Goal: Task Accomplishment & Management: Complete application form

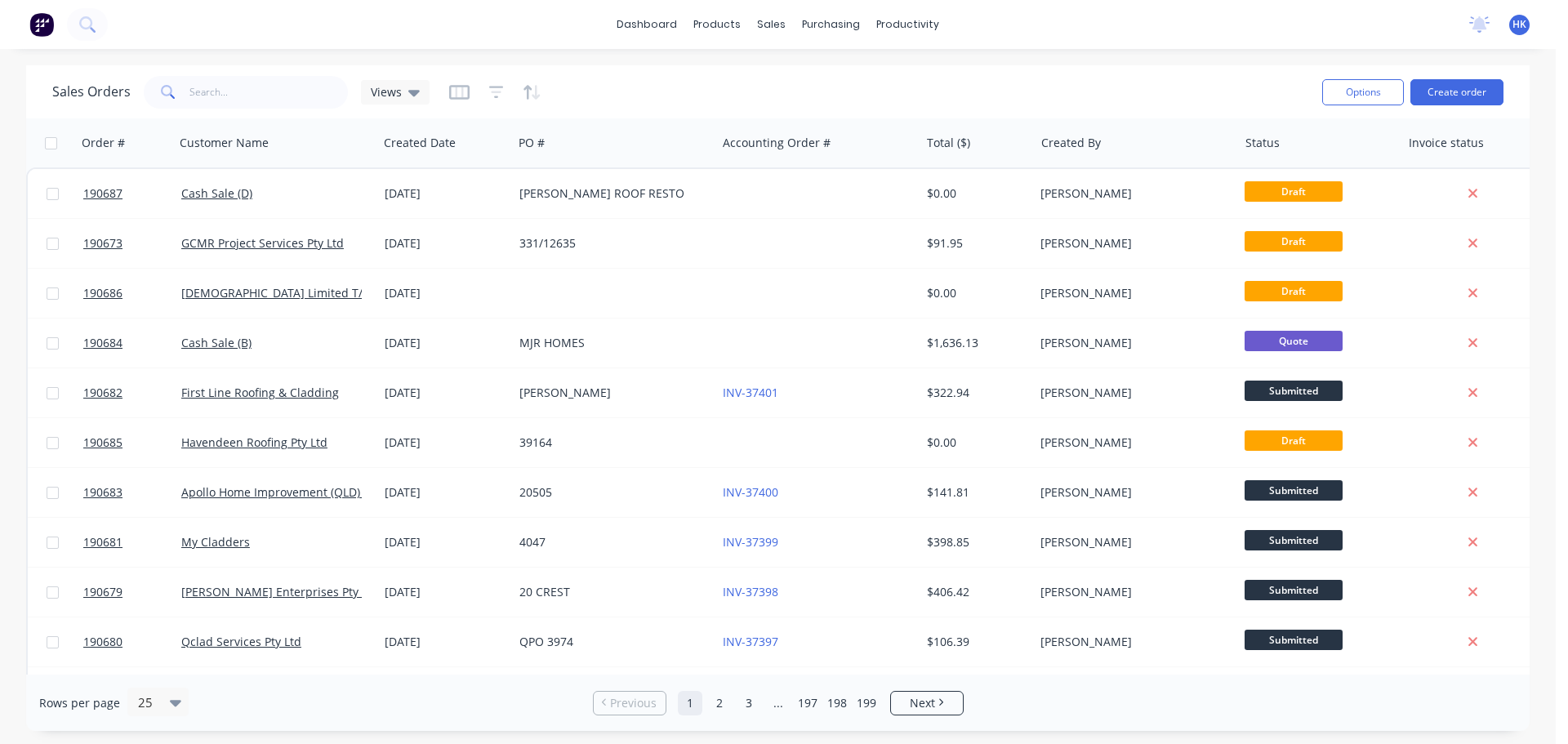
click at [336, 92] on input "text" at bounding box center [268, 92] width 159 height 33
click at [319, 87] on input "text" at bounding box center [268, 92] width 159 height 33
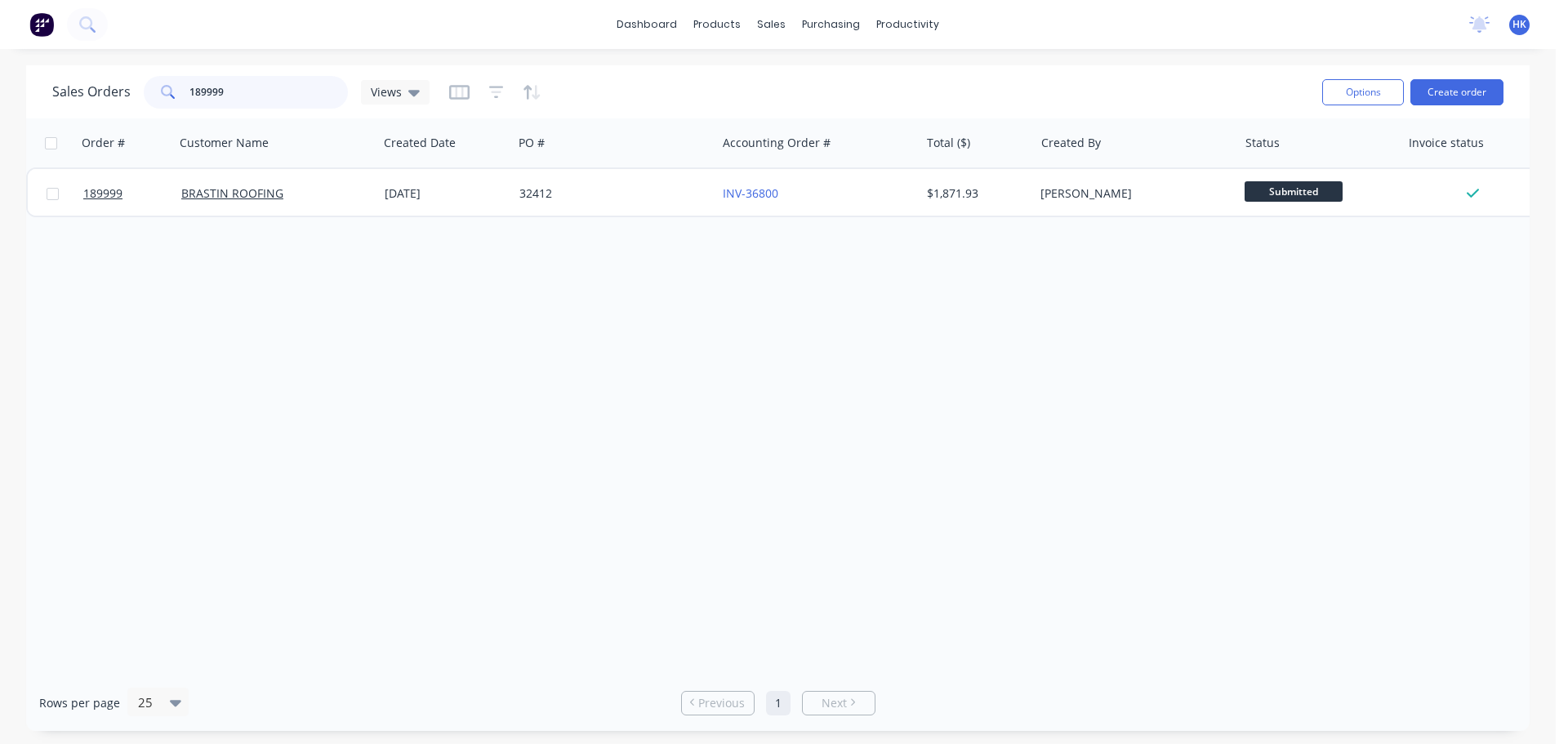
type input "189999"
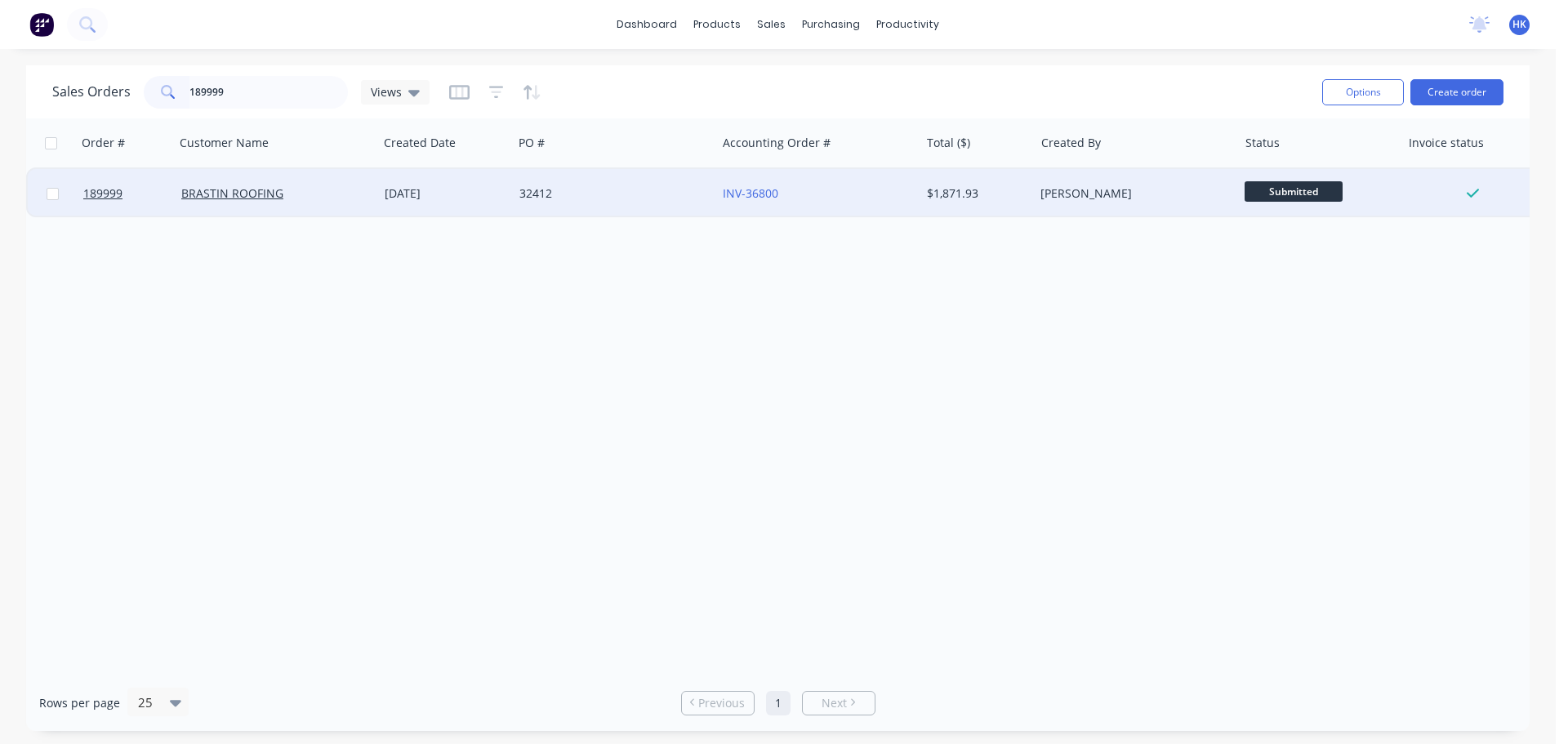
click at [586, 203] on div "32412" at bounding box center [614, 194] width 203 height 49
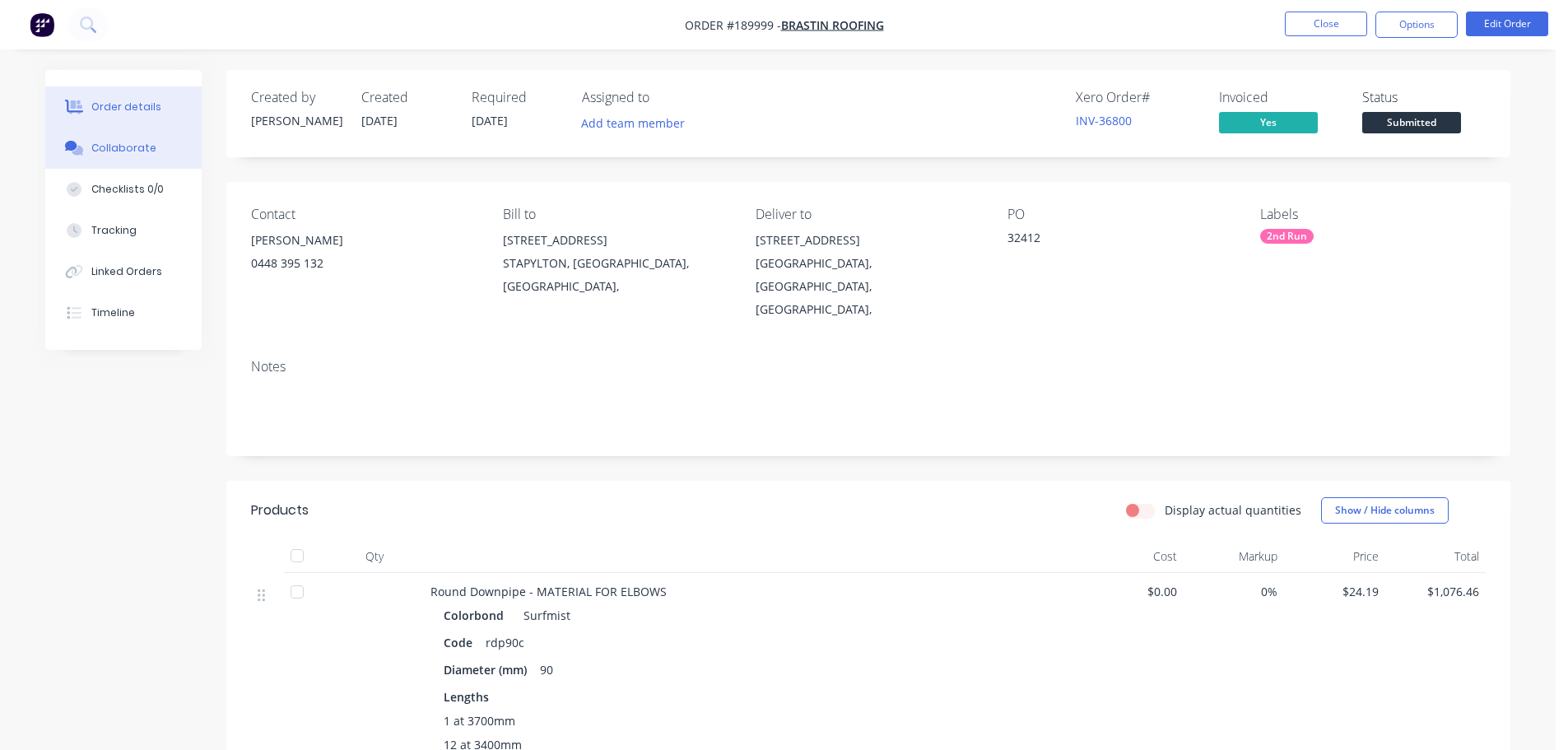
click at [131, 156] on button "Collaborate" at bounding box center [123, 148] width 157 height 41
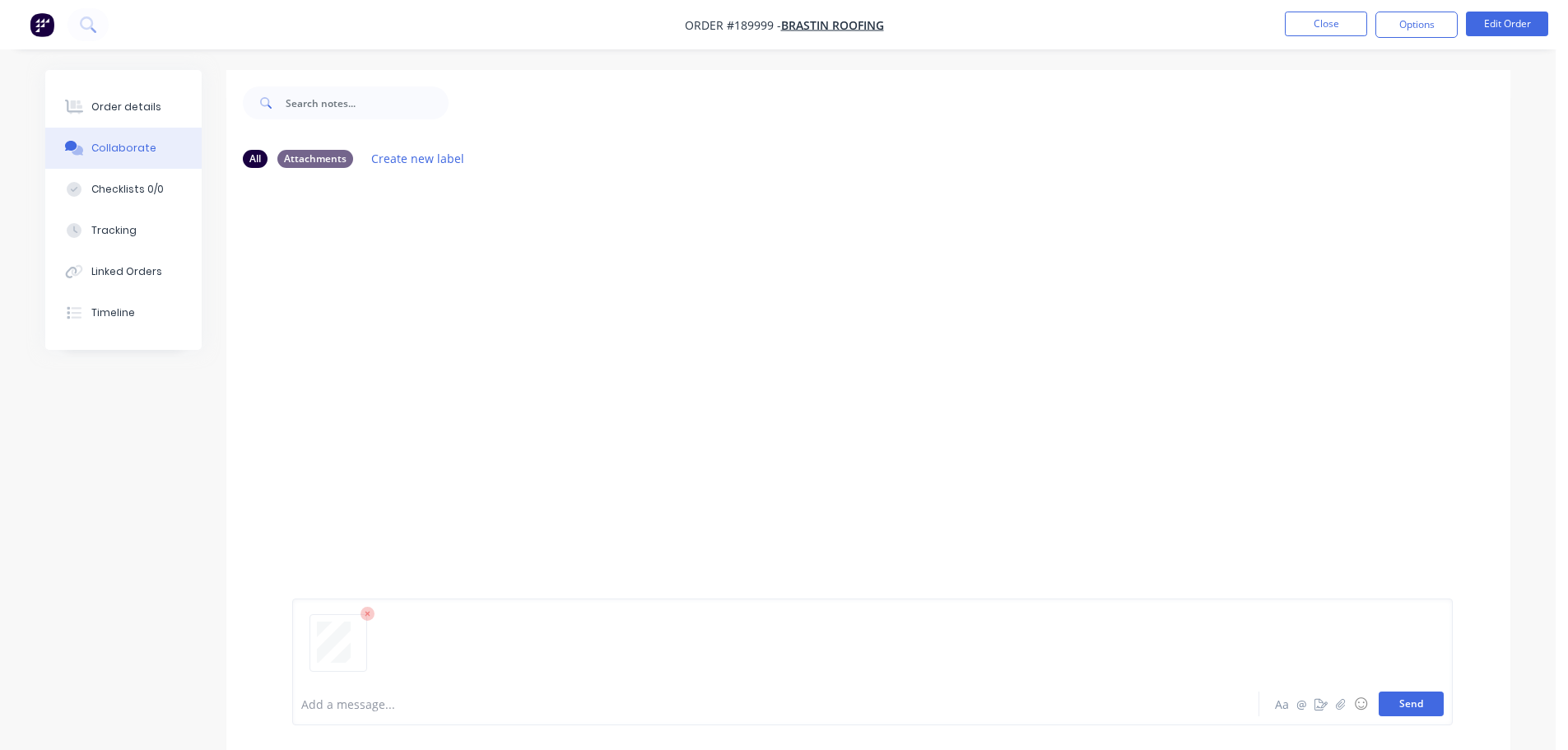
click at [1433, 705] on button "Send" at bounding box center [1410, 703] width 65 height 25
click at [1346, 27] on button "Close" at bounding box center [1326, 24] width 83 height 25
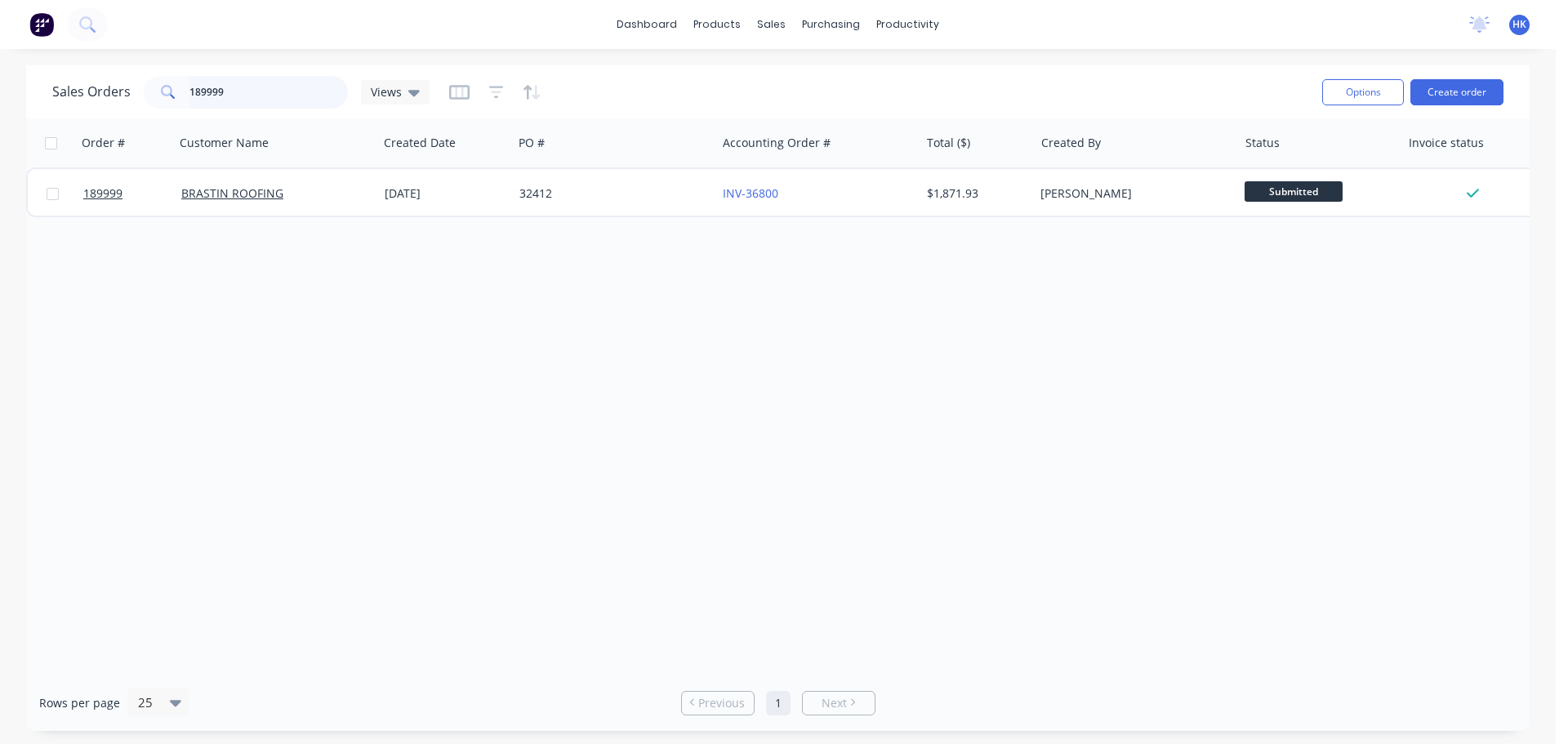
click at [266, 91] on input "189999" at bounding box center [268, 92] width 159 height 33
type input "190234"
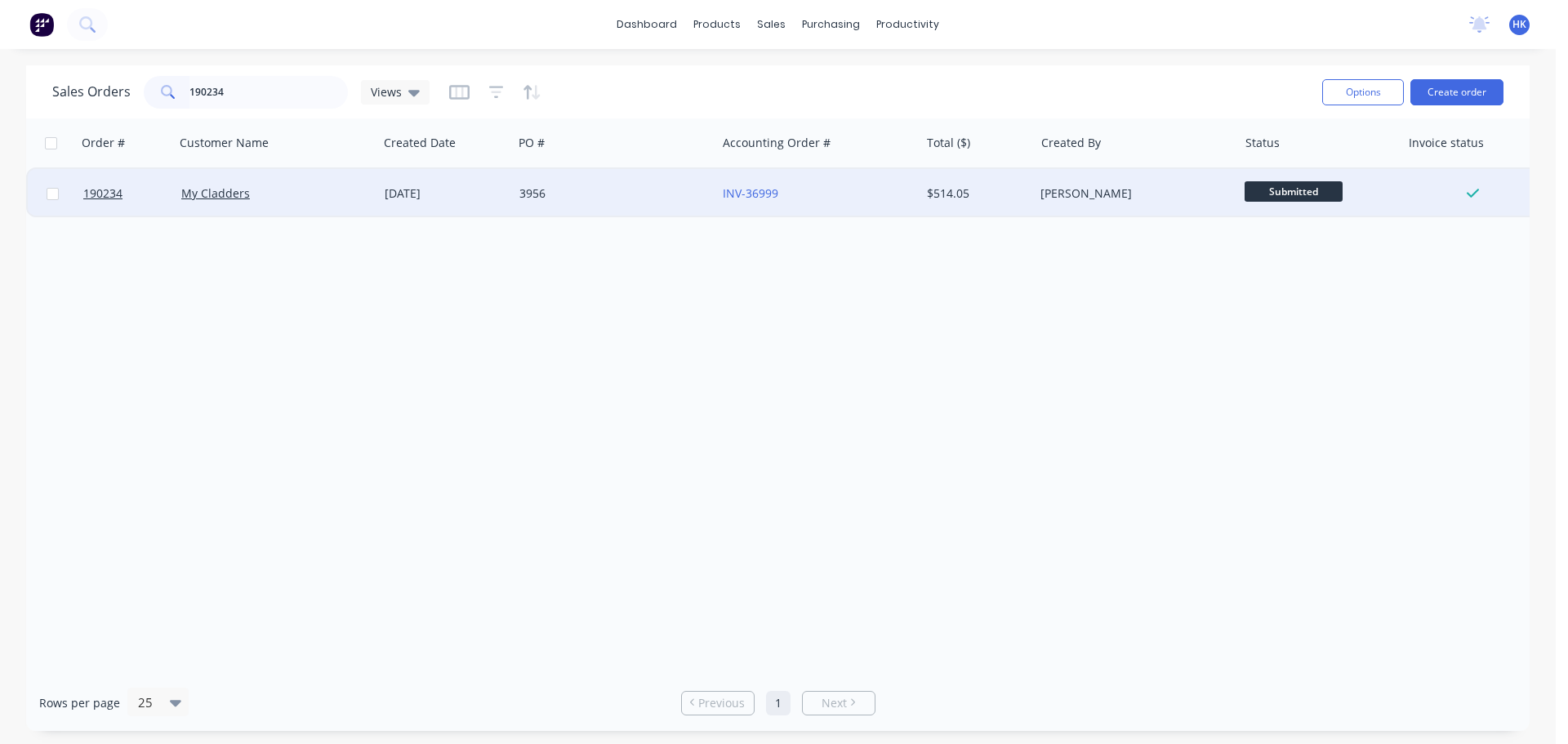
click at [585, 204] on div "3956" at bounding box center [614, 194] width 203 height 49
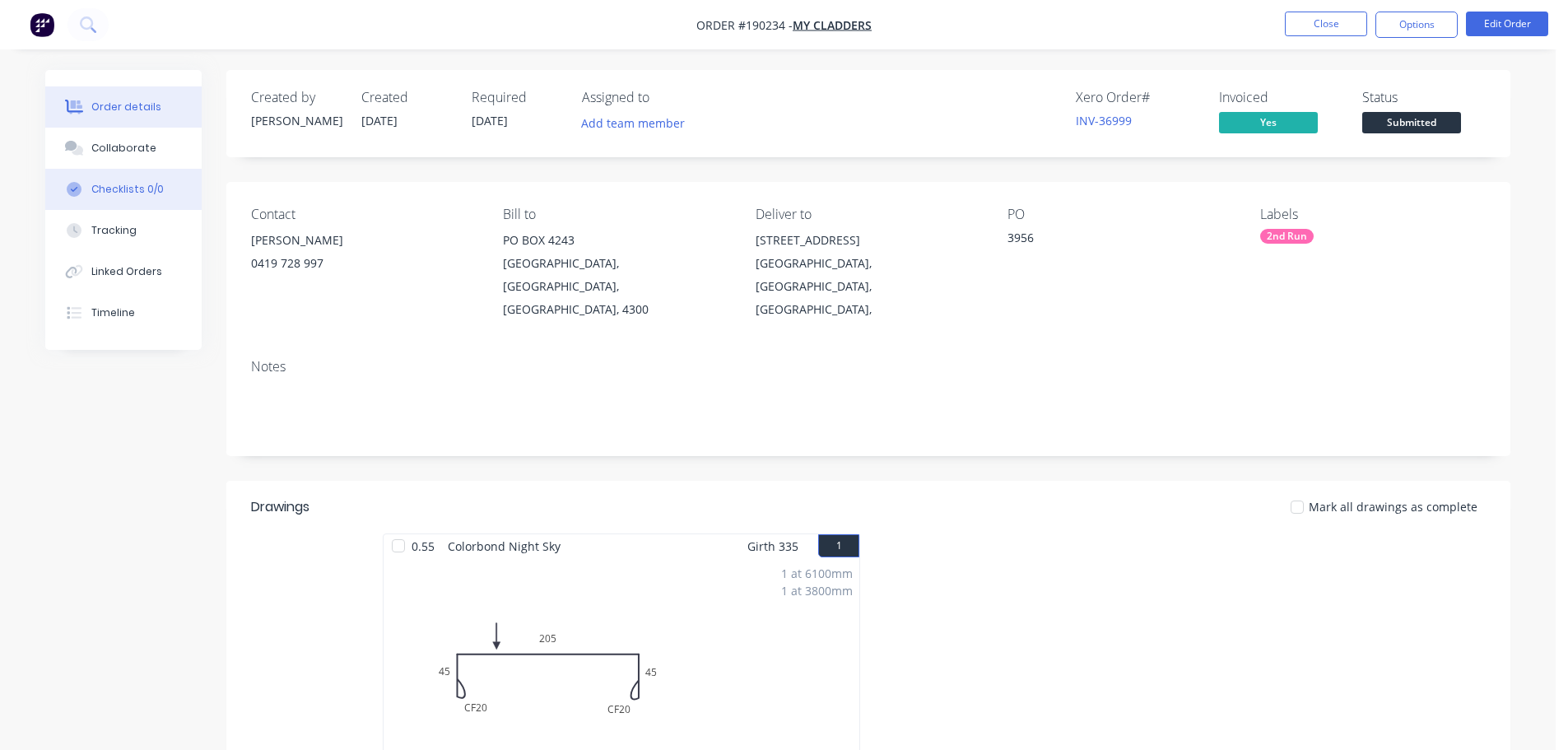
click at [136, 169] on button "Checklists 0/0" at bounding box center [123, 189] width 157 height 41
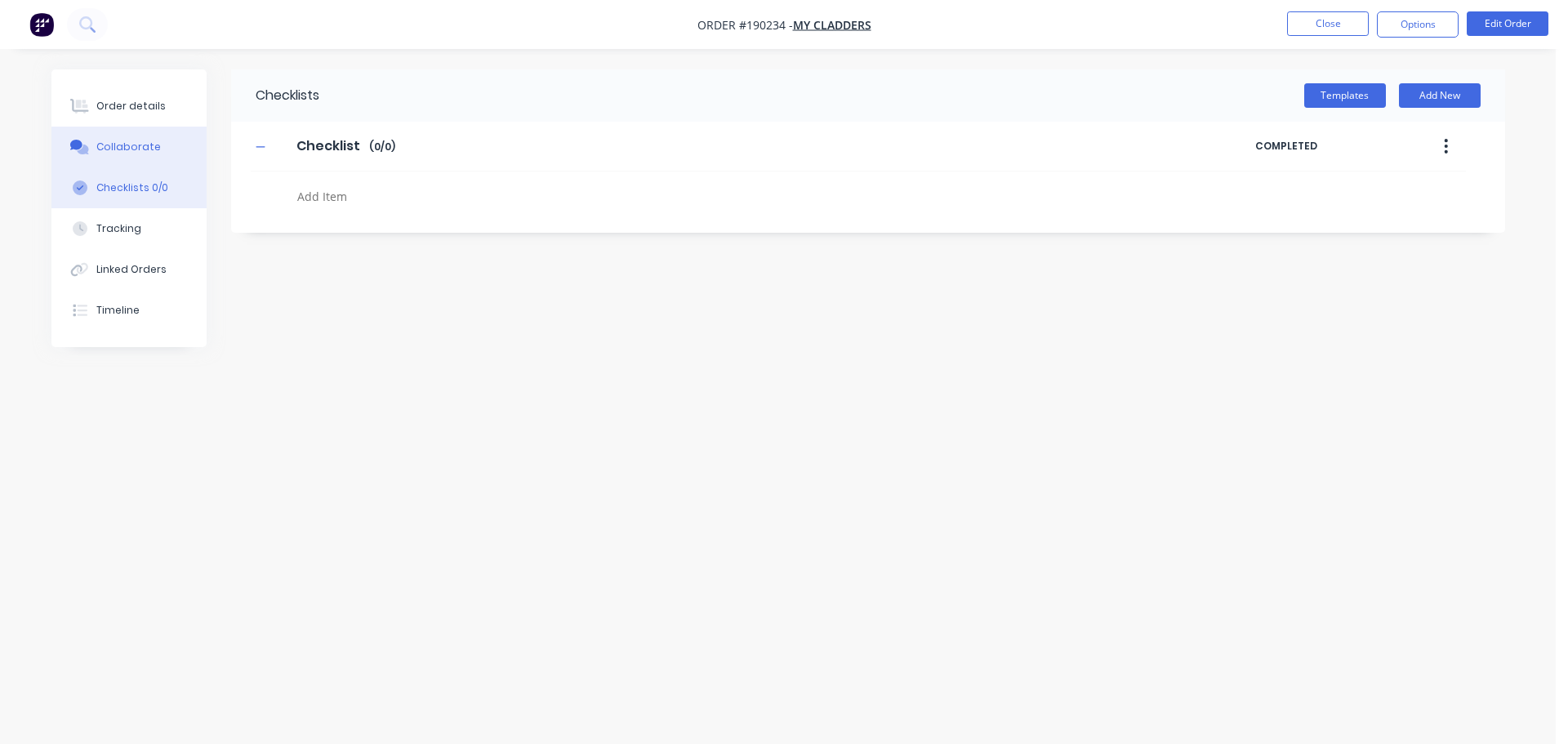
click at [167, 154] on button "Collaborate" at bounding box center [129, 146] width 156 height 41
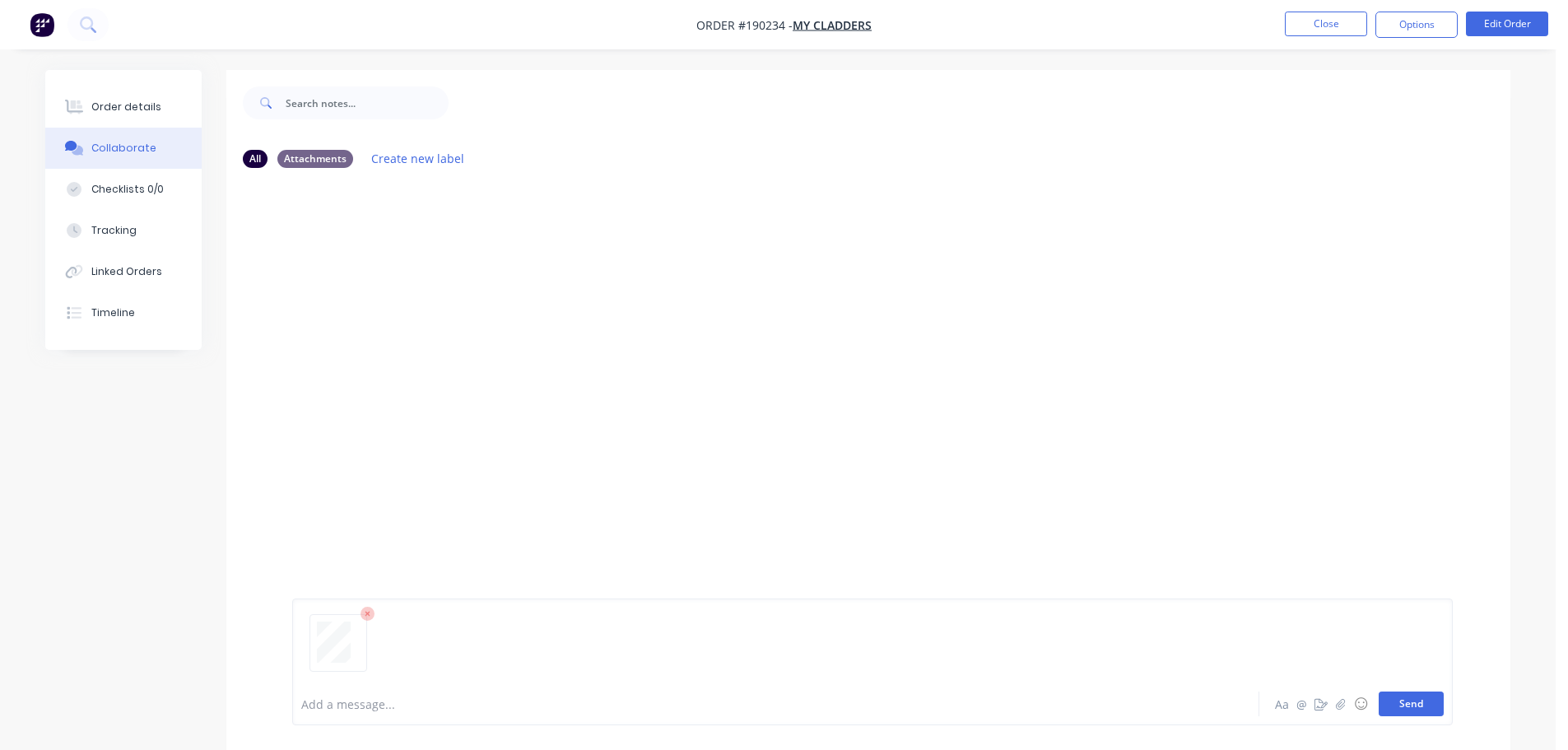
click at [1416, 715] on button "Send" at bounding box center [1410, 703] width 65 height 25
click at [1322, 29] on button "Close" at bounding box center [1326, 24] width 83 height 25
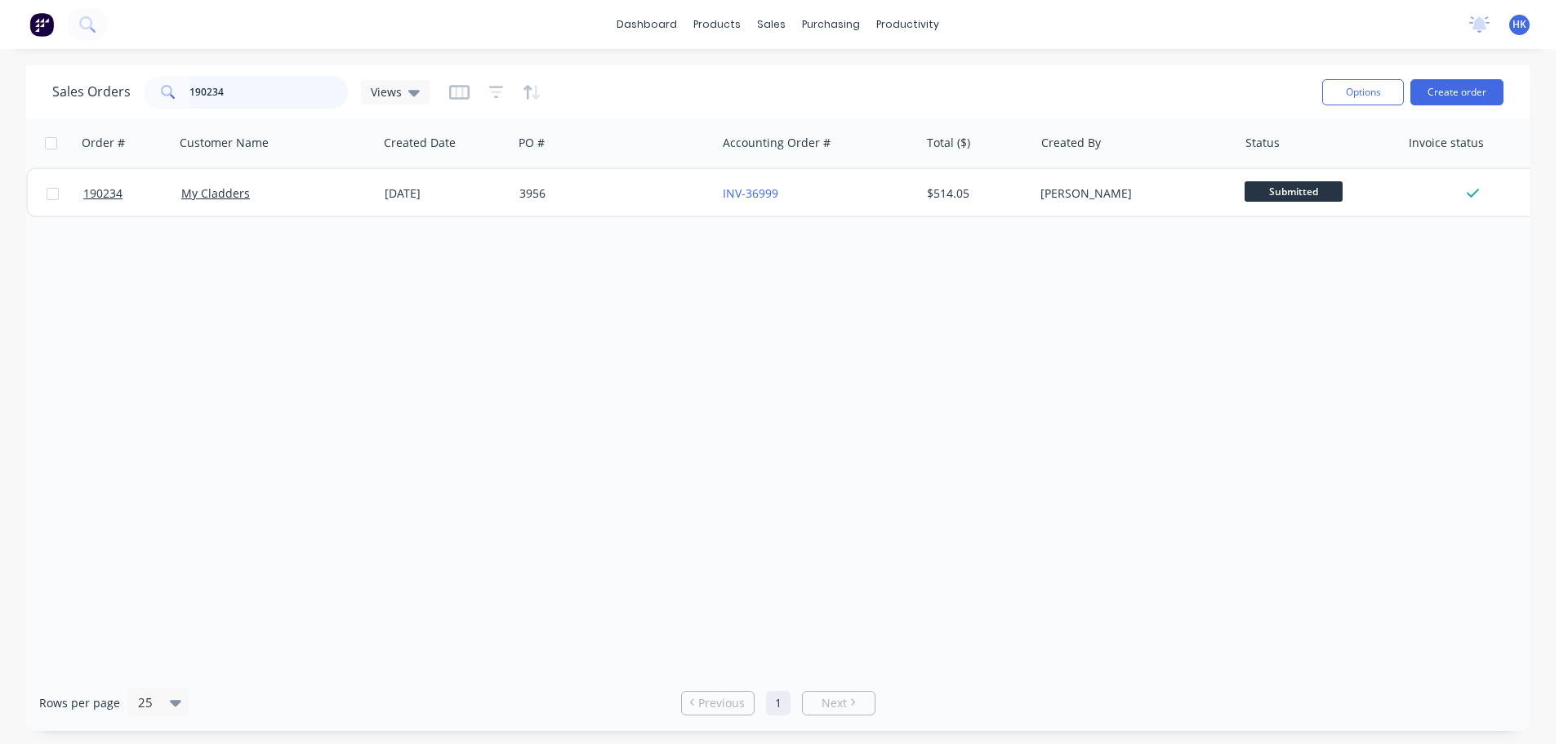
click at [284, 102] on input "190234" at bounding box center [268, 92] width 159 height 33
click at [283, 100] on input "190234" at bounding box center [268, 92] width 159 height 33
type input "187959"
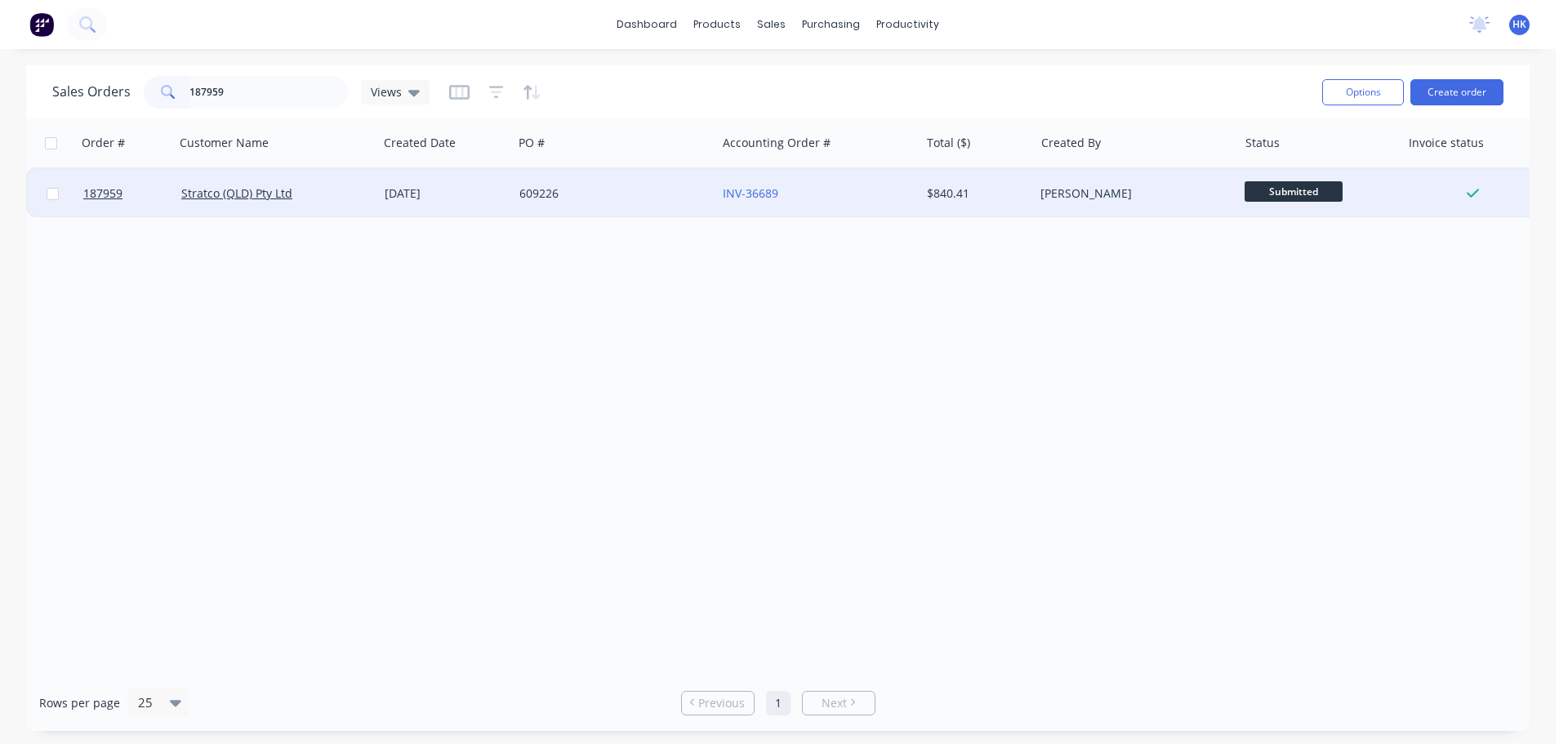
click at [602, 211] on div "609226" at bounding box center [614, 194] width 203 height 49
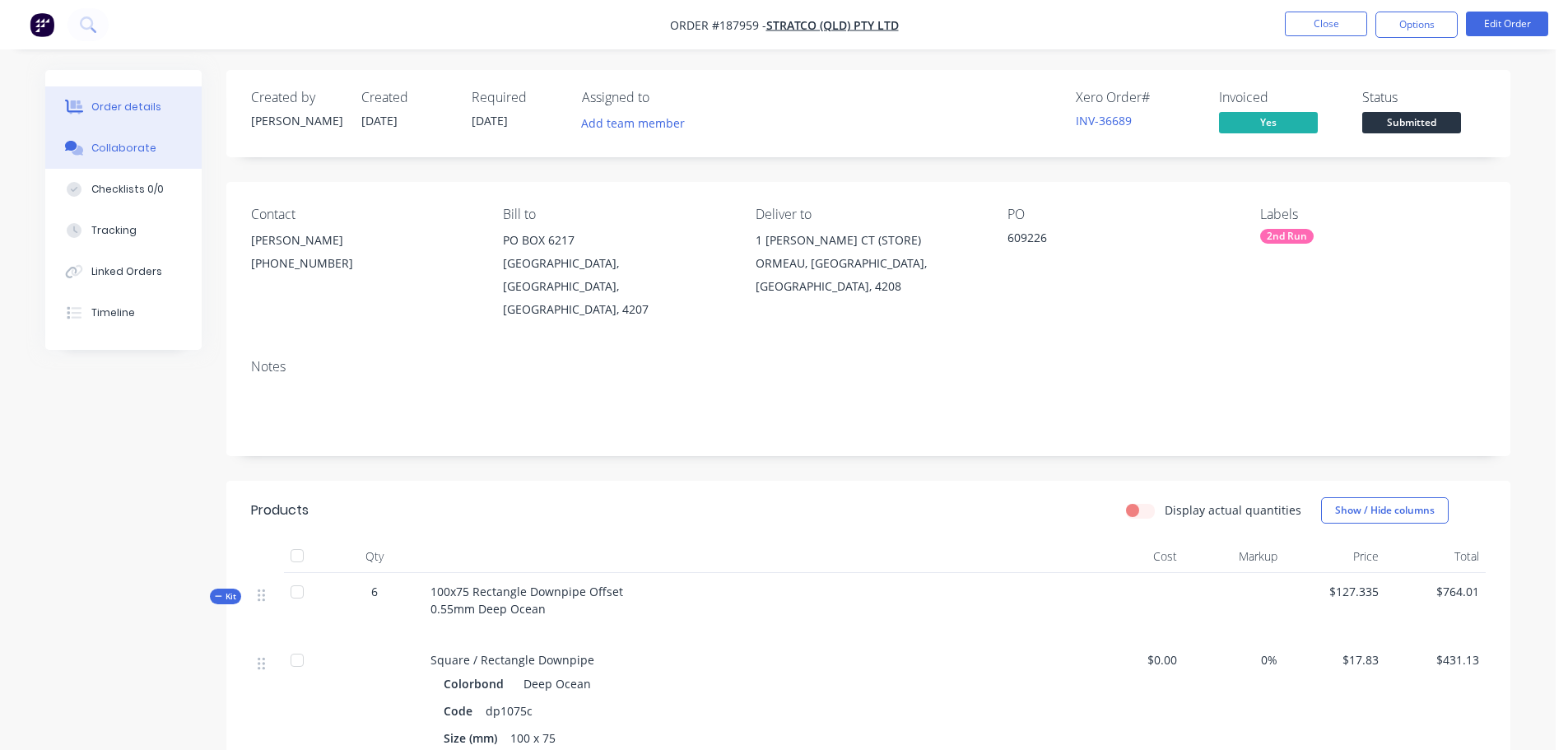
click at [166, 163] on button "Collaborate" at bounding box center [123, 148] width 157 height 41
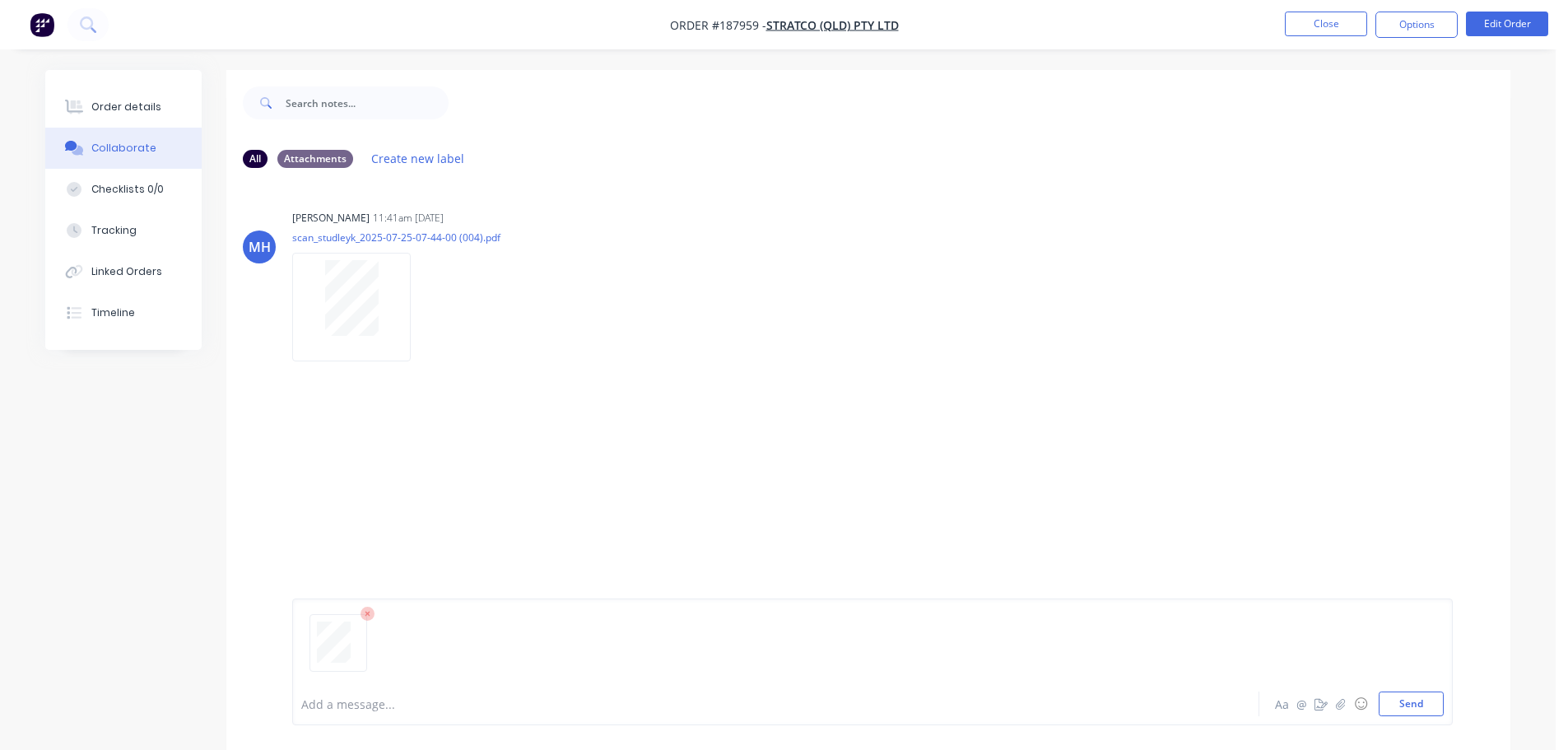
drag, startPoint x: 1391, startPoint y: 711, endPoint x: 1407, endPoint y: 571, distance: 140.9
click at [1393, 712] on button "Send" at bounding box center [1410, 703] width 65 height 25
click at [1313, 30] on button "Close" at bounding box center [1326, 24] width 83 height 25
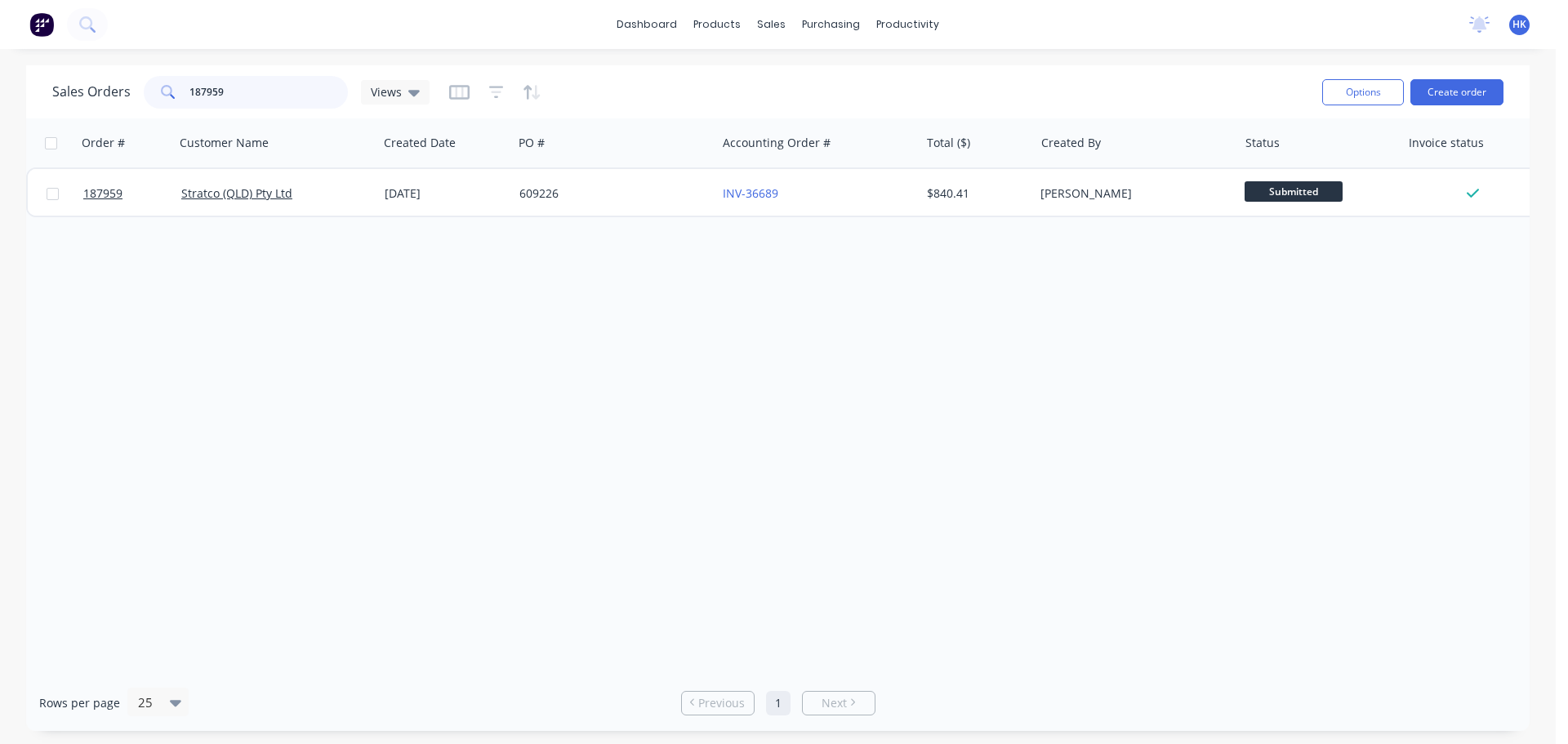
click at [304, 93] on input "187959" at bounding box center [268, 92] width 159 height 33
type input "190319"
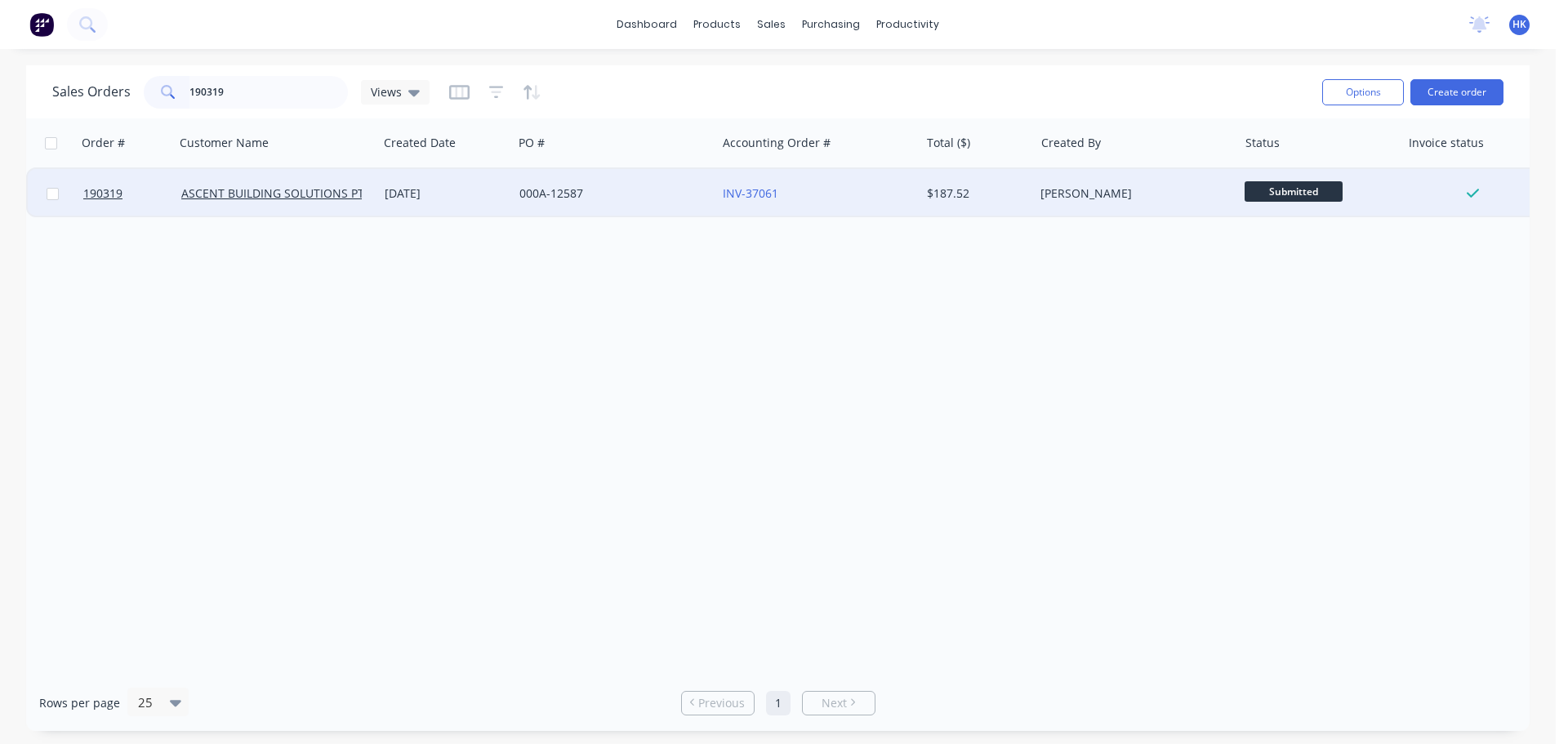
click at [612, 211] on div "000A-12587" at bounding box center [614, 194] width 203 height 49
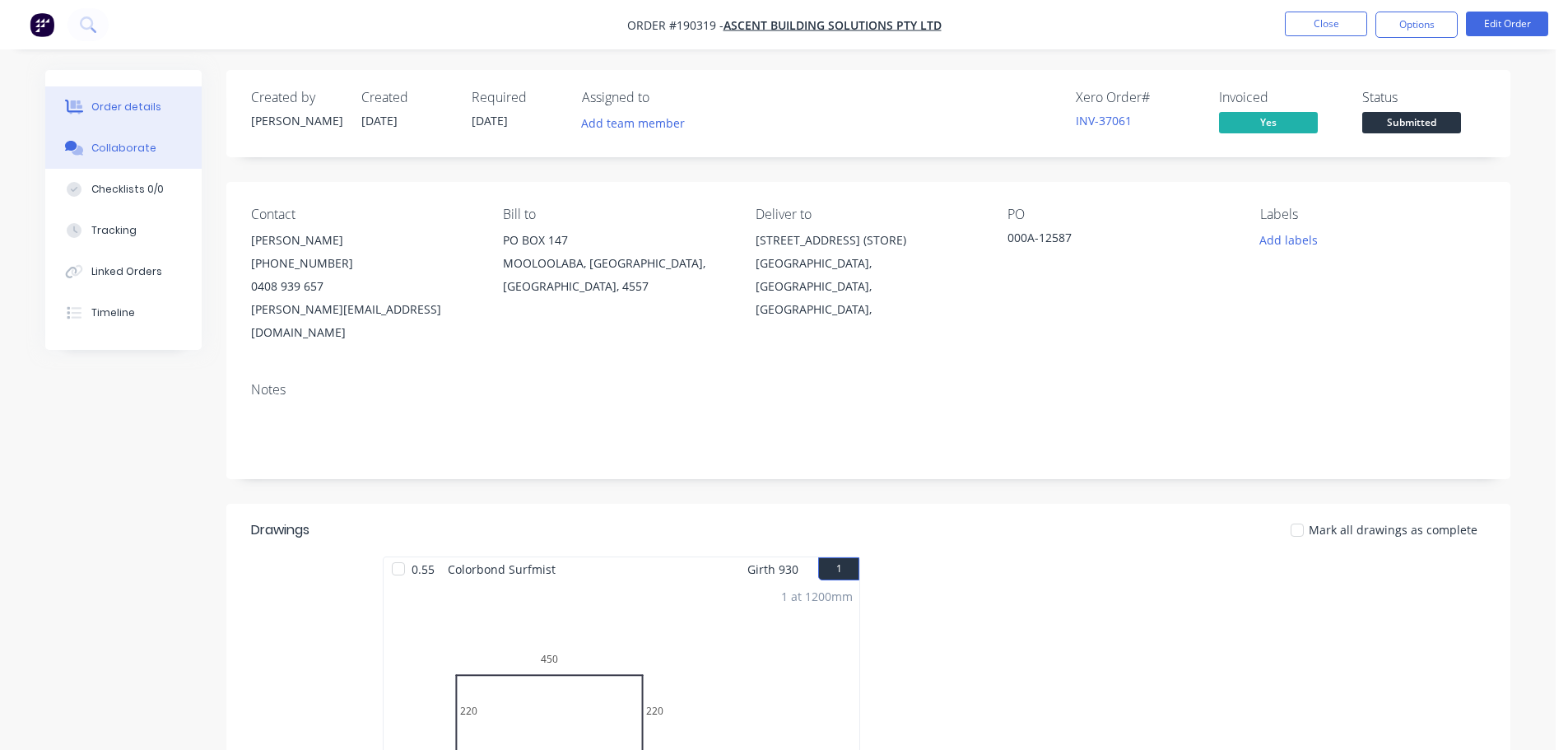
click at [162, 145] on button "Collaborate" at bounding box center [123, 148] width 157 height 41
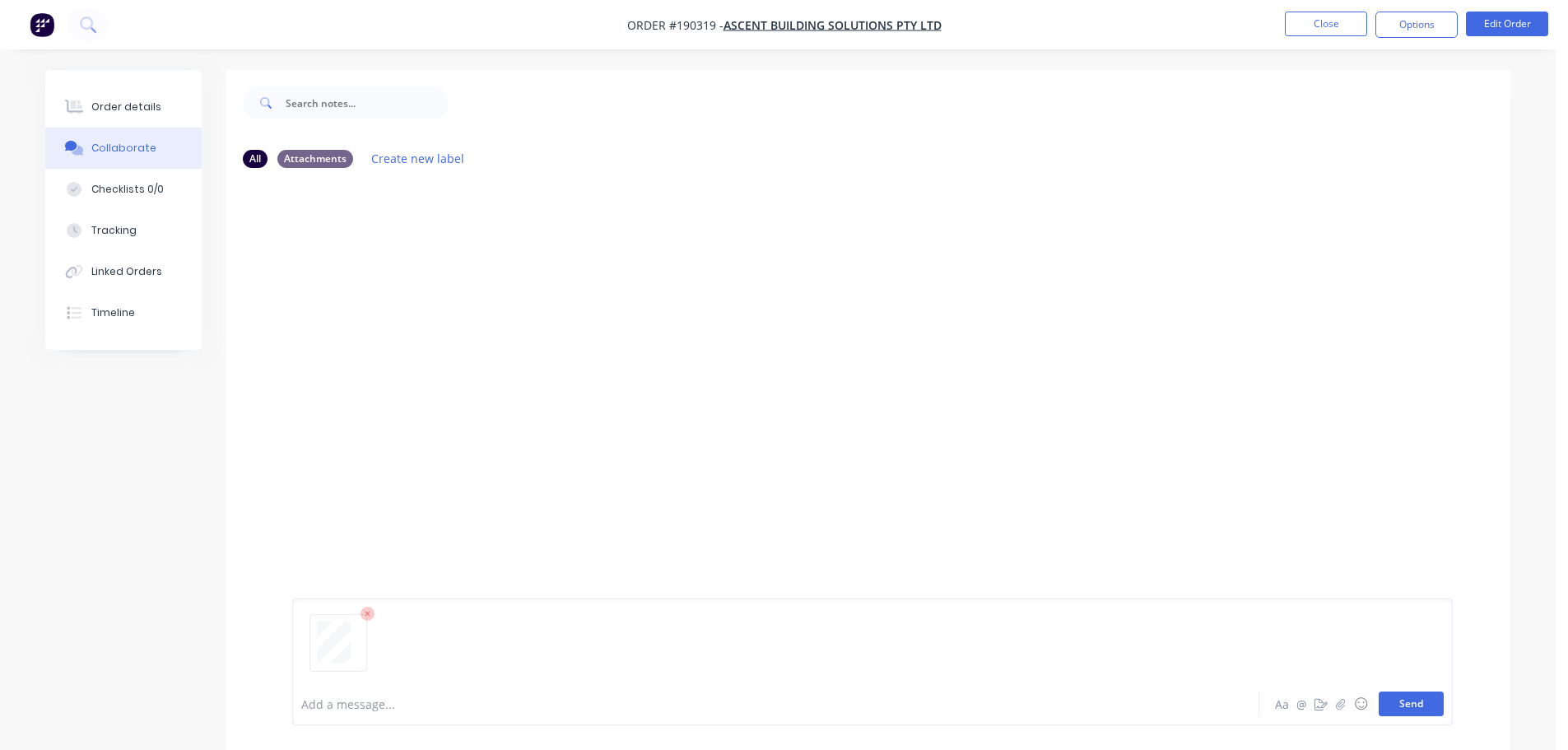
click at [1424, 698] on button "Send" at bounding box center [1410, 703] width 65 height 25
click at [1324, 33] on button "Close" at bounding box center [1326, 24] width 83 height 25
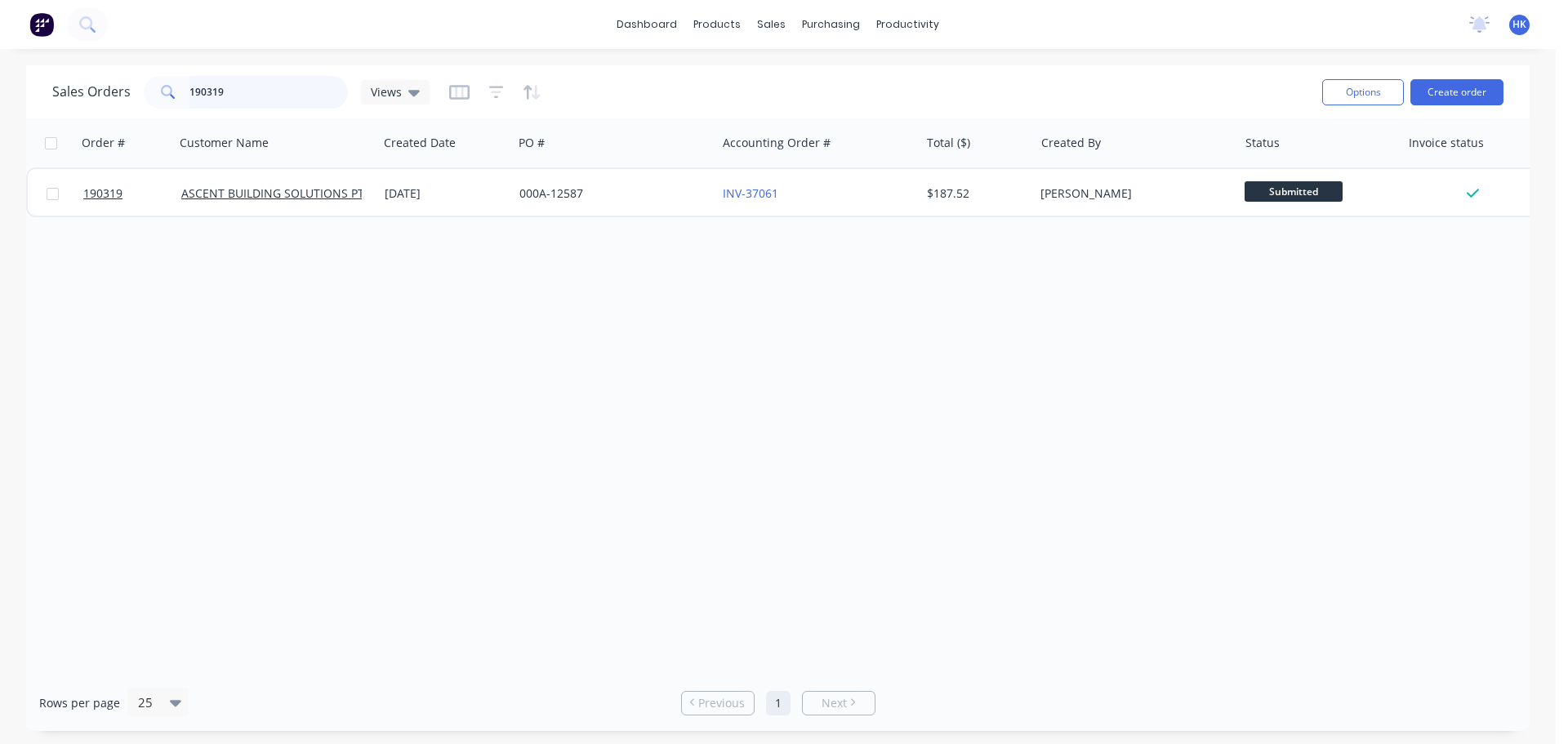
click at [297, 92] on input "190319" at bounding box center [268, 92] width 159 height 33
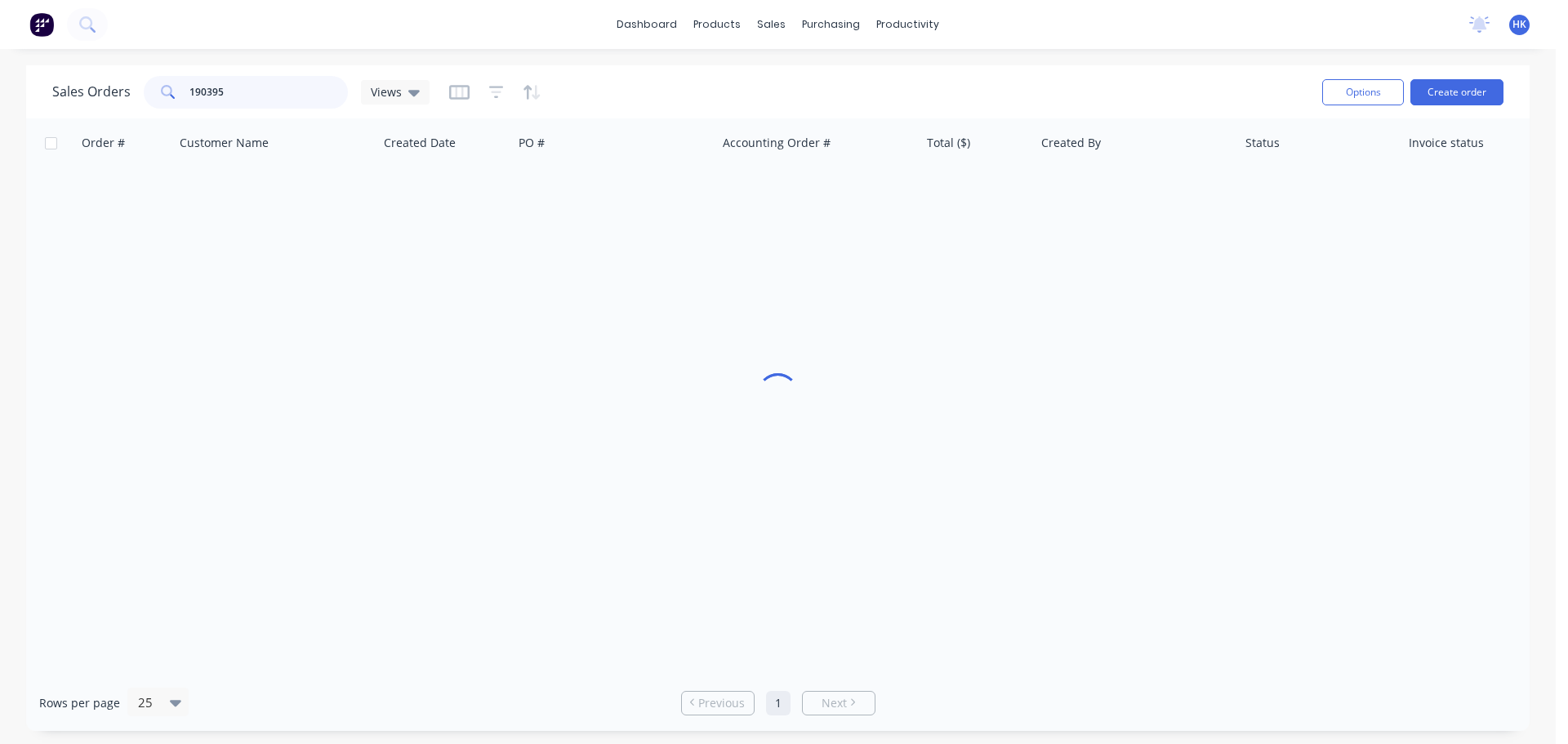
type input "190395"
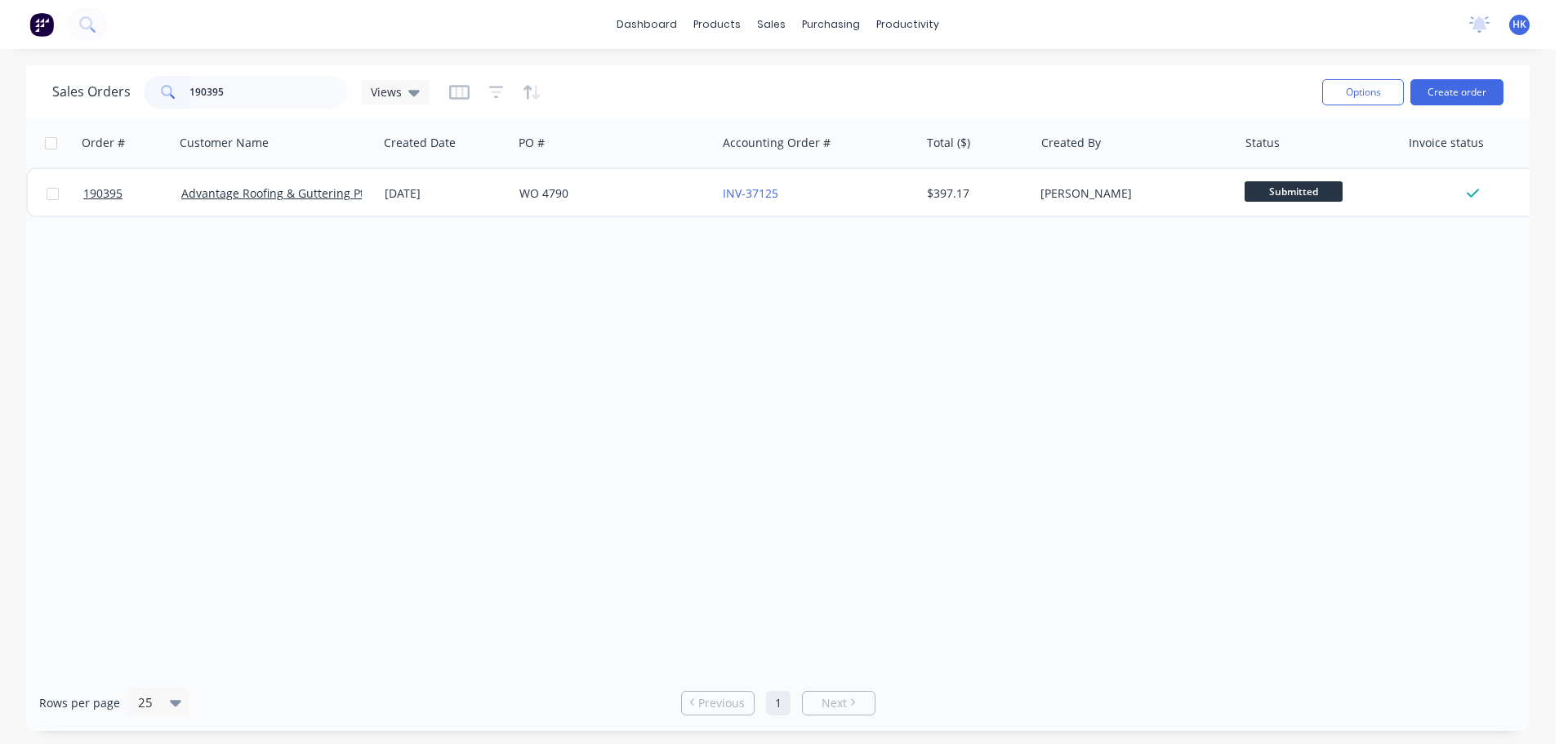
click at [572, 194] on div "WO 4790" at bounding box center [610, 194] width 181 height 16
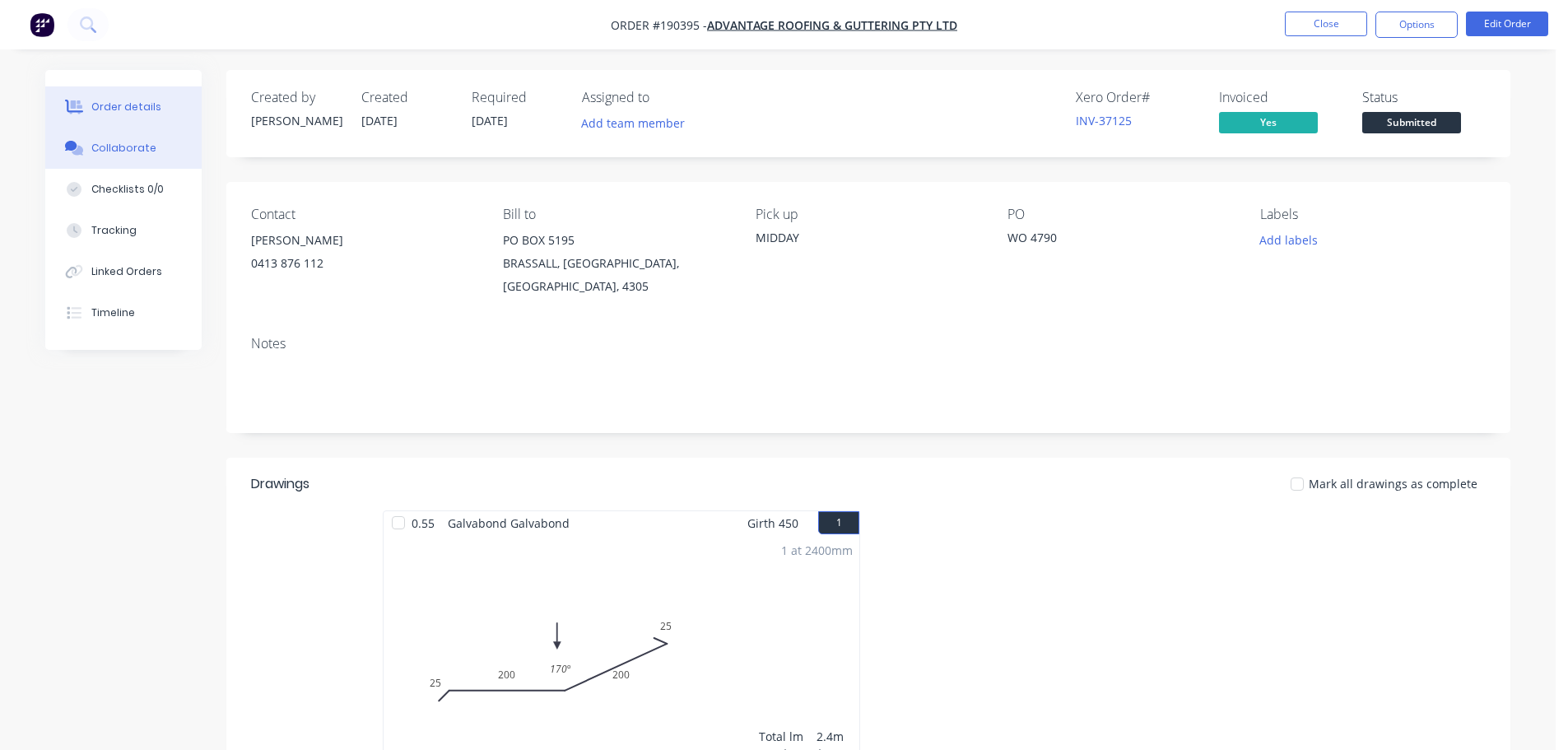
click at [148, 156] on button "Collaborate" at bounding box center [123, 148] width 157 height 41
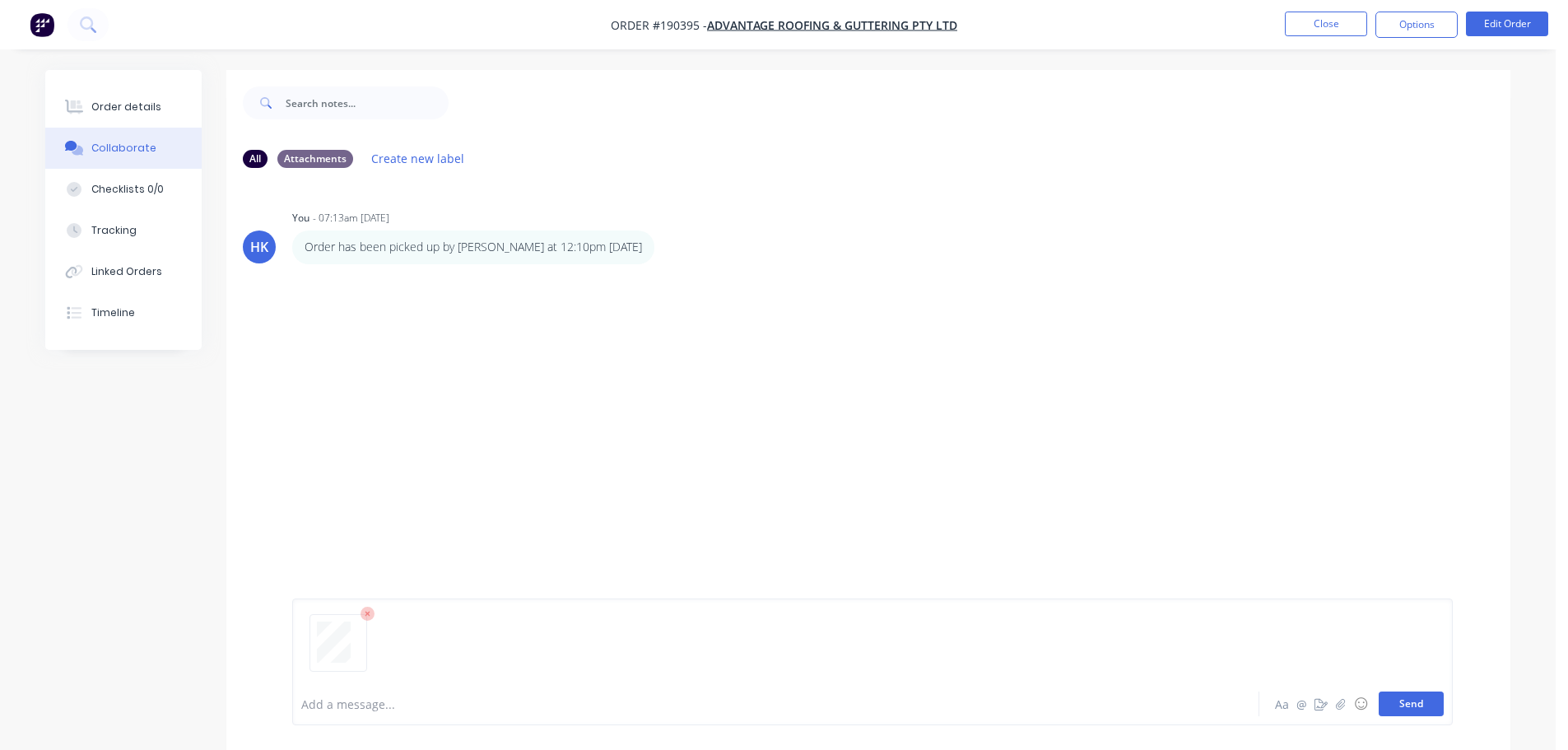
click at [1424, 712] on button "Send" at bounding box center [1410, 703] width 65 height 25
click at [1315, 19] on button "Close" at bounding box center [1326, 24] width 83 height 25
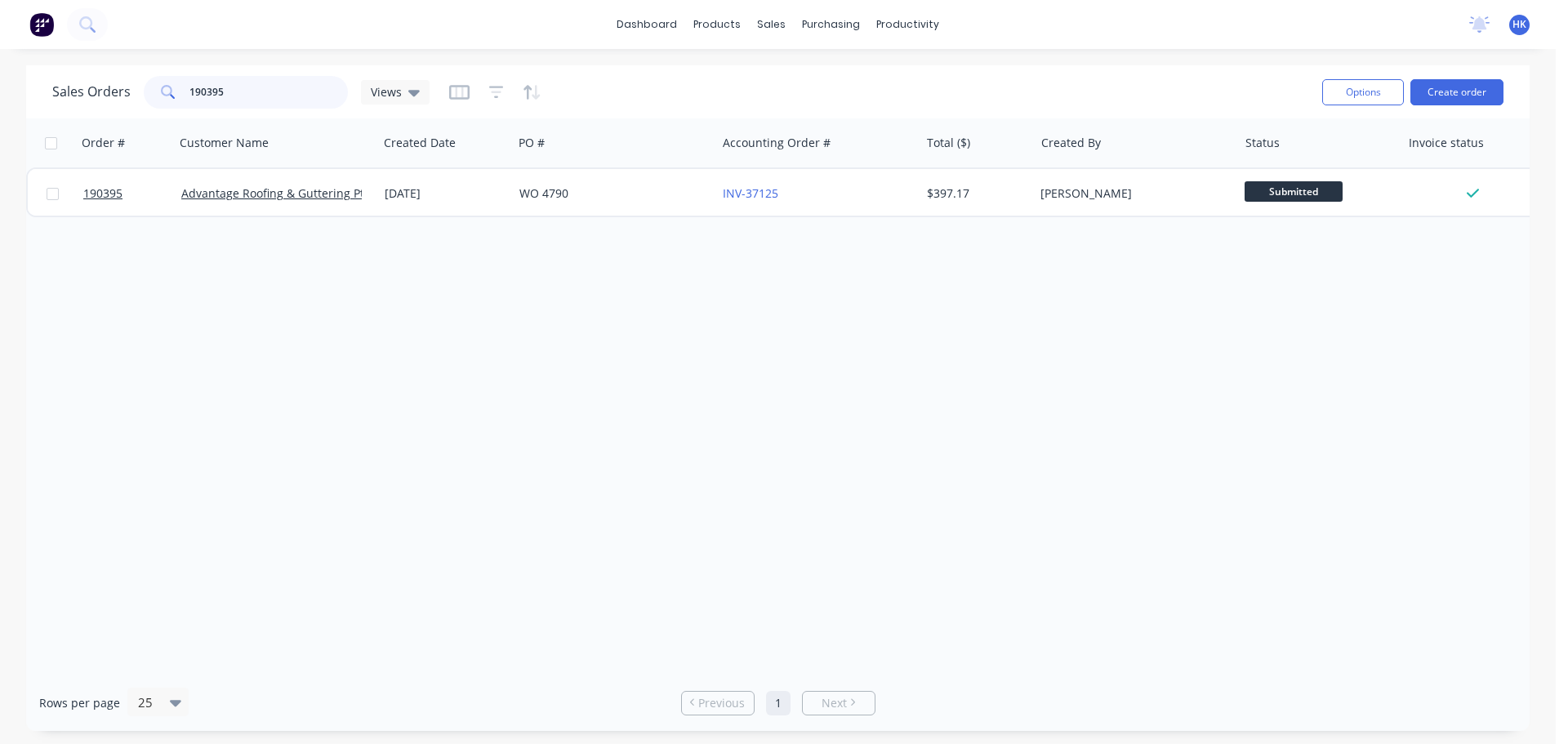
click at [283, 85] on input "190395" at bounding box center [268, 92] width 159 height 33
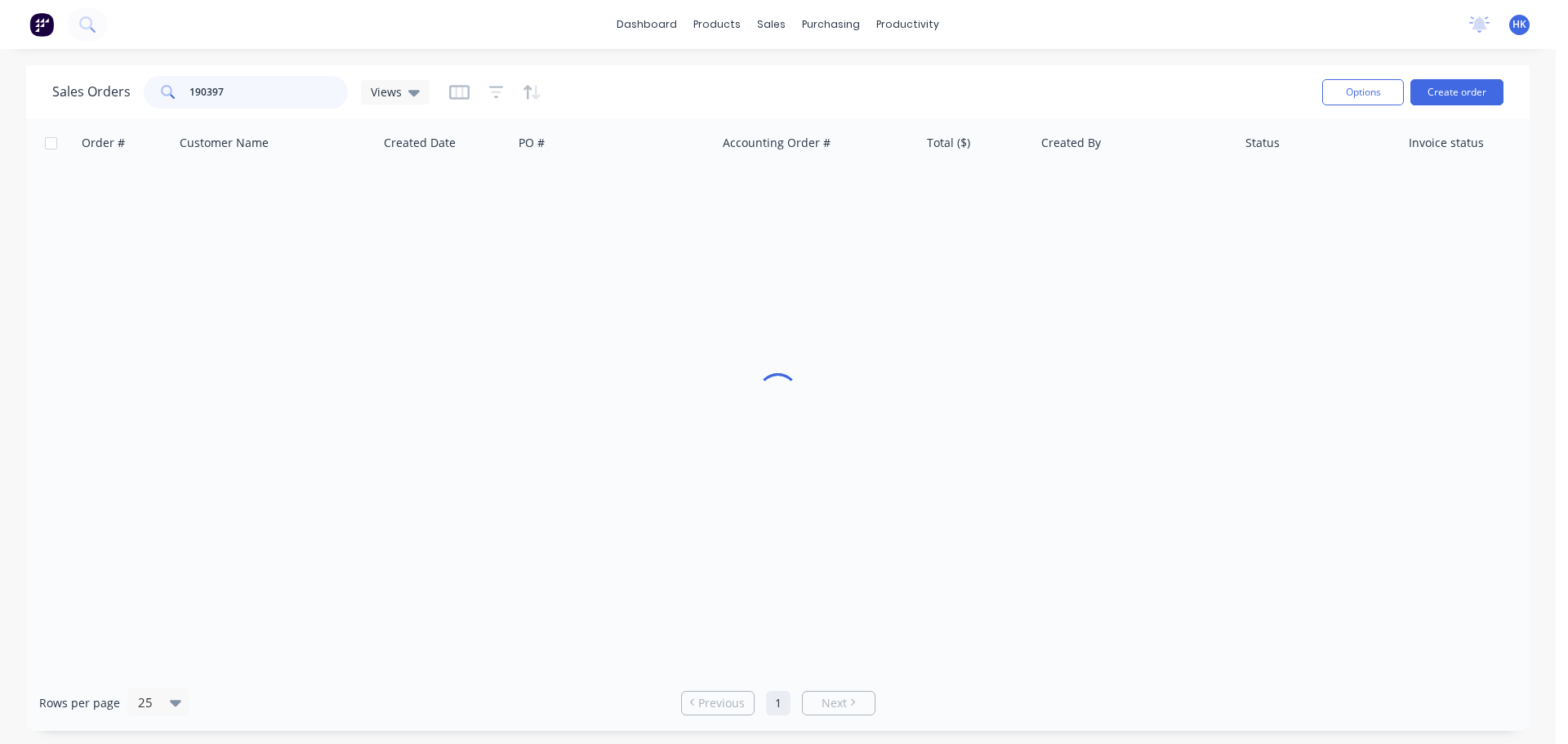
type input "190397"
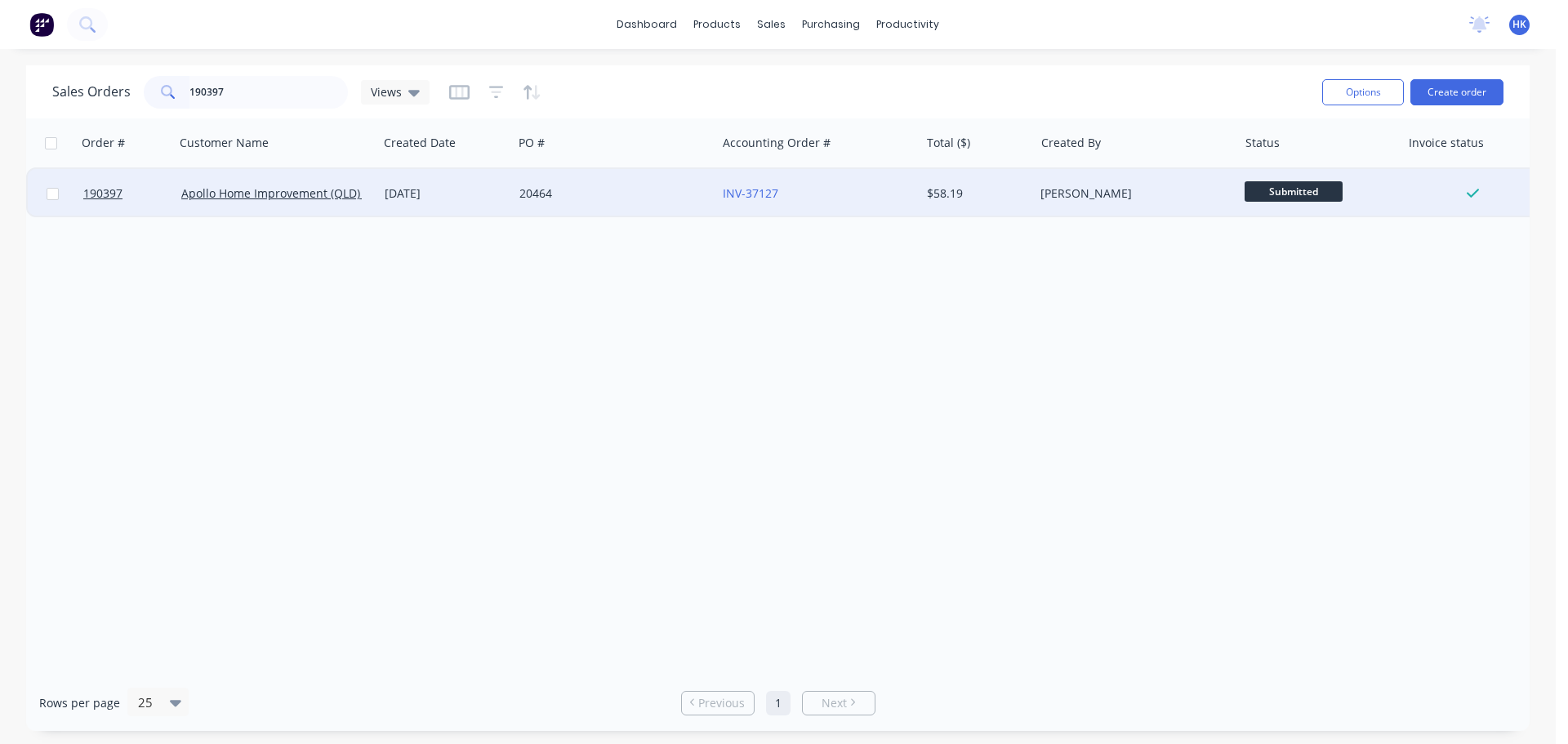
click at [632, 206] on div "20464" at bounding box center [614, 194] width 203 height 49
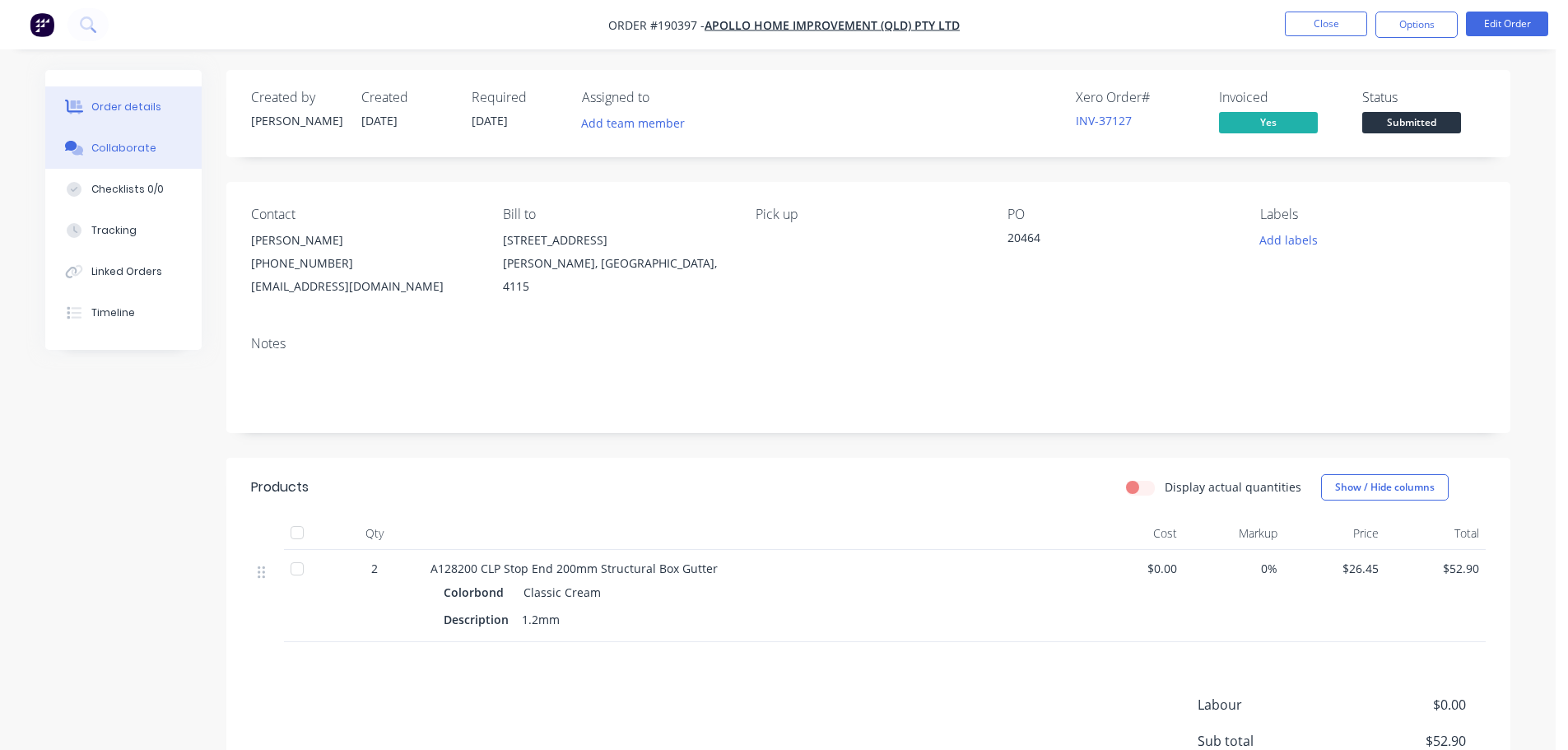
click at [127, 145] on div "Collaborate" at bounding box center [124, 148] width 65 height 15
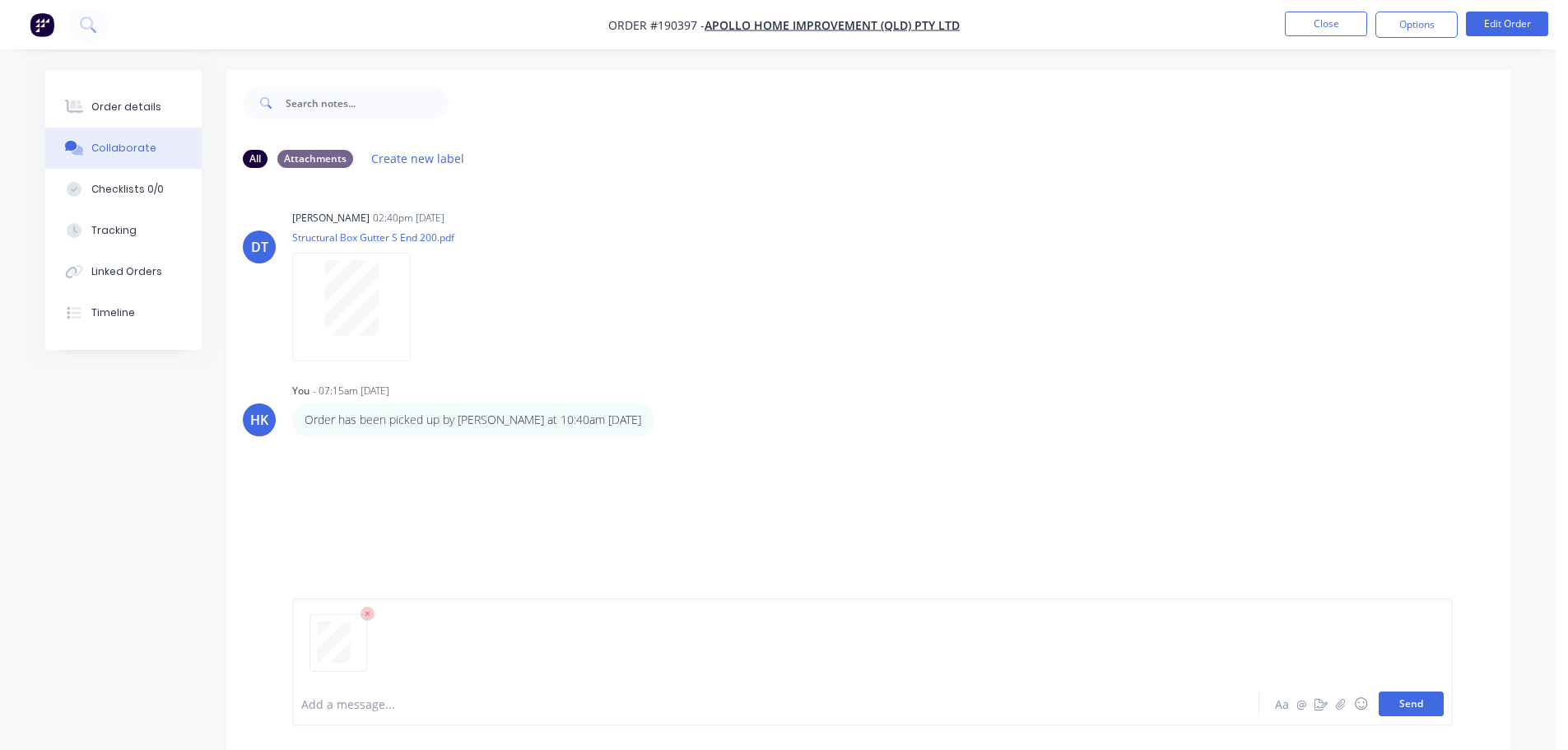
click at [1420, 706] on button "Send" at bounding box center [1410, 703] width 65 height 25
click at [1327, 29] on button "Close" at bounding box center [1326, 24] width 83 height 25
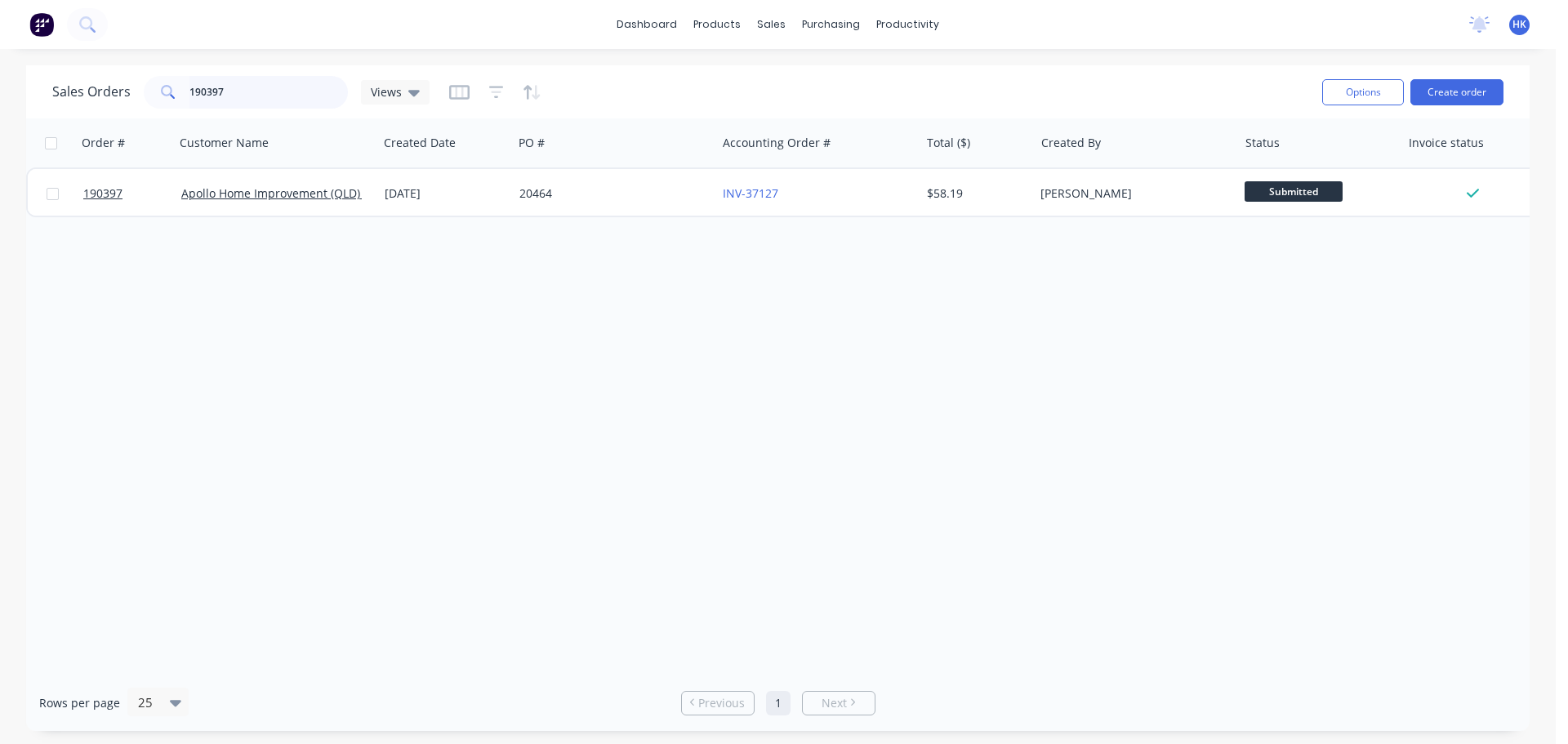
click at [305, 95] on input "190397" at bounding box center [268, 92] width 159 height 33
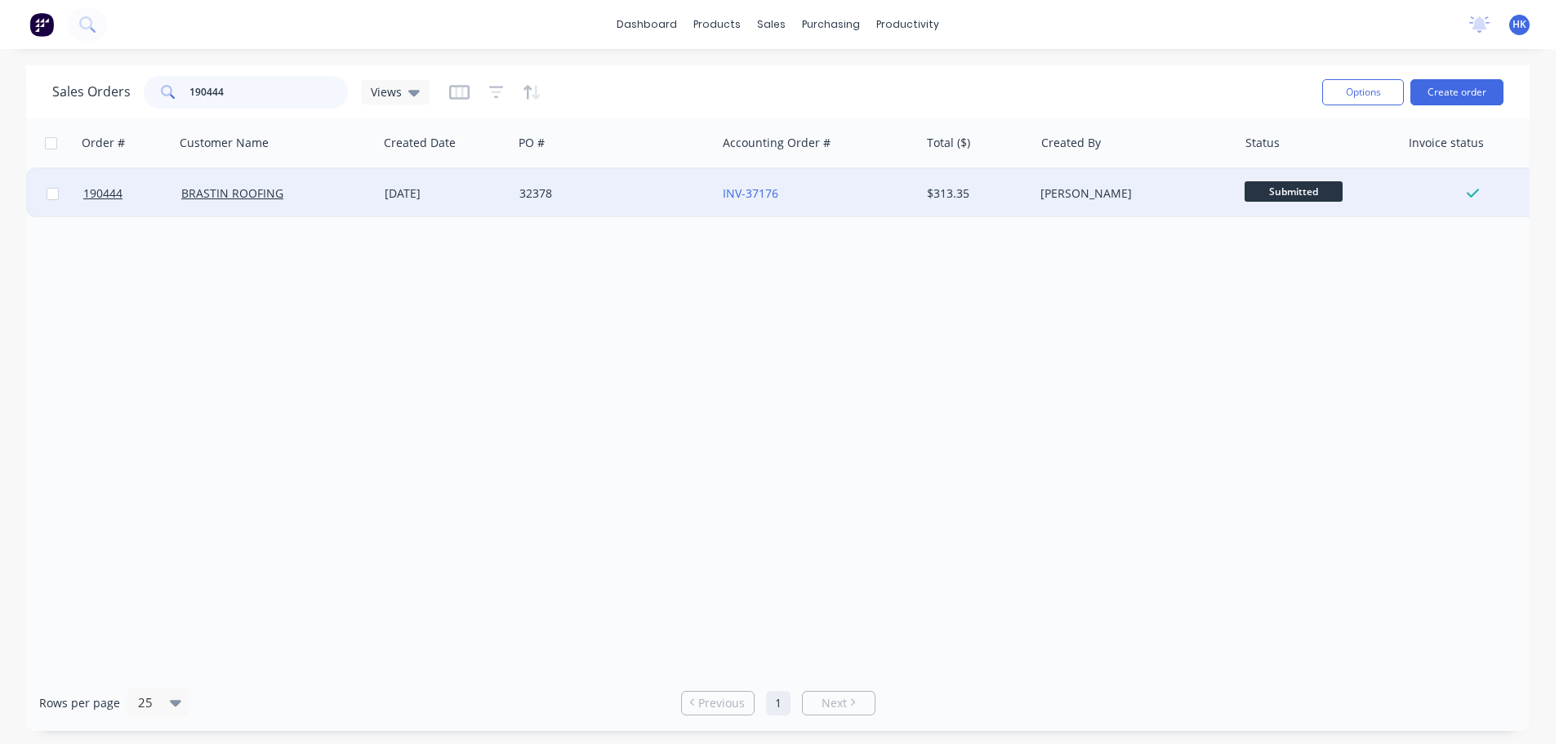
type input "190444"
click at [600, 206] on div "32378" at bounding box center [614, 194] width 203 height 49
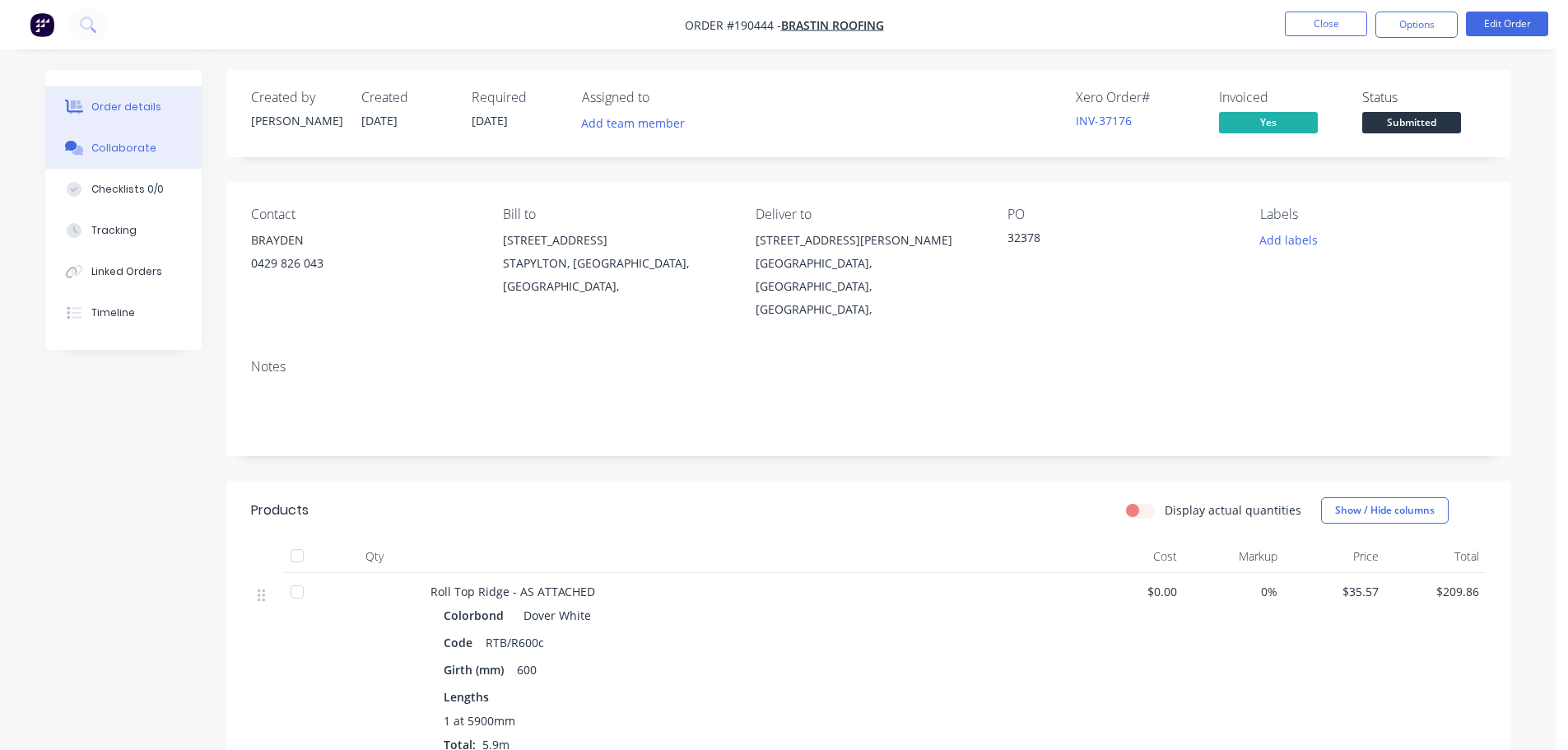
click at [131, 150] on div "Collaborate" at bounding box center [124, 148] width 65 height 15
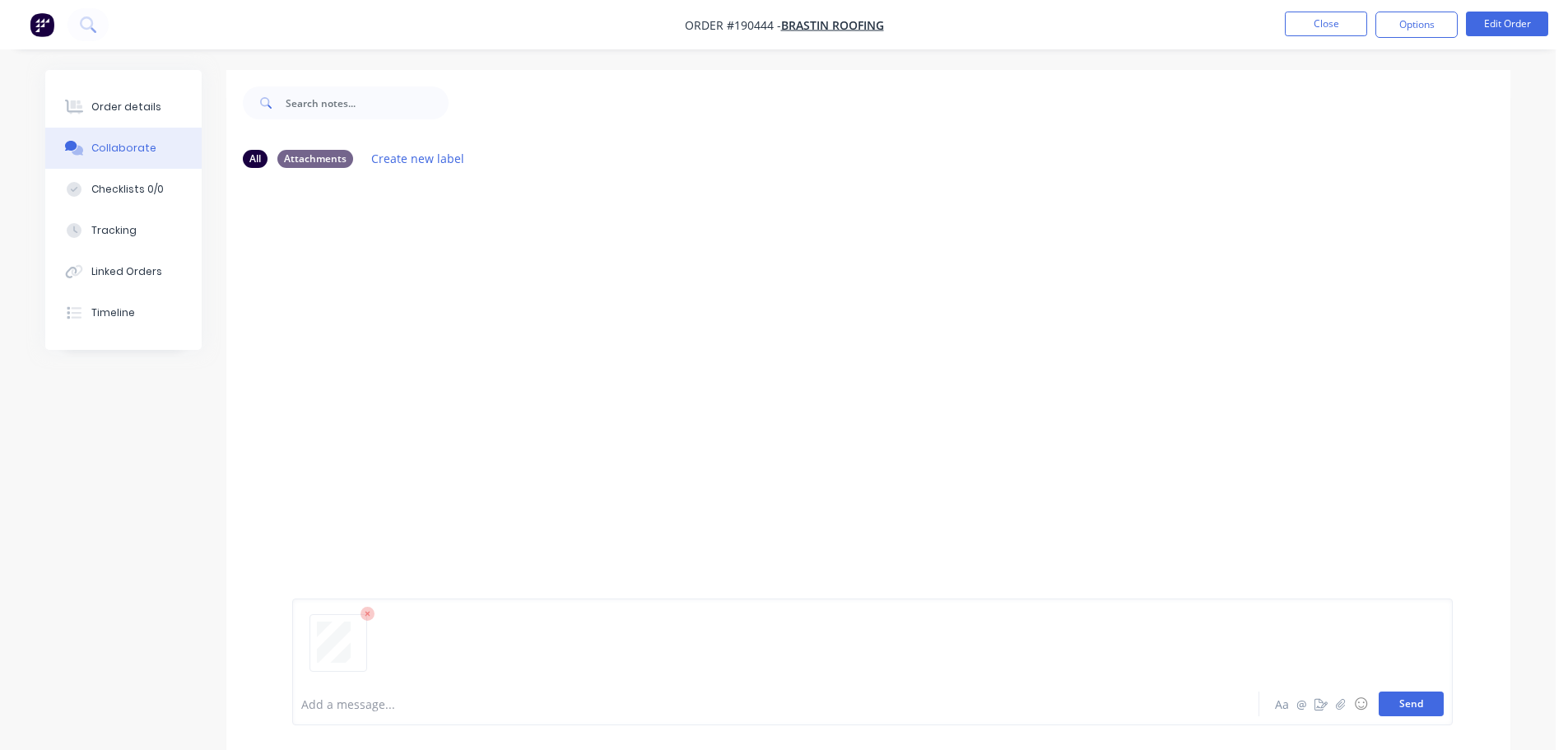
click at [1395, 702] on button "Send" at bounding box center [1410, 703] width 65 height 25
click at [1345, 16] on button "Close" at bounding box center [1326, 24] width 83 height 25
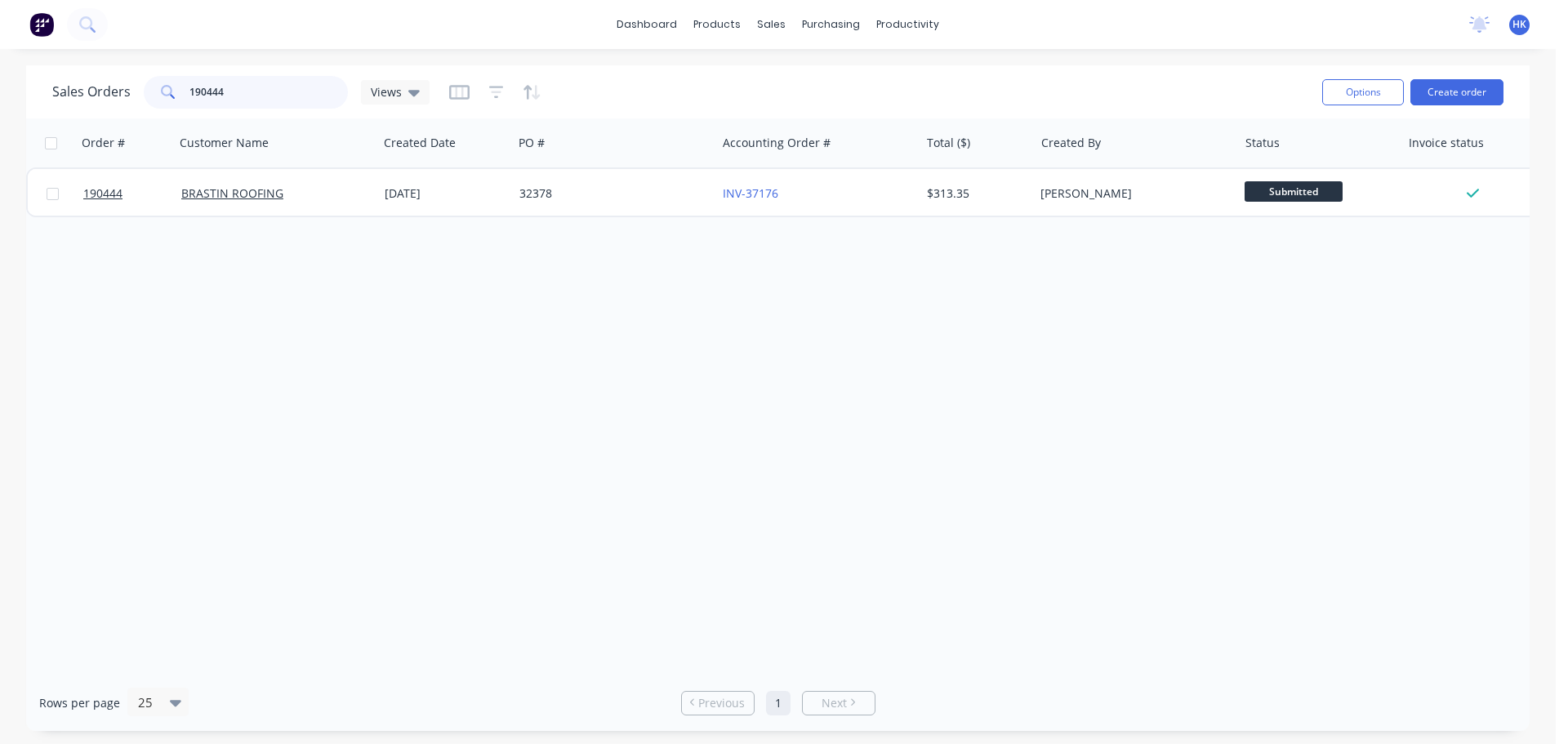
click at [309, 93] on input "190444" at bounding box center [268, 92] width 159 height 33
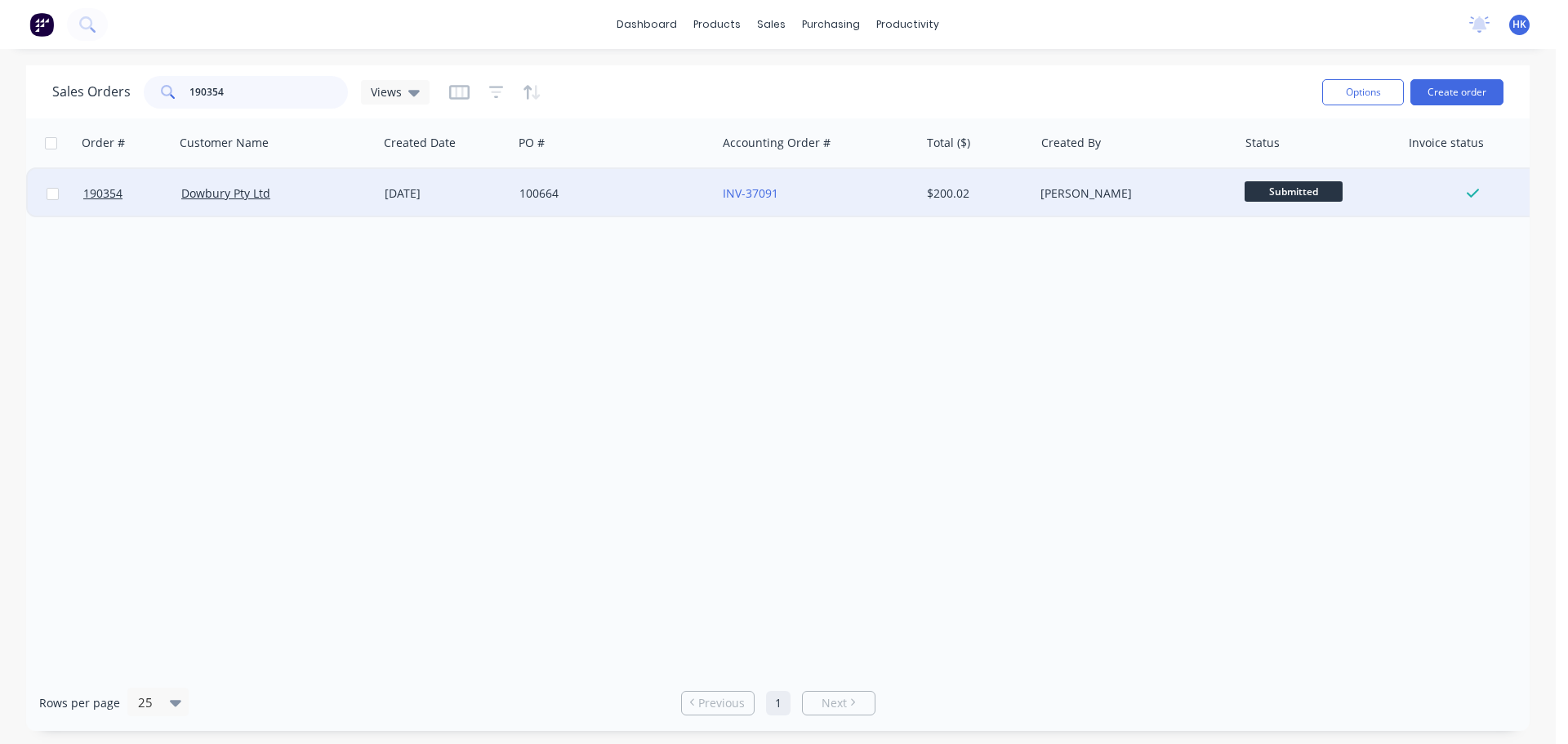
type input "190354"
click at [646, 177] on div "100664" at bounding box center [614, 194] width 203 height 49
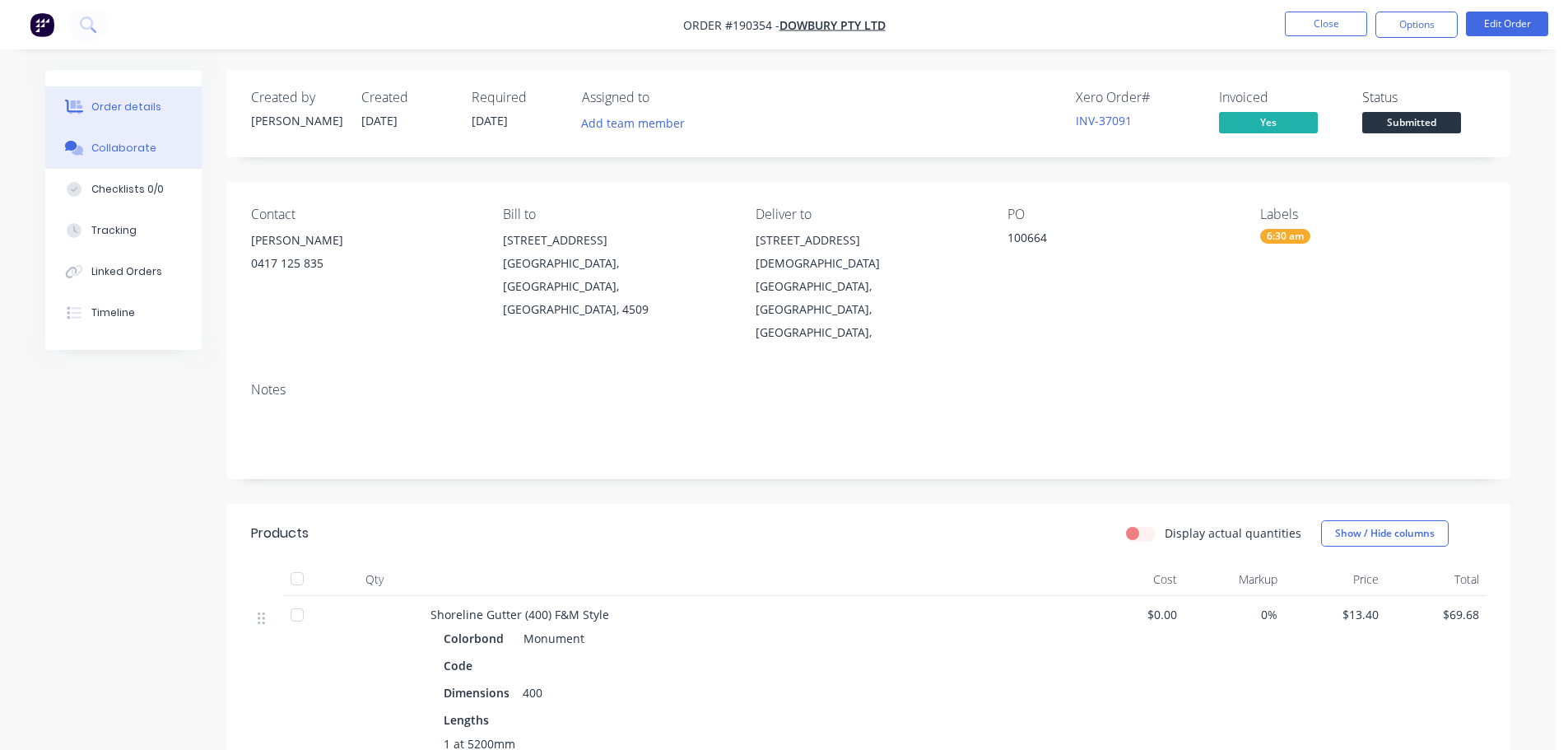
click at [140, 149] on div "Collaborate" at bounding box center [124, 148] width 65 height 15
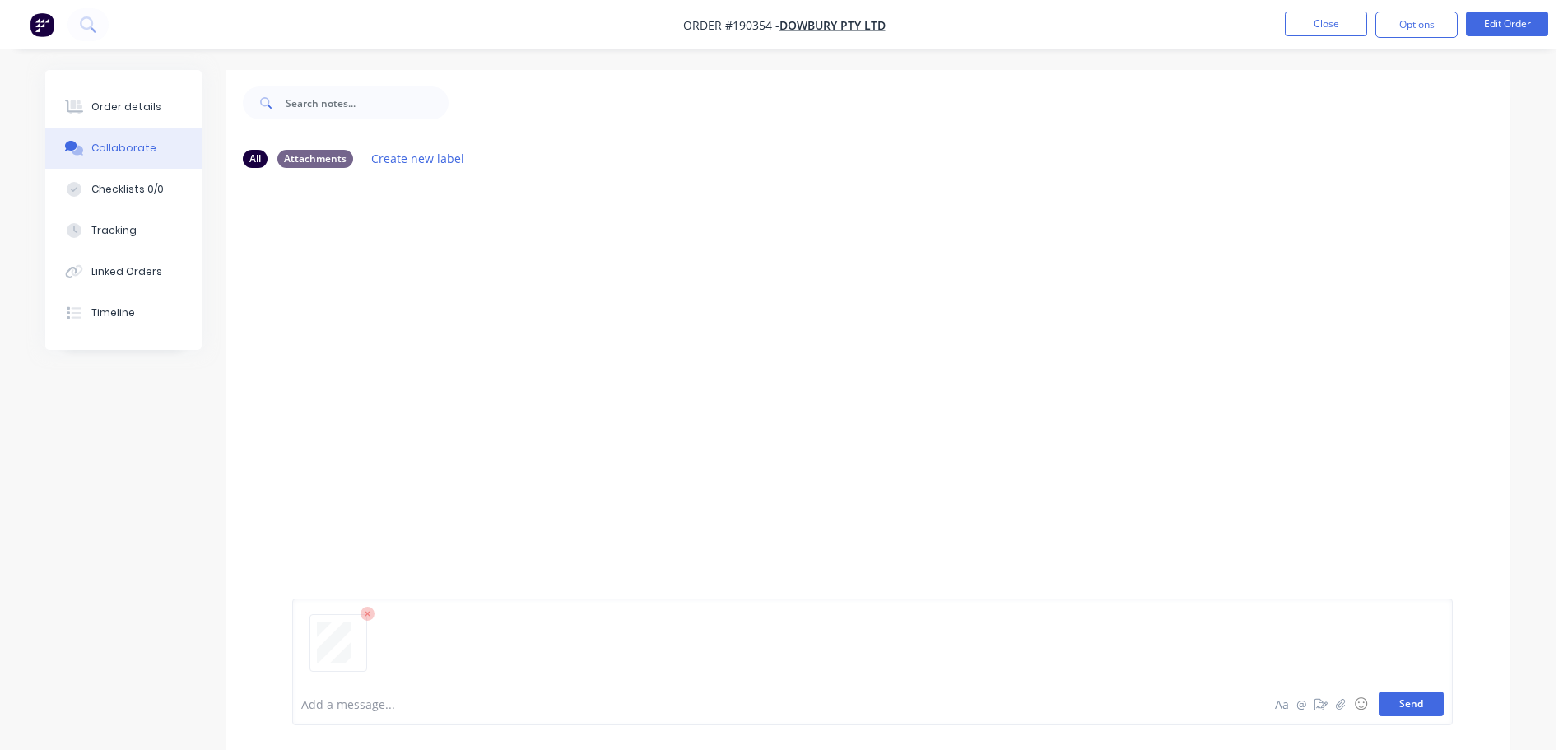
click at [1415, 697] on button "Send" at bounding box center [1410, 703] width 65 height 25
click at [1332, 25] on button "Close" at bounding box center [1326, 24] width 83 height 25
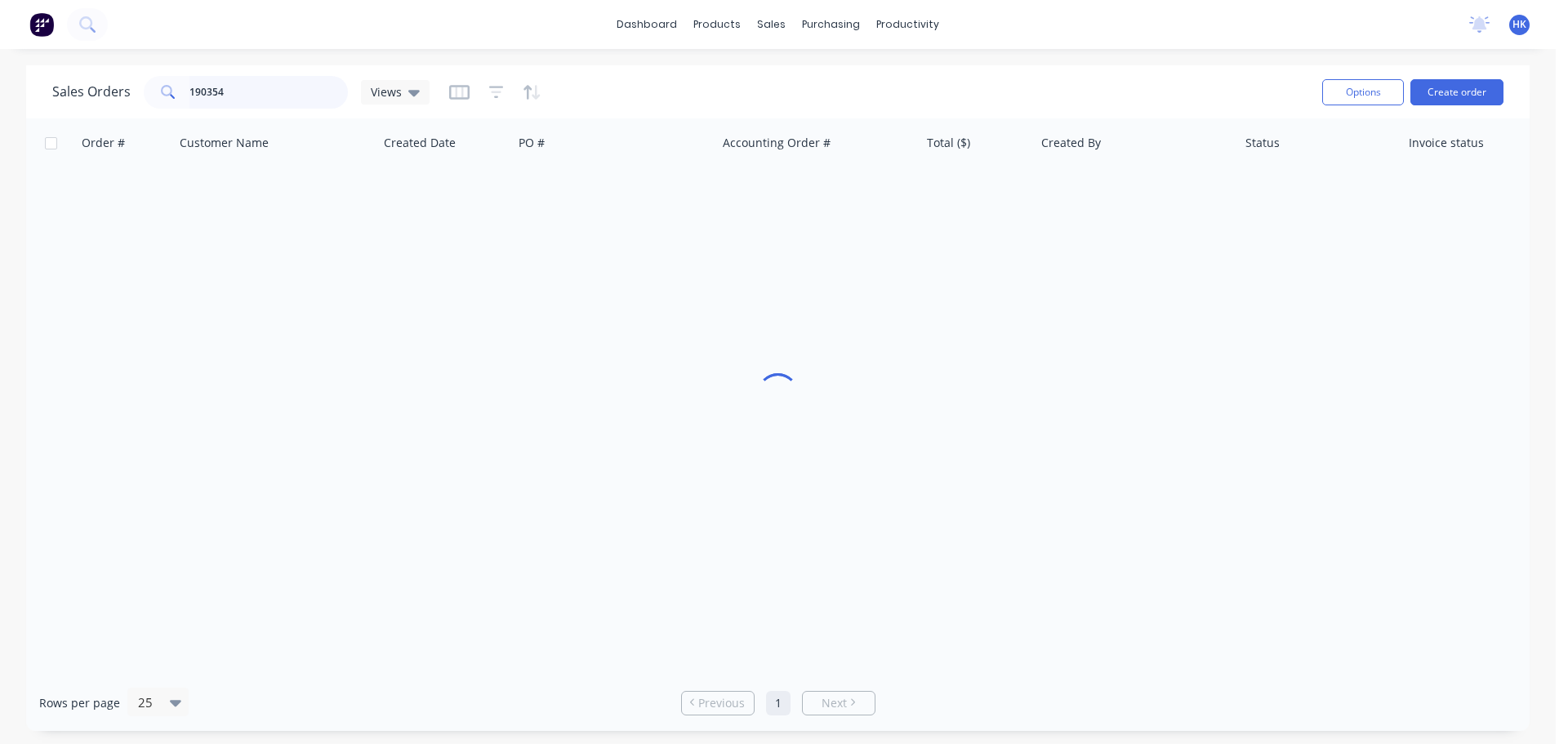
click at [267, 103] on input "190354" at bounding box center [268, 92] width 159 height 33
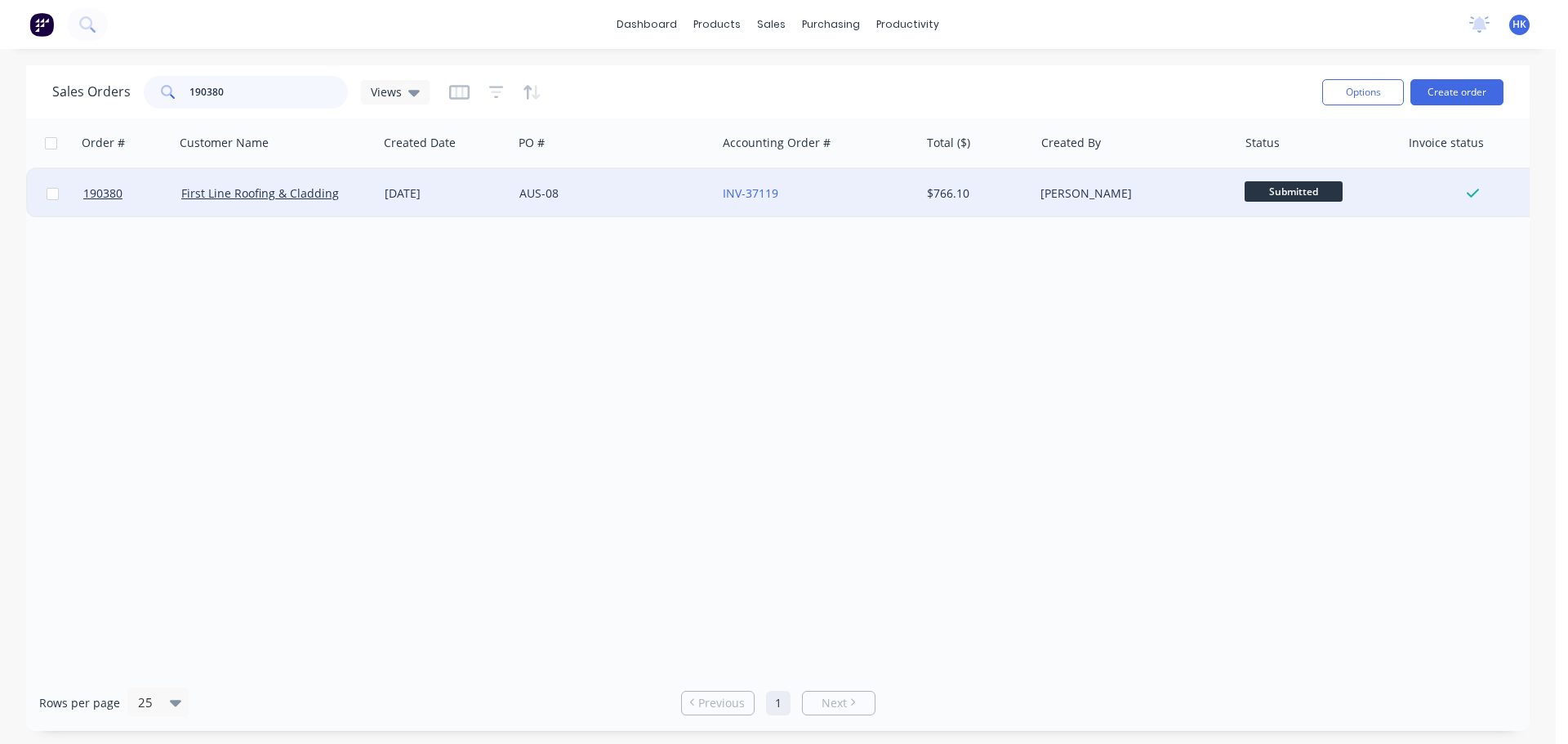
type input "190380"
click at [660, 194] on div "AUS-08" at bounding box center [610, 194] width 181 height 16
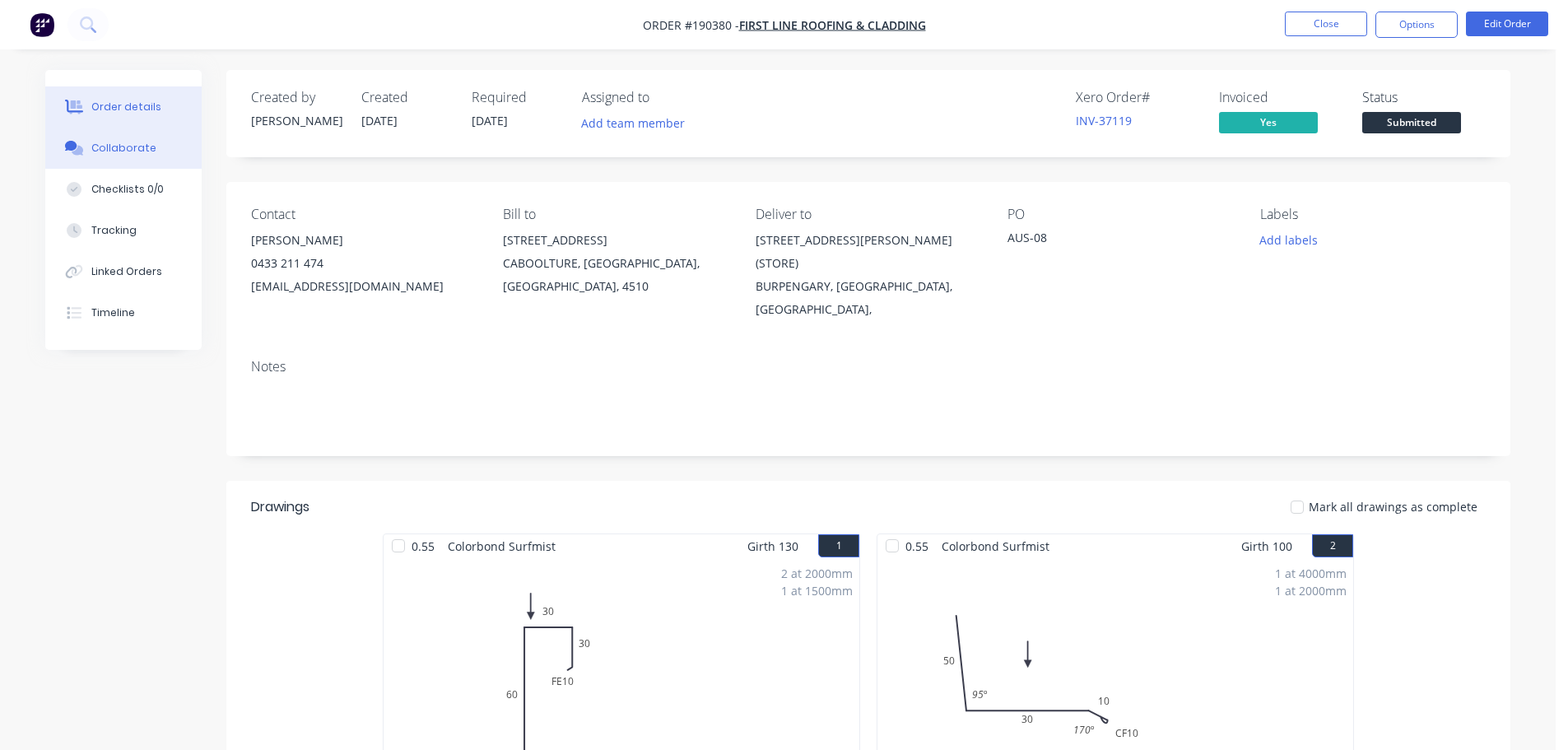
click at [136, 140] on button "Collaborate" at bounding box center [123, 148] width 157 height 41
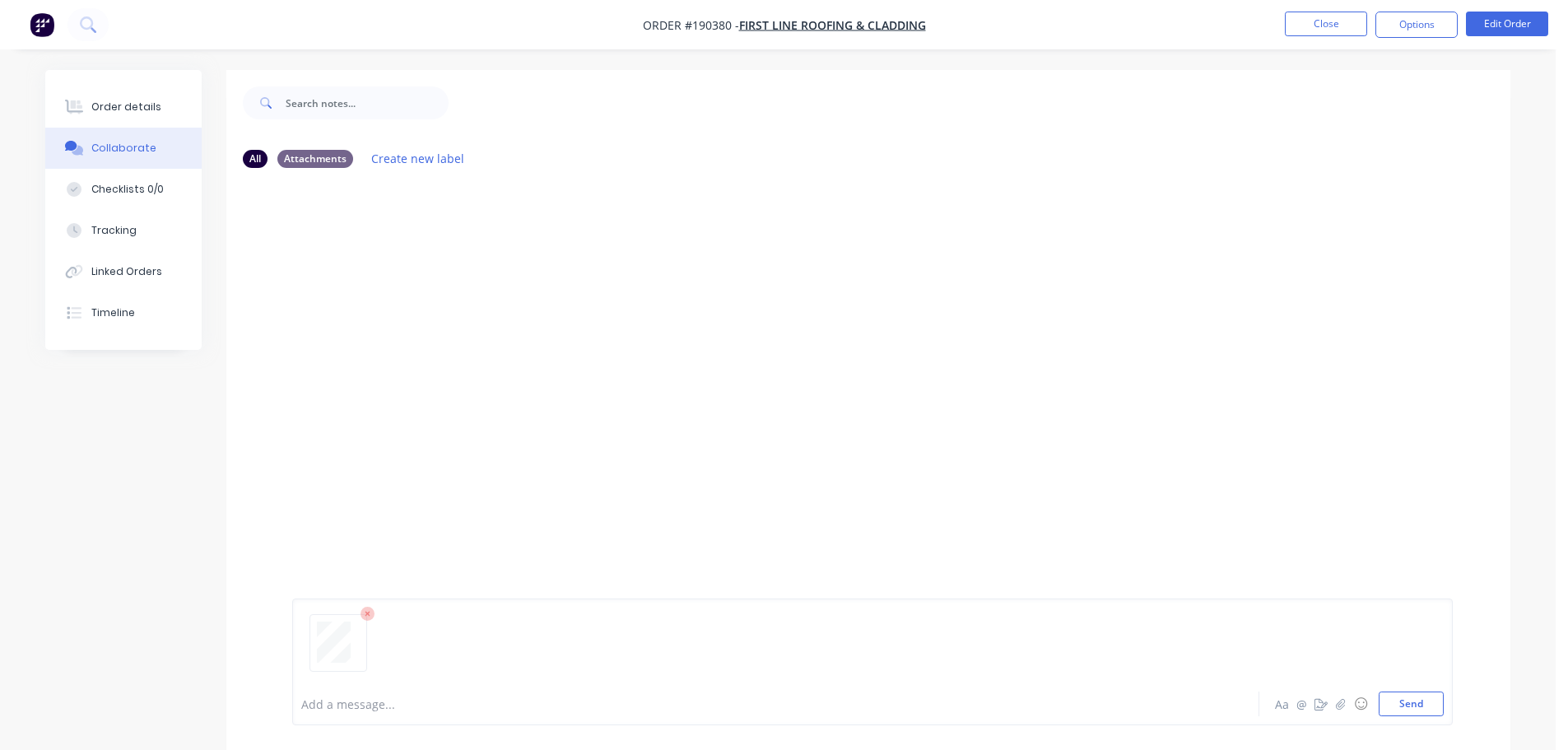
drag, startPoint x: 1400, startPoint y: 705, endPoint x: 1408, endPoint y: 685, distance: 21.5
click at [1401, 705] on button "Send" at bounding box center [1410, 703] width 65 height 25
click at [1334, 25] on button "Close" at bounding box center [1326, 24] width 83 height 25
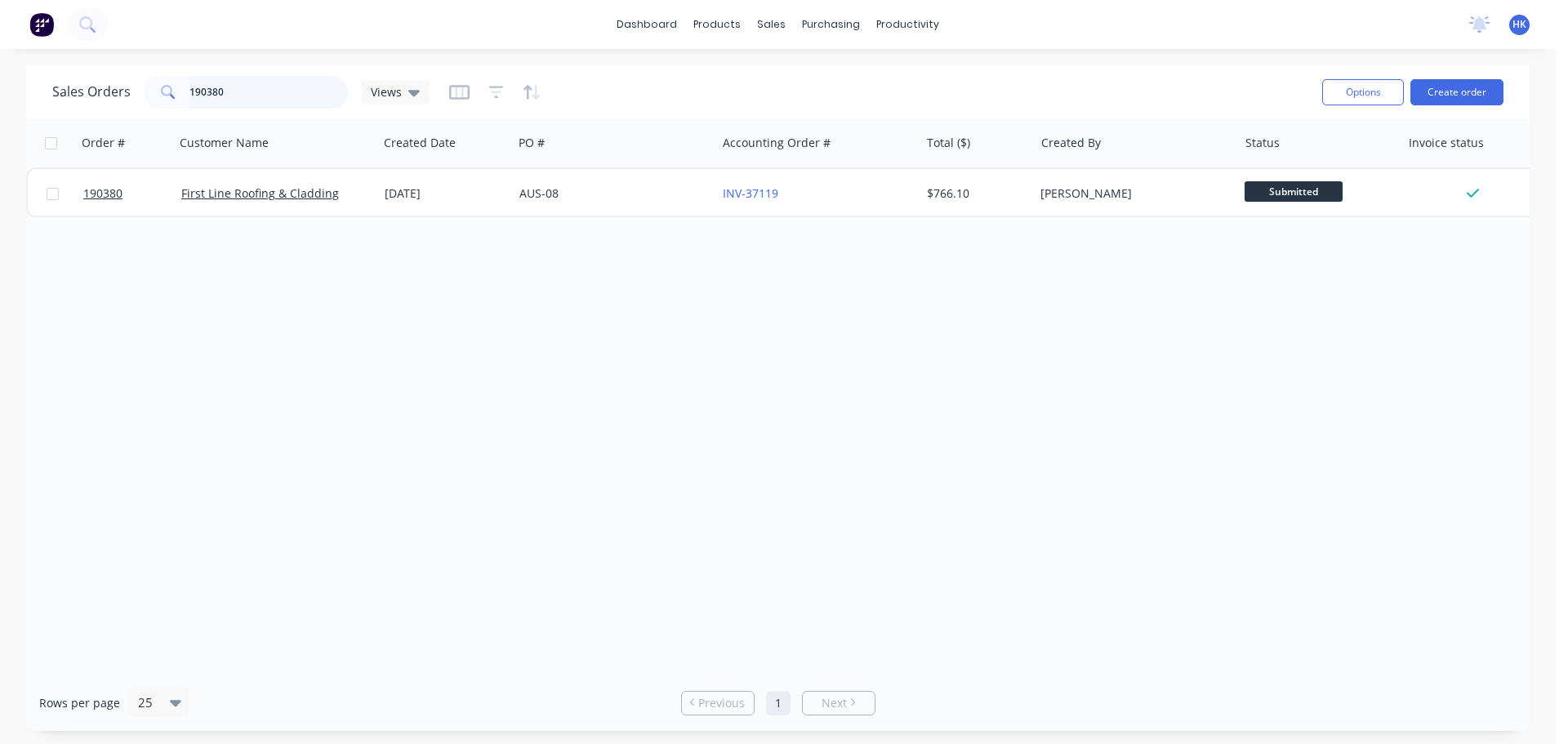
click at [259, 94] on input "190380" at bounding box center [268, 92] width 159 height 33
type input "190104"
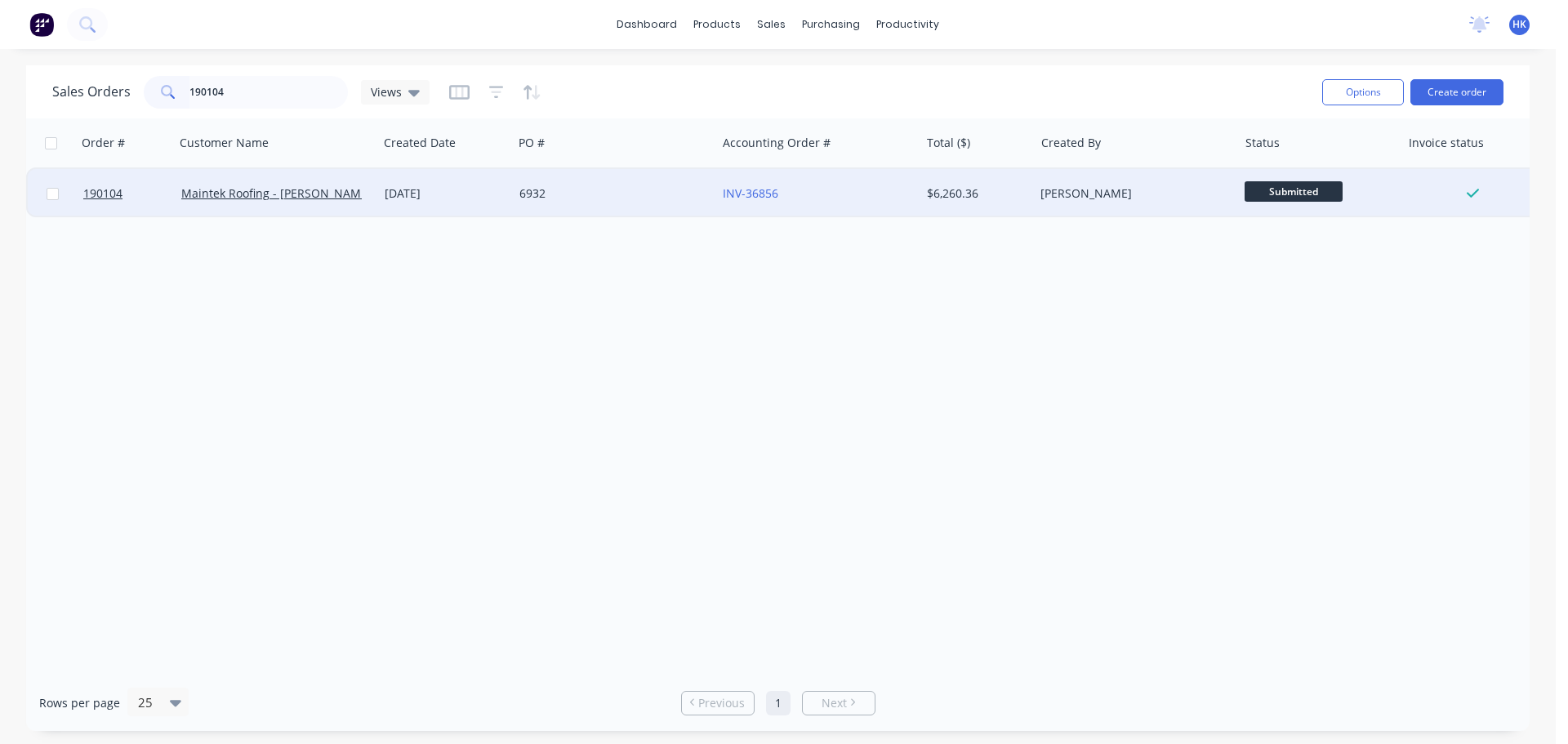
click at [648, 195] on div "6932" at bounding box center [610, 194] width 181 height 16
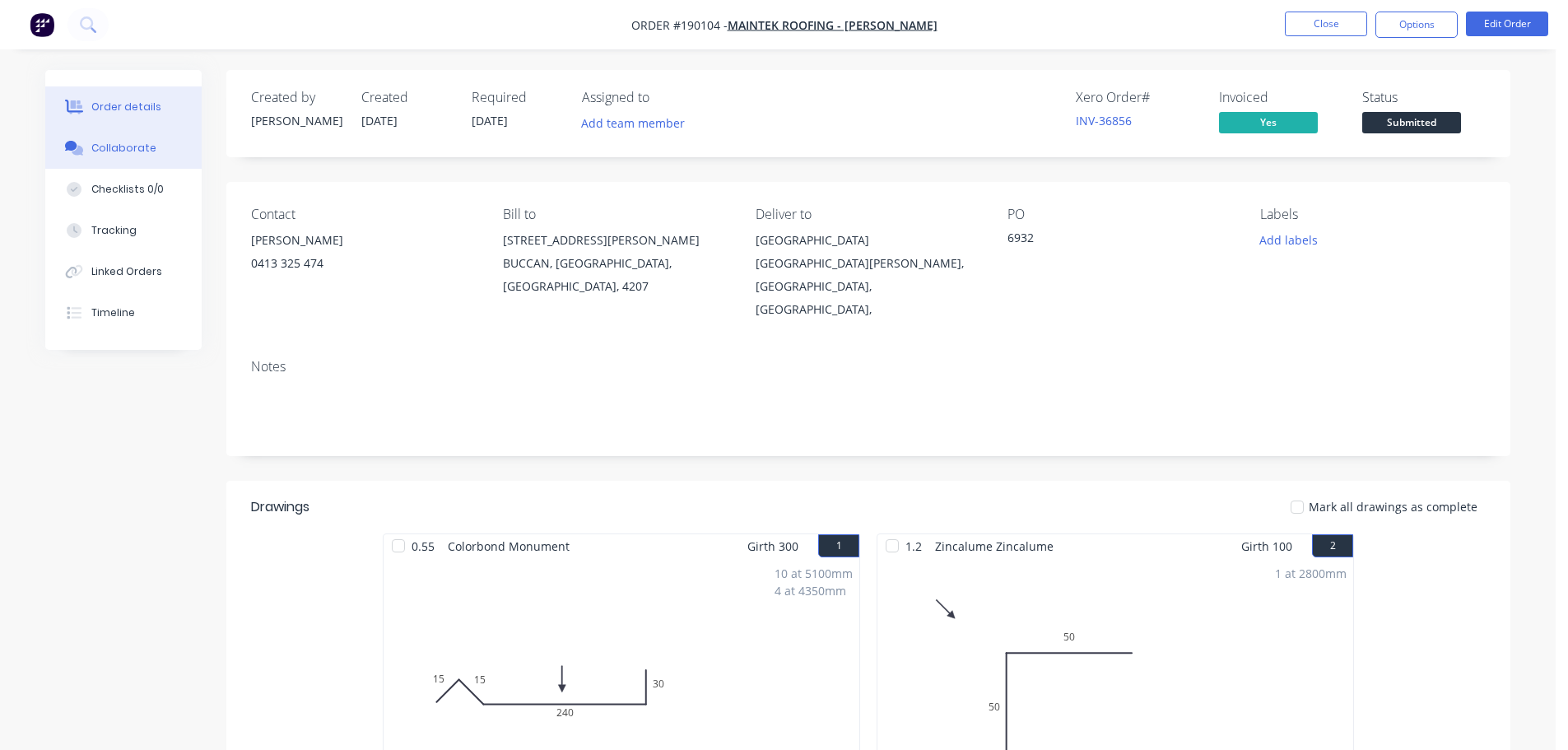
click at [132, 149] on div "Collaborate" at bounding box center [124, 148] width 65 height 15
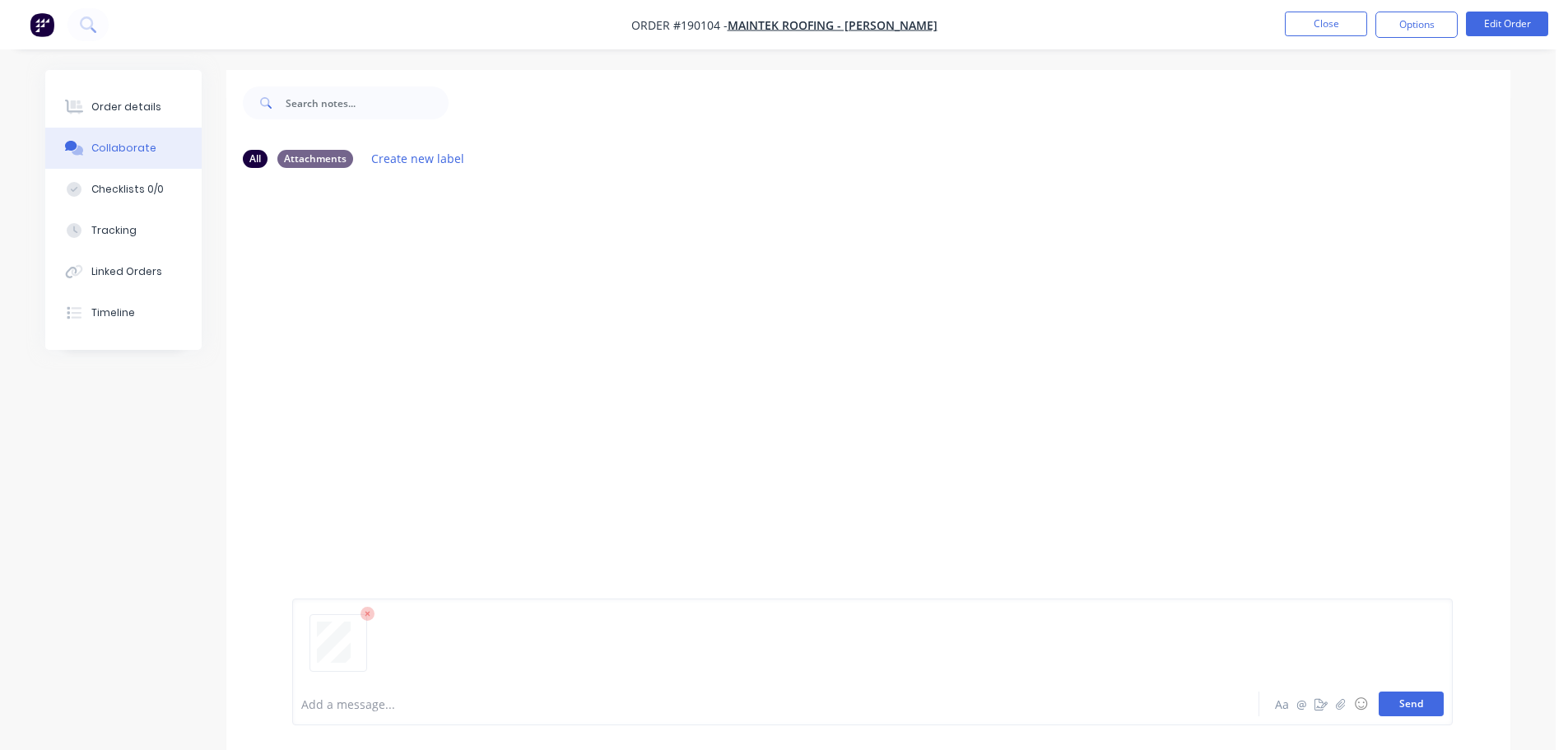
click at [1399, 694] on button "Send" at bounding box center [1410, 703] width 65 height 25
click at [1332, 28] on button "Close" at bounding box center [1326, 24] width 83 height 25
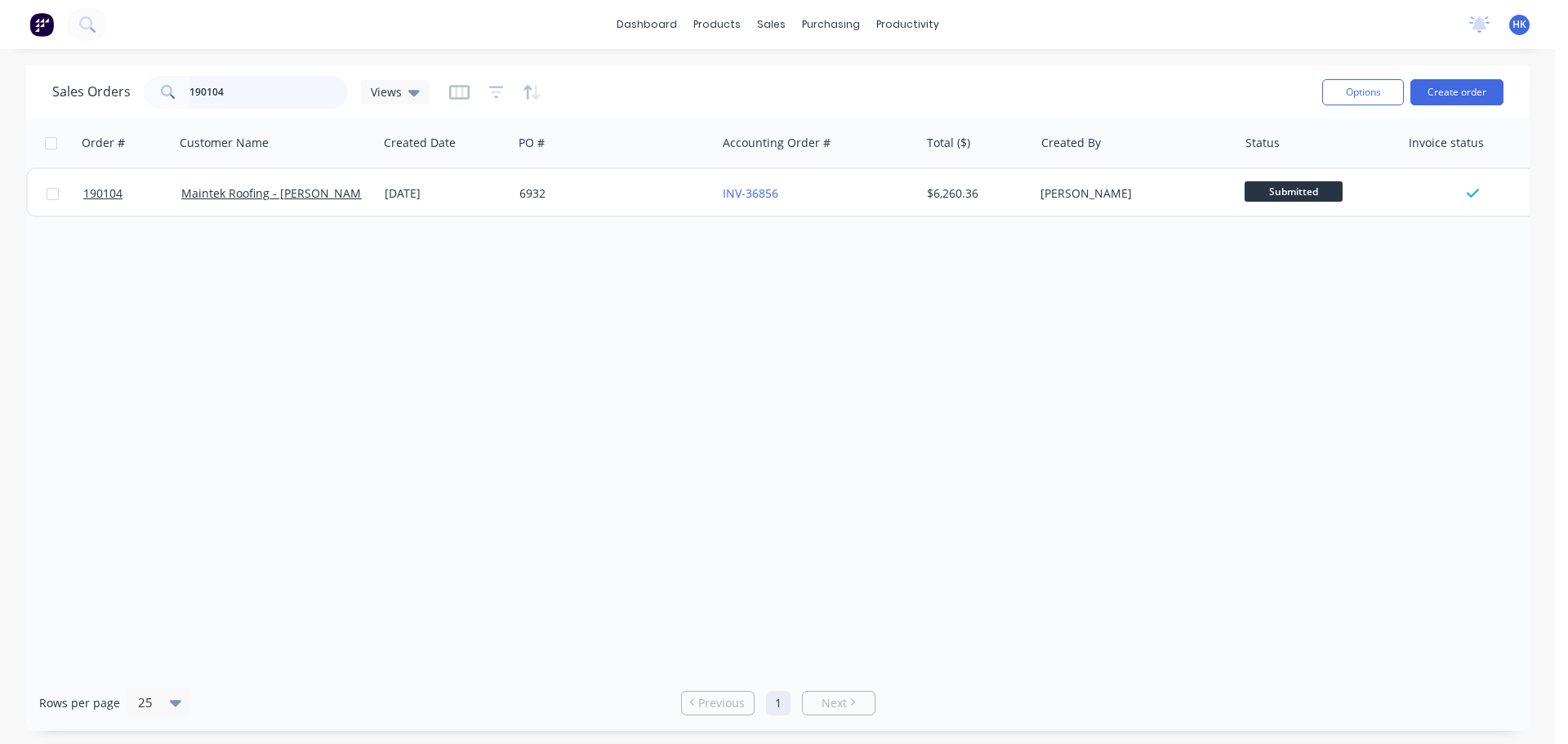
click at [324, 85] on input "190104" at bounding box center [268, 92] width 159 height 33
click at [323, 85] on input "190104" at bounding box center [268, 92] width 159 height 33
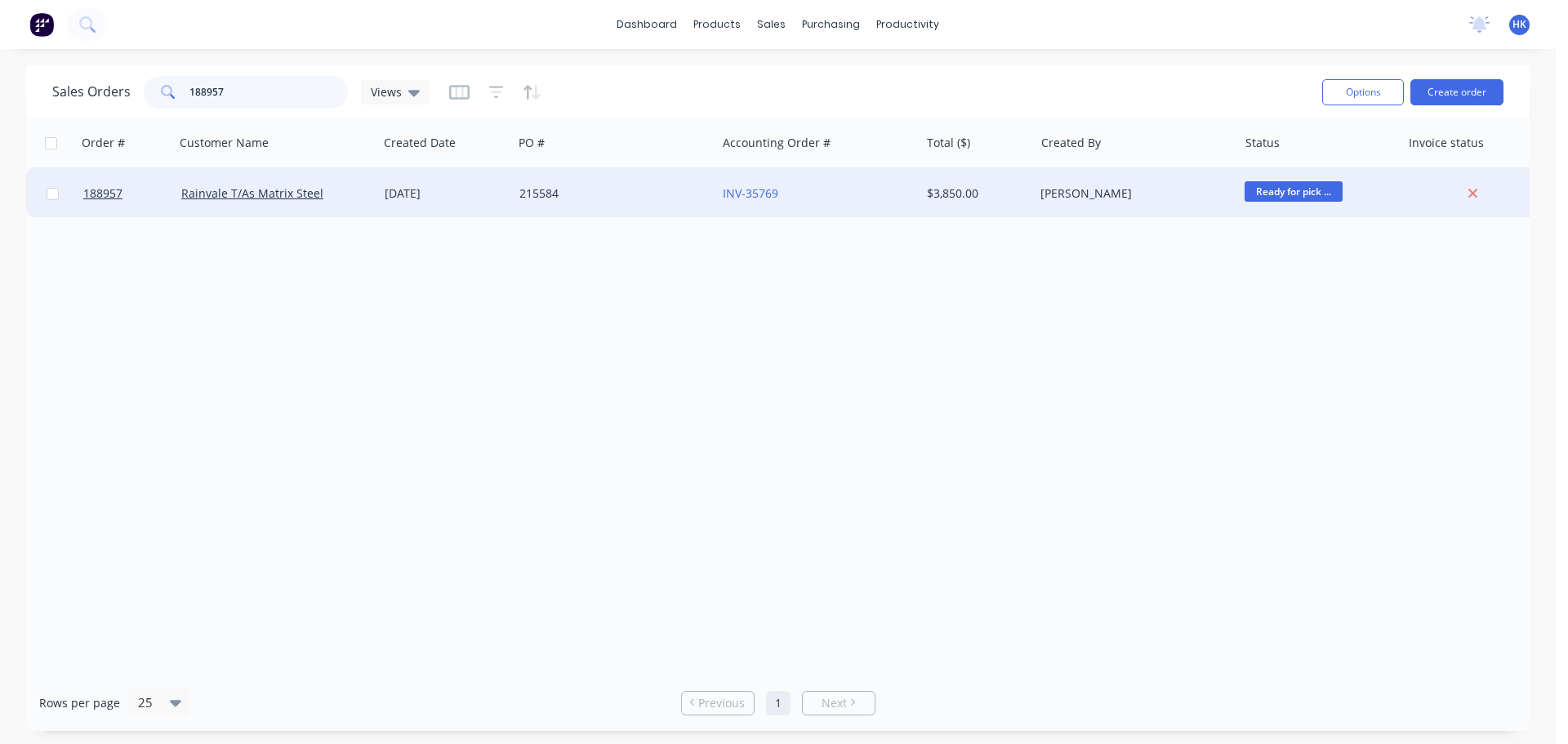
type input "188957"
click at [625, 206] on div "215584" at bounding box center [614, 194] width 203 height 49
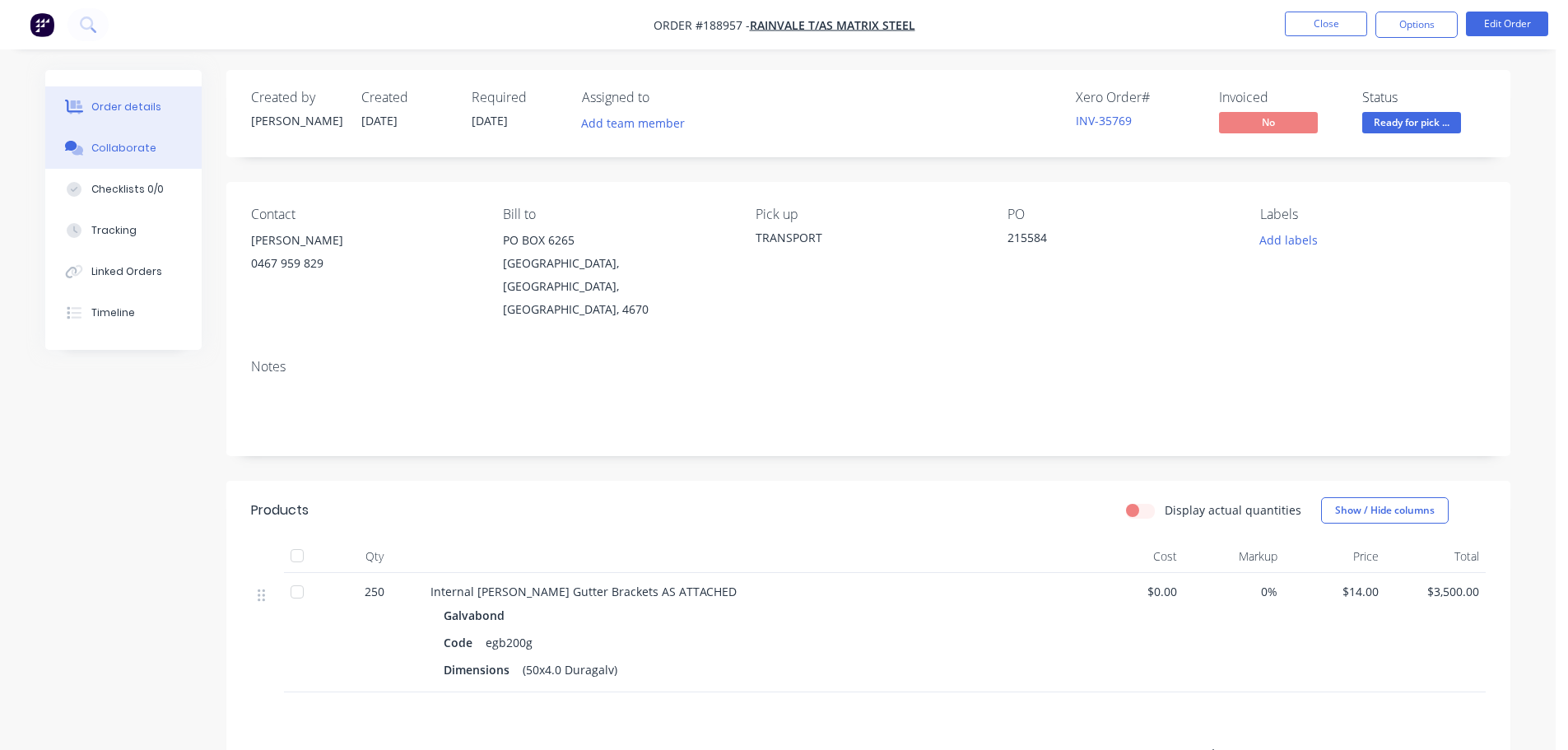
click at [159, 149] on button "Collaborate" at bounding box center [123, 148] width 157 height 41
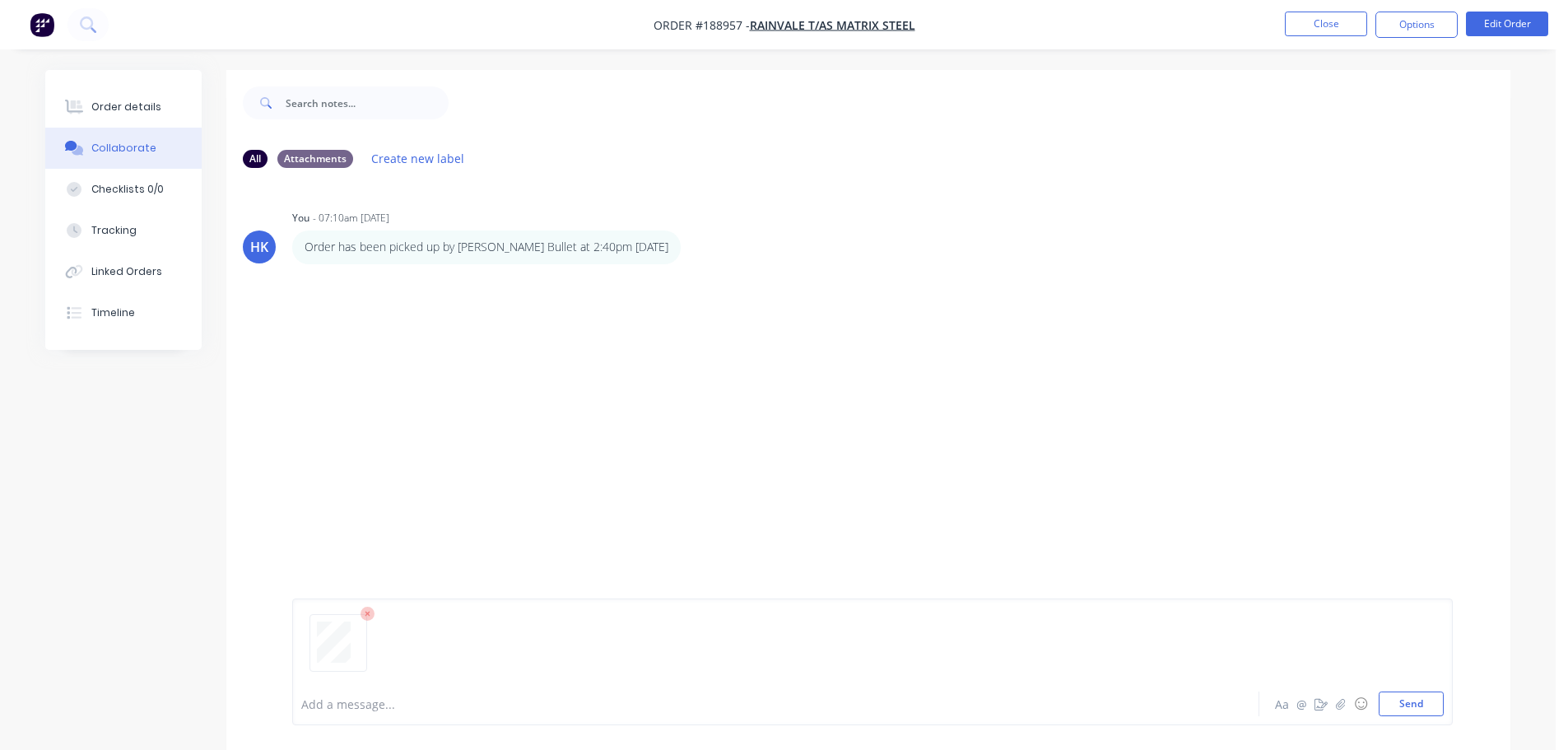
click at [1409, 700] on button "Send" at bounding box center [1410, 703] width 65 height 25
click at [1336, 27] on button "Close" at bounding box center [1326, 24] width 83 height 25
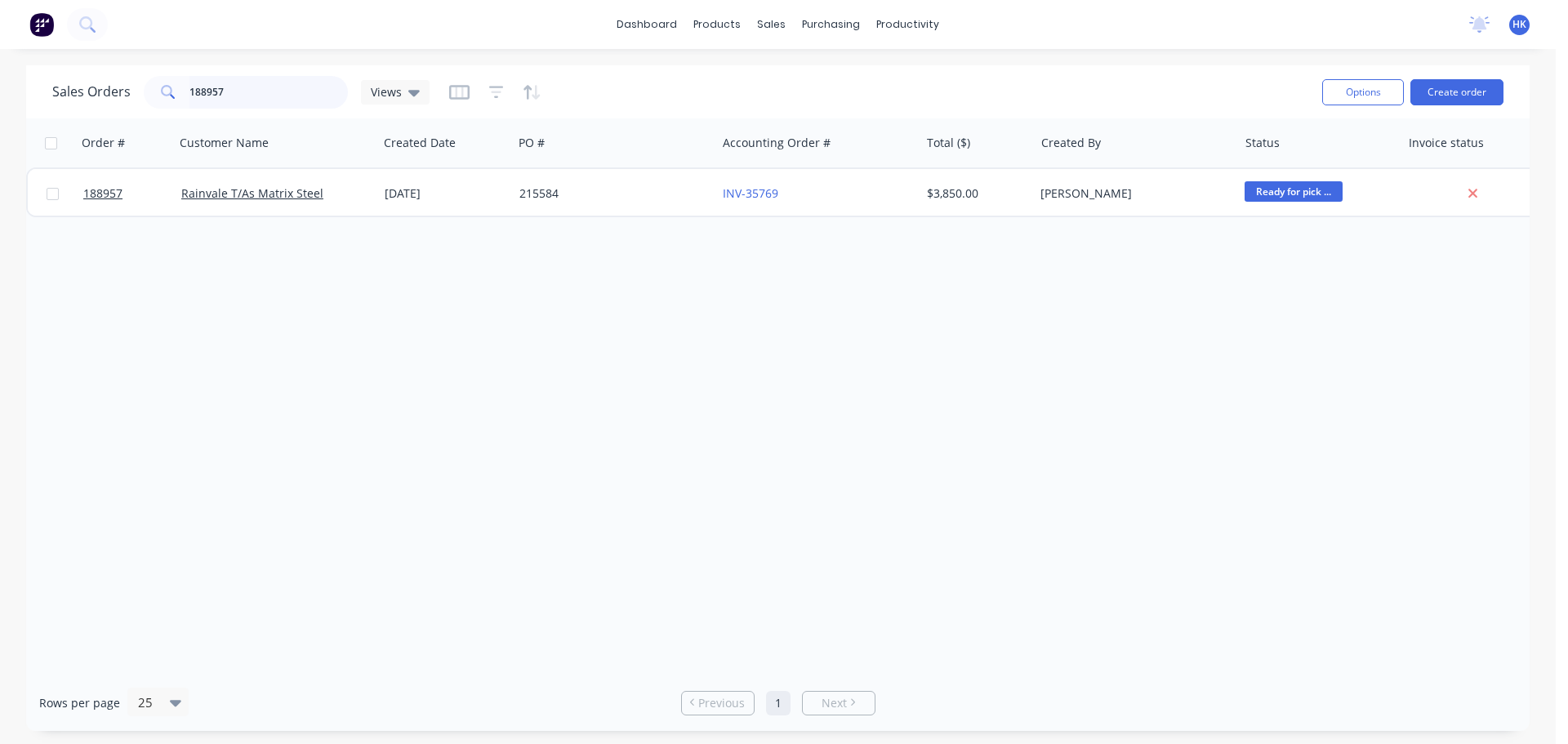
click at [298, 95] on input "188957" at bounding box center [268, 92] width 159 height 33
type input "189996"
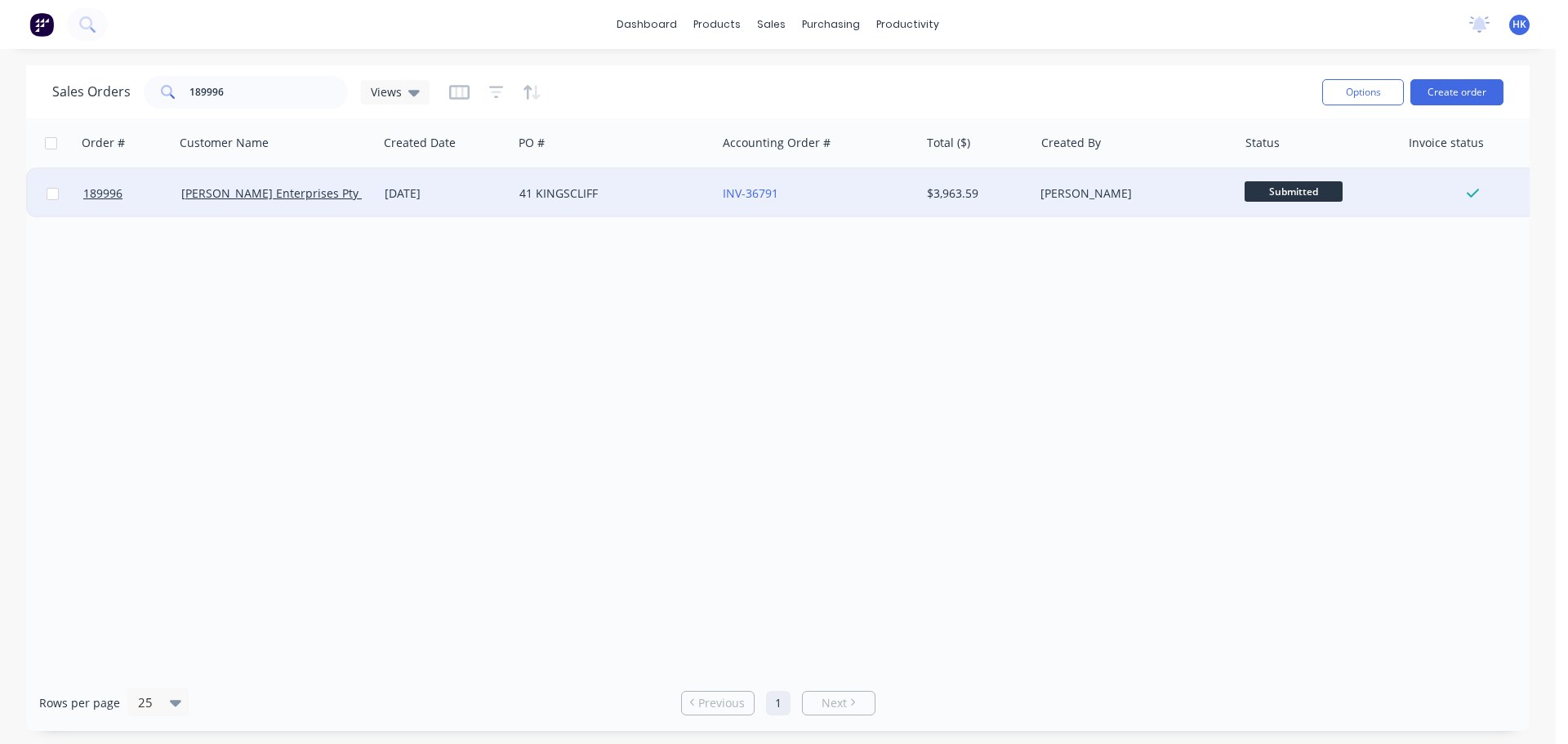
click at [591, 213] on div "41 KINGSCLIFF" at bounding box center [614, 194] width 203 height 49
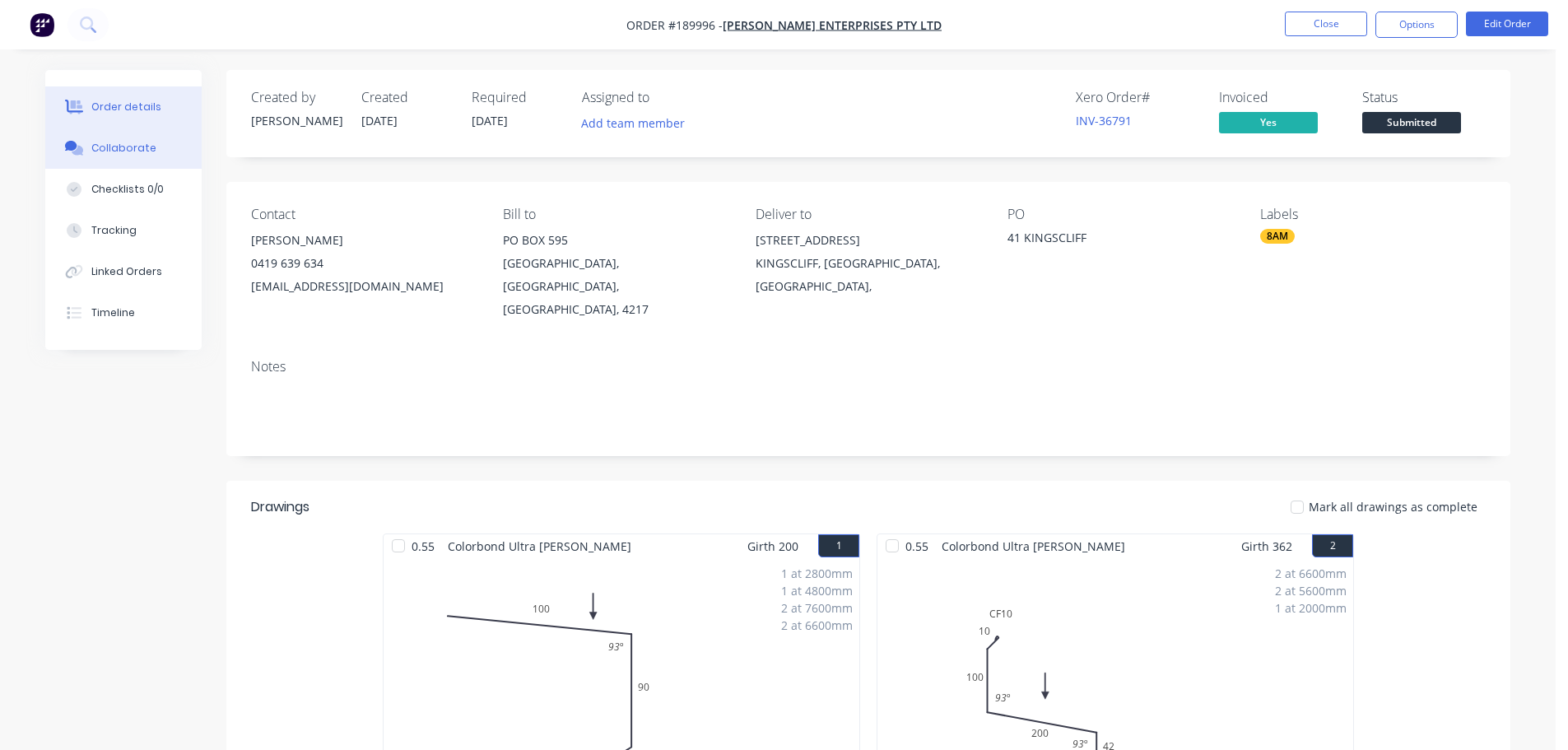
click at [81, 152] on icon at bounding box center [77, 150] width 12 height 10
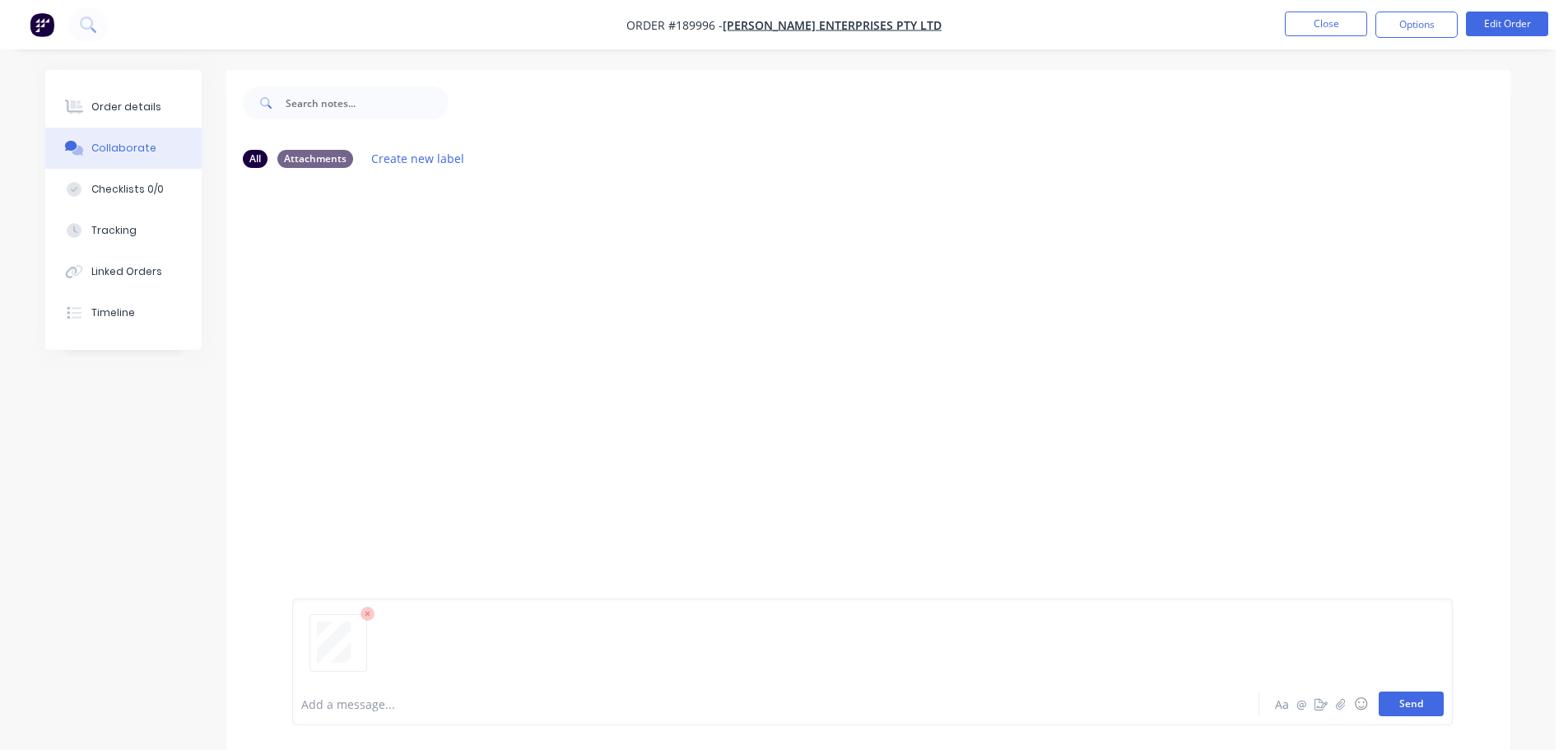
click at [1407, 711] on button "Send" at bounding box center [1410, 703] width 65 height 25
click at [1313, 31] on button "Close" at bounding box center [1326, 24] width 83 height 25
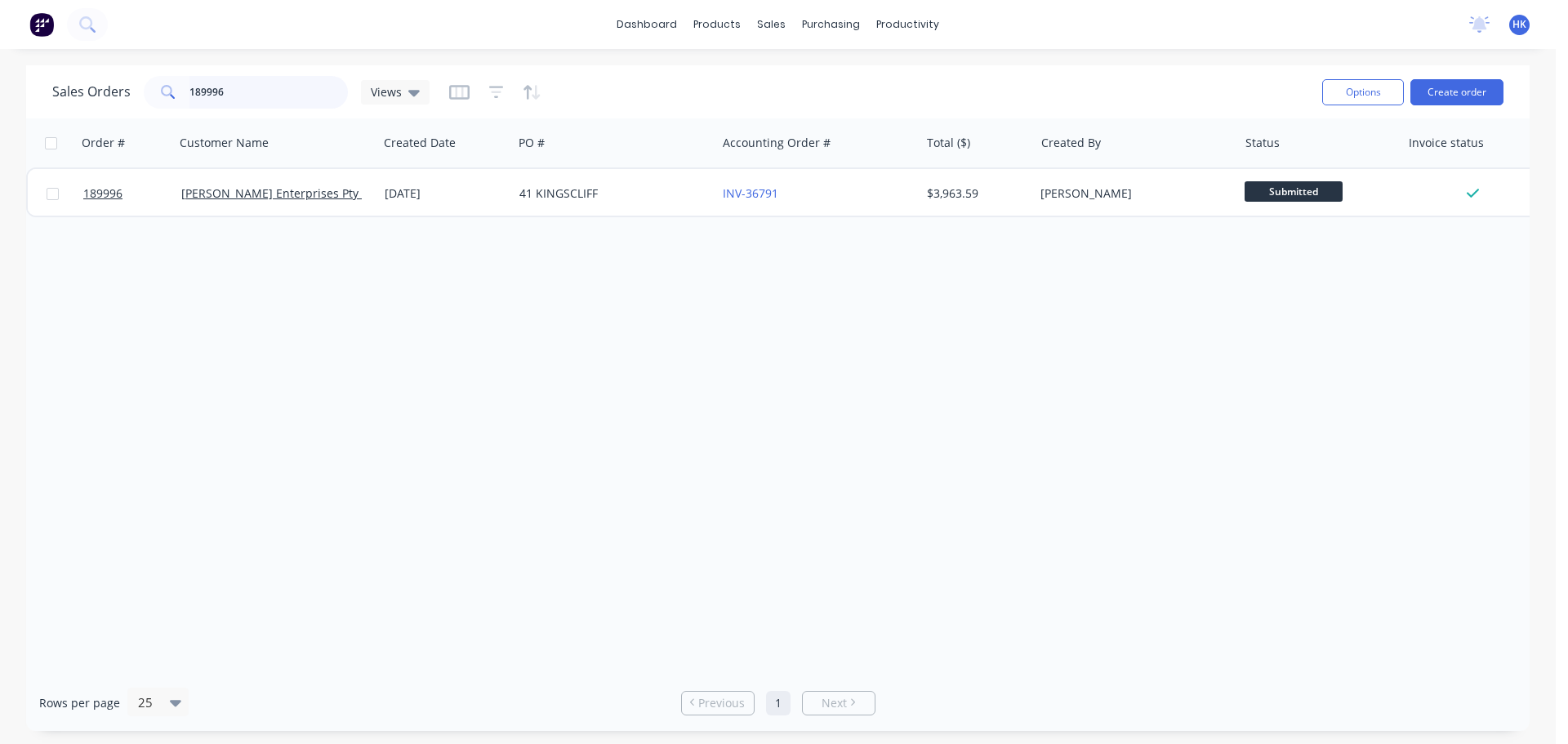
click at [280, 98] on input "189996" at bounding box center [268, 92] width 159 height 33
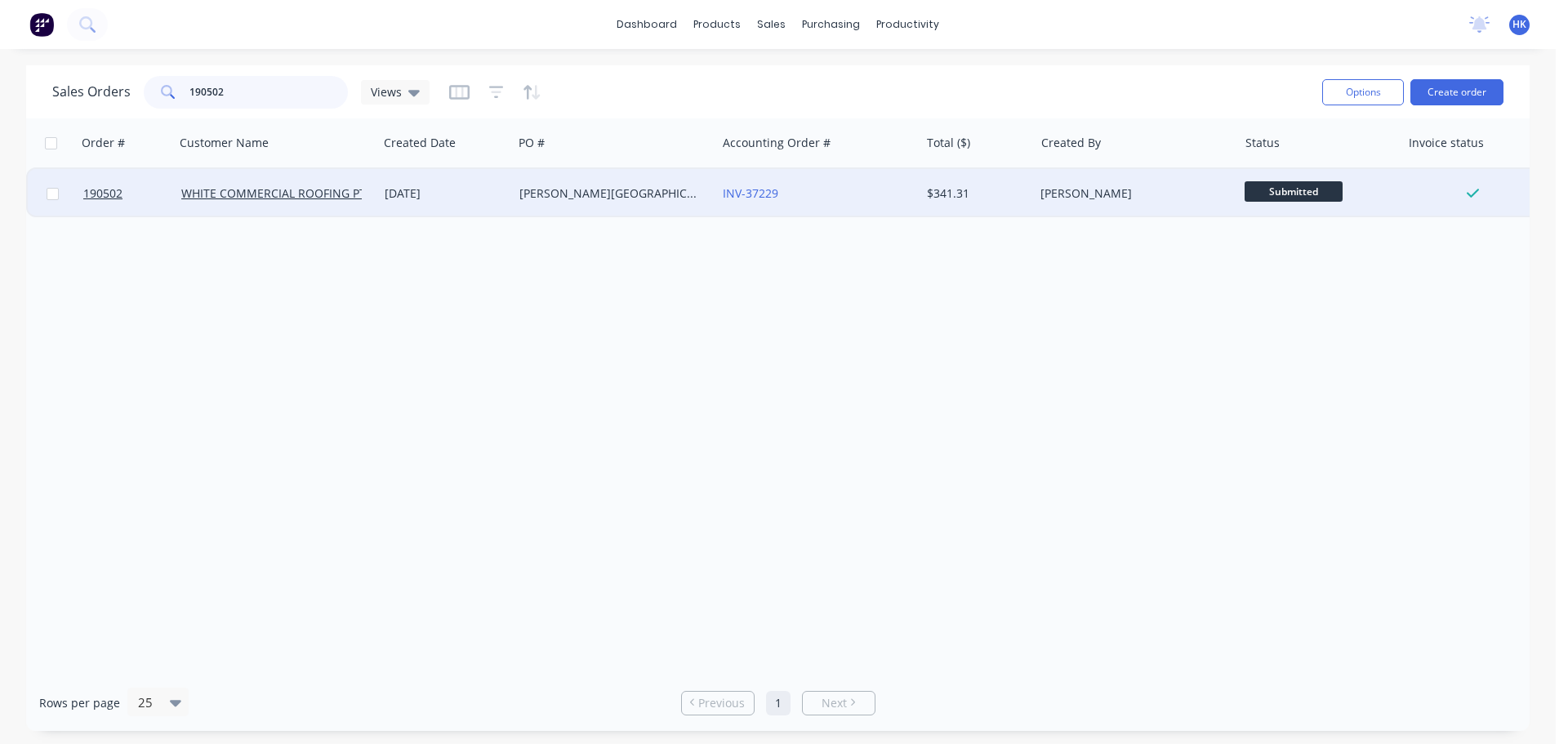
type input "190502"
click at [500, 206] on div "[DATE]" at bounding box center [446, 194] width 135 height 49
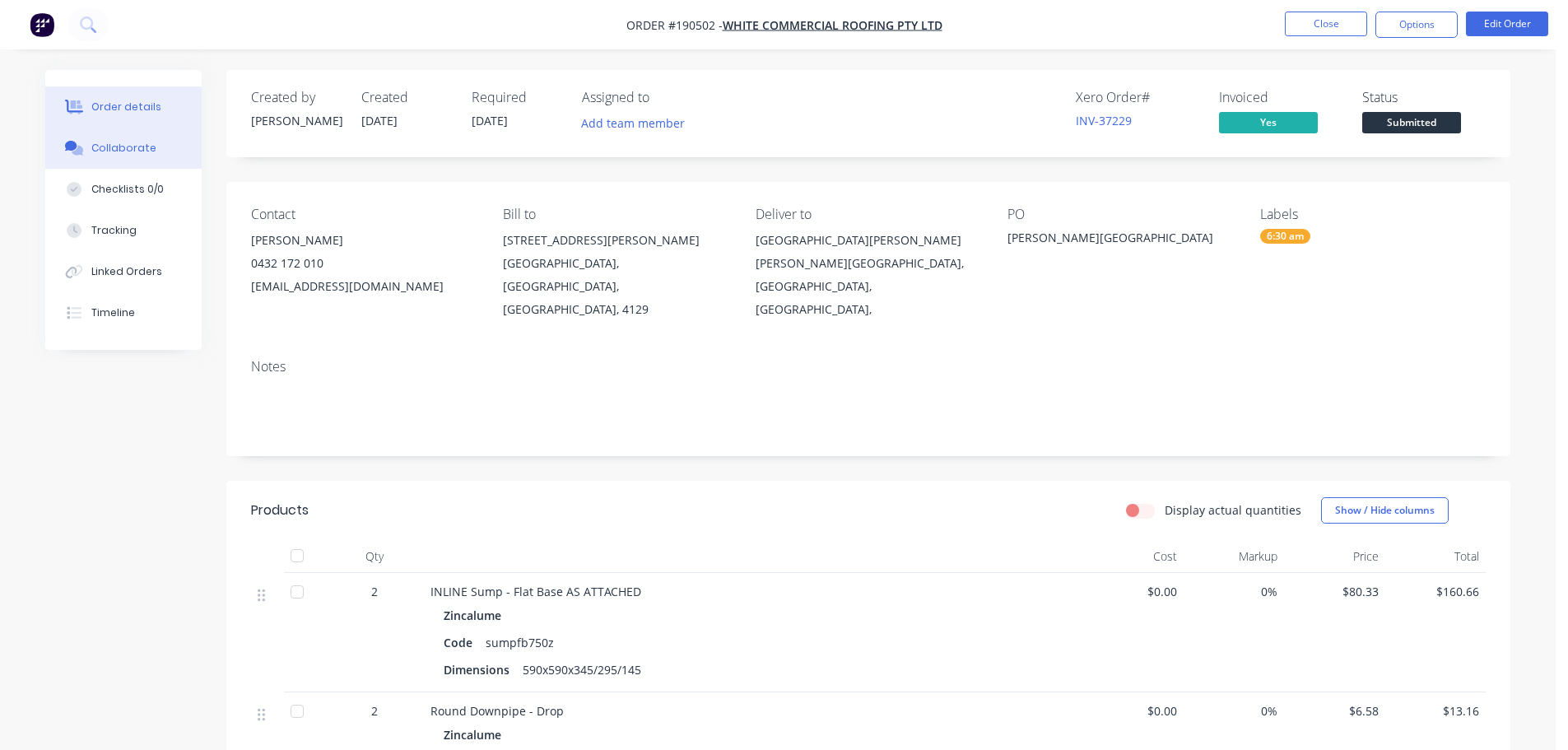
click at [100, 149] on div "Collaborate" at bounding box center [124, 148] width 65 height 15
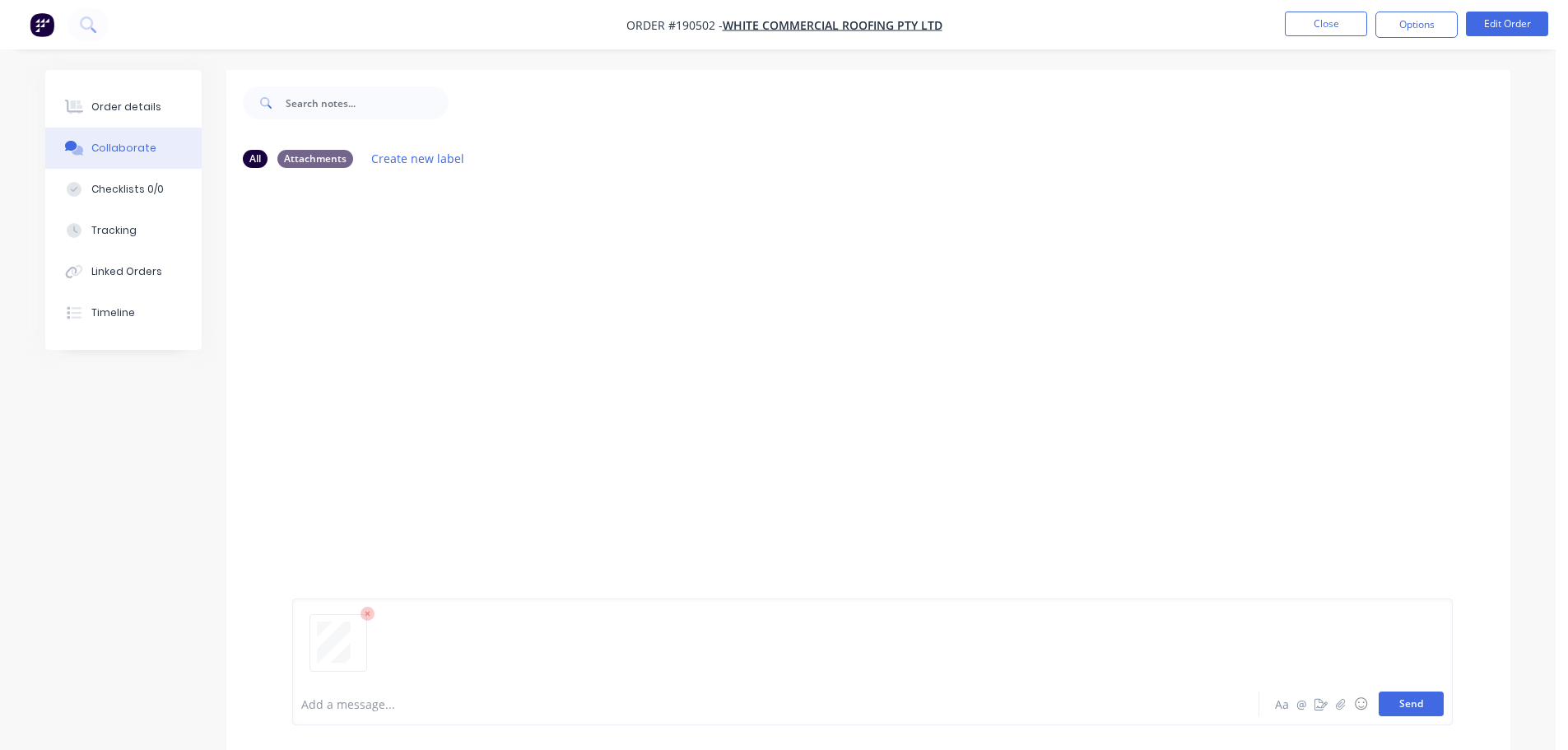
click at [1399, 696] on button "Send" at bounding box center [1410, 703] width 65 height 25
click at [1328, 29] on button "Close" at bounding box center [1326, 24] width 83 height 25
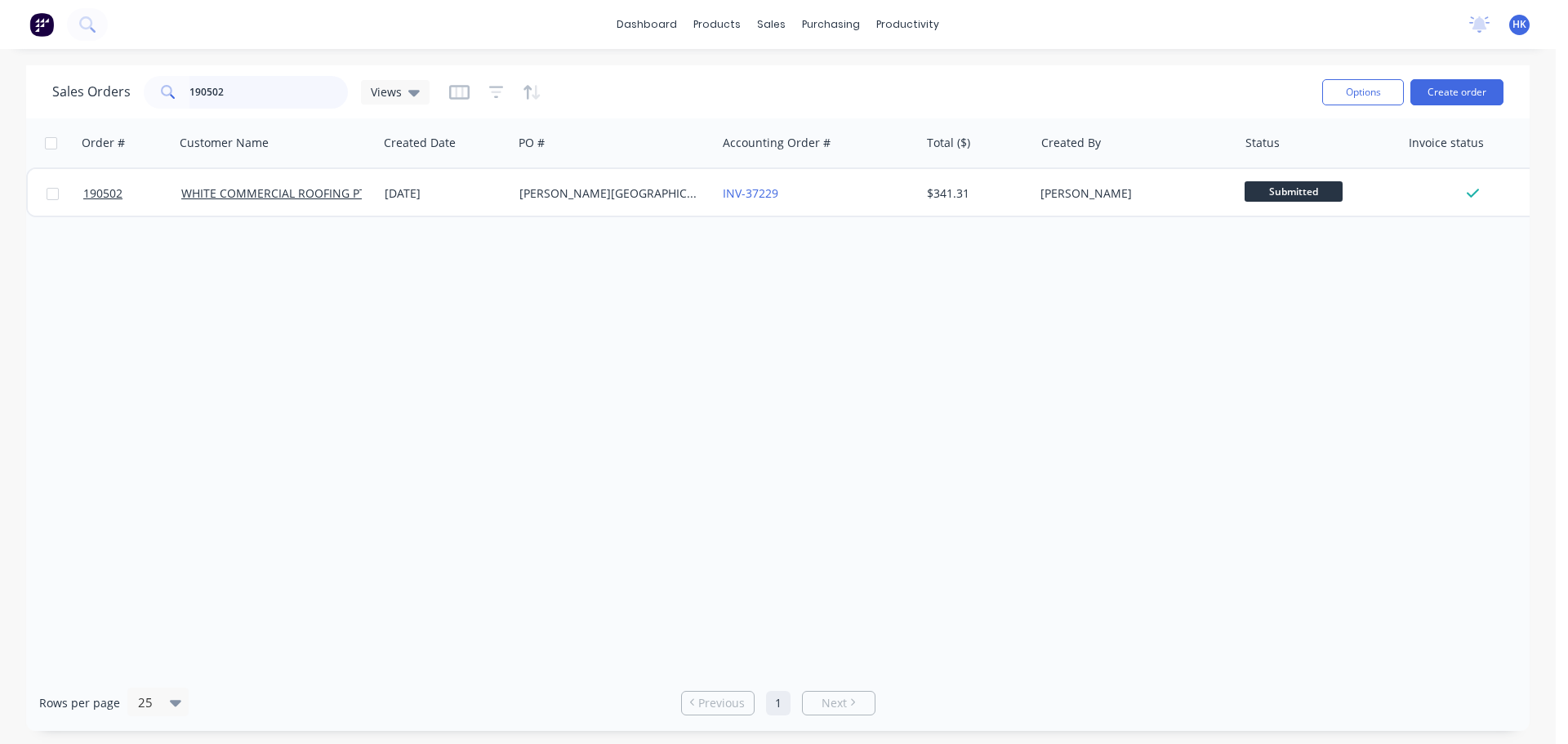
click at [291, 90] on input "190502" at bounding box center [268, 92] width 159 height 33
type input "190050"
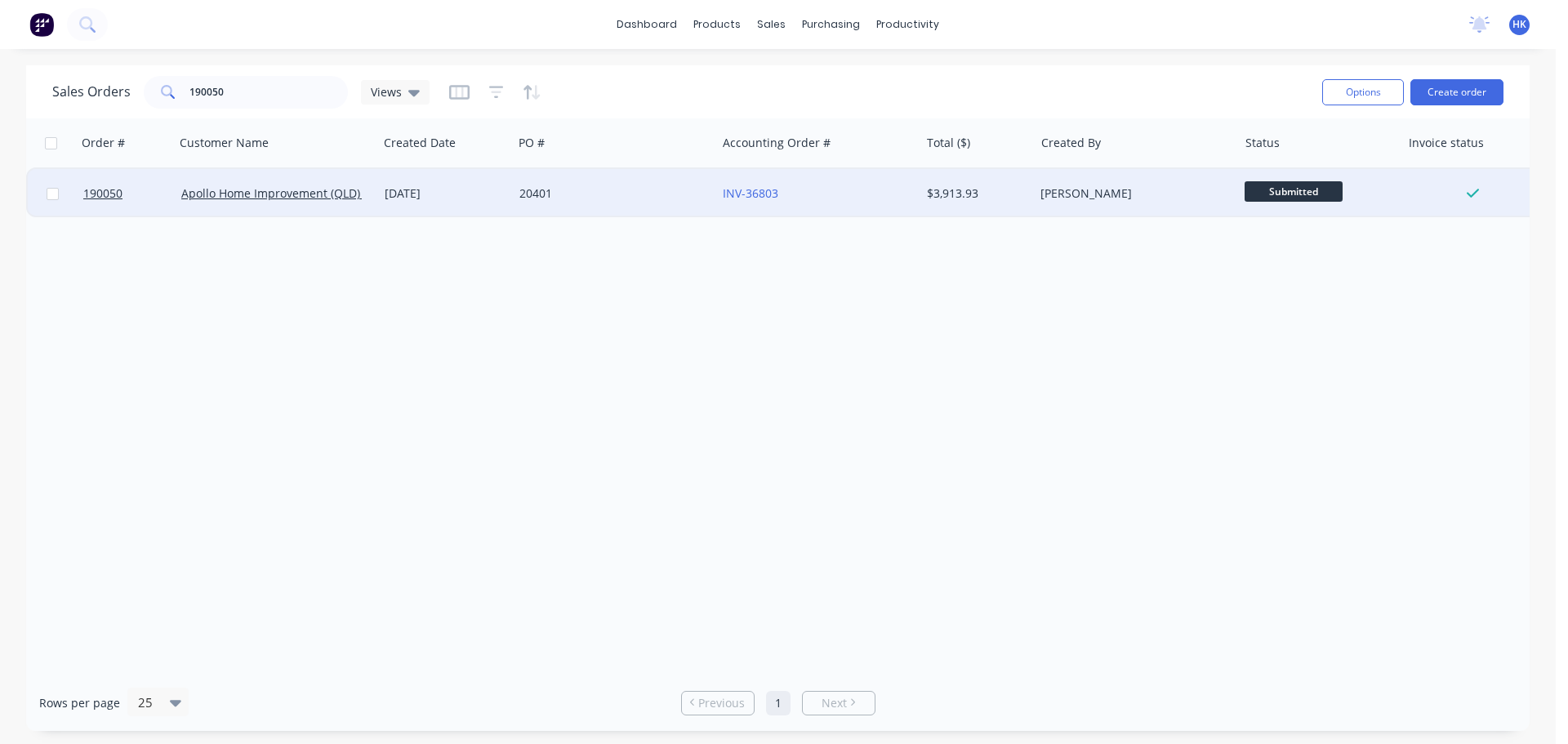
click at [624, 211] on div "20401" at bounding box center [614, 194] width 203 height 49
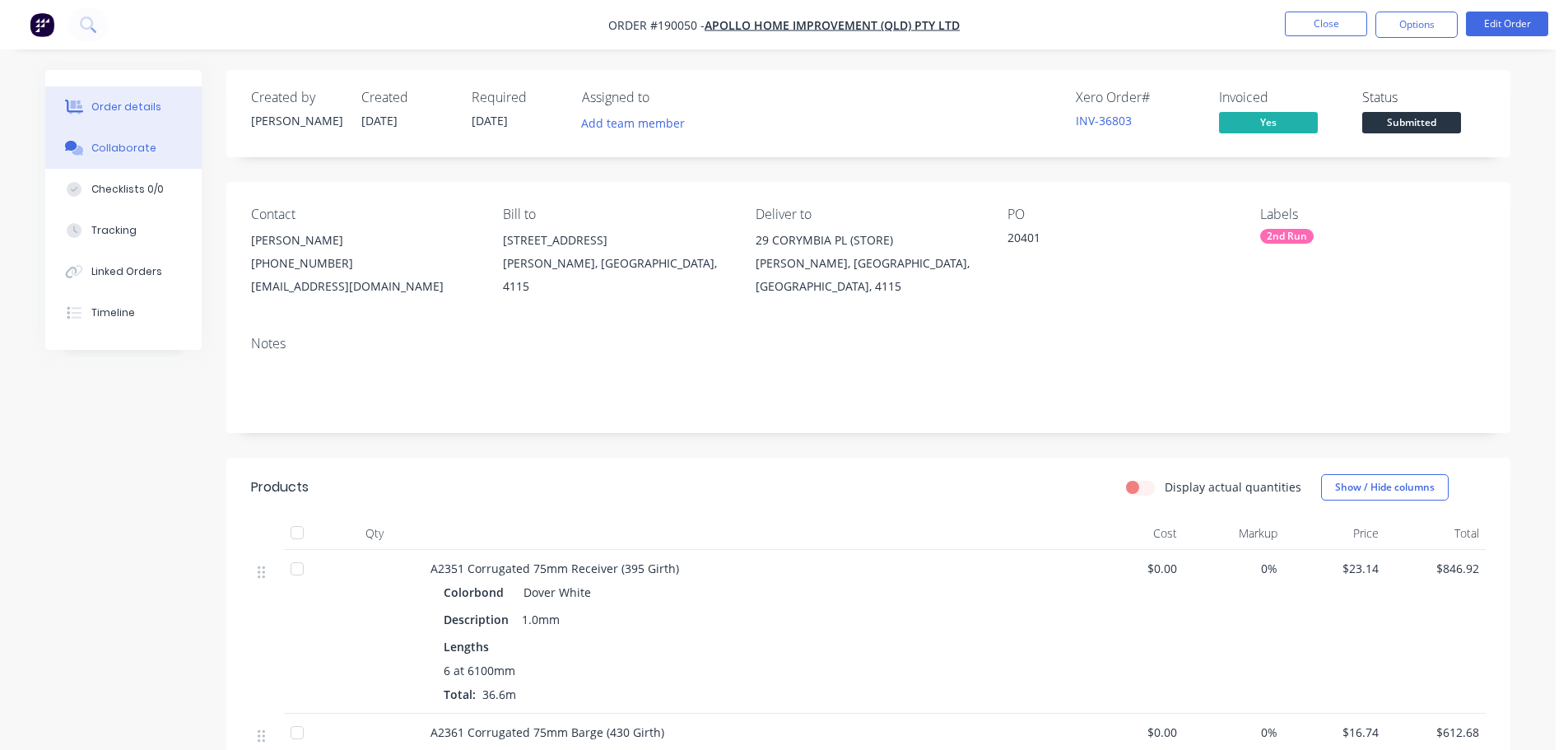
click at [158, 158] on button "Collaborate" at bounding box center [123, 148] width 157 height 41
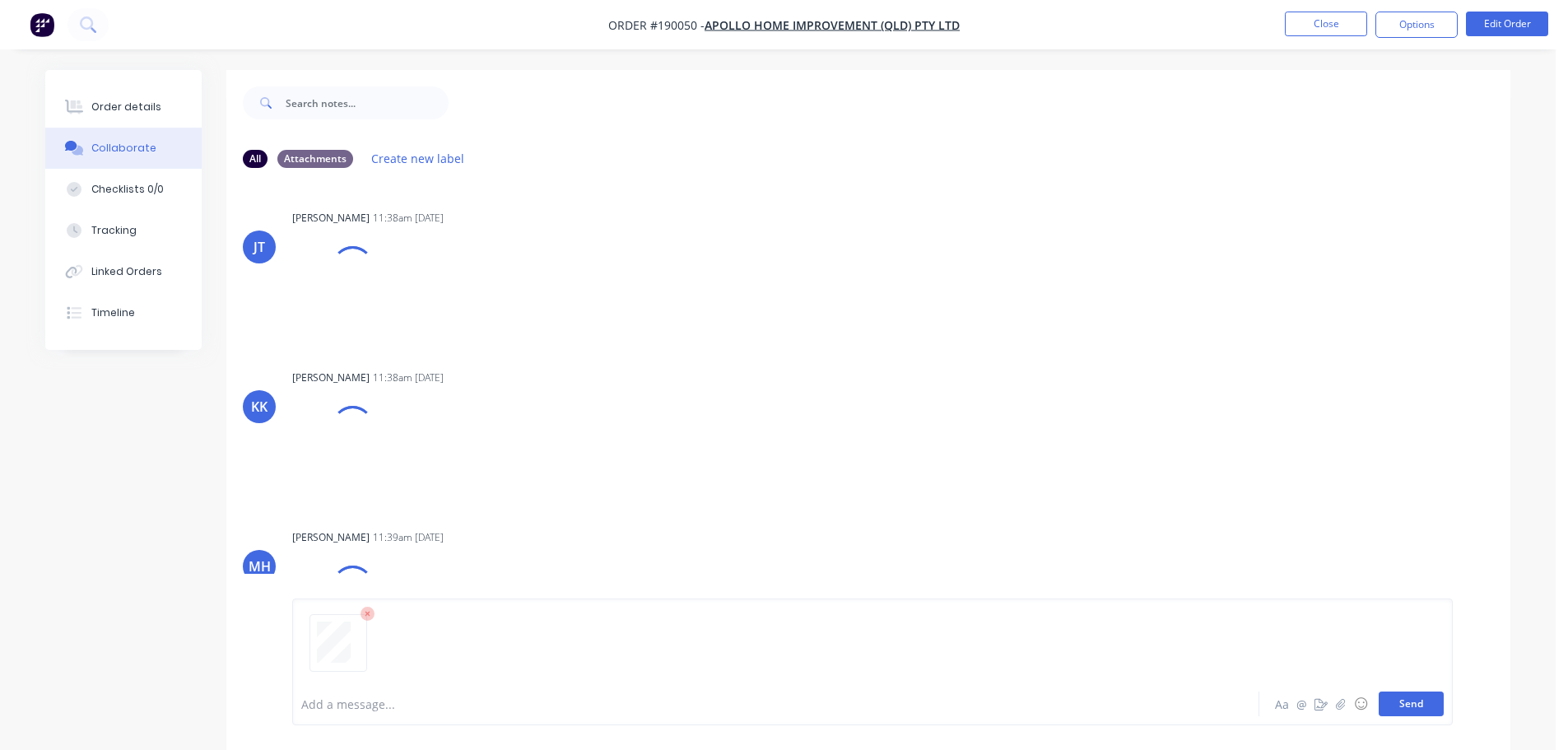
click at [1424, 703] on button "Send" at bounding box center [1410, 703] width 65 height 25
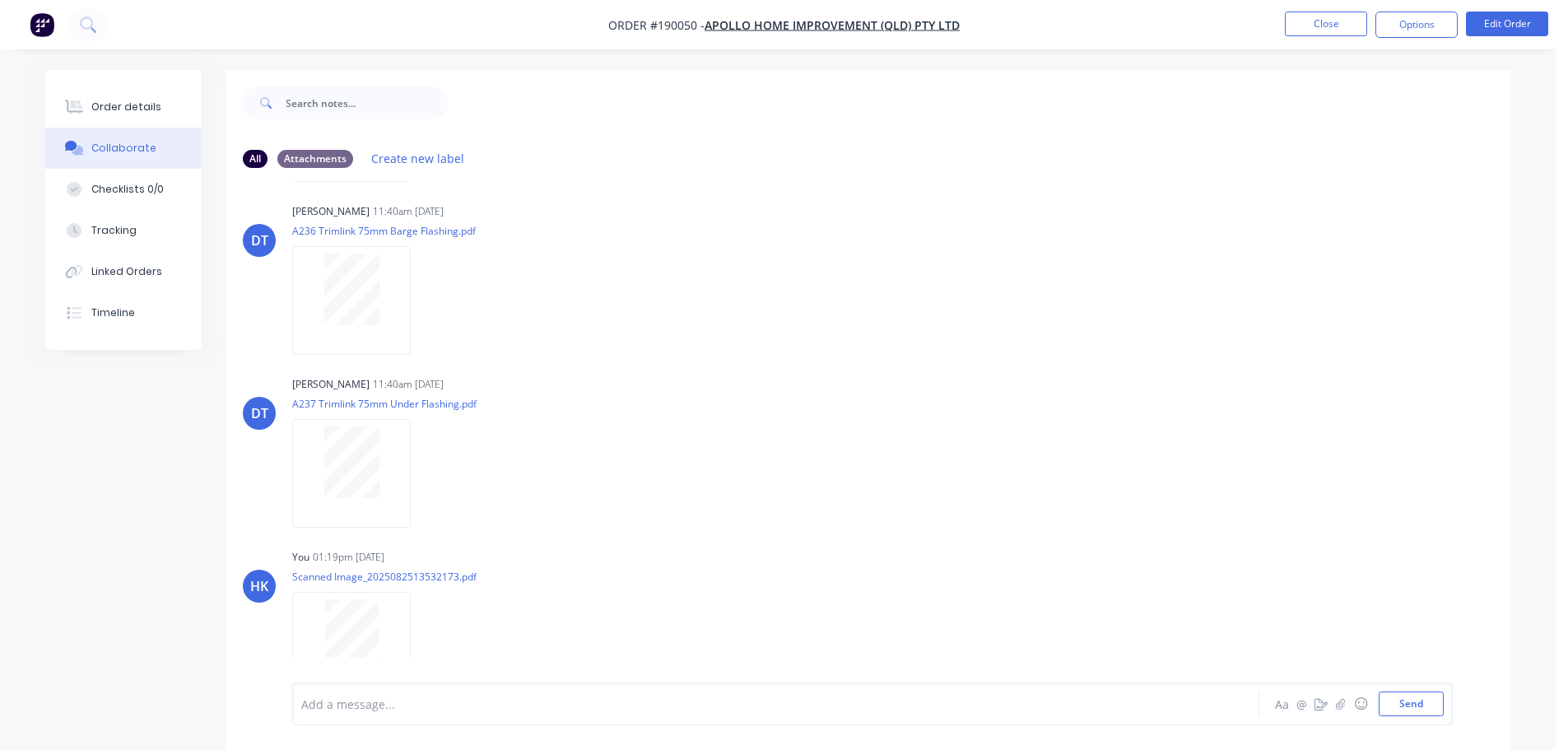
scroll to position [542, 0]
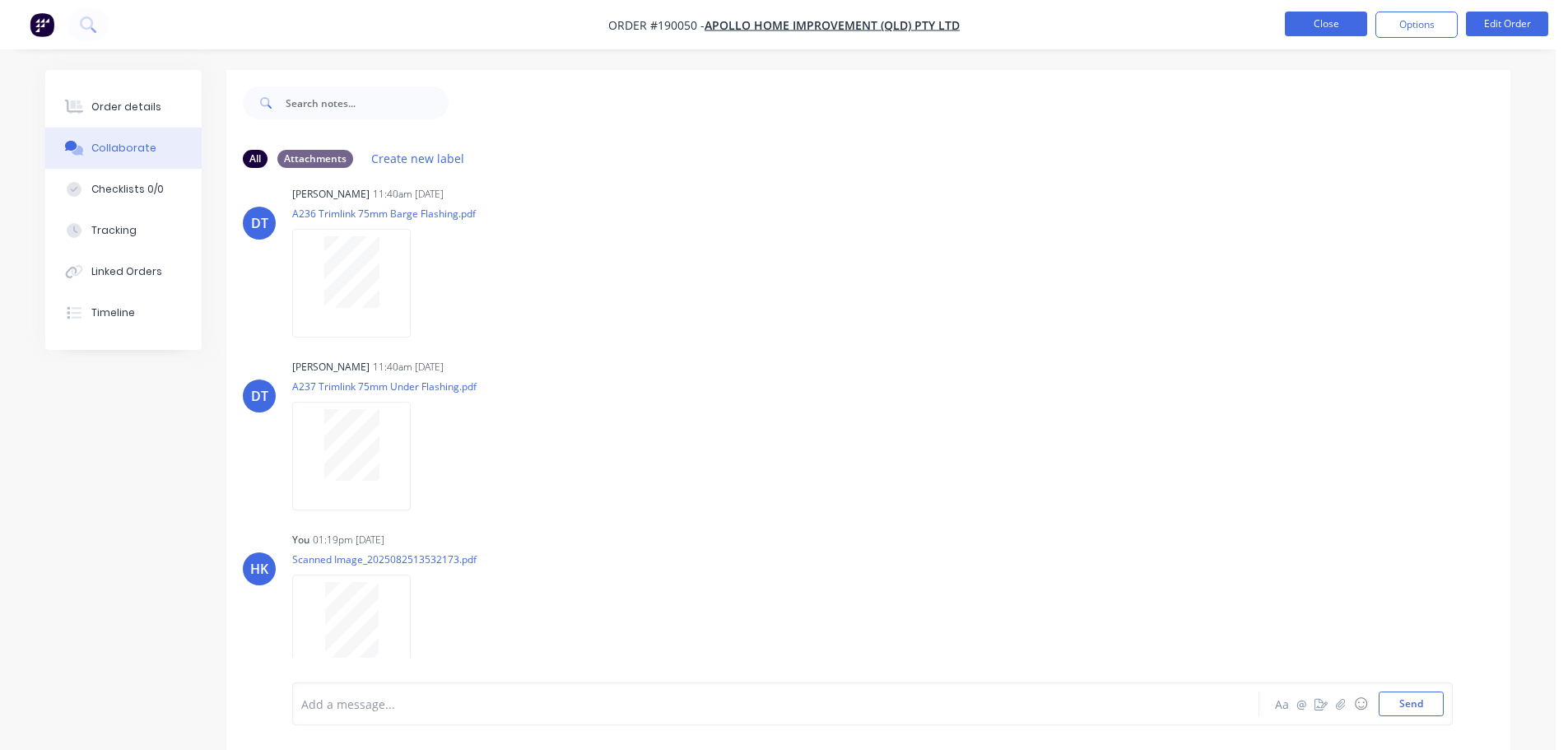
click at [1319, 35] on button "Close" at bounding box center [1326, 24] width 83 height 25
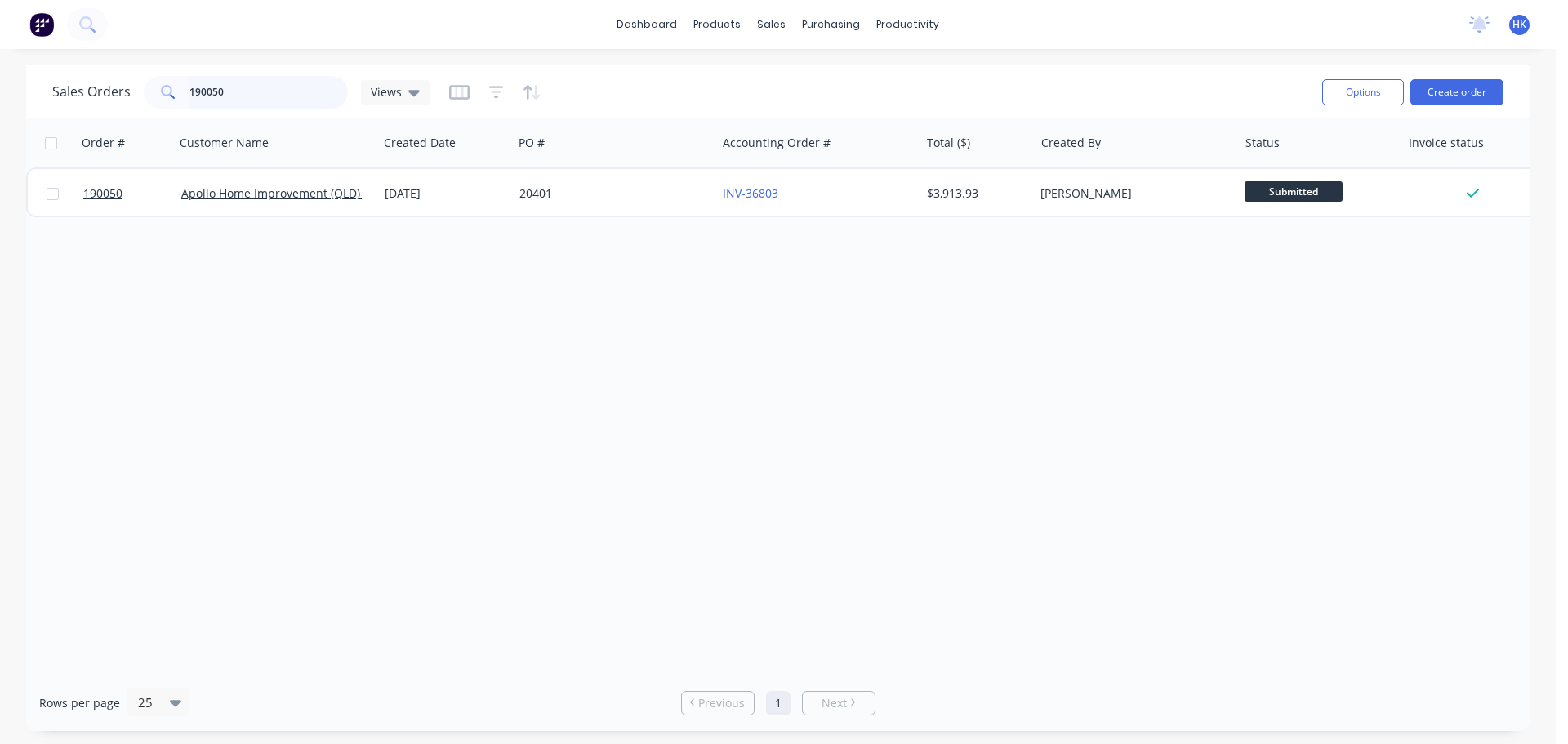
click at [269, 94] on input "190050" at bounding box center [268, 92] width 159 height 33
type input "190176"
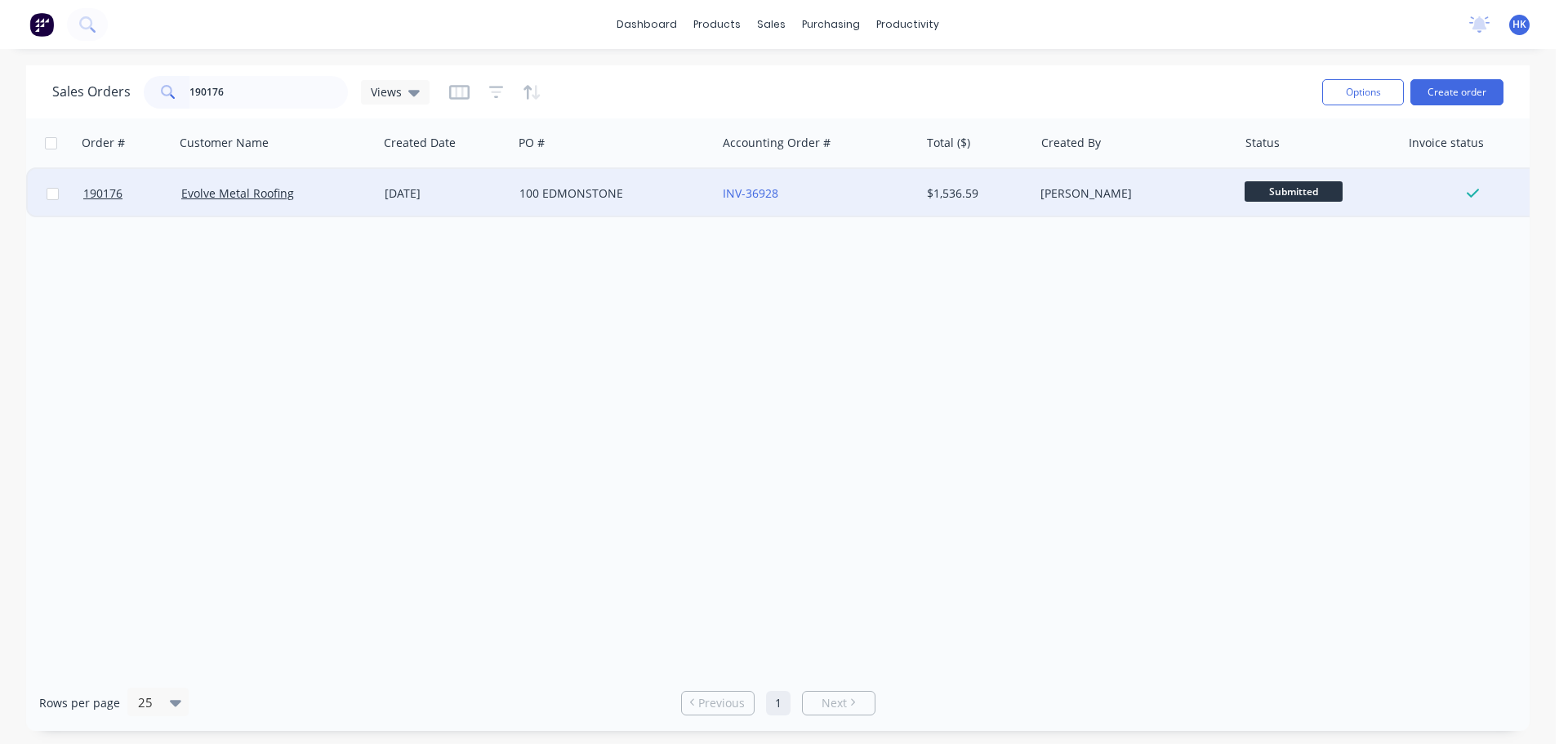
click at [548, 209] on div "100 EDMONSTONE" at bounding box center [614, 194] width 203 height 49
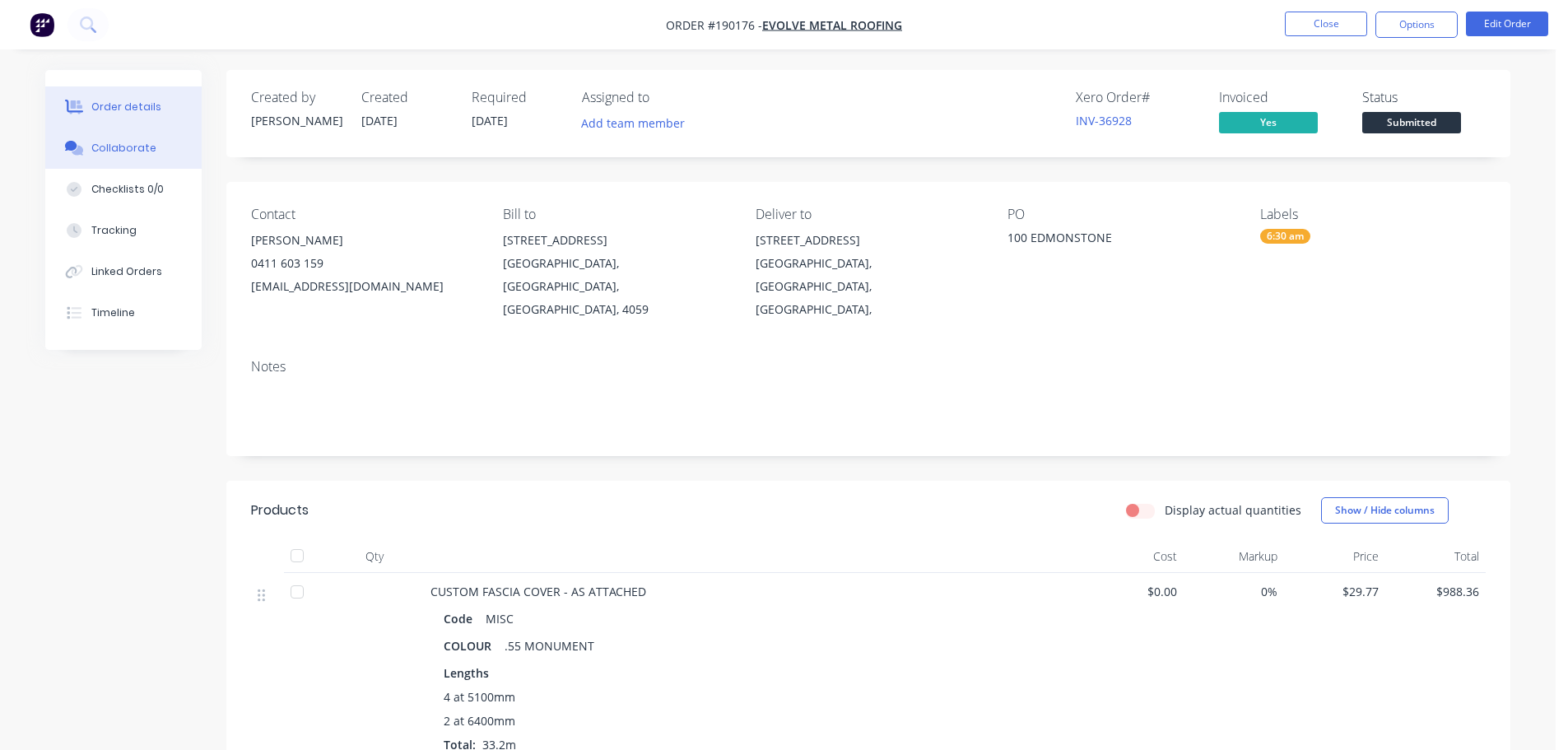
click at [132, 153] on div "Collaborate" at bounding box center [124, 148] width 65 height 15
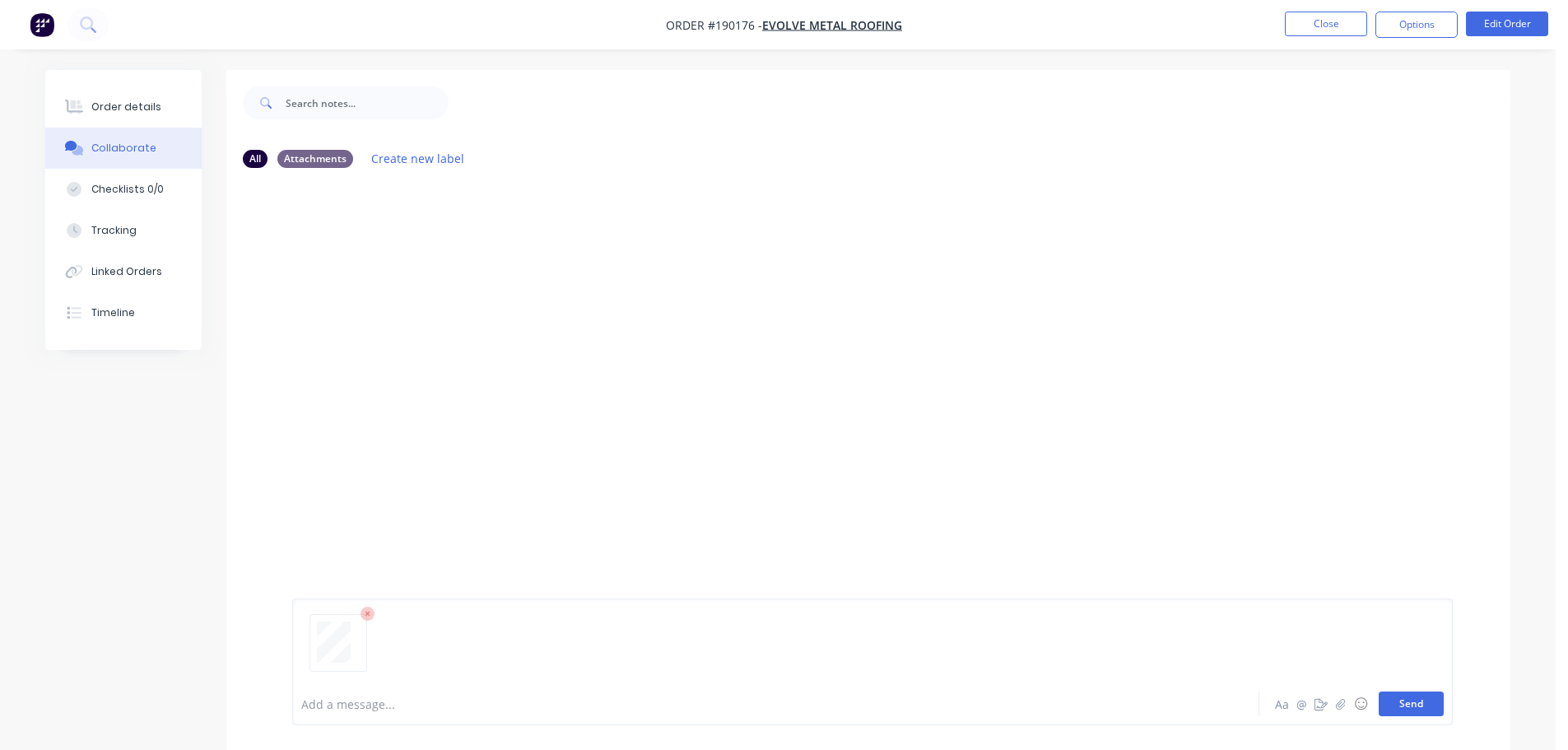
click at [1434, 700] on button "Send" at bounding box center [1410, 703] width 65 height 25
click at [1317, 28] on button "Close" at bounding box center [1326, 24] width 83 height 25
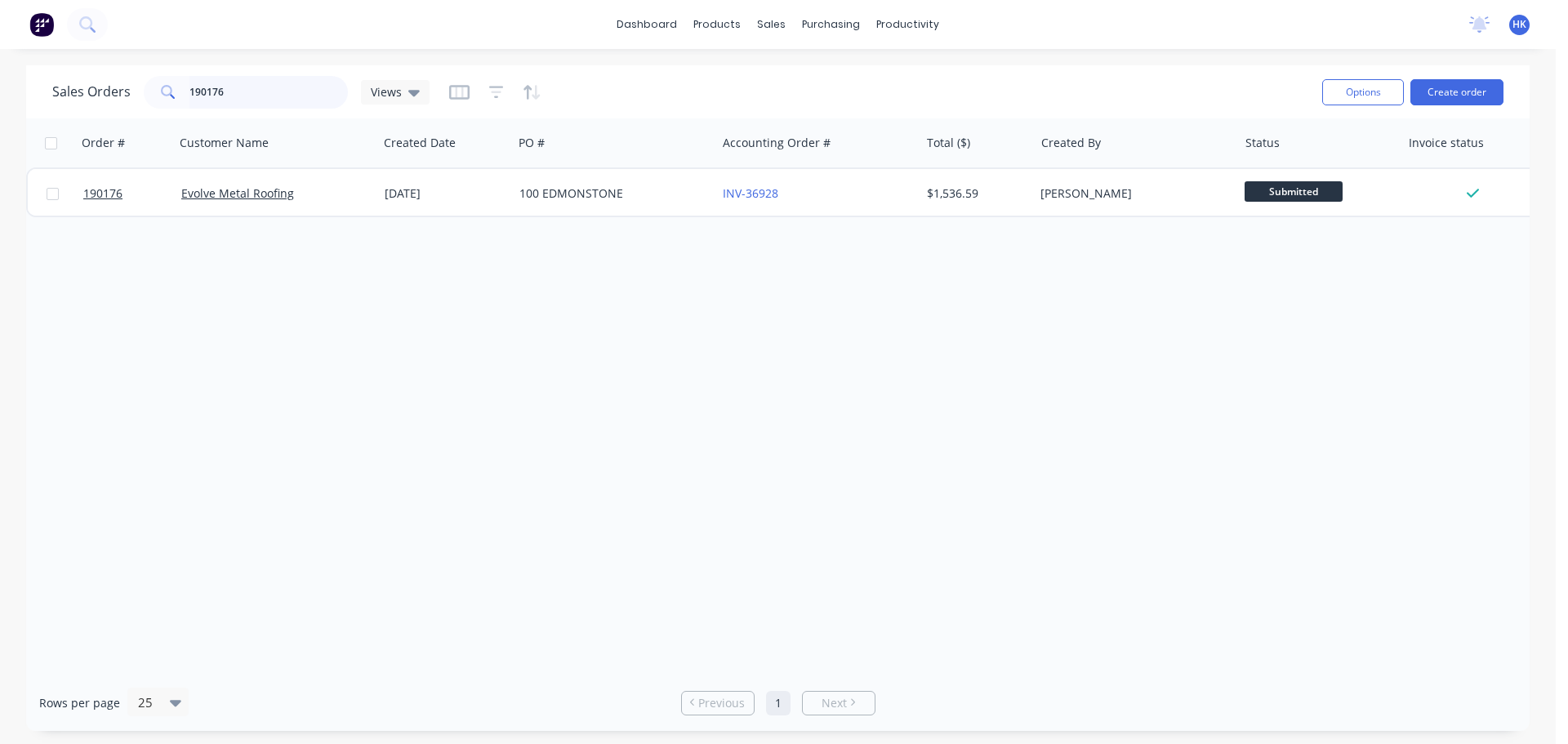
click at [252, 98] on input "190176" at bounding box center [268, 92] width 159 height 33
type input "188043"
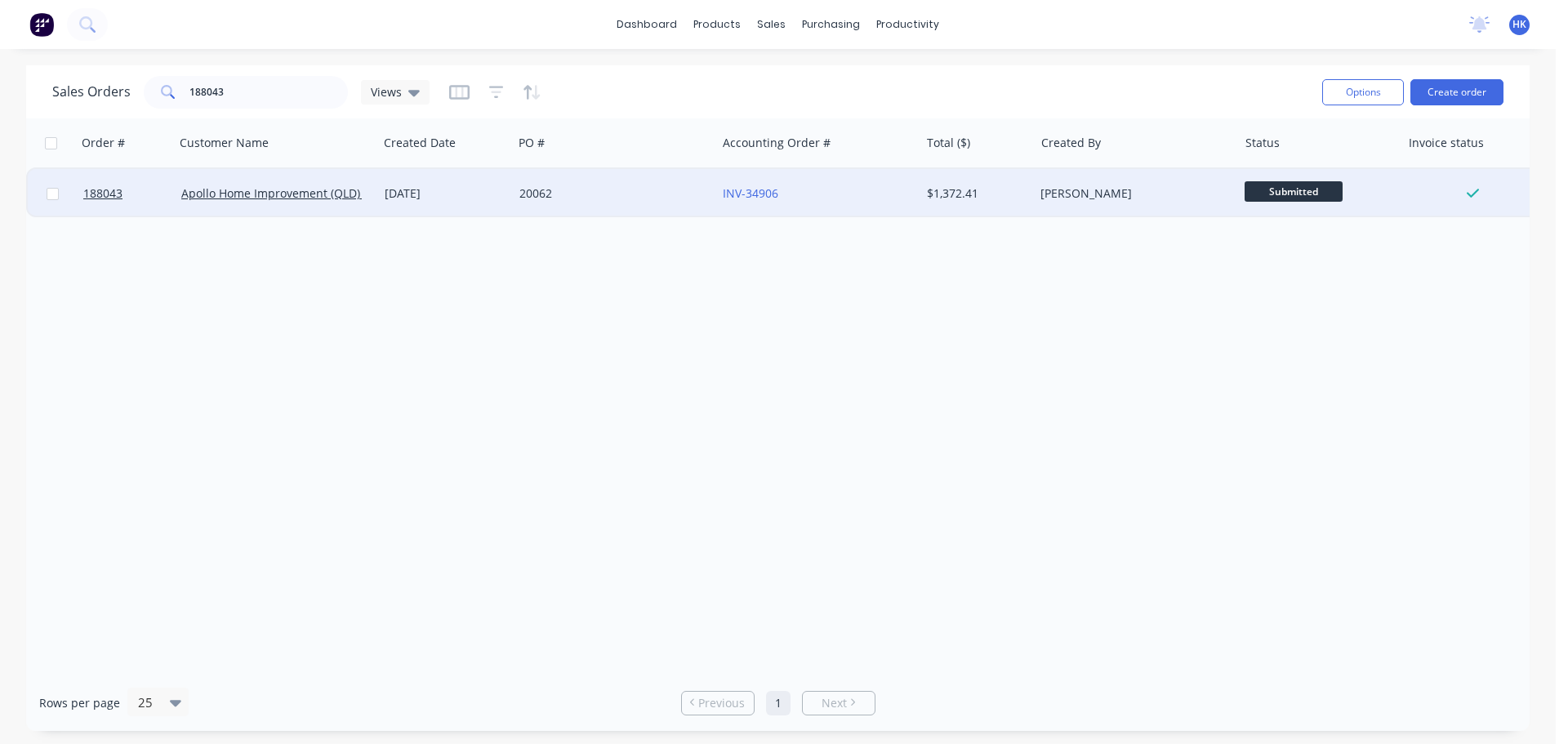
click at [570, 191] on div "20062" at bounding box center [610, 194] width 181 height 16
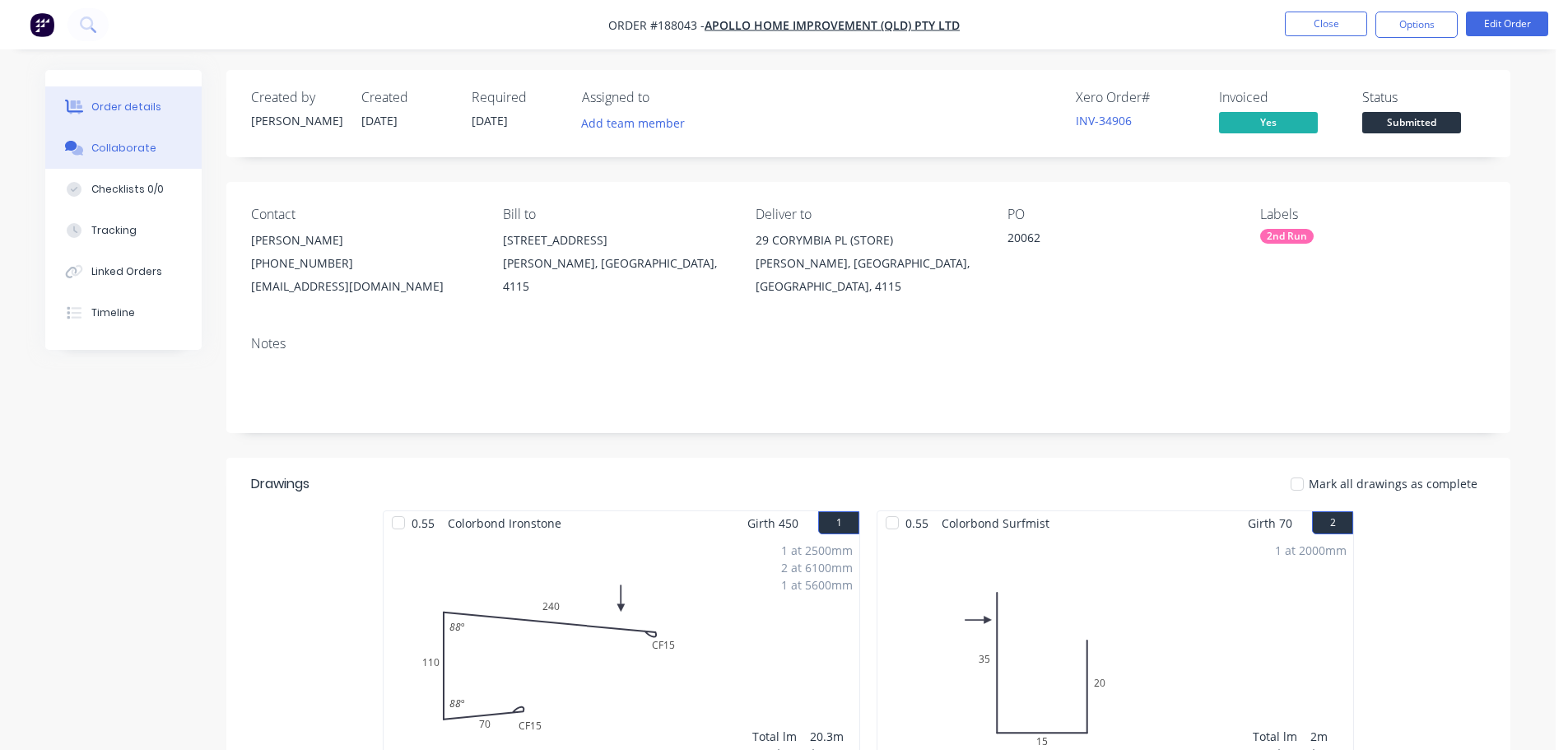
click at [142, 131] on button "Collaborate" at bounding box center [123, 148] width 157 height 41
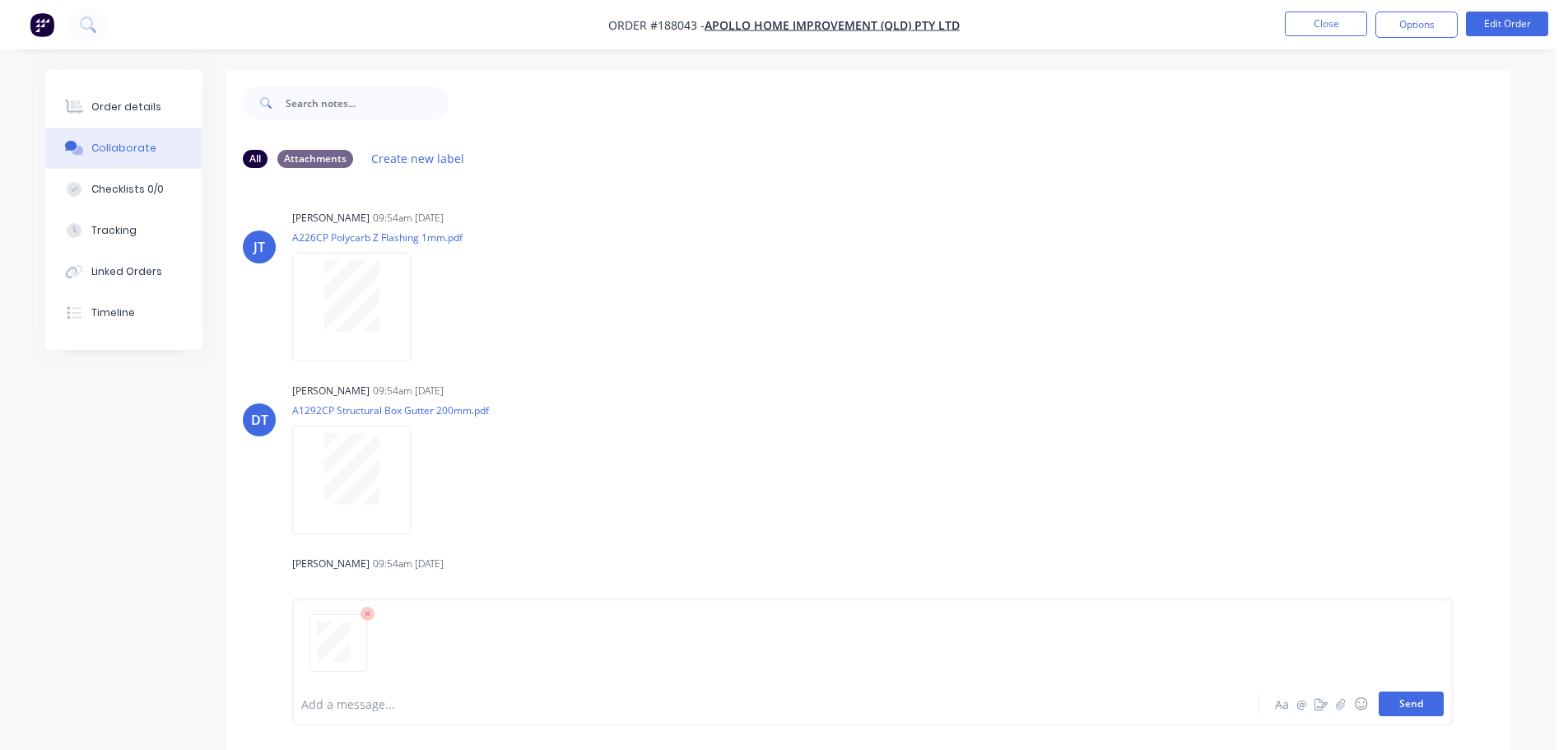
click at [1400, 705] on button "Send" at bounding box center [1410, 703] width 65 height 25
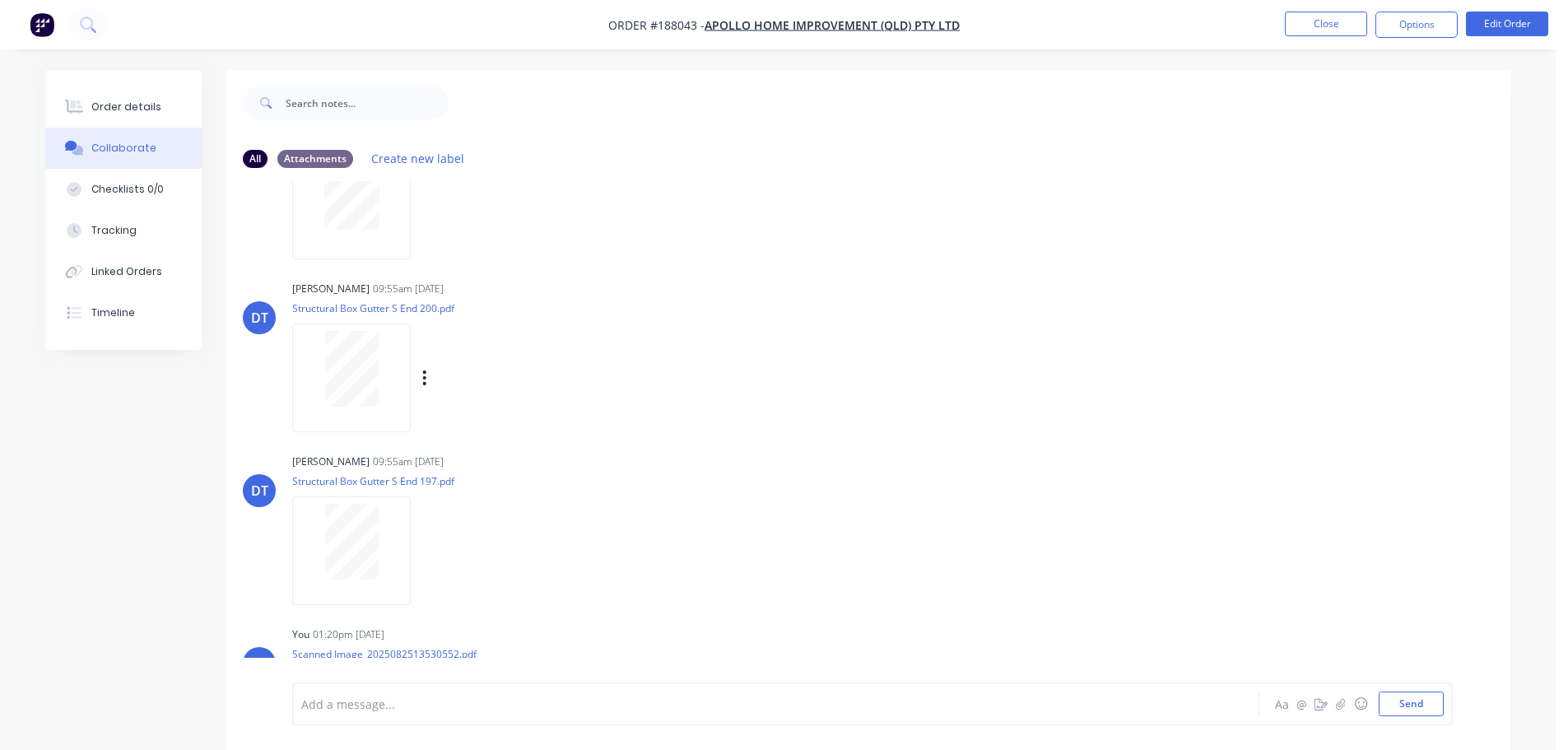
scroll to position [550, 0]
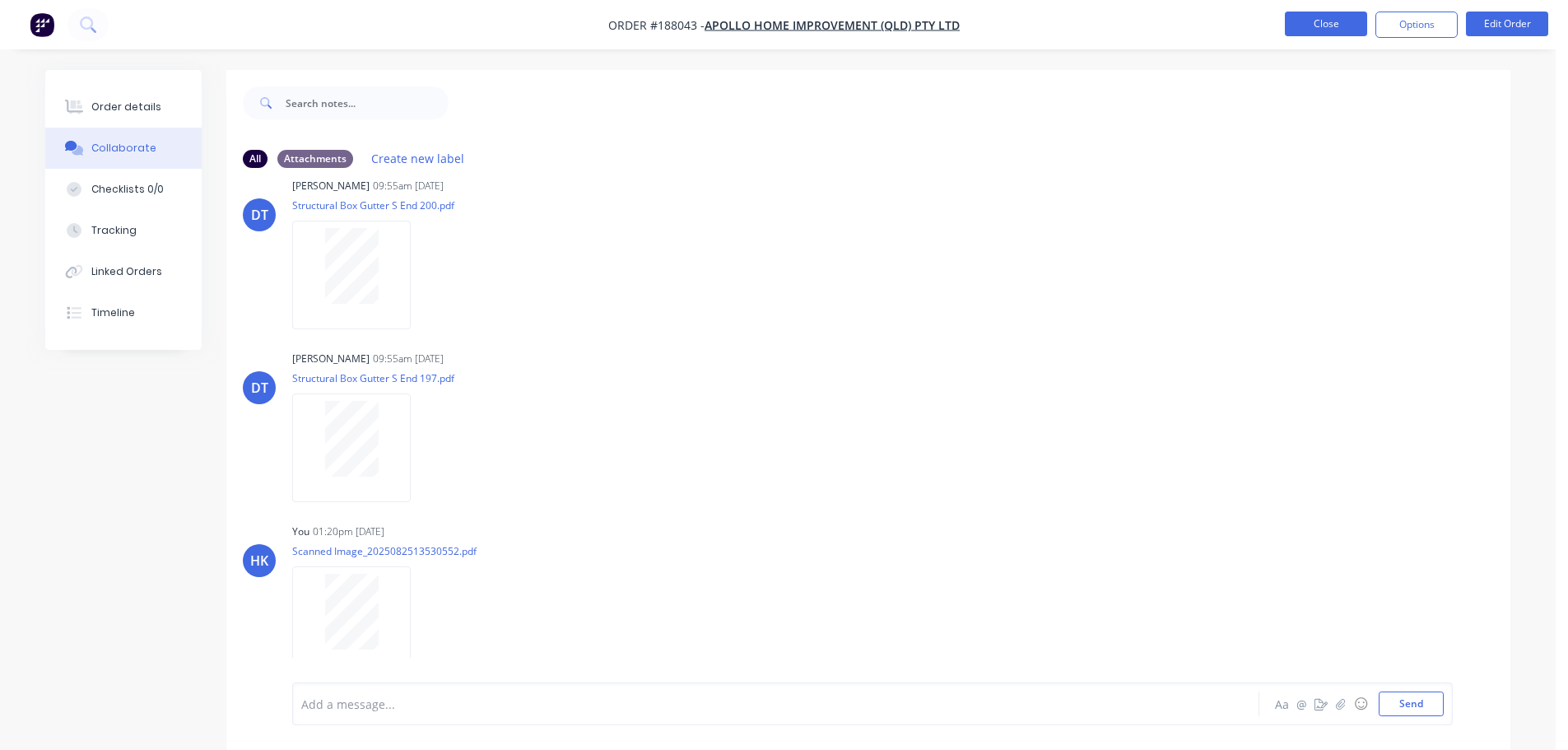
click at [1339, 29] on button "Close" at bounding box center [1326, 24] width 83 height 25
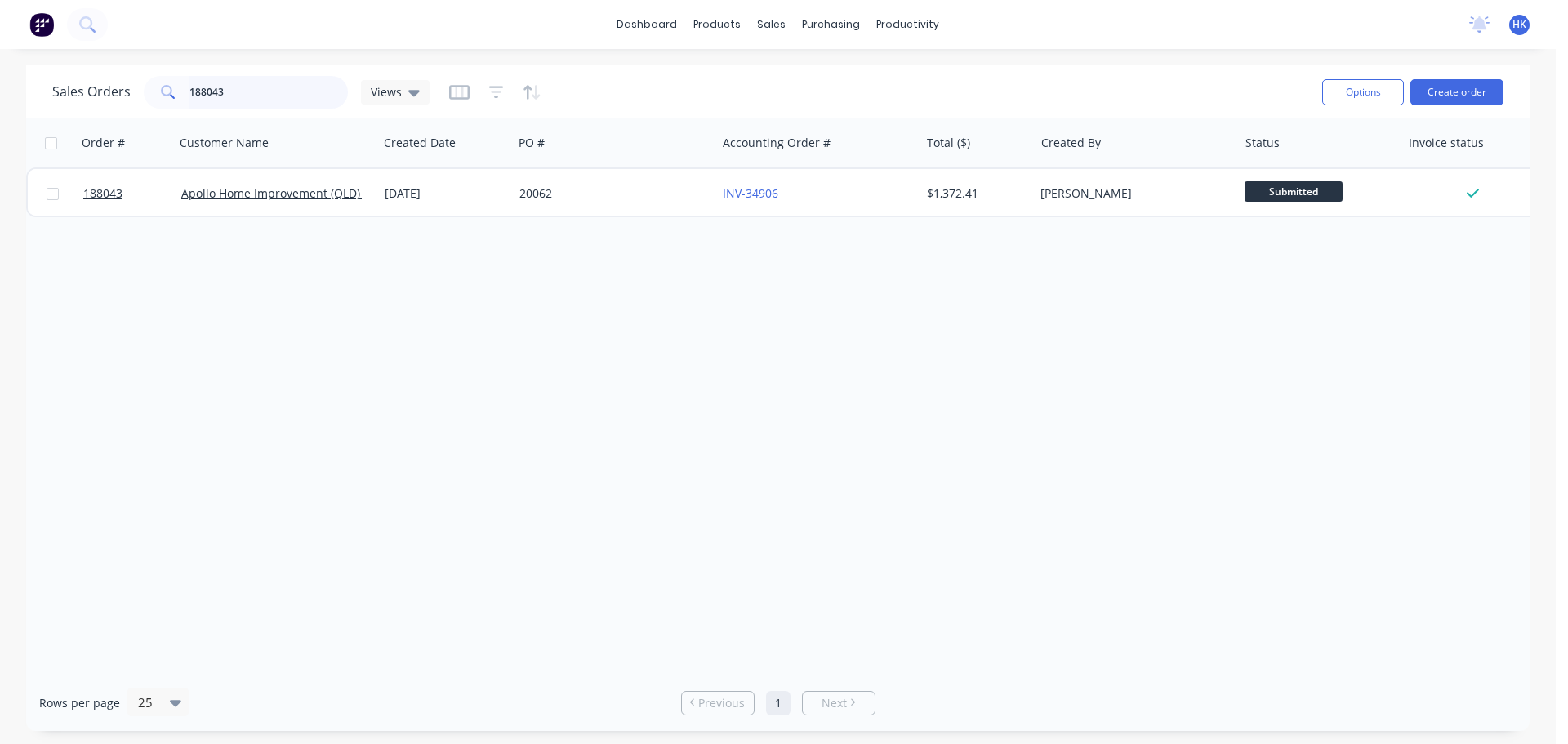
click at [283, 97] on input "188043" at bounding box center [268, 92] width 159 height 33
type input "175405"
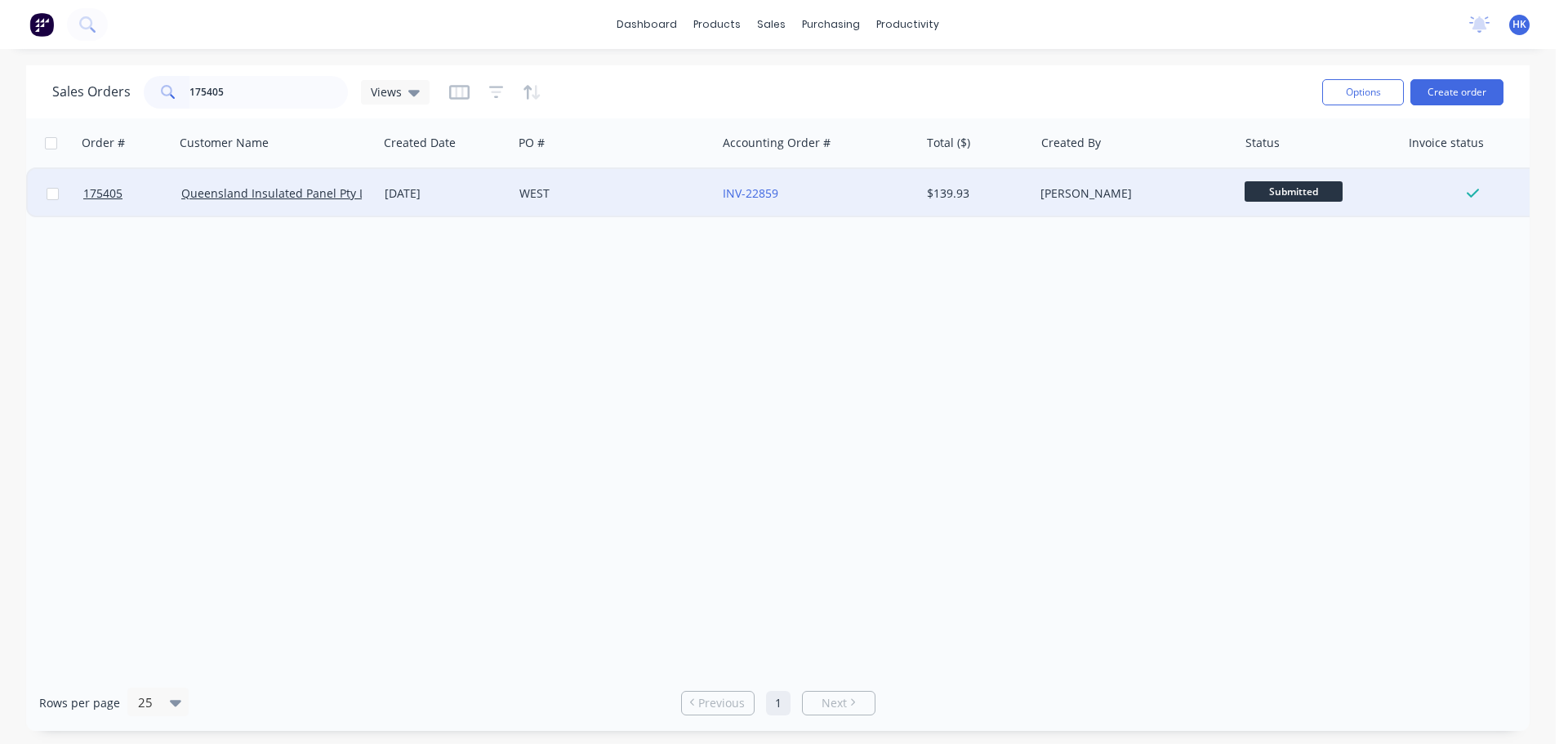
click at [600, 195] on div "WEST" at bounding box center [610, 194] width 181 height 16
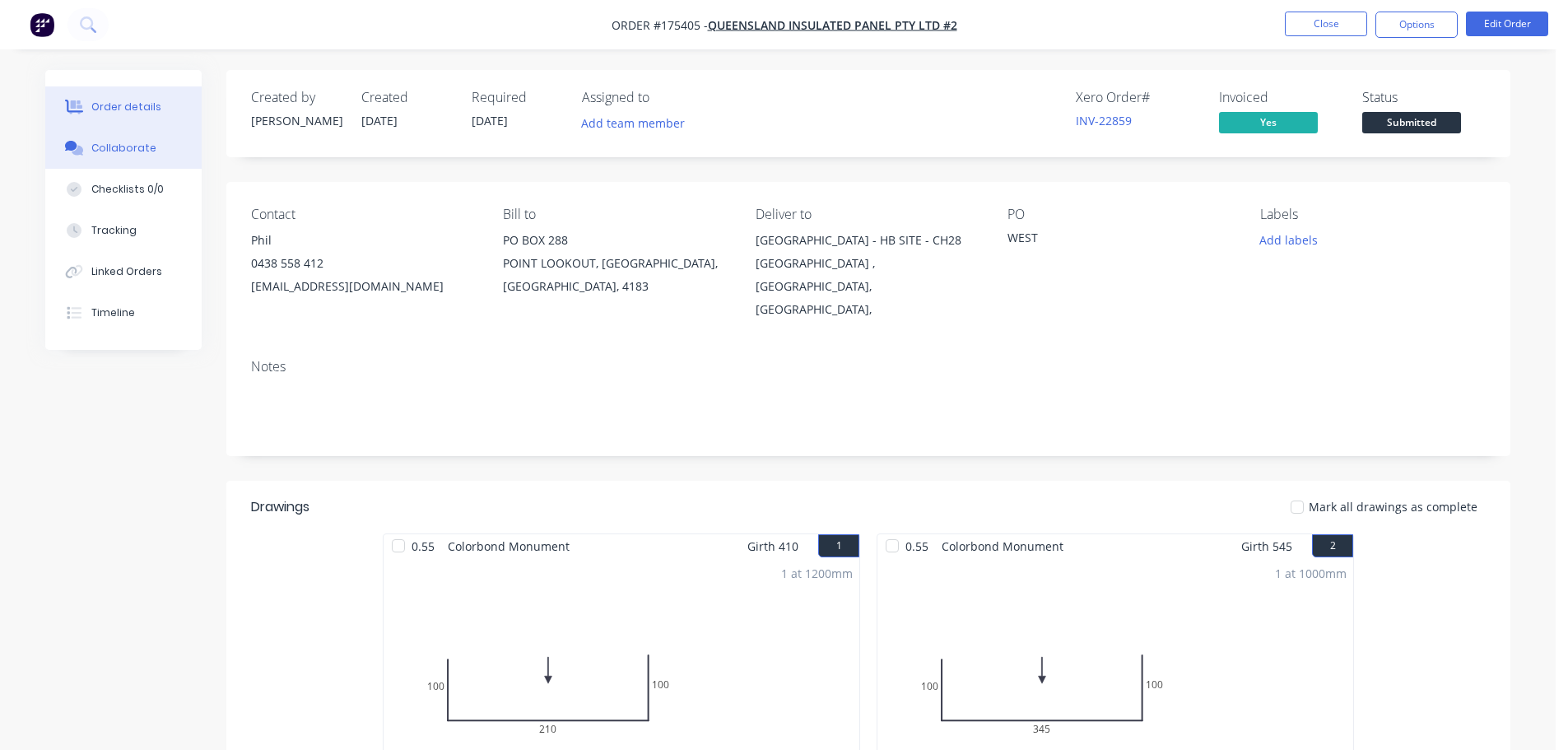
click at [125, 139] on button "Collaborate" at bounding box center [123, 148] width 157 height 41
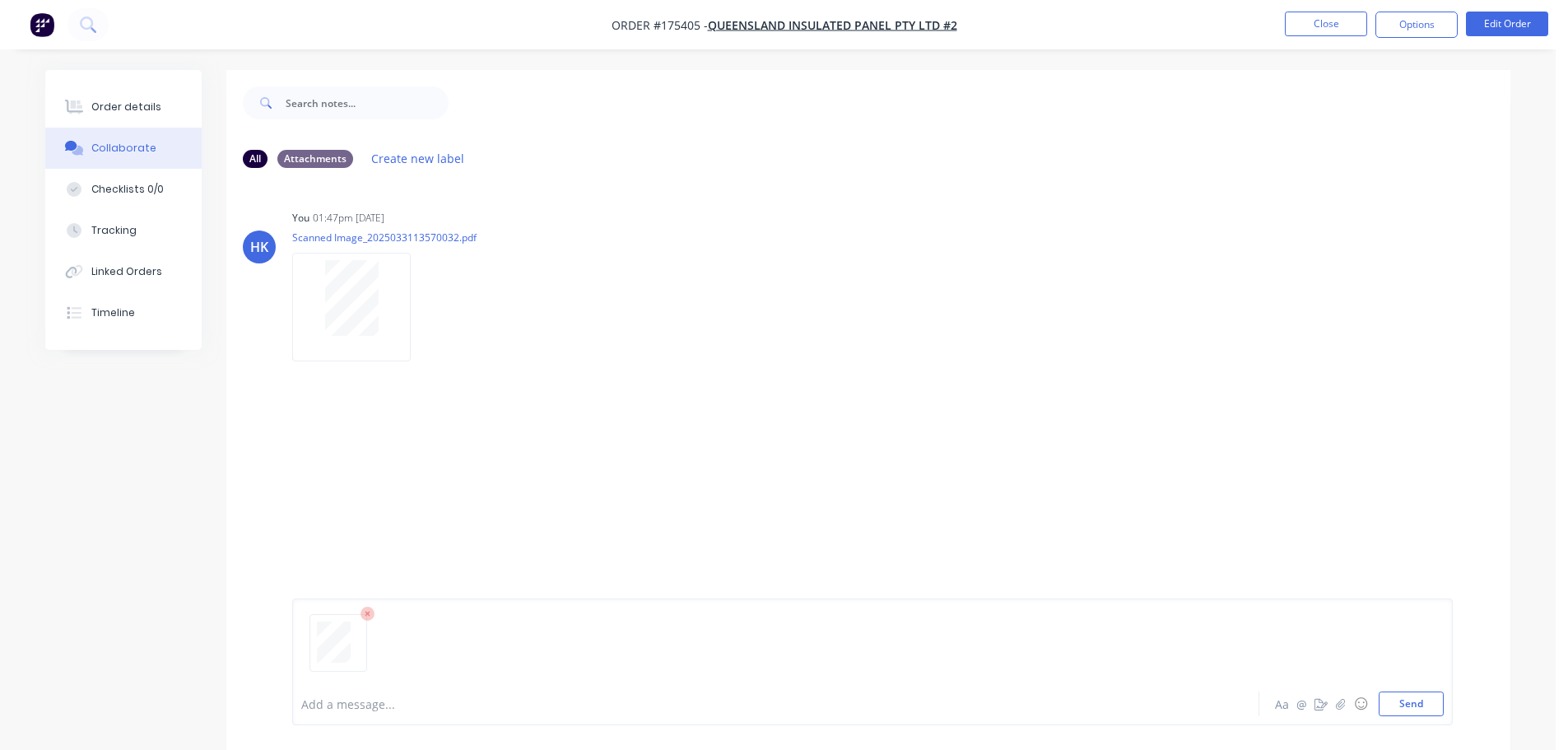
drag, startPoint x: 1428, startPoint y: 701, endPoint x: 1424, endPoint y: 687, distance: 14.6
click at [1427, 701] on button "Send" at bounding box center [1410, 703] width 65 height 25
click at [1320, 28] on button "Close" at bounding box center [1326, 24] width 83 height 25
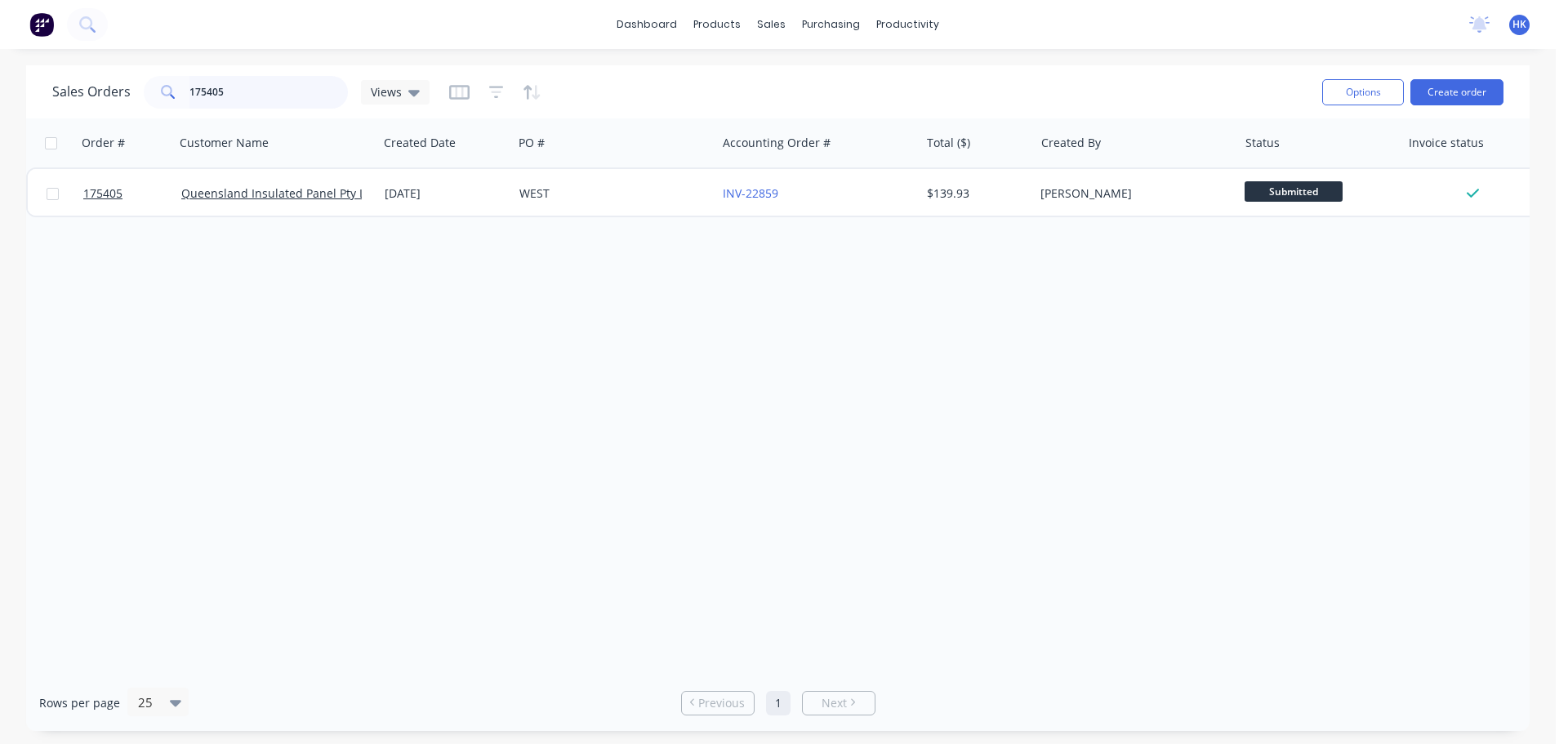
click at [288, 93] on input "175405" at bounding box center [268, 92] width 159 height 33
click at [287, 92] on input "175405" at bounding box center [268, 92] width 159 height 33
type input "189682"
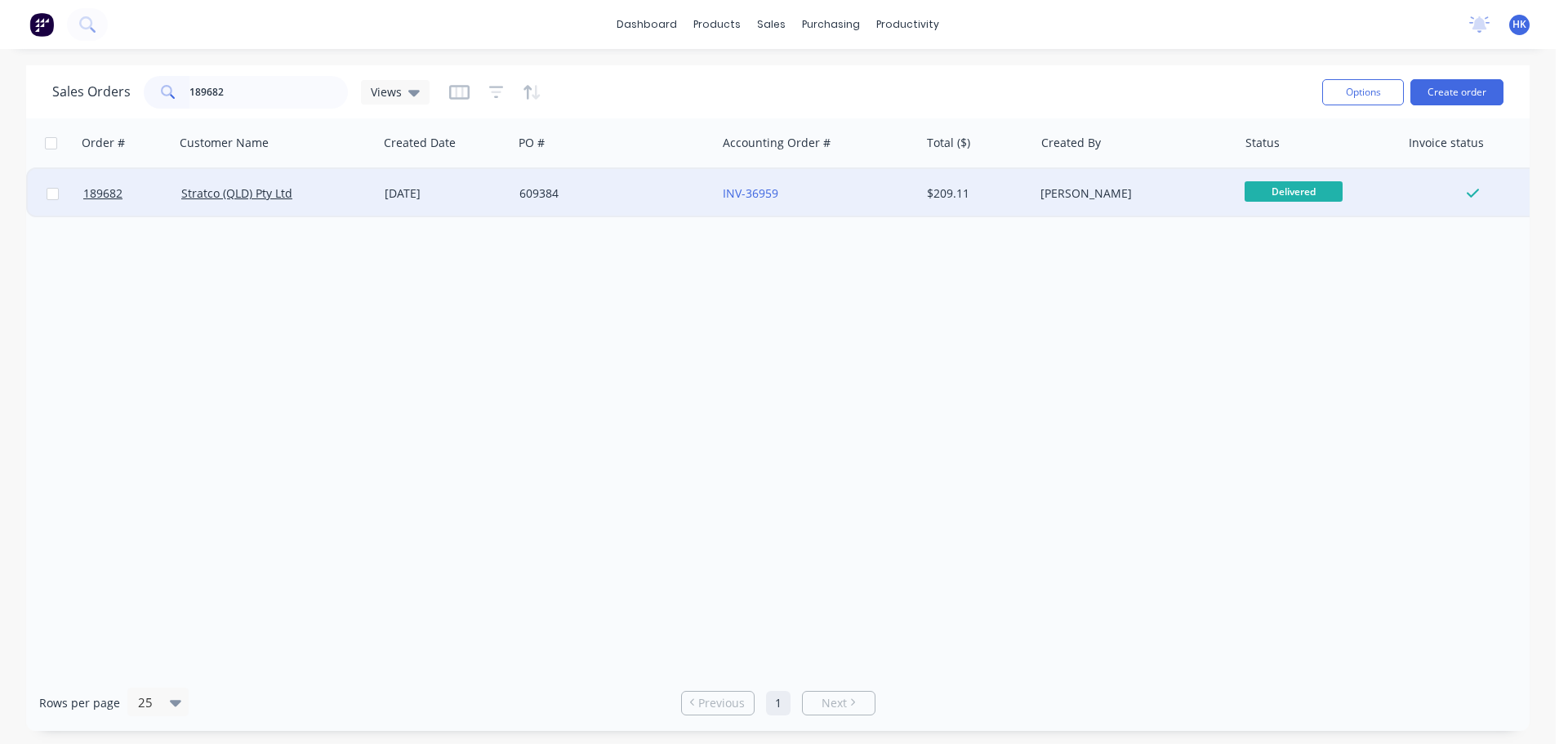
click at [566, 209] on div "609384" at bounding box center [614, 194] width 203 height 49
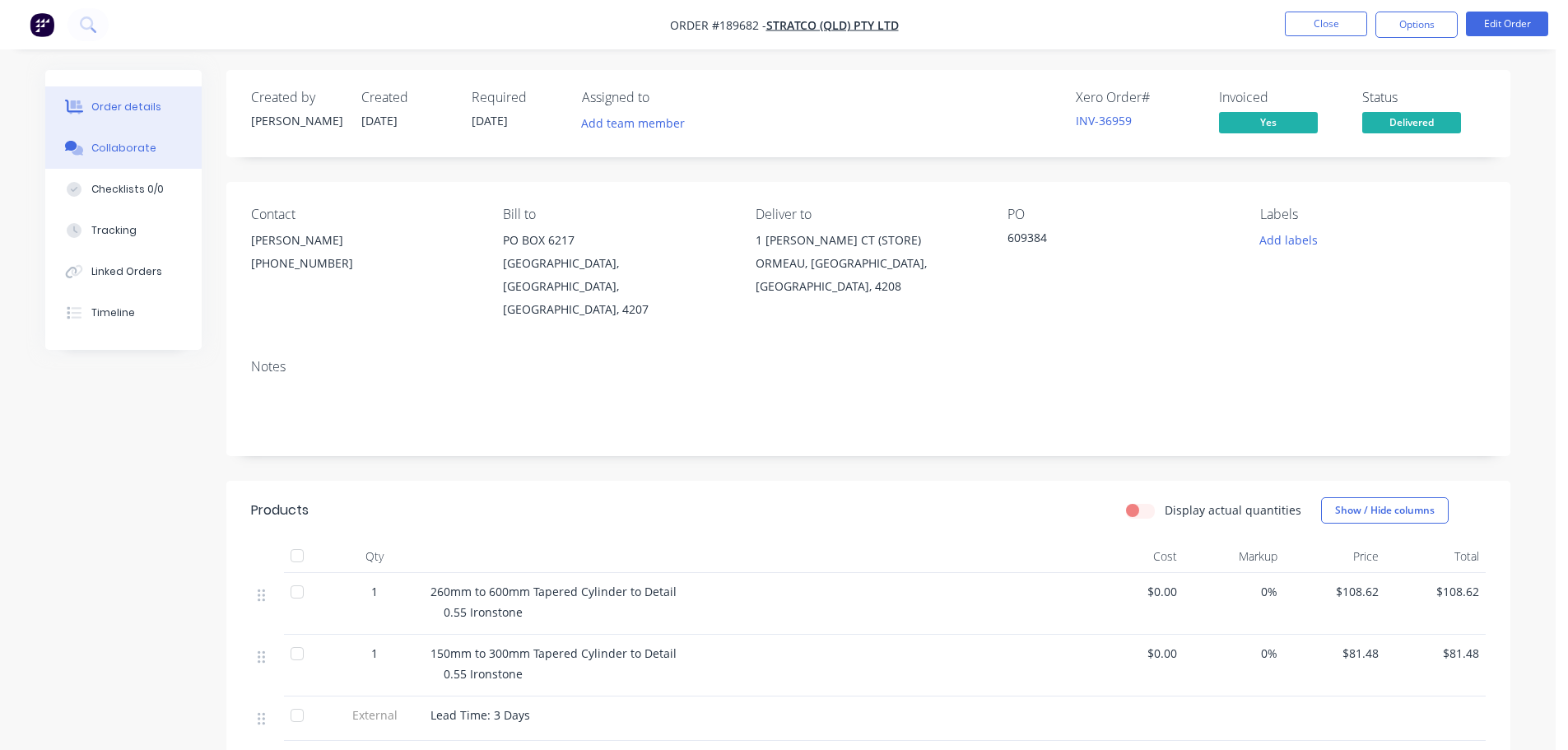
click at [167, 149] on button "Collaborate" at bounding box center [123, 148] width 157 height 41
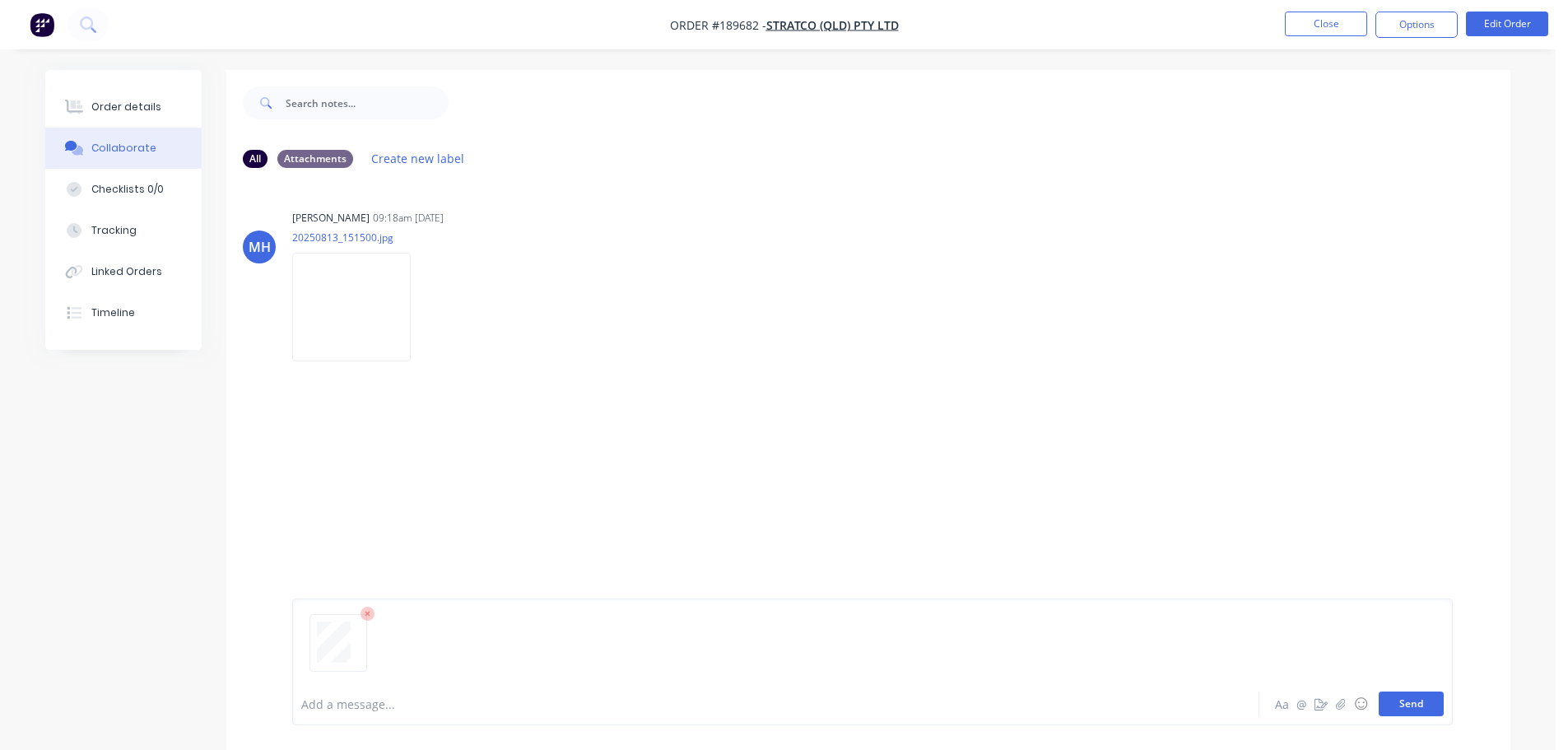
click at [1417, 700] on button "Send" at bounding box center [1410, 703] width 65 height 25
click at [1316, 23] on button "Close" at bounding box center [1326, 24] width 83 height 25
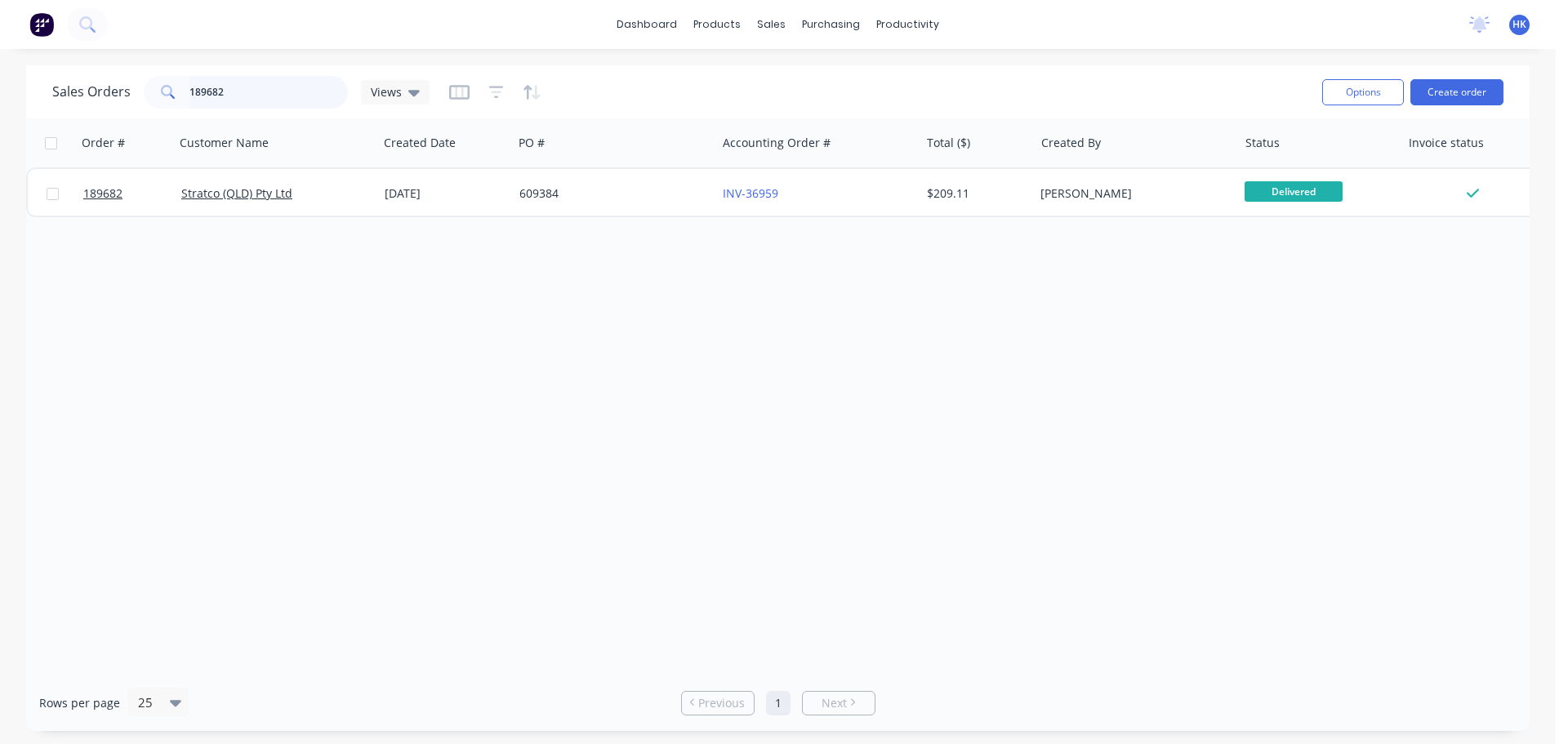
click at [298, 93] on input "189682" at bounding box center [268, 92] width 159 height 33
click at [297, 93] on input "189682" at bounding box center [268, 92] width 159 height 33
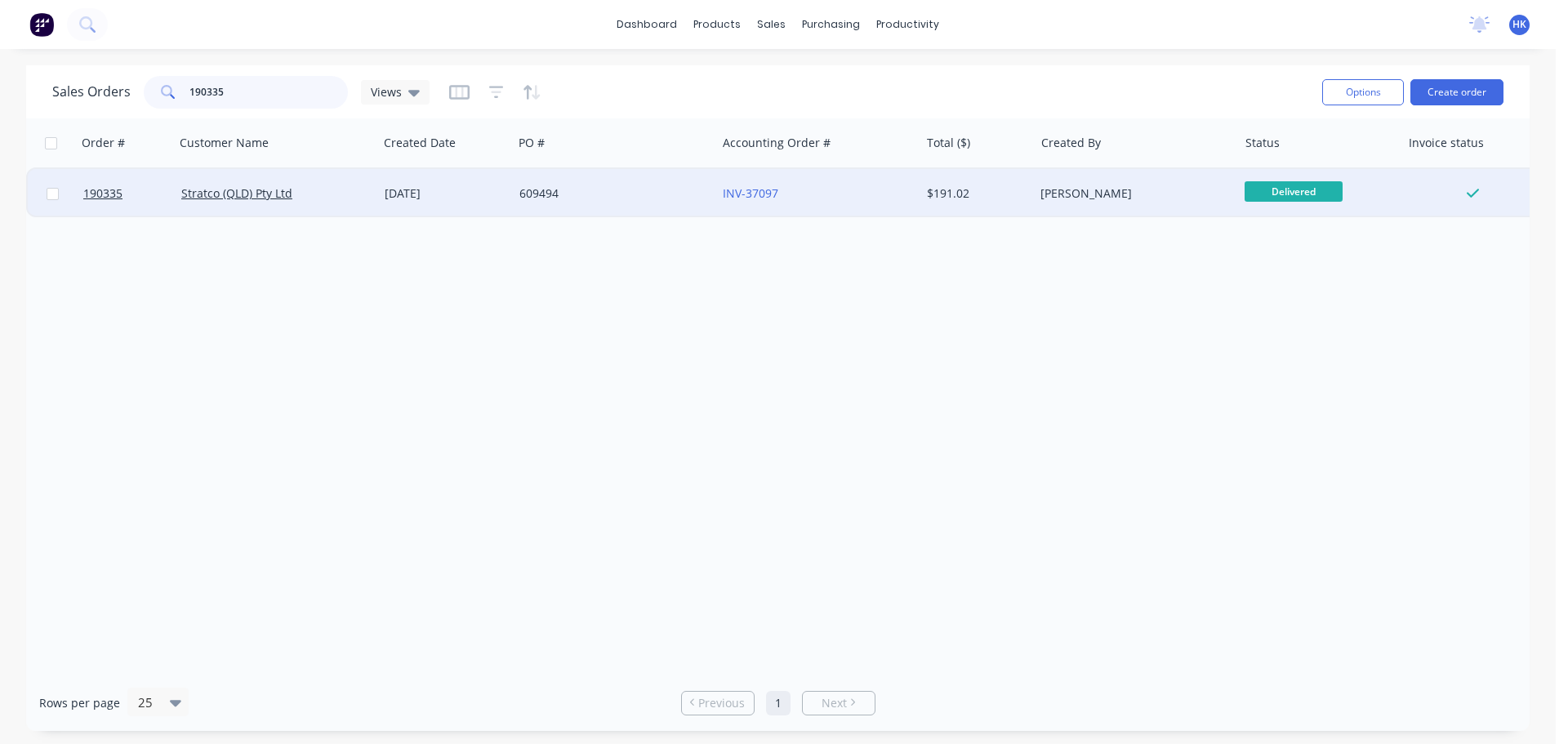
type input "190335"
click at [621, 203] on div "609494" at bounding box center [614, 194] width 203 height 49
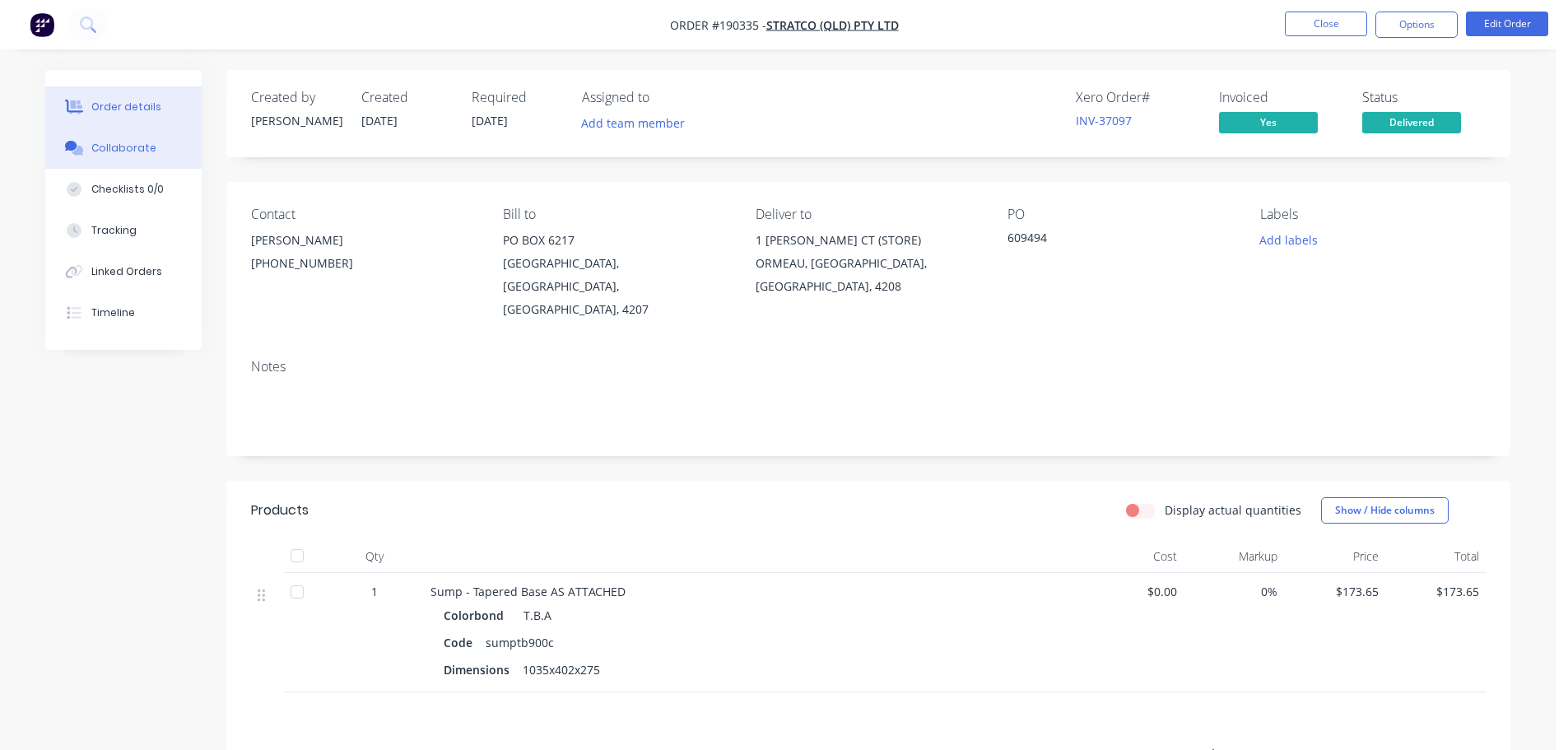
click at [105, 163] on button "Collaborate" at bounding box center [123, 148] width 157 height 41
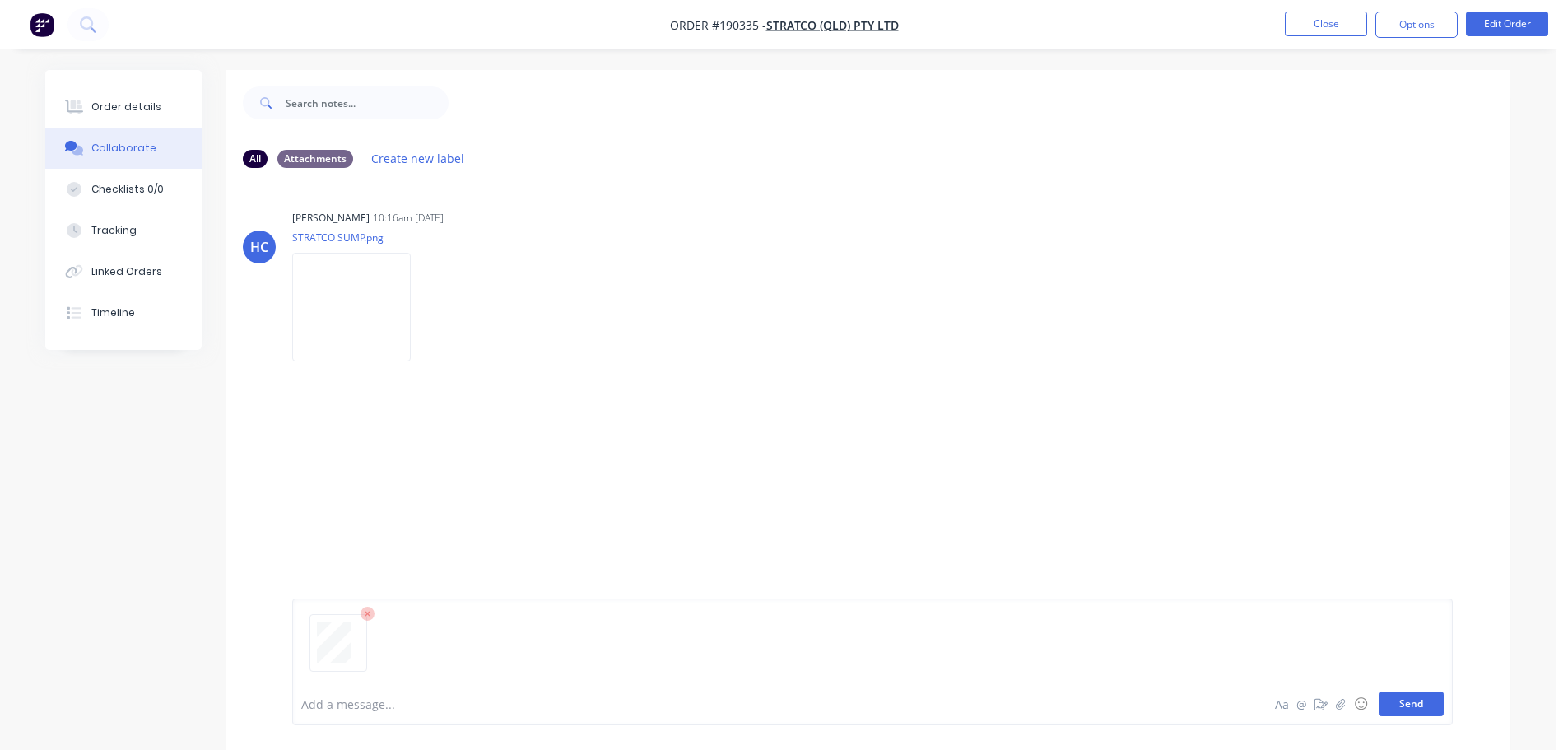
click at [1408, 707] on button "Send" at bounding box center [1410, 703] width 65 height 25
click at [1345, 21] on button "Close" at bounding box center [1326, 24] width 83 height 25
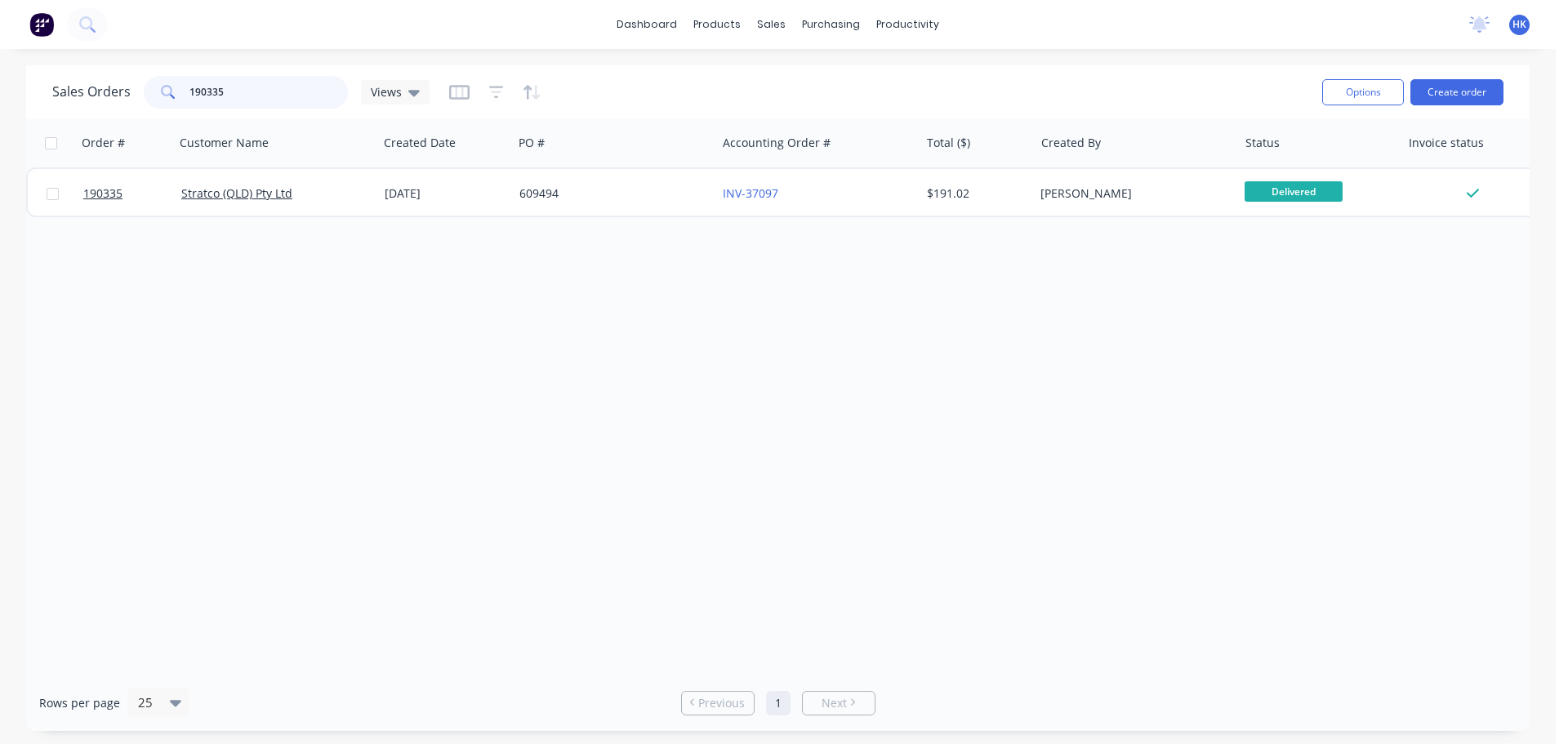
drag, startPoint x: 251, startPoint y: 99, endPoint x: 173, endPoint y: 109, distance: 78.6
click at [173, 108] on div "Sales Orders 190335 Views" at bounding box center [680, 92] width 1257 height 40
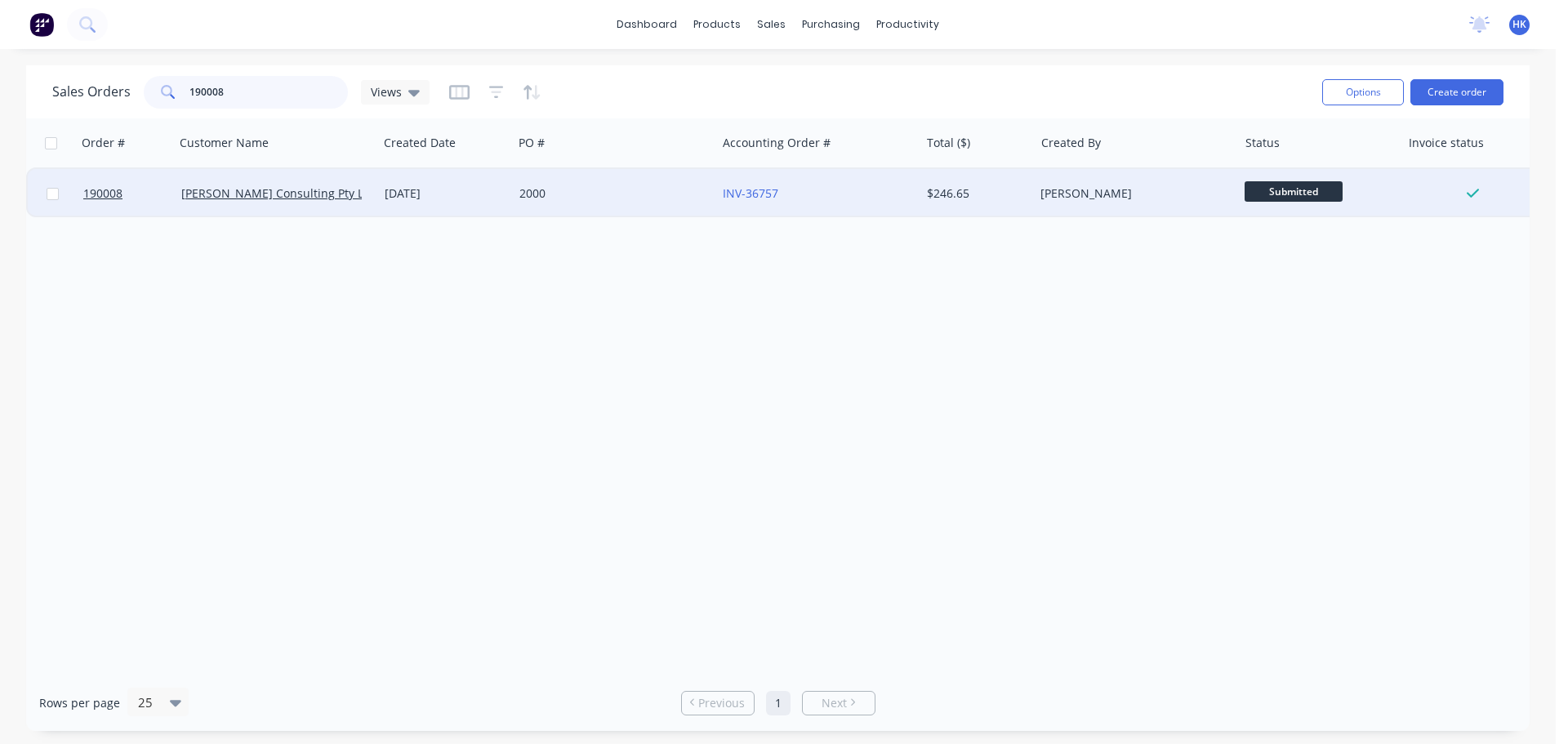
type input "190008"
click at [555, 189] on div "2000" at bounding box center [610, 194] width 181 height 16
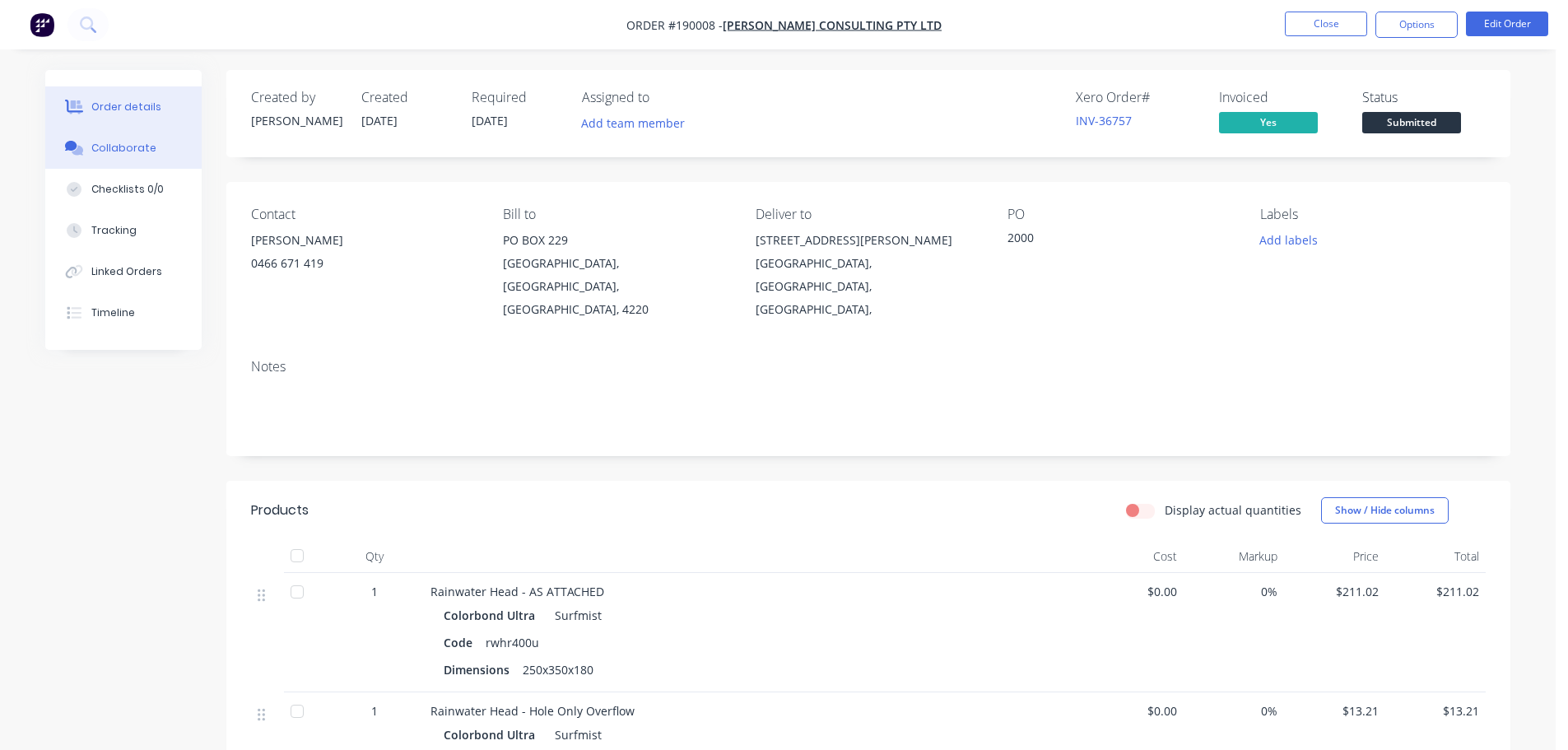
click at [176, 148] on button "Collaborate" at bounding box center [123, 148] width 157 height 41
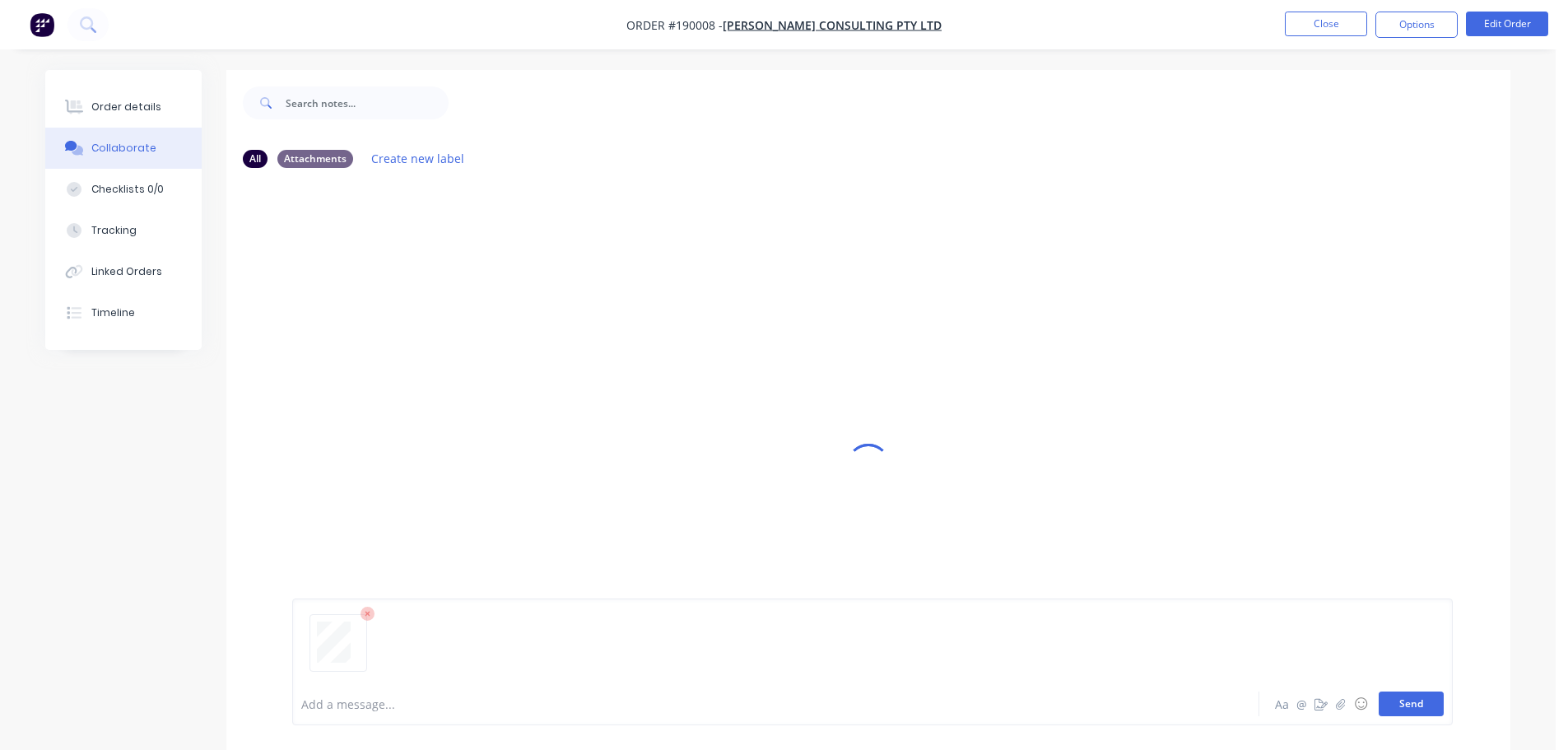
click at [1426, 700] on button "Send" at bounding box center [1410, 703] width 65 height 25
click at [1330, 33] on button "Close" at bounding box center [1326, 24] width 83 height 25
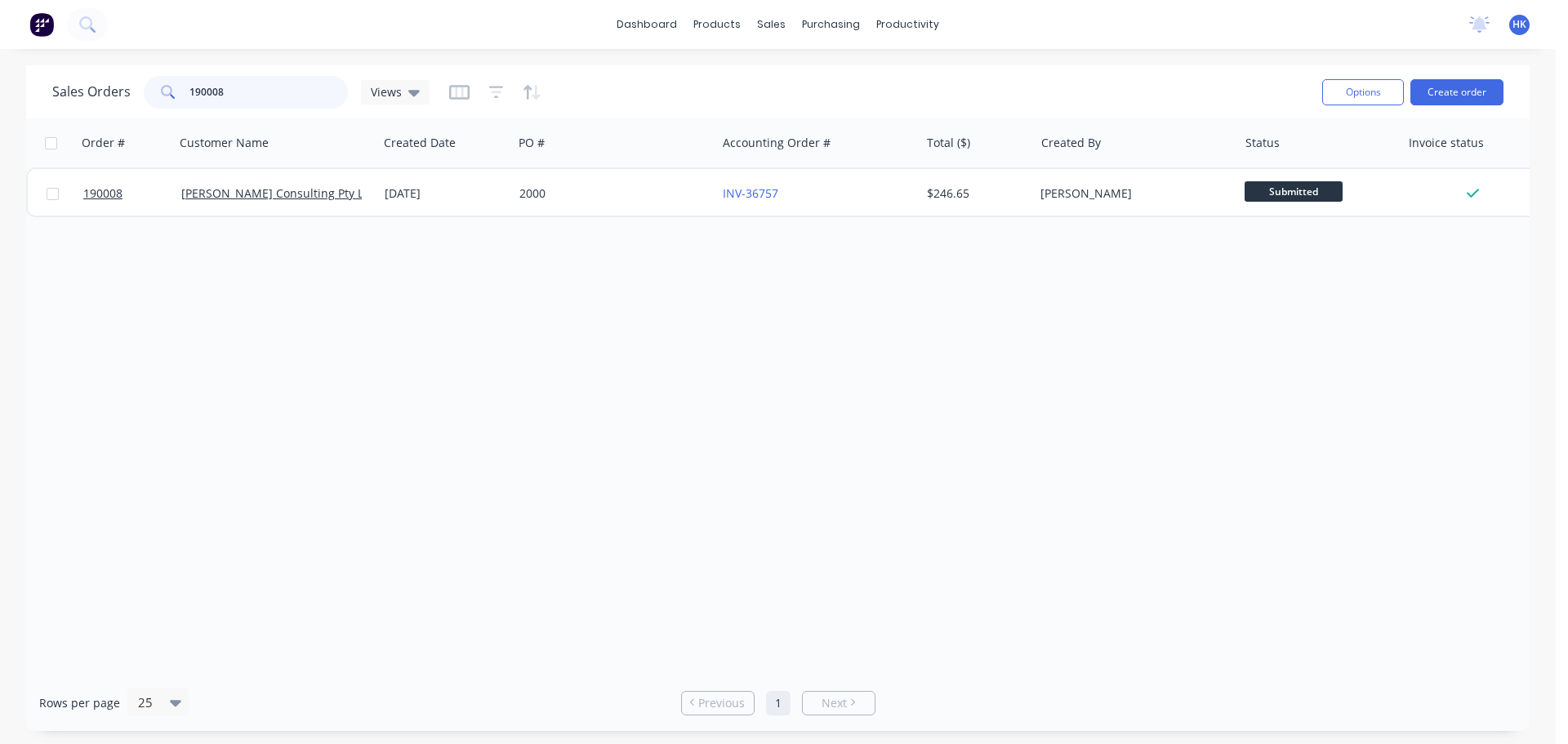
drag, startPoint x: 288, startPoint y: 101, endPoint x: 167, endPoint y: 101, distance: 121.0
click at [167, 101] on div "190008" at bounding box center [246, 92] width 204 height 33
type input "190305"
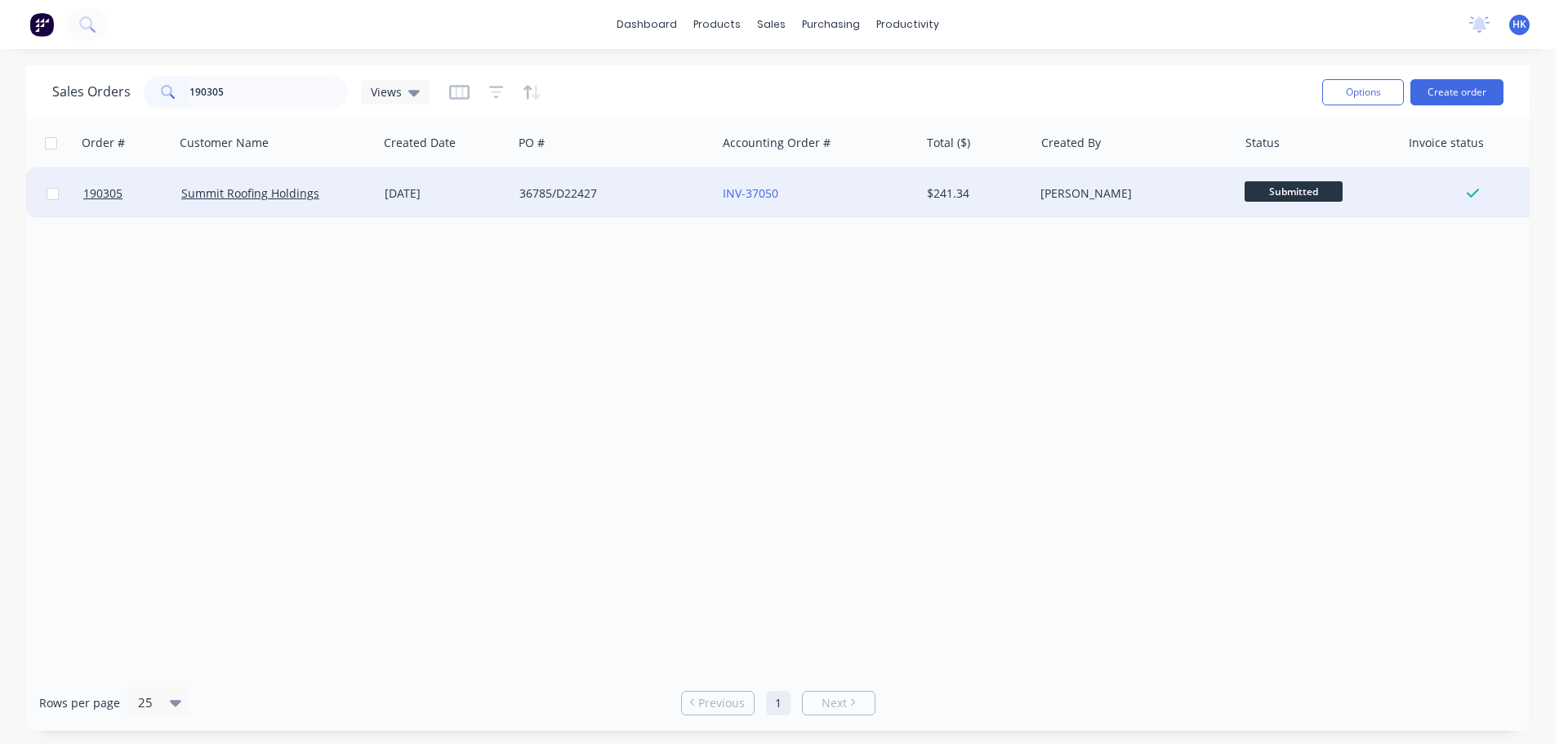
click at [540, 200] on div "36785/D22427" at bounding box center [610, 194] width 181 height 16
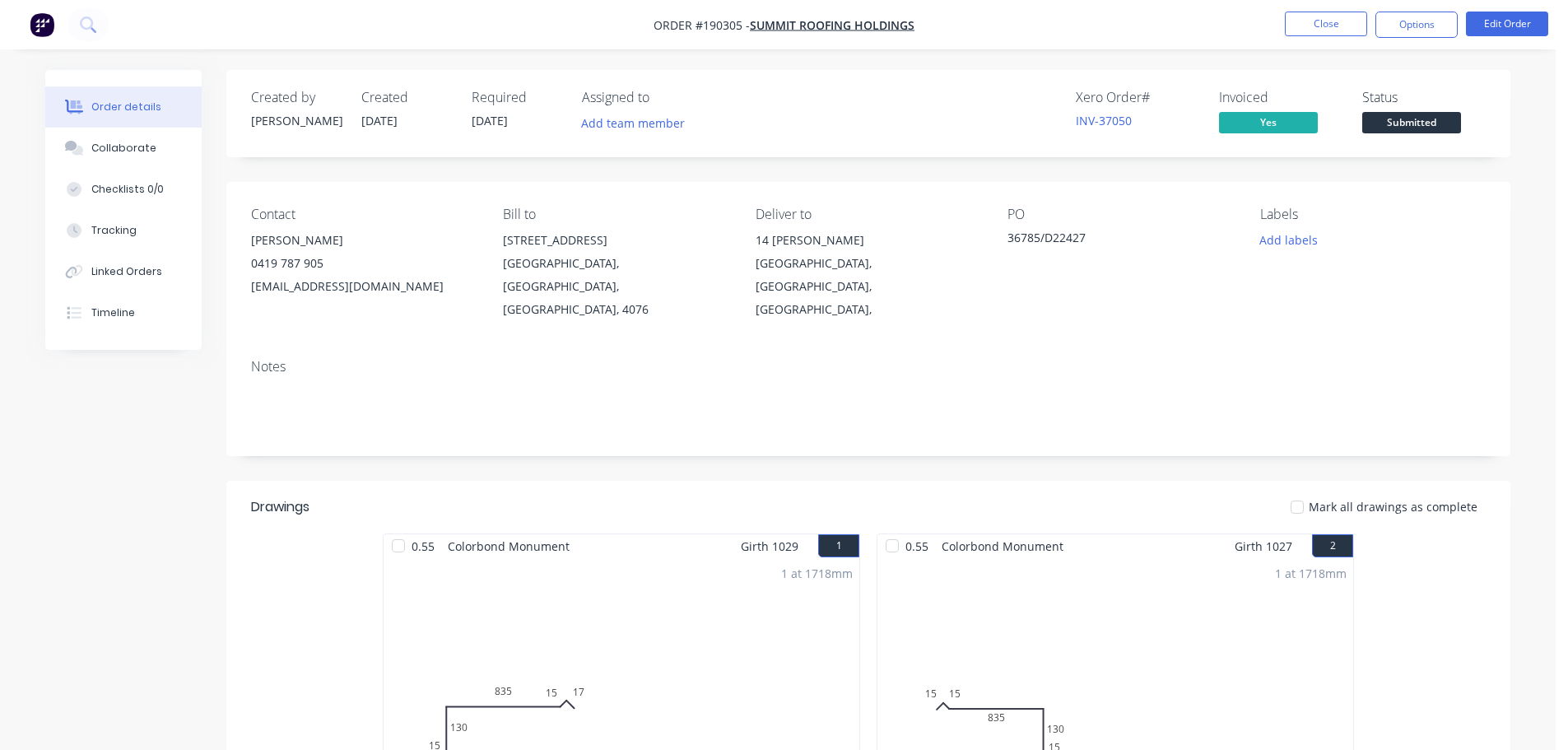
click at [116, 142] on div "Collaborate" at bounding box center [124, 148] width 65 height 15
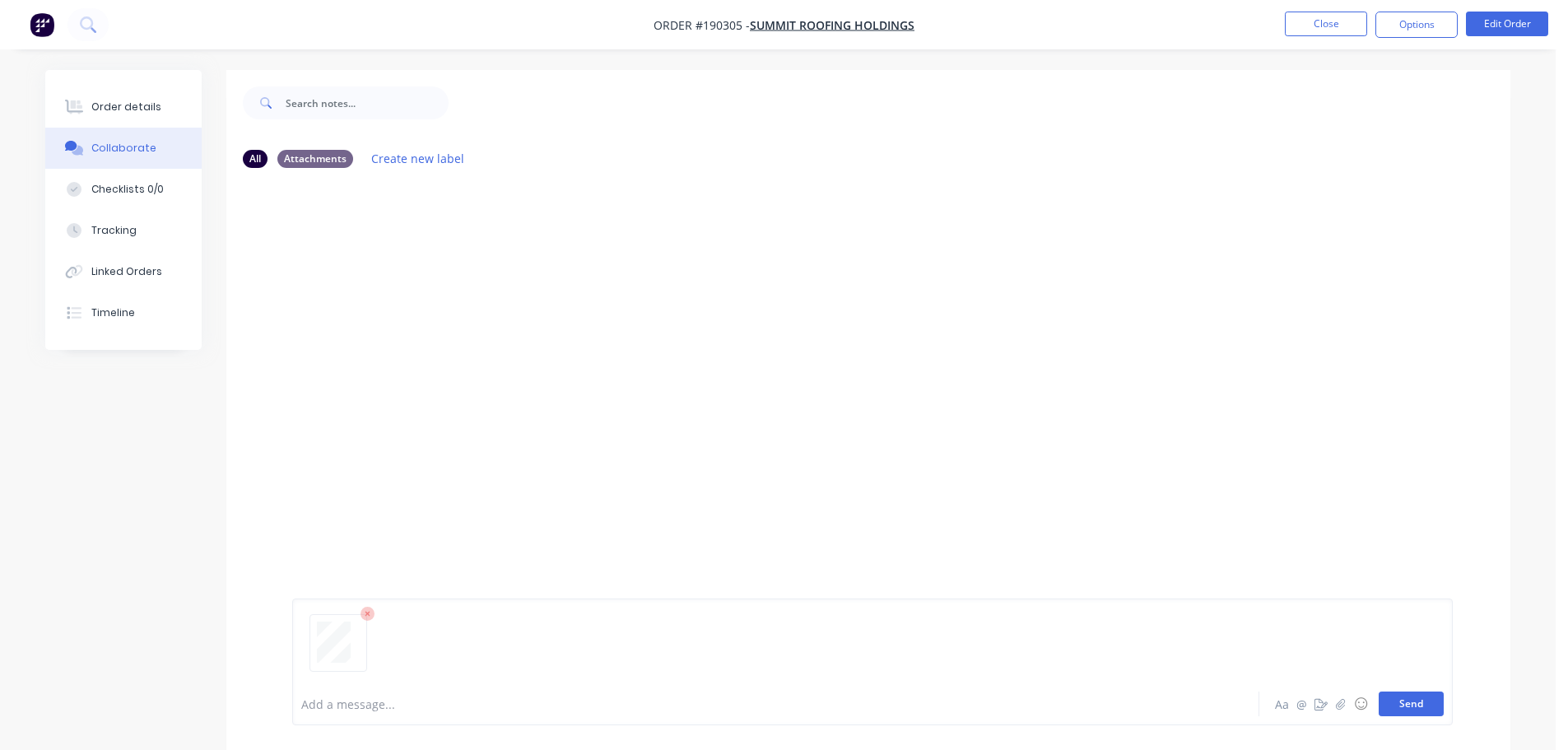
click at [1403, 706] on button "Send" at bounding box center [1410, 703] width 65 height 25
click at [1342, 22] on button "Close" at bounding box center [1326, 24] width 83 height 25
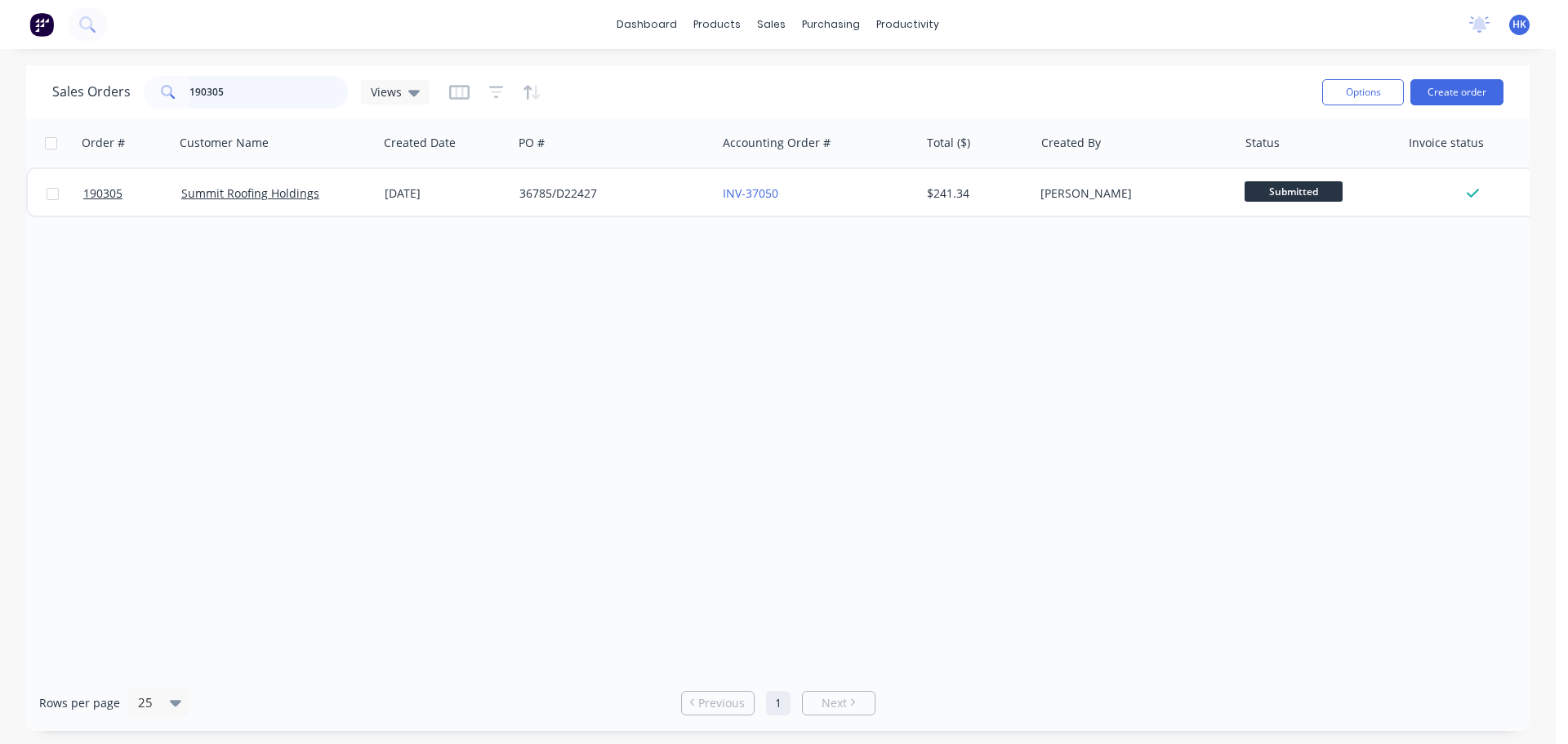
click at [279, 93] on input "190305" at bounding box center [268, 92] width 159 height 33
type input "1"
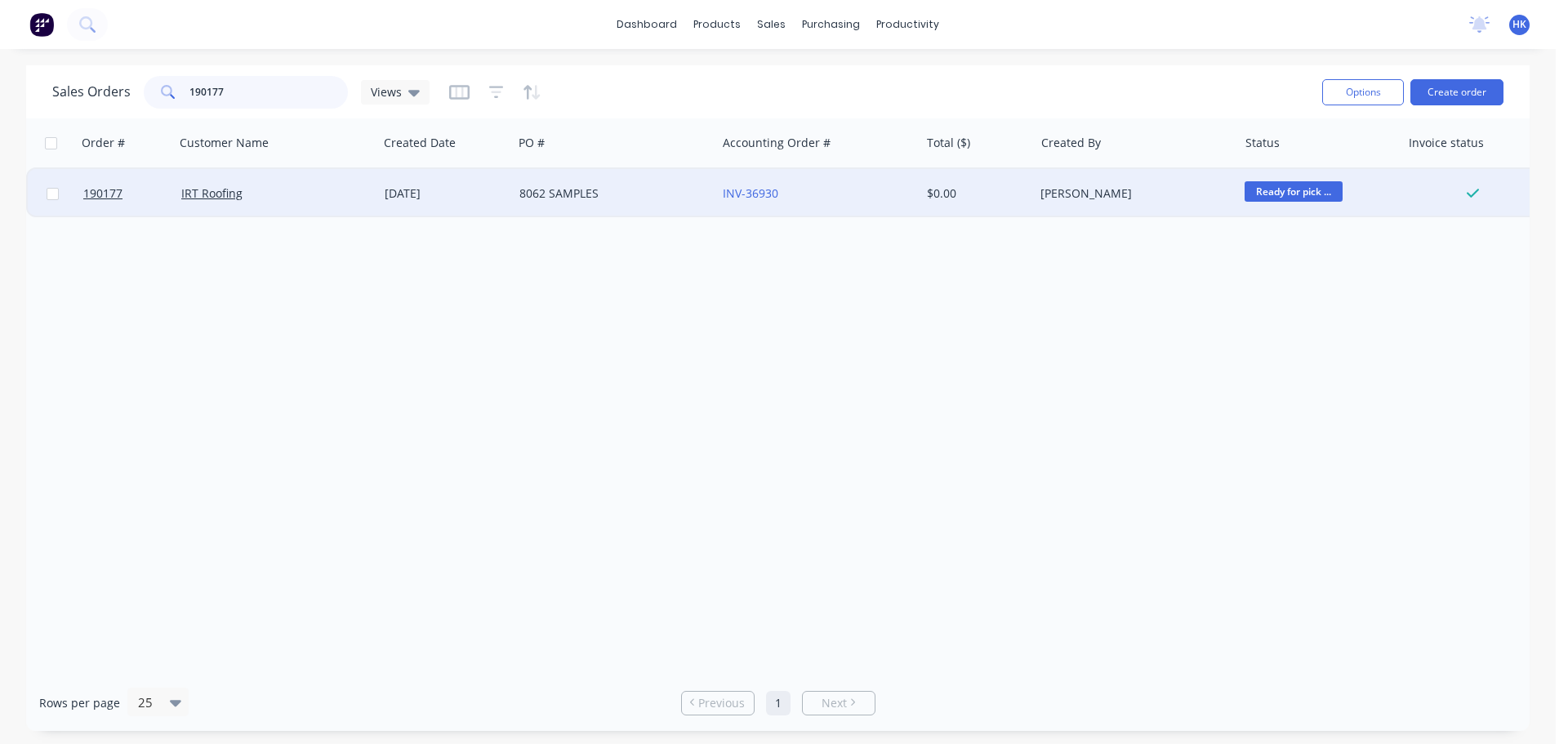
type input "190177"
click at [540, 188] on div "8062 SAMPLES" at bounding box center [610, 194] width 181 height 16
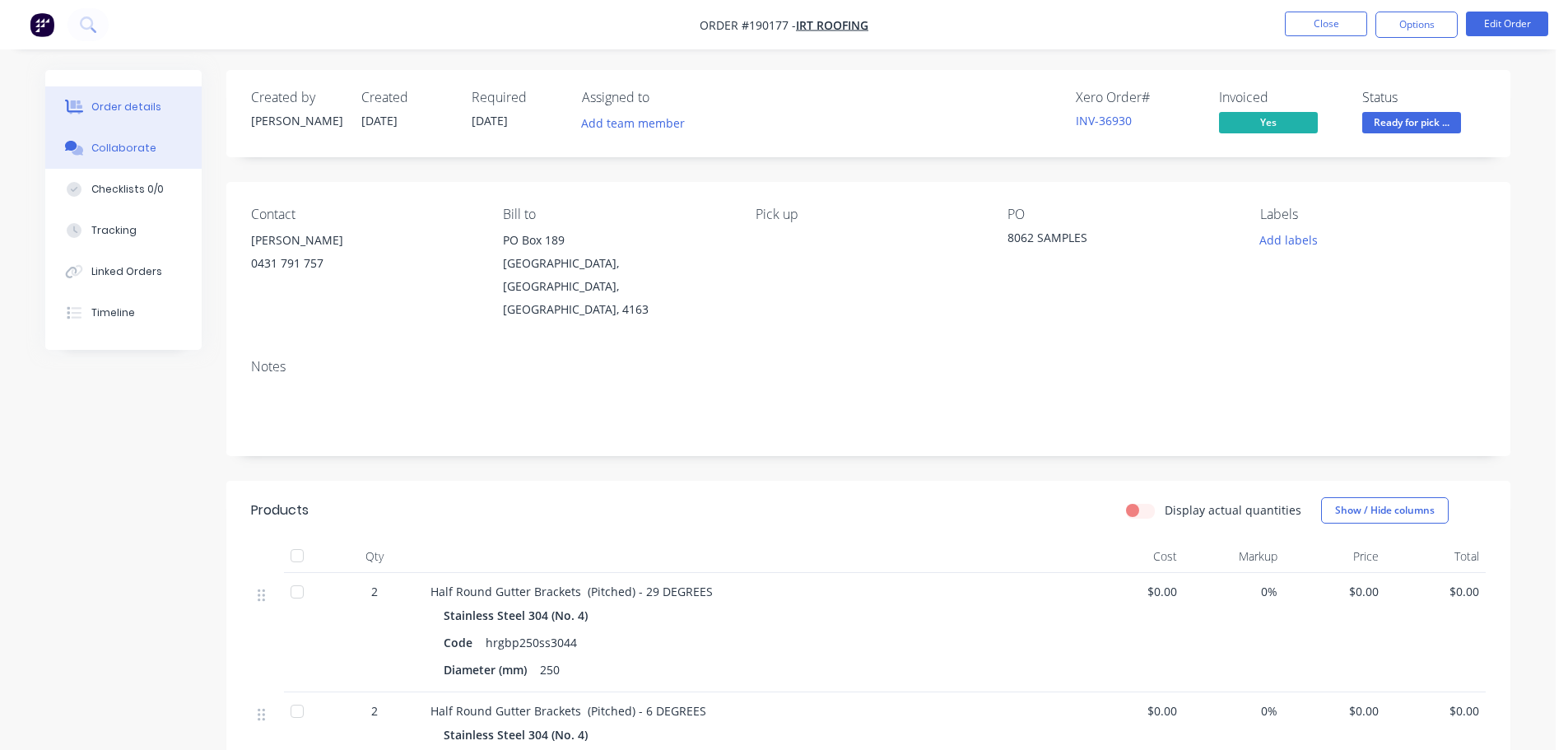
click at [146, 158] on button "Collaborate" at bounding box center [123, 148] width 157 height 41
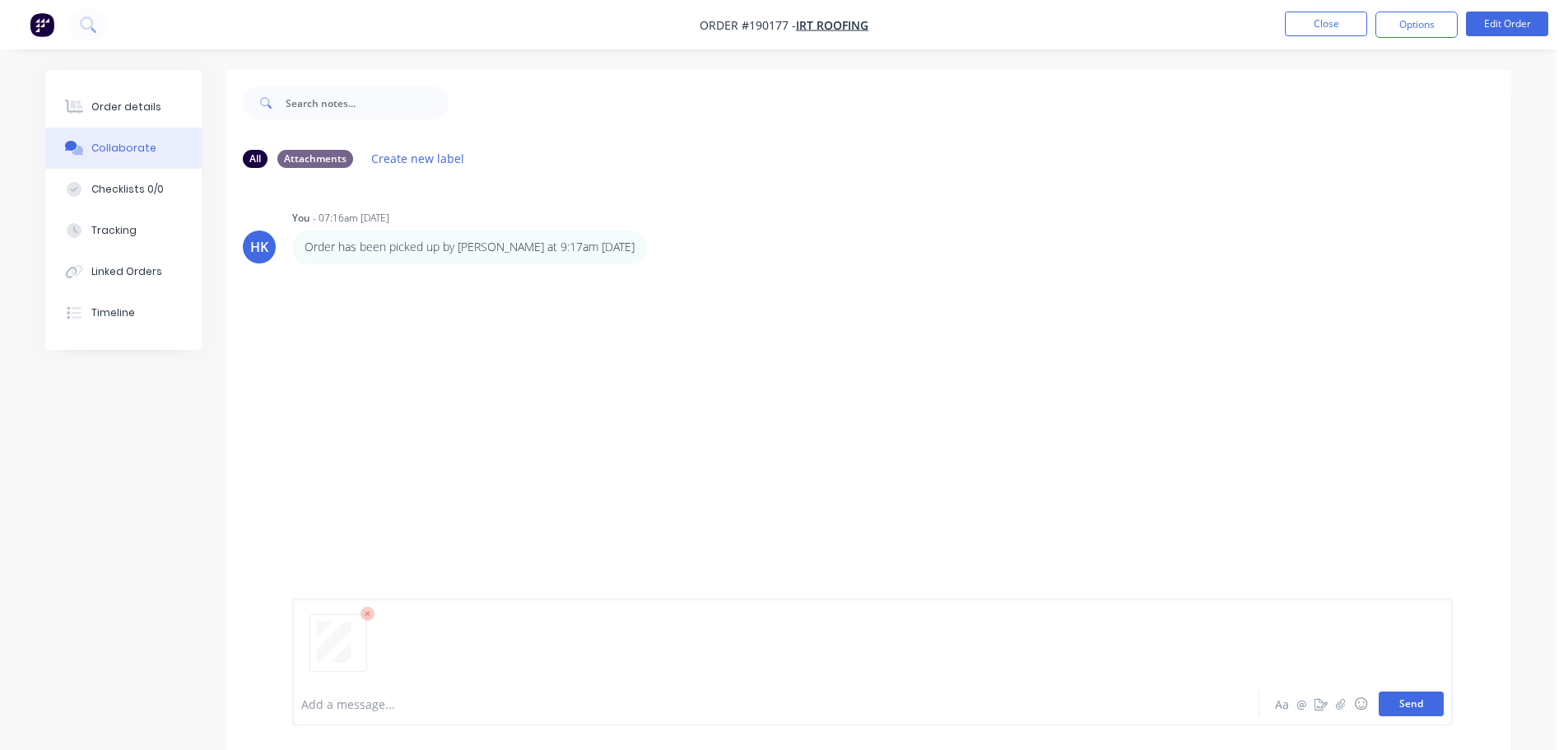
click at [1430, 703] on button "Send" at bounding box center [1410, 703] width 65 height 25
click at [1340, 14] on button "Close" at bounding box center [1326, 24] width 83 height 25
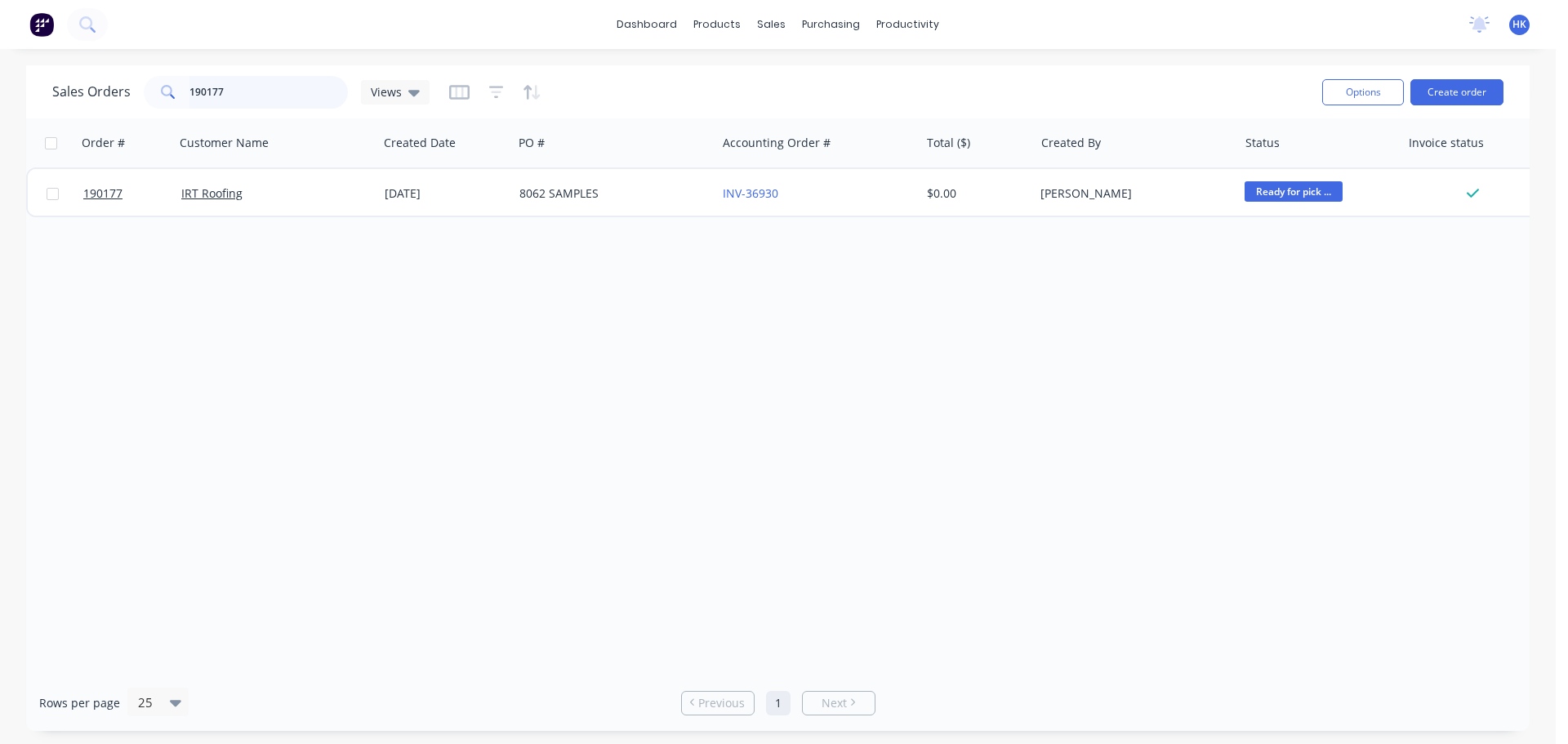
click at [283, 90] on input "190177" at bounding box center [268, 92] width 159 height 33
type input "1"
type input "190205"
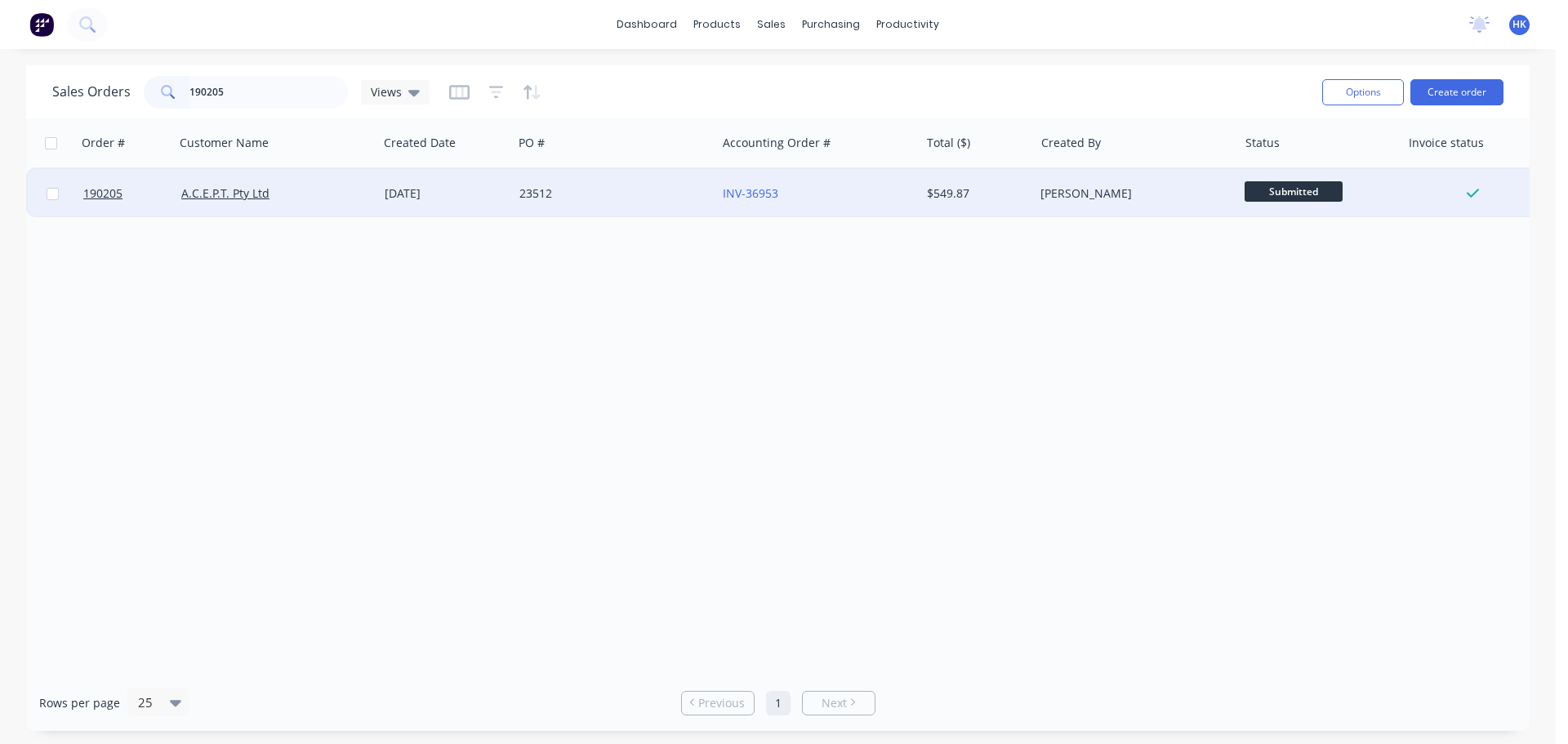
click at [514, 203] on div "23512" at bounding box center [614, 194] width 203 height 49
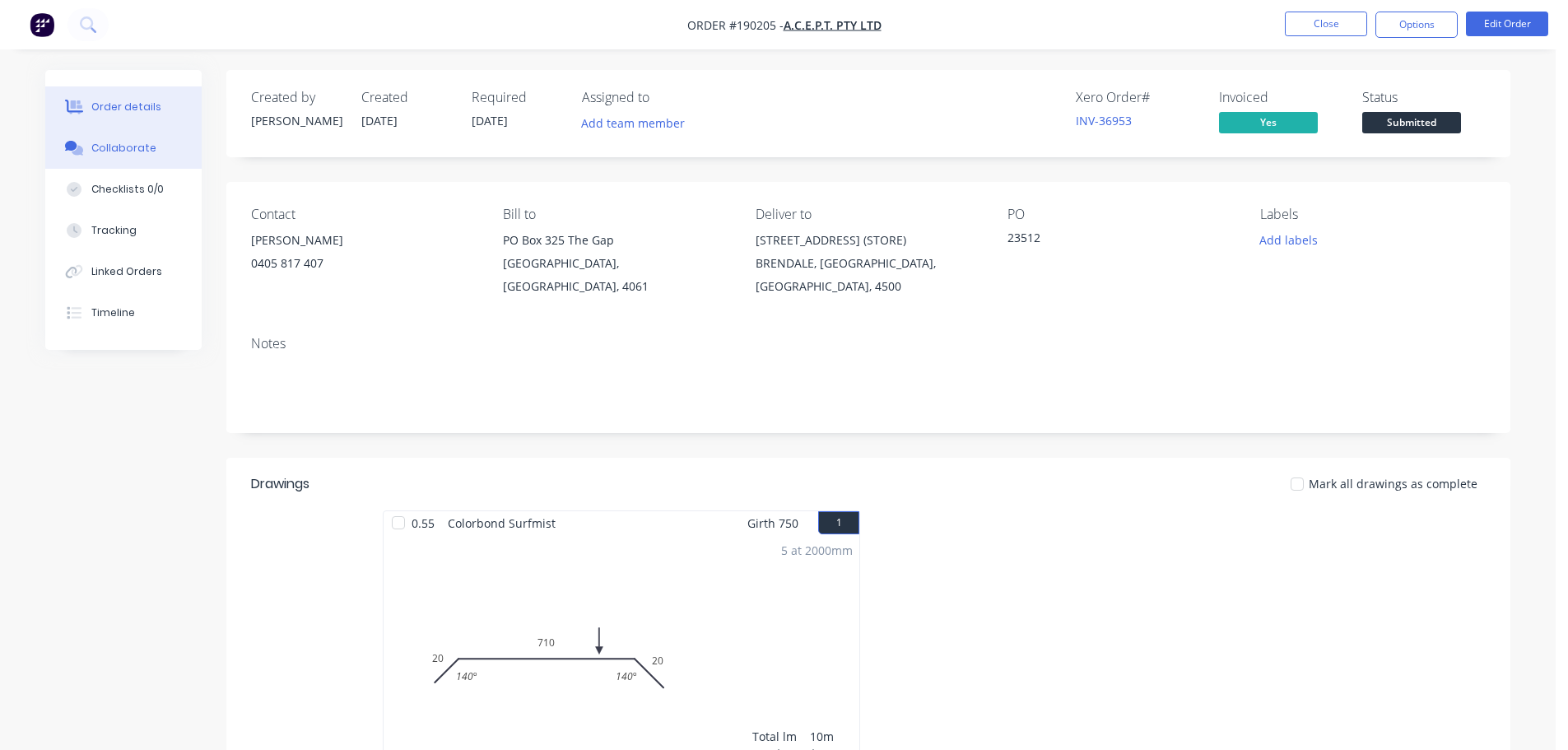
click at [128, 157] on button "Collaborate" at bounding box center [123, 148] width 157 height 41
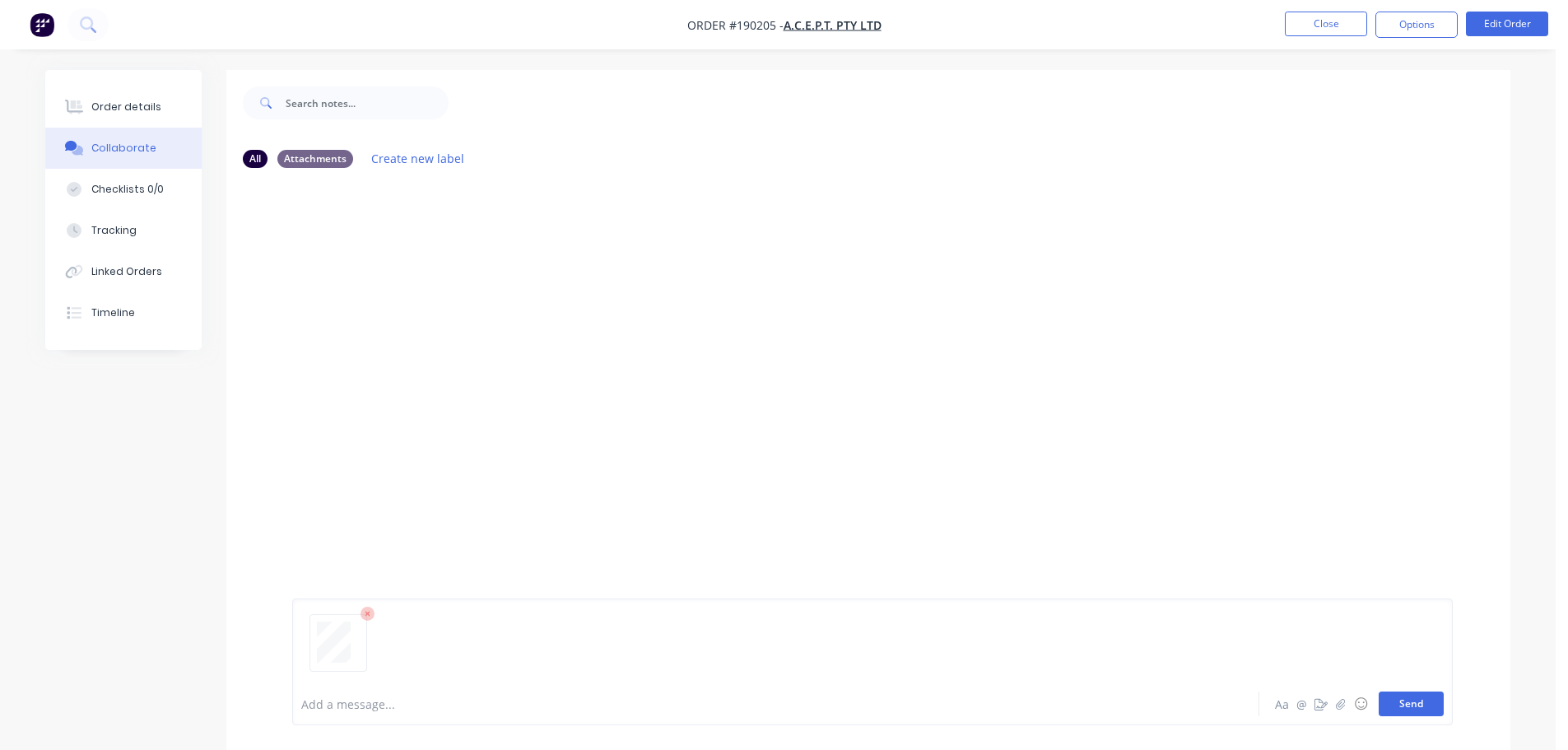
click at [1426, 703] on button "Send" at bounding box center [1410, 703] width 65 height 25
click at [1345, 17] on button "Close" at bounding box center [1326, 24] width 83 height 25
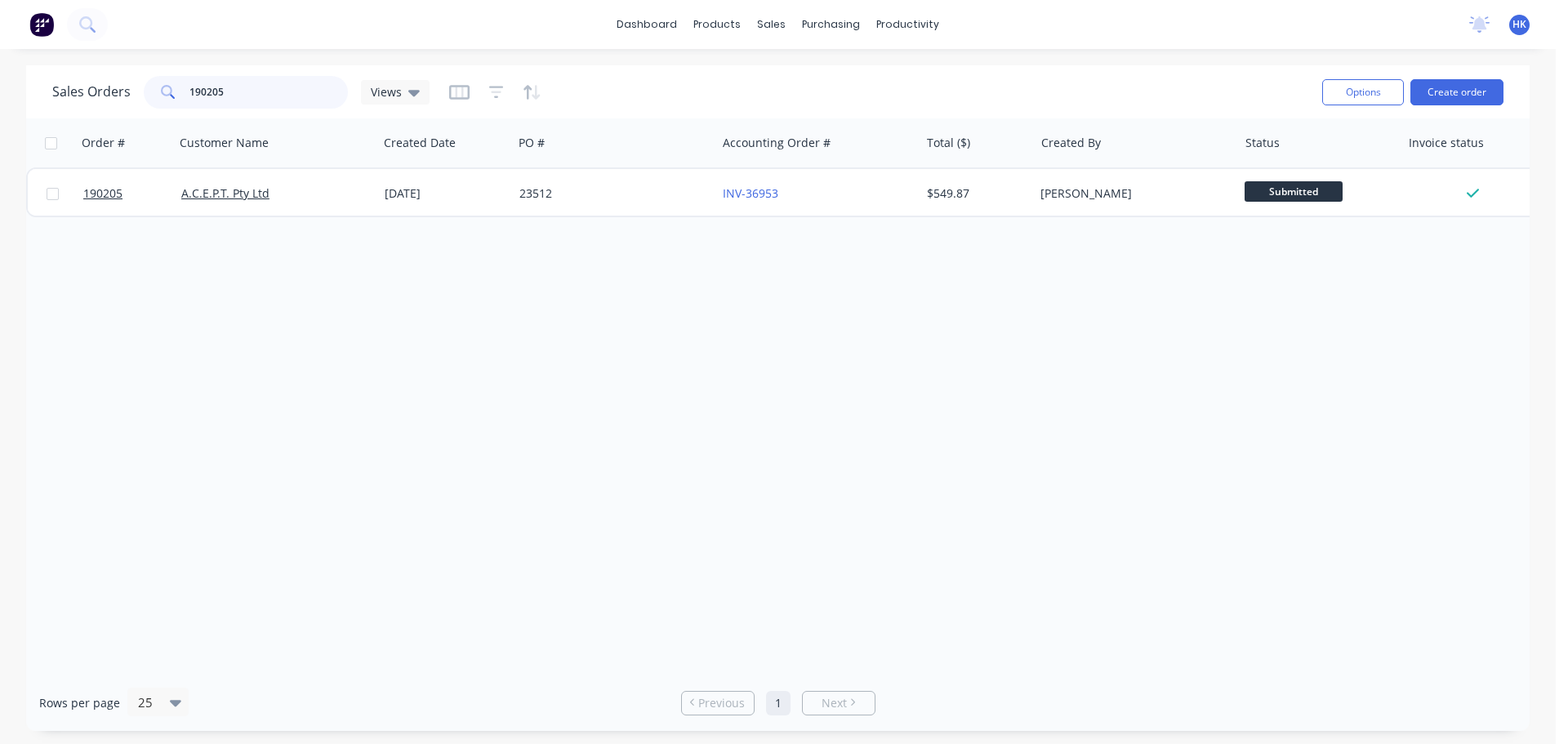
drag, startPoint x: 225, startPoint y: 87, endPoint x: 149, endPoint y: 101, distance: 77.3
click at [149, 101] on div "190205" at bounding box center [246, 92] width 204 height 33
type input "187949"
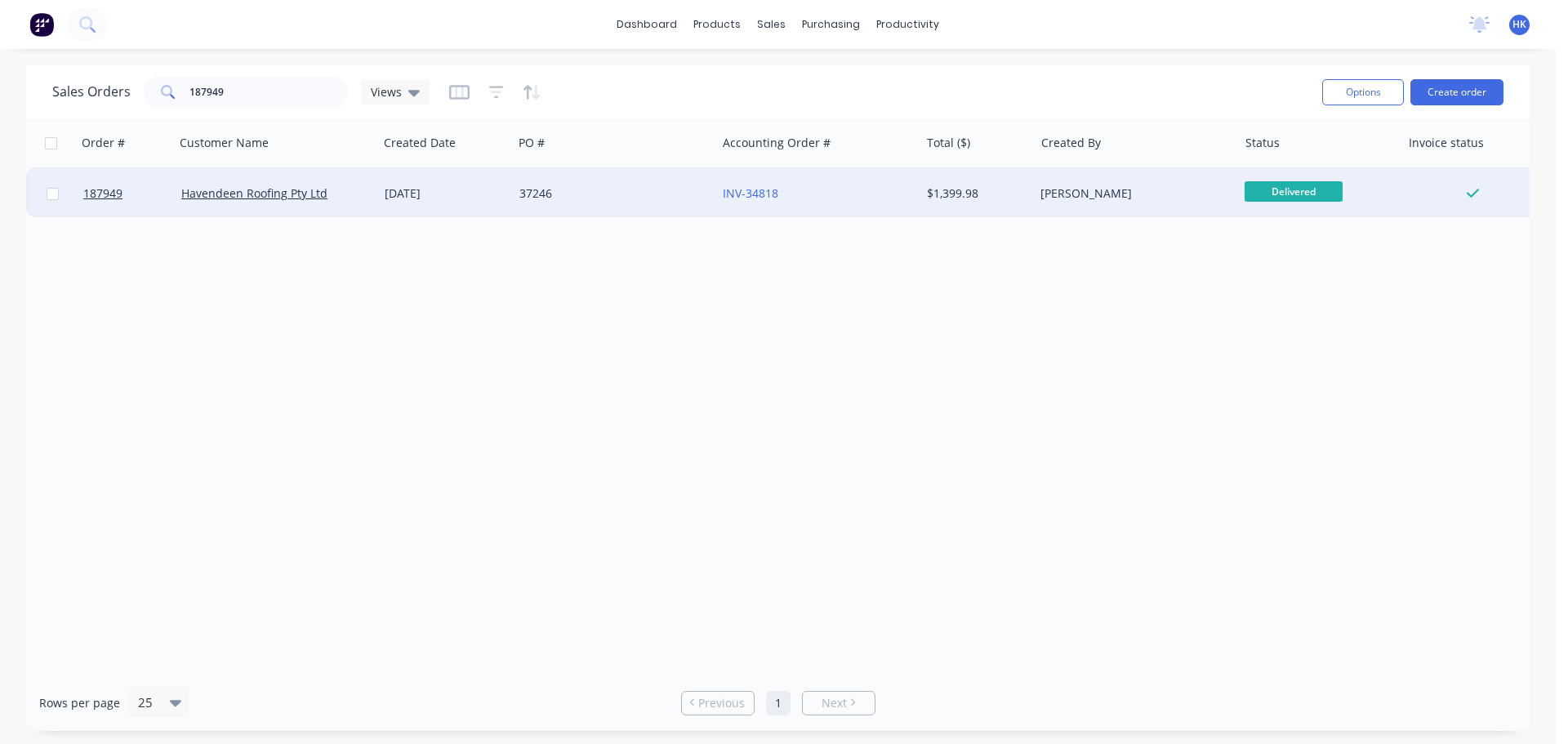
click at [626, 178] on div "37246" at bounding box center [614, 194] width 203 height 49
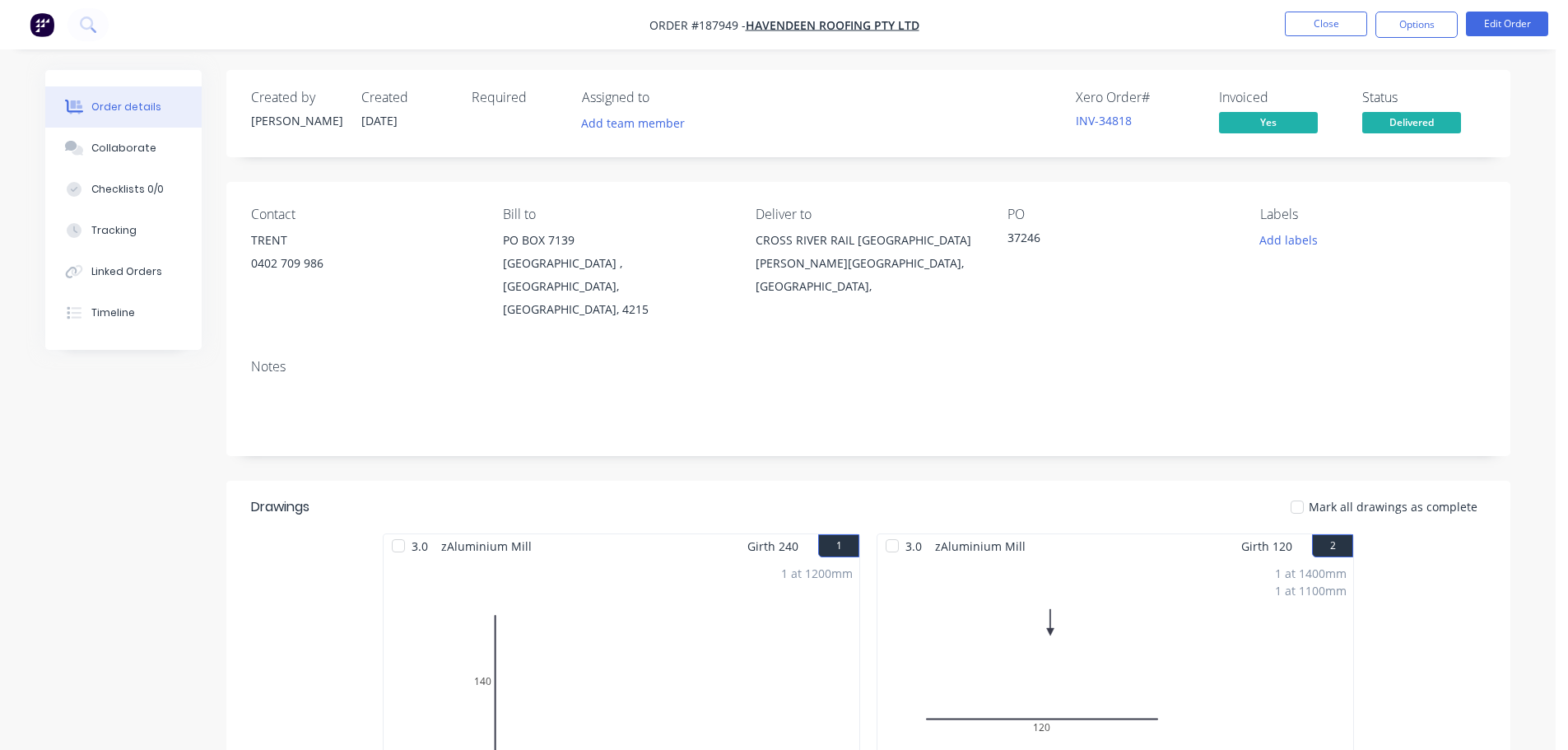
click at [68, 149] on icon at bounding box center [71, 145] width 12 height 10
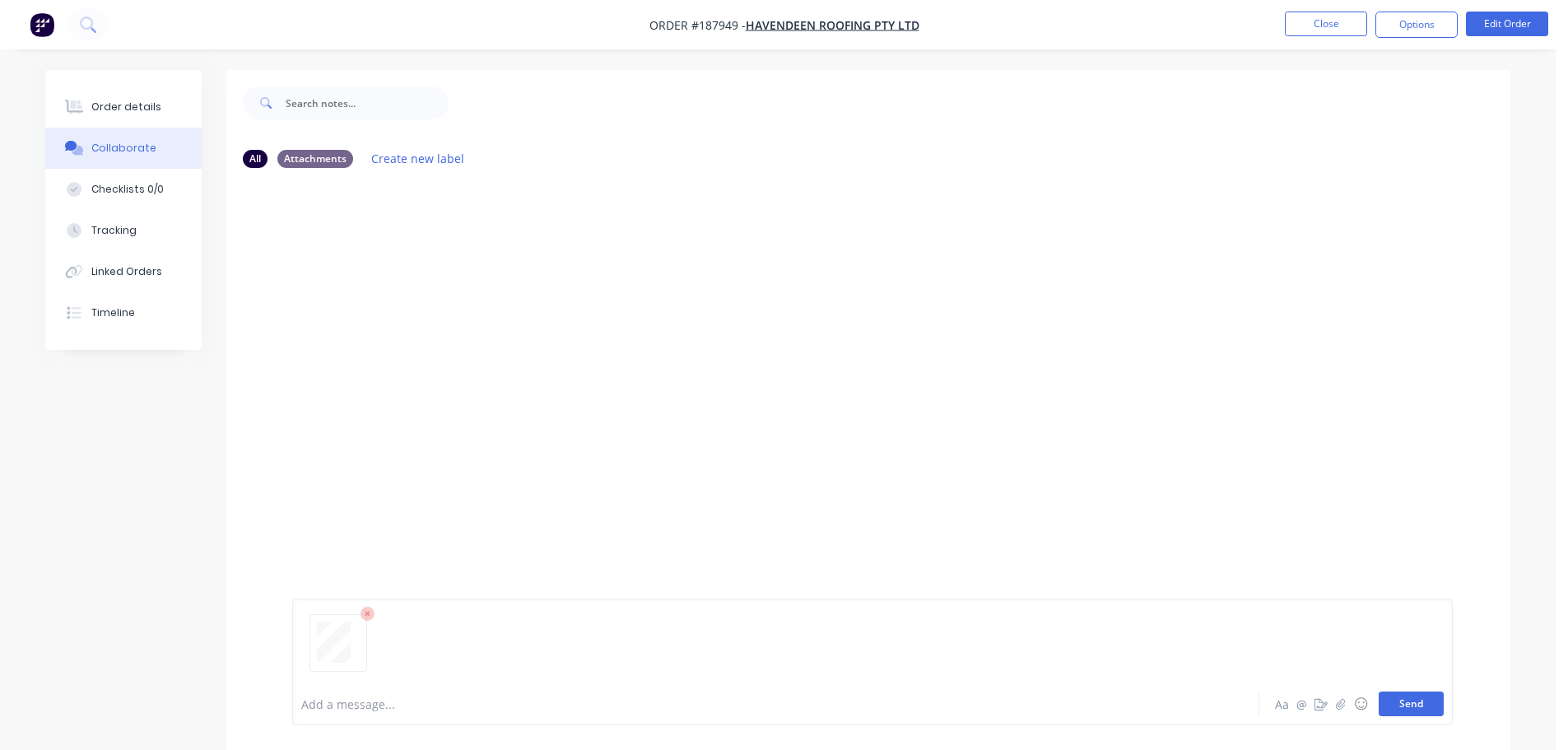
click at [1408, 700] on button "Send" at bounding box center [1410, 703] width 65 height 25
click at [1325, 31] on button "Close" at bounding box center [1326, 24] width 83 height 25
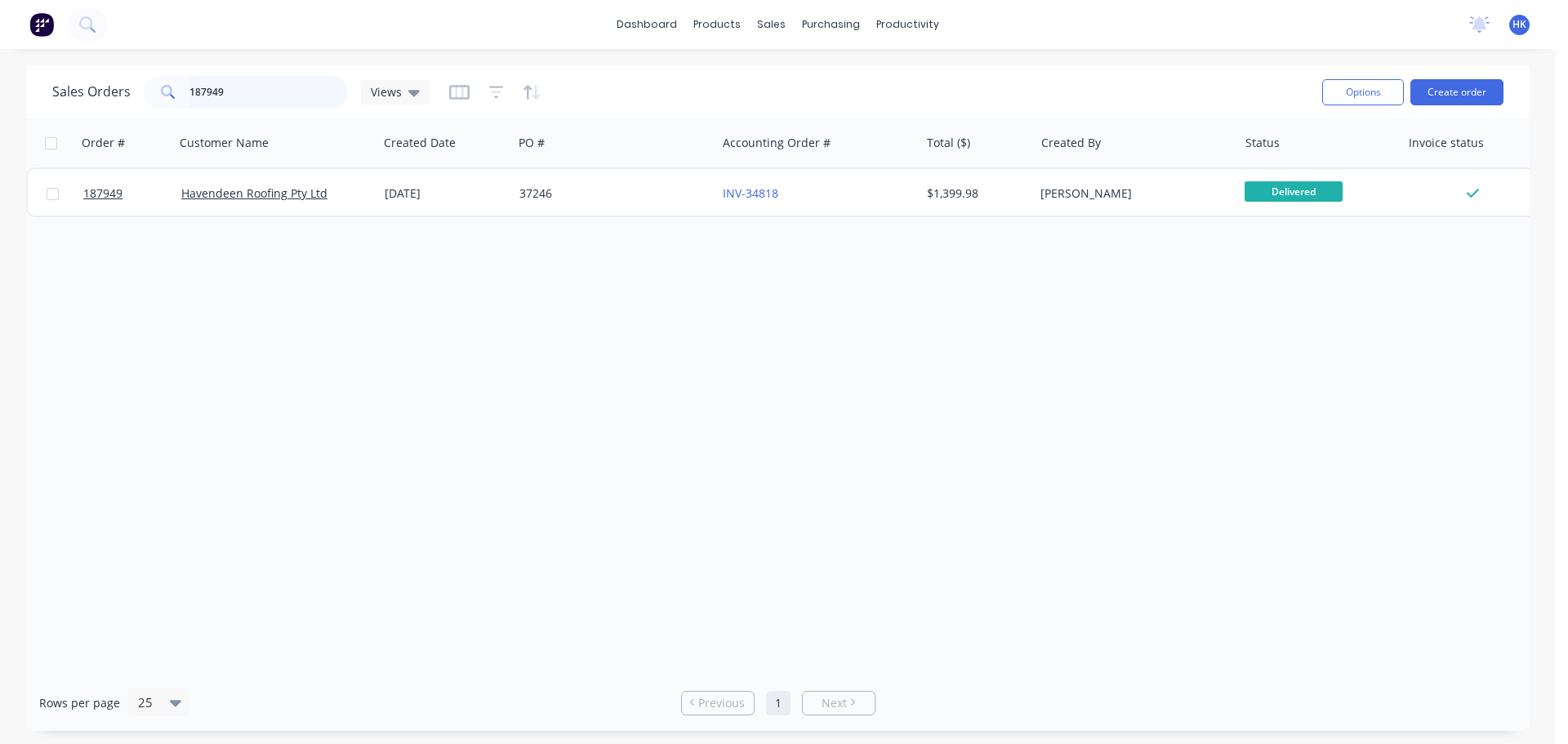
click at [266, 96] on input "187949" at bounding box center [268, 92] width 159 height 33
type input "189884"
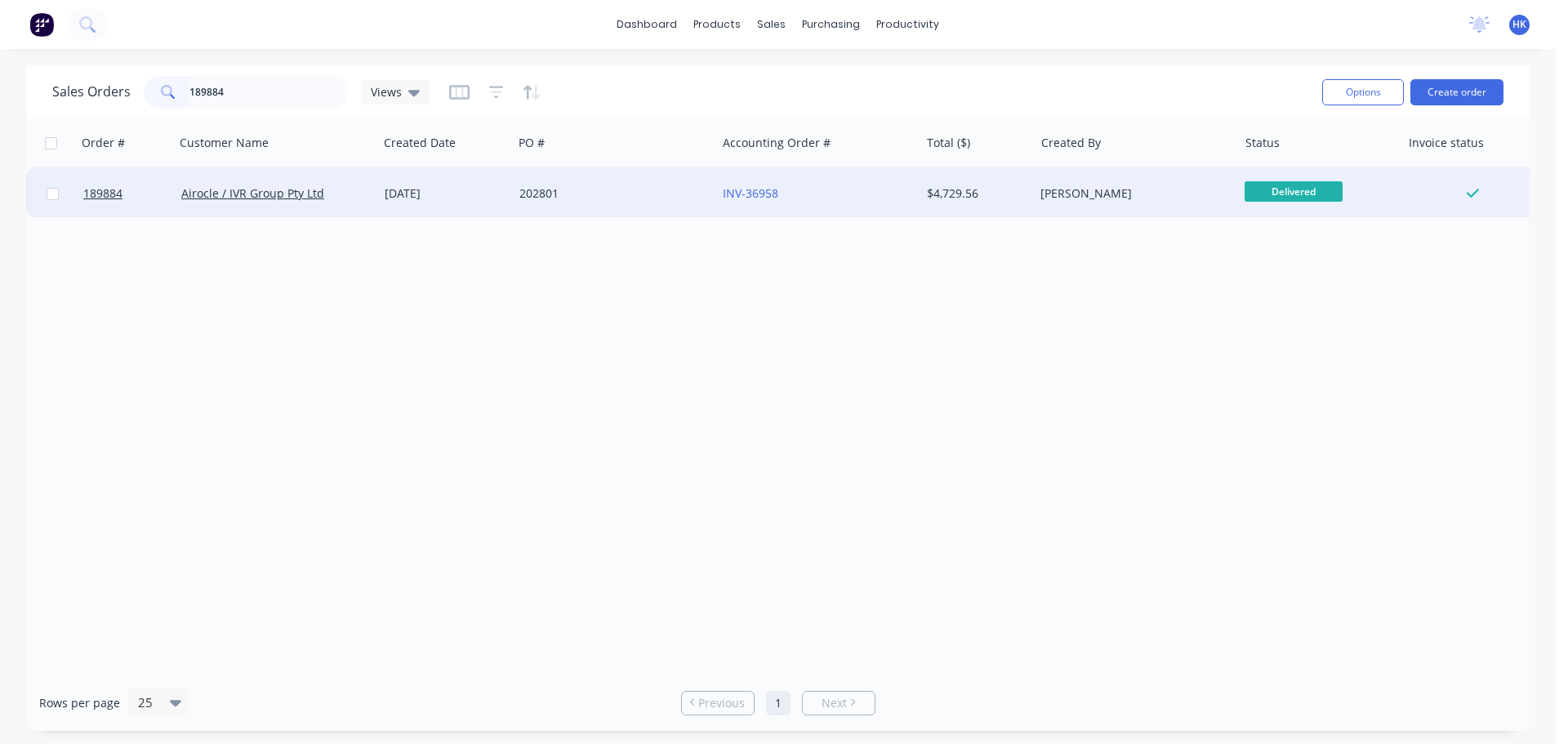
click at [551, 196] on div "202801" at bounding box center [610, 194] width 181 height 16
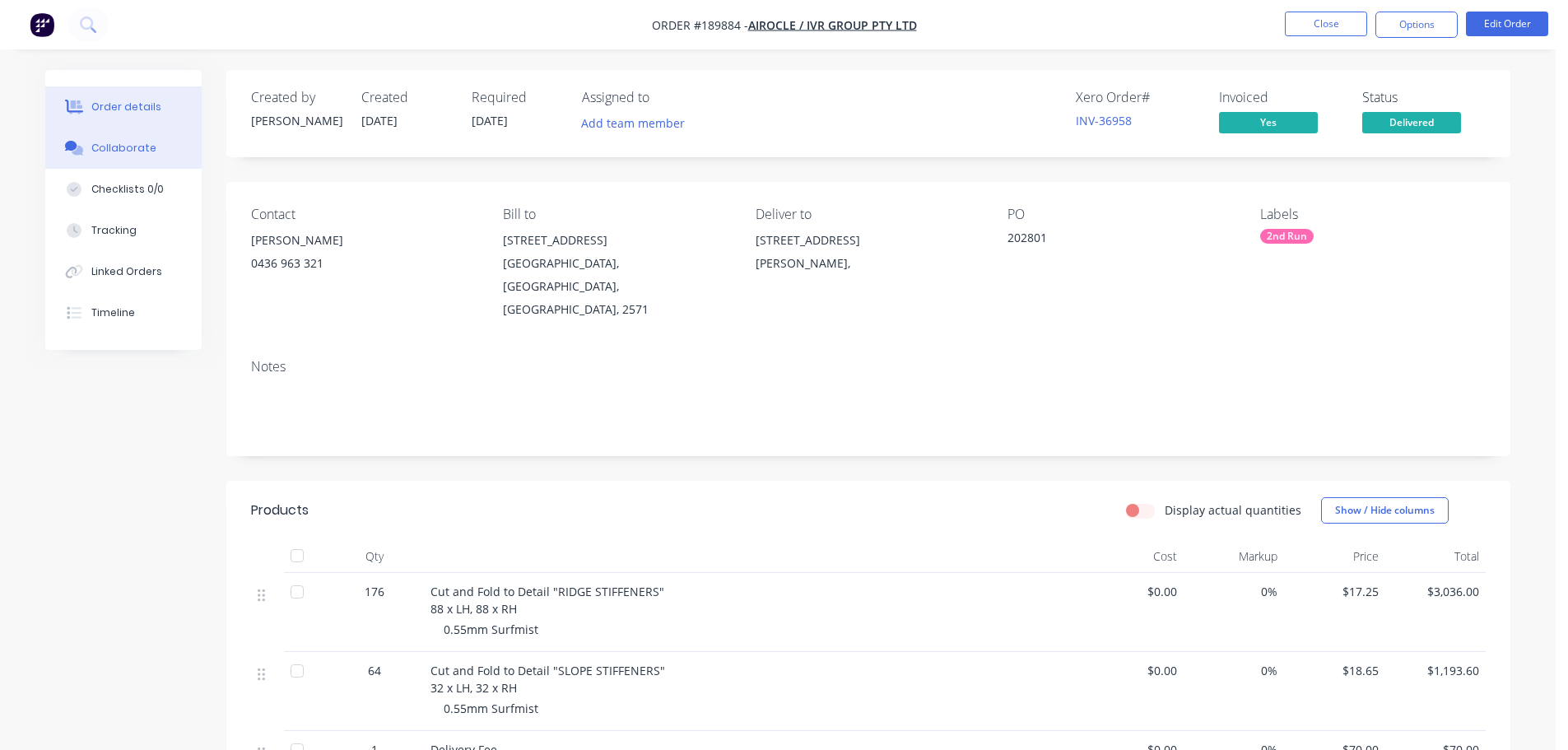
click at [140, 153] on div "Collaborate" at bounding box center [124, 148] width 65 height 15
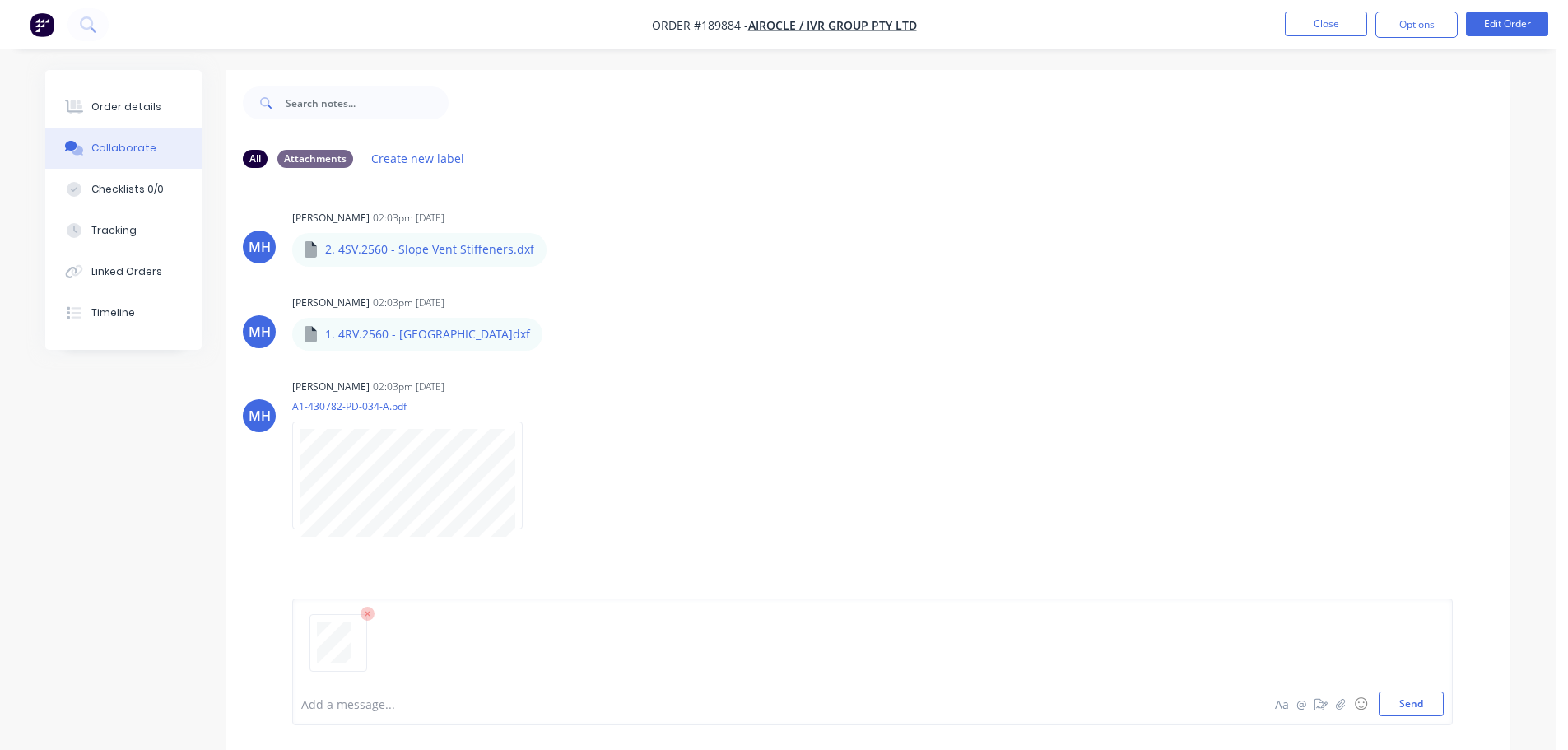
drag, startPoint x: 1419, startPoint y: 704, endPoint x: 1385, endPoint y: 354, distance: 351.6
click at [1419, 703] on button "Send" at bounding box center [1410, 703] width 65 height 25
click at [1331, 31] on button "Close" at bounding box center [1326, 24] width 83 height 25
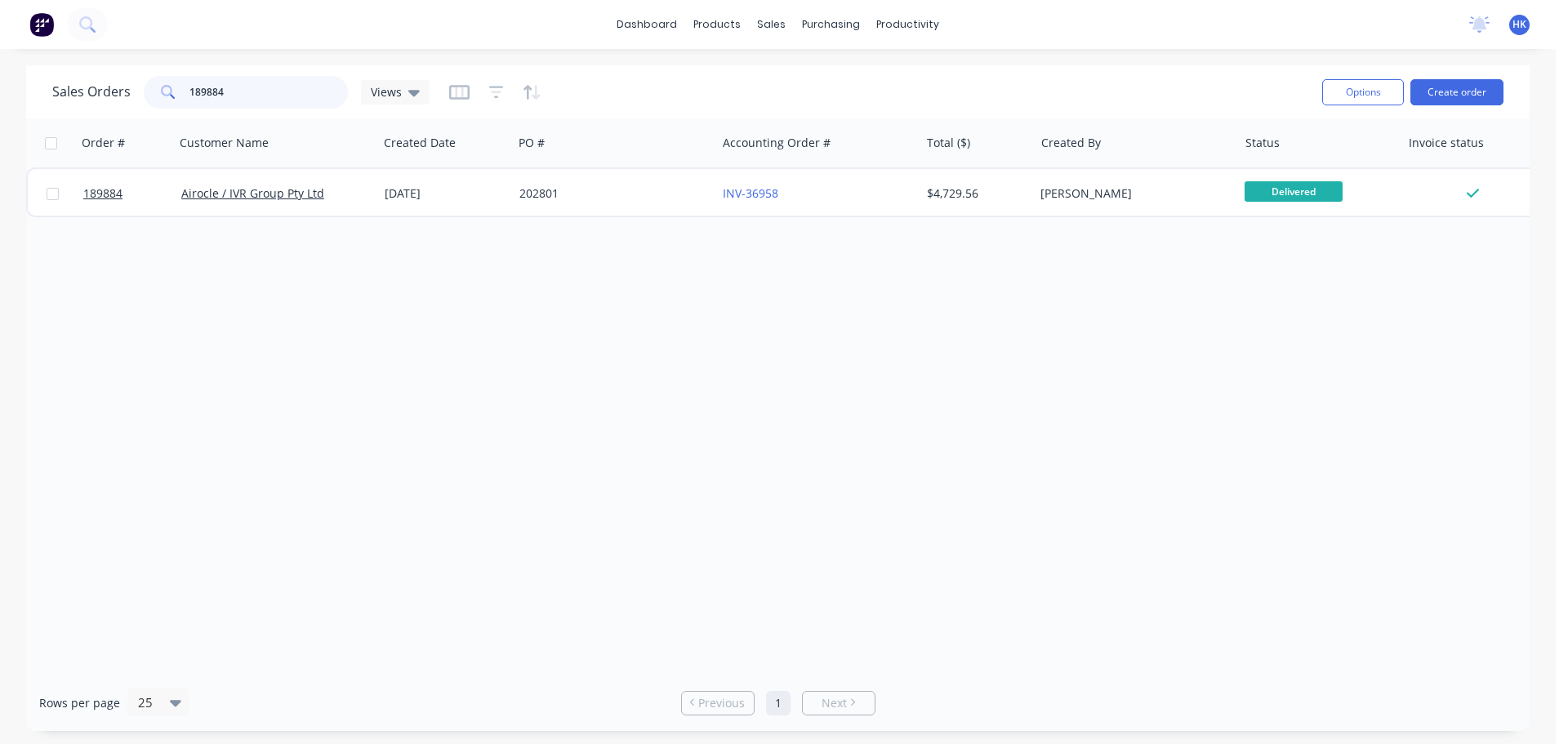
drag, startPoint x: 240, startPoint y: 89, endPoint x: 164, endPoint y: 91, distance: 76.0
click at [165, 92] on div "189884" at bounding box center [246, 92] width 204 height 33
type input "190284"
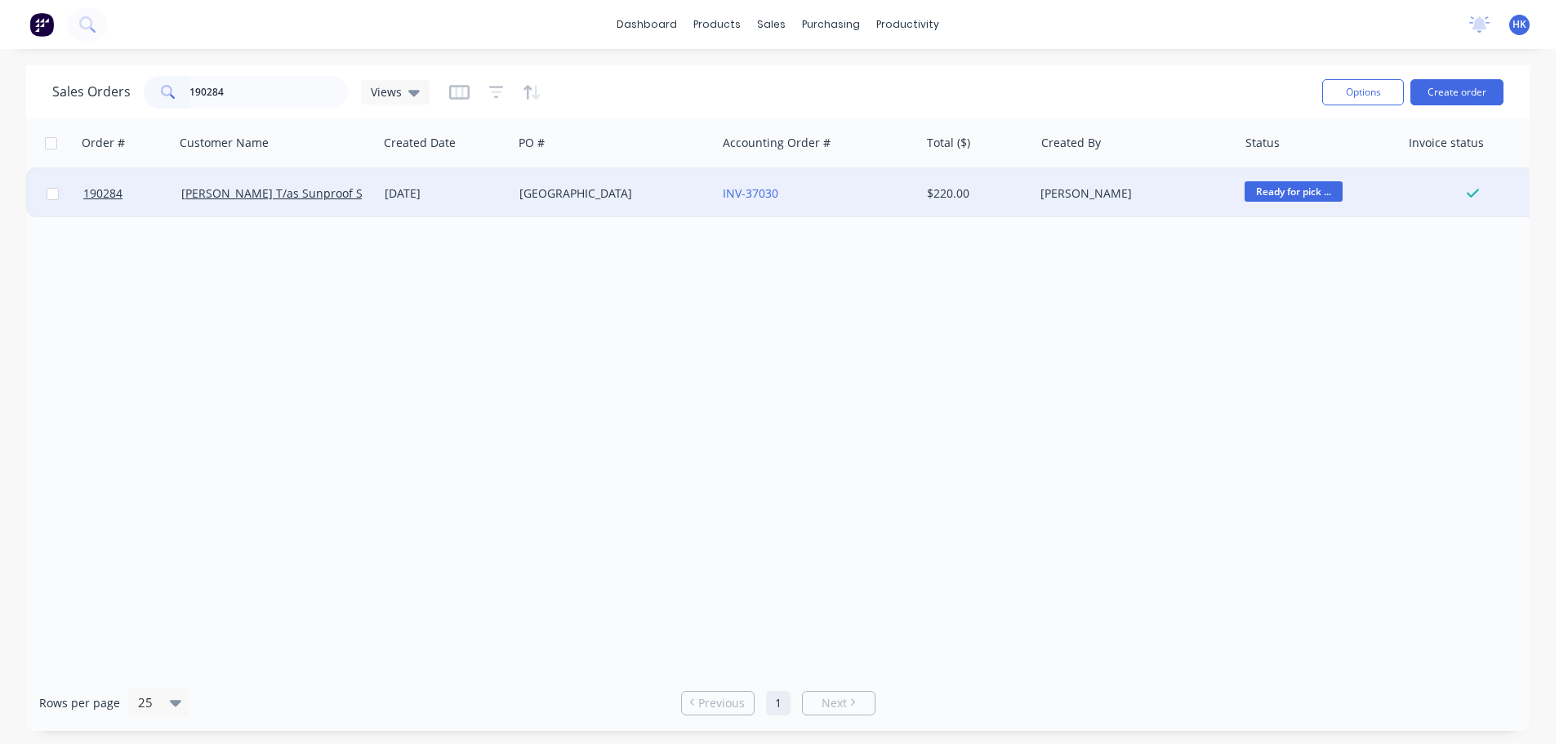
click at [664, 196] on div "[GEOGRAPHIC_DATA]" at bounding box center [610, 194] width 181 height 16
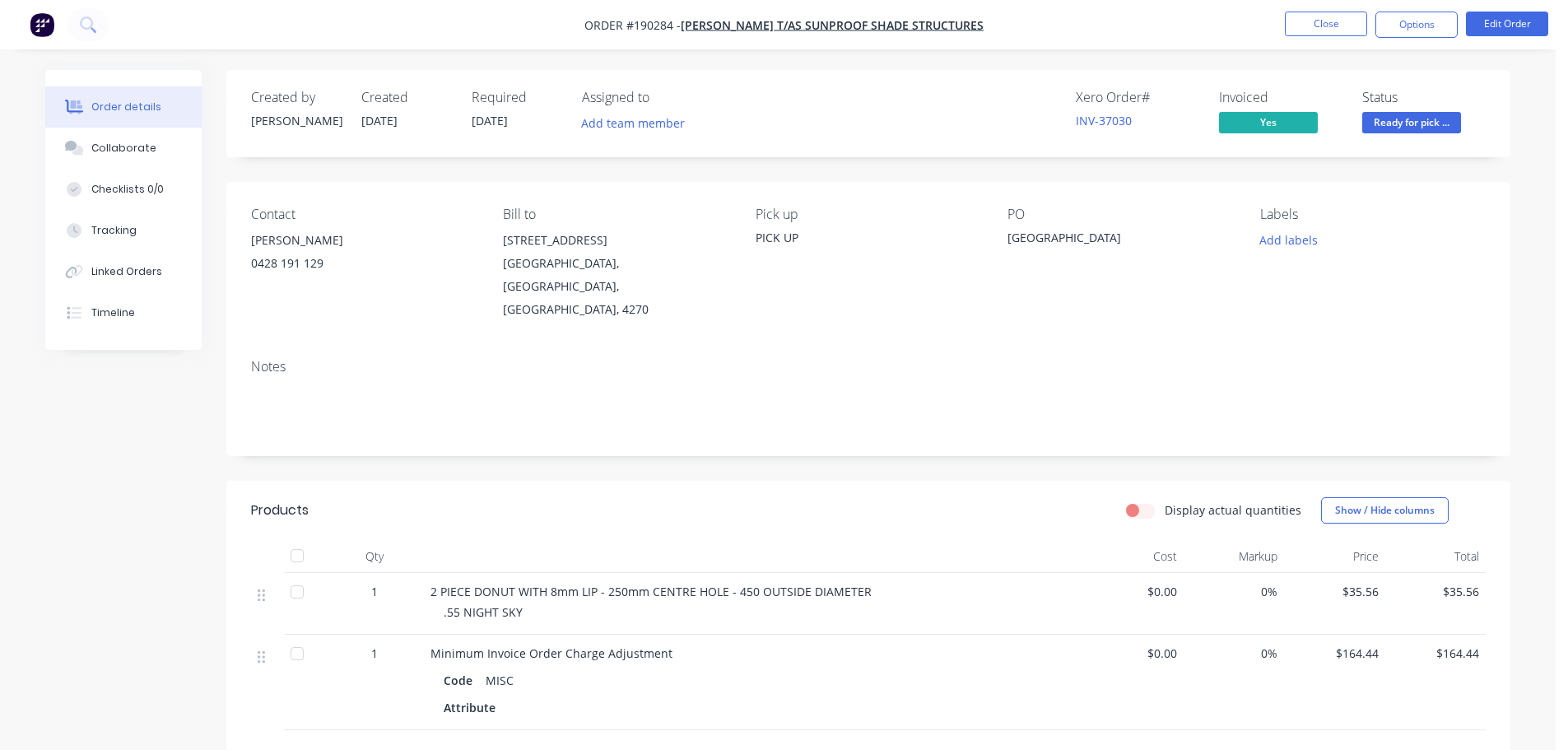
drag, startPoint x: 153, startPoint y: 155, endPoint x: 215, endPoint y: 157, distance: 62.0
click at [153, 154] on button "Collaborate" at bounding box center [123, 148] width 157 height 41
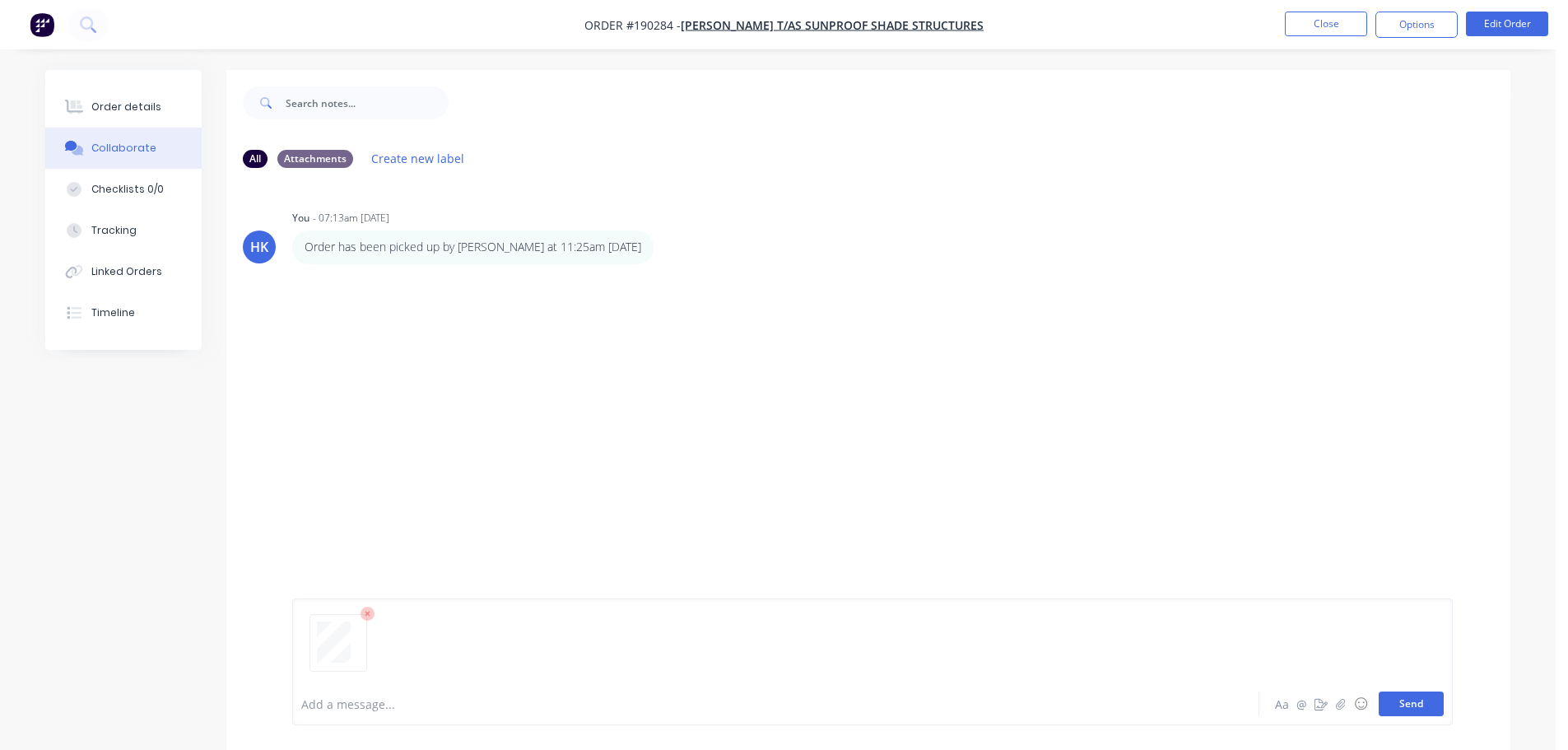
click at [1422, 707] on button "Send" at bounding box center [1410, 703] width 65 height 25
click at [1318, 30] on button "Close" at bounding box center [1326, 24] width 83 height 25
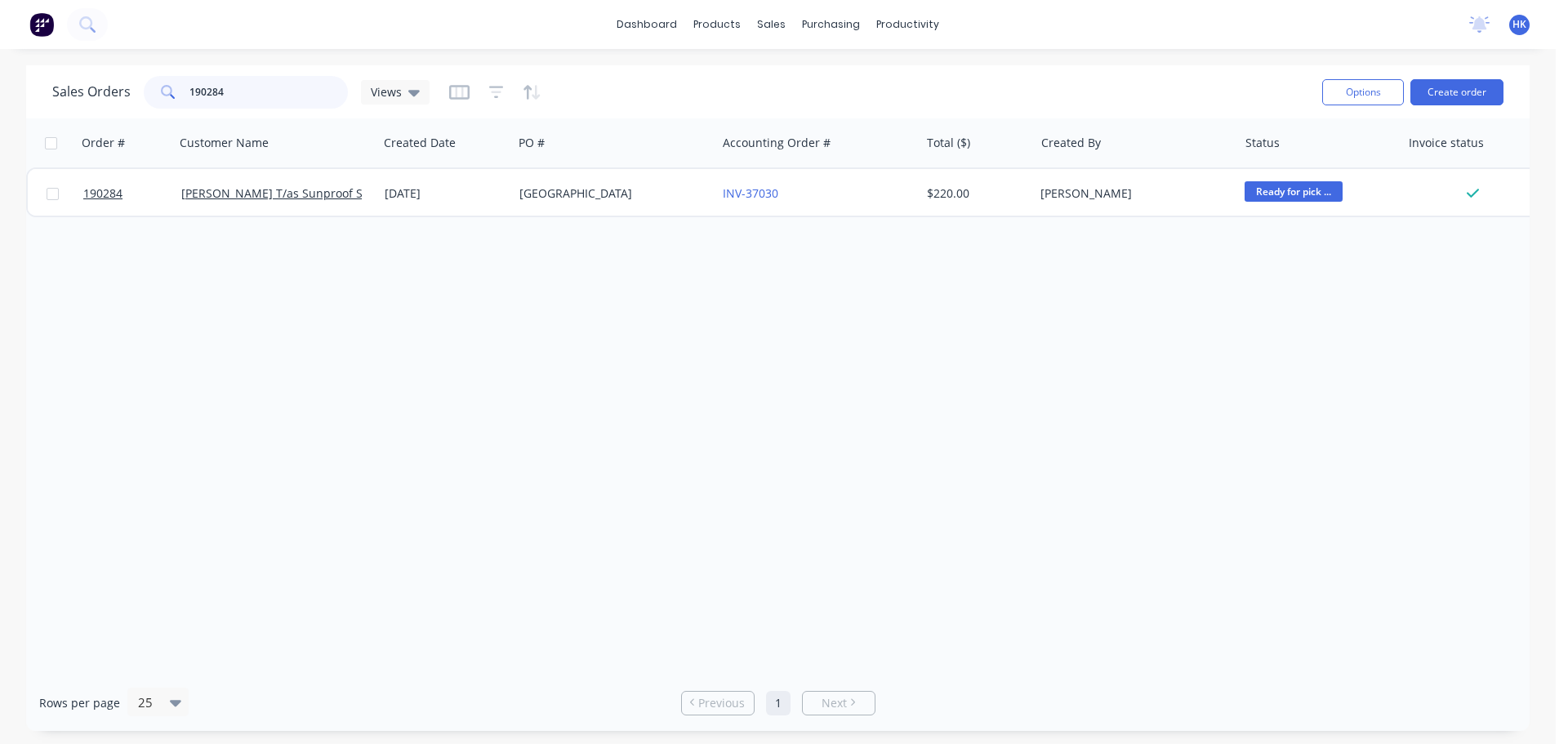
drag, startPoint x: 161, startPoint y: 95, endPoint x: 97, endPoint y: 96, distance: 64.0
click at [97, 96] on div "Sales Orders 190284 Views" at bounding box center [240, 92] width 378 height 33
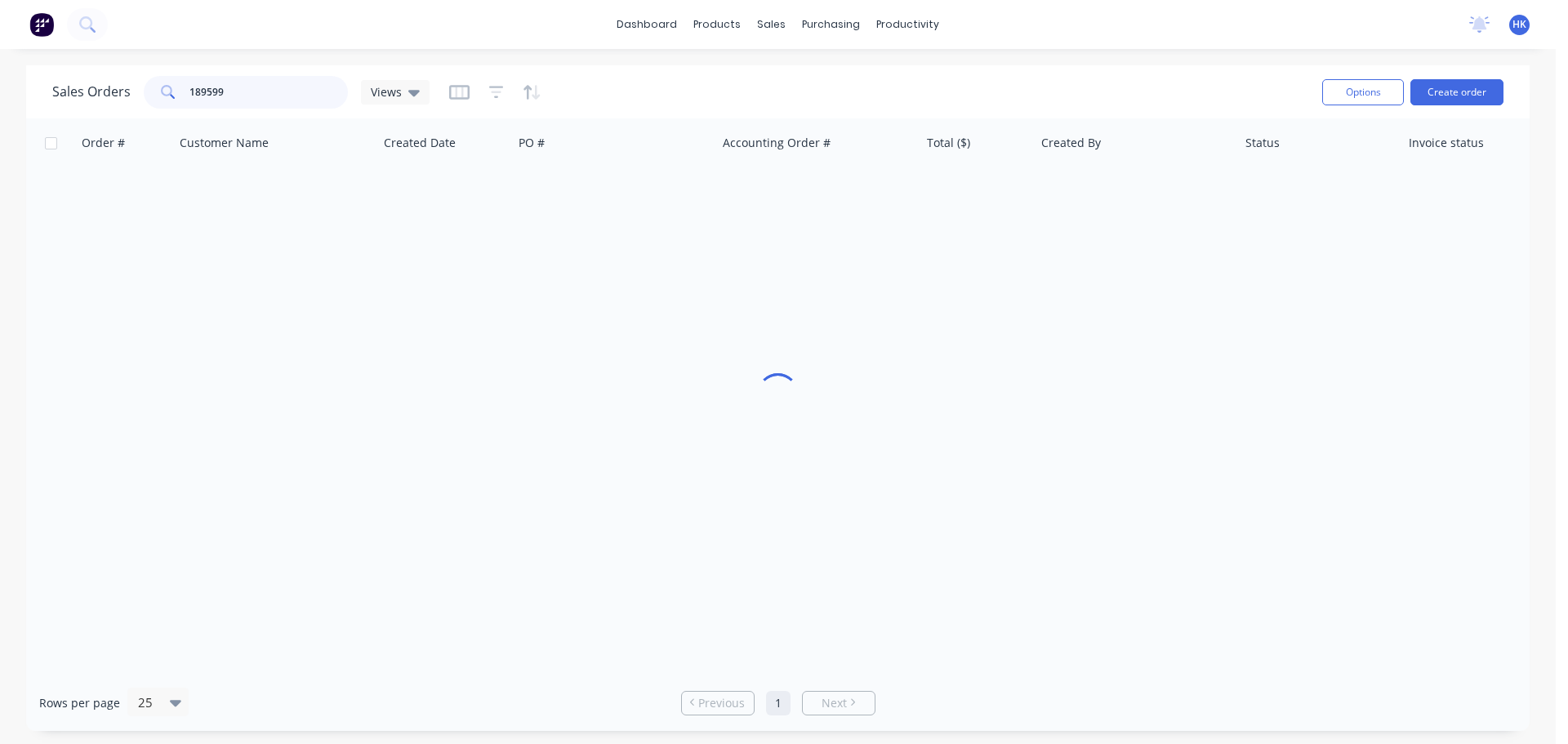
type input "189599"
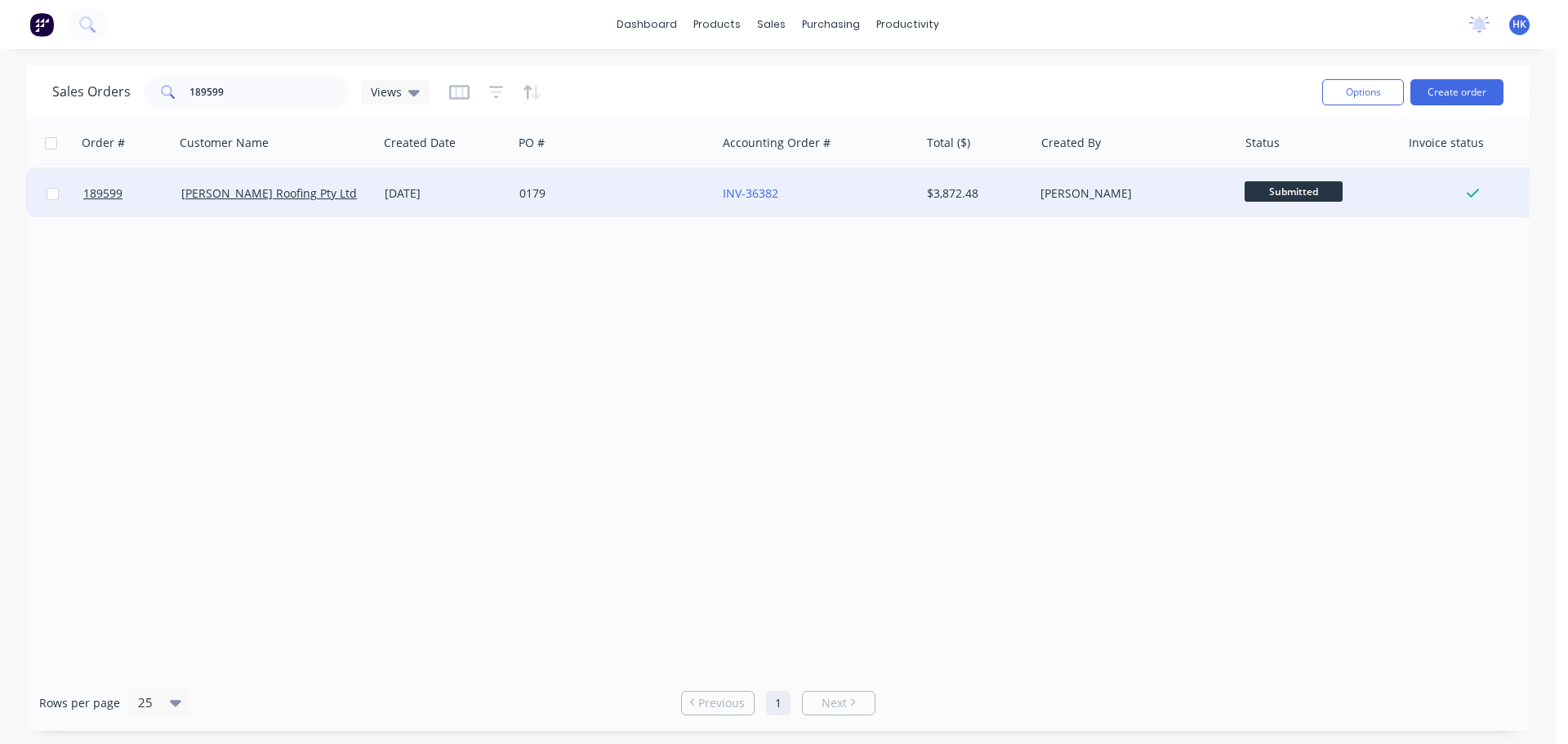
click at [614, 196] on div "0179" at bounding box center [610, 194] width 181 height 16
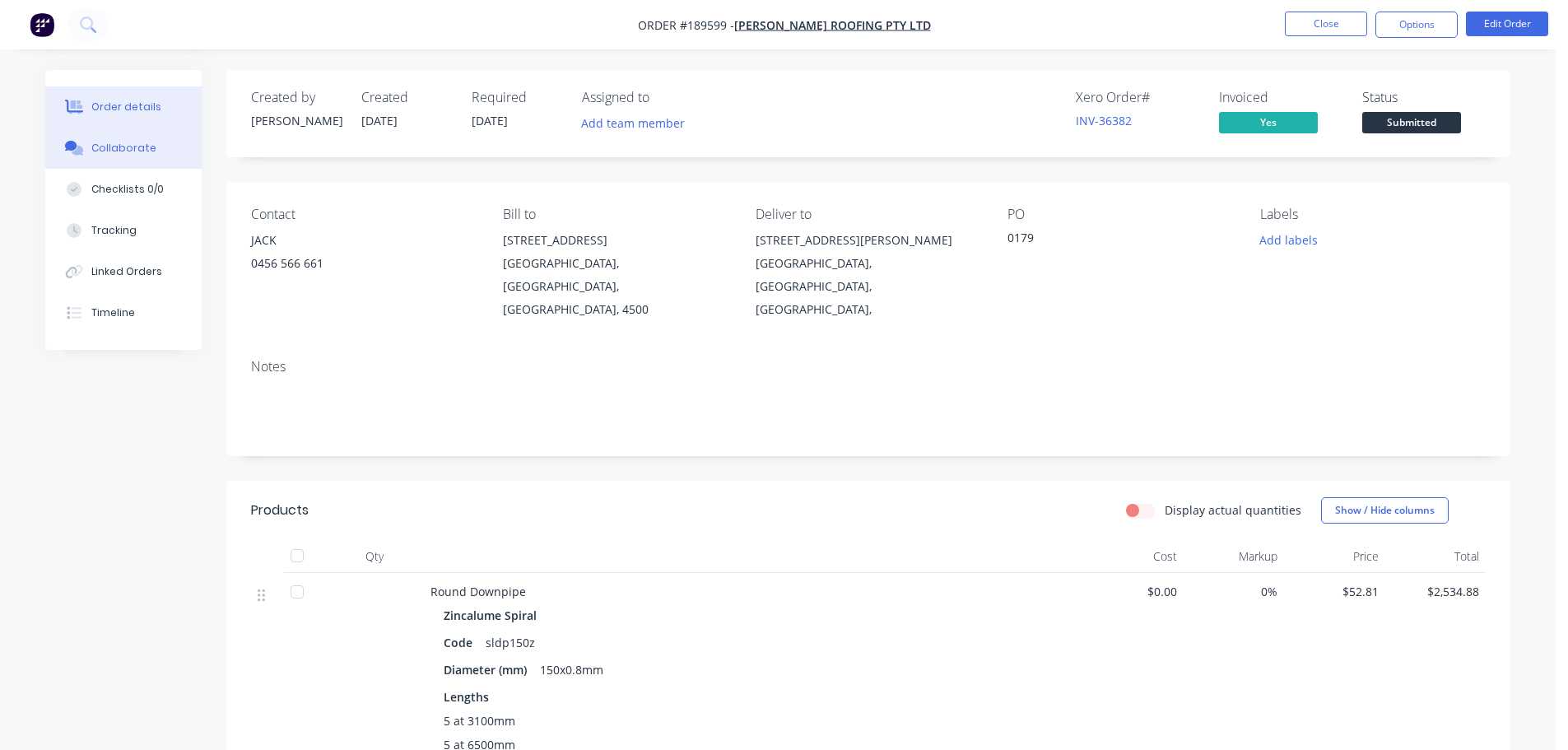
click at [93, 162] on button "Collaborate" at bounding box center [123, 148] width 157 height 41
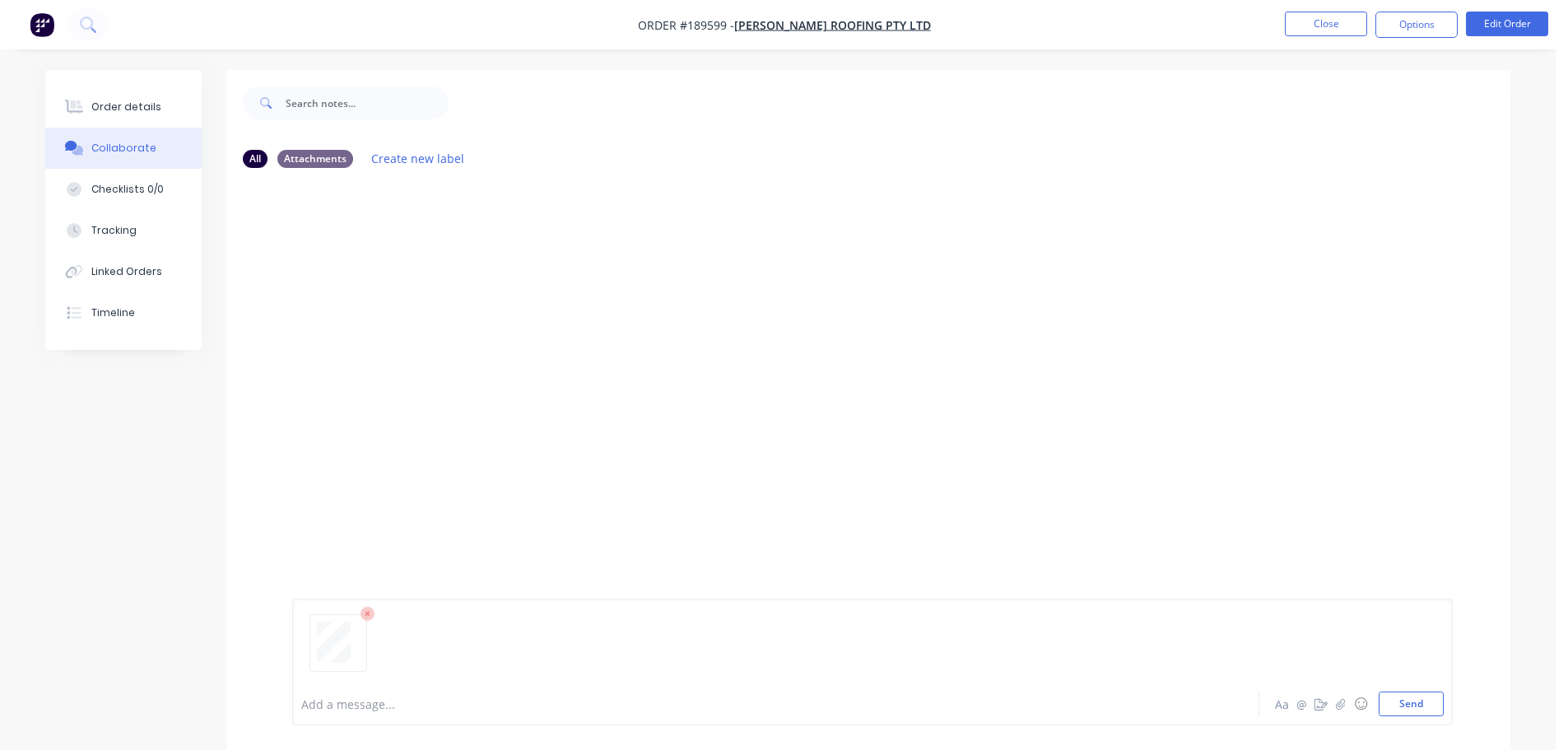
drag, startPoint x: 1409, startPoint y: 700, endPoint x: 1395, endPoint y: 480, distance: 220.4
click at [1408, 698] on button "Send" at bounding box center [1410, 703] width 65 height 25
click at [1313, 30] on button "Close" at bounding box center [1326, 24] width 83 height 25
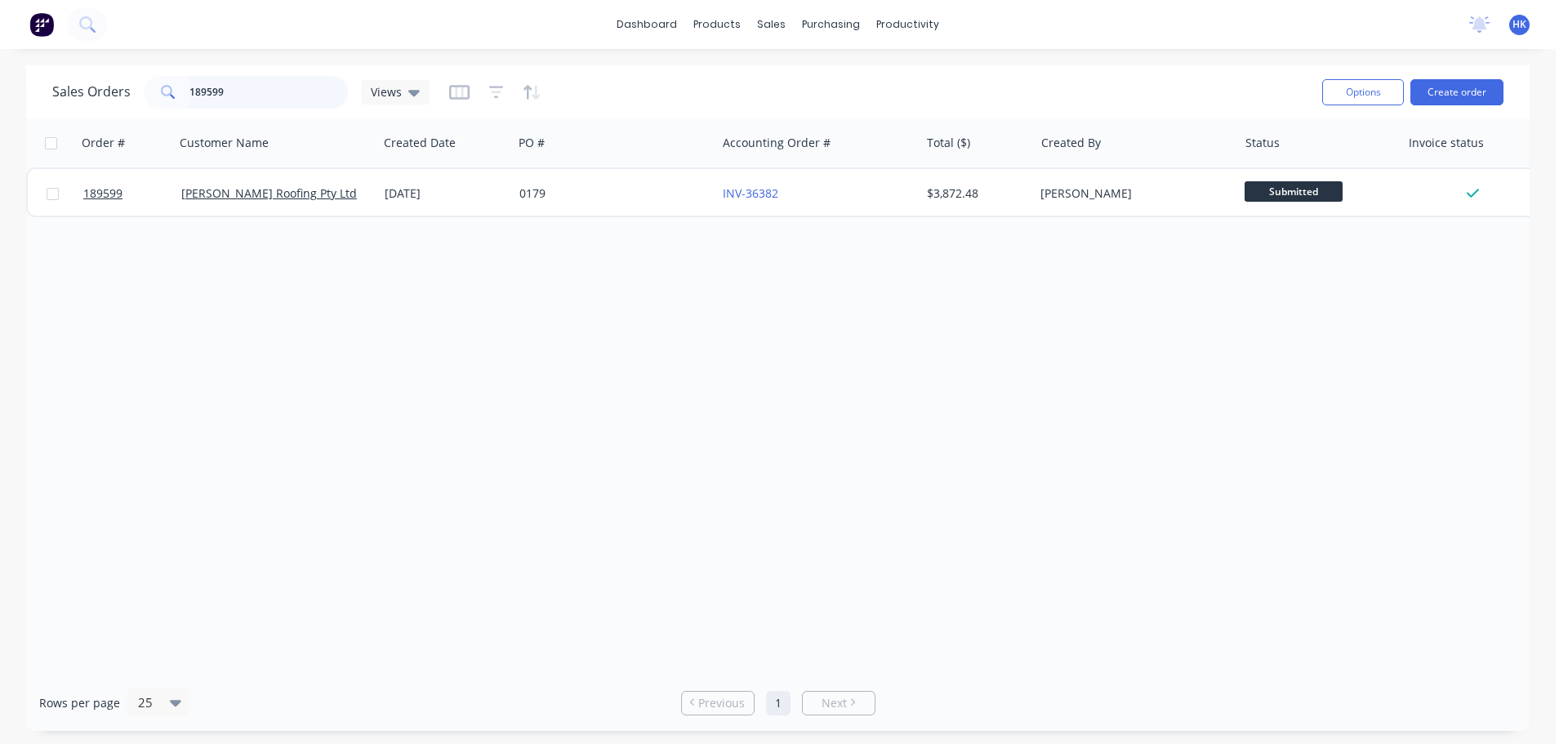
click at [279, 91] on input "189599" at bounding box center [268, 92] width 159 height 33
type input "190453"
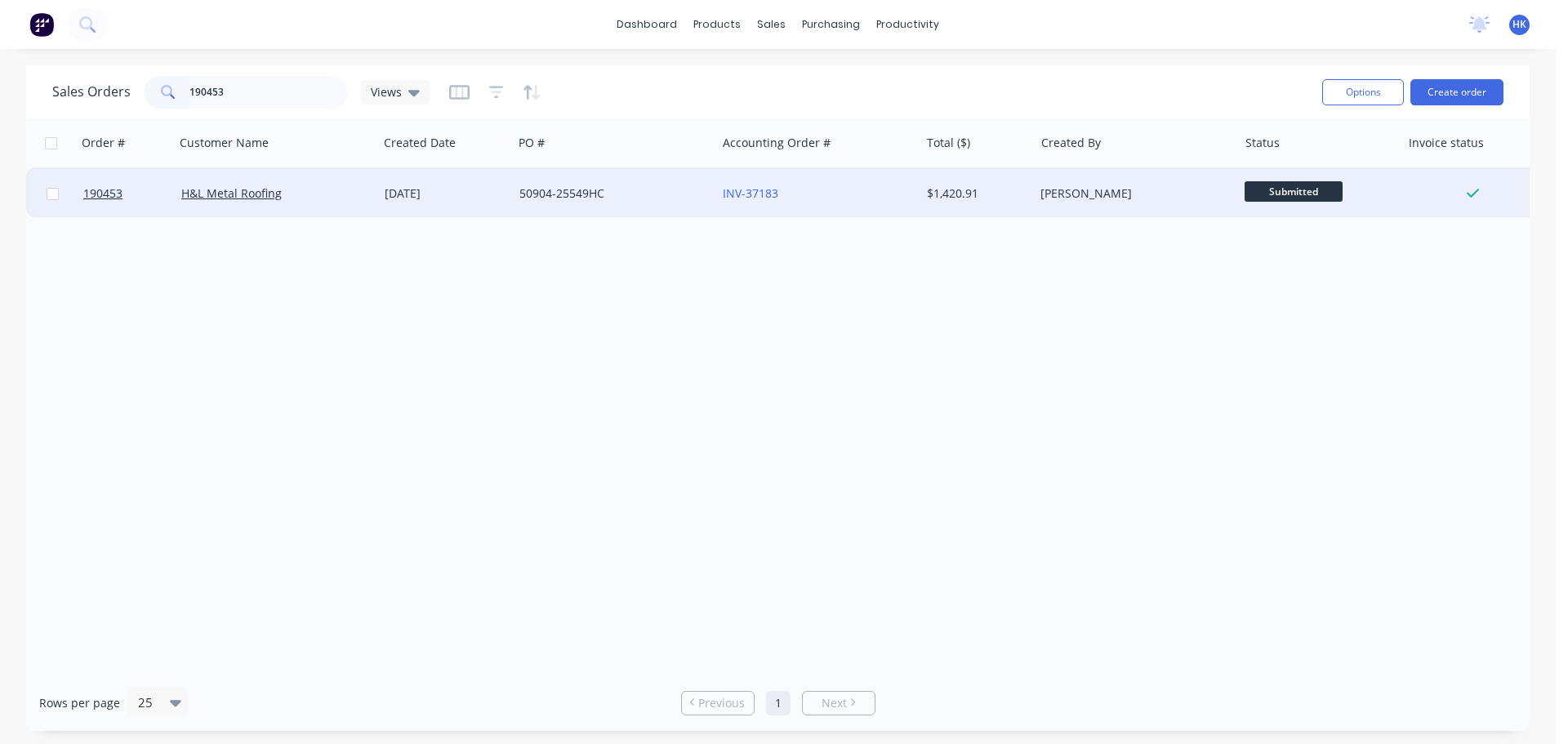
click at [452, 187] on div "[DATE]" at bounding box center [446, 194] width 122 height 16
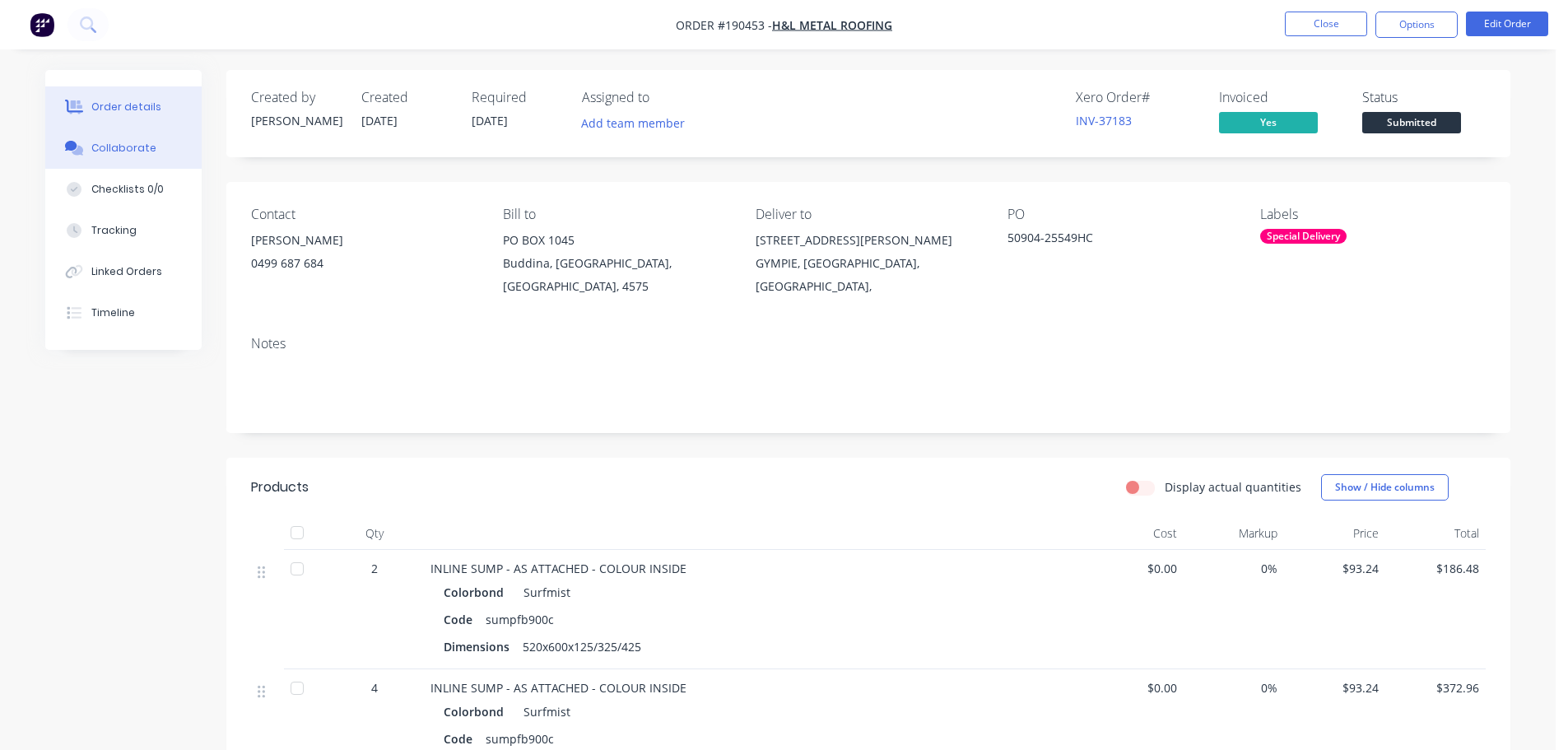
click at [94, 160] on button "Collaborate" at bounding box center [123, 148] width 157 height 41
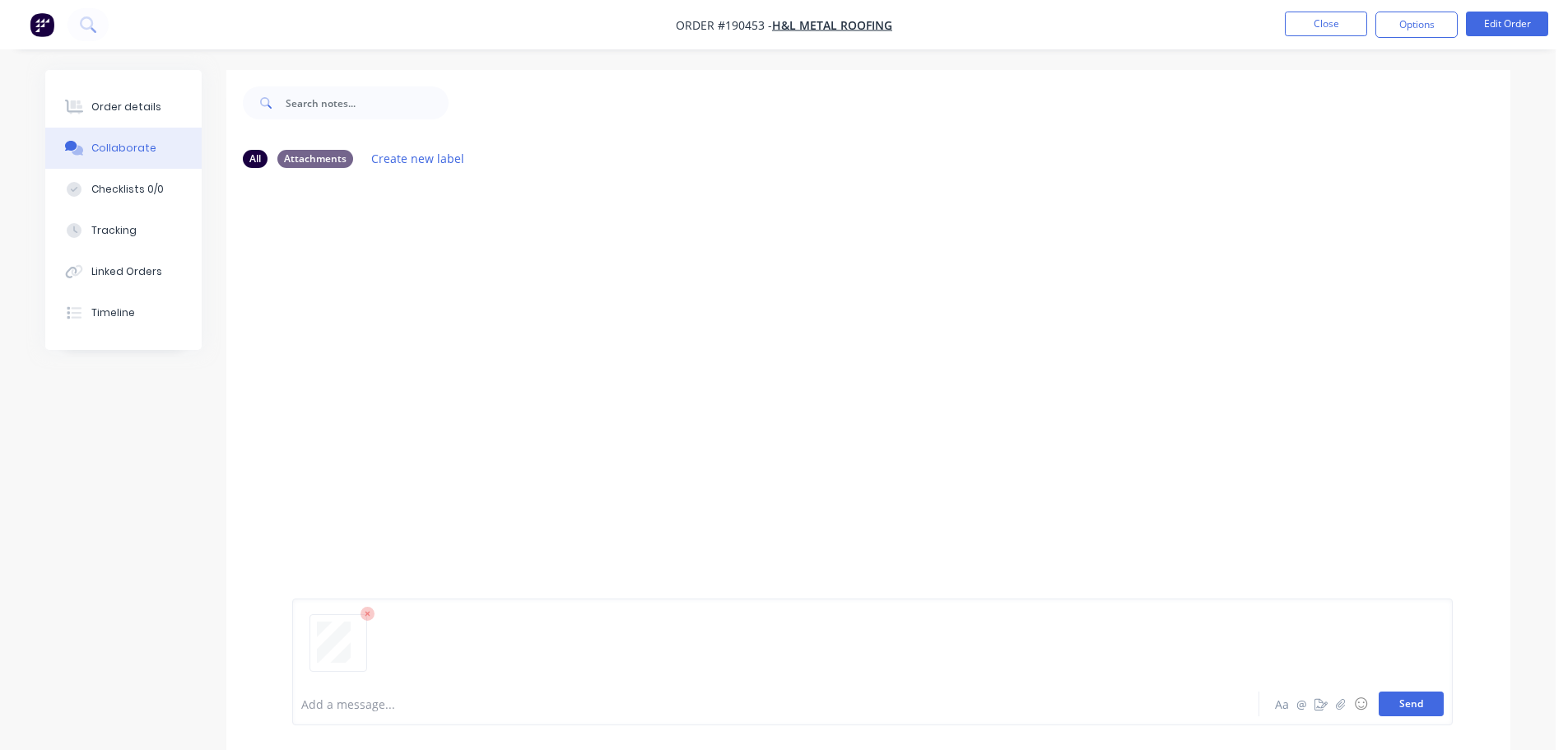
click at [1407, 700] on button "Send" at bounding box center [1410, 703] width 65 height 25
click at [1327, 17] on button "Close" at bounding box center [1326, 24] width 83 height 25
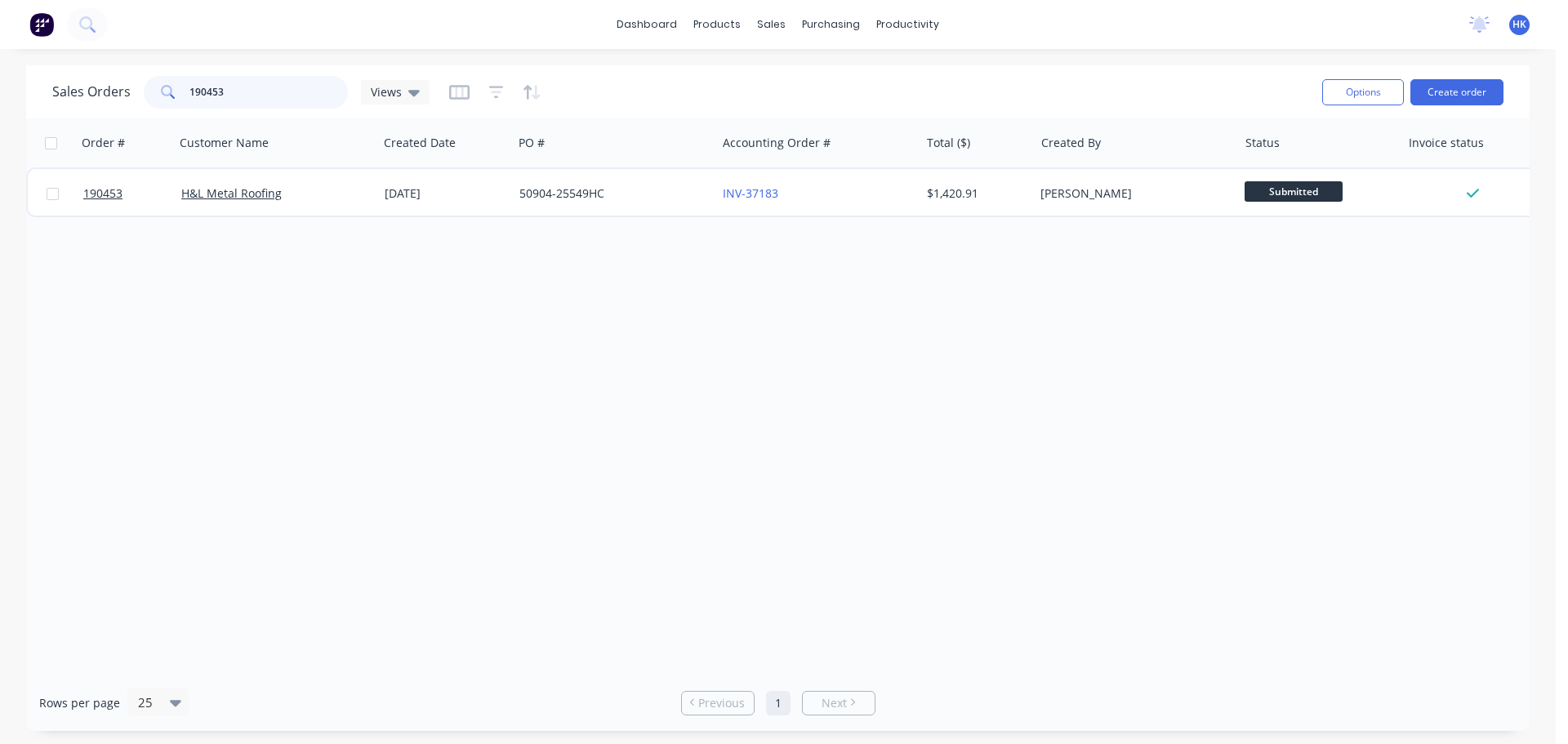
click at [275, 89] on input "190453" at bounding box center [268, 92] width 159 height 33
type input "190491"
click at [517, 197] on div "94448" at bounding box center [614, 194] width 203 height 49
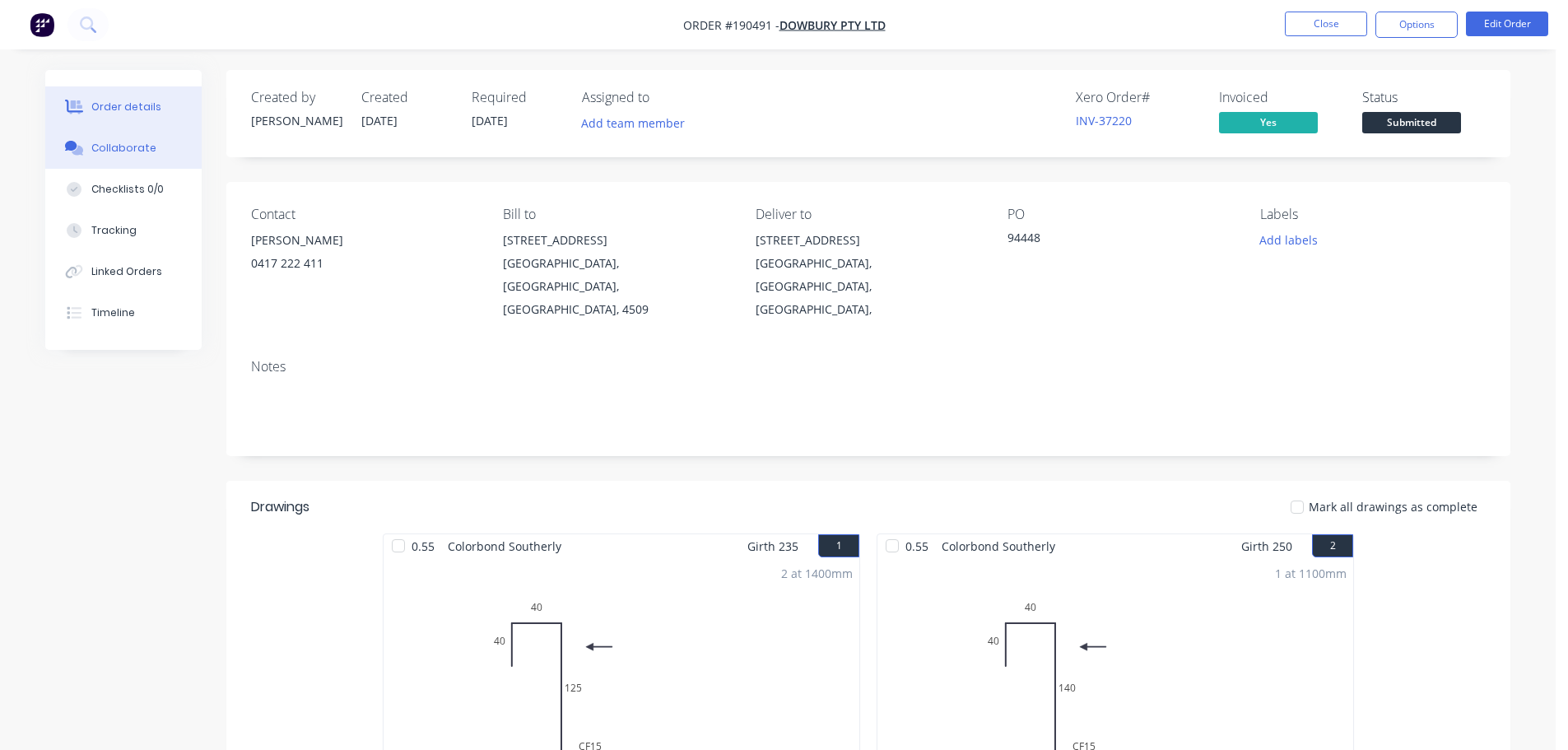
click at [136, 157] on button "Collaborate" at bounding box center [123, 148] width 157 height 41
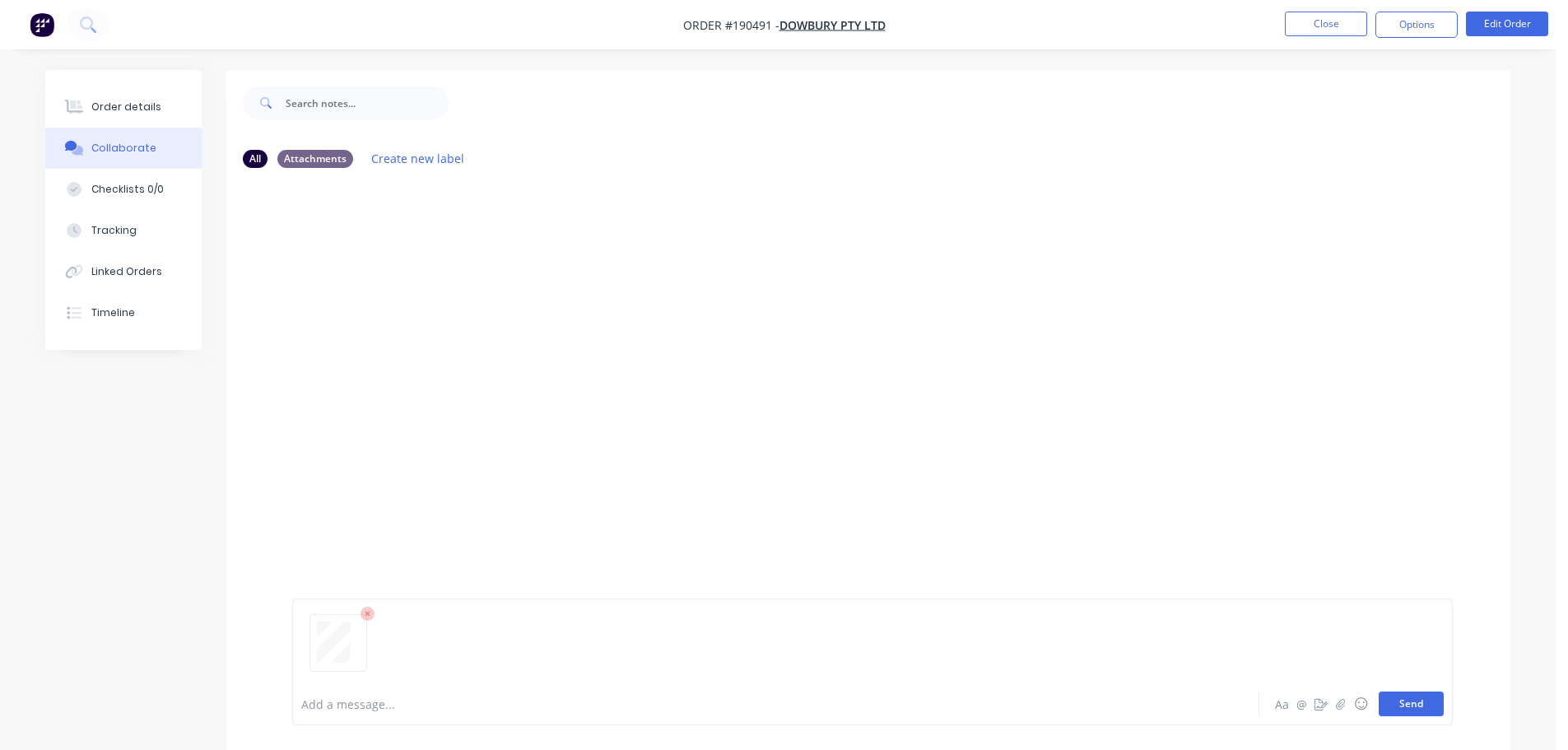
click at [1410, 705] on button "Send" at bounding box center [1410, 703] width 65 height 25
click at [1322, 30] on button "Close" at bounding box center [1326, 24] width 83 height 25
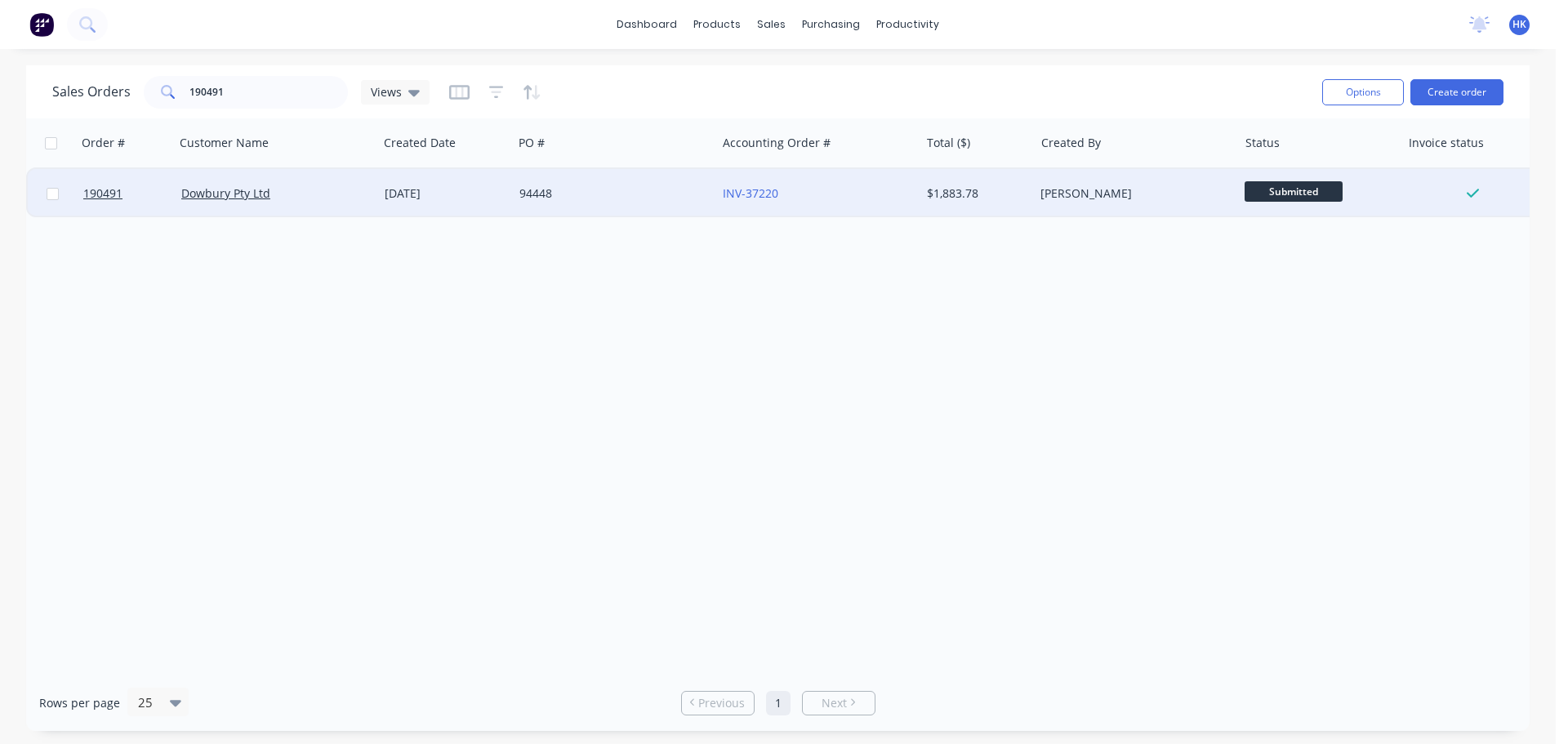
click at [617, 196] on div "94448" at bounding box center [610, 194] width 181 height 16
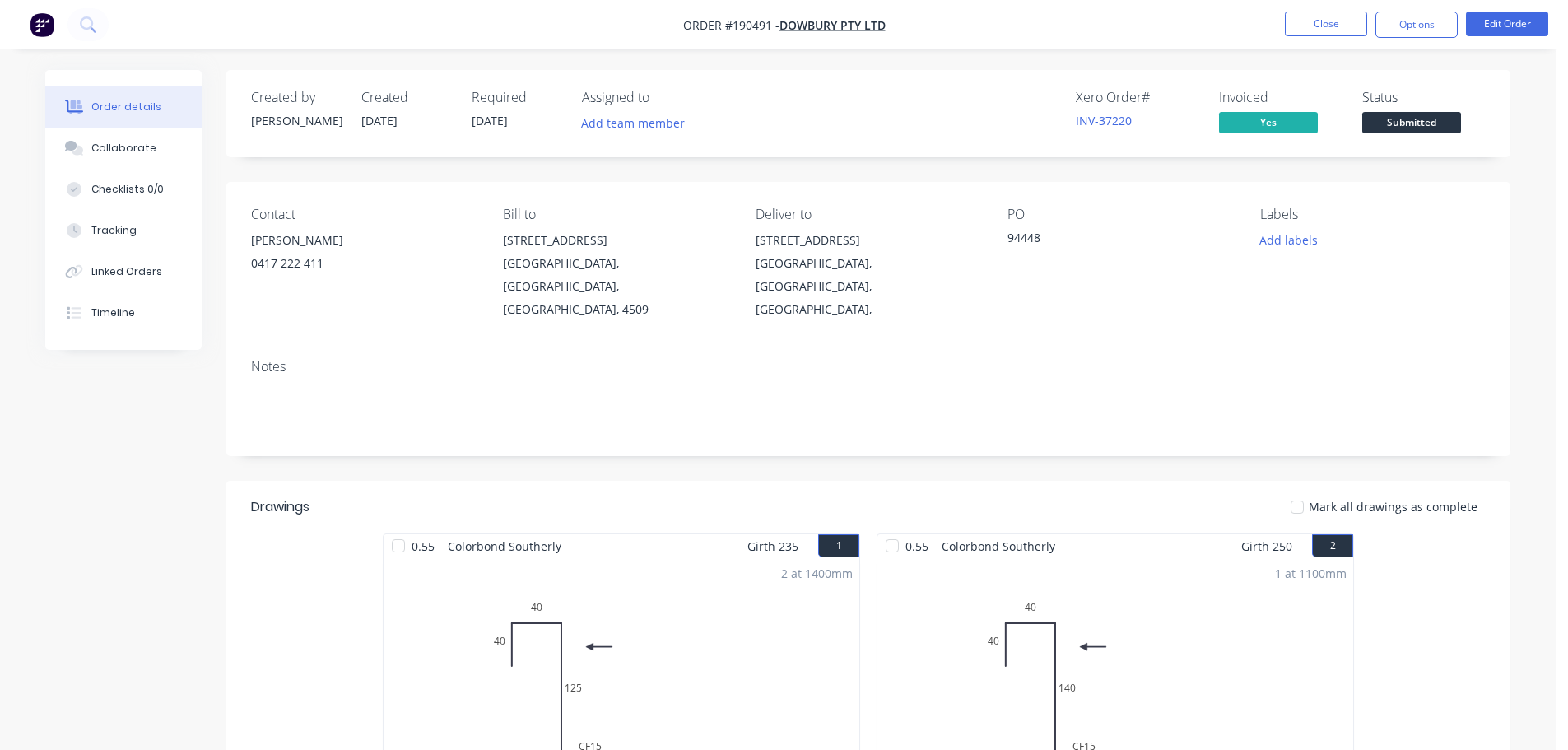
click at [100, 169] on button "Checklists 0/0" at bounding box center [123, 189] width 157 height 41
type textarea "x"
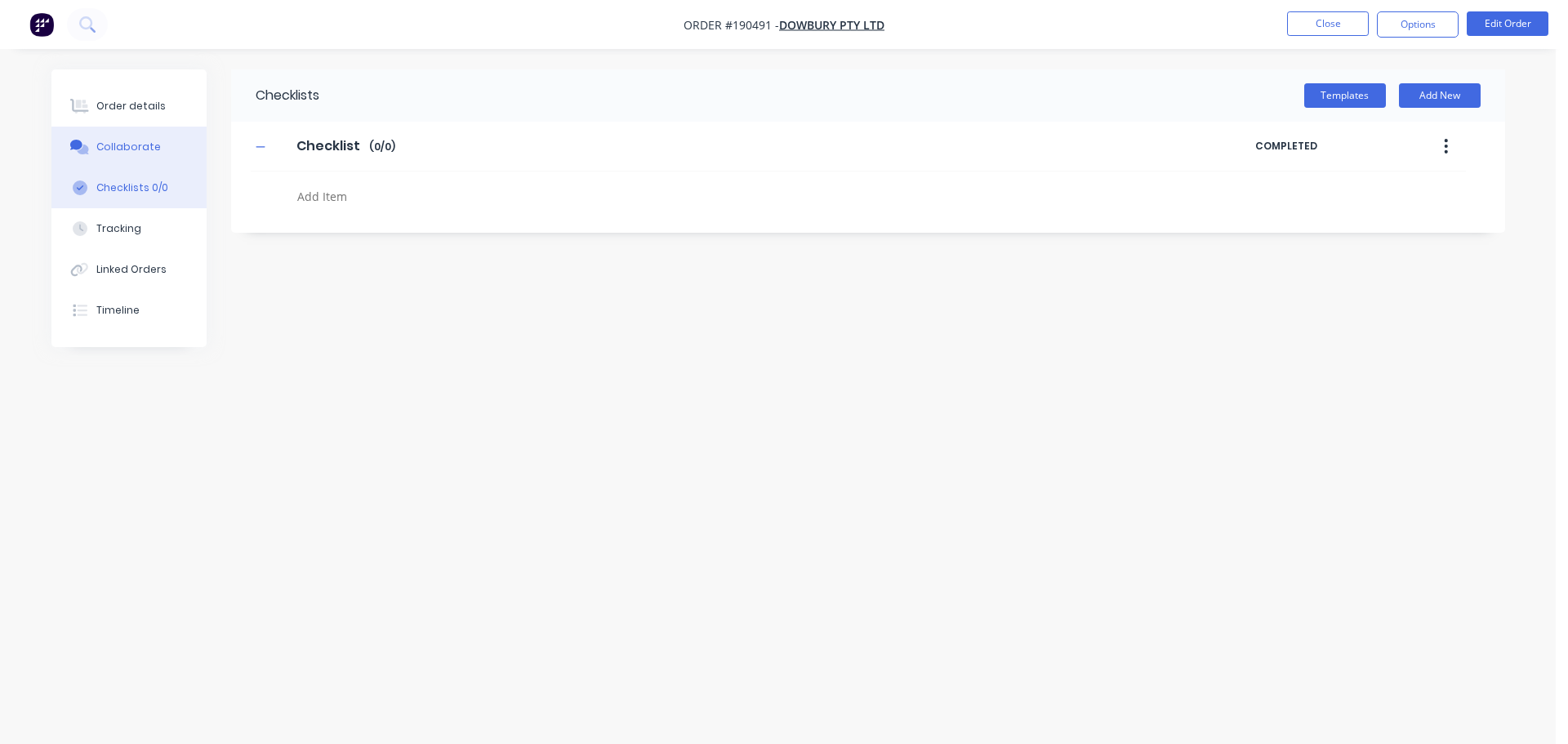
click at [99, 146] on div "Collaborate" at bounding box center [128, 146] width 65 height 15
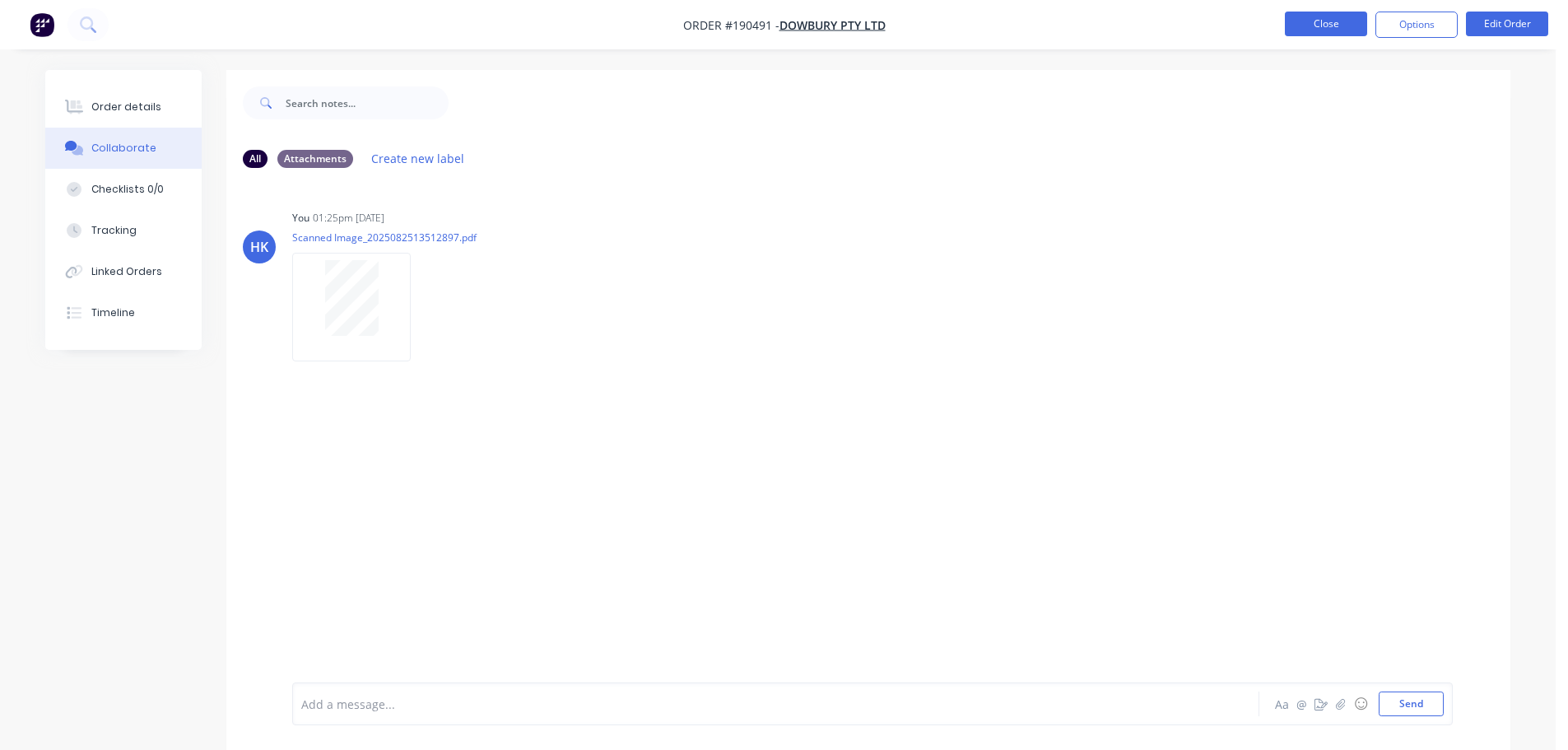
click at [1337, 19] on button "Close" at bounding box center [1326, 24] width 83 height 25
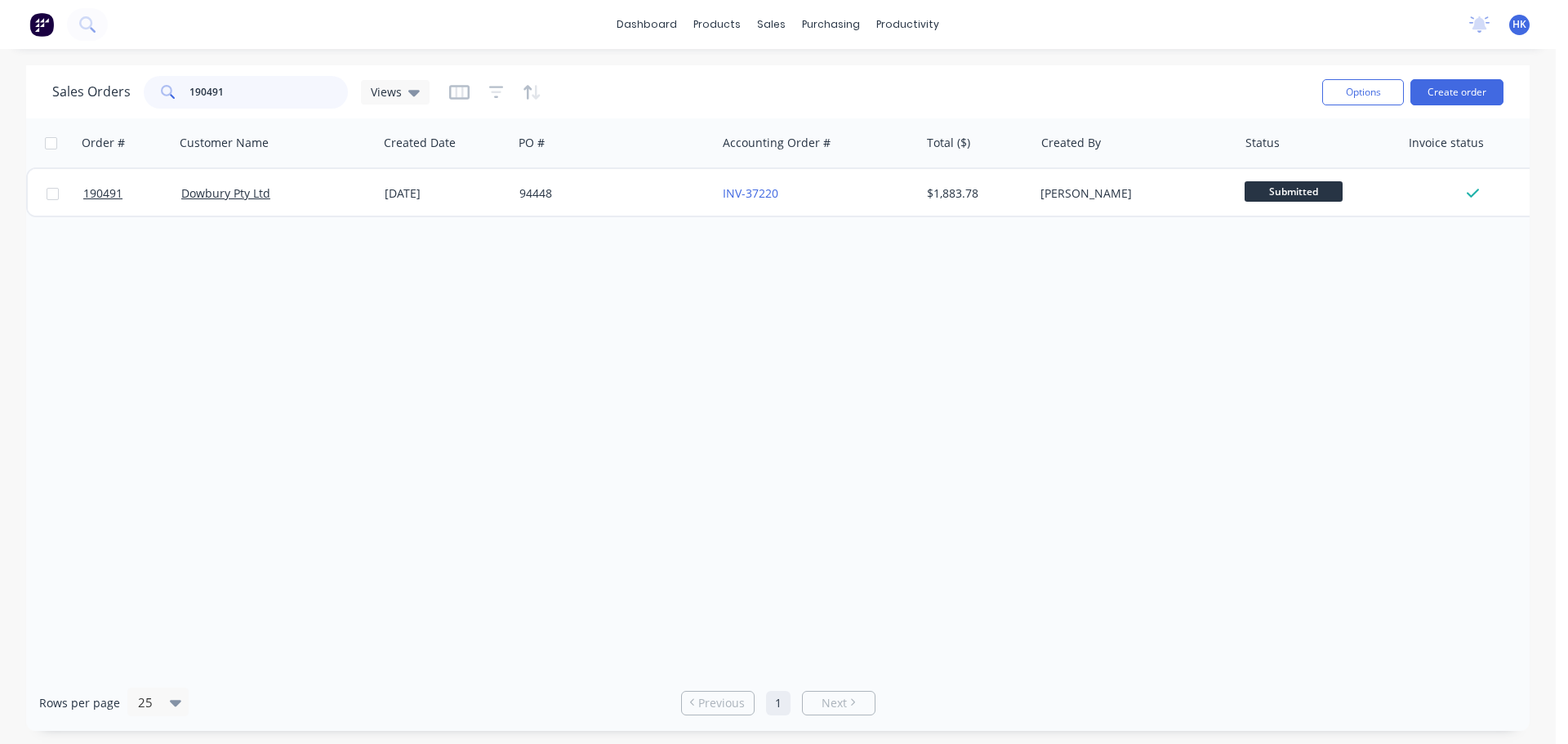
click at [292, 94] on input "190491" at bounding box center [268, 92] width 159 height 33
type input "190228"
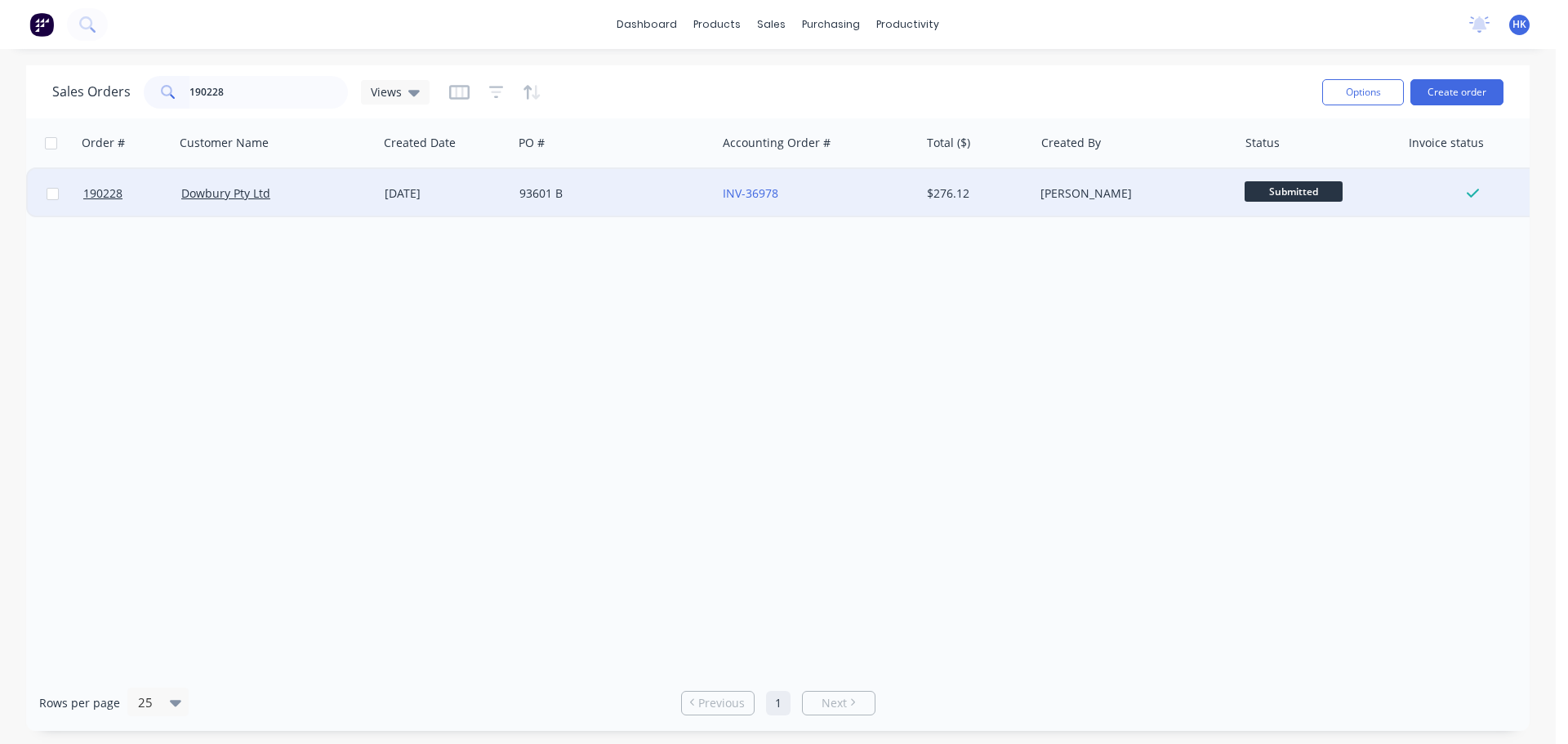
click at [625, 201] on div "93601 B" at bounding box center [610, 194] width 181 height 16
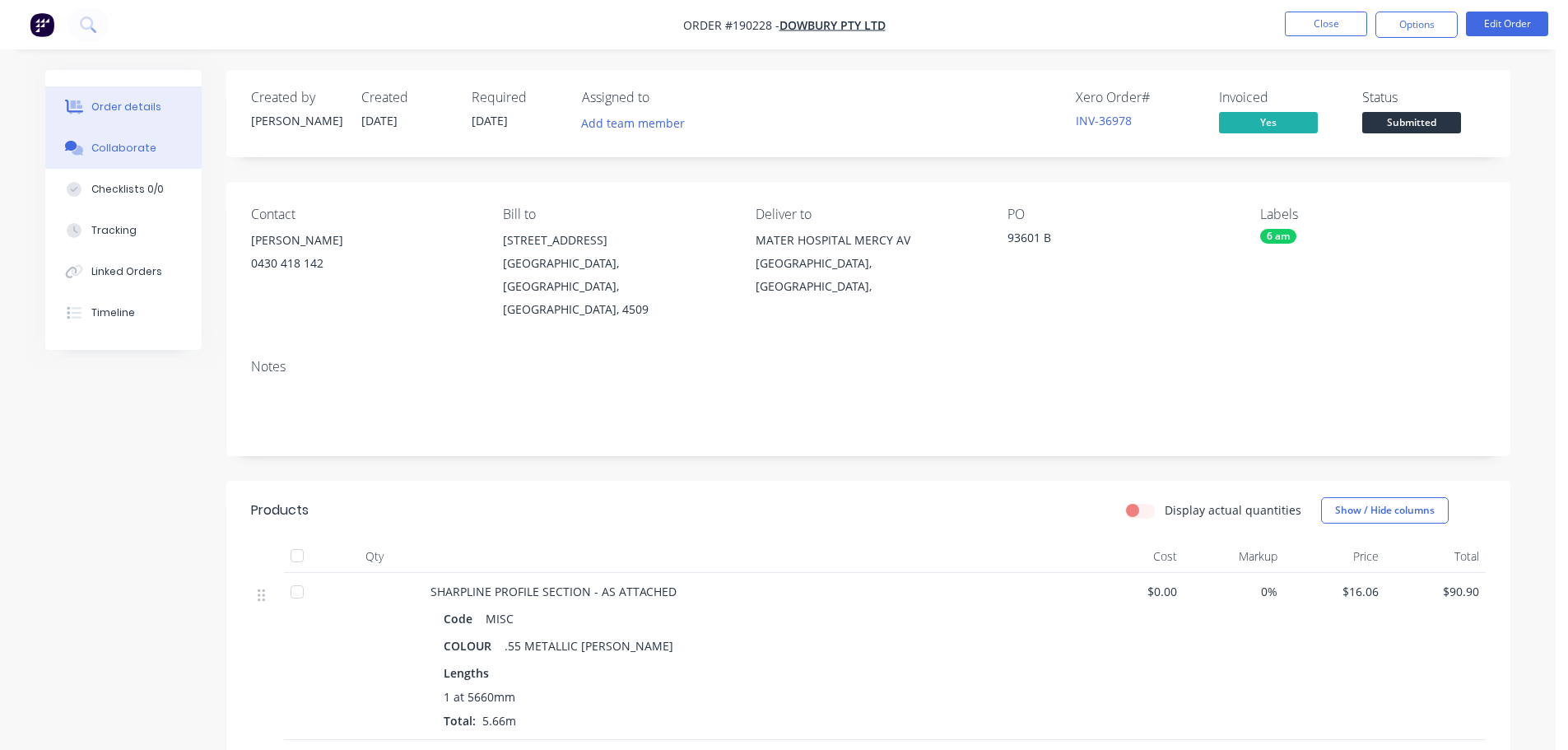
click at [135, 151] on div "Collaborate" at bounding box center [124, 148] width 65 height 15
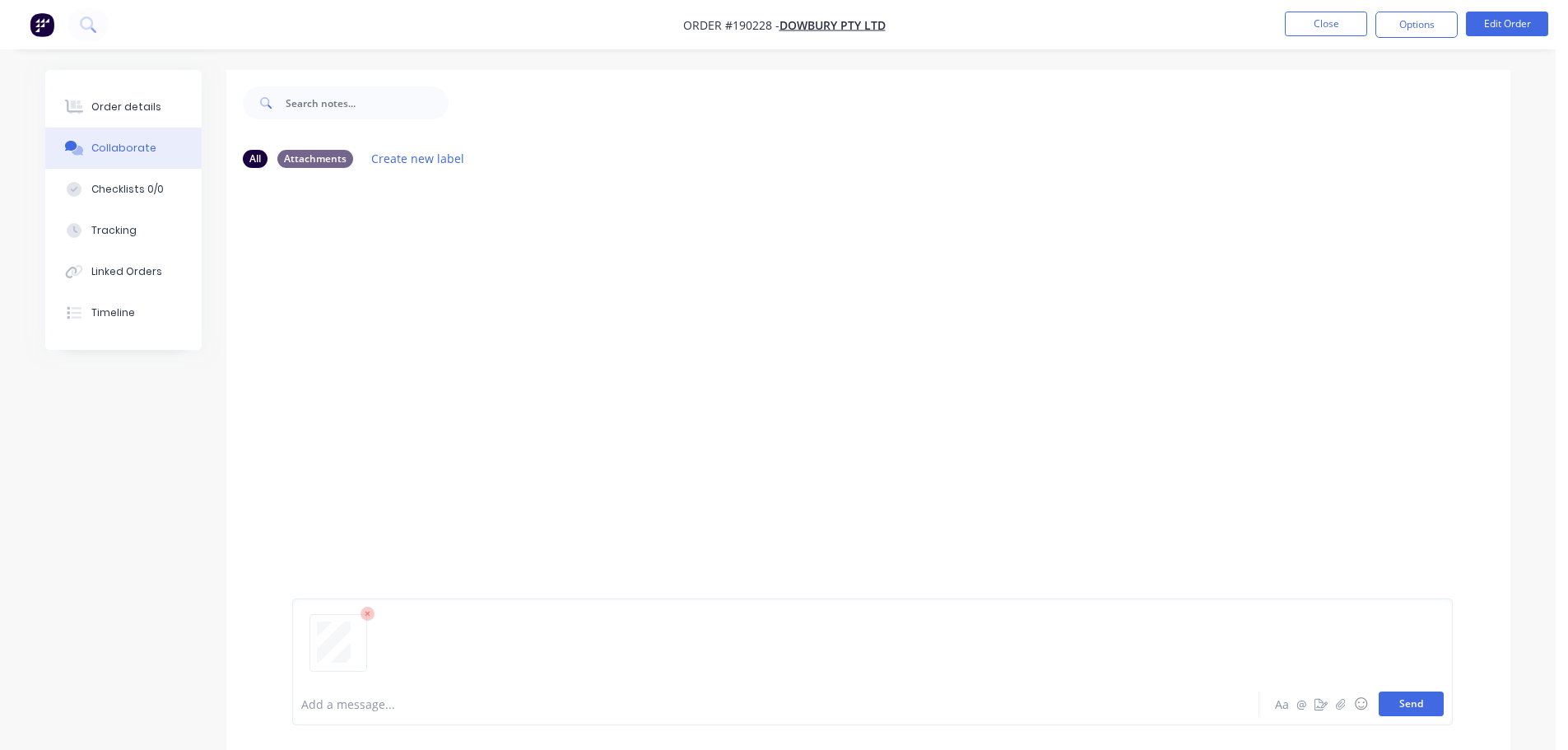
click at [1418, 702] on button "Send" at bounding box center [1410, 703] width 65 height 25
click at [1322, 32] on button "Close" at bounding box center [1326, 24] width 83 height 25
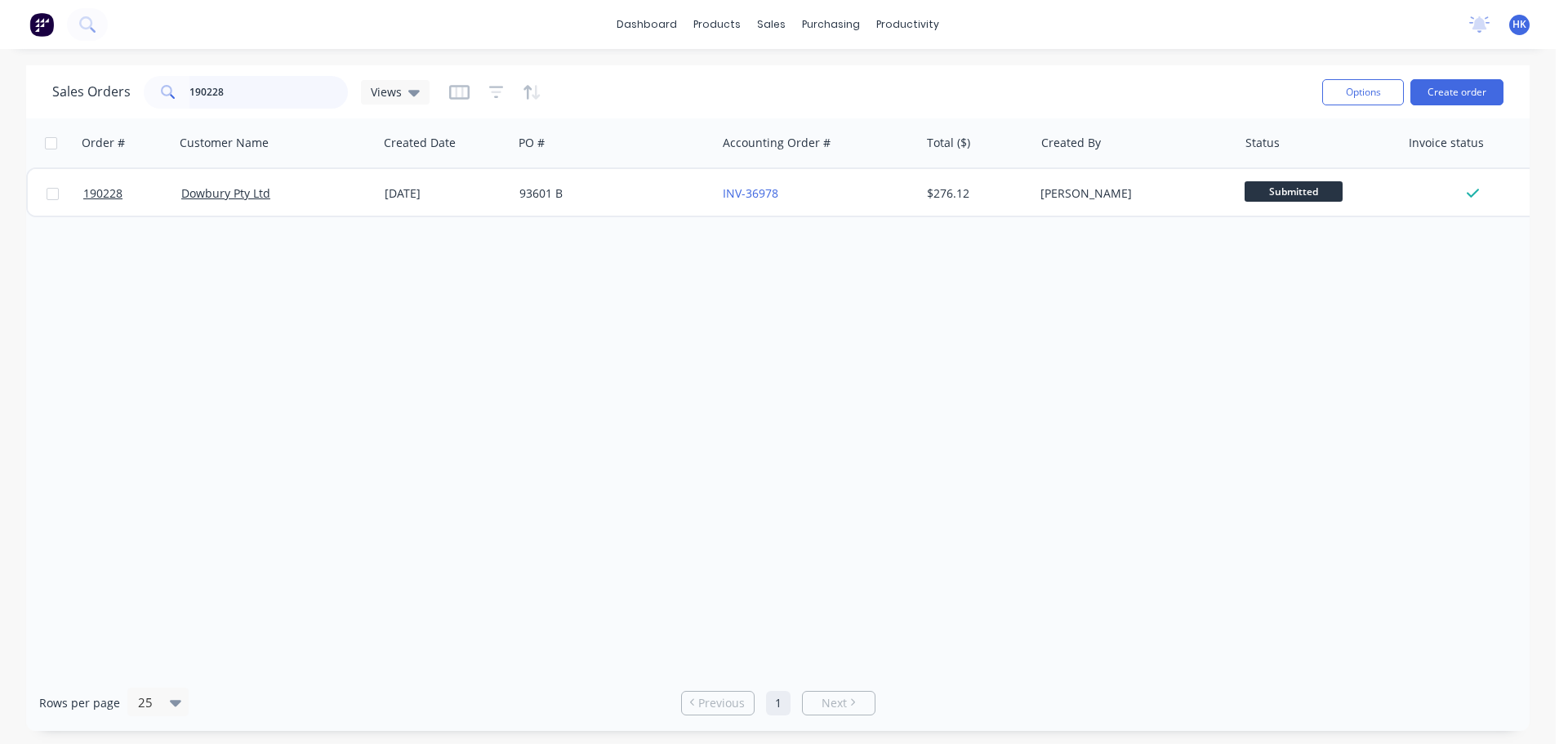
click at [299, 84] on input "190228" at bounding box center [268, 92] width 159 height 33
drag, startPoint x: 299, startPoint y: 84, endPoint x: 278, endPoint y: 76, distance: 22.5
click at [289, 80] on input "190228" at bounding box center [268, 92] width 159 height 33
type input "190326"
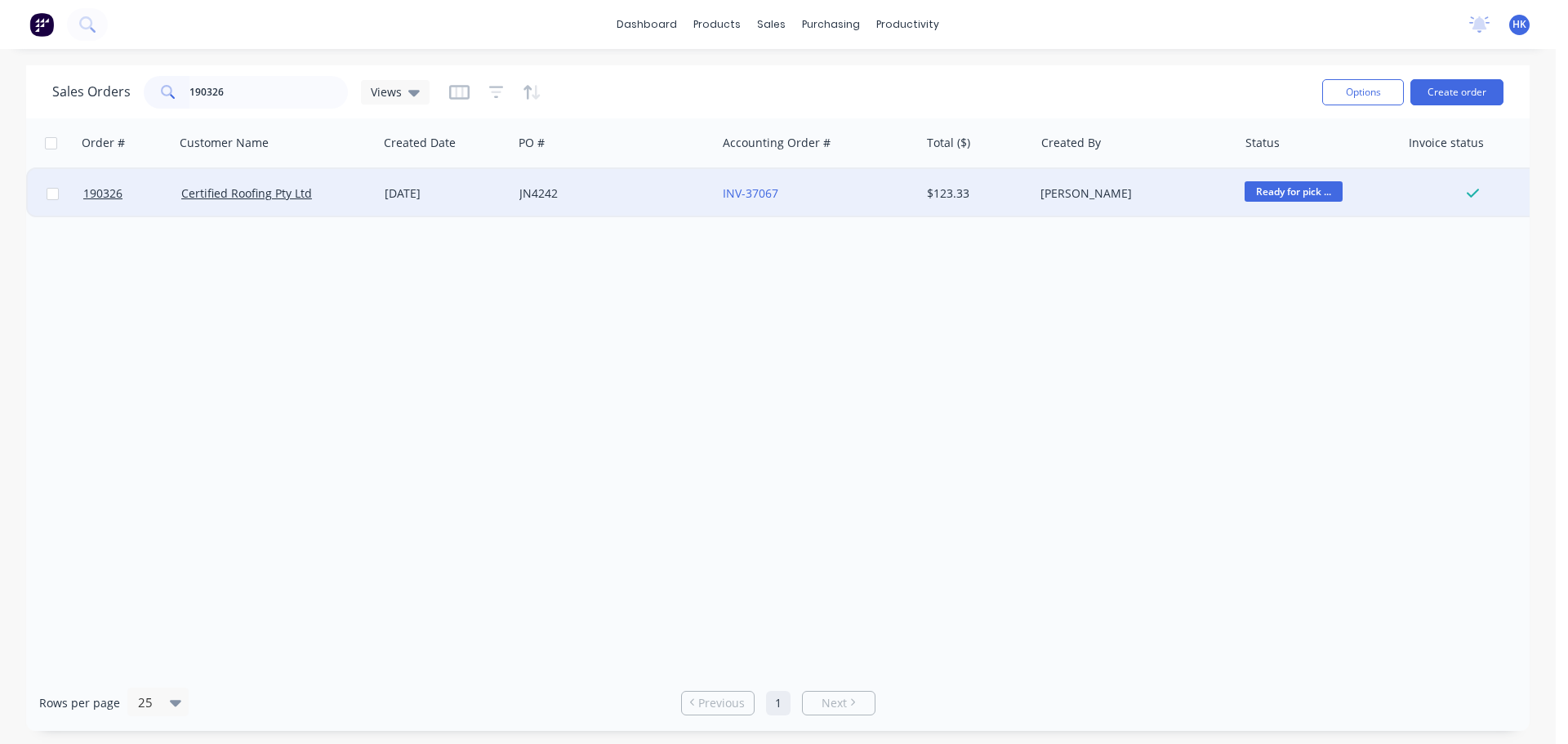
click at [603, 205] on div "JN4242" at bounding box center [614, 194] width 203 height 49
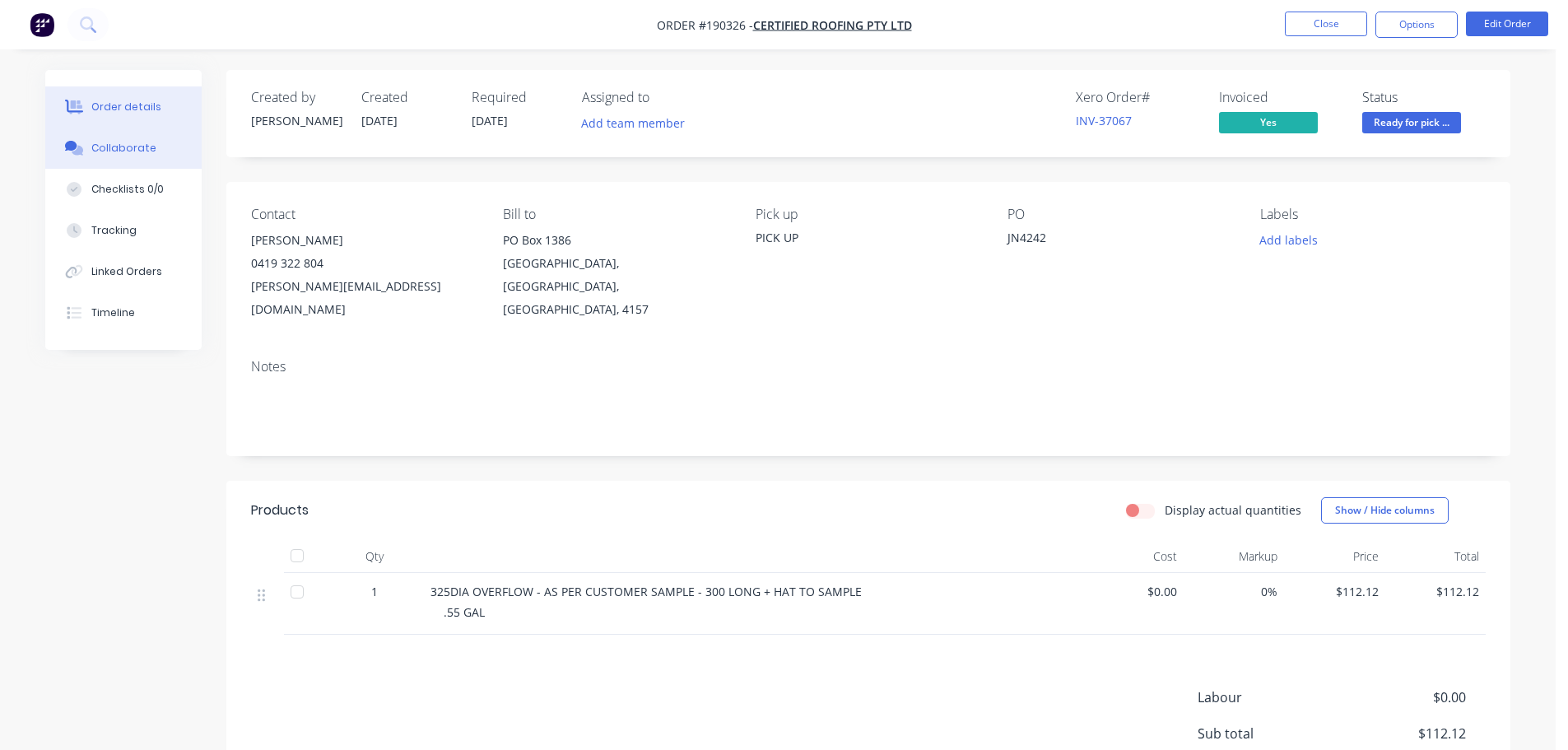
click at [136, 145] on div "Collaborate" at bounding box center [124, 148] width 65 height 15
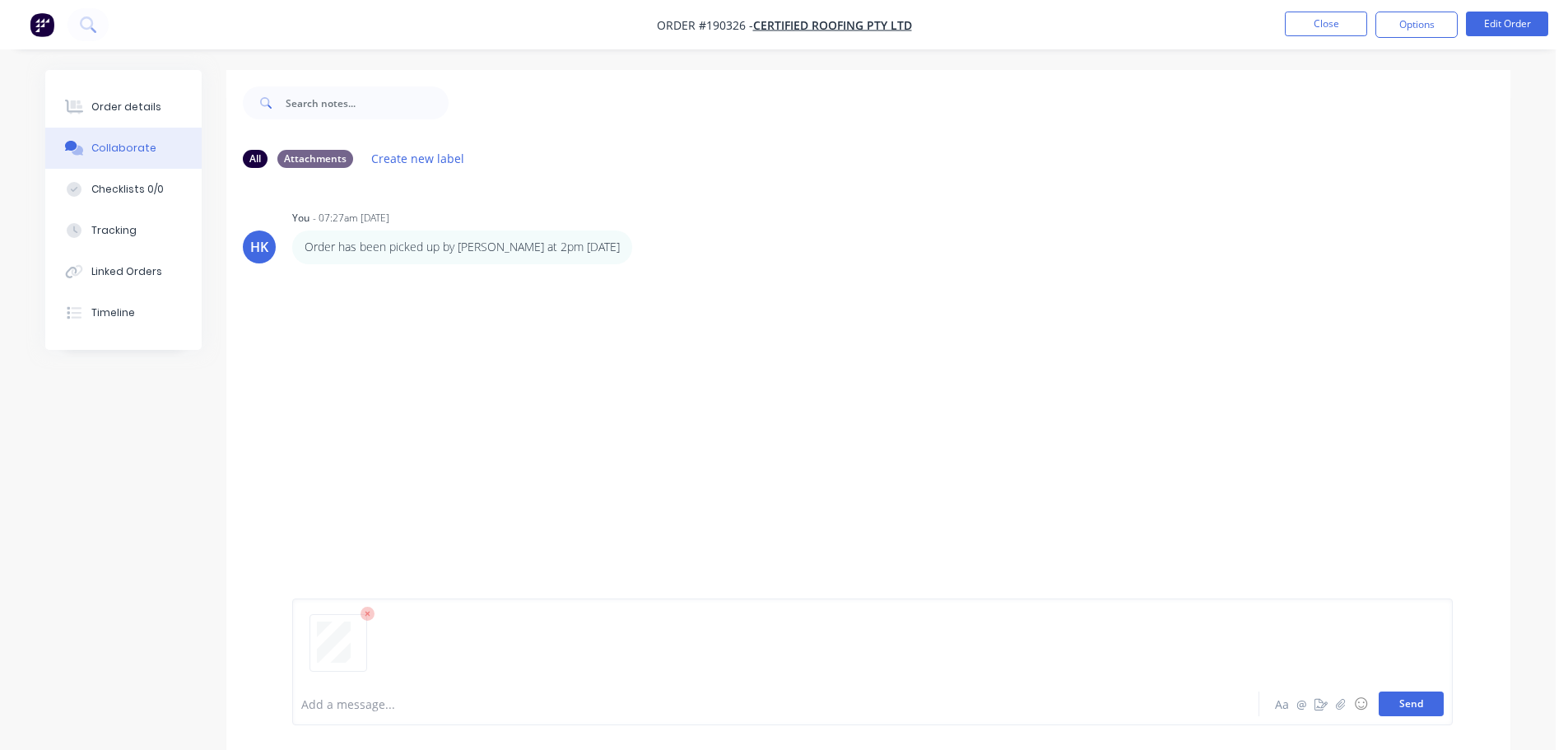
click at [1402, 697] on button "Send" at bounding box center [1410, 703] width 65 height 25
click at [1320, 35] on button "Close" at bounding box center [1326, 24] width 83 height 25
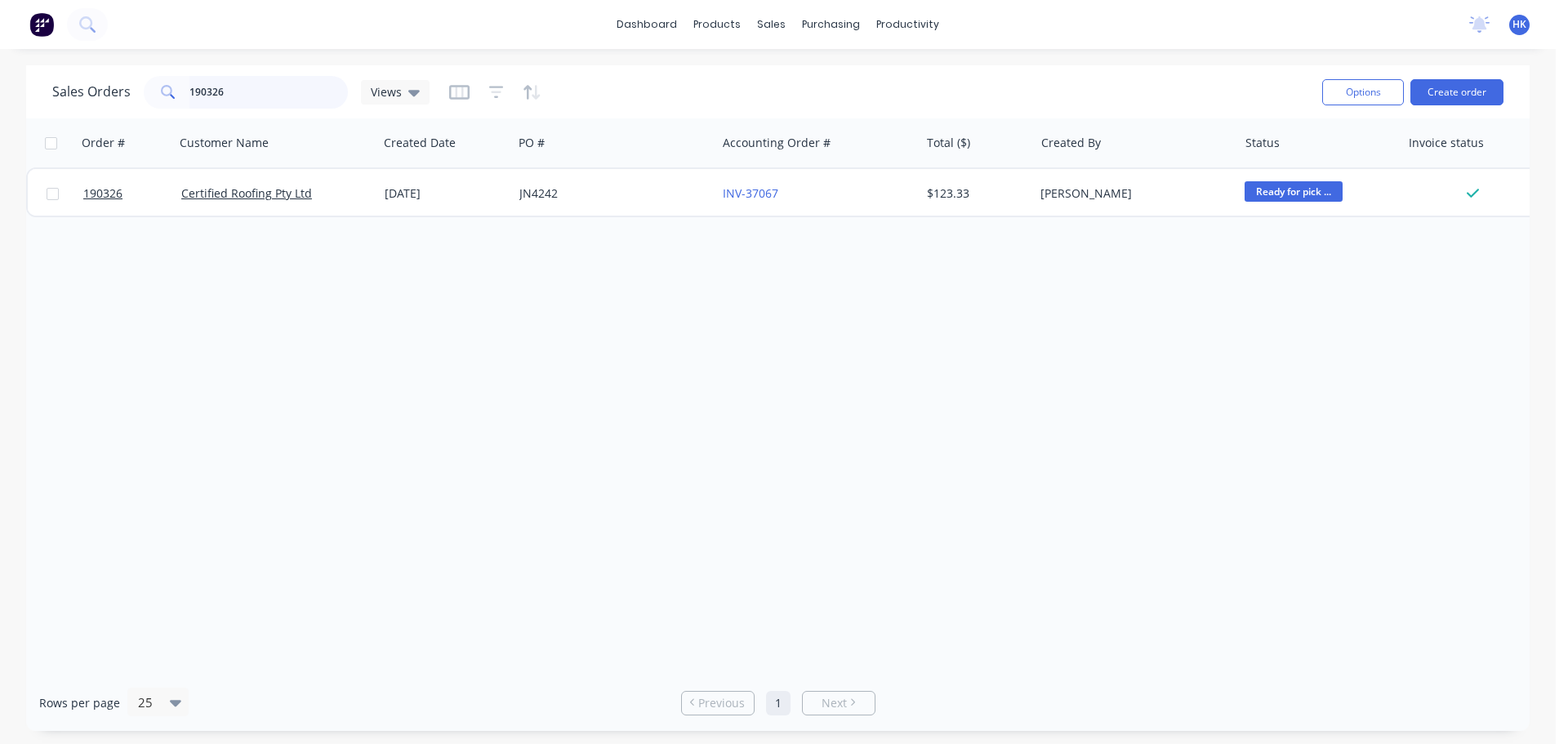
click at [275, 93] on input "190326" at bounding box center [268, 92] width 159 height 33
type input "190376"
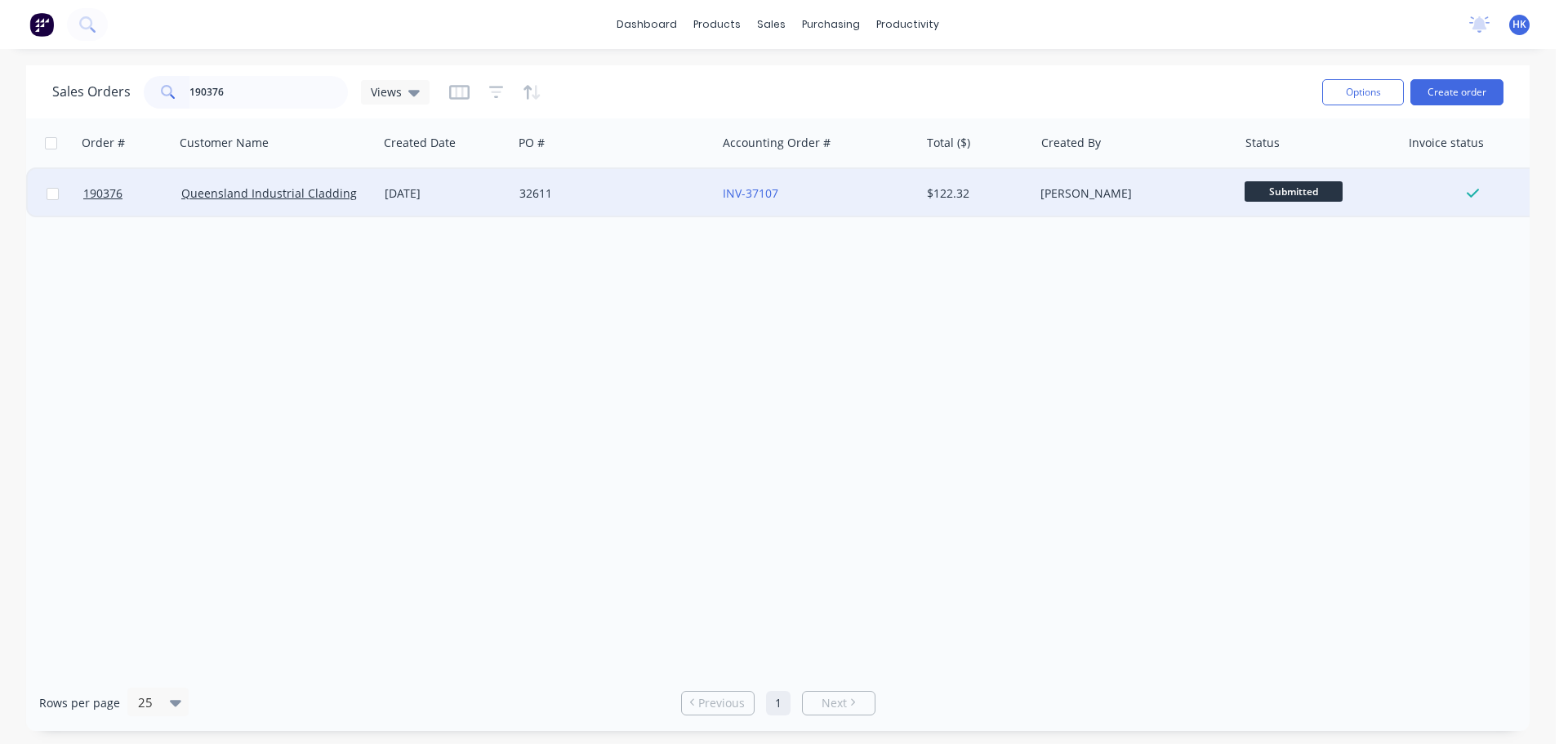
click at [603, 209] on div "32611" at bounding box center [614, 194] width 203 height 49
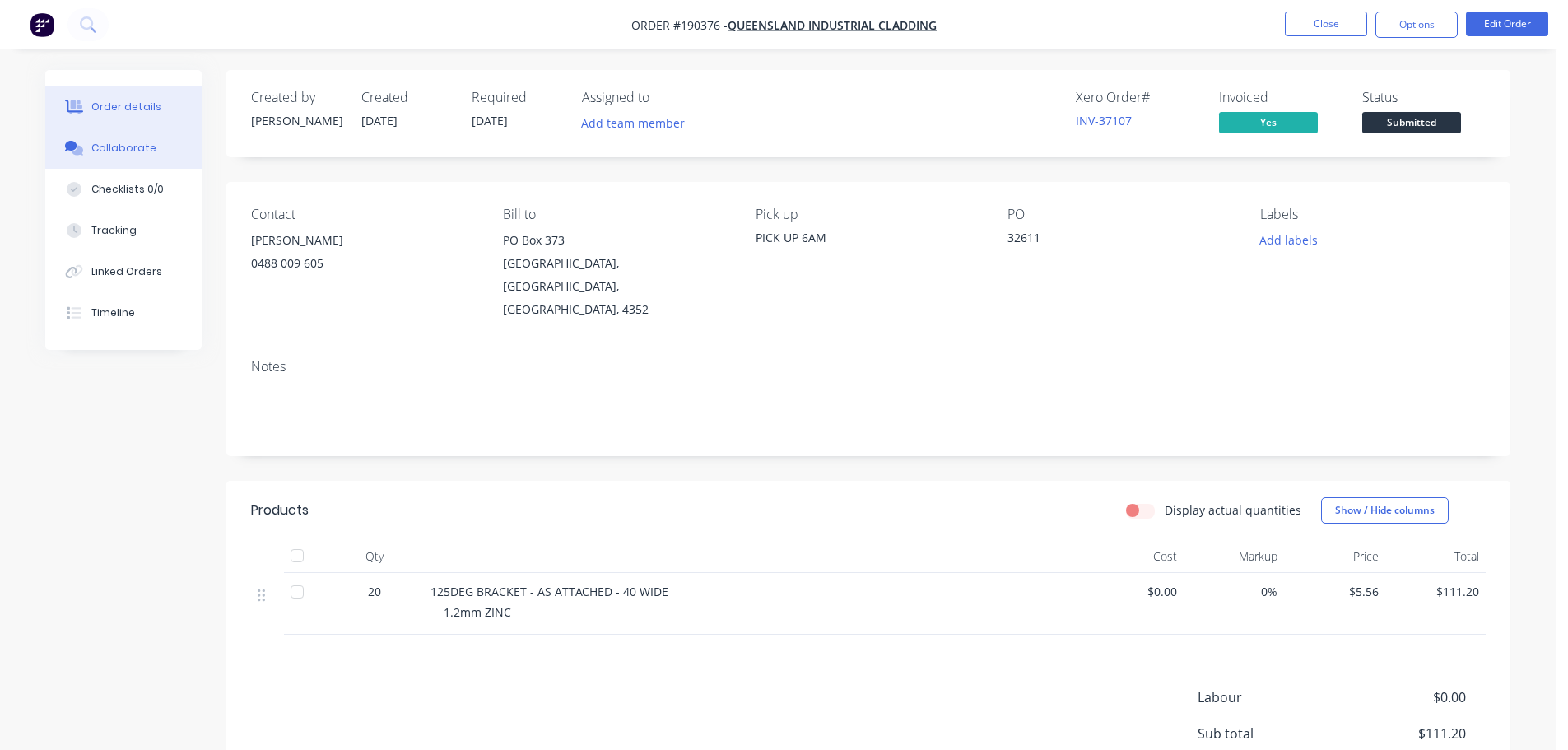
click at [114, 160] on button "Collaborate" at bounding box center [123, 148] width 157 height 41
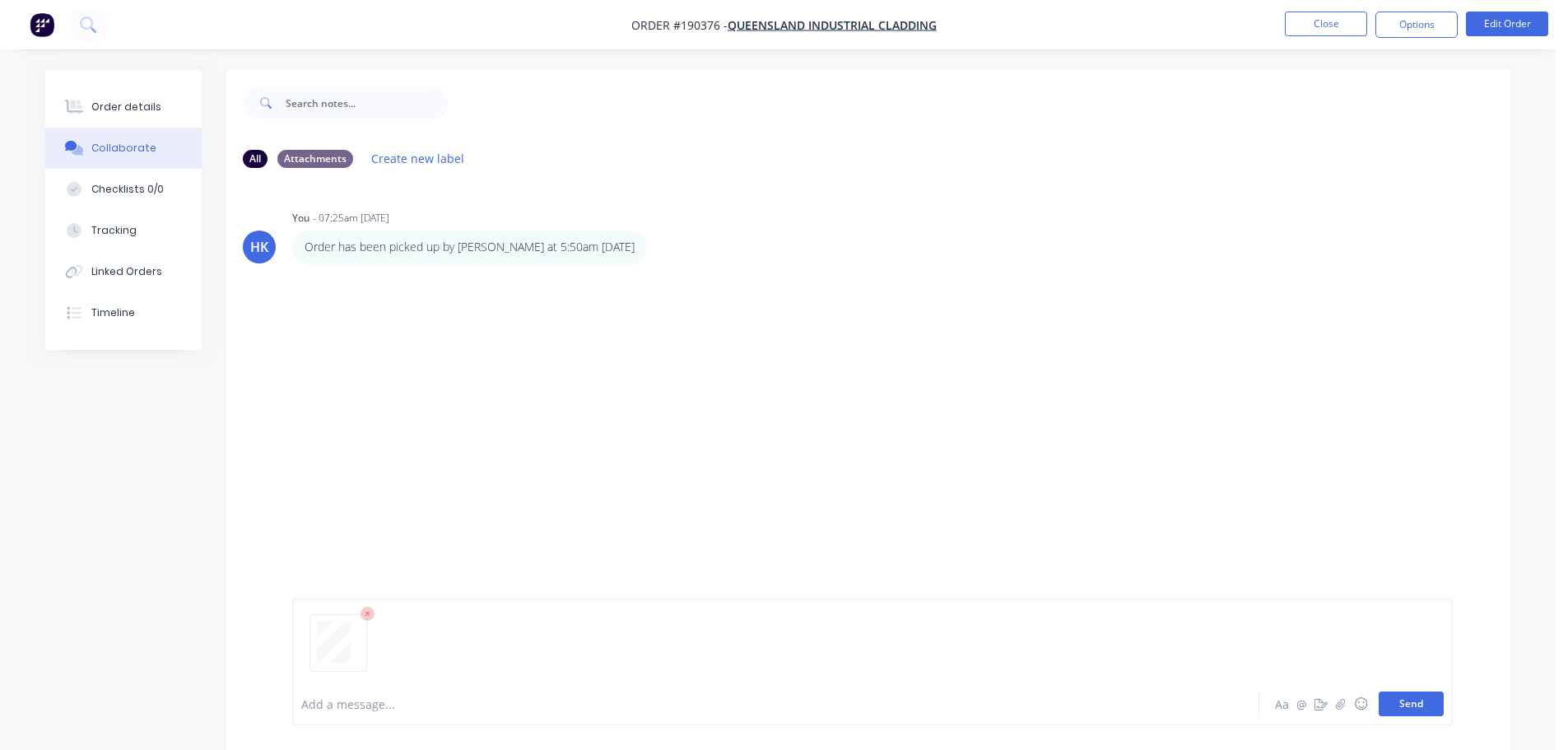
click at [1409, 702] on button "Send" at bounding box center [1410, 703] width 65 height 25
click at [1326, 29] on button "Close" at bounding box center [1326, 24] width 83 height 25
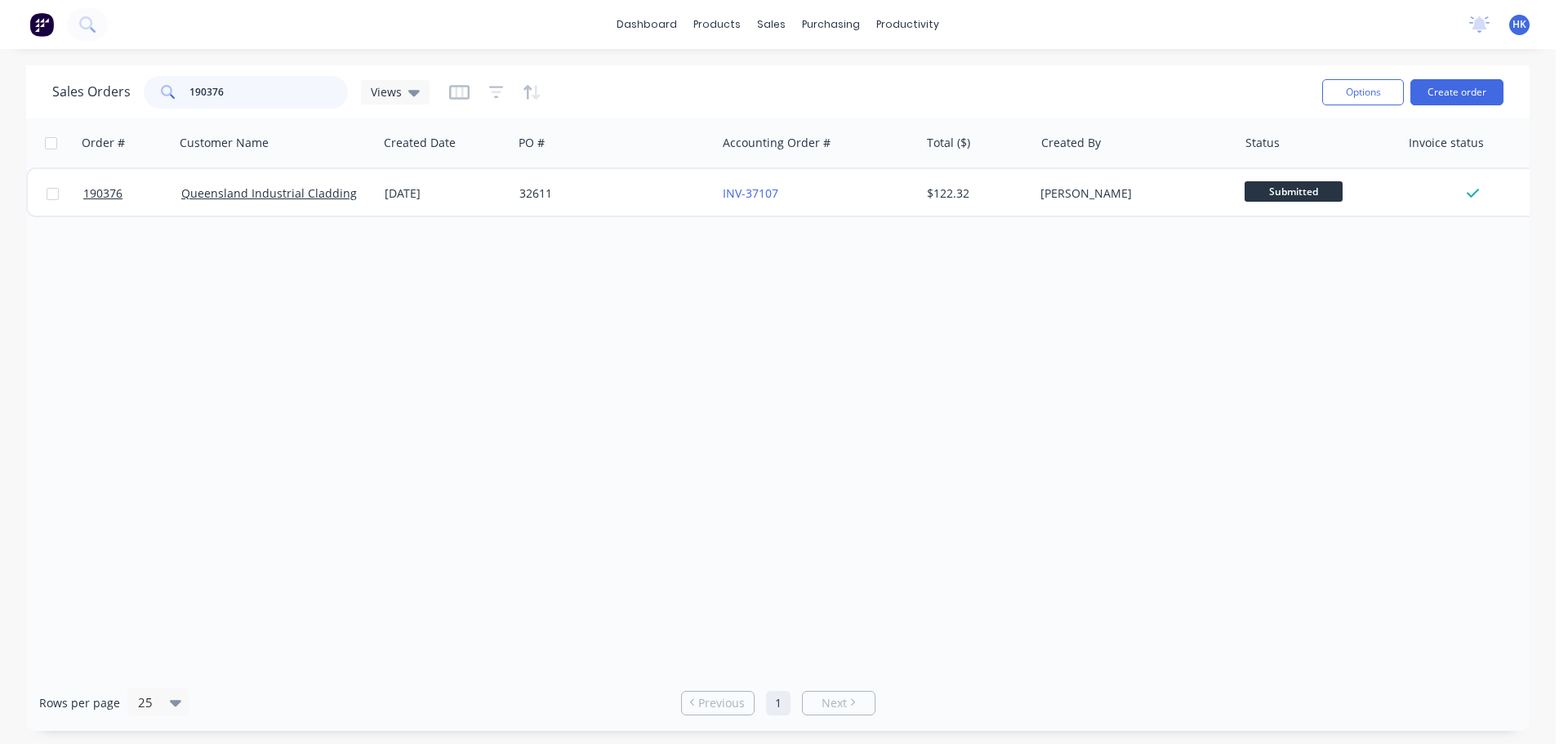
drag, startPoint x: 204, startPoint y: 98, endPoint x: 154, endPoint y: 106, distance: 50.6
click at [154, 106] on div "190376" at bounding box center [246, 92] width 204 height 33
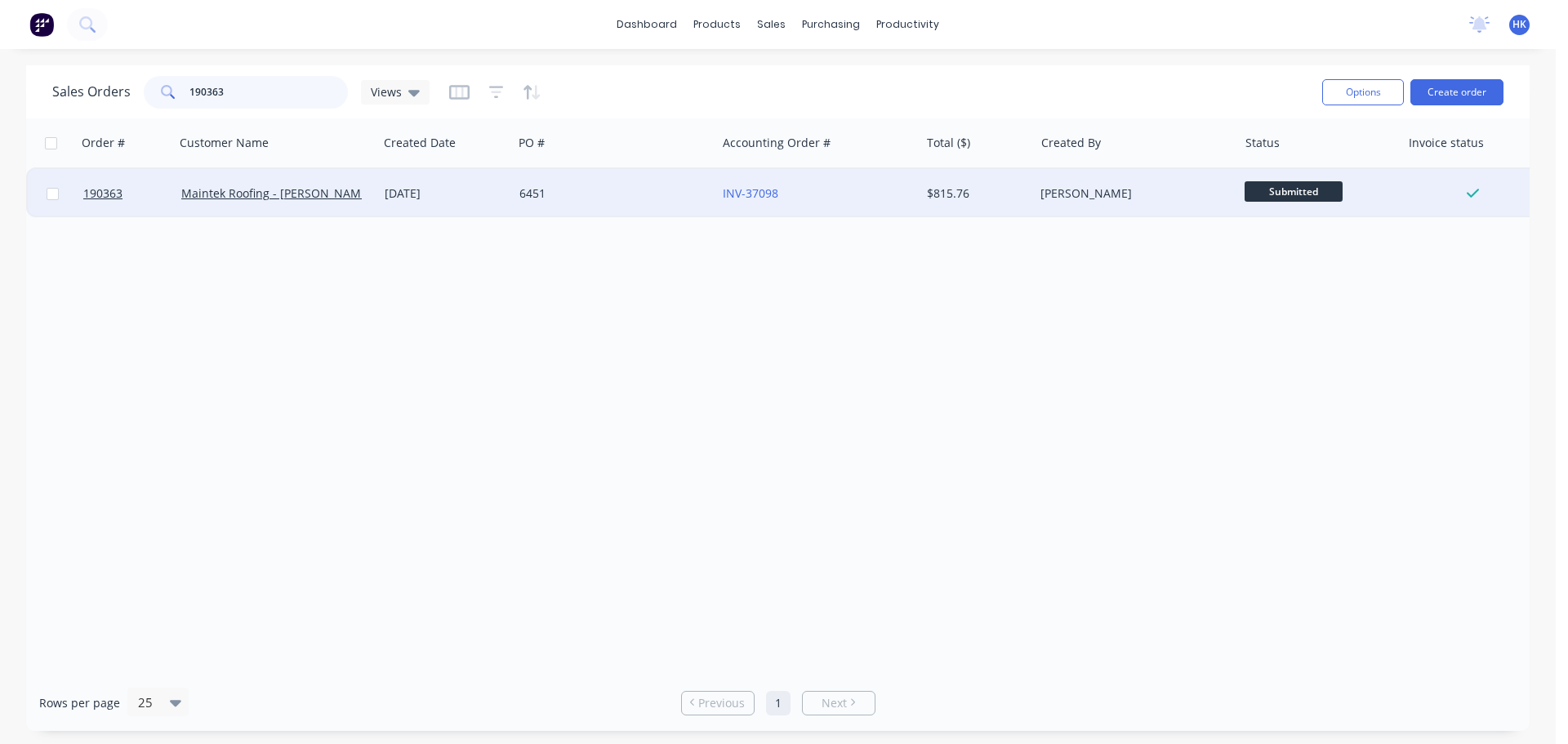
type input "190363"
click at [555, 197] on div "6451" at bounding box center [610, 194] width 181 height 16
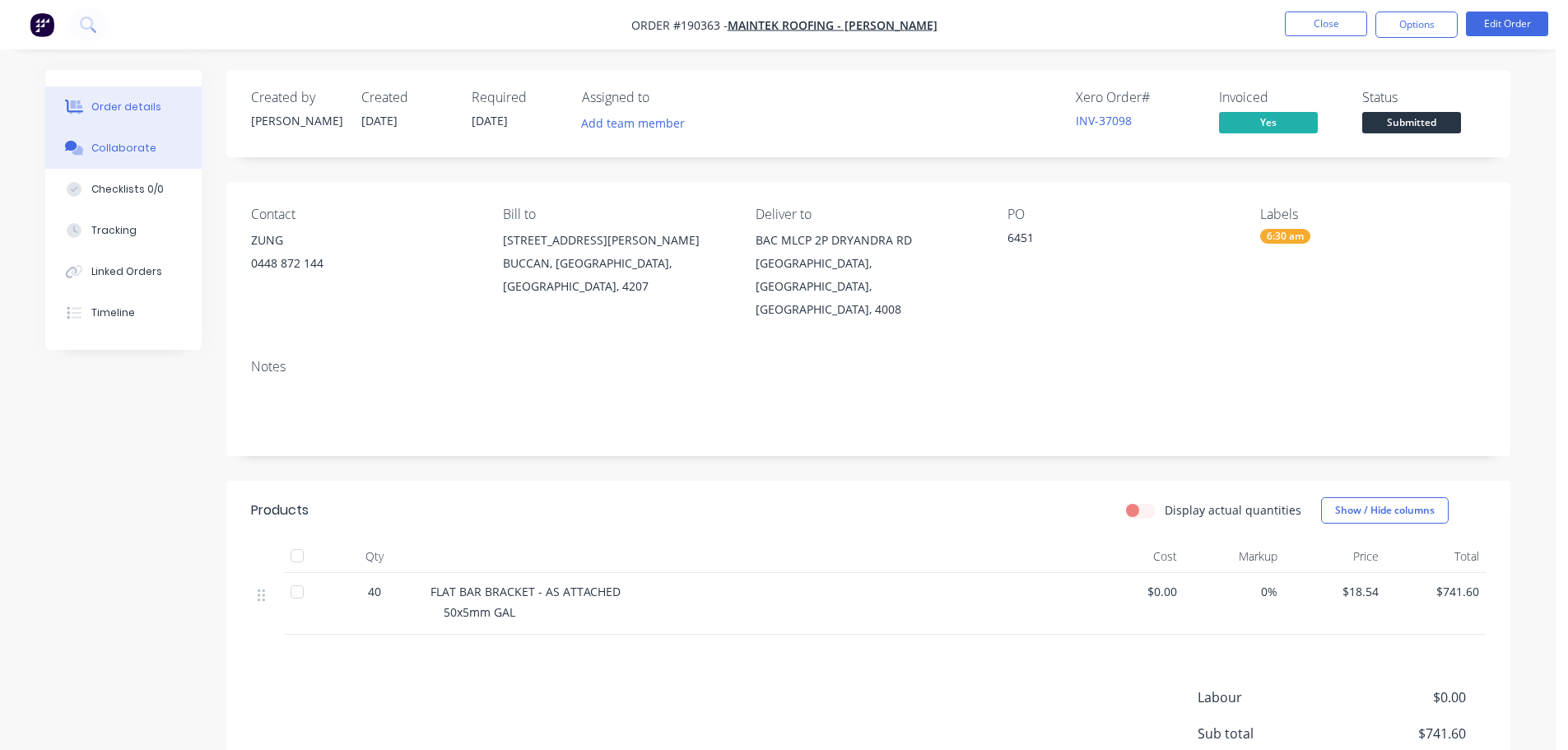
click at [89, 164] on button "Collaborate" at bounding box center [123, 148] width 157 height 41
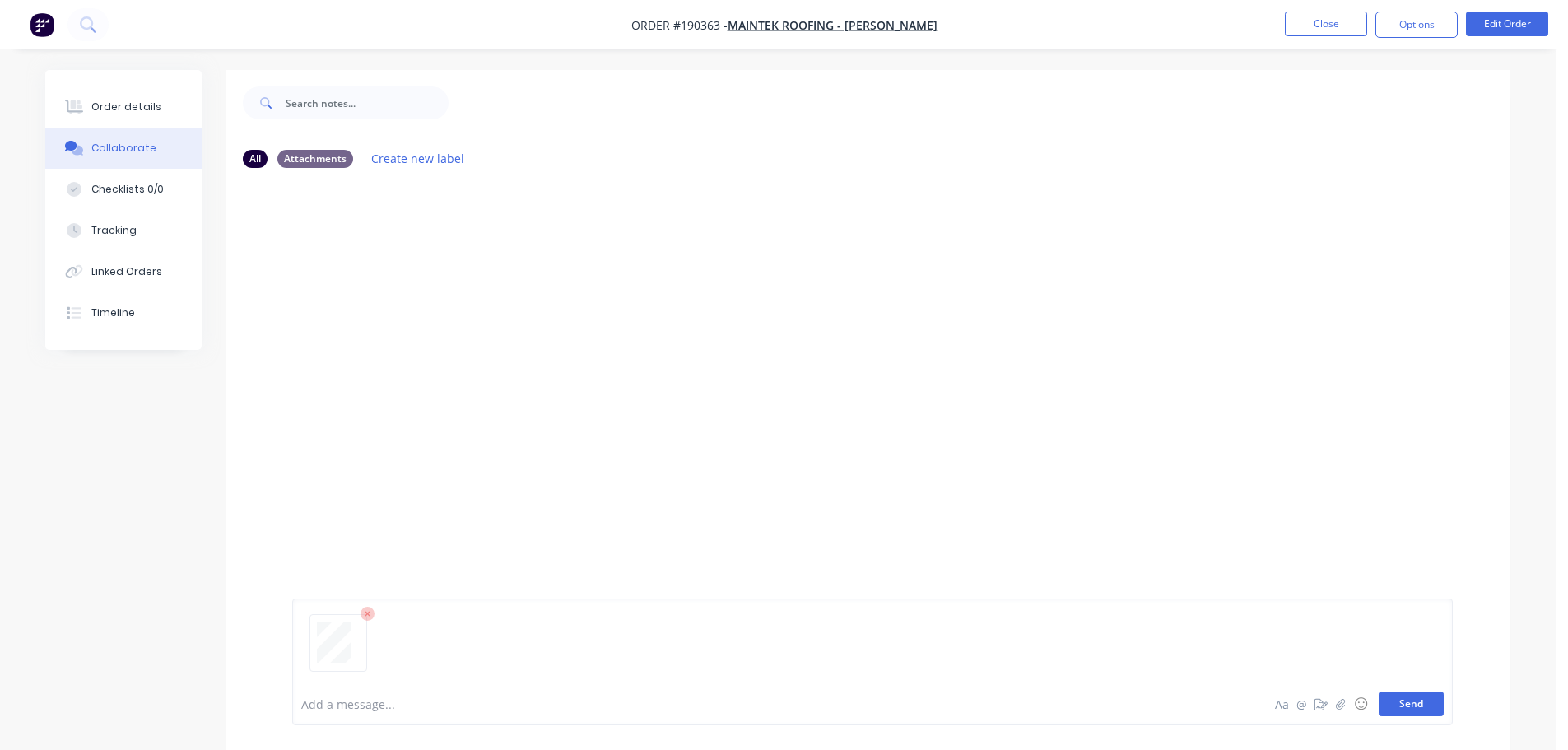
click at [1404, 703] on button "Send" at bounding box center [1410, 703] width 65 height 25
click at [1324, 29] on button "Close" at bounding box center [1326, 24] width 83 height 25
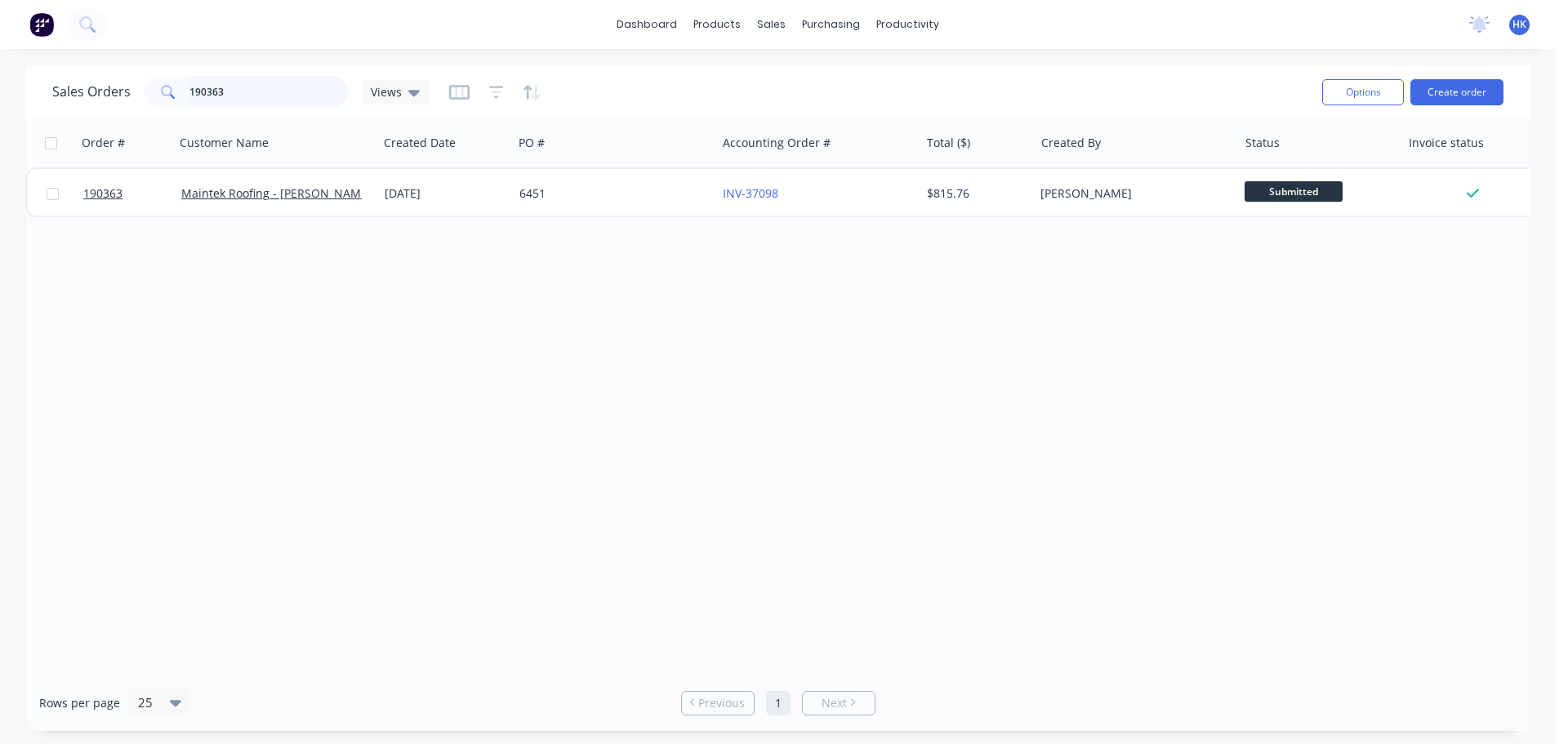
click at [259, 93] on input "190363" at bounding box center [268, 92] width 159 height 33
type input "190090"
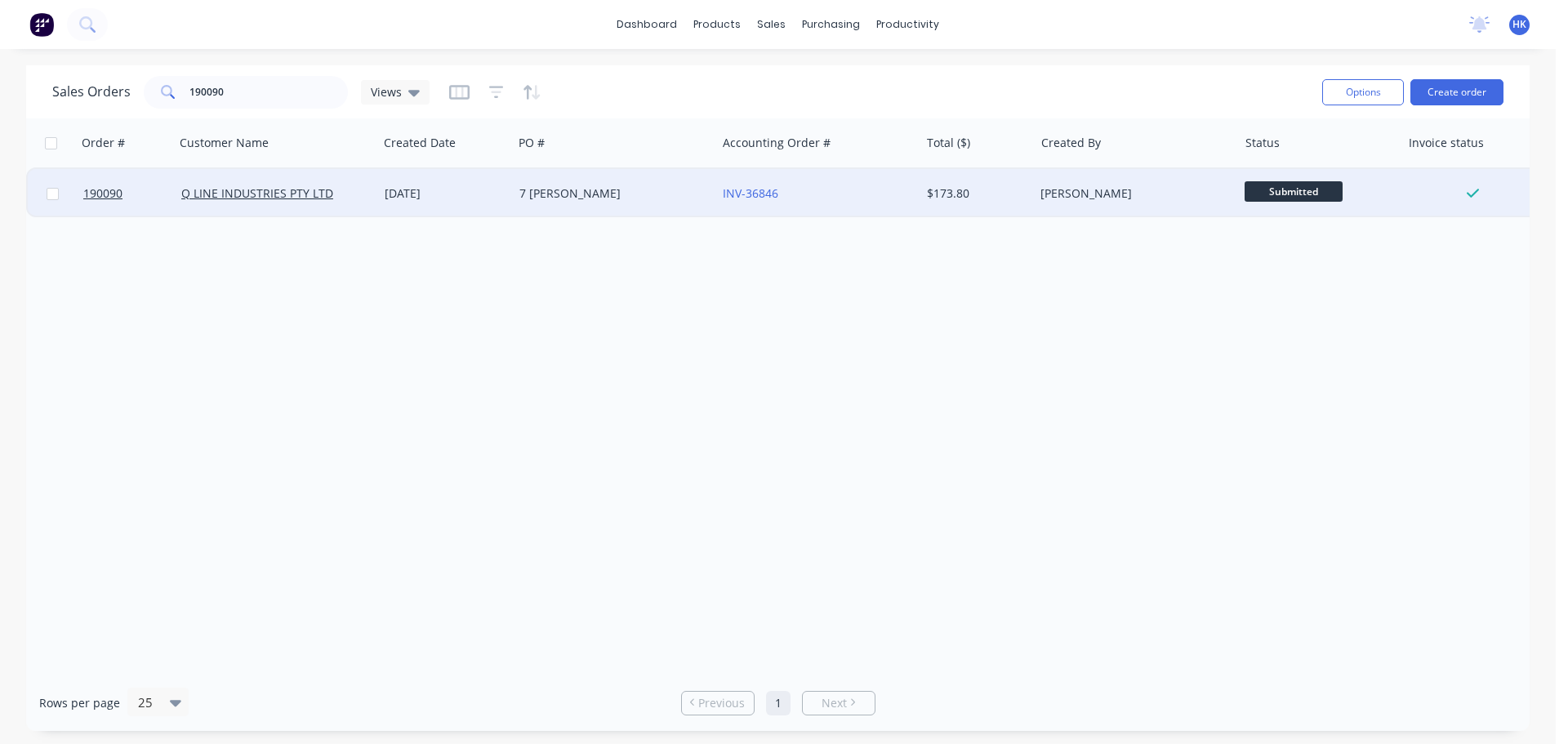
click at [597, 208] on div "7 [PERSON_NAME]" at bounding box center [614, 194] width 203 height 49
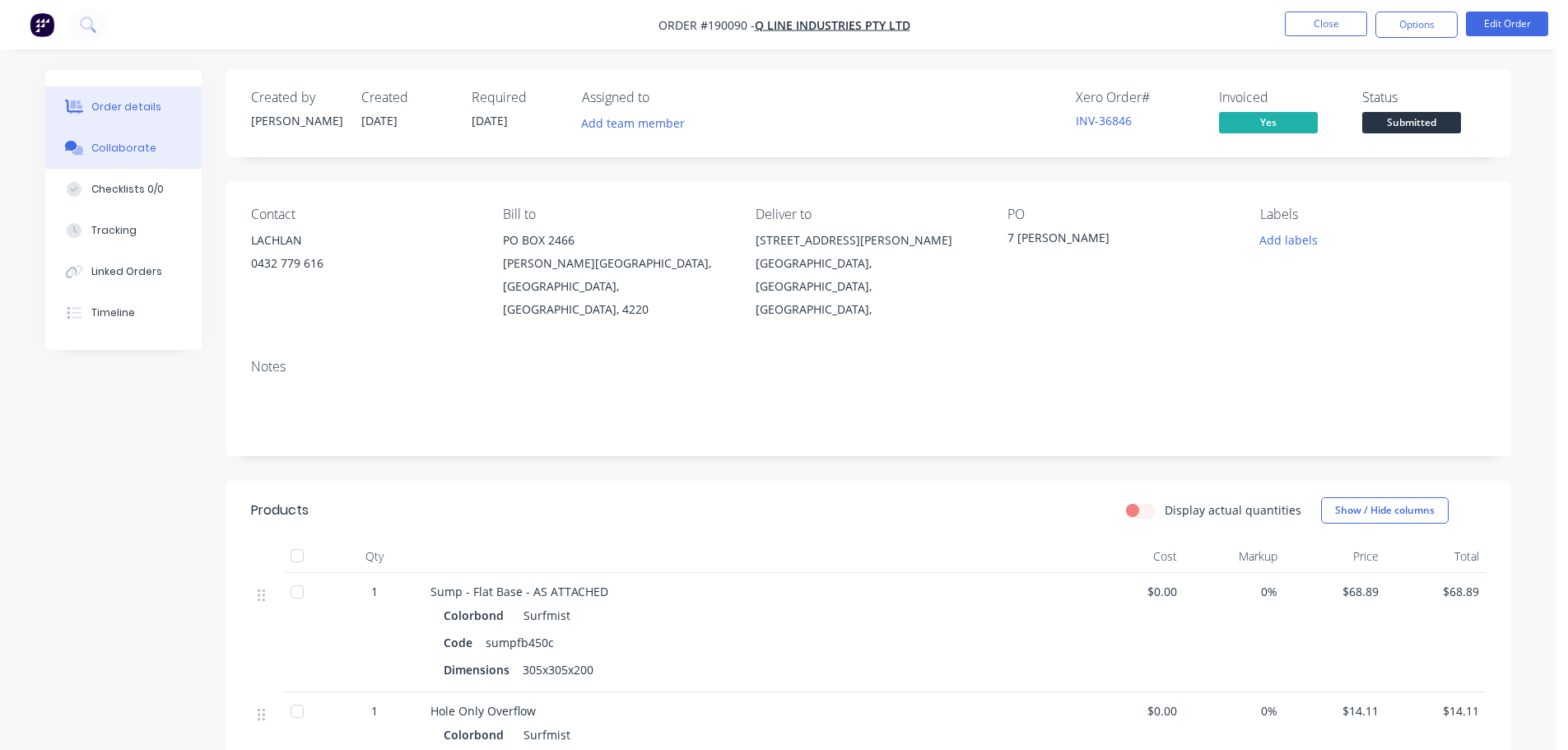
click at [143, 152] on div "Collaborate" at bounding box center [124, 148] width 65 height 15
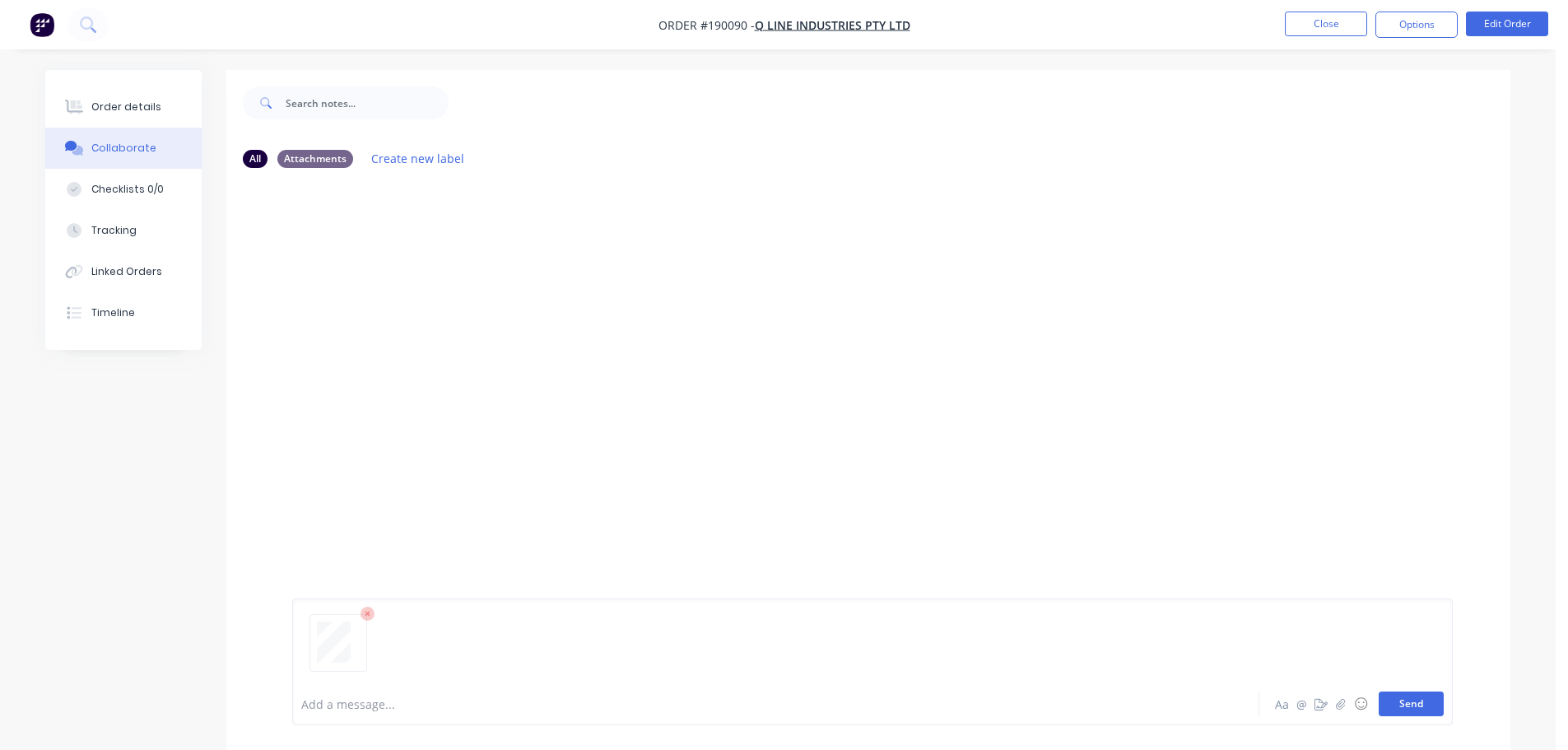
click at [1404, 700] on button "Send" at bounding box center [1410, 703] width 65 height 25
click at [1353, 23] on button "Close" at bounding box center [1326, 24] width 83 height 25
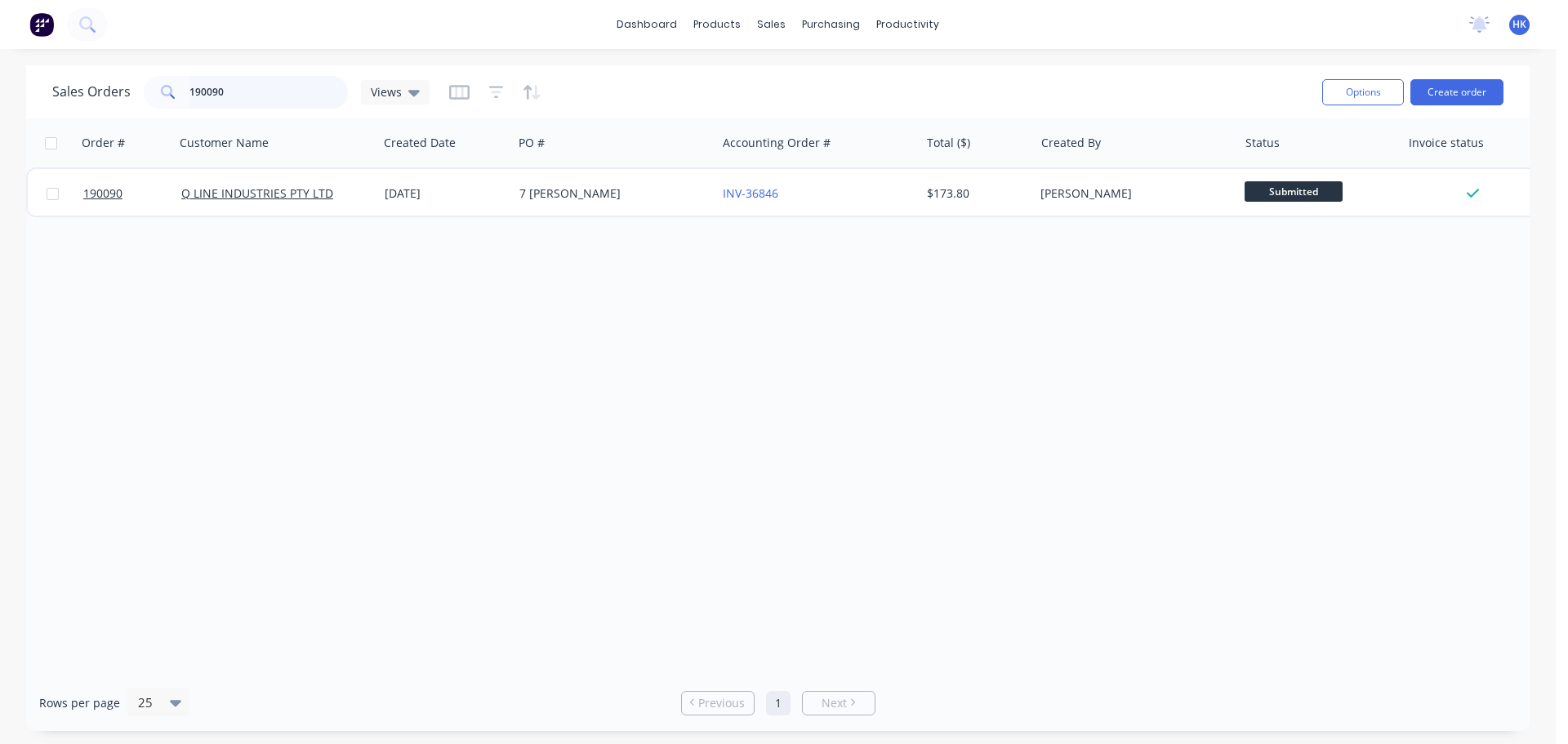
click at [283, 97] on input "190090" at bounding box center [268, 92] width 159 height 33
click at [282, 97] on input "190090" at bounding box center [268, 92] width 159 height 33
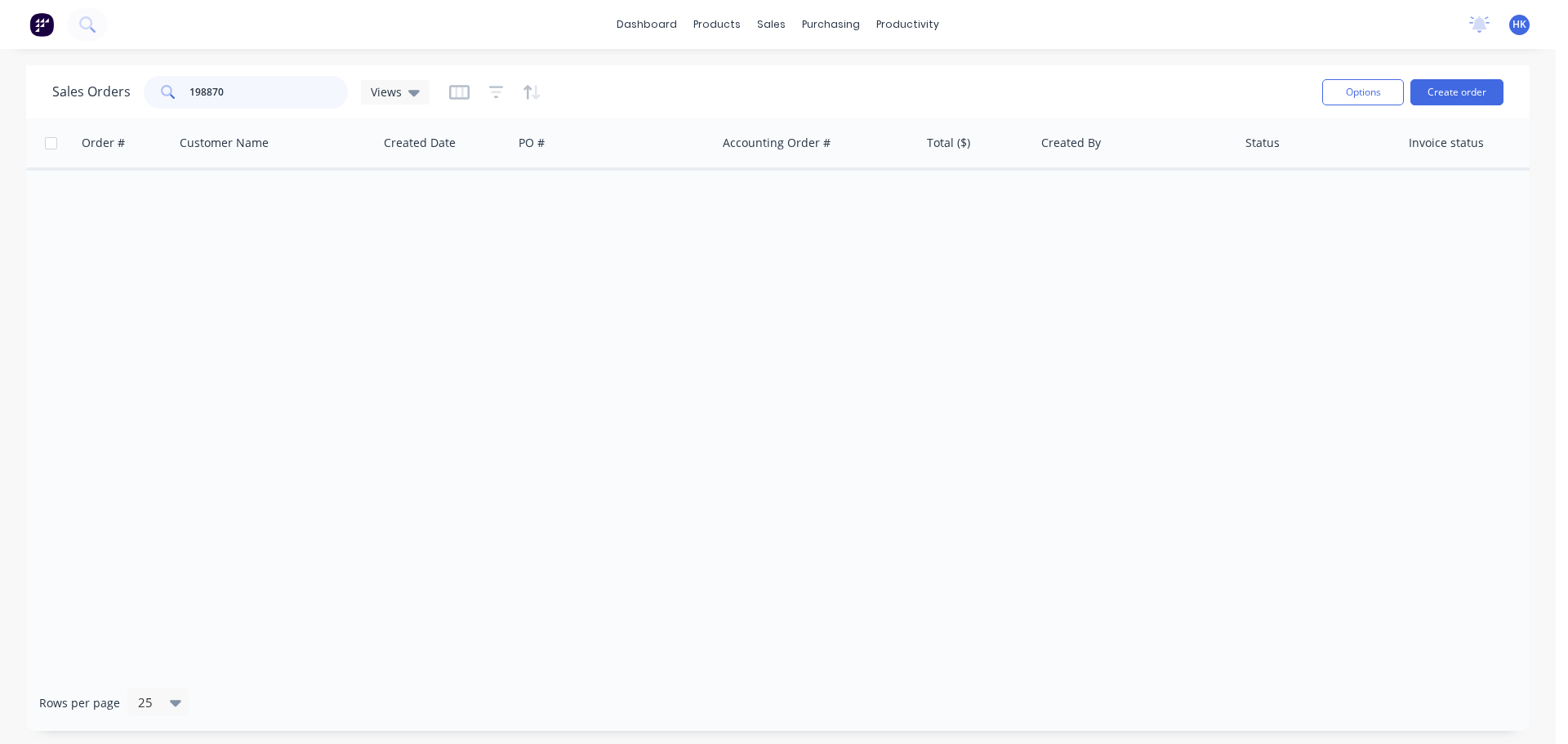
drag, startPoint x: 285, startPoint y: 99, endPoint x: 177, endPoint y: 99, distance: 108.0
click at [177, 99] on div "198870" at bounding box center [246, 92] width 204 height 33
type input "189870"
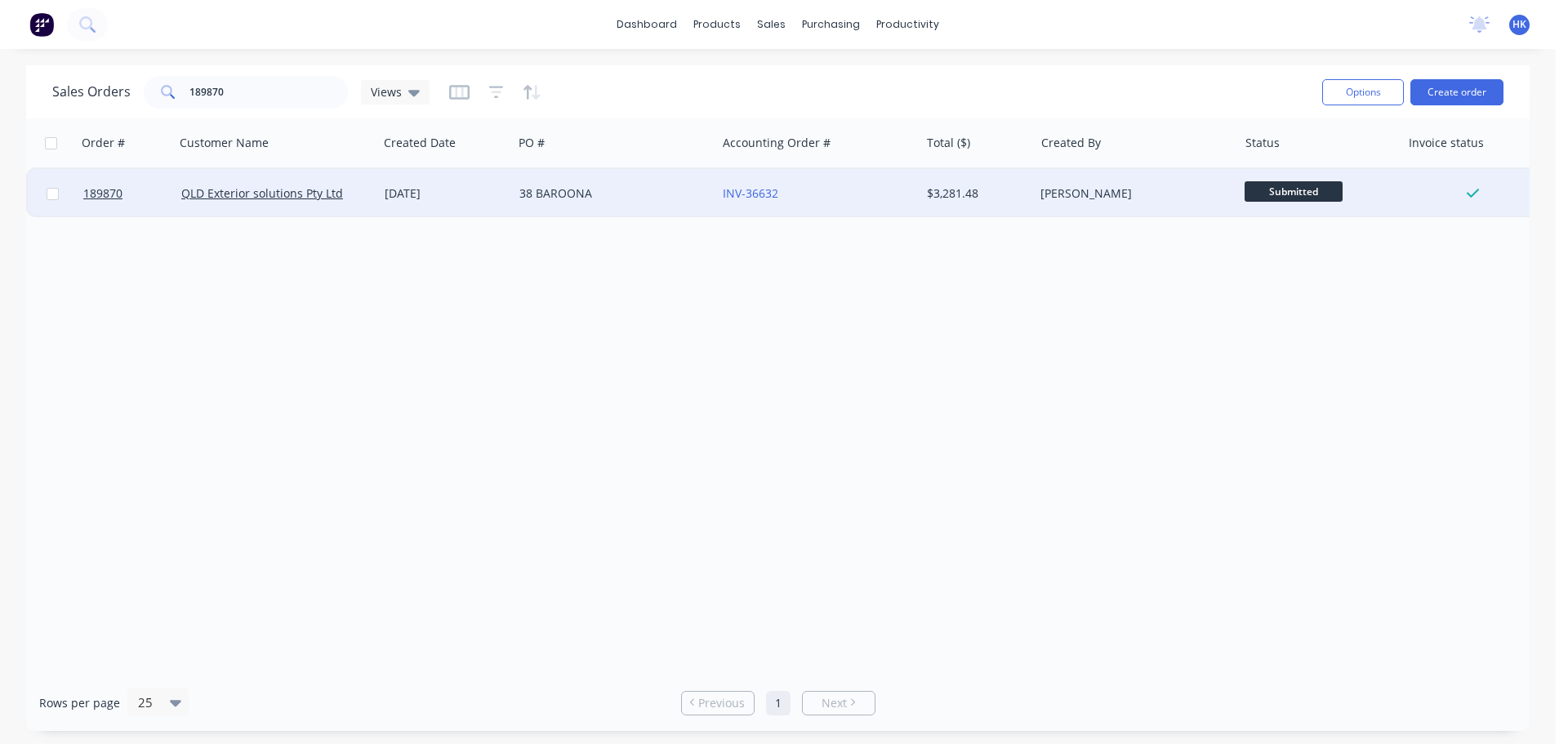
click at [554, 201] on div "38 BAROONA" at bounding box center [610, 194] width 181 height 16
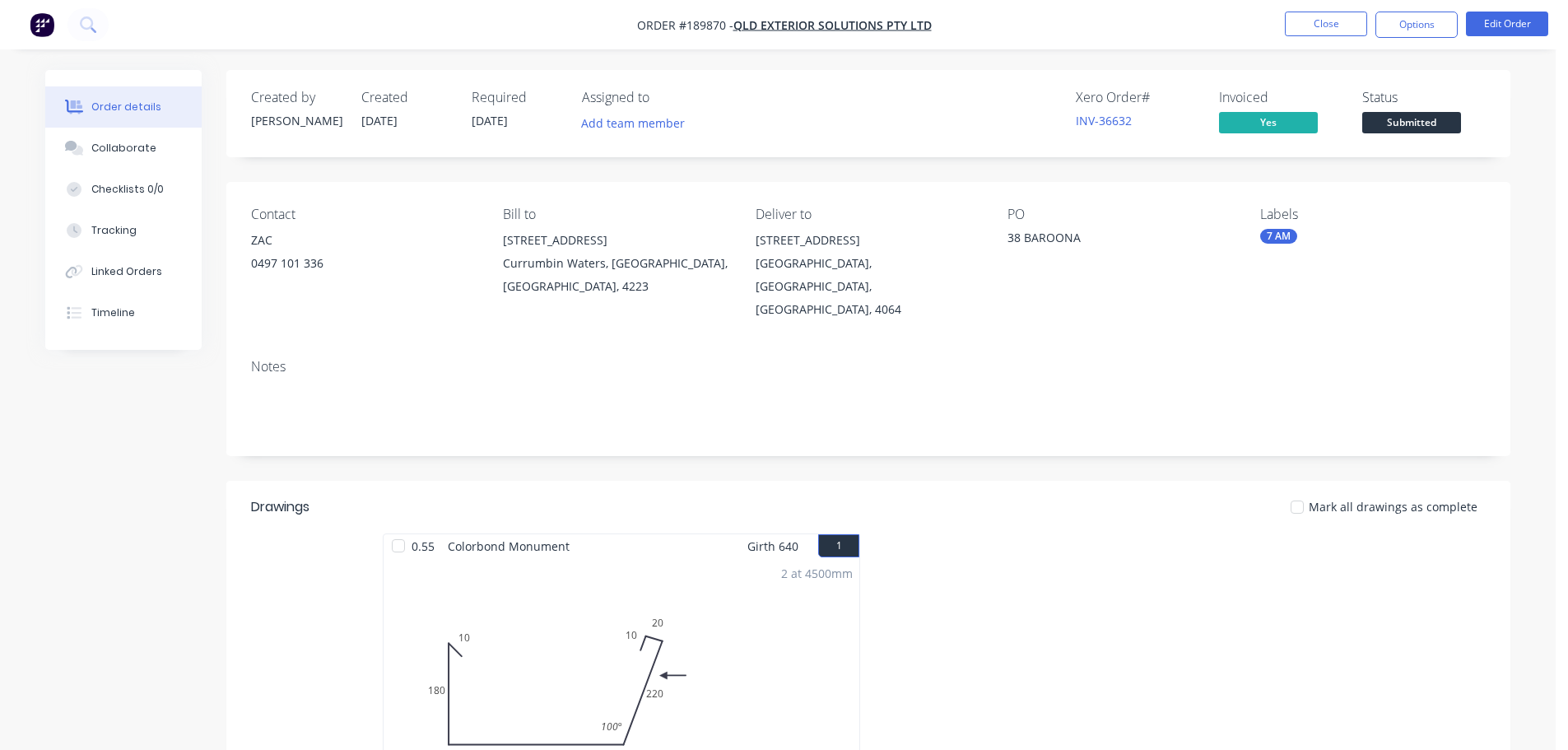
click at [102, 166] on button "Collaborate" at bounding box center [123, 148] width 157 height 41
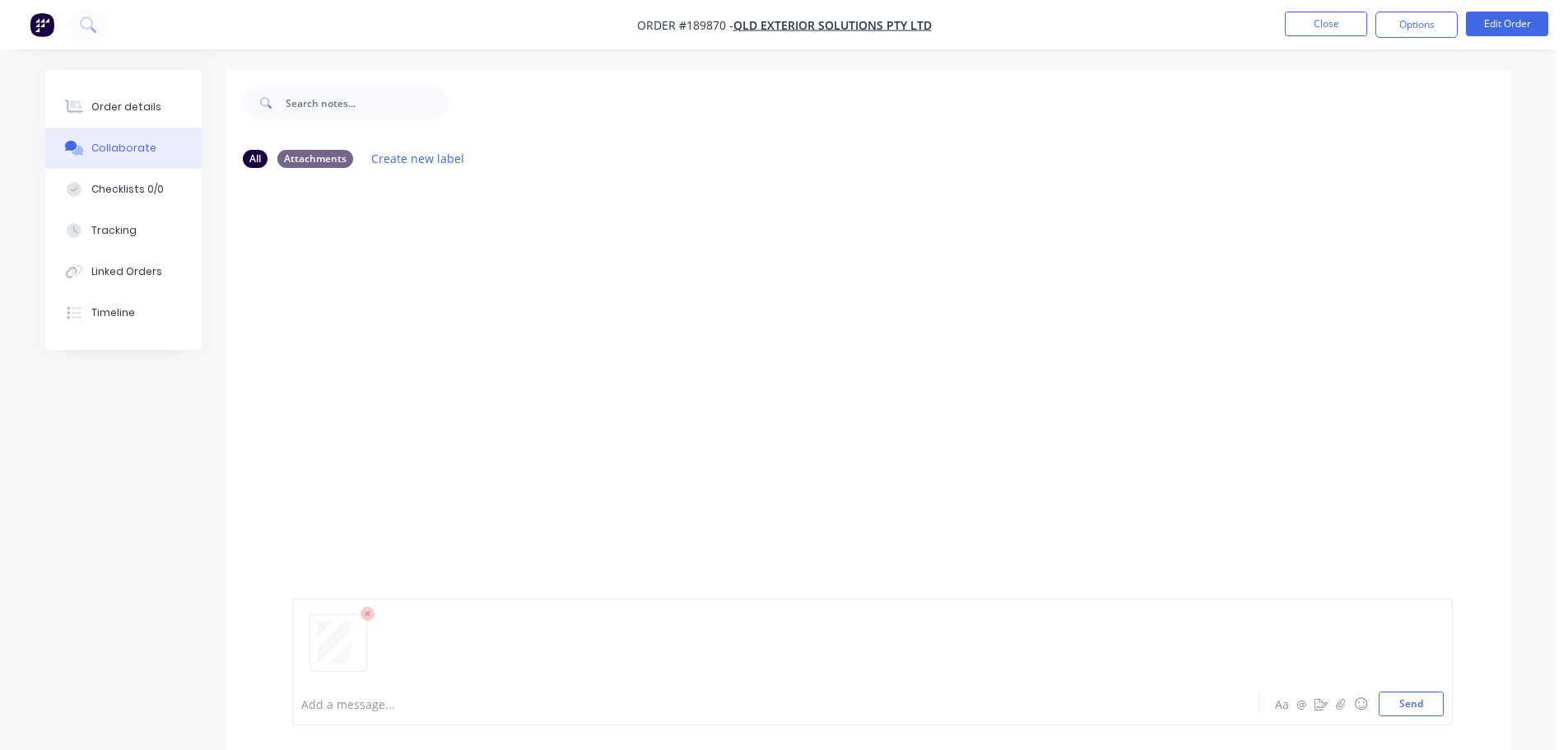
drag, startPoint x: 1436, startPoint y: 700, endPoint x: 1394, endPoint y: 422, distance: 281.2
click at [1435, 700] on button "Send" at bounding box center [1410, 703] width 65 height 25
click at [1332, 28] on button "Close" at bounding box center [1326, 24] width 83 height 25
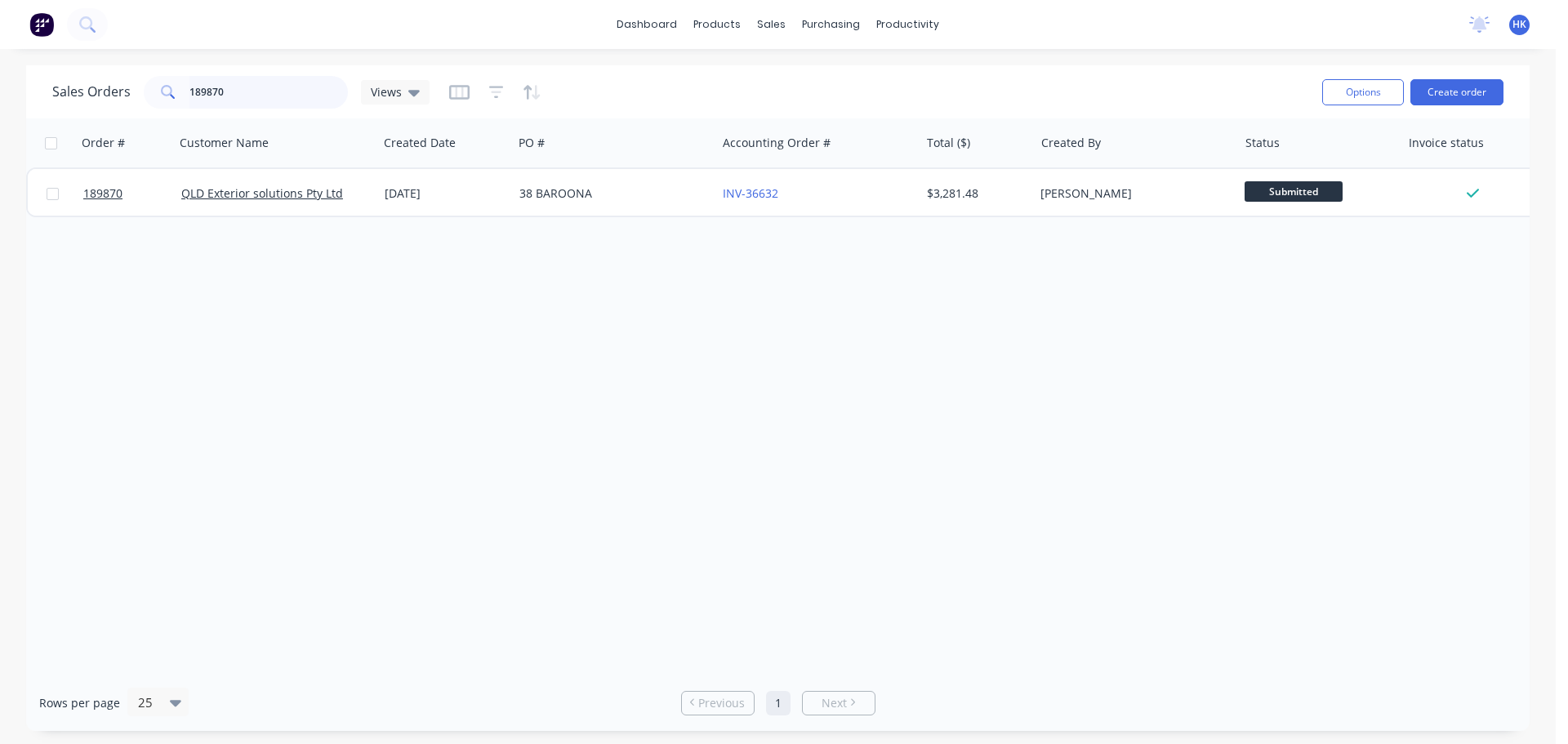
click at [291, 101] on input "189870" at bounding box center [268, 92] width 159 height 33
click at [290, 102] on input "189870" at bounding box center [268, 92] width 159 height 33
type input "190102"
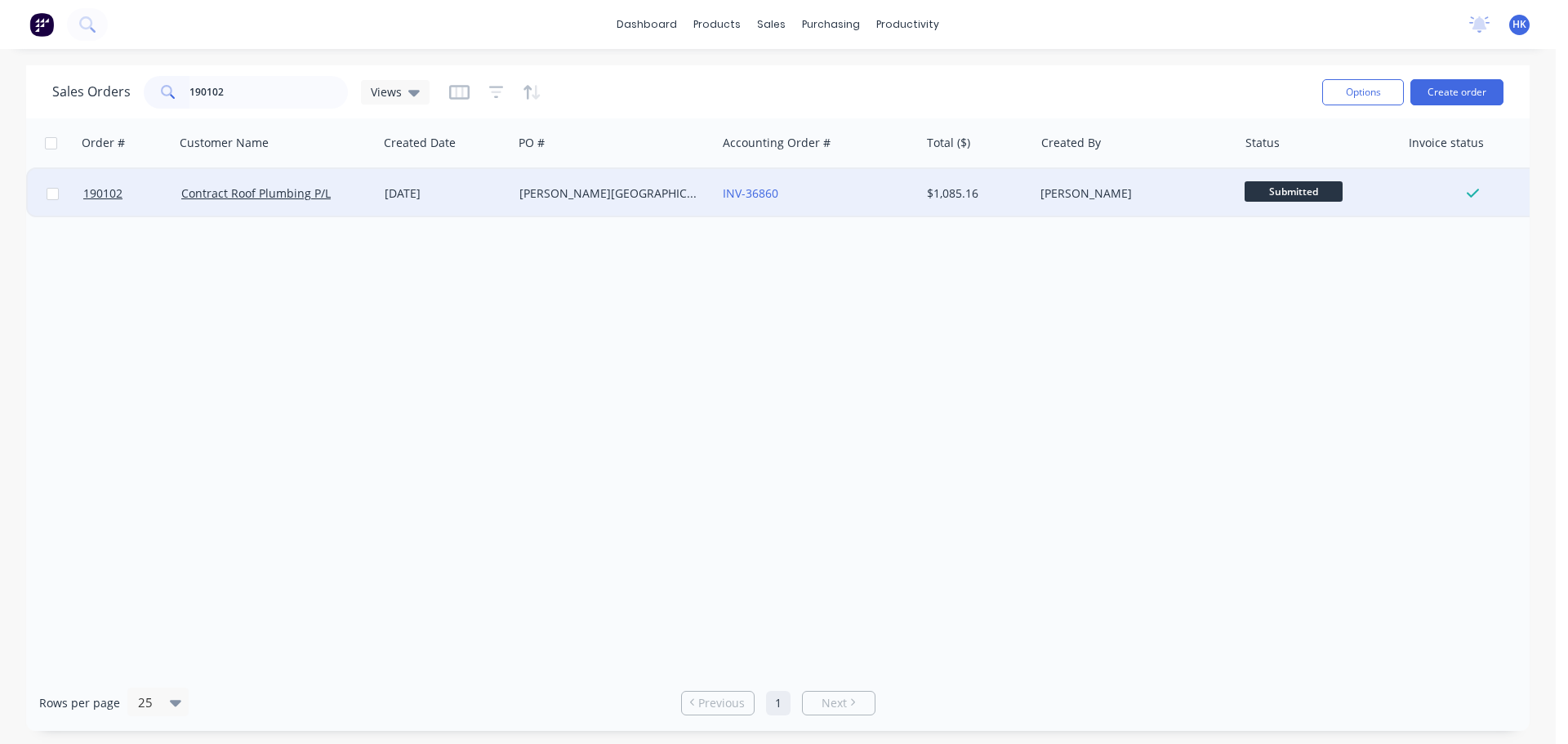
click at [537, 203] on div "[PERSON_NAME][GEOGRAPHIC_DATA]" at bounding box center [614, 194] width 203 height 49
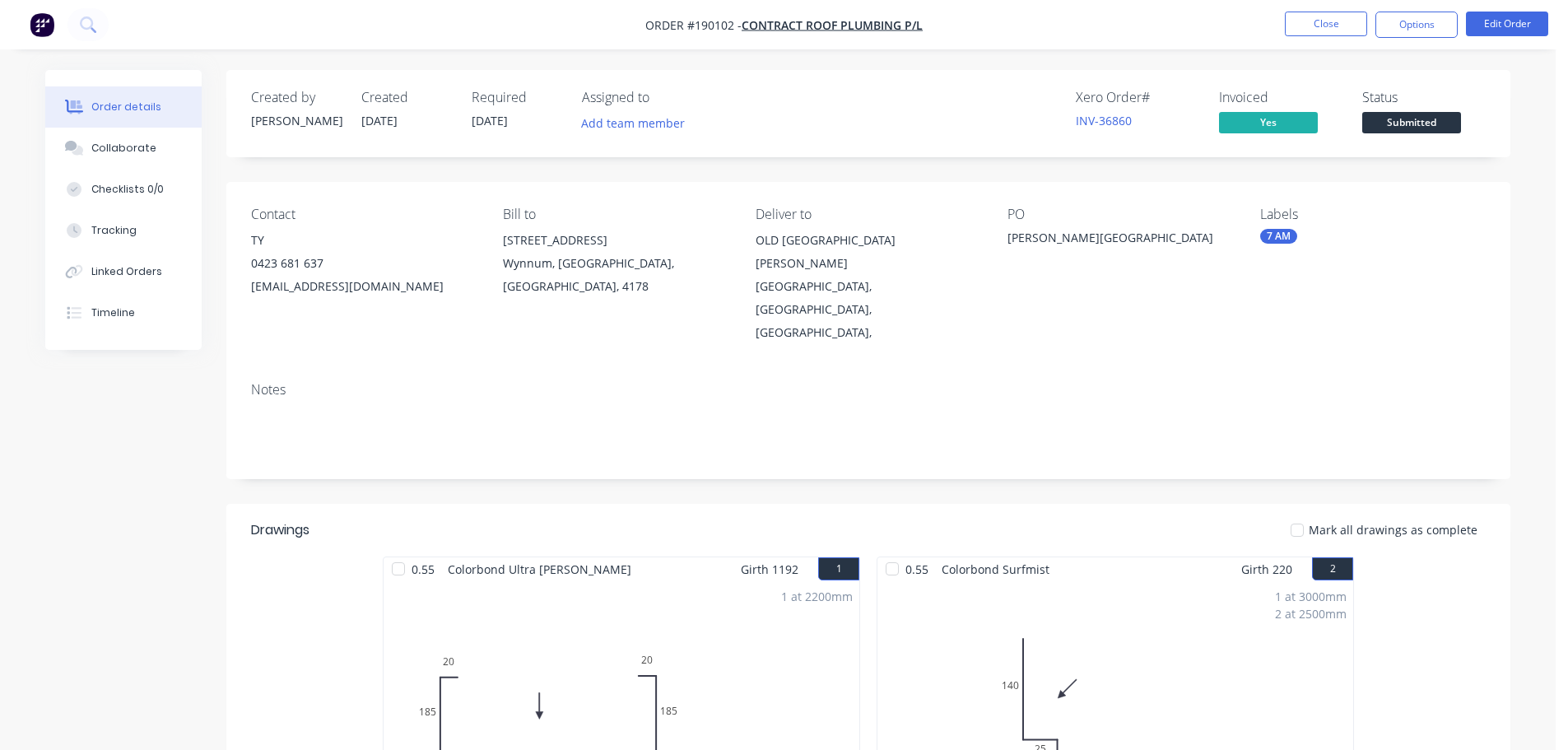
click at [138, 136] on button "Collaborate" at bounding box center [123, 148] width 157 height 41
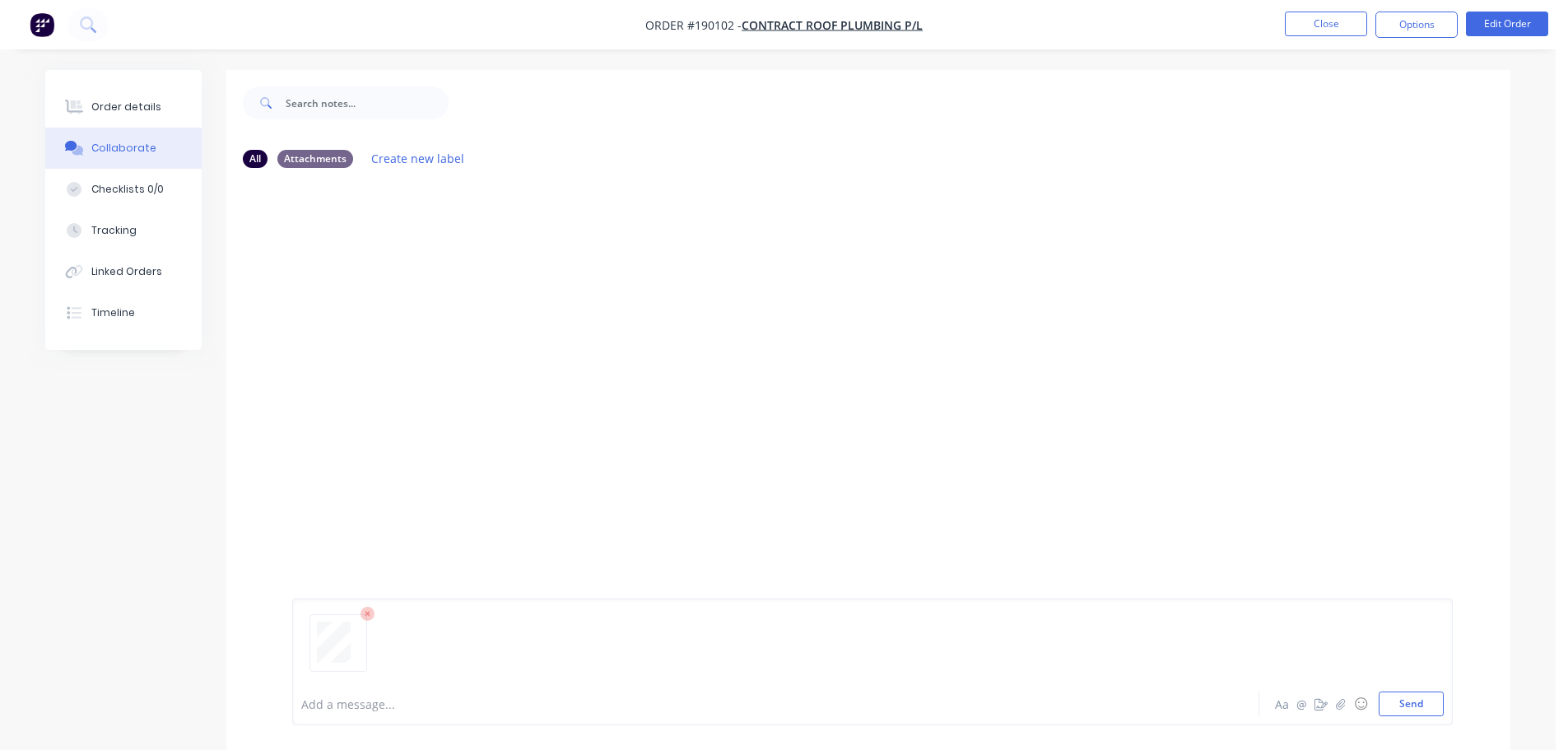
click at [1406, 706] on button "Send" at bounding box center [1410, 703] width 65 height 25
click at [1318, 32] on button "Close" at bounding box center [1326, 24] width 83 height 25
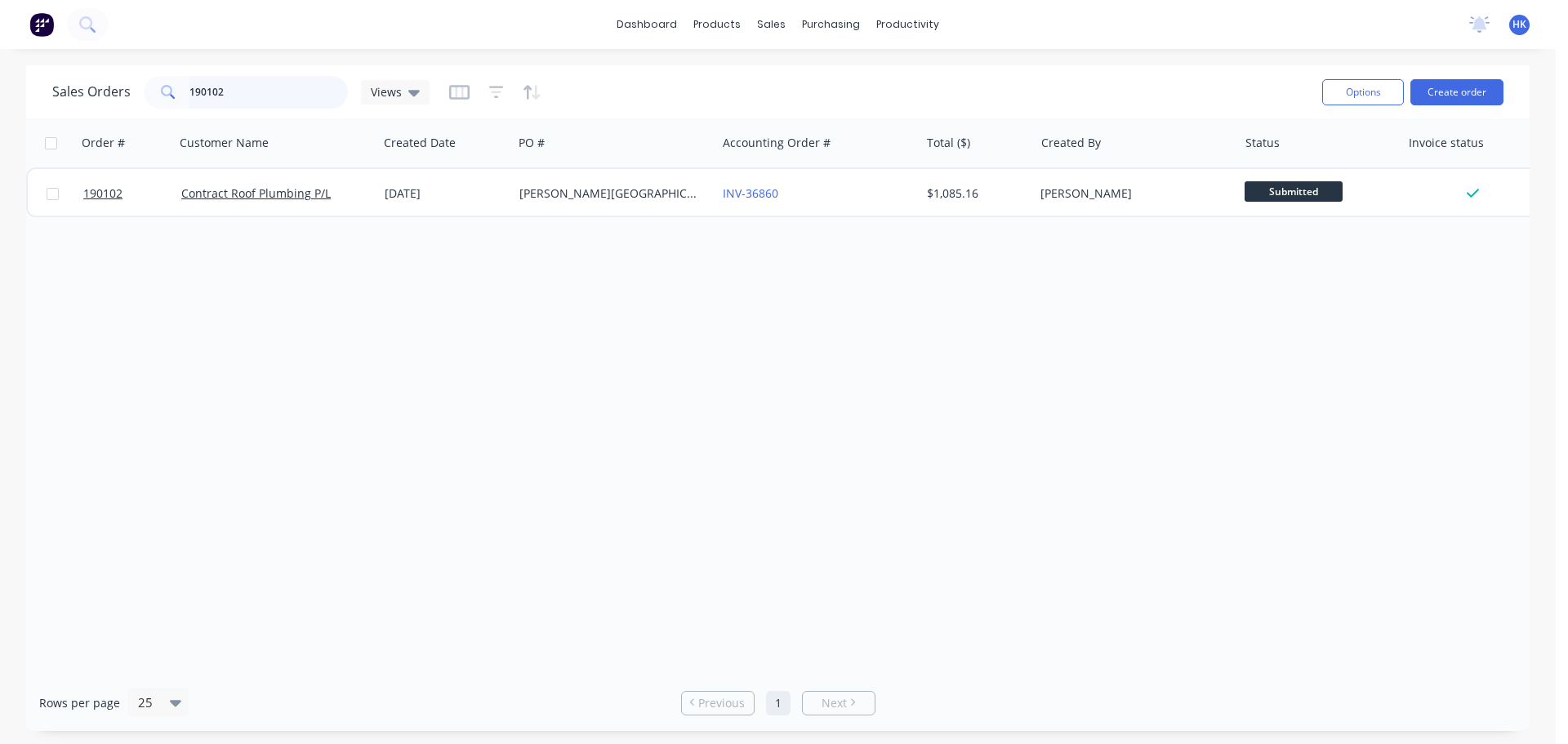
click at [280, 102] on input "190102" at bounding box center [268, 92] width 159 height 33
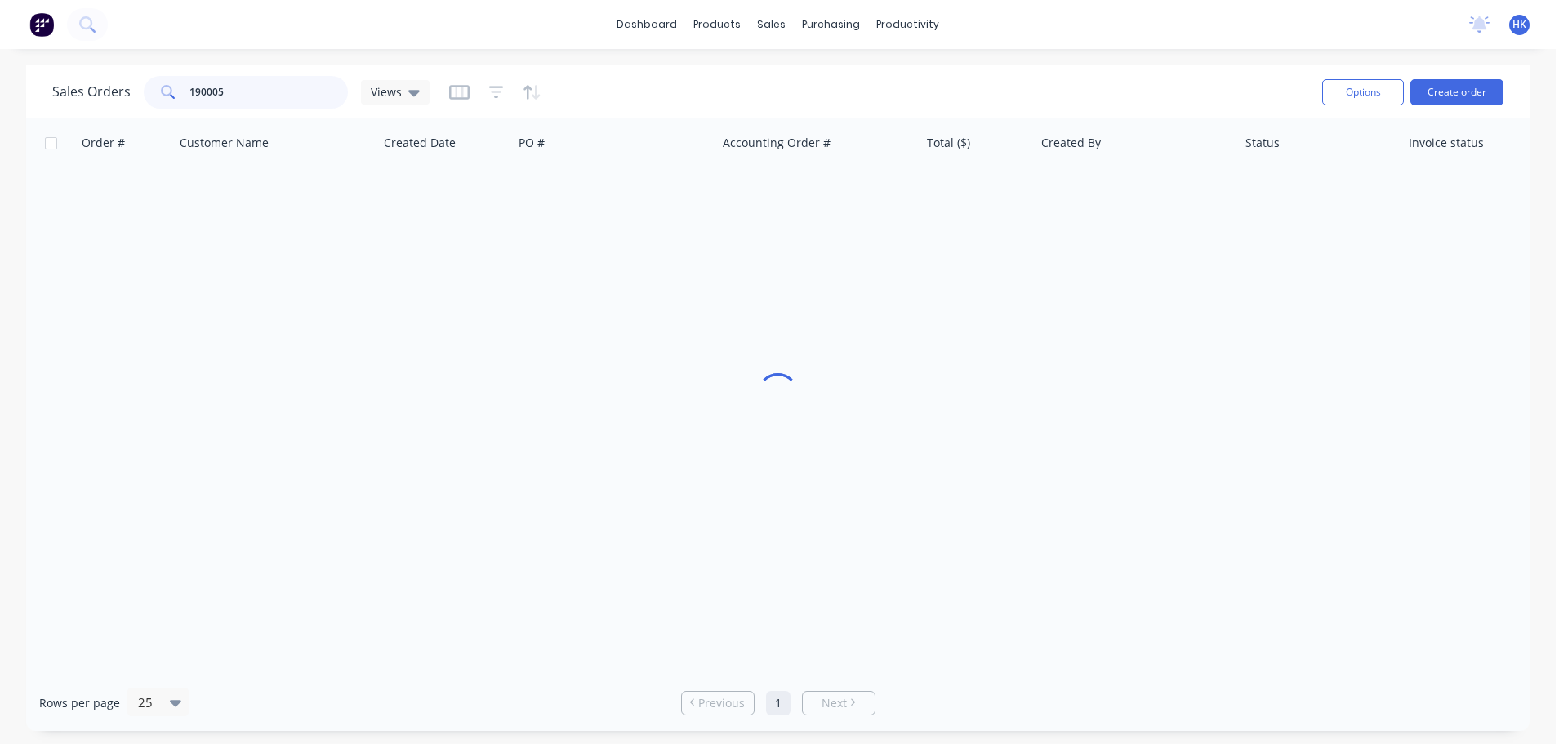
type input "190005"
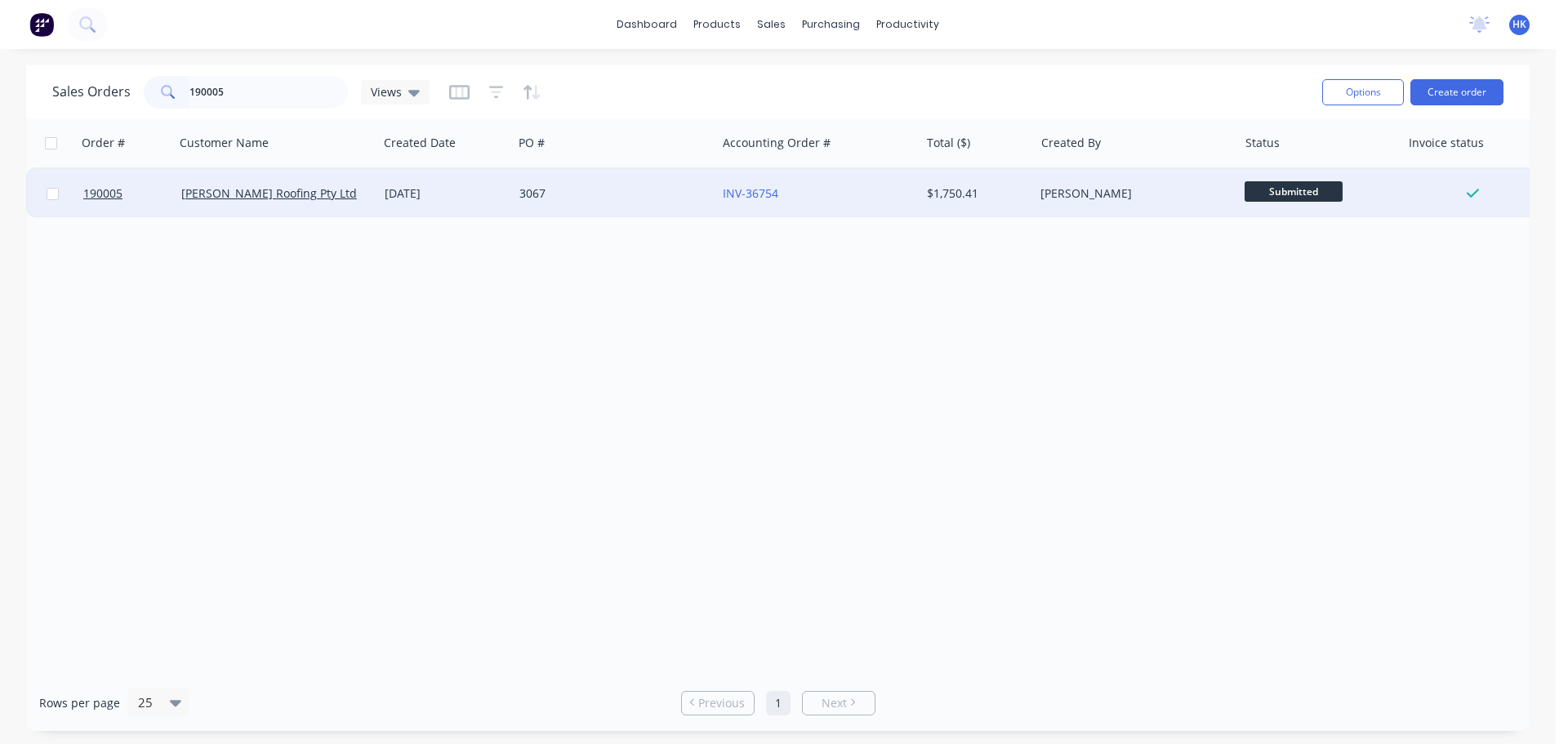
click at [540, 204] on div "3067" at bounding box center [614, 194] width 203 height 49
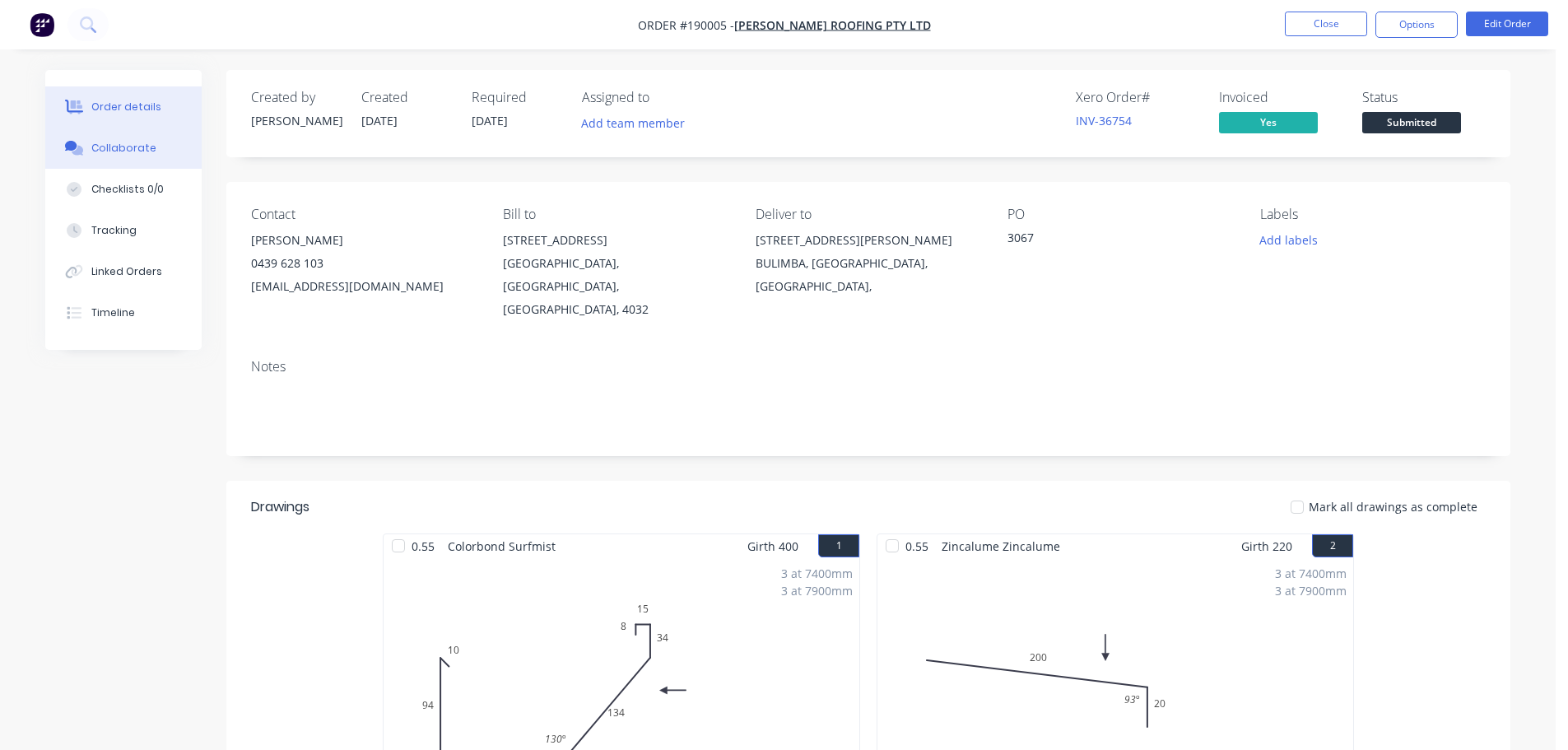
click at [143, 139] on button "Collaborate" at bounding box center [123, 148] width 157 height 41
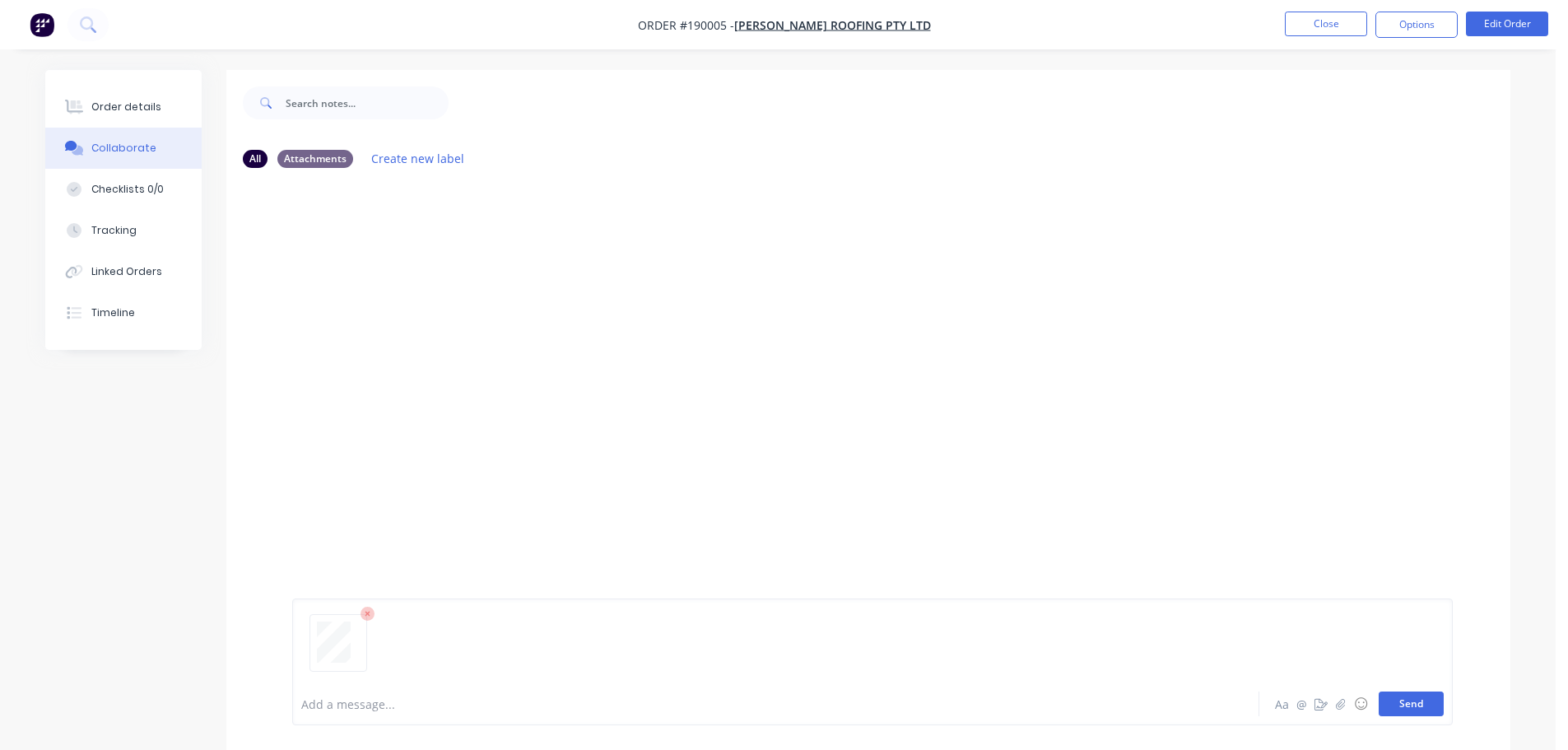
click at [1401, 710] on button "Send" at bounding box center [1410, 703] width 65 height 25
click at [1318, 30] on button "Close" at bounding box center [1326, 24] width 83 height 25
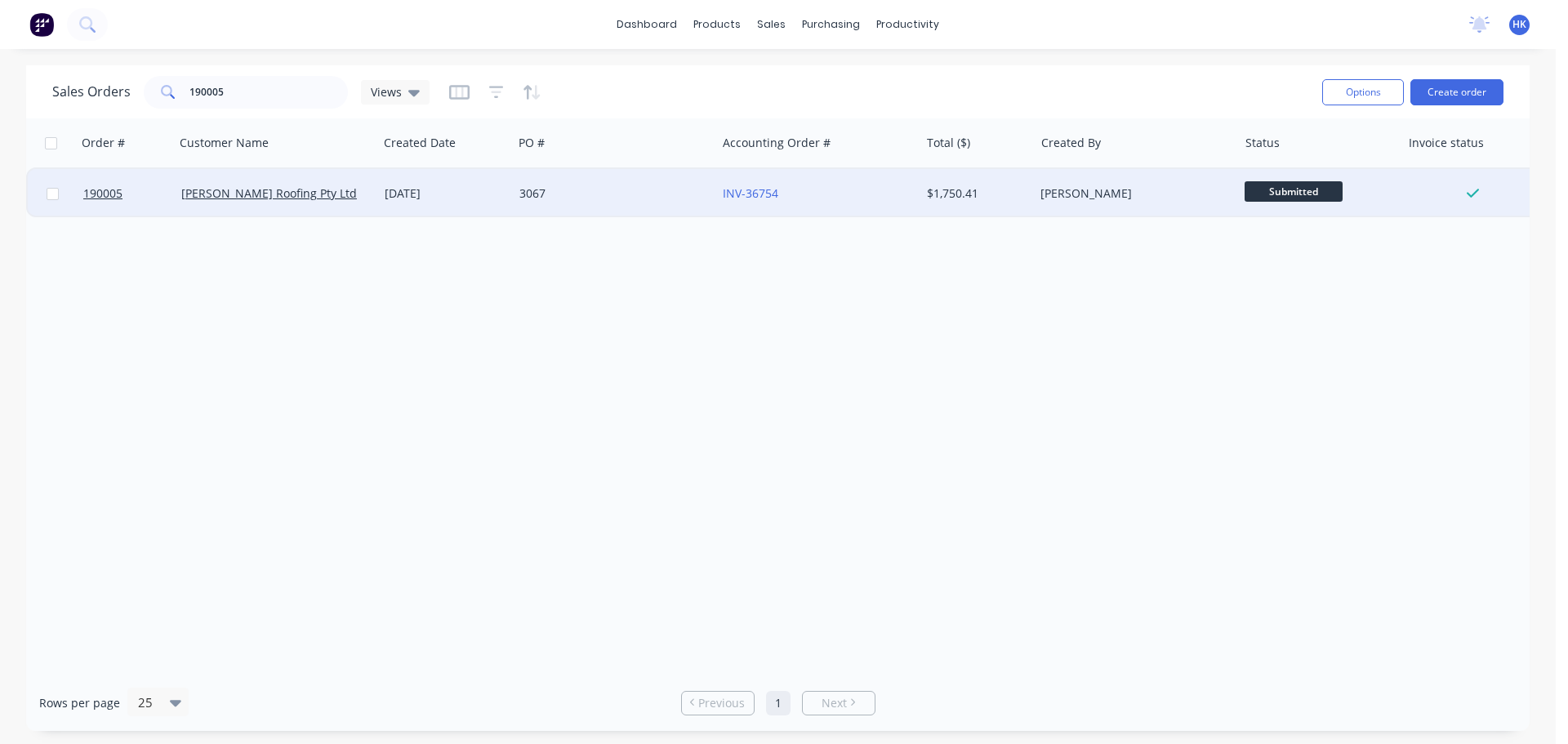
click at [581, 210] on div "3067" at bounding box center [614, 194] width 203 height 49
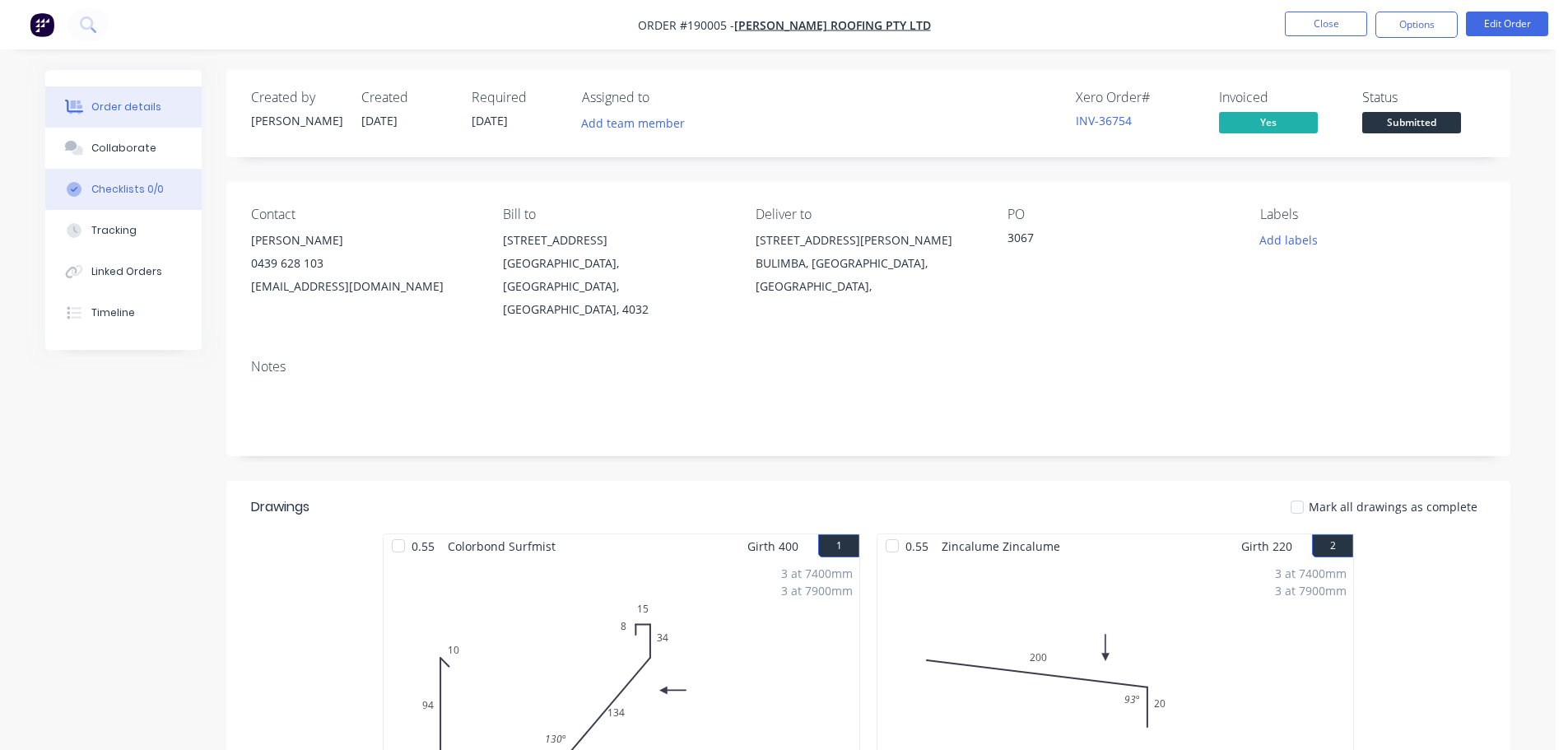
click at [107, 182] on div "Checklists 0/0" at bounding box center [127, 189] width 72 height 15
type textarea "x"
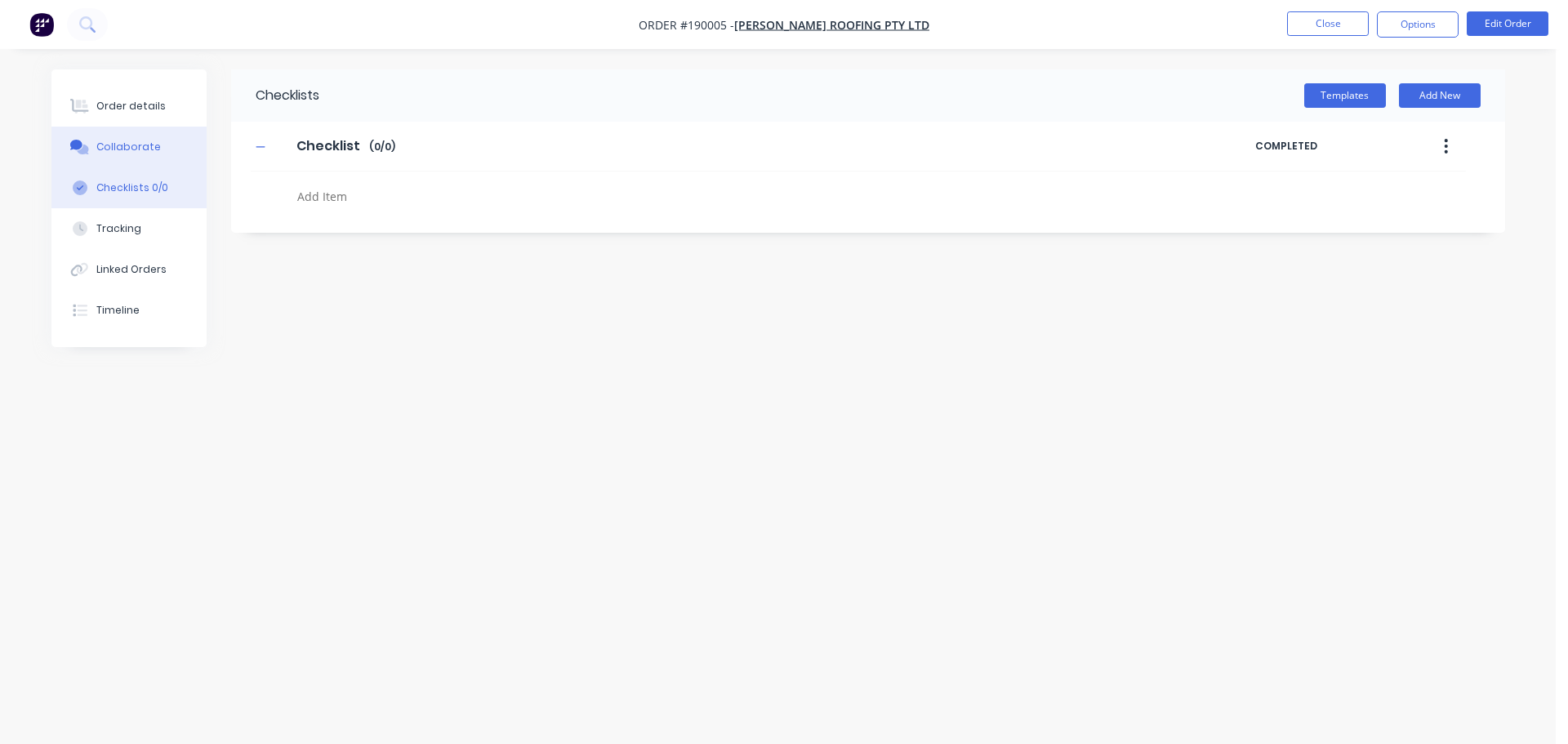
click at [113, 150] on div "Collaborate" at bounding box center [128, 146] width 65 height 15
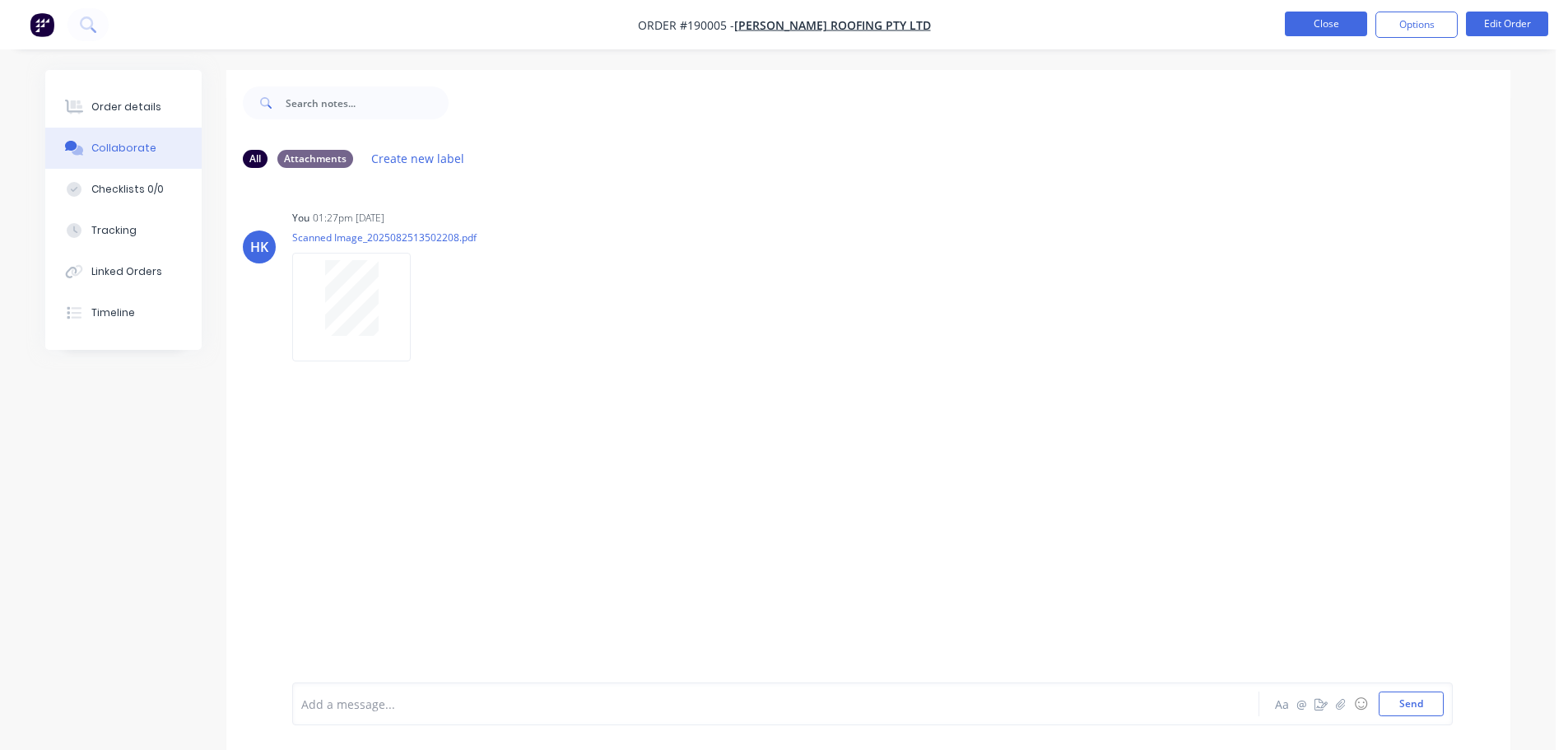
click at [1328, 15] on button "Close" at bounding box center [1326, 24] width 83 height 25
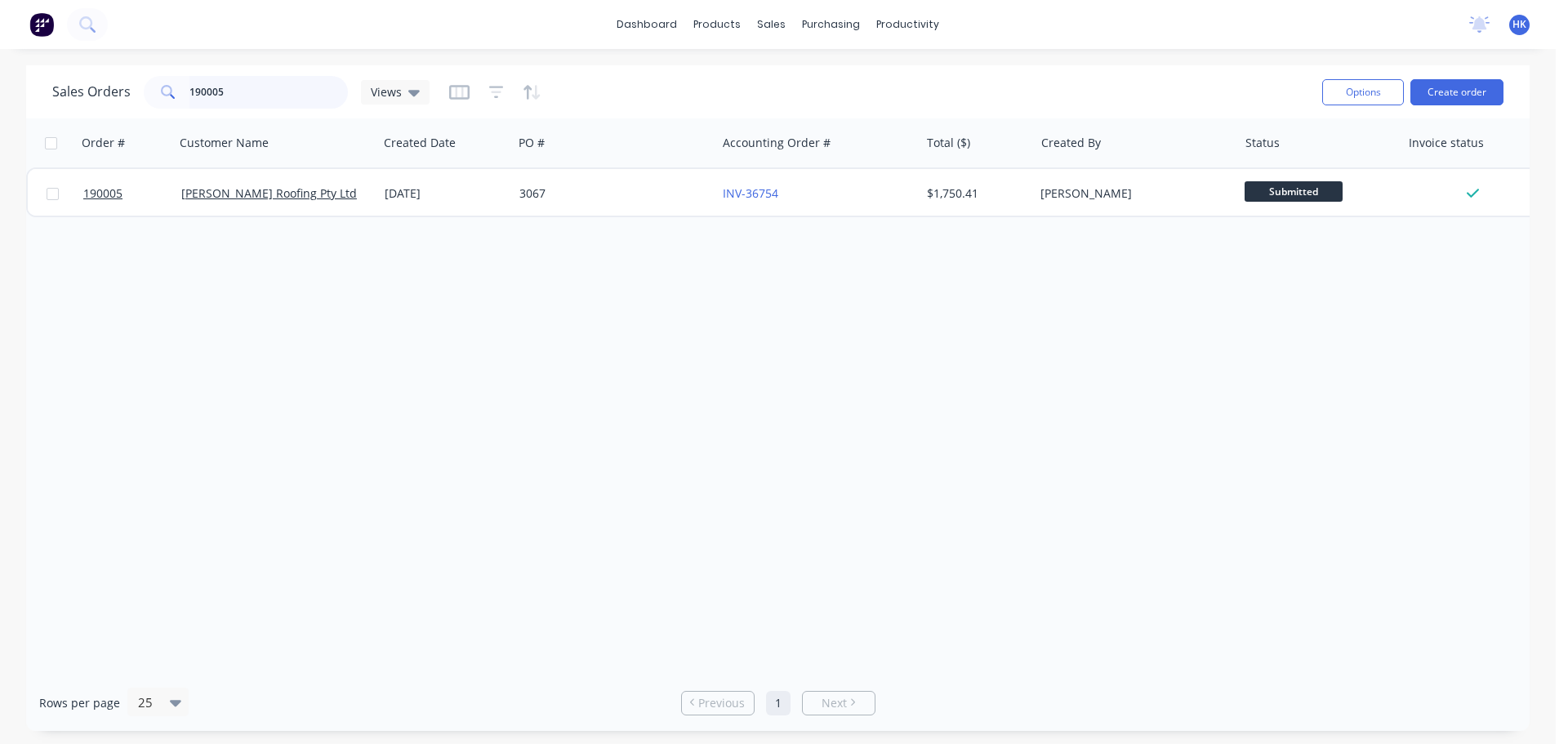
click at [279, 107] on input "190005" at bounding box center [268, 92] width 159 height 33
type input "190215"
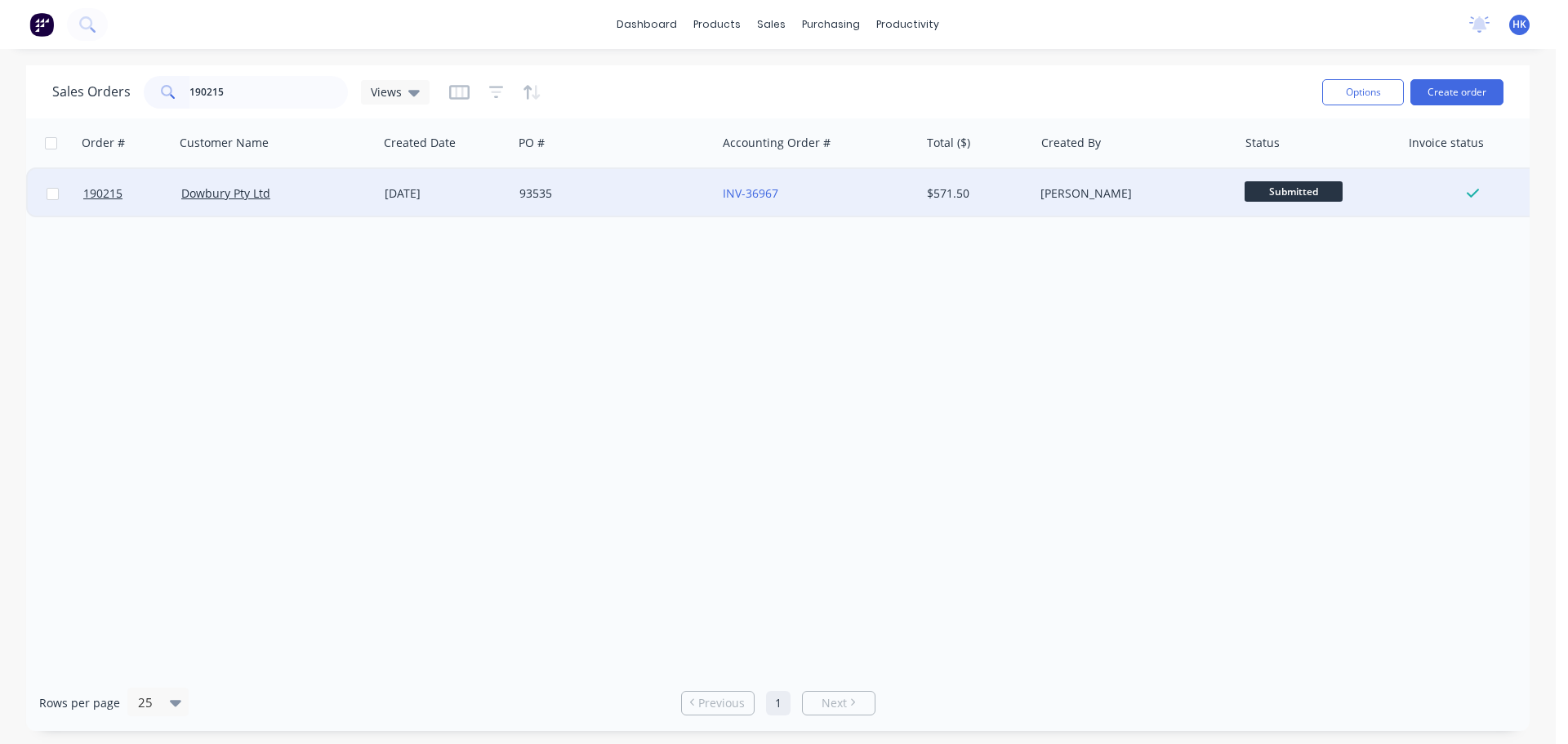
click at [513, 197] on div "93535" at bounding box center [614, 194] width 203 height 49
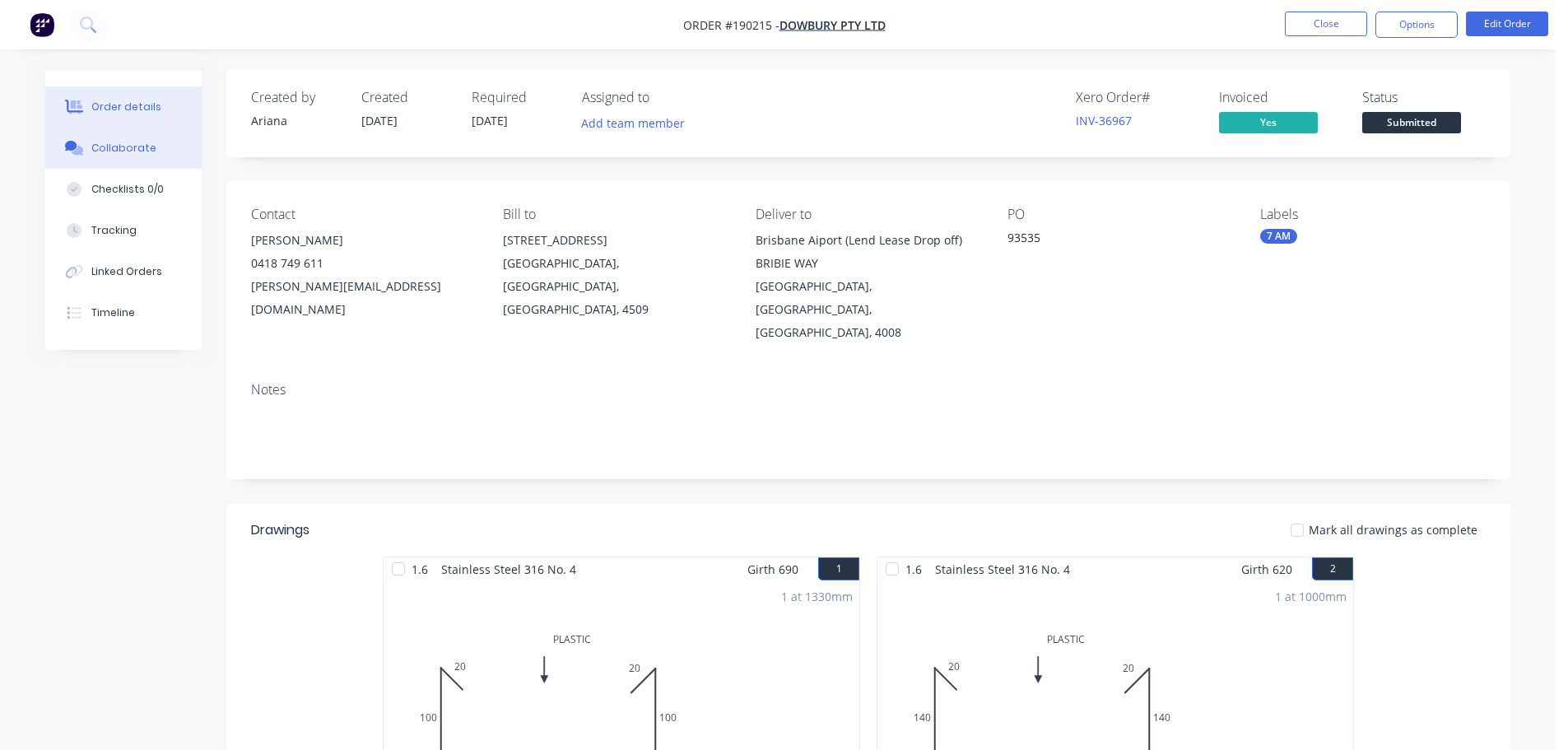
click at [108, 155] on div "Collaborate" at bounding box center [124, 148] width 65 height 15
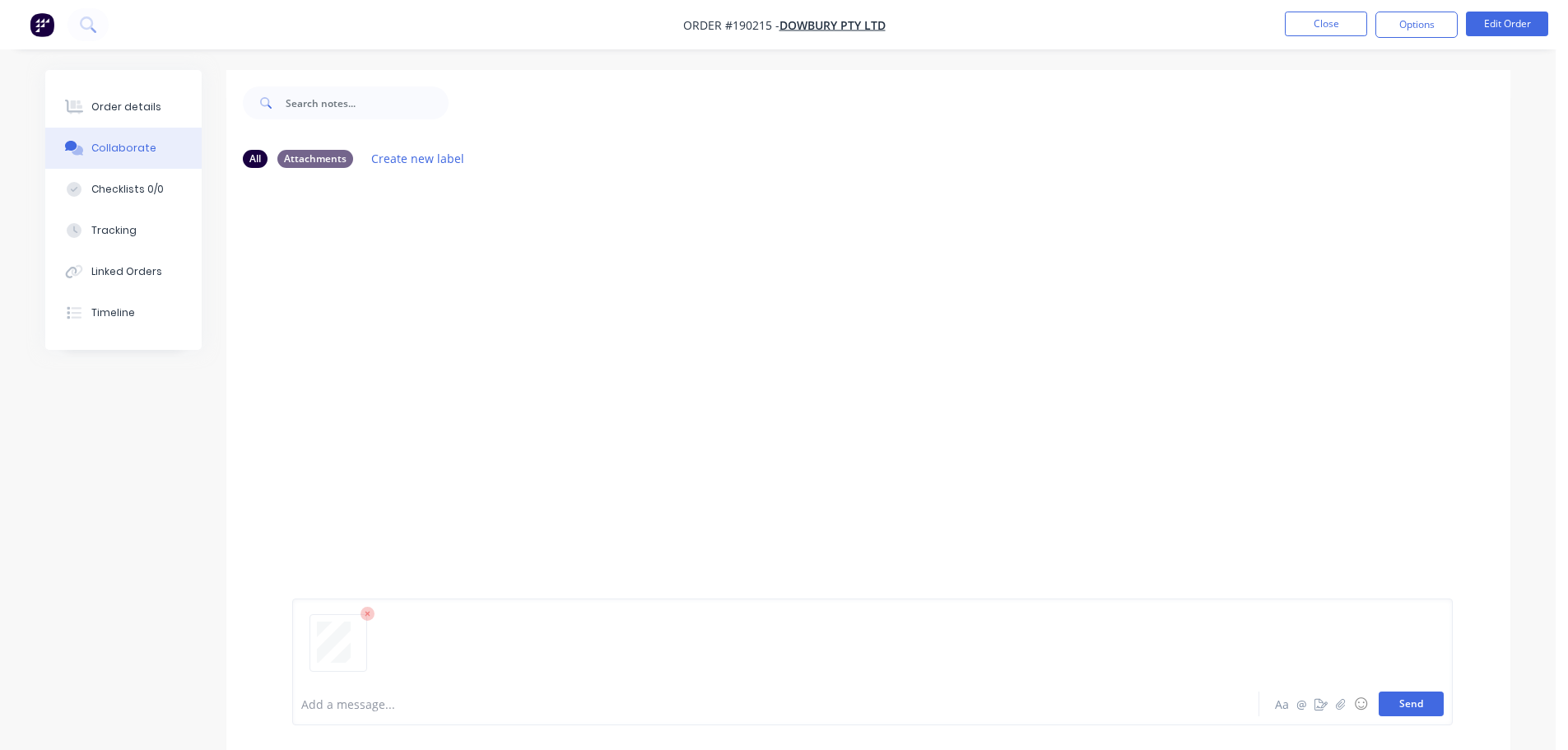
click at [1406, 700] on button "Send" at bounding box center [1410, 703] width 65 height 25
click at [1329, 24] on button "Close" at bounding box center [1326, 24] width 83 height 25
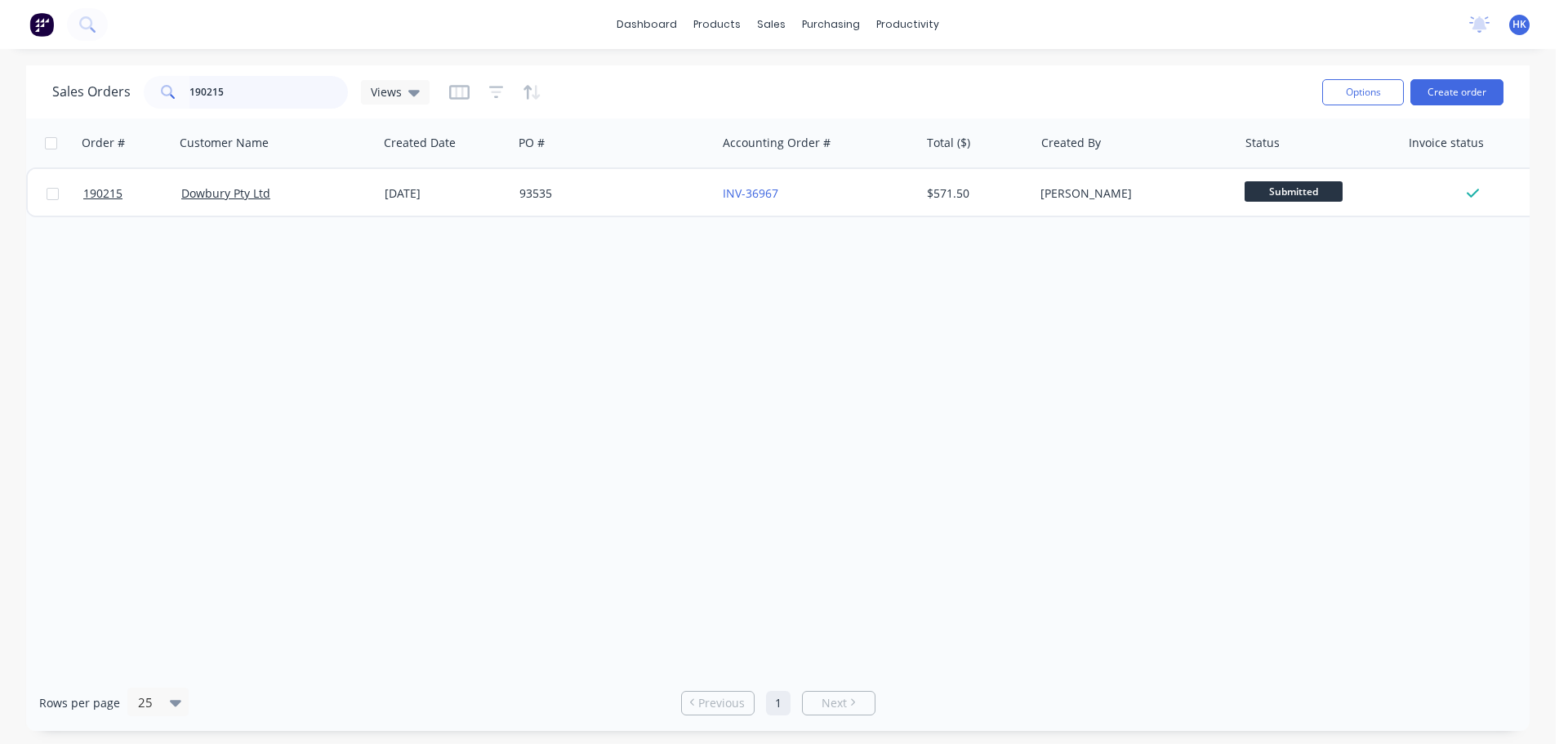
click at [251, 86] on input "190215" at bounding box center [268, 92] width 159 height 33
type input "190002"
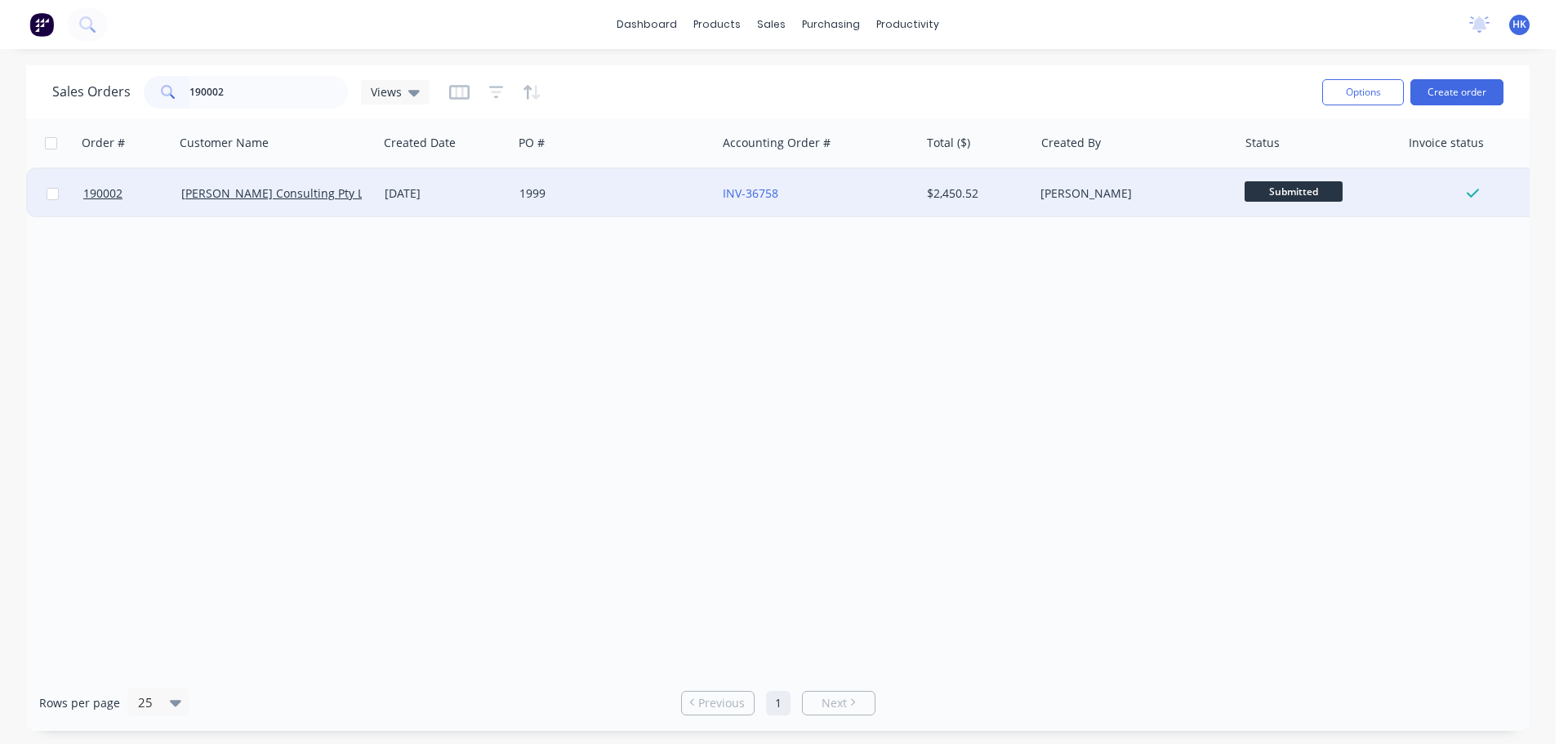
click at [578, 197] on div "1999" at bounding box center [610, 194] width 181 height 16
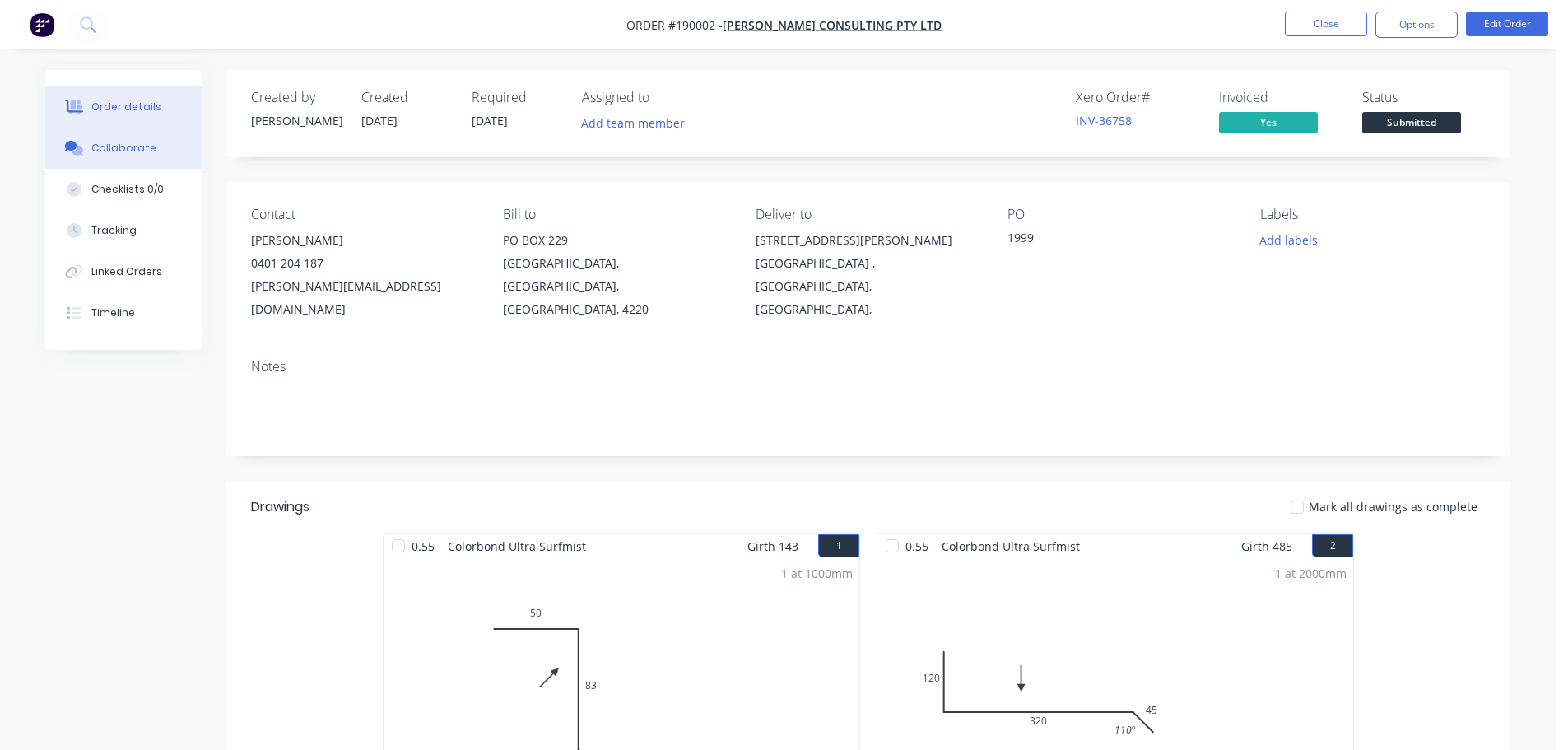
click at [148, 153] on div "Collaborate" at bounding box center [124, 148] width 65 height 15
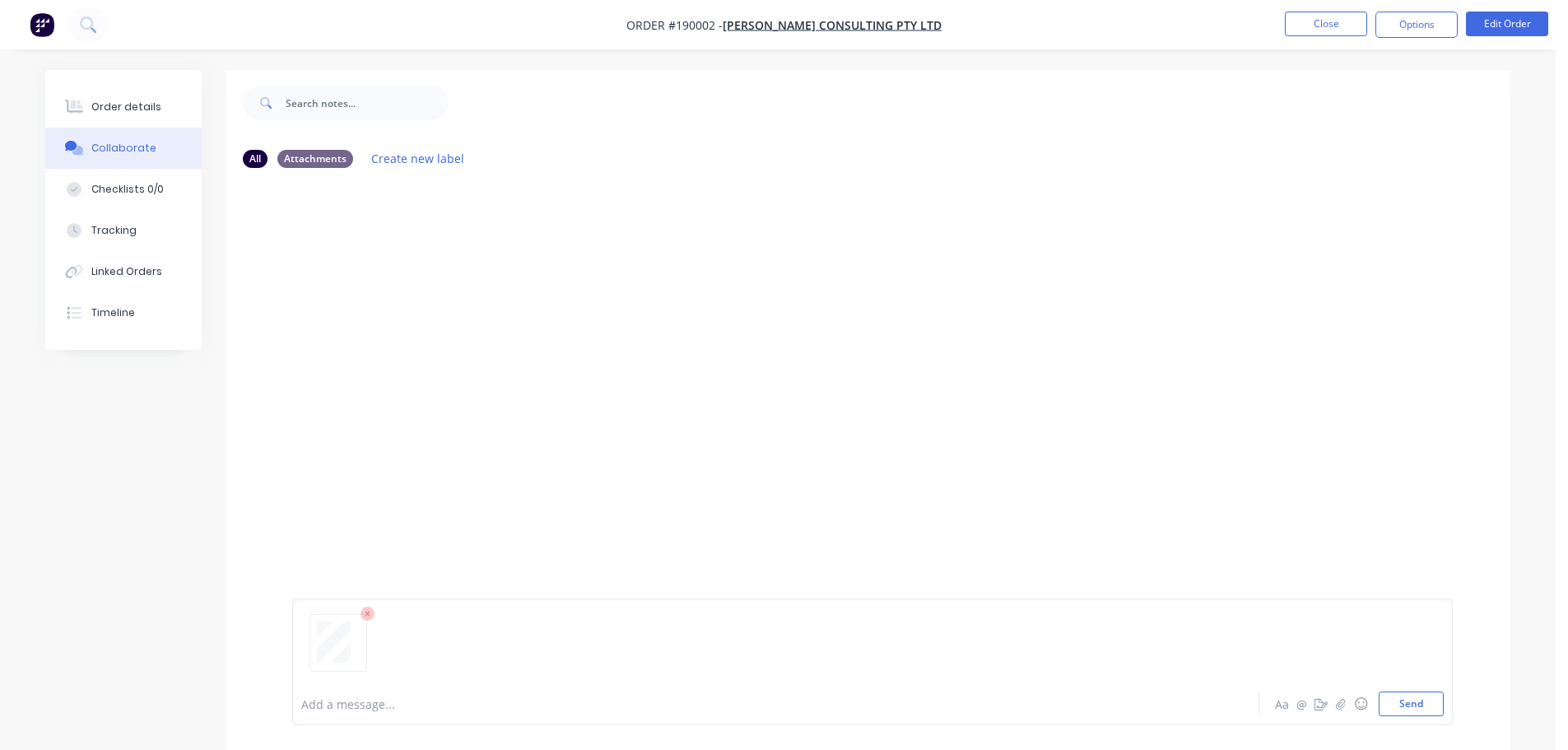
click at [1402, 694] on button "Send" at bounding box center [1410, 703] width 65 height 25
click at [1322, 28] on button "Close" at bounding box center [1326, 24] width 83 height 25
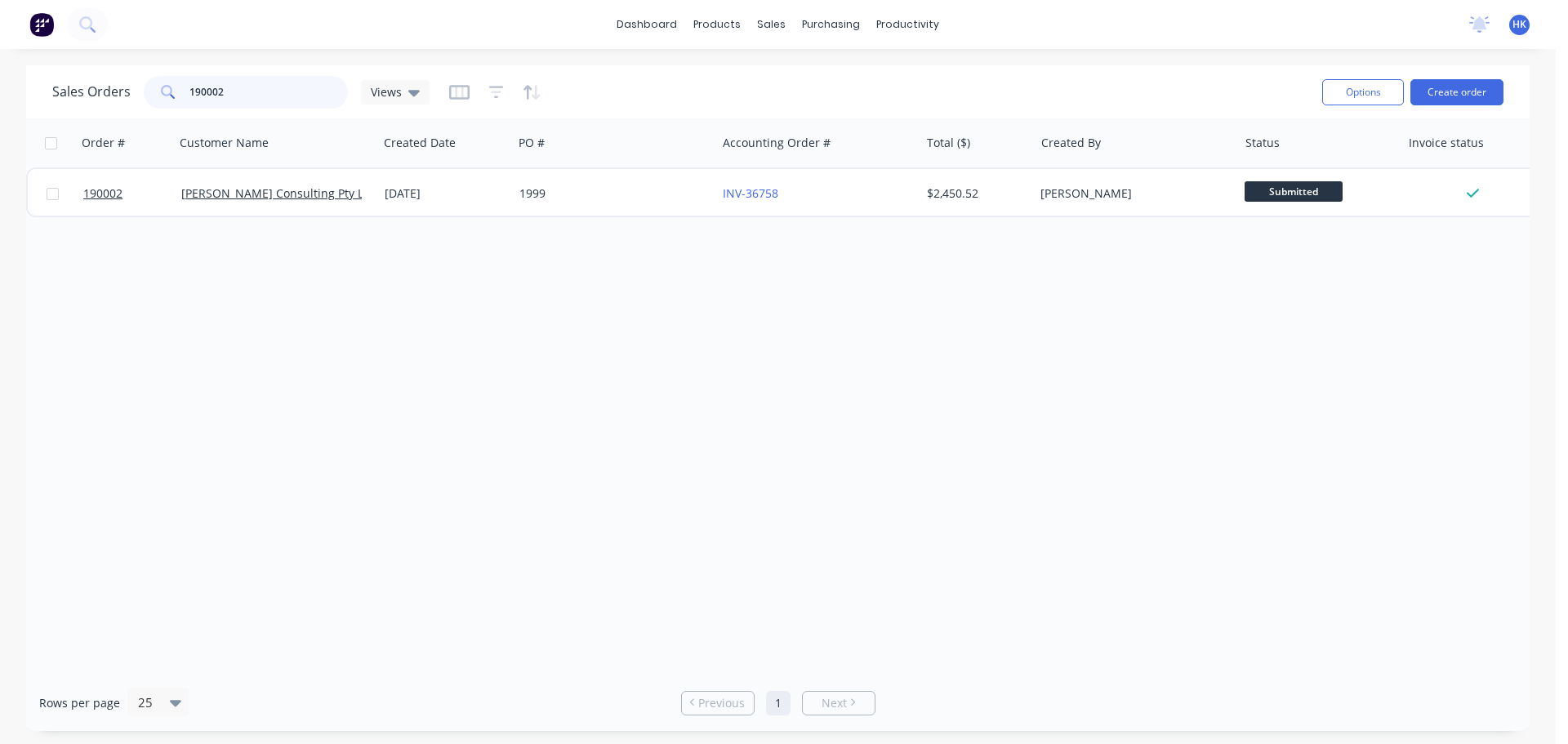
drag, startPoint x: 219, startPoint y: 105, endPoint x: 128, endPoint y: 105, distance: 91.0
click at [128, 105] on div "Sales Orders 190002 Views" at bounding box center [240, 92] width 378 height 33
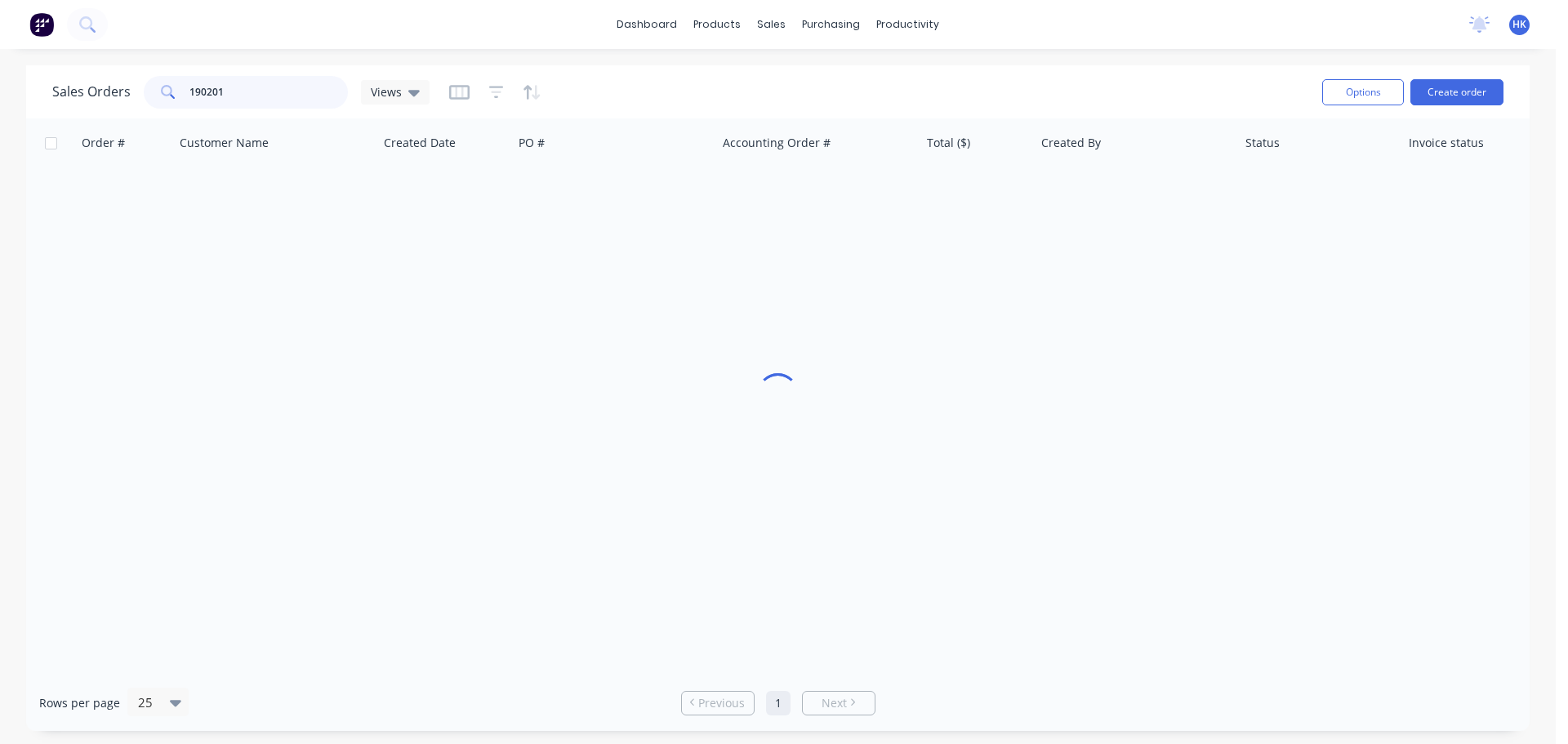
type input "190201"
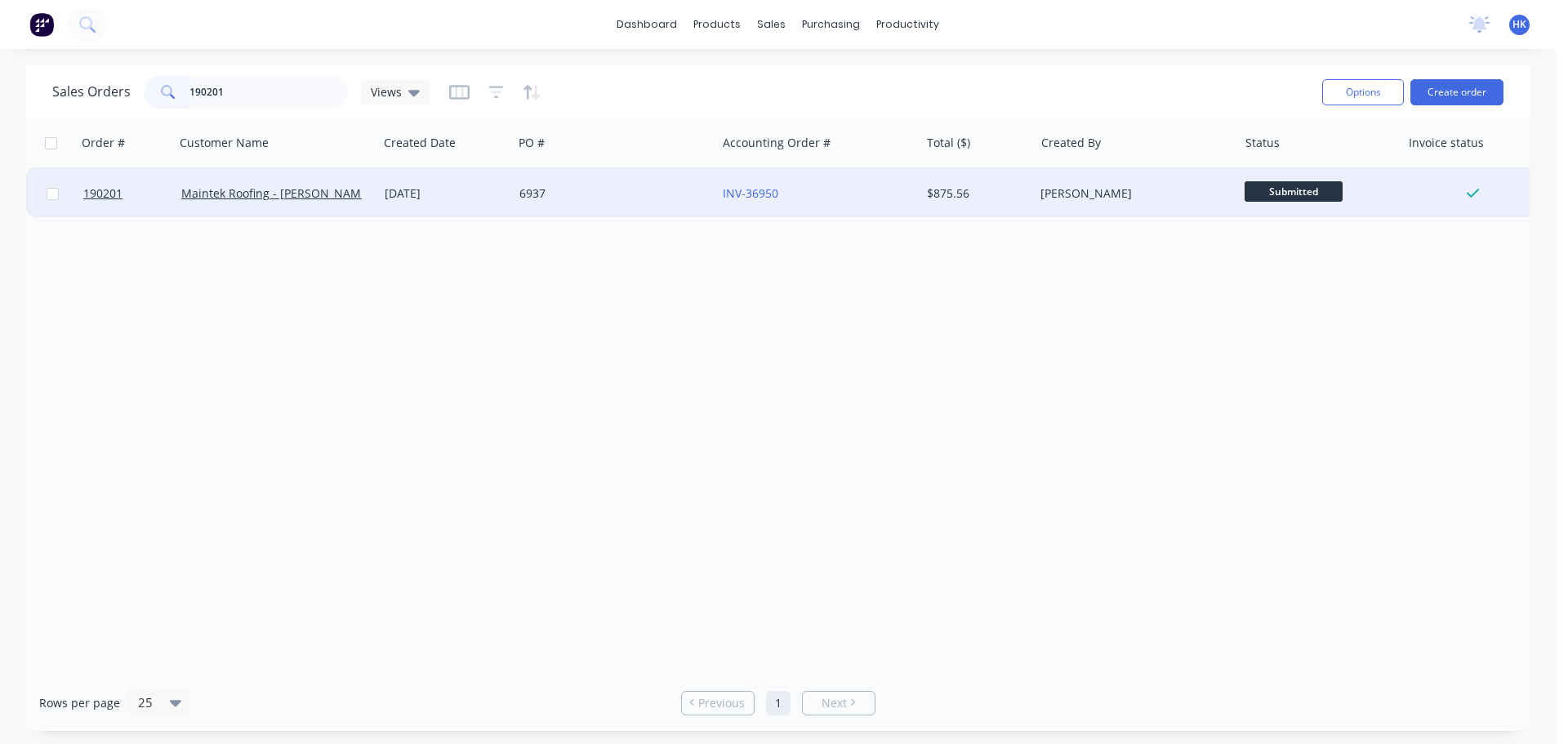
click at [520, 194] on div "6937" at bounding box center [610, 194] width 181 height 16
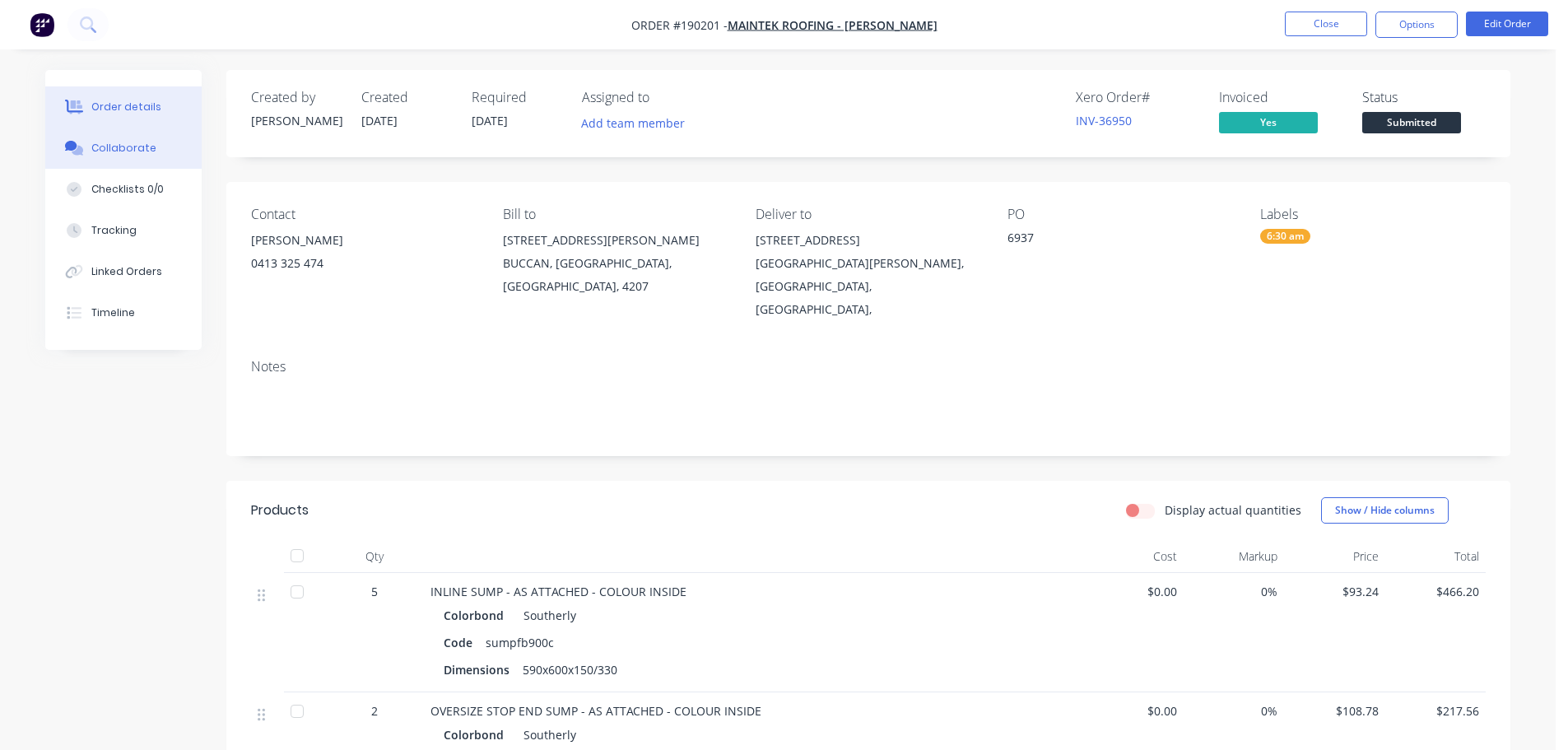
click at [105, 149] on div "Collaborate" at bounding box center [124, 148] width 65 height 15
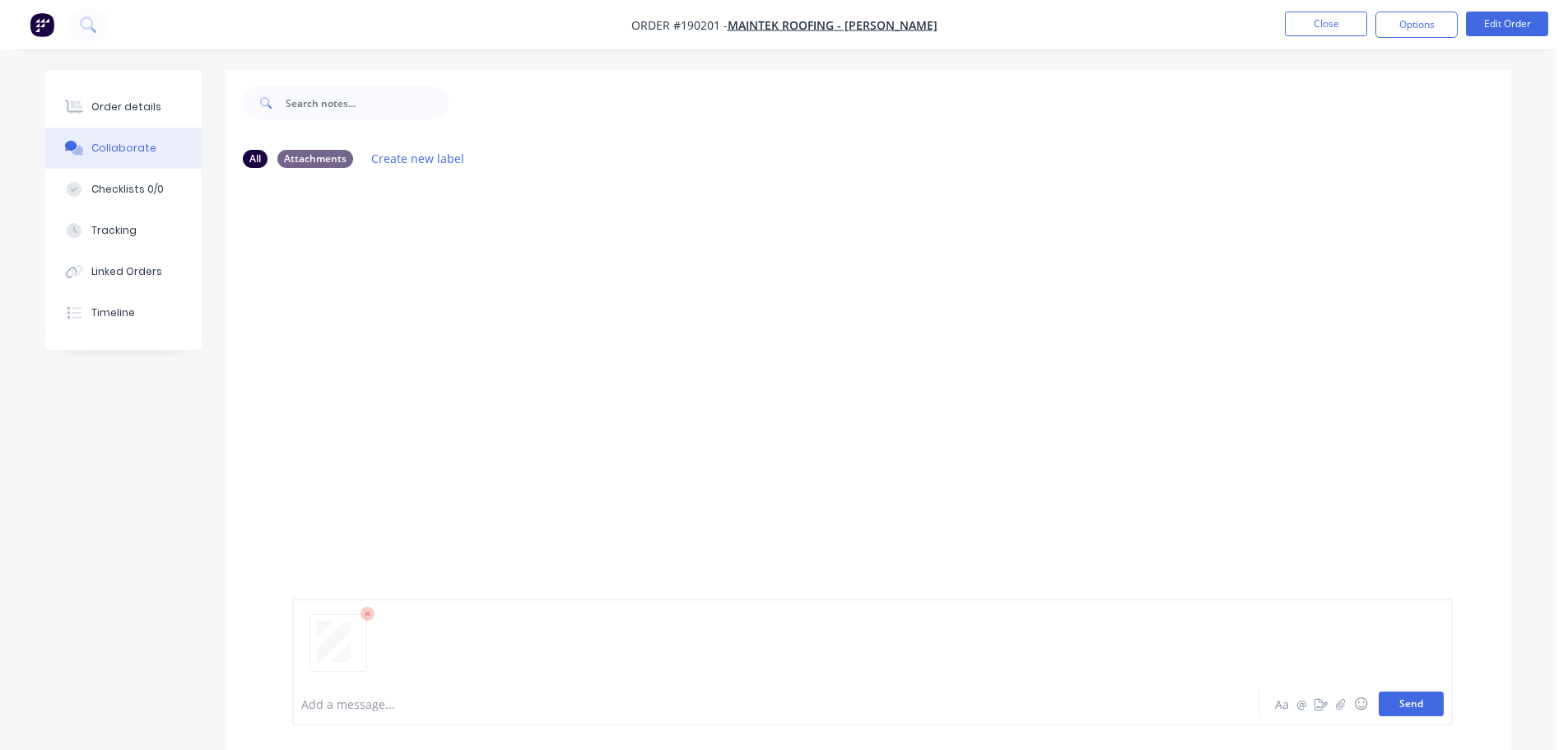
click at [1413, 708] on button "Send" at bounding box center [1410, 703] width 65 height 25
click at [1307, 32] on button "Close" at bounding box center [1326, 24] width 83 height 25
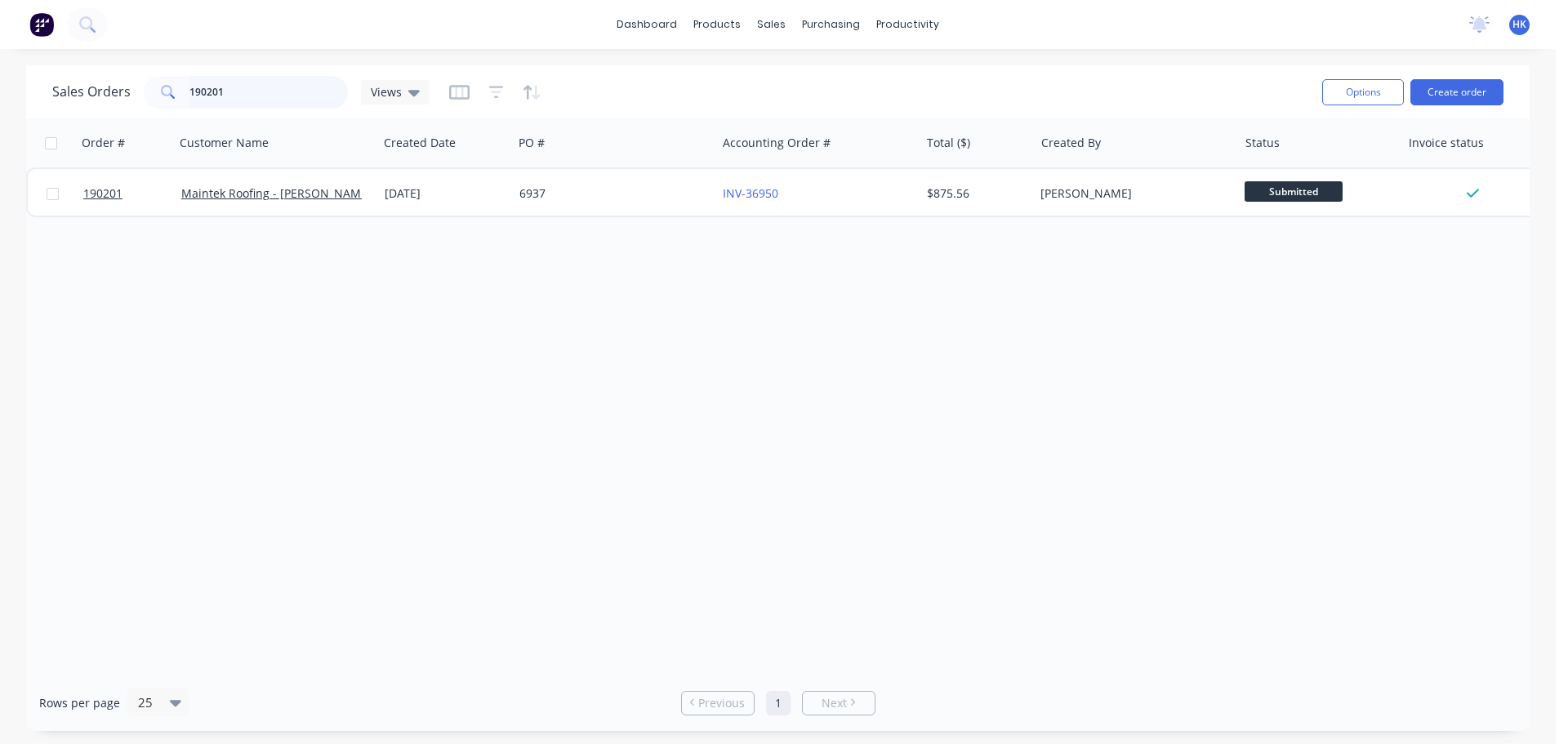
click at [251, 84] on input "190201" at bounding box center [268, 92] width 159 height 33
type input "190138"
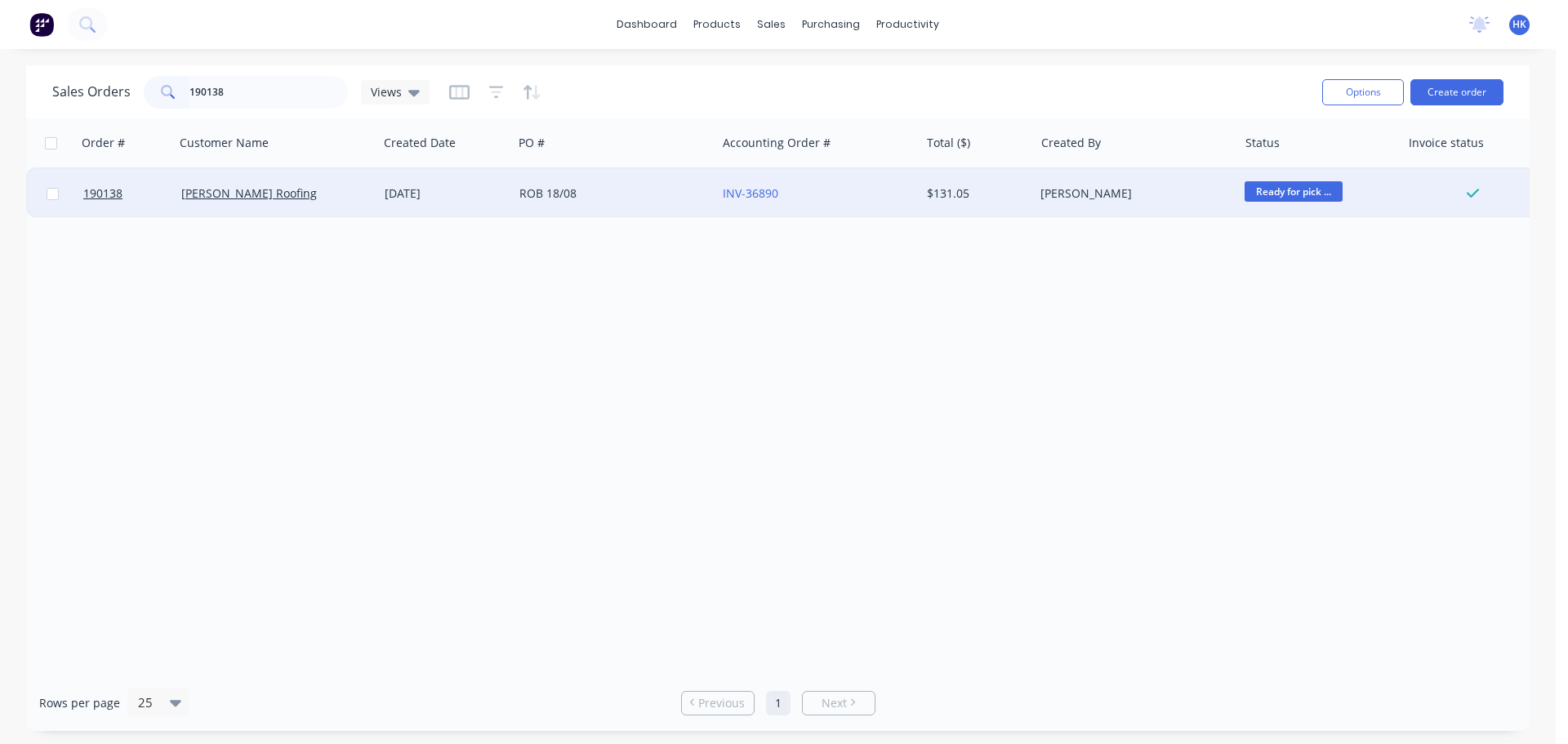
click at [531, 212] on div "ROB 18/08" at bounding box center [614, 194] width 203 height 49
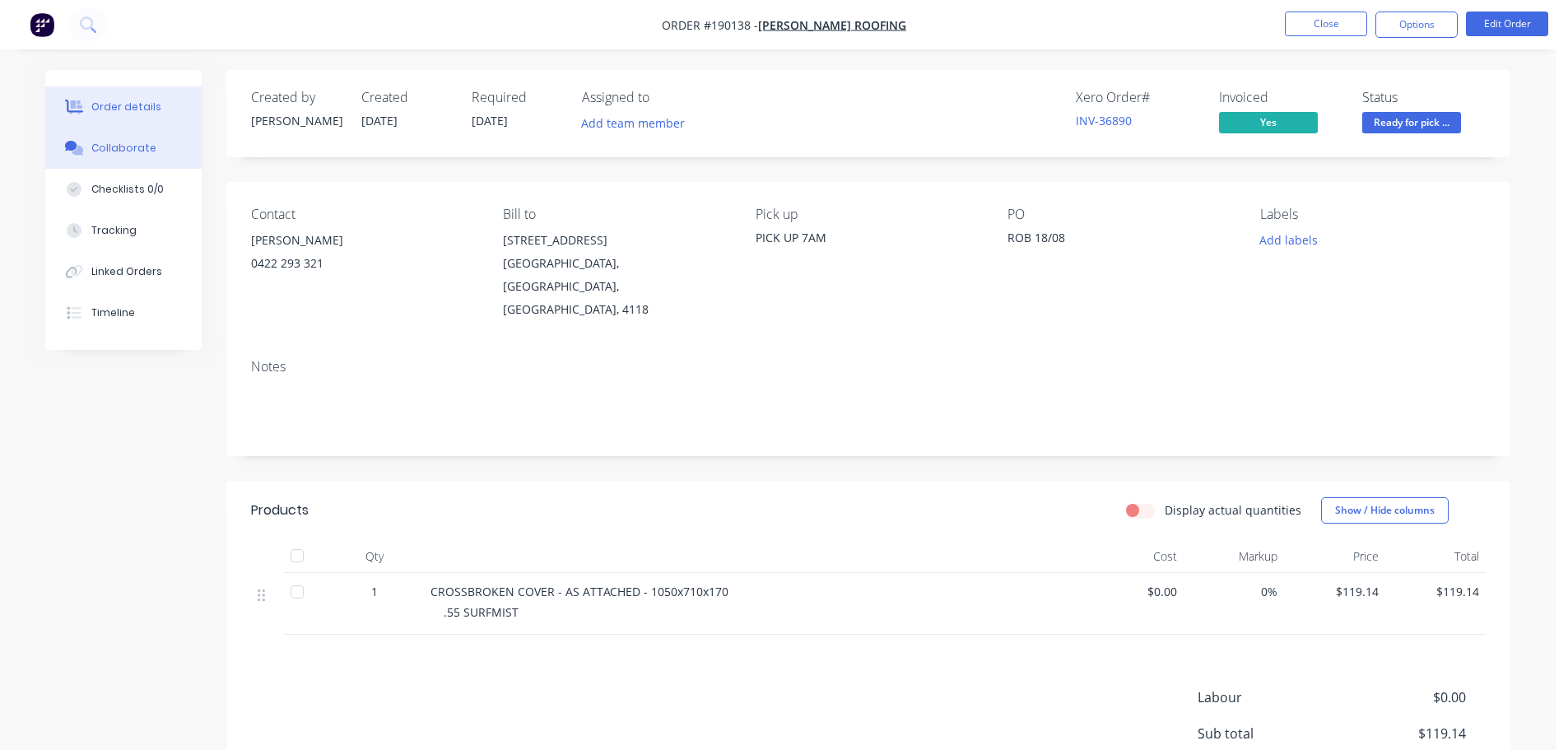
click at [138, 162] on button "Collaborate" at bounding box center [123, 148] width 157 height 41
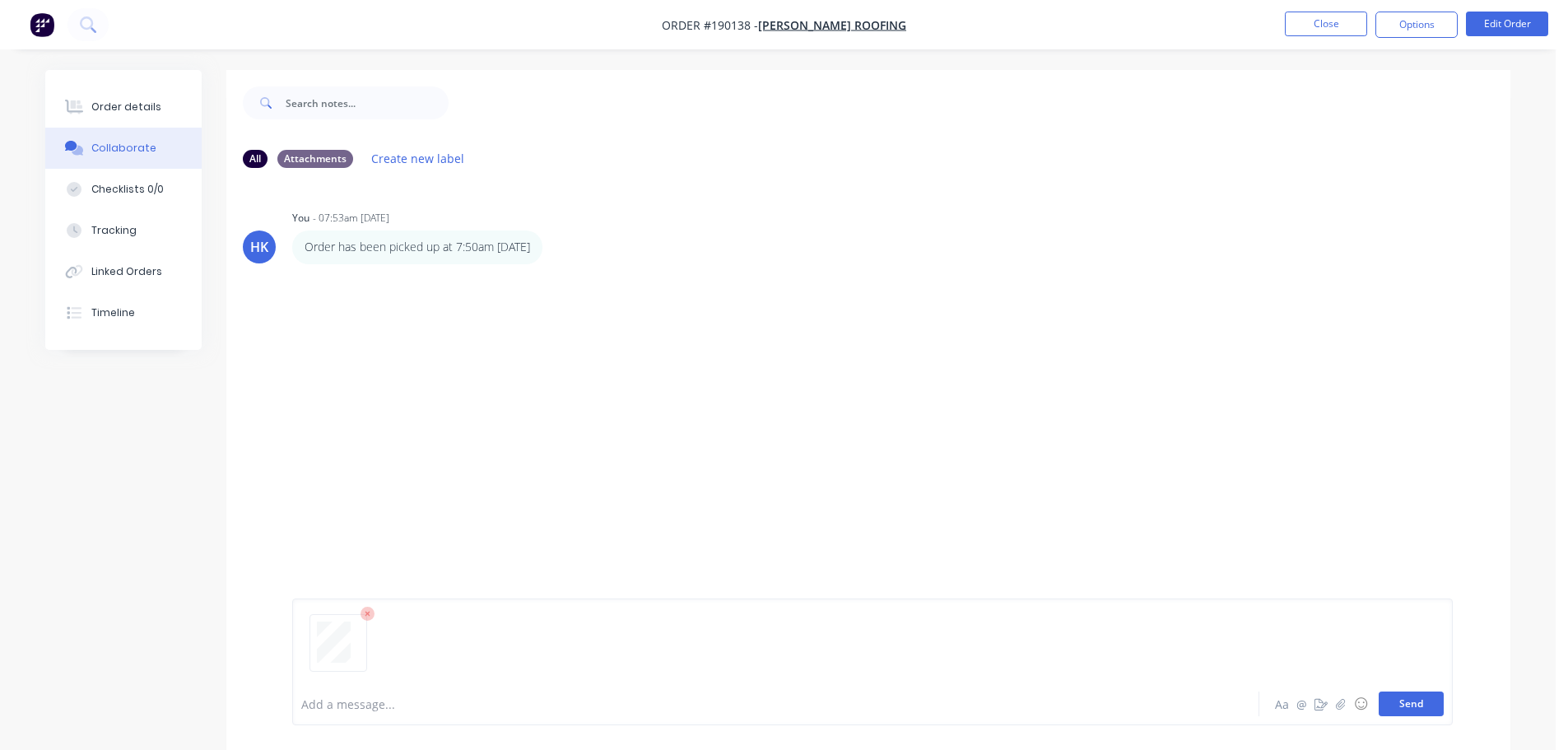
click at [1400, 700] on button "Send" at bounding box center [1410, 703] width 65 height 25
click at [1305, 36] on button "Close" at bounding box center [1326, 24] width 83 height 25
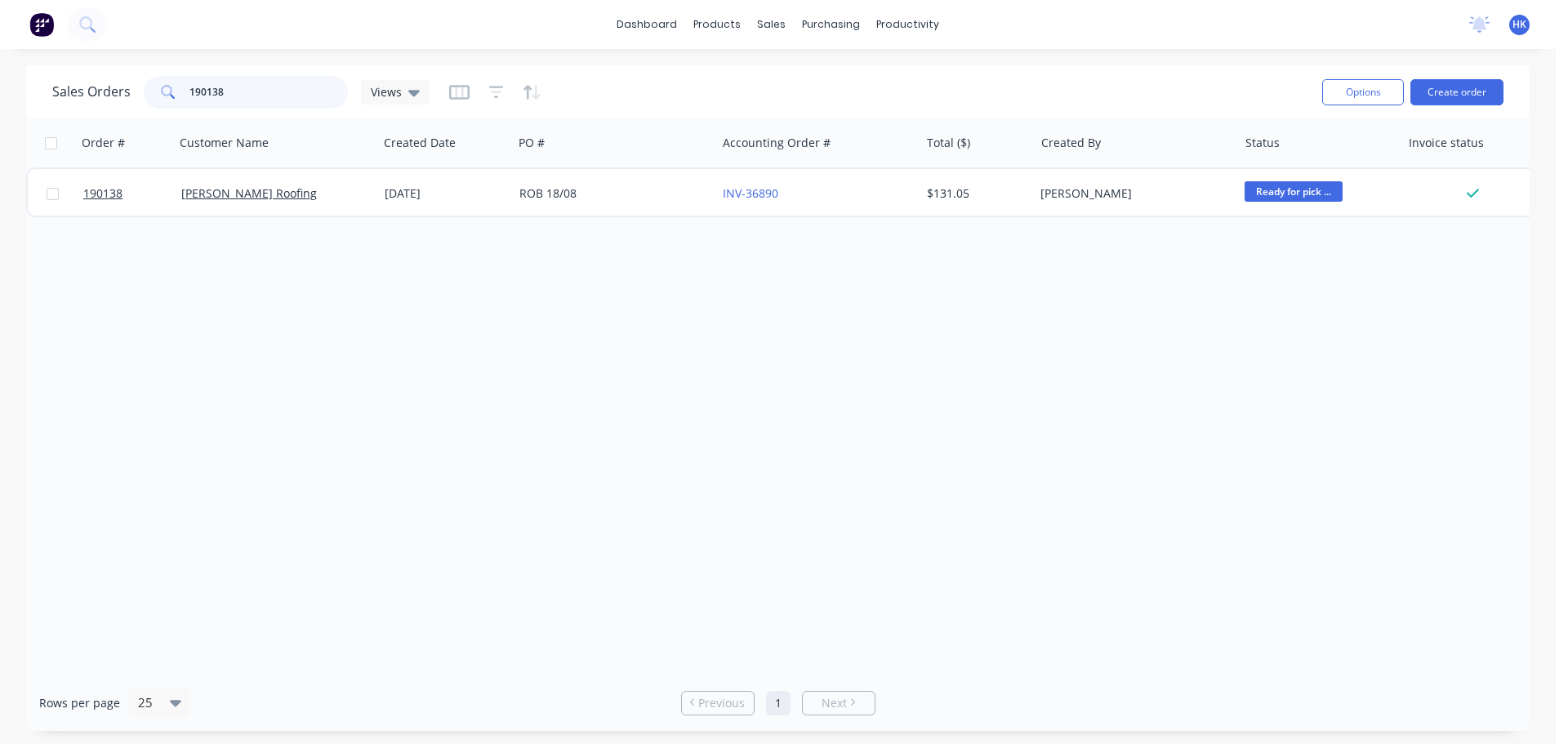
drag, startPoint x: 301, startPoint y: 78, endPoint x: 167, endPoint y: 101, distance: 136.0
click at [167, 101] on div "190138" at bounding box center [246, 92] width 204 height 33
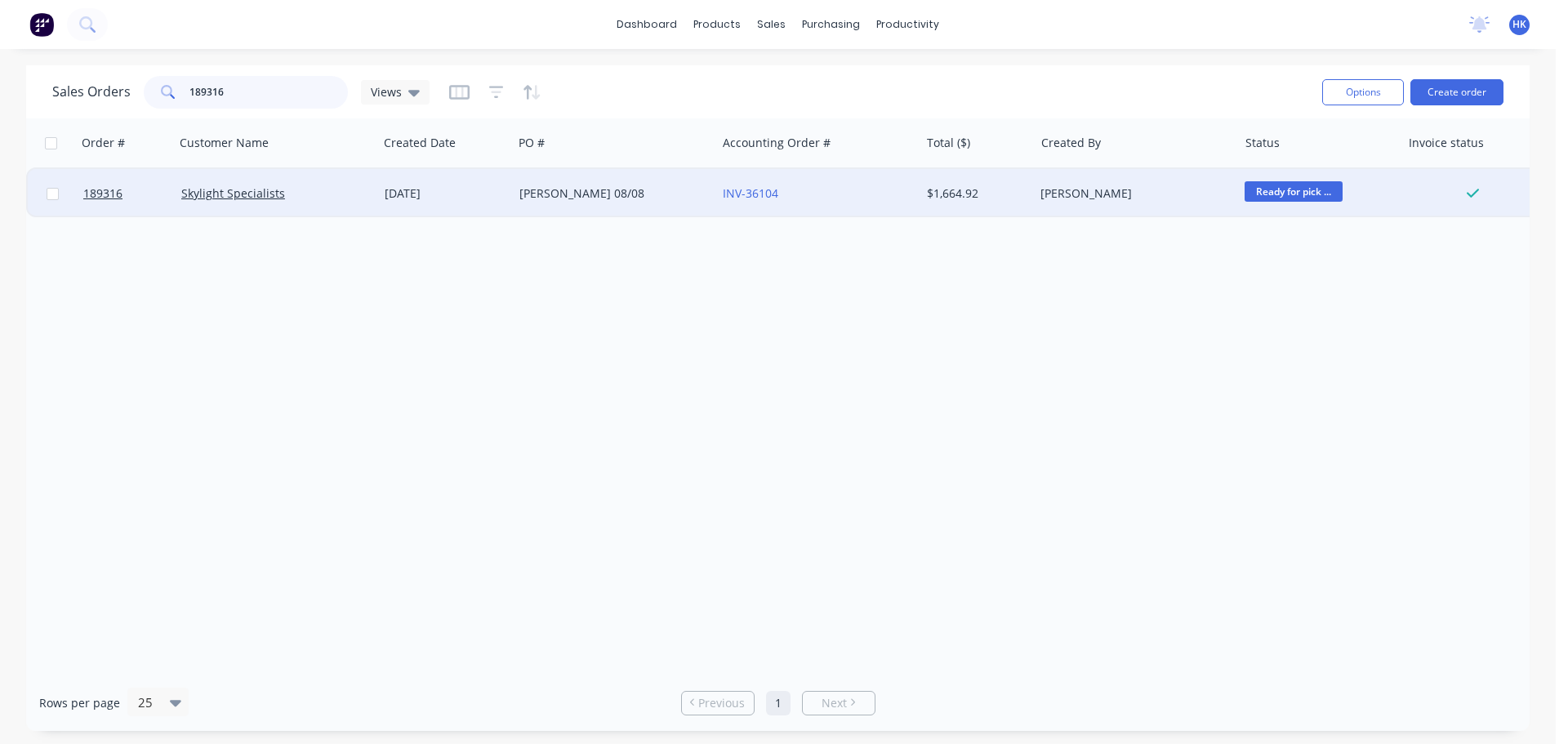
type input "189316"
click at [327, 211] on div "Skylight Specialists" at bounding box center [276, 194] width 203 height 49
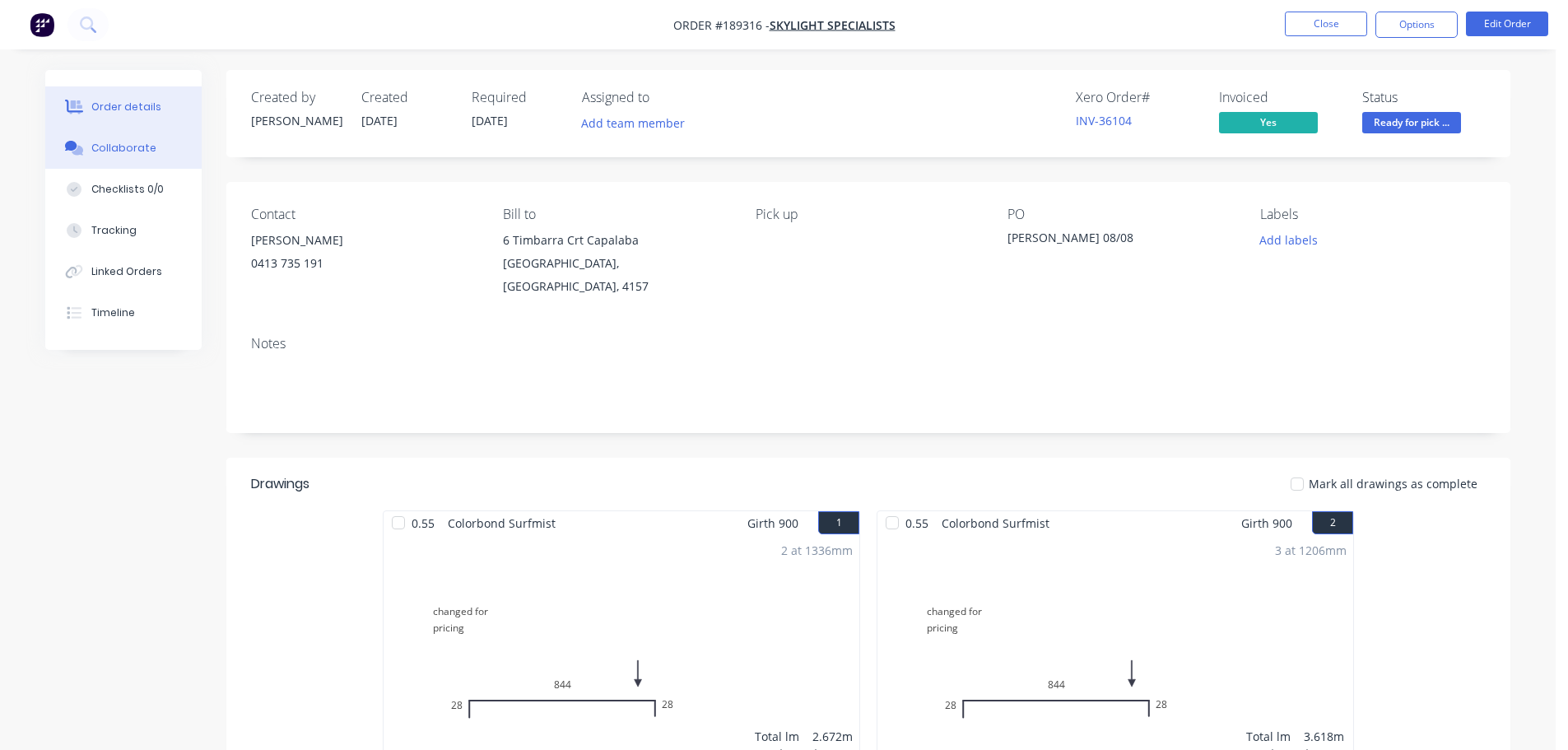
click at [84, 146] on div at bounding box center [73, 148] width 25 height 15
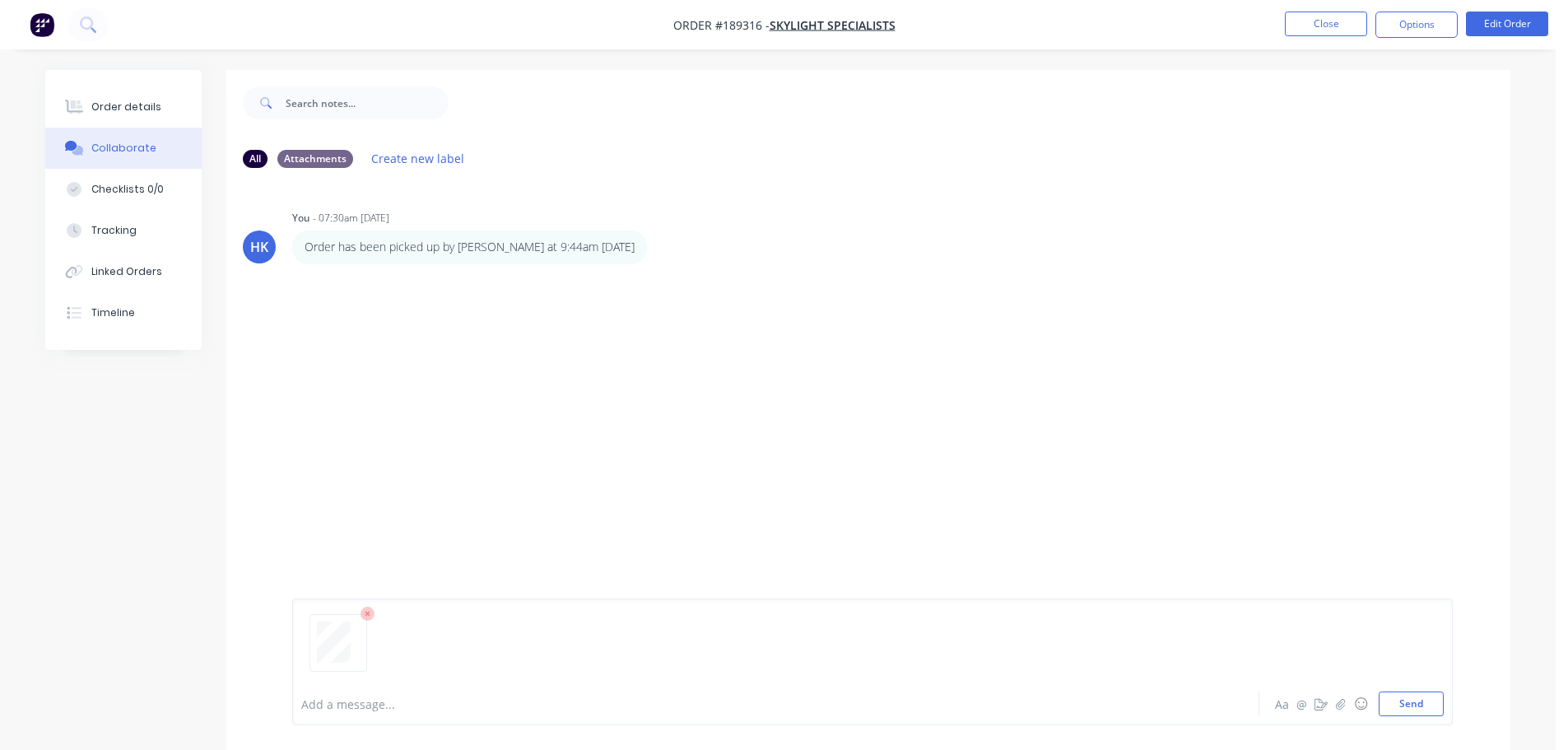
drag, startPoint x: 1416, startPoint y: 701, endPoint x: 1417, endPoint y: 678, distance: 23.0
click at [1417, 701] on button "Send" at bounding box center [1410, 703] width 65 height 25
click at [1331, 19] on button "Close" at bounding box center [1326, 24] width 83 height 25
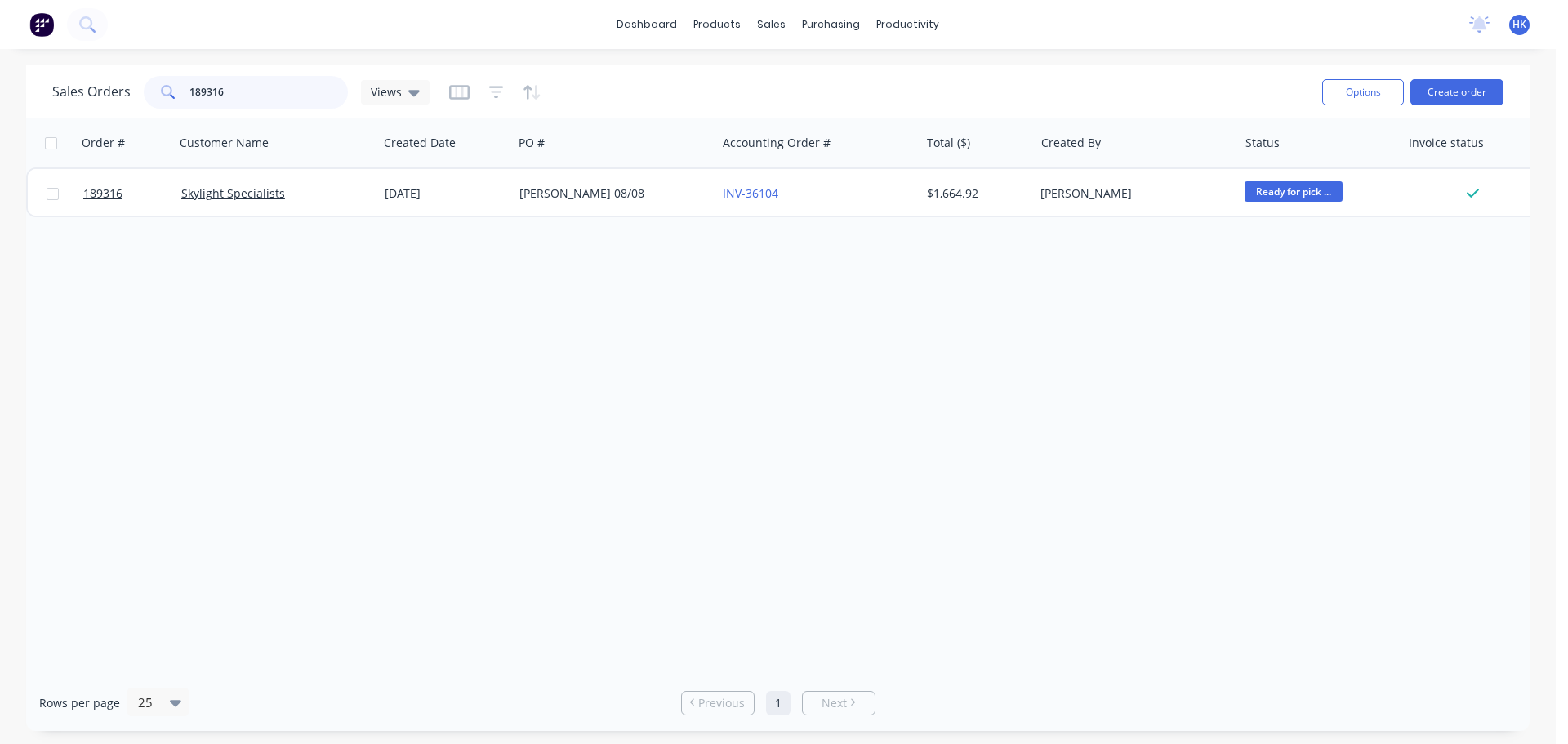
click at [248, 97] on input "189316" at bounding box center [268, 92] width 159 height 33
type input "189865"
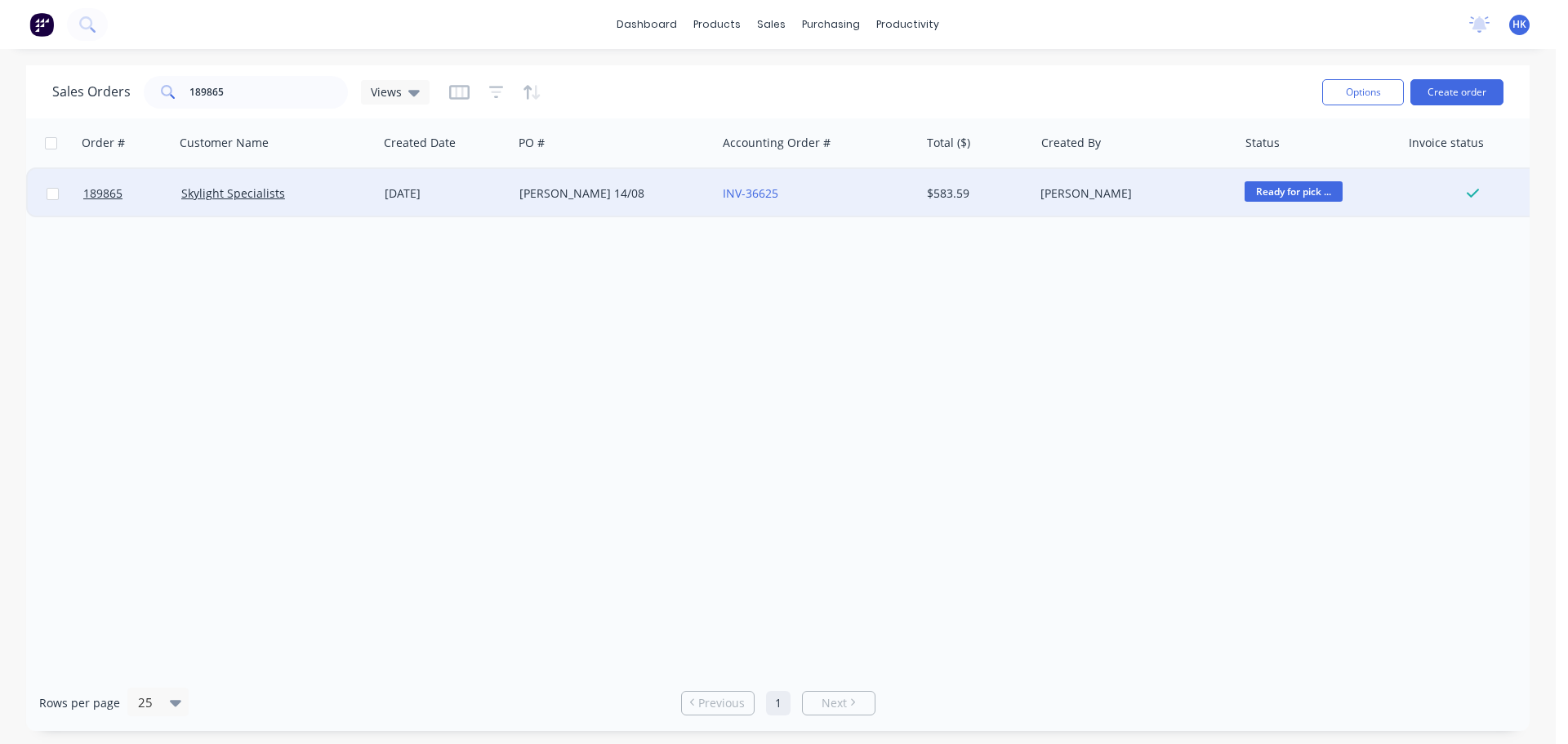
click at [541, 198] on div "[PERSON_NAME] 14/08" at bounding box center [610, 194] width 181 height 16
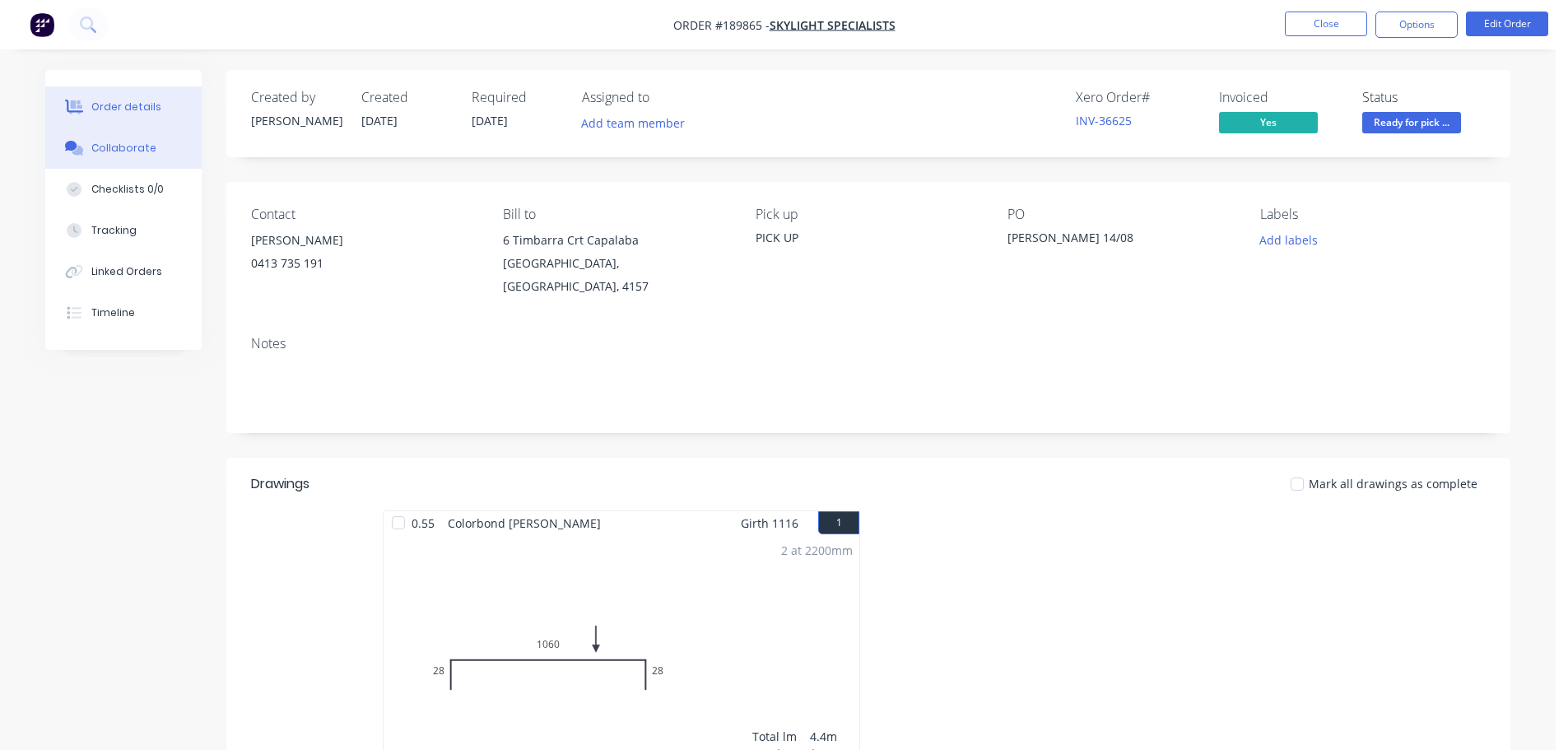
click at [138, 160] on button "Collaborate" at bounding box center [123, 148] width 157 height 41
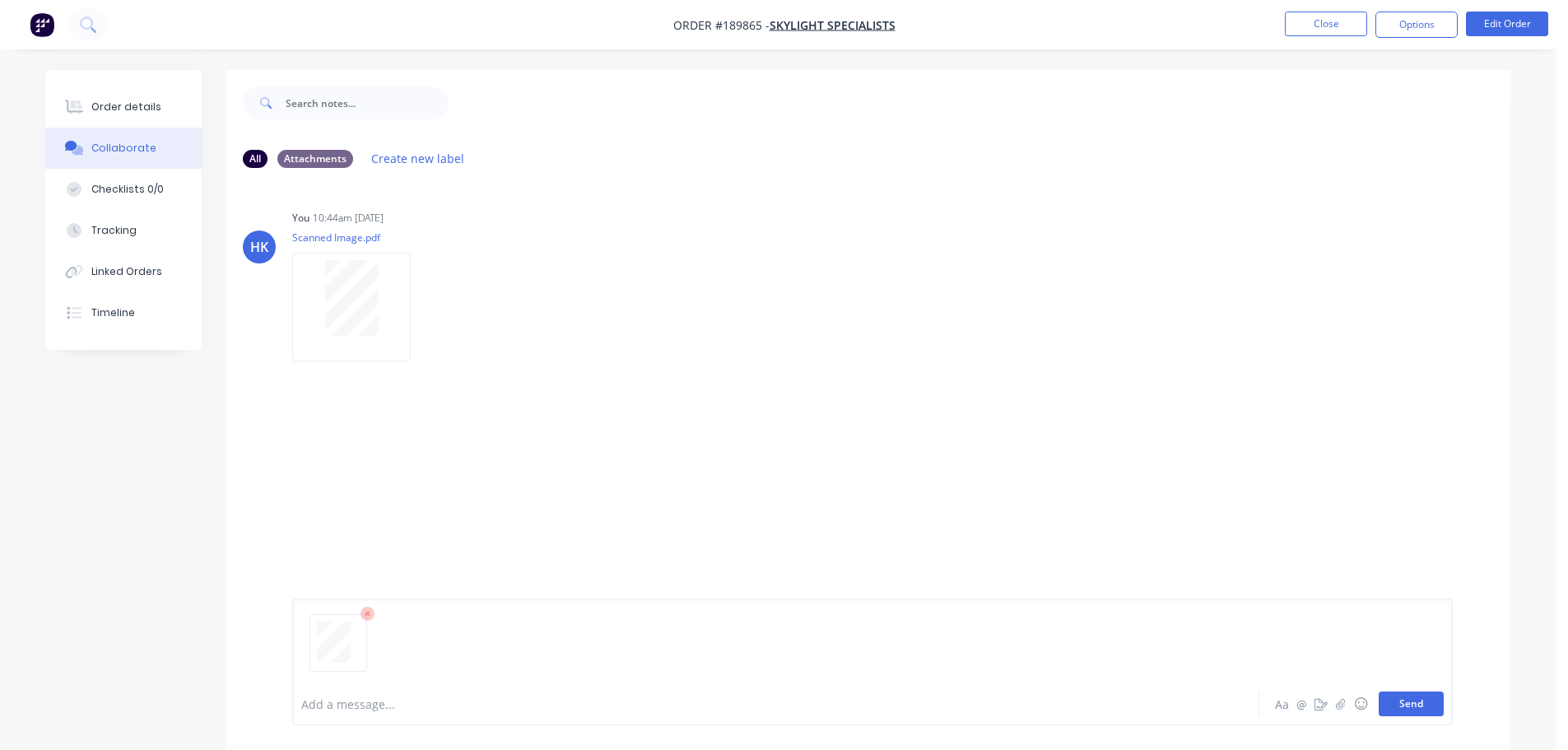
click at [1397, 702] on button "Send" at bounding box center [1410, 703] width 65 height 25
click at [1305, 20] on button "Close" at bounding box center [1326, 24] width 83 height 25
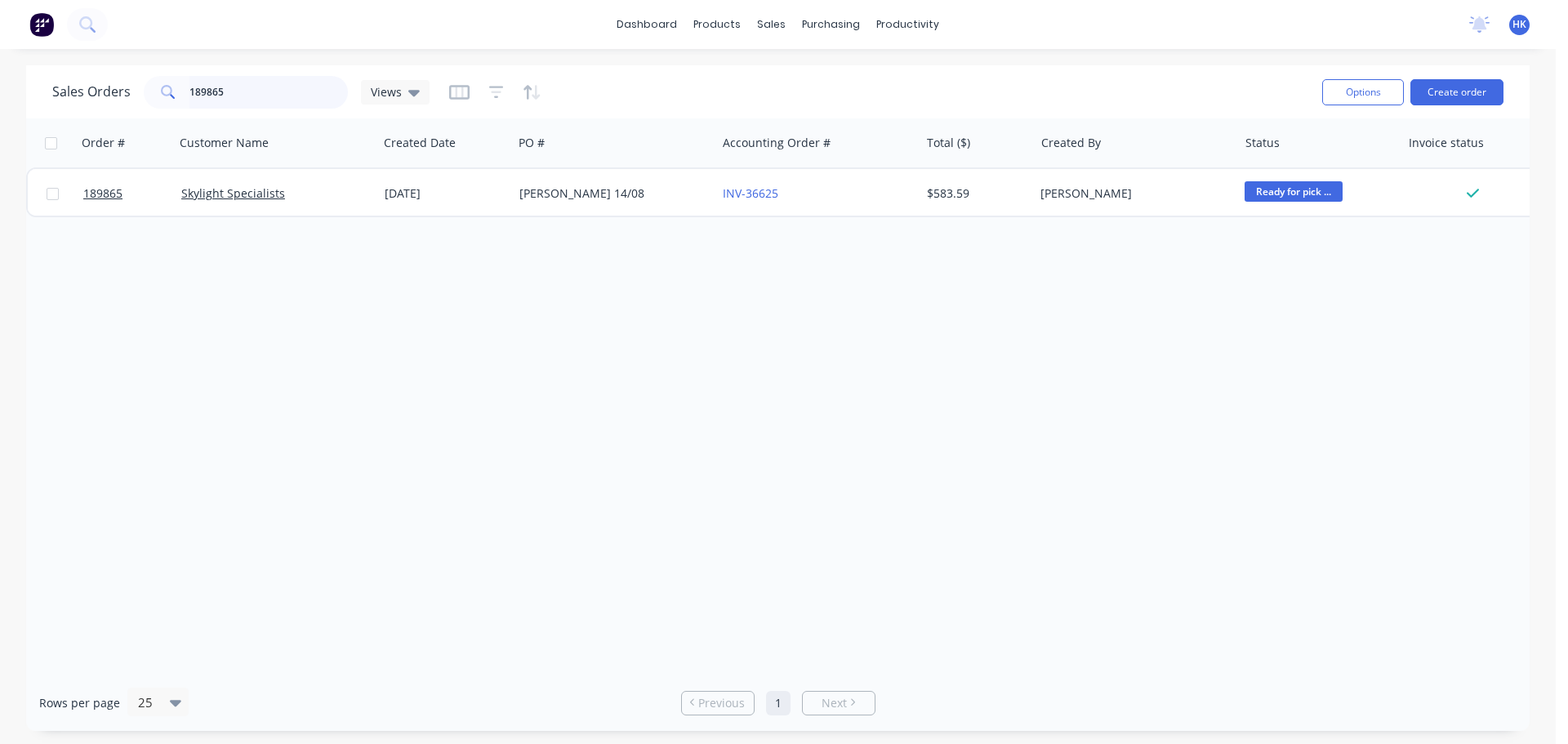
click at [249, 94] on input "189865" at bounding box center [268, 92] width 159 height 33
click at [250, 94] on input "189865" at bounding box center [268, 92] width 159 height 33
type input "189880"
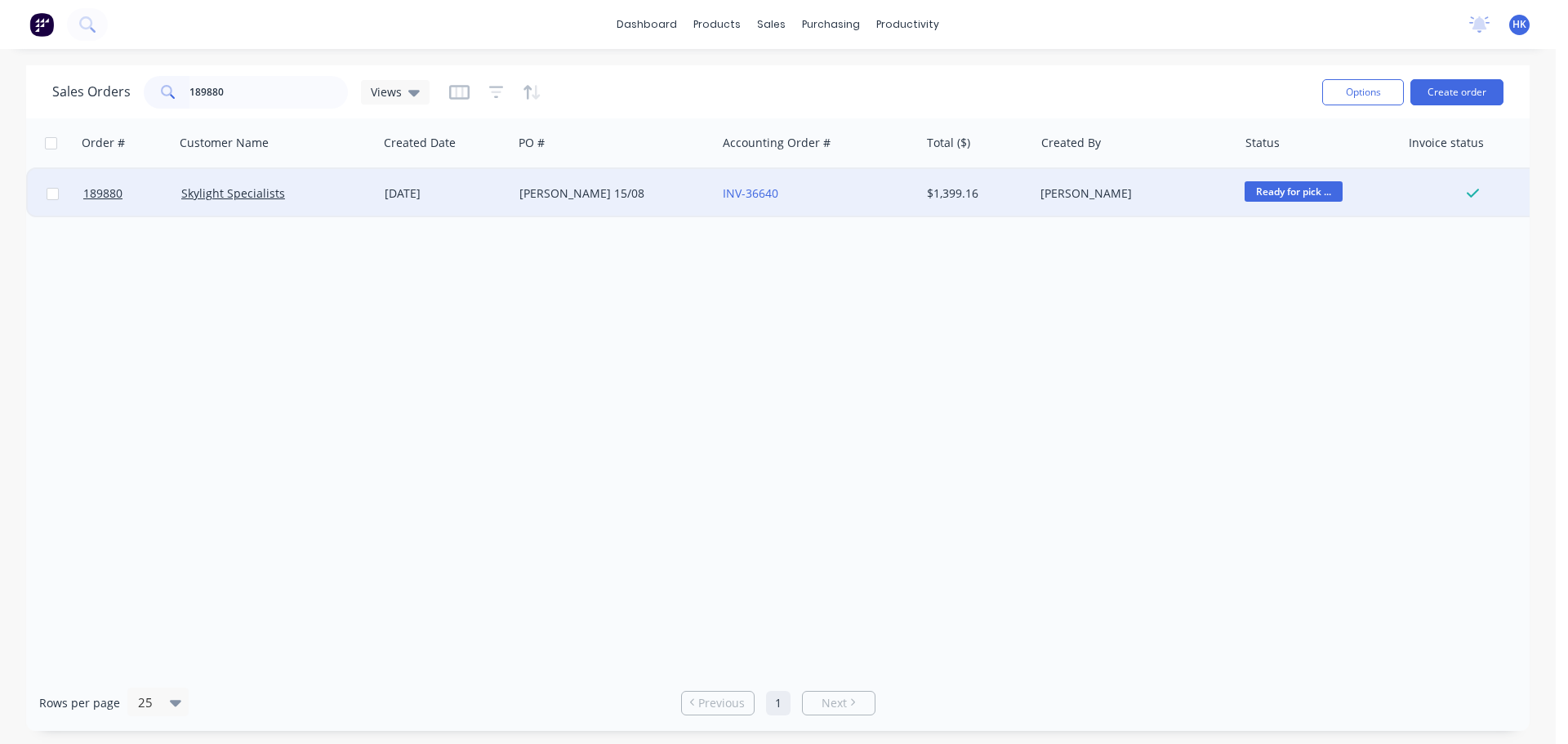
click at [470, 198] on div "[DATE]" at bounding box center [446, 194] width 122 height 16
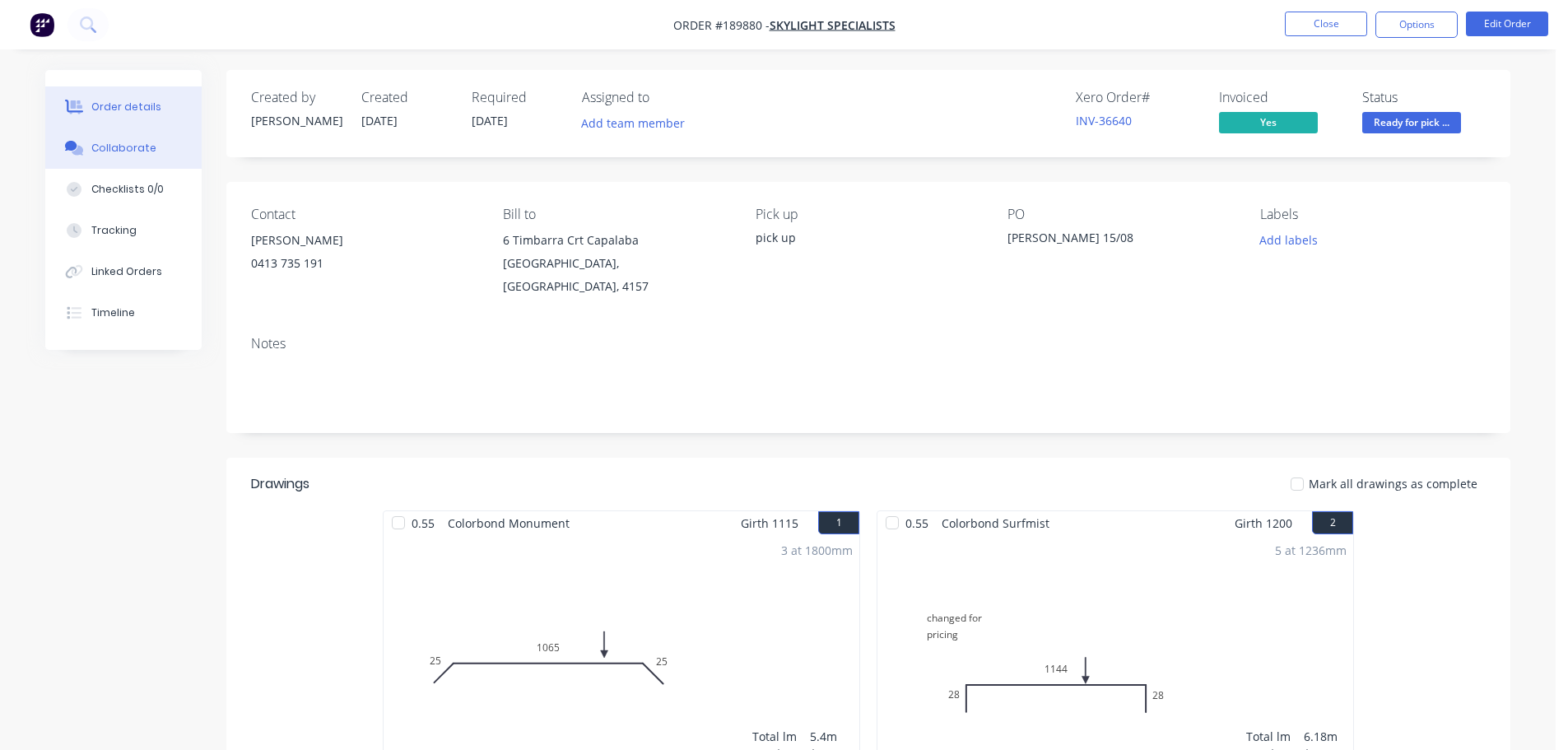
click at [140, 149] on div "Collaborate" at bounding box center [124, 148] width 65 height 15
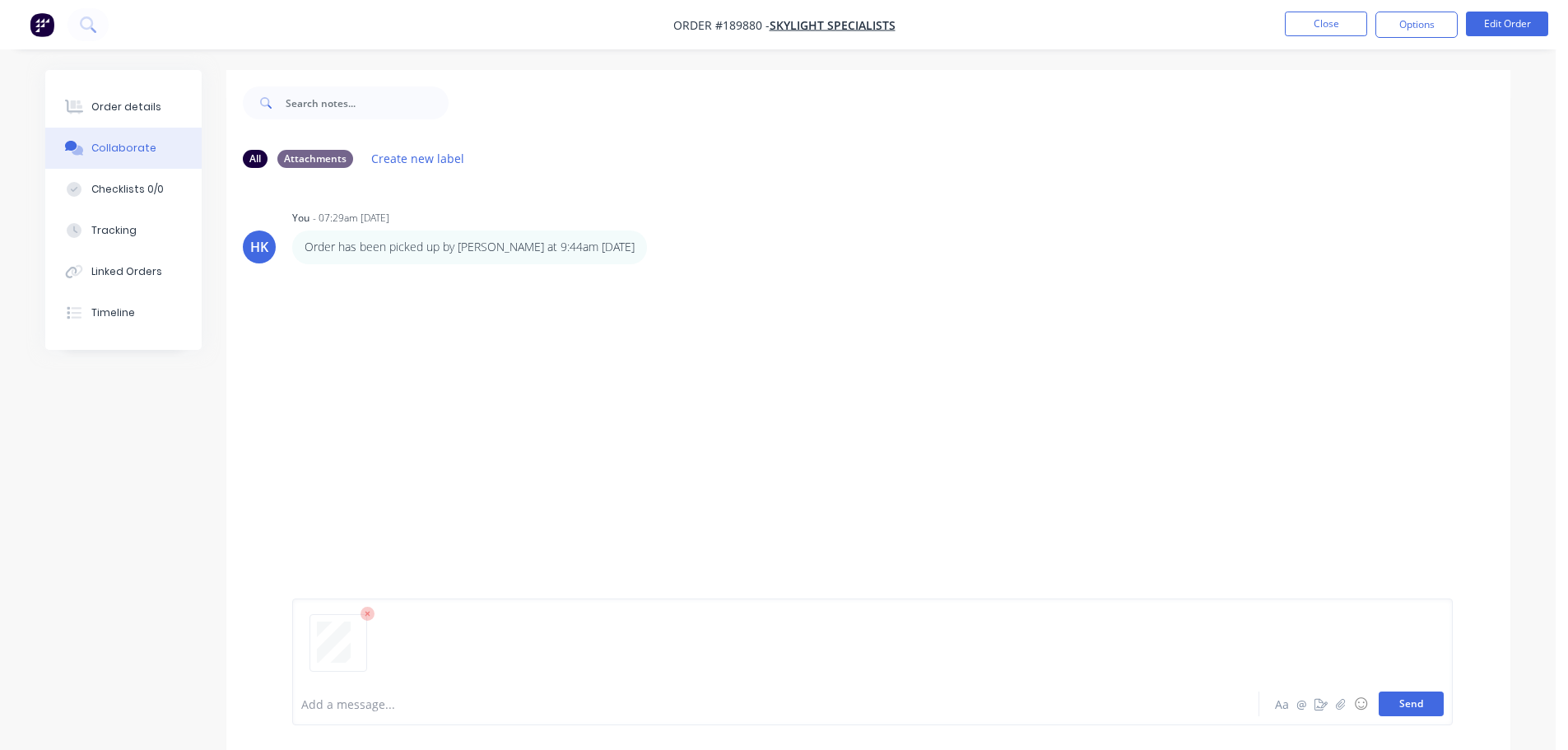
click at [1409, 702] on button "Send" at bounding box center [1410, 703] width 65 height 25
click at [1341, 15] on button "Close" at bounding box center [1326, 24] width 83 height 25
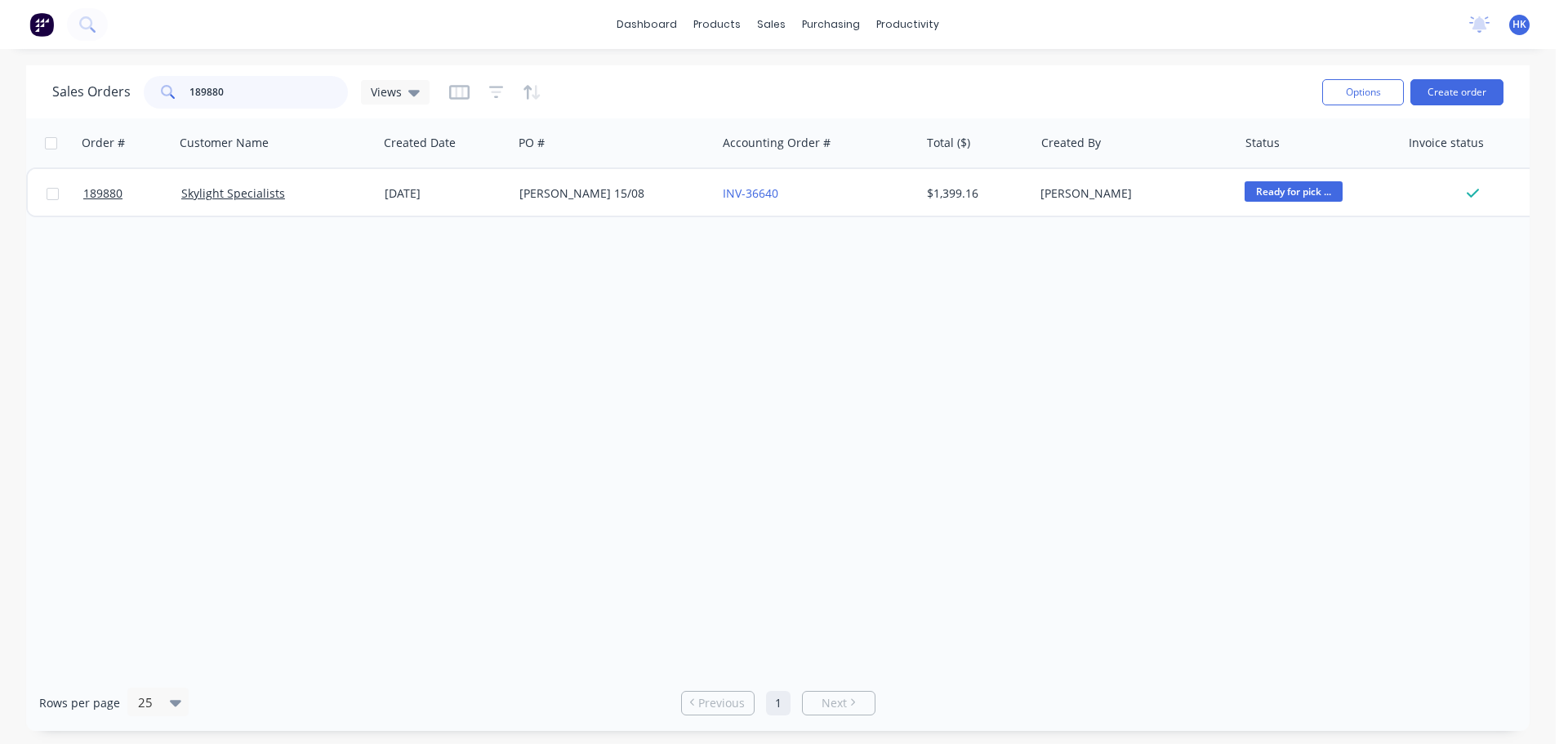
drag, startPoint x: 305, startPoint y: 84, endPoint x: 166, endPoint y: 104, distance: 140.4
click at [168, 104] on div "189880" at bounding box center [246, 92] width 204 height 33
type input "190071"
click at [525, 188] on div "S50234" at bounding box center [610, 194] width 181 height 16
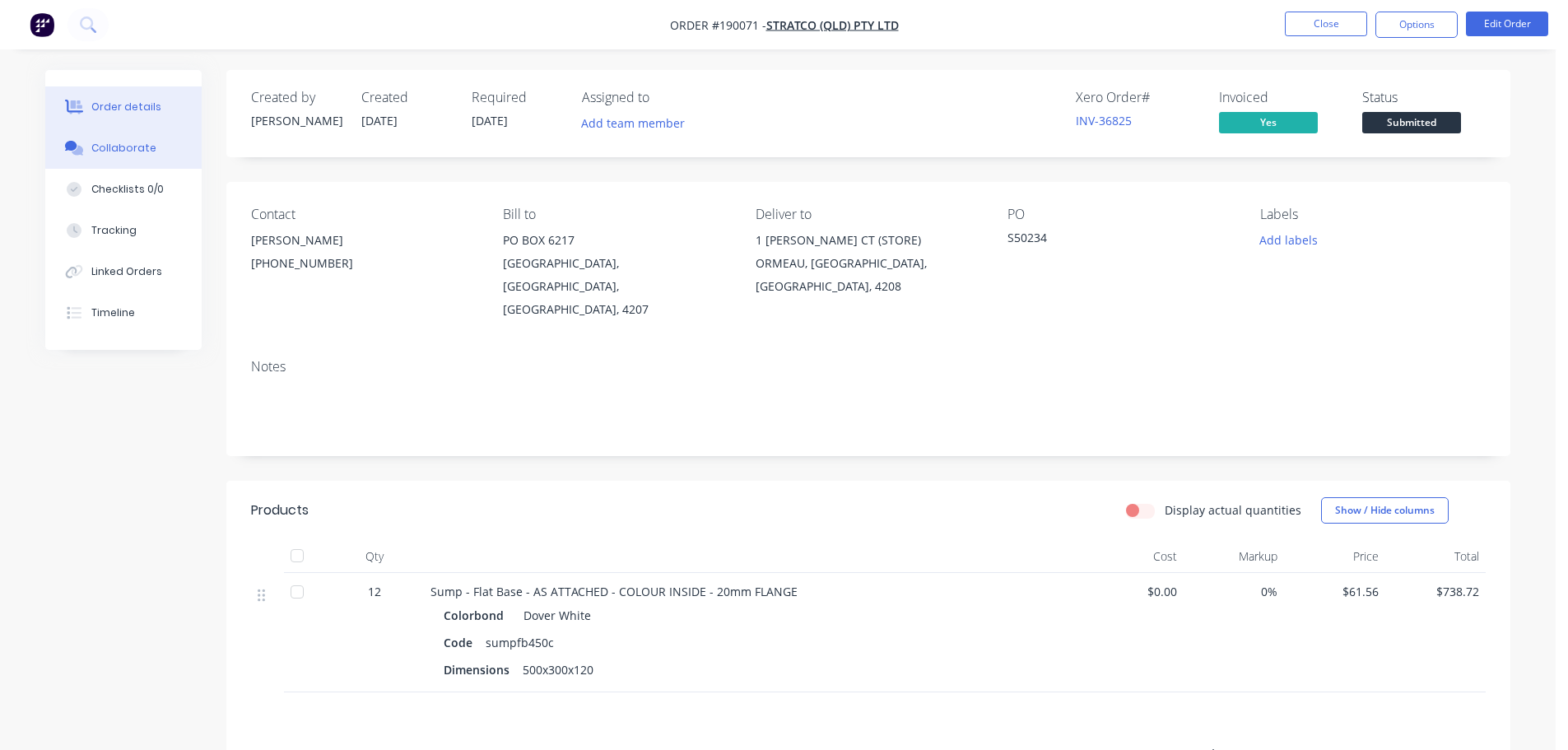
click at [107, 164] on button "Collaborate" at bounding box center [123, 148] width 157 height 41
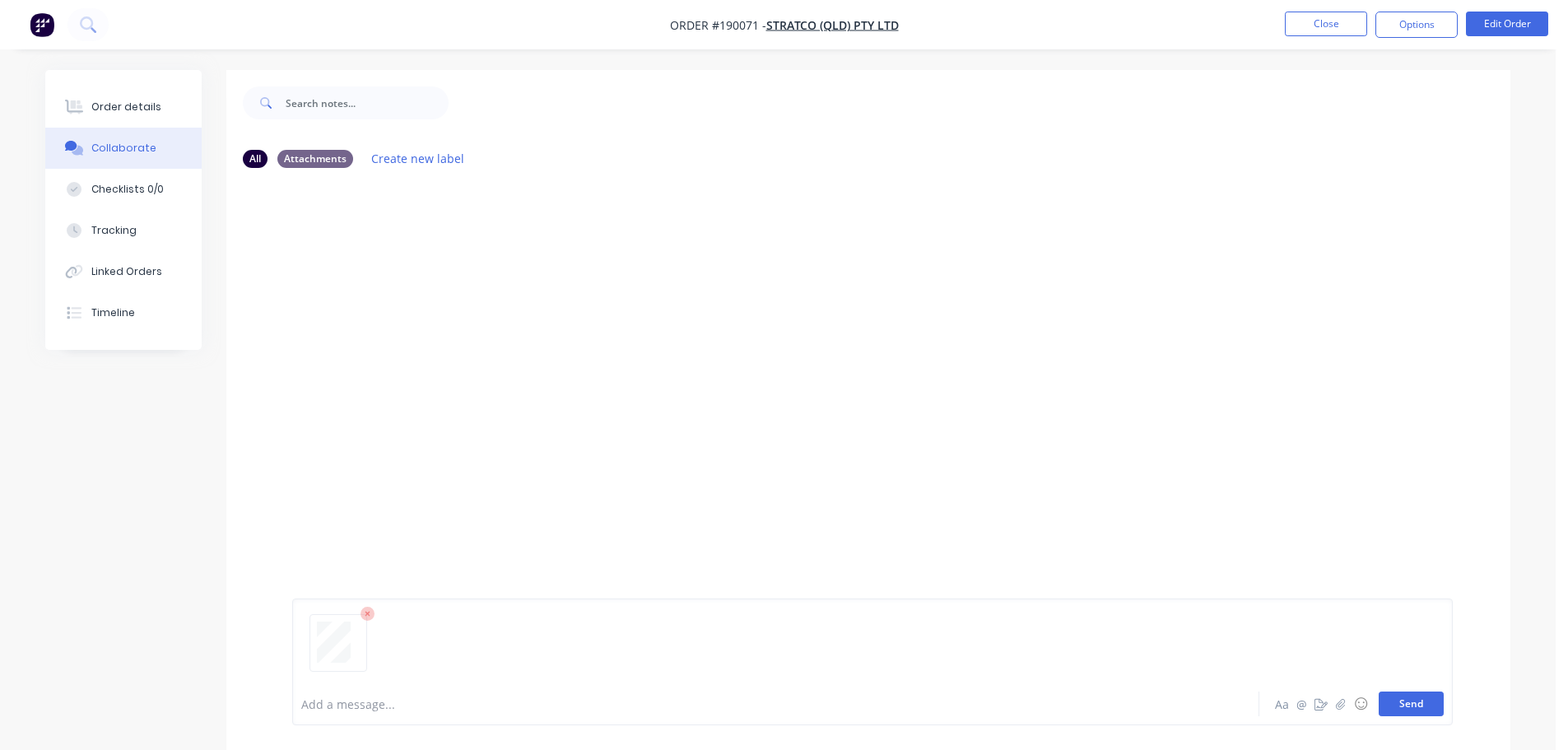
click at [1421, 710] on button "Send" at bounding box center [1410, 703] width 65 height 25
click at [1331, 34] on button "Close" at bounding box center [1326, 24] width 83 height 25
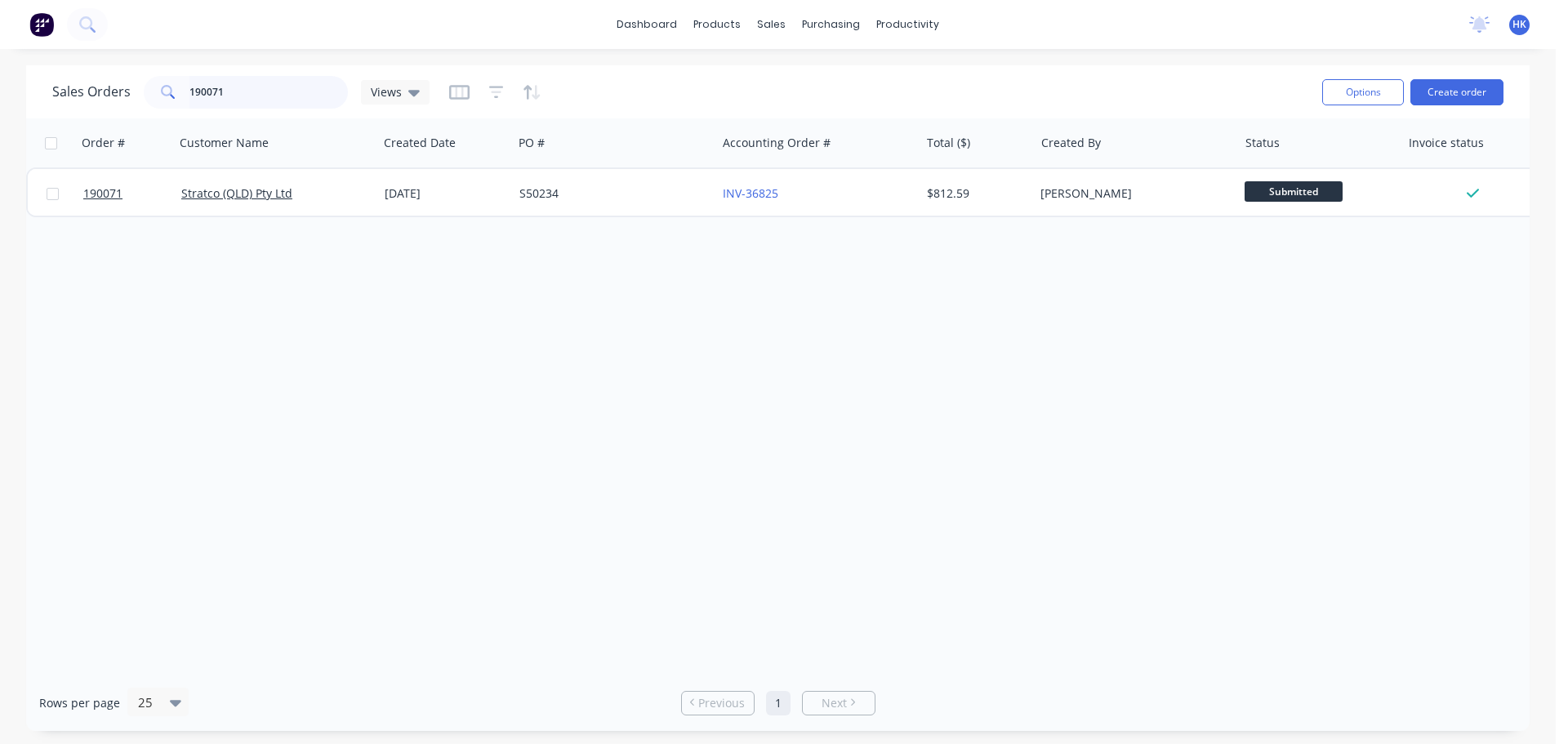
click at [278, 98] on input "190071" at bounding box center [268, 92] width 159 height 33
type input "188778"
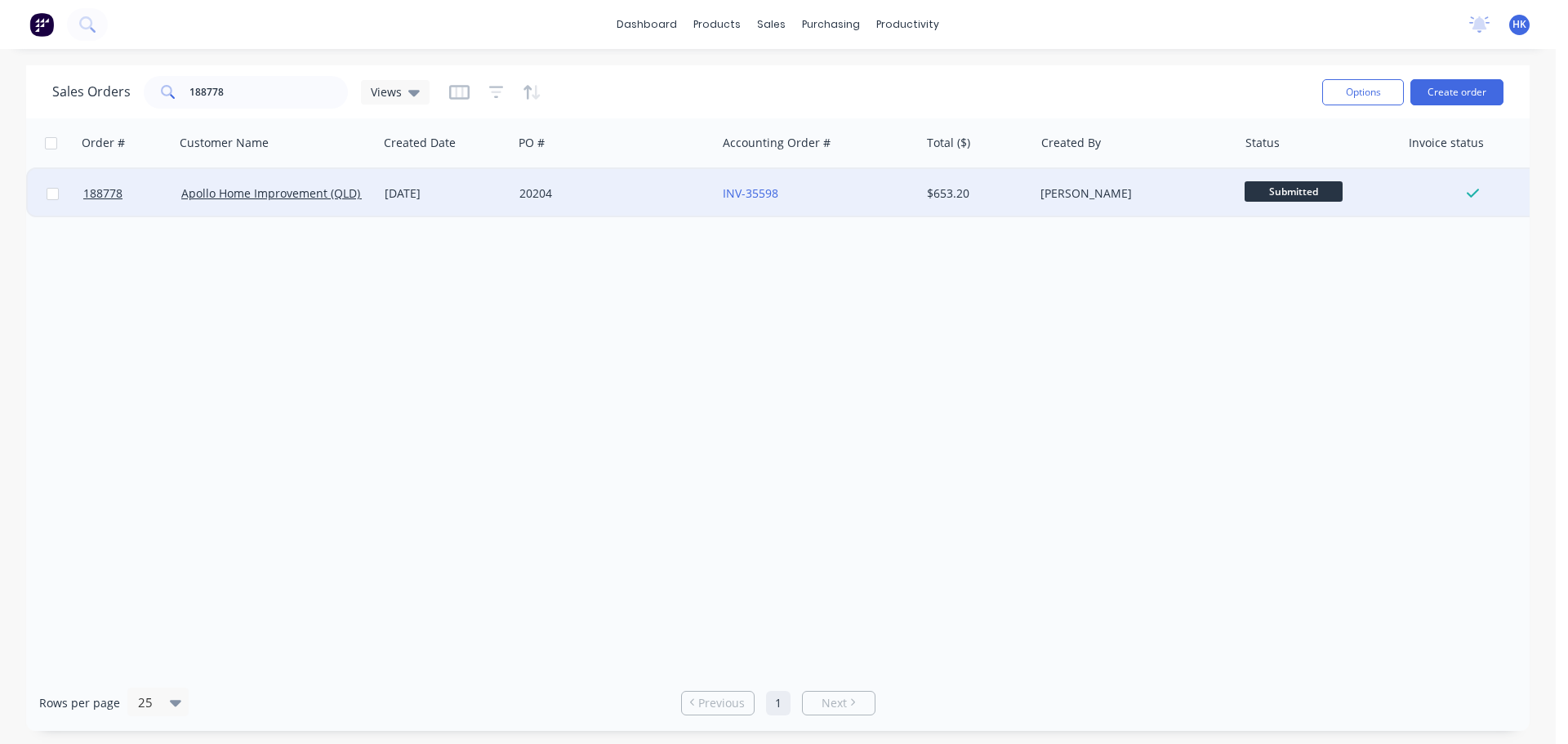
click at [548, 191] on div "20204" at bounding box center [610, 194] width 181 height 16
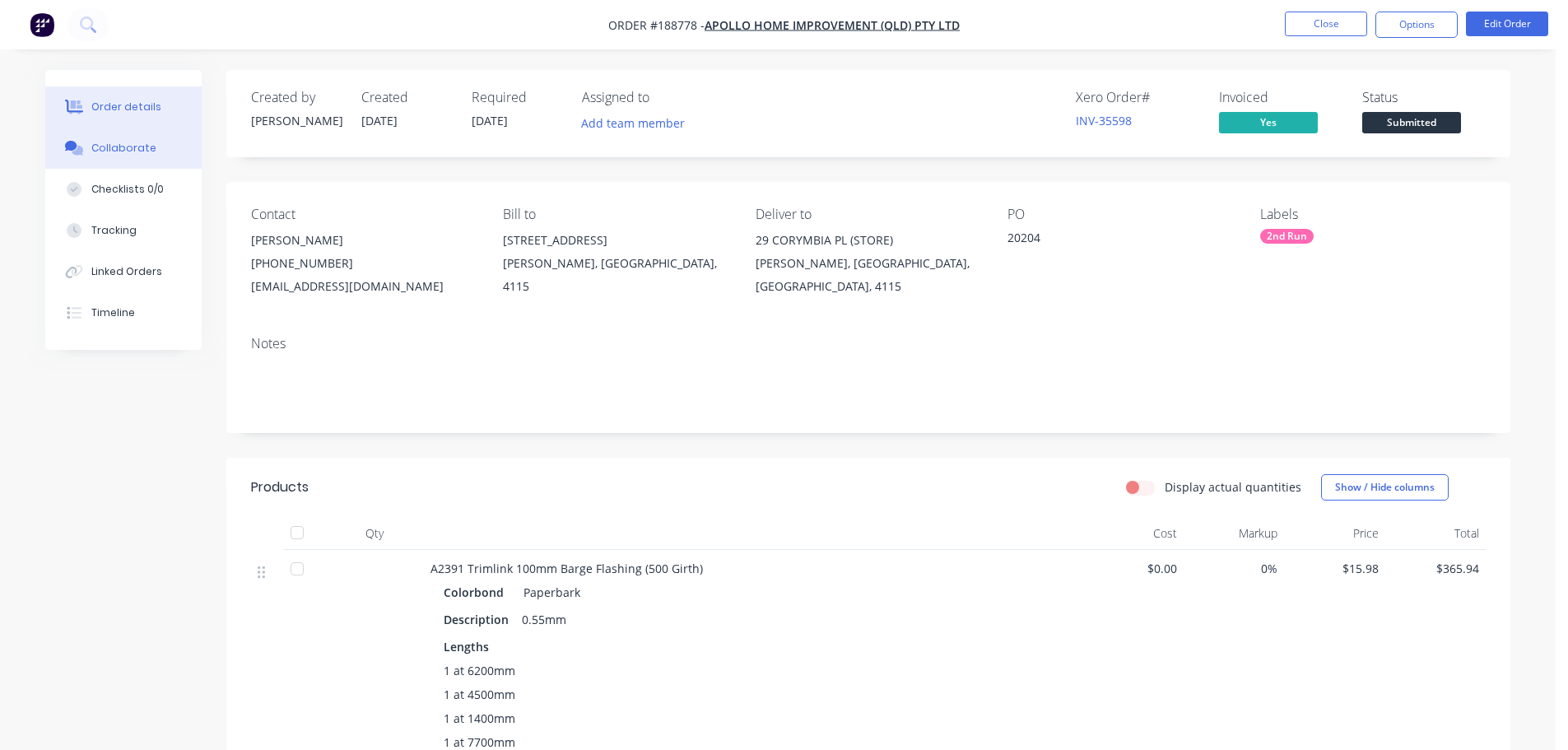
click at [94, 142] on div "Collaborate" at bounding box center [124, 148] width 65 height 15
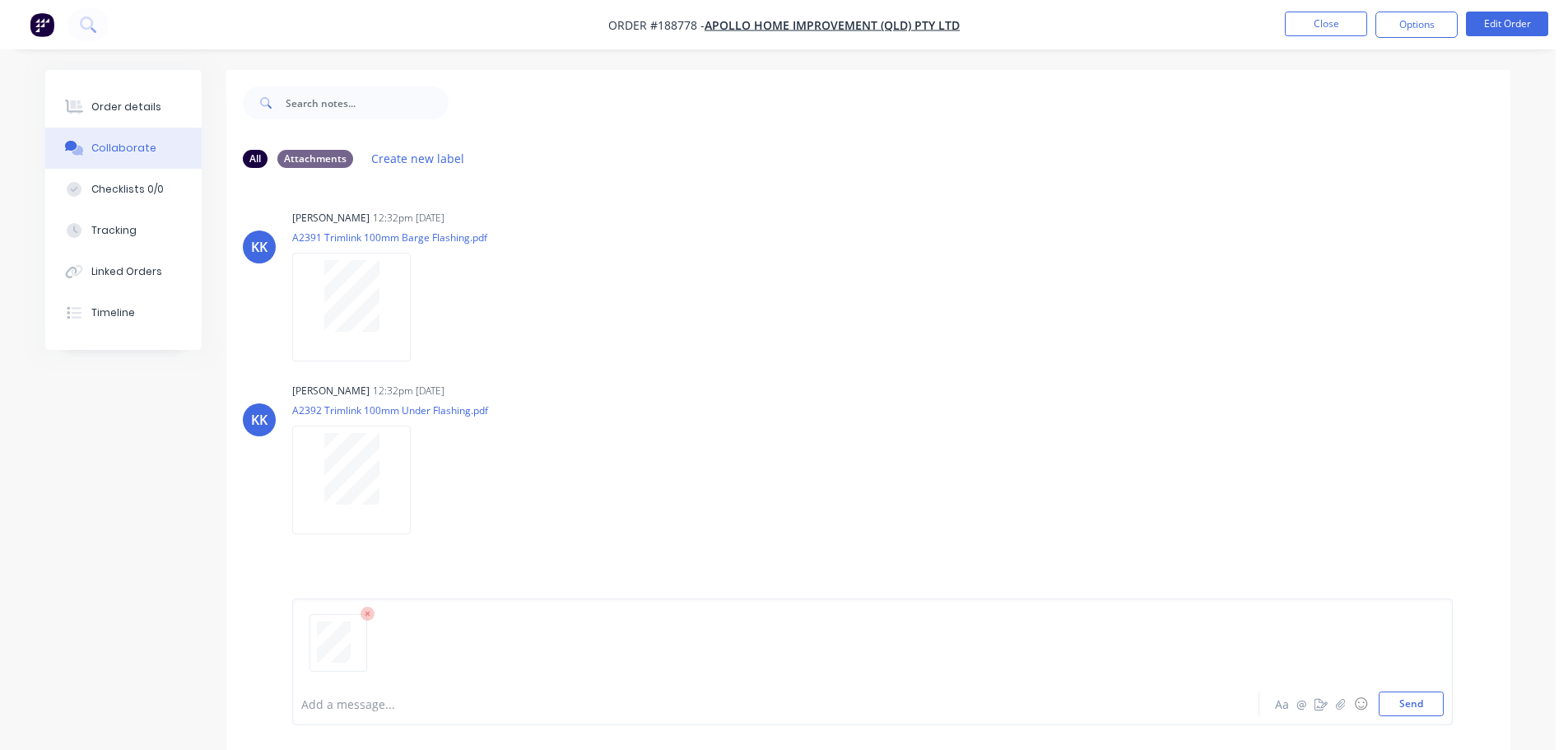
click at [1435, 701] on button "Send" at bounding box center [1410, 703] width 65 height 25
click at [1331, 28] on button "Close" at bounding box center [1326, 24] width 83 height 25
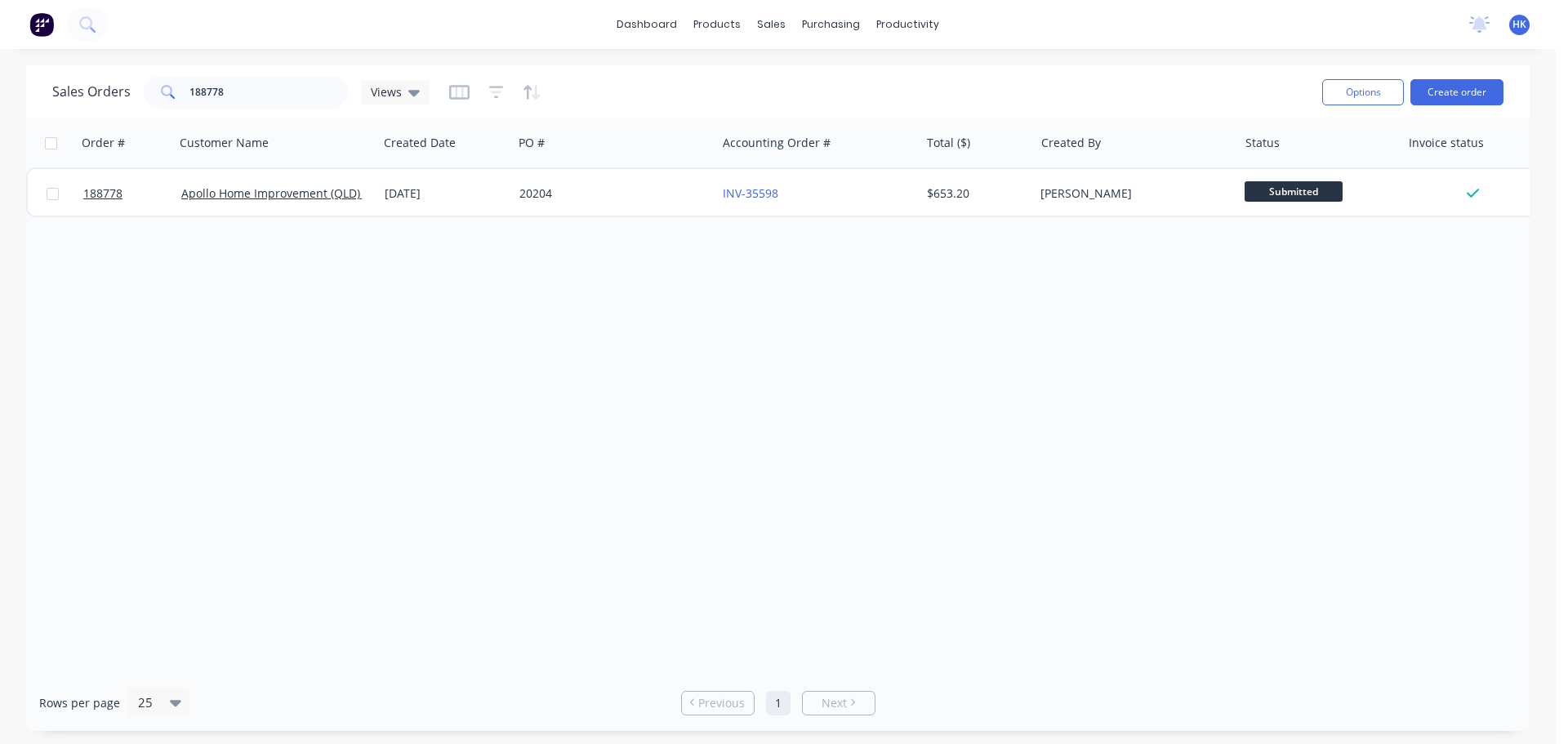
drag, startPoint x: 260, startPoint y: 116, endPoint x: 181, endPoint y: 116, distance: 79.0
click at [181, 116] on div "Sales Orders 188778 Views Options Create order" at bounding box center [778, 92] width 1503 height 53
click at [294, 99] on input "188778" at bounding box center [268, 92] width 159 height 33
click at [291, 91] on input "188778" at bounding box center [268, 92] width 159 height 33
click at [291, 89] on input "188778" at bounding box center [268, 92] width 159 height 33
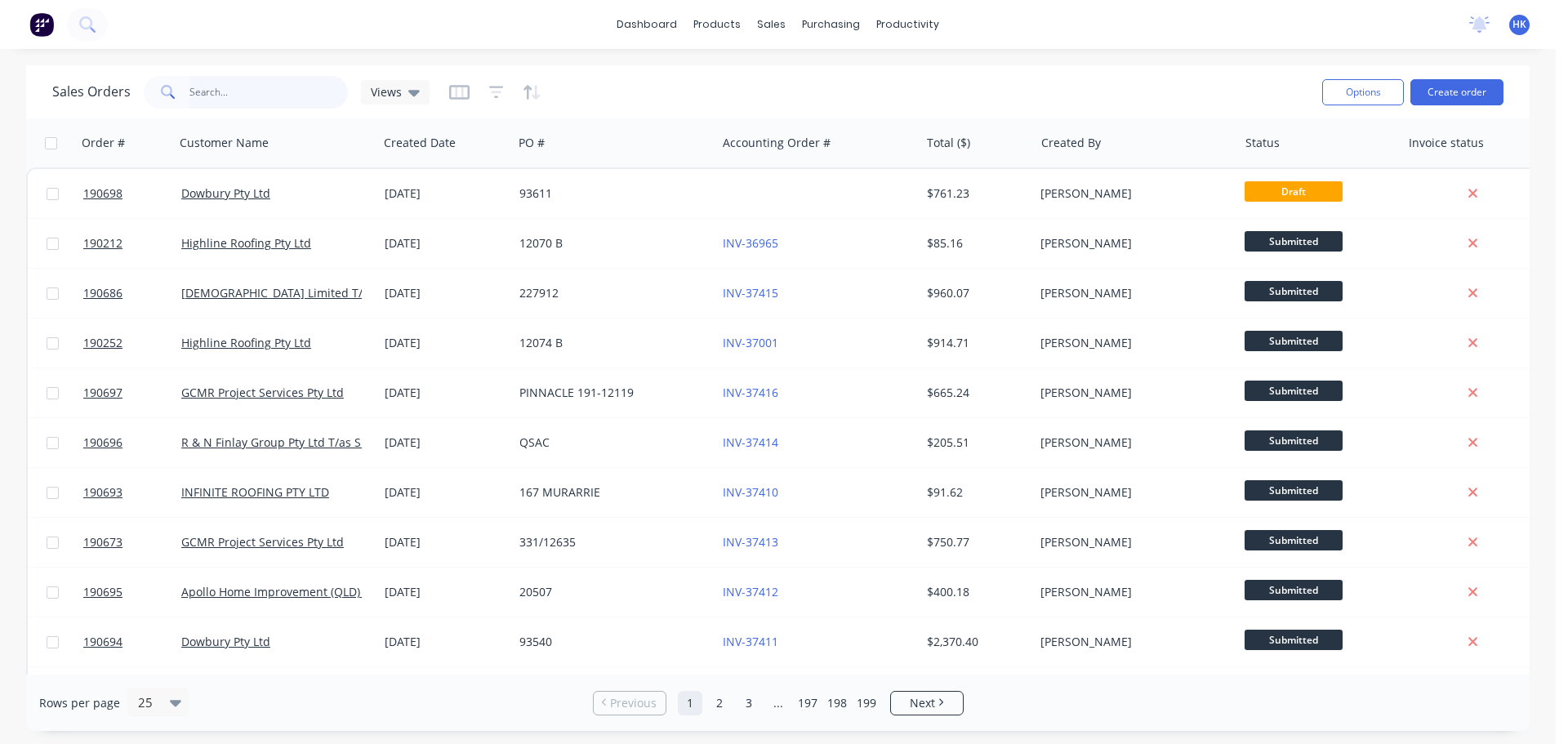
click at [297, 80] on input "text" at bounding box center [268, 92] width 159 height 33
click at [816, 127] on div "Sales Orders Customers Price Level Manager" at bounding box center [858, 110] width 217 height 131
click at [797, 99] on link "Customers" at bounding box center [858, 111] width 217 height 33
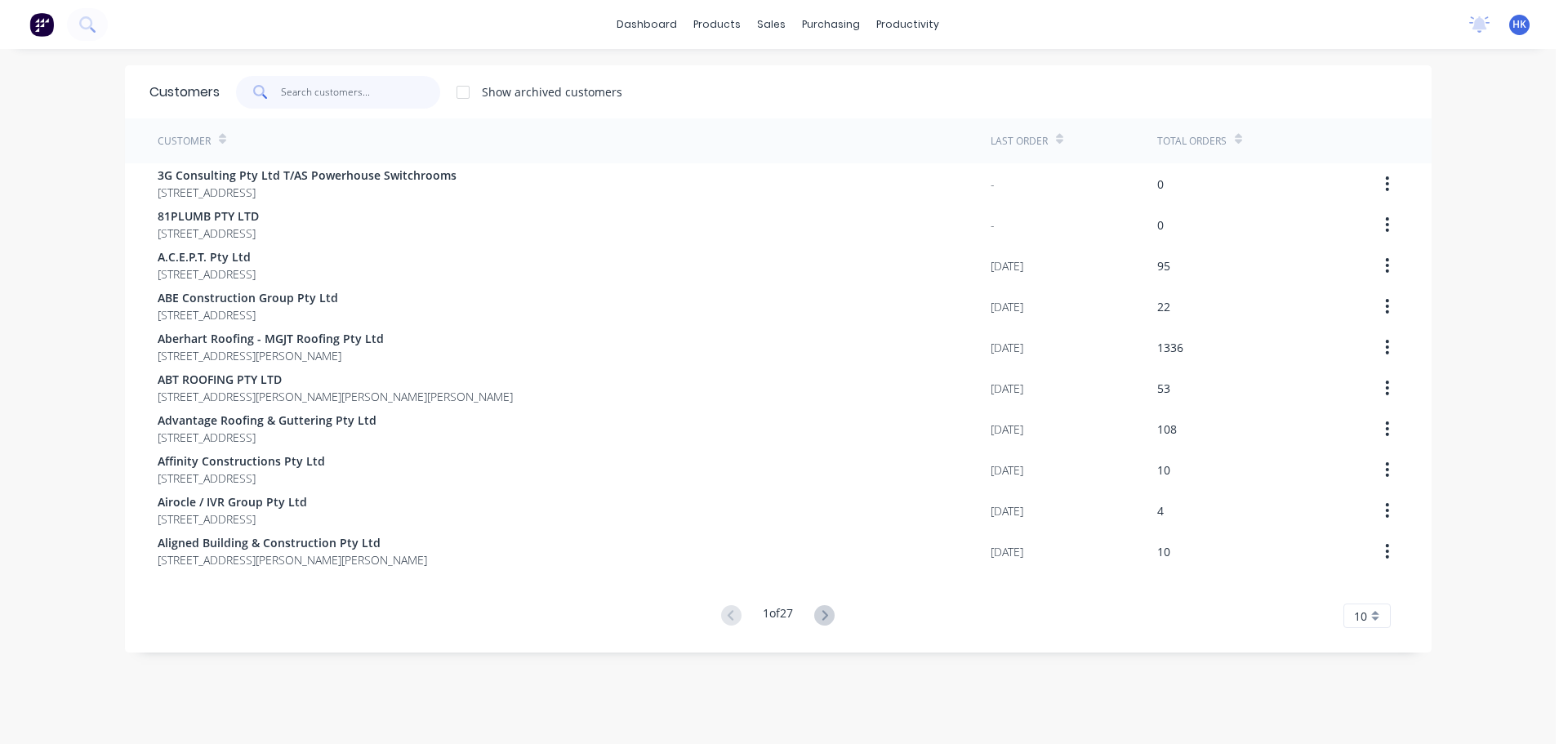
click at [327, 99] on input "text" at bounding box center [360, 92] width 159 height 33
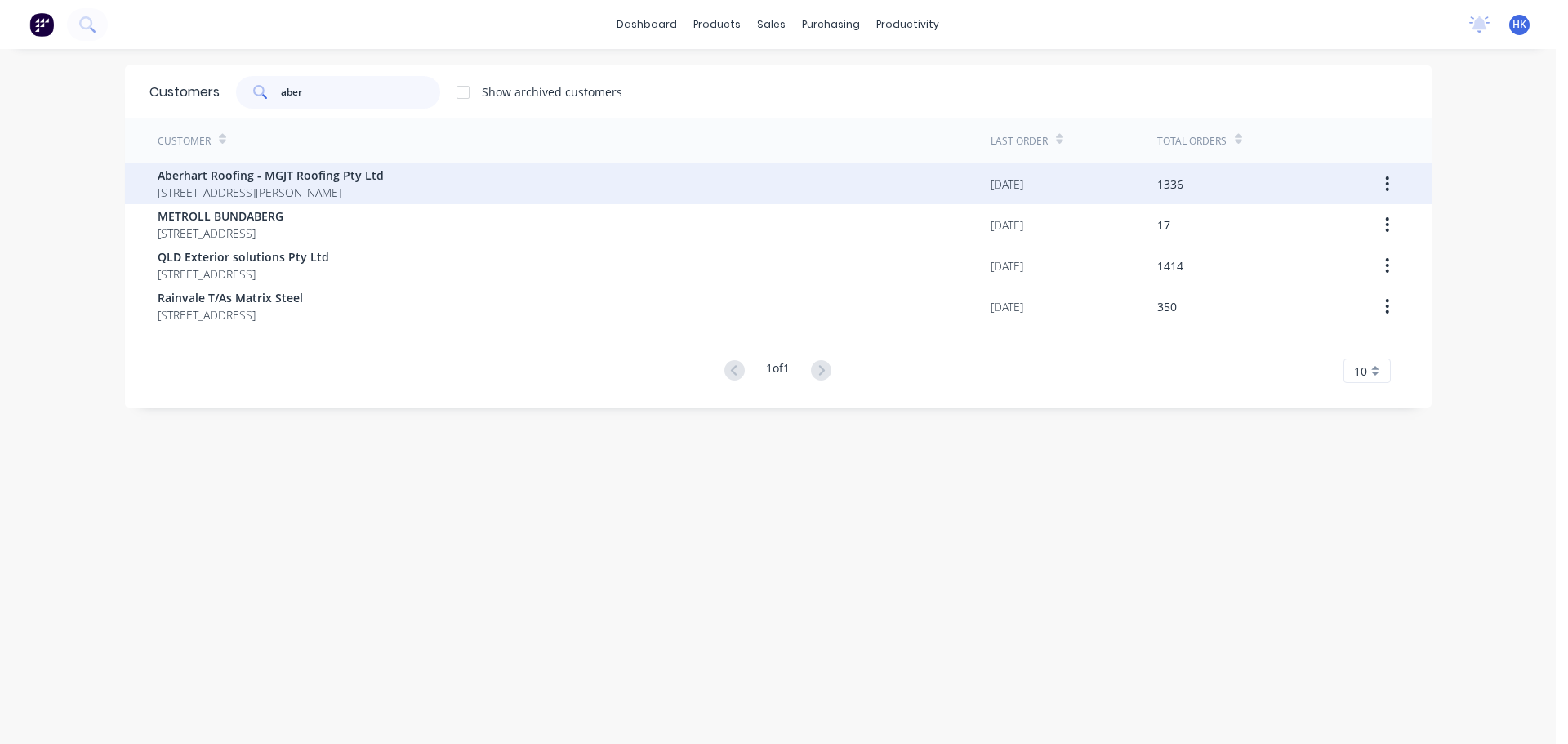
type input "aber"
click at [311, 182] on span "Aberhart Roofing - MGJT Roofing Pty Ltd" at bounding box center [270, 175] width 227 height 17
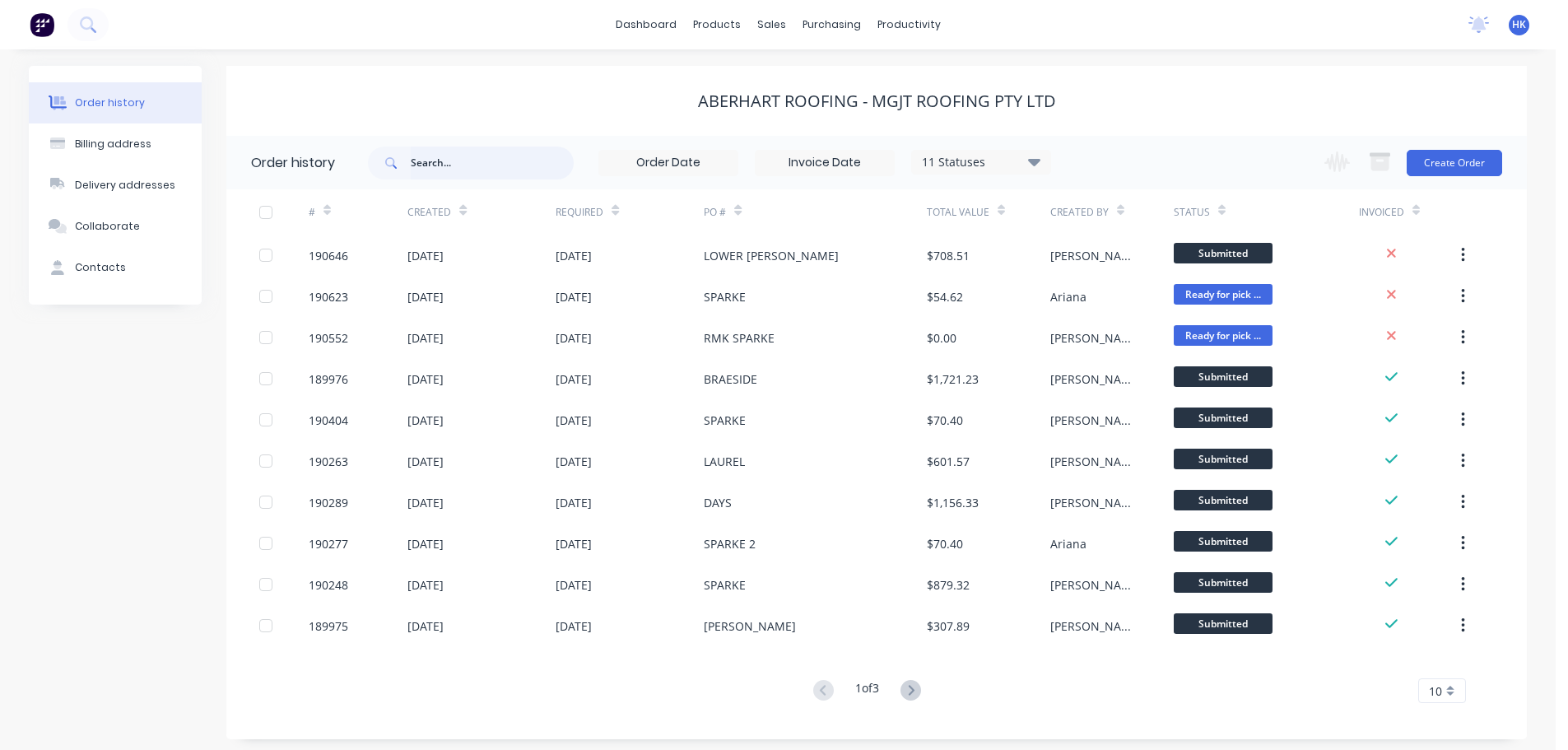
click at [429, 165] on input "text" at bounding box center [492, 163] width 163 height 33
type input "sparke"
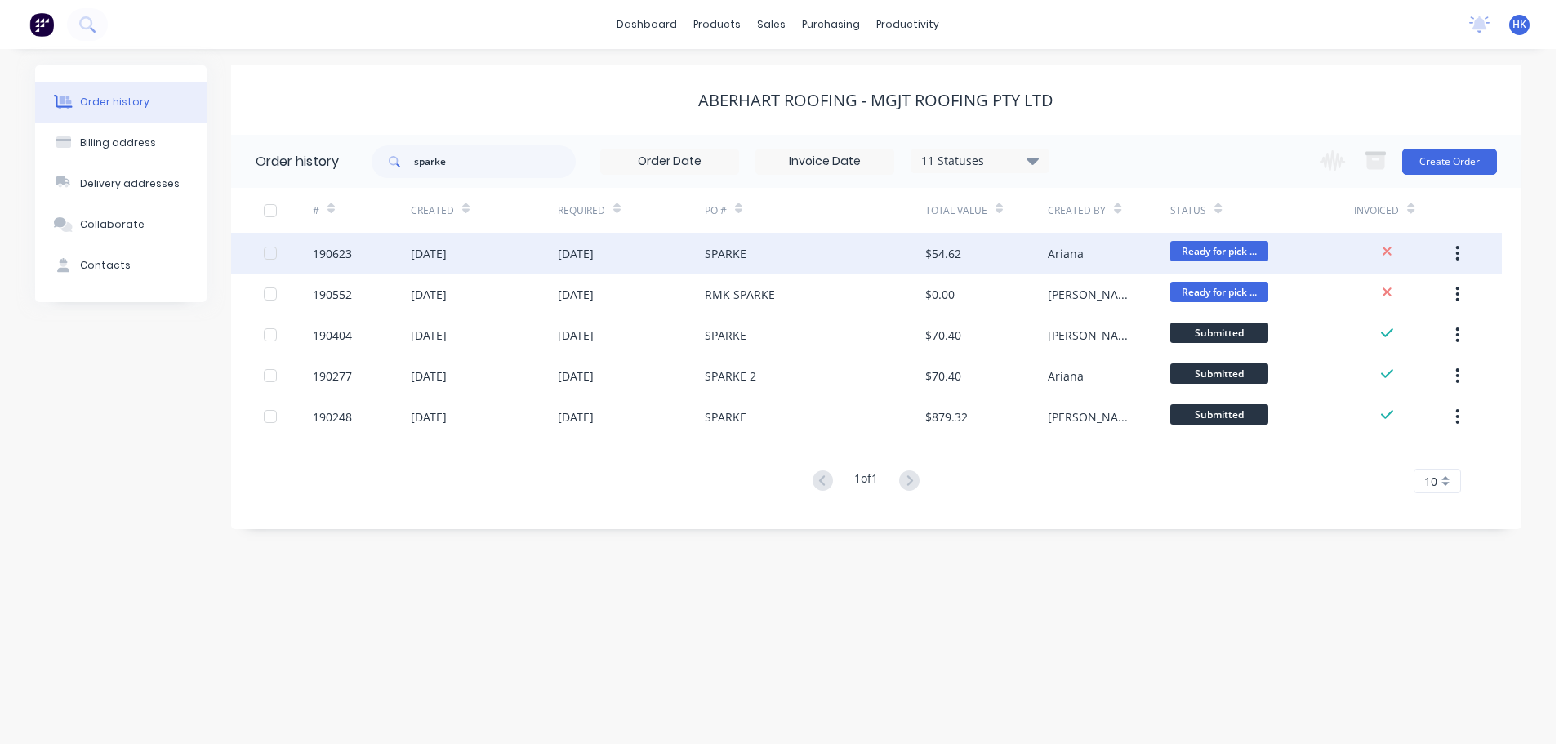
click at [794, 260] on div "SPARKE" at bounding box center [815, 253] width 220 height 41
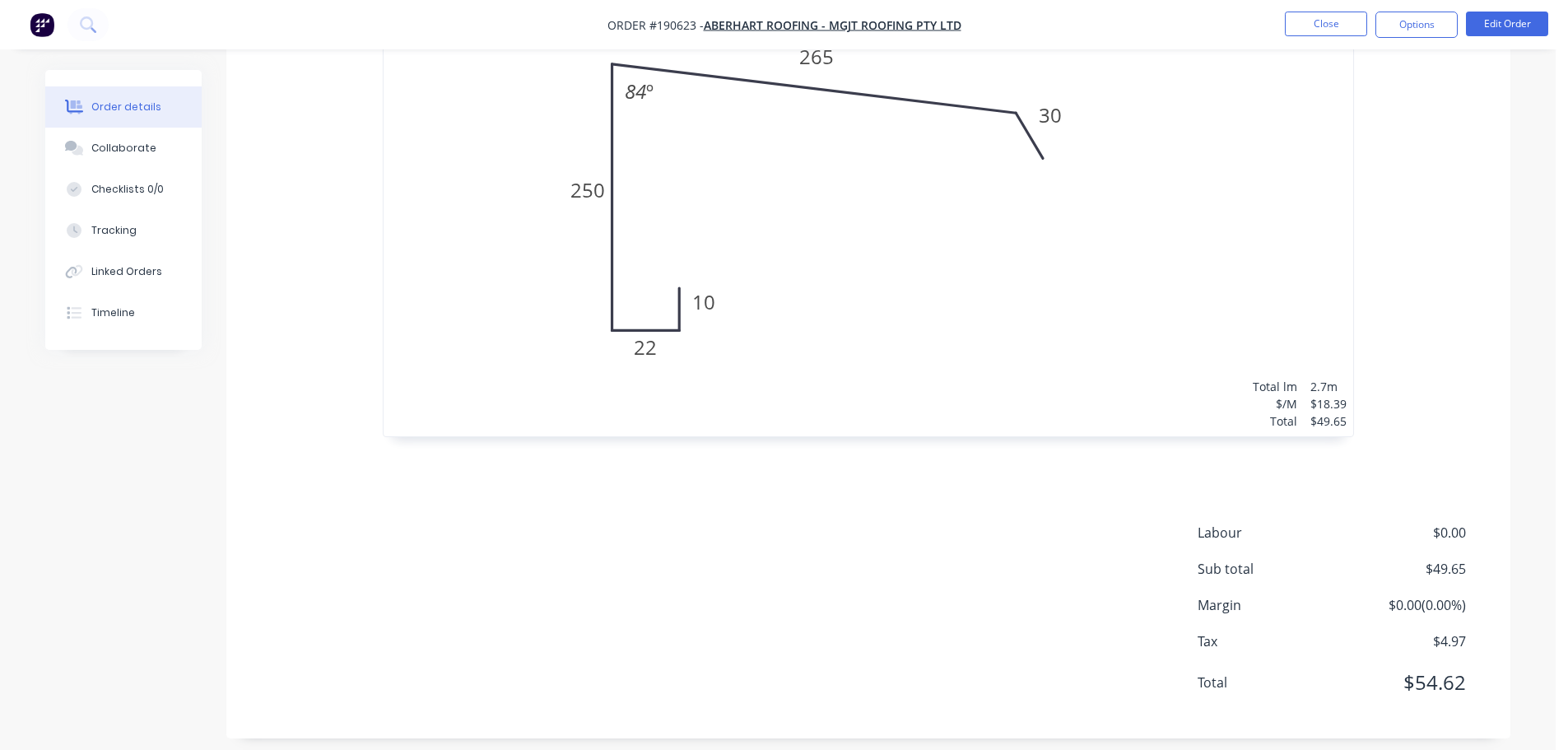
scroll to position [614, 0]
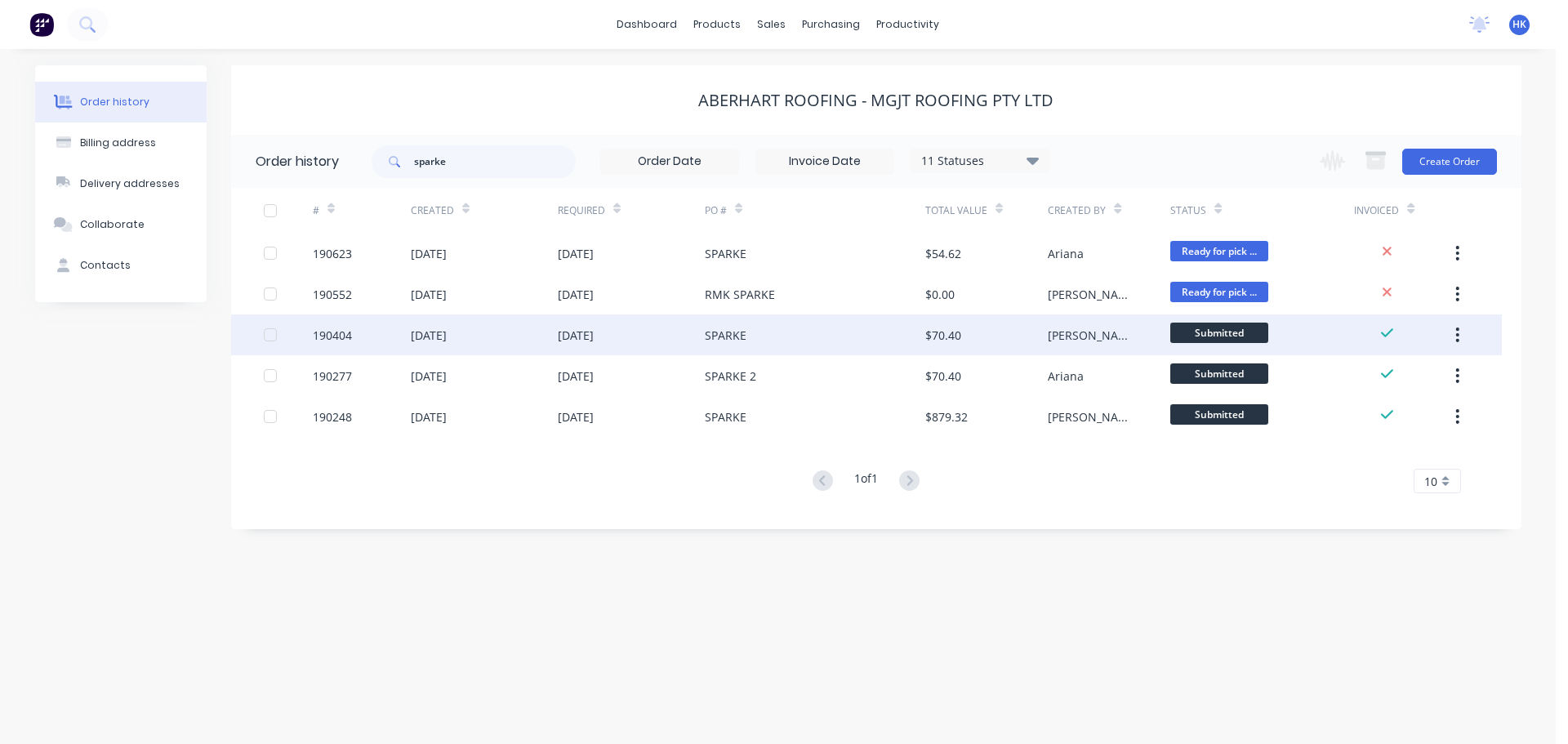
click at [940, 328] on div "$70.40" at bounding box center [943, 335] width 35 height 17
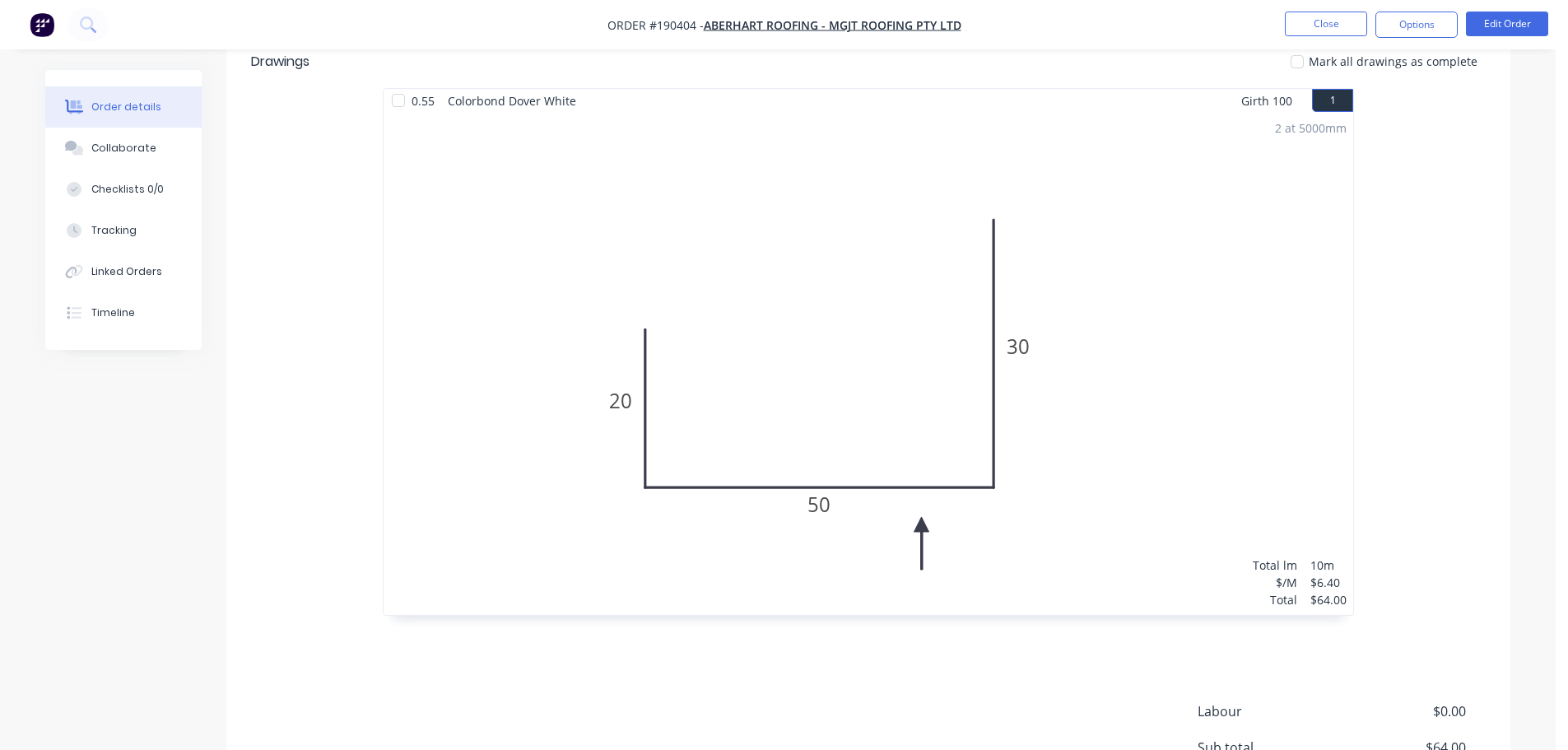
scroll to position [494, 0]
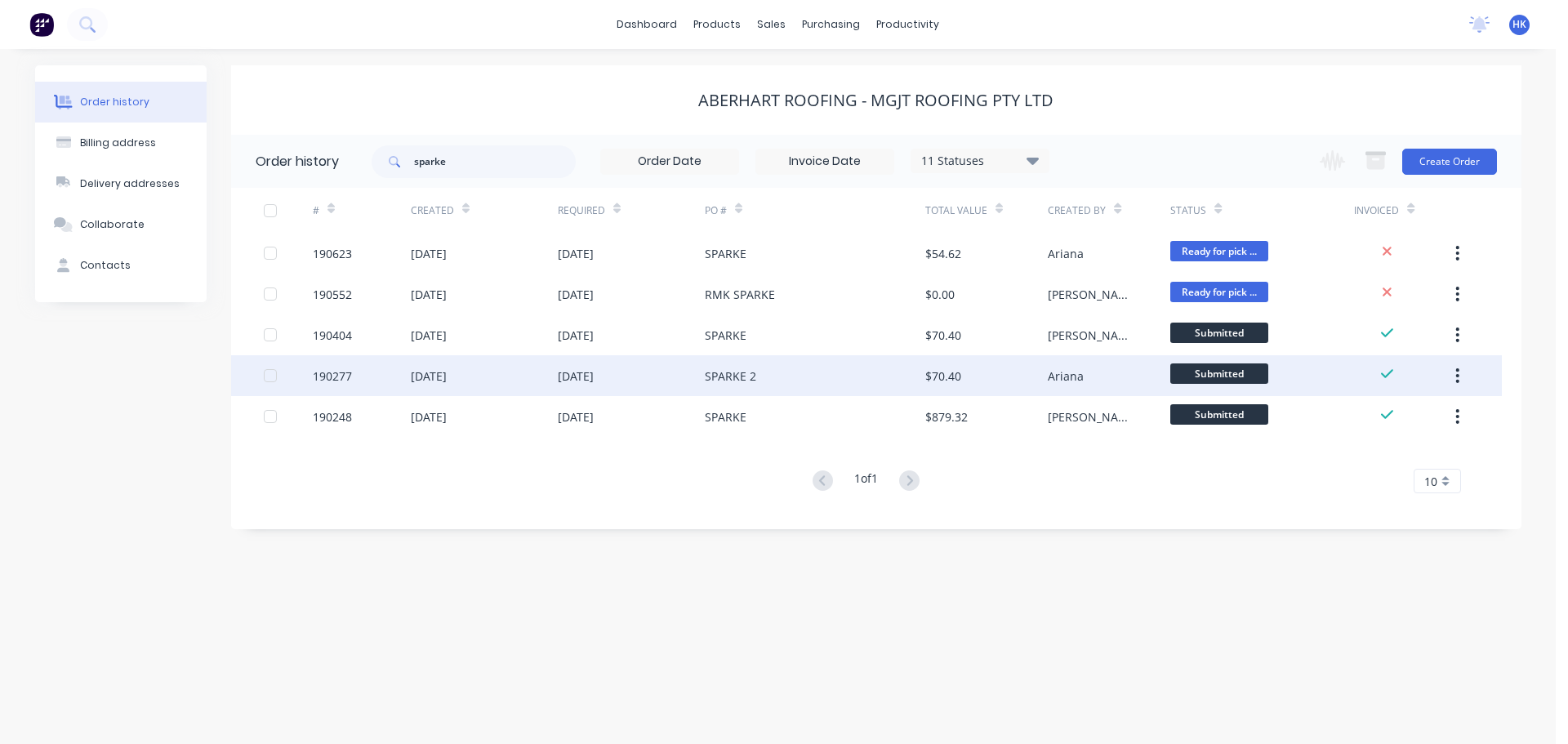
click at [934, 374] on div "$70.40" at bounding box center [943, 376] width 35 height 17
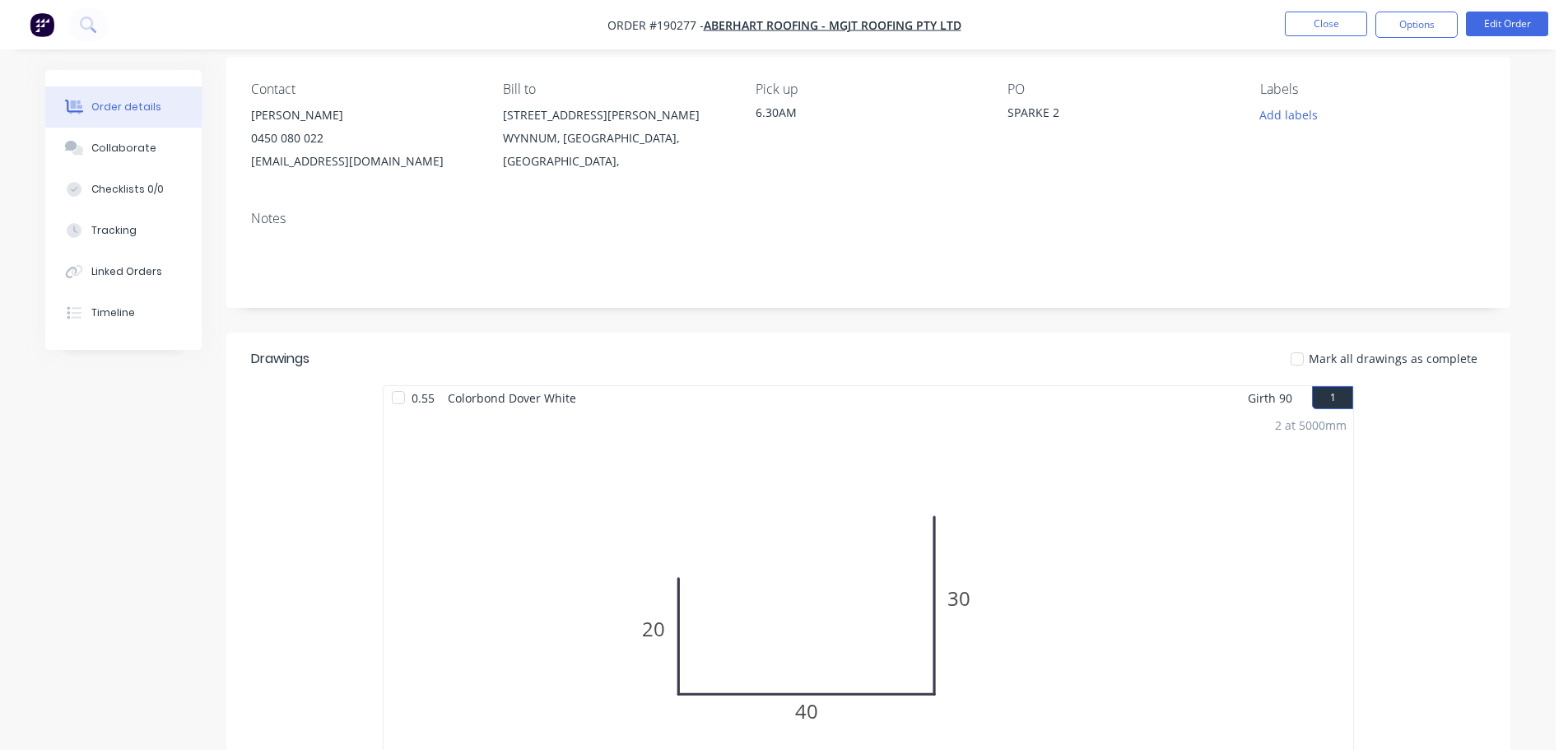
scroll to position [412, 0]
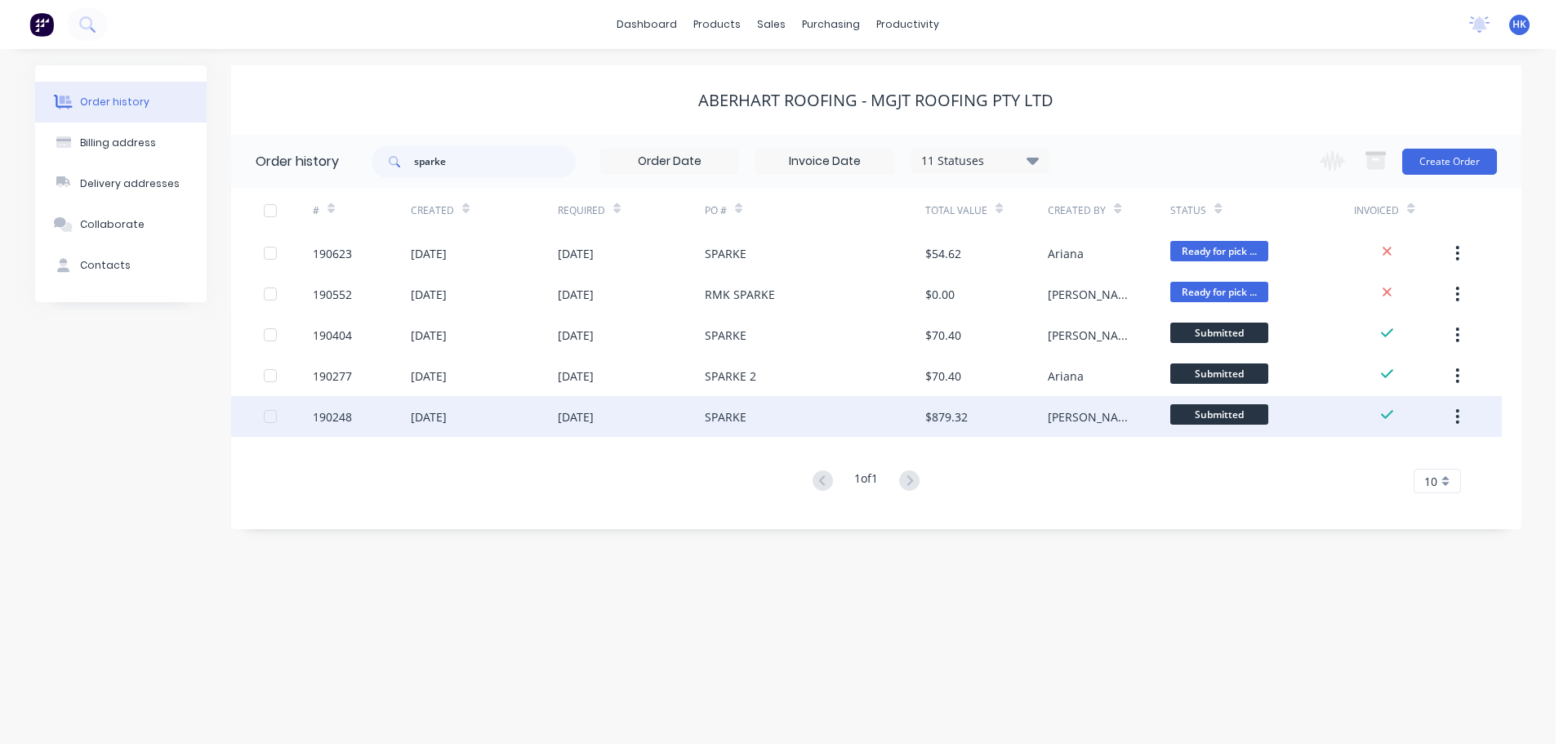
click at [775, 410] on div "SPARKE" at bounding box center [815, 416] width 220 height 41
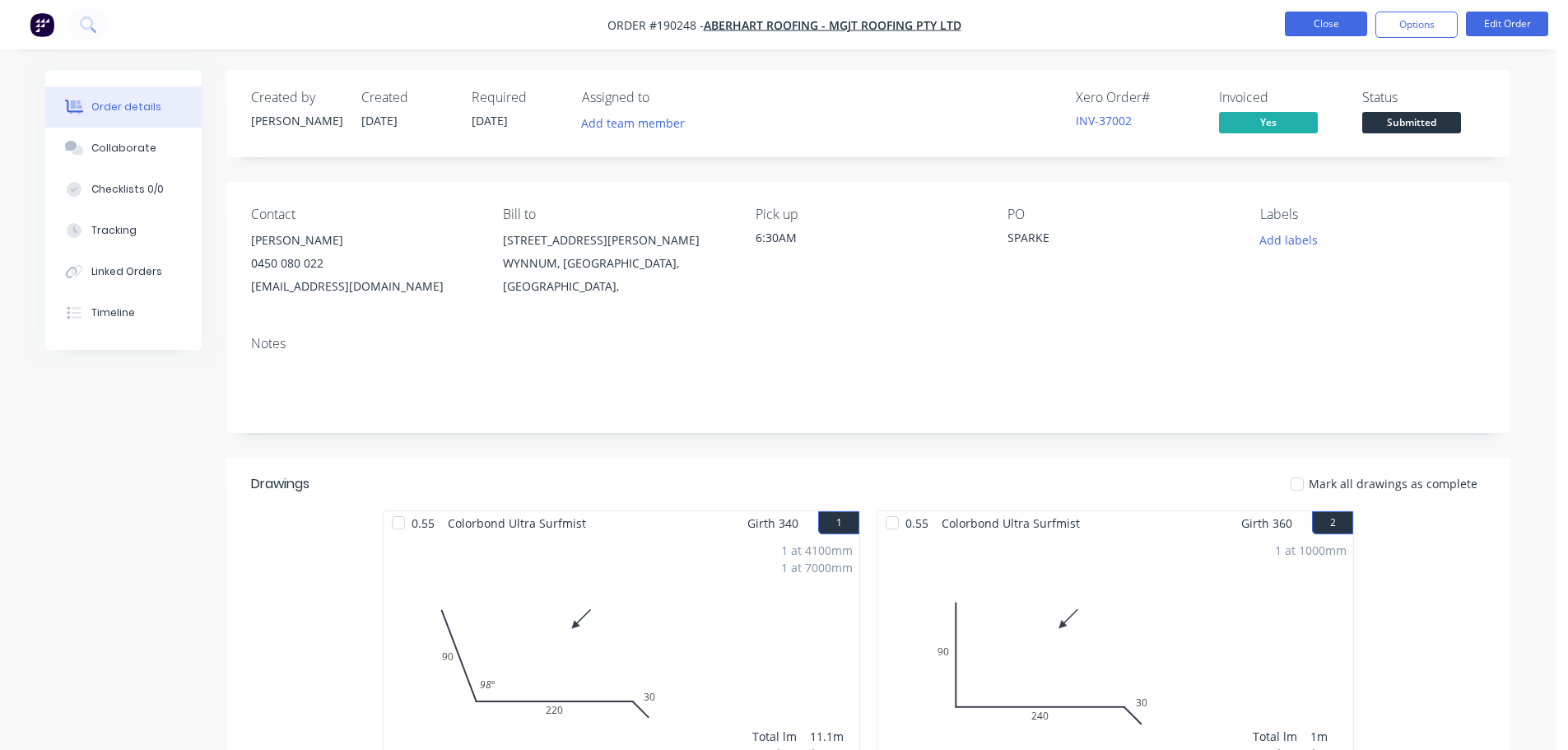
click at [1317, 28] on button "Close" at bounding box center [1326, 24] width 83 height 25
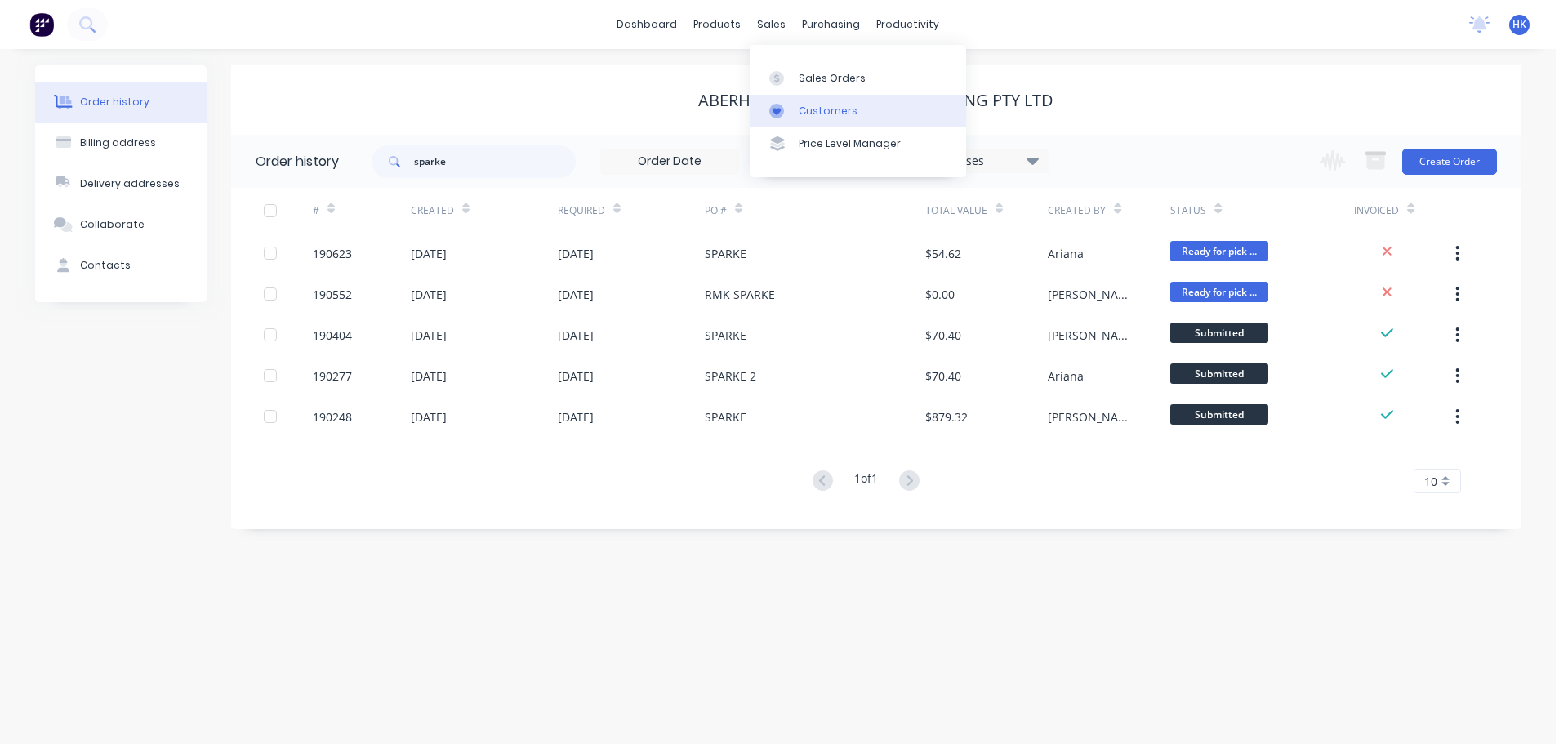
click at [813, 104] on div "Customers" at bounding box center [828, 111] width 59 height 15
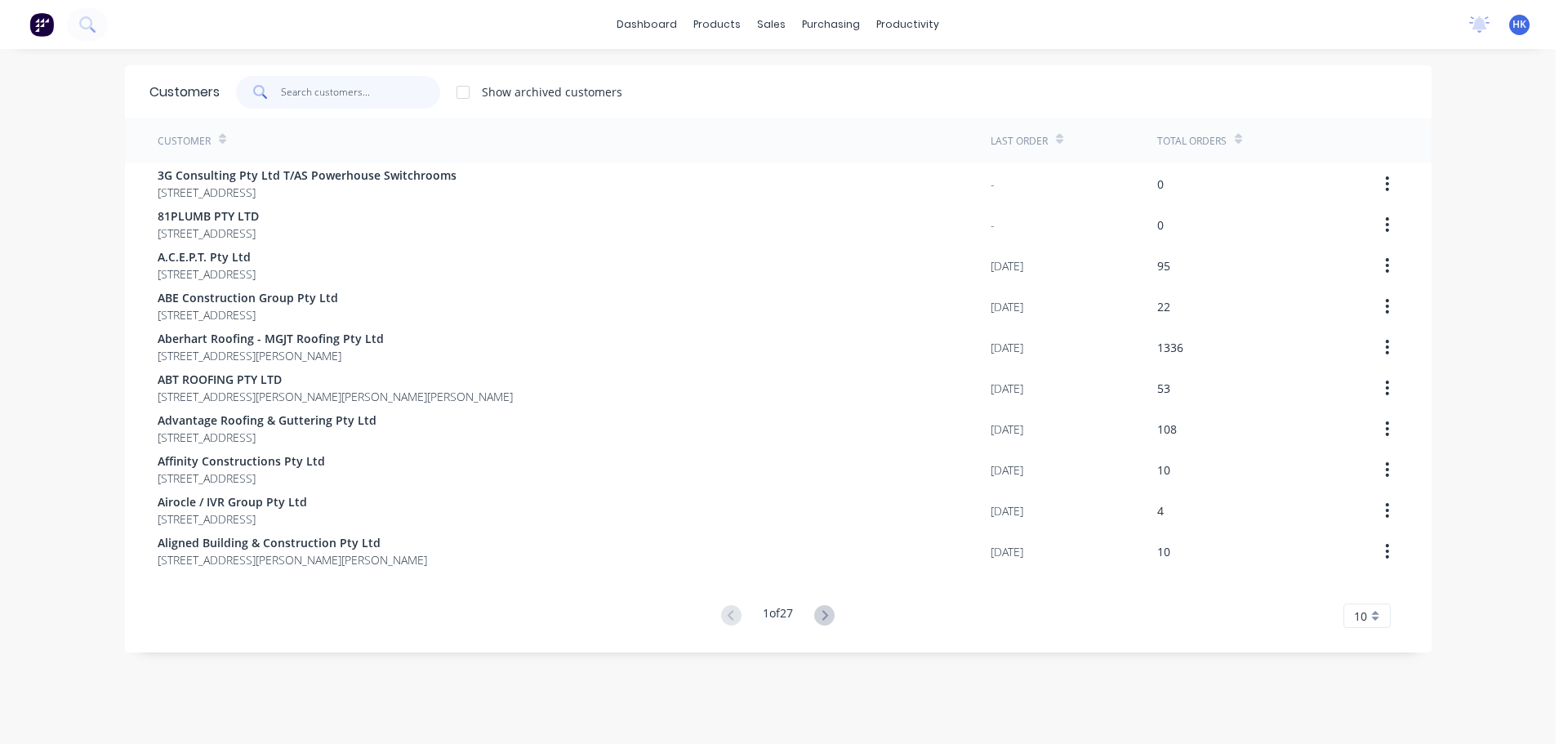
click at [411, 96] on input "text" at bounding box center [360, 92] width 159 height 33
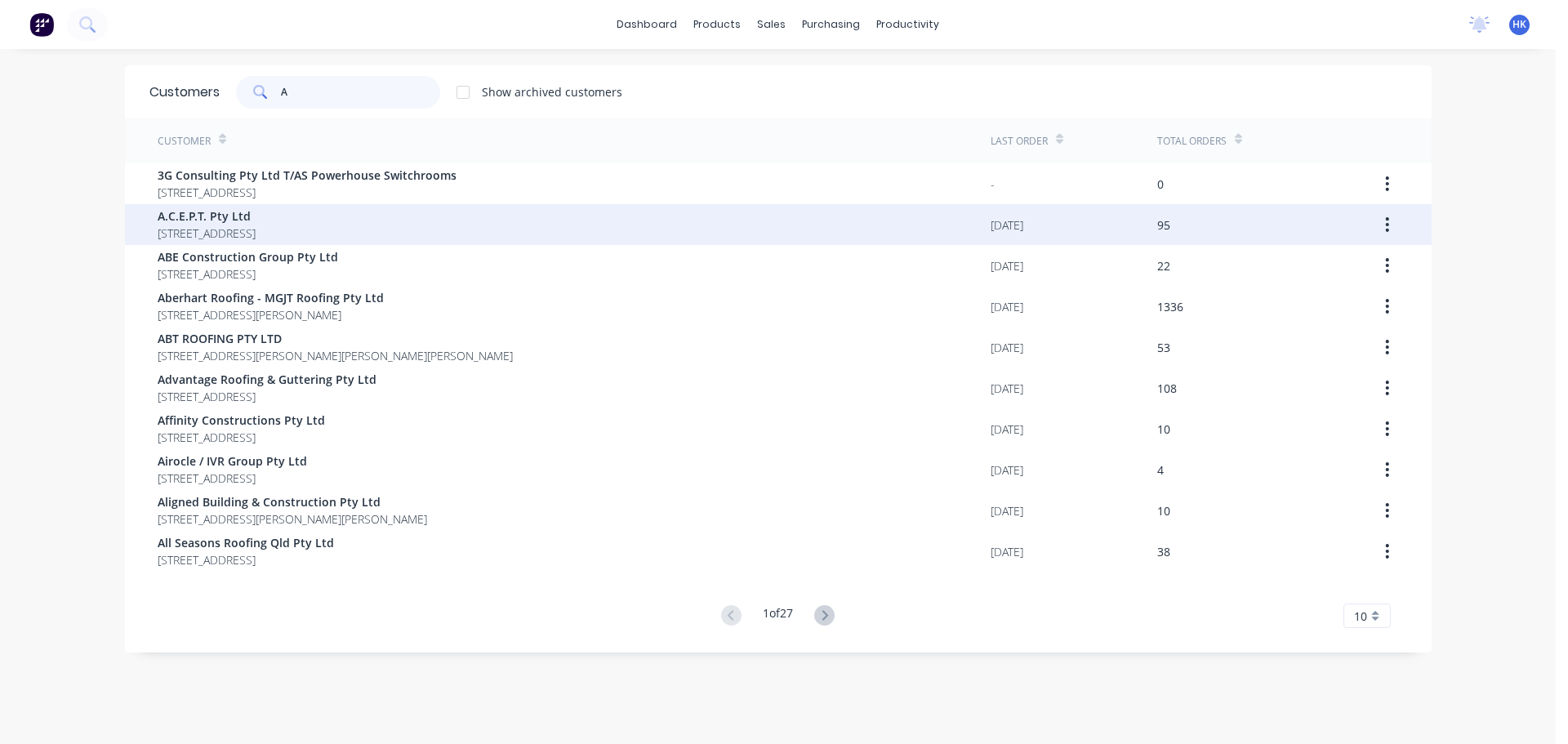
type input "A"
click at [388, 206] on div "A.C.E.P.T. Pty Ltd [STREET_ADDRESS]" at bounding box center [573, 224] width 833 height 41
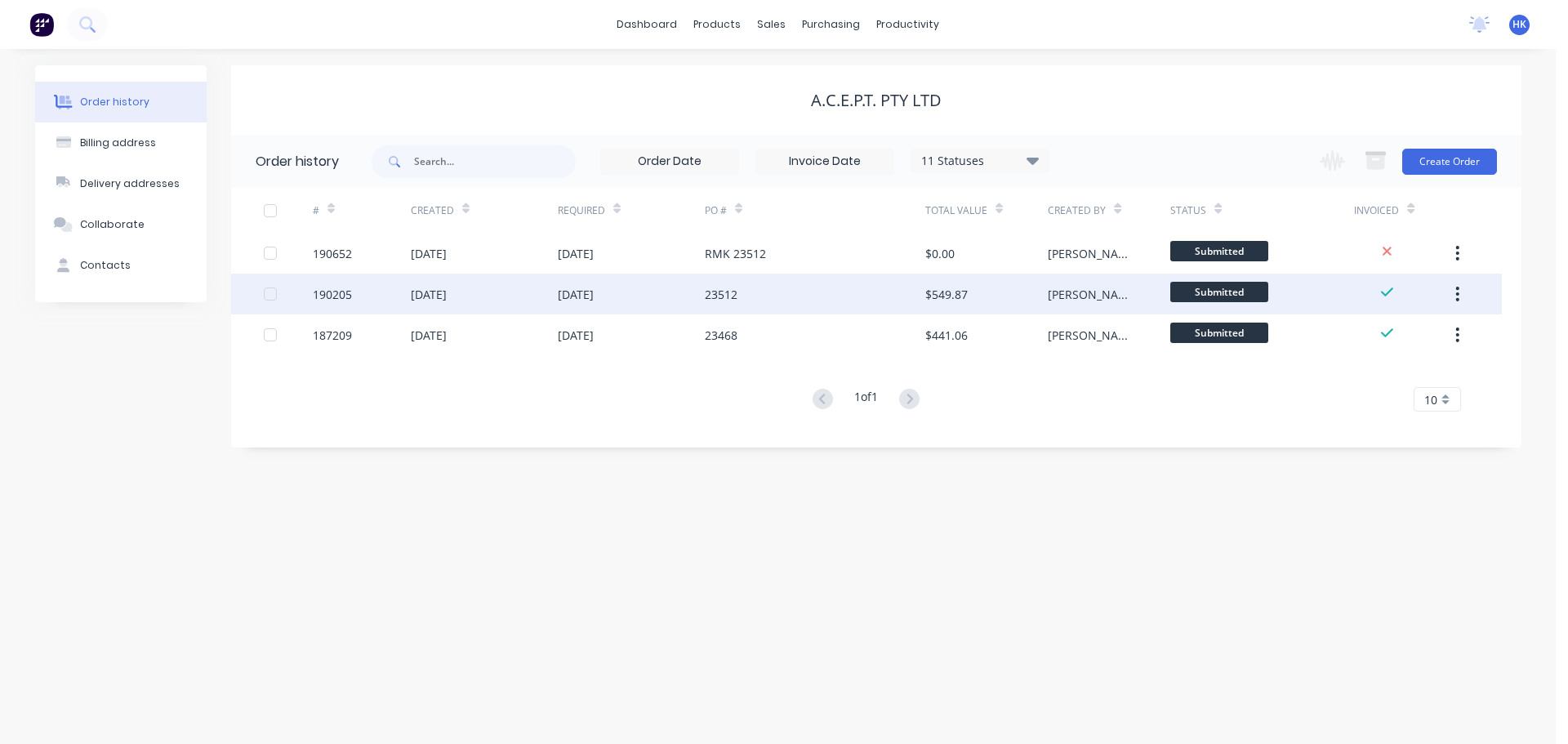
click at [684, 293] on div "[DATE]" at bounding box center [632, 294] width 147 height 41
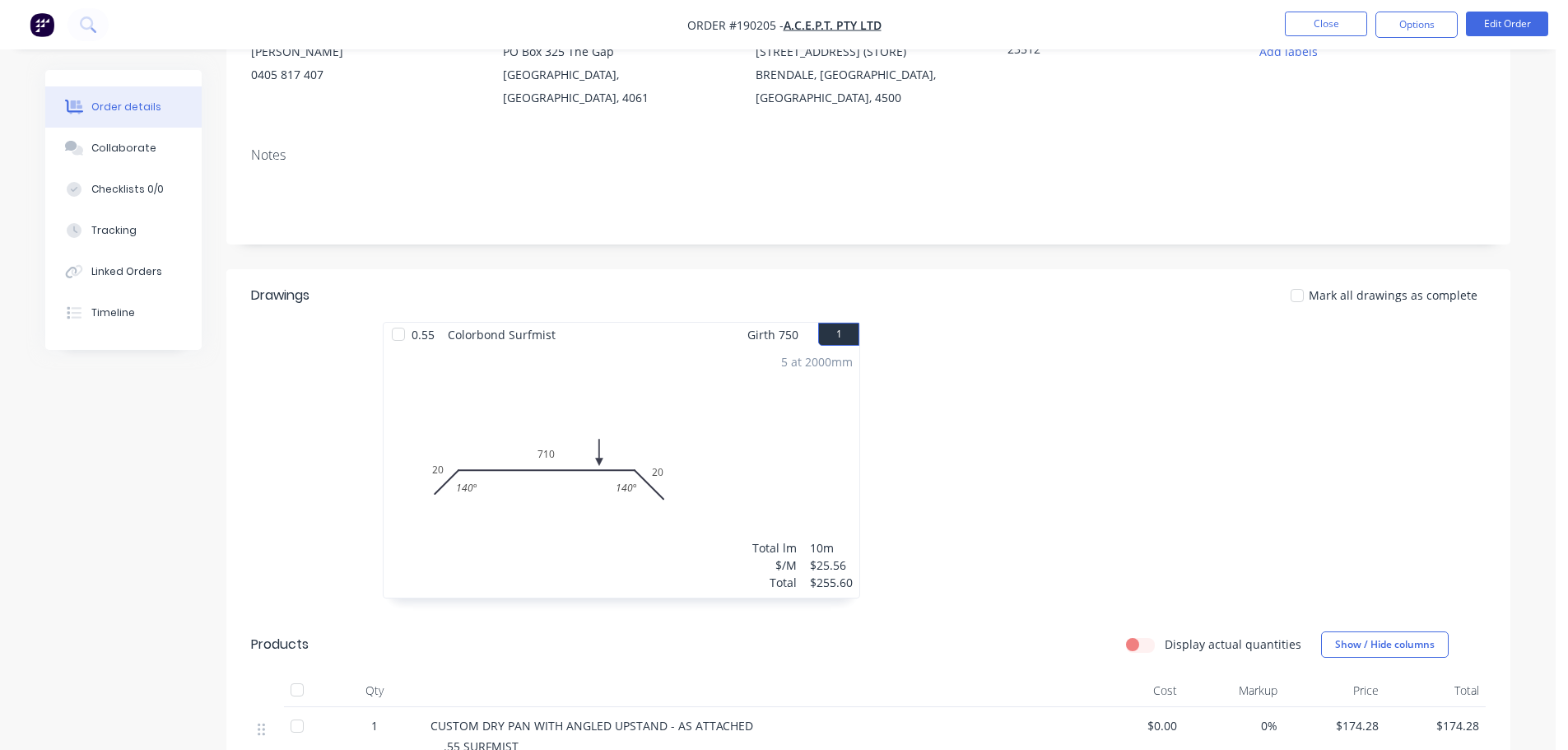
scroll to position [247, 0]
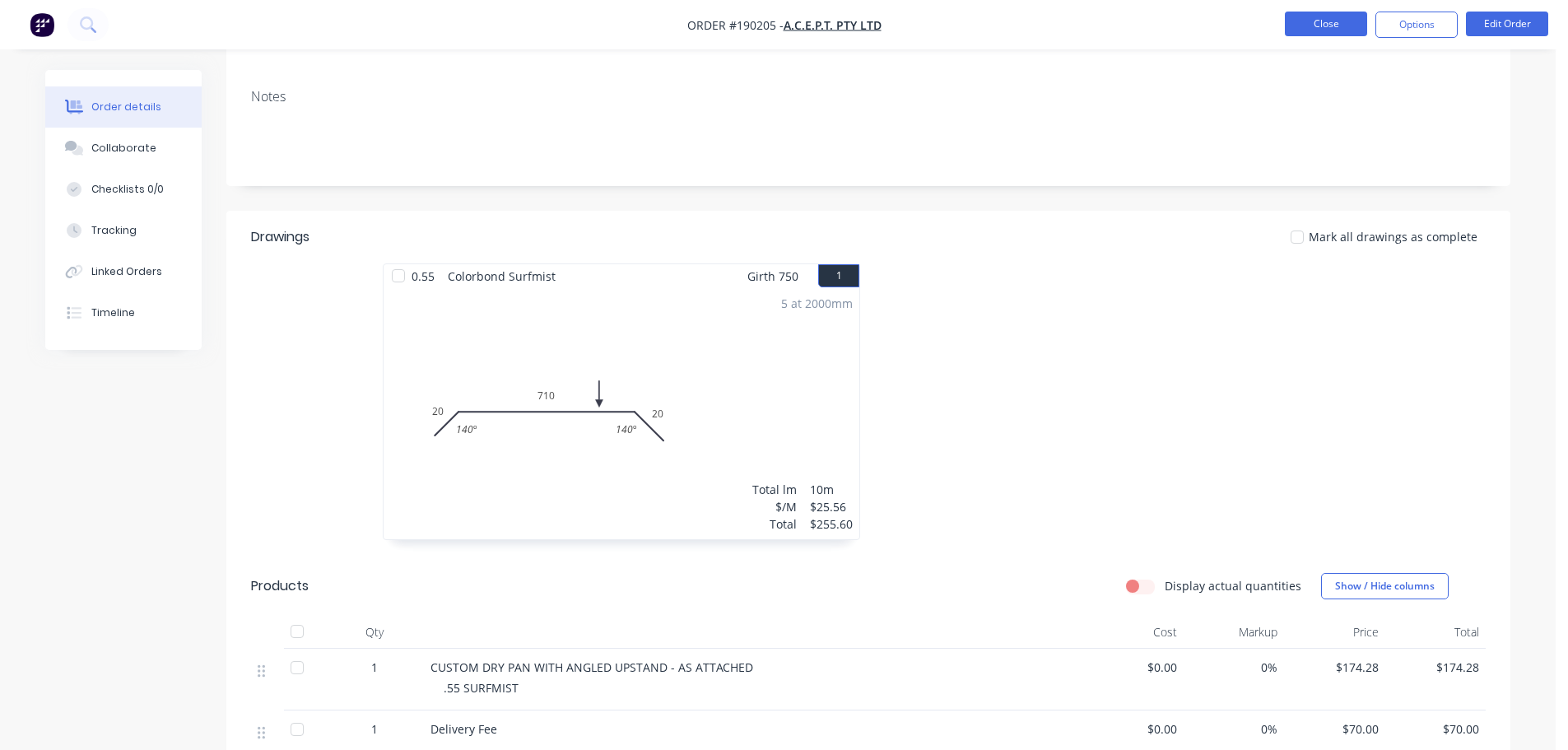
click at [1331, 32] on button "Close" at bounding box center [1326, 24] width 83 height 25
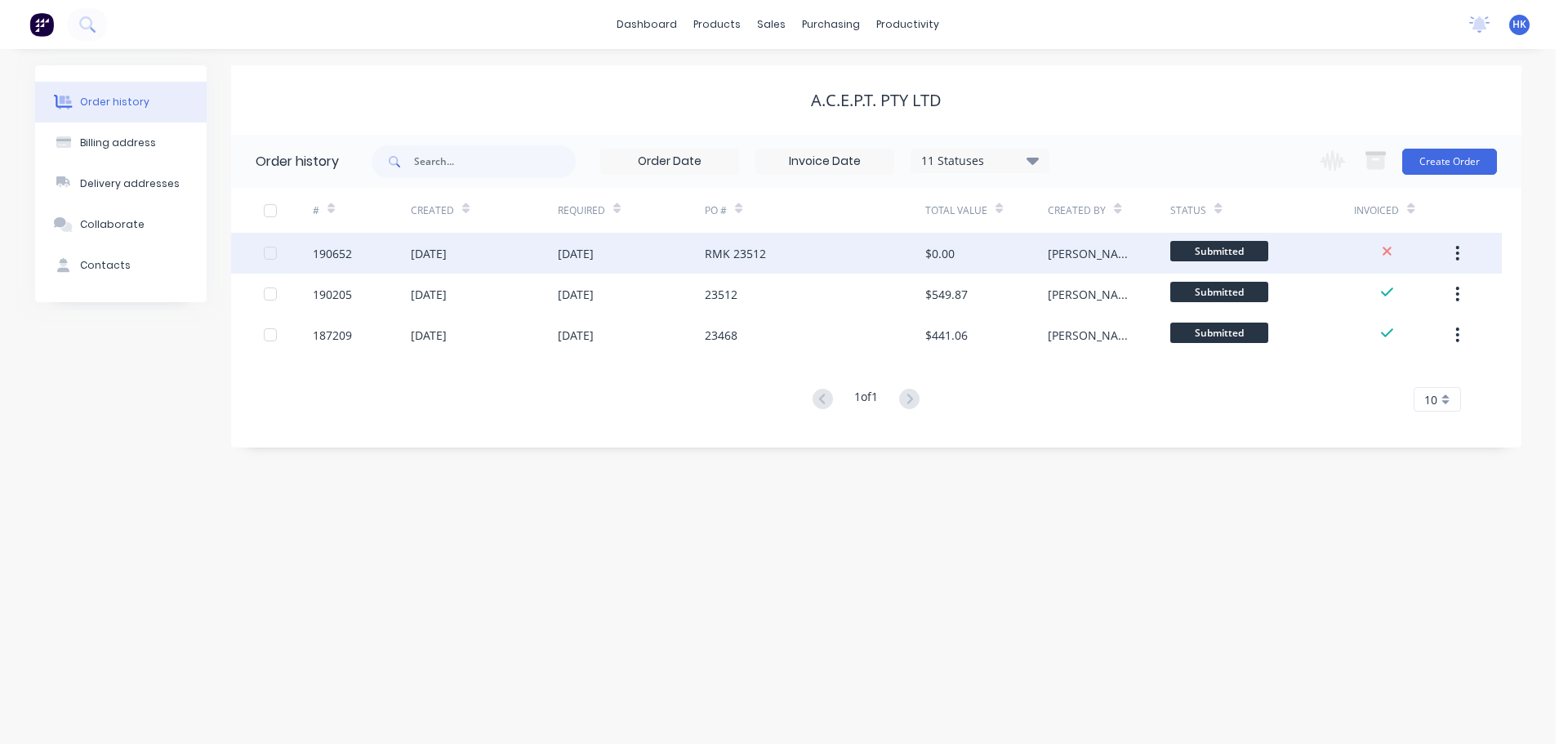
click at [769, 250] on div "RMK 23512" at bounding box center [815, 253] width 220 height 41
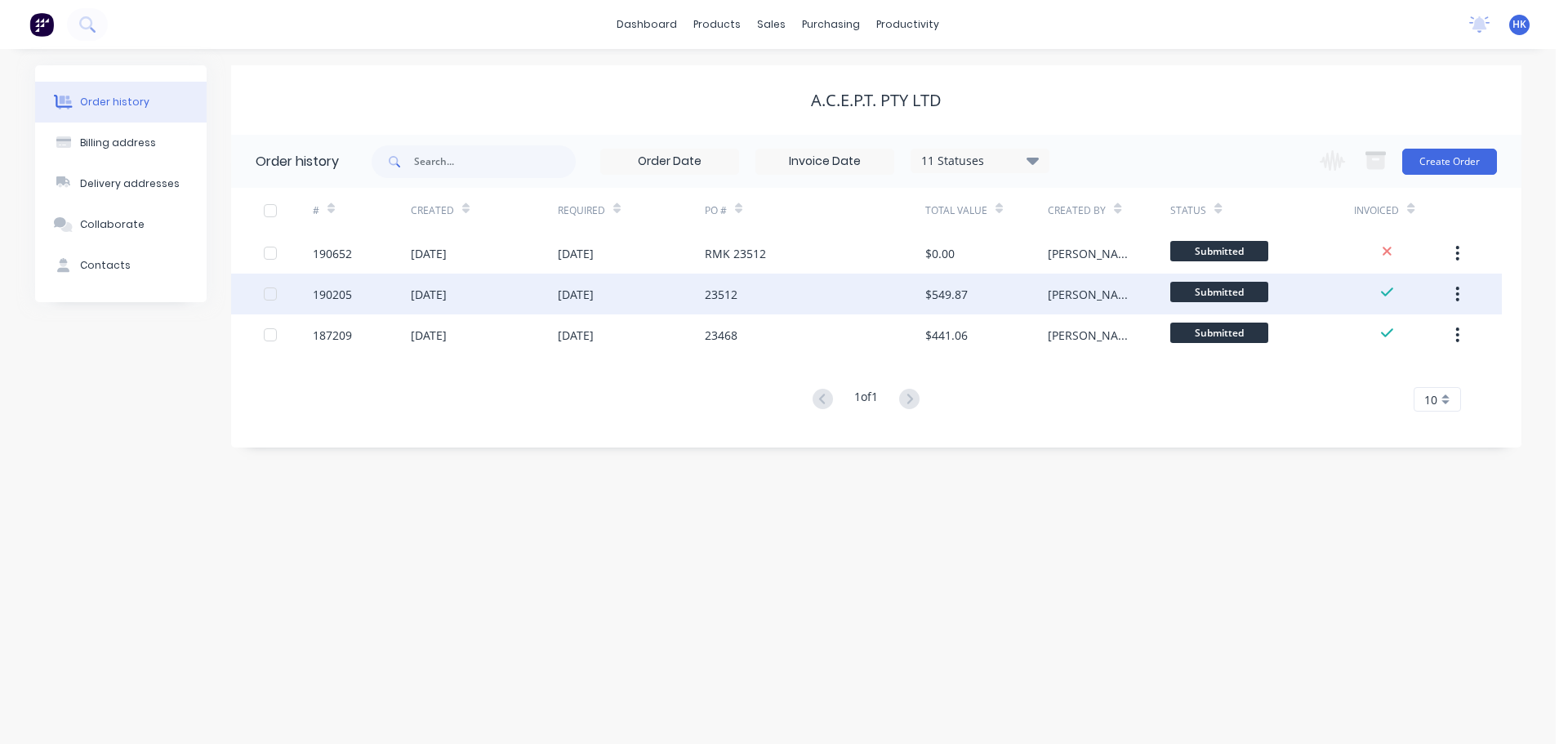
click at [805, 300] on div "23512" at bounding box center [815, 294] width 220 height 41
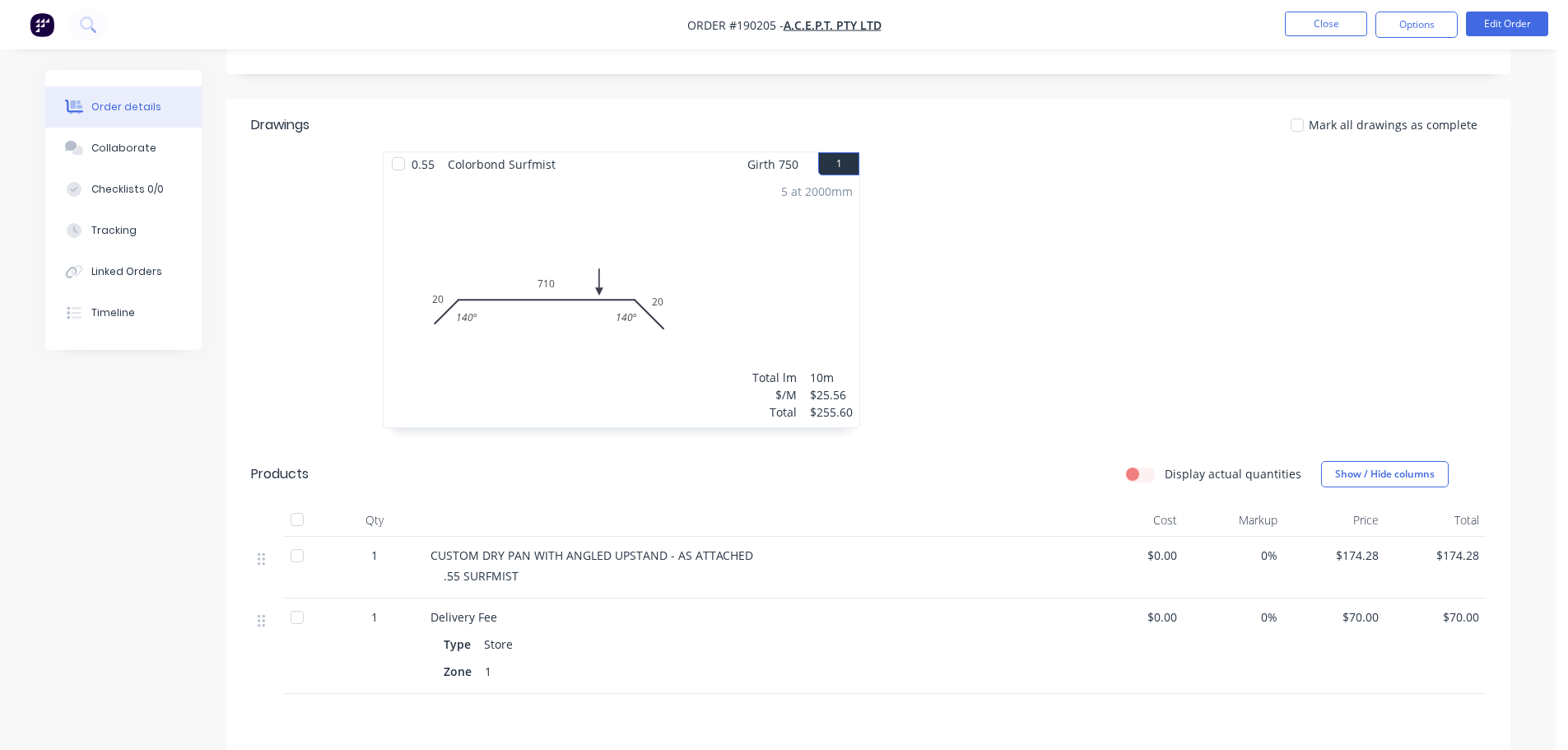
scroll to position [494, 0]
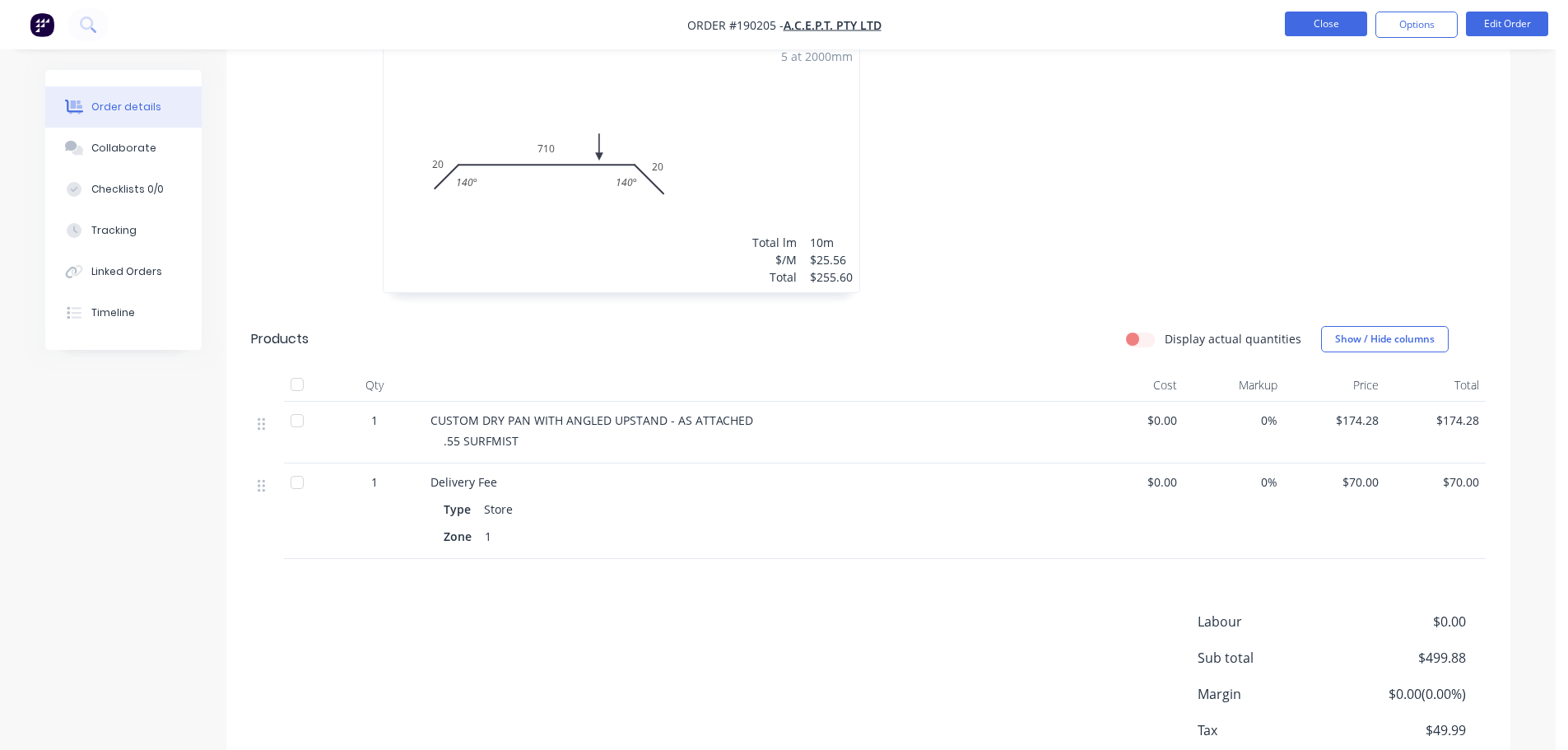
click at [1320, 31] on button "Close" at bounding box center [1326, 24] width 83 height 25
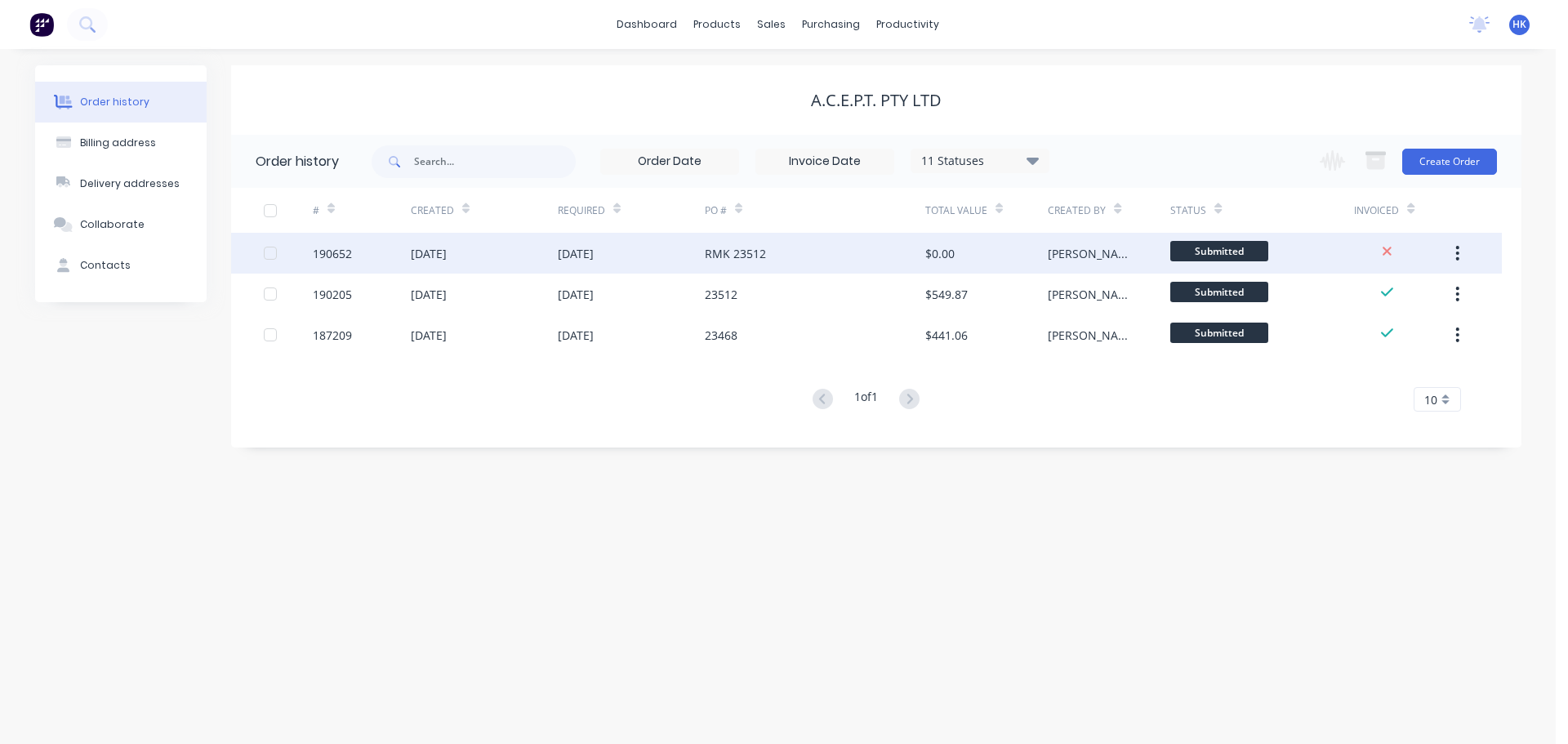
click at [806, 260] on div "RMK 23512" at bounding box center [815, 253] width 220 height 41
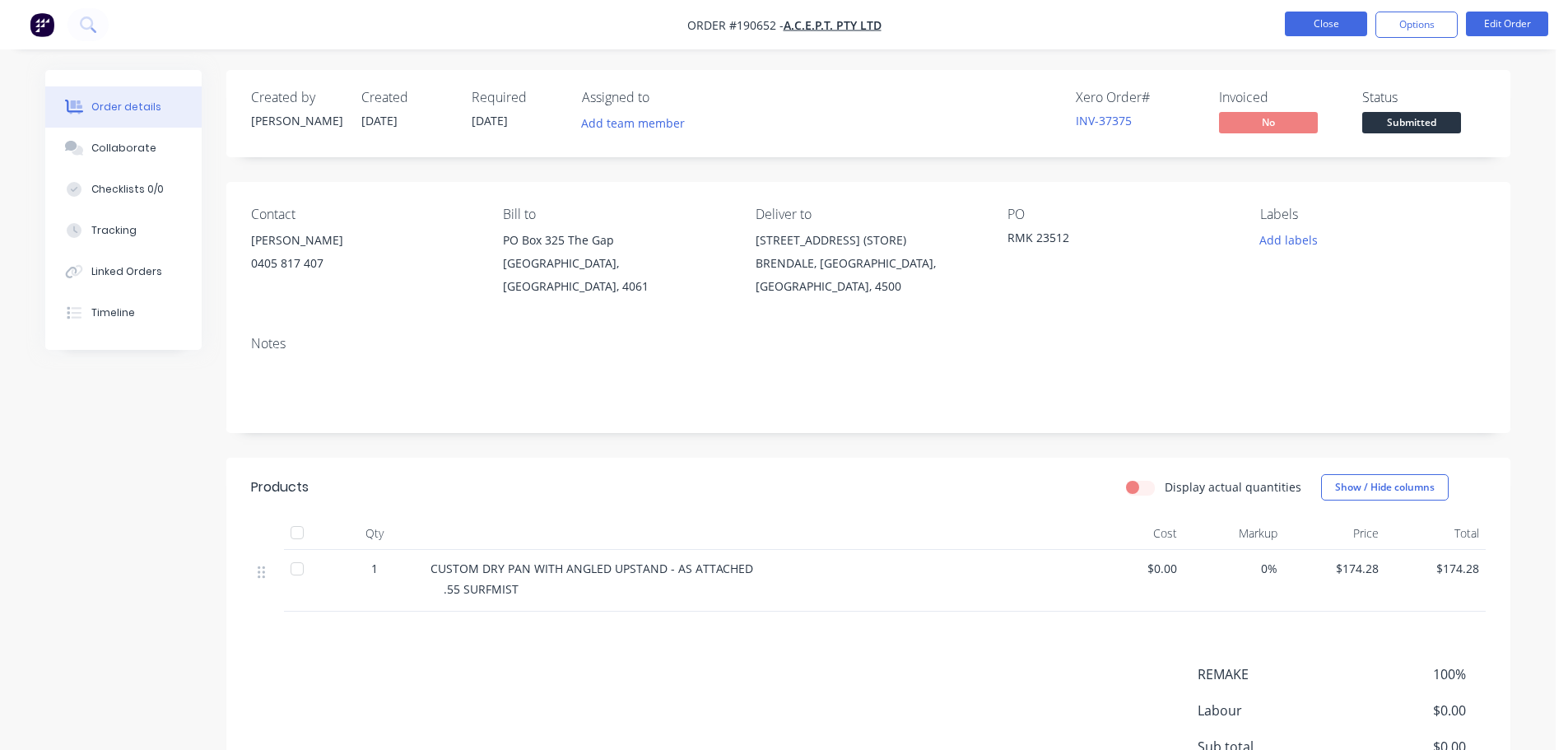
click at [1327, 33] on button "Close" at bounding box center [1326, 24] width 83 height 25
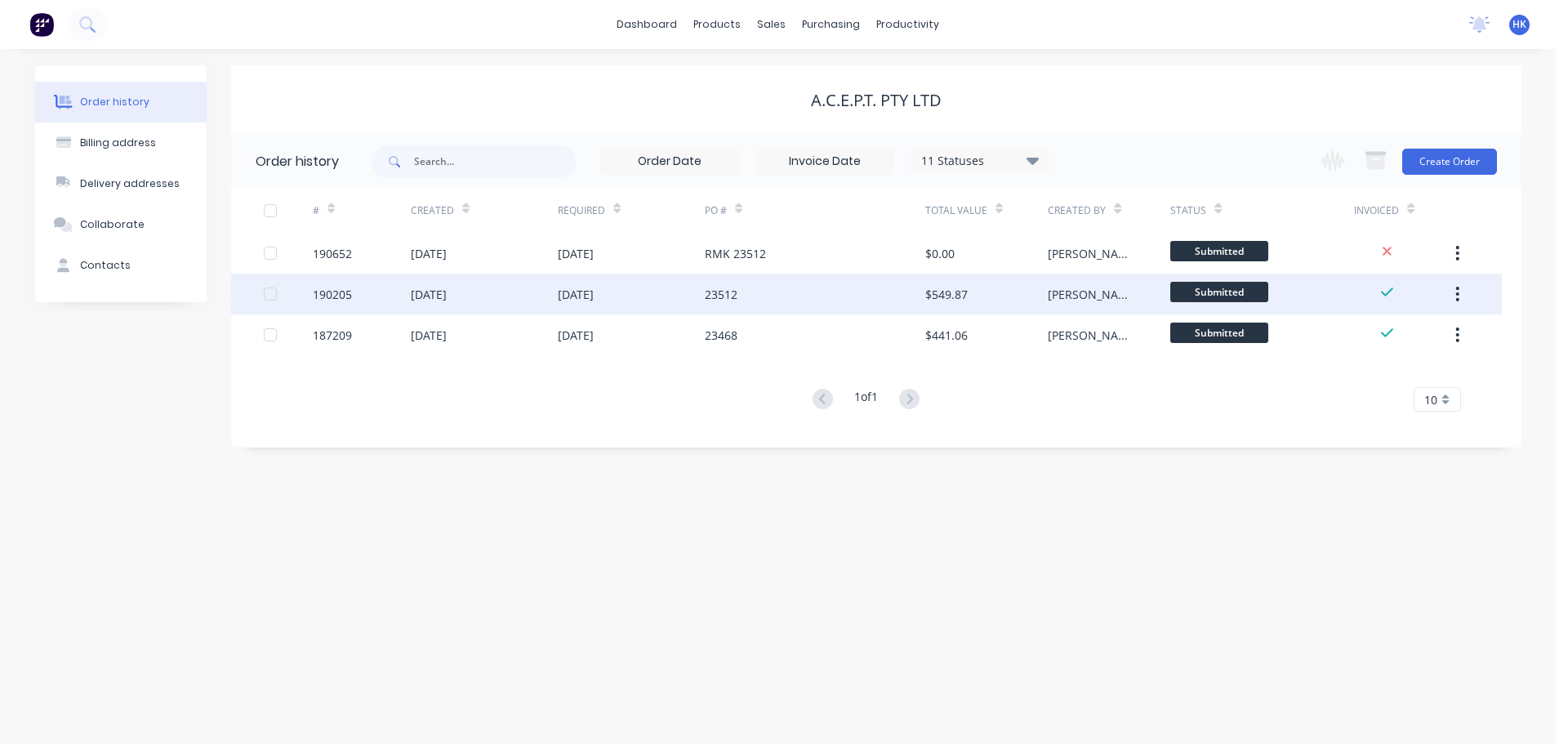
click at [830, 280] on div "23512" at bounding box center [815, 294] width 220 height 41
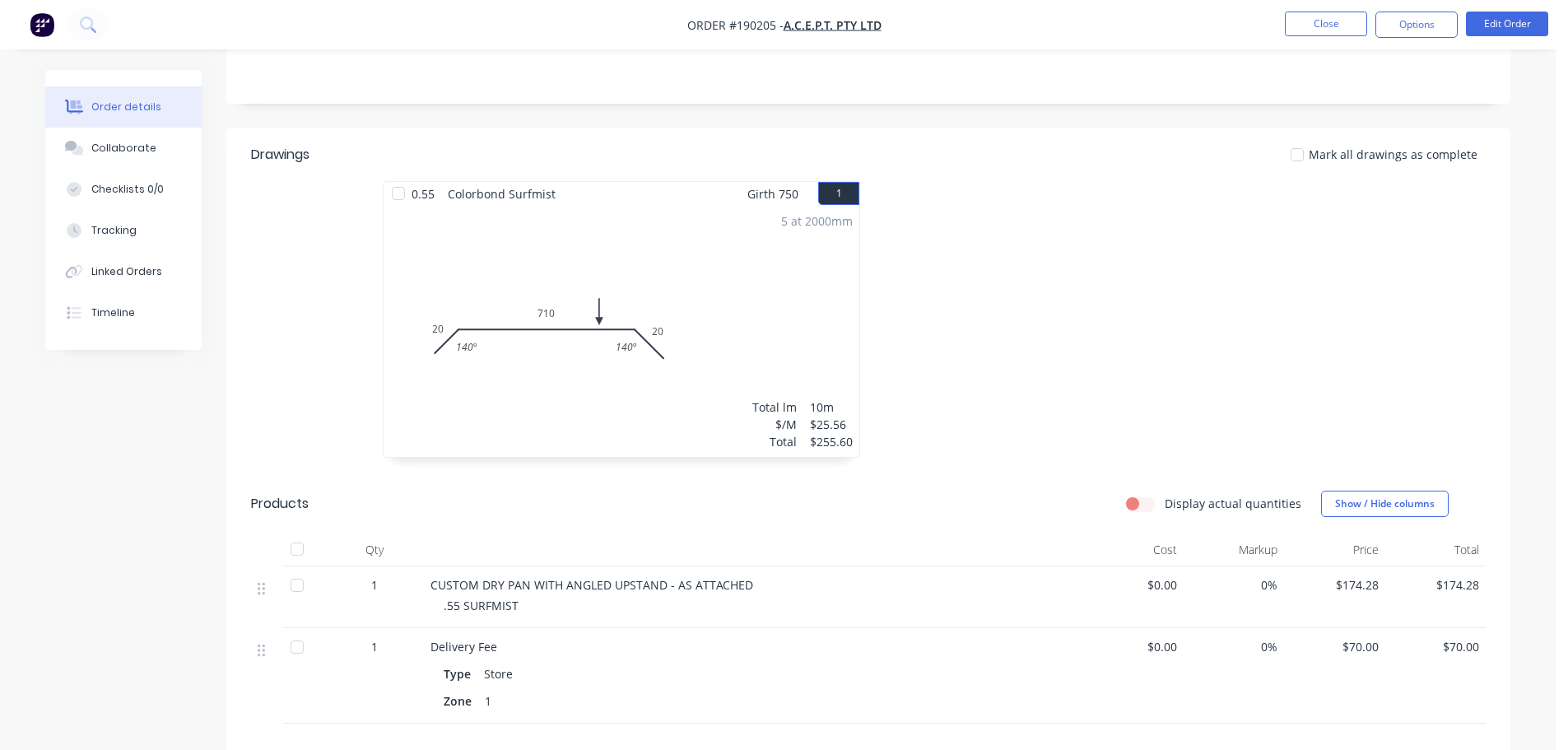
scroll to position [412, 0]
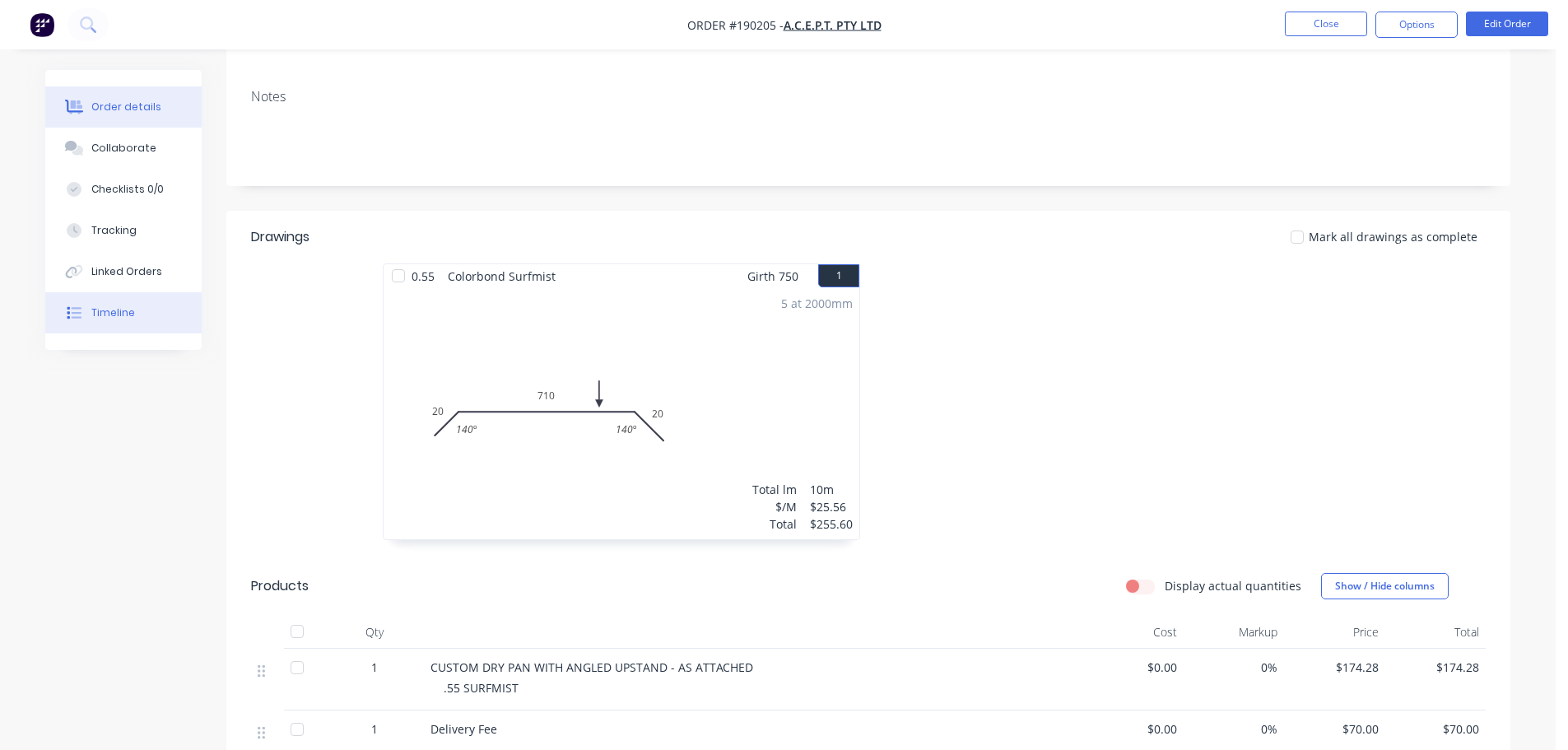
click at [149, 319] on button "Timeline" at bounding box center [123, 313] width 157 height 41
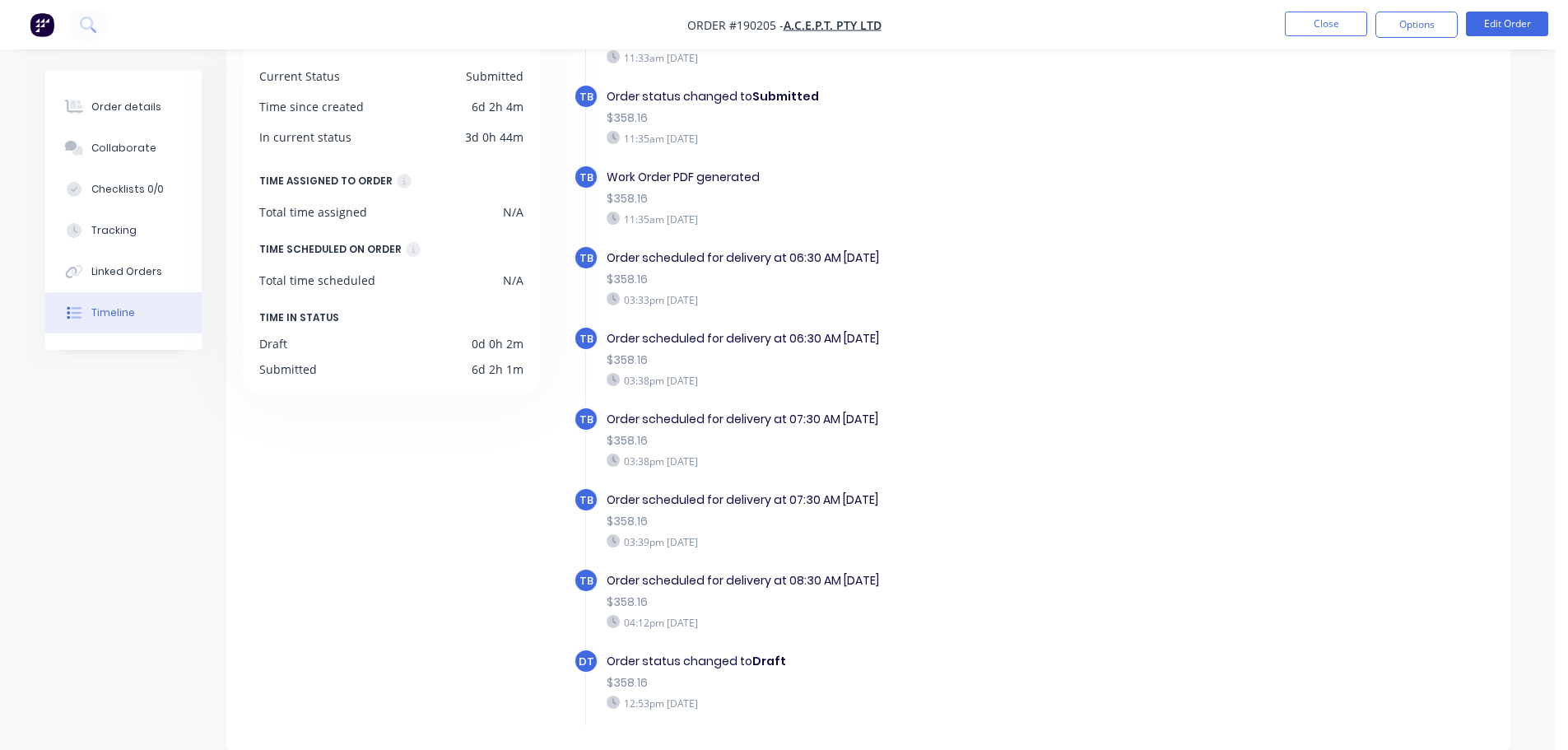
scroll to position [127, 0]
click at [100, 142] on div "Collaborate" at bounding box center [124, 148] width 65 height 15
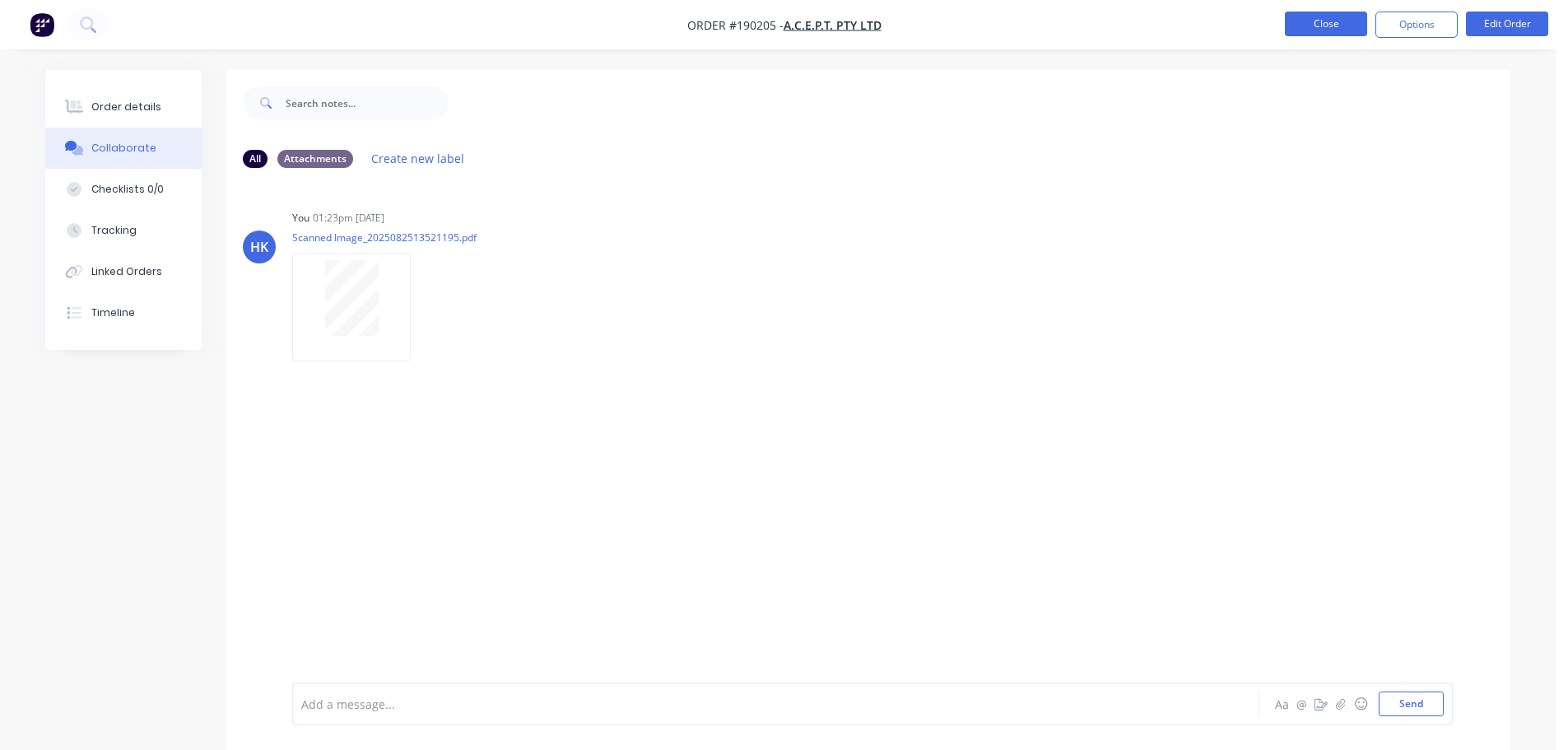
click at [1331, 29] on button "Close" at bounding box center [1326, 24] width 83 height 25
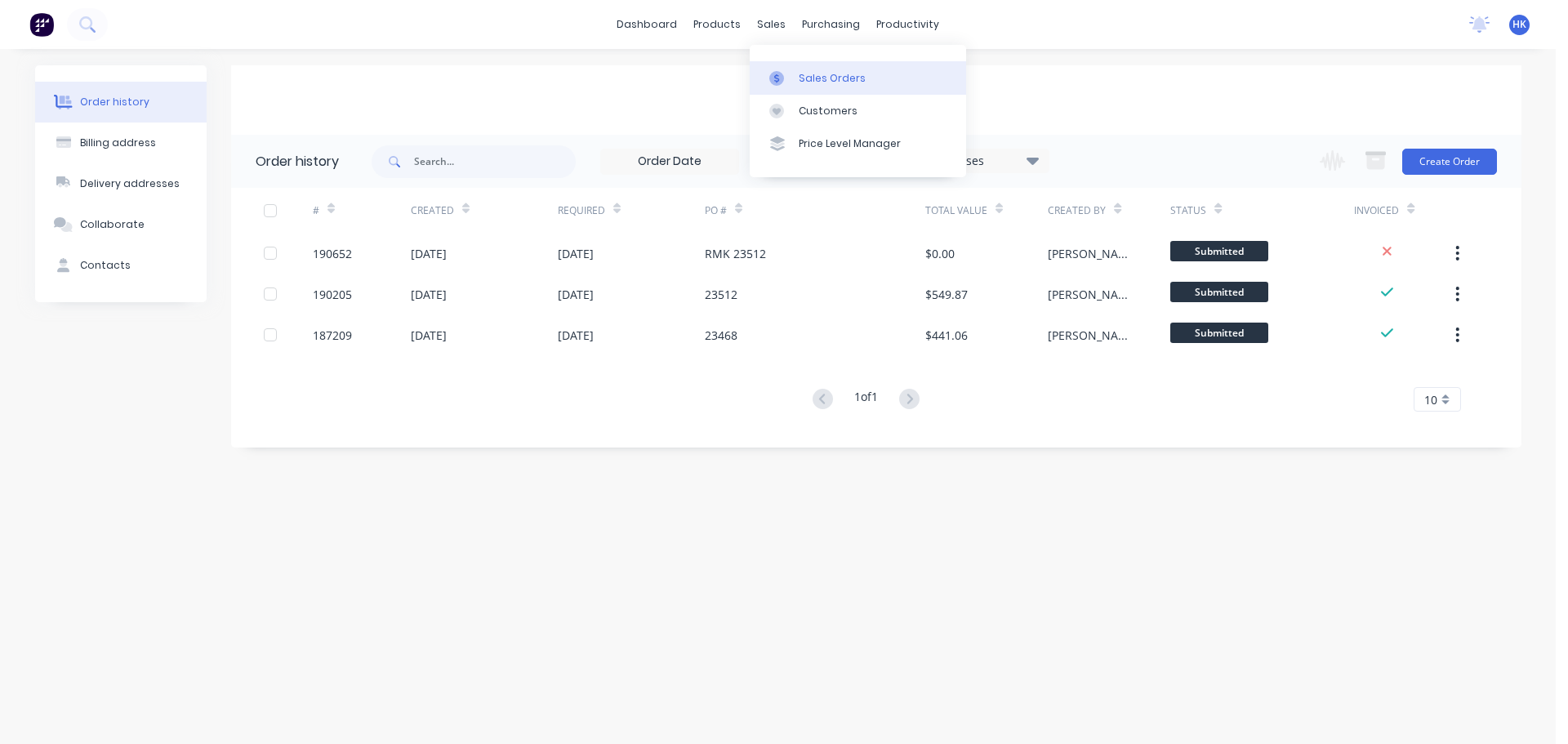
click at [812, 72] on div "Sales Orders" at bounding box center [833, 78] width 67 height 15
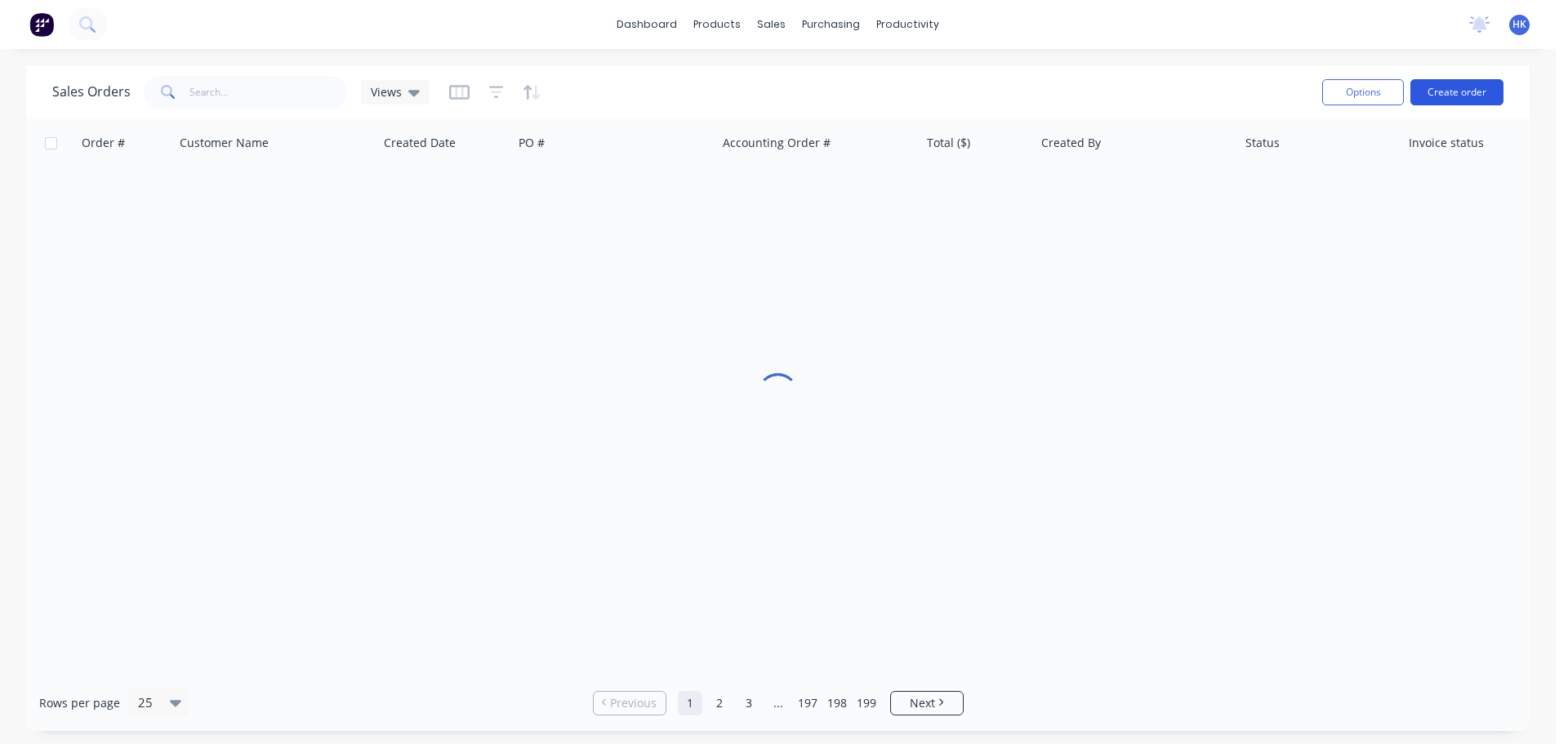
click at [1445, 85] on button "Create order" at bounding box center [1457, 92] width 93 height 26
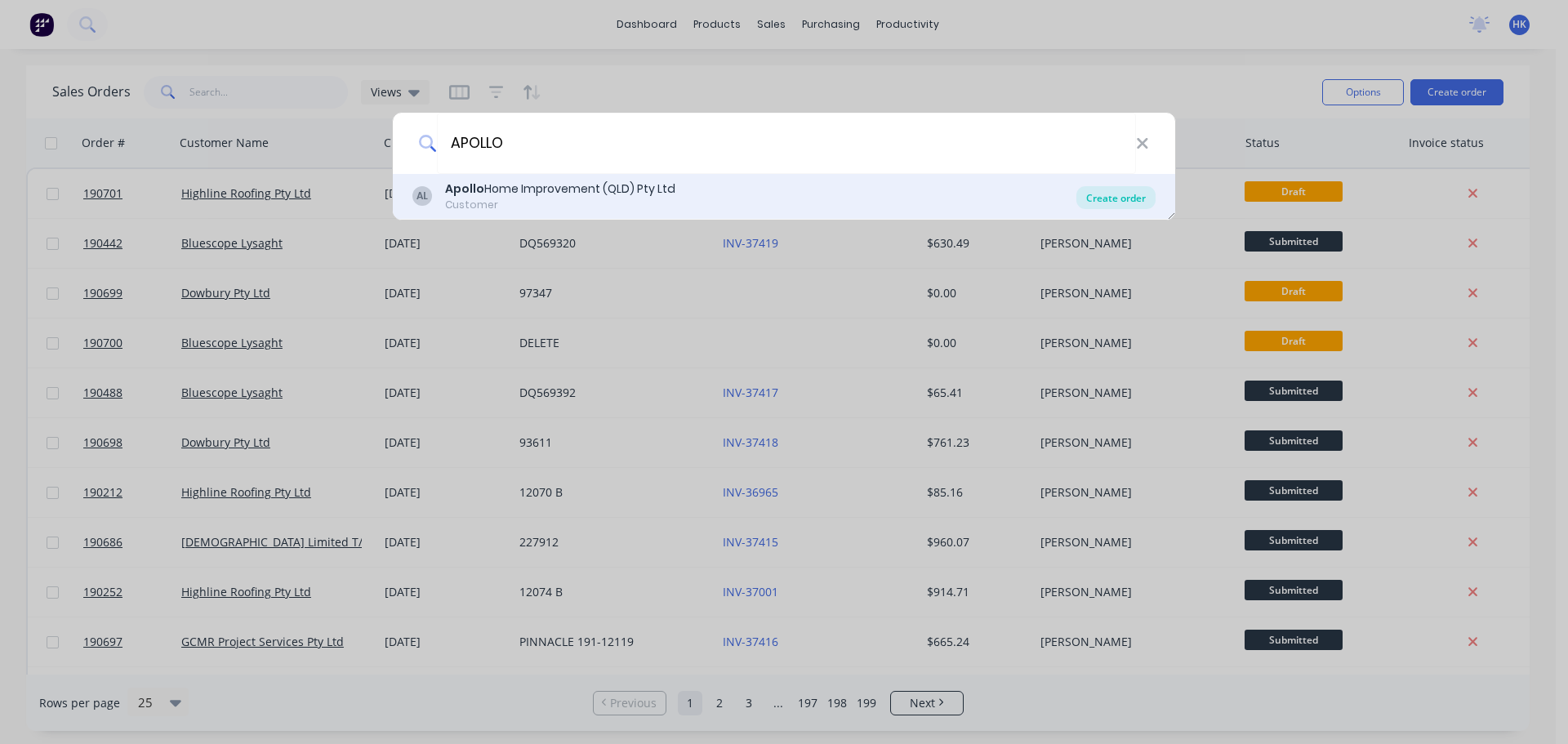
type input "APOLLO"
click at [1131, 195] on div "Create order" at bounding box center [1116, 197] width 79 height 23
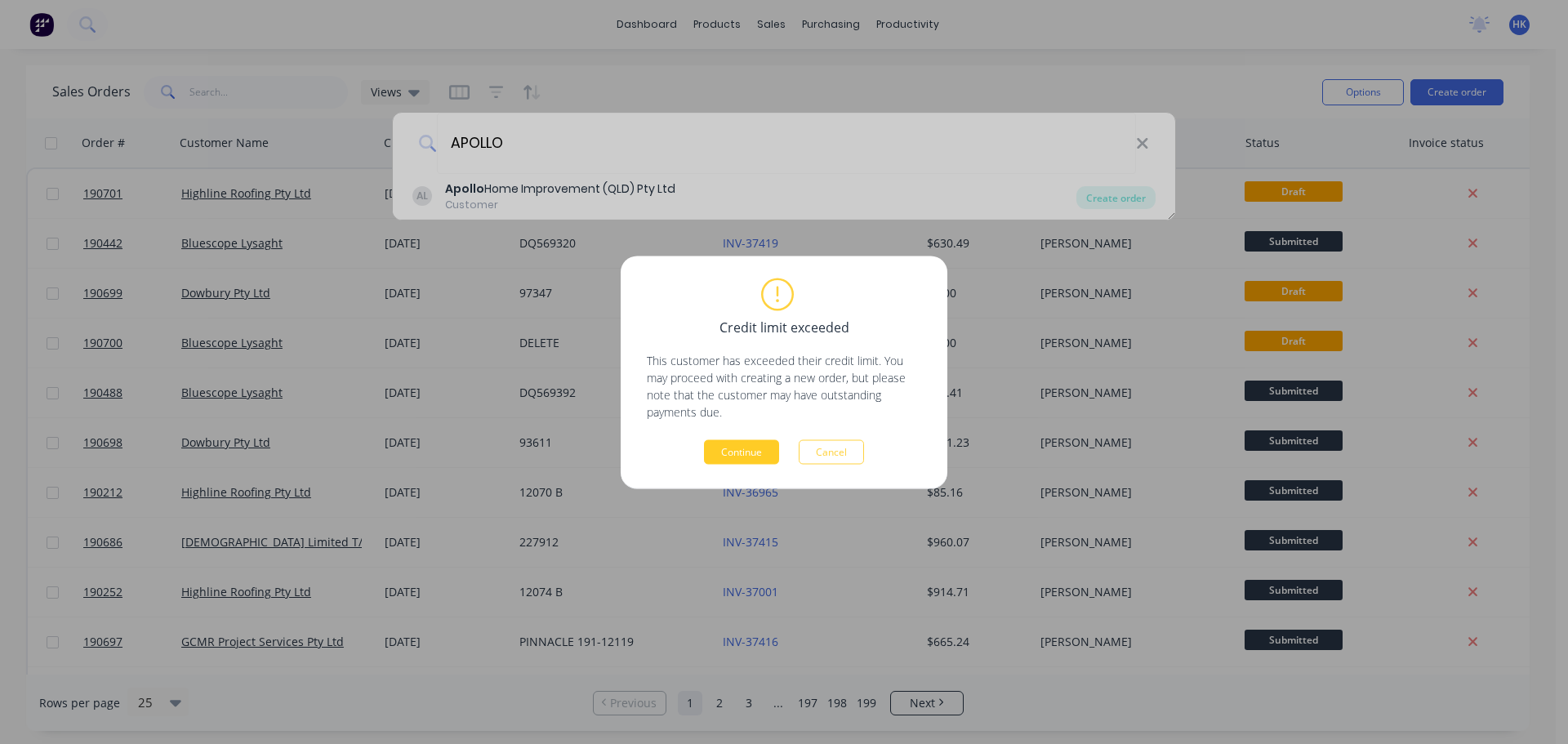
click at [734, 456] on button "Continue" at bounding box center [742, 451] width 76 height 25
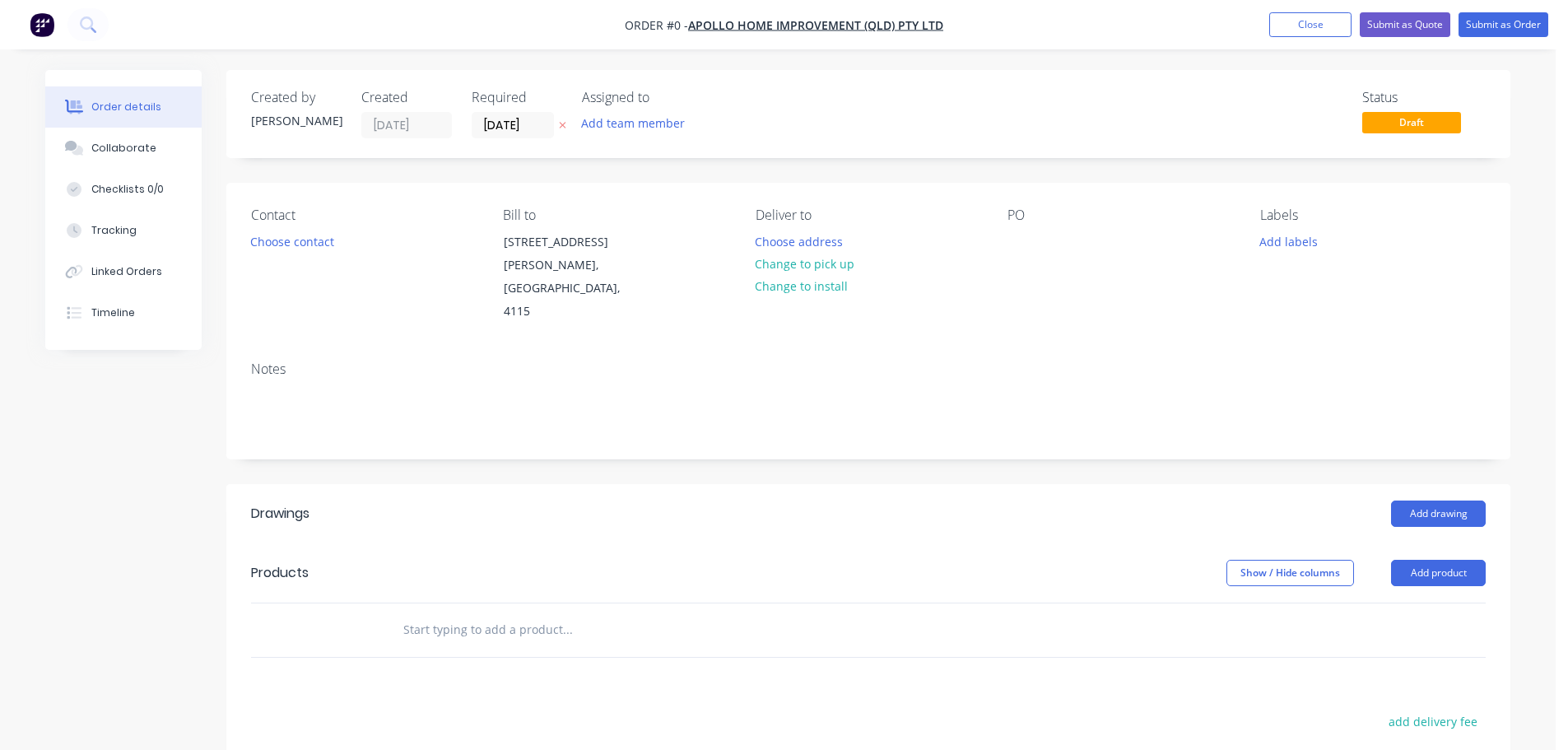
drag, startPoint x: 486, startPoint y: 118, endPoint x: 500, endPoint y: 140, distance: 26.1
click at [486, 120] on input "[DATE]" at bounding box center [513, 125] width 81 height 25
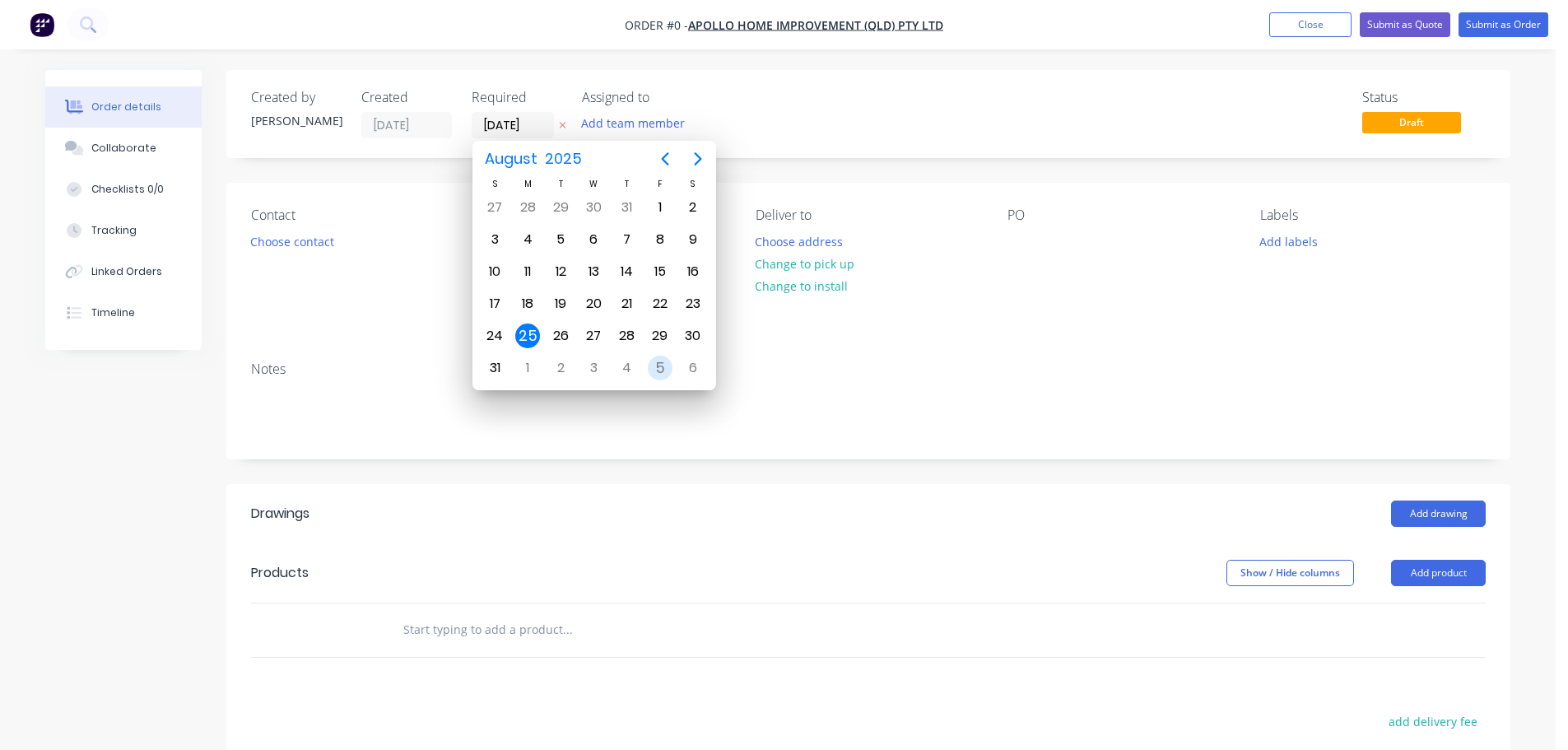
click at [651, 367] on div "5" at bounding box center [659, 368] width 25 height 25
type input "[DATE]"
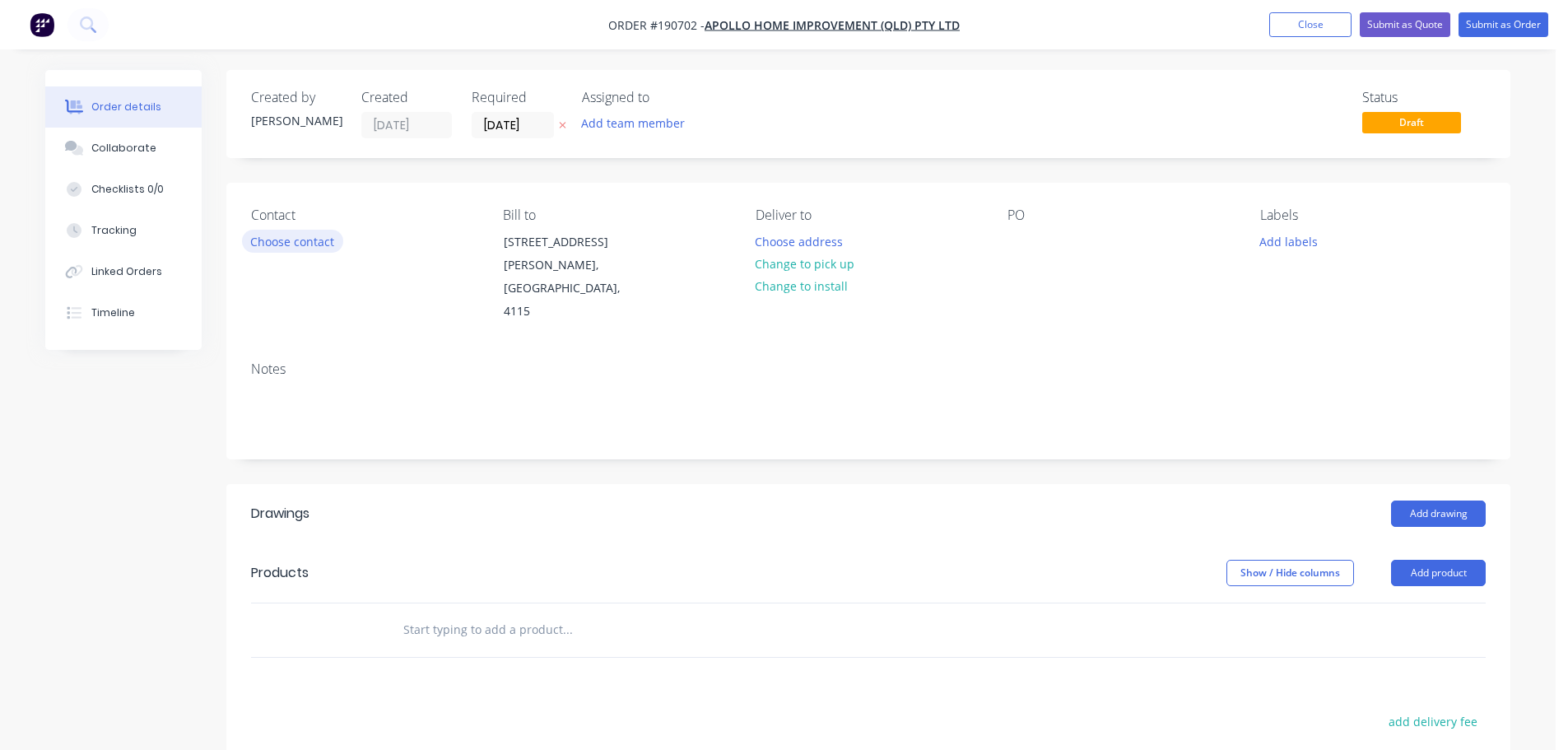
click at [309, 239] on button "Choose contact" at bounding box center [293, 240] width 101 height 22
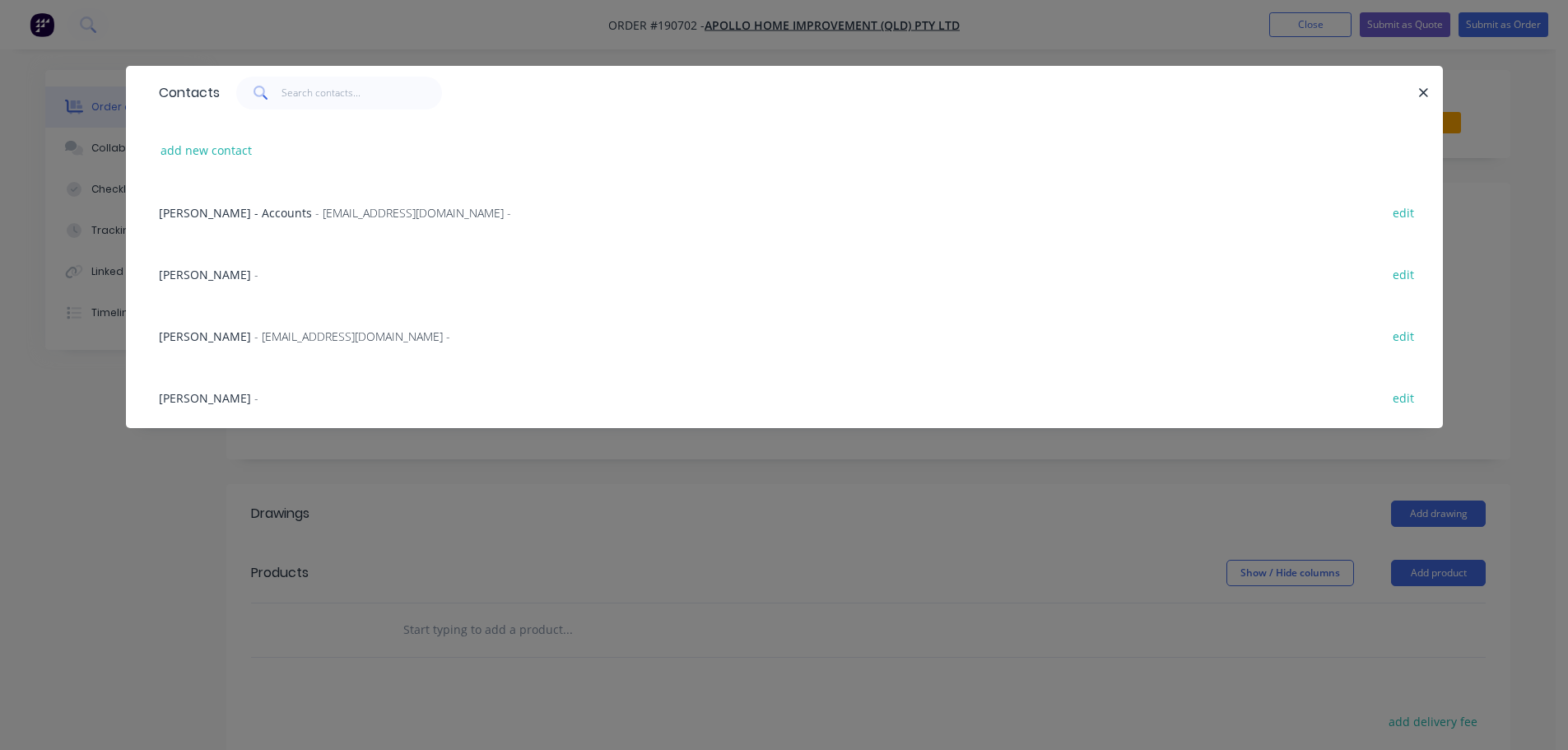
click at [319, 344] on div "[PERSON_NAME] - [EMAIL_ADDRESS][DOMAIN_NAME] -" at bounding box center [304, 336] width 292 height 17
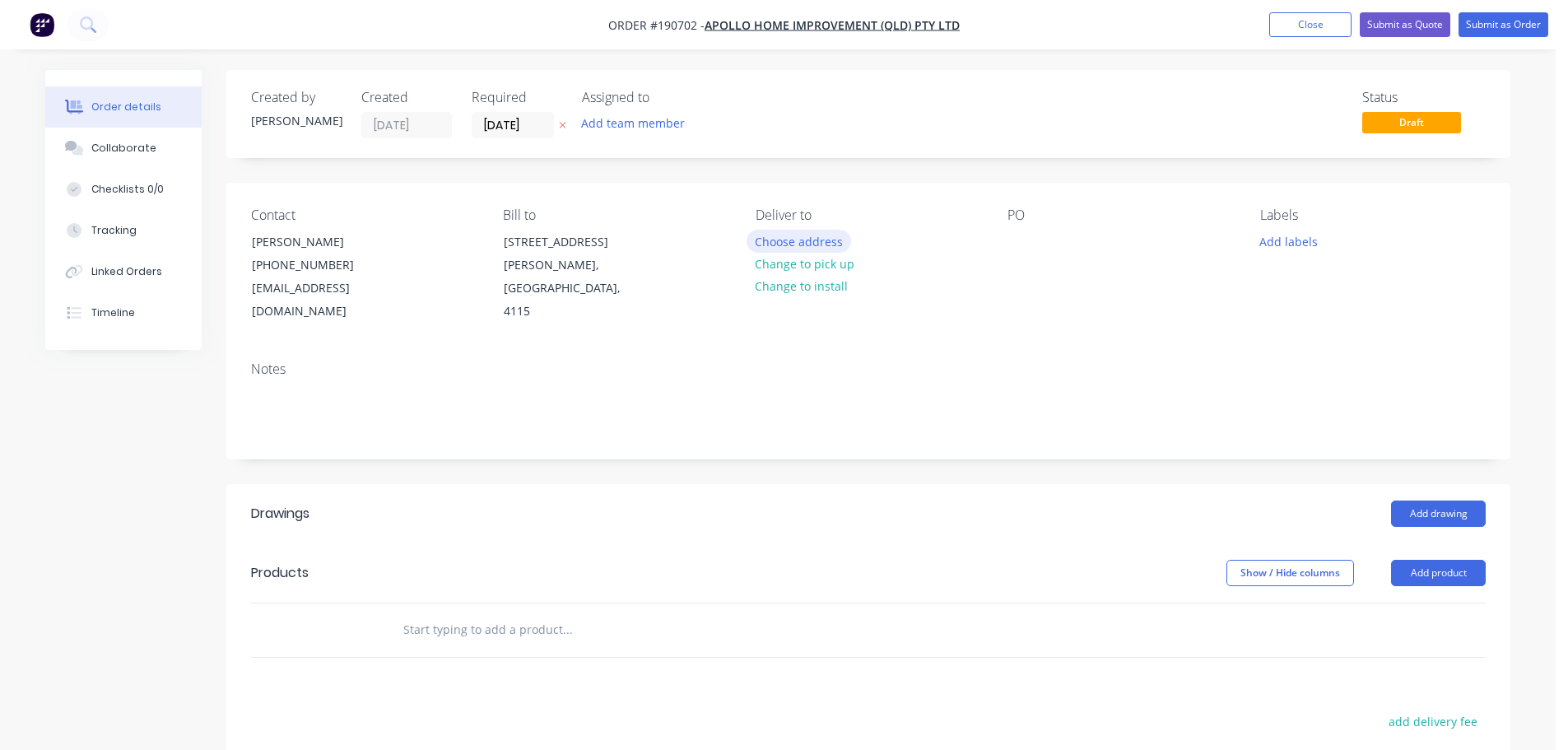
click at [830, 233] on button "Choose address" at bounding box center [799, 240] width 105 height 22
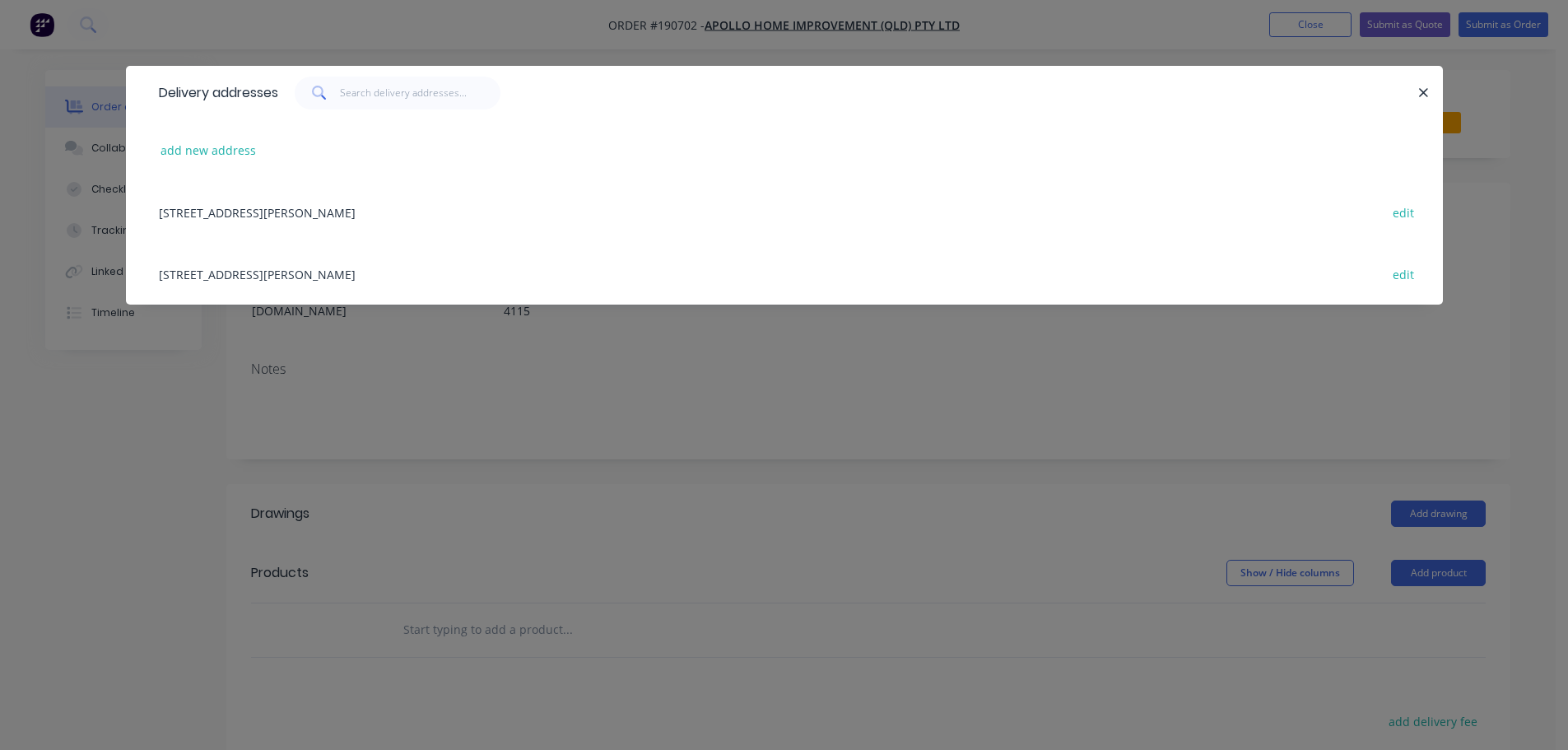
click at [436, 269] on div "[STREET_ADDRESS][PERSON_NAME] edit" at bounding box center [784, 273] width 1267 height 61
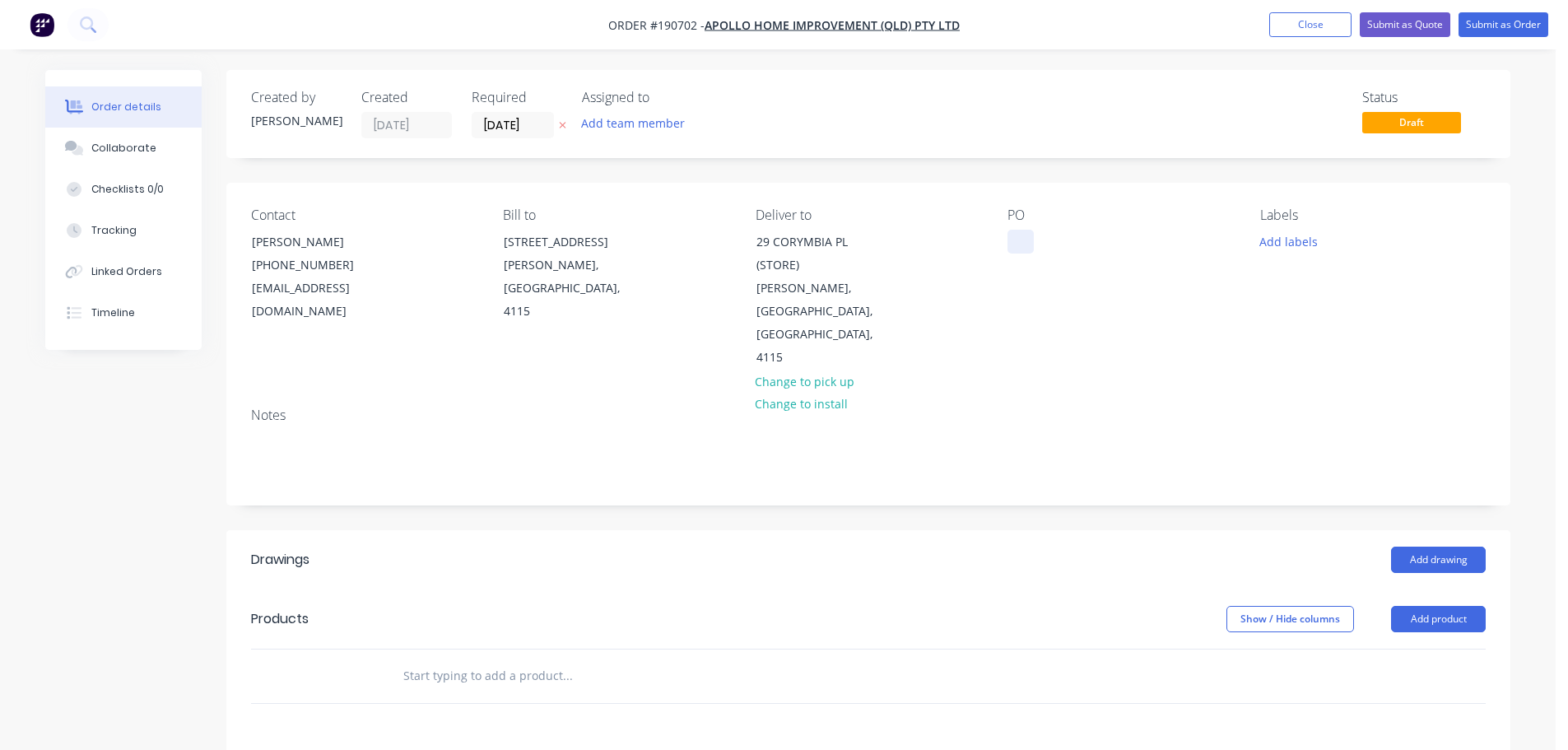
click at [1018, 238] on div at bounding box center [1021, 241] width 27 height 24
click at [1308, 245] on button "Add labels" at bounding box center [1287, 240] width 76 height 22
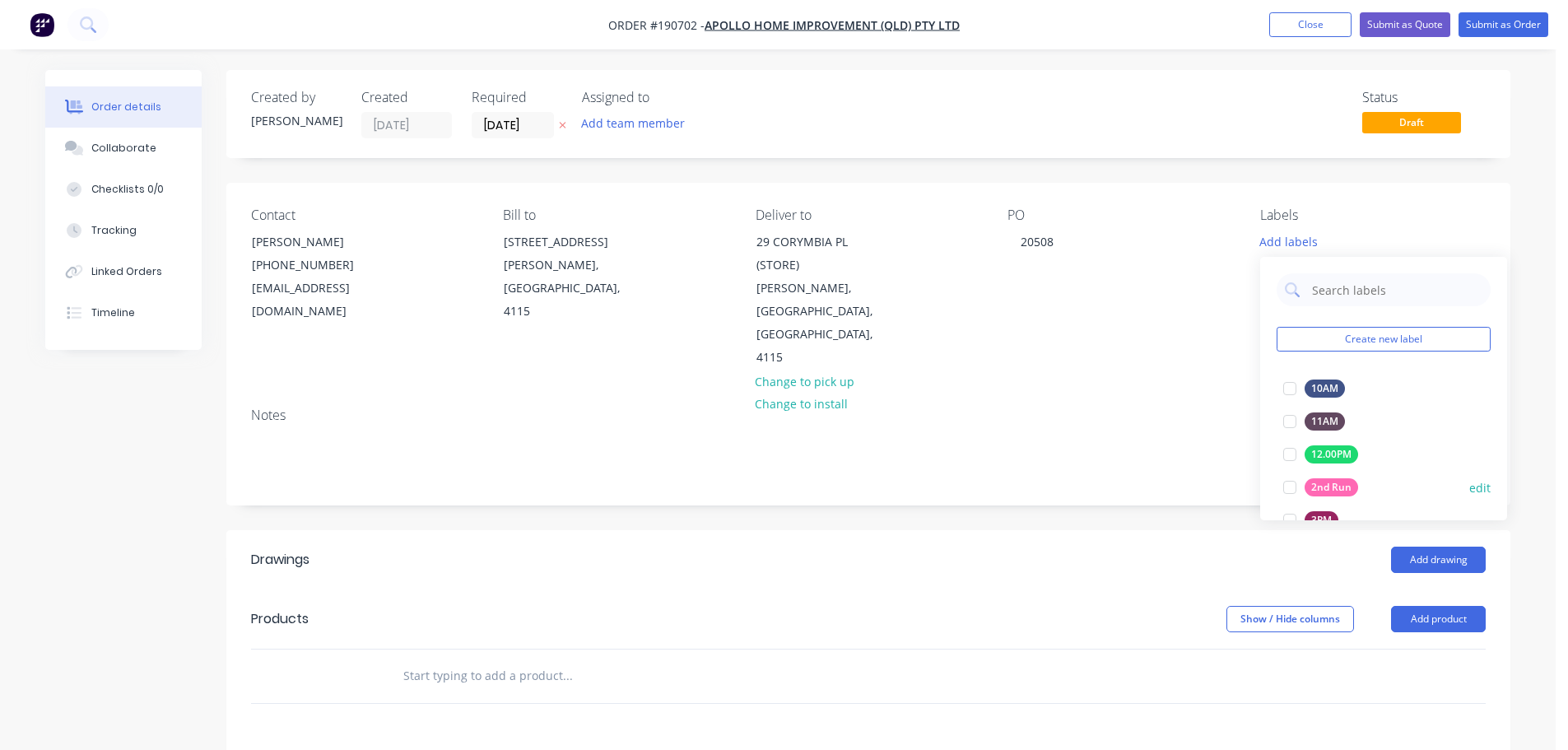
click at [1292, 491] on div at bounding box center [1289, 487] width 33 height 33
click at [1453, 606] on button "Add product" at bounding box center [1438, 619] width 94 height 27
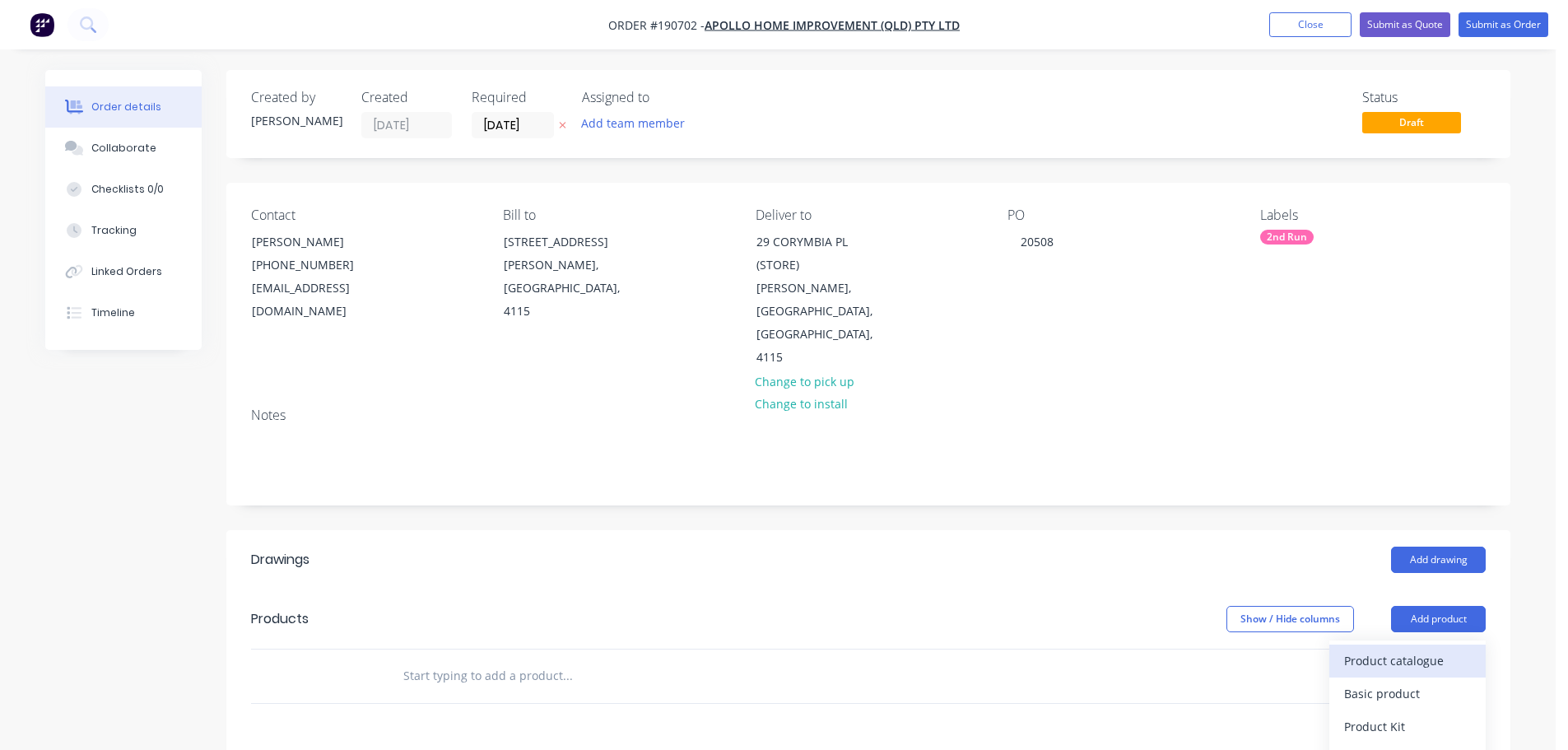
click at [1430, 648] on div "Product catalogue" at bounding box center [1408, 660] width 127 height 24
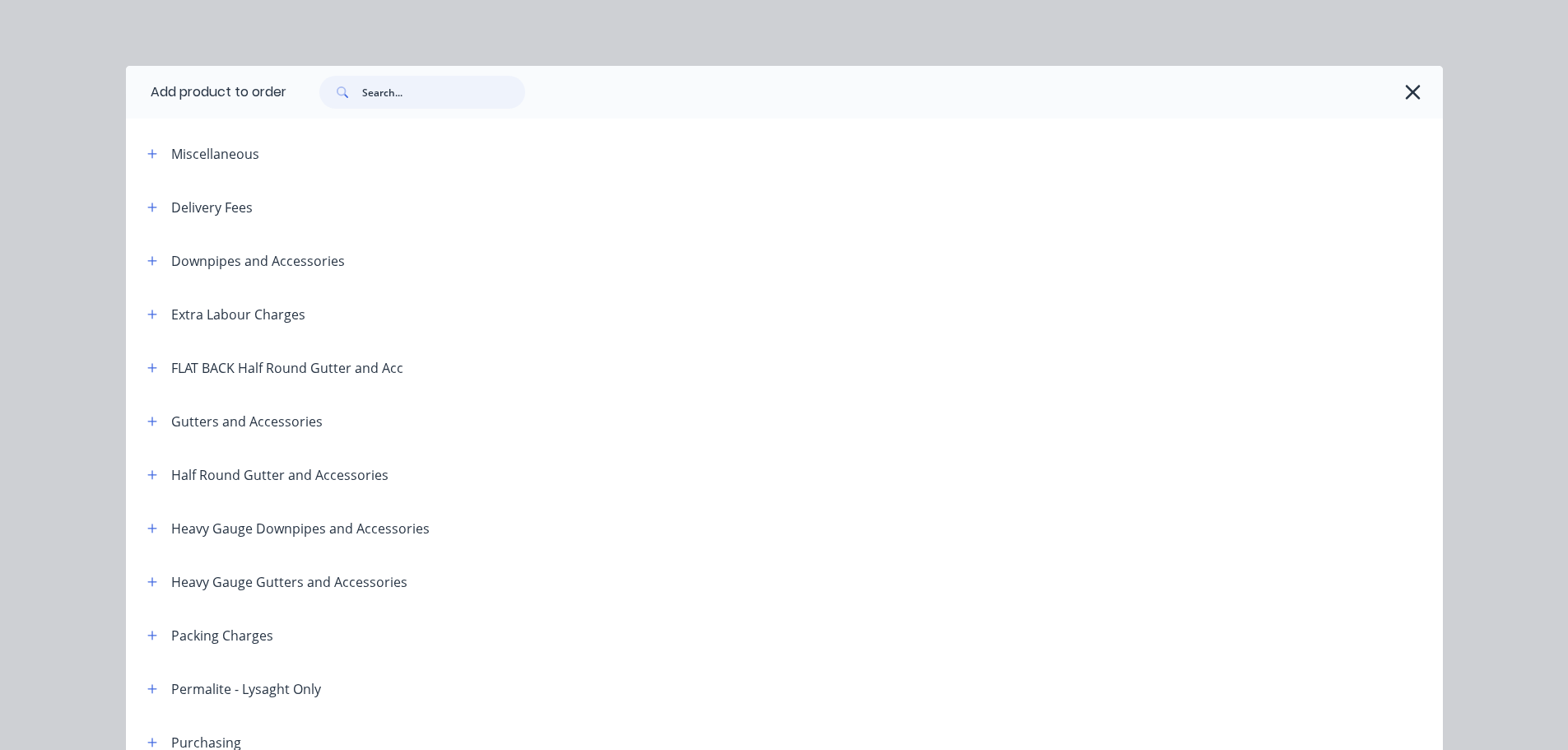
click at [396, 92] on input "text" at bounding box center [444, 93] width 163 height 33
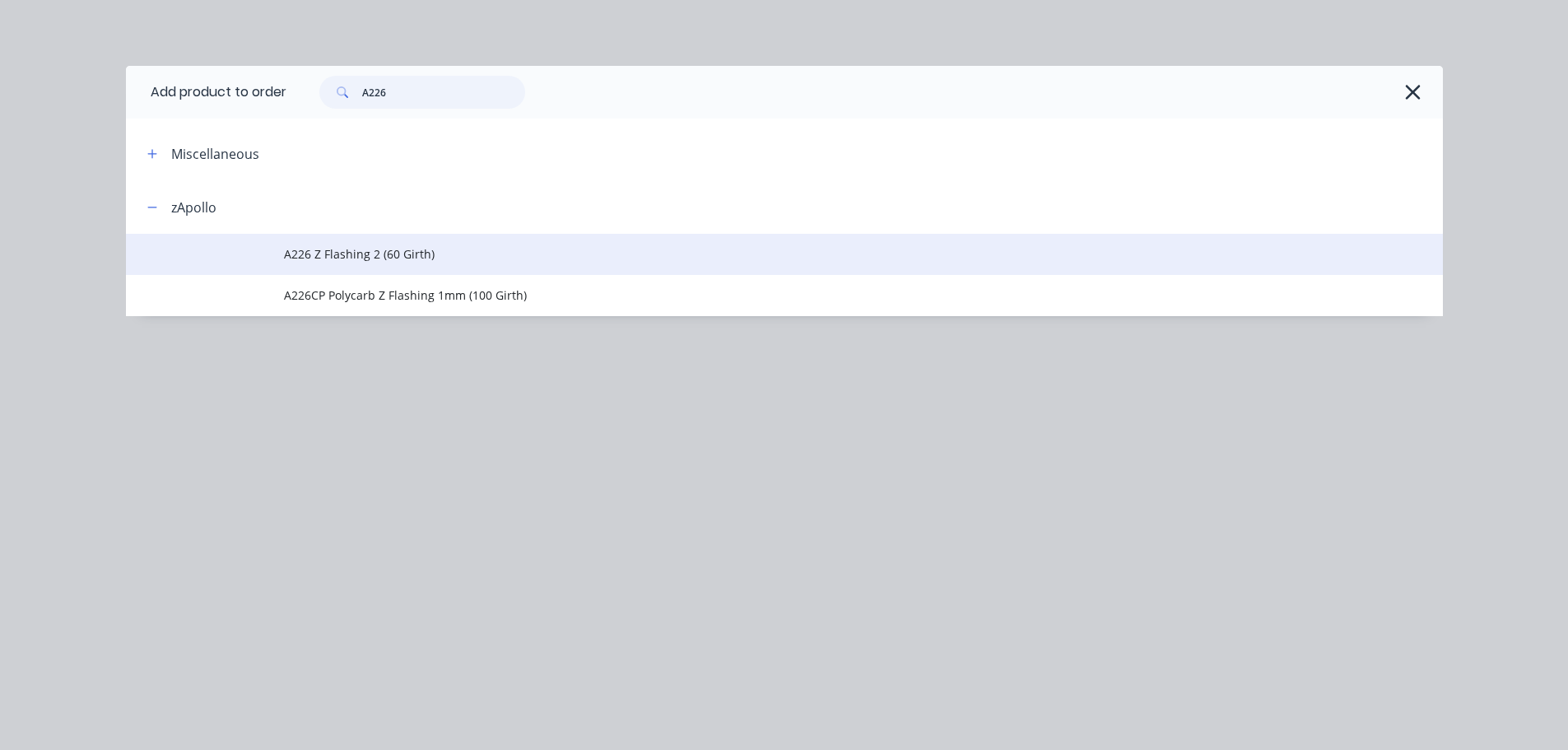
type input "A226"
click at [367, 252] on span "A226 Z Flashing 2 (60 Girth)" at bounding box center [747, 253] width 927 height 17
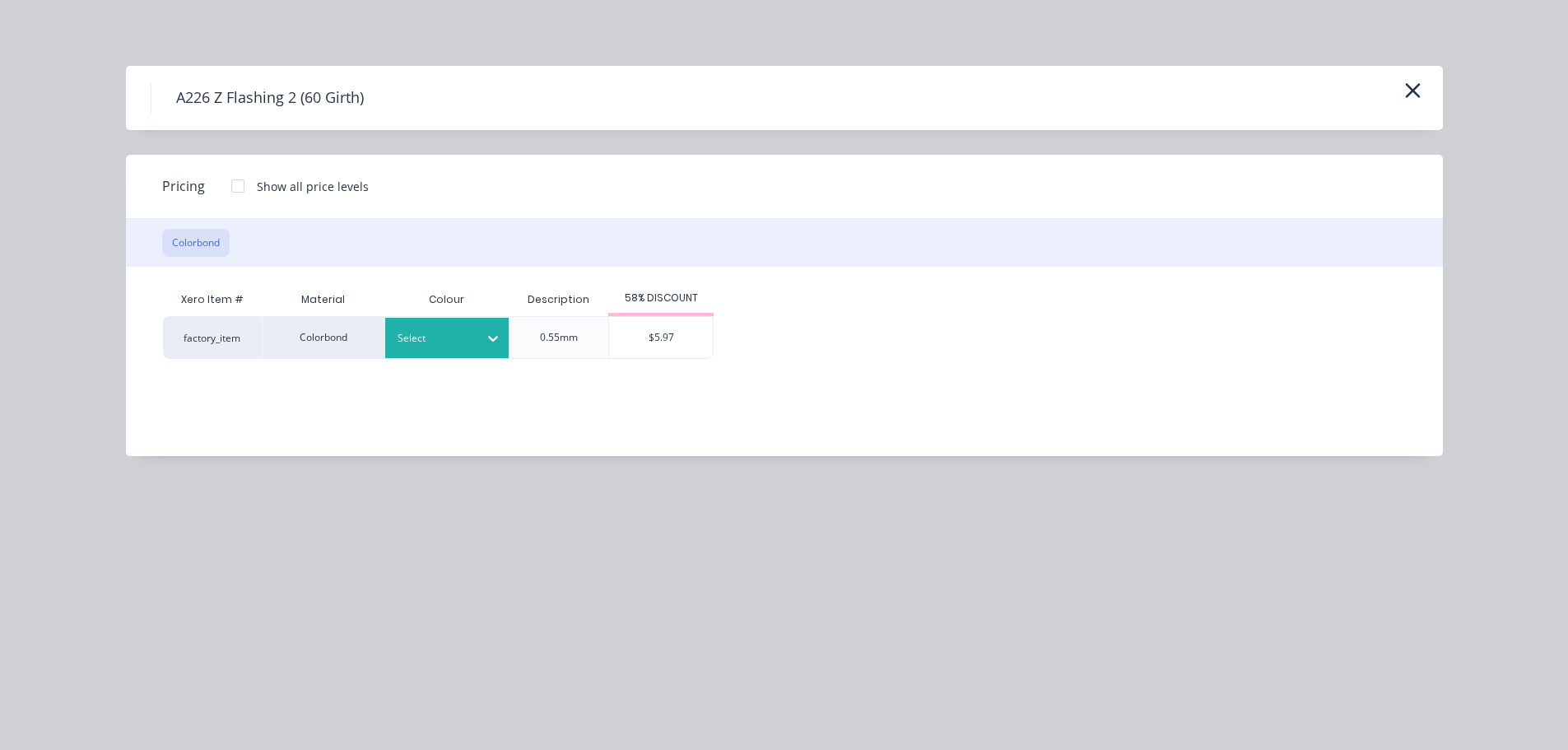
click at [421, 347] on div "Select" at bounding box center [432, 337] width 93 height 21
click at [657, 339] on div "$5.97" at bounding box center [660, 337] width 104 height 41
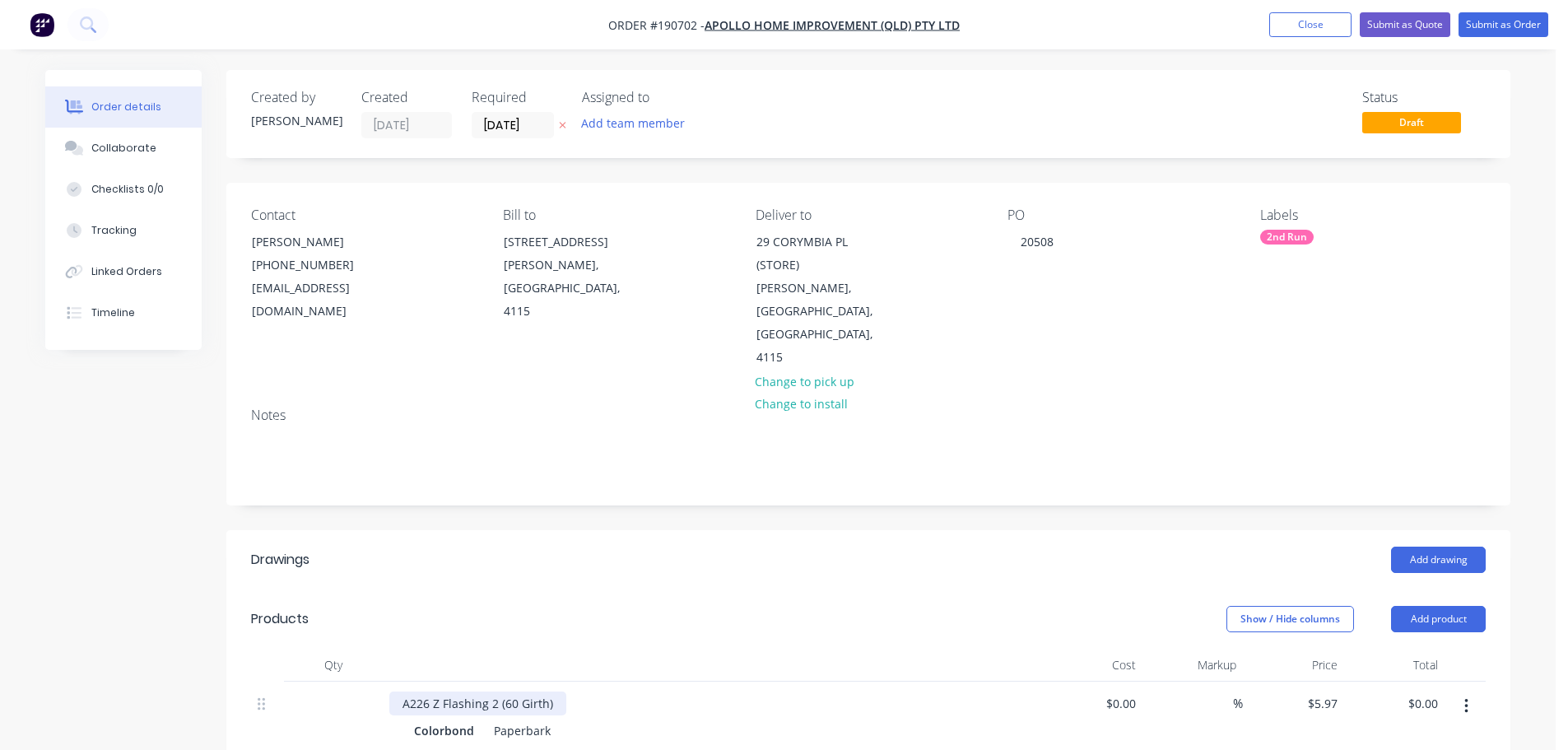
scroll to position [165, 0]
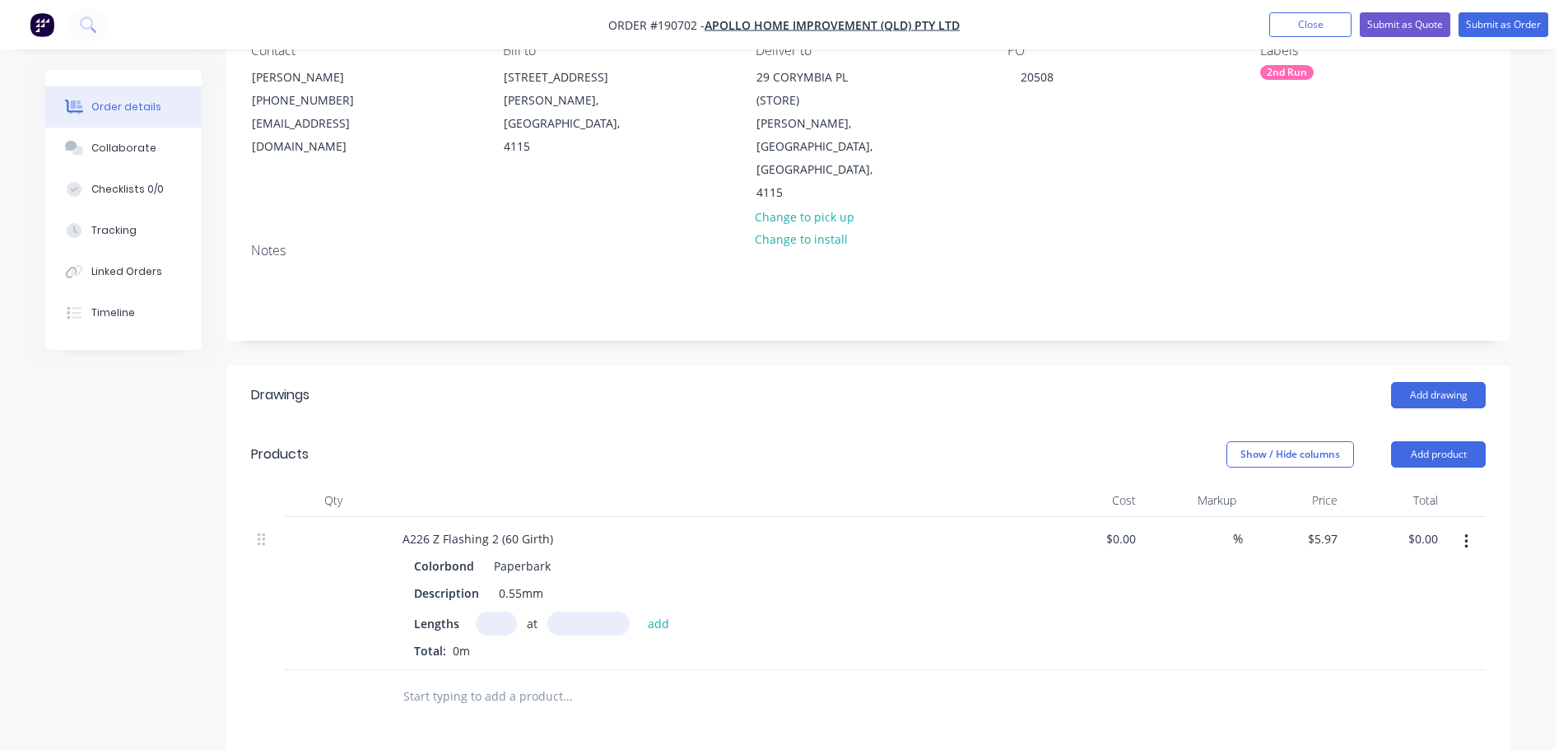
click at [502, 612] on input "text" at bounding box center [496, 623] width 41 height 24
type input "1"
type input "5500"
click at [639, 612] on button "add" at bounding box center [658, 623] width 39 height 22
type input "$32.84"
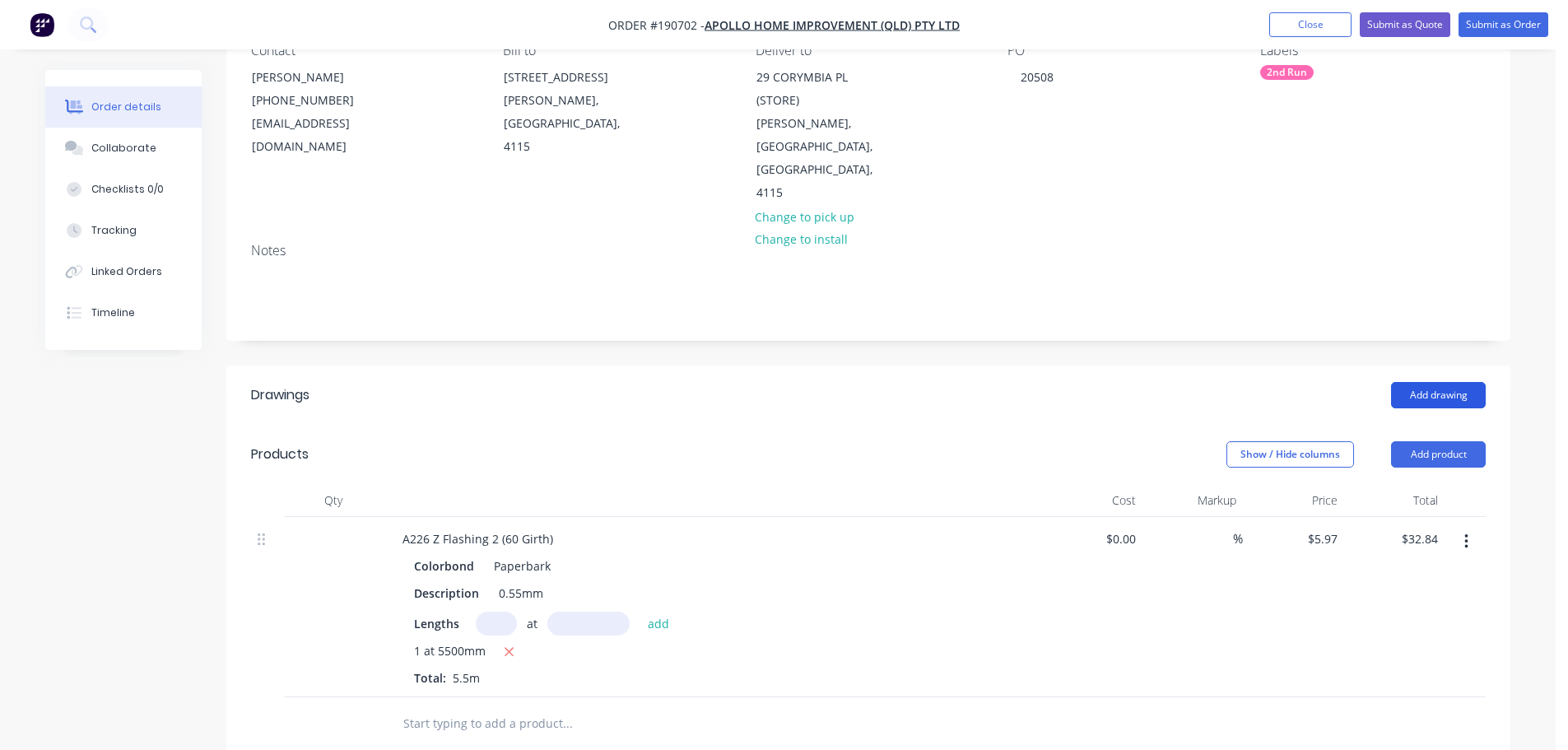
click at [1430, 381] on button "Add drawing" at bounding box center [1438, 394] width 94 height 27
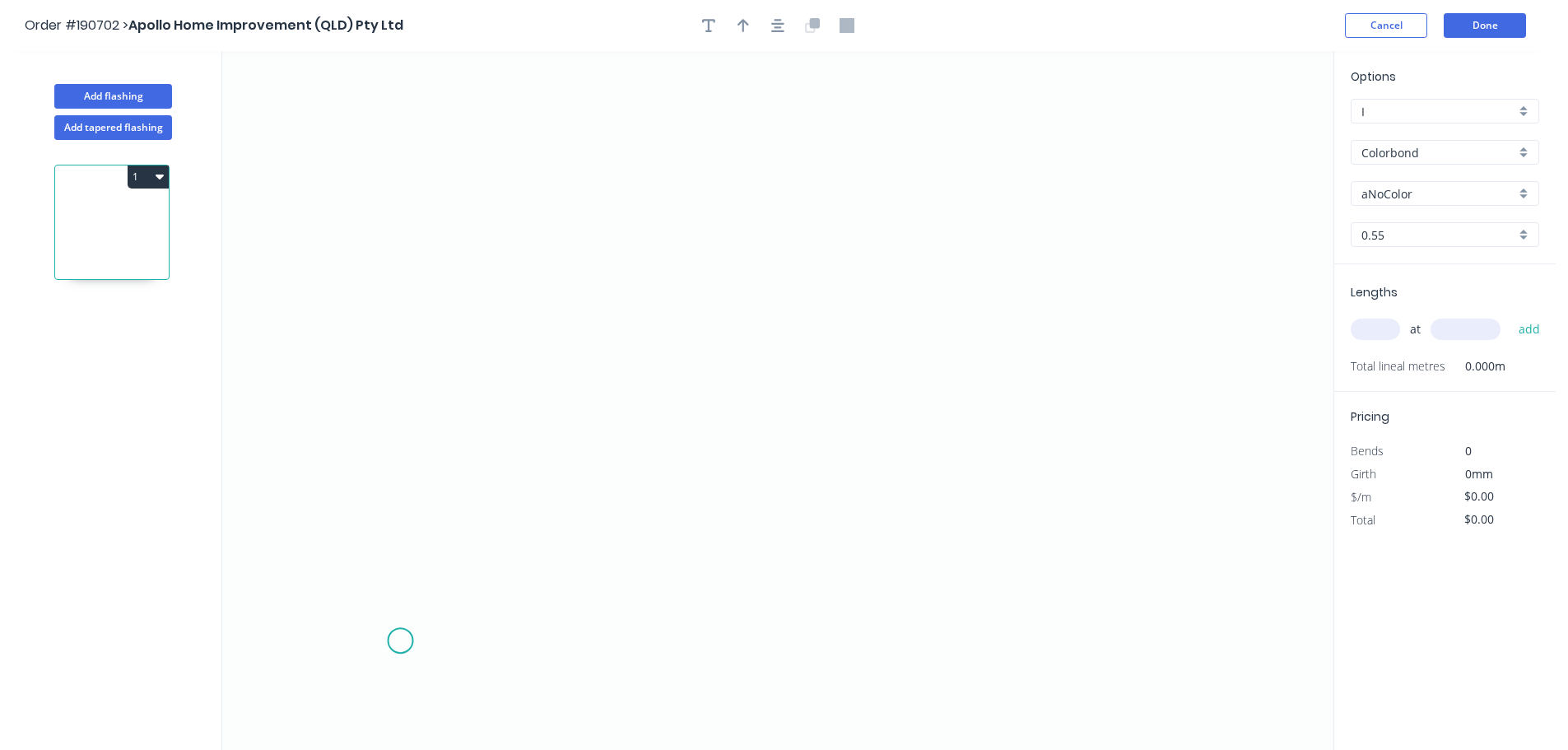
click at [397, 643] on icon "0" at bounding box center [778, 401] width 1111 height 699
click at [425, 177] on icon "0" at bounding box center [778, 401] width 1111 height 699
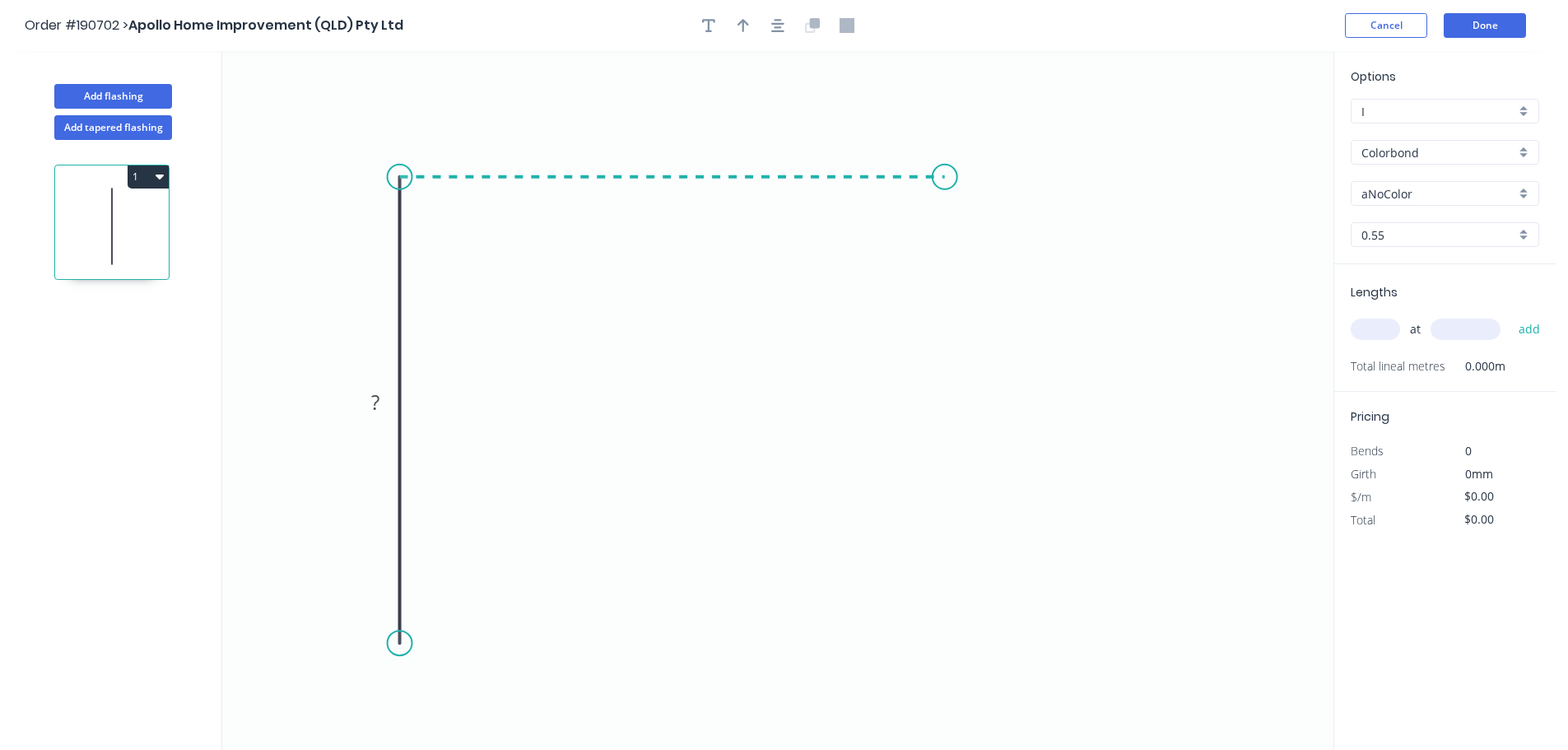
click at [944, 213] on icon "0 ?" at bounding box center [778, 401] width 1111 height 699
drag, startPoint x: 948, startPoint y: 184, endPoint x: 906, endPoint y: 178, distance: 42.4
click at [909, 180] on circle at bounding box center [909, 177] width 25 height 25
click at [908, 174] on circle at bounding box center [908, 177] width 25 height 25
drag, startPoint x: 903, startPoint y: 174, endPoint x: 879, endPoint y: 173, distance: 24.0
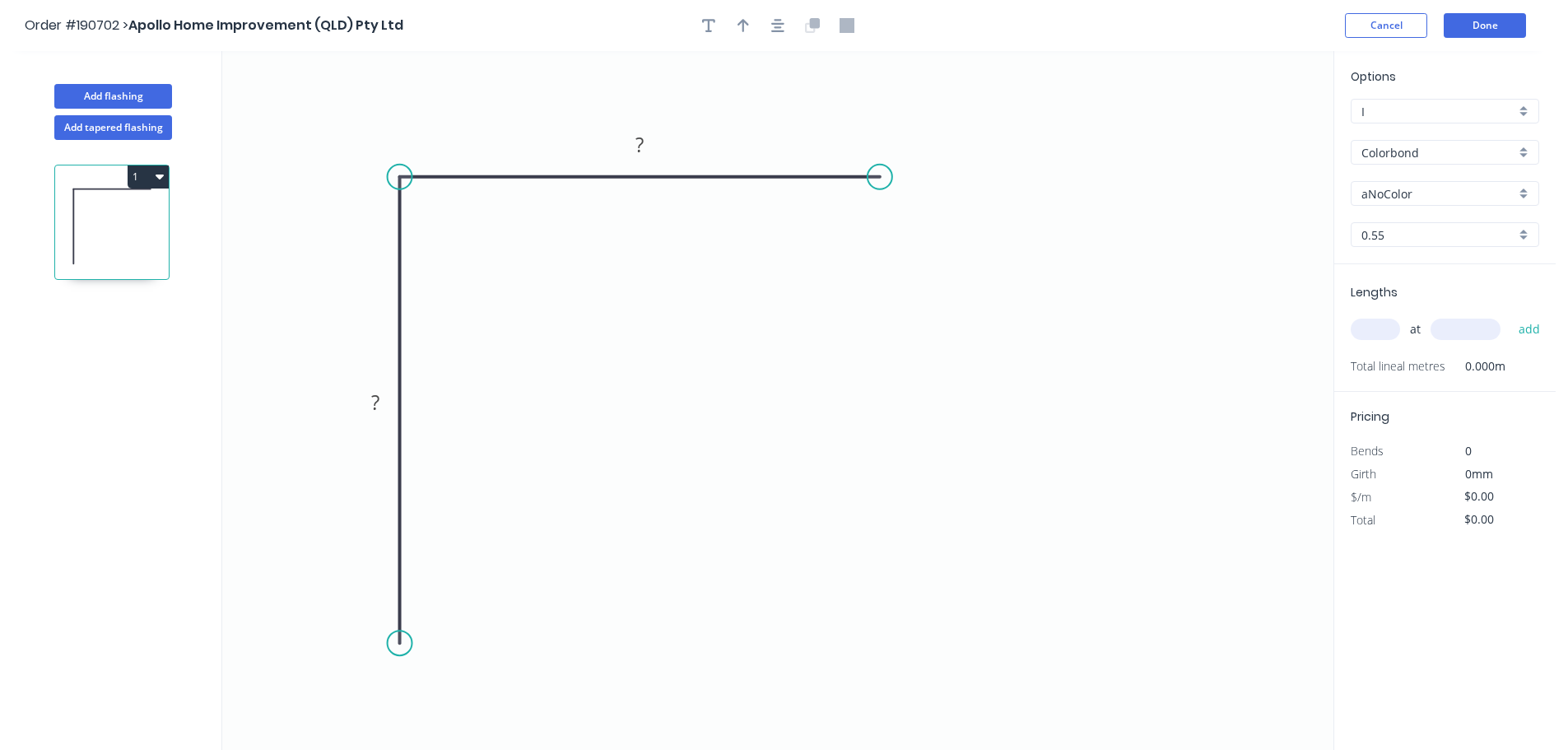
click at [879, 173] on circle at bounding box center [879, 177] width 25 height 25
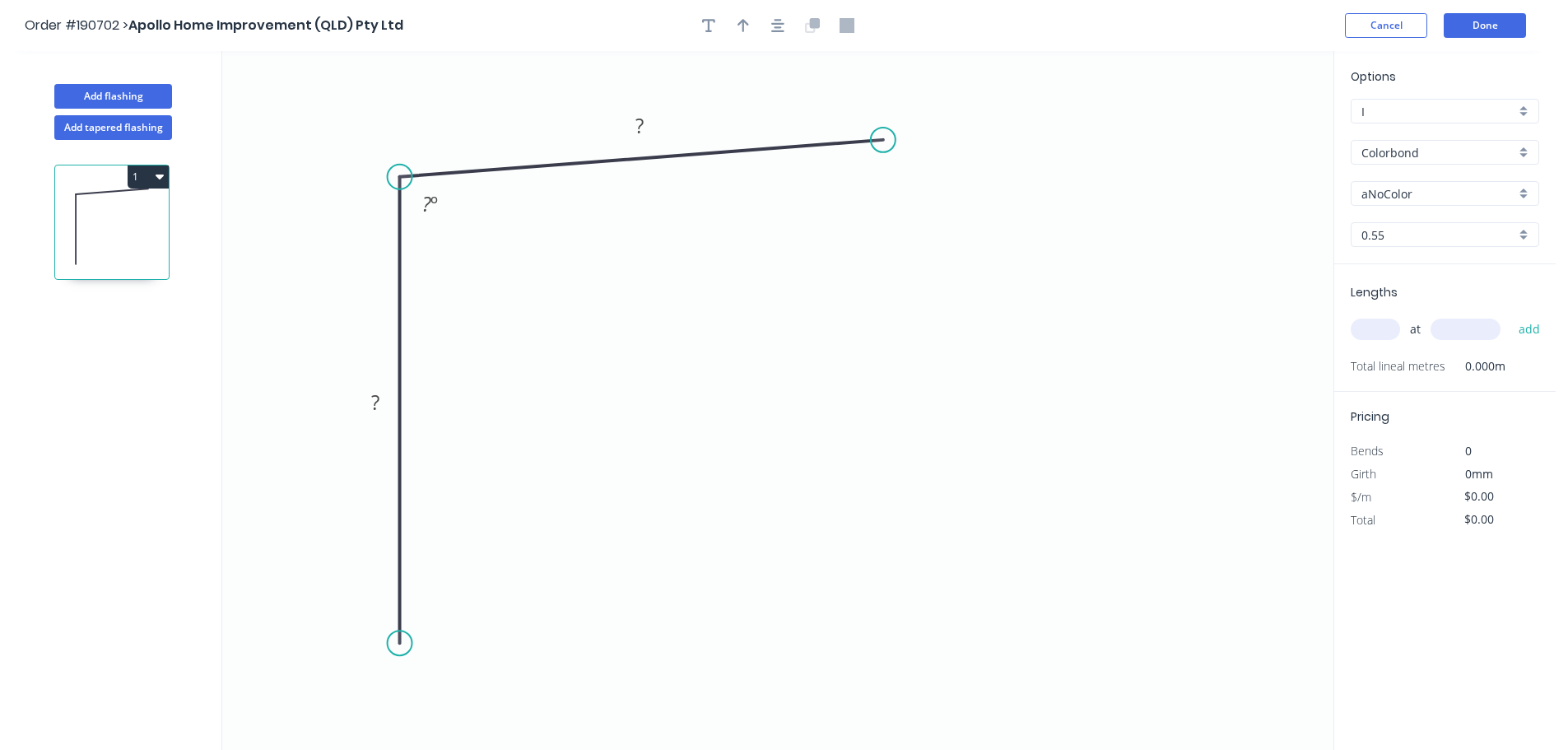
drag, startPoint x: 879, startPoint y: 171, endPoint x: 883, endPoint y: 138, distance: 33.2
click at [883, 139] on circle at bounding box center [883, 139] width 25 height 25
click at [927, 181] on div "Crush & Fold" at bounding box center [966, 192] width 165 height 34
drag, startPoint x: 932, startPoint y: 94, endPoint x: 982, endPoint y: 100, distance: 50.4
click at [984, 83] on rect at bounding box center [955, 83] width 66 height 34
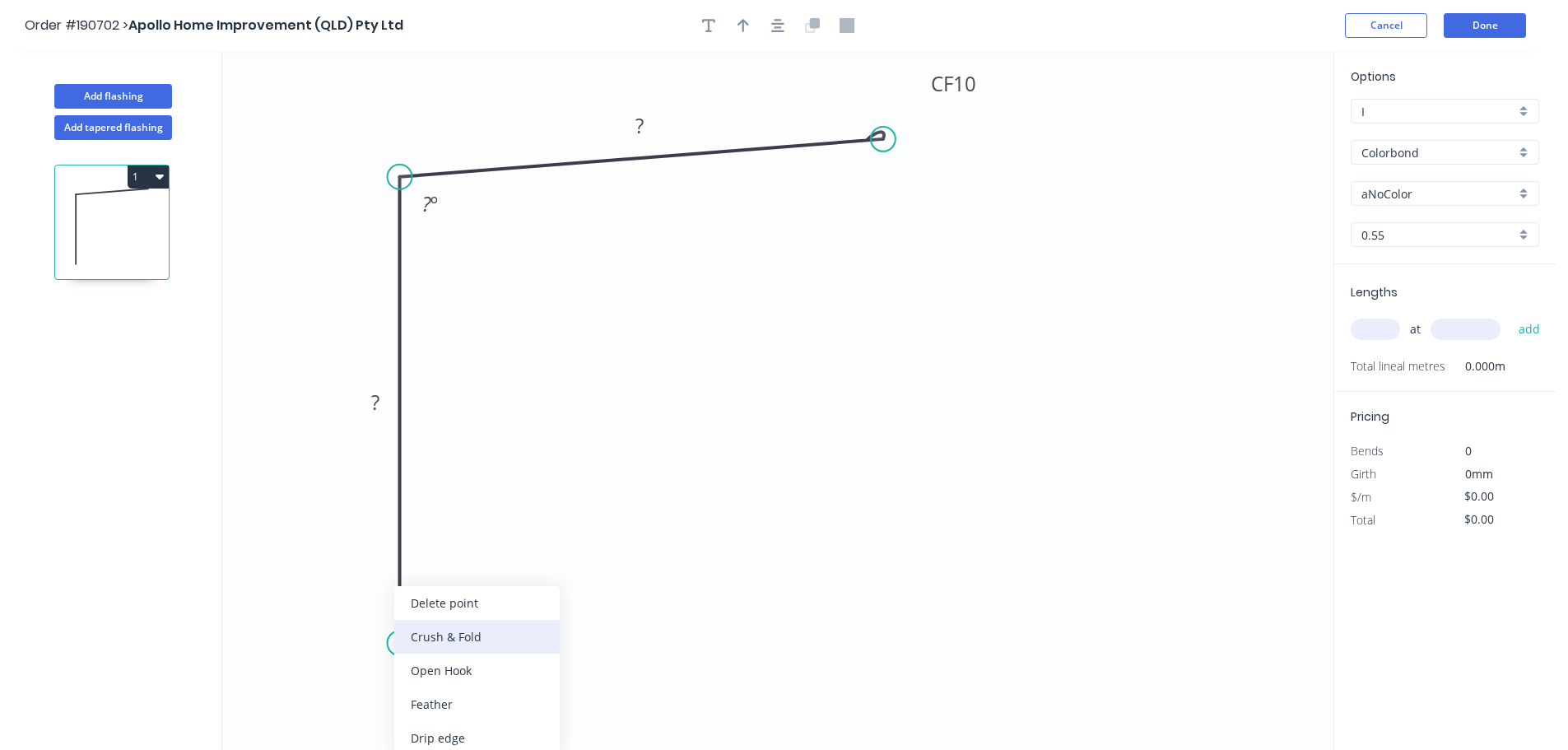
click at [439, 640] on div "Crush & Fold" at bounding box center [477, 636] width 165 height 34
click at [425, 690] on div "Flip bend" at bounding box center [476, 702] width 165 height 34
drag, startPoint x: 458, startPoint y: 623, endPoint x: 408, endPoint y: 734, distance: 121.7
click at [408, 734] on rect at bounding box center [384, 724] width 66 height 34
click at [403, 732] on tspan "10" at bounding box center [395, 724] width 23 height 28
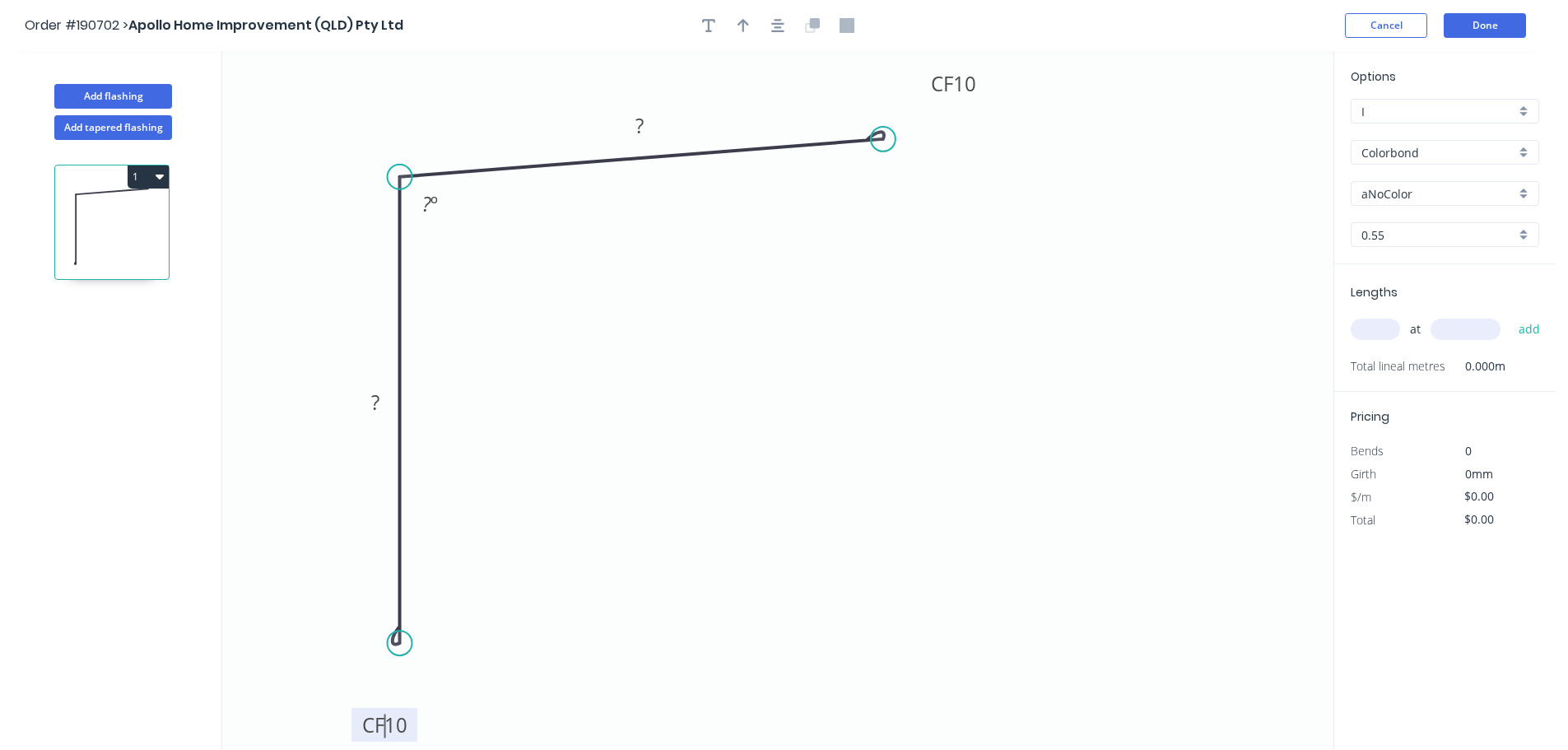
click at [401, 730] on tspan "10" at bounding box center [395, 724] width 23 height 28
type input "$10.18"
click at [1421, 204] on div "aNoColor" at bounding box center [1445, 193] width 189 height 25
click at [1448, 300] on div "Paperbark" at bounding box center [1445, 303] width 187 height 28
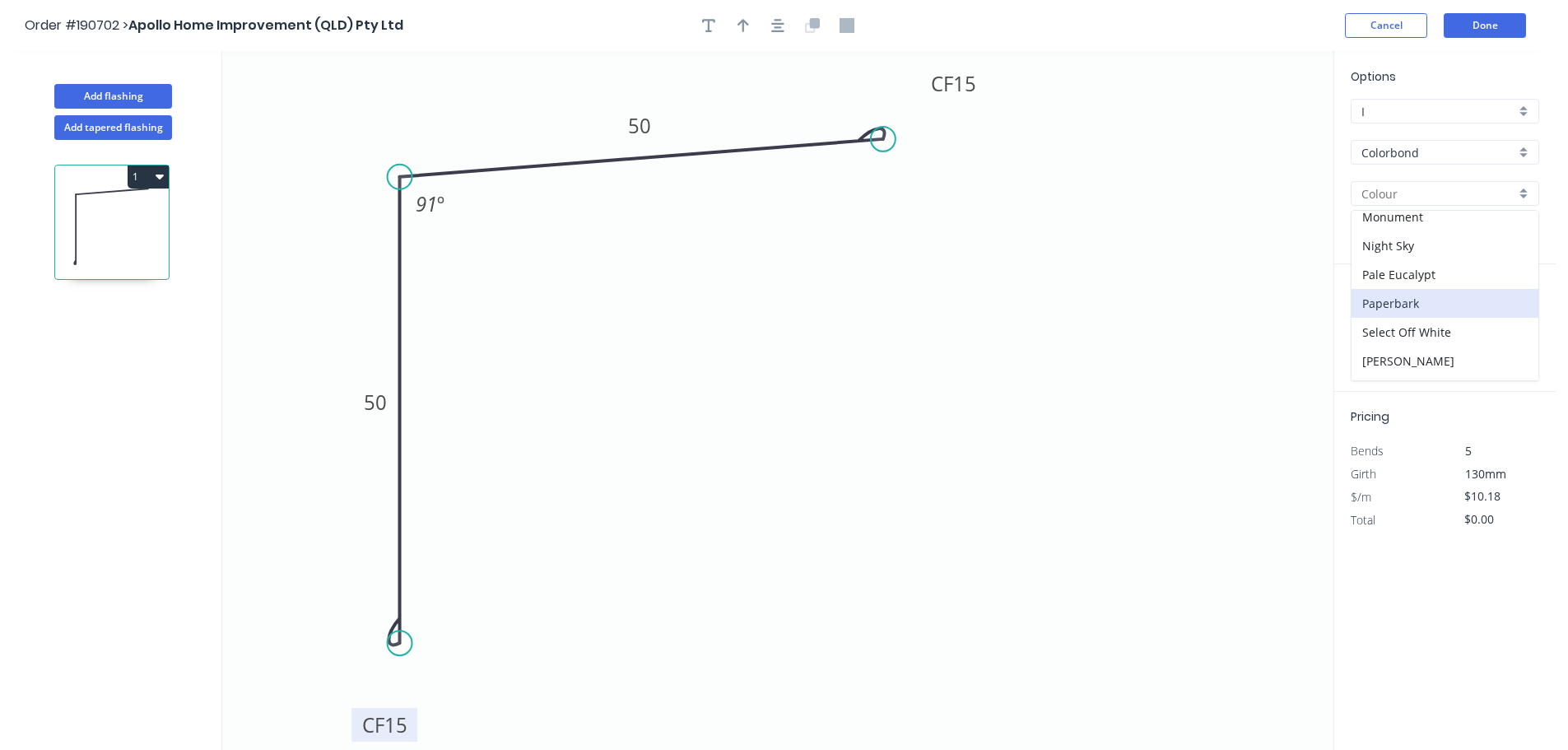
type input "Paperbark"
click at [1377, 325] on input "text" at bounding box center [1375, 328] width 50 height 21
type input "1"
type input "5700"
click at [1510, 315] on button "add" at bounding box center [1529, 329] width 39 height 28
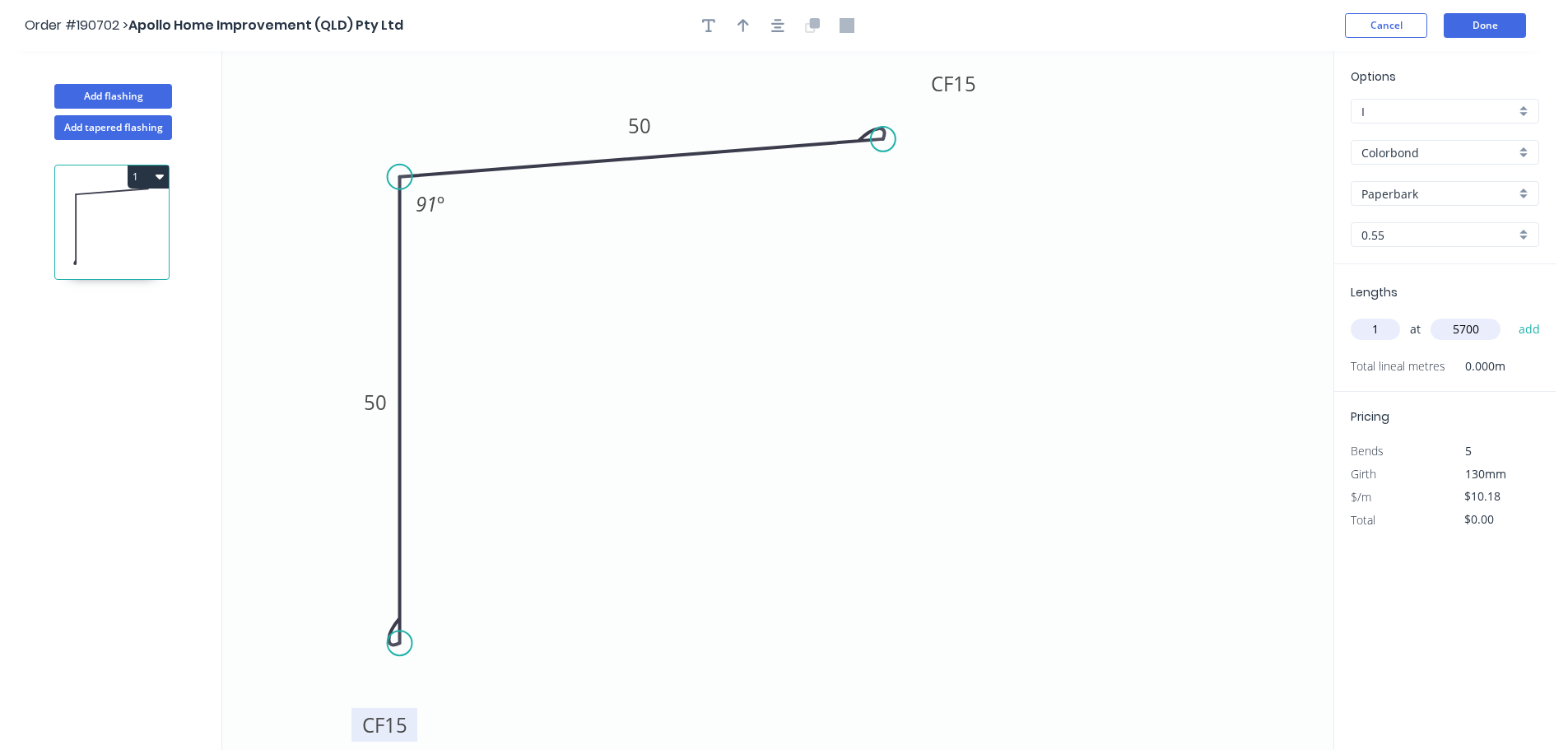
type input "$58.03"
type input "1"
type input "2700"
click at [1510, 315] on button "add" at bounding box center [1529, 329] width 39 height 28
type input "$85.51"
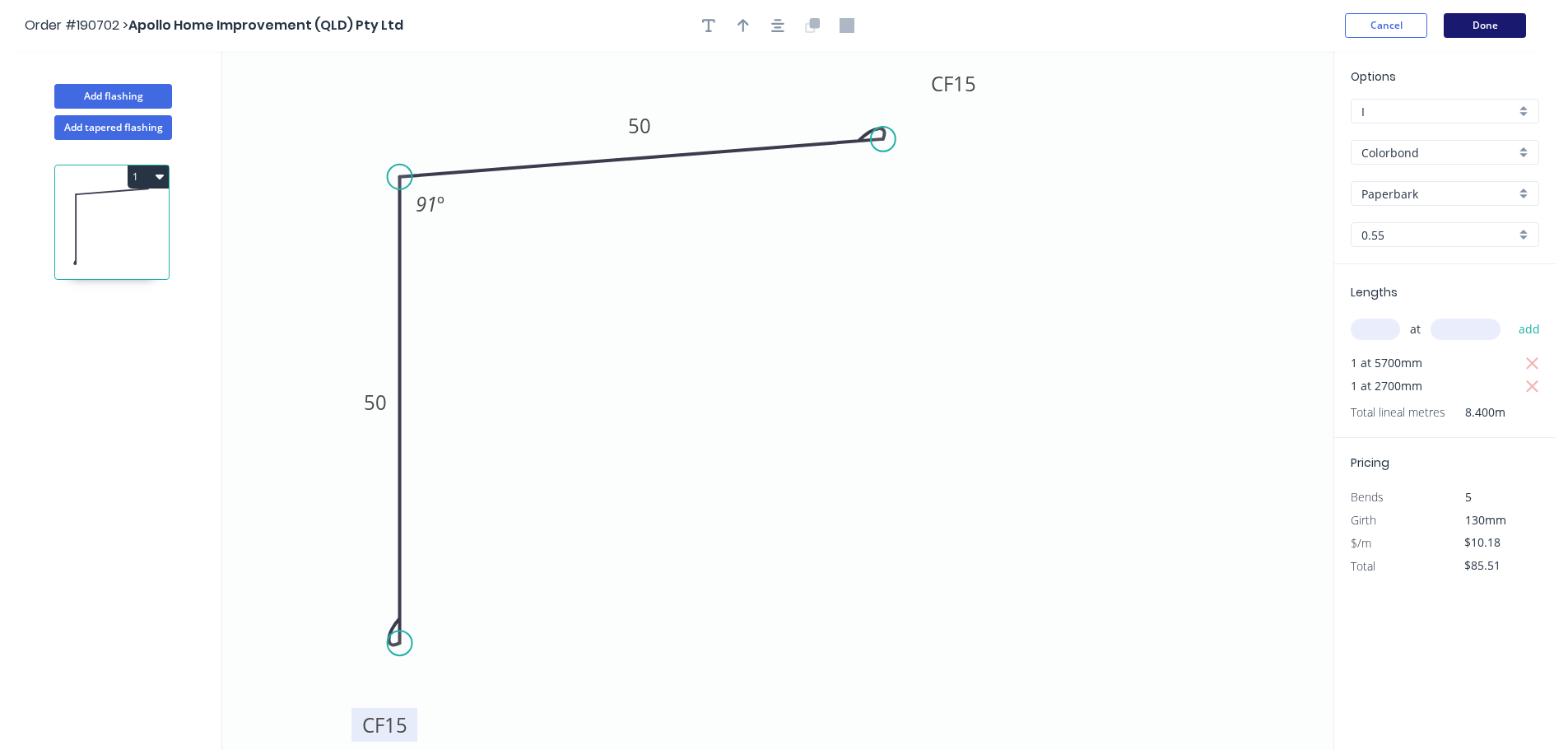
click at [1493, 23] on button "Done" at bounding box center [1485, 25] width 83 height 25
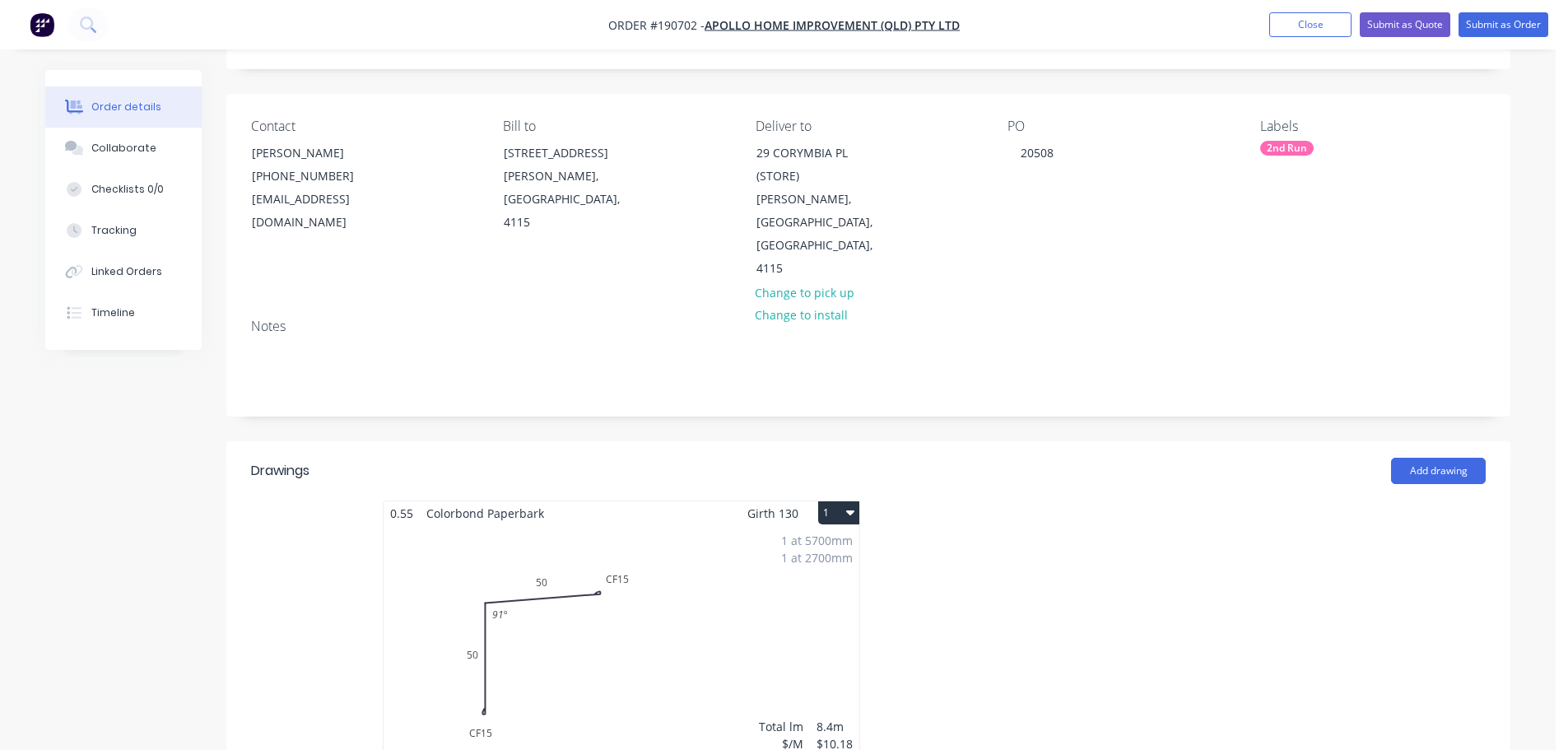
scroll to position [247, 0]
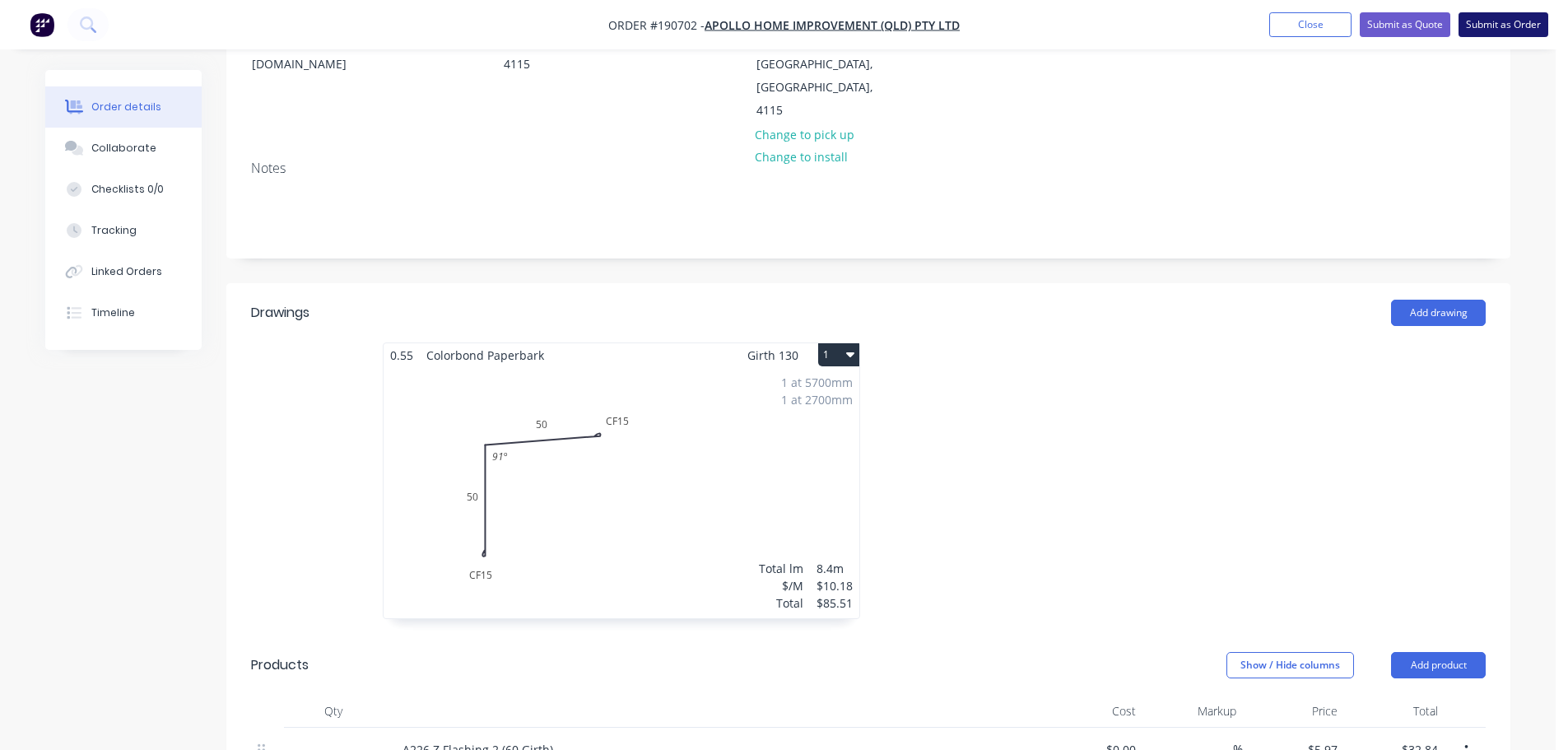
click at [1482, 20] on button "Submit as Order" at bounding box center [1503, 24] width 90 height 25
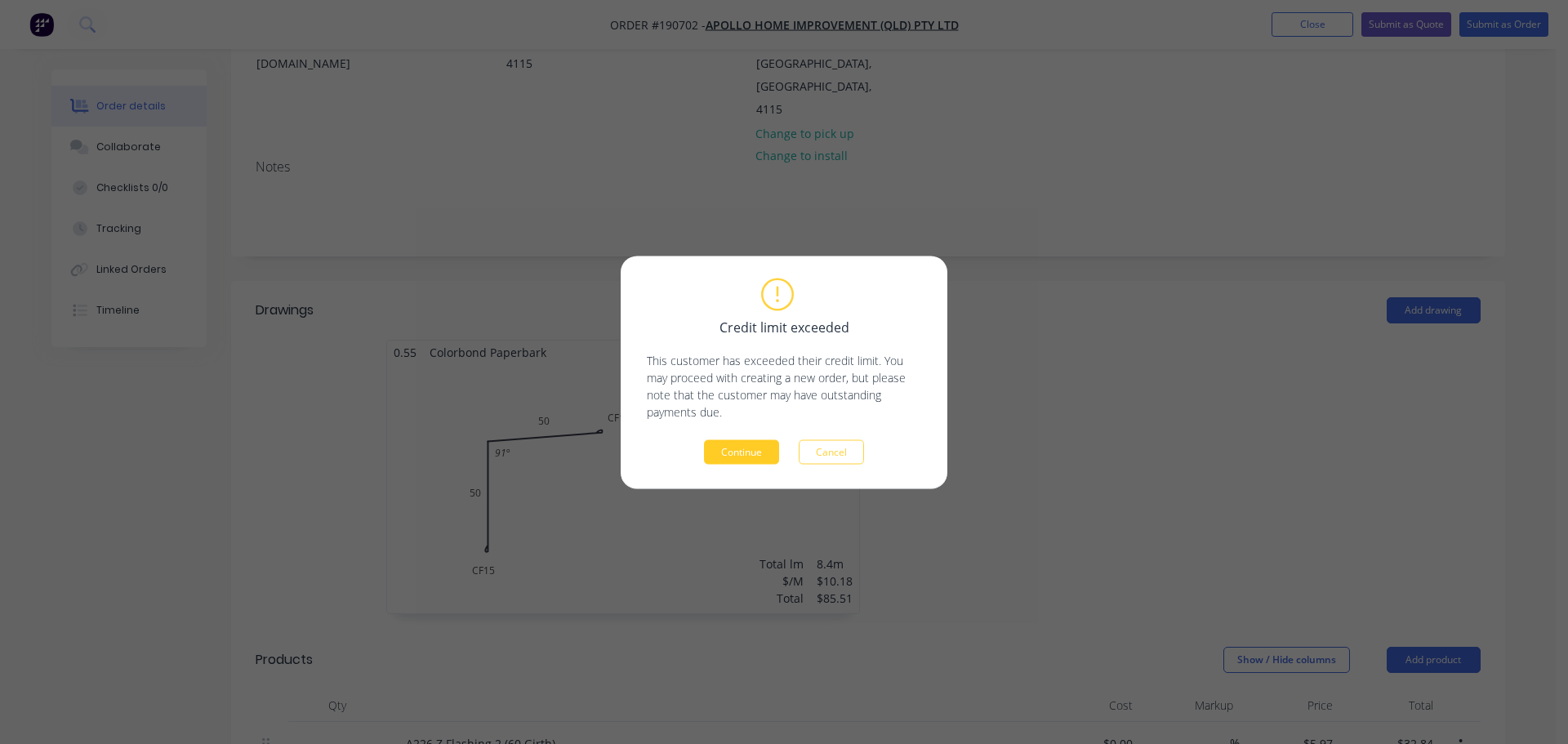
click at [769, 447] on button "Continue" at bounding box center [742, 451] width 76 height 25
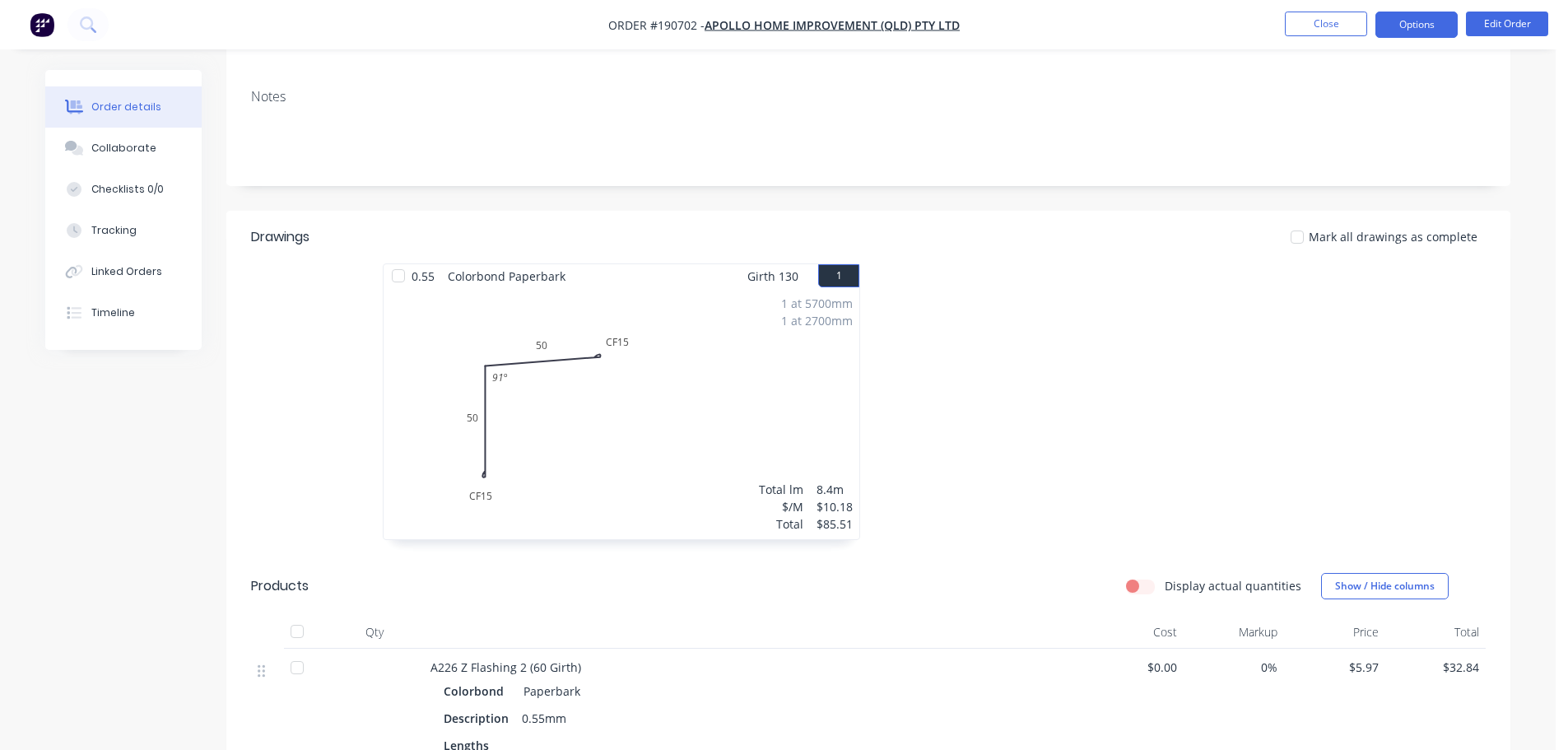
click at [1437, 22] on button "Options" at bounding box center [1417, 25] width 83 height 27
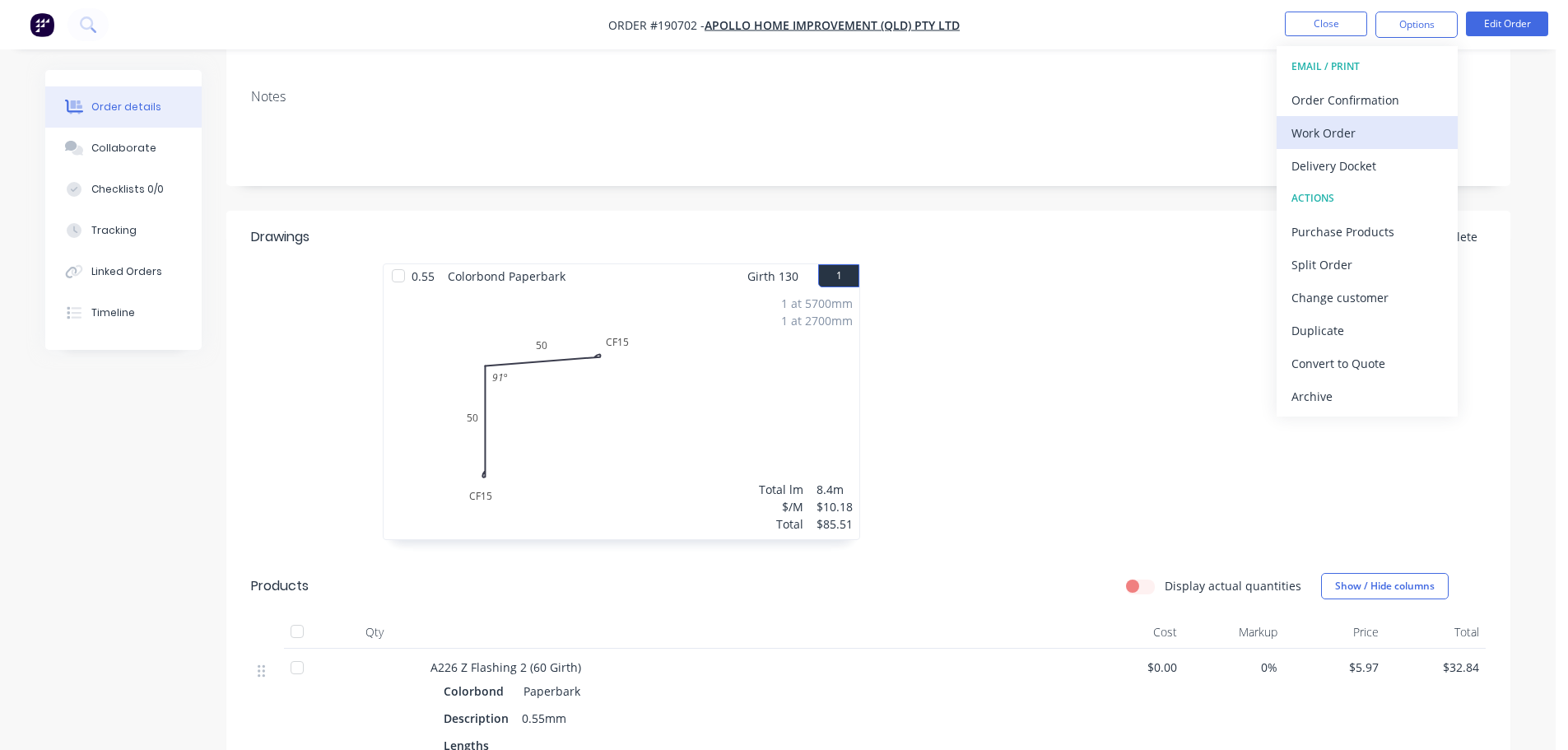
click at [1361, 138] on div "Work Order" at bounding box center [1366, 133] width 151 height 24
click at [1355, 187] on div "Custom" at bounding box center [1366, 199] width 151 height 24
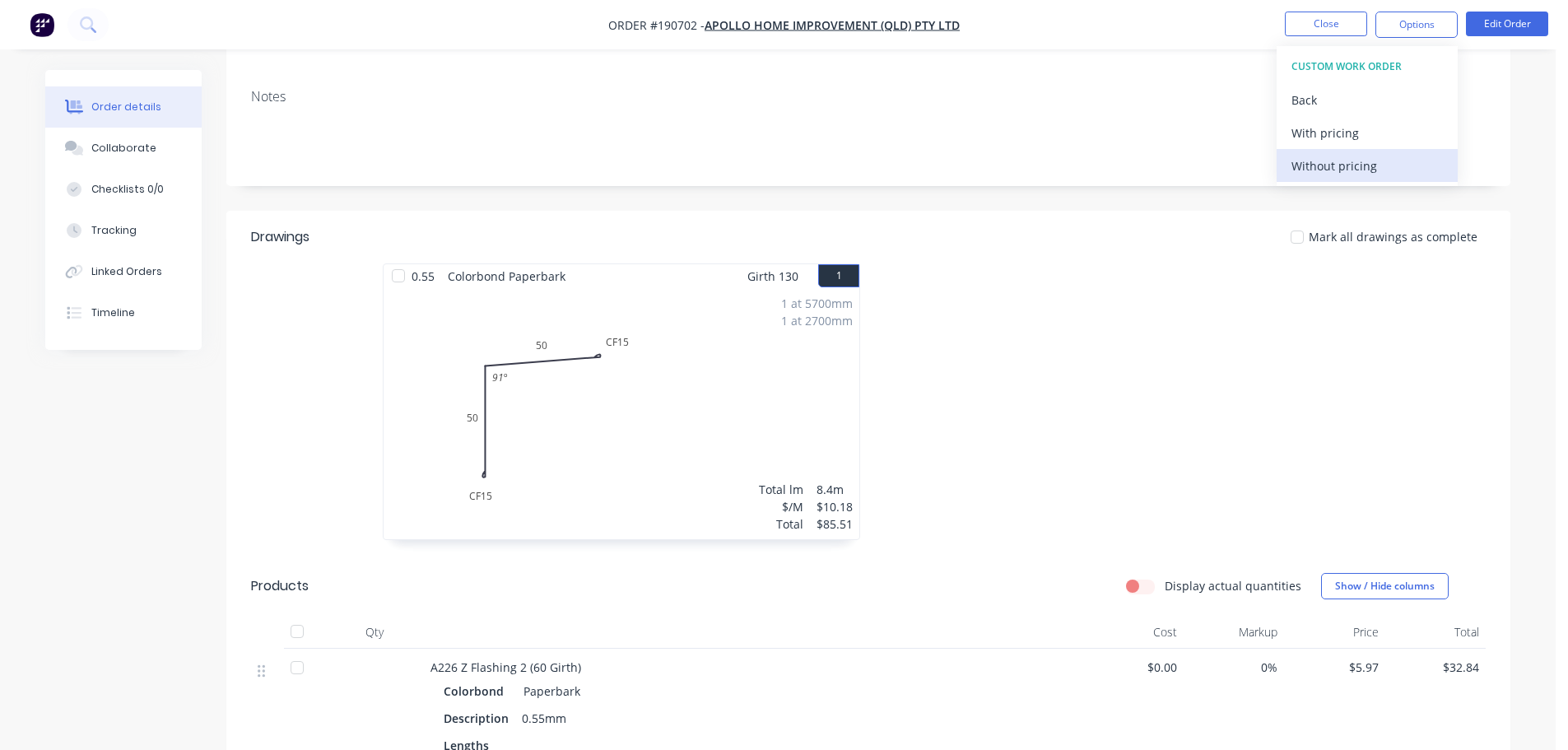
click at [1358, 165] on div "Without pricing" at bounding box center [1366, 166] width 151 height 24
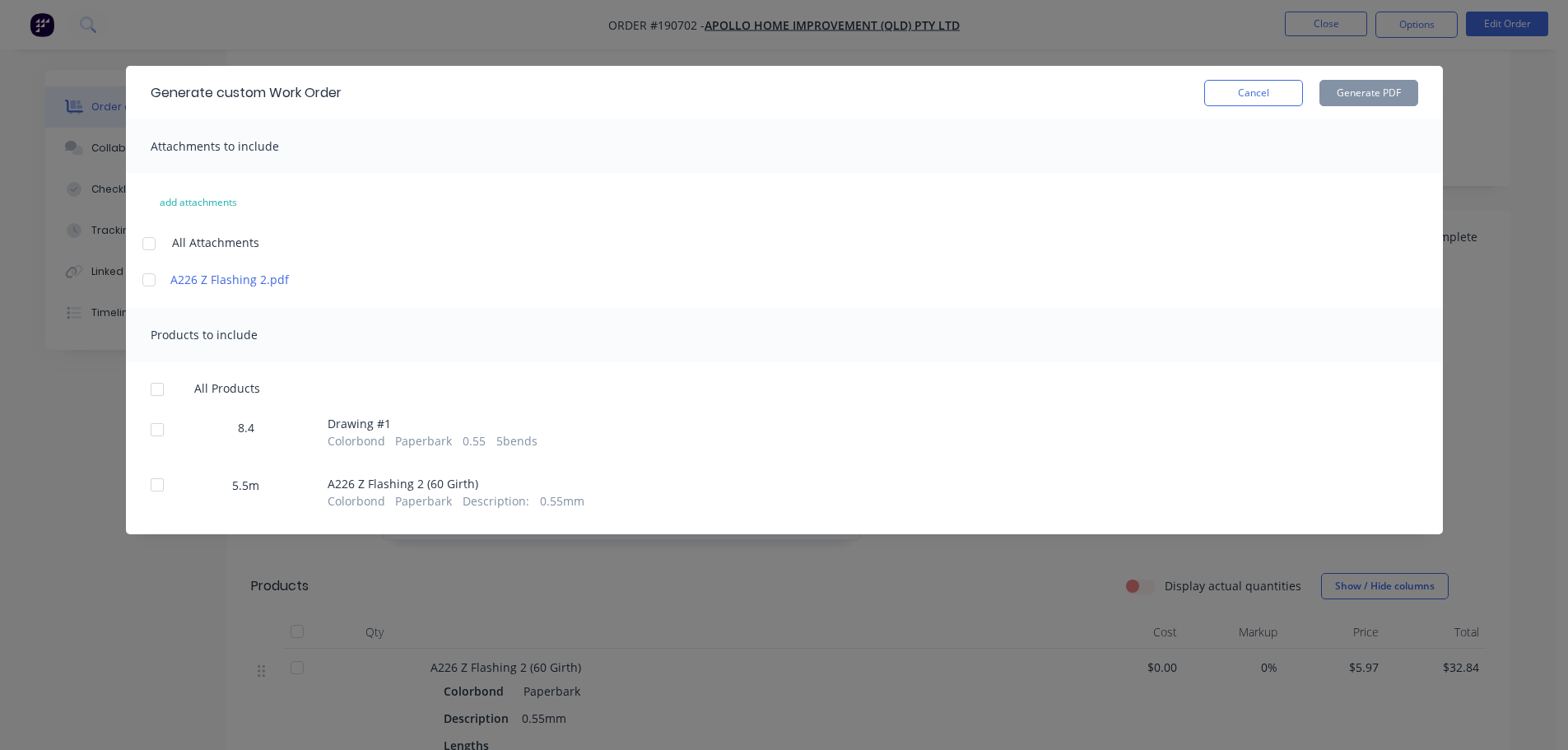
click at [156, 238] on div at bounding box center [149, 244] width 33 height 33
click at [165, 393] on div at bounding box center [157, 390] width 33 height 33
click at [1391, 93] on button "Generate PDF" at bounding box center [1369, 93] width 99 height 27
click at [1278, 91] on button "Cancel" at bounding box center [1253, 93] width 99 height 27
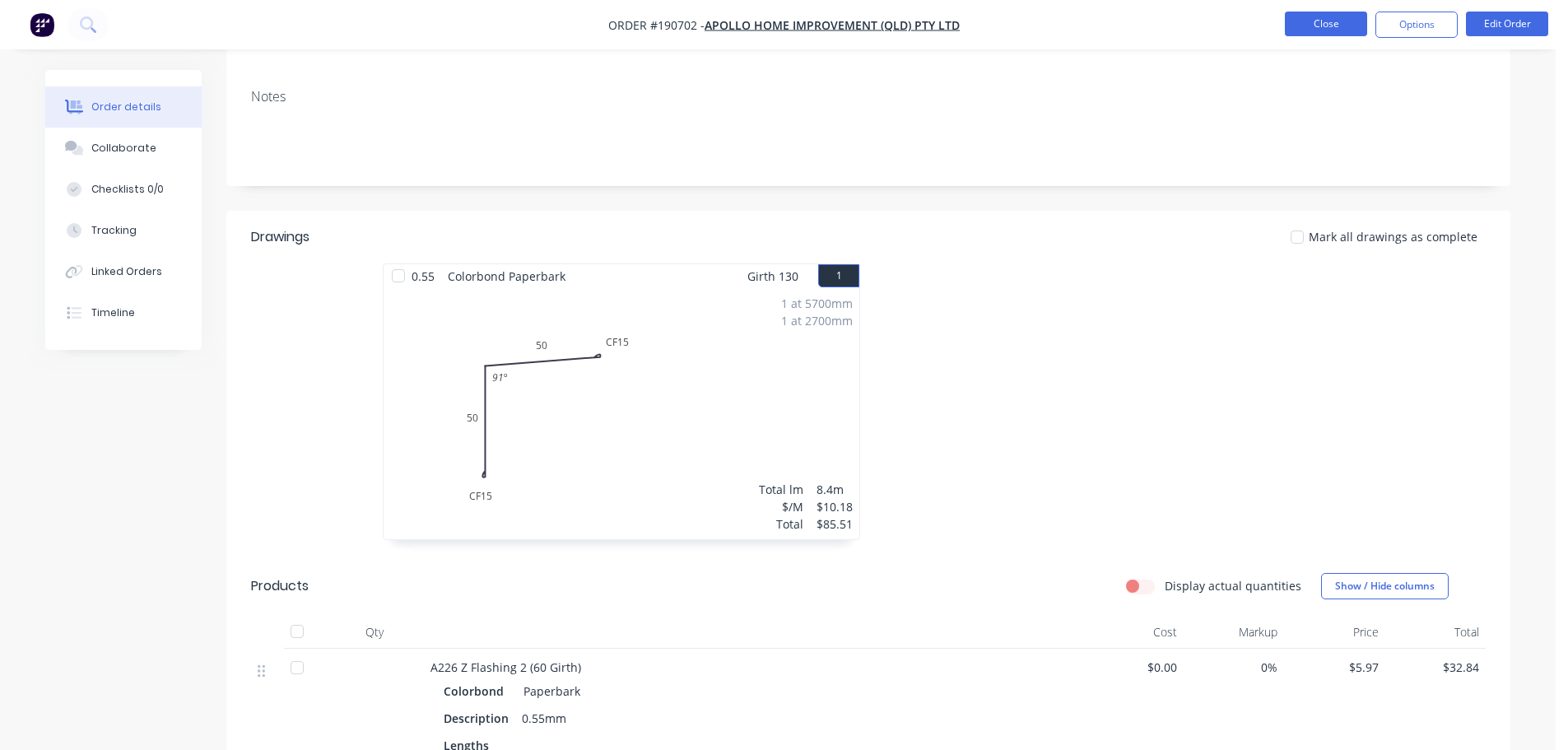
click at [1324, 35] on button "Close" at bounding box center [1326, 24] width 83 height 25
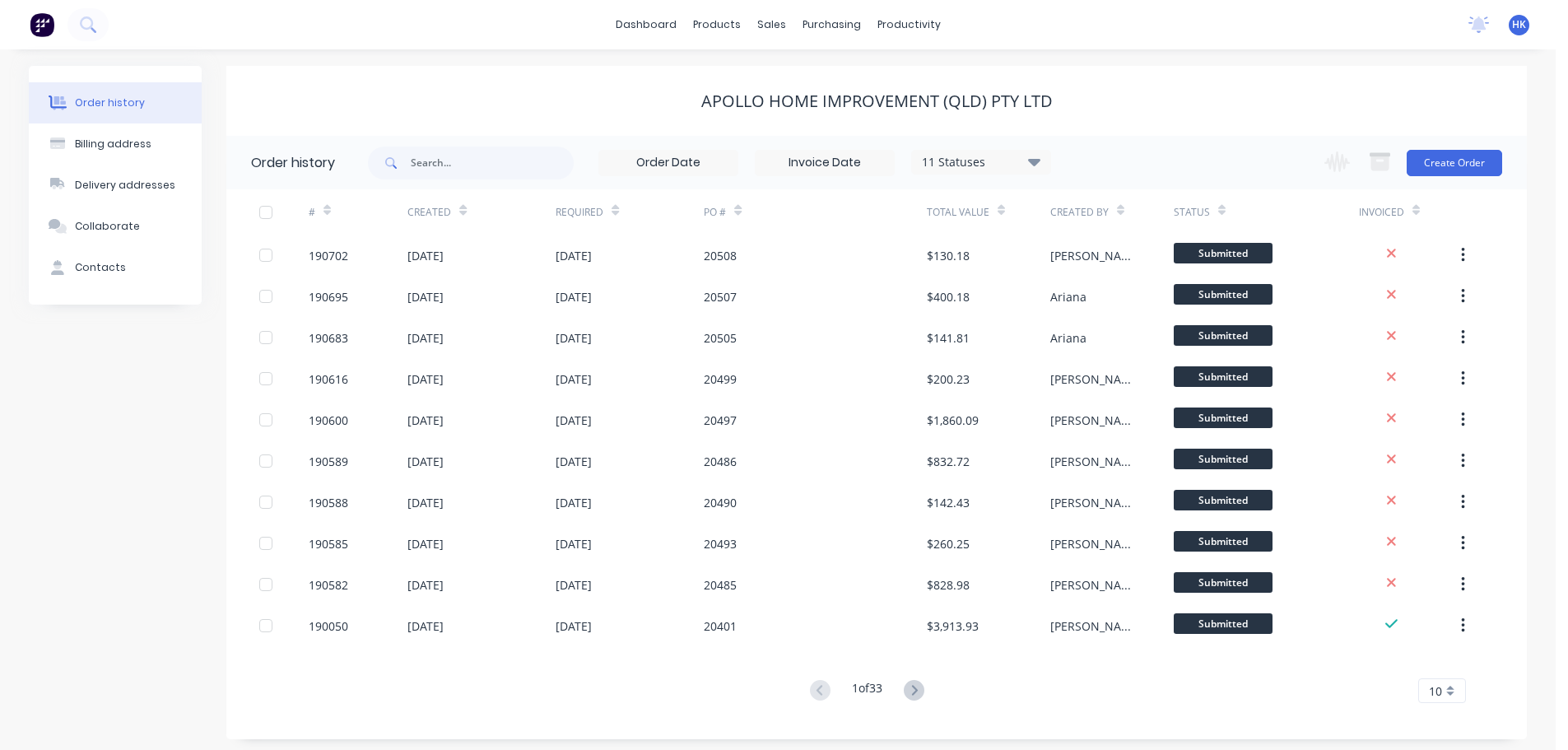
click at [1447, 176] on div "Change order status Submitted Manufactured Ready for pick up Slitting Delivered…" at bounding box center [1408, 162] width 188 height 53
click at [1447, 173] on button "Create Order" at bounding box center [1454, 162] width 95 height 27
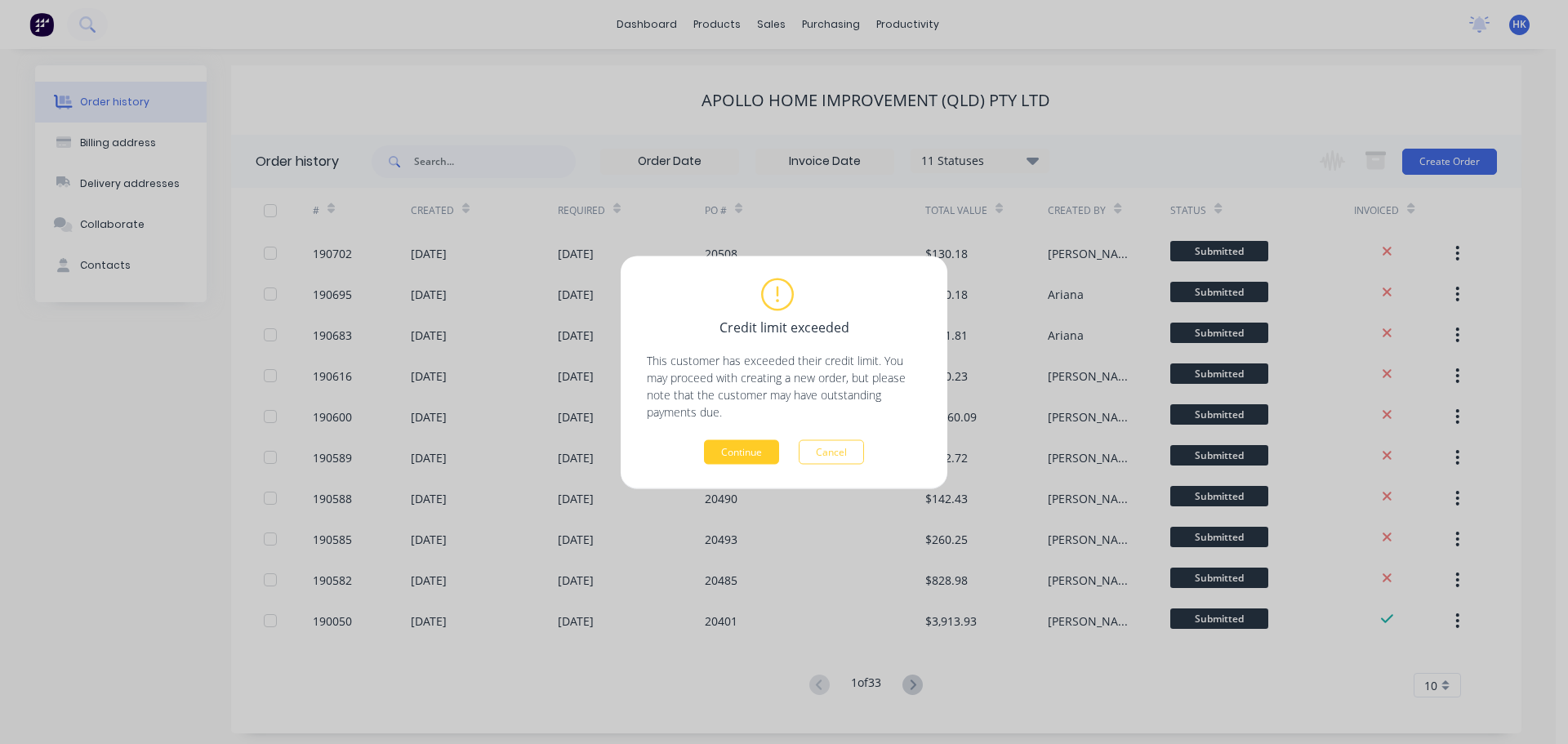
click at [744, 442] on button "Continue" at bounding box center [742, 451] width 76 height 25
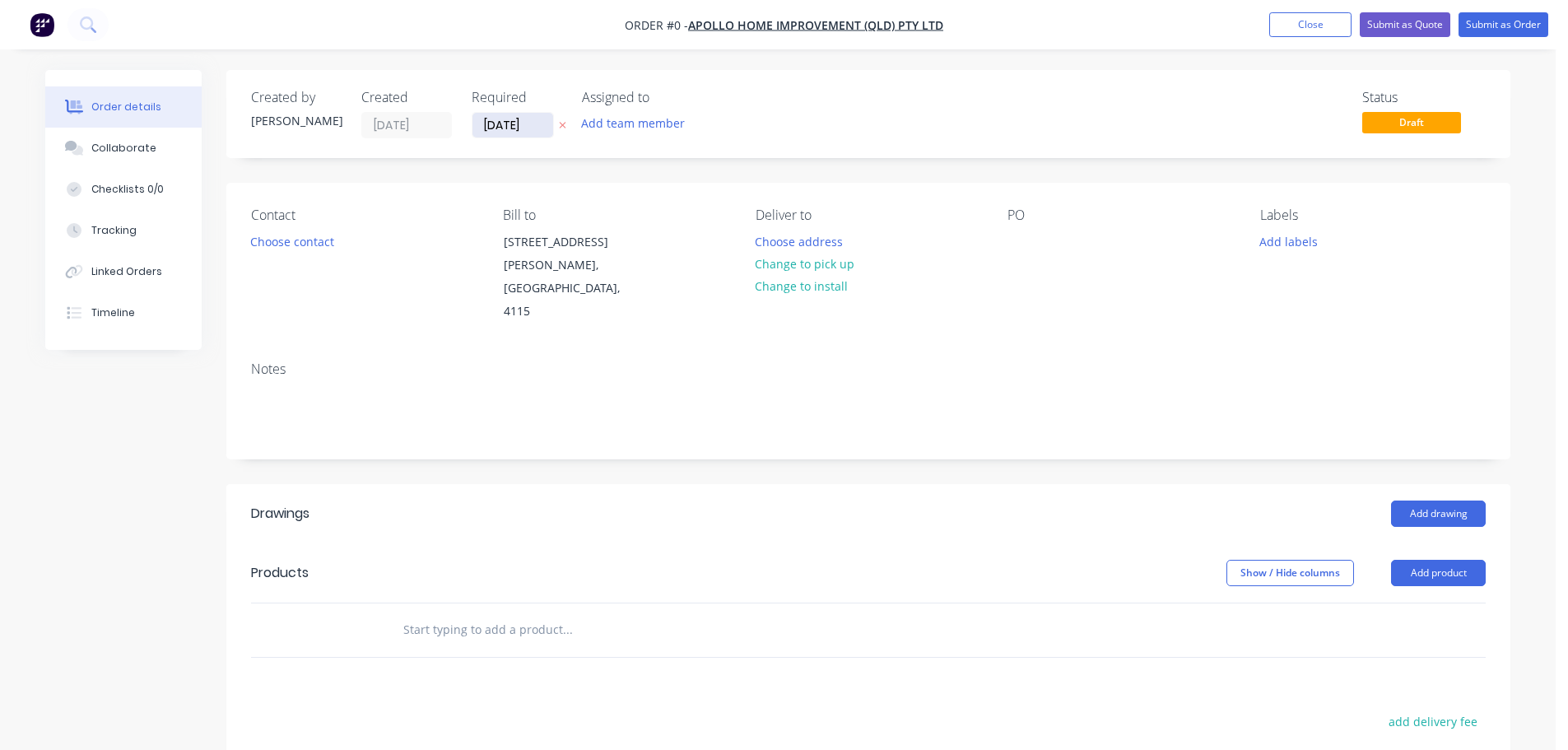
click at [505, 127] on input "[DATE]" at bounding box center [513, 125] width 81 height 25
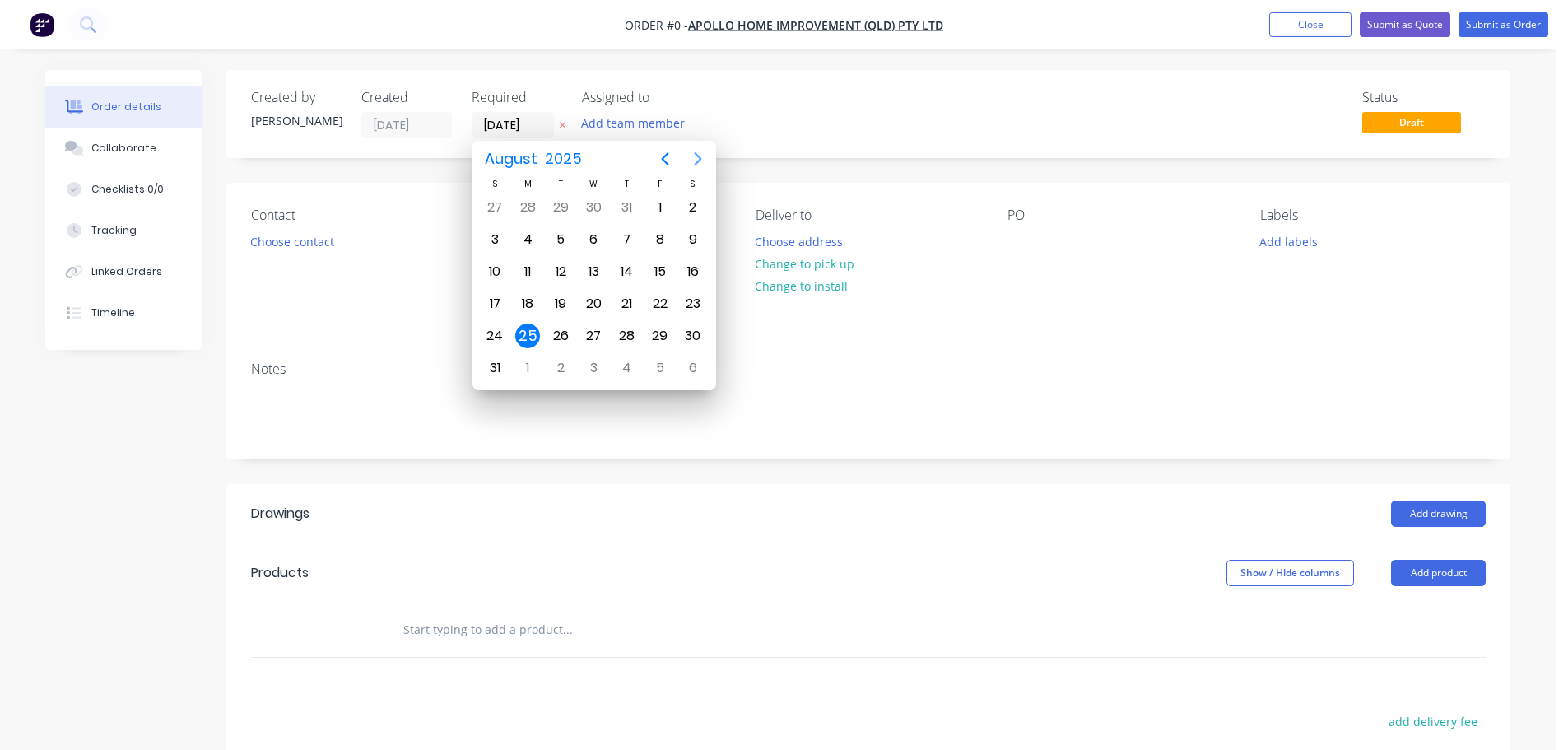
click at [694, 160] on icon "Next page" at bounding box center [698, 159] width 20 height 20
click at [585, 246] on div "10" at bounding box center [594, 239] width 25 height 25
type input "[DATE]"
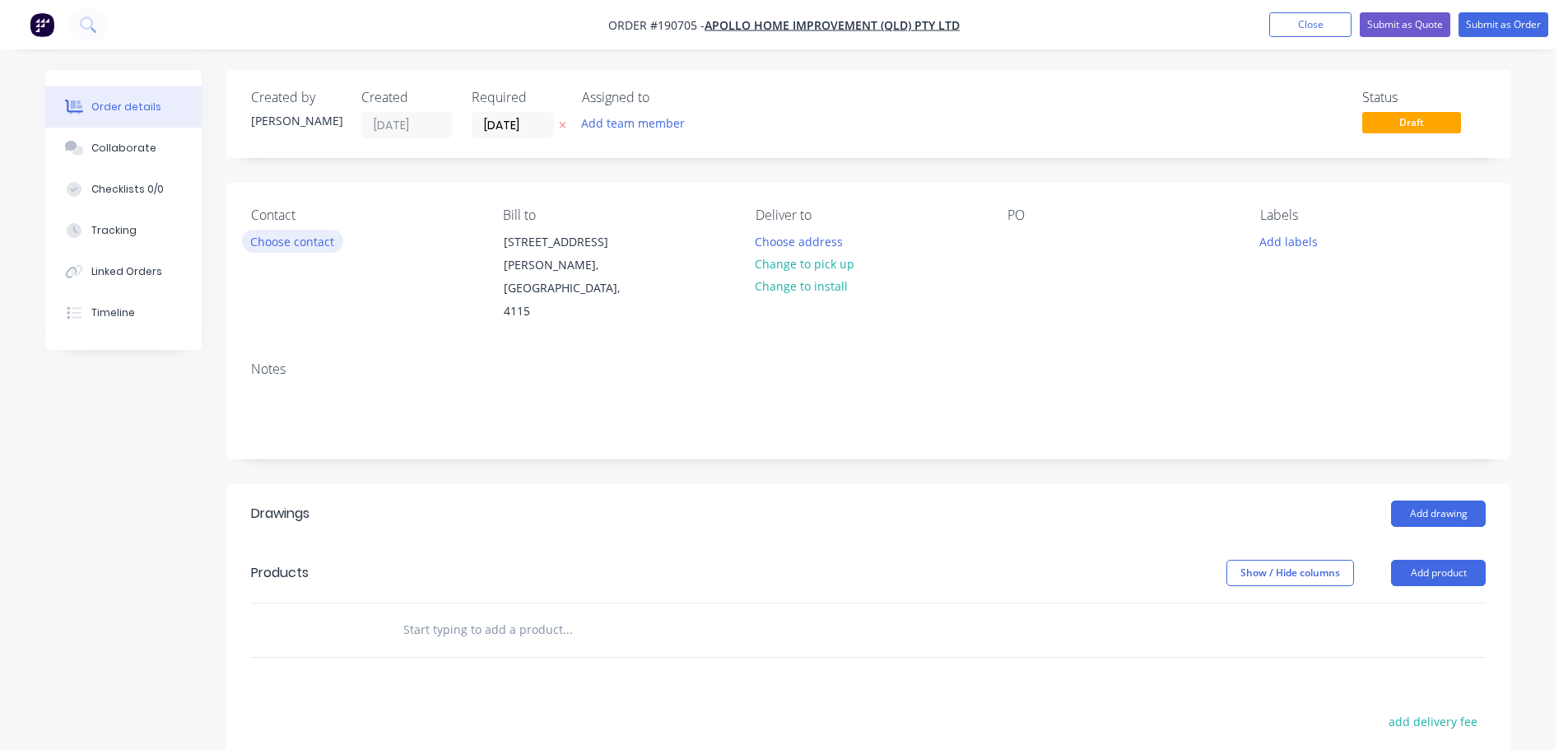
click at [325, 244] on button "Choose contact" at bounding box center [293, 240] width 101 height 22
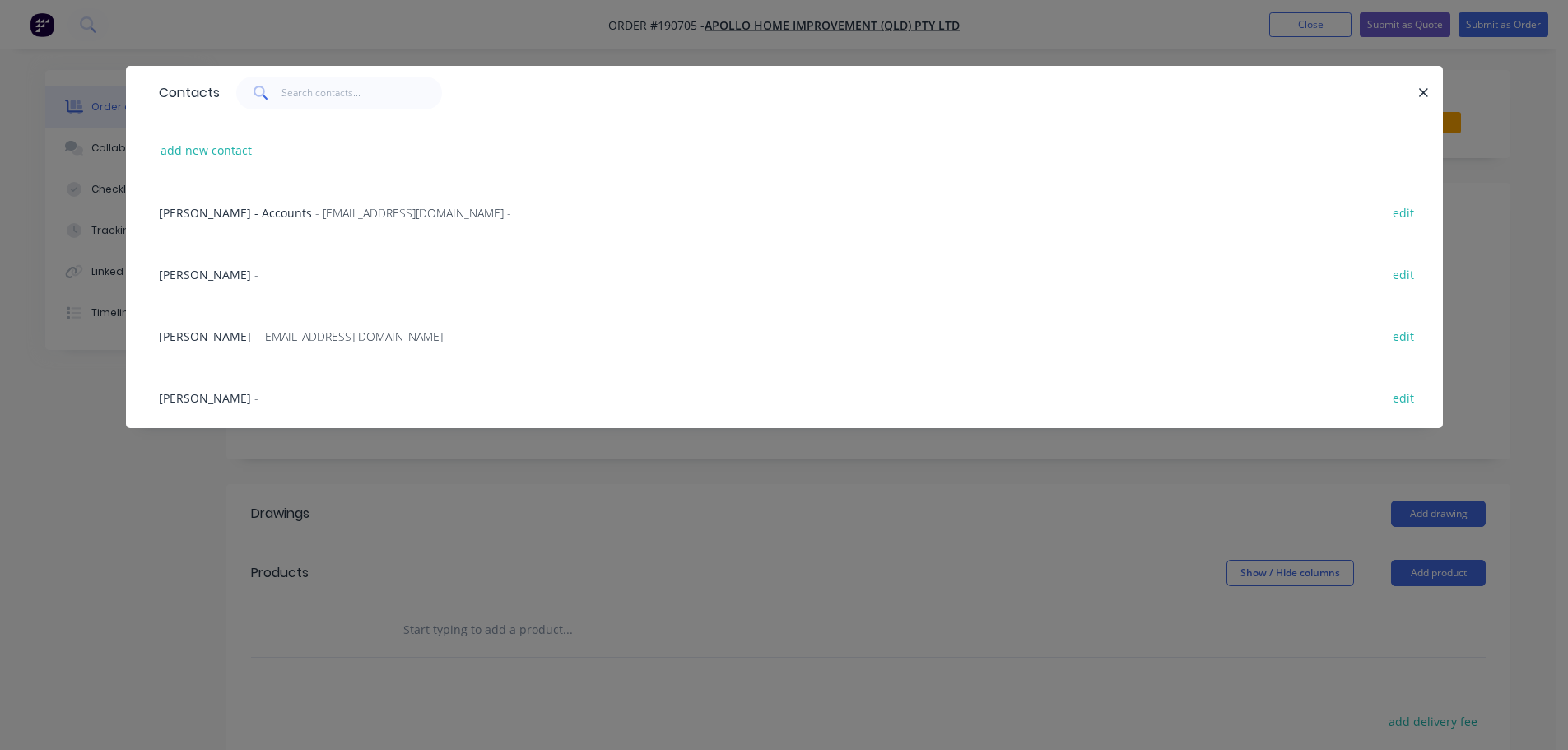
click at [300, 332] on span "- [EMAIL_ADDRESS][DOMAIN_NAME] -" at bounding box center [352, 336] width 196 height 16
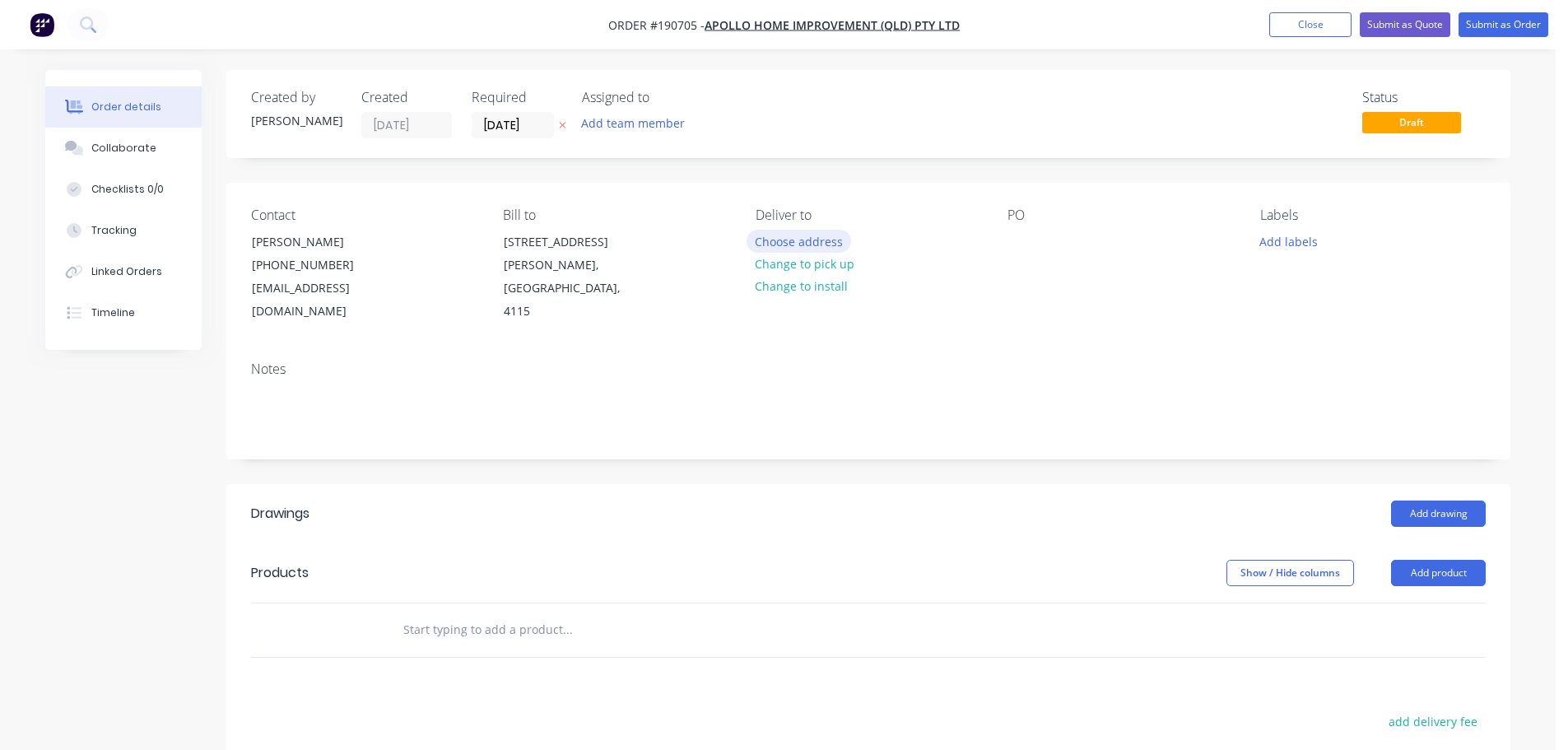
click at [828, 238] on button "Choose address" at bounding box center [799, 240] width 105 height 22
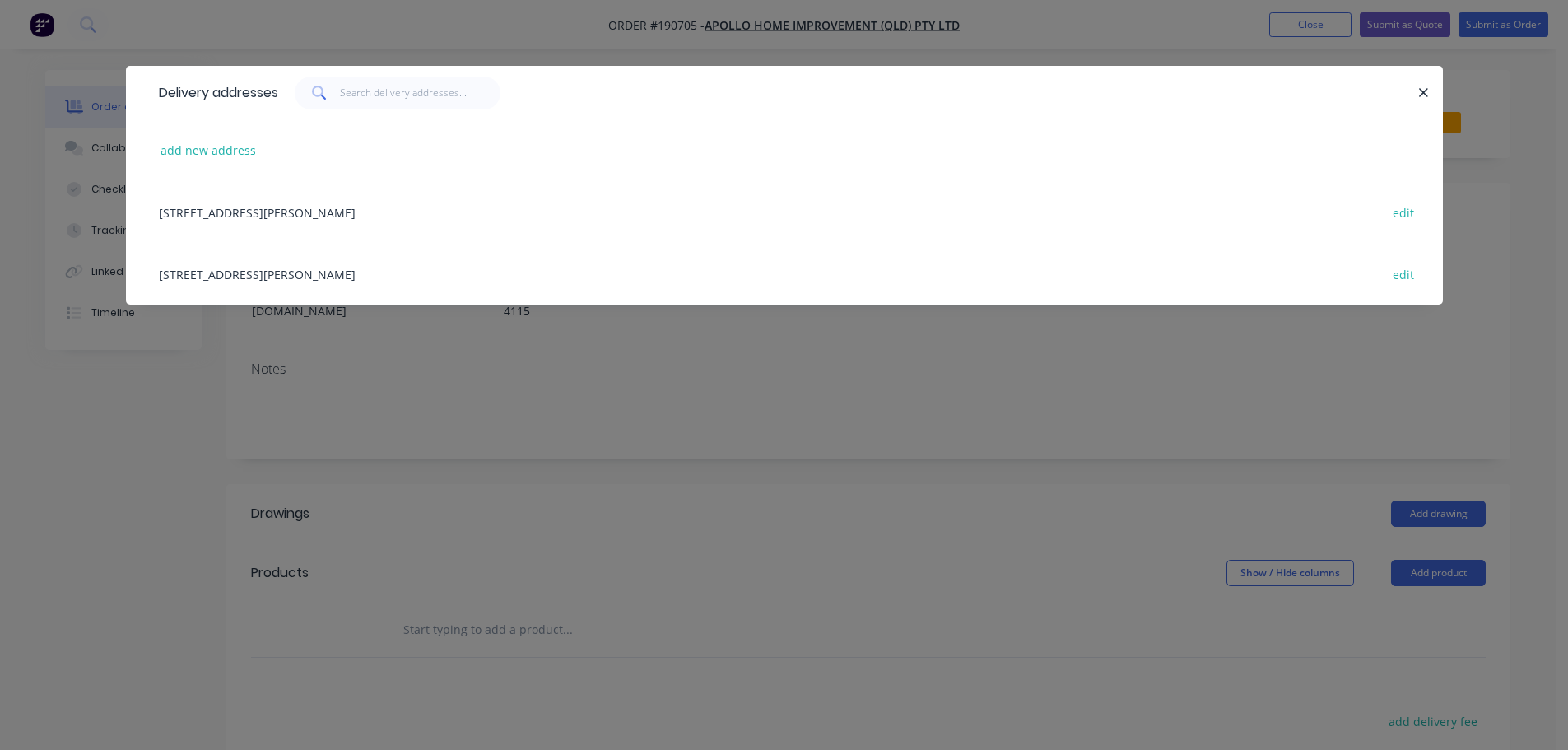
click at [471, 284] on div "[STREET_ADDRESS][PERSON_NAME] edit" at bounding box center [784, 273] width 1267 height 61
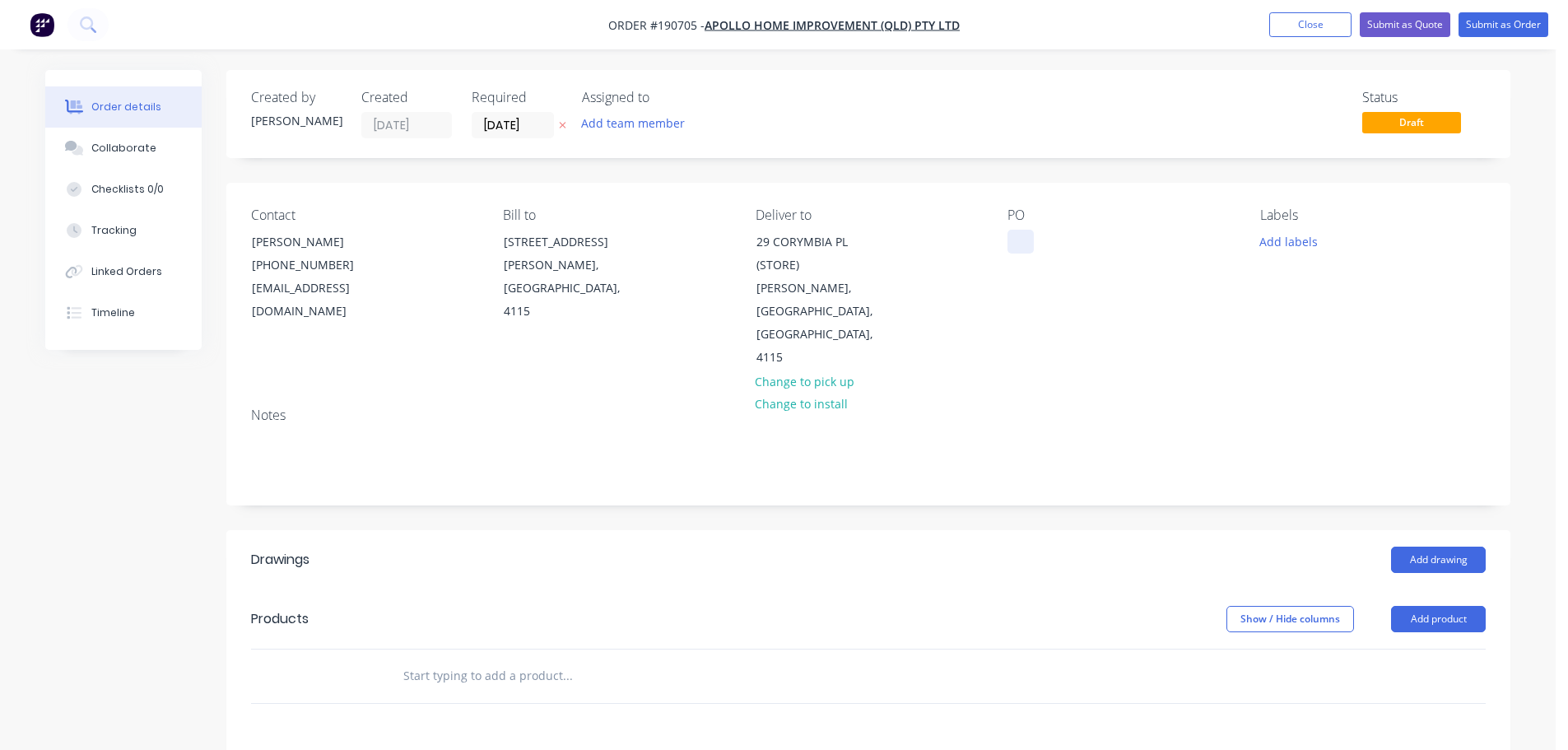
click at [1011, 230] on div at bounding box center [1021, 241] width 27 height 24
click at [1281, 245] on button "Add labels" at bounding box center [1287, 240] width 76 height 22
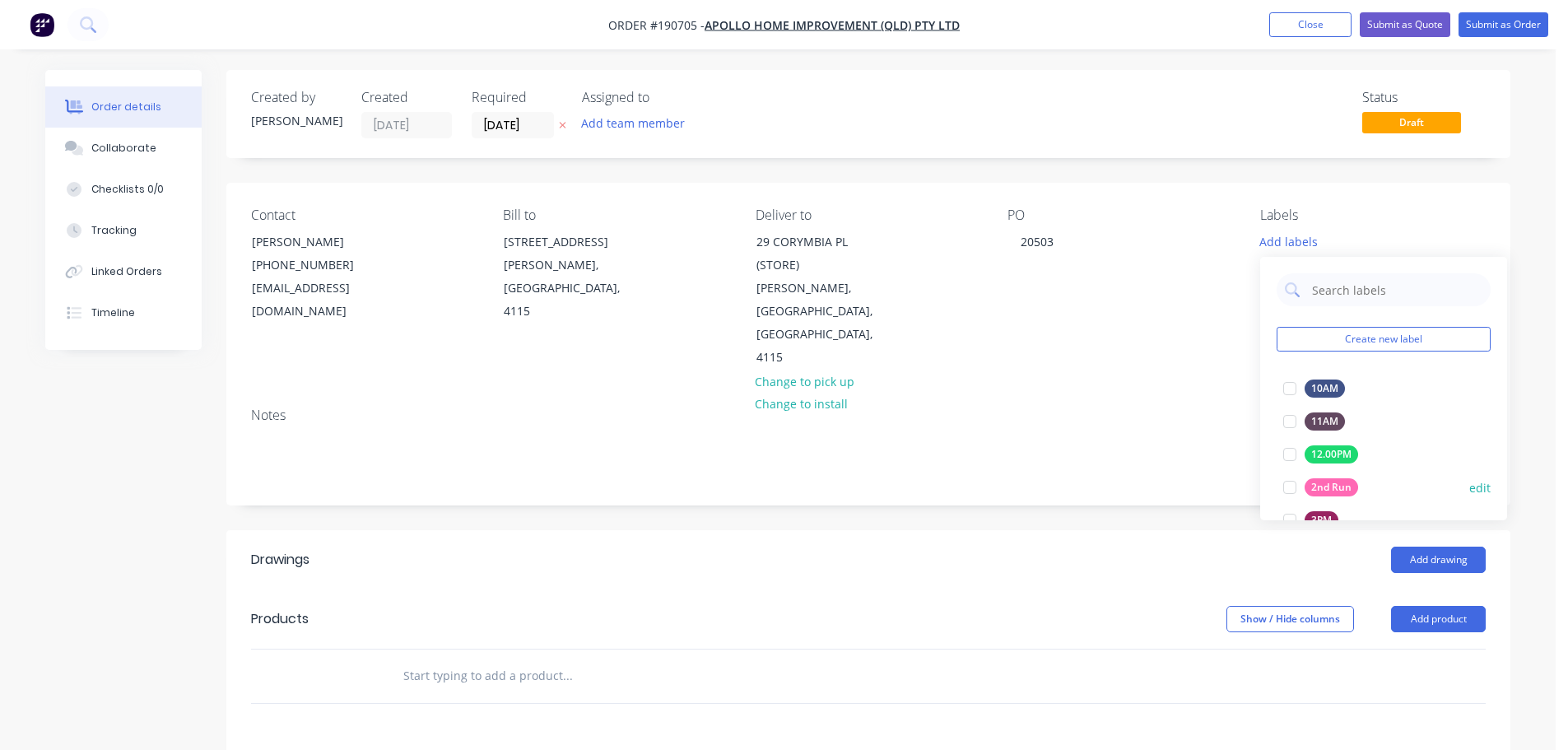
click at [1293, 484] on div at bounding box center [1289, 487] width 33 height 33
click at [1129, 542] on header "Drawings Add drawing" at bounding box center [868, 559] width 1284 height 60
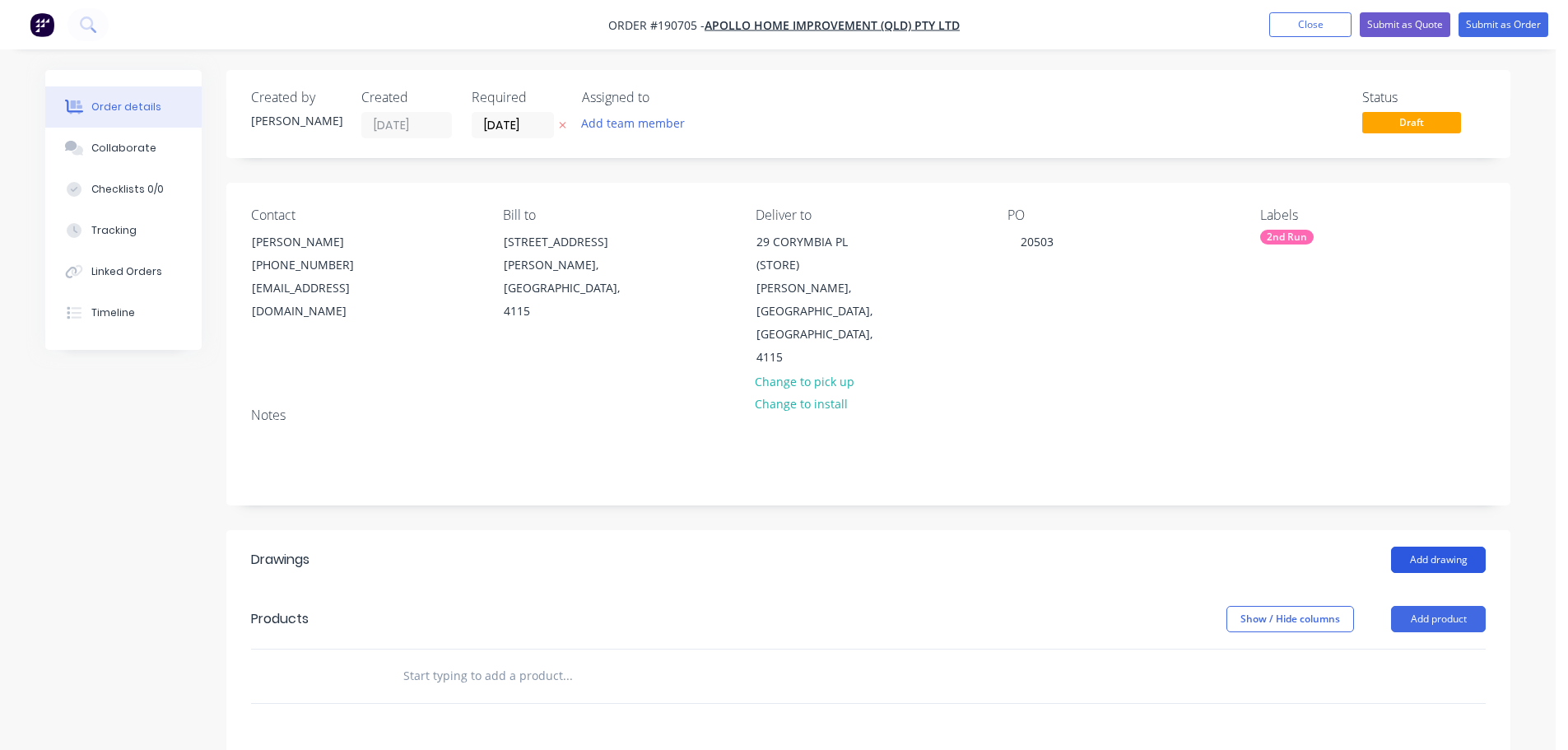
click at [1446, 546] on button "Add drawing" at bounding box center [1438, 559] width 94 height 27
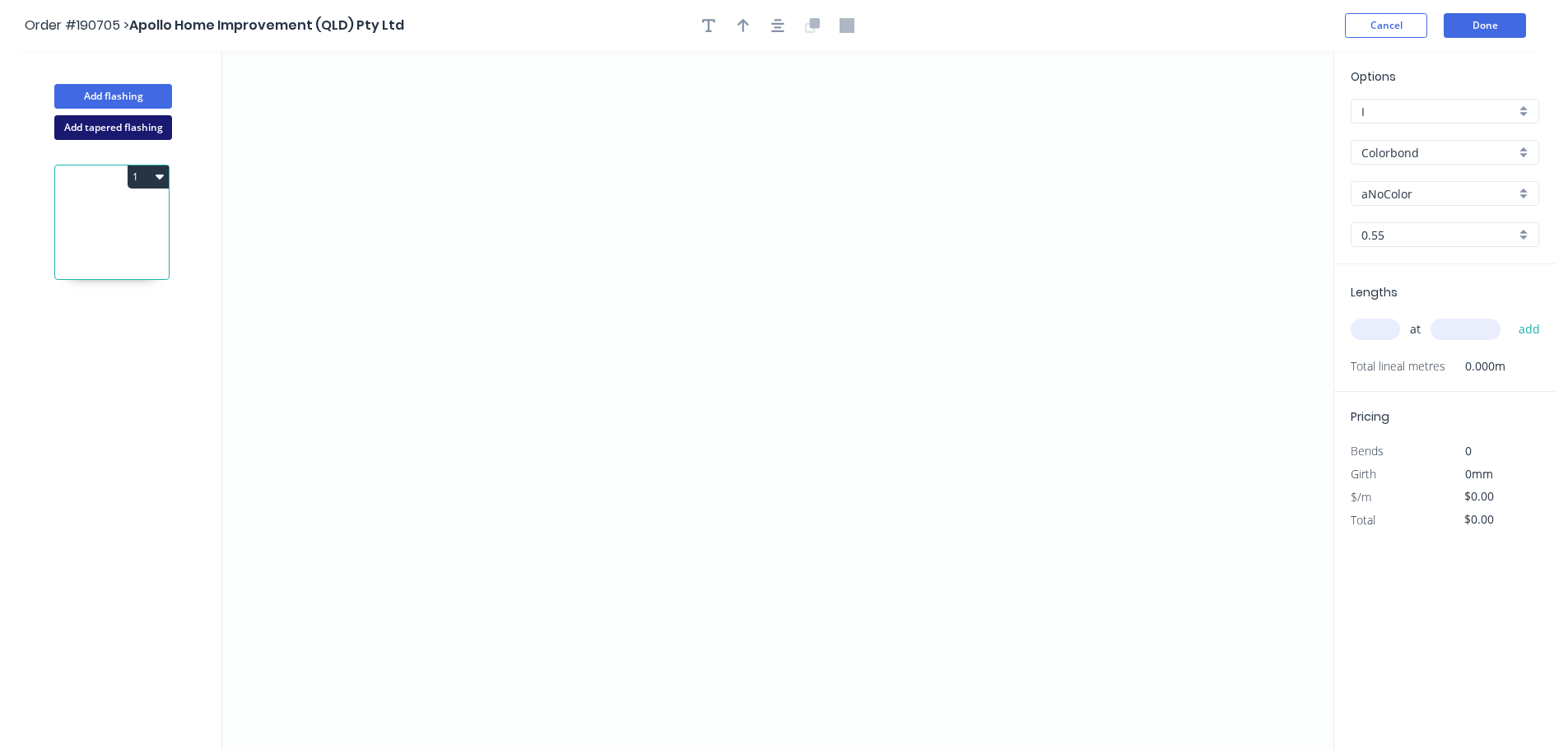
click at [111, 134] on button "Add tapered flashing" at bounding box center [113, 127] width 117 height 25
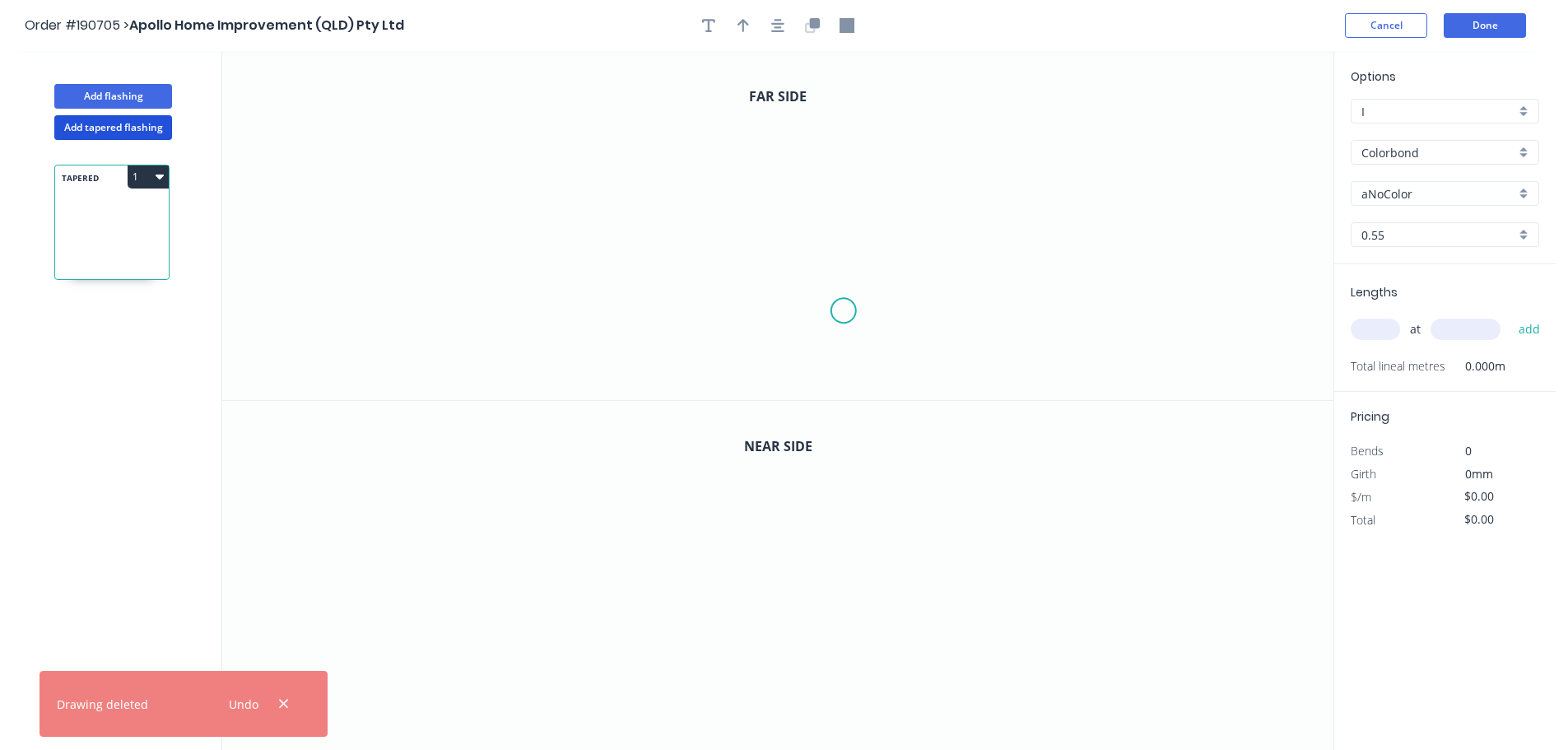
click at [844, 315] on icon "0" at bounding box center [778, 226] width 1111 height 349
drag, startPoint x: 842, startPoint y: 125, endPoint x: 815, endPoint y: 125, distance: 27.0
click at [842, 124] on icon "0" at bounding box center [778, 226] width 1111 height 349
click at [630, 122] on icon "0 ?" at bounding box center [778, 226] width 1111 height 349
click at [775, 33] on button "button" at bounding box center [778, 25] width 25 height 25
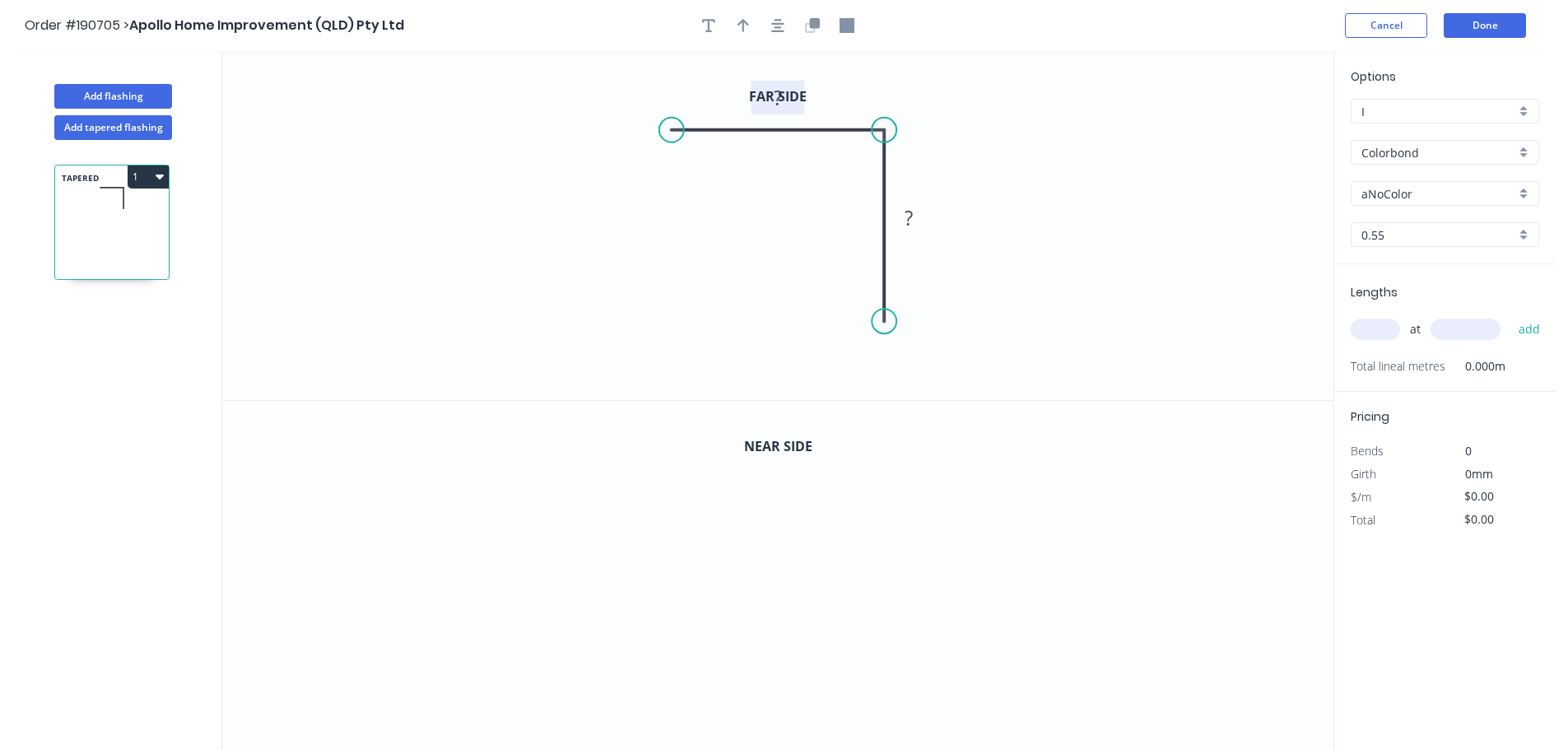
click at [793, 93] on rect at bounding box center [778, 98] width 33 height 23
click at [778, 28] on icon "button" at bounding box center [778, 26] width 13 height 15
type input "$9.08"
click at [802, 28] on button "button" at bounding box center [812, 25] width 25 height 25
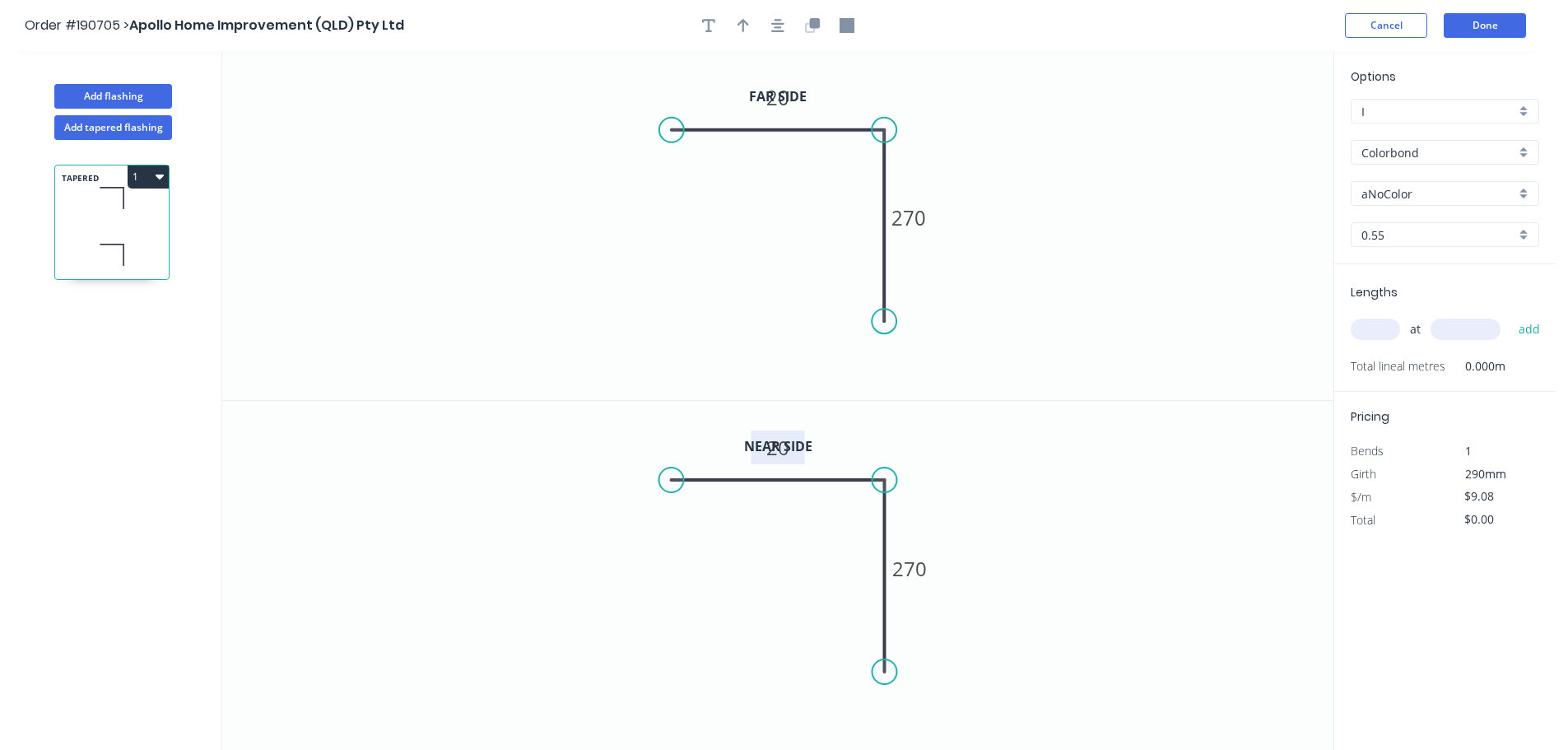
click at [783, 447] on tspan "20" at bounding box center [778, 447] width 23 height 28
click at [1418, 197] on input "aNoColor" at bounding box center [1438, 193] width 154 height 17
type input "$10.59"
click at [1442, 326] on div "Dover White" at bounding box center [1445, 314] width 187 height 28
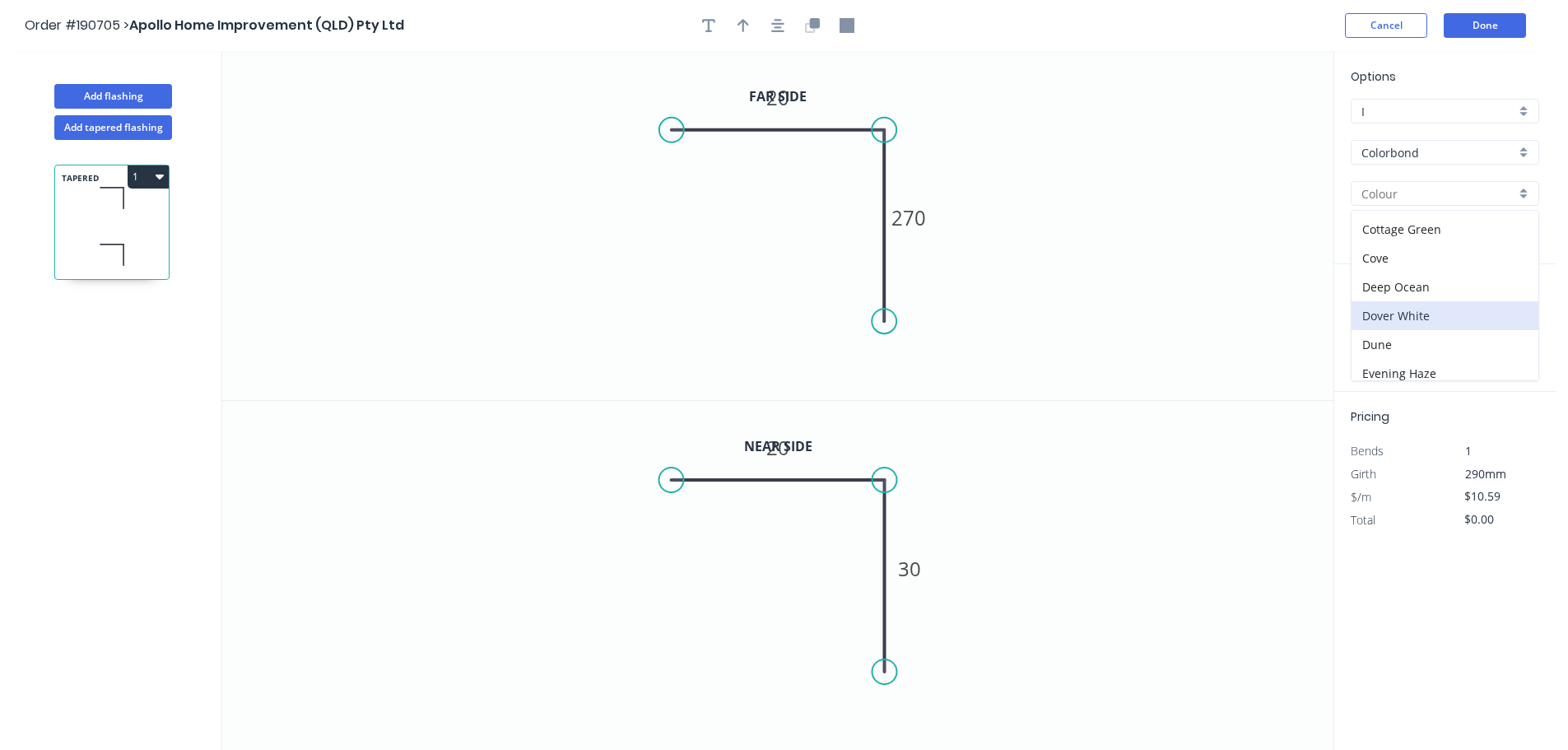
type input "Dover White"
click at [1368, 336] on input "text" at bounding box center [1375, 328] width 50 height 21
type input "1"
type input "4850"
click at [1510, 315] on button "add" at bounding box center [1529, 329] width 39 height 28
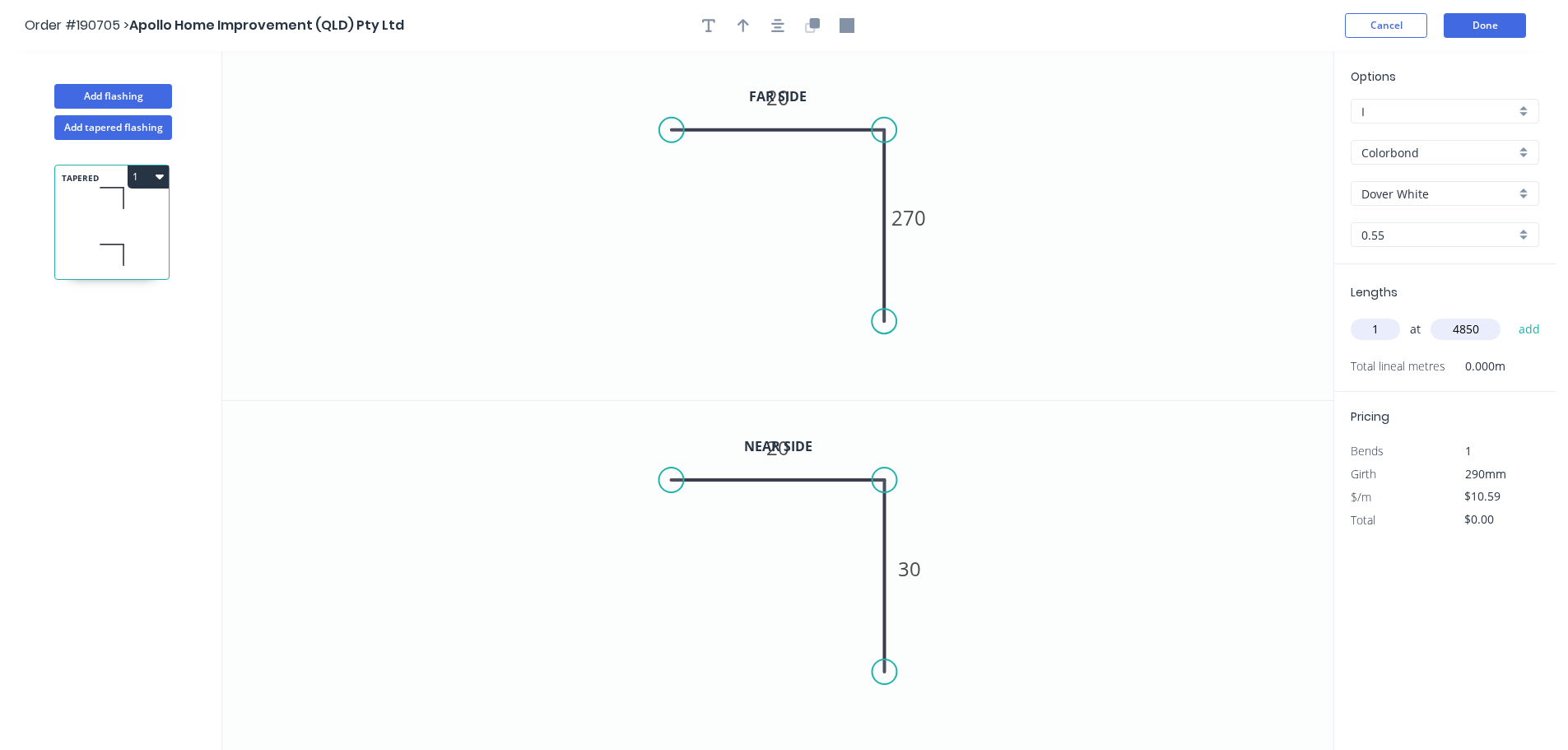
type input "$51.36"
click at [157, 124] on button "Add tapered flashing" at bounding box center [113, 127] width 117 height 25
type input "$0.00"
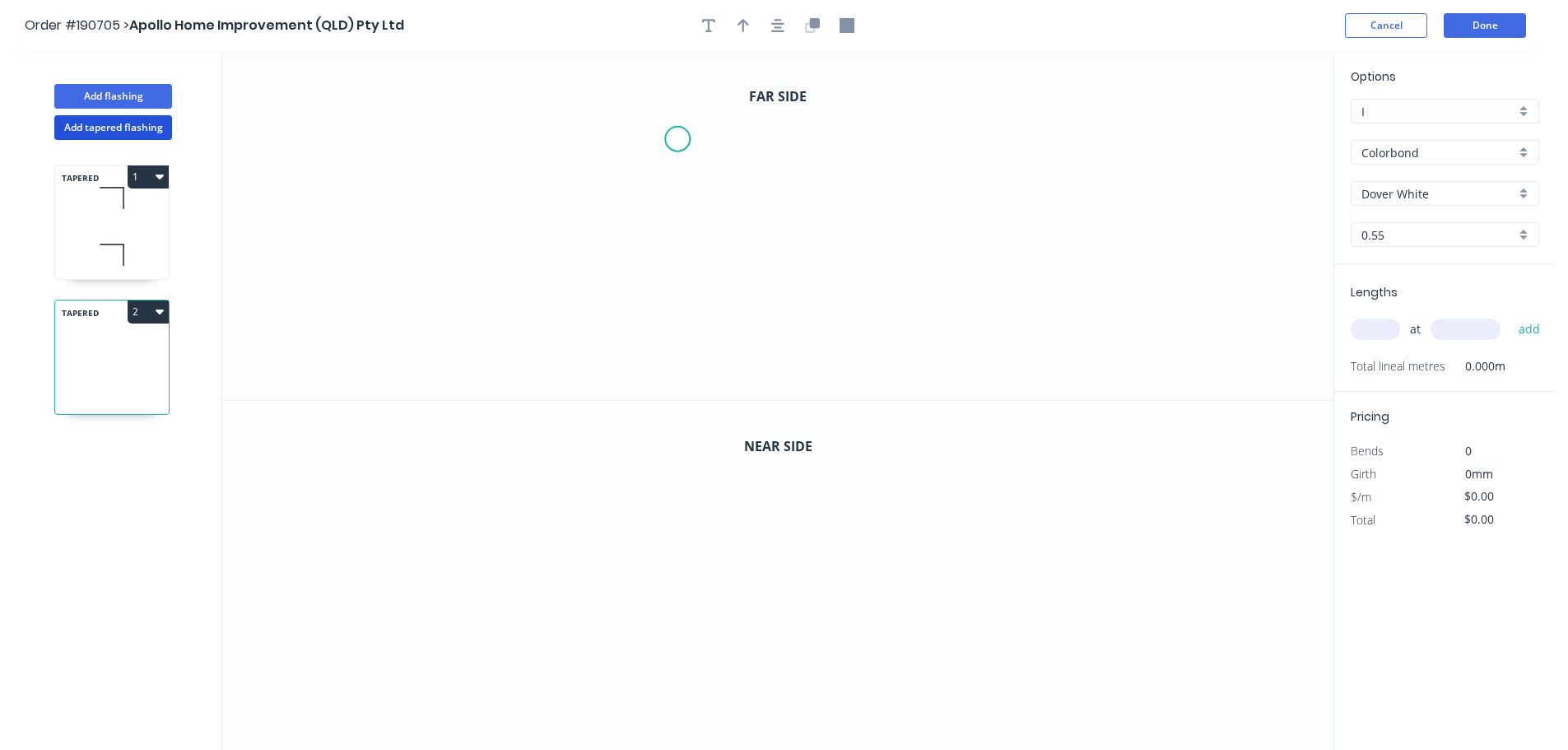
click at [688, 121] on icon "0" at bounding box center [778, 226] width 1111 height 349
click at [864, 132] on icon "0" at bounding box center [778, 226] width 1111 height 349
click at [854, 324] on icon "0 ?" at bounding box center [778, 226] width 1111 height 349
drag, startPoint x: 691, startPoint y: 123, endPoint x: 677, endPoint y: 125, distance: 14.1
click at [677, 125] on circle at bounding box center [676, 120] width 25 height 25
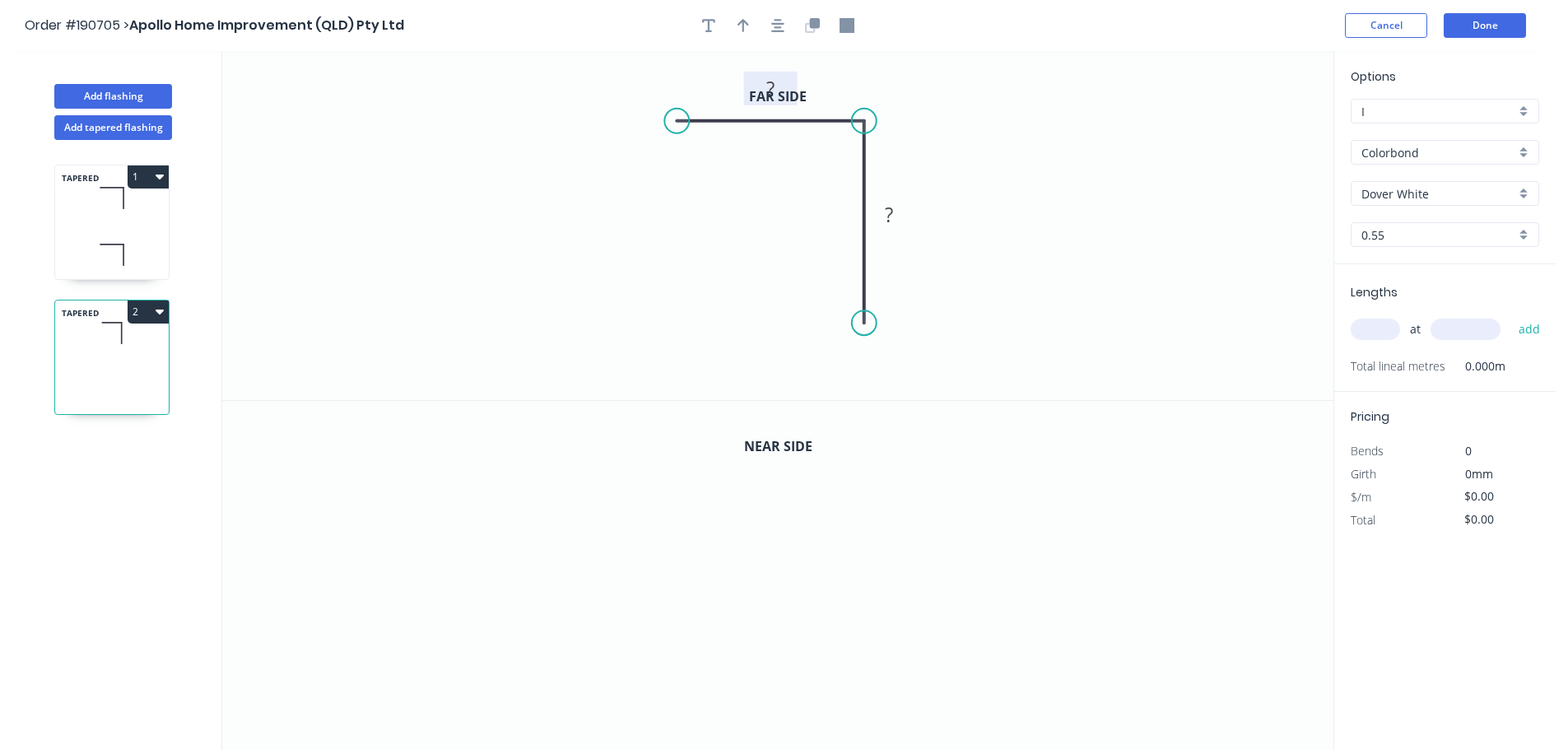
click at [781, 87] on rect at bounding box center [770, 89] width 33 height 23
click at [808, 31] on icon "button" at bounding box center [810, 27] width 10 height 10
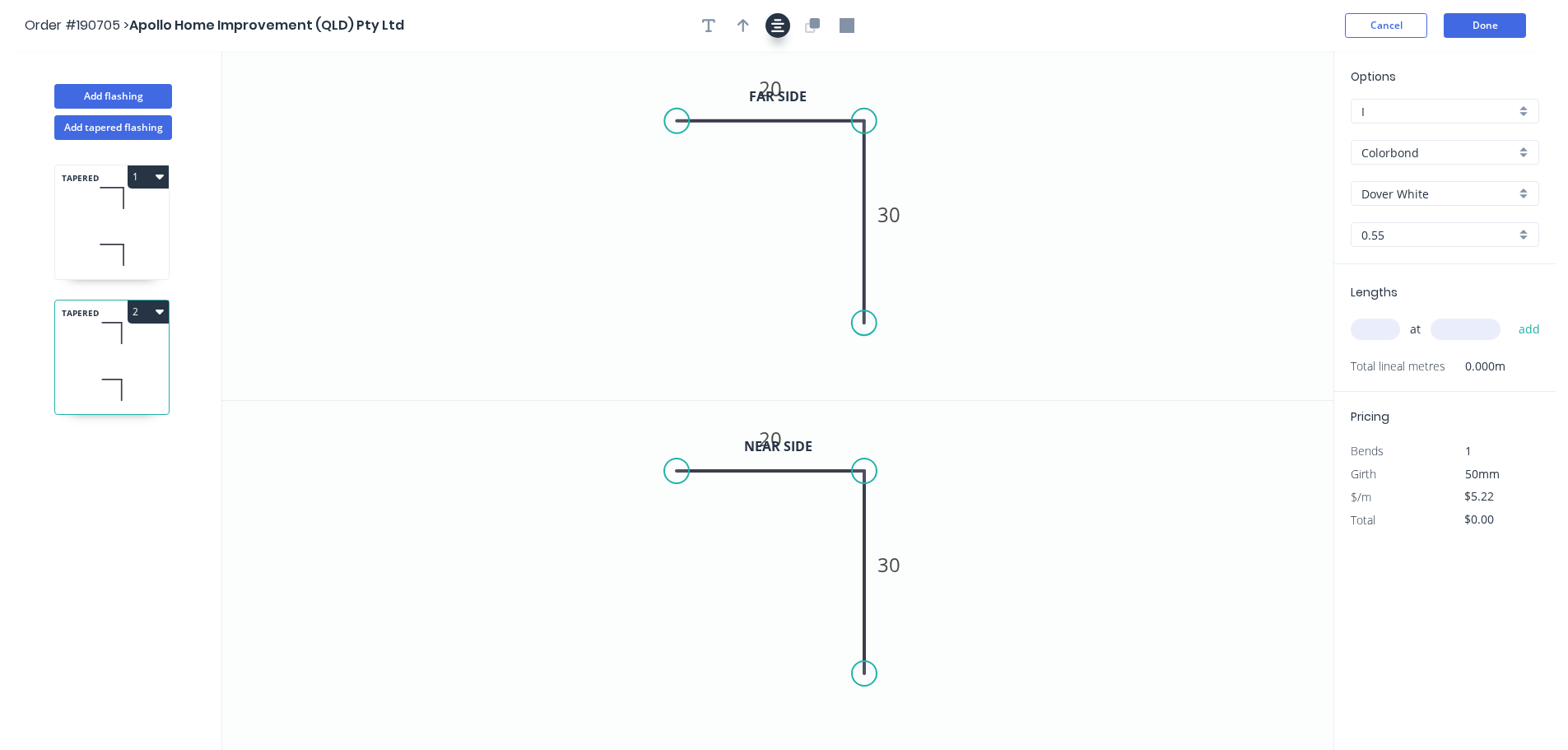
click at [785, 34] on button "button" at bounding box center [778, 25] width 25 height 25
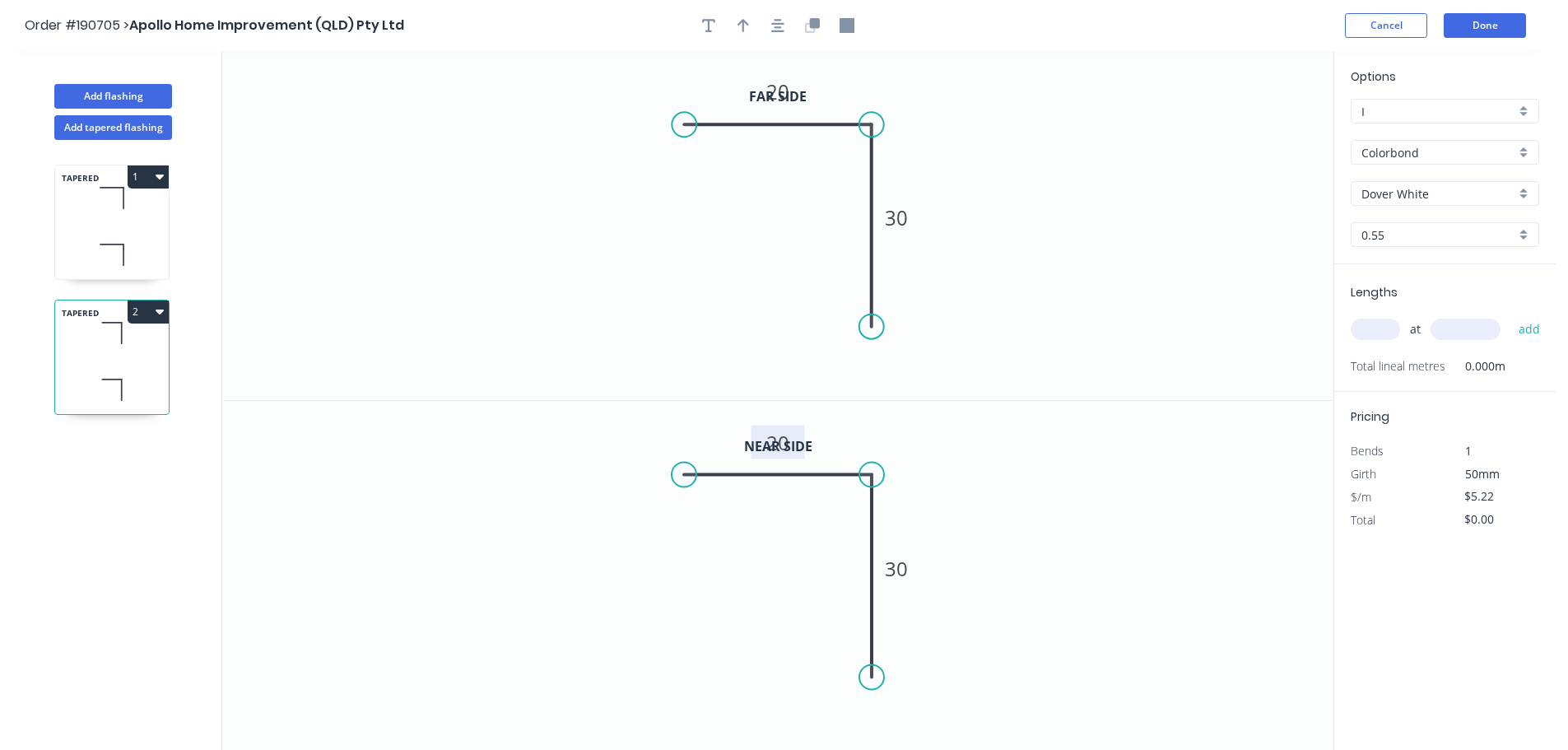
click at [789, 447] on tspan "20" at bounding box center [778, 443] width 23 height 28
drag, startPoint x: 687, startPoint y: 476, endPoint x: 685, endPoint y: 494, distance: 18.1
click at [685, 494] on circle at bounding box center [684, 493] width 25 height 25
type input "$10.59"
click at [843, 509] on tspan "?" at bounding box center [841, 504] width 9 height 28
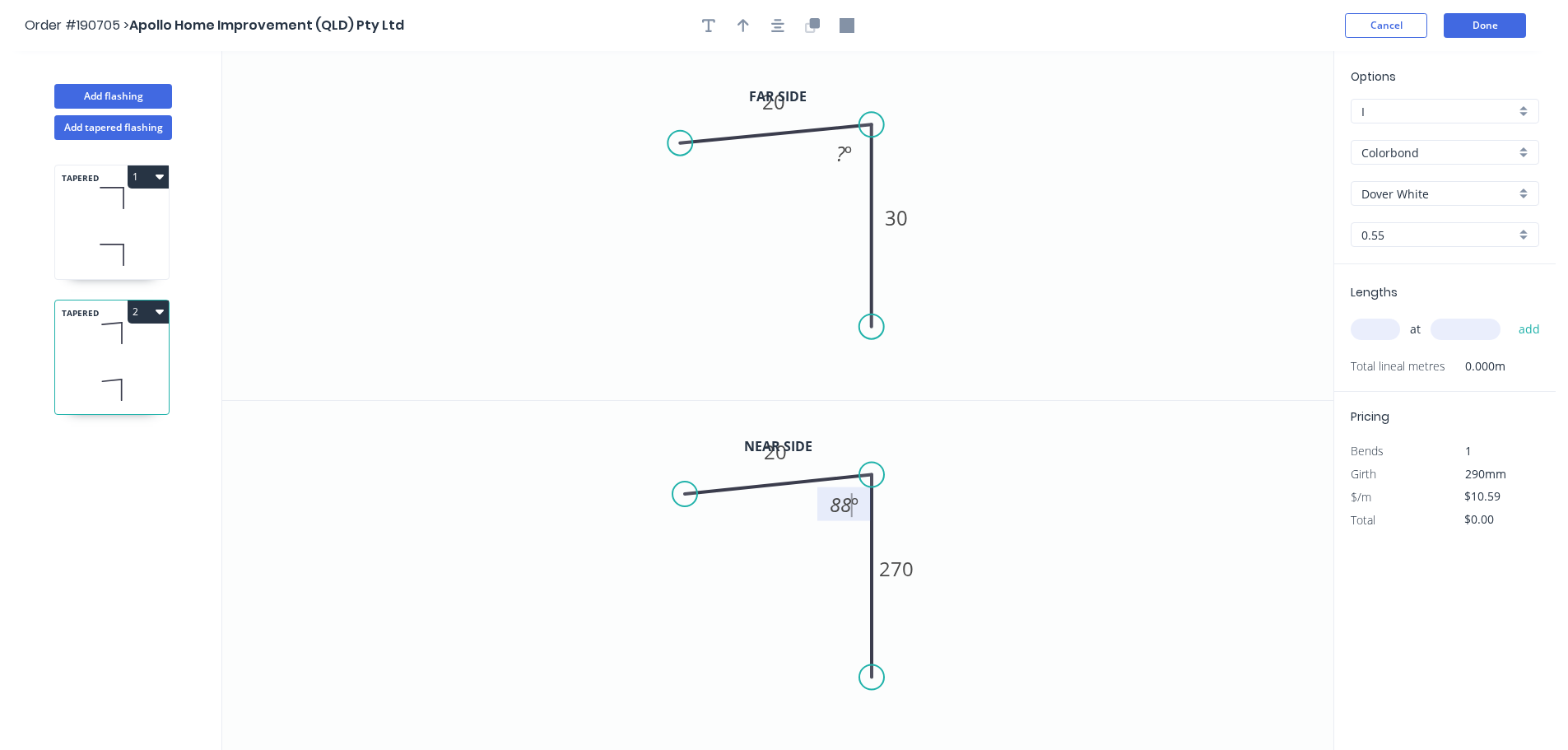
drag, startPoint x: 679, startPoint y: 127, endPoint x: 679, endPoint y: 143, distance: 16.0
click at [679, 143] on circle at bounding box center [679, 143] width 25 height 25
click at [848, 154] on tspan "º" at bounding box center [848, 154] width 7 height 28
click at [1379, 325] on input "text" at bounding box center [1375, 328] width 50 height 21
type input "1"
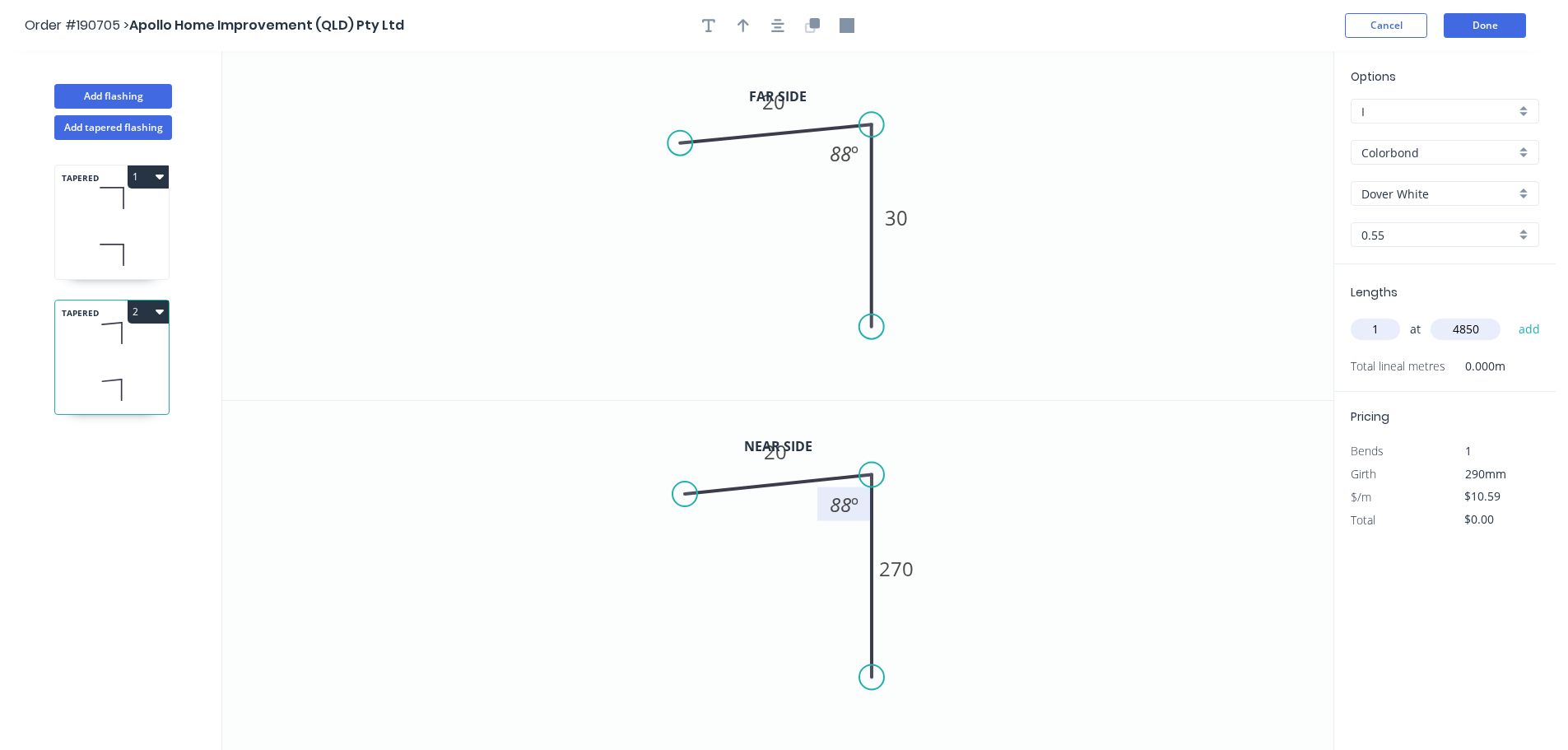
type input "4850"
click at [1510, 315] on button "add" at bounding box center [1529, 329] width 39 height 28
type input "$51.36"
click at [1470, 35] on button "Done" at bounding box center [1485, 25] width 83 height 25
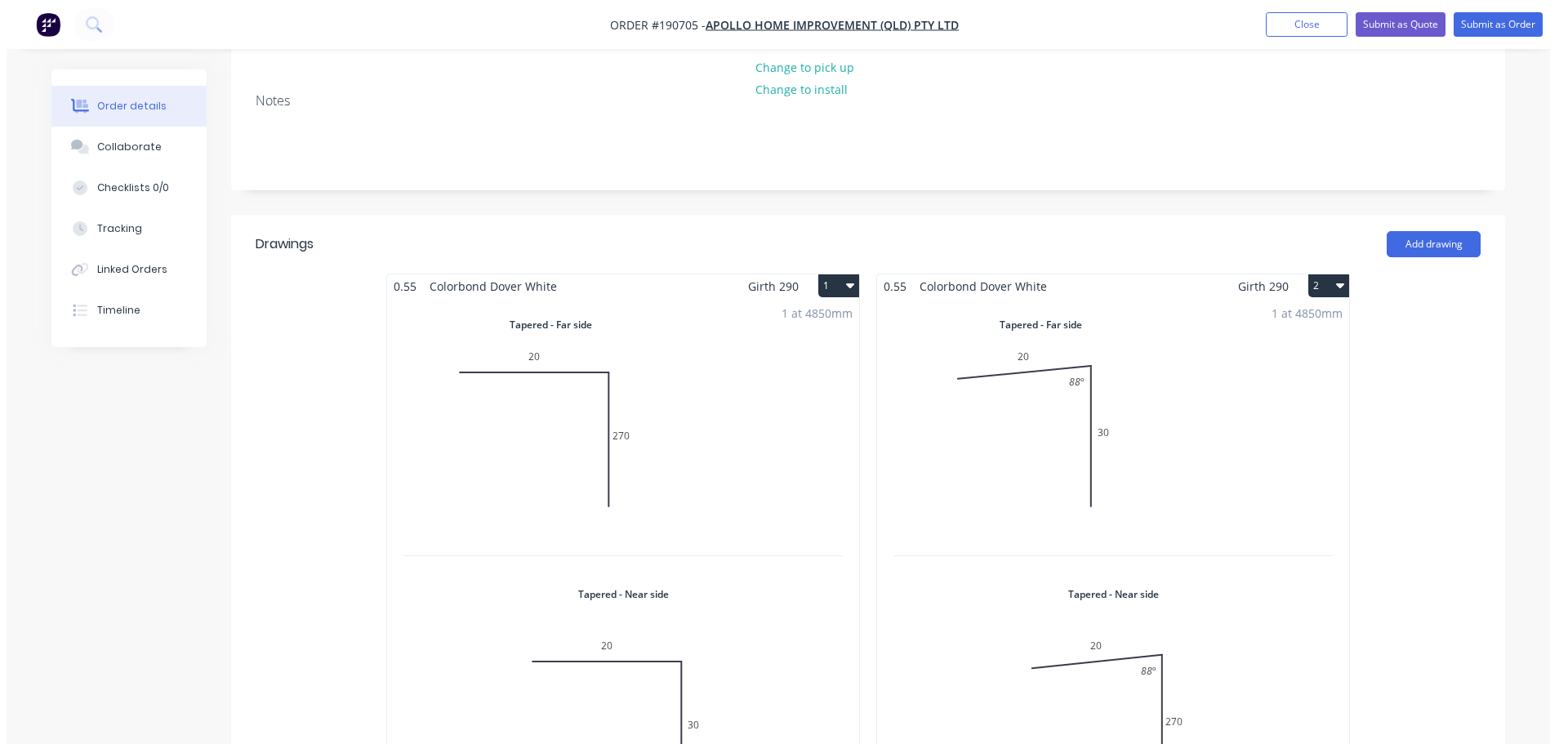
scroll to position [408, 0]
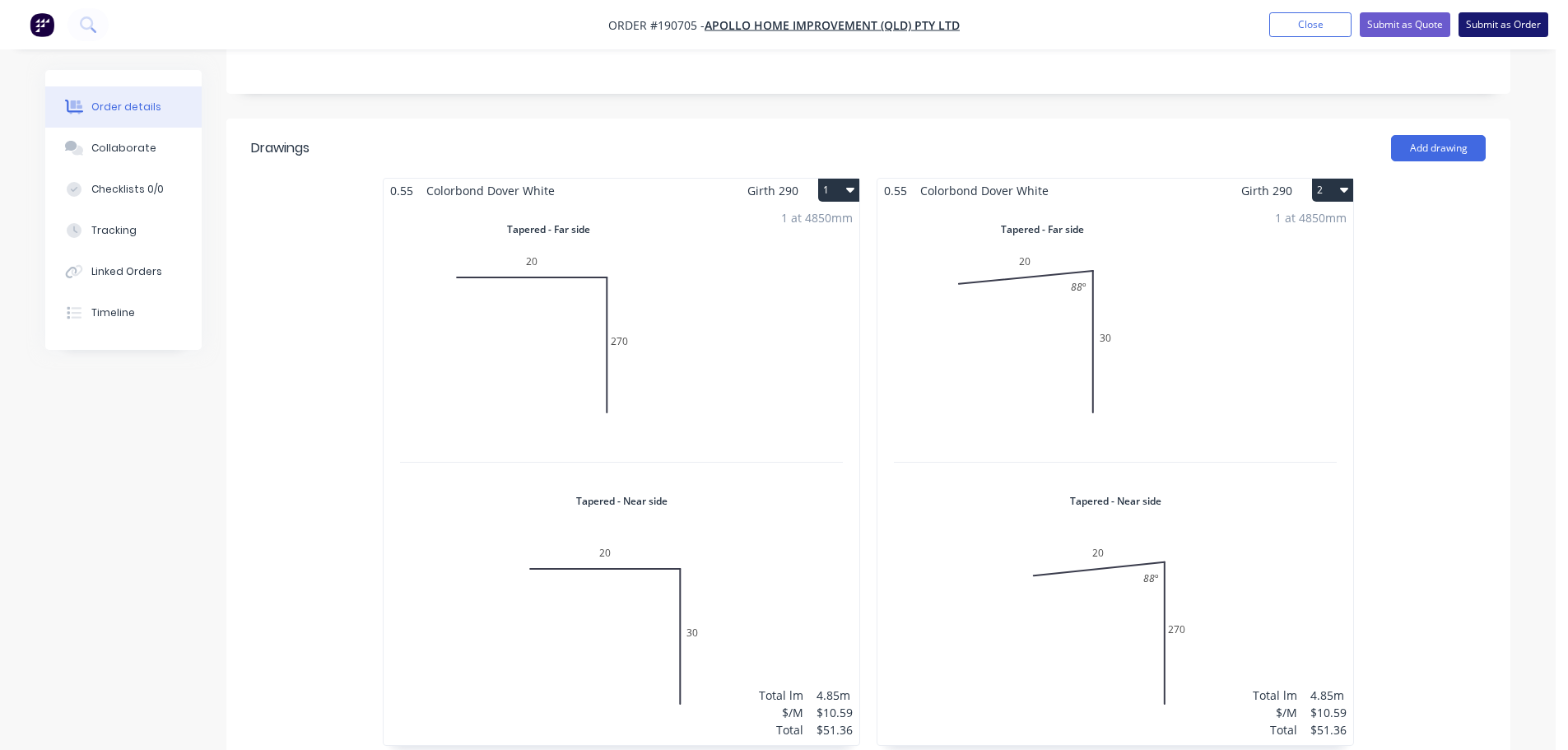
click at [1506, 28] on button "Submit as Order" at bounding box center [1503, 24] width 90 height 25
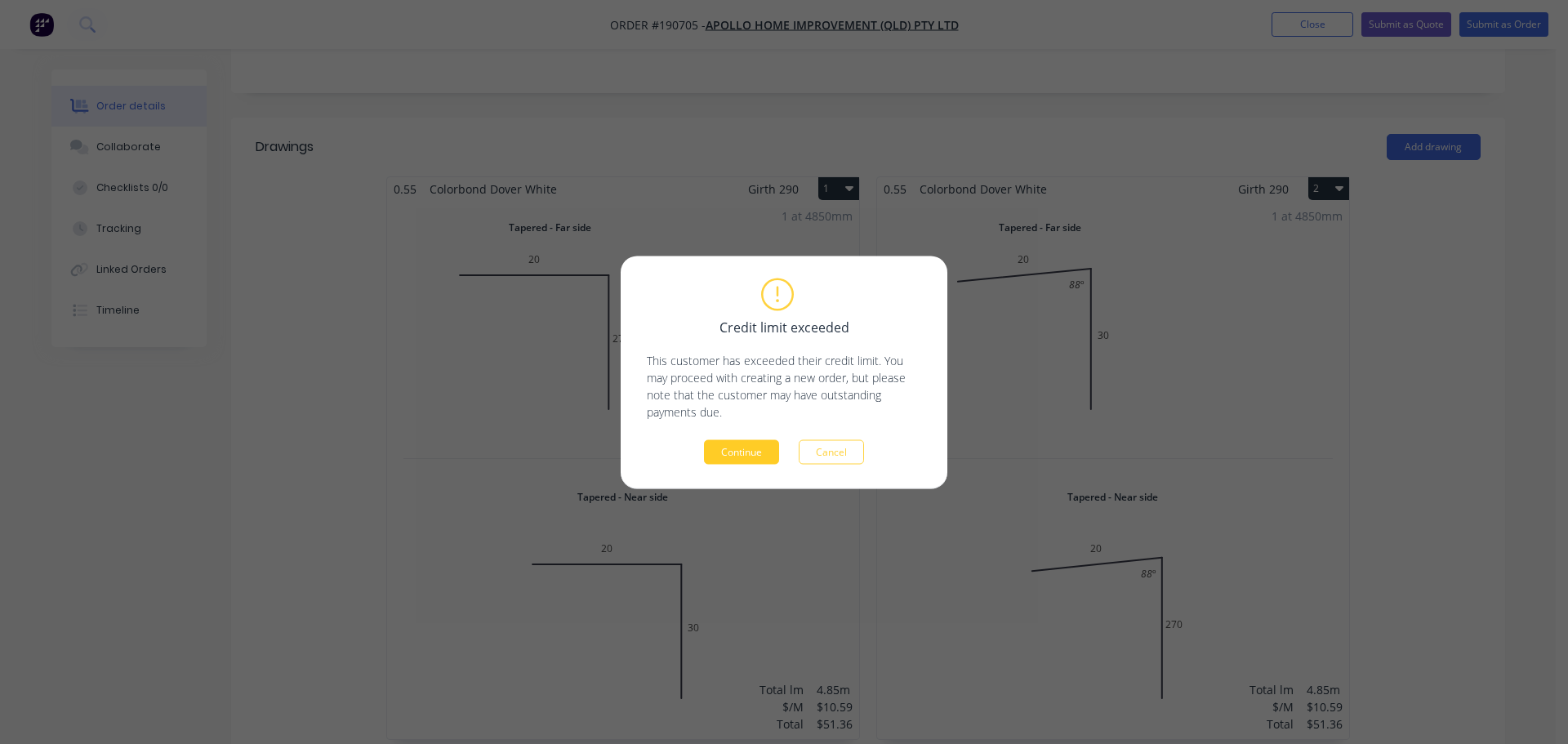
click at [769, 442] on button "Continue" at bounding box center [742, 451] width 76 height 25
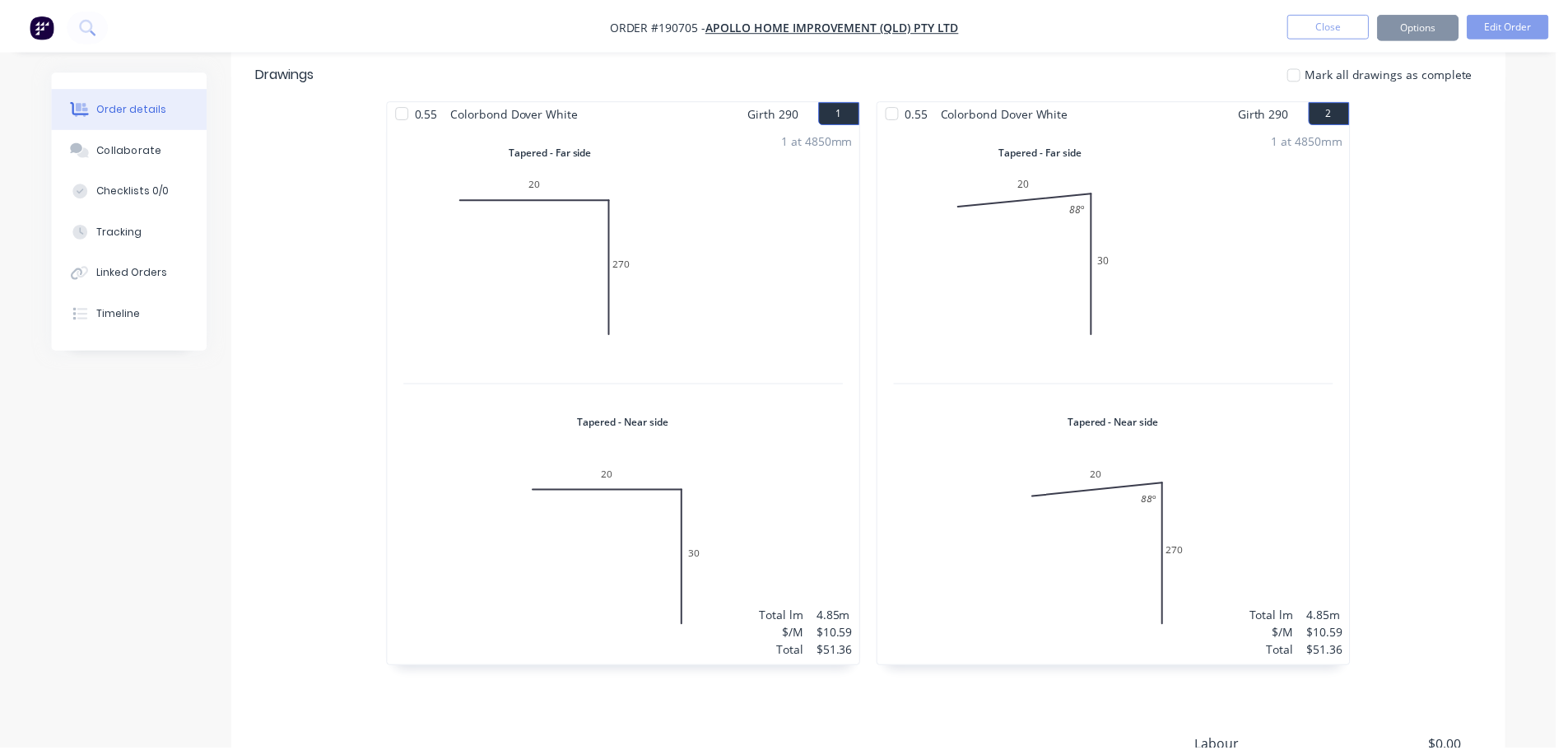
scroll to position [385, 0]
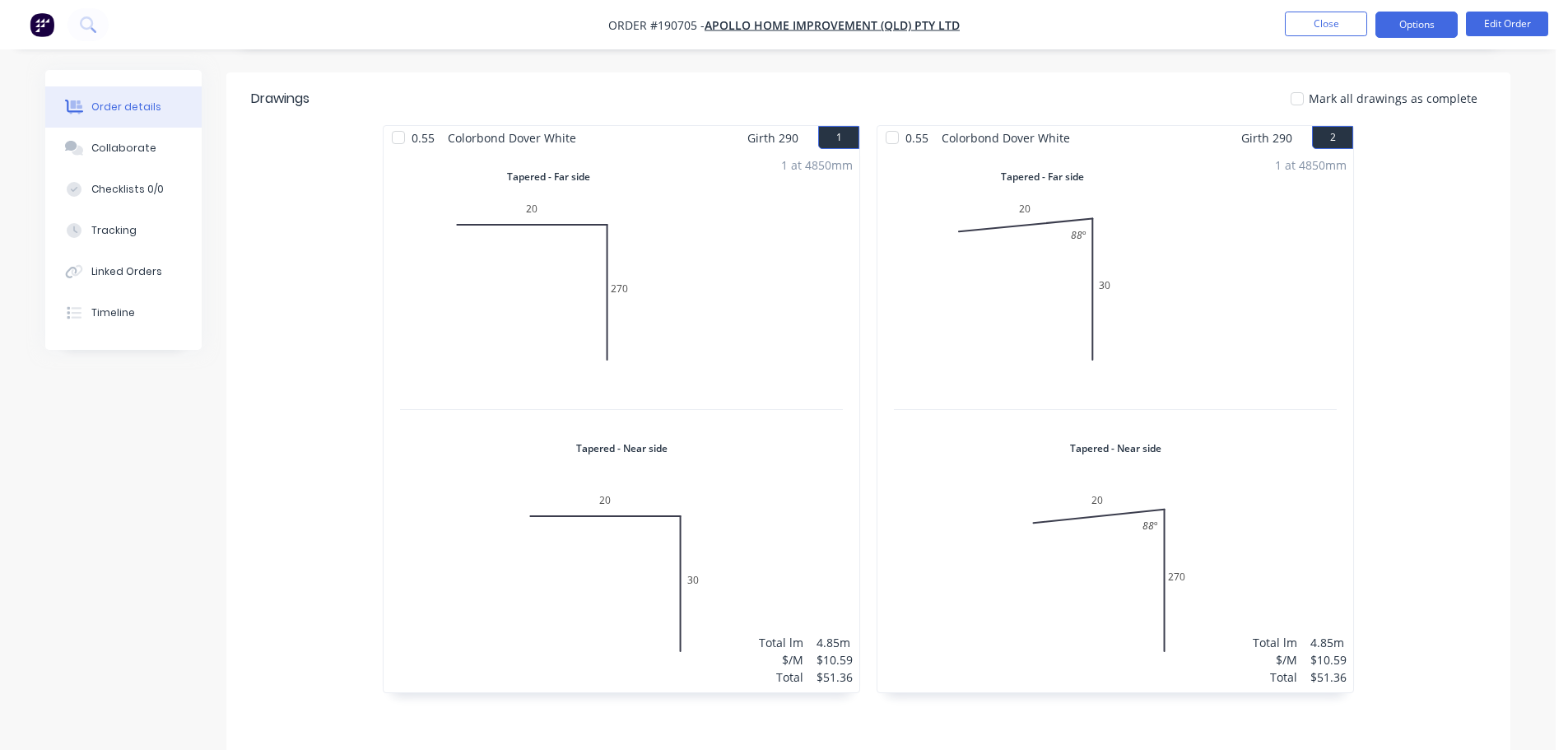
click at [1414, 36] on button "Options" at bounding box center [1417, 25] width 83 height 27
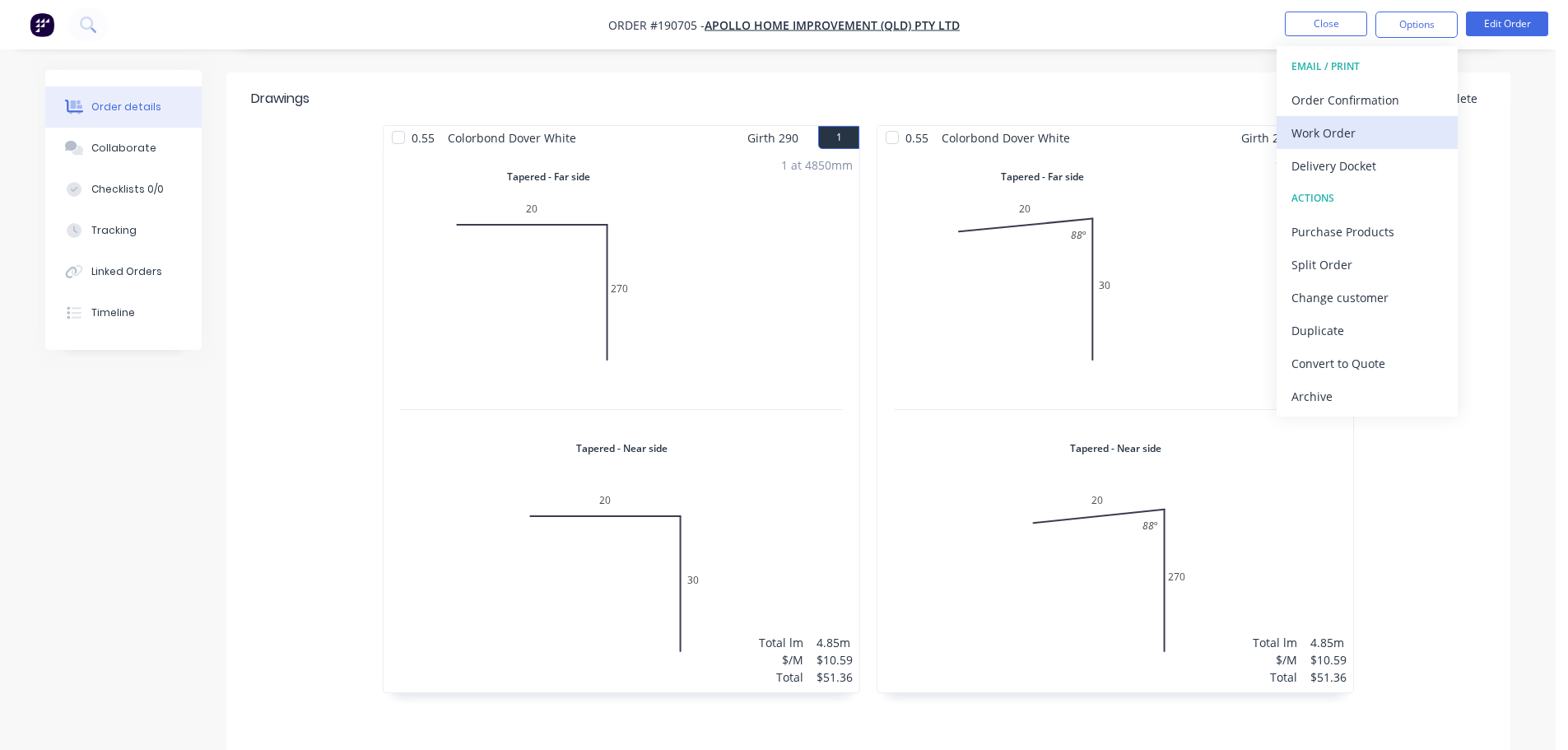
click at [1373, 127] on div "Work Order" at bounding box center [1366, 133] width 151 height 24
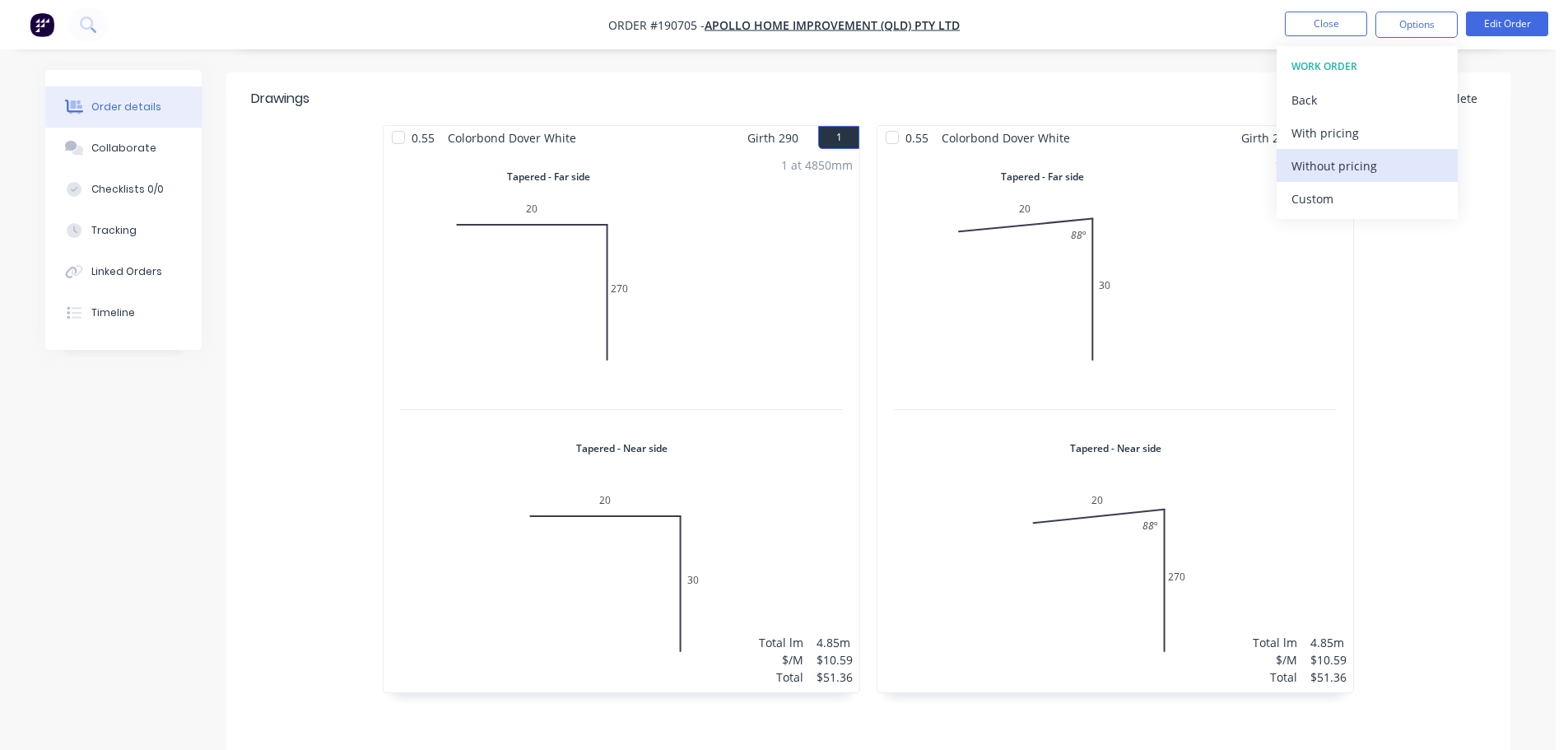
click at [1378, 167] on div "Without pricing" at bounding box center [1366, 166] width 151 height 24
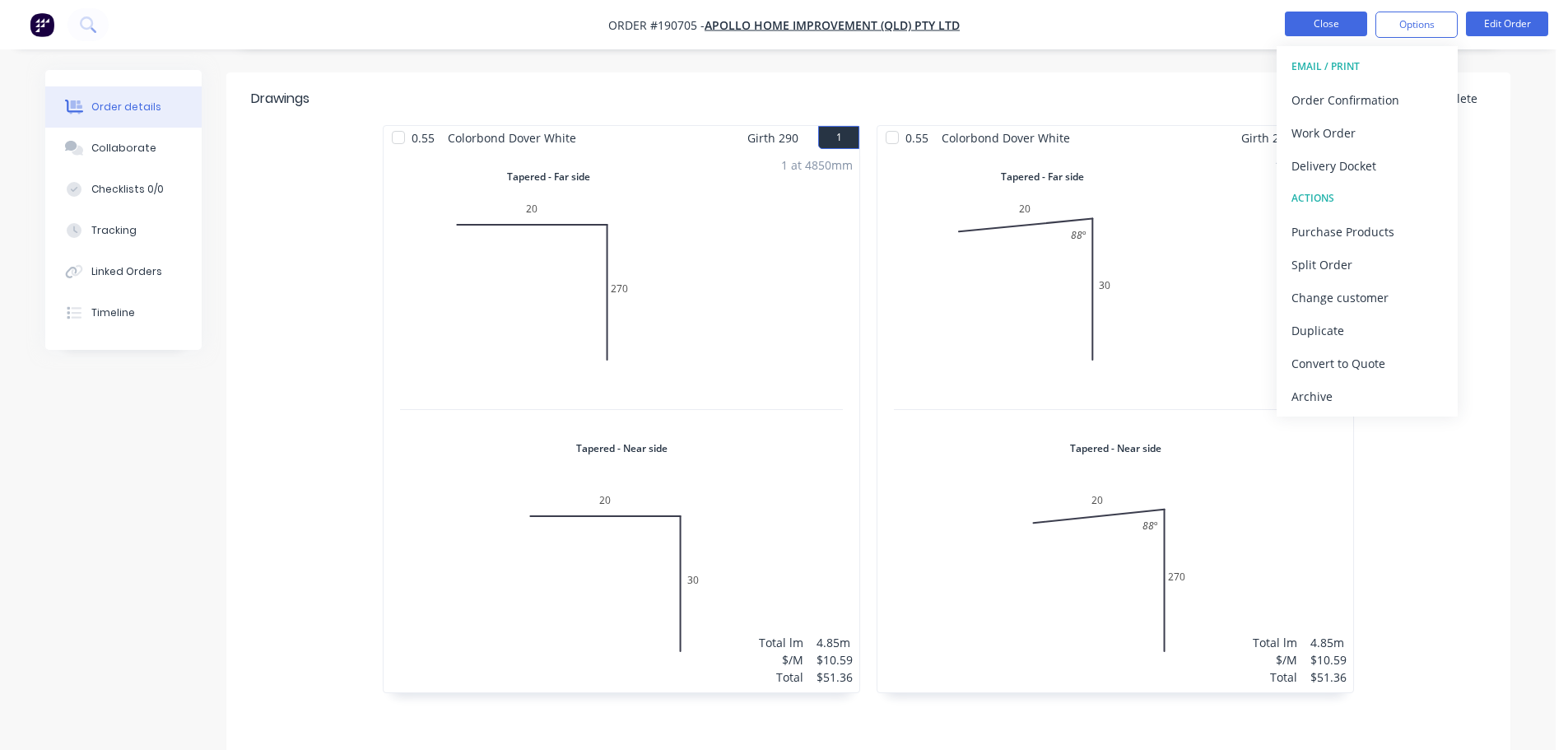
click at [1320, 22] on button "Close" at bounding box center [1326, 24] width 83 height 25
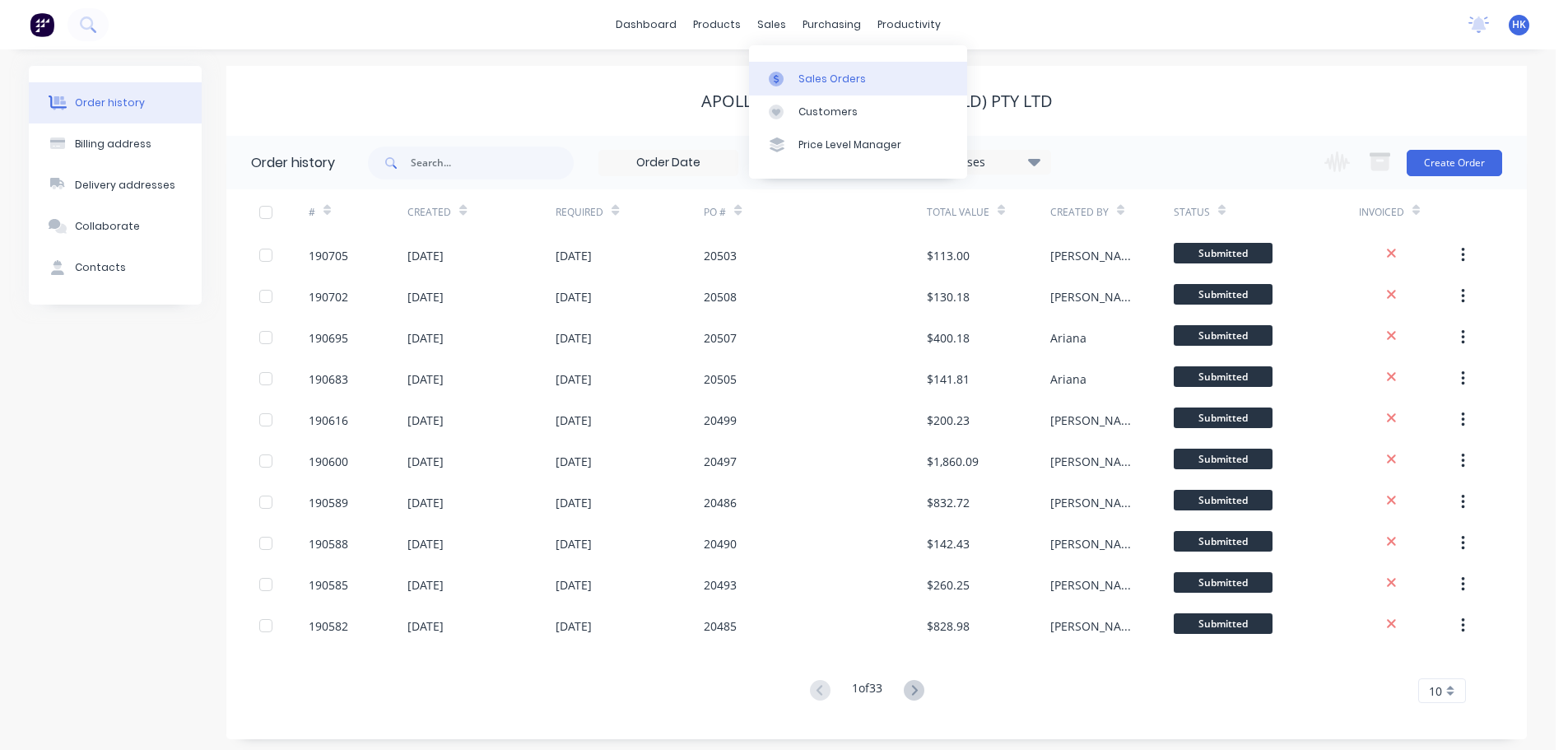
click at [820, 77] on div "Sales Orders" at bounding box center [833, 79] width 68 height 15
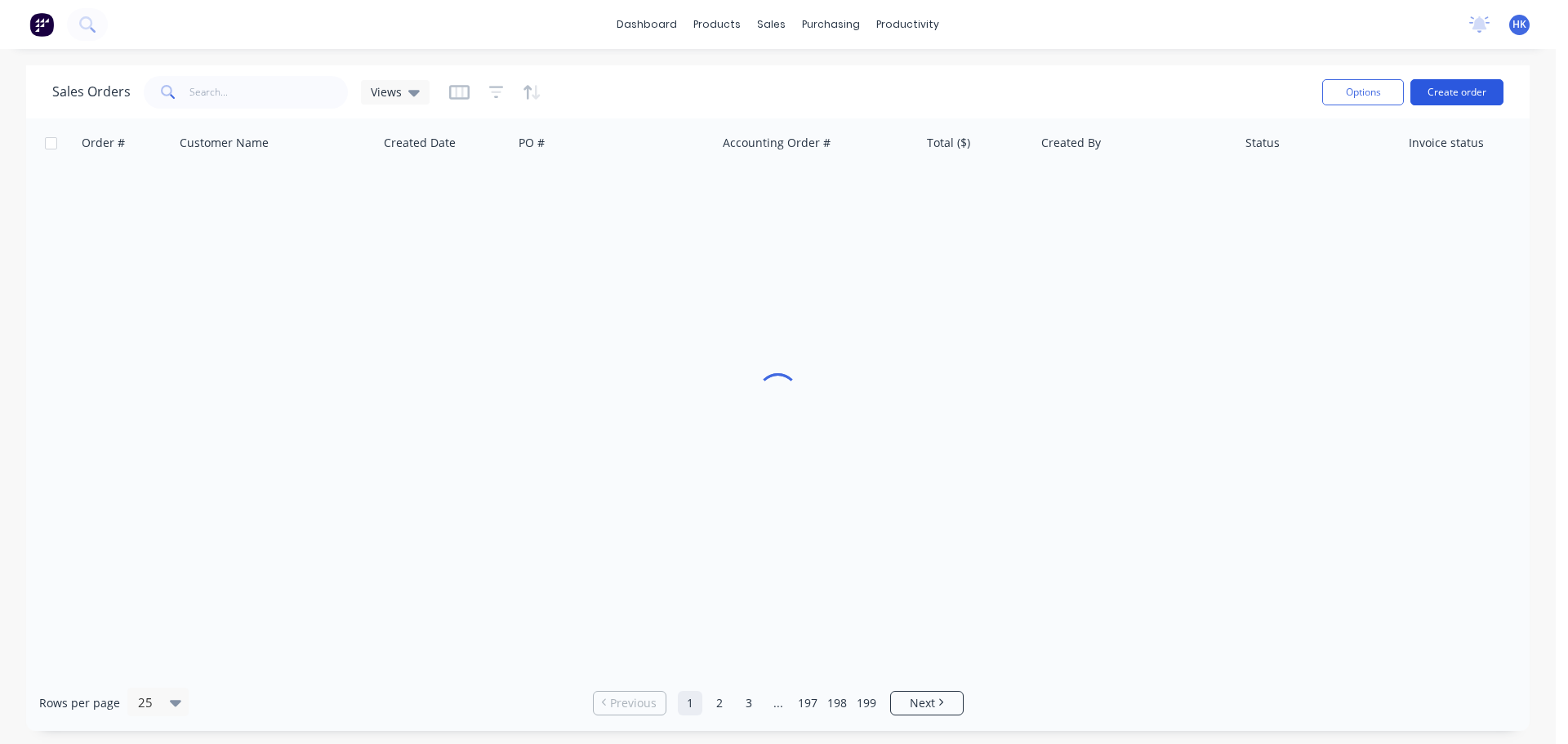
click at [1476, 97] on button "Create order" at bounding box center [1457, 92] width 93 height 26
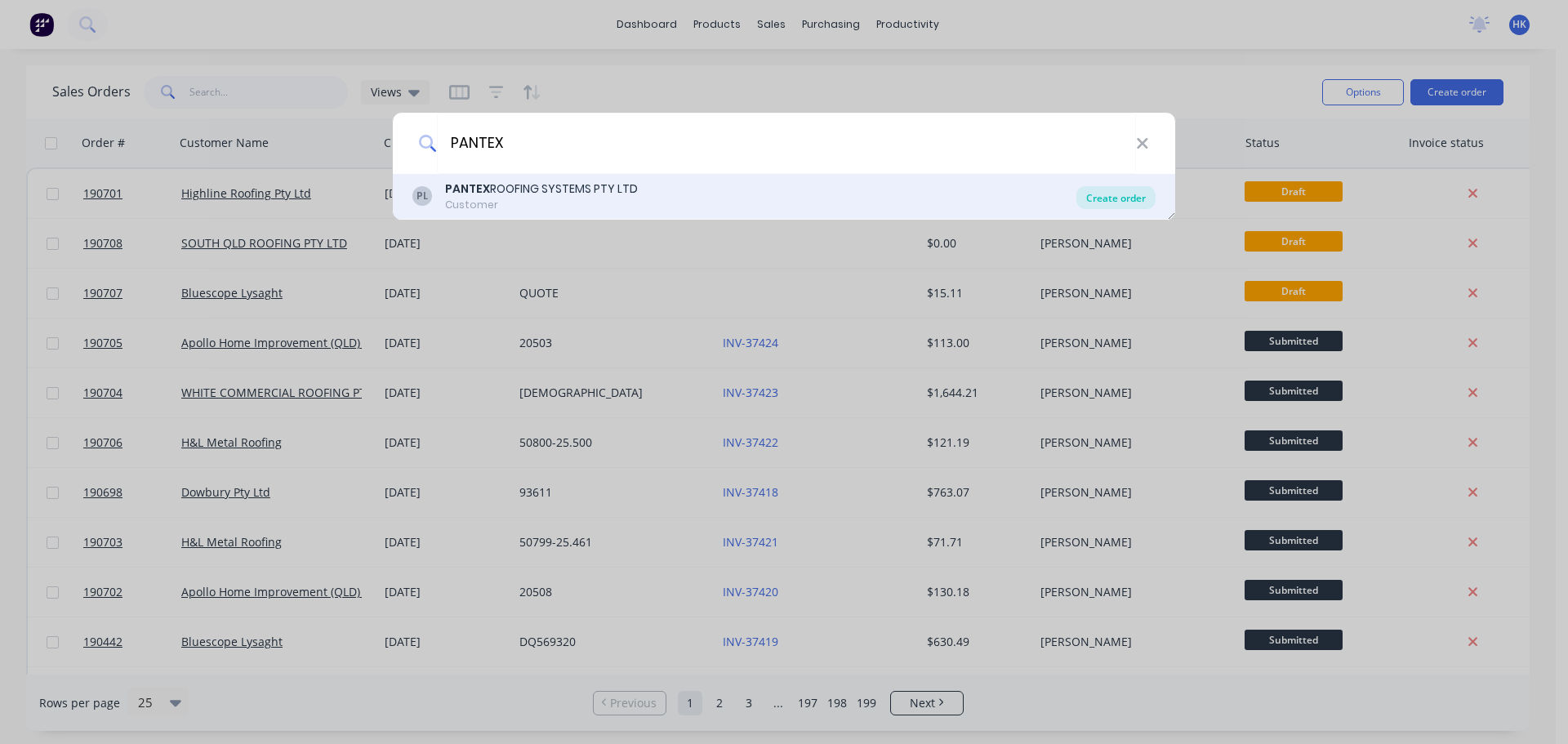
type input "PANTEX"
click at [1087, 196] on div "Create order" at bounding box center [1116, 197] width 79 height 23
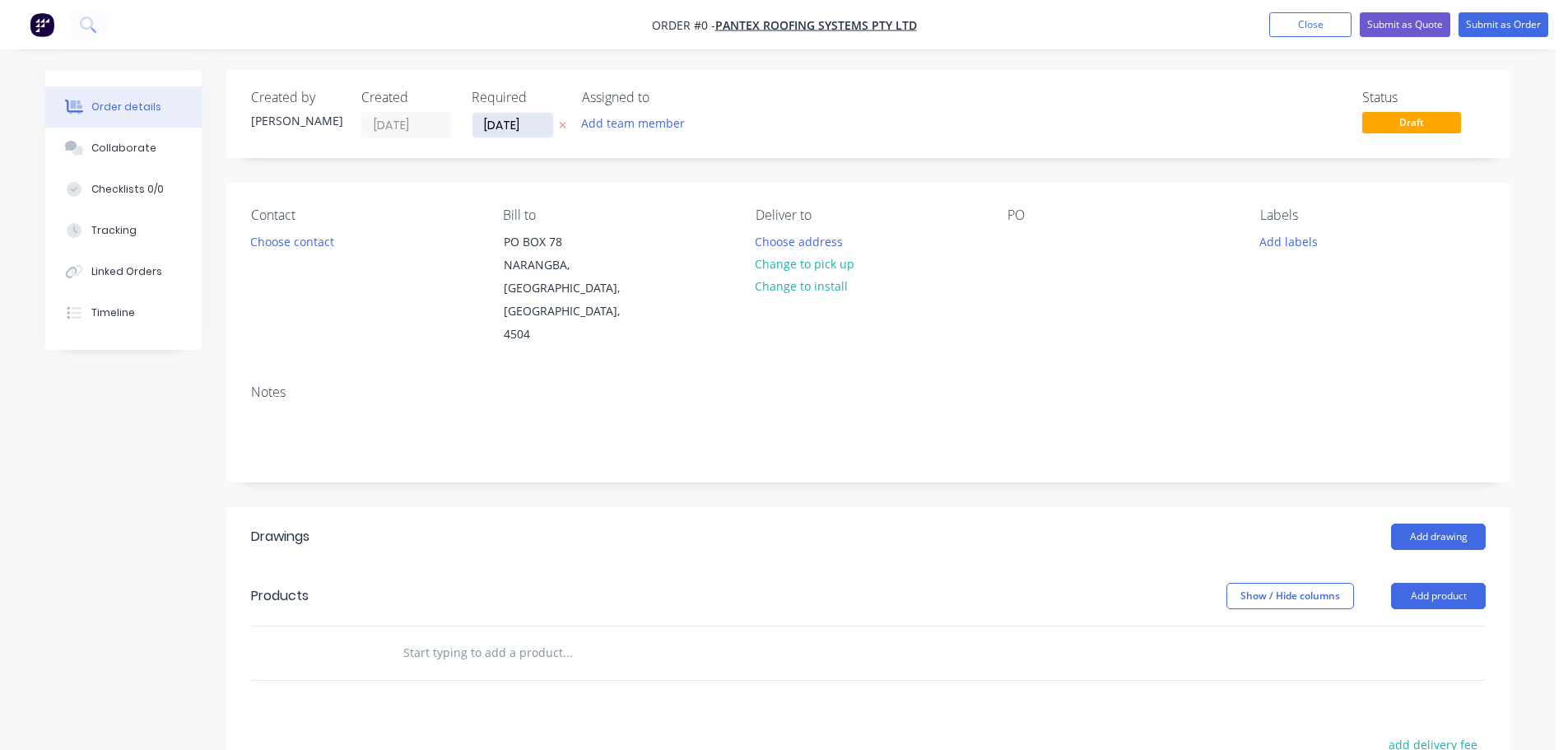
click at [519, 135] on input "[DATE]" at bounding box center [513, 125] width 81 height 25
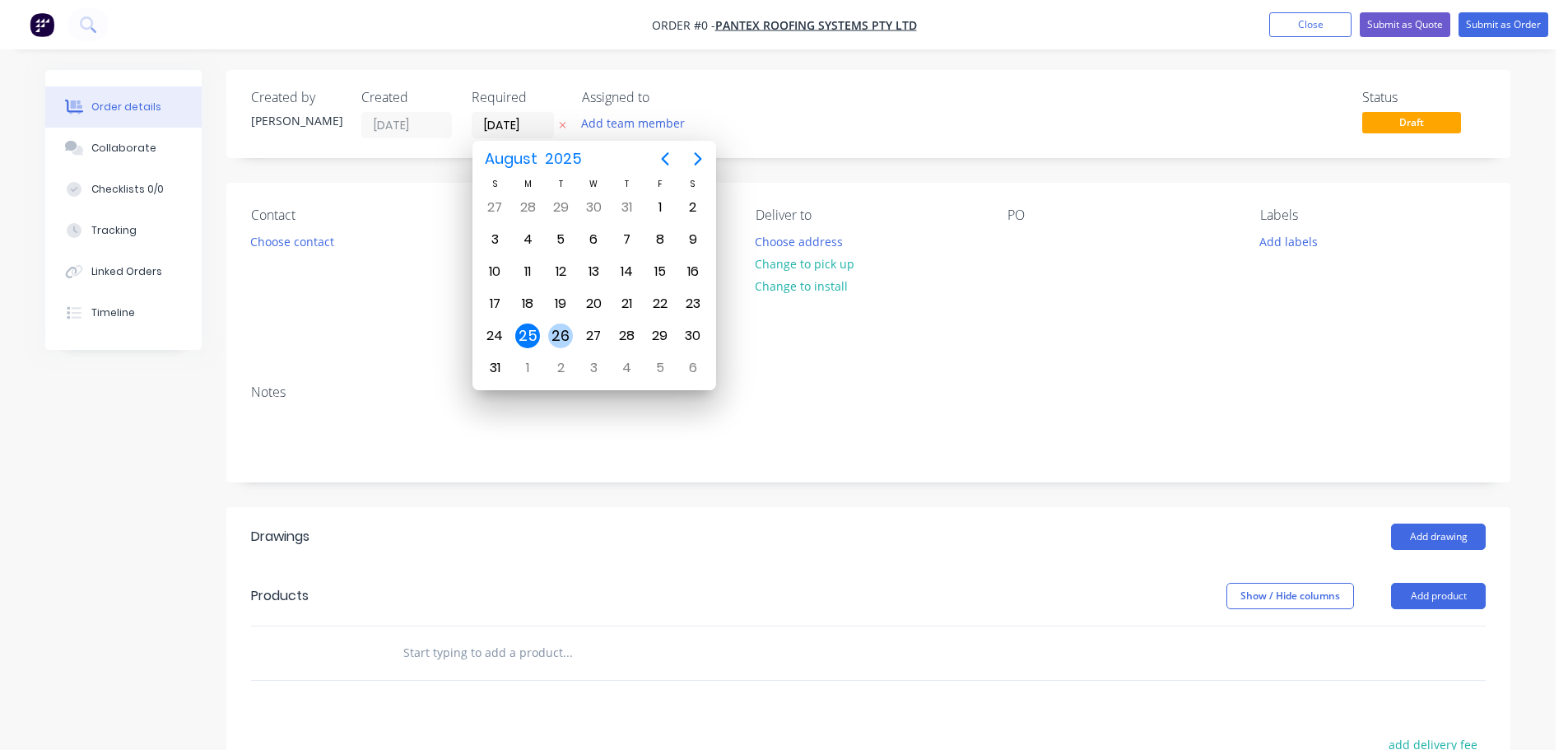
click at [563, 340] on div "26" at bounding box center [560, 336] width 25 height 25
type input "[DATE]"
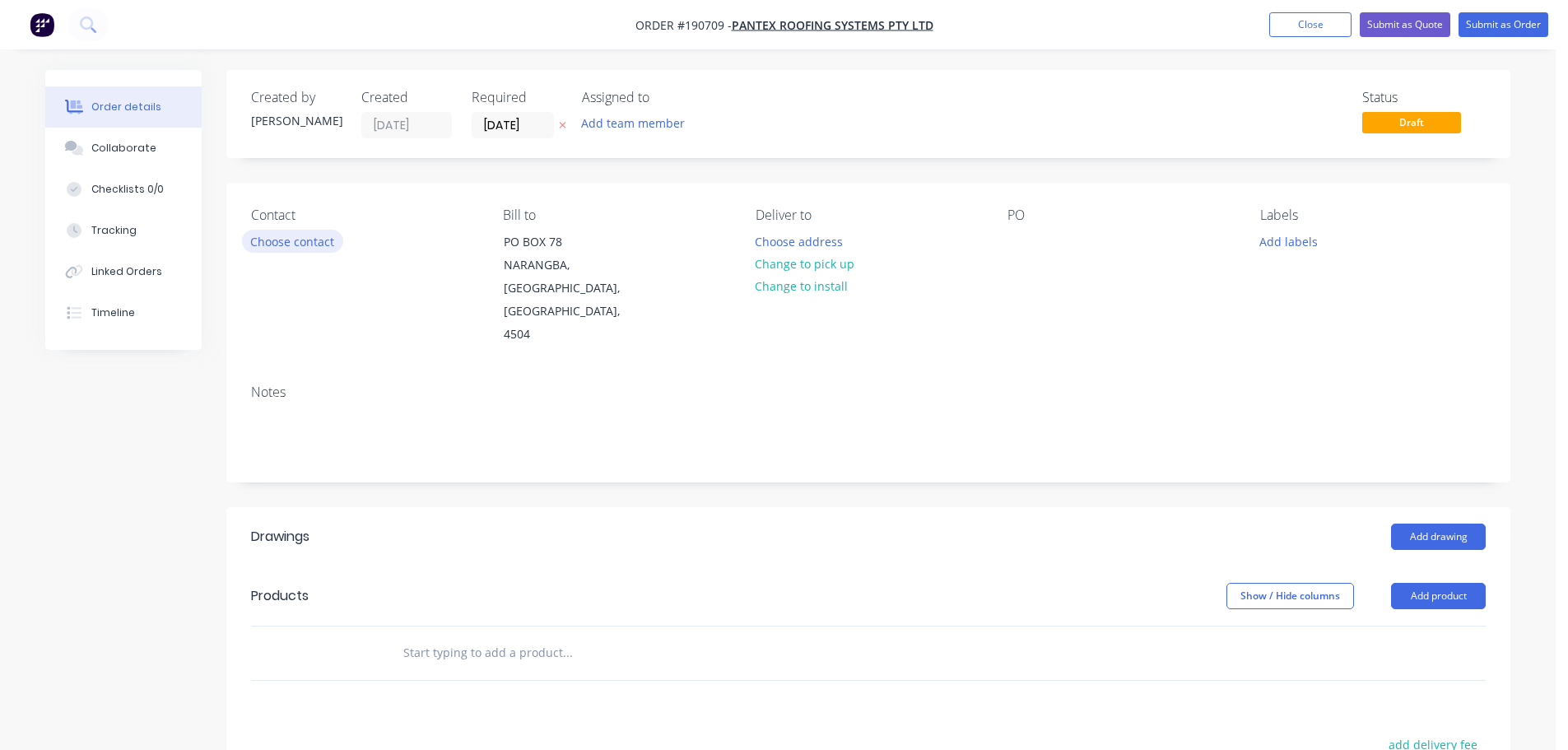
click at [286, 229] on button "Choose contact" at bounding box center [293, 240] width 101 height 22
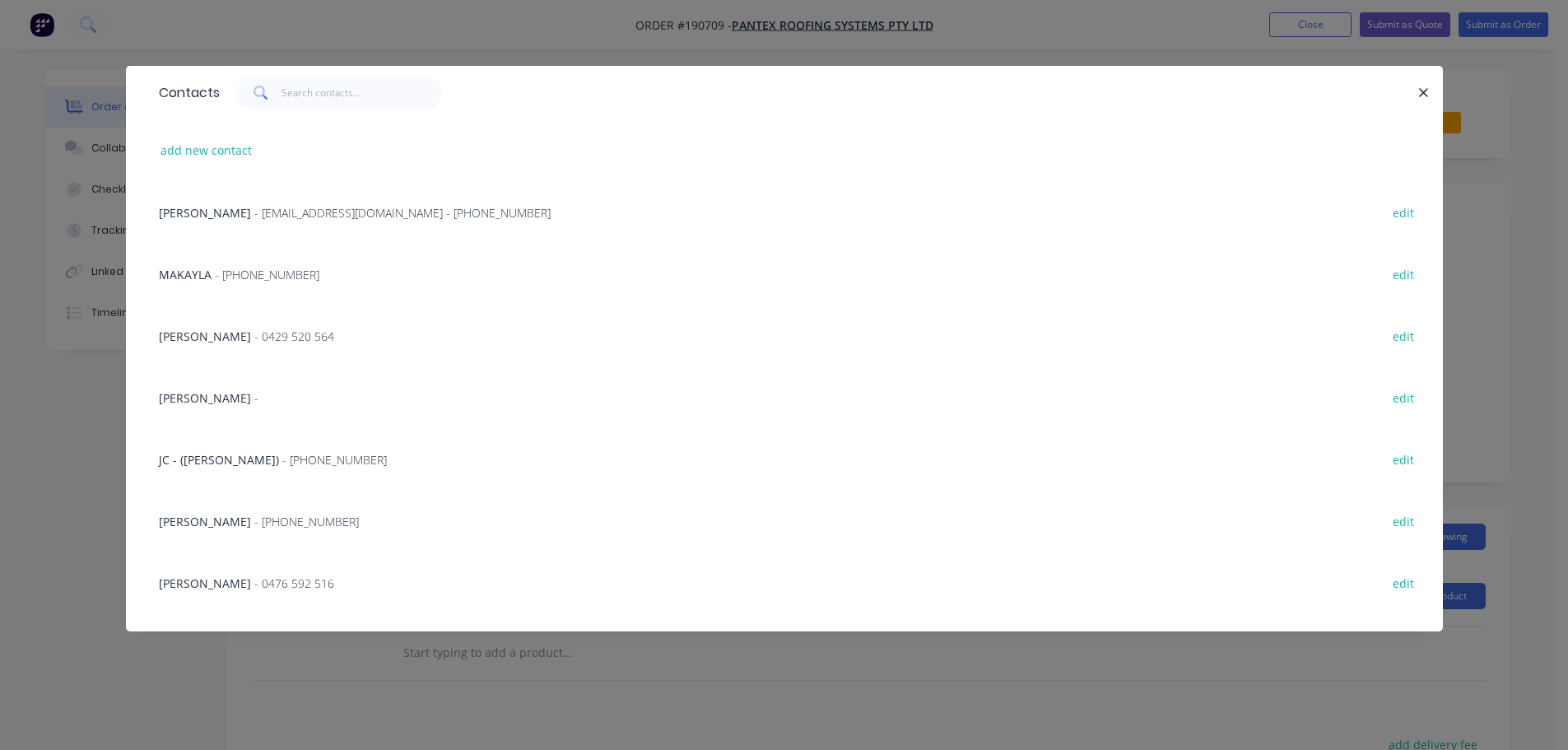
click at [307, 205] on span "- [EMAIL_ADDRESS][DOMAIN_NAME] - [PHONE_NUMBER]" at bounding box center [402, 212] width 296 height 16
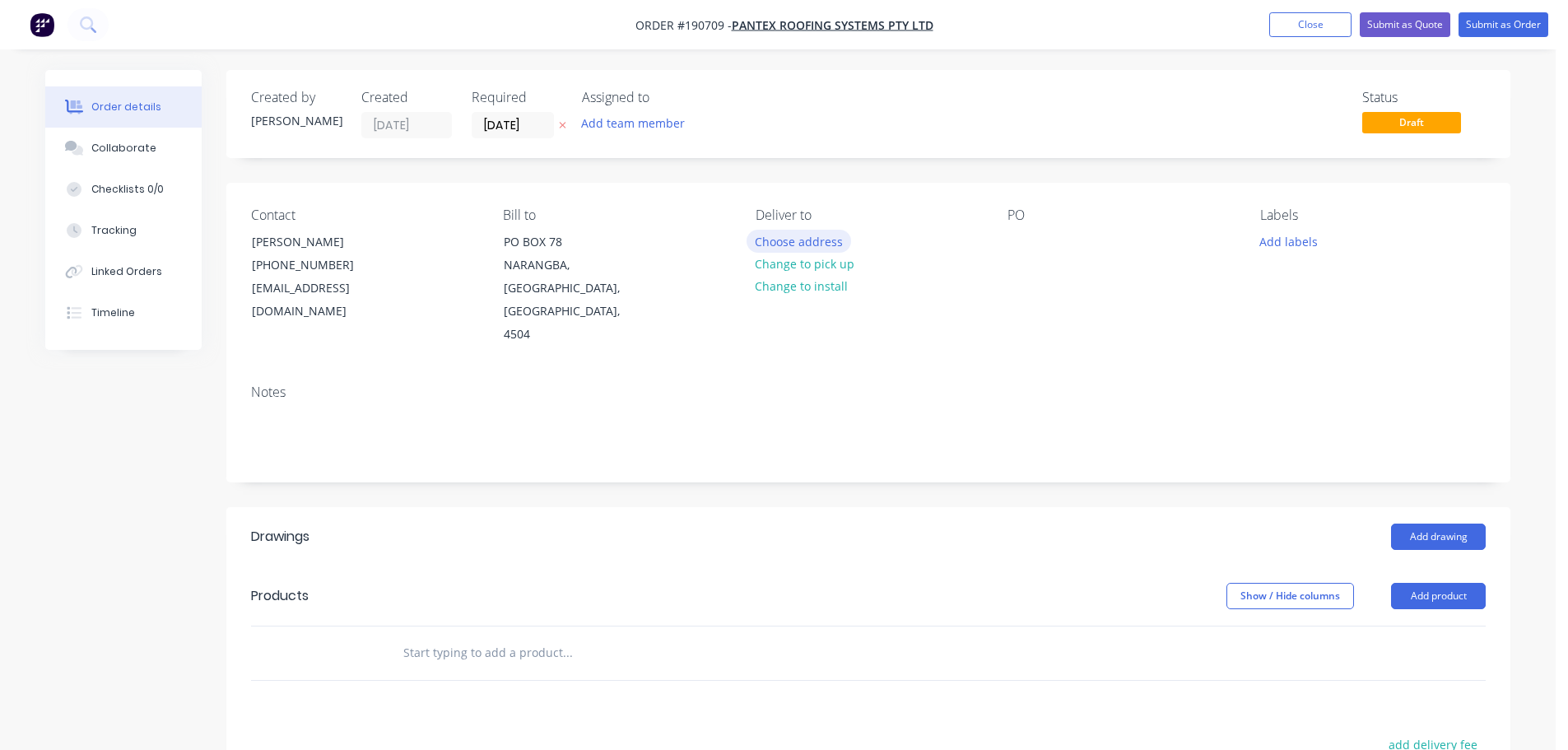
click at [840, 244] on button "Choose address" at bounding box center [799, 240] width 105 height 22
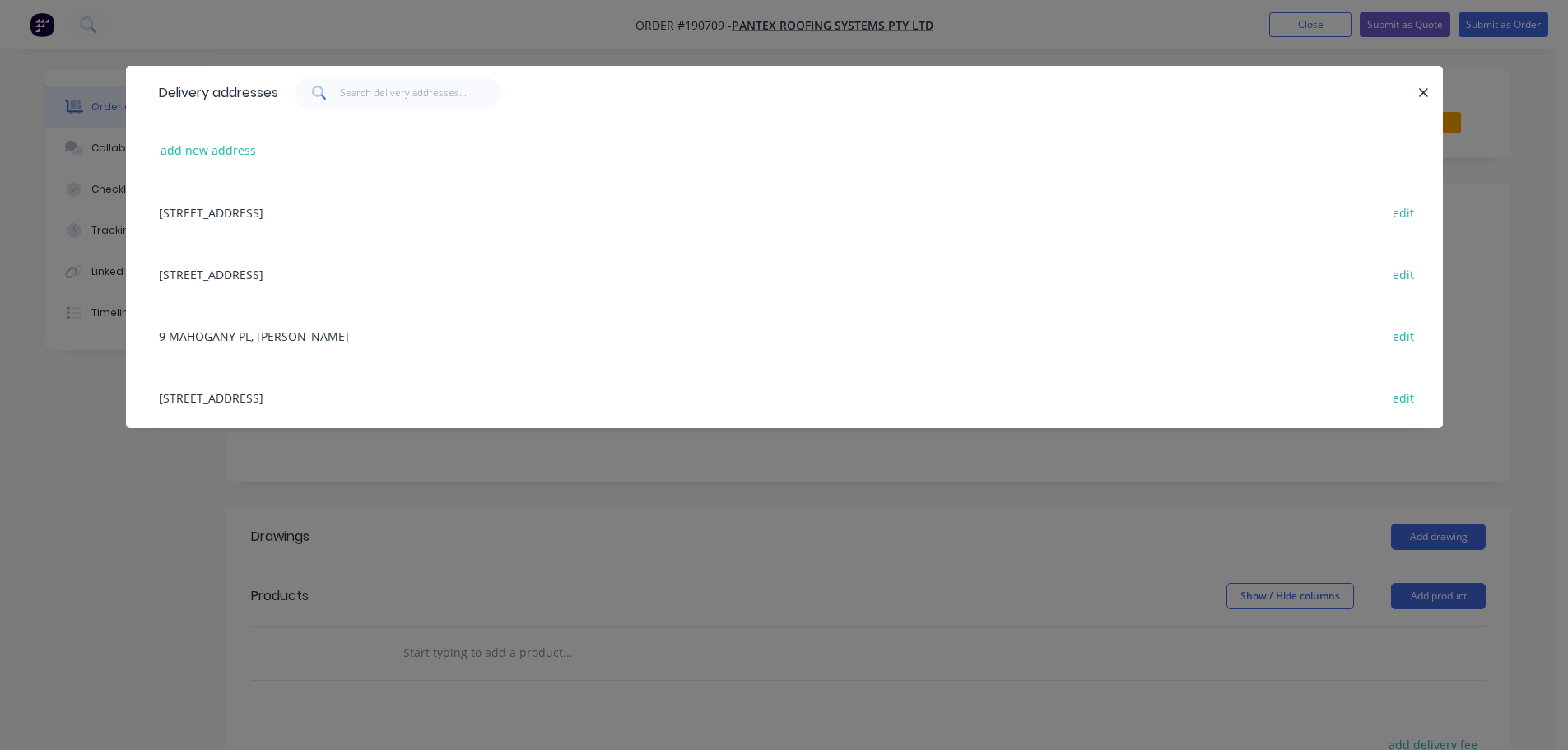
click at [359, 389] on div "[STREET_ADDRESS] edit" at bounding box center [784, 396] width 1267 height 61
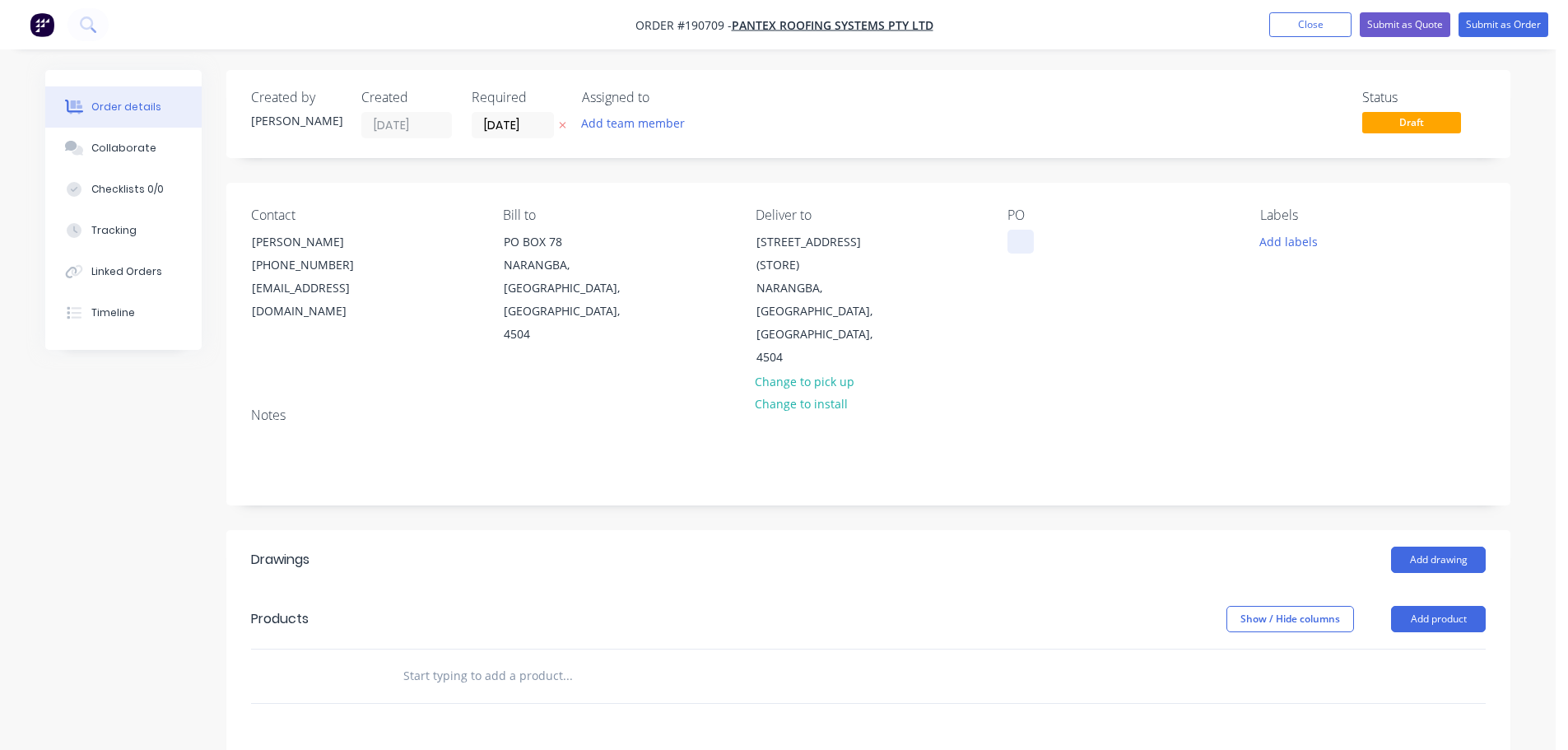
click at [1024, 241] on div at bounding box center [1021, 241] width 27 height 24
click at [1408, 546] on button "Add drawing" at bounding box center [1438, 559] width 94 height 27
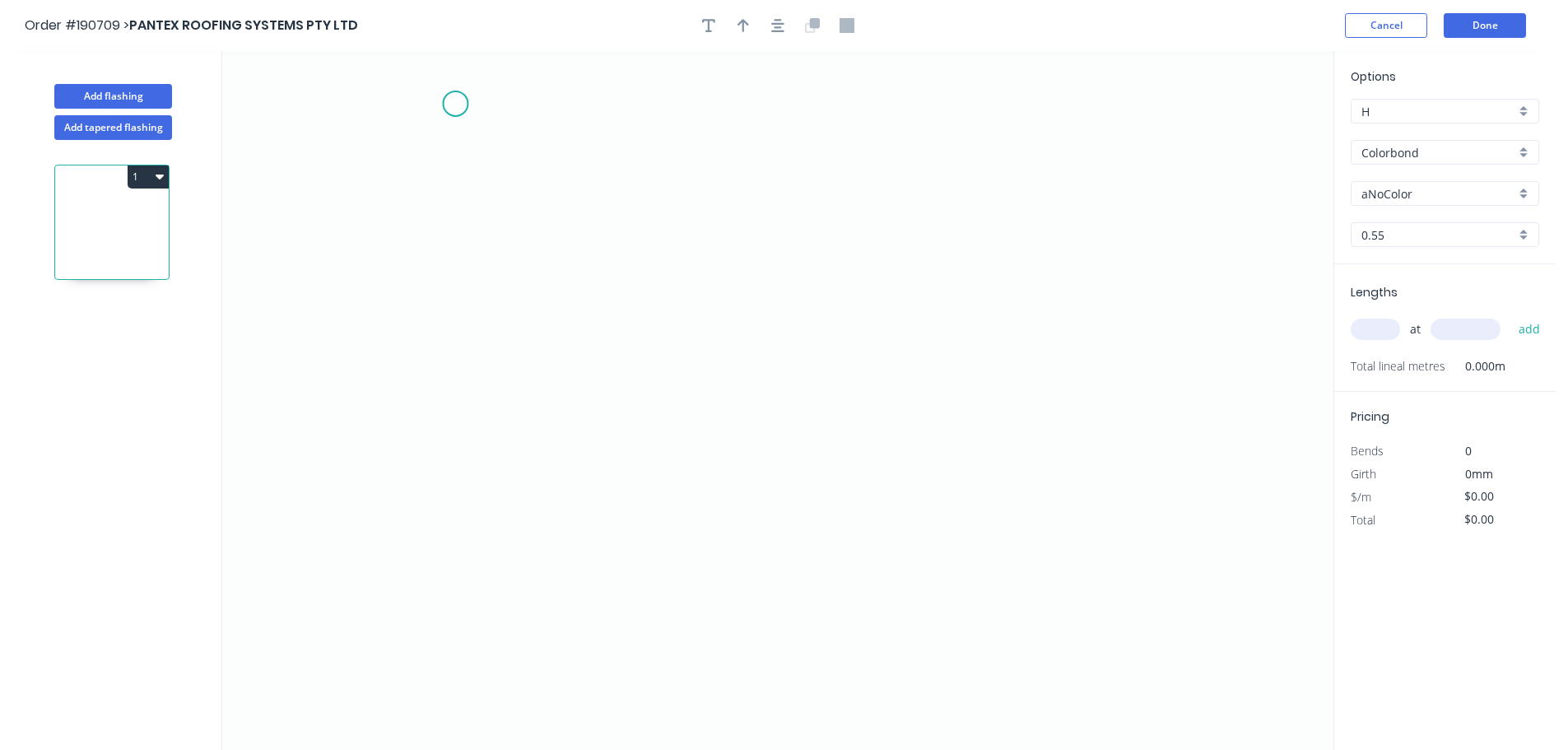
click at [455, 104] on icon "0" at bounding box center [778, 401] width 1111 height 699
click at [460, 552] on icon "0" at bounding box center [778, 401] width 1111 height 699
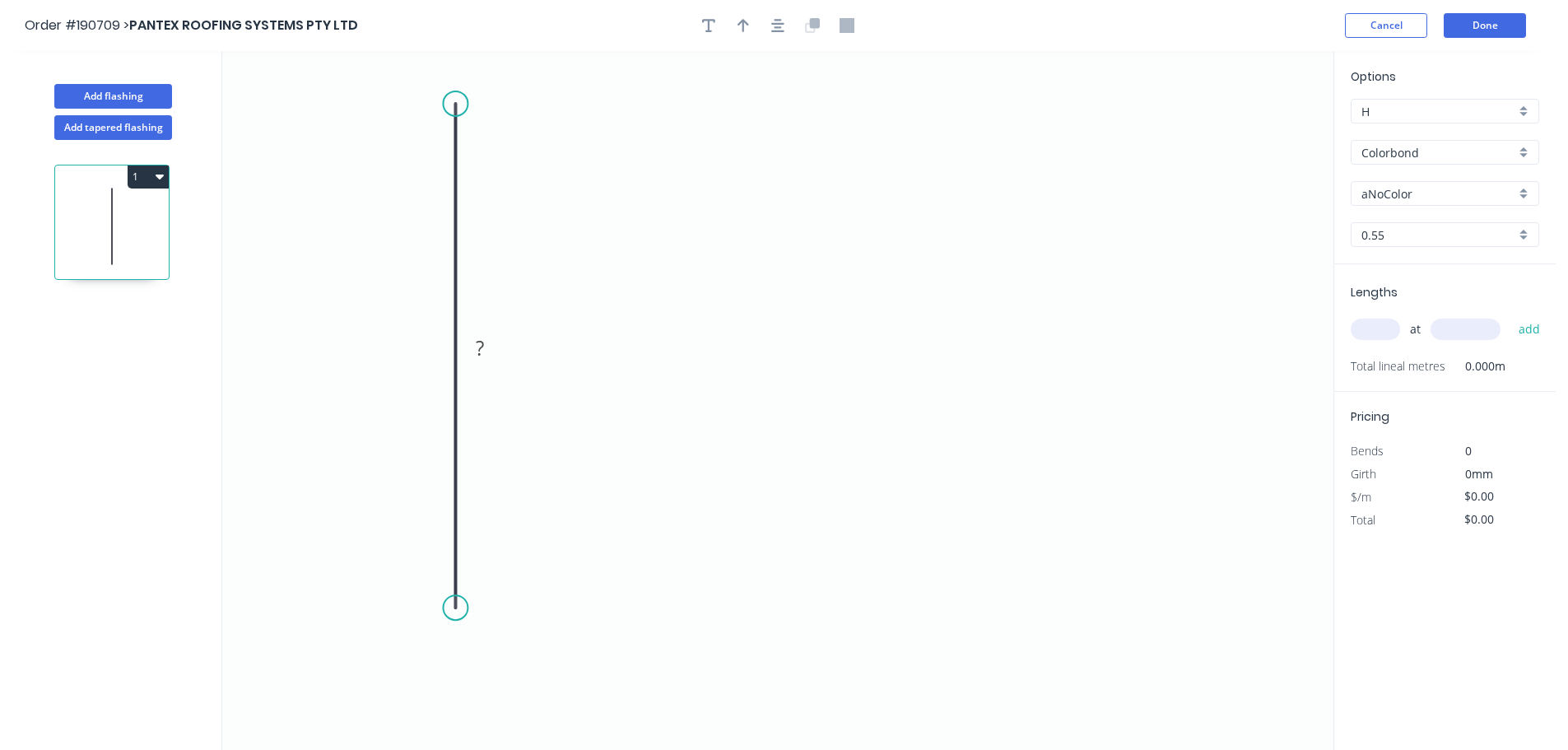
click at [454, 611] on circle at bounding box center [455, 607] width 25 height 25
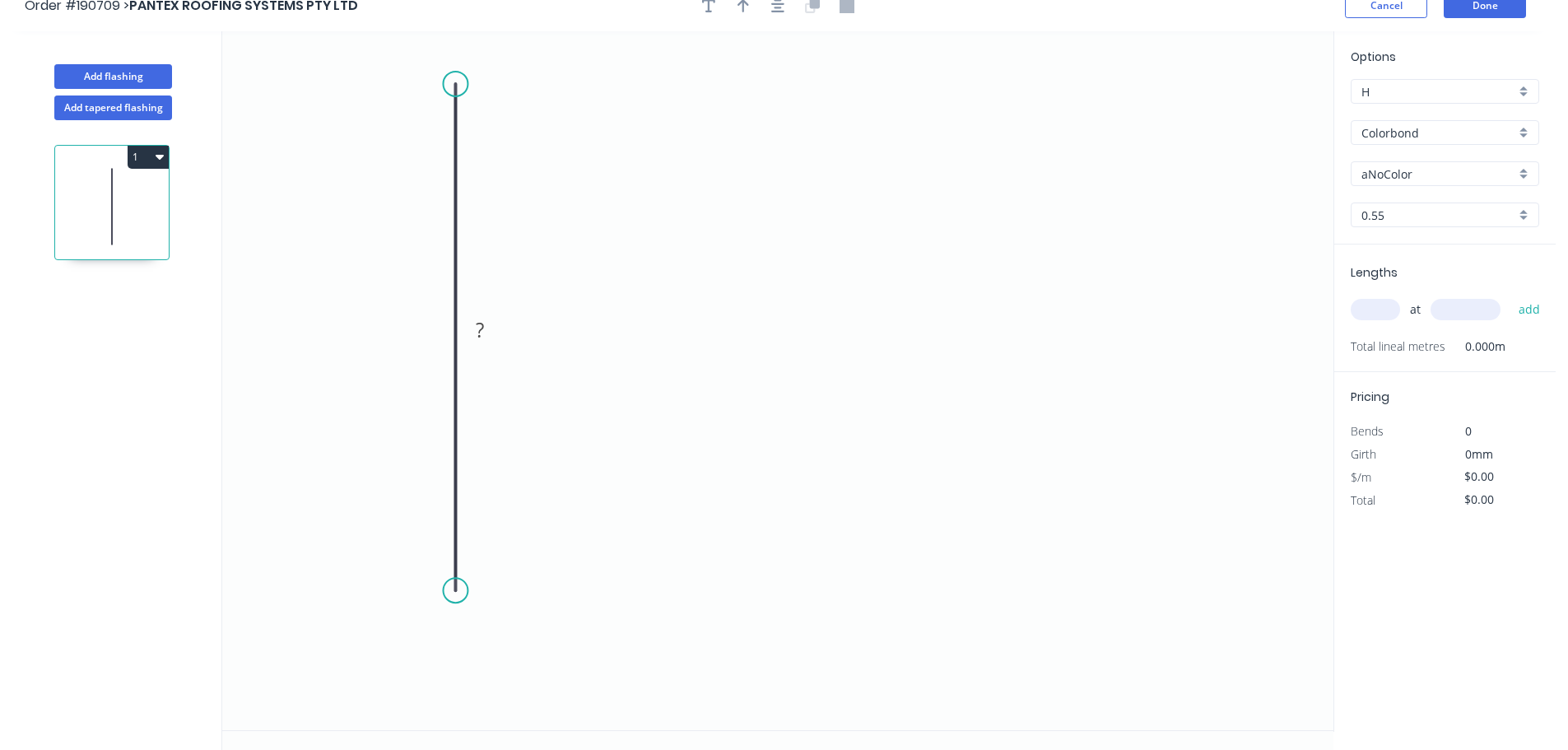
scroll to position [30, 0]
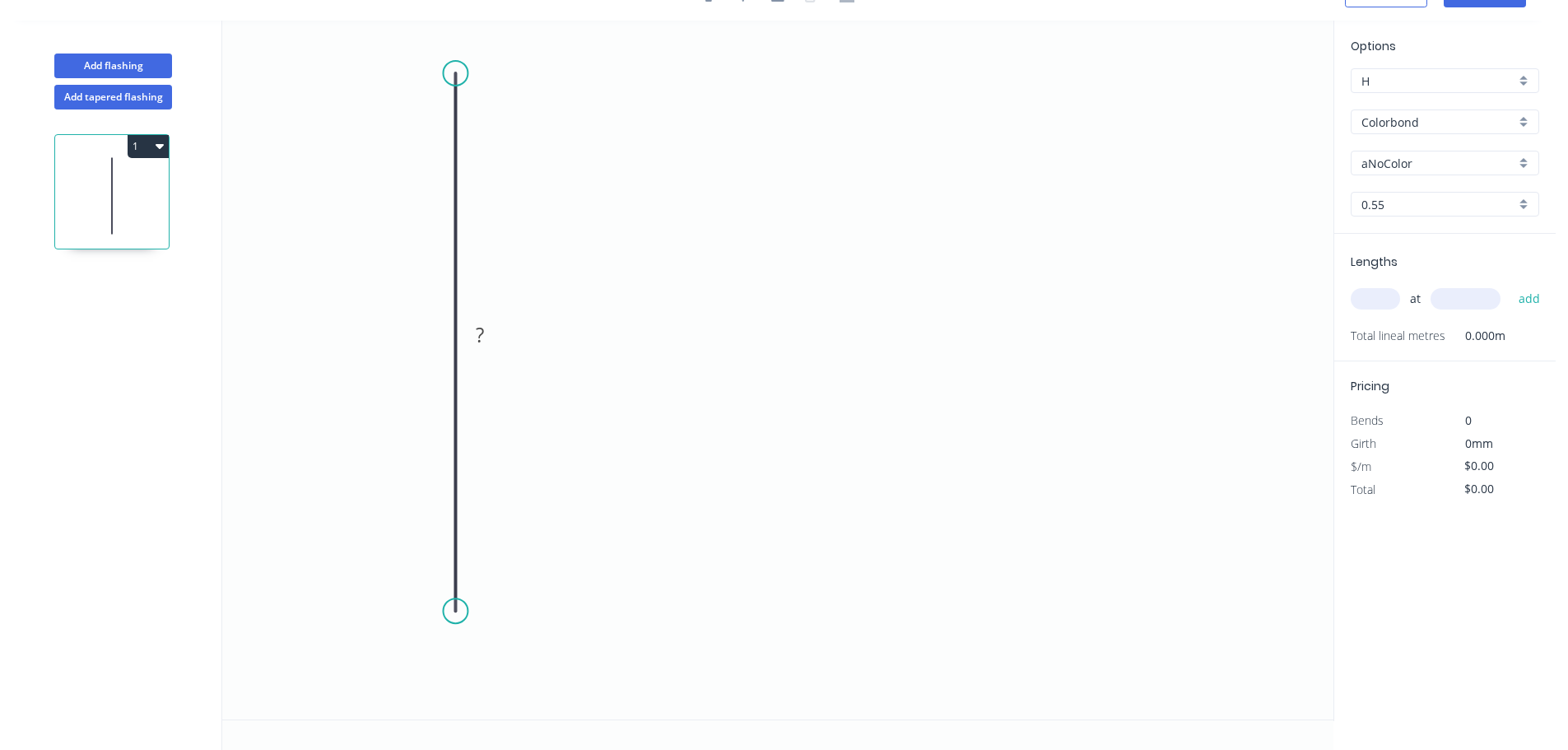
drag, startPoint x: 458, startPoint y: 581, endPoint x: 465, endPoint y: 612, distance: 31.8
click at [465, 612] on circle at bounding box center [455, 610] width 25 height 25
drag, startPoint x: 458, startPoint y: 613, endPoint x: 459, endPoint y: 605, distance: 8.1
click at [459, 605] on circle at bounding box center [455, 603] width 25 height 25
click at [459, 604] on circle at bounding box center [455, 603] width 25 height 25
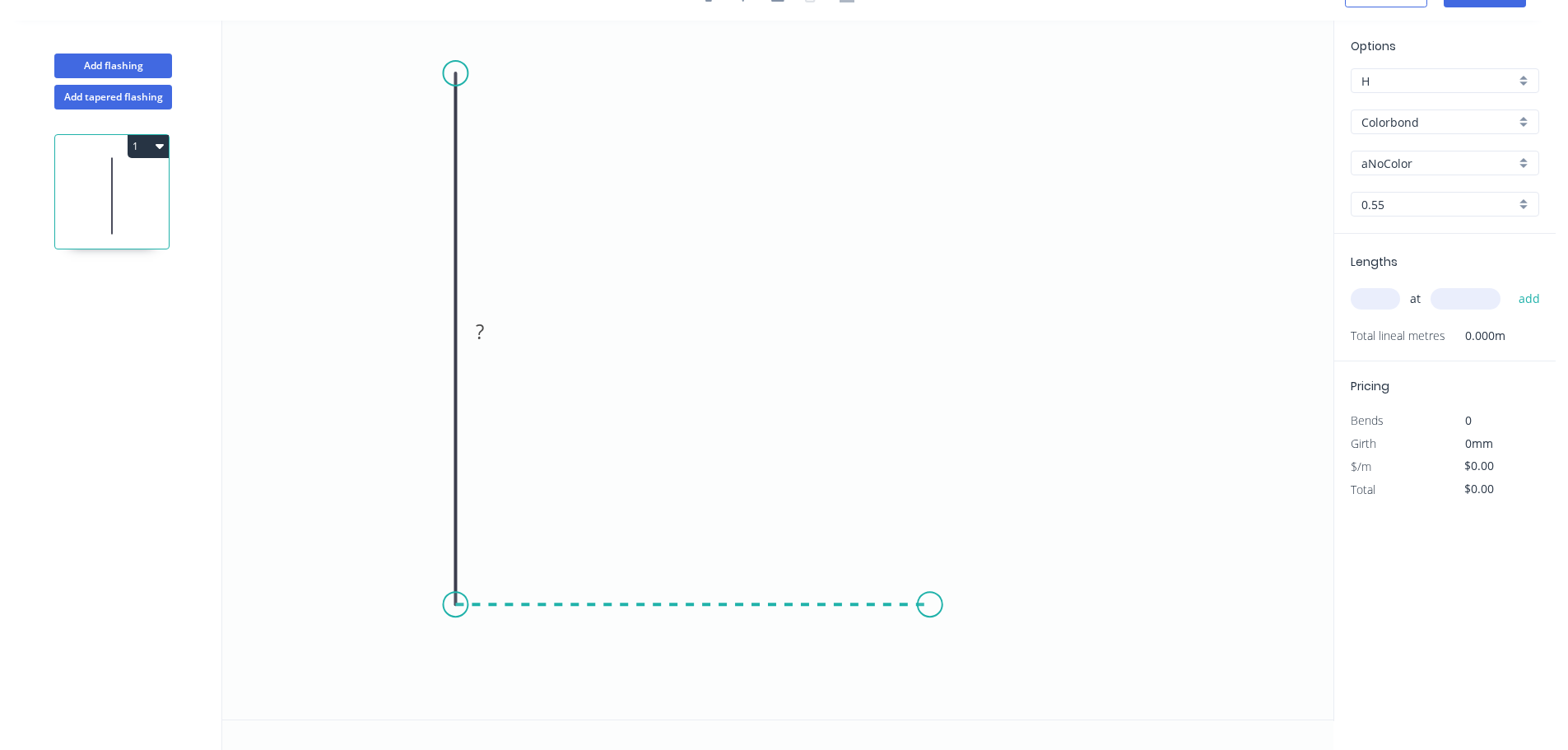
click at [930, 606] on icon "0 ?" at bounding box center [778, 369] width 1111 height 699
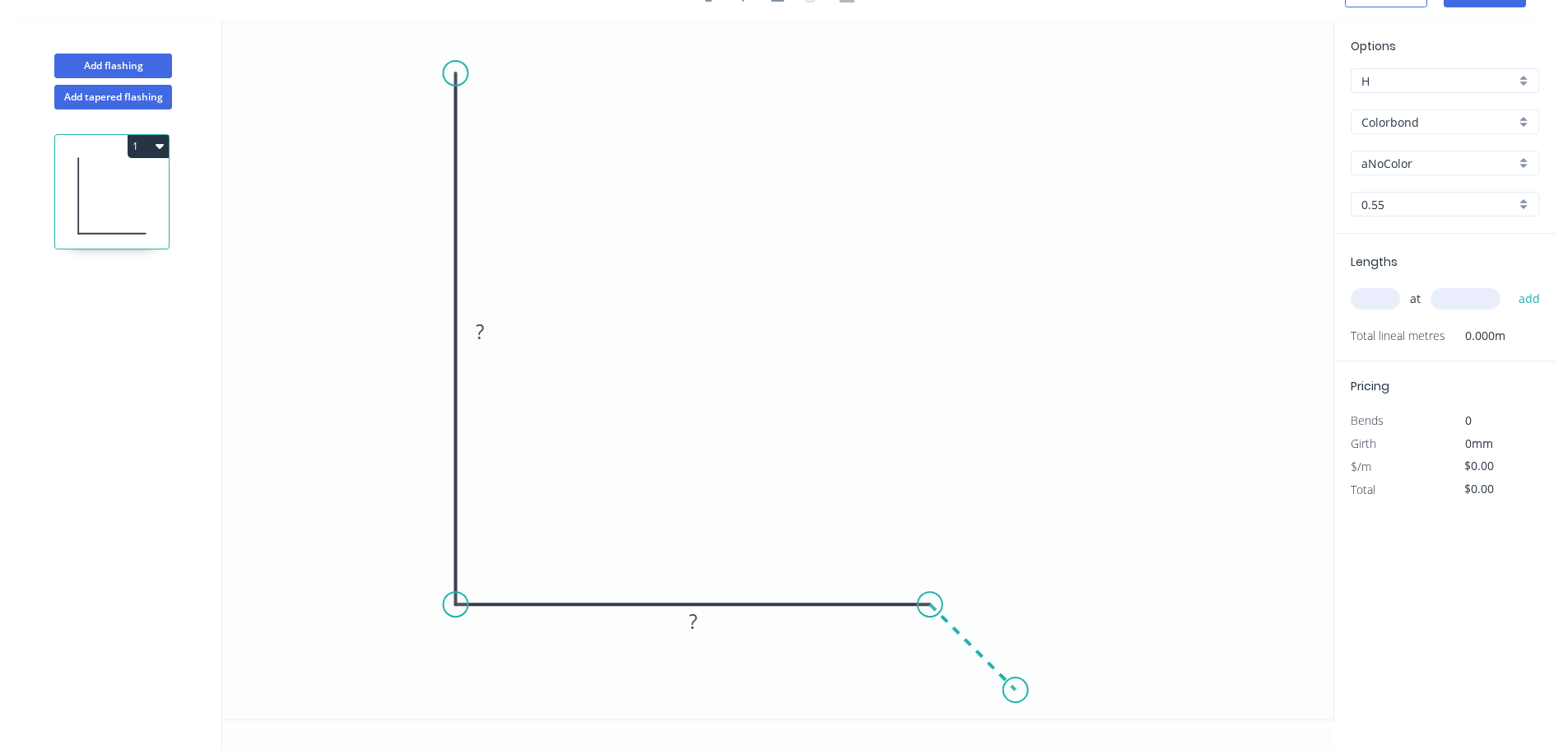
click at [1016, 687] on icon "0 ? ?" at bounding box center [778, 369] width 1111 height 699
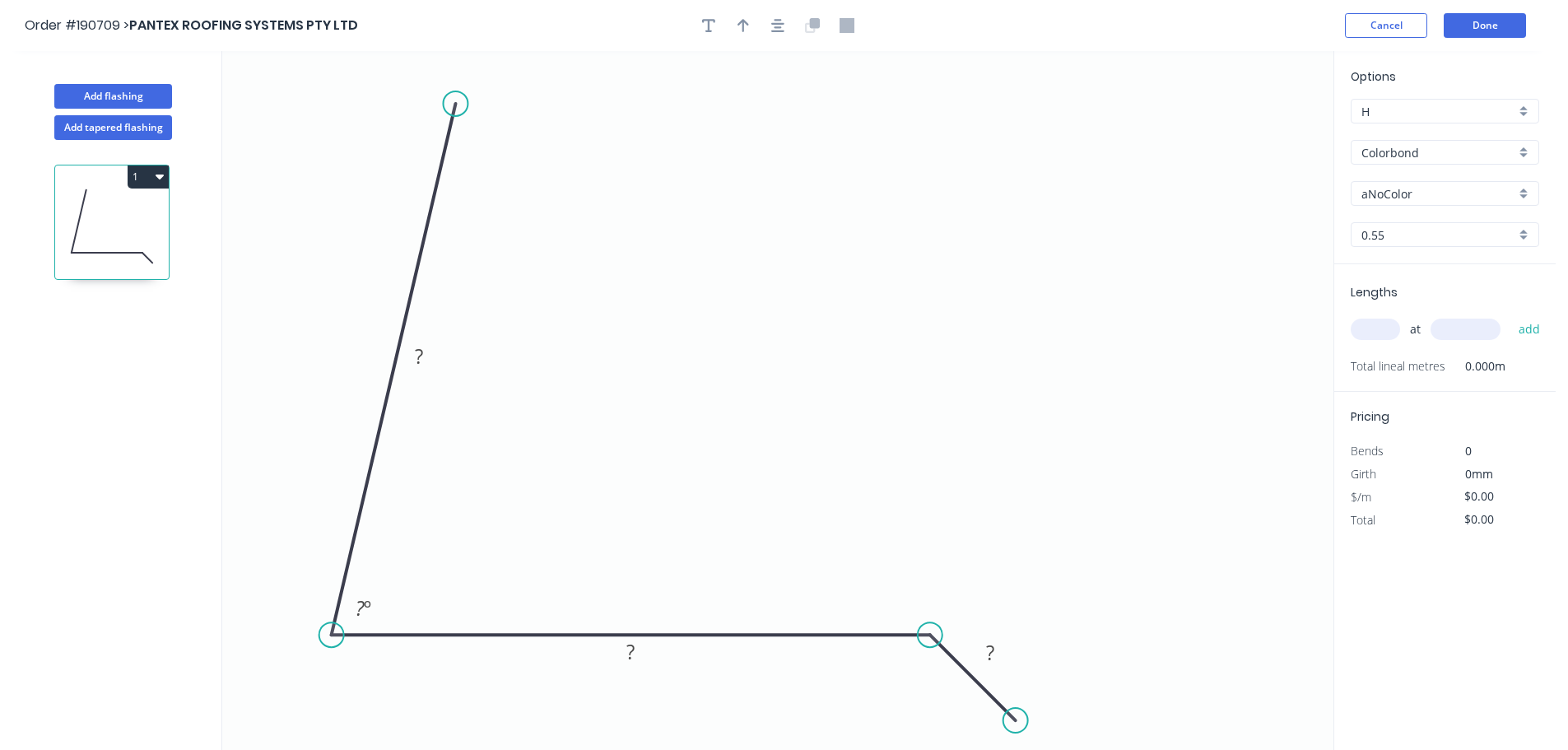
drag, startPoint x: 367, startPoint y: 632, endPoint x: 326, endPoint y: 628, distance: 41.2
click at [326, 633] on circle at bounding box center [331, 634] width 25 height 25
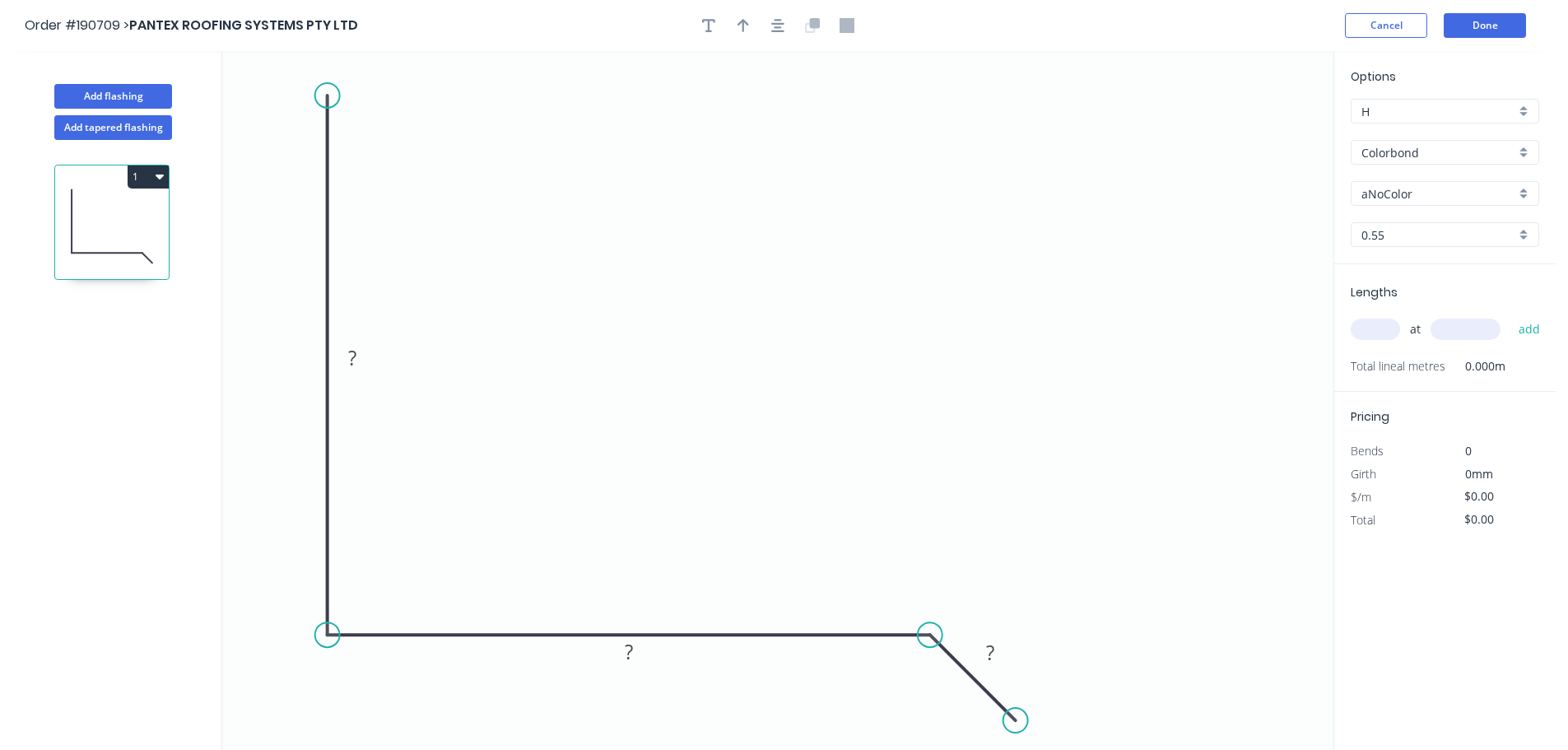
drag, startPoint x: 393, startPoint y: 100, endPoint x: 355, endPoint y: 95, distance: 38.3
click at [355, 95] on icon "0 ? ? ?" at bounding box center [778, 401] width 1111 height 699
click at [781, 17] on button "button" at bounding box center [778, 25] width 25 height 25
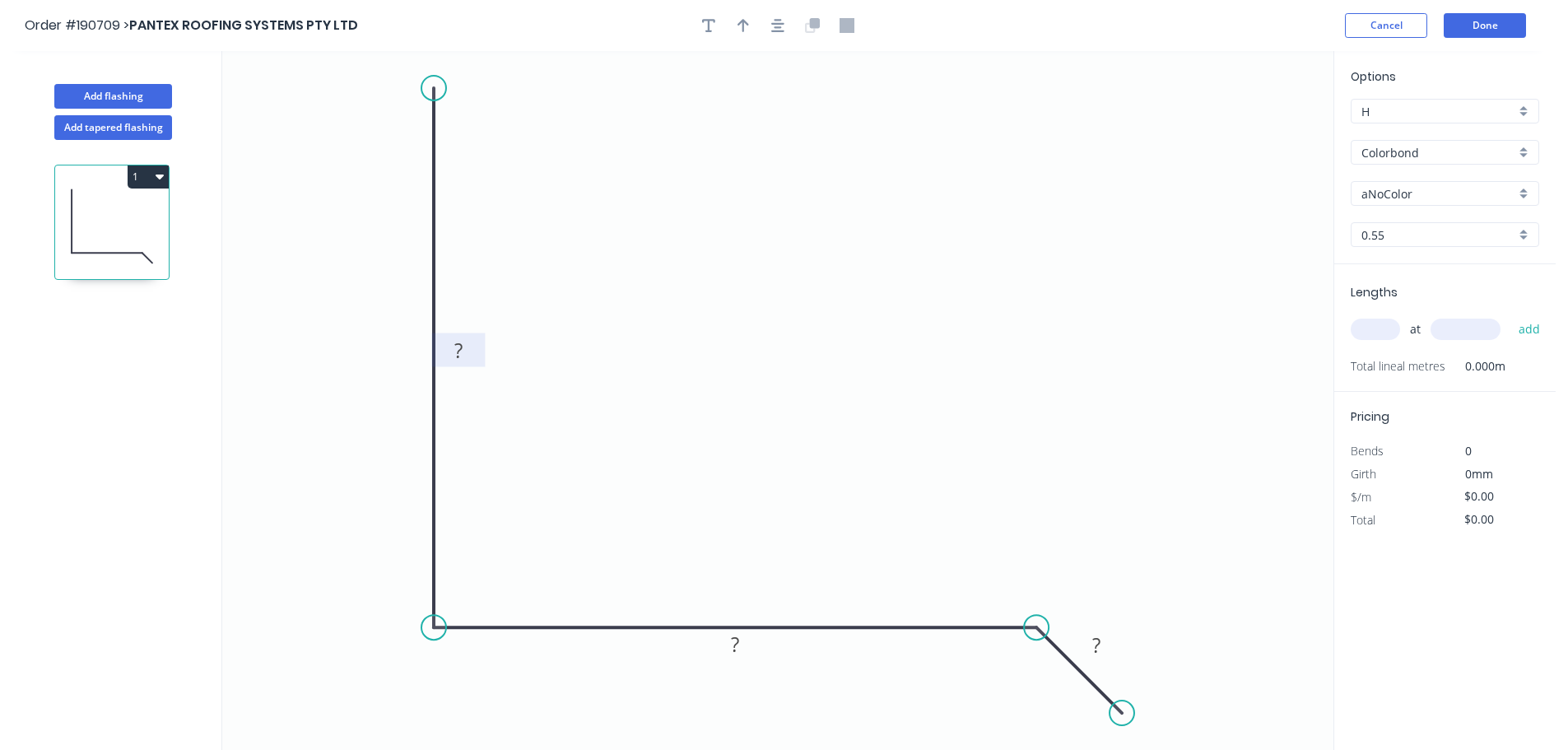
click at [460, 341] on tspan "?" at bounding box center [458, 350] width 8 height 28
click at [779, 28] on icon "button" at bounding box center [778, 26] width 13 height 13
type input "$19.99"
click at [738, 32] on icon "button" at bounding box center [743, 26] width 12 height 15
drag, startPoint x: 1252, startPoint y: 130, endPoint x: 790, endPoint y: 124, distance: 462.0
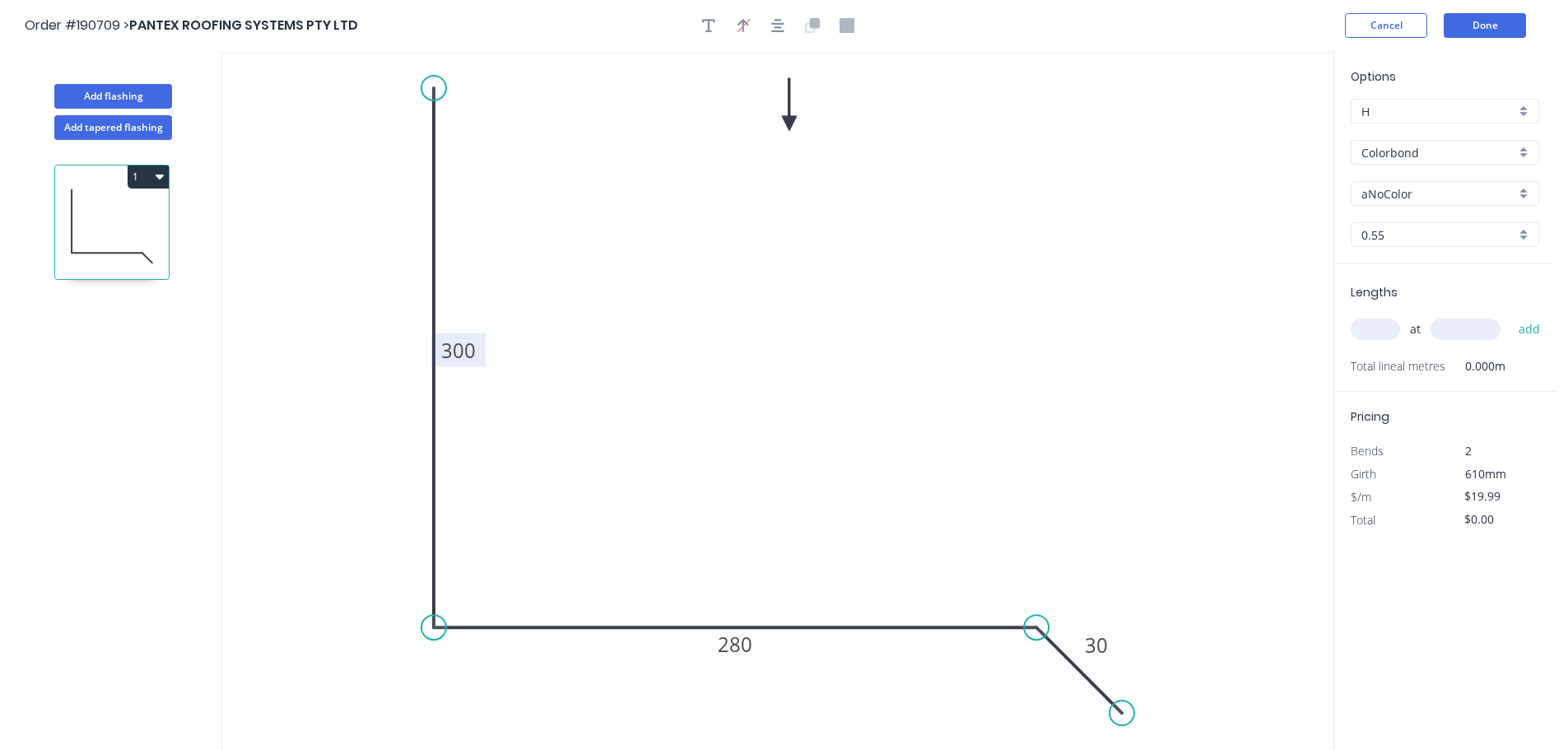
click at [789, 124] on icon at bounding box center [790, 104] width 15 height 52
click at [1419, 195] on input "aNoColor" at bounding box center [1438, 193] width 154 height 17
click at [1424, 166] on div "Options H H Colorbond Colorbond Colorbond (Premium) Colorbond Coolmax Colorbond…" at bounding box center [1444, 166] width 221 height 197
type input "aNoColor"
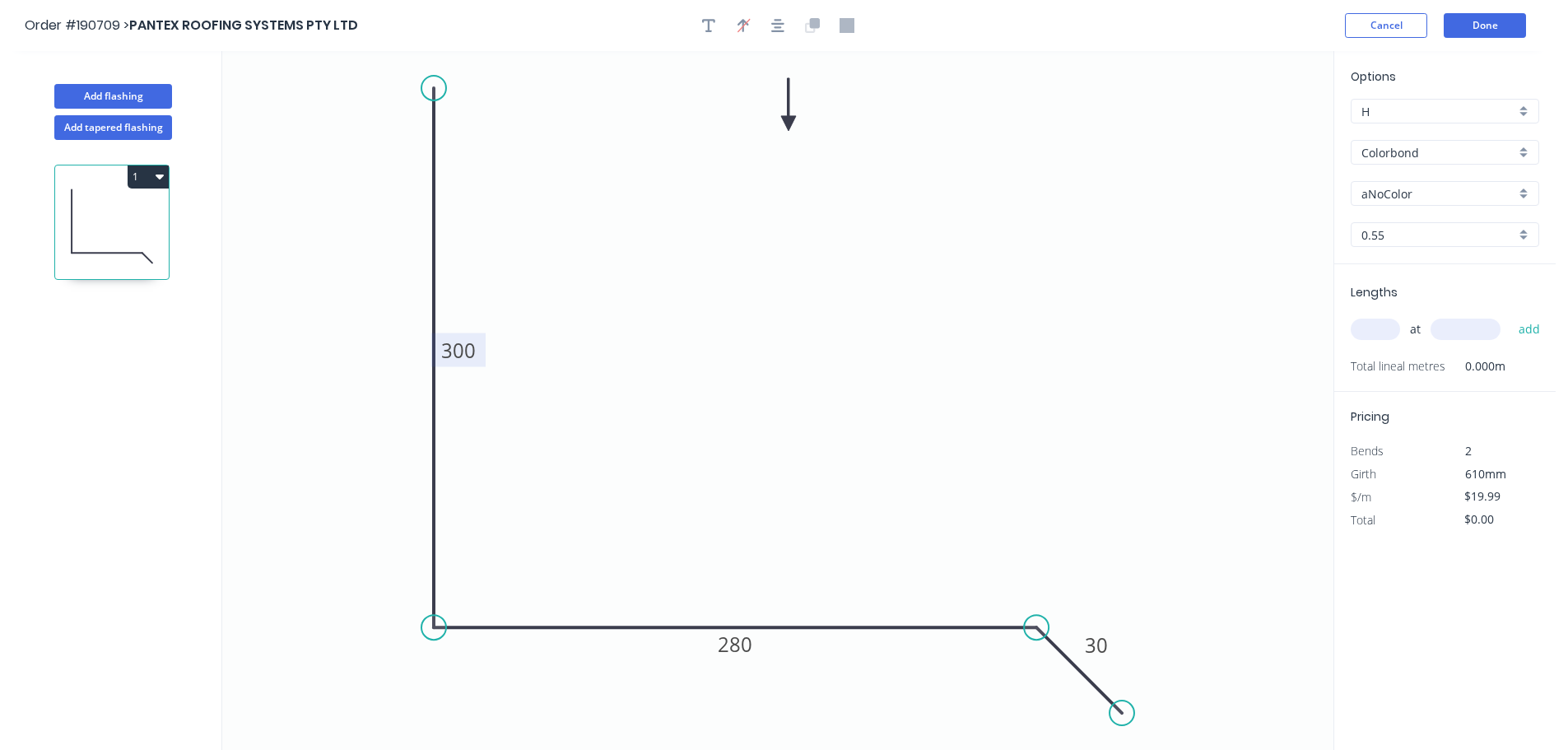
click at [1425, 162] on div "Colorbond" at bounding box center [1445, 152] width 189 height 25
click at [1461, 300] on div "Zincalume" at bounding box center [1445, 295] width 187 height 28
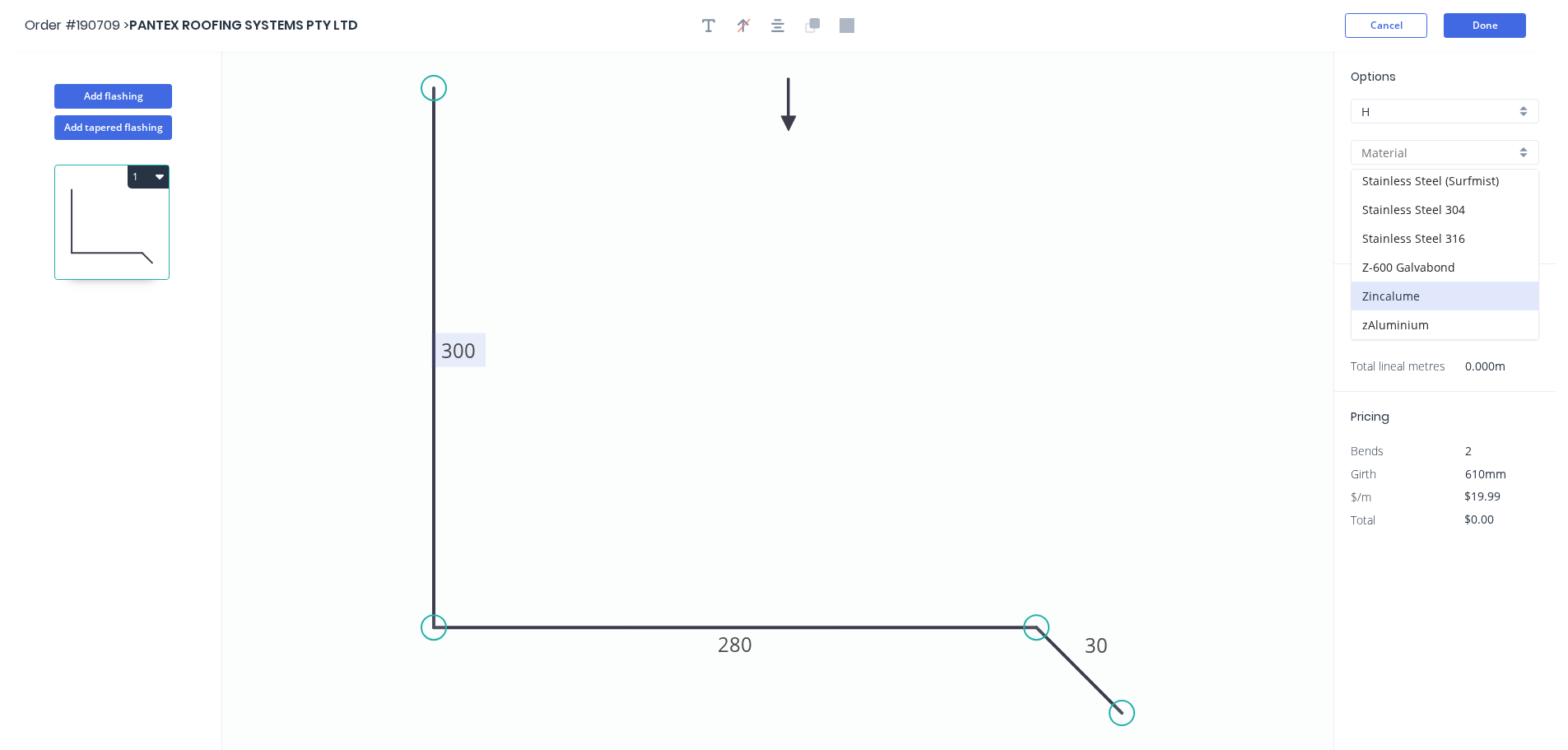
type input "Zincalume"
type input "$18.08"
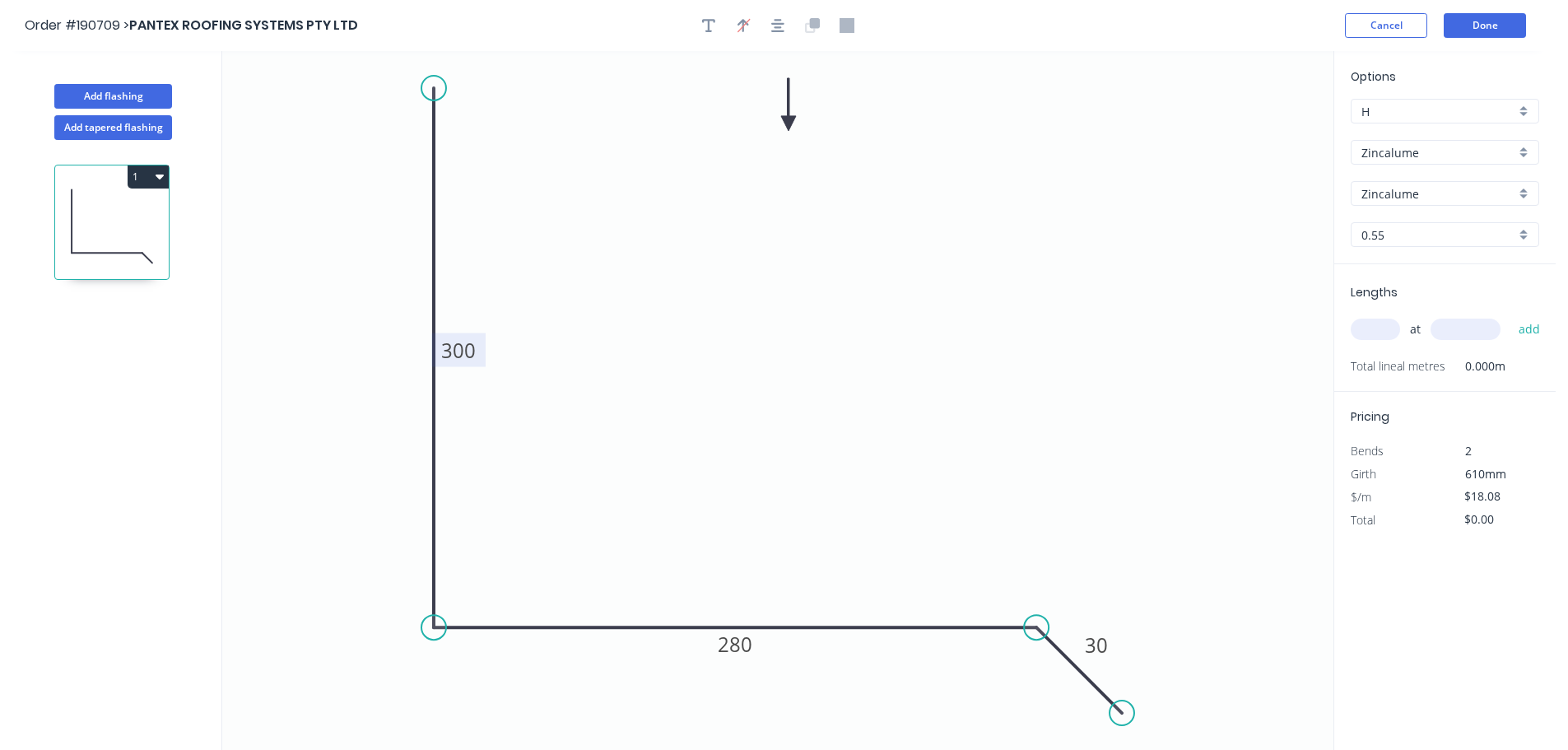
click at [1373, 332] on input "text" at bounding box center [1375, 328] width 50 height 21
type input "1"
type input "4000"
click at [1510, 315] on button "add" at bounding box center [1529, 329] width 39 height 28
type input "$72.32"
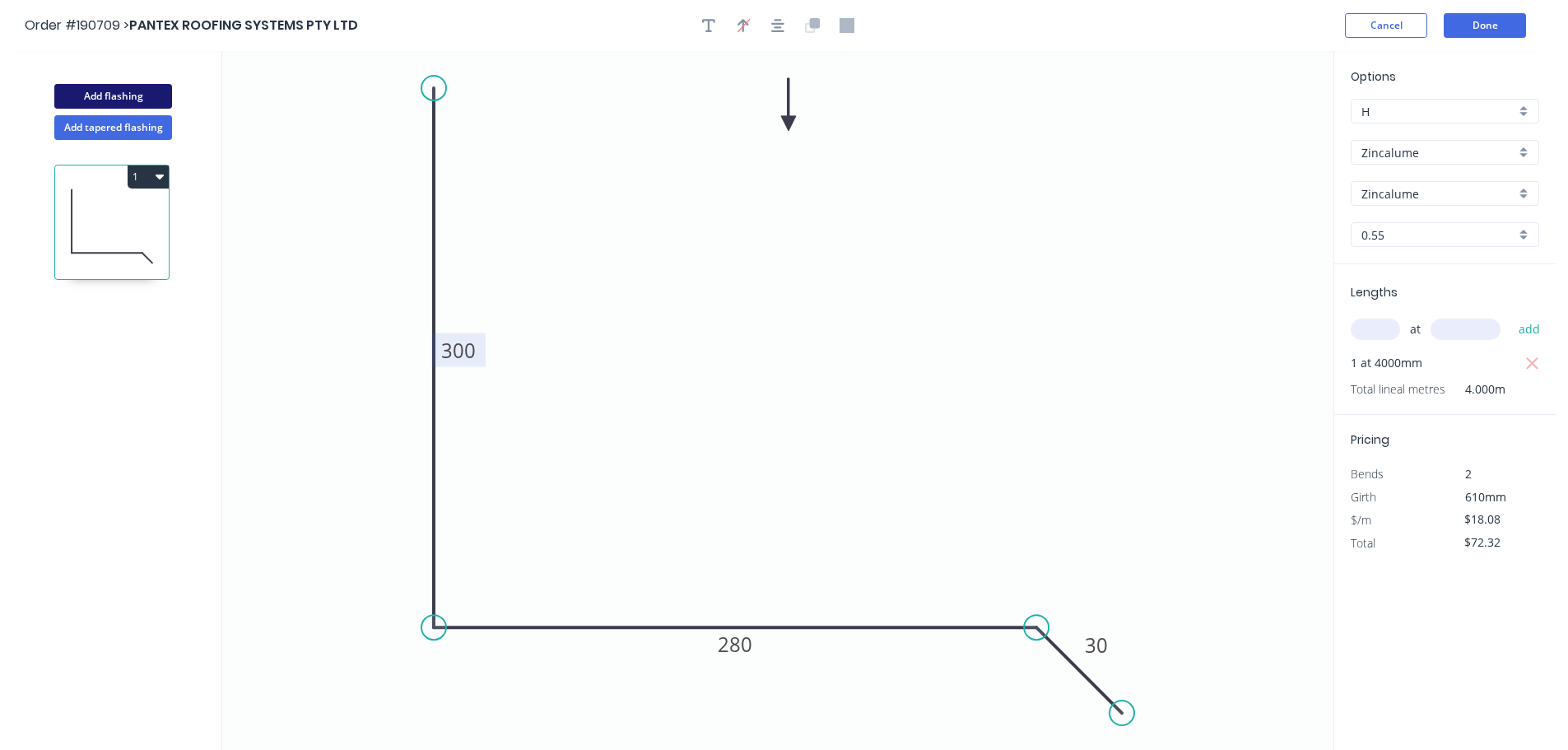
click at [165, 96] on button "Add flashing" at bounding box center [113, 96] width 117 height 25
type input "$0.00"
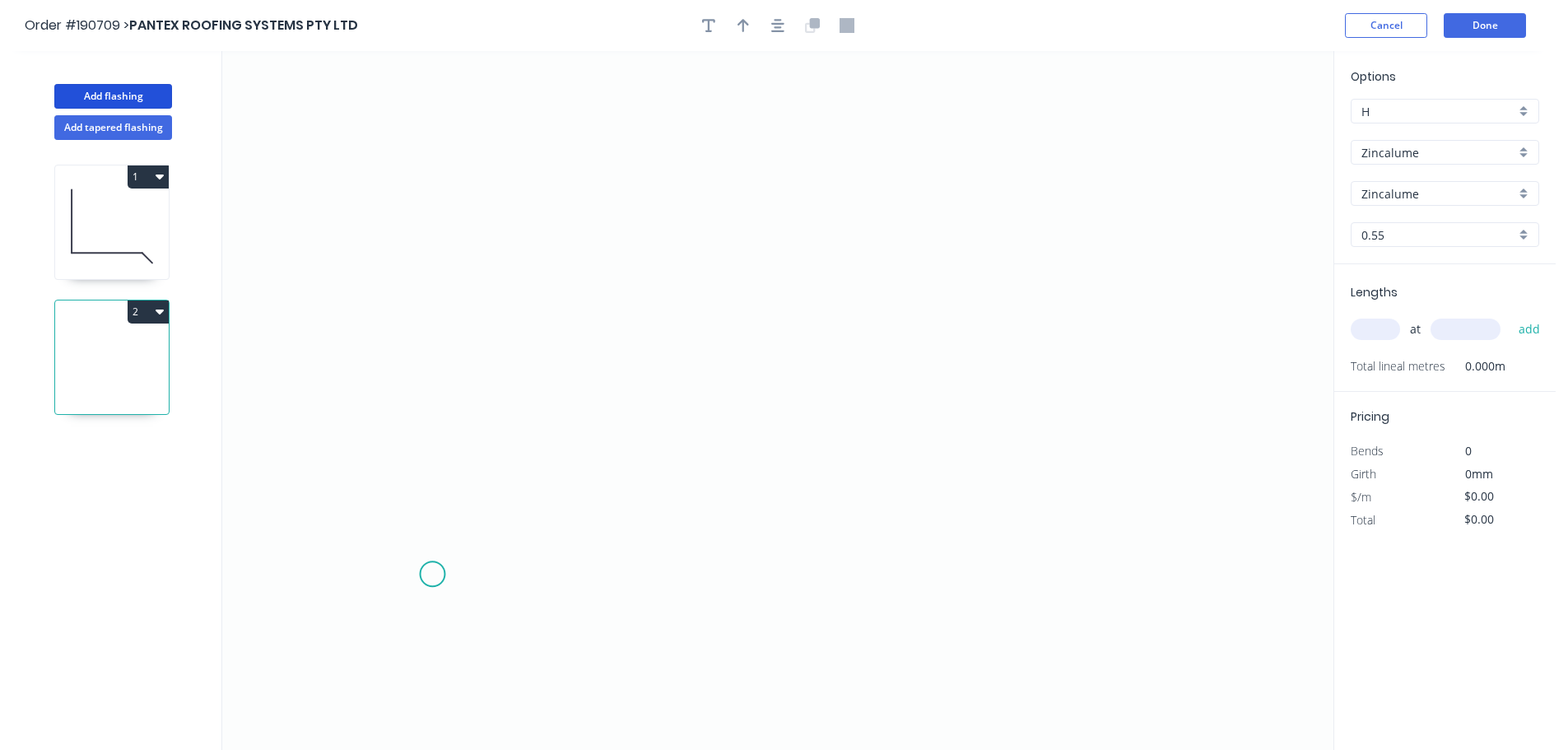
click at [425, 573] on icon "0" at bounding box center [778, 401] width 1111 height 699
click at [429, 116] on icon "0" at bounding box center [778, 401] width 1111 height 699
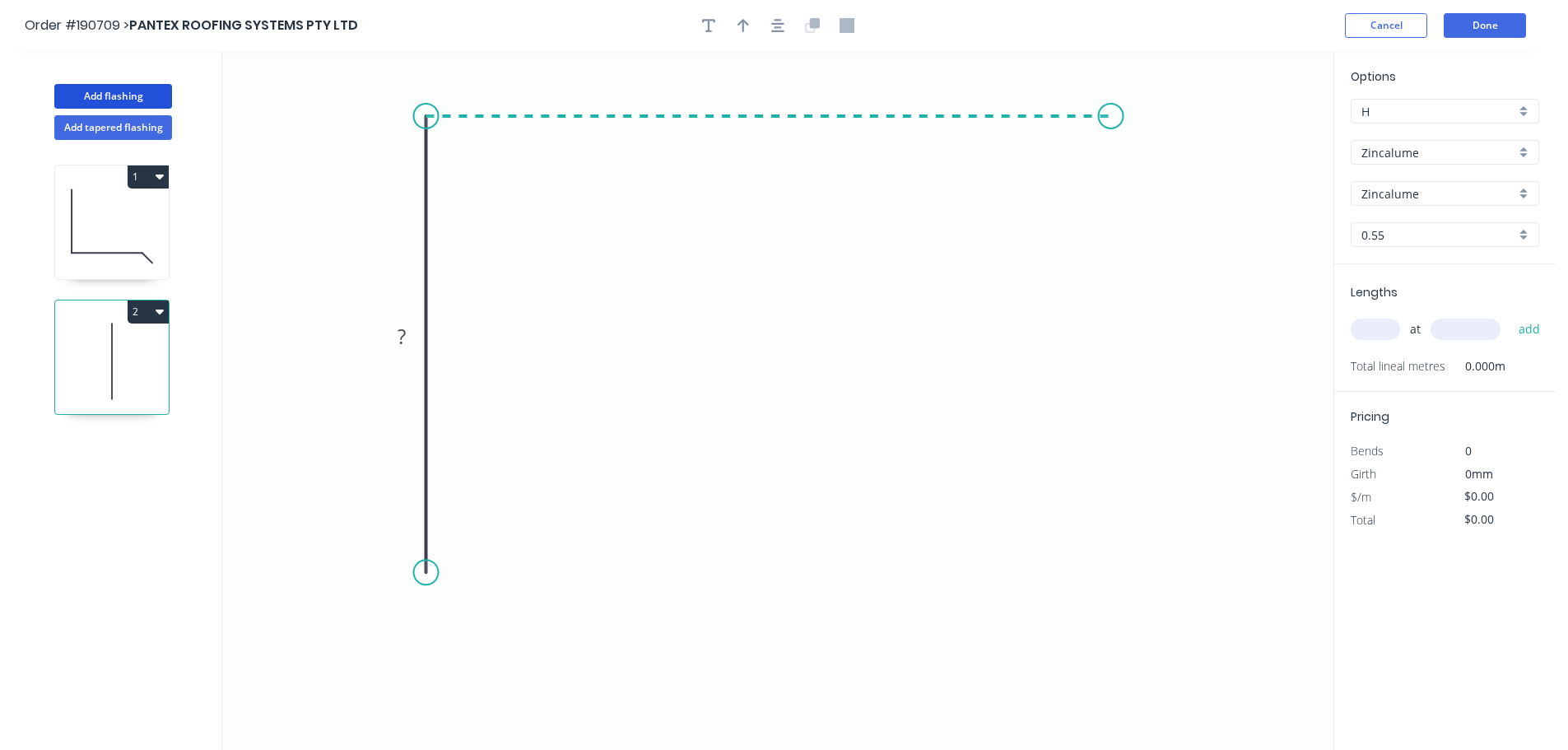
click at [1111, 140] on icon "0 ?" at bounding box center [778, 401] width 1111 height 699
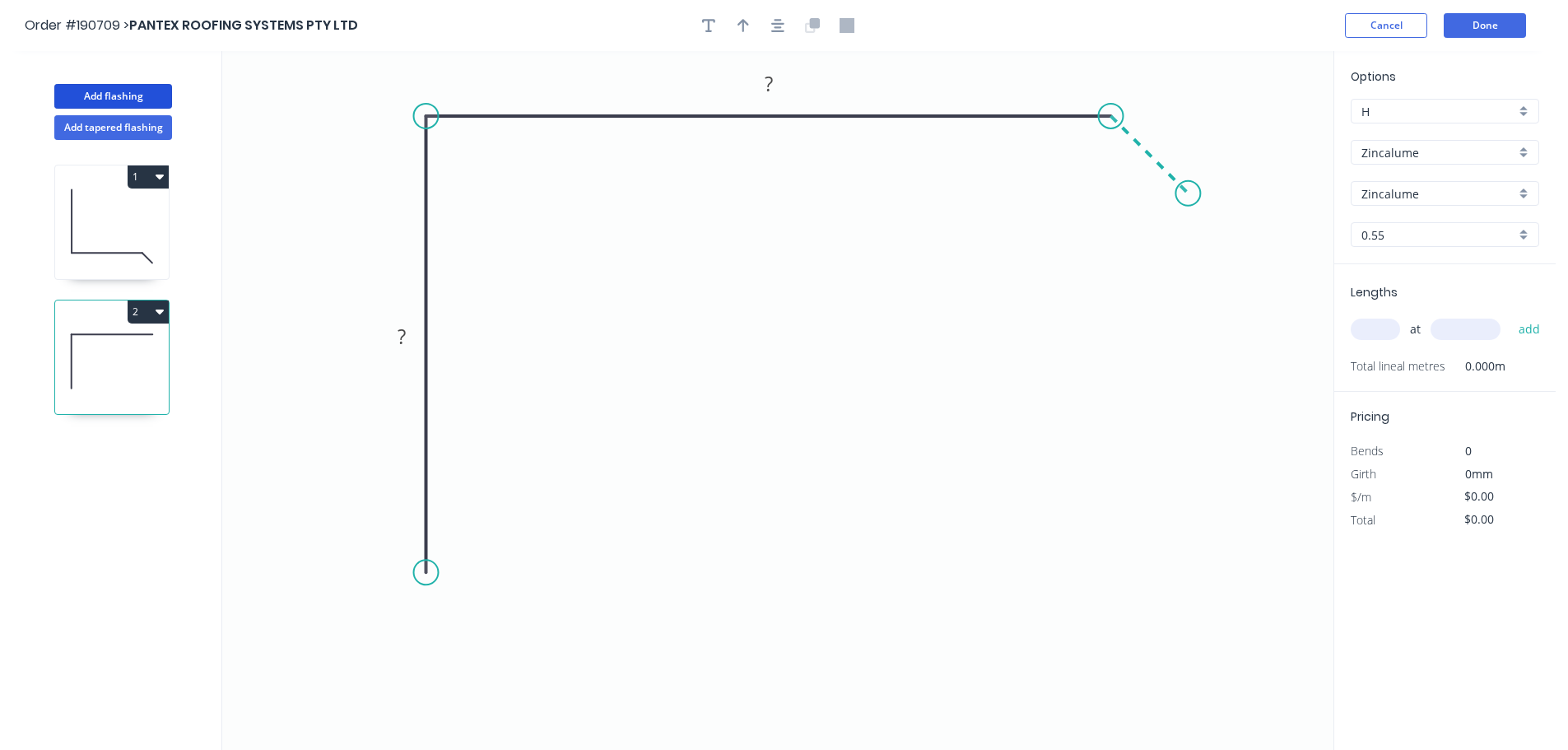
click at [1188, 197] on icon "0 ? ?" at bounding box center [778, 401] width 1111 height 699
drag, startPoint x: 432, startPoint y: 575, endPoint x: 427, endPoint y: 593, distance: 18.7
click at [427, 593] on circle at bounding box center [425, 592] width 25 height 25
click at [423, 593] on circle at bounding box center [425, 592] width 25 height 25
click at [422, 603] on circle at bounding box center [425, 592] width 25 height 25
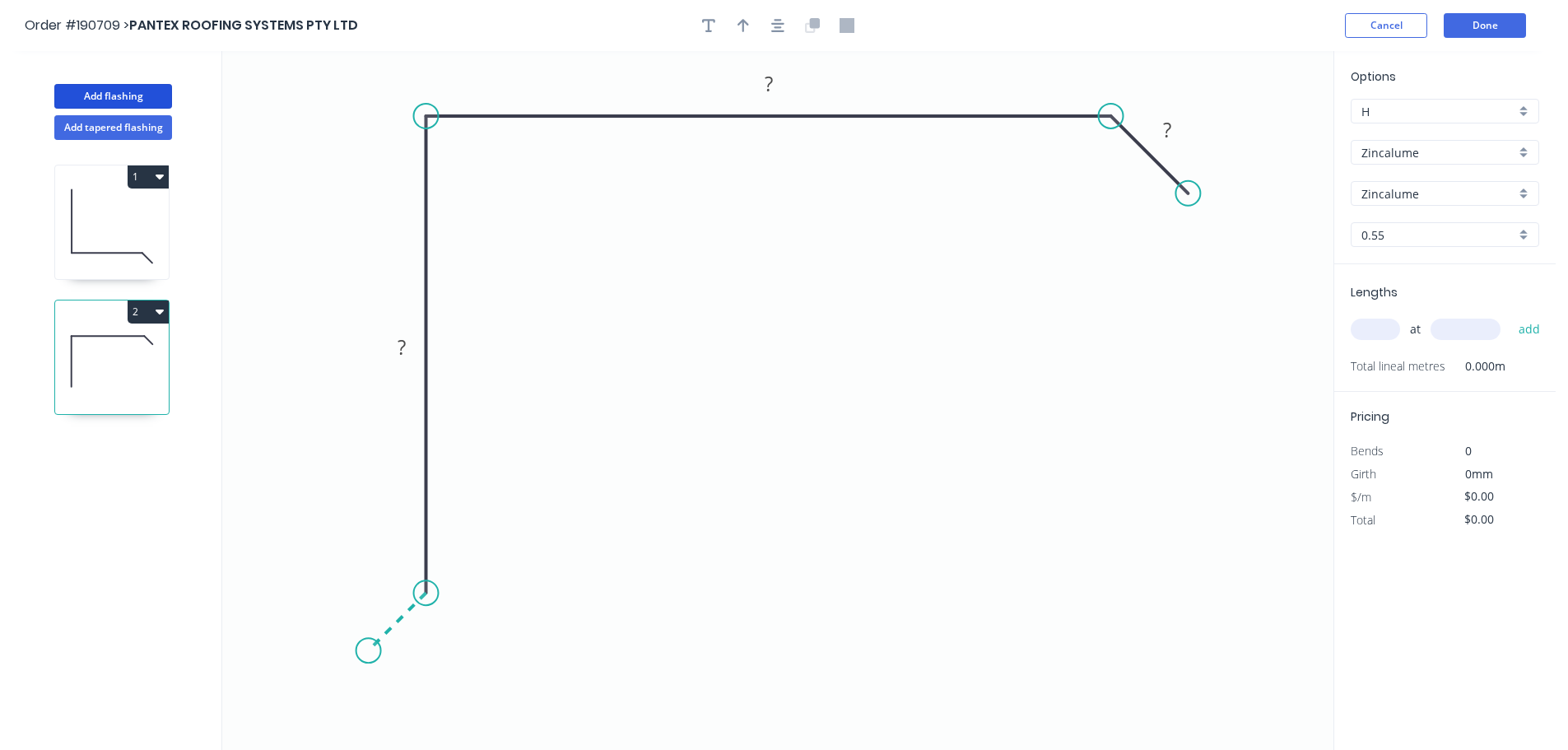
click at [368, 657] on icon "0 ? ? ?" at bounding box center [778, 401] width 1111 height 699
click at [443, 722] on icon "0 ? ? ? ?" at bounding box center [778, 401] width 1111 height 699
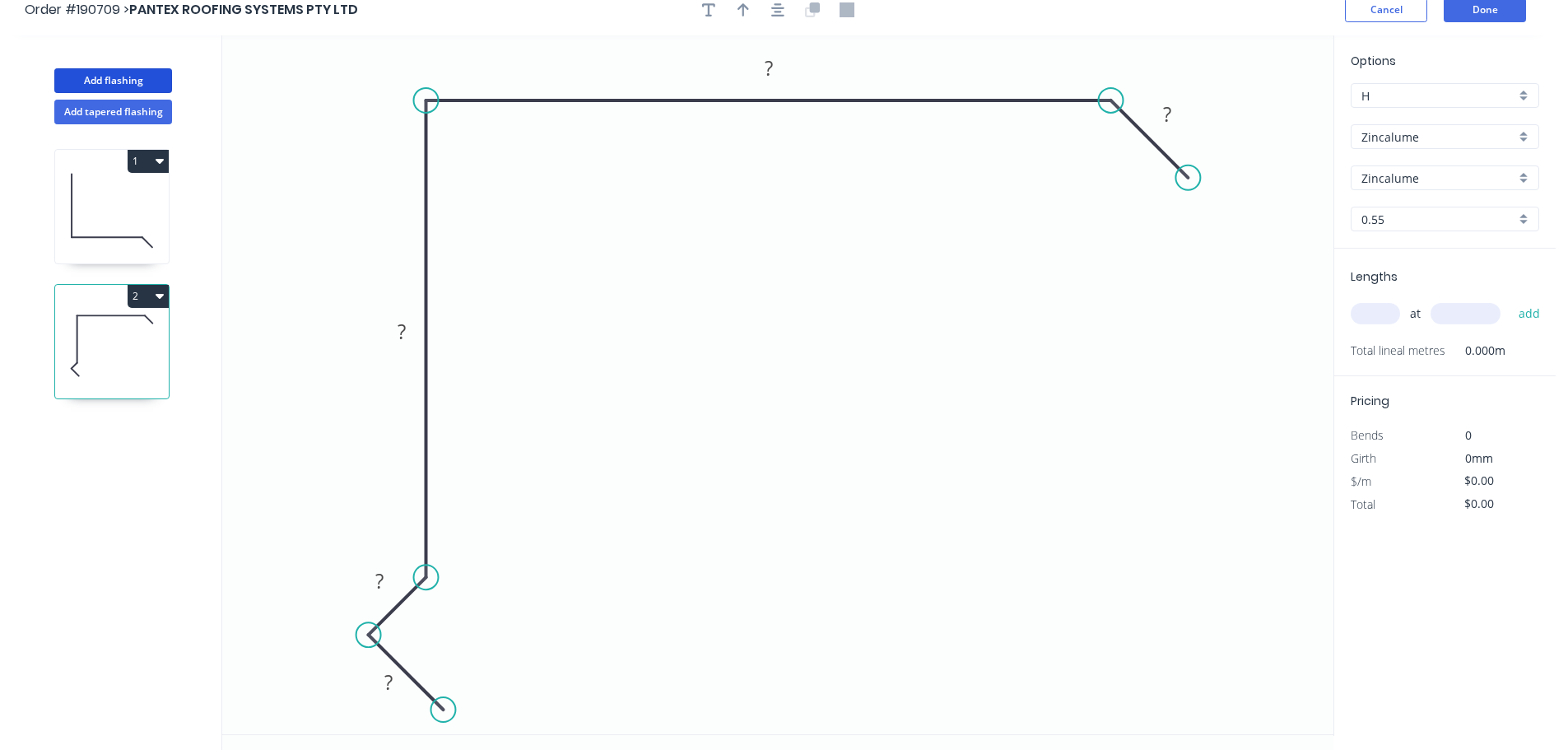
scroll to position [30, 0]
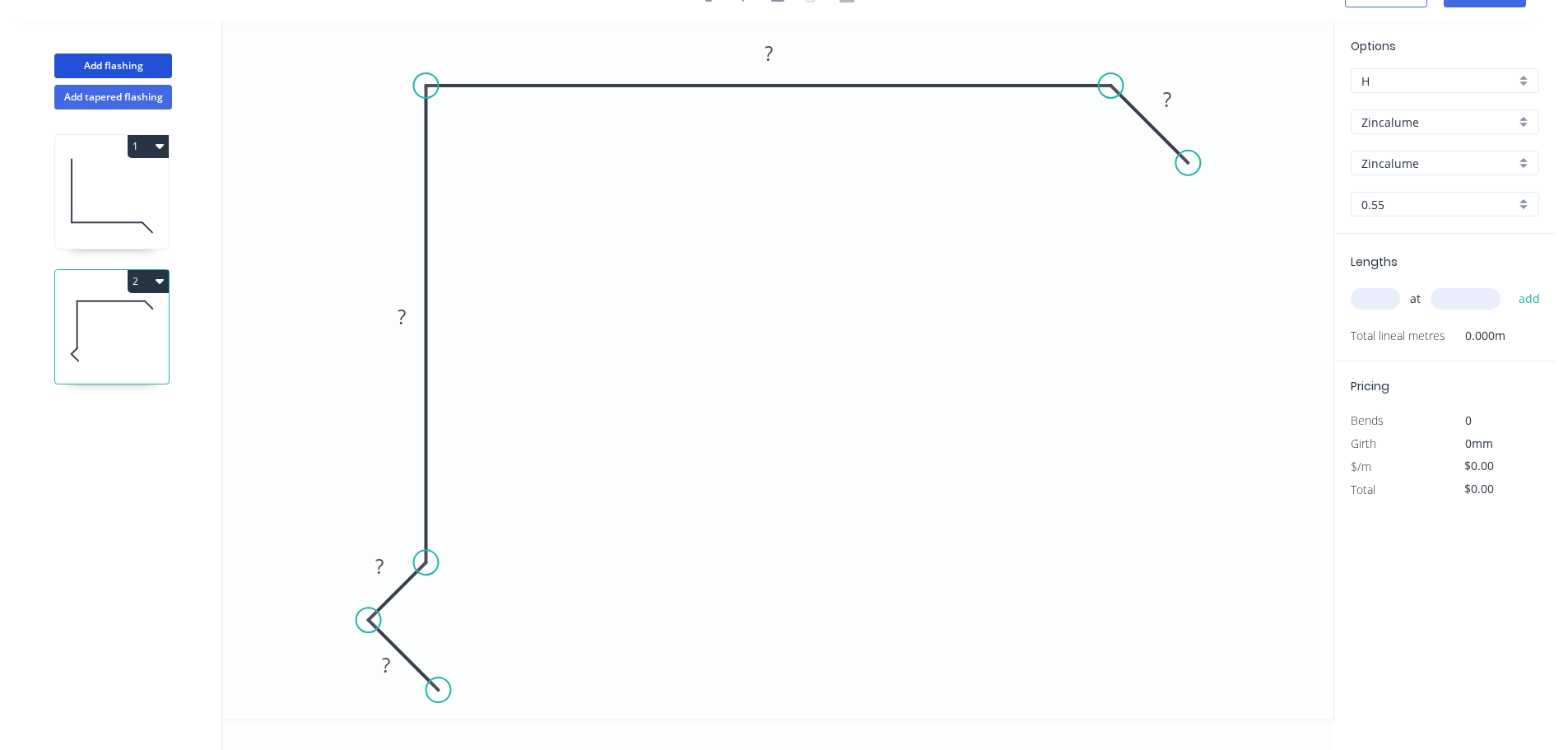
drag, startPoint x: 447, startPoint y: 688, endPoint x: 437, endPoint y: 687, distance: 10.0
click at [437, 687] on circle at bounding box center [438, 689] width 25 height 25
click at [397, 667] on rect at bounding box center [386, 666] width 33 height 23
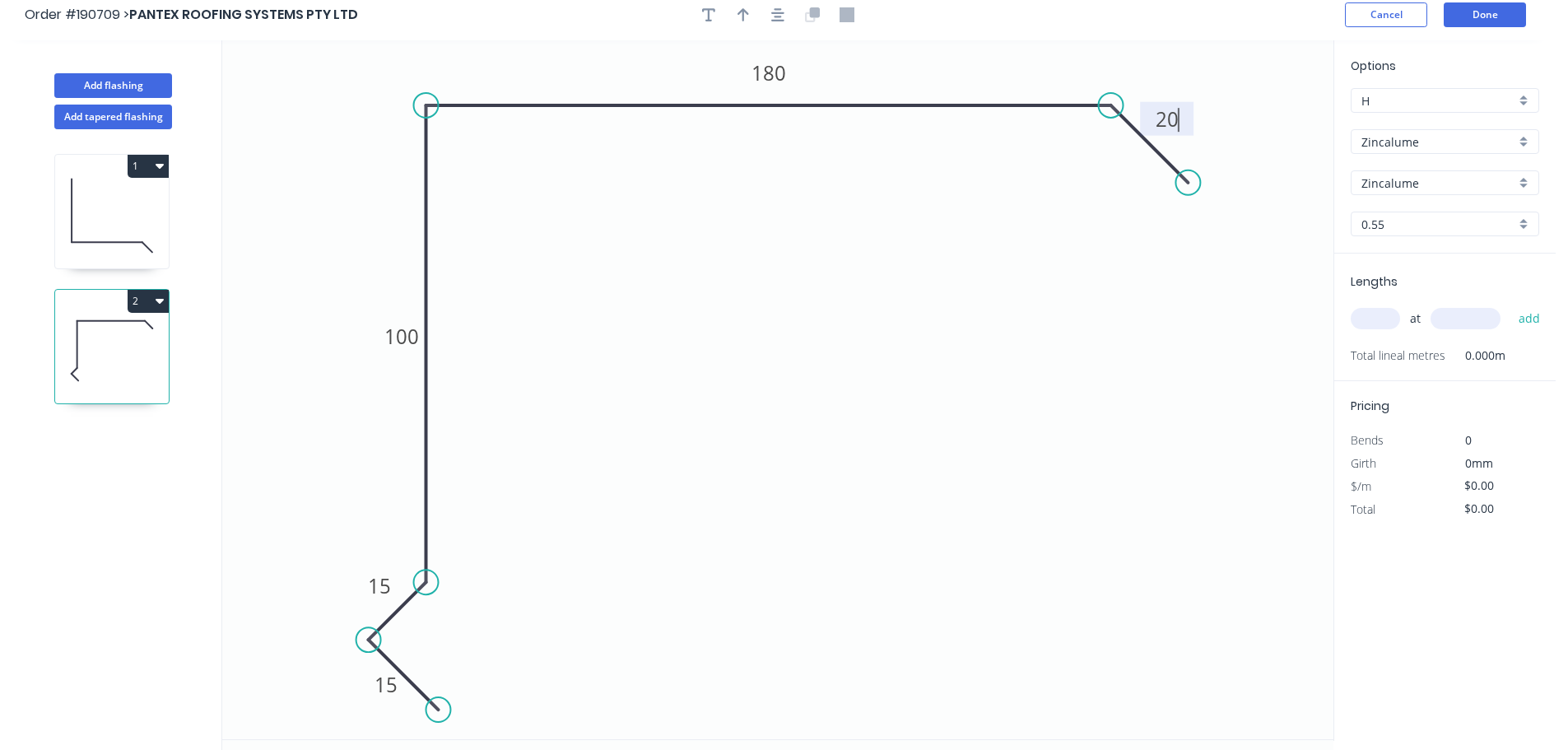
scroll to position [0, 0]
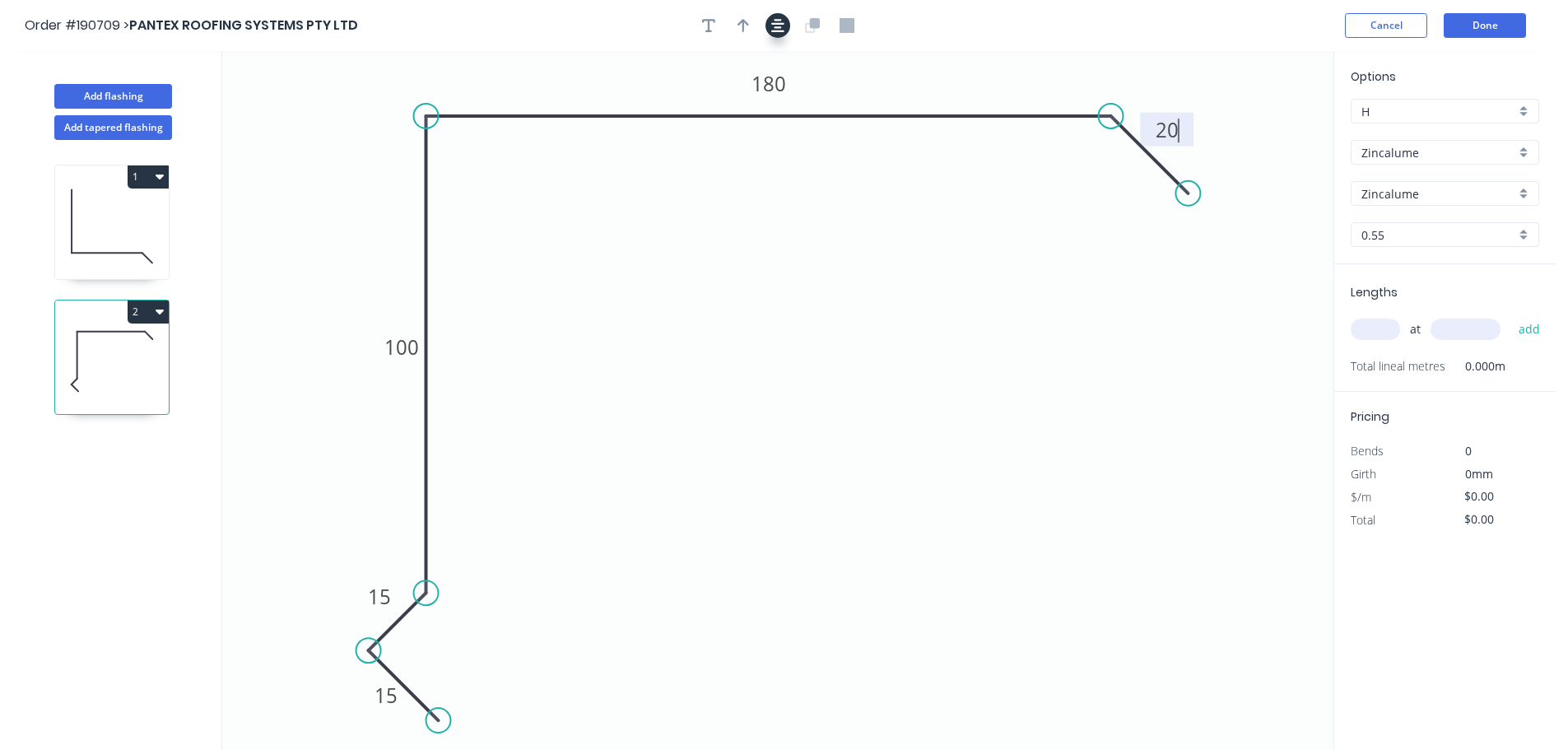
click at [772, 30] on icon "button" at bounding box center [778, 26] width 13 height 15
type input "$12.65"
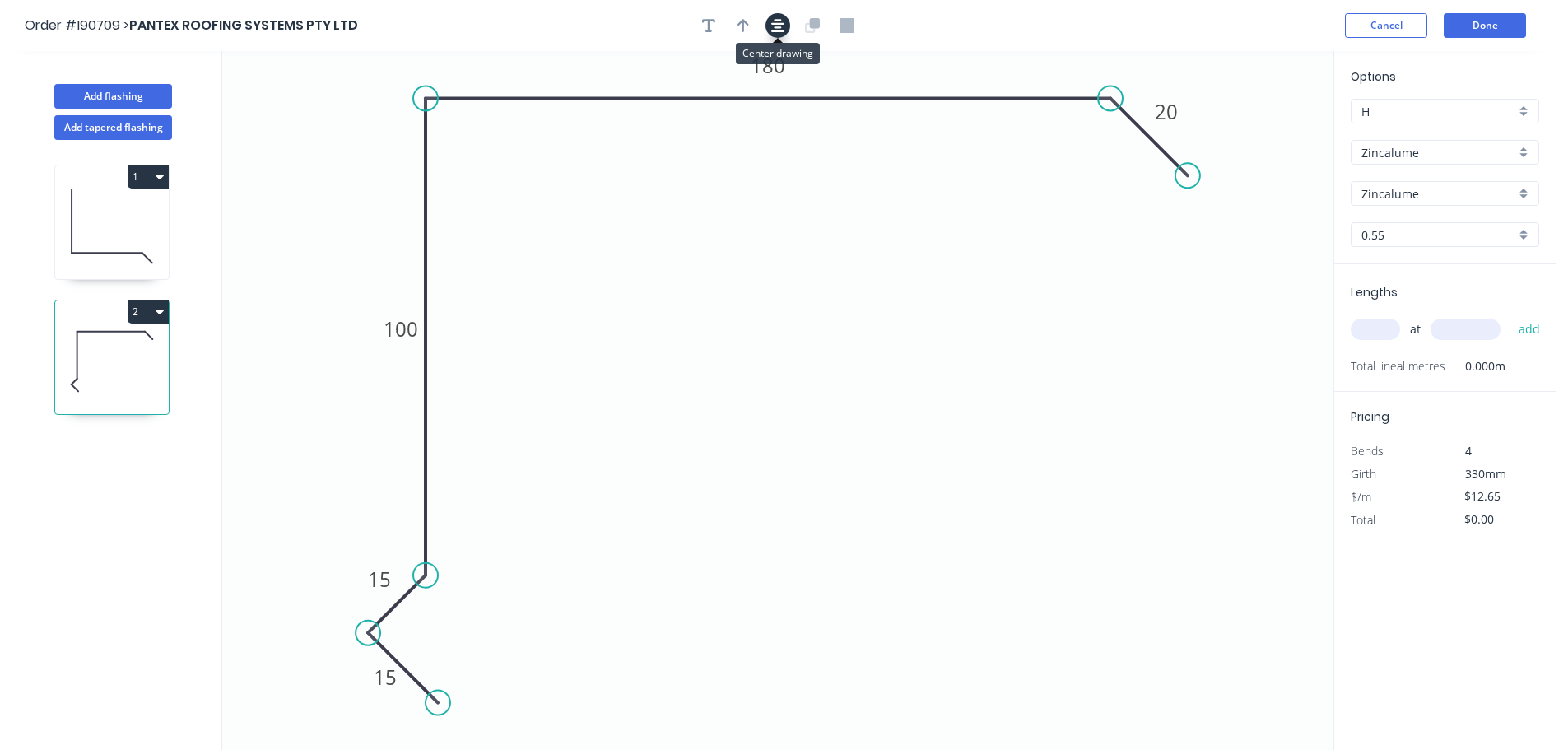
click at [751, 25] on button "button" at bounding box center [743, 25] width 25 height 25
click at [1249, 129] on icon at bounding box center [1250, 114] width 15 height 52
drag, startPoint x: 1249, startPoint y: 129, endPoint x: 1288, endPoint y: 87, distance: 57.3
click at [1288, 87] on icon at bounding box center [1302, 74] width 48 height 48
click at [1390, 331] on input "text" at bounding box center [1375, 328] width 50 height 21
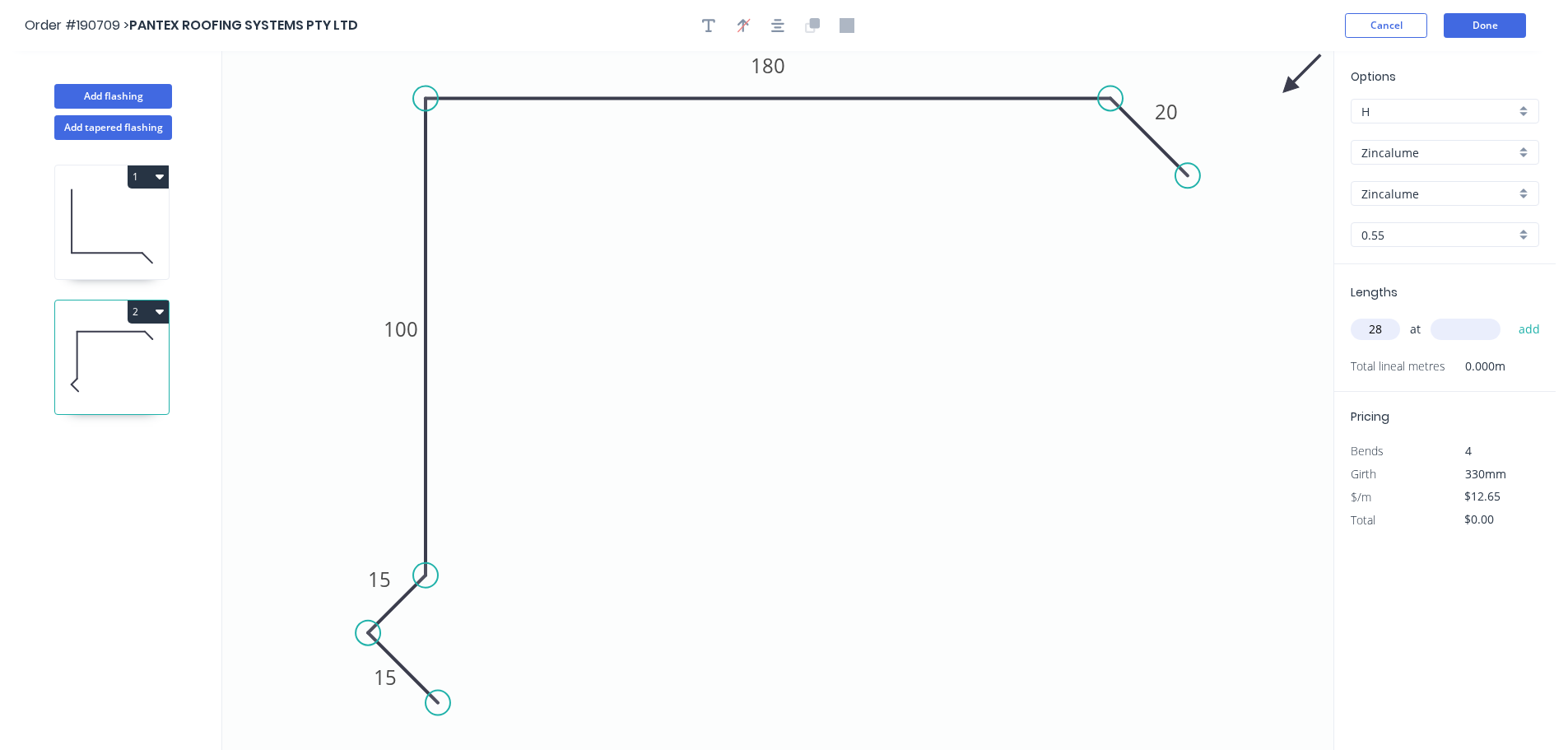
click at [1390, 331] on input "28" at bounding box center [1375, 328] width 50 height 21
type input "2"
type input "8000"
click at [1510, 315] on button "add" at bounding box center [1529, 329] width 39 height 28
type input "$202.40"
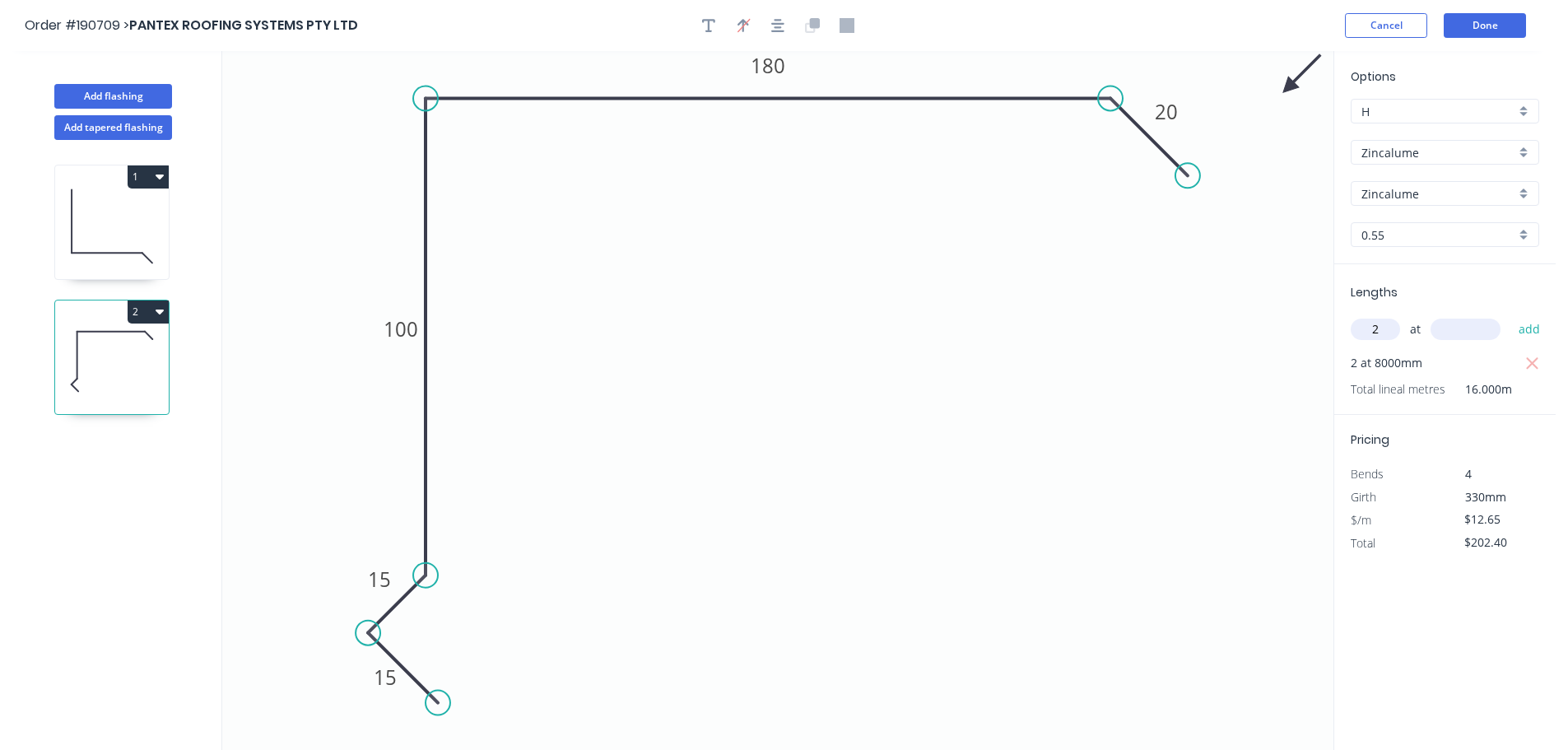
type input "2"
type input "5200"
click at [1510, 315] on button "add" at bounding box center [1529, 329] width 39 height 28
type input "$333.96"
click at [144, 101] on button "Add flashing" at bounding box center [113, 96] width 117 height 25
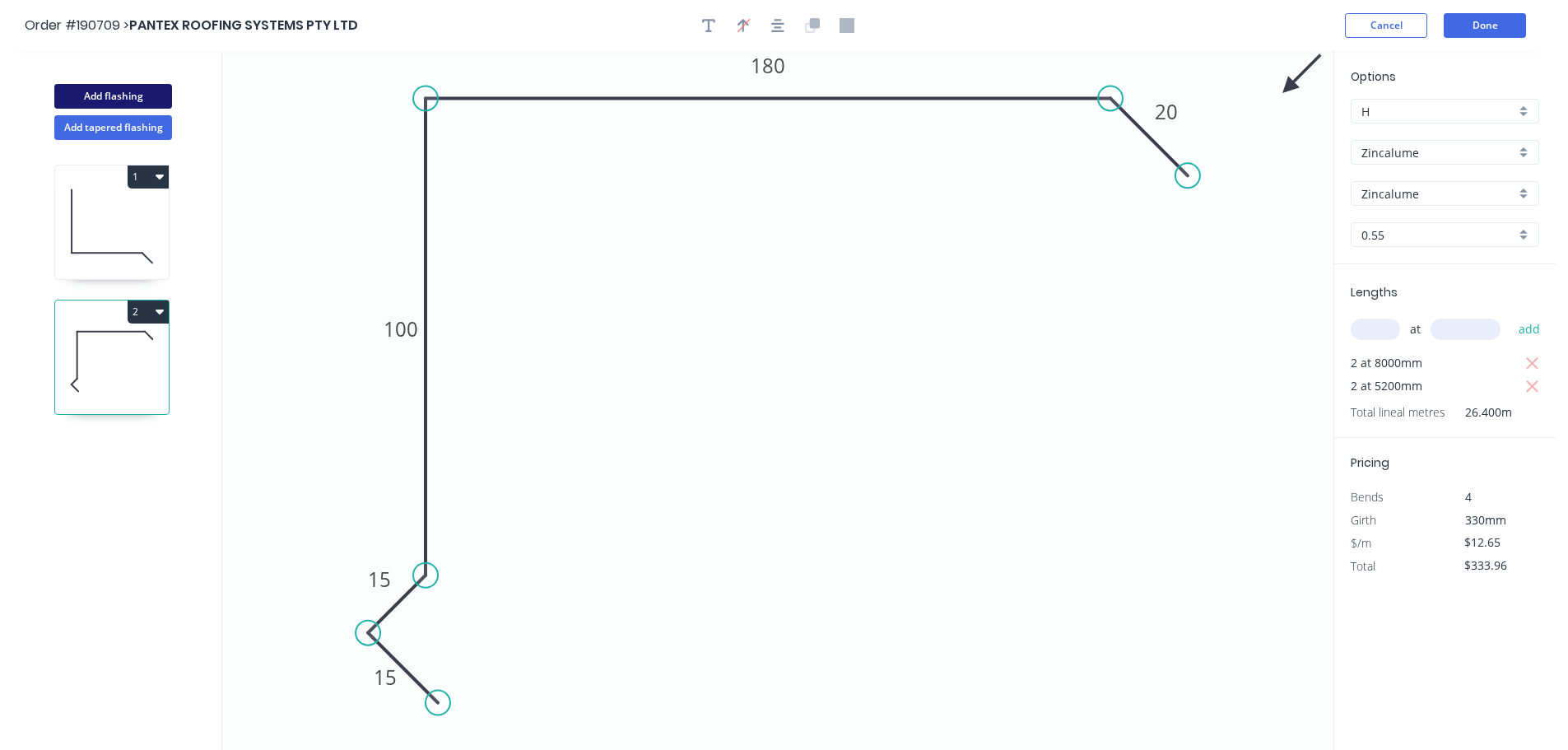
type input "$0.00"
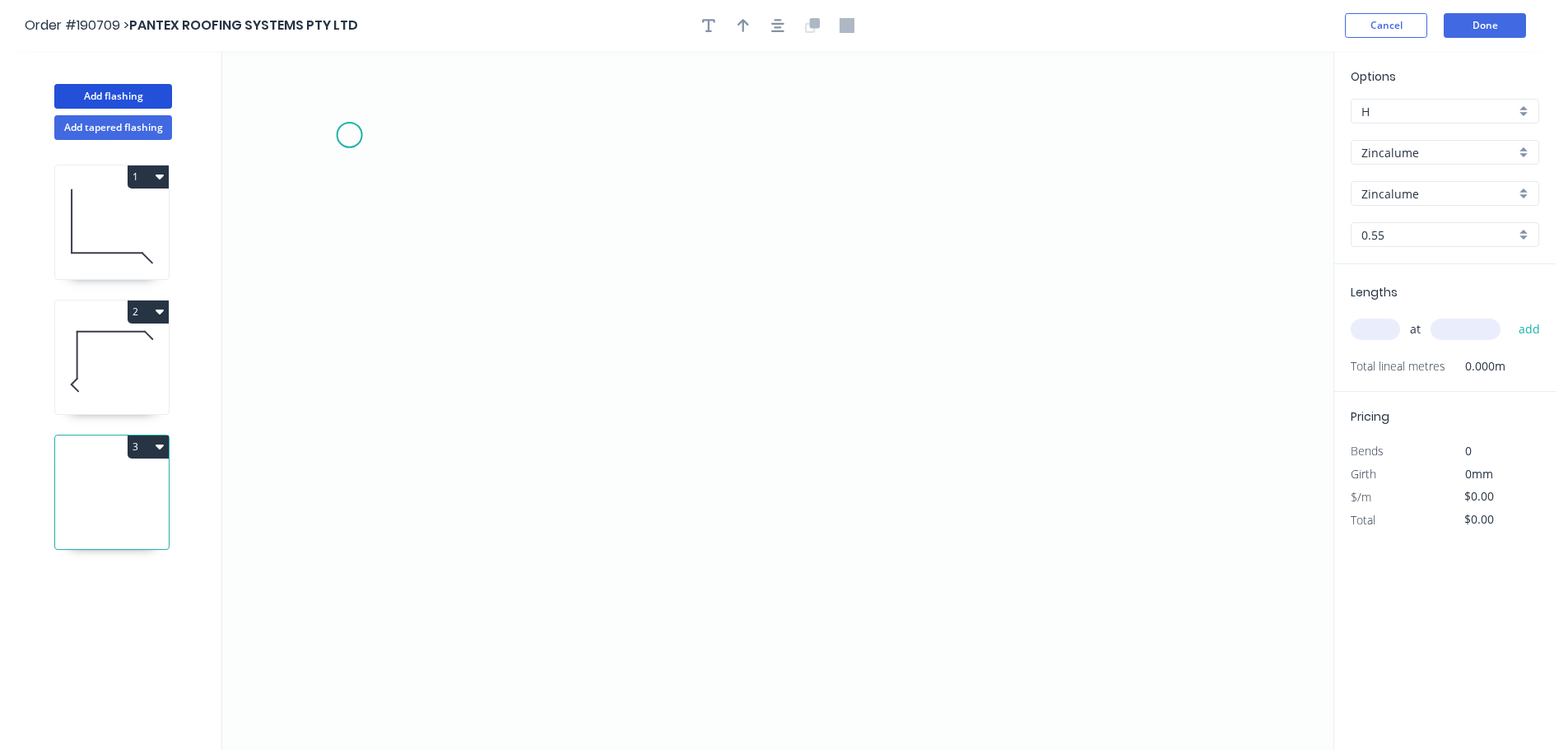
click at [349, 135] on icon "0" at bounding box center [778, 401] width 1111 height 699
click at [633, 446] on icon "0" at bounding box center [778, 401] width 1111 height 699
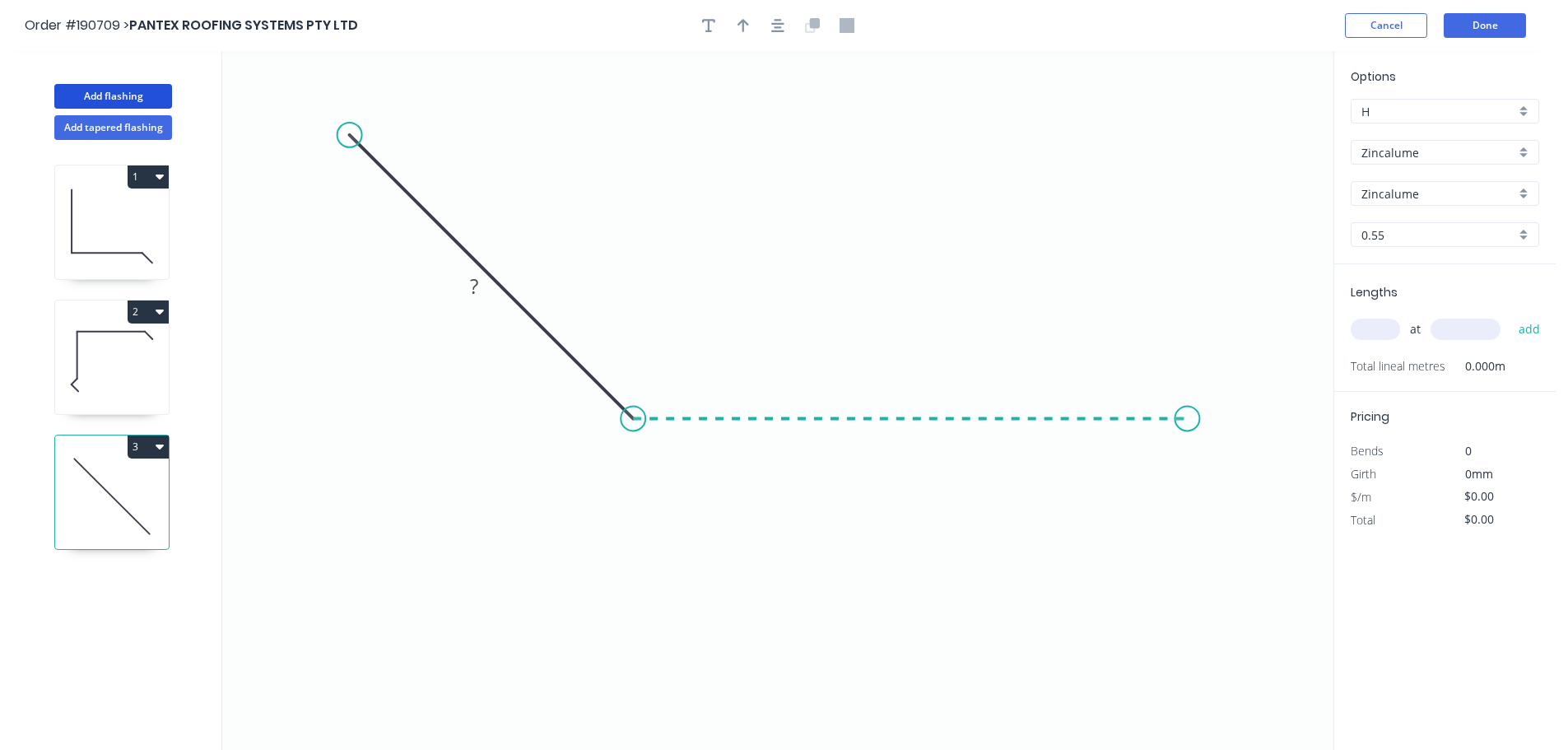
click at [1187, 443] on icon "0 ?" at bounding box center [778, 401] width 1111 height 699
click at [1265, 500] on icon "0 ? ?" at bounding box center [778, 401] width 1111 height 699
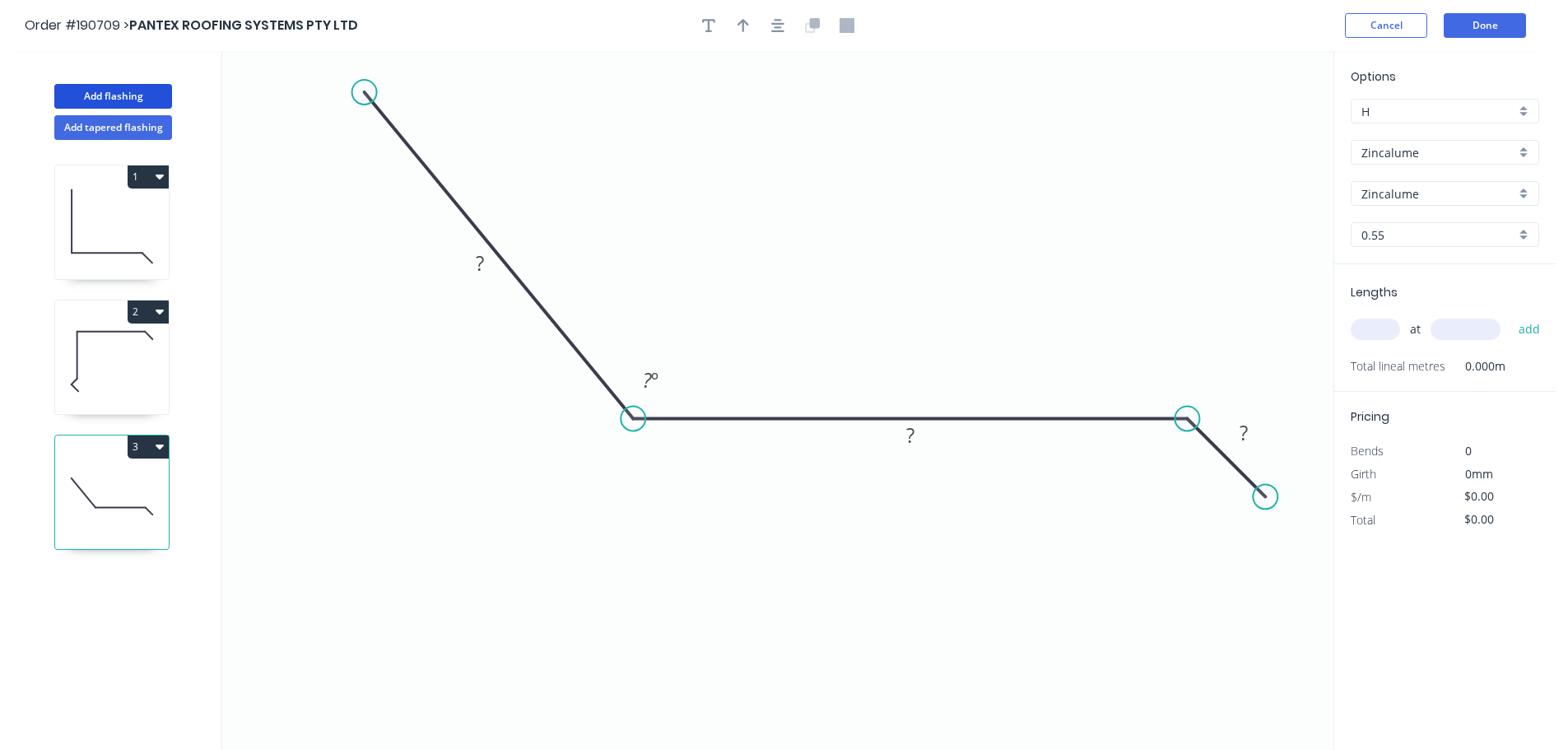
drag, startPoint x: 343, startPoint y: 132, endPoint x: 364, endPoint y: 93, distance: 44.3
click at [364, 93] on circle at bounding box center [364, 92] width 25 height 25
click at [569, 70] on icon "0 ? ? ? ? º" at bounding box center [778, 401] width 1111 height 699
click at [774, 30] on icon "button" at bounding box center [778, 26] width 13 height 15
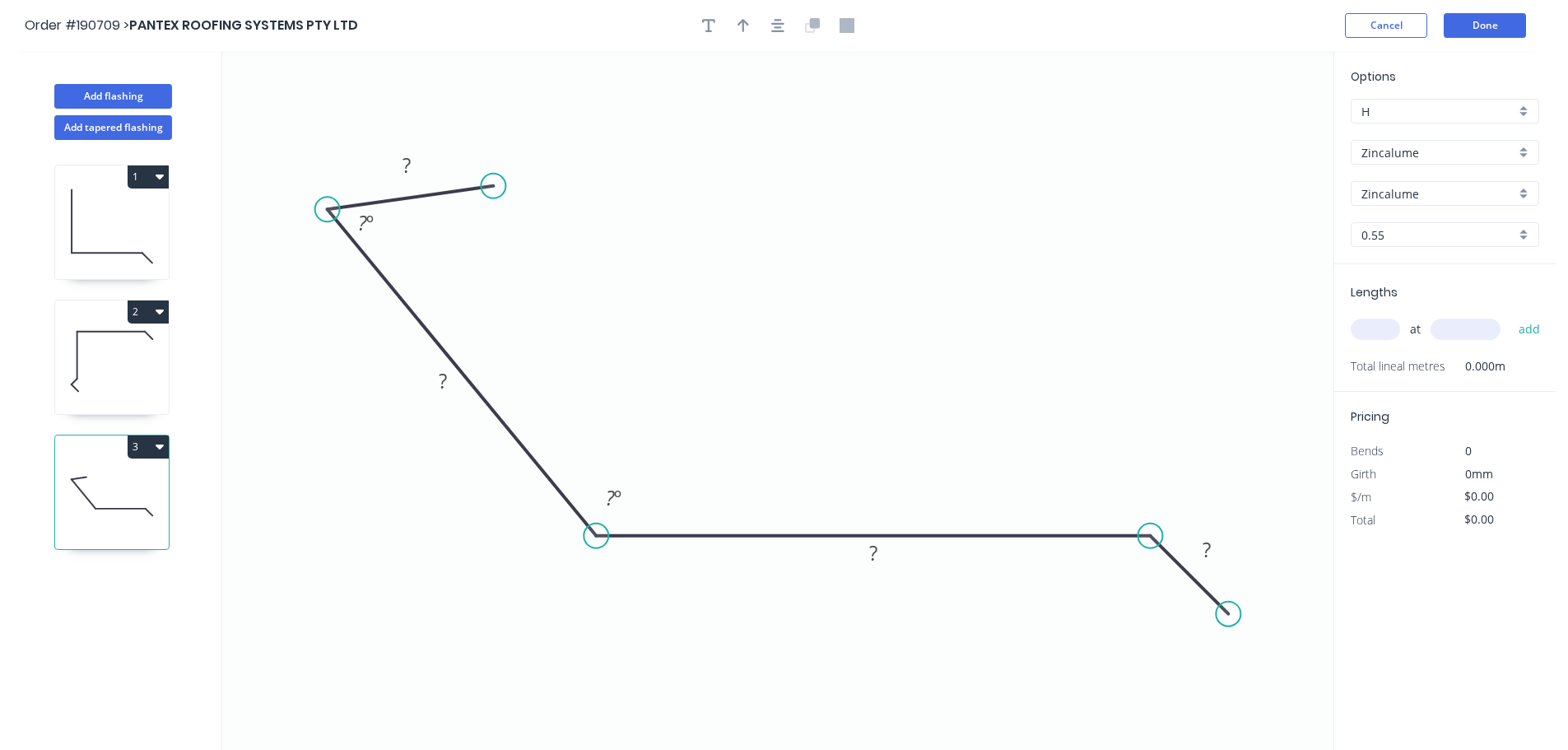
drag, startPoint x: 524, startPoint y: 181, endPoint x: 493, endPoint y: 186, distance: 31.4
click at [493, 186] on circle at bounding box center [492, 185] width 25 height 25
click at [410, 171] on tspan "?" at bounding box center [406, 165] width 8 height 28
drag, startPoint x: 498, startPoint y: 185, endPoint x: 499, endPoint y: 205, distance: 20.0
click at [501, 207] on circle at bounding box center [501, 209] width 25 height 25
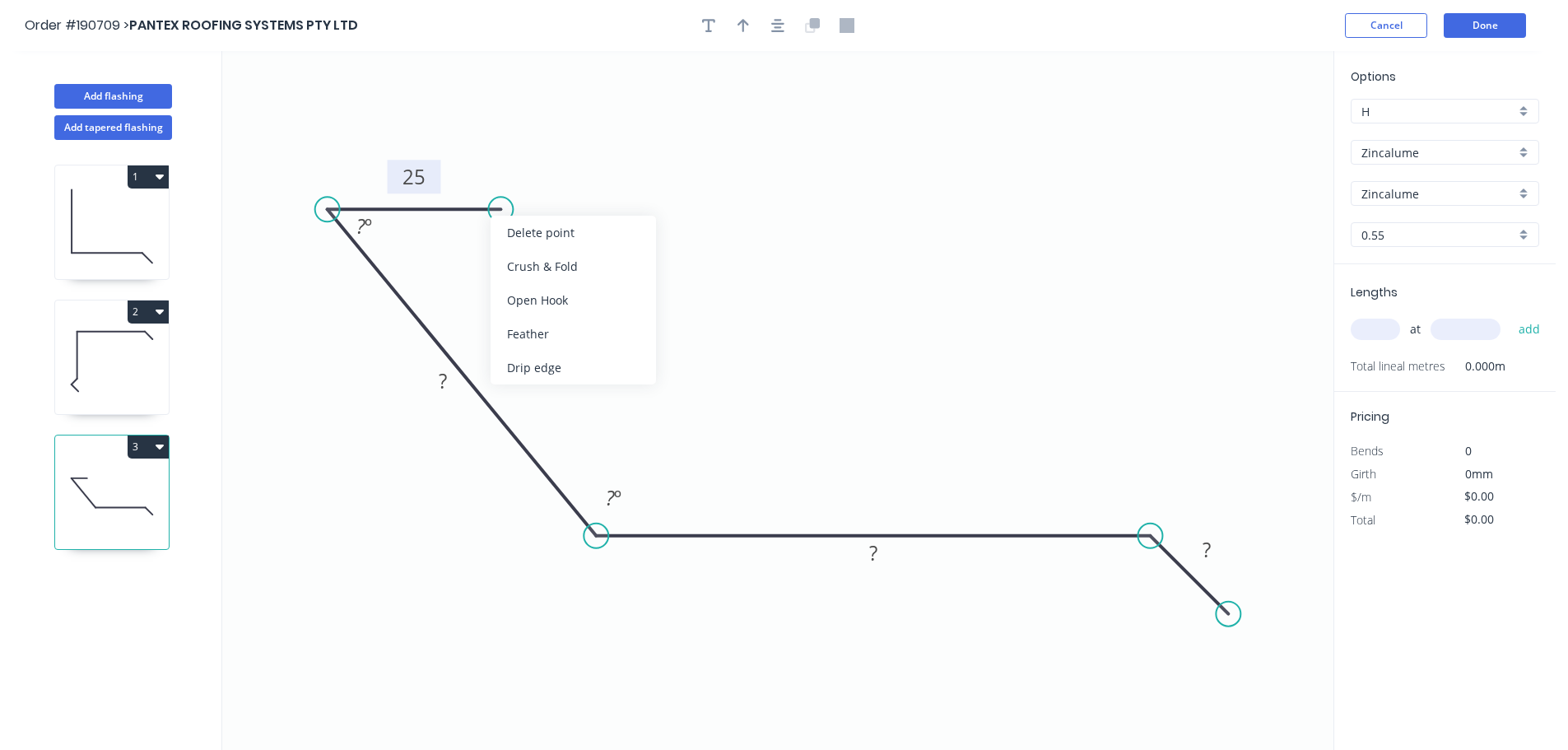
click at [583, 151] on icon "0 25 ? ? ? ? º ? º" at bounding box center [778, 401] width 1111 height 699
drag, startPoint x: 489, startPoint y: 212, endPoint x: 461, endPoint y: 212, distance: 28.0
click at [461, 212] on circle at bounding box center [460, 209] width 25 height 25
click at [370, 237] on tspan "º" at bounding box center [369, 226] width 7 height 28
type input "$13.62"
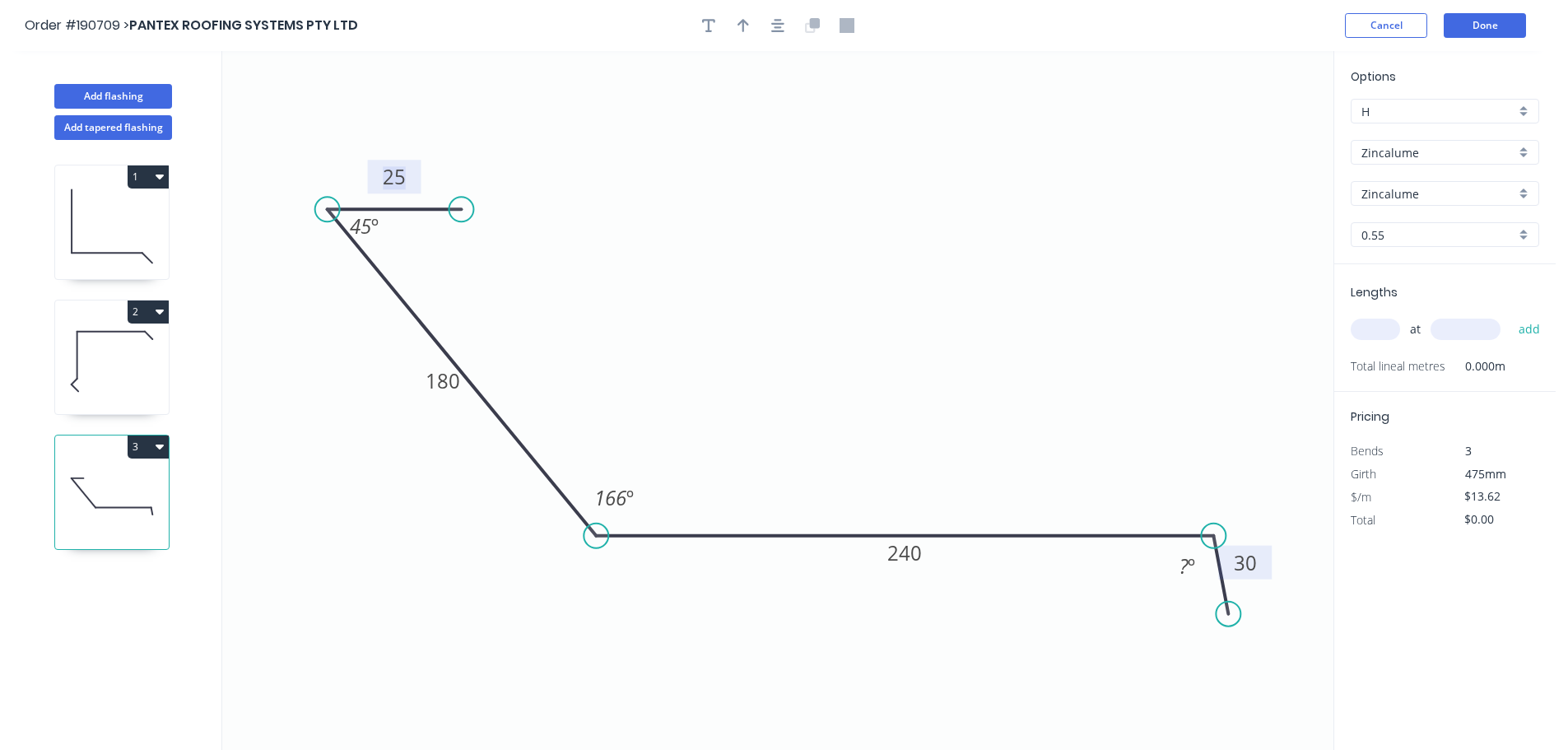
drag, startPoint x: 1175, startPoint y: 539, endPoint x: 1241, endPoint y: 582, distance: 78.8
click at [1225, 544] on circle at bounding box center [1212, 535] width 25 height 25
drag, startPoint x: 1231, startPoint y: 614, endPoint x: 1315, endPoint y: 610, distance: 84.1
click at [1315, 610] on circle at bounding box center [1314, 606] width 25 height 25
click at [772, 23] on icon "button" at bounding box center [778, 26] width 13 height 13
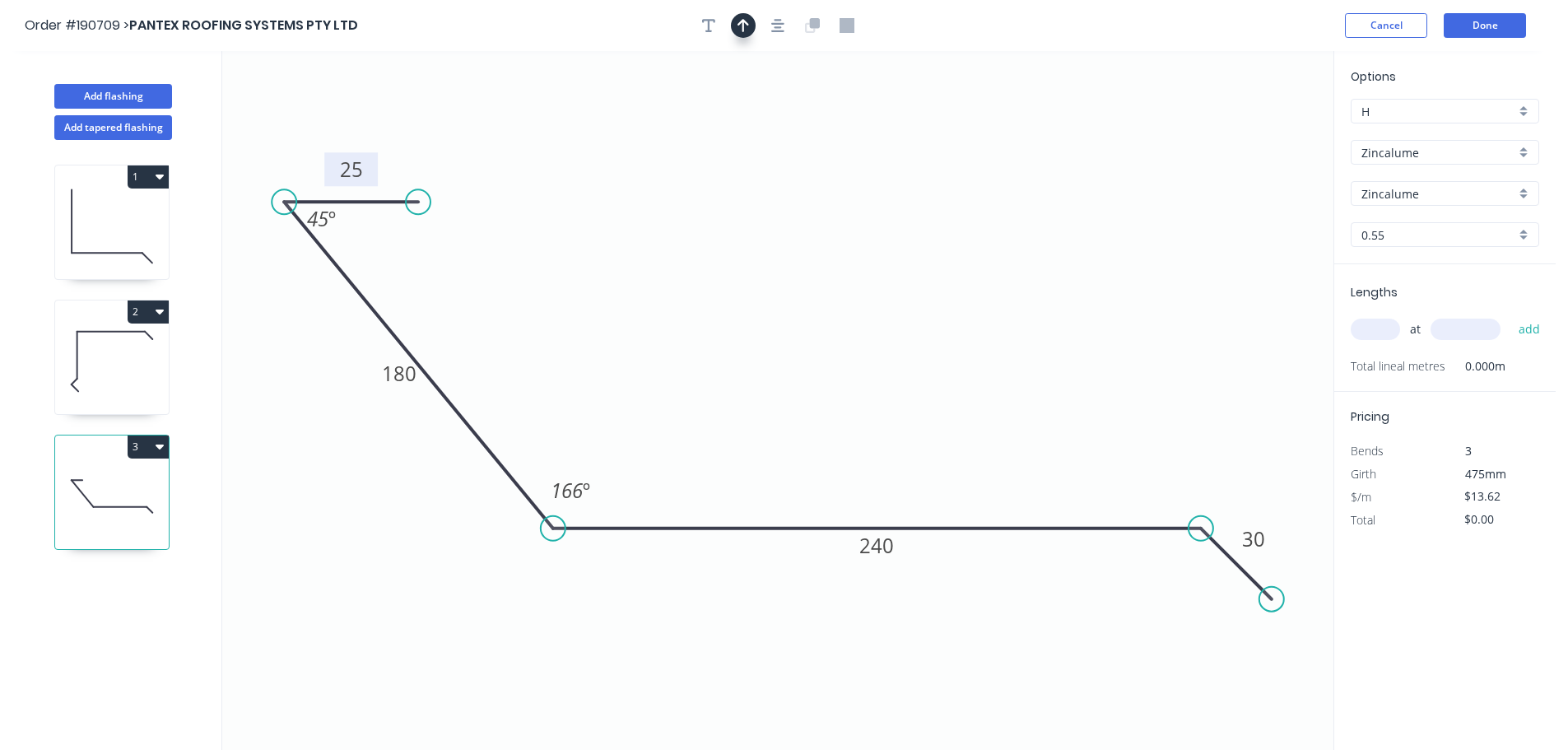
click at [750, 28] on button "button" at bounding box center [743, 25] width 25 height 25
drag, startPoint x: 1251, startPoint y: 128, endPoint x: 833, endPoint y: 132, distance: 418.0
click at [845, 132] on icon at bounding box center [852, 117] width 15 height 52
drag, startPoint x: 1365, startPoint y: 334, endPoint x: 1355, endPoint y: 327, distance: 12.2
click at [1361, 332] on input "text" at bounding box center [1375, 328] width 50 height 21
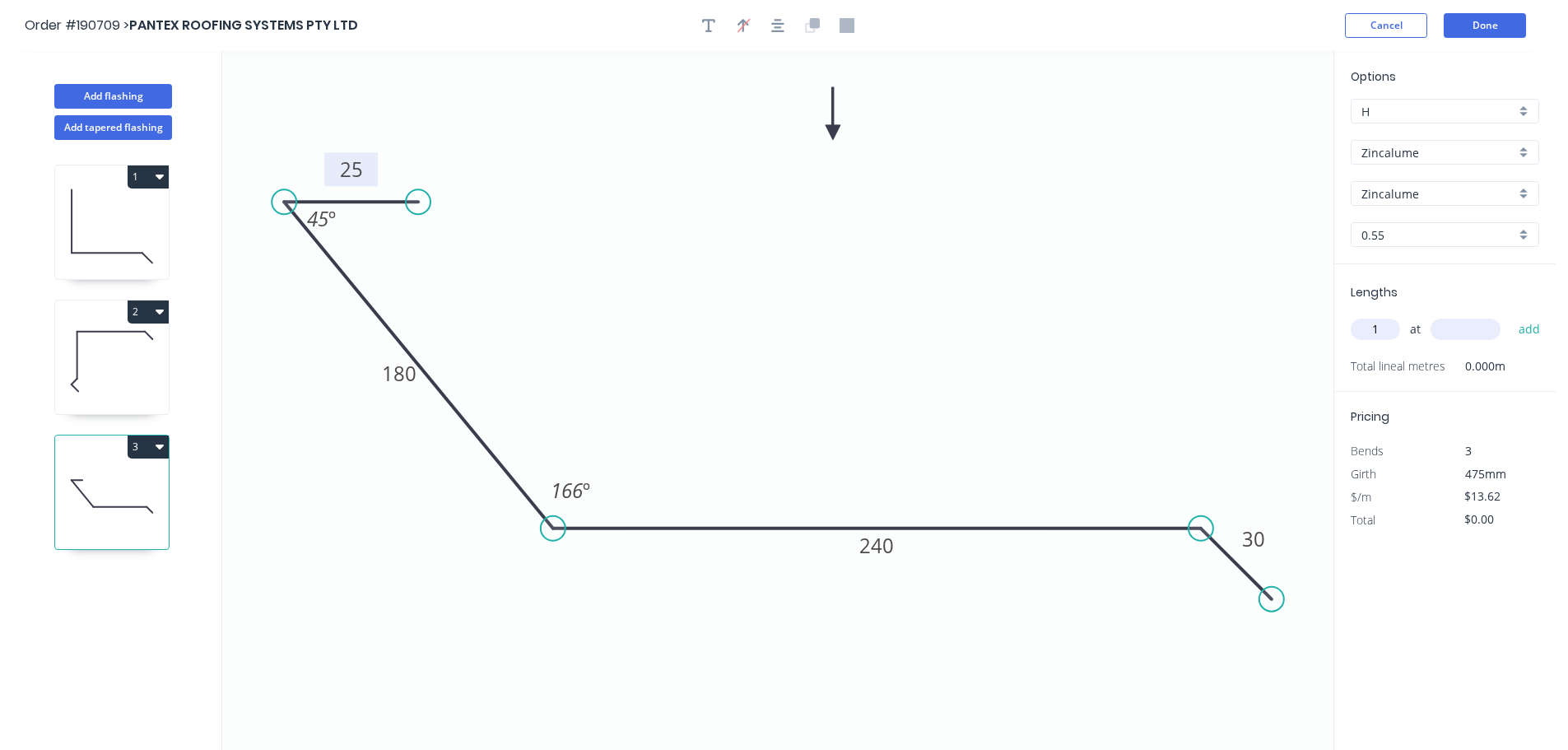
type input "1"
type input "7000"
click at [1510, 315] on button "add" at bounding box center [1529, 329] width 39 height 28
type input "$95.34"
click at [158, 314] on icon "button" at bounding box center [160, 311] width 8 height 13
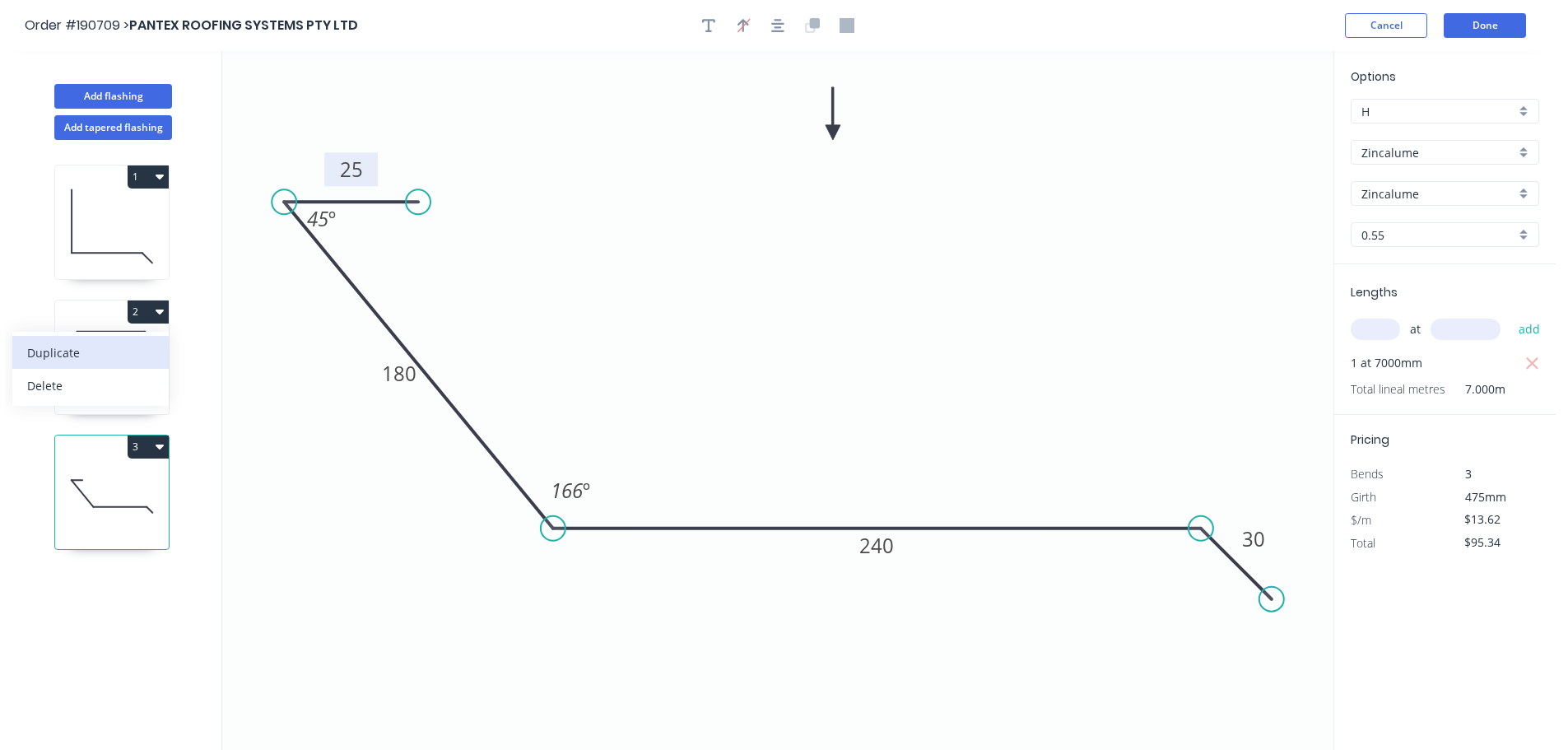
click at [129, 355] on div "Duplicate" at bounding box center [91, 353] width 127 height 24
type input "$12.65"
type input "$0.00"
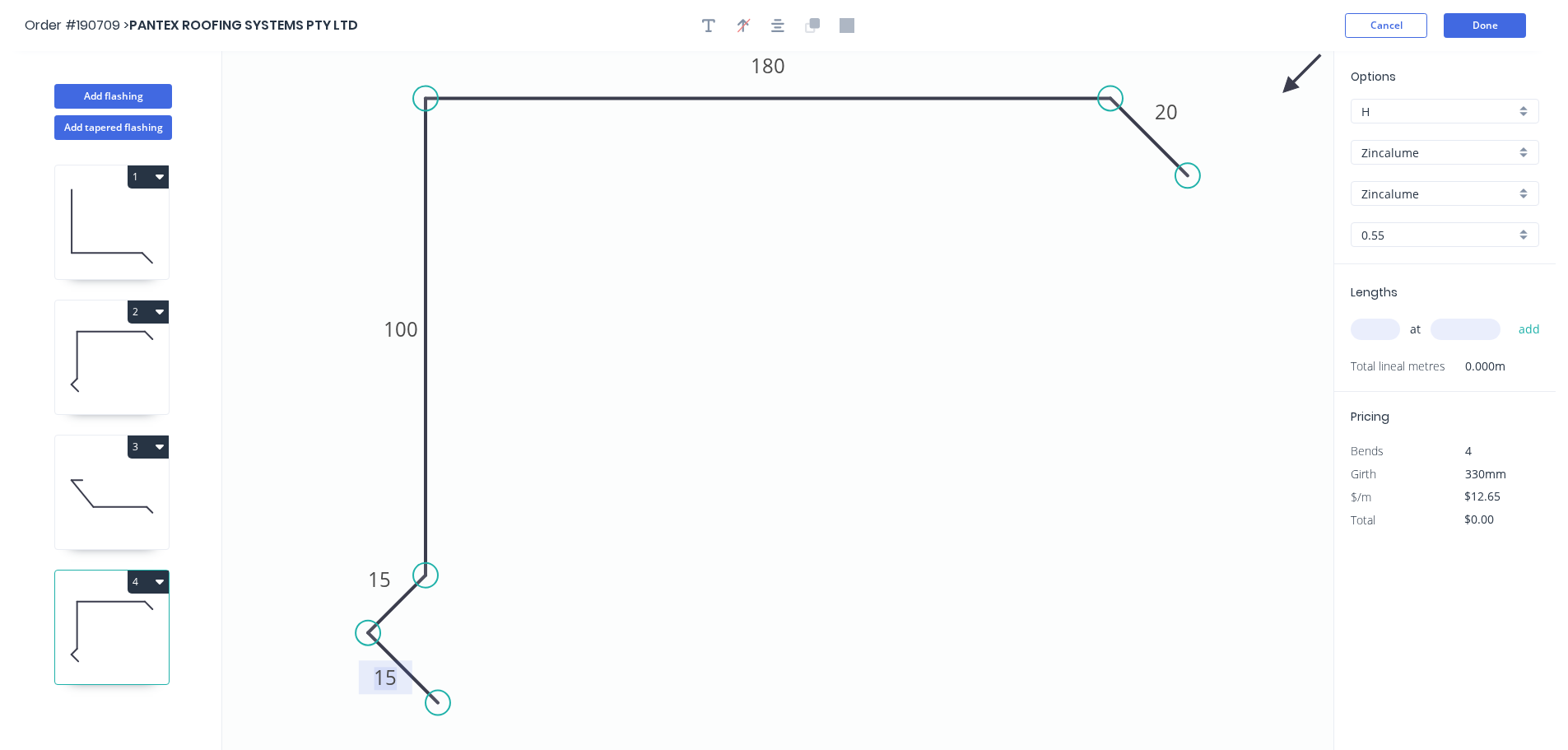
click at [390, 673] on tspan "15" at bounding box center [384, 677] width 23 height 28
type input "$14.40"
click at [1373, 330] on input "text" at bounding box center [1375, 328] width 50 height 21
type input "2"
type input "4000"
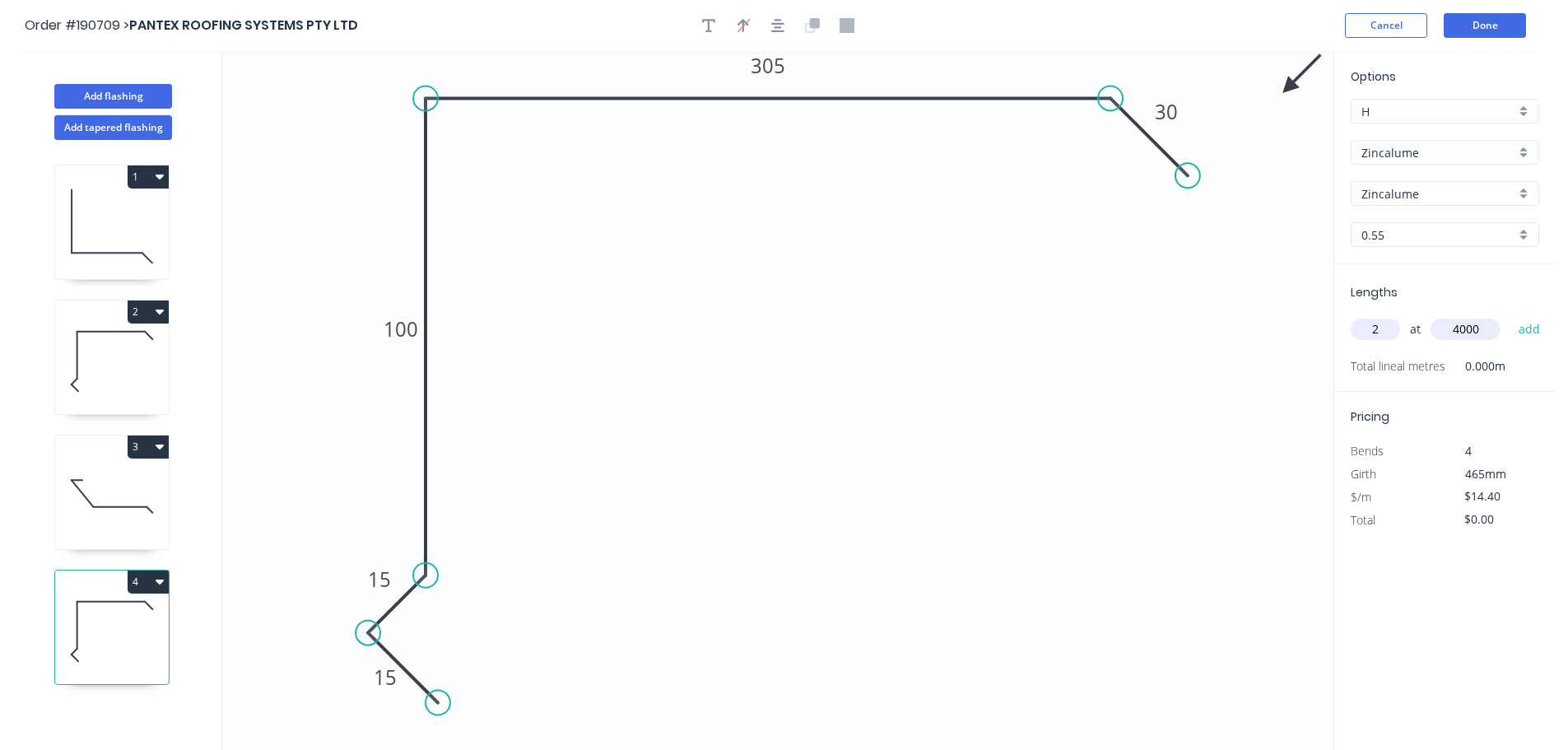
click at [1510, 315] on button "add" at bounding box center [1529, 329] width 39 height 28
type input "$115.20"
click at [90, 95] on button "Add flashing" at bounding box center [113, 96] width 117 height 25
type input "$0.00"
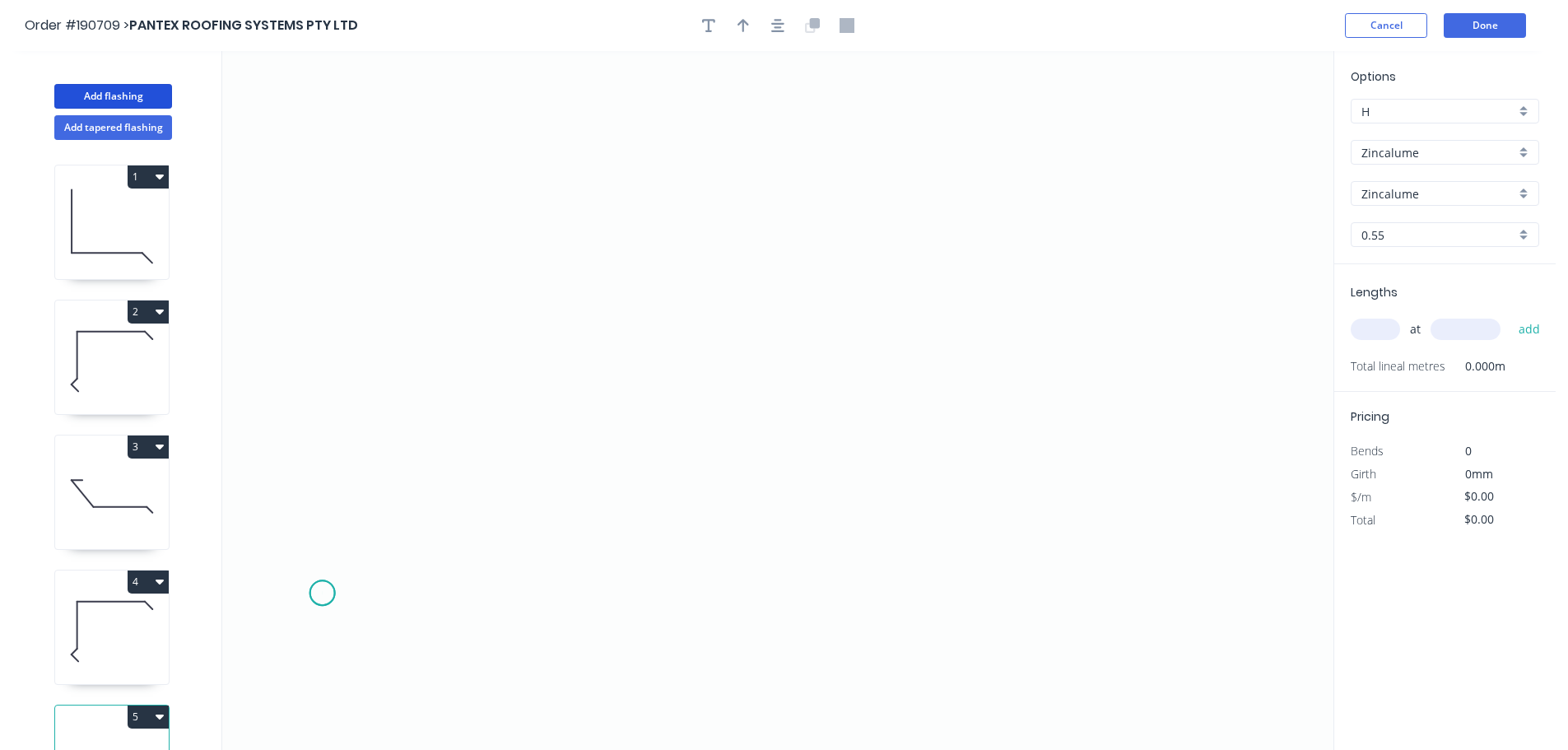
click at [322, 594] on icon "0" at bounding box center [778, 401] width 1111 height 699
click at [427, 486] on icon "0" at bounding box center [778, 401] width 1111 height 699
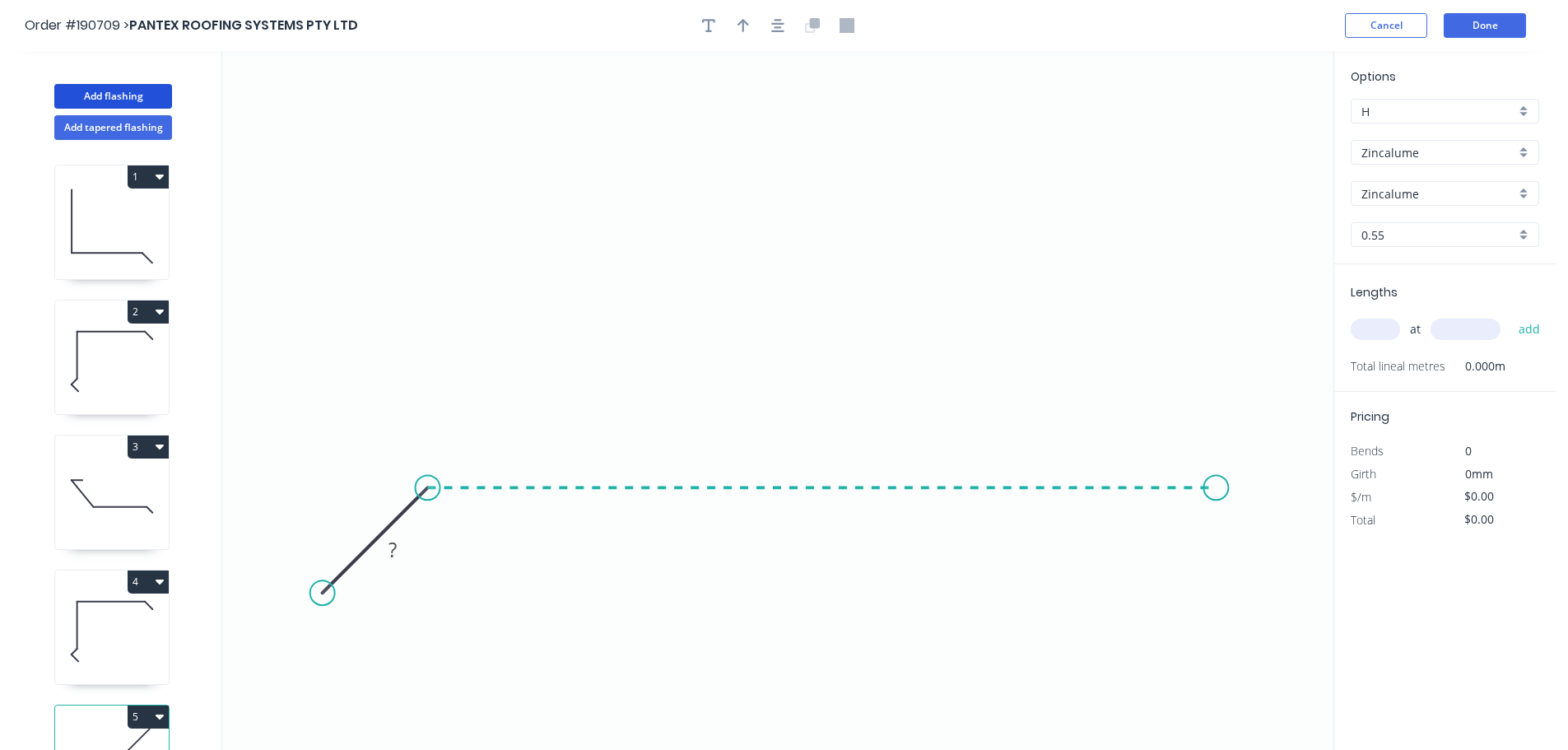
click at [1217, 539] on icon "0 ?" at bounding box center [778, 401] width 1111 height 699
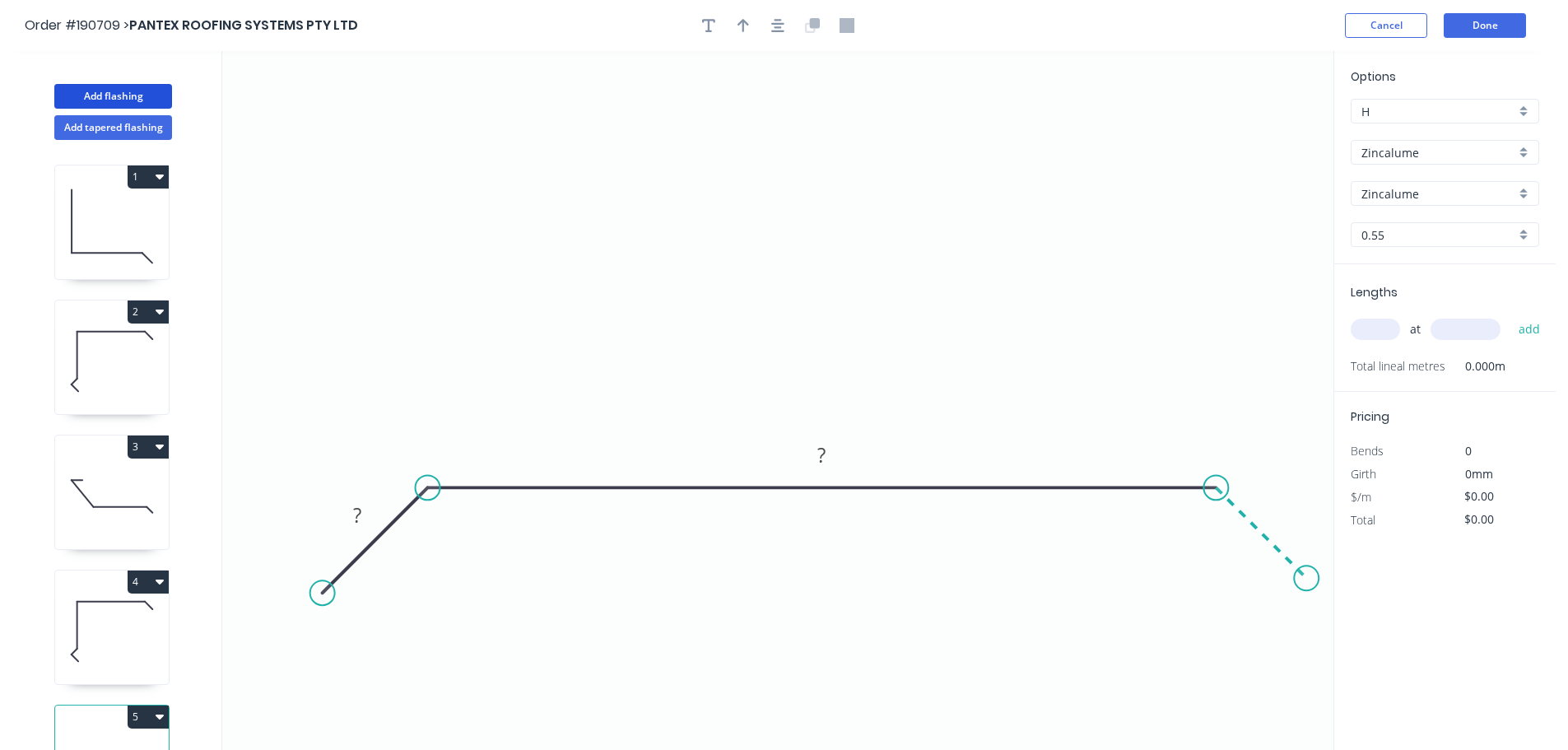
click at [1307, 583] on icon "0 ? ?" at bounding box center [778, 401] width 1111 height 699
drag, startPoint x: 322, startPoint y: 589, endPoint x: 339, endPoint y: 581, distance: 18.8
click at [339, 581] on circle at bounding box center [339, 575] width 25 height 25
click at [374, 511] on rect at bounding box center [366, 507] width 33 height 23
click at [776, 34] on button "button" at bounding box center [778, 25] width 25 height 25
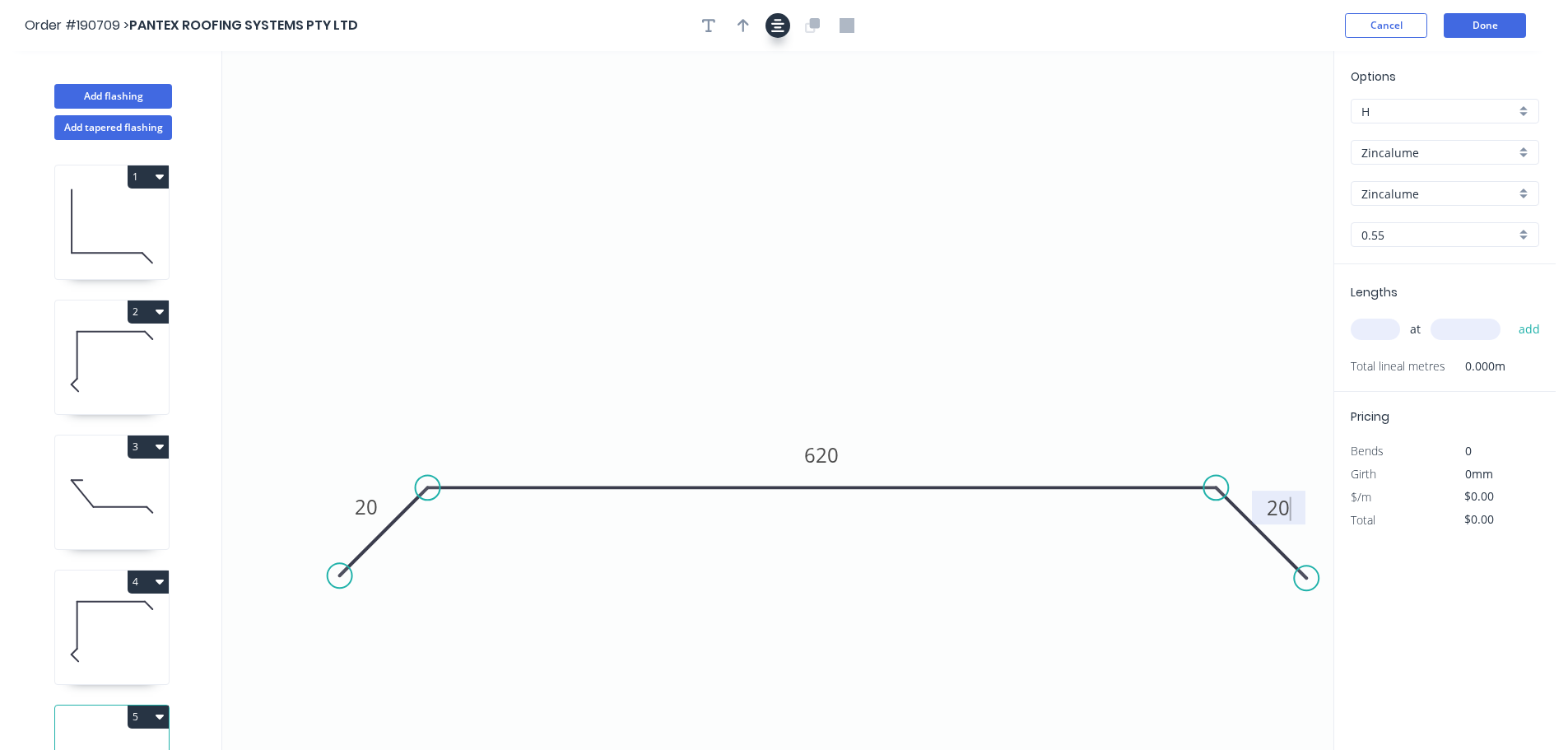
type input "$18.08"
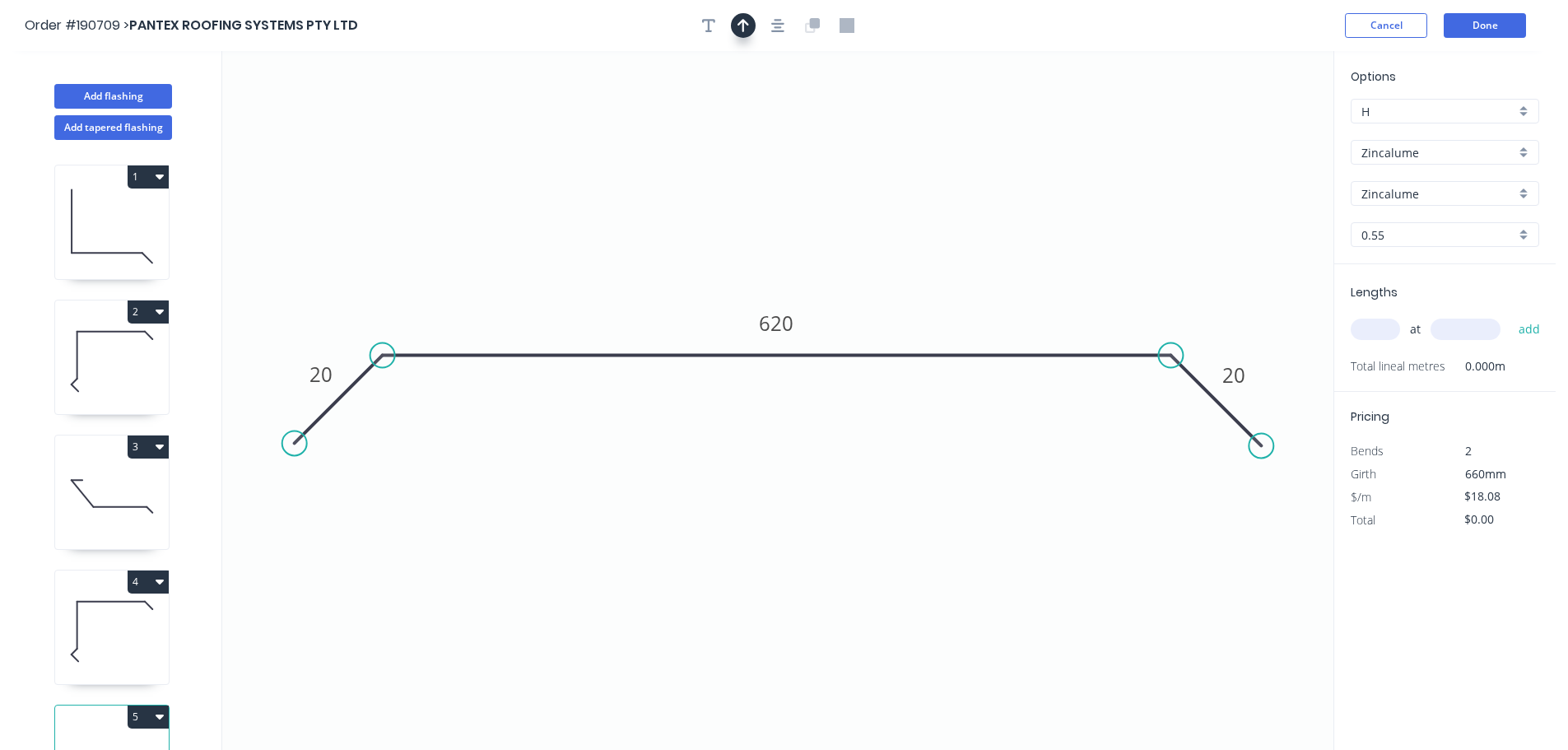
click at [746, 36] on div at bounding box center [778, 25] width 172 height 25
click at [741, 28] on icon "button" at bounding box center [743, 26] width 12 height 15
drag, startPoint x: 1247, startPoint y: 130, endPoint x: 835, endPoint y: 104, distance: 412.8
click at [835, 104] on icon at bounding box center [835, 84] width 15 height 52
click at [1361, 336] on input "text" at bounding box center [1375, 328] width 50 height 21
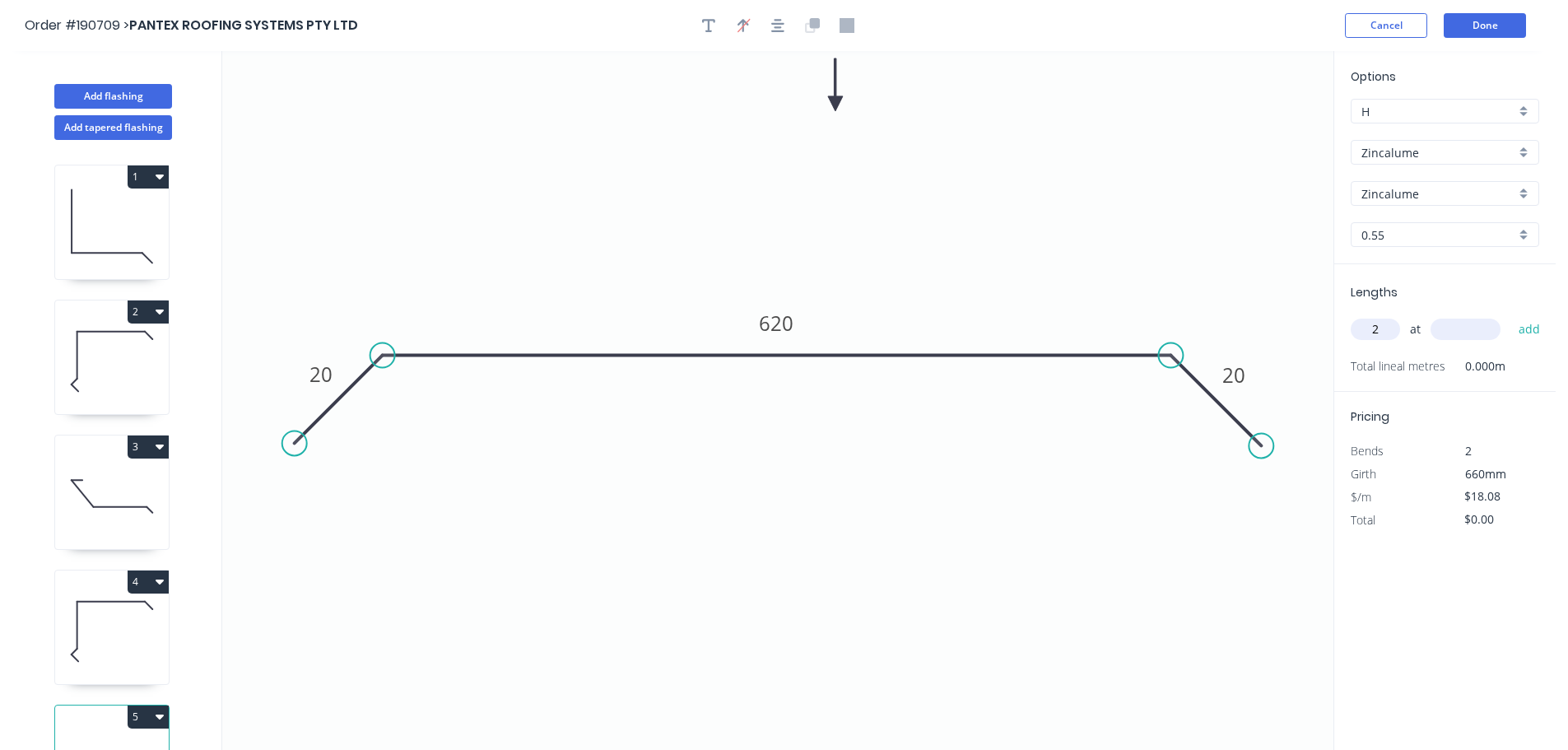
type input "2"
type input "3000"
click at [1510, 315] on button "add" at bounding box center [1529, 329] width 39 height 28
type input "$108.48"
click at [1395, 21] on button "Cancel" at bounding box center [1386, 25] width 83 height 25
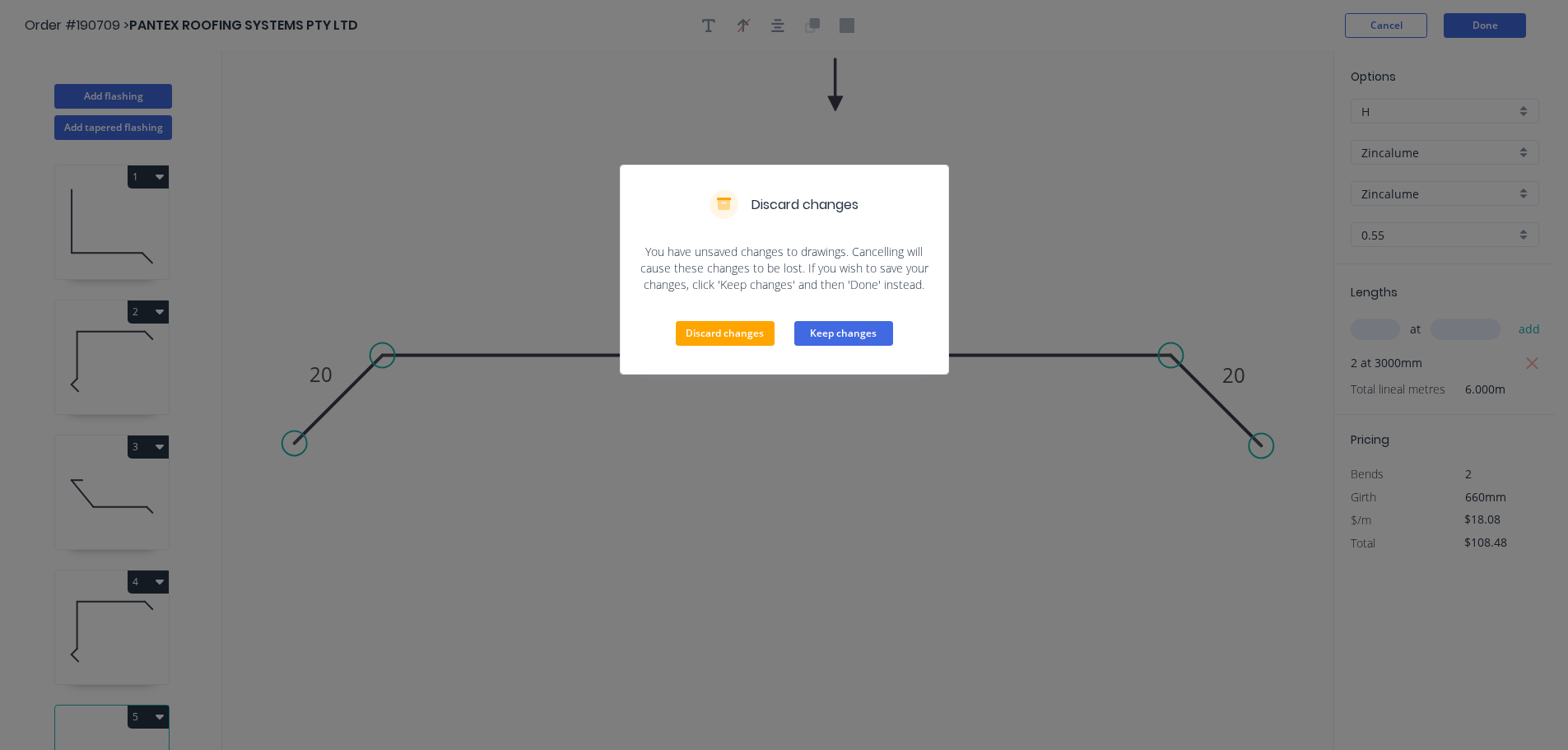
click at [815, 342] on button "Keep changes" at bounding box center [844, 333] width 99 height 25
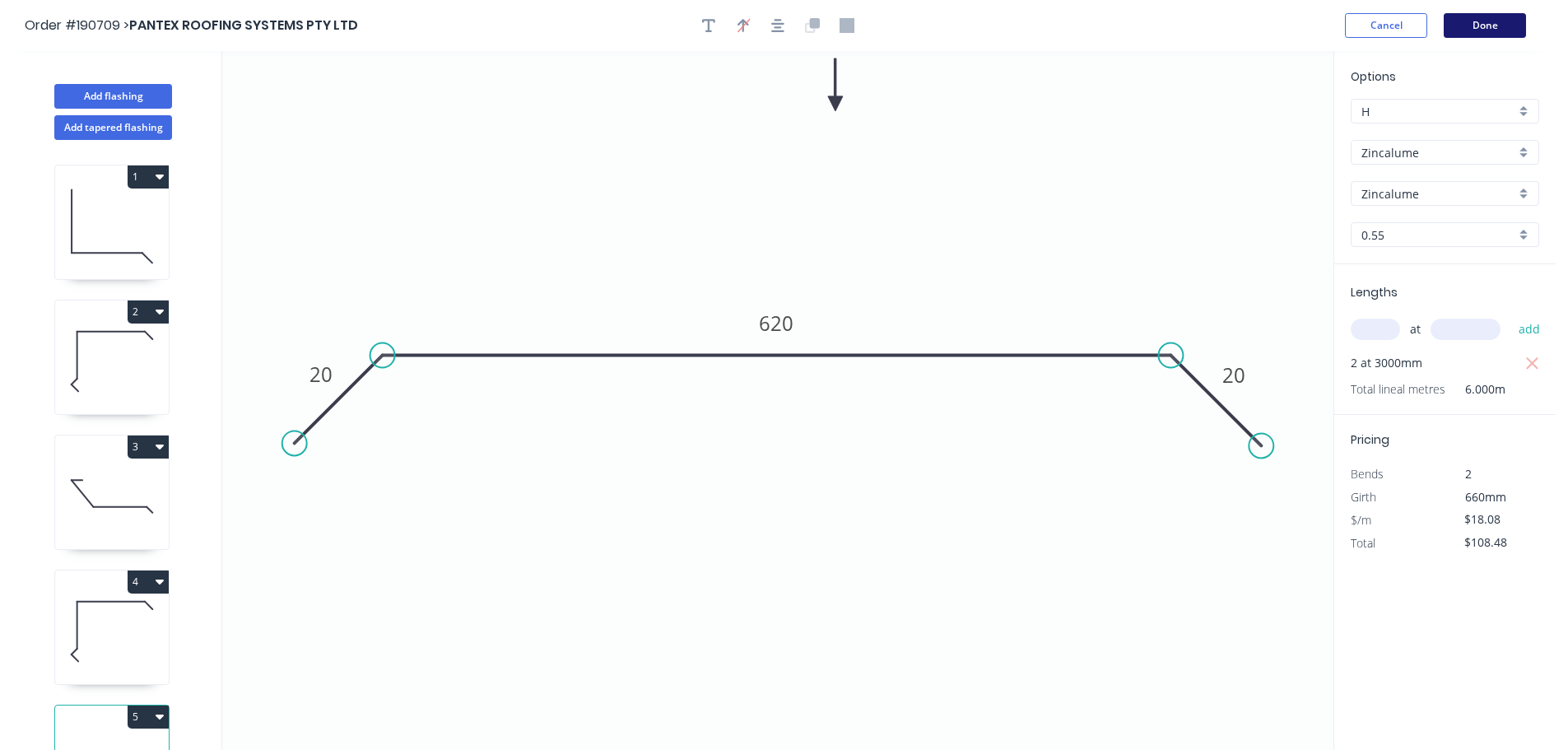
click at [1470, 28] on button "Done" at bounding box center [1485, 25] width 83 height 25
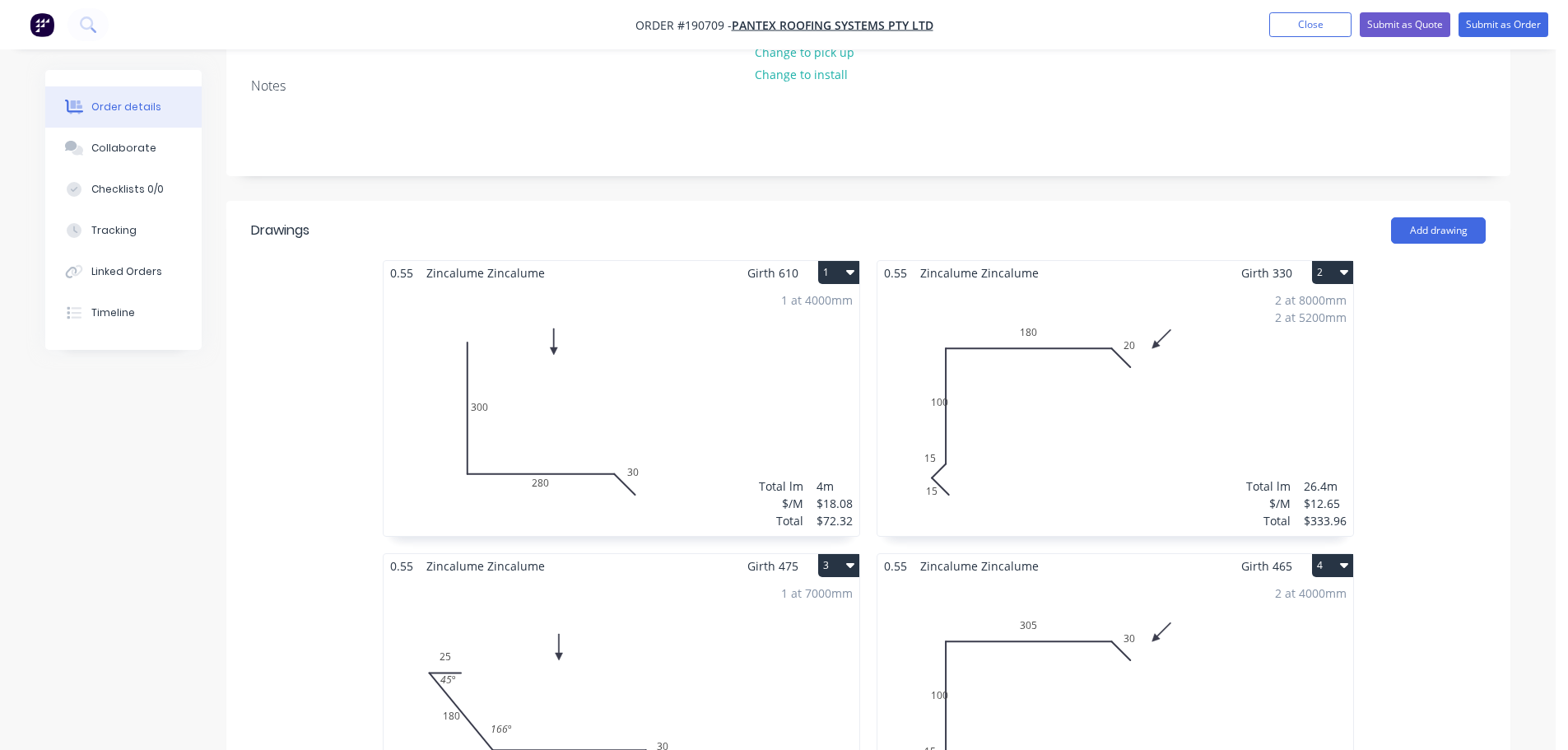
scroll to position [412, 0]
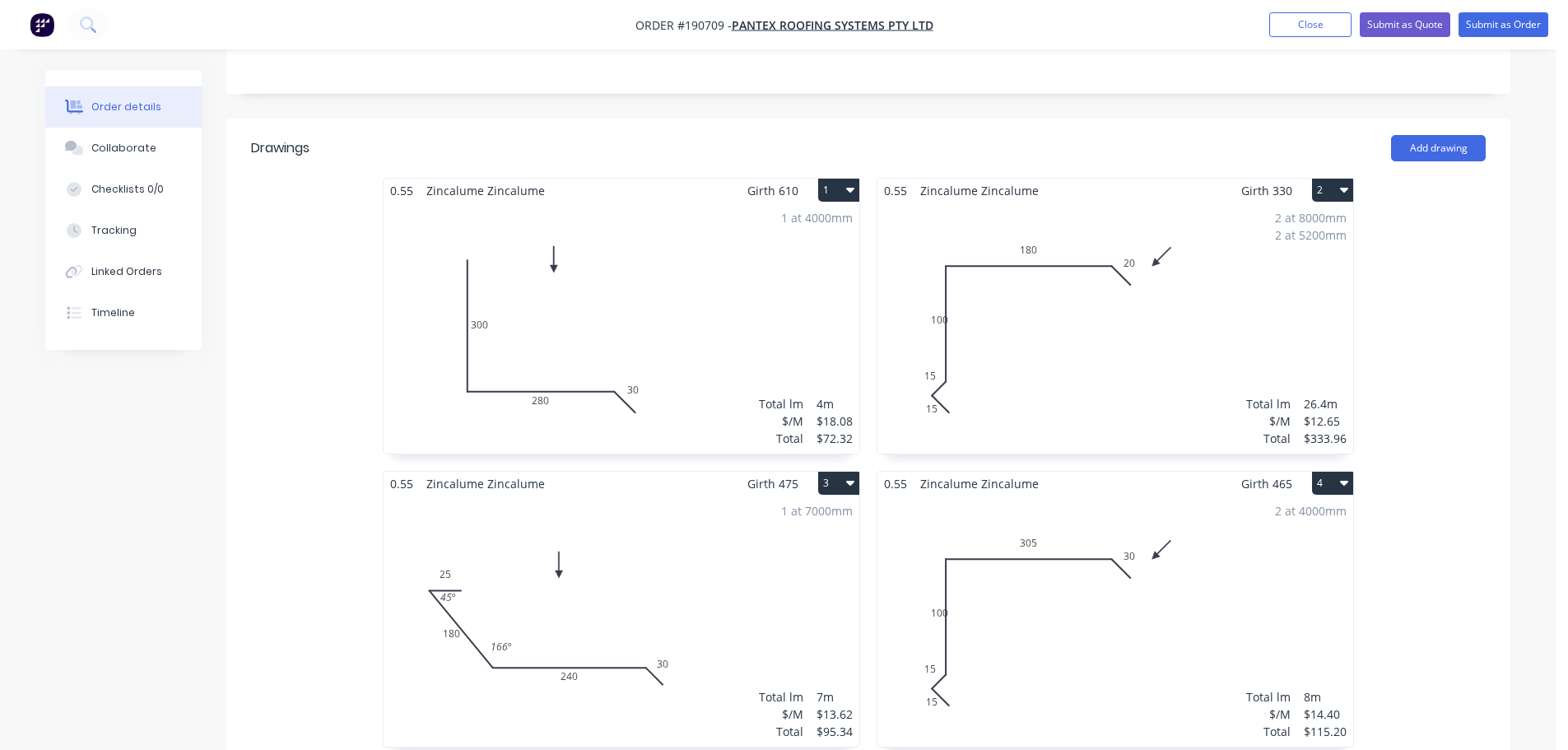
click at [1200, 397] on div "2 at 8000mm 2 at 5200mm Total lm $/M Total 26.4m $12.65 $333.96" at bounding box center [1115, 328] width 476 height 251
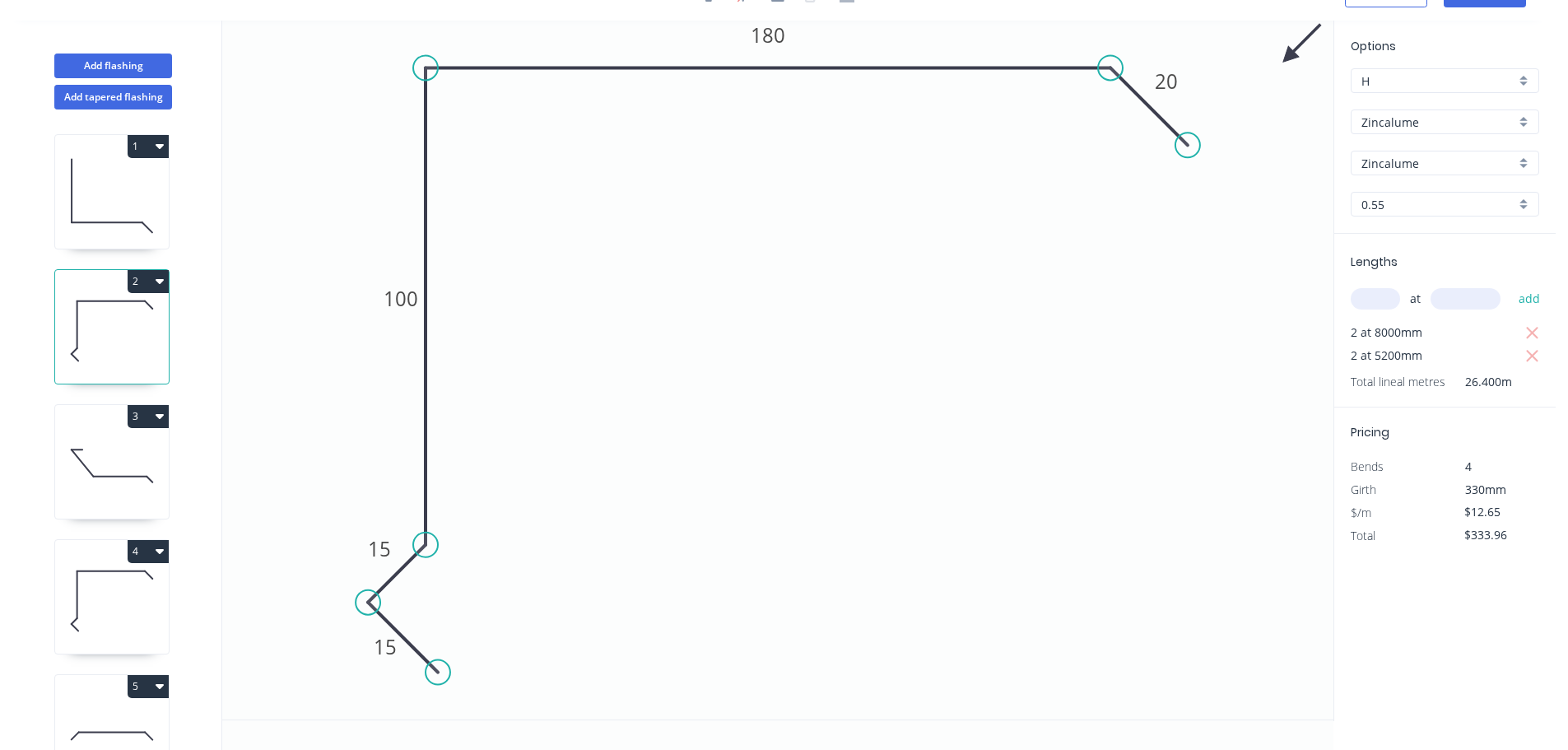
scroll to position [30, 0]
drag, startPoint x: 393, startPoint y: 310, endPoint x: 379, endPoint y: 312, distance: 14.1
click at [379, 312] on g "100" at bounding box center [400, 298] width 54 height 34
drag, startPoint x: 374, startPoint y: 312, endPoint x: 282, endPoint y: 353, distance: 100.7
click at [332, 317] on rect at bounding box center [358, 303] width 54 height 34
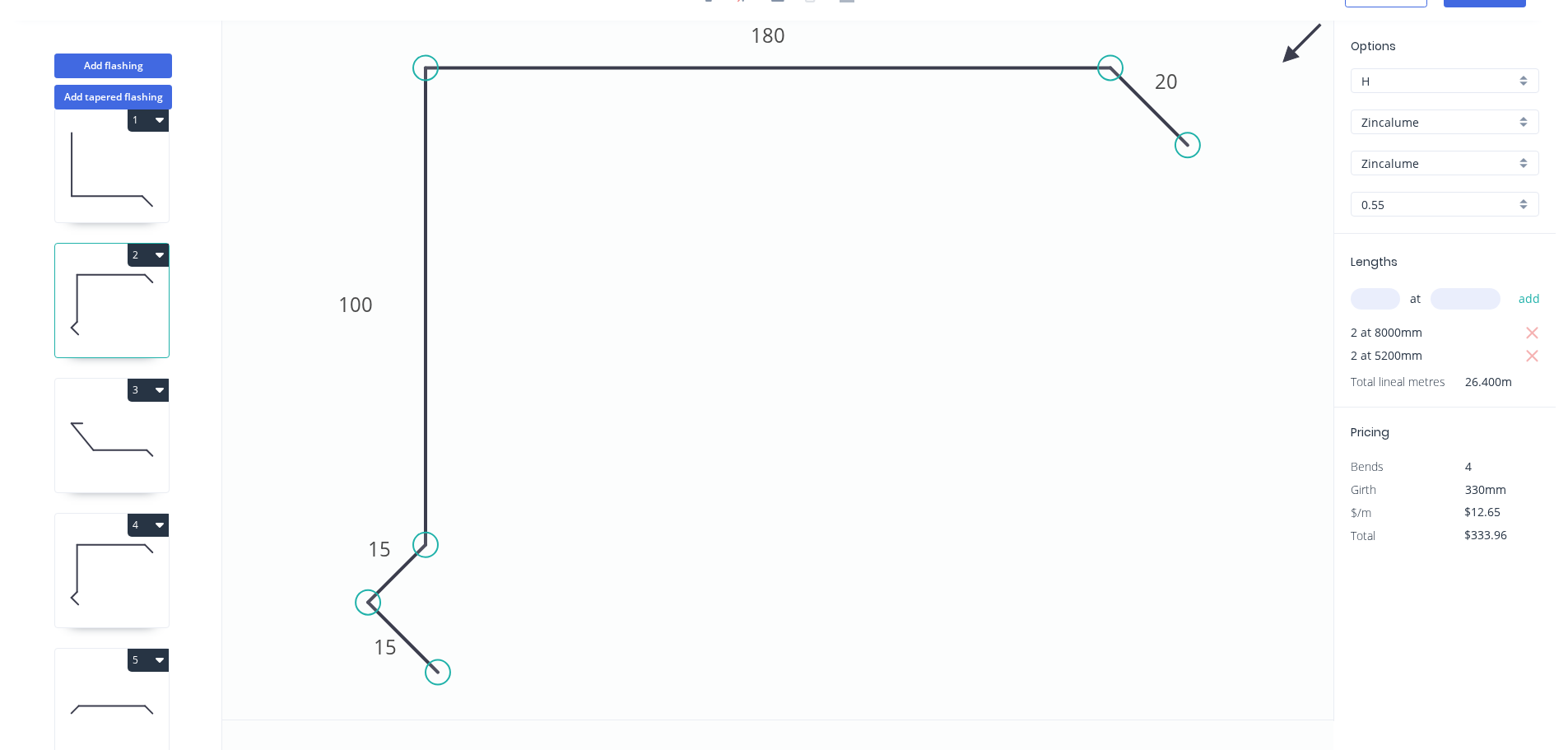
scroll to position [72, 0]
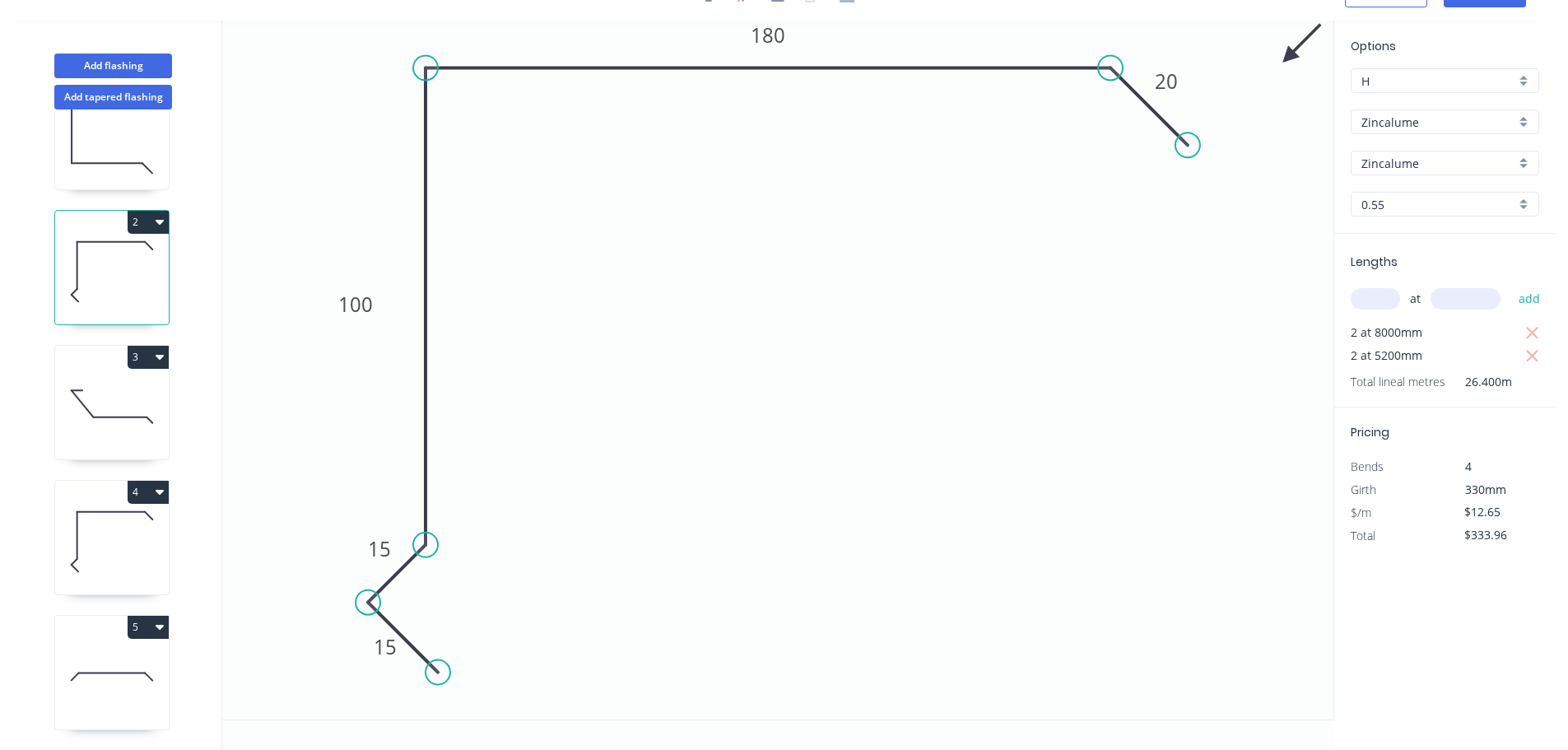
click at [105, 529] on icon at bounding box center [112, 541] width 114 height 105
type input "$14.40"
type input "$115.20"
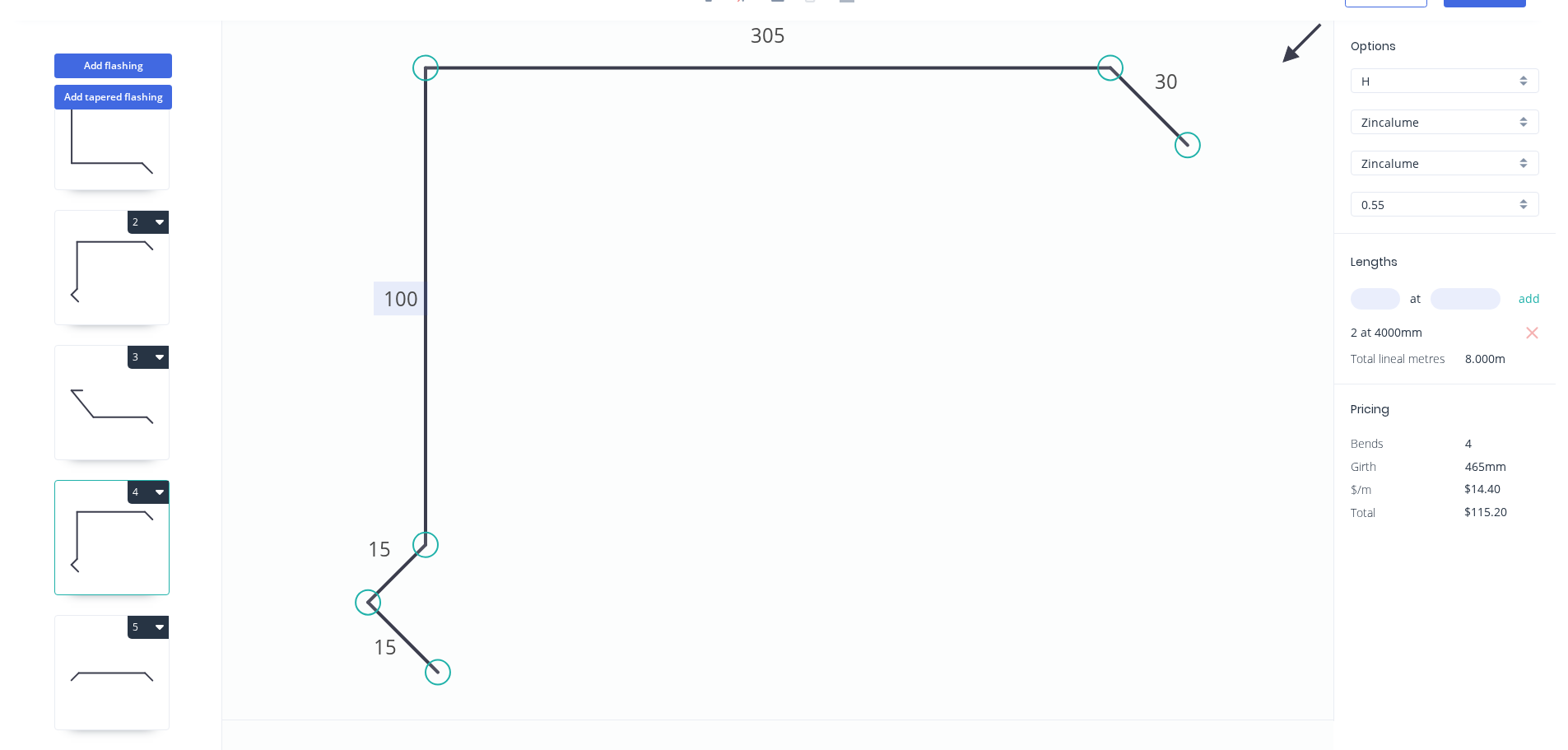
click at [402, 309] on tspan "100" at bounding box center [401, 299] width 35 height 28
drag, startPoint x: 385, startPoint y: 315, endPoint x: 348, endPoint y: 317, distance: 37.1
click at [348, 317] on rect at bounding box center [364, 300] width 54 height 34
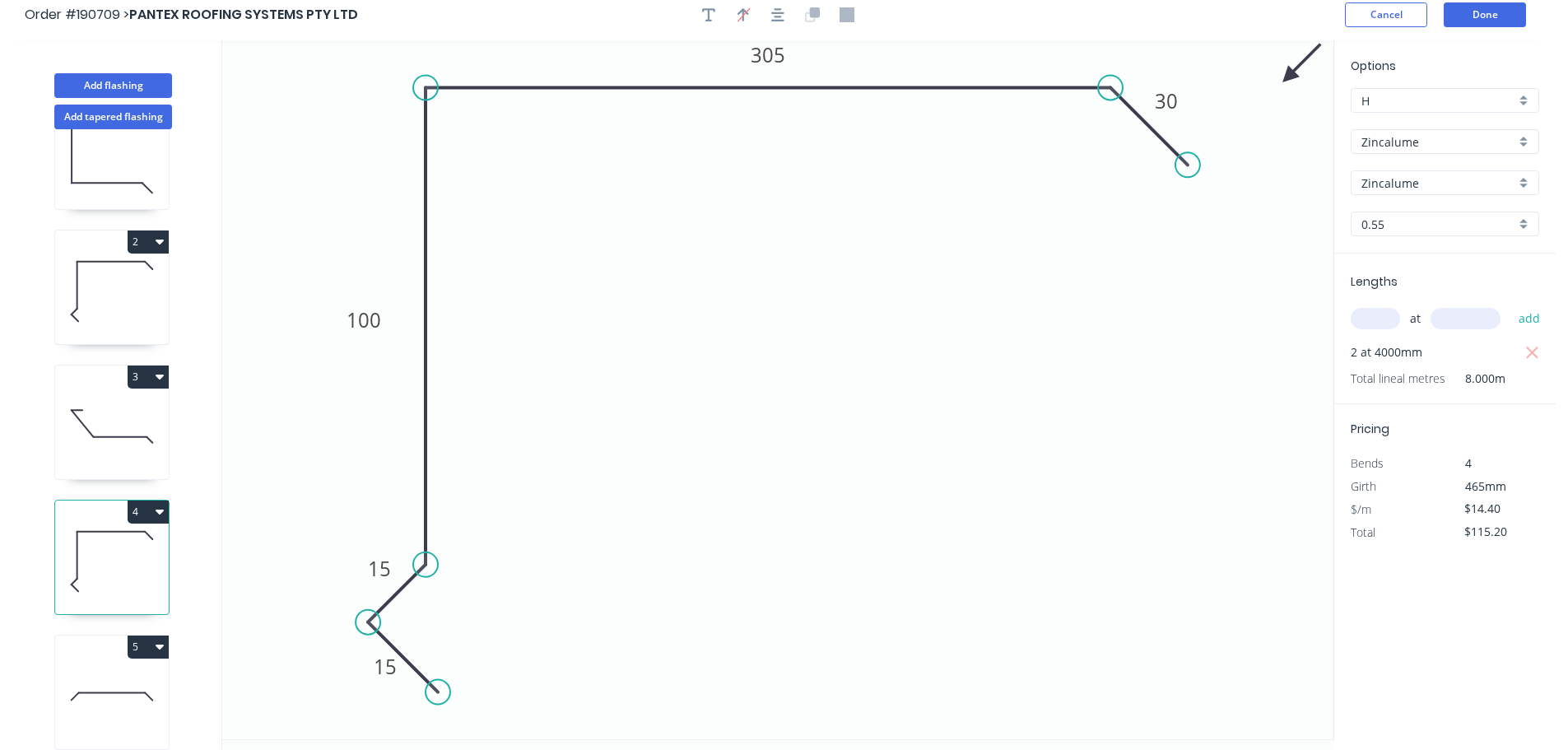
scroll to position [0, 0]
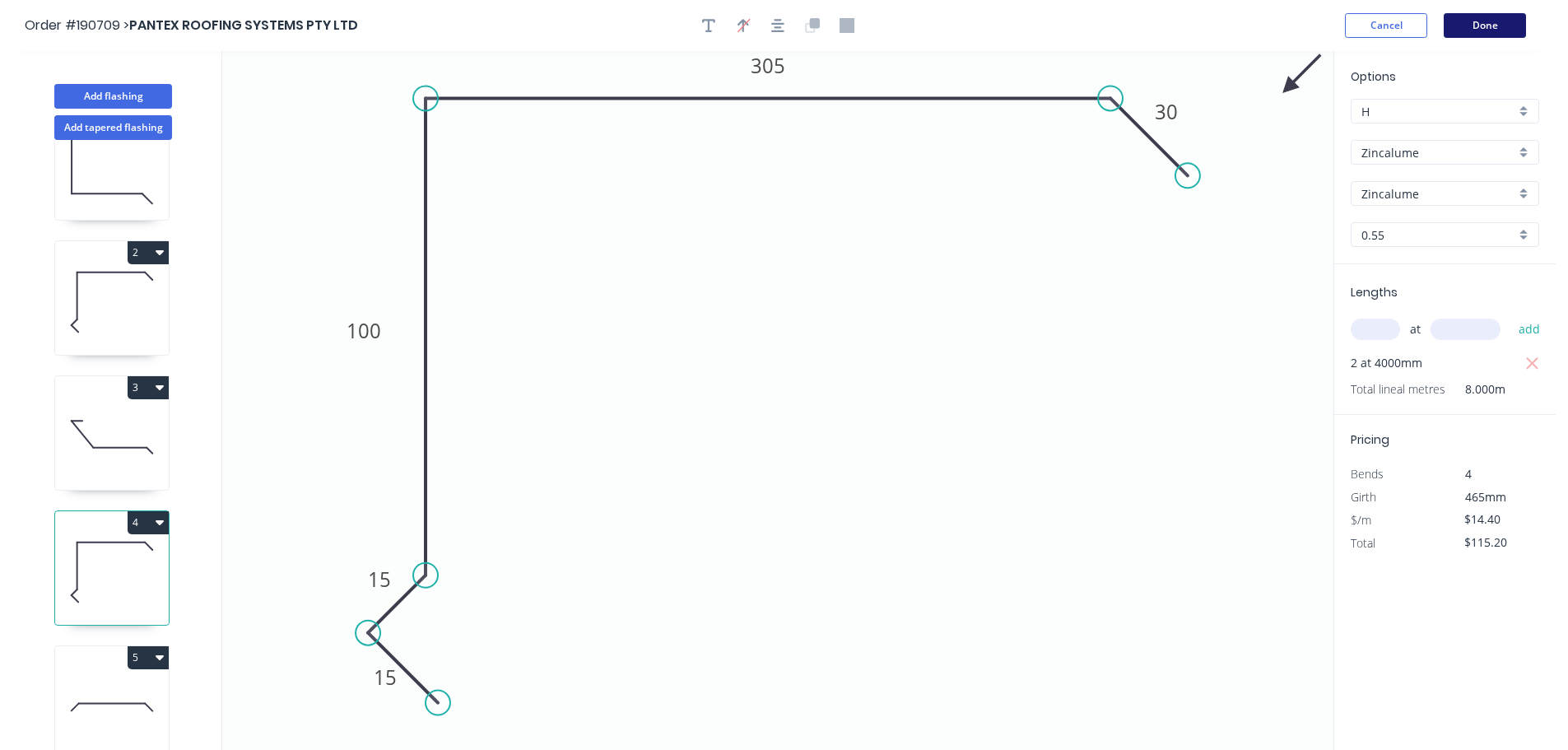
click at [1512, 14] on button "Done" at bounding box center [1485, 25] width 83 height 25
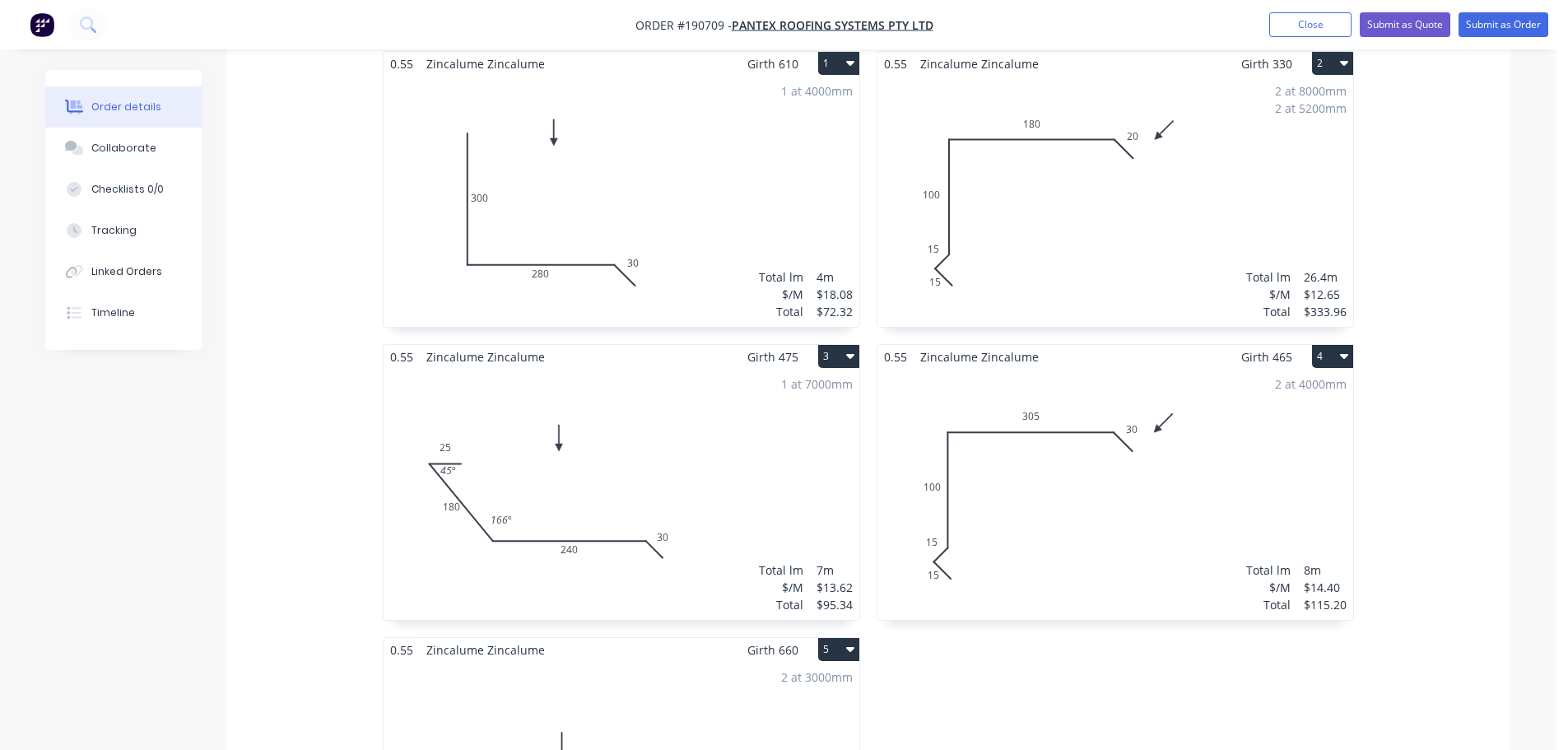
scroll to position [576, 0]
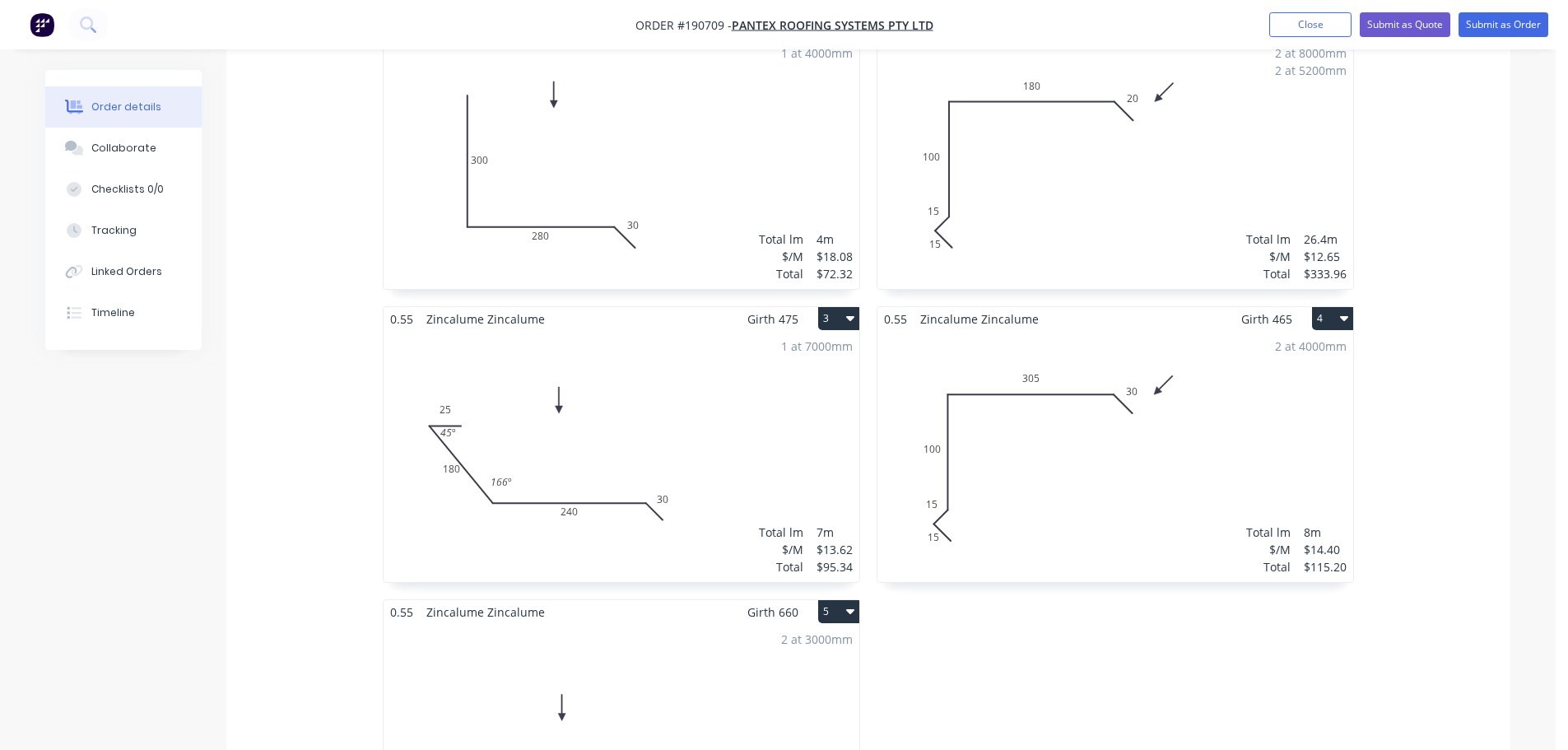
click at [519, 395] on div "1 at 7000mm Total lm $/M Total 7m $13.62 $95.34" at bounding box center [621, 457] width 476 height 251
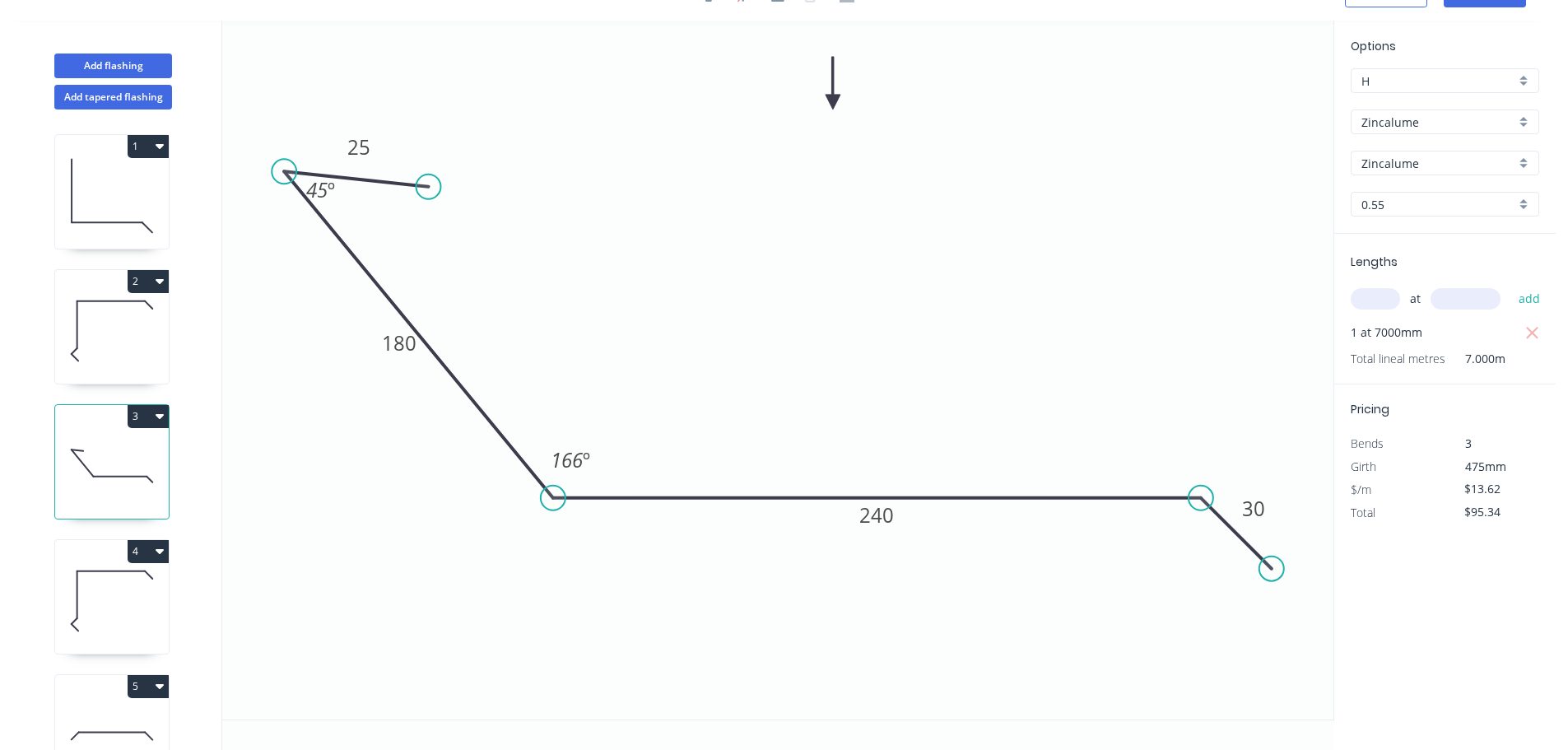
drag, startPoint x: 426, startPoint y: 171, endPoint x: 428, endPoint y: 187, distance: 16.1
click at [428, 187] on circle at bounding box center [428, 186] width 25 height 25
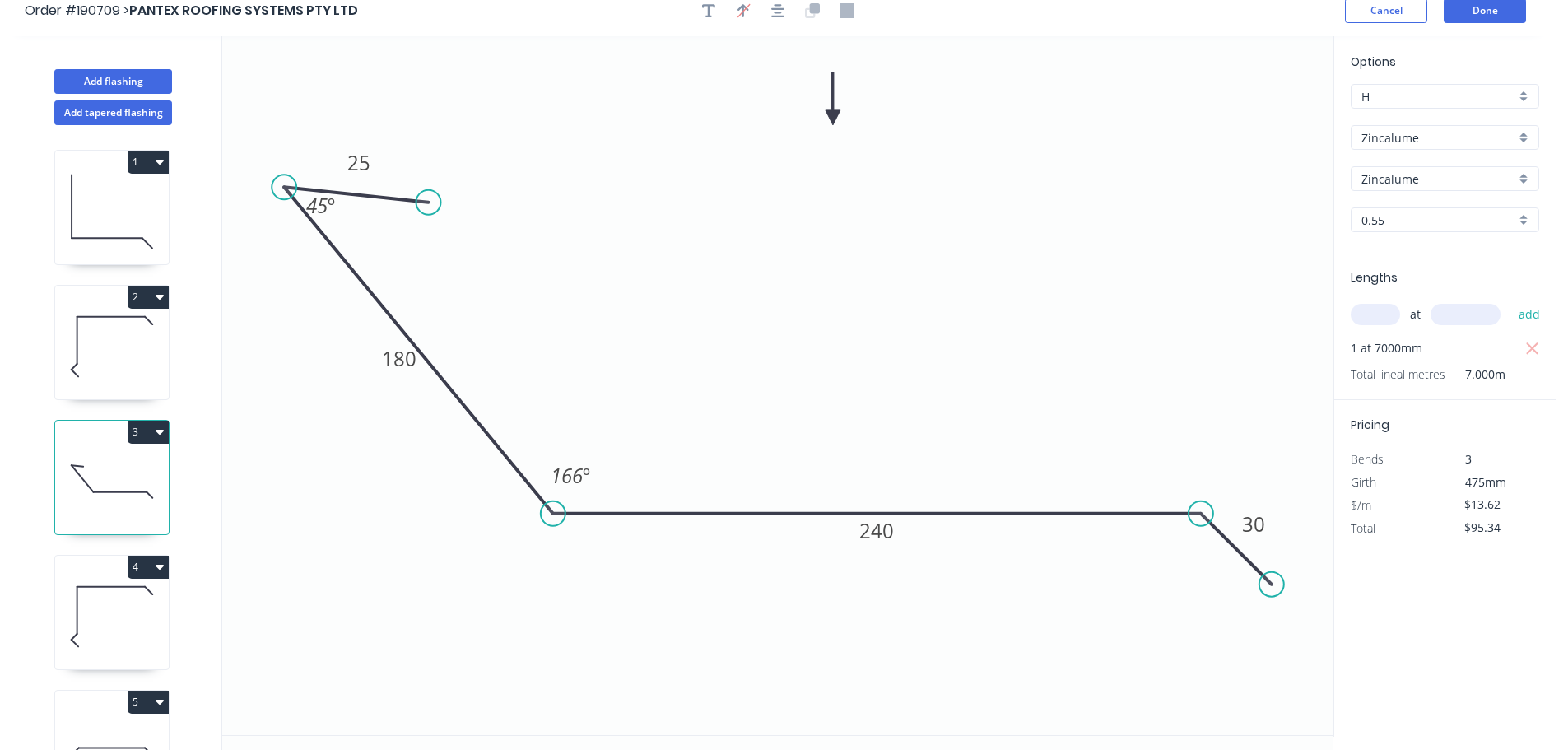
scroll to position [0, 0]
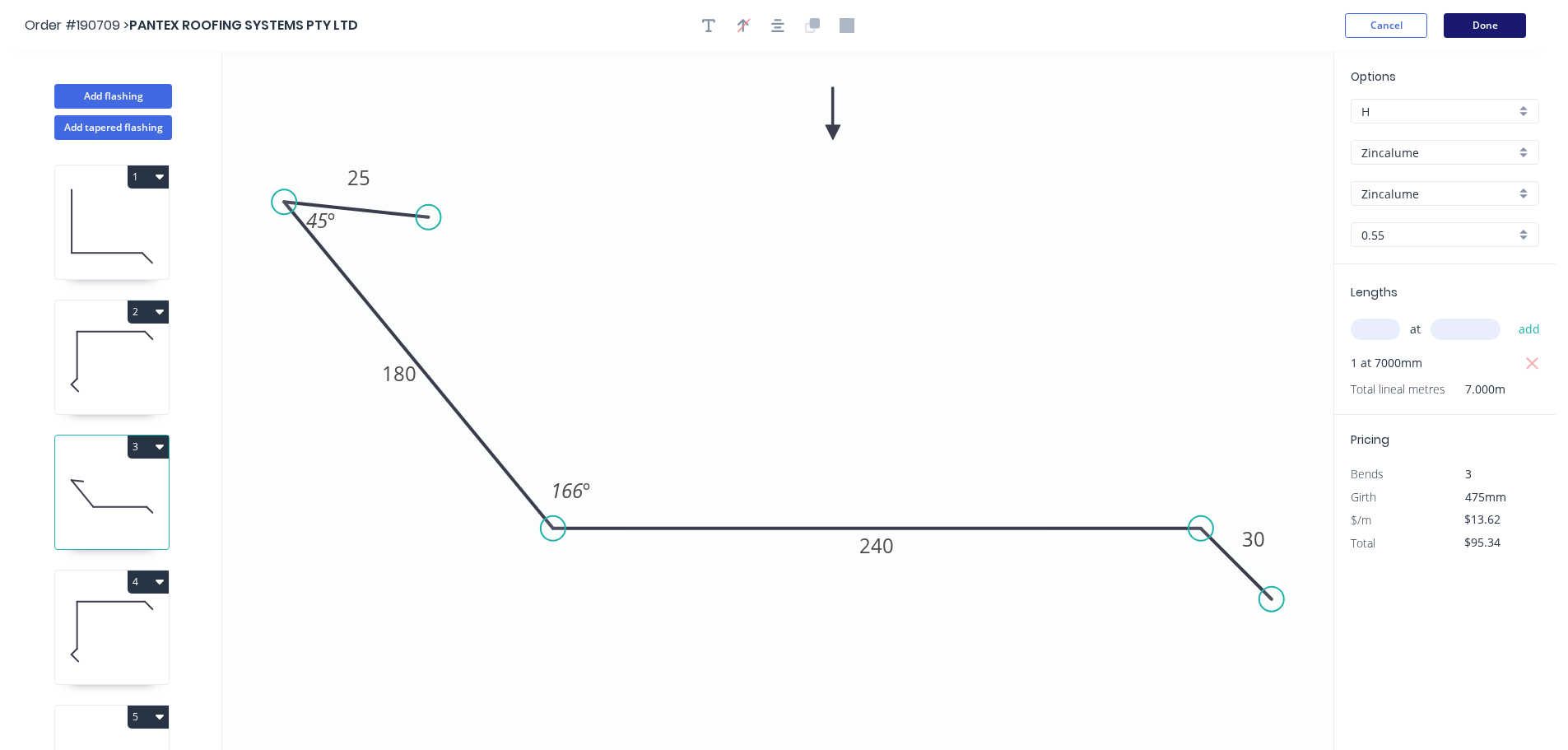
click at [1485, 22] on button "Done" at bounding box center [1485, 25] width 83 height 25
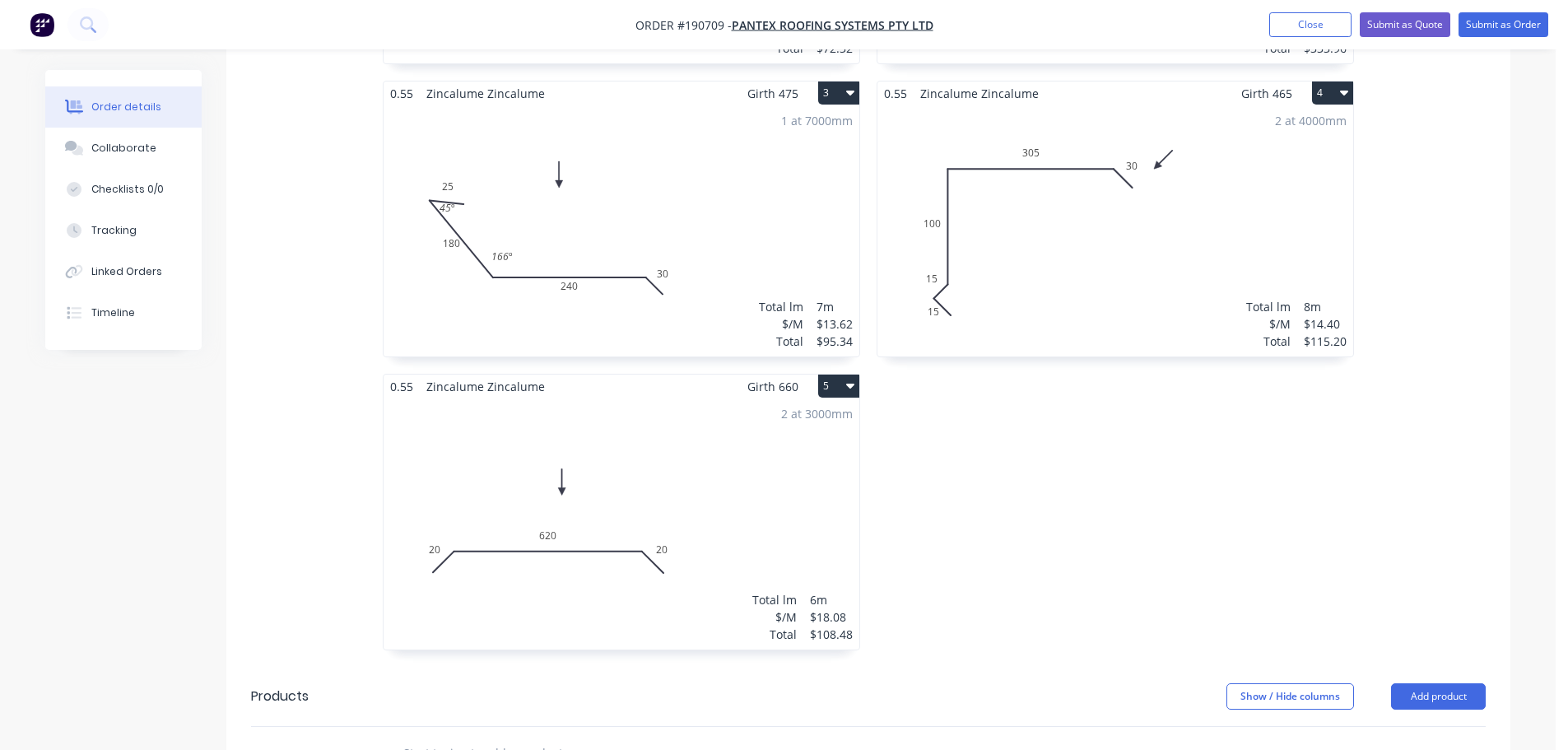
scroll to position [823, 0]
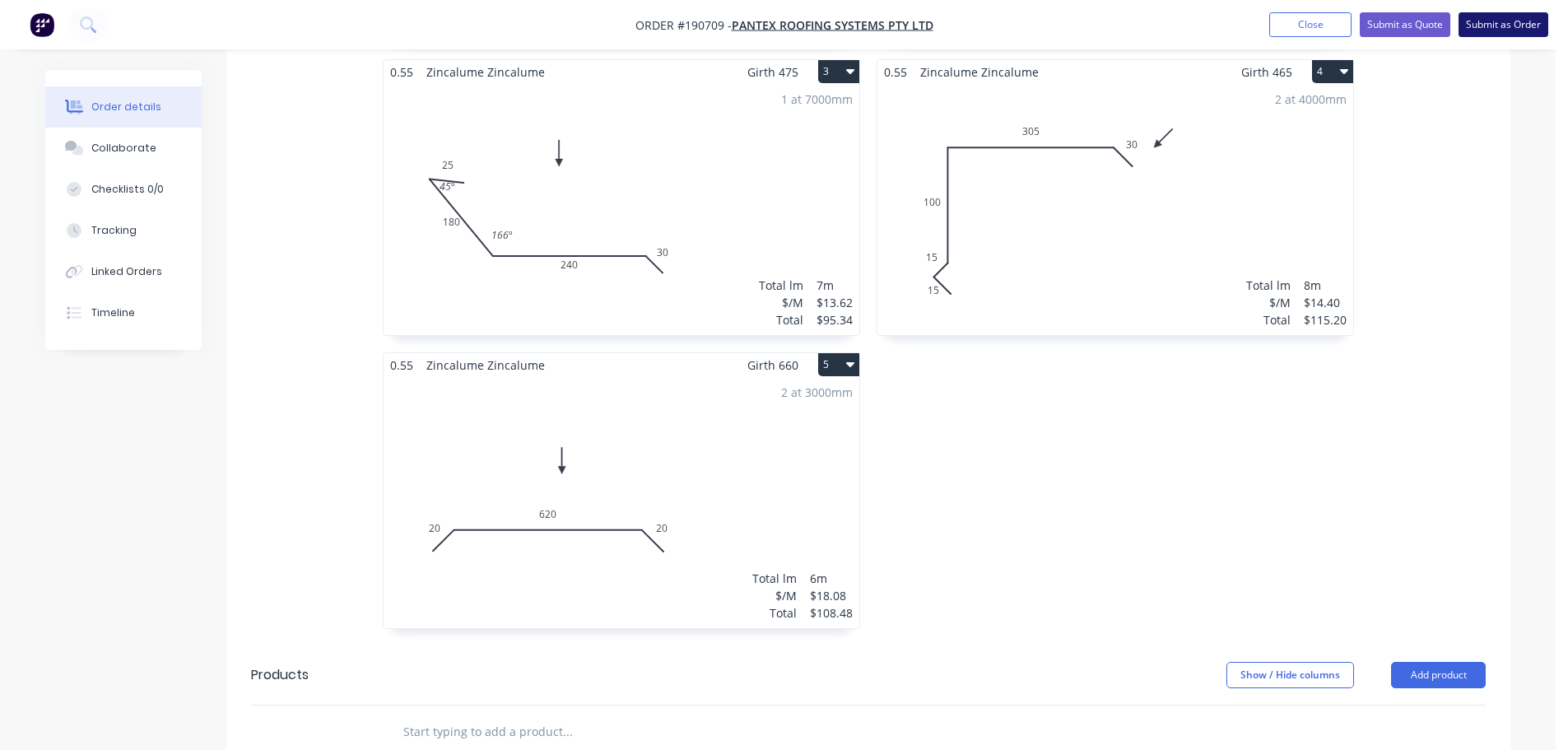
click at [1482, 13] on button "Submit as Order" at bounding box center [1503, 24] width 90 height 25
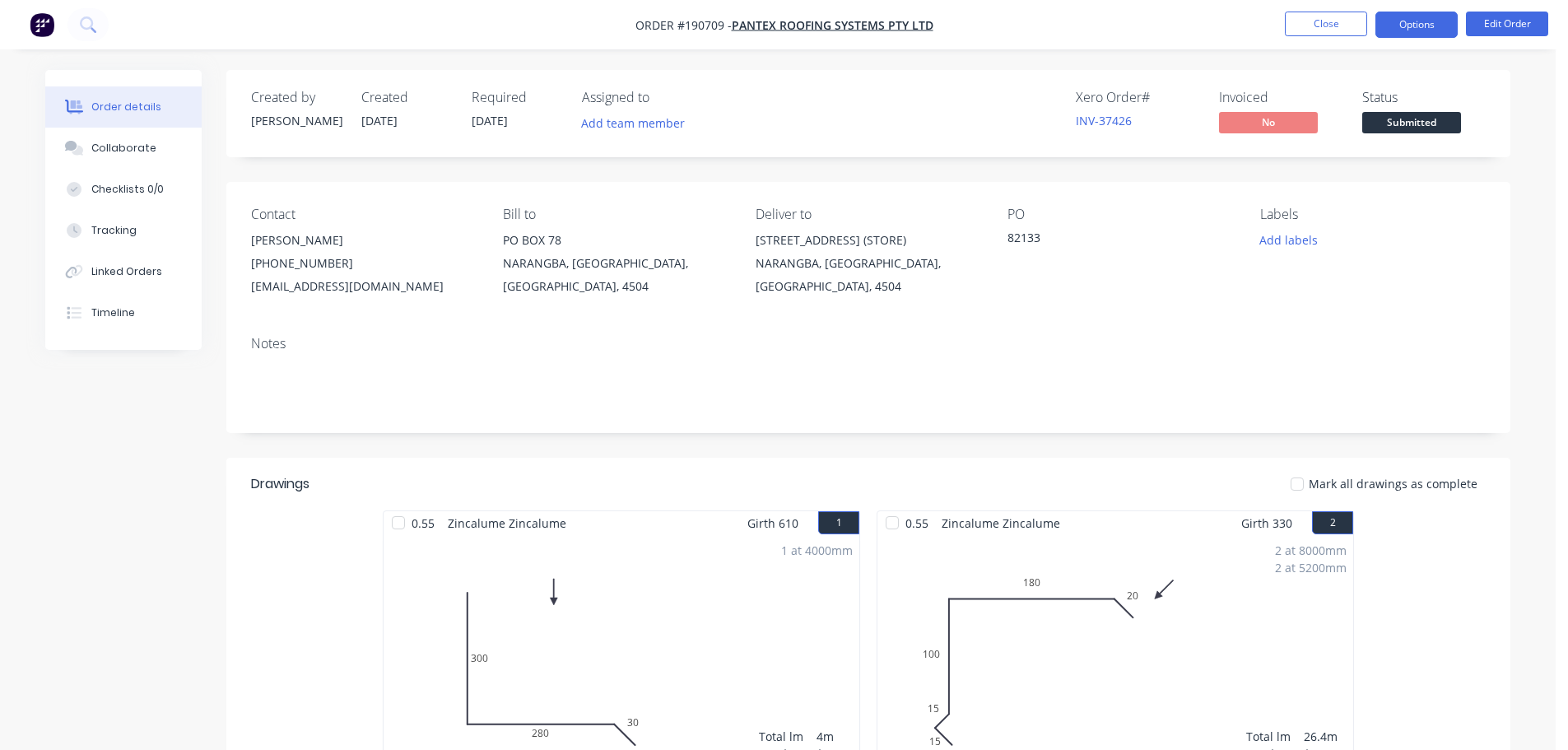
click at [1394, 28] on button "Options" at bounding box center [1417, 25] width 83 height 27
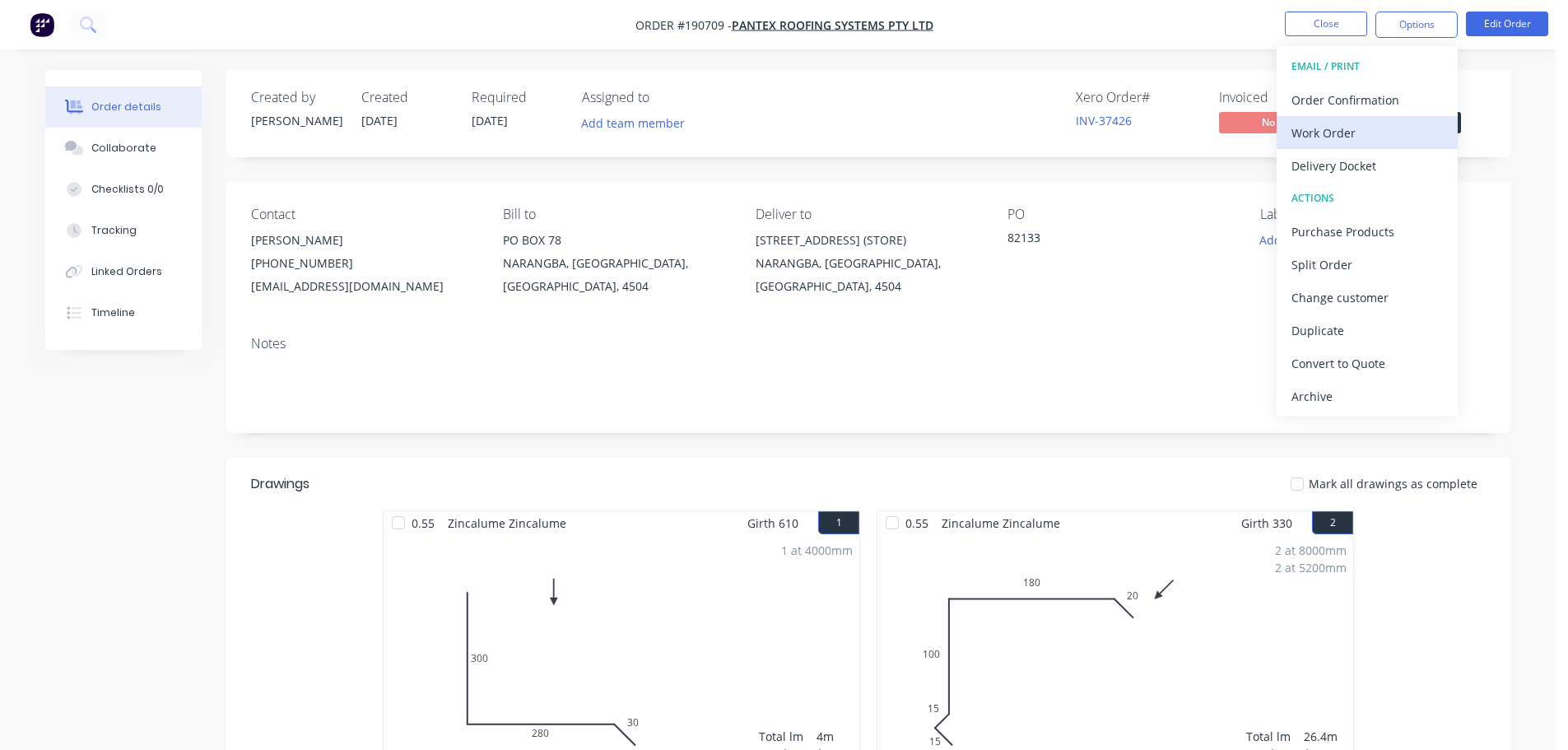
click at [1410, 140] on div "Work Order" at bounding box center [1366, 133] width 151 height 24
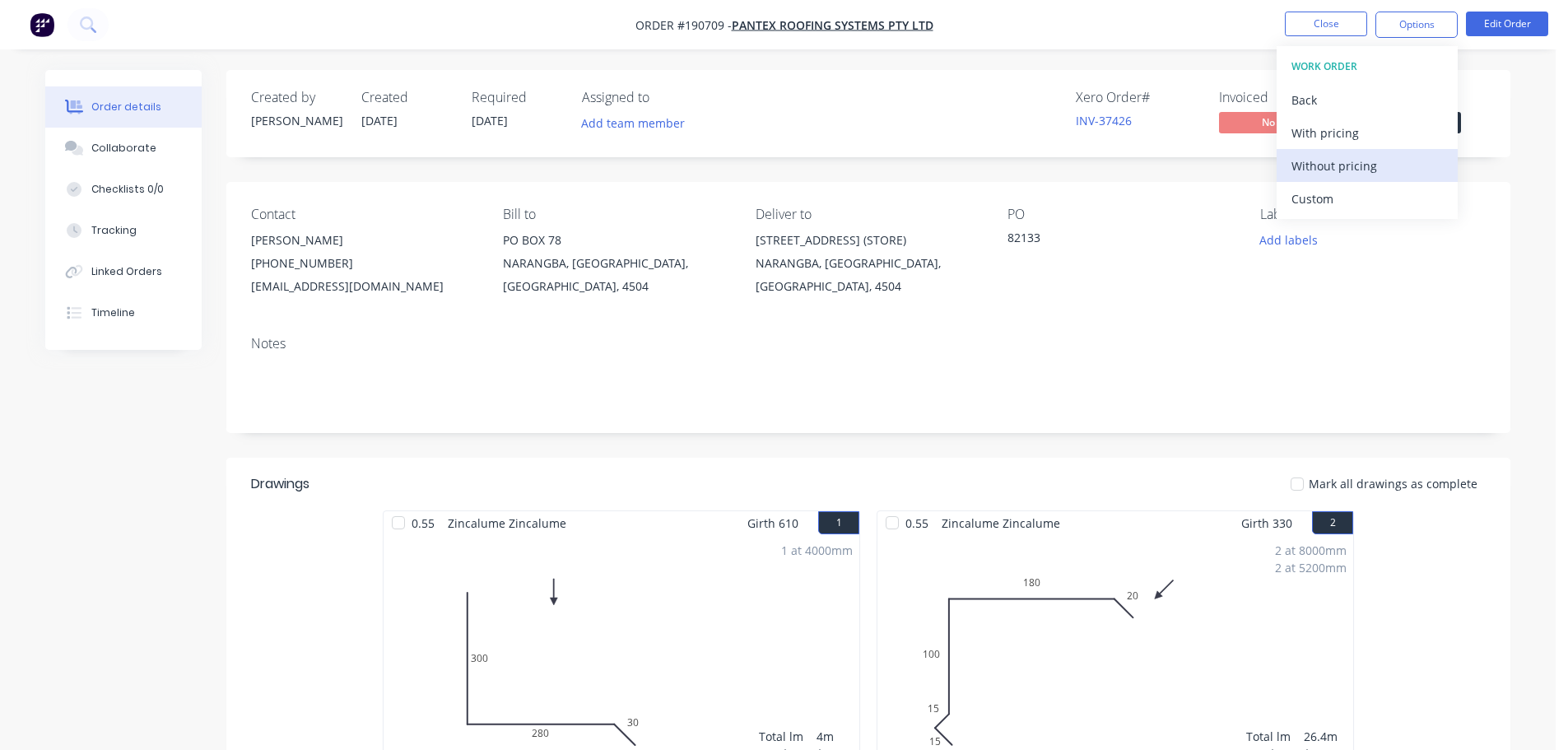
click at [1404, 172] on div "Without pricing" at bounding box center [1366, 166] width 151 height 24
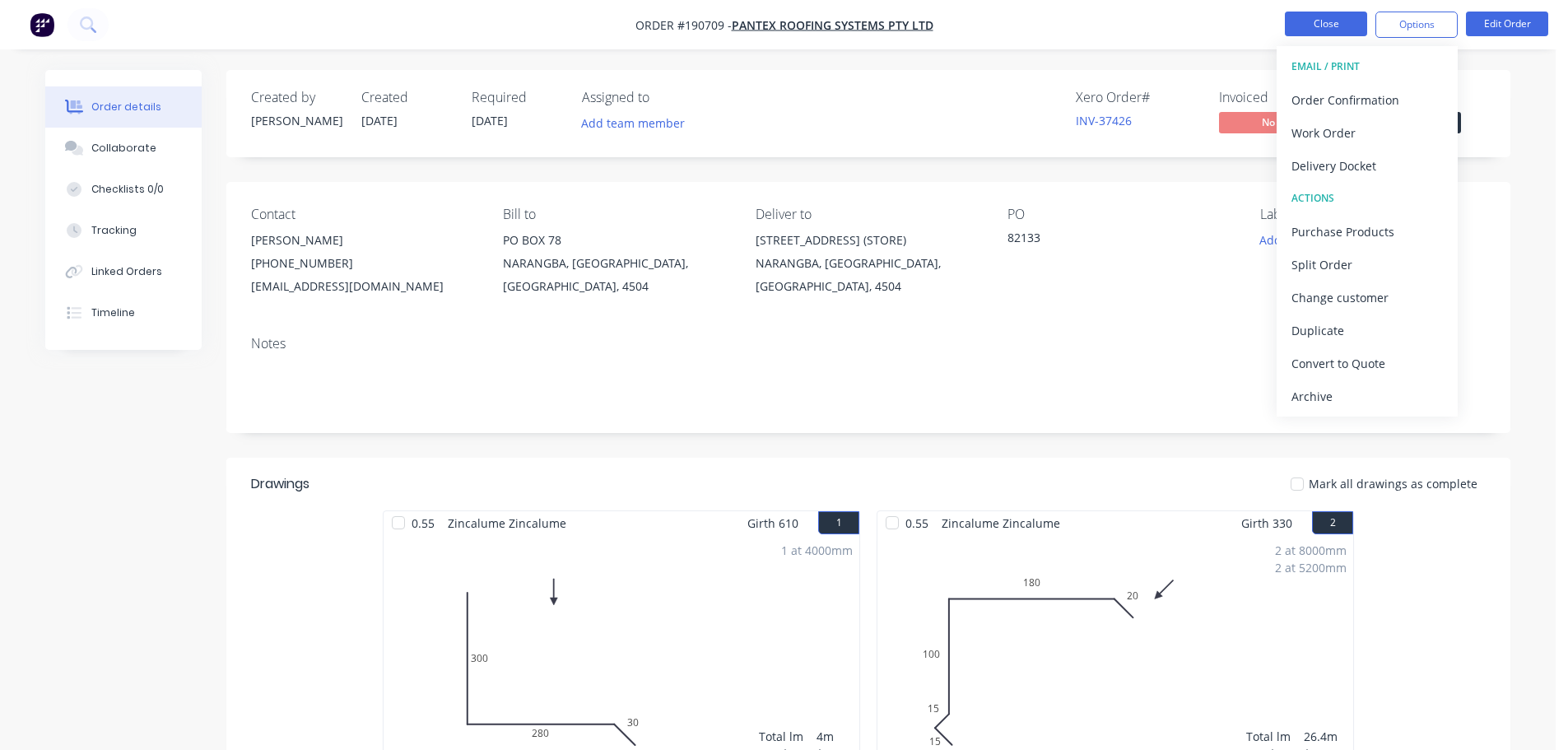
click at [1303, 20] on button "Close" at bounding box center [1326, 24] width 83 height 25
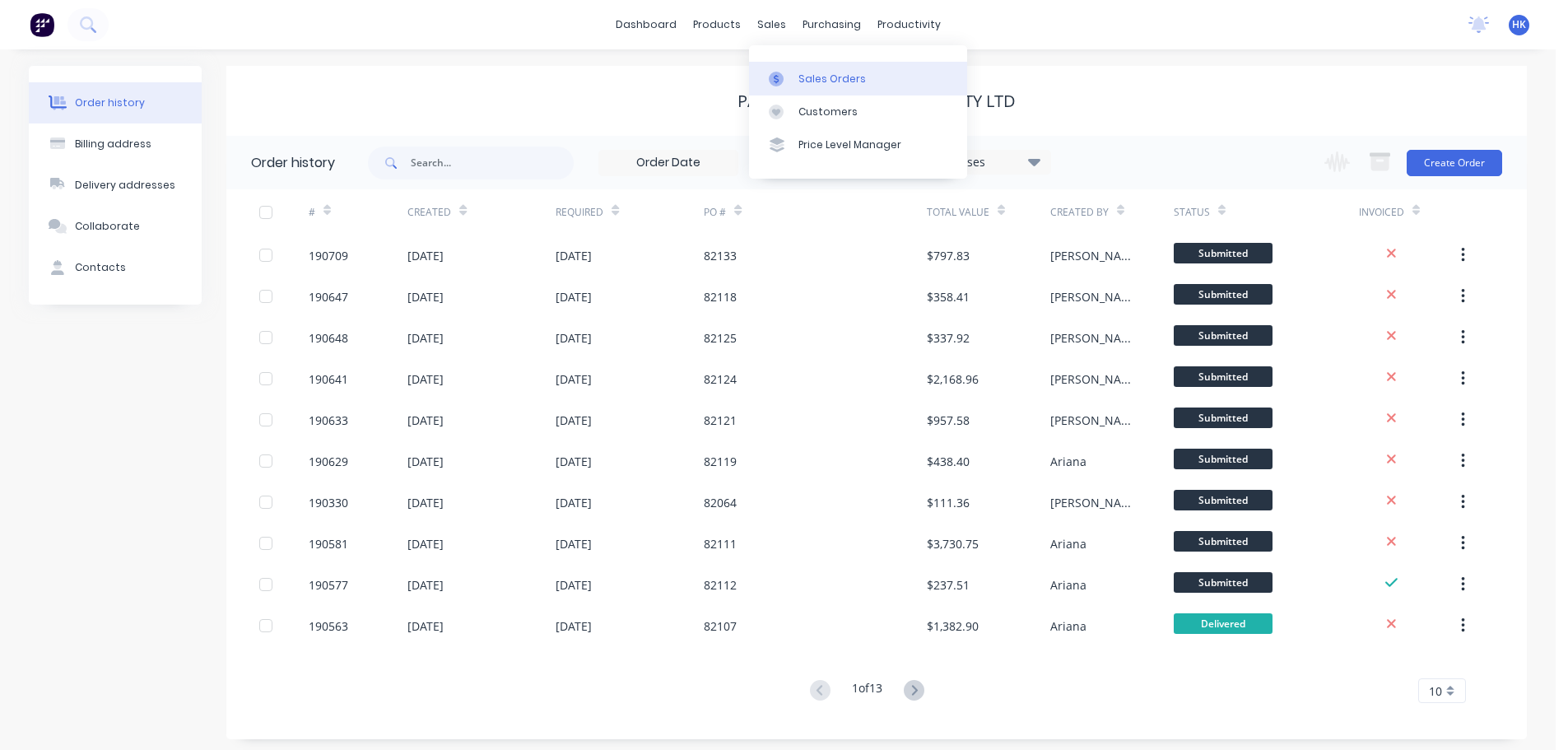
click at [807, 80] on div "Sales Orders" at bounding box center [833, 79] width 68 height 15
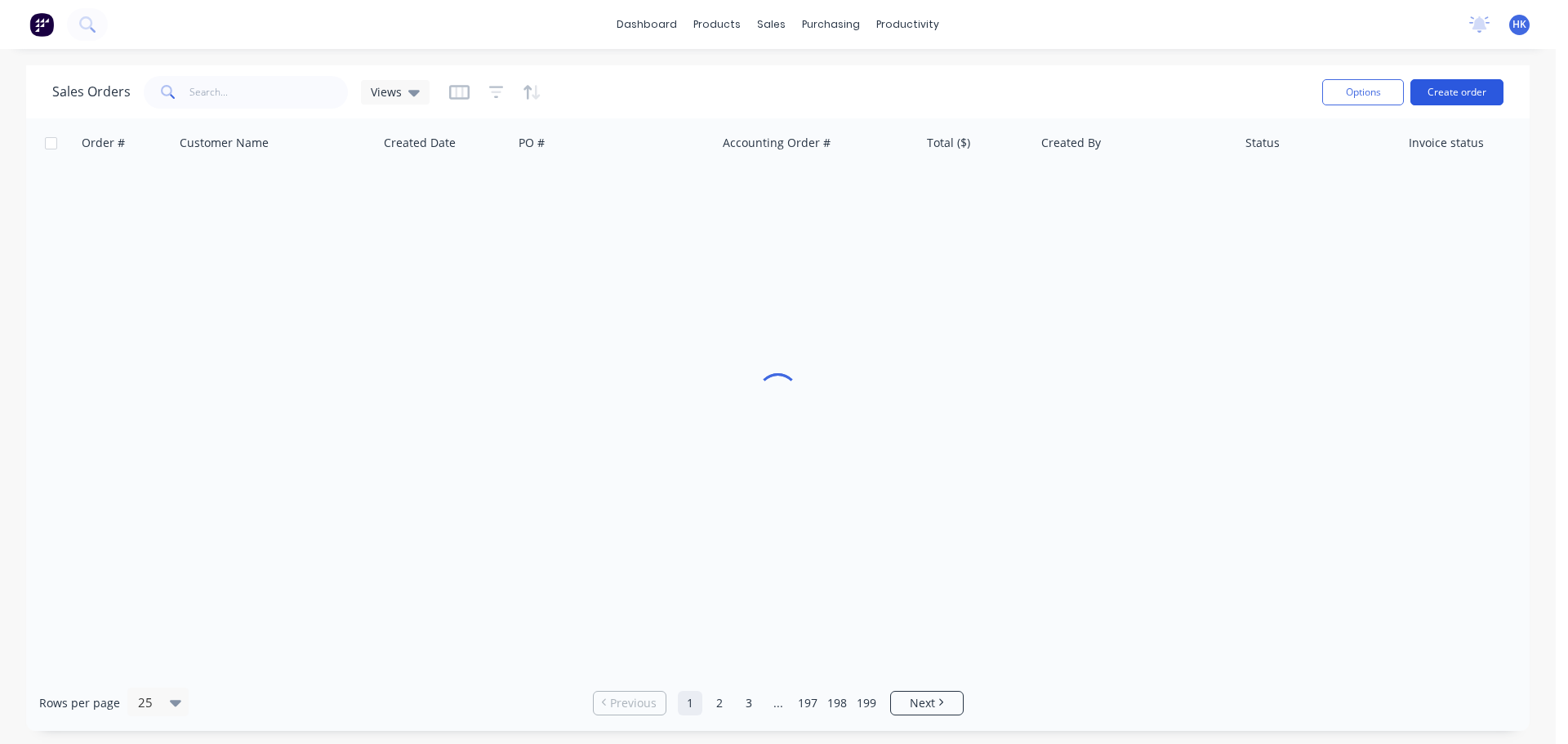
click at [1448, 98] on button "Create order" at bounding box center [1457, 92] width 93 height 26
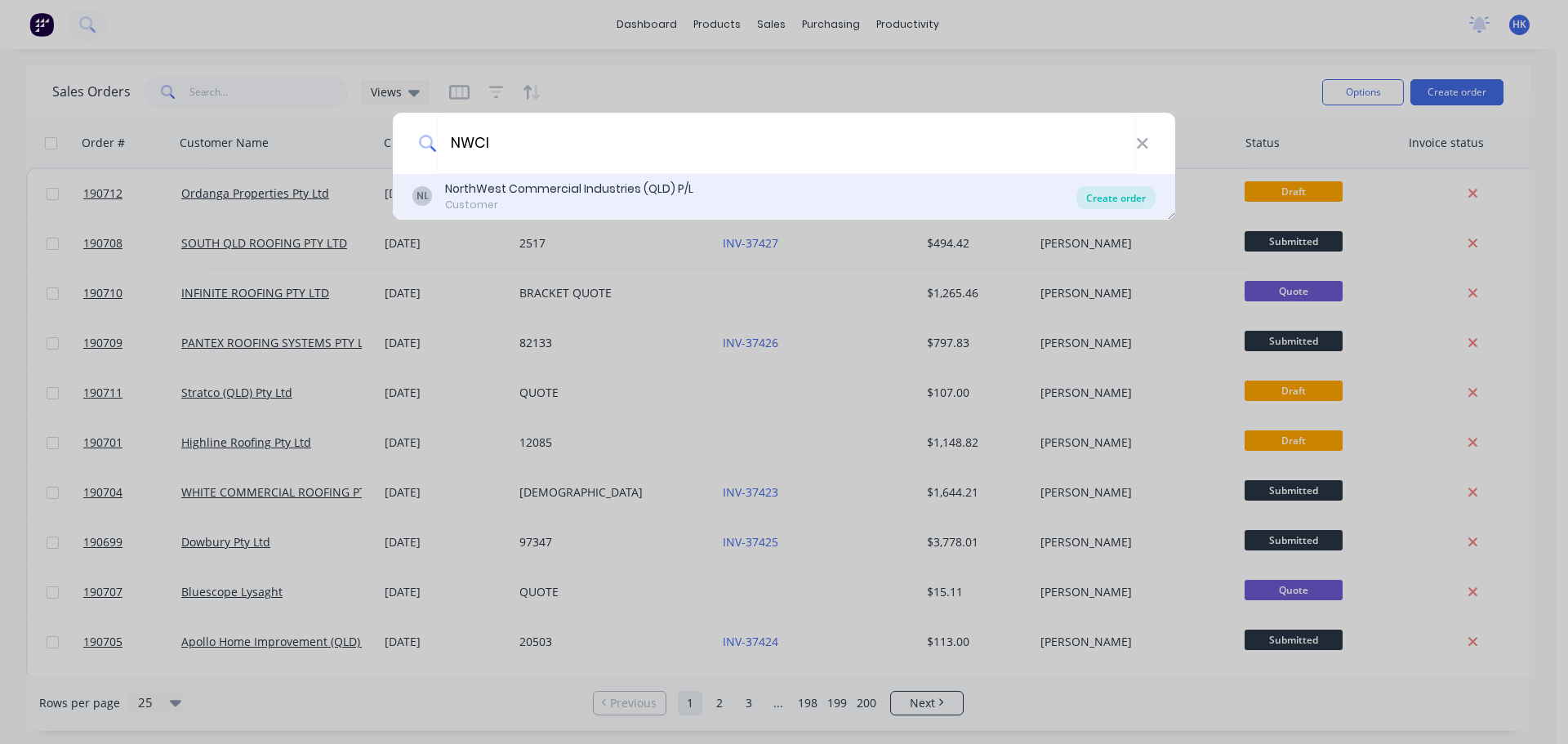
type input "NWCI"
click at [1113, 203] on div "Create order" at bounding box center [1116, 197] width 79 height 23
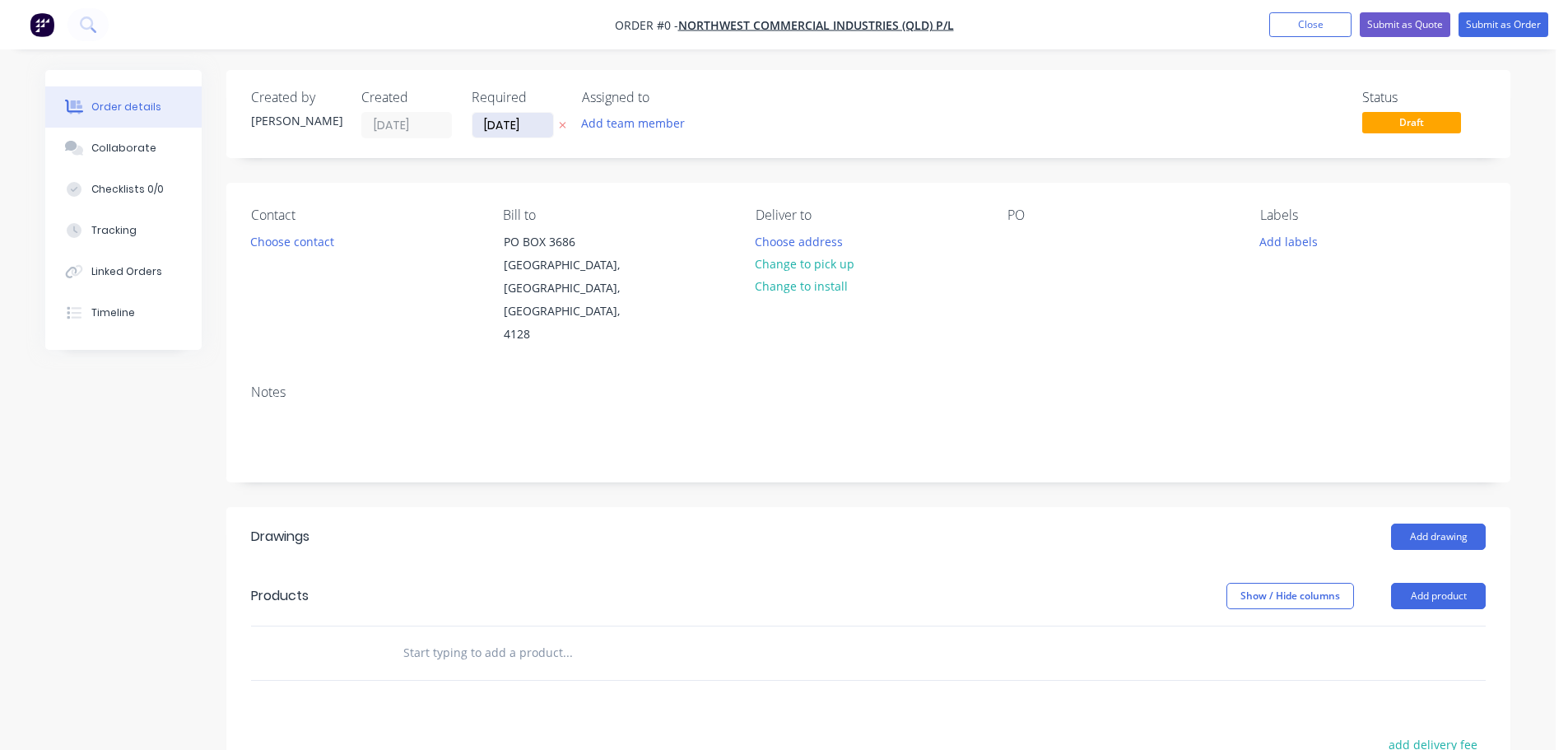
click at [513, 122] on input "[DATE]" at bounding box center [513, 125] width 81 height 25
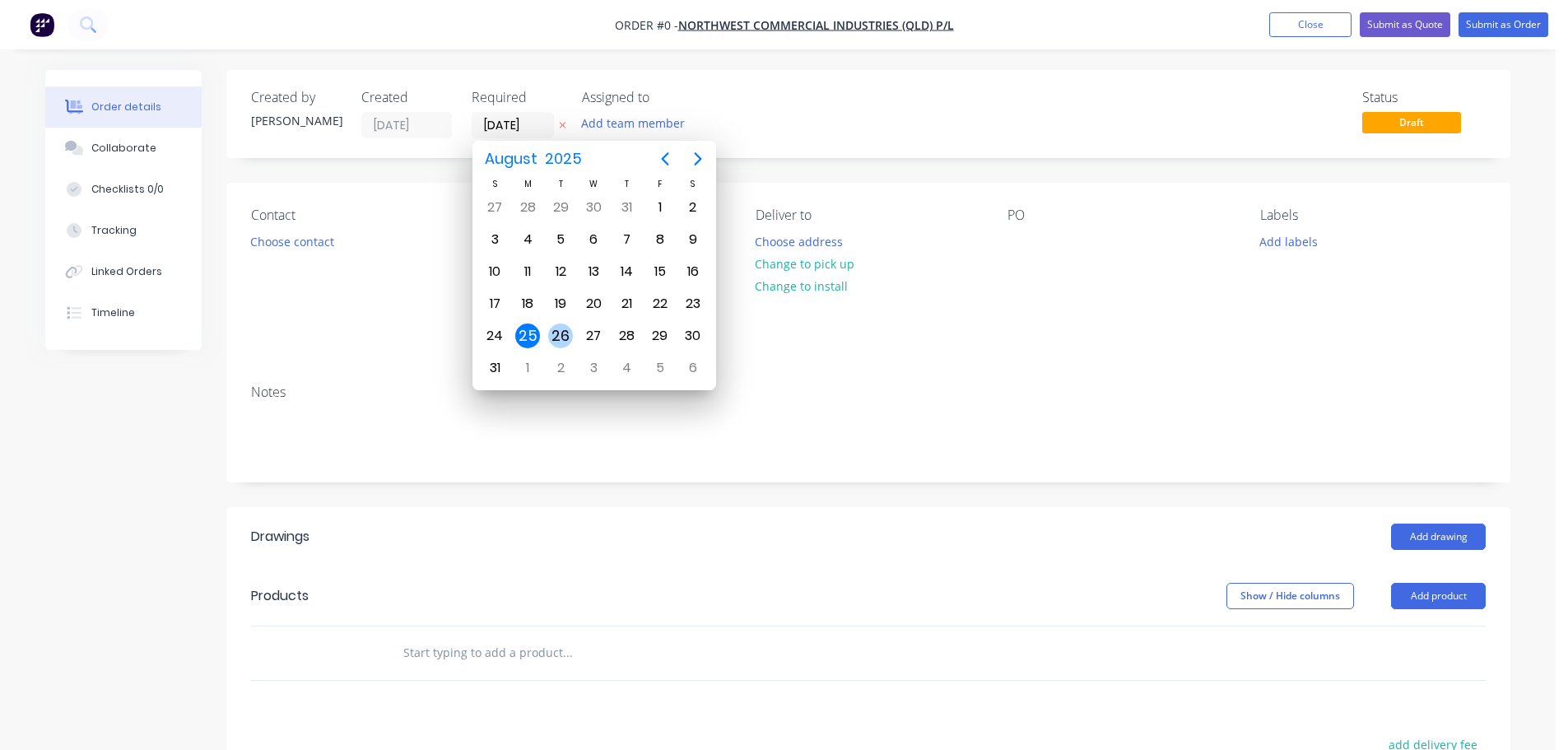
click at [556, 338] on div "26" at bounding box center [560, 336] width 25 height 25
type input "[DATE]"
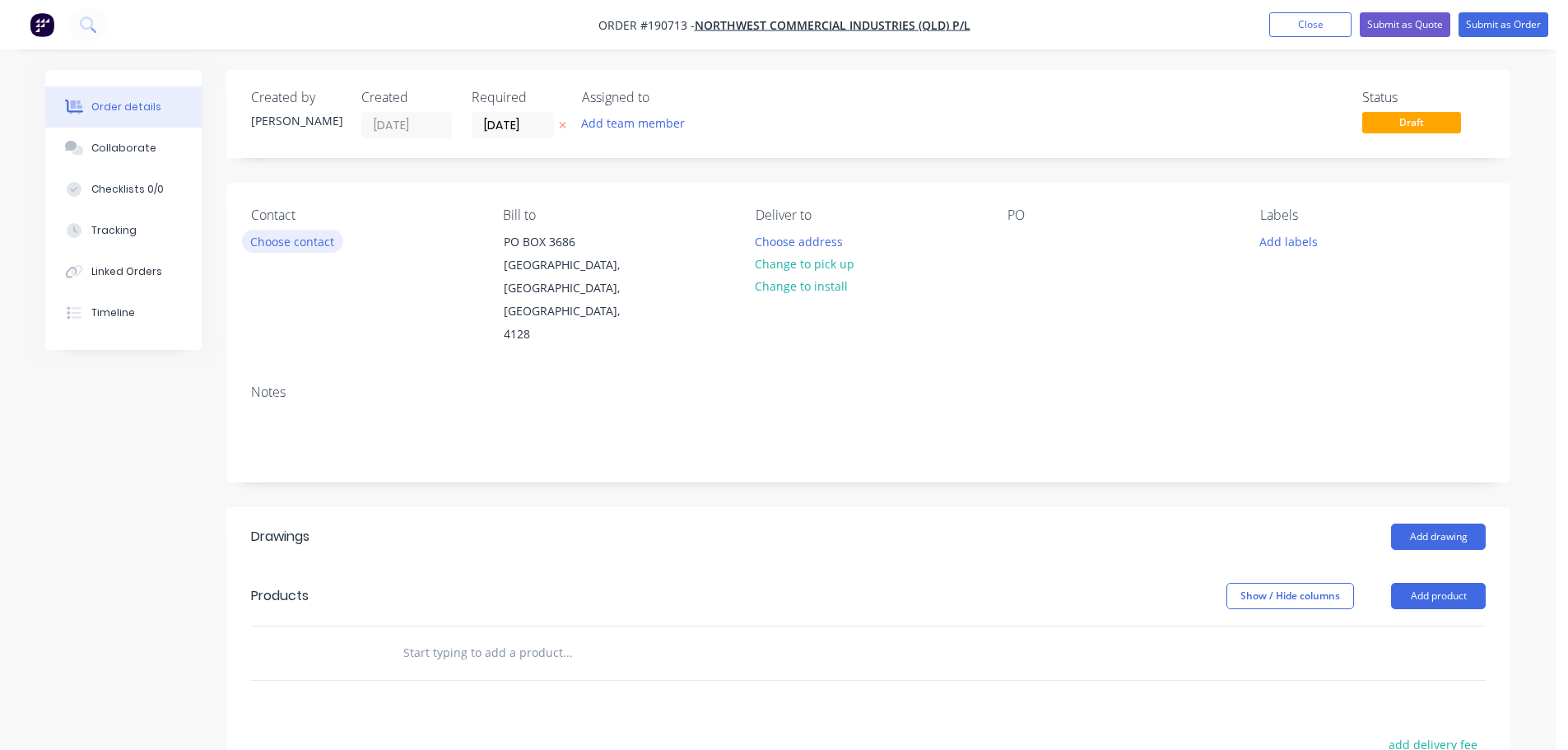
click at [293, 251] on button "Choose contact" at bounding box center [293, 240] width 101 height 22
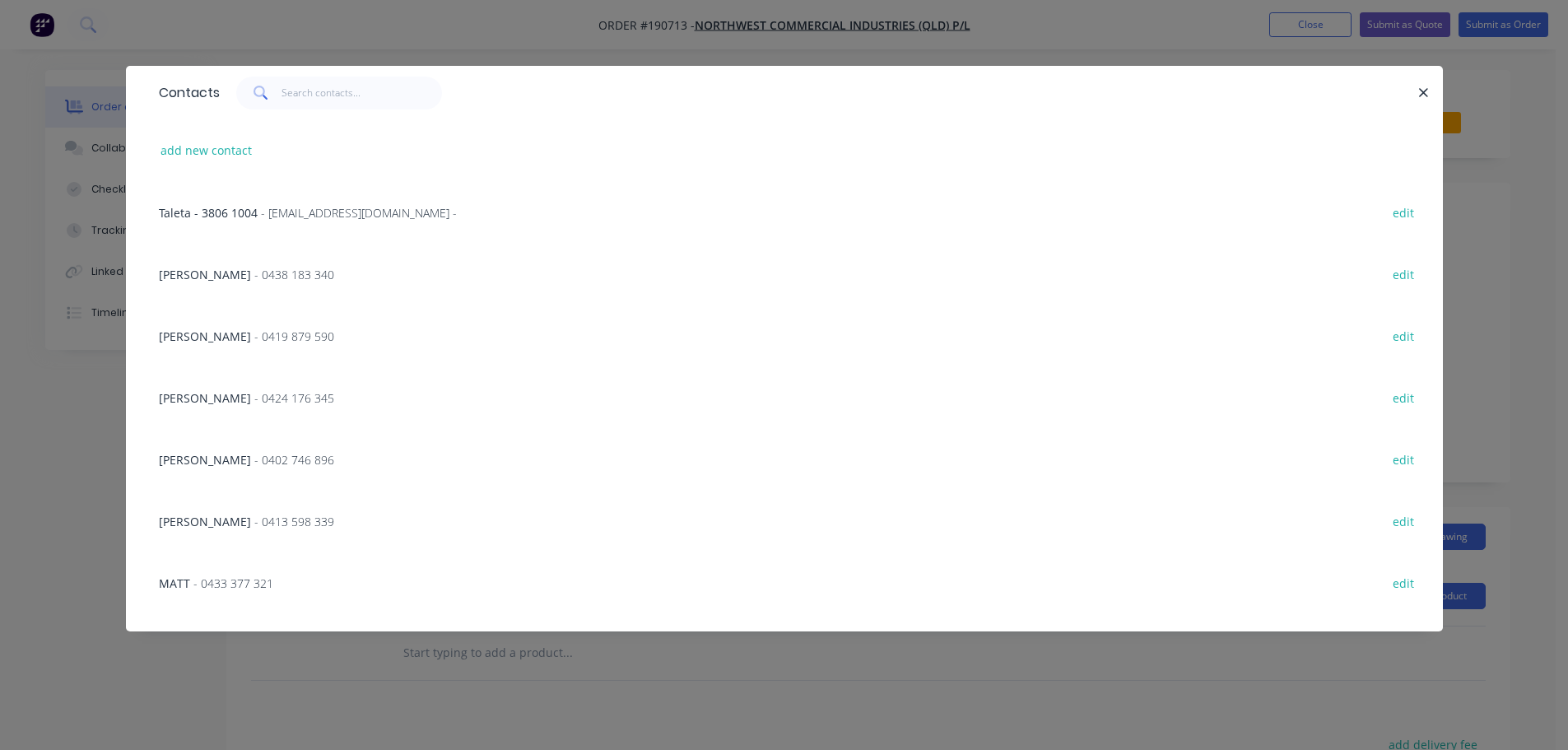
click at [318, 402] on span "- 0424 176 345" at bounding box center [293, 397] width 80 height 16
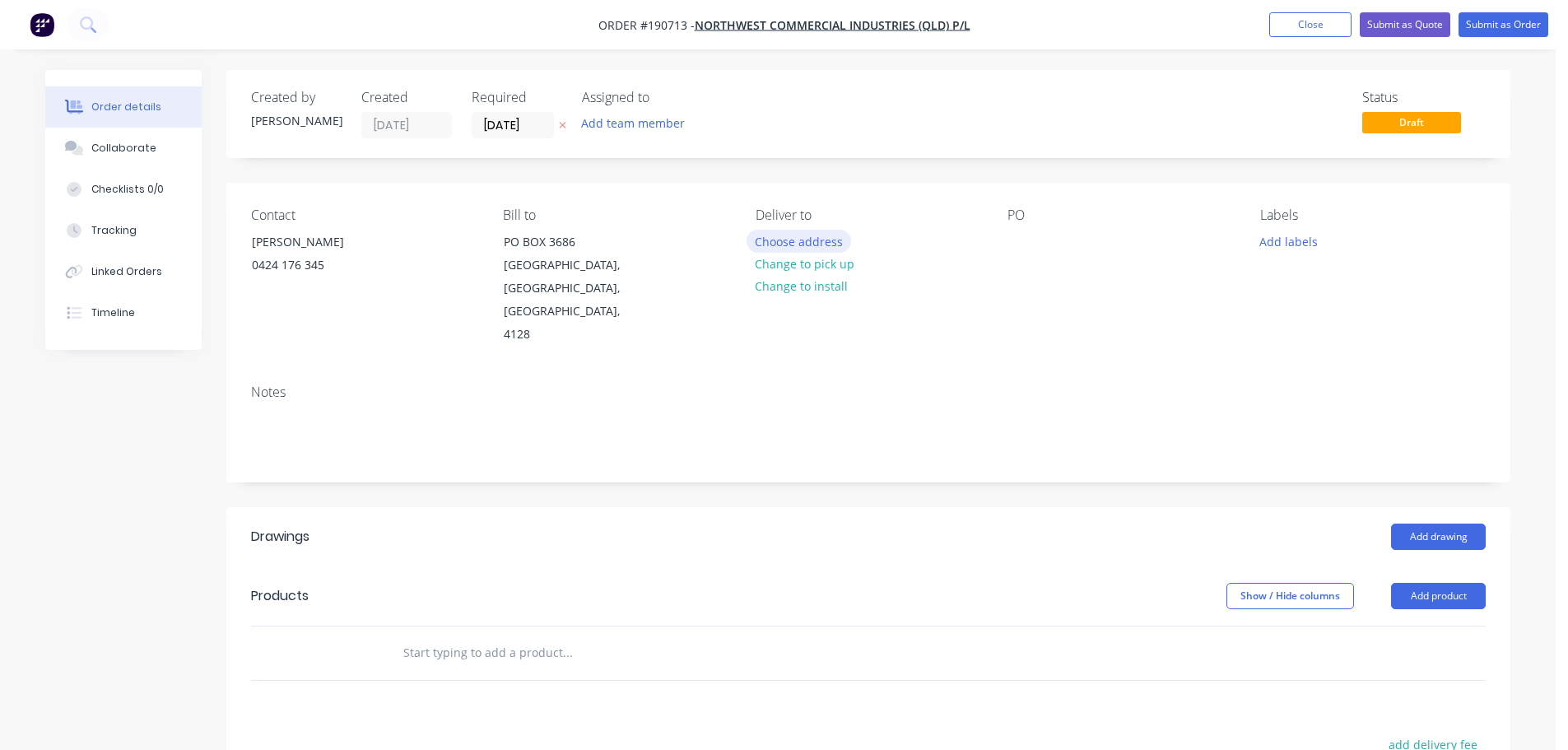
click at [799, 246] on button "Choose address" at bounding box center [799, 240] width 105 height 22
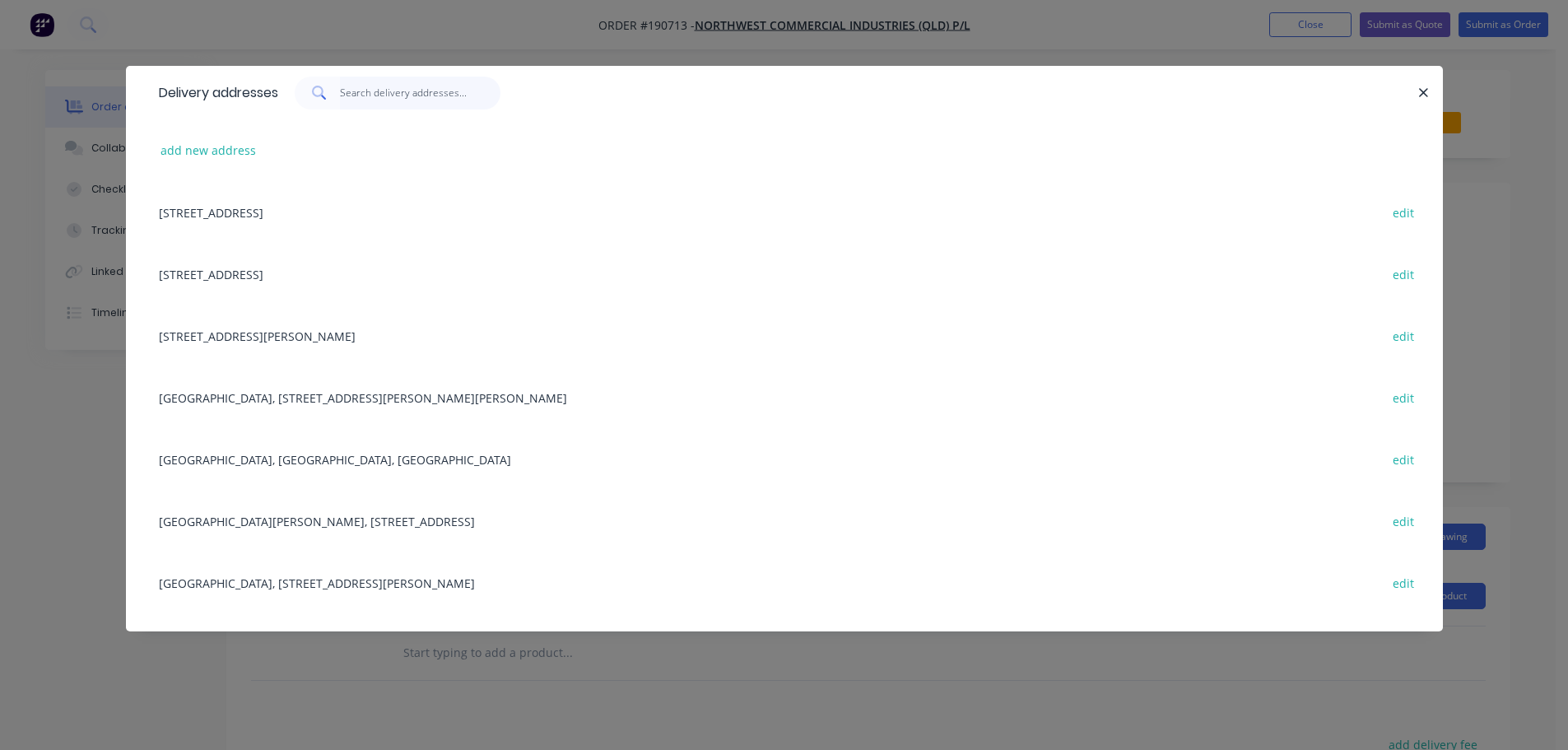
click at [410, 86] on input "text" at bounding box center [420, 93] width 160 height 33
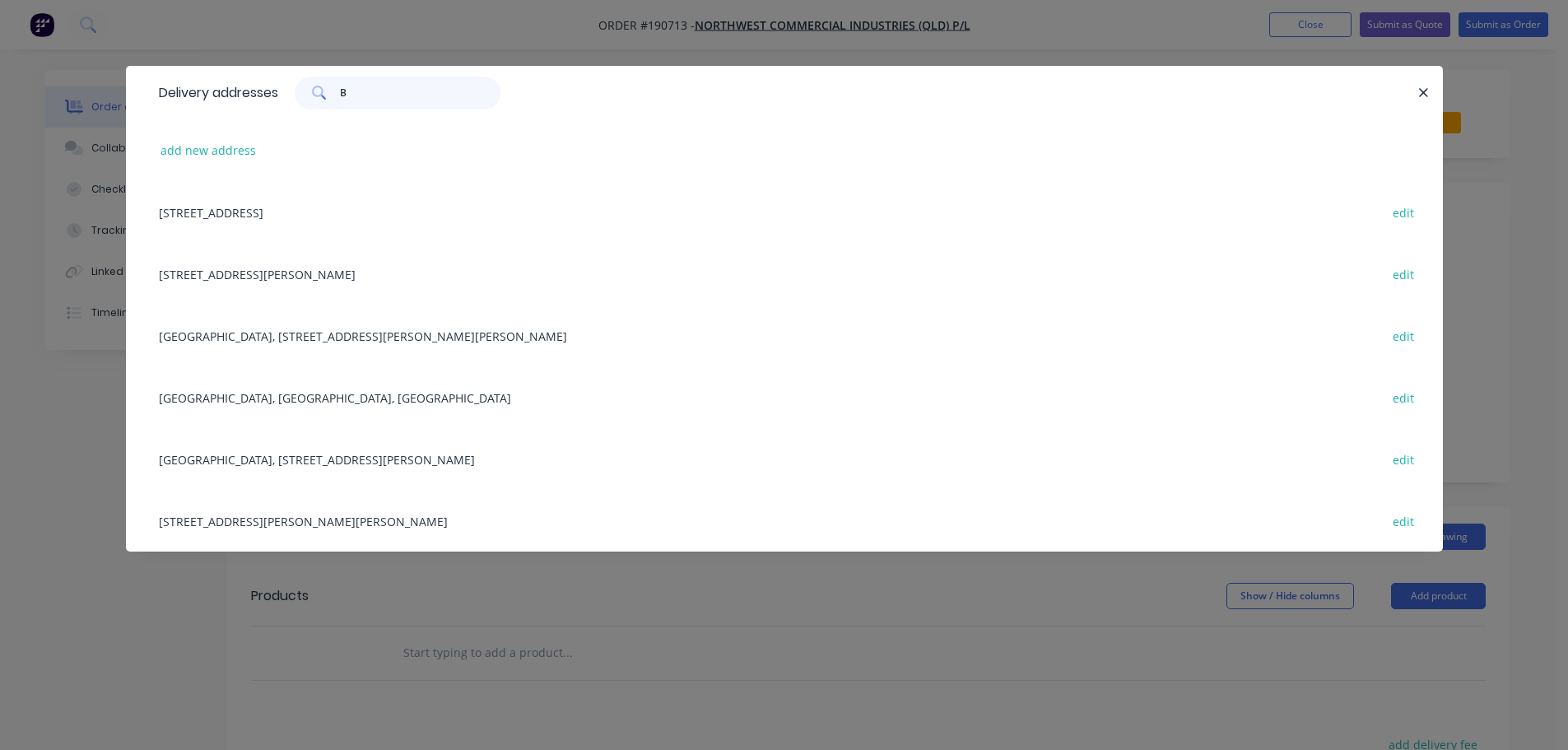
type input "BO"
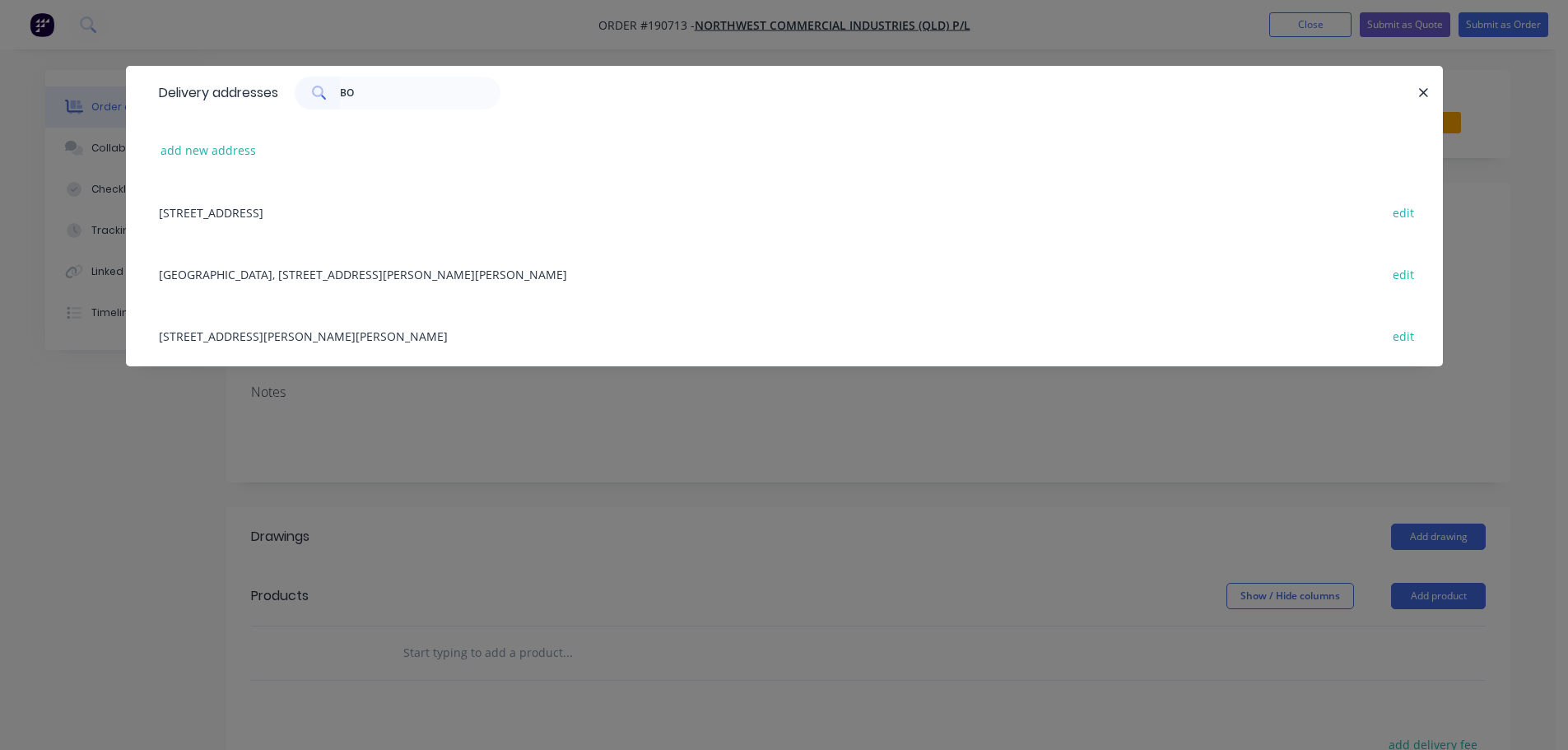
click at [431, 280] on div "[GEOGRAPHIC_DATA], [STREET_ADDRESS][PERSON_NAME][PERSON_NAME] edit" at bounding box center [784, 273] width 1267 height 61
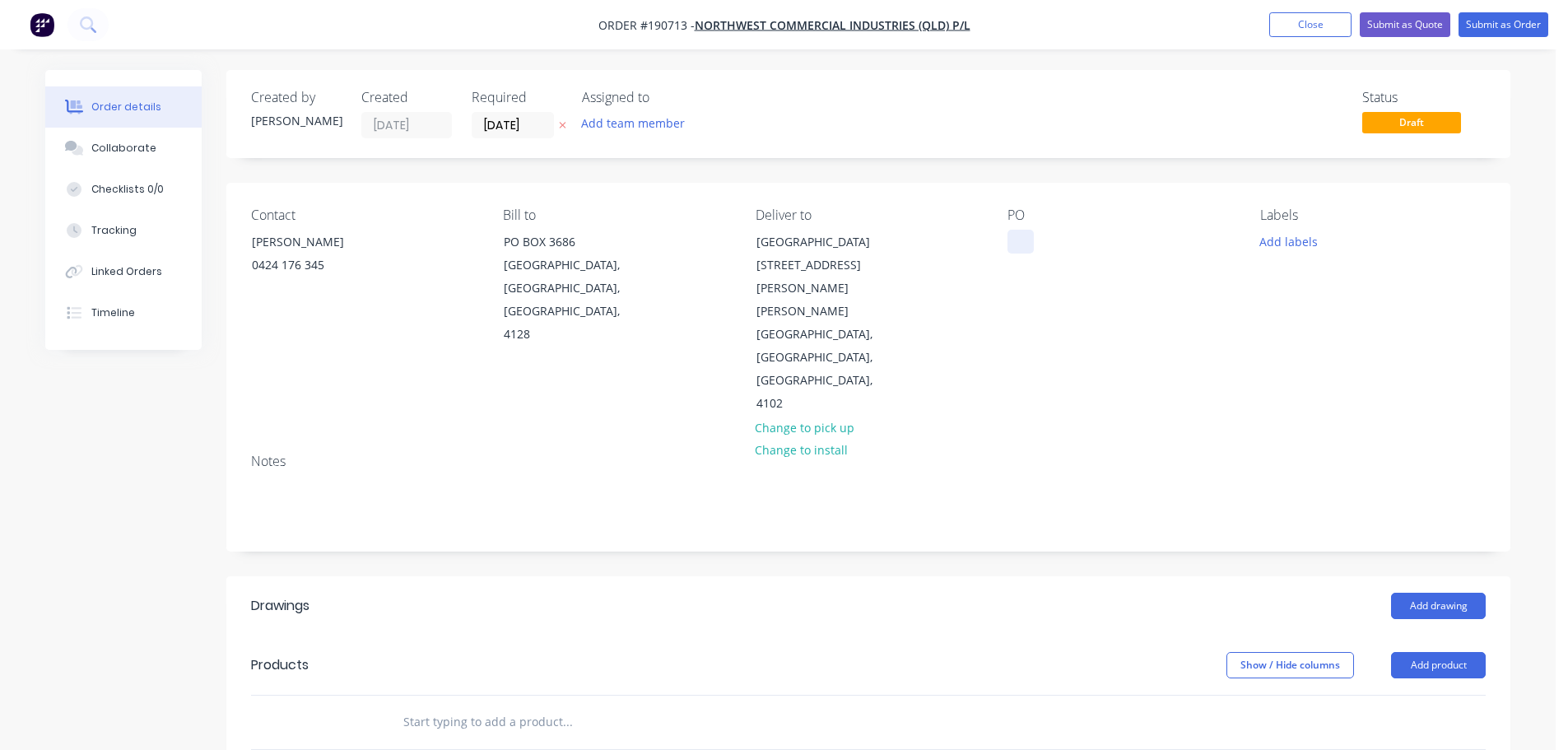
click at [1022, 236] on div at bounding box center [1021, 241] width 27 height 24
click at [1310, 247] on button "Add labels" at bounding box center [1287, 240] width 76 height 22
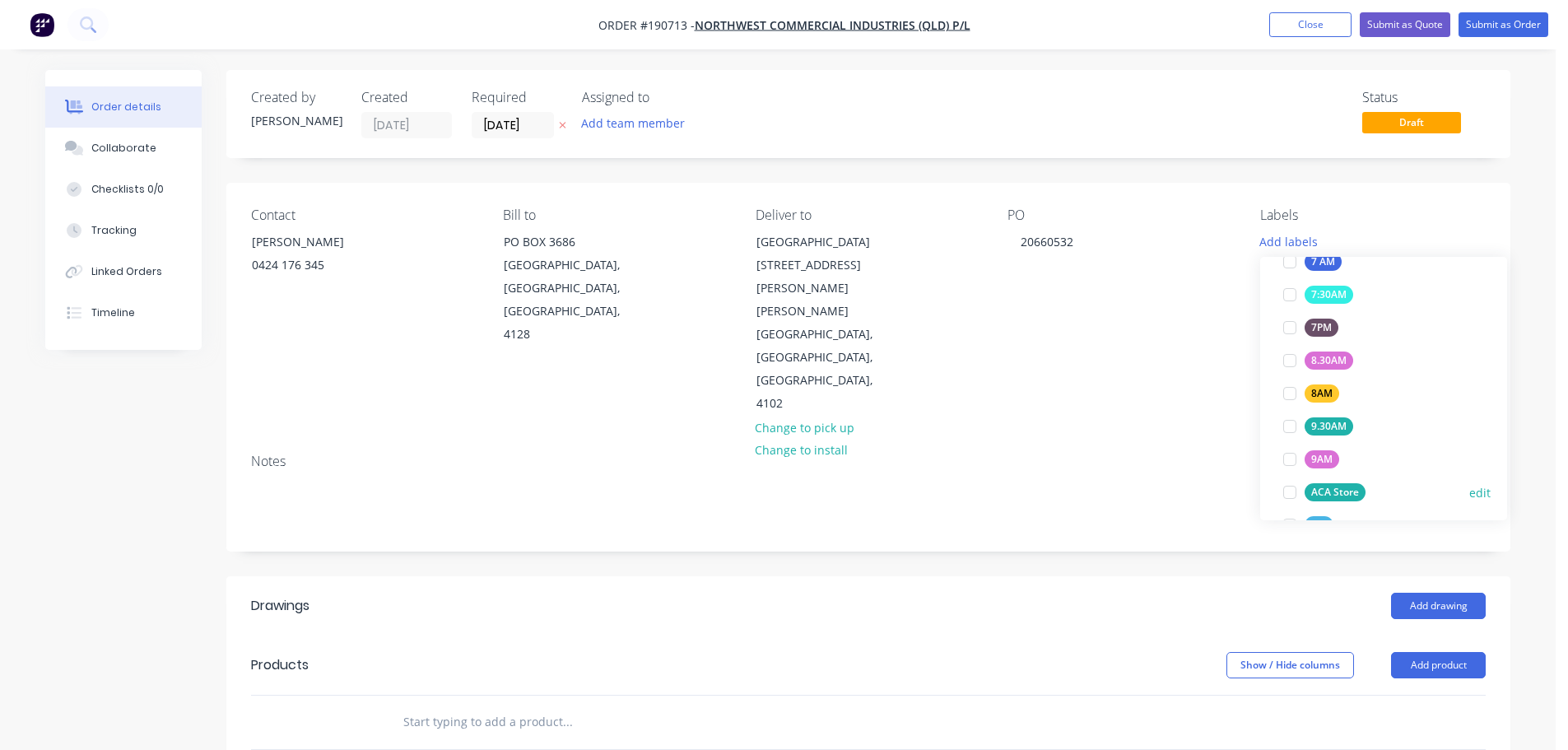
scroll to position [494, 0]
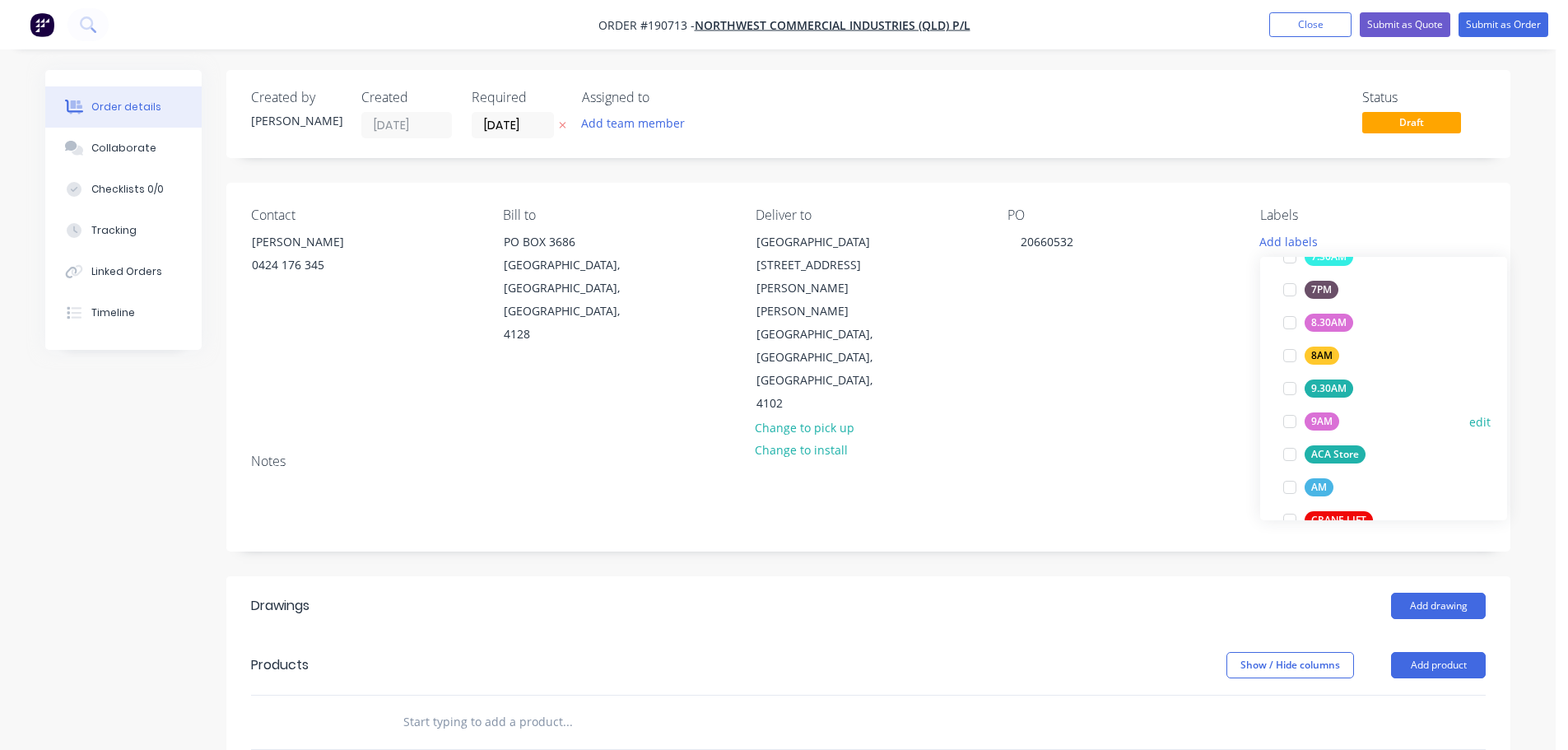
click at [1291, 422] on div at bounding box center [1289, 422] width 33 height 33
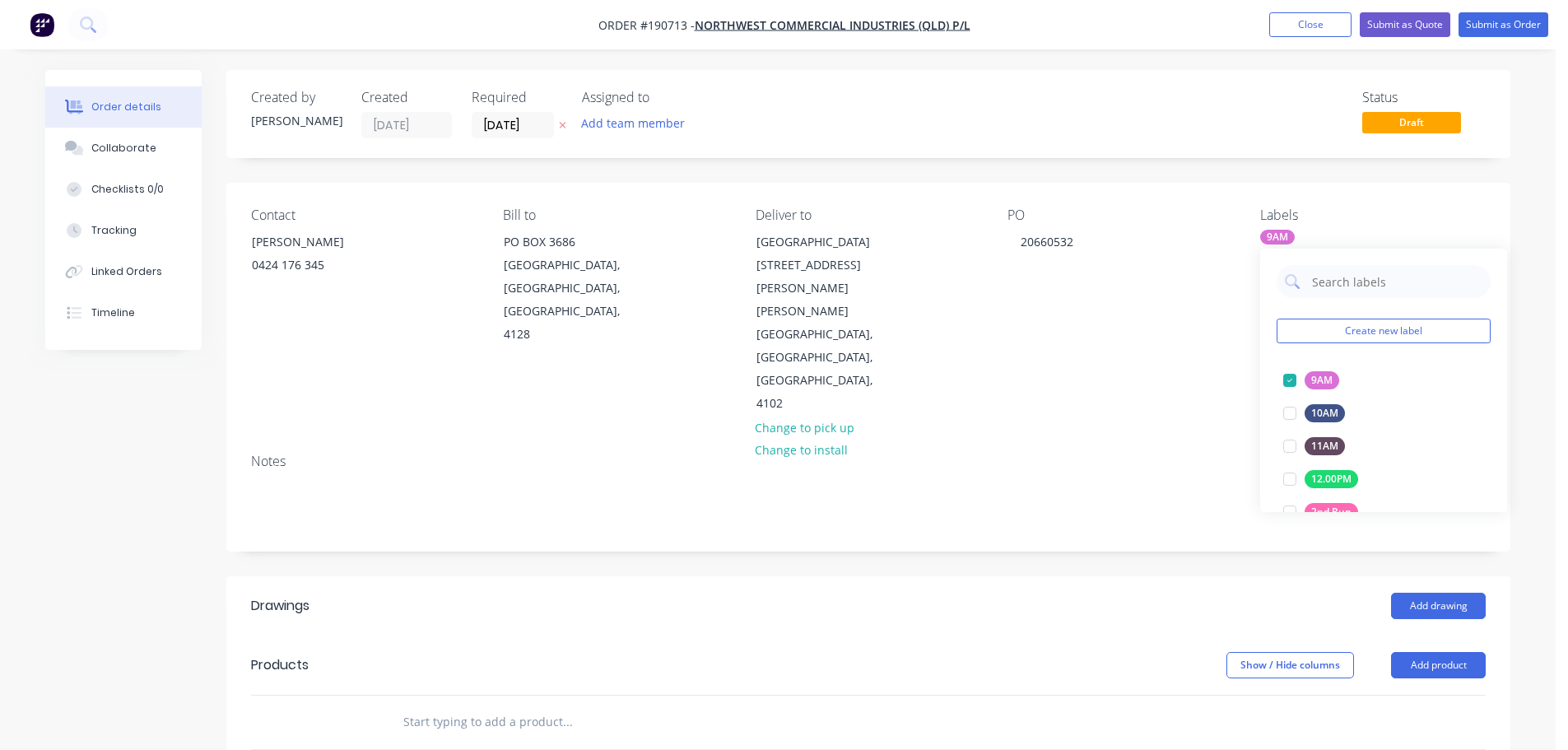
click at [1421, 635] on header "Products Show / Hide columns Add product" at bounding box center [868, 665] width 1284 height 60
click at [1447, 635] on header "Products Show / Hide columns Add product" at bounding box center [868, 665] width 1284 height 60
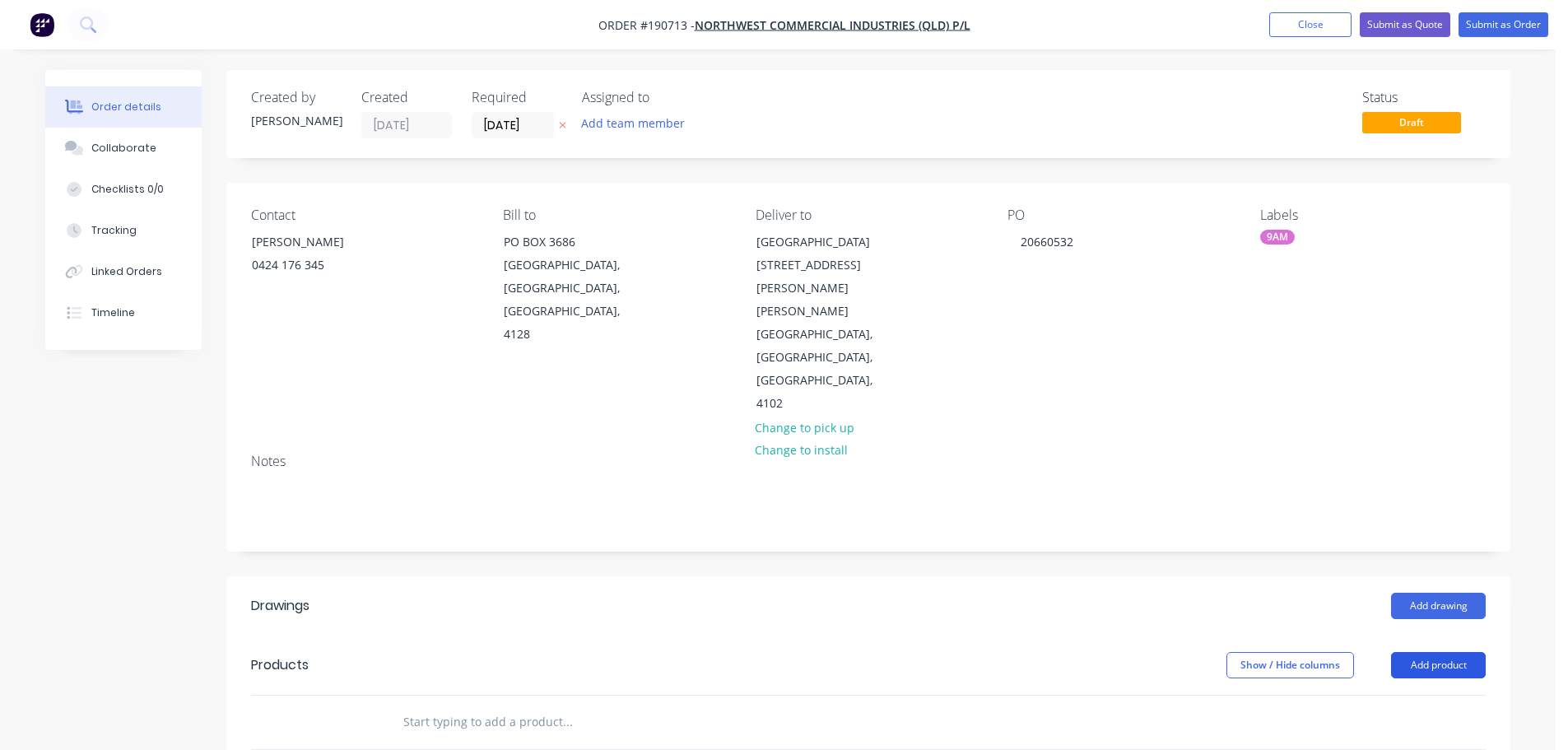
click at [1450, 652] on button "Add product" at bounding box center [1438, 665] width 94 height 27
click at [1452, 652] on button "Add product" at bounding box center [1438, 665] width 94 height 27
click at [1438, 652] on button "Add product" at bounding box center [1438, 665] width 94 height 27
click at [1433, 694] on div "Product catalogue" at bounding box center [1408, 706] width 127 height 24
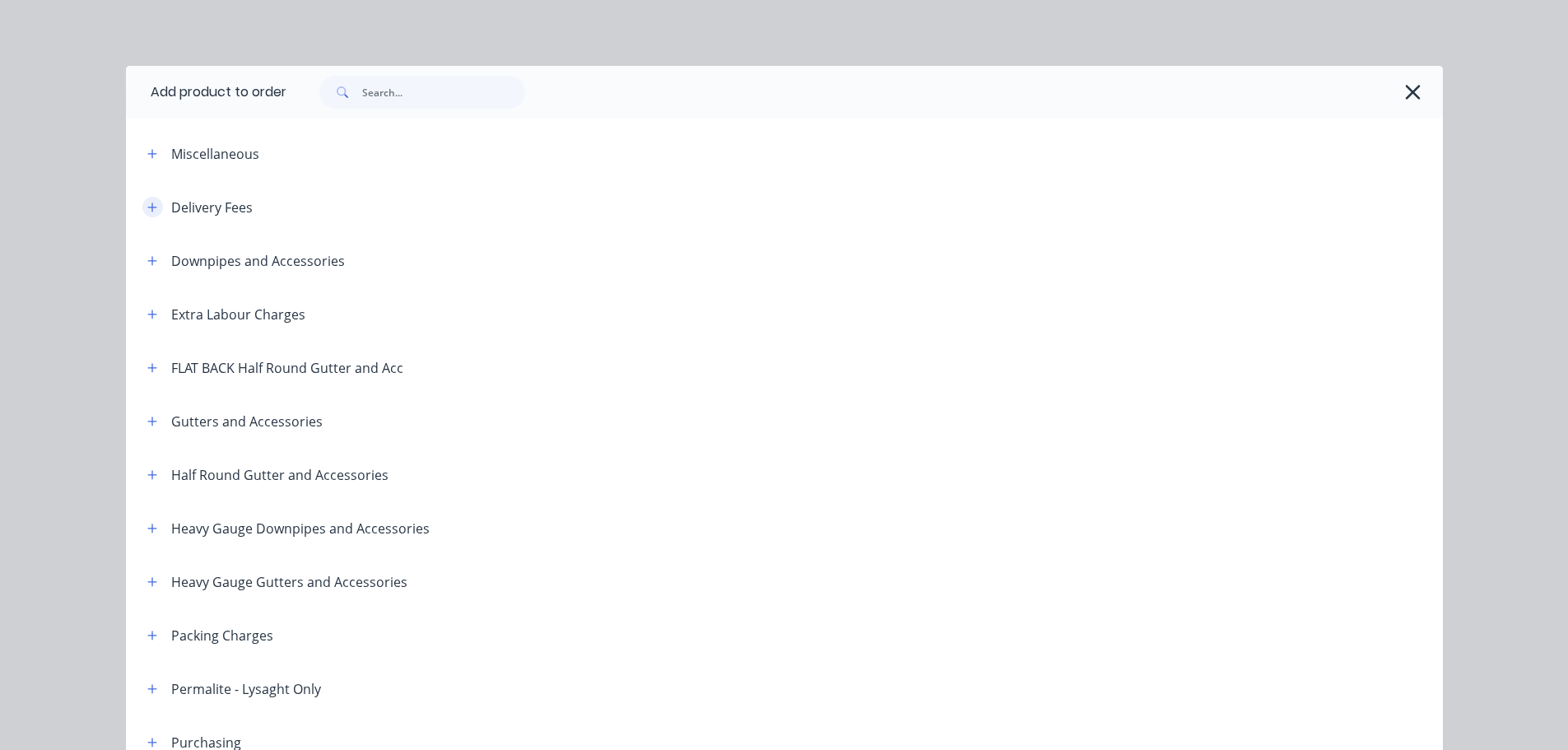
click at [142, 214] on button "button" at bounding box center [152, 207] width 20 height 20
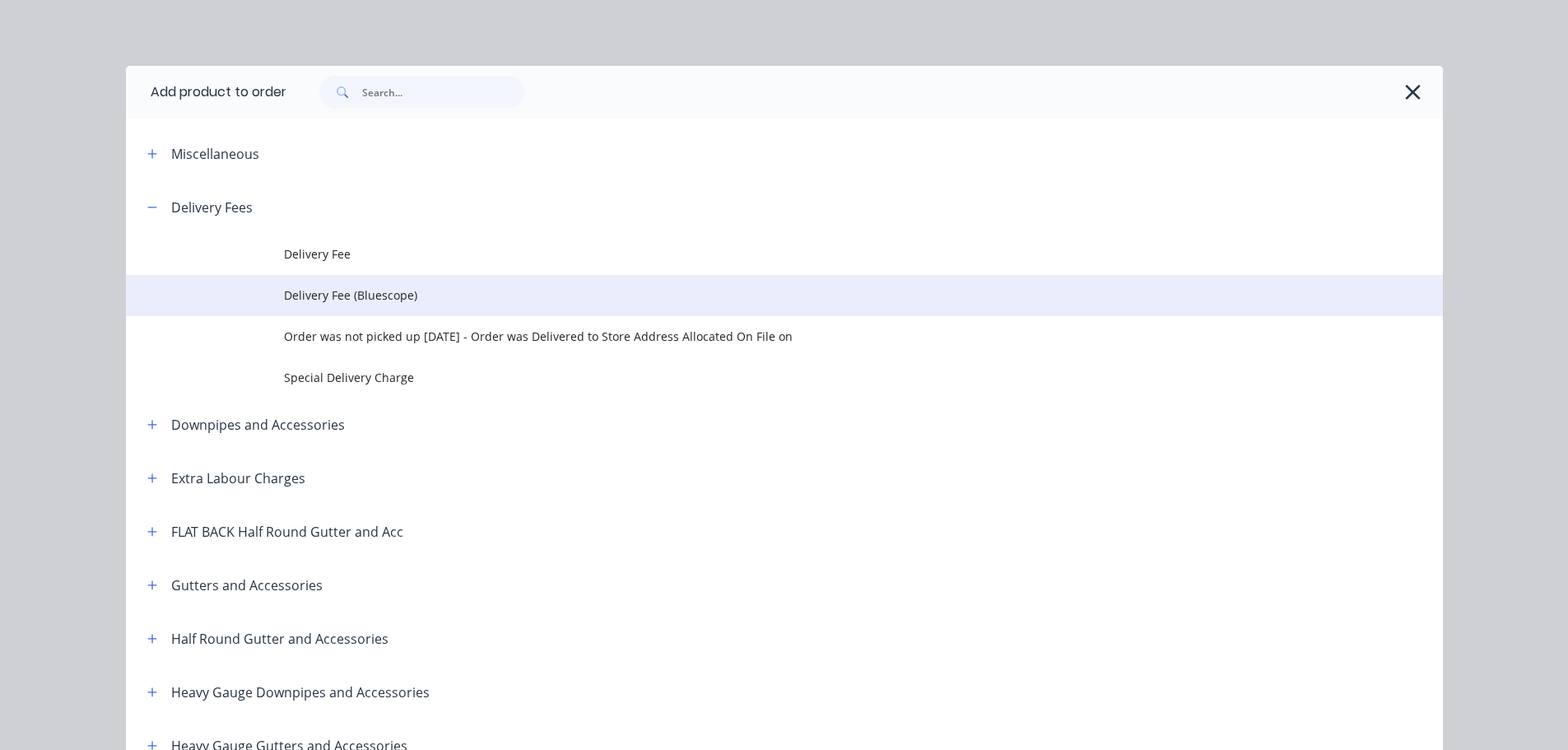
click at [309, 277] on td "Delivery Fee (Bluescope)" at bounding box center [864, 295] width 1159 height 41
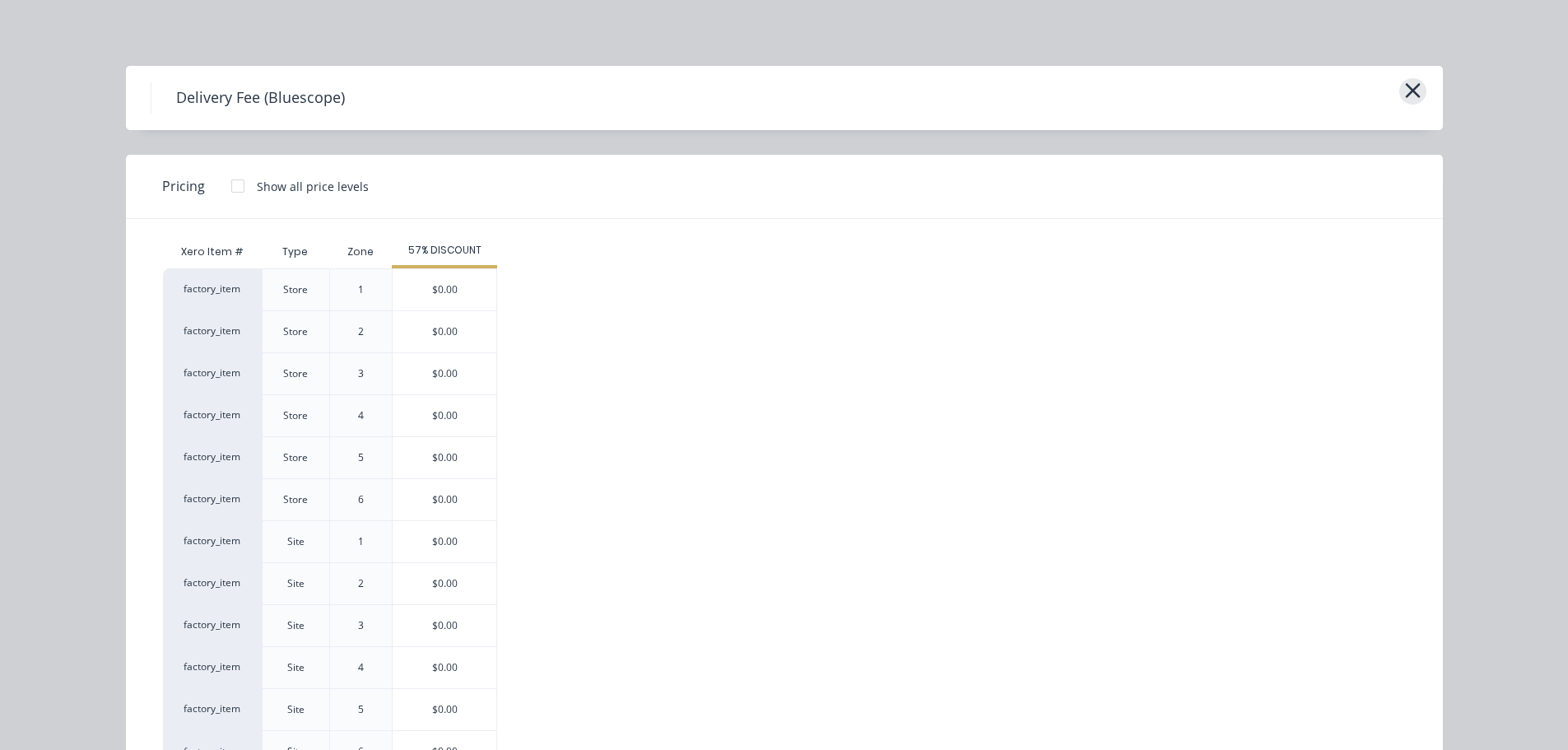
click at [1404, 84] on icon "button" at bounding box center [1412, 90] width 17 height 23
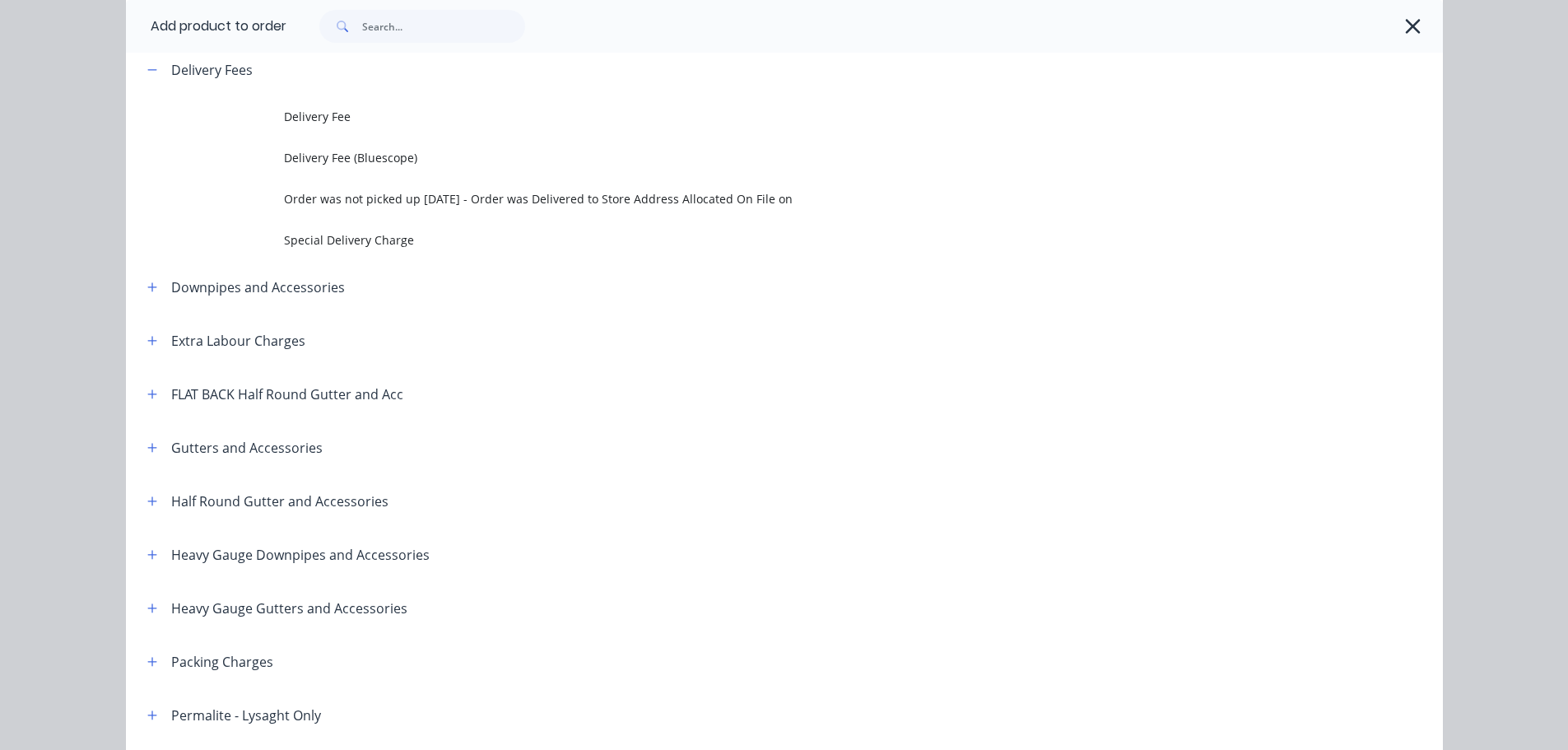
scroll to position [98, 0]
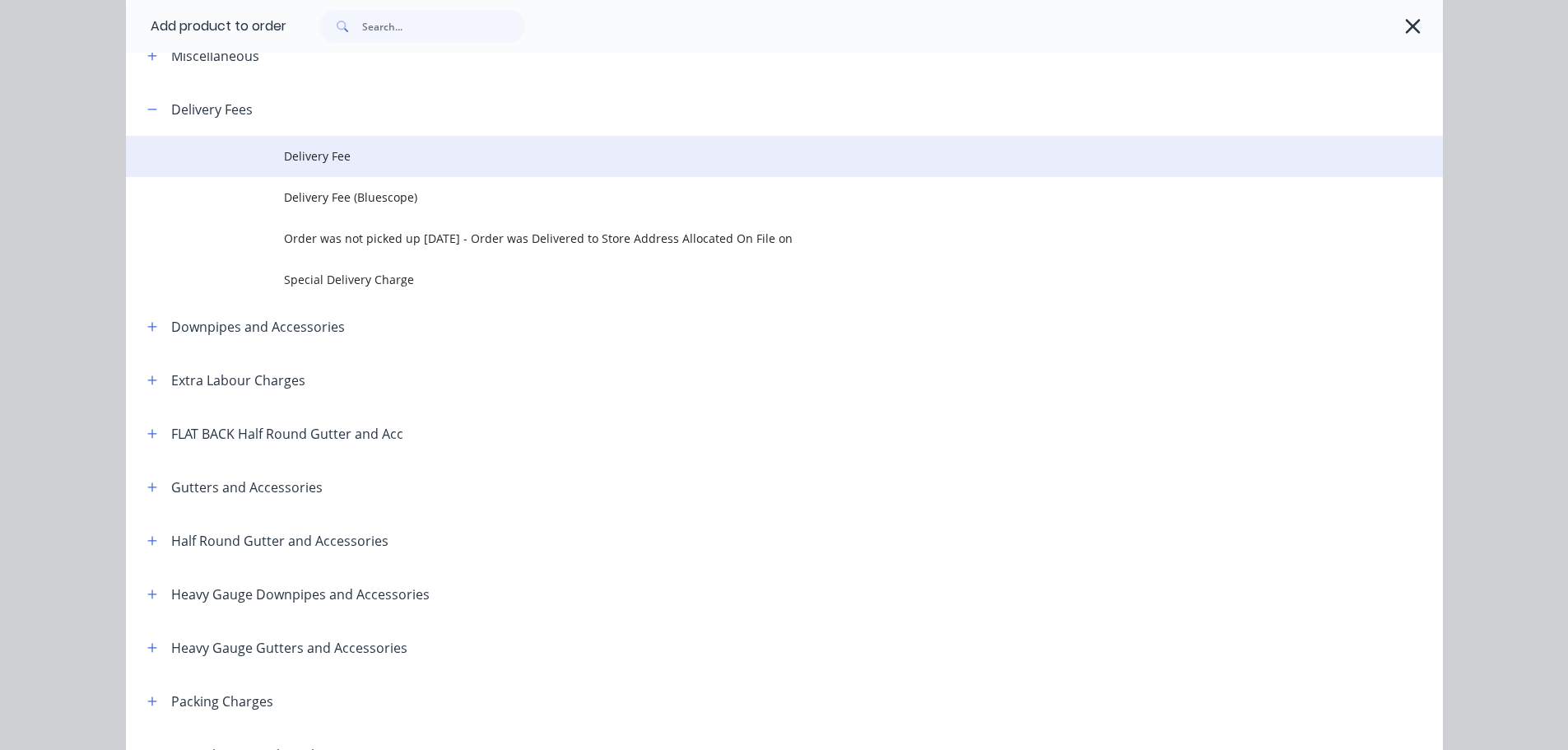
click at [288, 153] on span "Delivery Fee" at bounding box center [747, 156] width 927 height 17
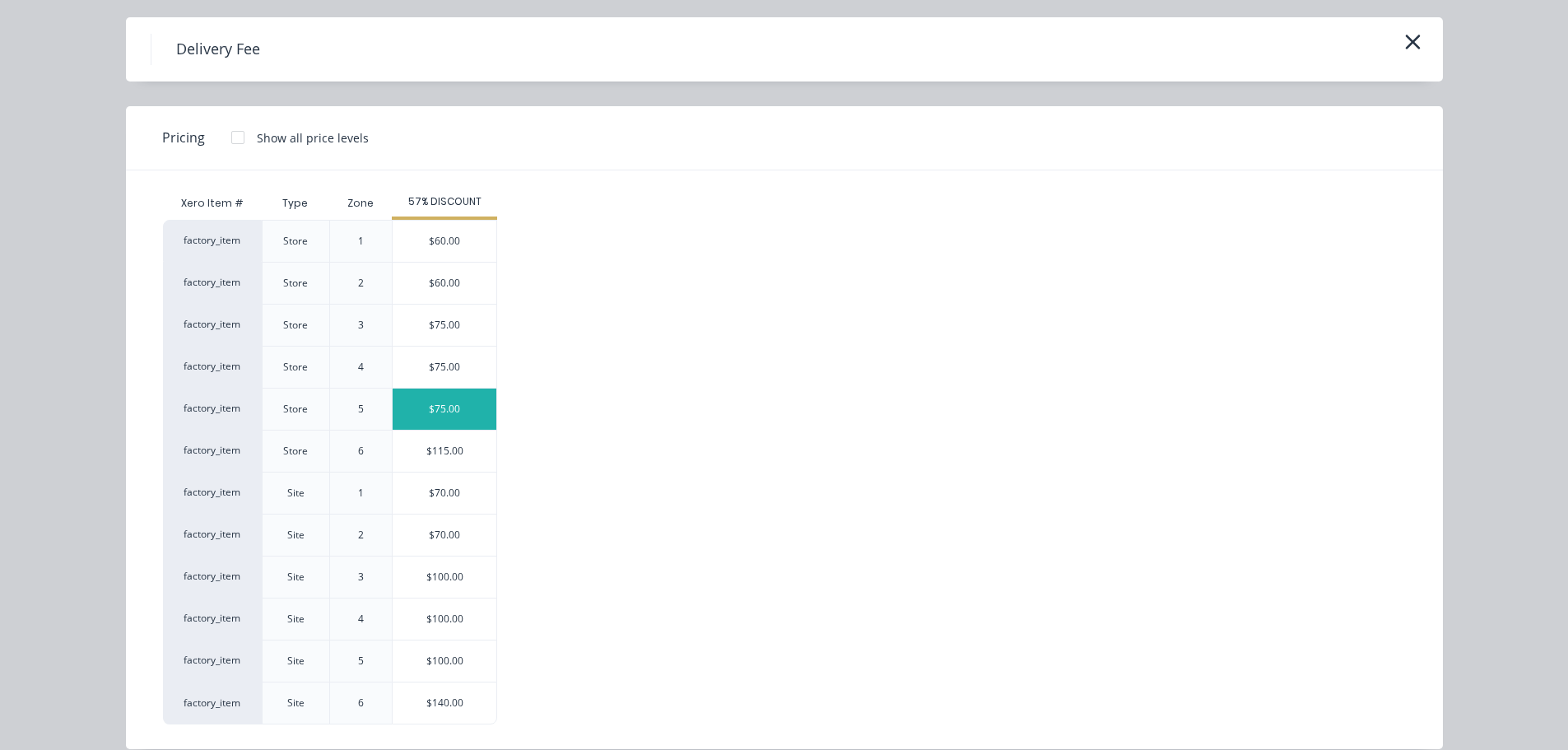
scroll to position [71, 0]
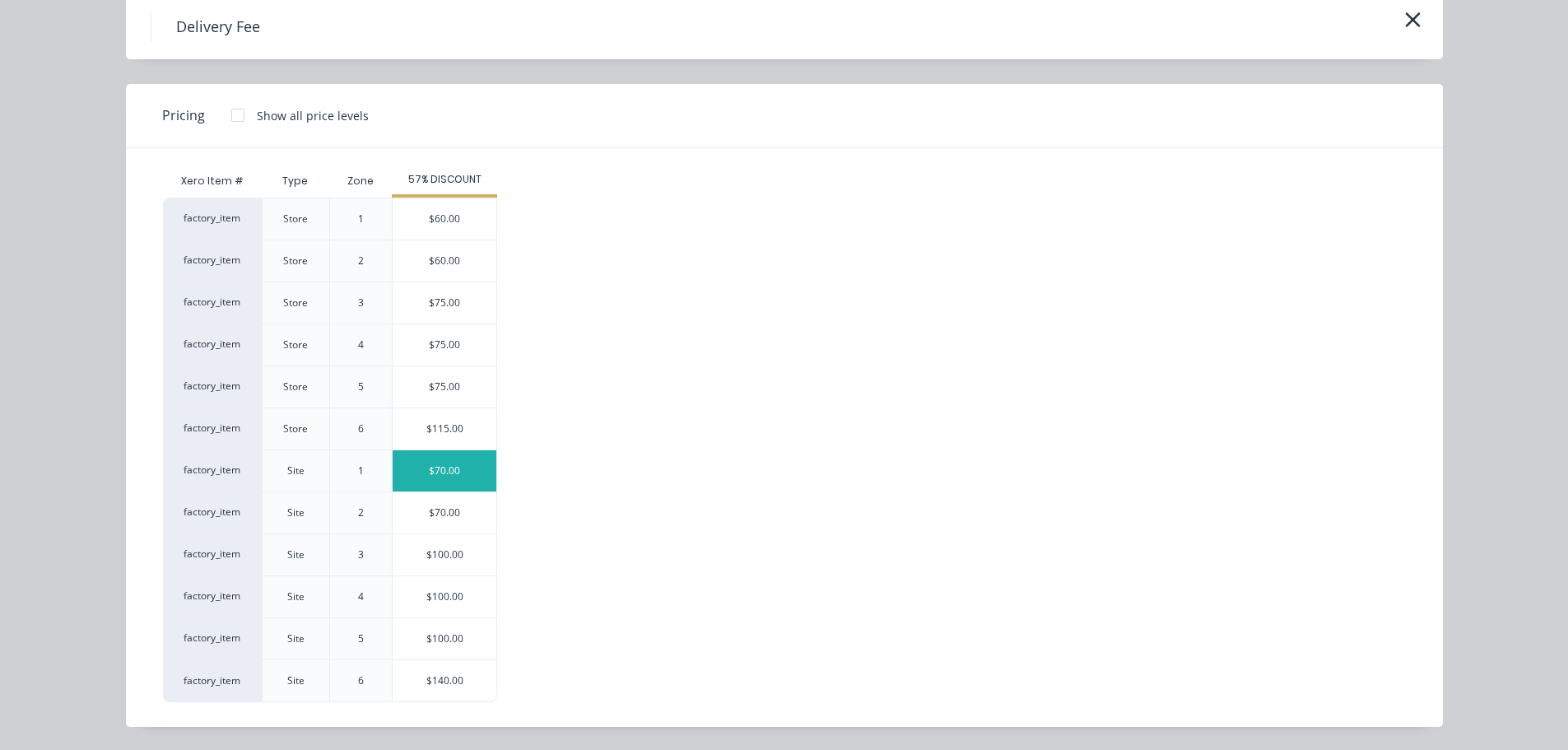
click at [454, 458] on div "$70.00" at bounding box center [444, 470] width 104 height 41
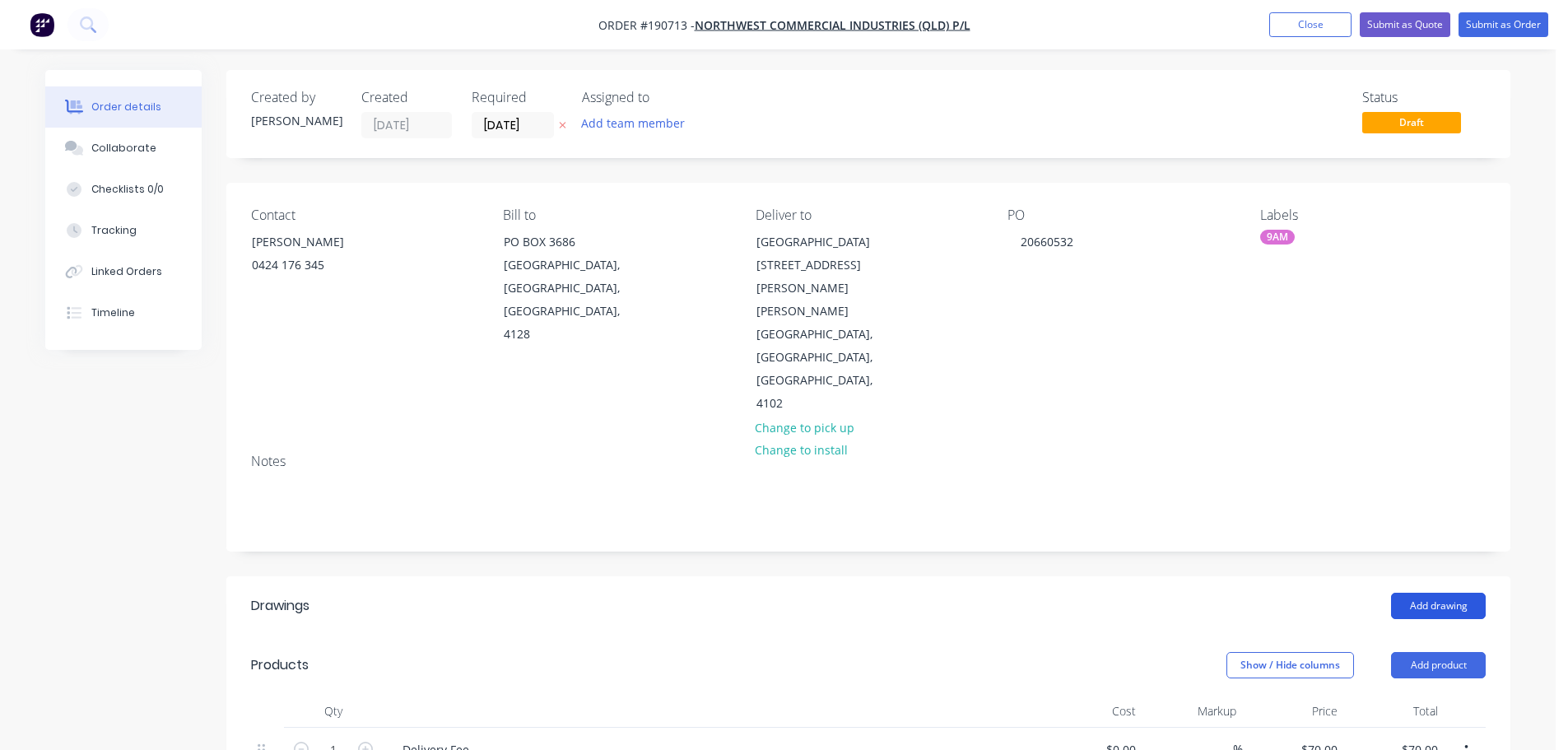
click at [1469, 592] on button "Add drawing" at bounding box center [1438, 605] width 94 height 27
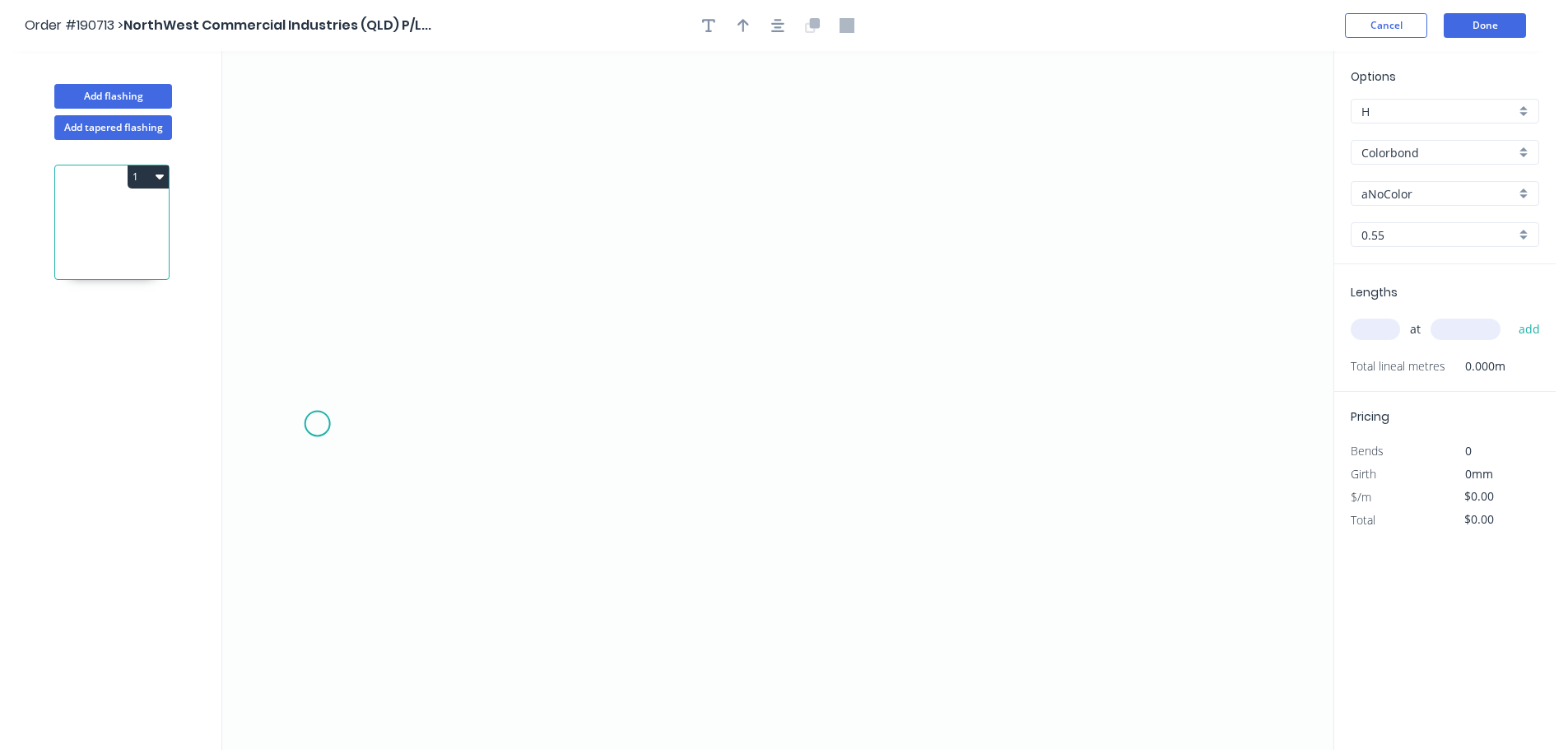
click at [312, 420] on icon "0" at bounding box center [778, 401] width 1111 height 699
click at [721, 430] on icon "0" at bounding box center [778, 401] width 1111 height 699
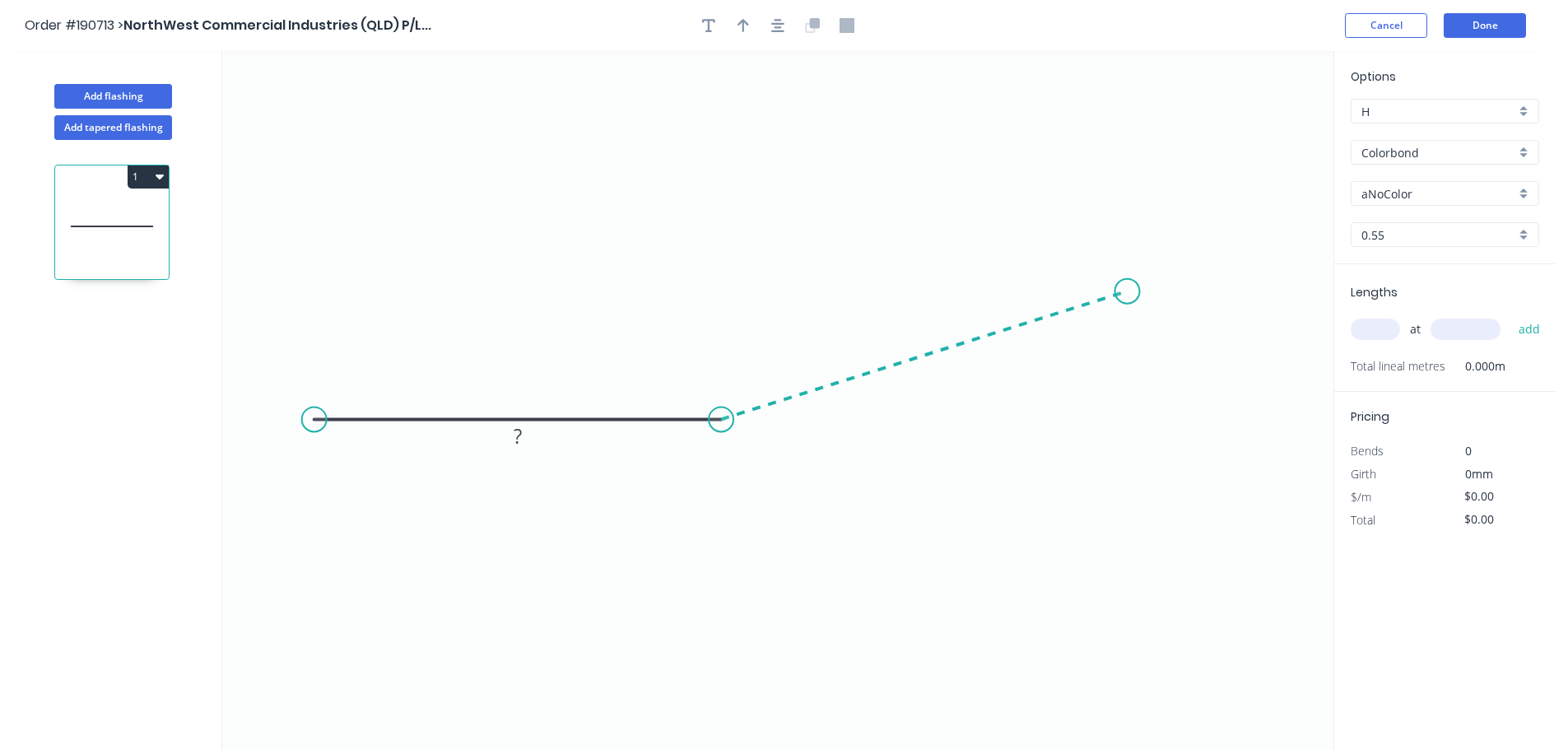
click at [1128, 292] on icon "0 ?" at bounding box center [778, 401] width 1111 height 699
drag, startPoint x: 292, startPoint y: 417, endPoint x: 282, endPoint y: 414, distance: 10.4
click at [283, 415] on circle at bounding box center [292, 418] width 25 height 25
click at [508, 438] on rect at bounding box center [502, 436] width 33 height 23
click at [1410, 151] on input "Colorbond" at bounding box center [1438, 152] width 154 height 17
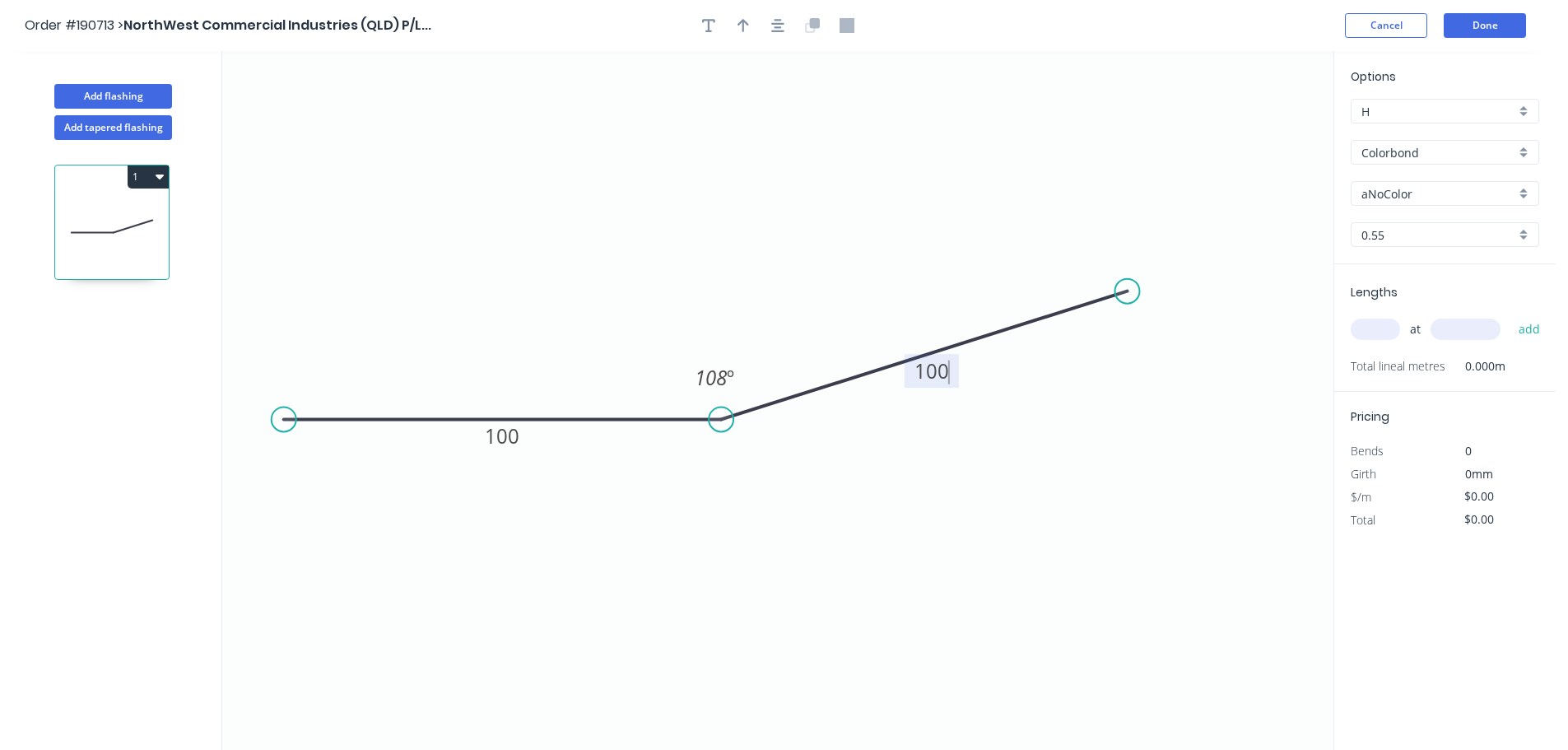
type input "$7.32"
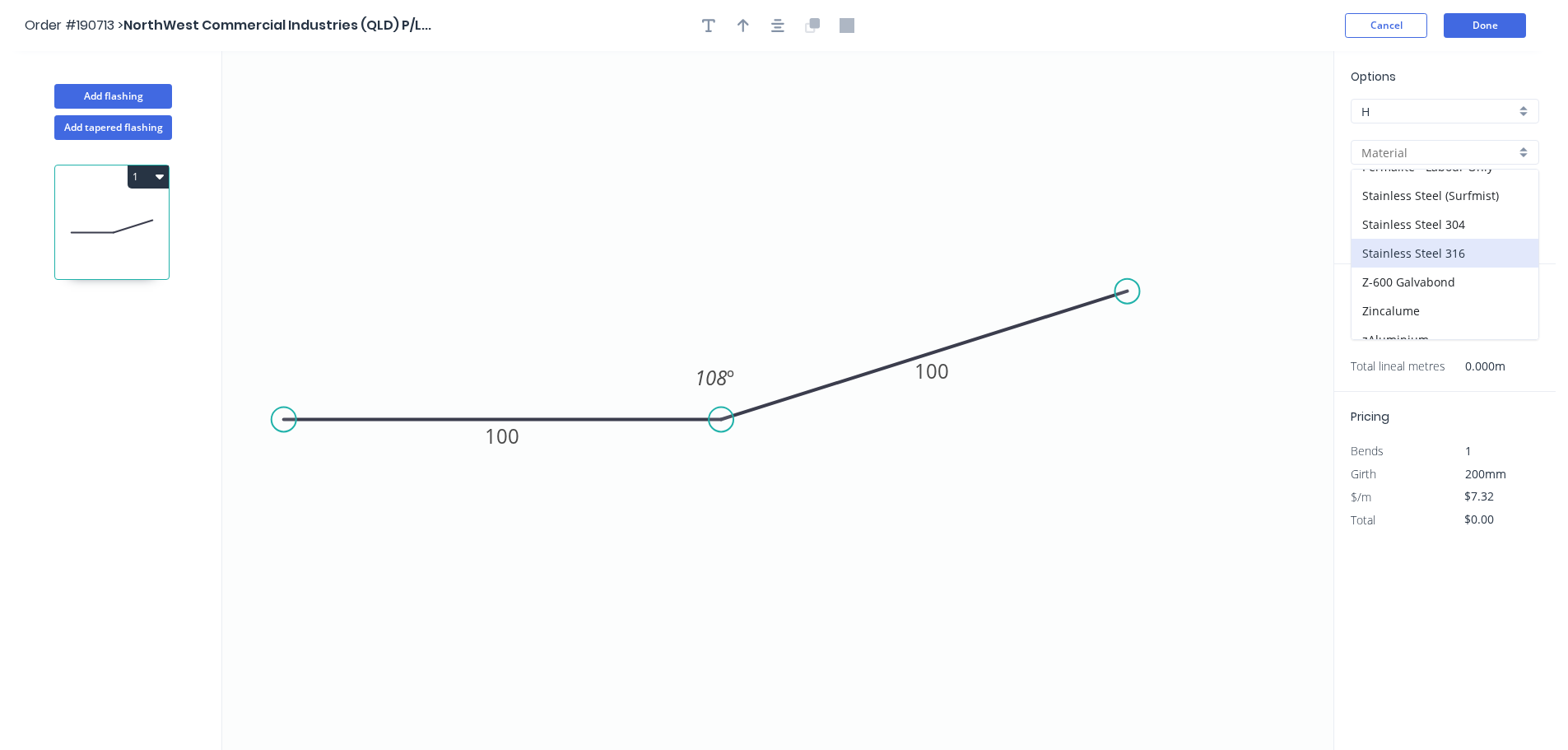
scroll to position [378, 0]
click at [1417, 298] on div "Zincalume" at bounding box center [1445, 295] width 187 height 28
type input "Zincalume"
type input "$6.84"
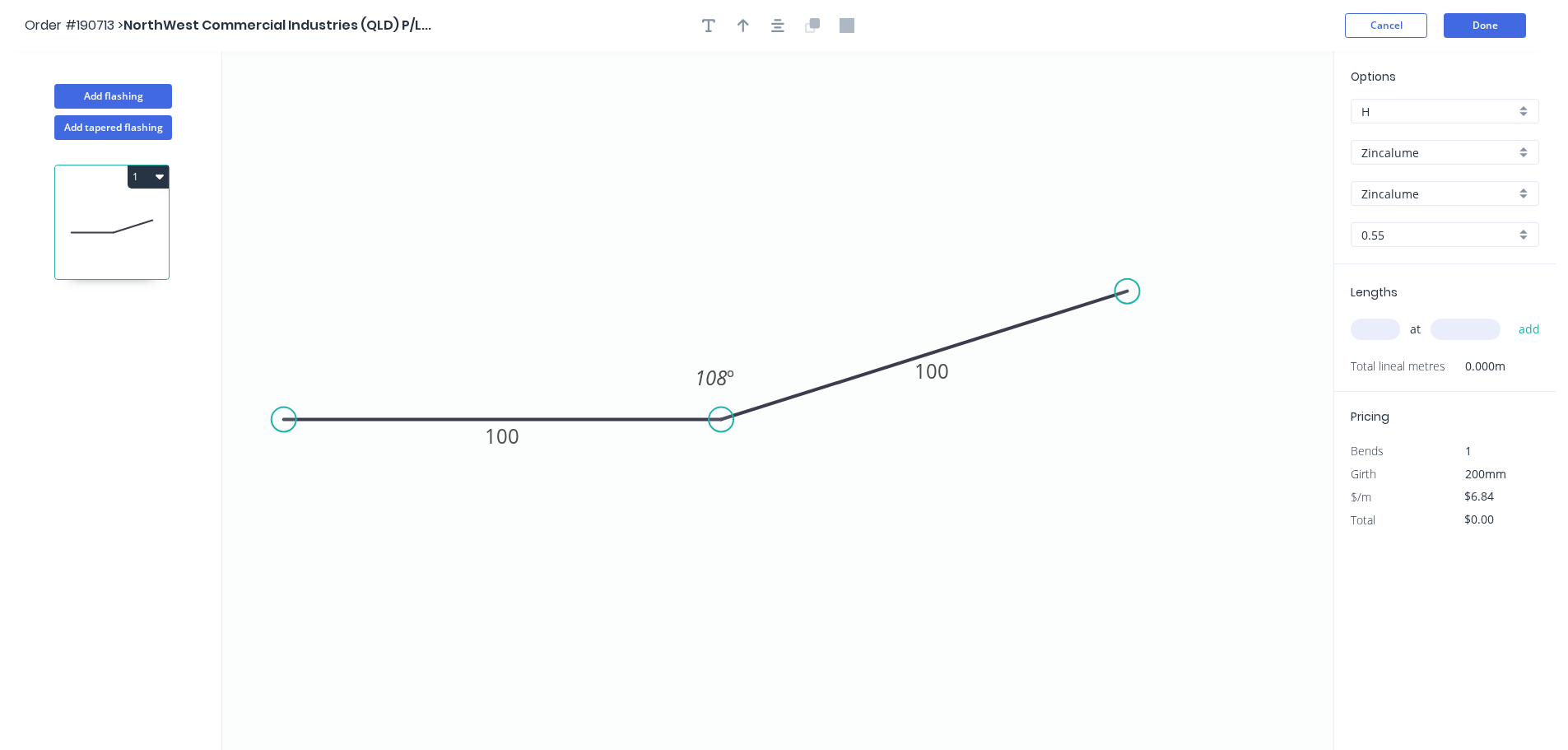
click at [1377, 329] on input "text" at bounding box center [1375, 328] width 50 height 21
type input "4"
type input "3600"
click at [1510, 315] on button "add" at bounding box center [1529, 329] width 39 height 28
type input "$98.50"
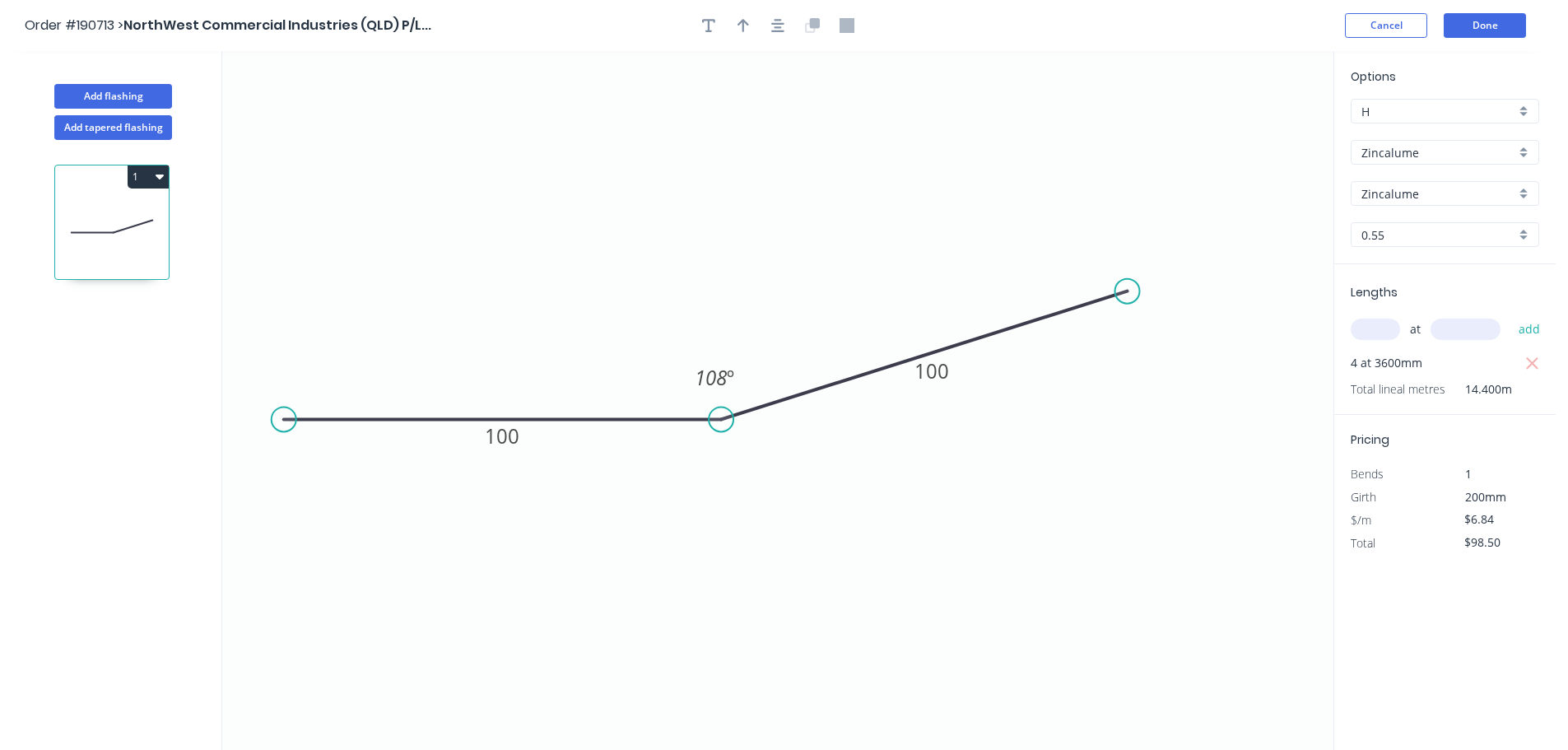
click at [1418, 243] on input "0.55" at bounding box center [1438, 235] width 154 height 17
click at [1428, 312] on div "1.0" at bounding box center [1445, 323] width 187 height 28
type input "1.0"
type input "$11.87"
type input "$170.93"
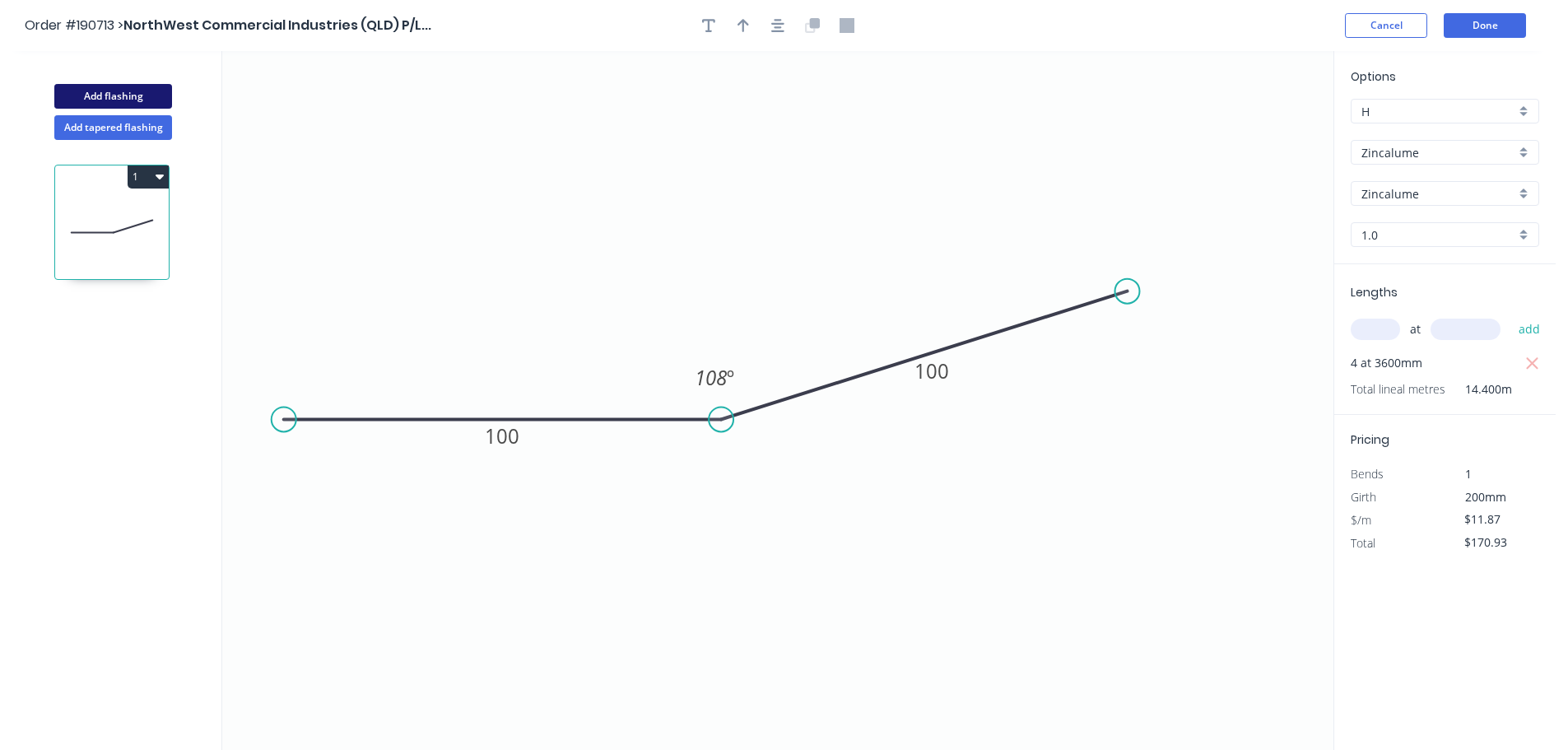
click at [134, 100] on button "Add flashing" at bounding box center [113, 96] width 117 height 25
type input "$0.00"
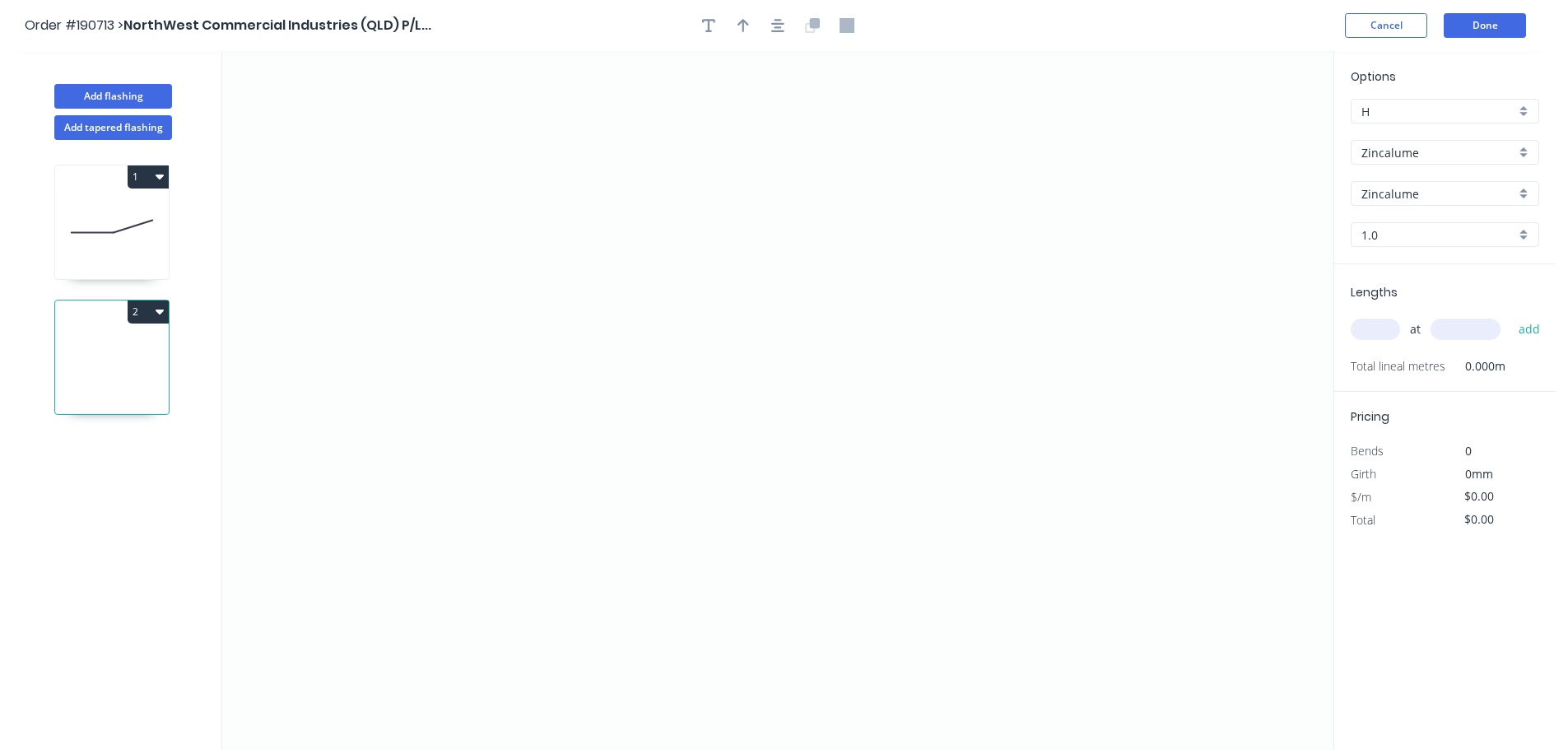
click at [140, 314] on button "2" at bounding box center [148, 312] width 41 height 23
drag, startPoint x: 127, startPoint y: 390, endPoint x: 137, endPoint y: 325, distance: 65.8
click at [127, 390] on div "Delete" at bounding box center [91, 385] width 127 height 24
type input "$11.87"
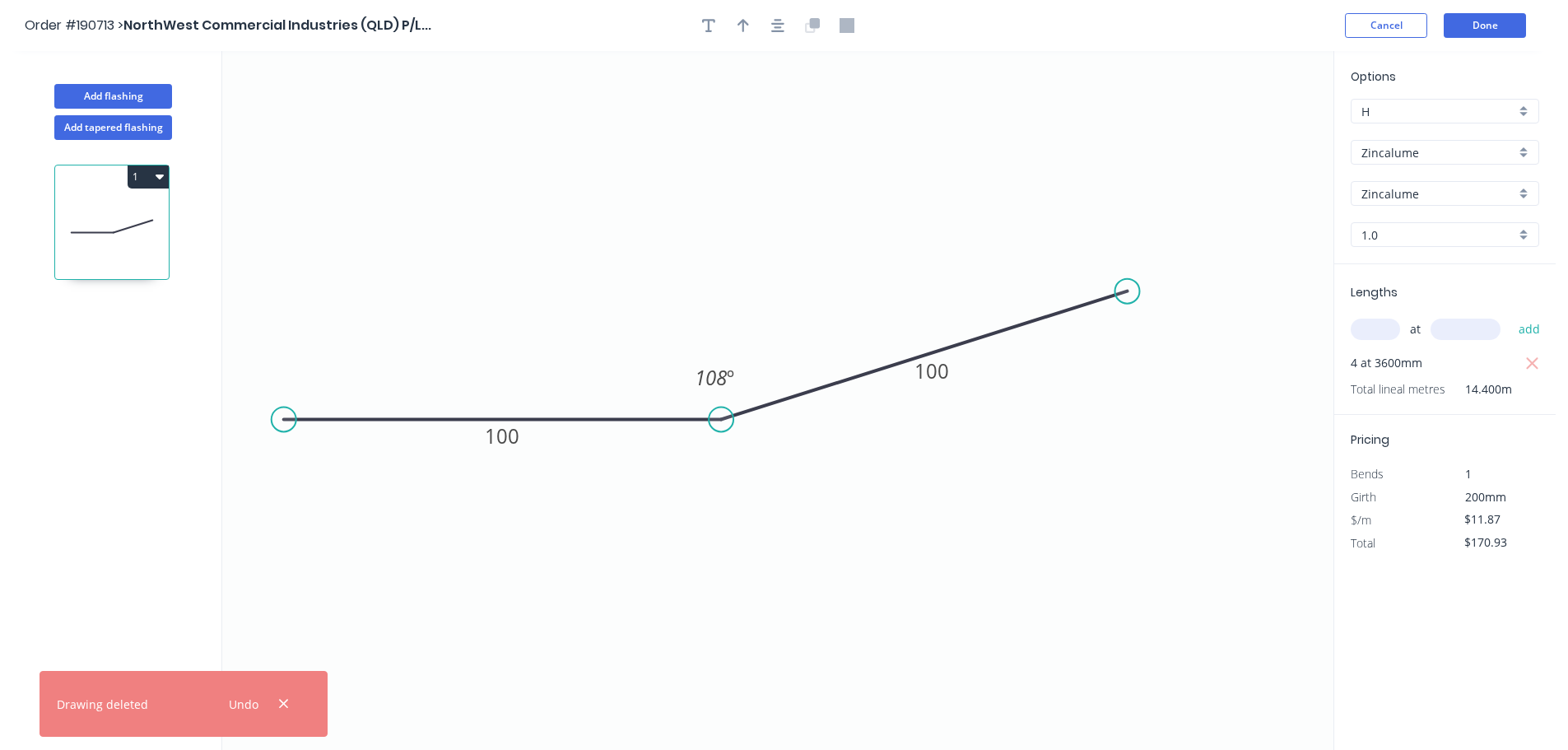
drag, startPoint x: 137, startPoint y: 180, endPoint x: 148, endPoint y: 196, distance: 19.4
click at [138, 181] on button "1" at bounding box center [148, 176] width 41 height 23
click at [125, 227] on div "Duplicate" at bounding box center [91, 217] width 127 height 24
type input "$0.00"
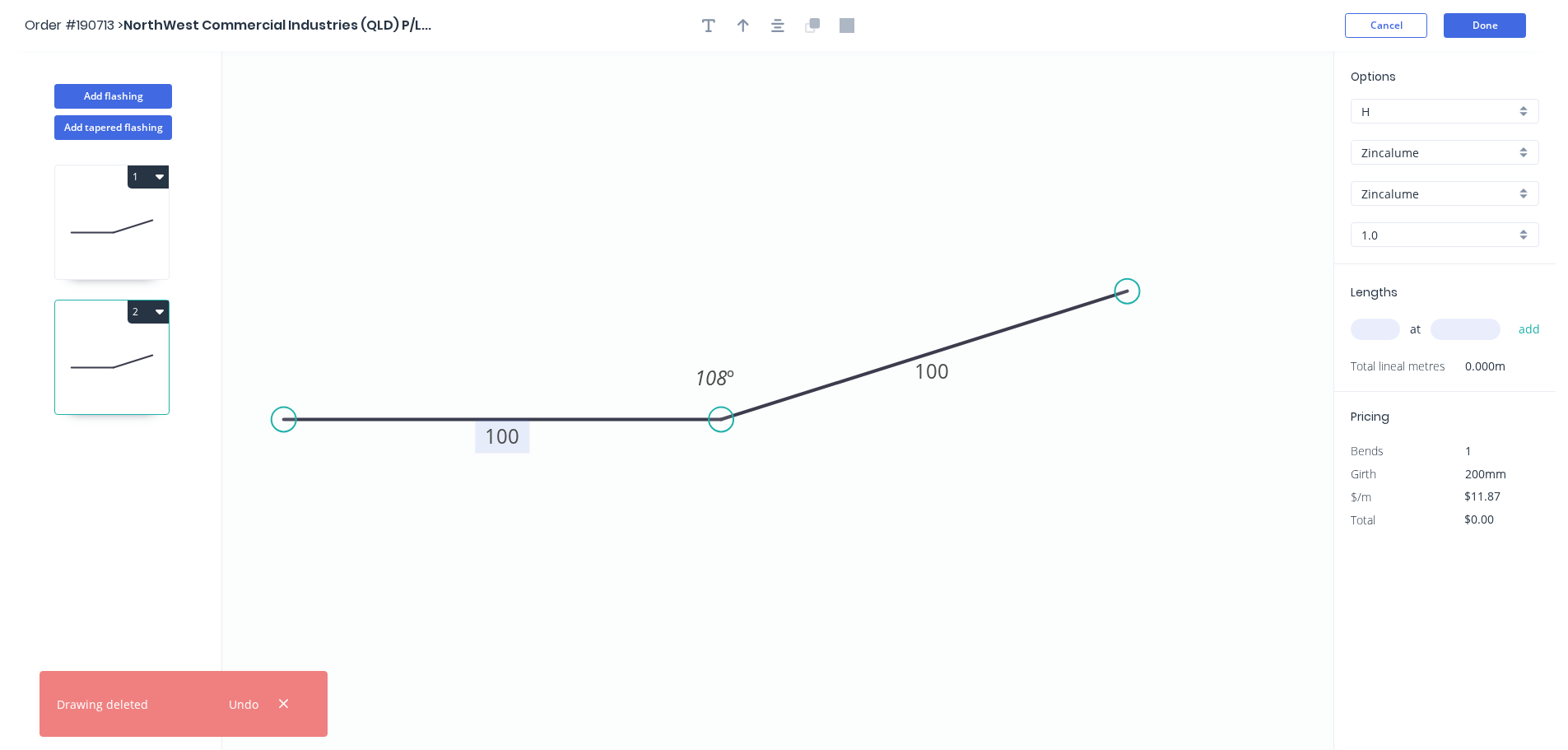
click at [478, 436] on rect at bounding box center [502, 436] width 54 height 34
click at [487, 436] on tspan "100" at bounding box center [502, 436] width 35 height 28
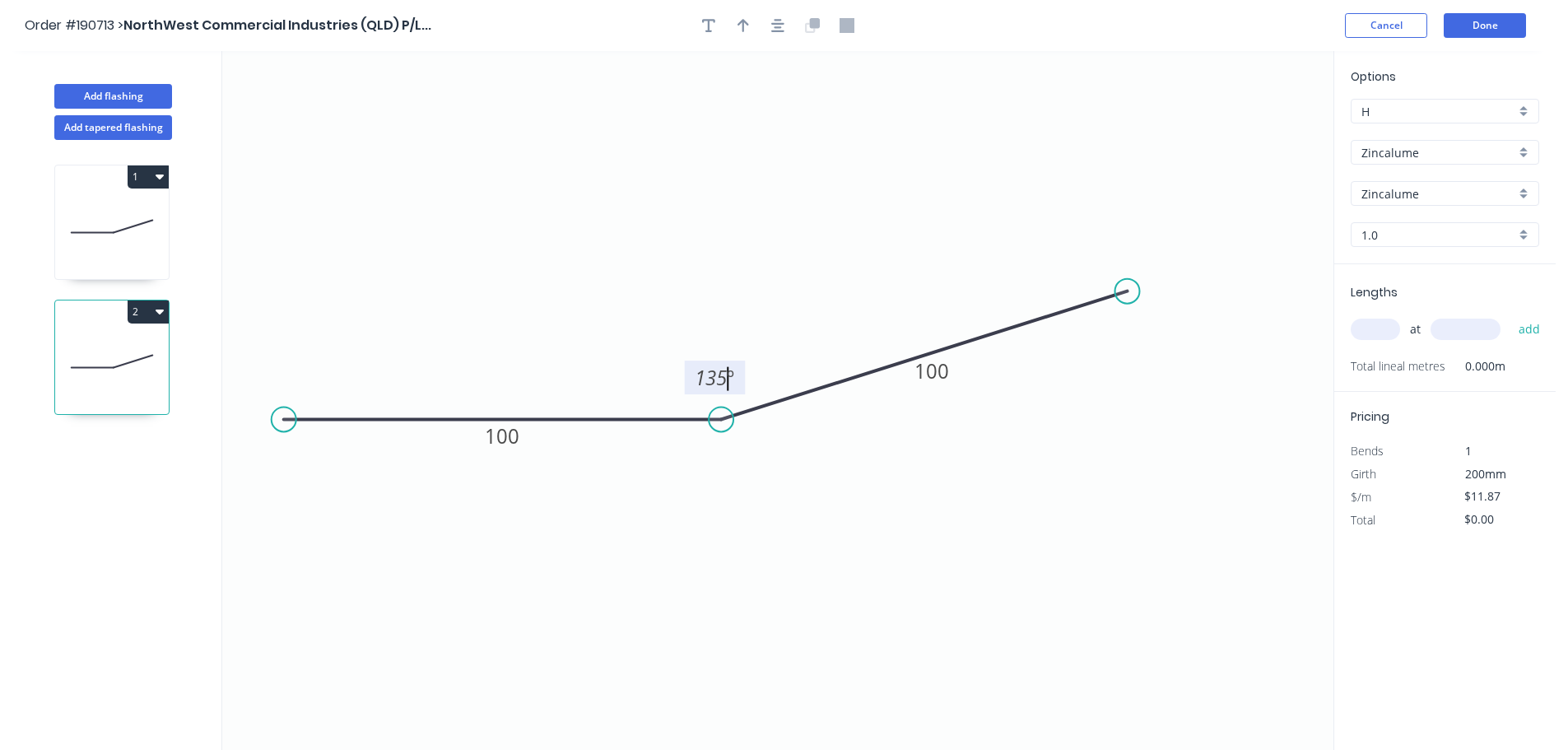
click at [1374, 335] on input "text" at bounding box center [1375, 328] width 50 height 21
type input "8"
type input "3600"
click at [1510, 315] on button "add" at bounding box center [1529, 329] width 39 height 28
type input "$341.86"
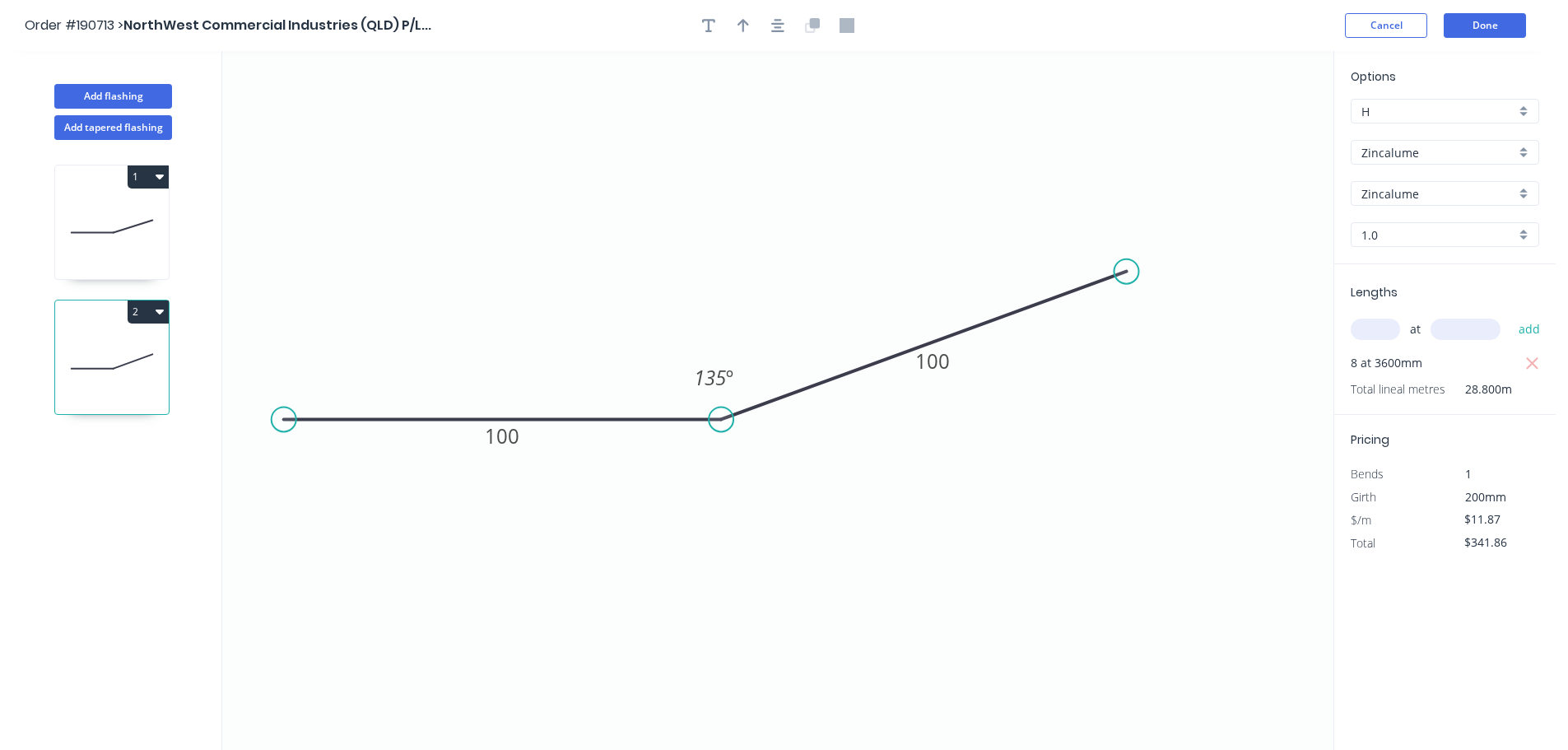
drag, startPoint x: 1131, startPoint y: 282, endPoint x: 1127, endPoint y: 271, distance: 11.7
click at [1127, 271] on circle at bounding box center [1126, 271] width 25 height 25
drag, startPoint x: 1131, startPoint y: 272, endPoint x: 1149, endPoint y: 304, distance: 36.7
click at [1149, 304] on circle at bounding box center [1143, 298] width 25 height 25
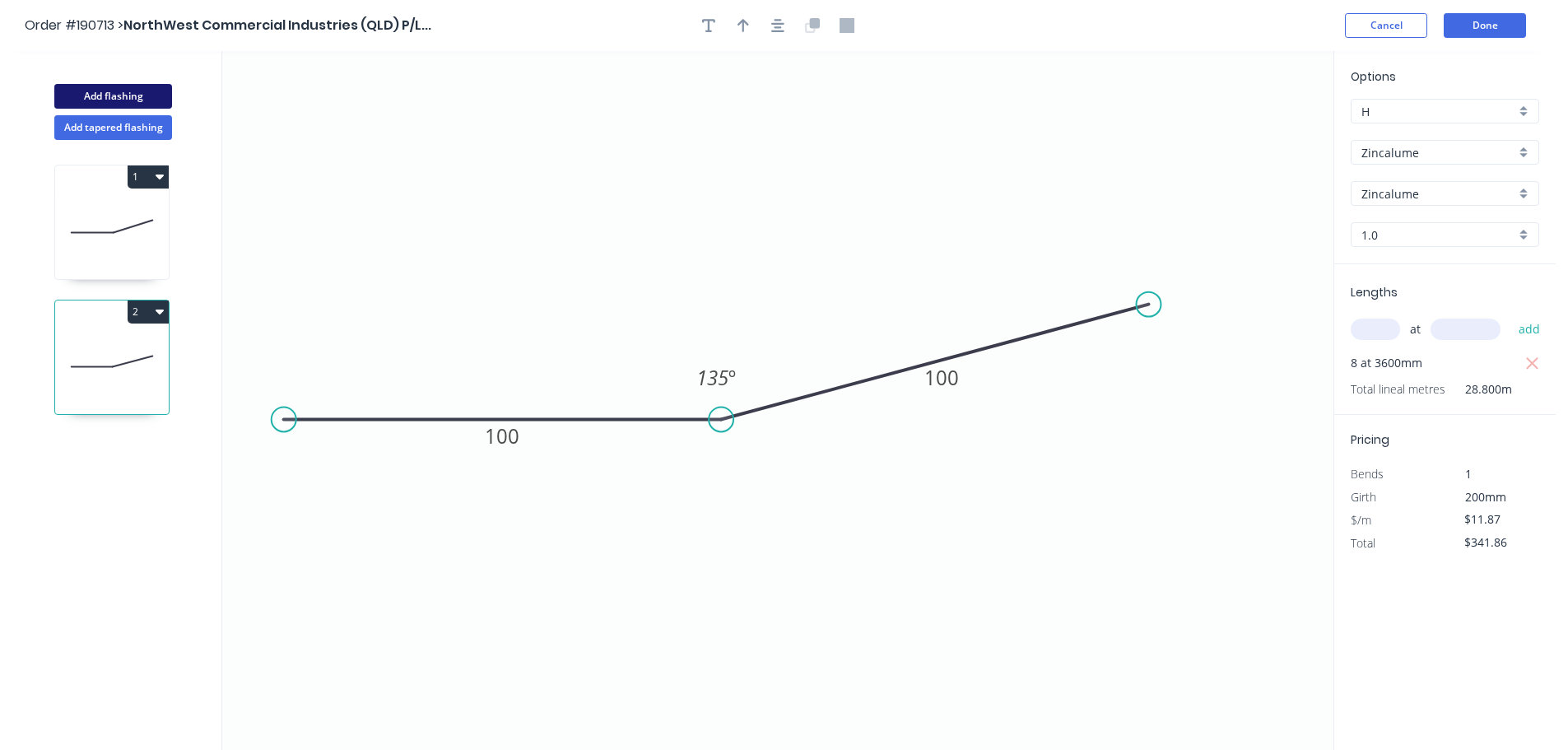
click at [116, 96] on button "Add flashing" at bounding box center [113, 96] width 117 height 25
type input "$0.00"
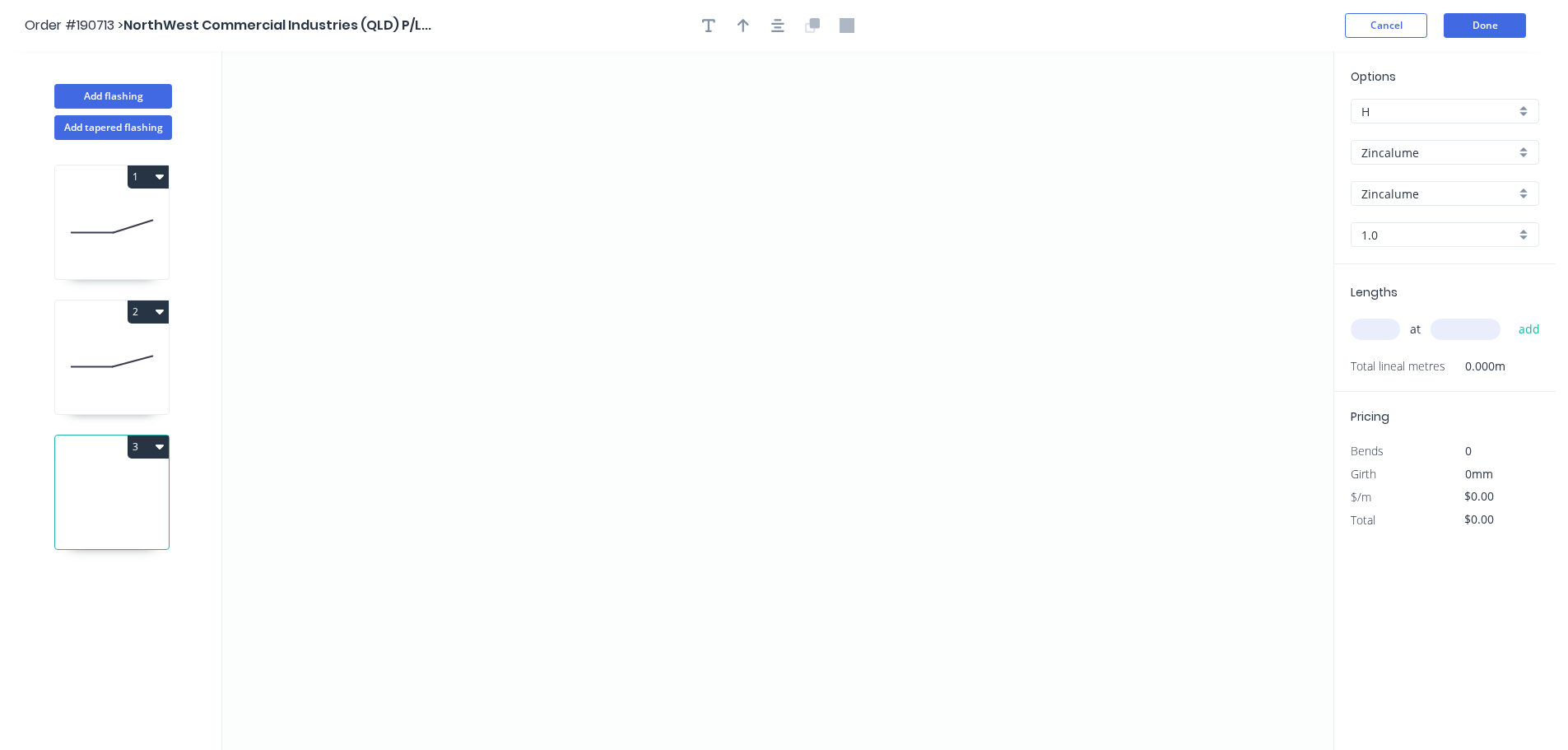
click at [157, 438] on button "3" at bounding box center [148, 447] width 41 height 23
click at [106, 517] on div "Delete" at bounding box center [91, 521] width 127 height 24
type input "$11.87"
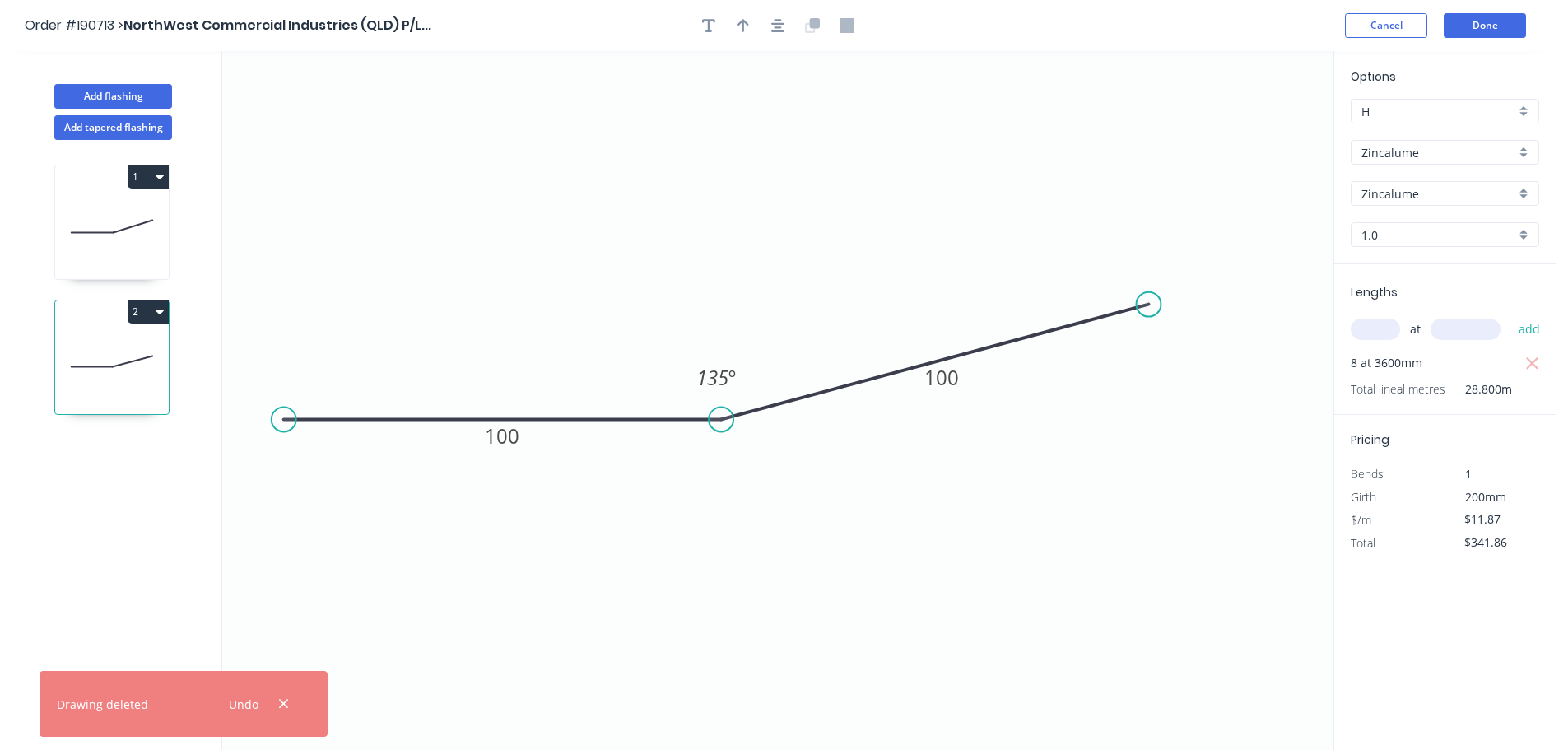
click at [134, 180] on button "1" at bounding box center [148, 176] width 41 height 23
drag, startPoint x: 103, startPoint y: 224, endPoint x: 137, endPoint y: 232, distance: 34.9
click at [103, 223] on div "Duplicate" at bounding box center [91, 217] width 127 height 24
type input "$0.00"
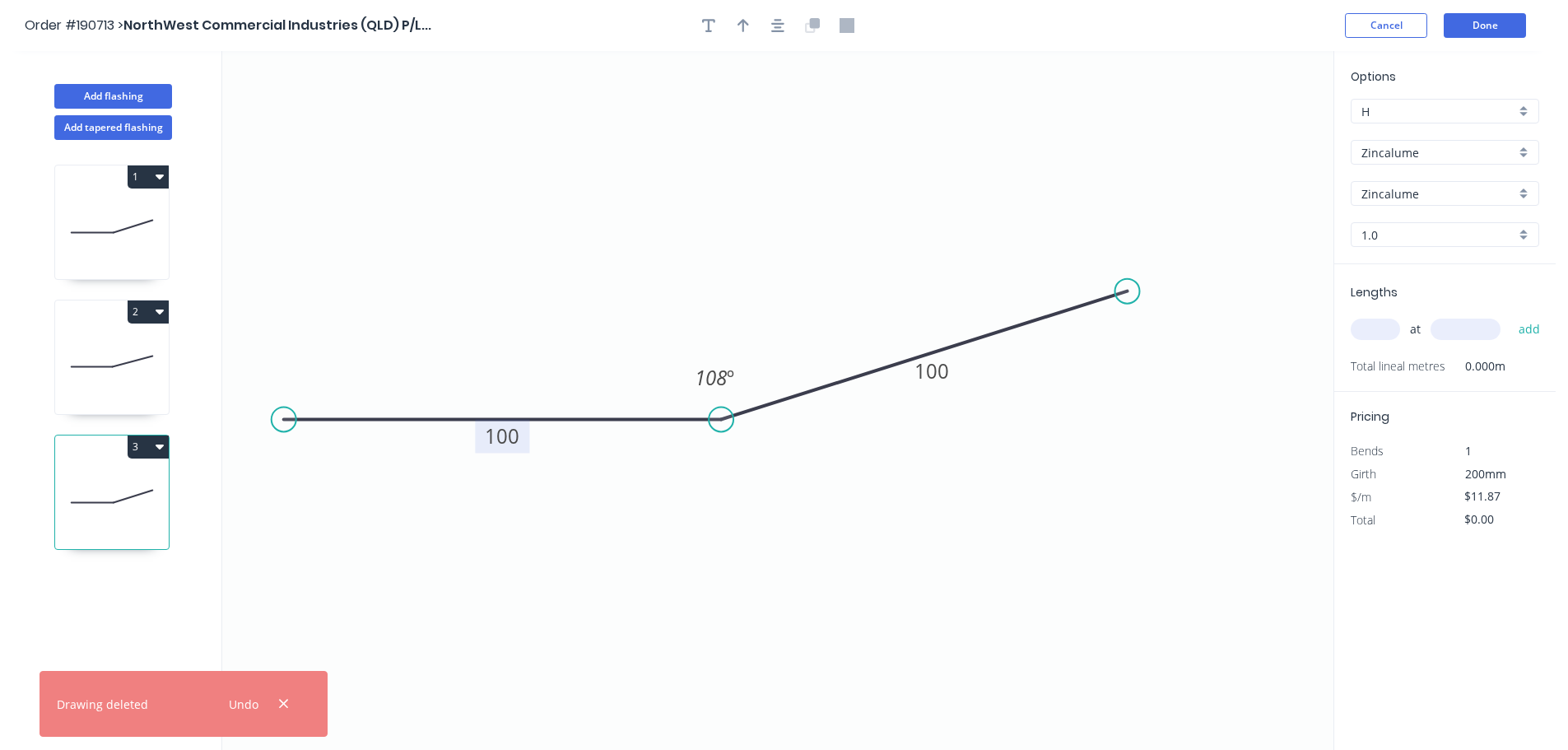
click at [489, 440] on tspan "100" at bounding box center [502, 436] width 35 height 28
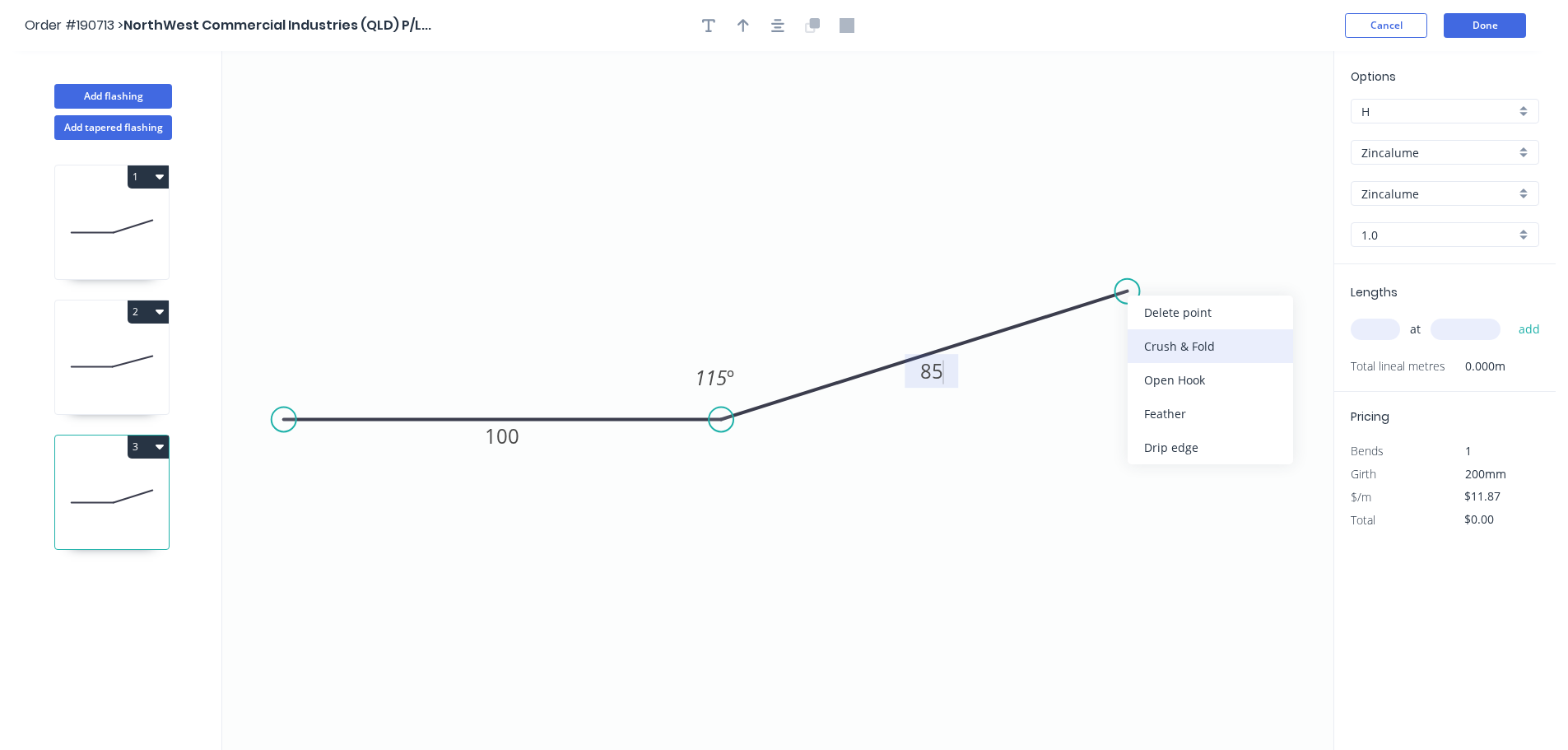
click at [1182, 350] on div "Crush & Fold" at bounding box center [1210, 346] width 165 height 34
type input "$13.73"
click at [1174, 337] on div "Flip bend" at bounding box center [1219, 341] width 165 height 34
drag, startPoint x: 1189, startPoint y: 314, endPoint x: 1220, endPoint y: 246, distance: 74.7
click at [1220, 246] on rect at bounding box center [1187, 243] width 66 height 34
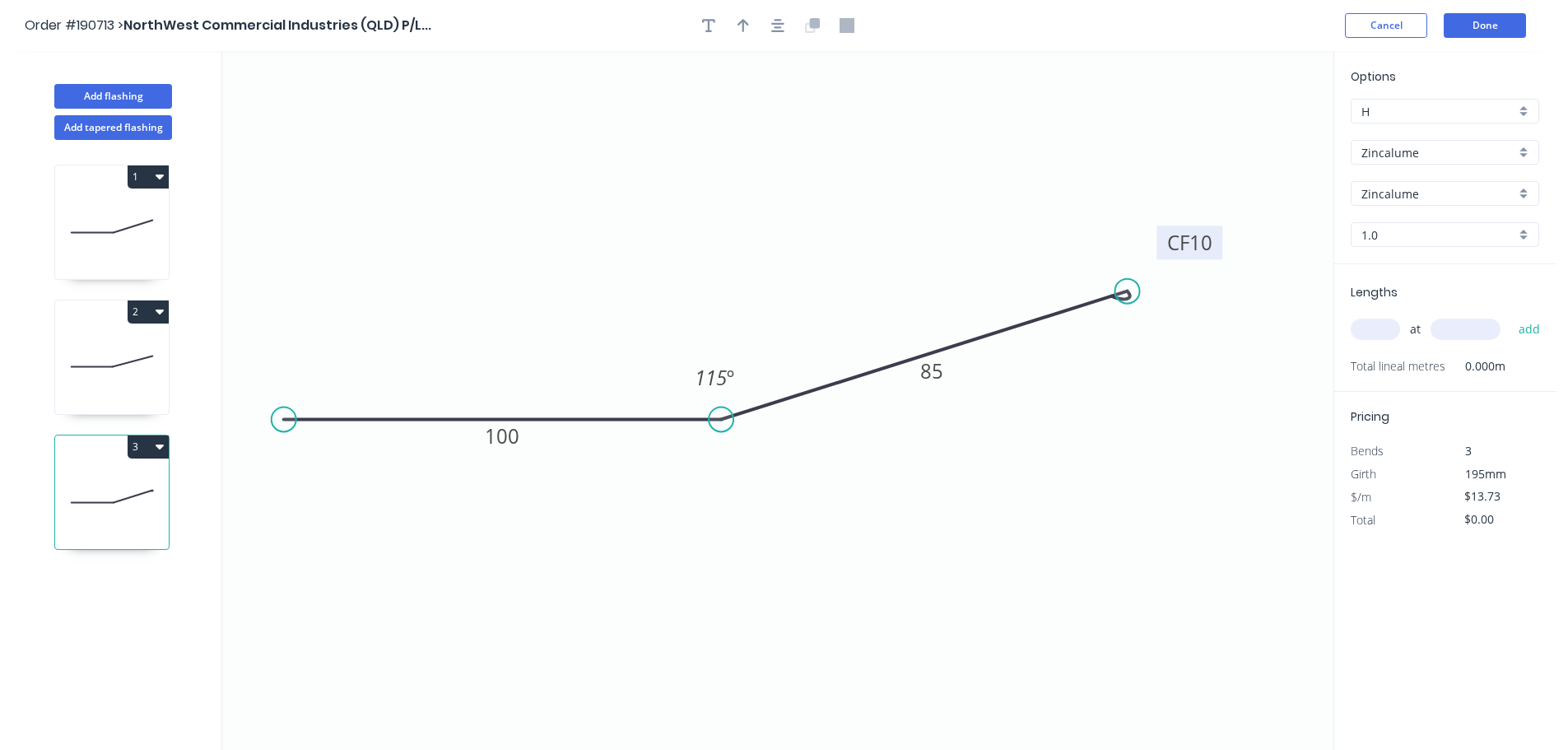
click at [1213, 245] on rect at bounding box center [1189, 242] width 66 height 34
click at [1201, 244] on tspan "10" at bounding box center [1200, 243] width 23 height 28
click at [1473, 161] on div "Zincalume" at bounding box center [1445, 152] width 189 height 25
click at [1457, 183] on div "Colorbond" at bounding box center [1445, 183] width 187 height 28
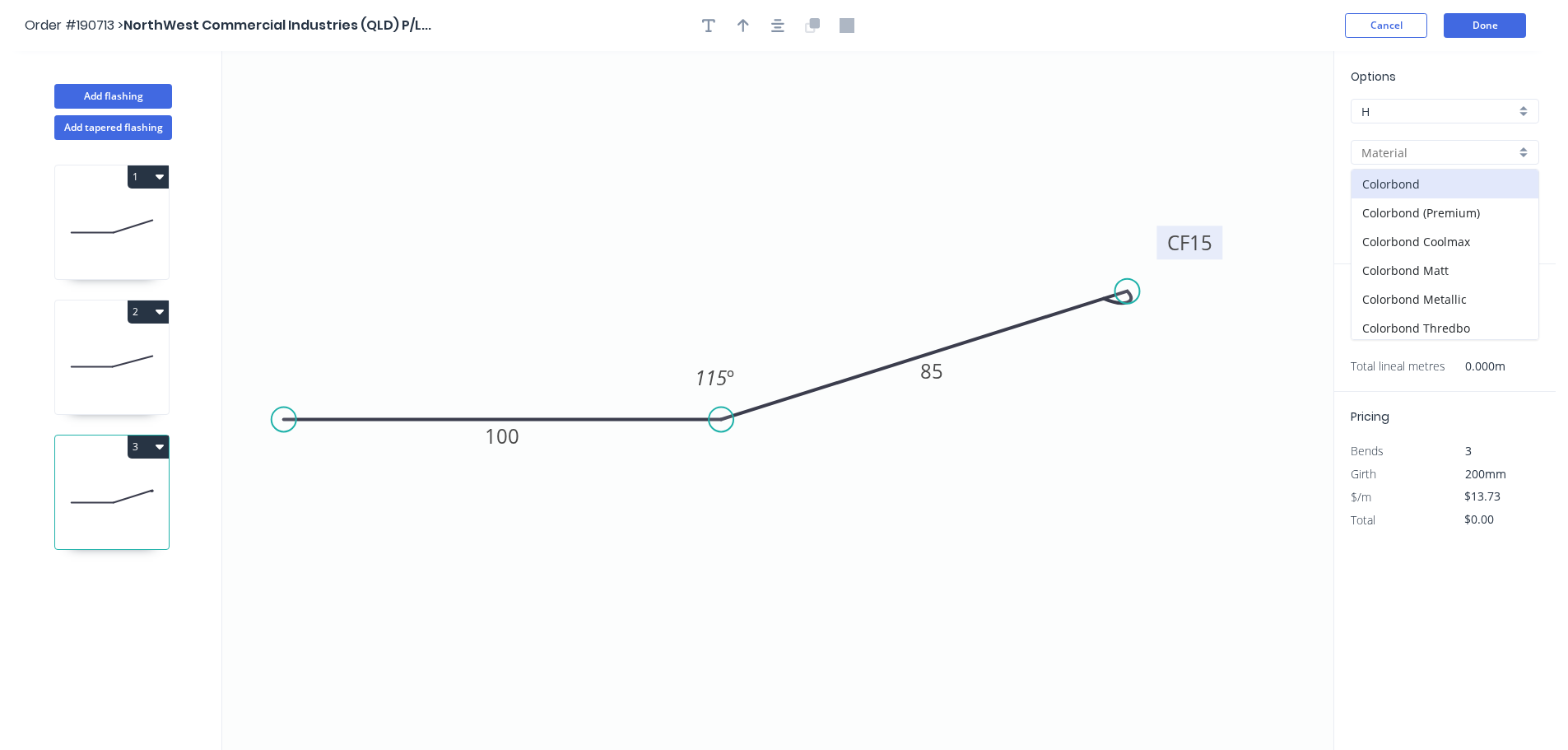
type input "Colorbond"
type input "aNoColor"
type input "$14.32"
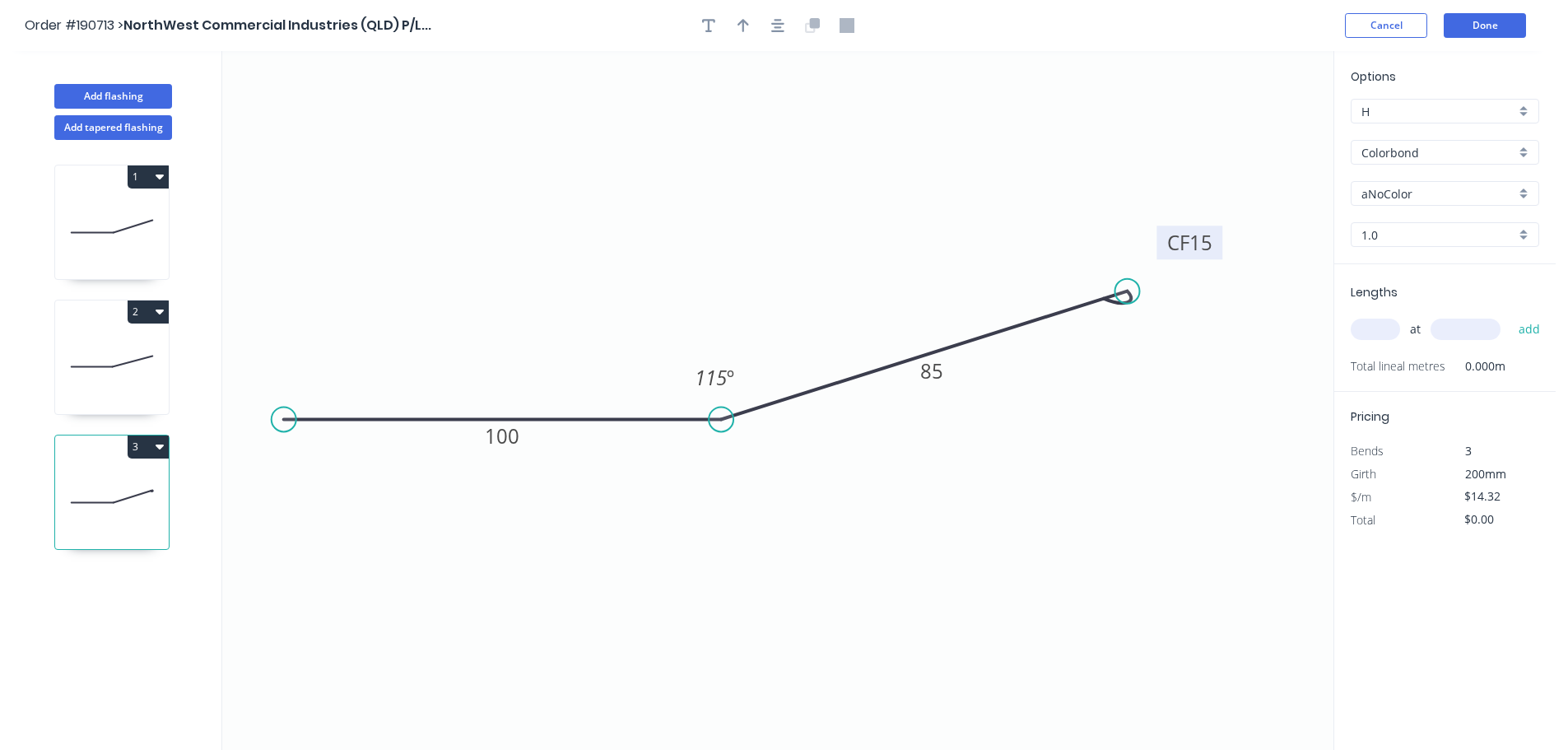
click at [1457, 193] on input "aNoColor" at bounding box center [1438, 193] width 154 height 17
click at [1442, 285] on div "[PERSON_NAME]" at bounding box center [1445, 278] width 187 height 28
type input "[PERSON_NAME]"
click at [1380, 341] on div "at add" at bounding box center [1446, 329] width 192 height 28
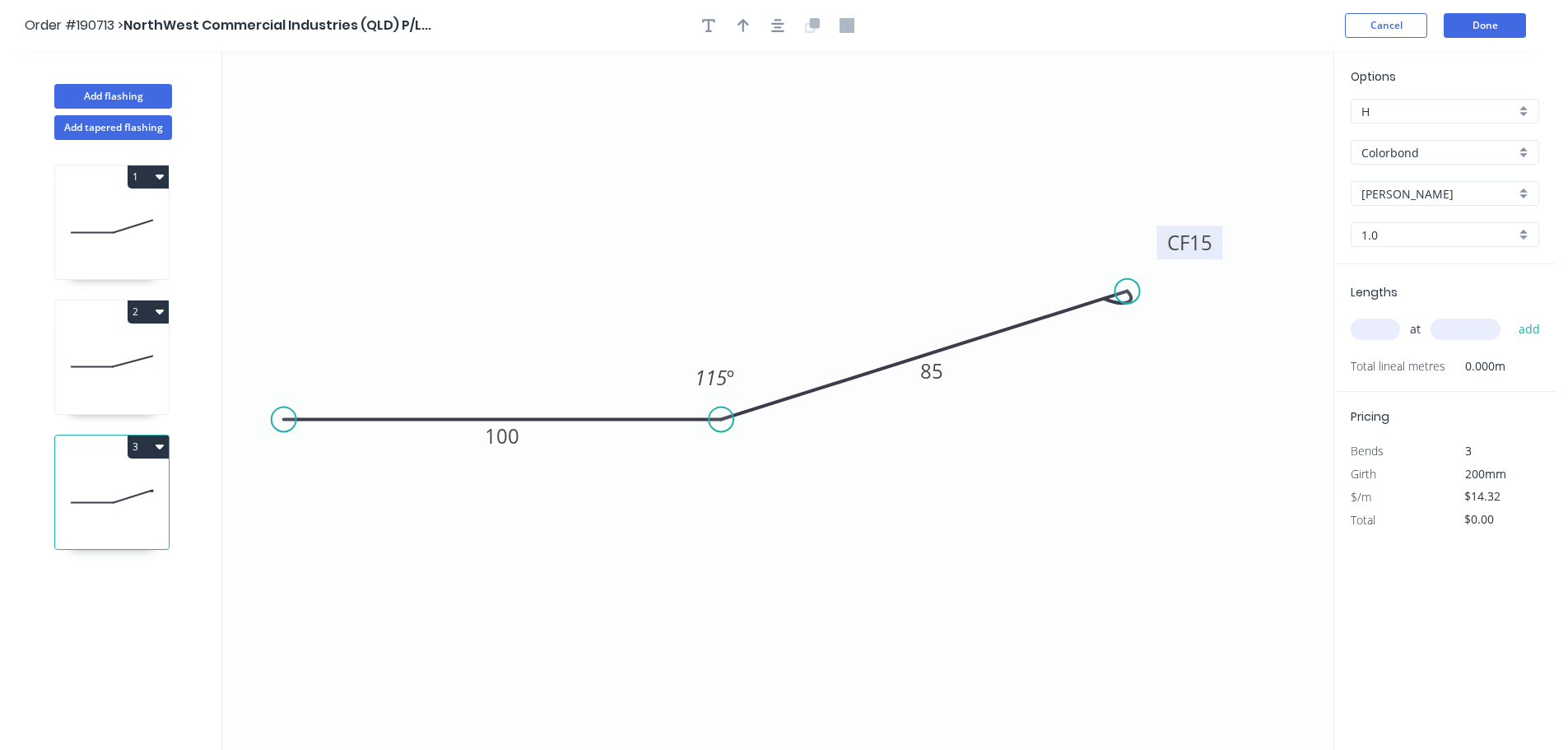
click at [1378, 334] on input "text" at bounding box center [1375, 328] width 50 height 21
type input "11"
type input "3600"
click at [1510, 315] on button "add" at bounding box center [1529, 329] width 39 height 28
type input "$567.07"
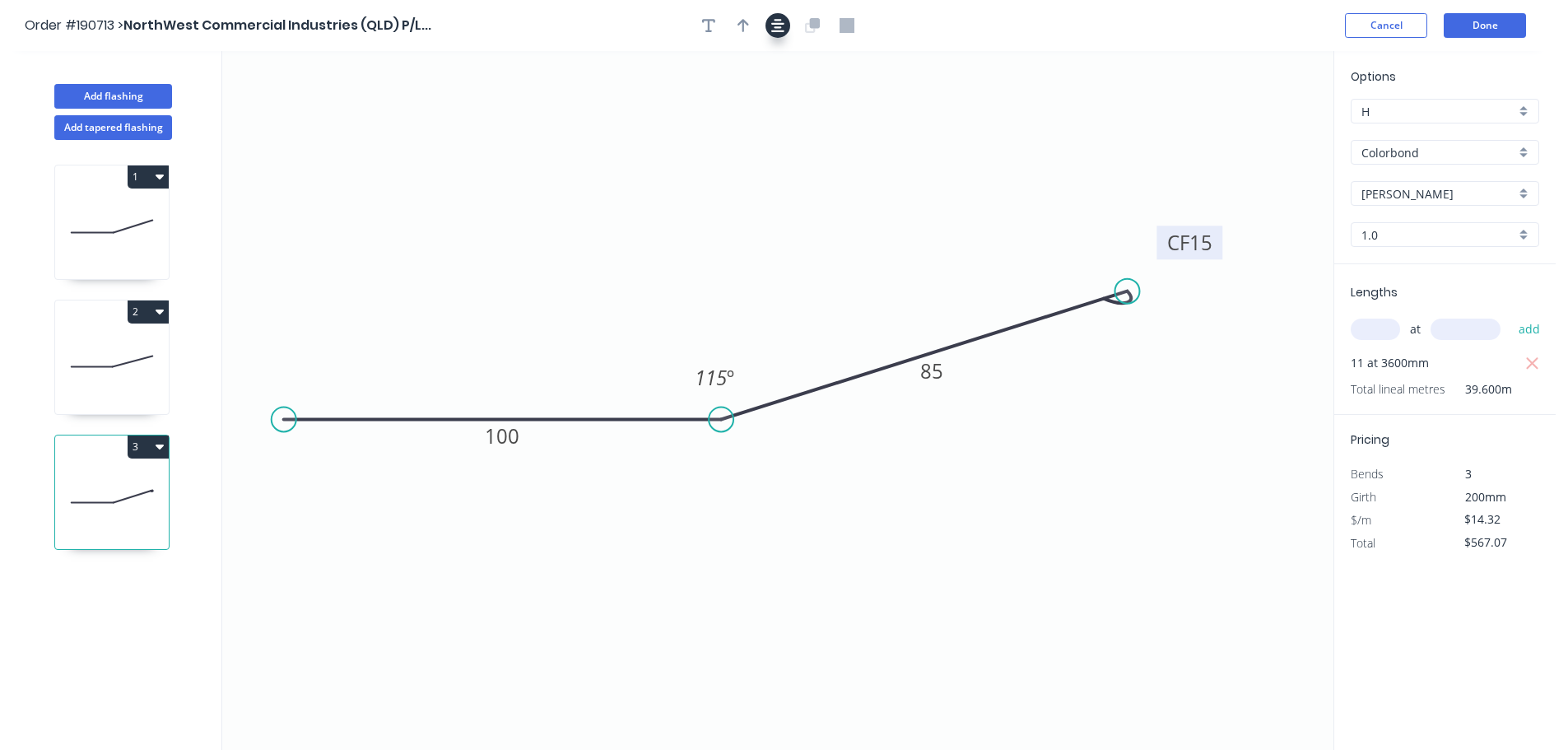
click at [772, 28] on icon "button" at bounding box center [778, 26] width 13 height 15
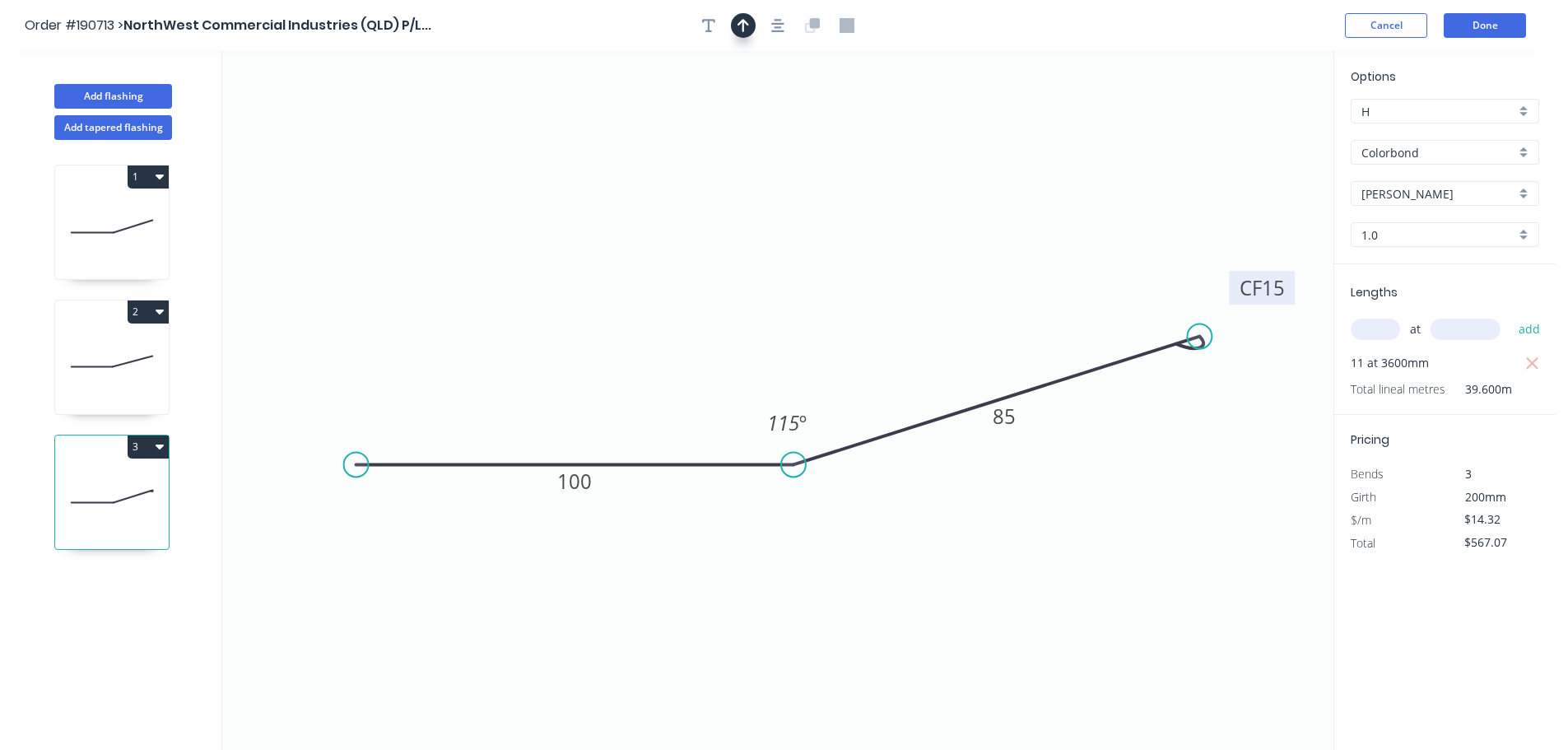
click at [745, 28] on icon "button" at bounding box center [743, 26] width 12 height 15
drag, startPoint x: 1254, startPoint y: 124, endPoint x: 1002, endPoint y: 207, distance: 265.3
click at [799, 229] on icon "0 100 CF 15 85 115 º" at bounding box center [778, 401] width 1111 height 699
drag, startPoint x: 1249, startPoint y: 129, endPoint x: 1017, endPoint y: 171, distance: 235.8
click at [991, 183] on icon at bounding box center [999, 159] width 15 height 52
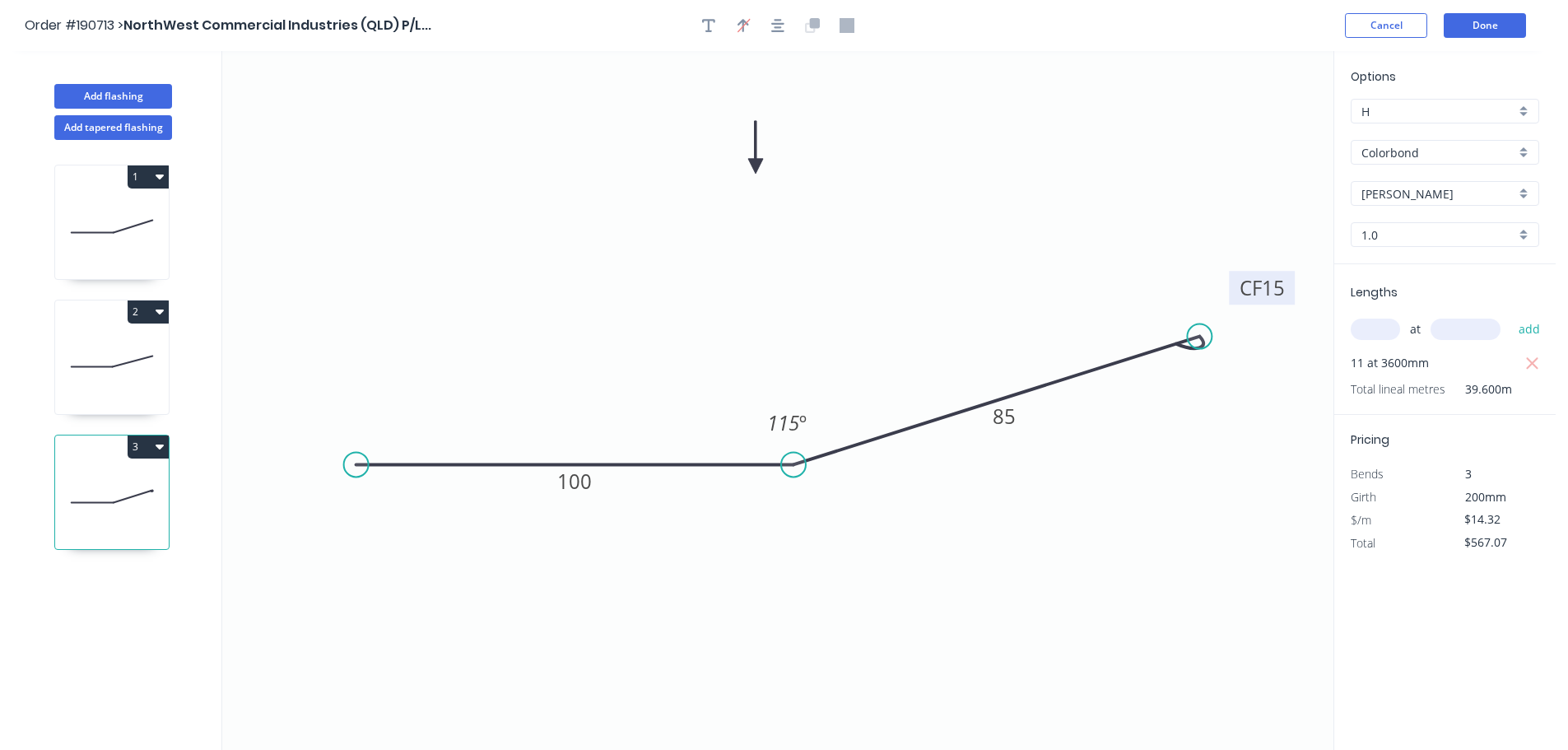
drag, startPoint x: 901, startPoint y: 186, endPoint x: 751, endPoint y: 149, distance: 154.5
click at [751, 149] on icon at bounding box center [756, 147] width 15 height 52
click at [105, 346] on icon at bounding box center [112, 361] width 114 height 105
type input "Zincalume"
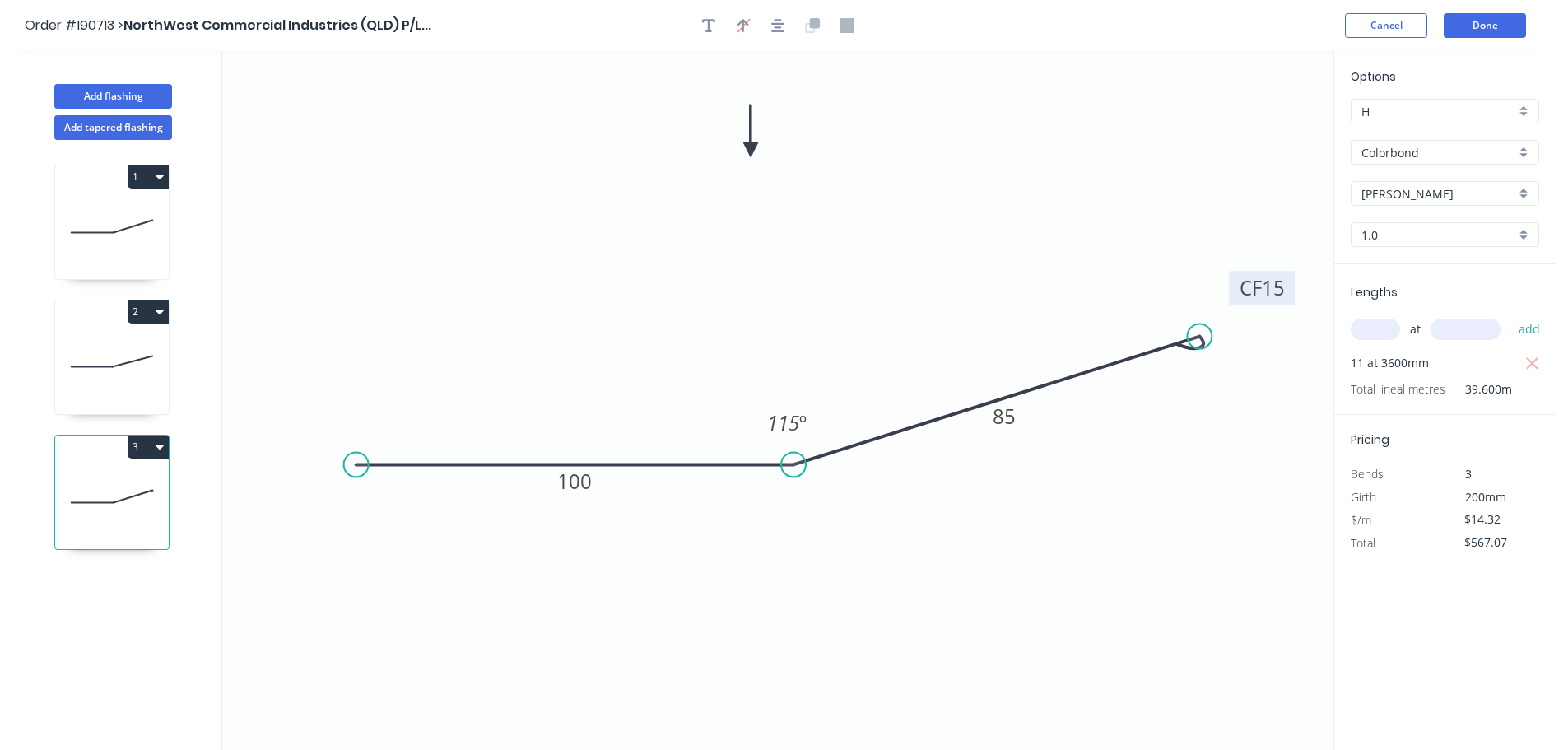
type input "$11.87"
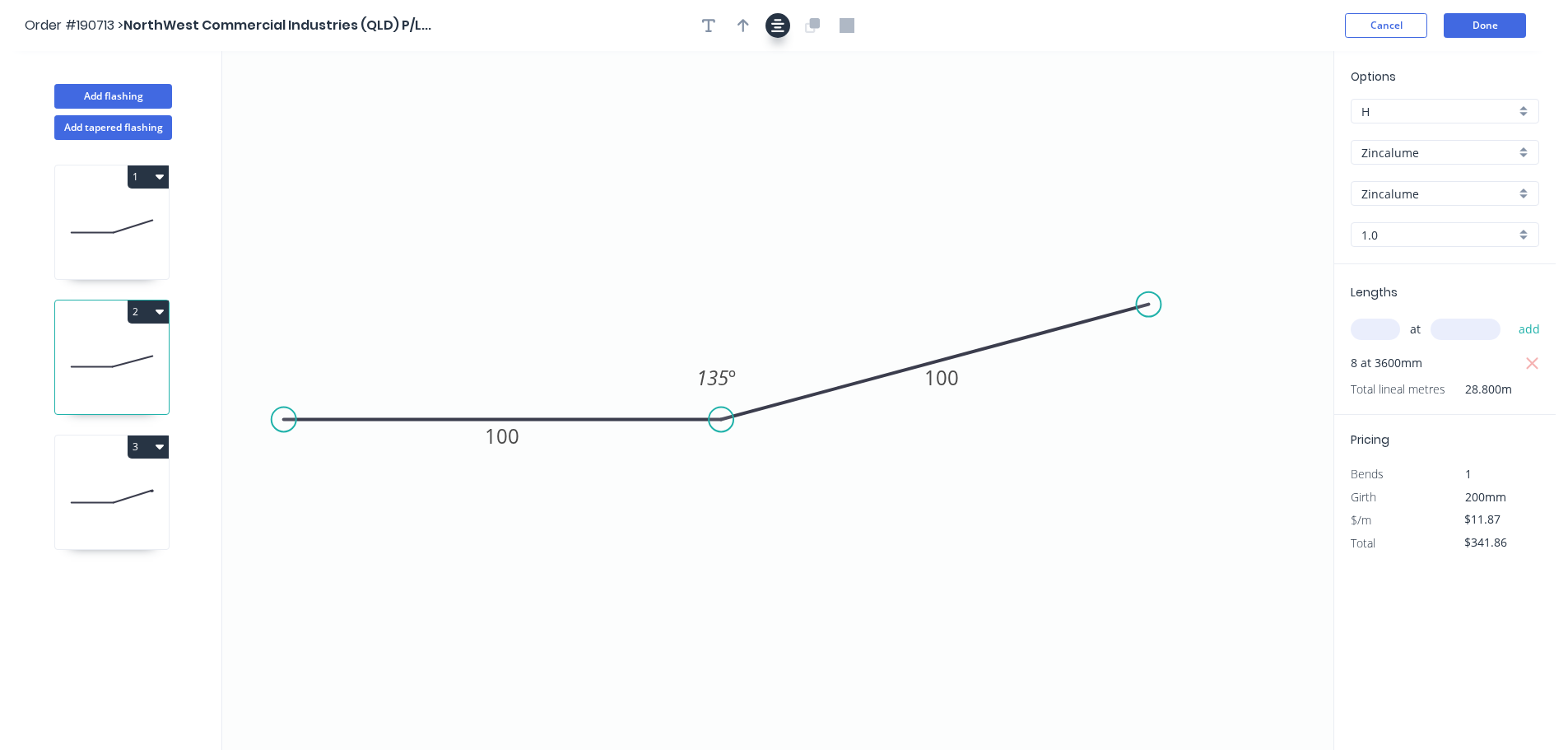
click at [772, 25] on icon "button" at bounding box center [778, 26] width 13 height 15
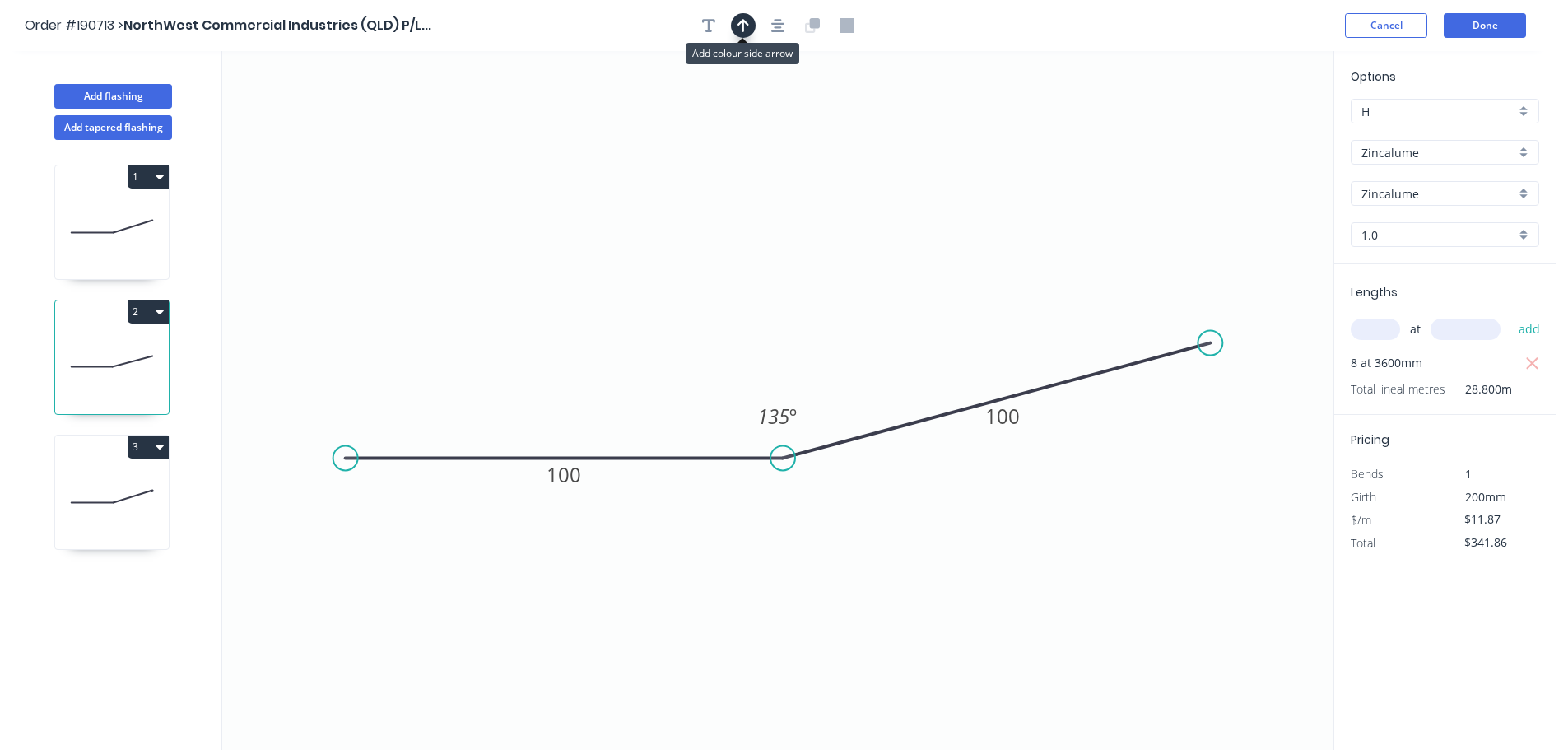
click at [741, 23] on icon "button" at bounding box center [743, 26] width 12 height 13
drag, startPoint x: 1248, startPoint y: 126, endPoint x: 702, endPoint y: 147, distance: 546.4
click at [759, 136] on icon at bounding box center [759, 117] width 15 height 52
click at [94, 221] on icon at bounding box center [112, 226] width 114 height 105
type input "$170.93"
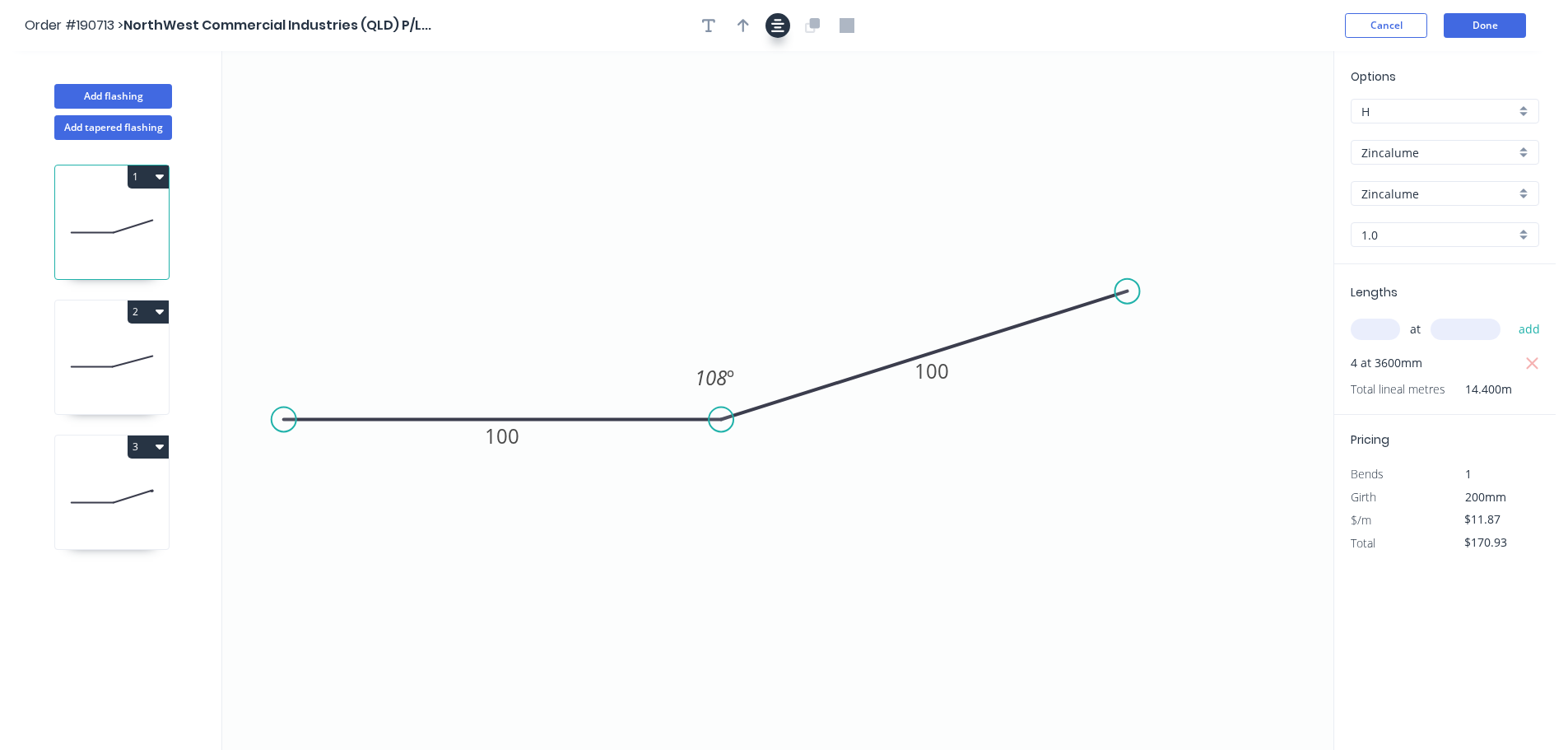
click at [778, 36] on button "button" at bounding box center [778, 25] width 25 height 25
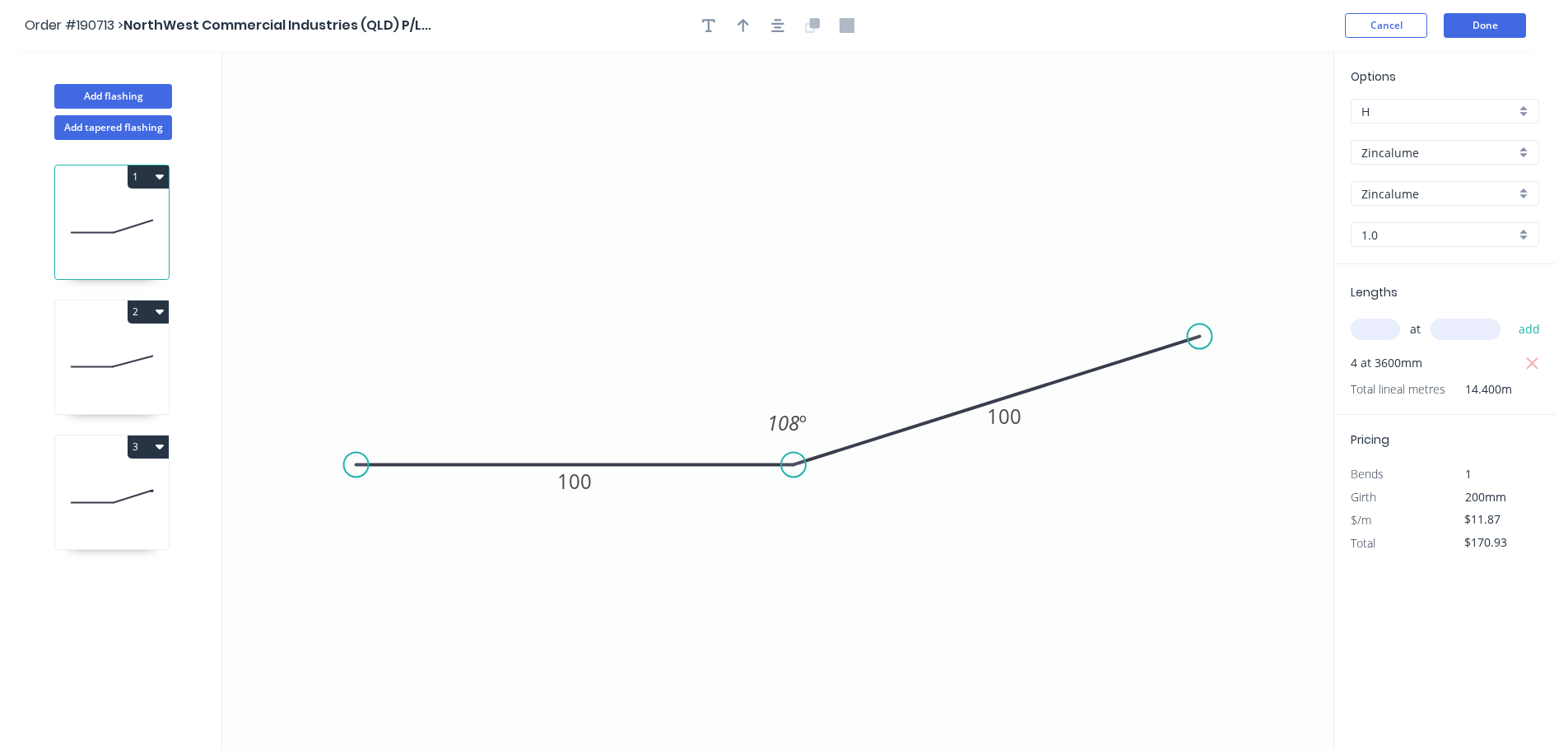
drag, startPoint x: 751, startPoint y: 31, endPoint x: 838, endPoint y: 50, distance: 89.1
click at [751, 31] on button "button" at bounding box center [743, 25] width 25 height 25
drag, startPoint x: 1245, startPoint y: 125, endPoint x: 1096, endPoint y: 150, distance: 151.1
click at [909, 148] on icon "0 100 100 108 º" at bounding box center [778, 401] width 1111 height 699
drag, startPoint x: 971, startPoint y: 146, endPoint x: 783, endPoint y: 138, distance: 188.2
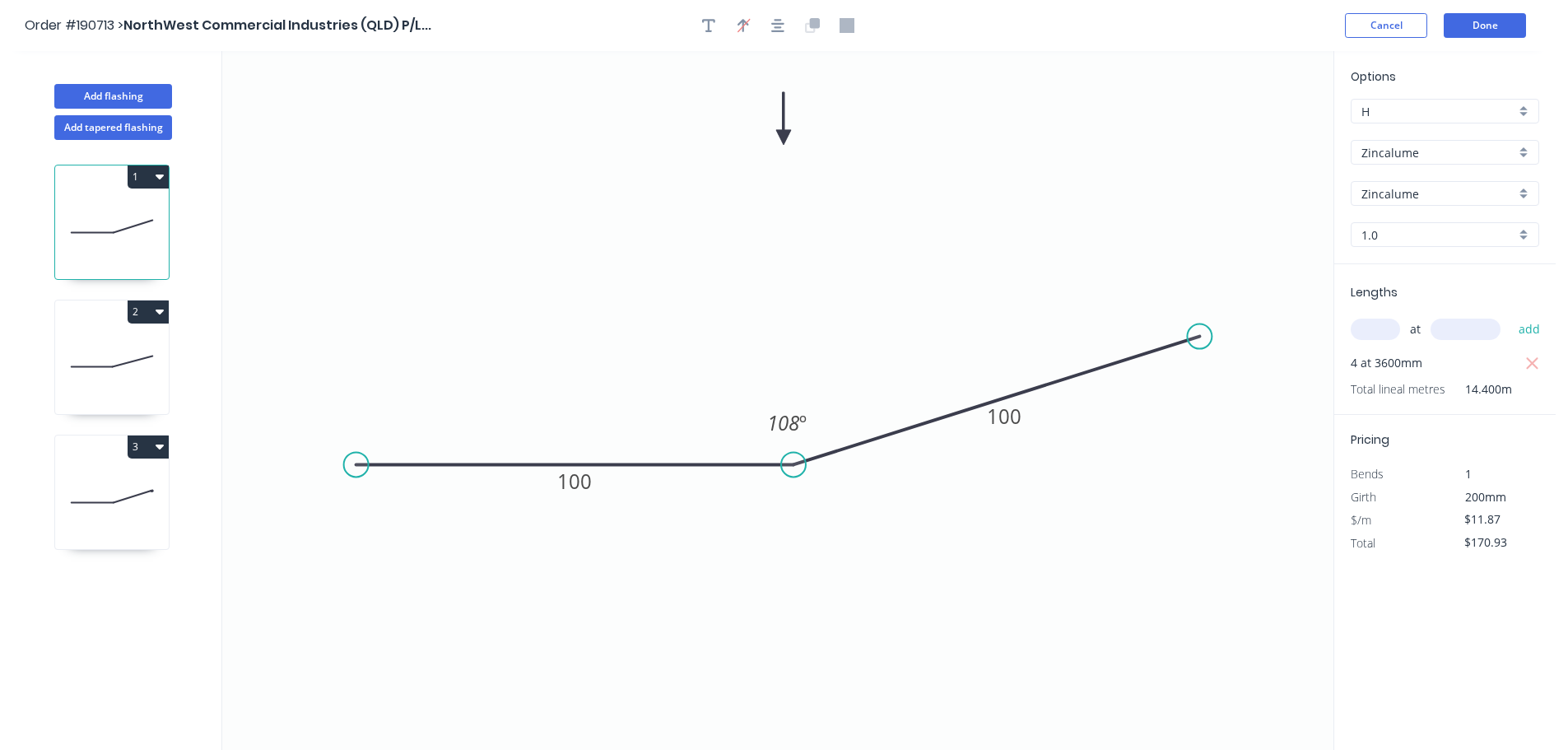
click at [783, 138] on icon at bounding box center [783, 118] width 15 height 52
click at [1489, 22] on button "Done" at bounding box center [1485, 25] width 83 height 25
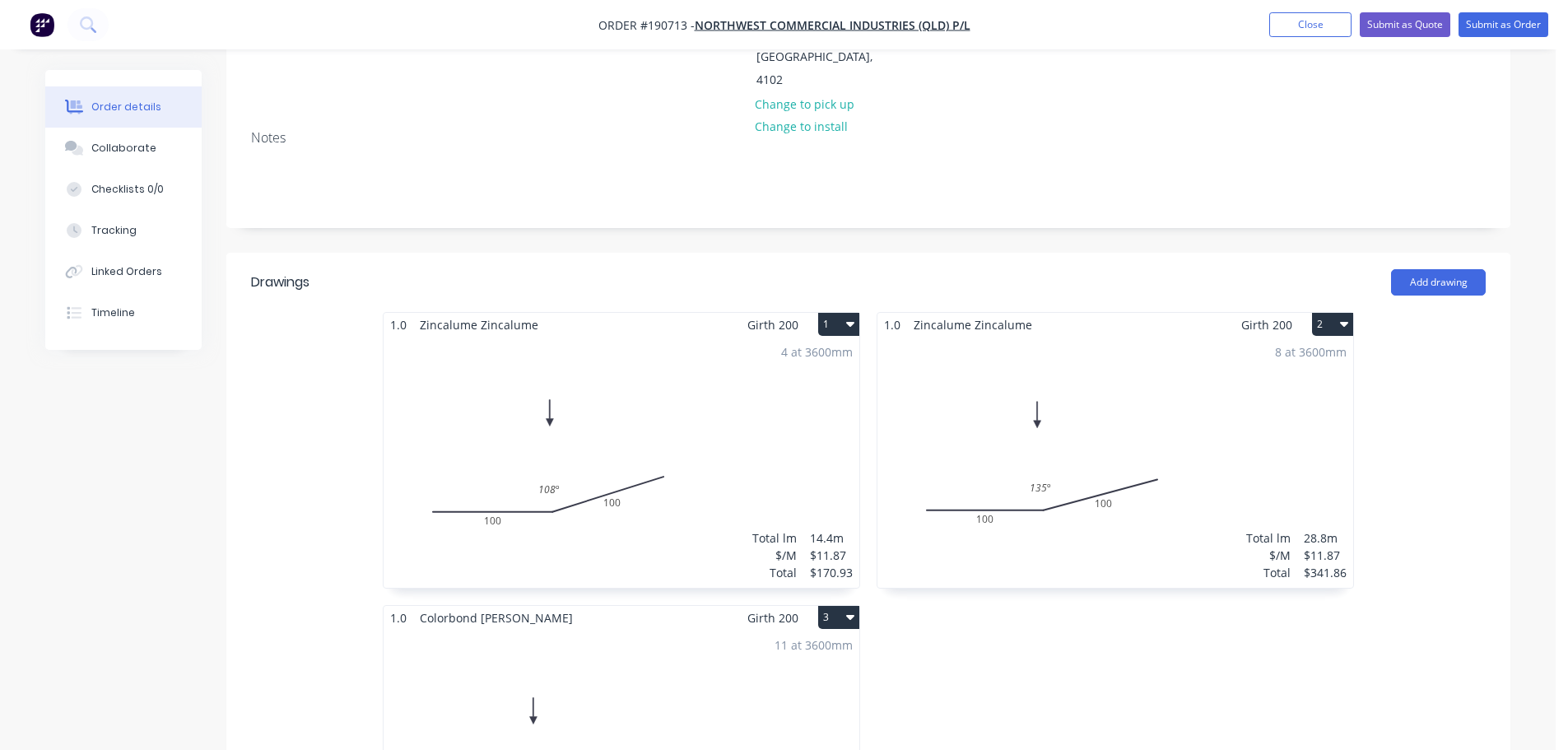
scroll to position [412, 0]
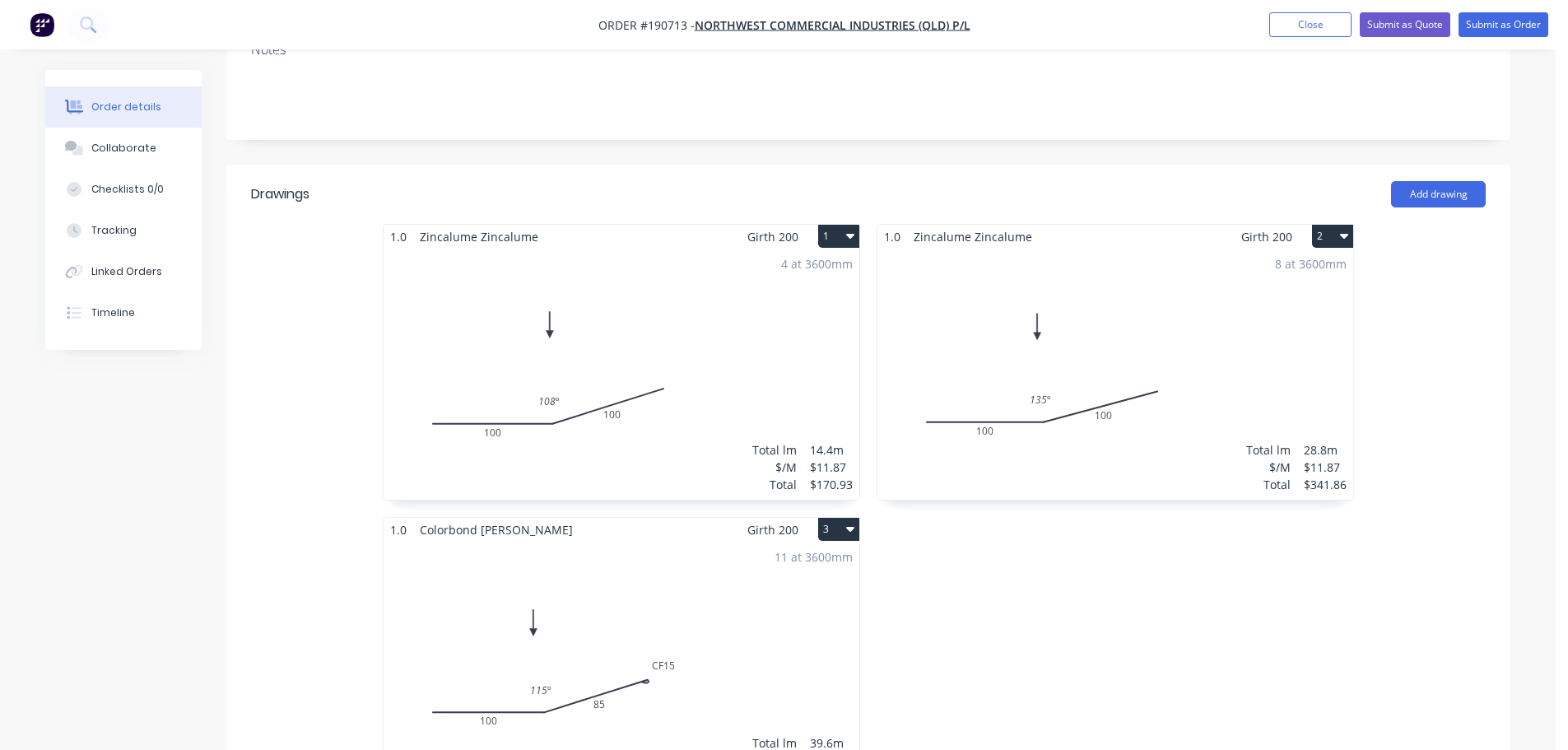
click at [754, 261] on div "4 at 3600mm Total lm $/M Total 14.4m $11.87 $170.93" at bounding box center [621, 374] width 476 height 251
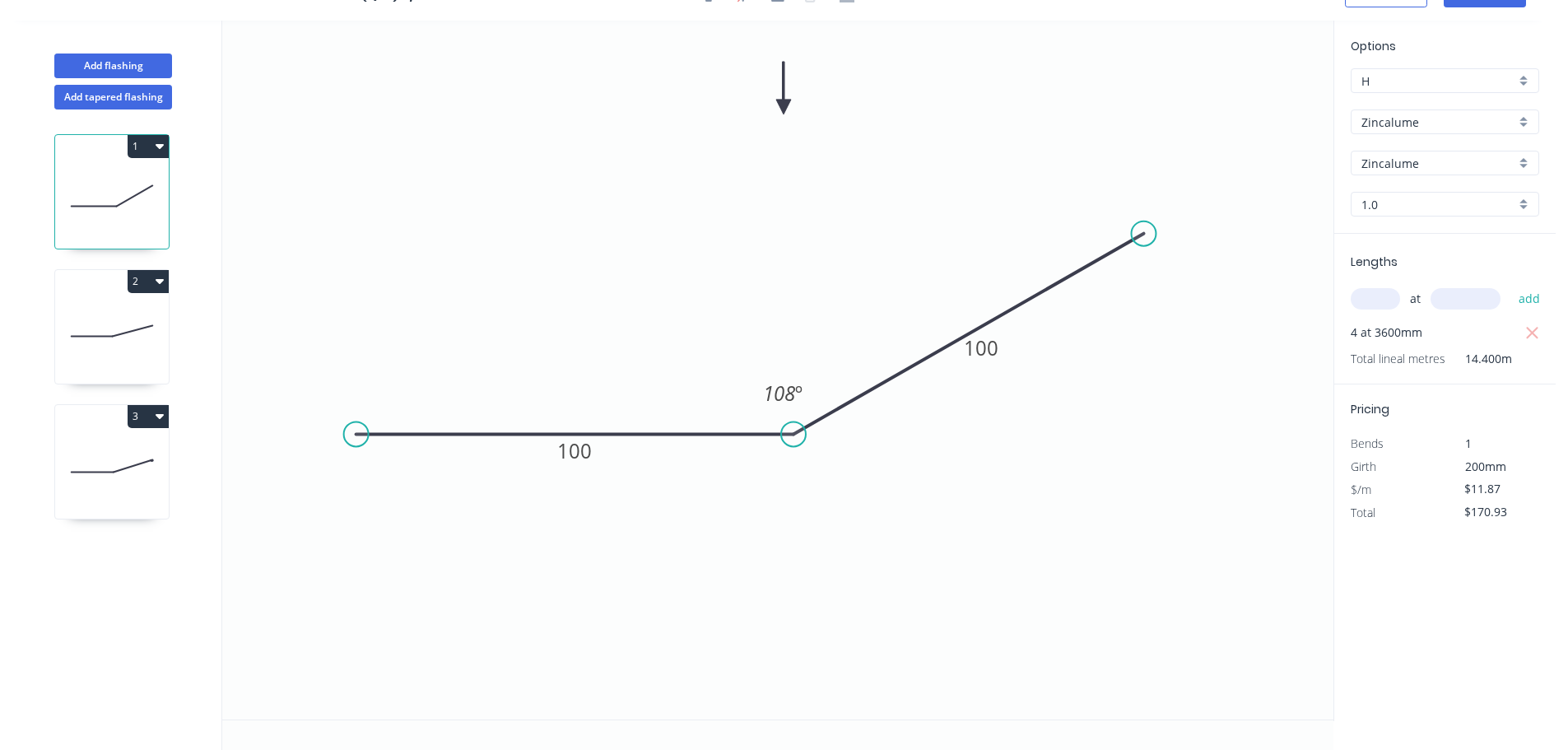
drag, startPoint x: 1204, startPoint y: 307, endPoint x: 1144, endPoint y: 234, distance: 94.5
click at [1144, 234] on circle at bounding box center [1143, 233] width 25 height 25
drag, startPoint x: 91, startPoint y: 363, endPoint x: 176, endPoint y: 358, distance: 85.1
click at [92, 363] on icon at bounding box center [112, 330] width 114 height 105
type input "$341.86"
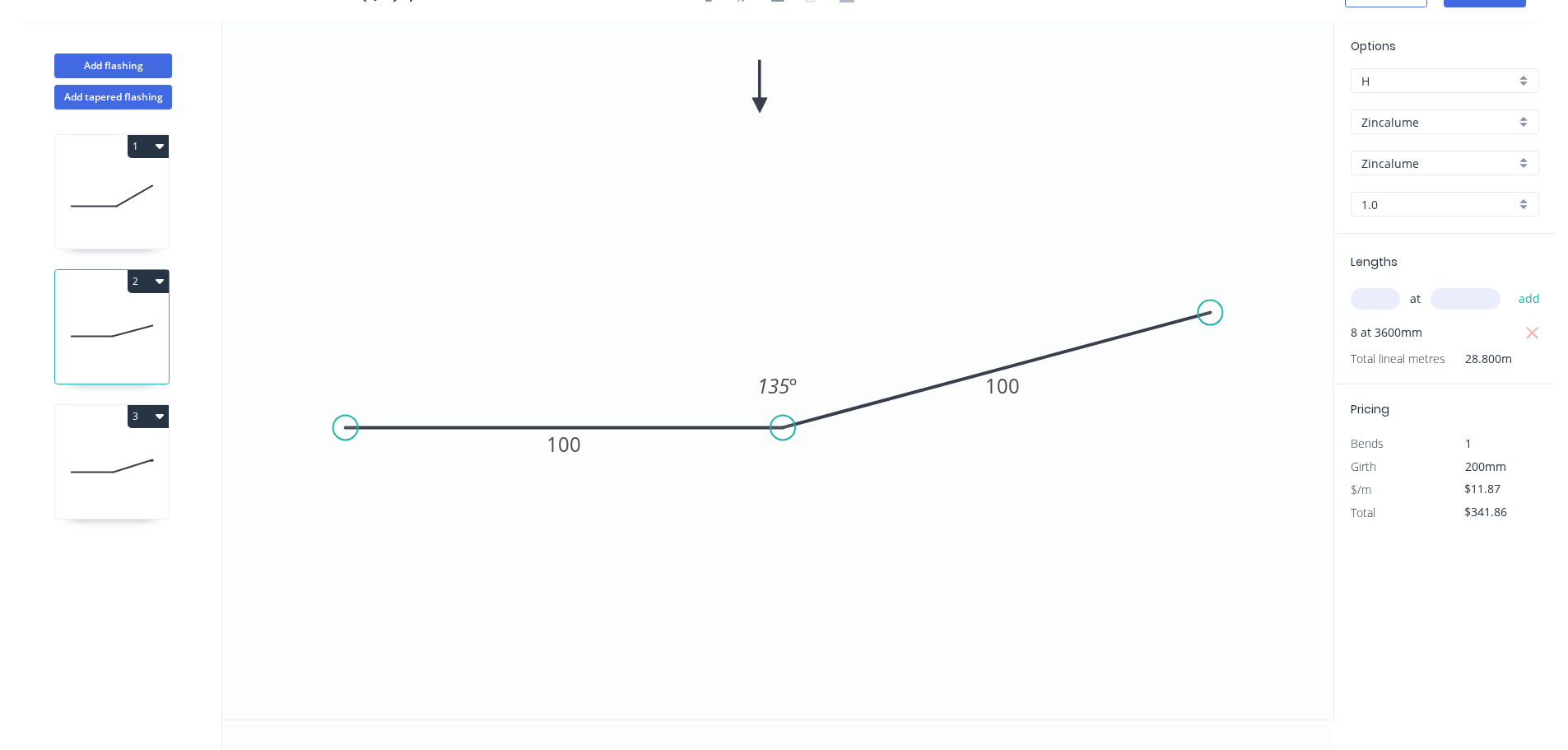
click at [106, 455] on icon at bounding box center [112, 466] width 114 height 105
type input "Colorbond"
type input "[PERSON_NAME]"
type input "$14.32"
type input "$567.07"
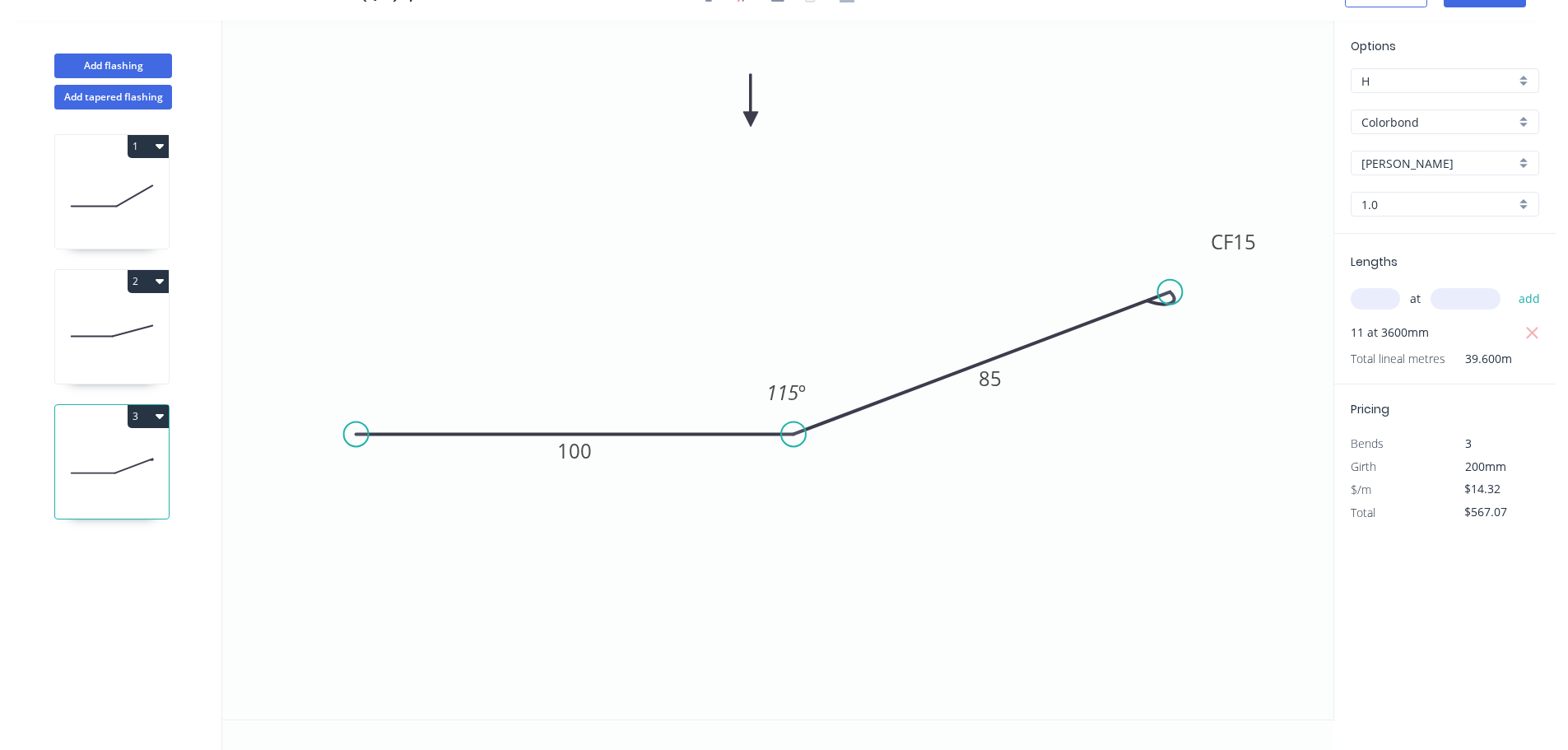
drag, startPoint x: 1190, startPoint y: 309, endPoint x: 1160, endPoint y: 285, distance: 38.4
click at [1160, 285] on circle at bounding box center [1169, 292] width 25 height 25
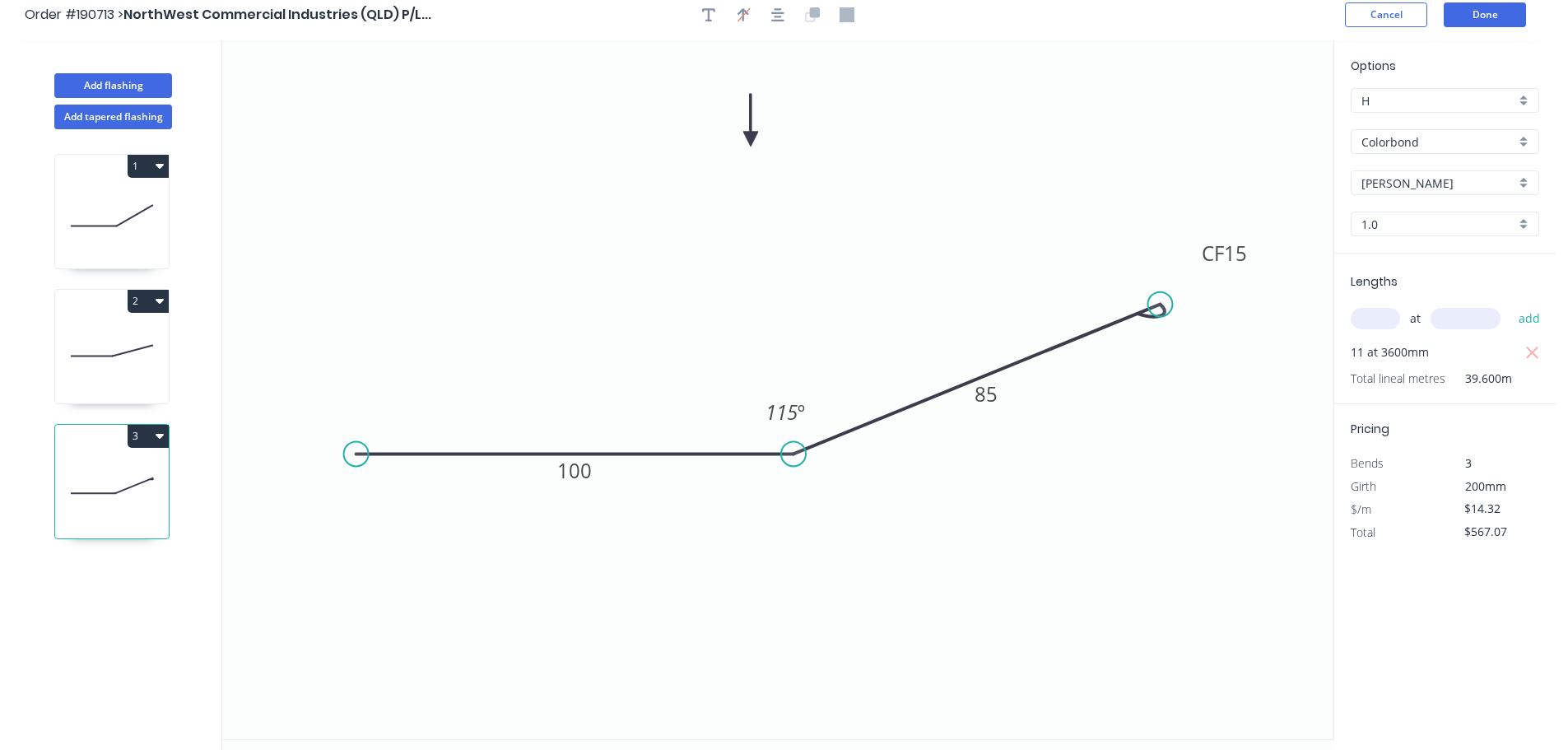
scroll to position [0, 0]
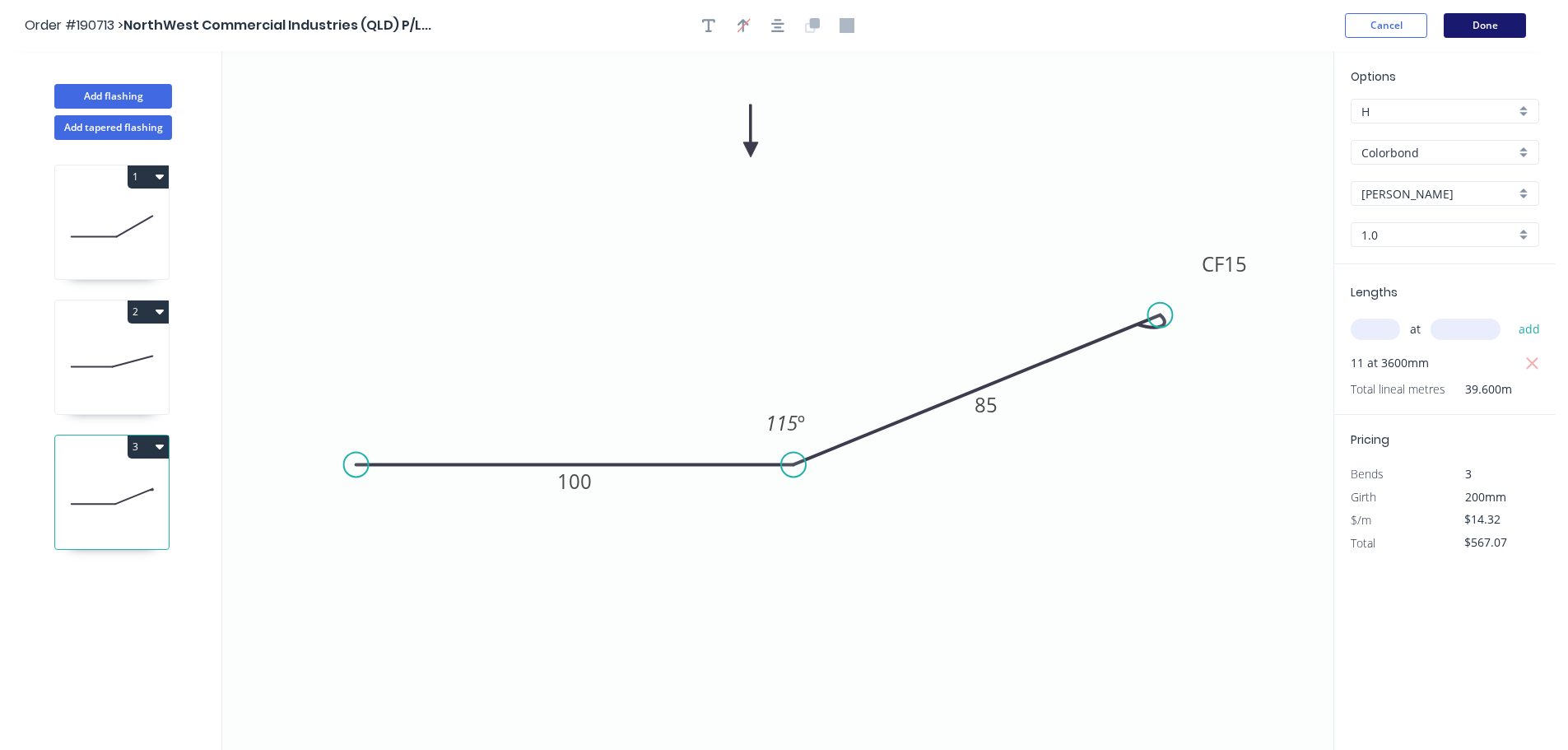
click at [1476, 29] on button "Done" at bounding box center [1485, 25] width 83 height 25
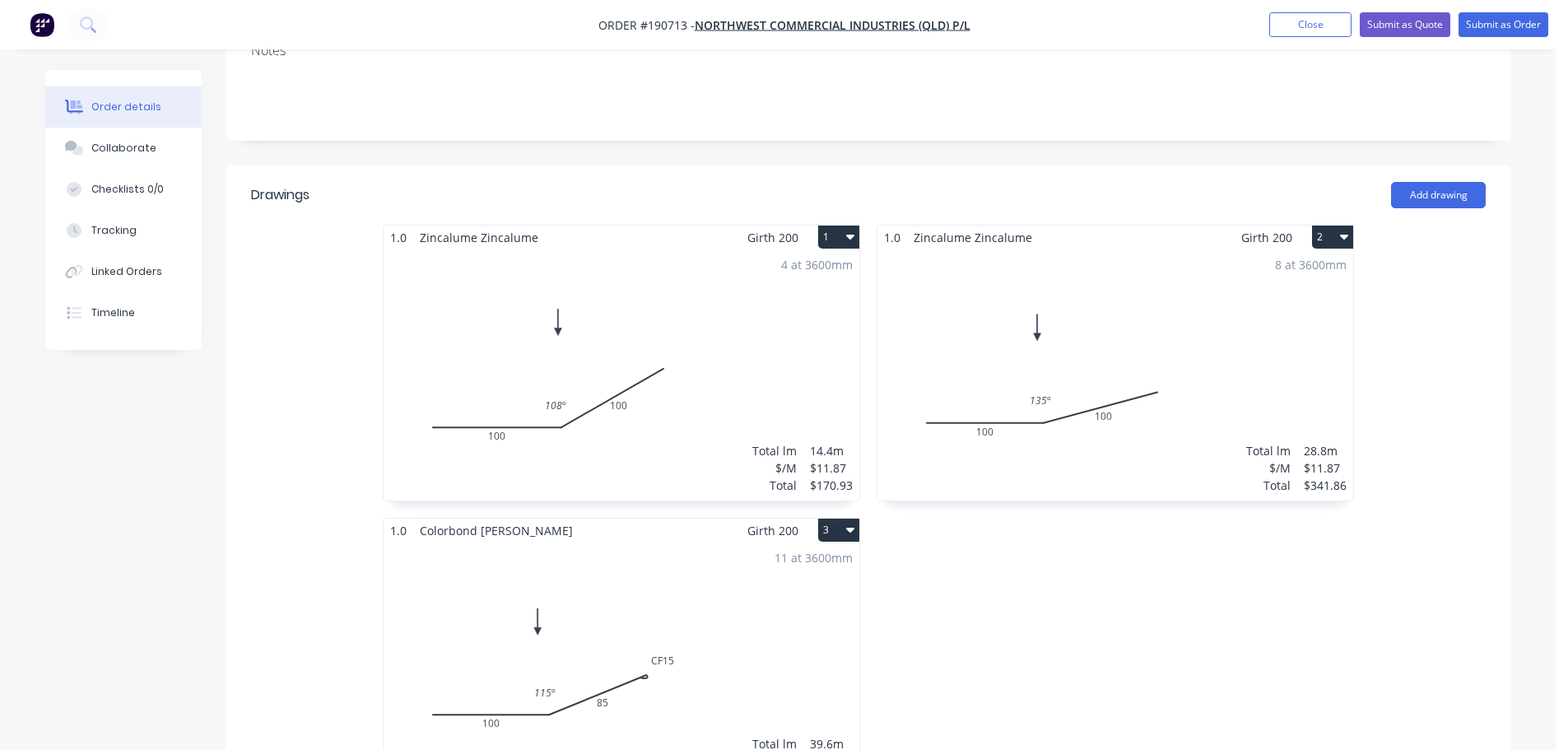
scroll to position [412, 0]
click at [1080, 382] on div "8 at 3600mm Total lm $/M Total 28.8m $11.87 $341.86" at bounding box center [1115, 374] width 476 height 251
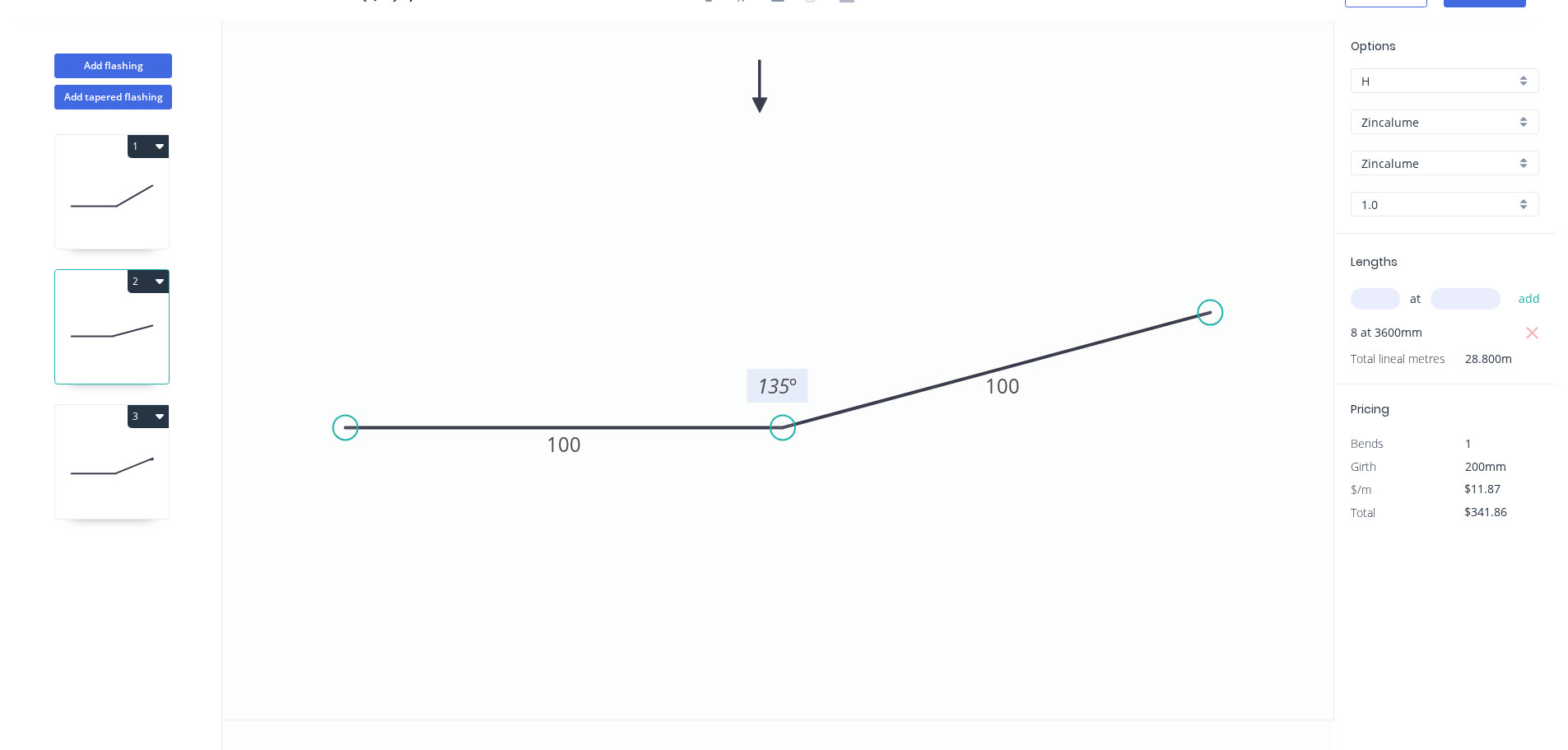
click at [792, 383] on tspan "º" at bounding box center [793, 386] width 7 height 28
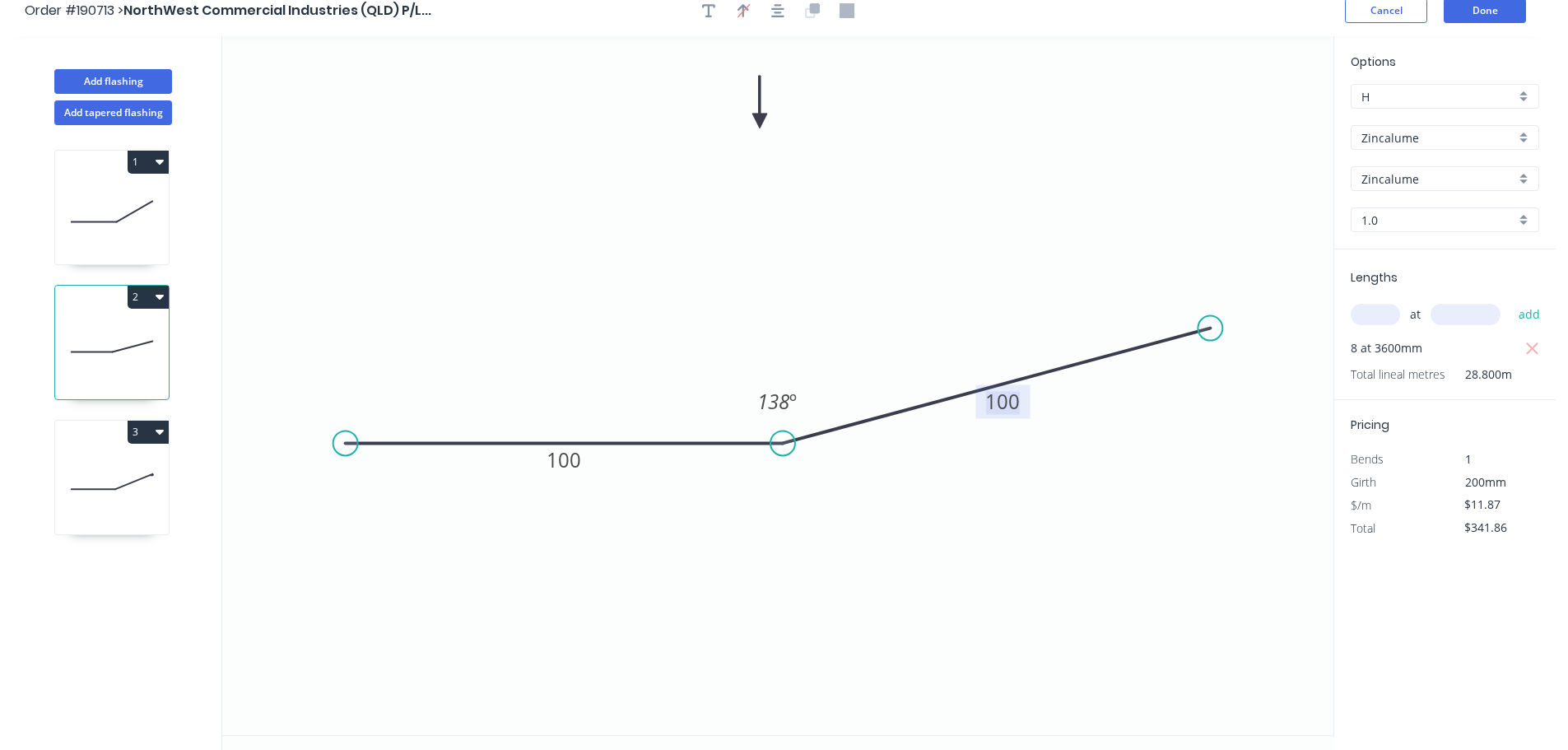
scroll to position [0, 0]
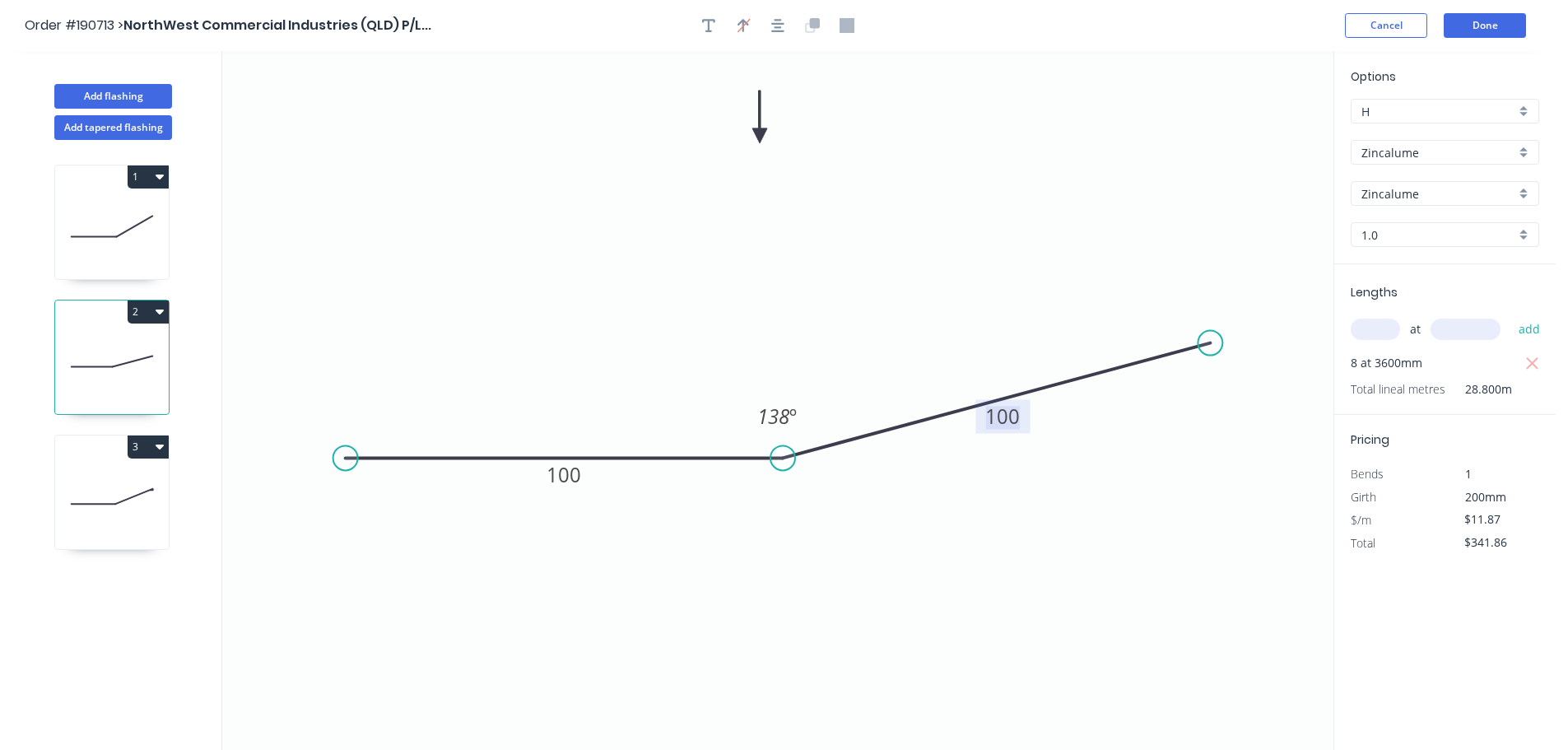
click at [1225, 341] on icon "0 100 100 138 º" at bounding box center [778, 401] width 1111 height 699
drag, startPoint x: 1212, startPoint y: 341, endPoint x: 1231, endPoint y: 332, distance: 21.0
click at [1231, 332] on circle at bounding box center [1229, 331] width 25 height 25
click at [1487, 10] on header "Order #190713 > NorthWest Commercial Industries (QLD) P/L... Cancel Done" at bounding box center [778, 26] width 1555 height 51
click at [1513, 24] on button "Done" at bounding box center [1485, 25] width 83 height 25
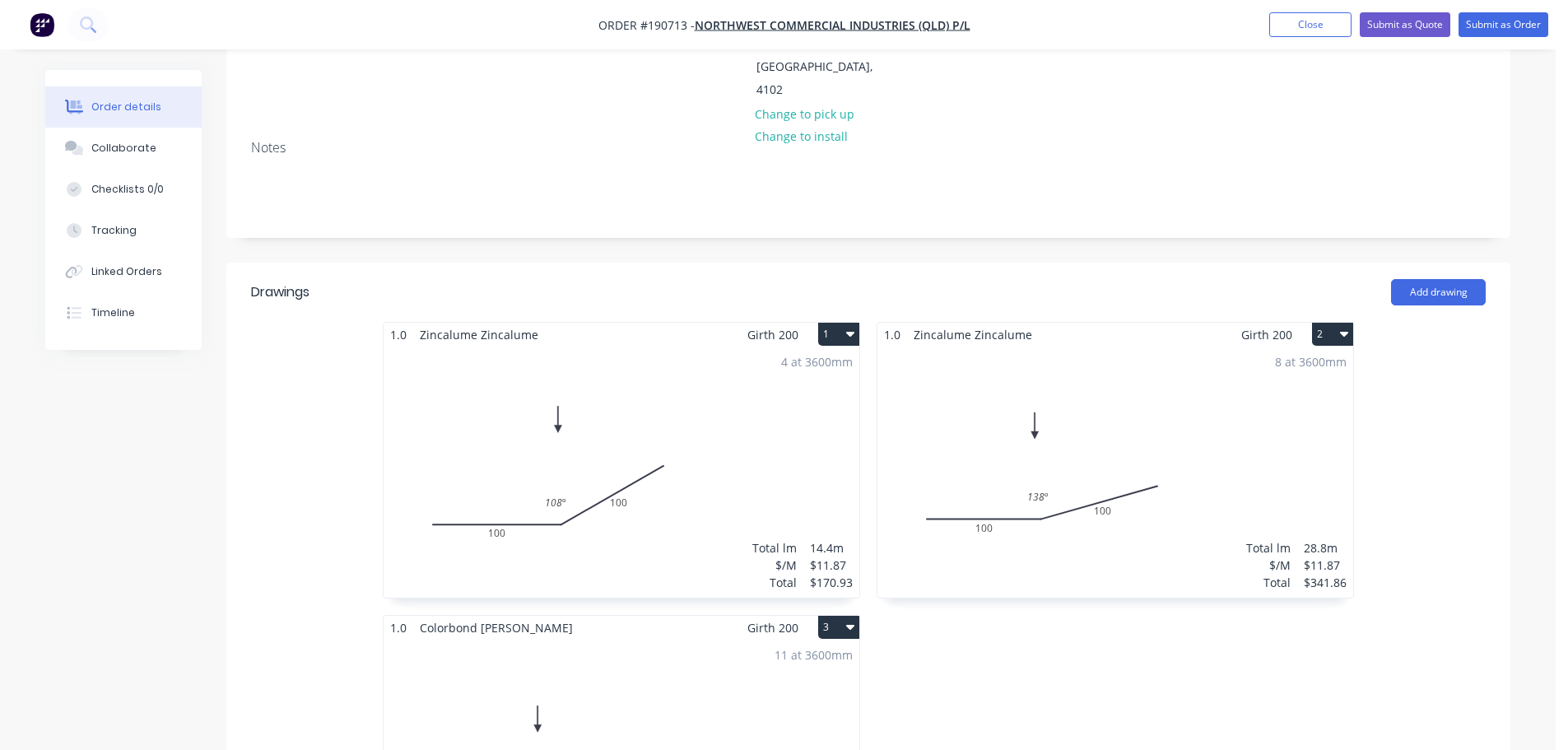
scroll to position [412, 0]
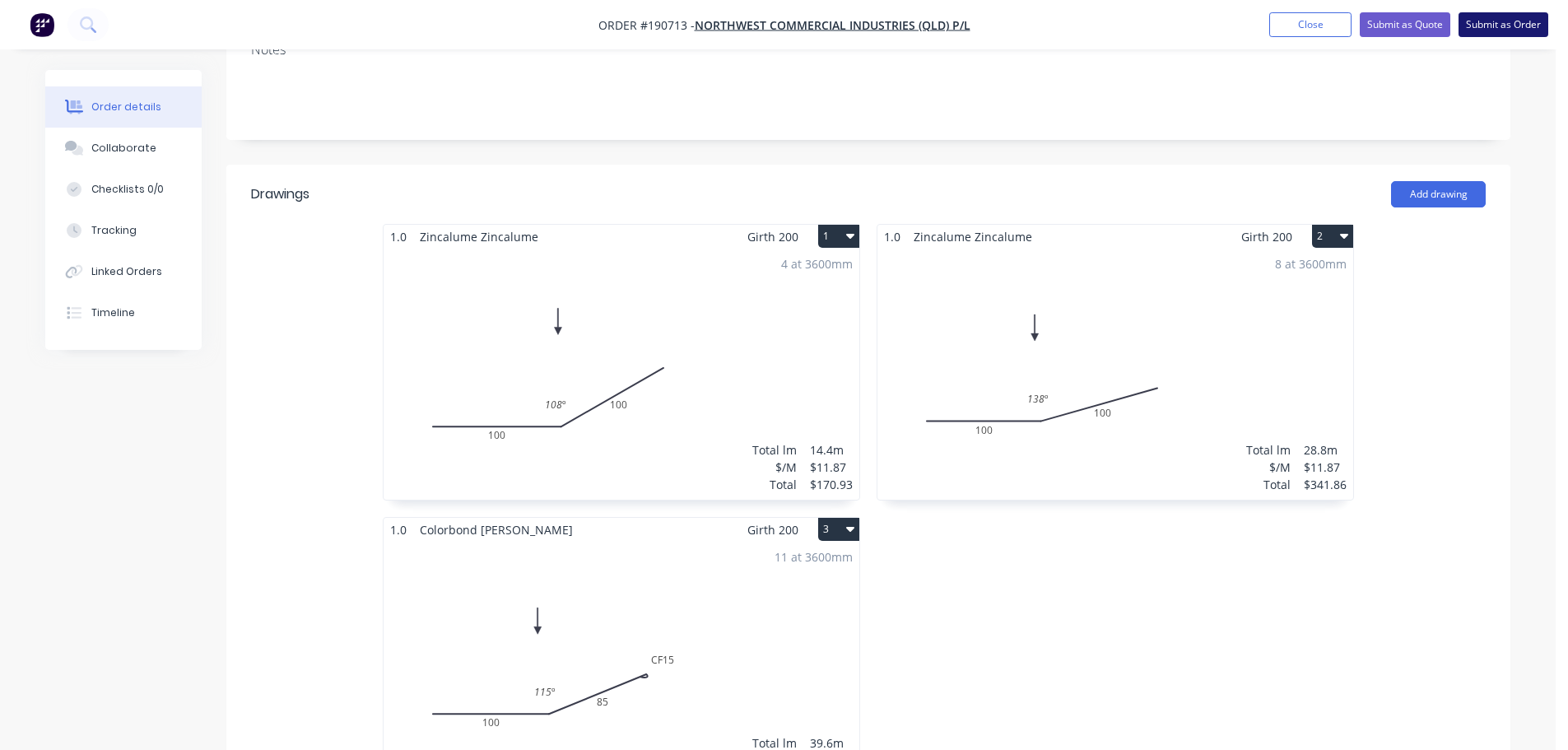
click at [1523, 21] on button "Submit as Order" at bounding box center [1503, 24] width 90 height 25
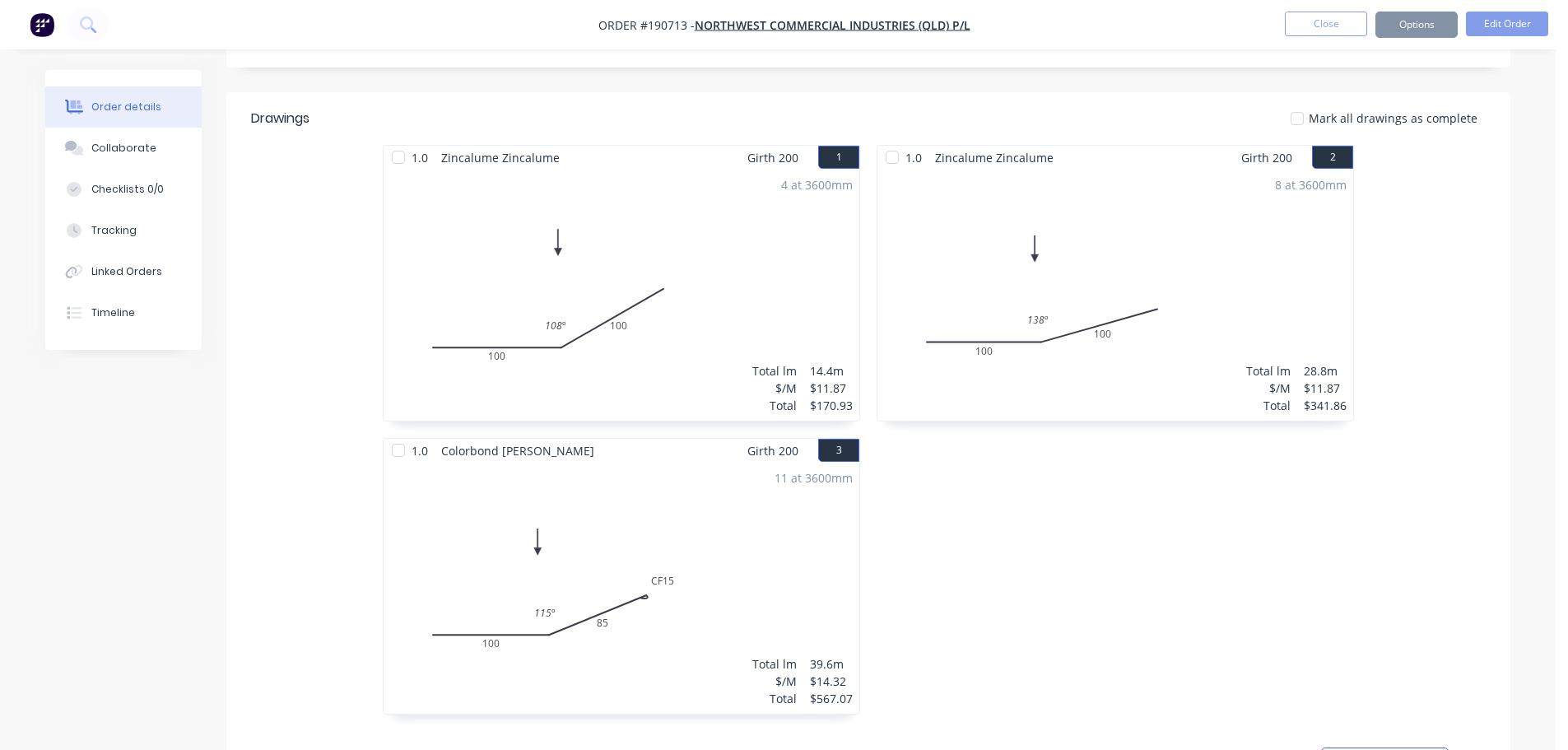
scroll to position [0, 0]
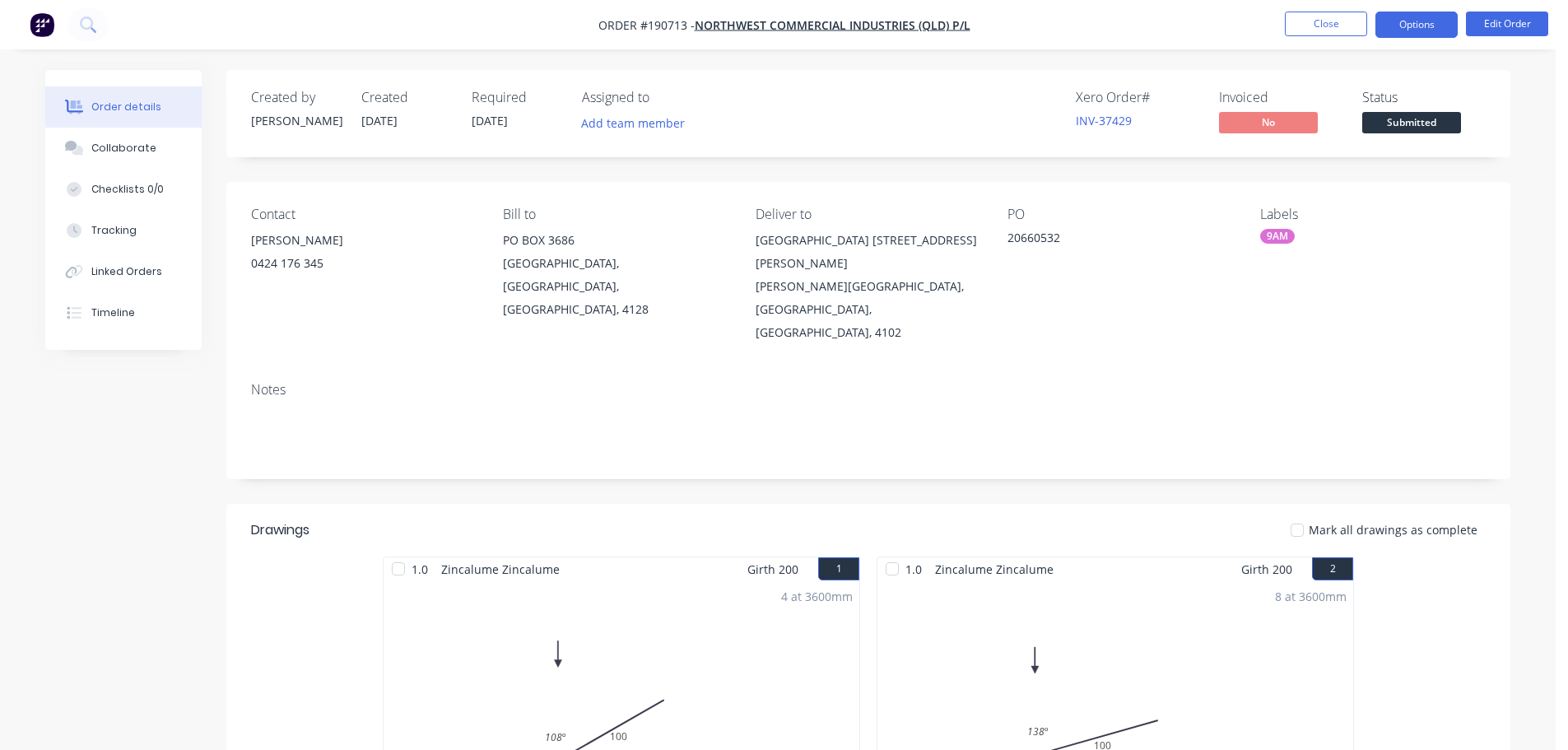
click at [1443, 23] on button "Options" at bounding box center [1417, 25] width 83 height 27
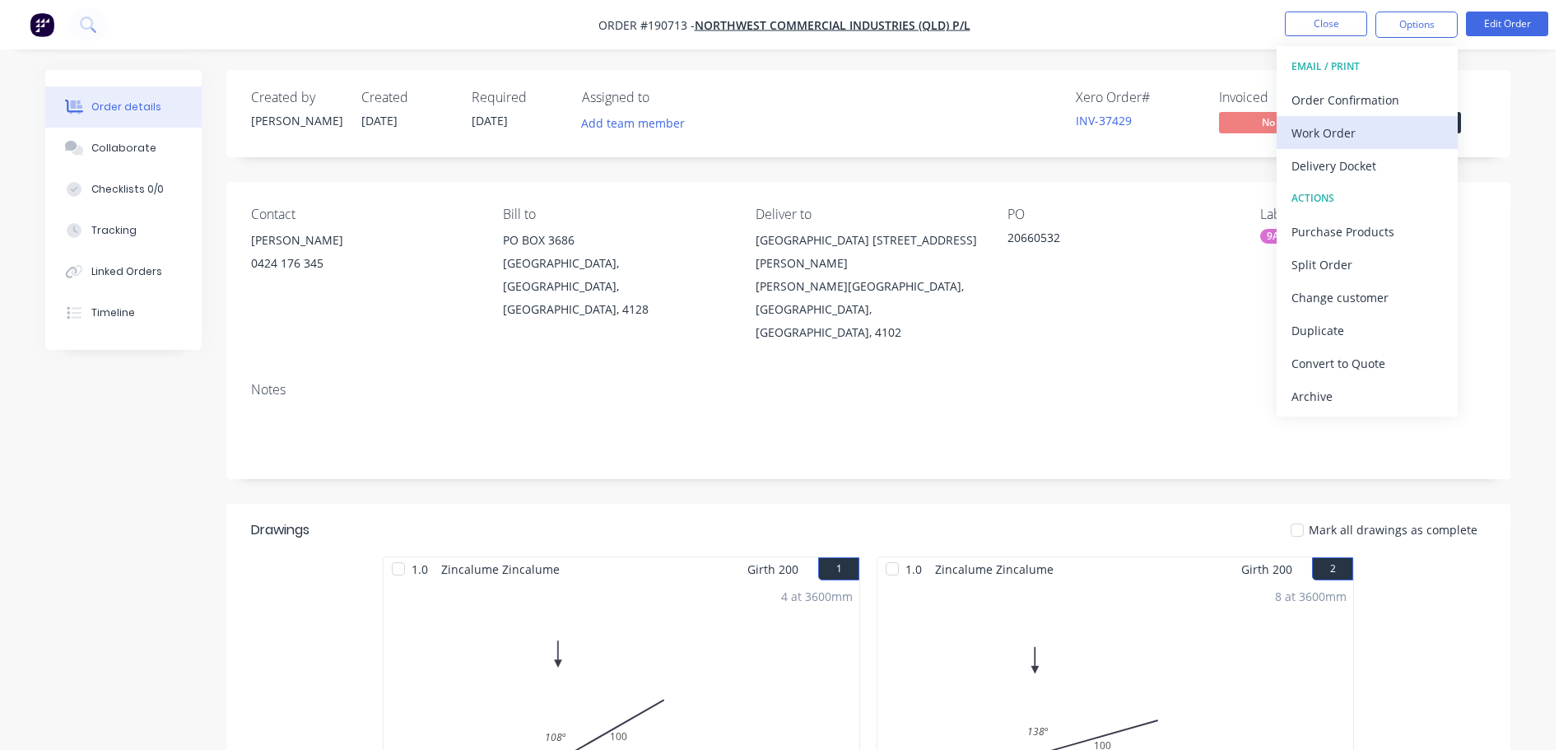
click at [1382, 136] on div "Work Order" at bounding box center [1366, 133] width 151 height 24
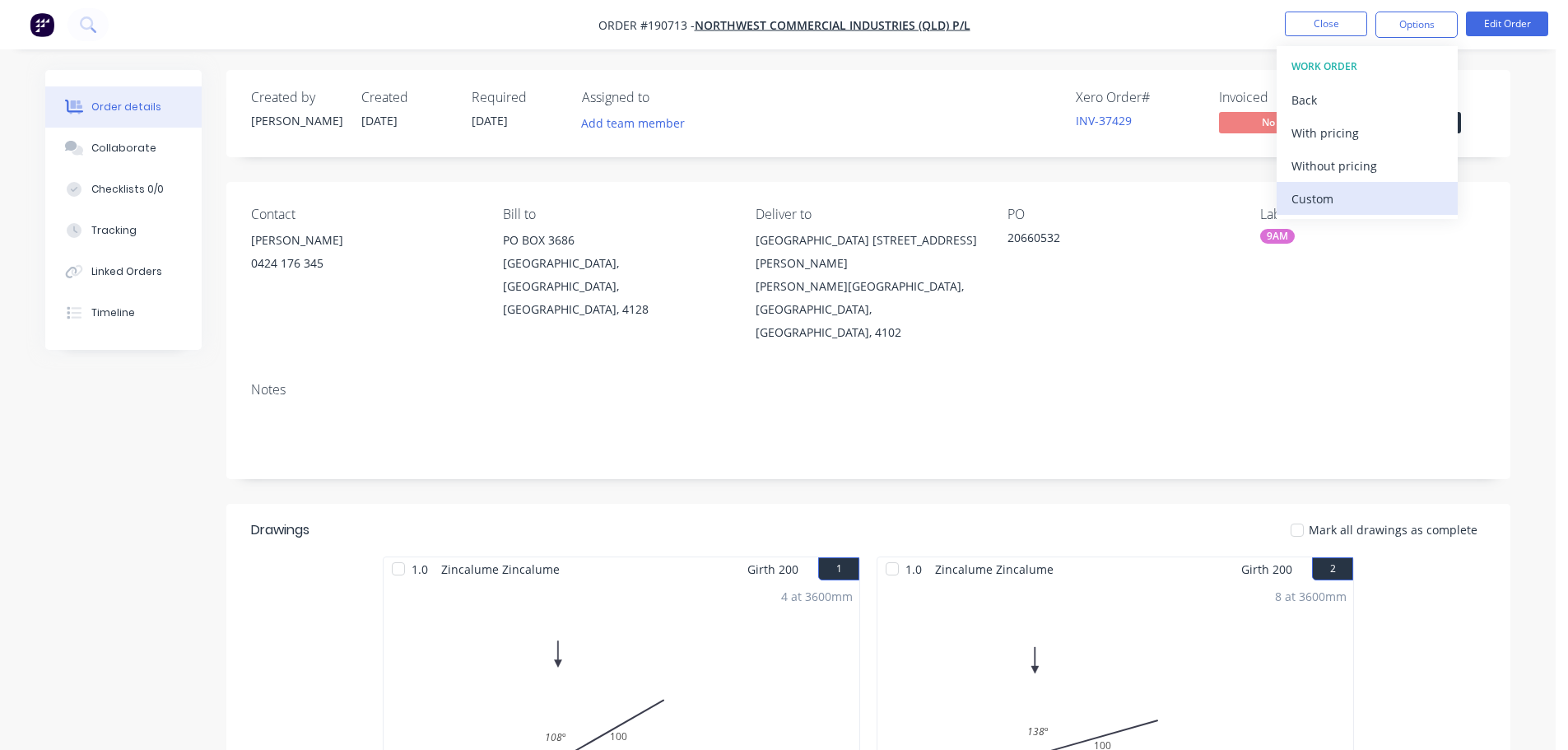
click at [1383, 187] on div "Custom" at bounding box center [1366, 199] width 151 height 24
click at [1337, 104] on div "Back" at bounding box center [1366, 100] width 151 height 24
click at [1358, 170] on div "Without pricing" at bounding box center [1366, 166] width 151 height 24
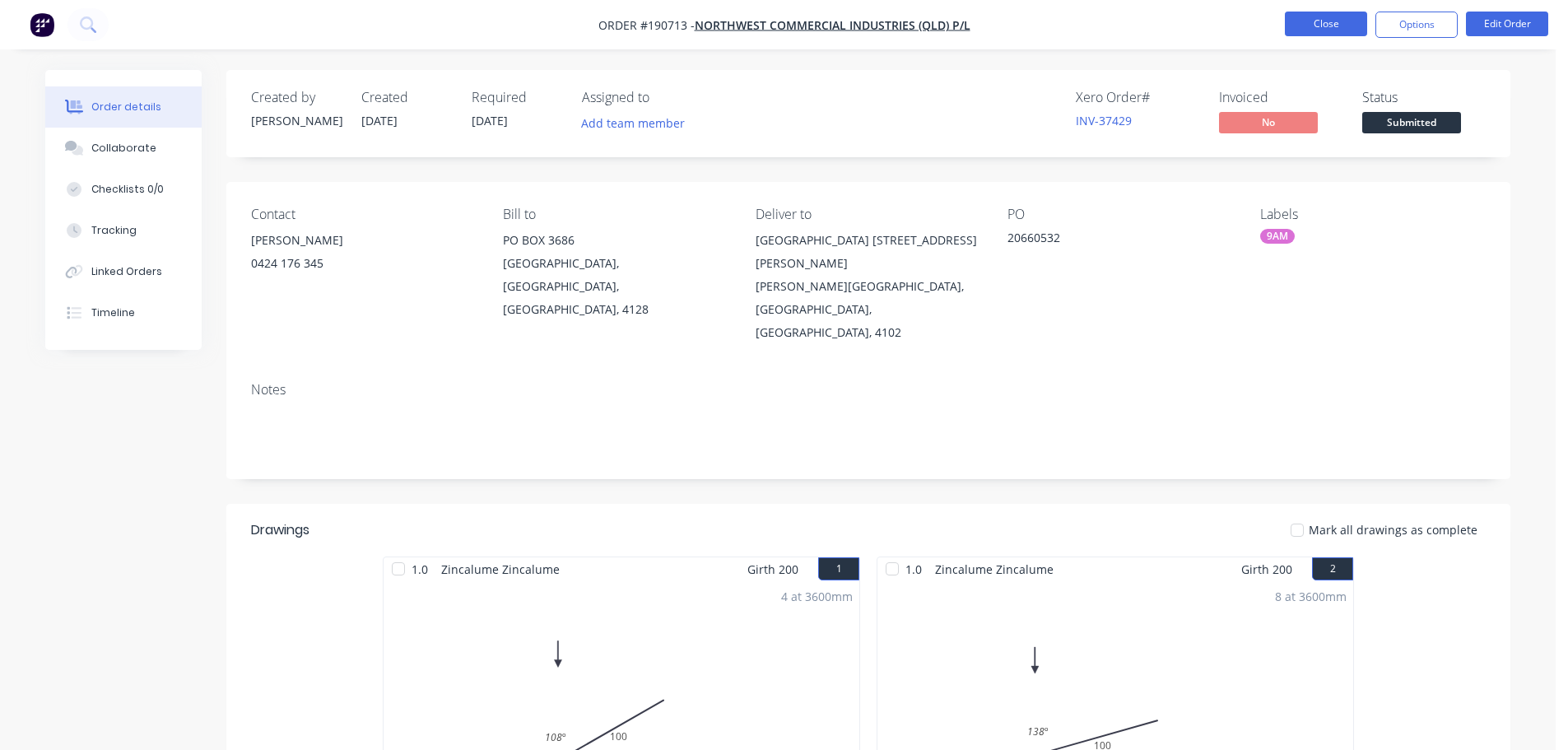
click at [1337, 28] on button "Close" at bounding box center [1326, 24] width 83 height 25
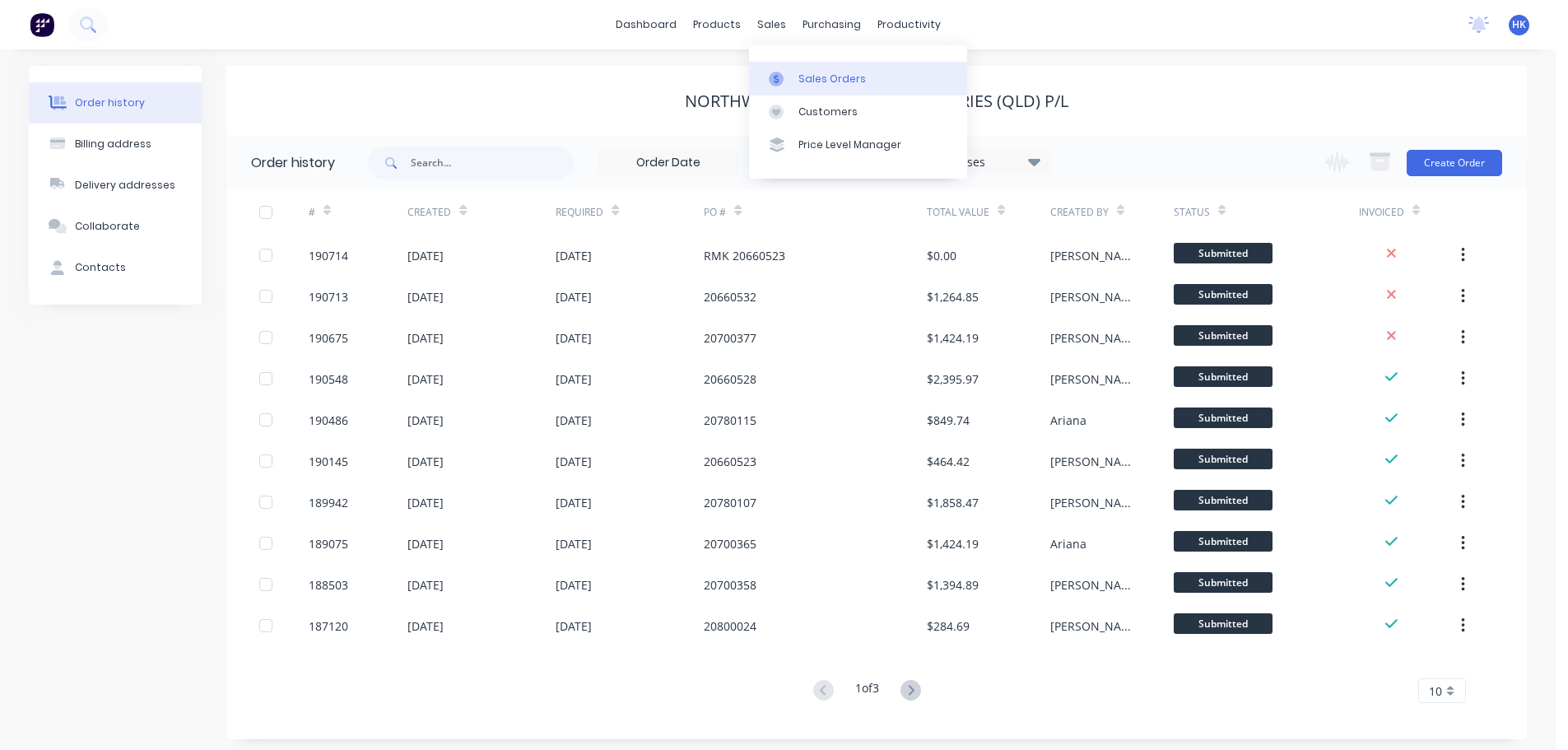
click at [805, 67] on link "Sales Orders" at bounding box center [858, 78] width 218 height 33
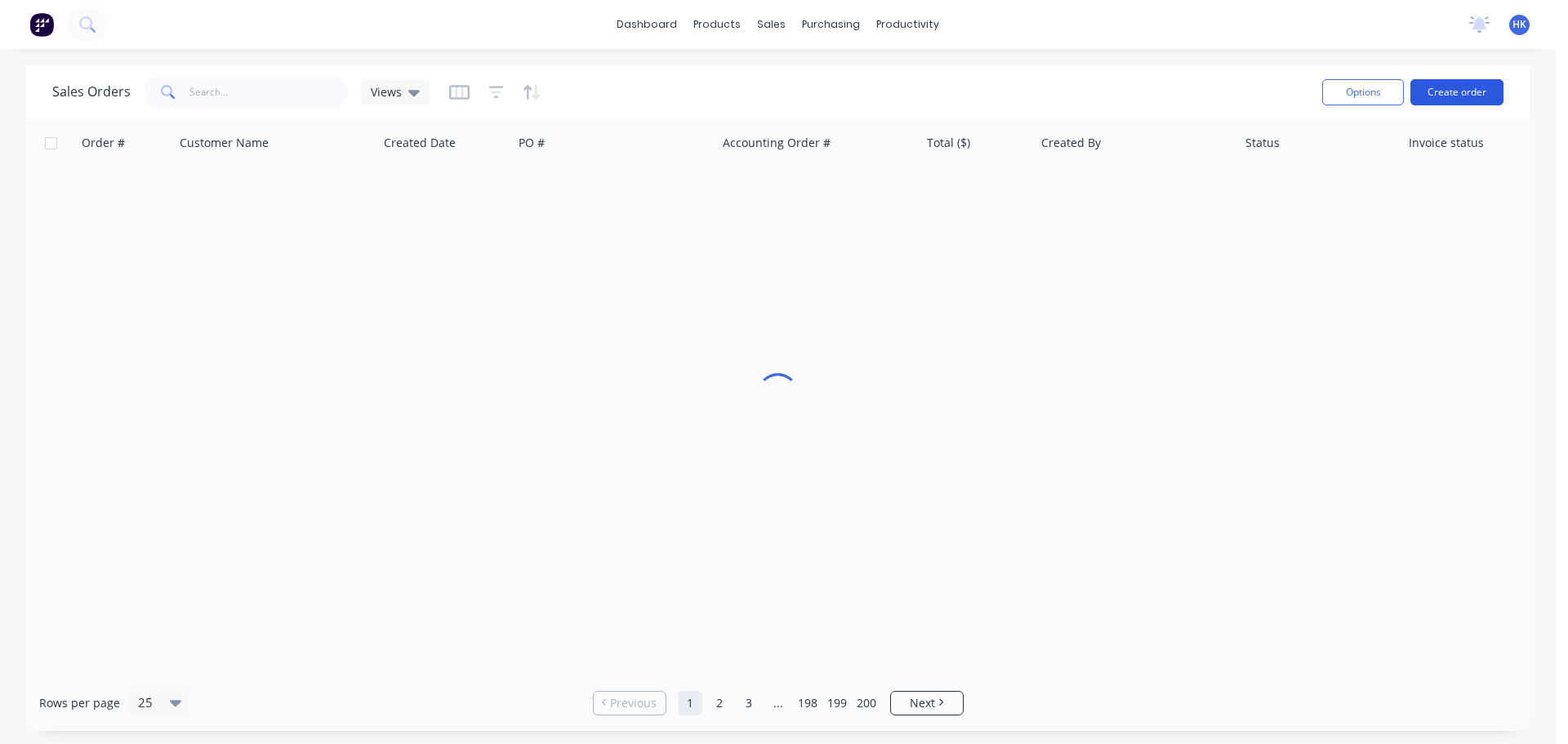
click at [1438, 104] on button "Create order" at bounding box center [1457, 92] width 93 height 26
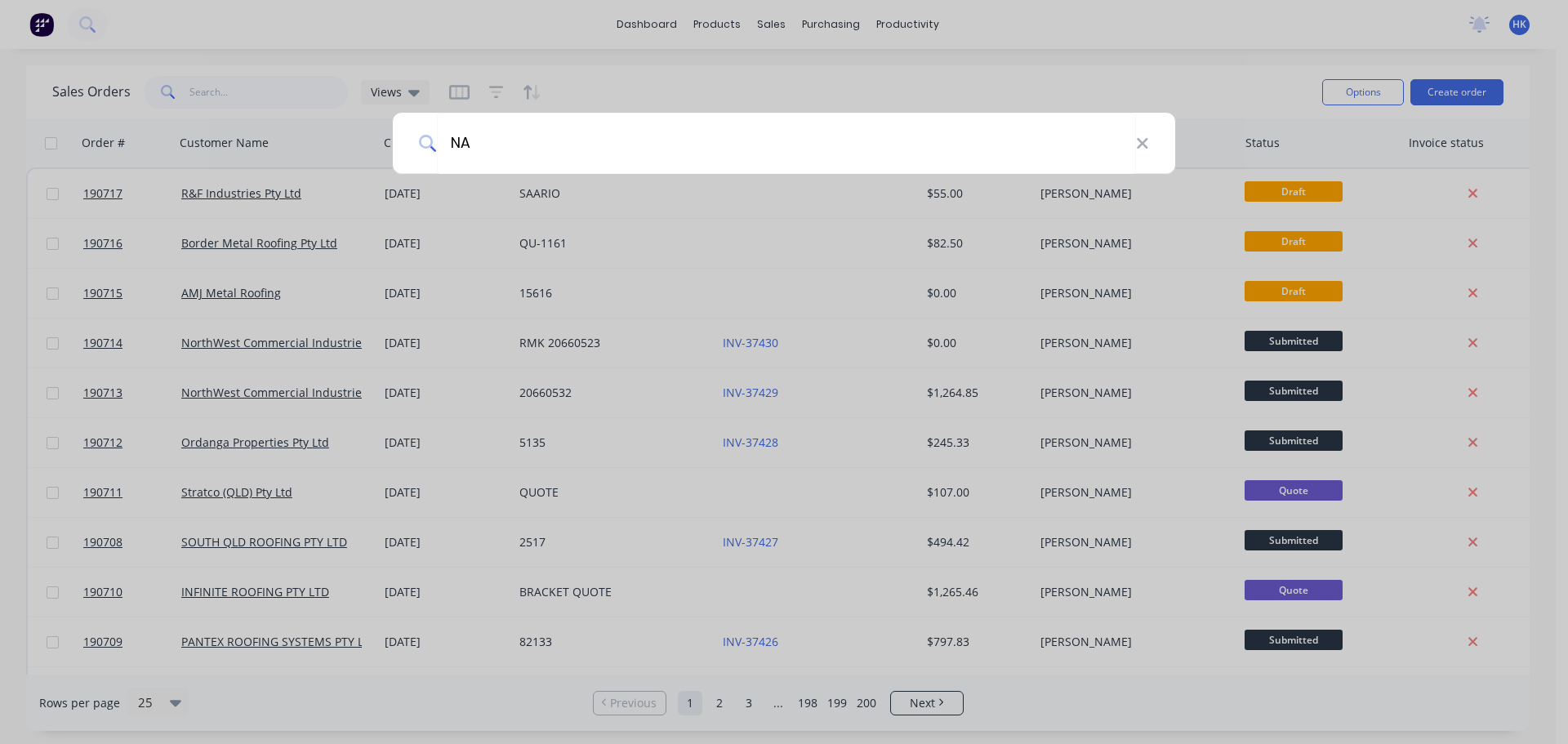
type input "N"
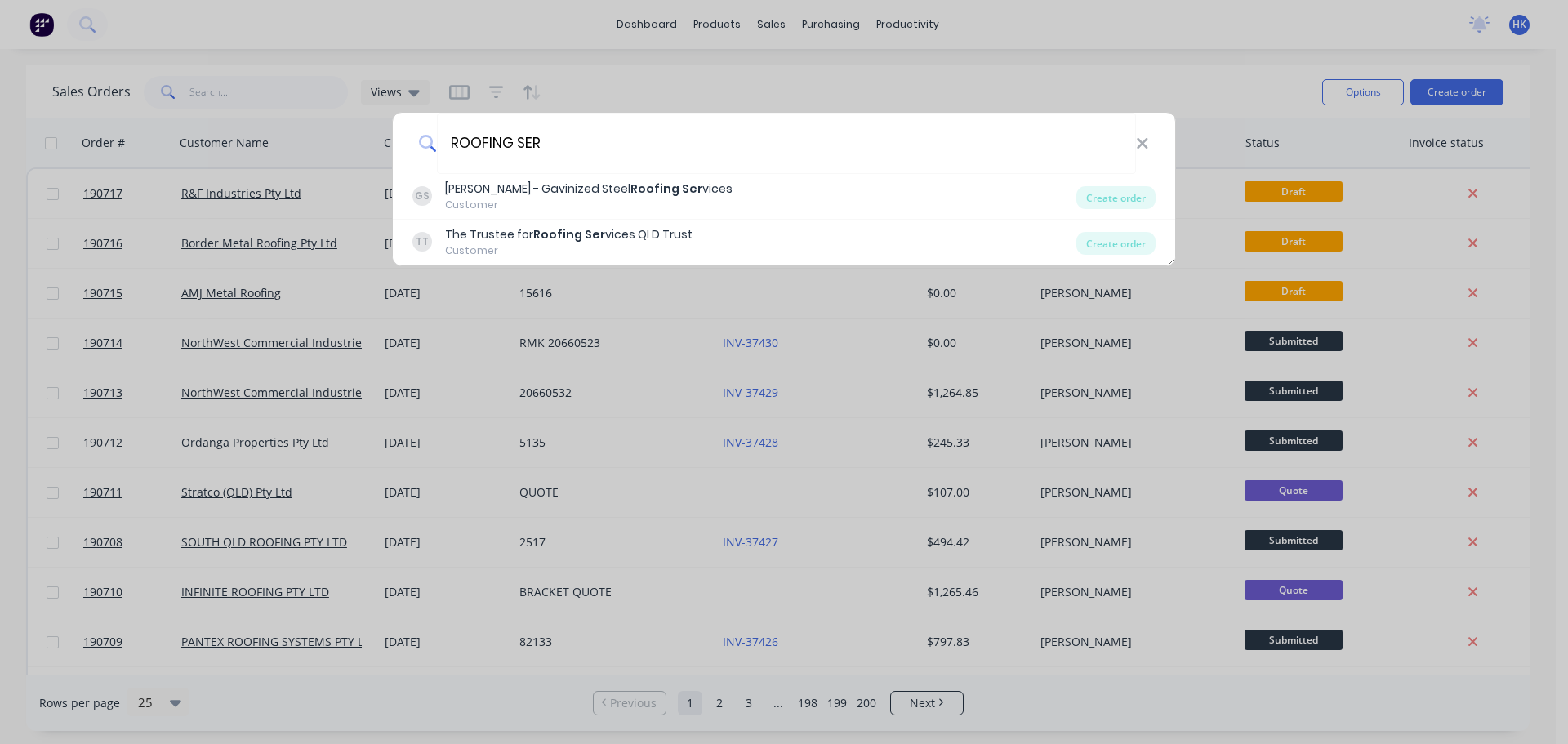
drag, startPoint x: 553, startPoint y: 140, endPoint x: 430, endPoint y: 140, distance: 123.0
click at [430, 140] on div "ROOFING SER" at bounding box center [784, 143] width 783 height 61
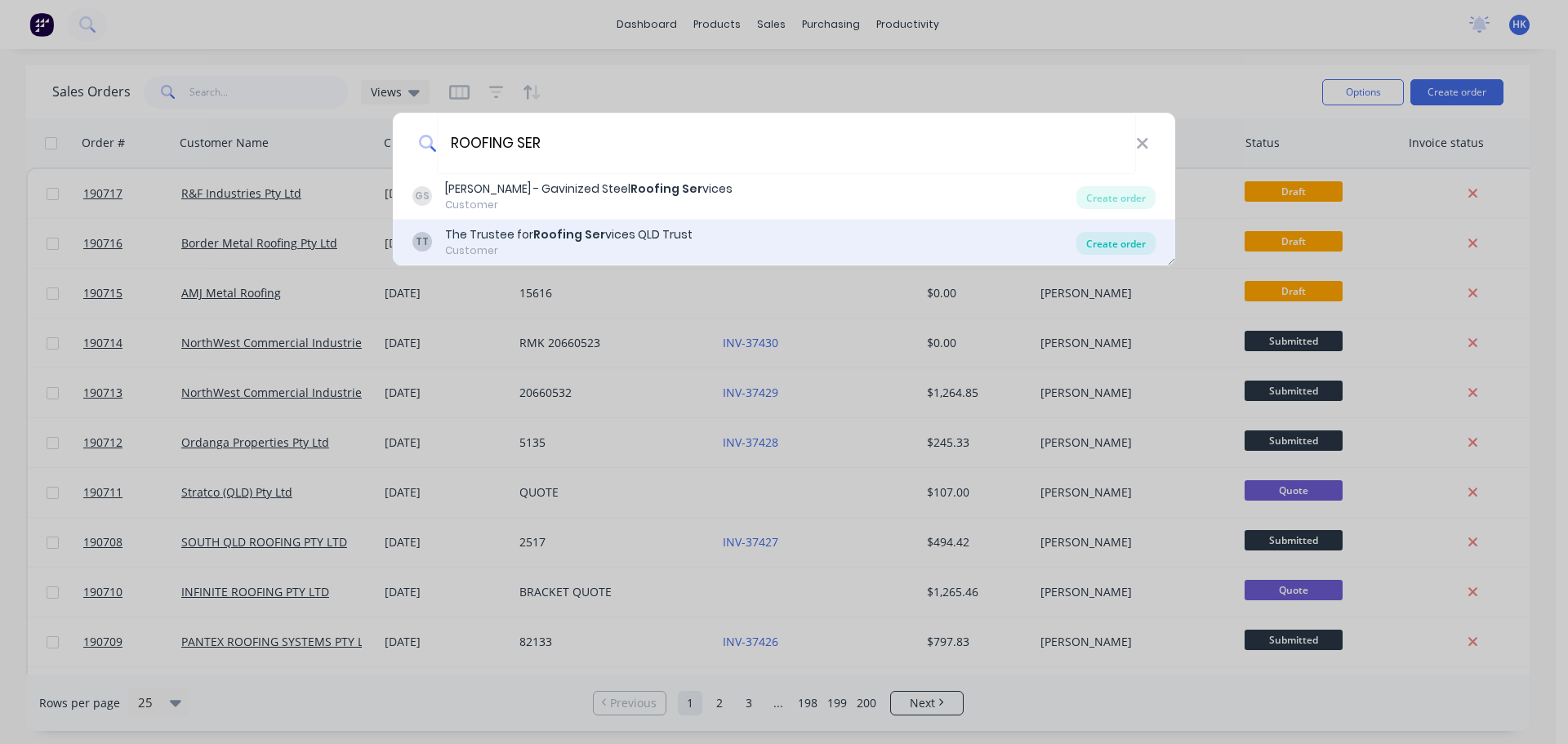
type input "ROOFING SER"
click at [1127, 243] on div "Create order" at bounding box center [1116, 243] width 79 height 23
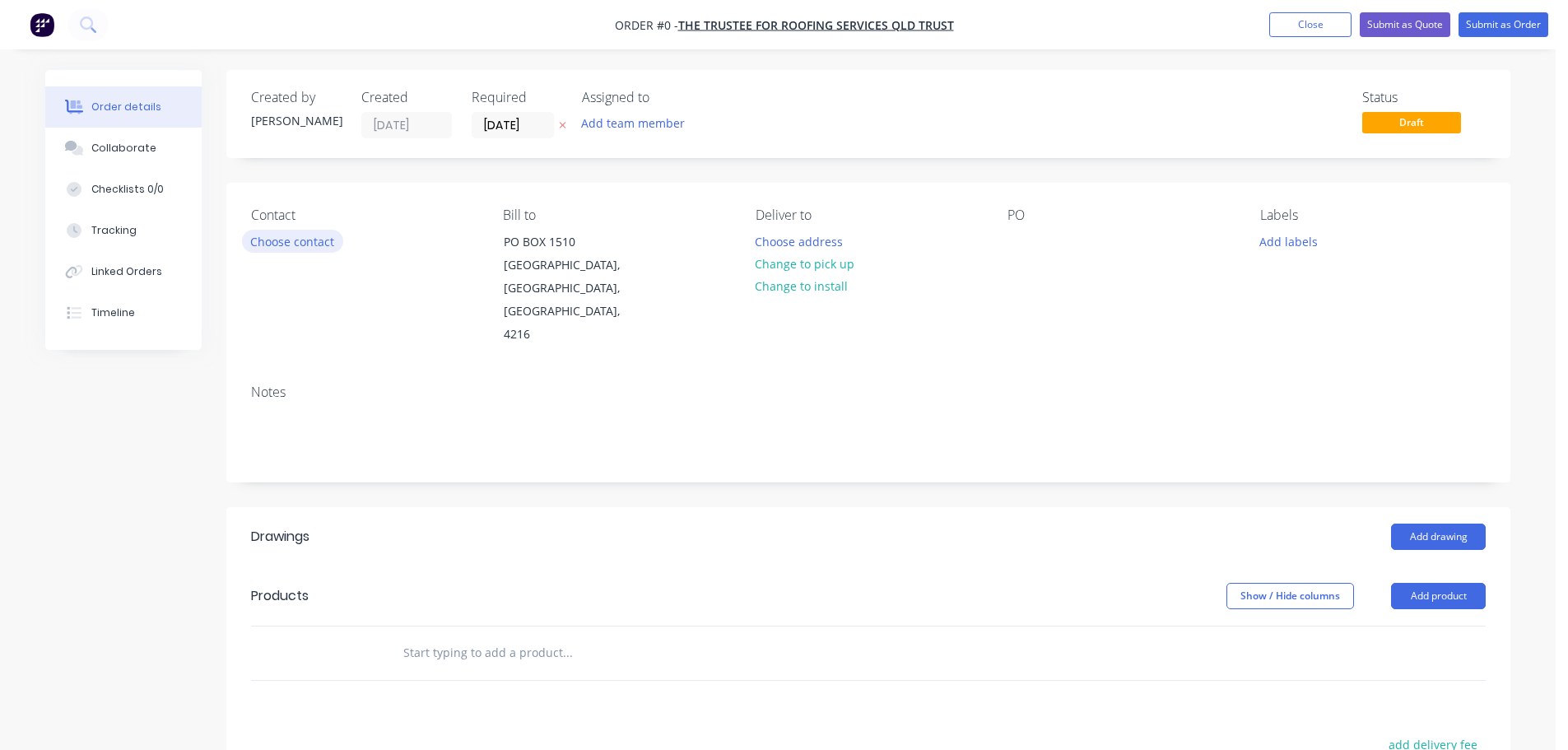
click at [302, 242] on button "Choose contact" at bounding box center [293, 240] width 101 height 22
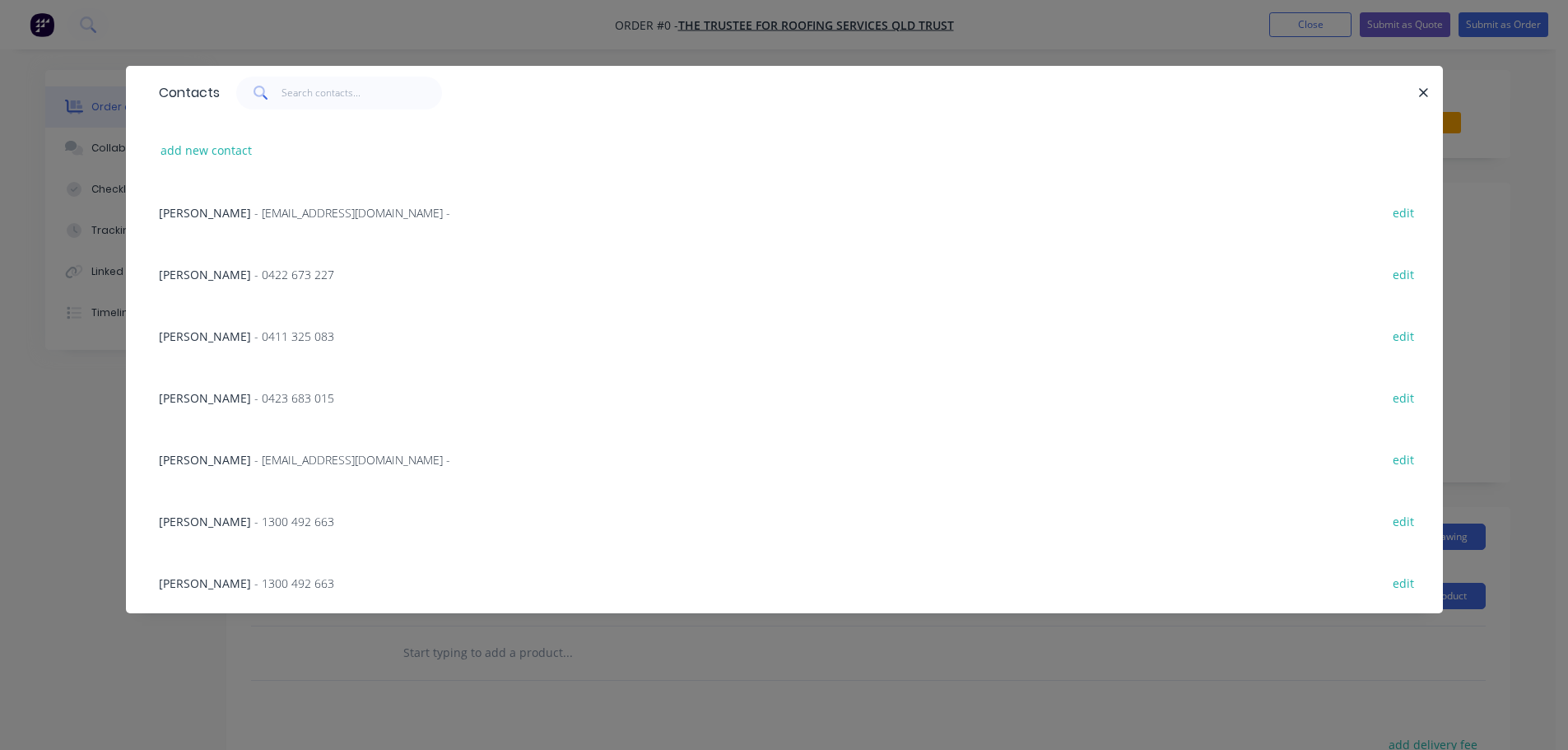
scroll to position [83, 0]
click at [262, 343] on span "- 0411 325 083" at bounding box center [293, 336] width 80 height 16
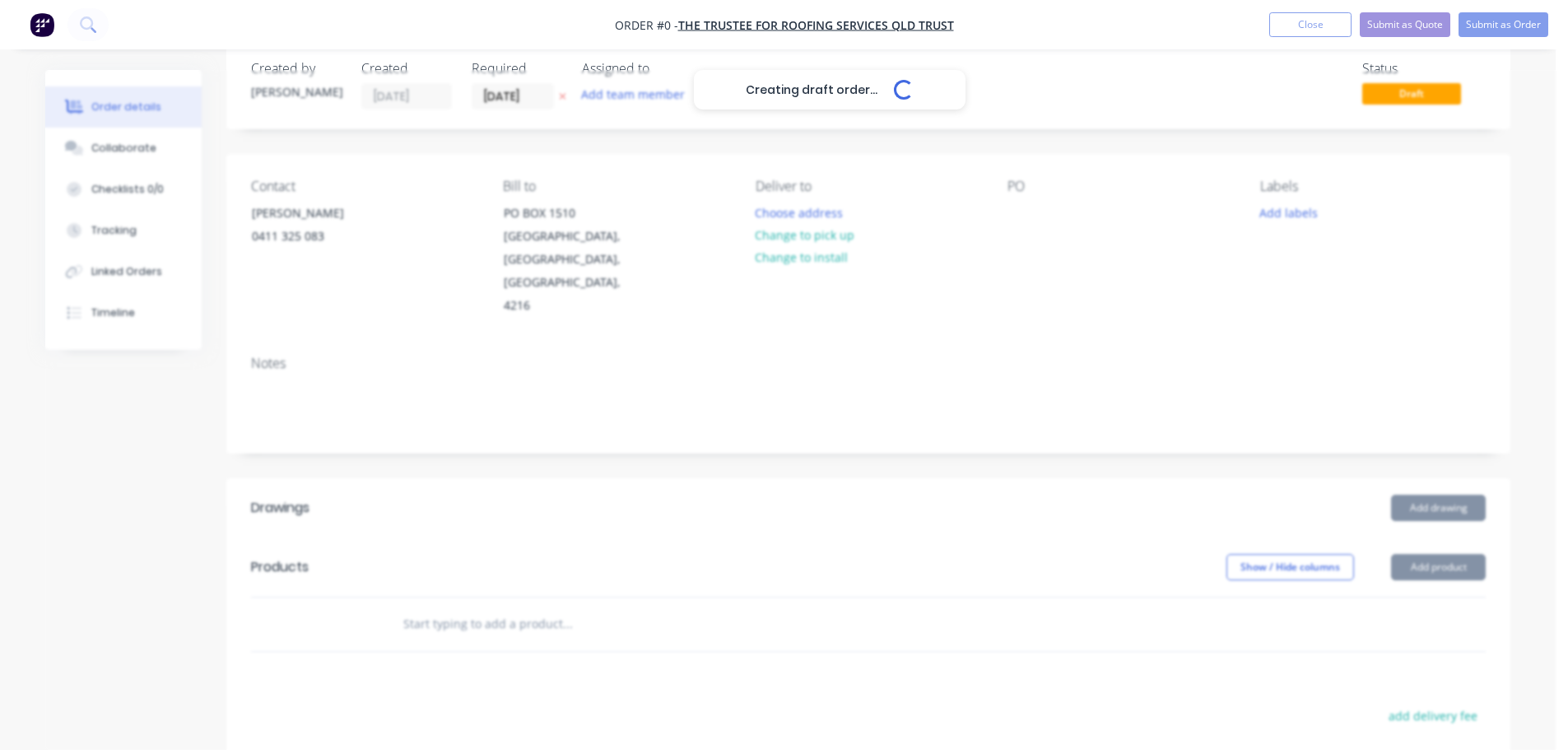
scroll to position [0, 0]
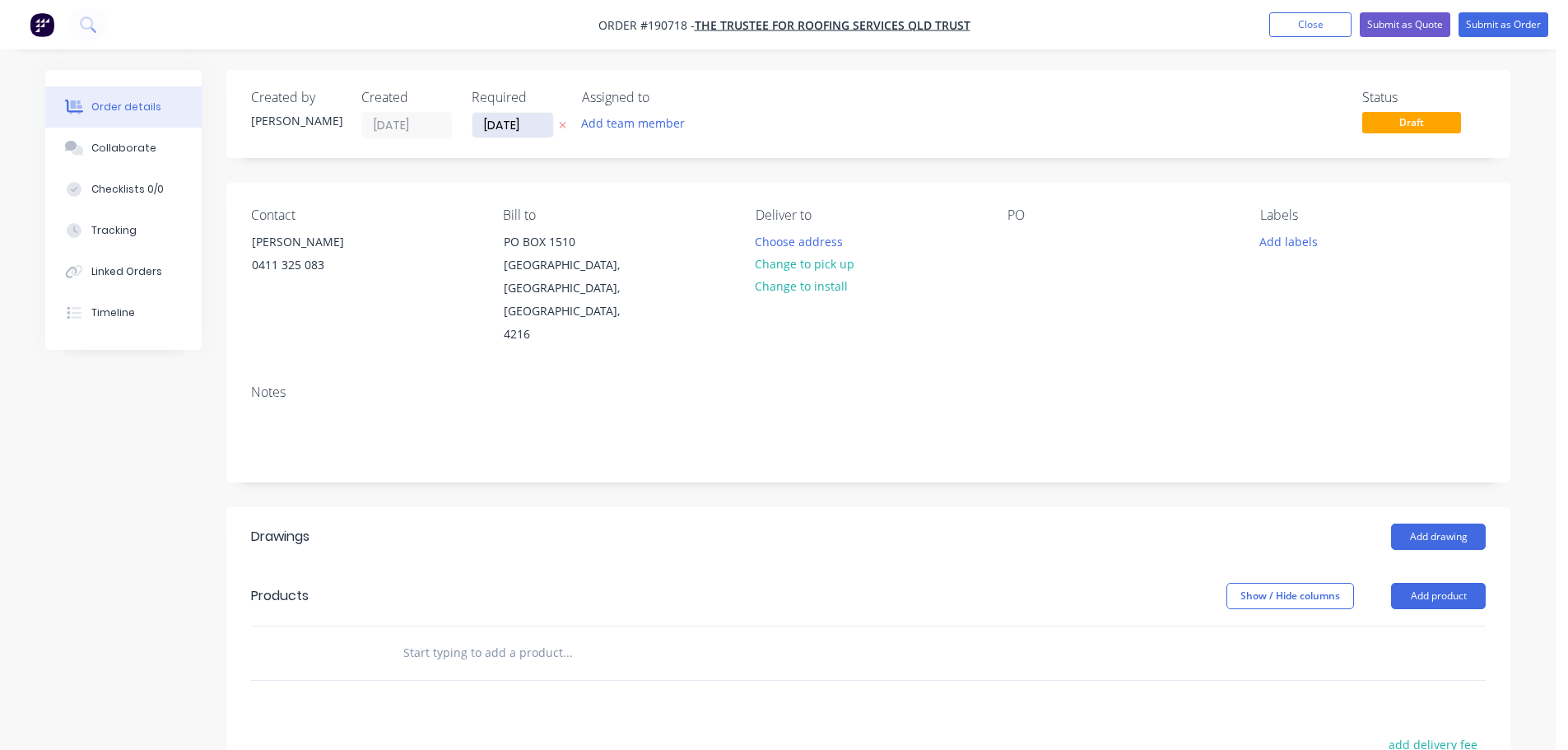
click at [509, 124] on input "[DATE]" at bounding box center [513, 125] width 81 height 25
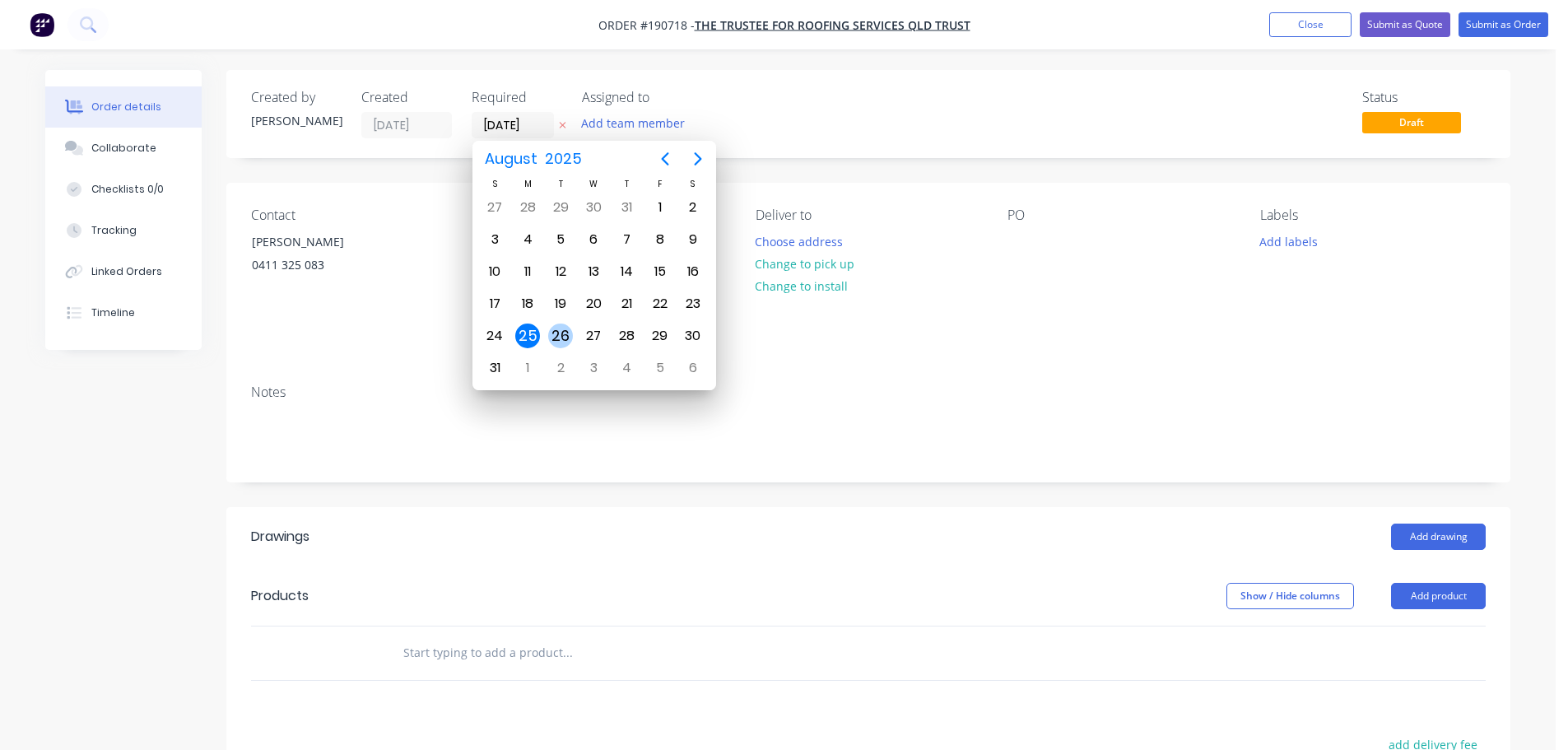
click at [568, 325] on div "26" at bounding box center [560, 336] width 25 height 25
type input "[DATE]"
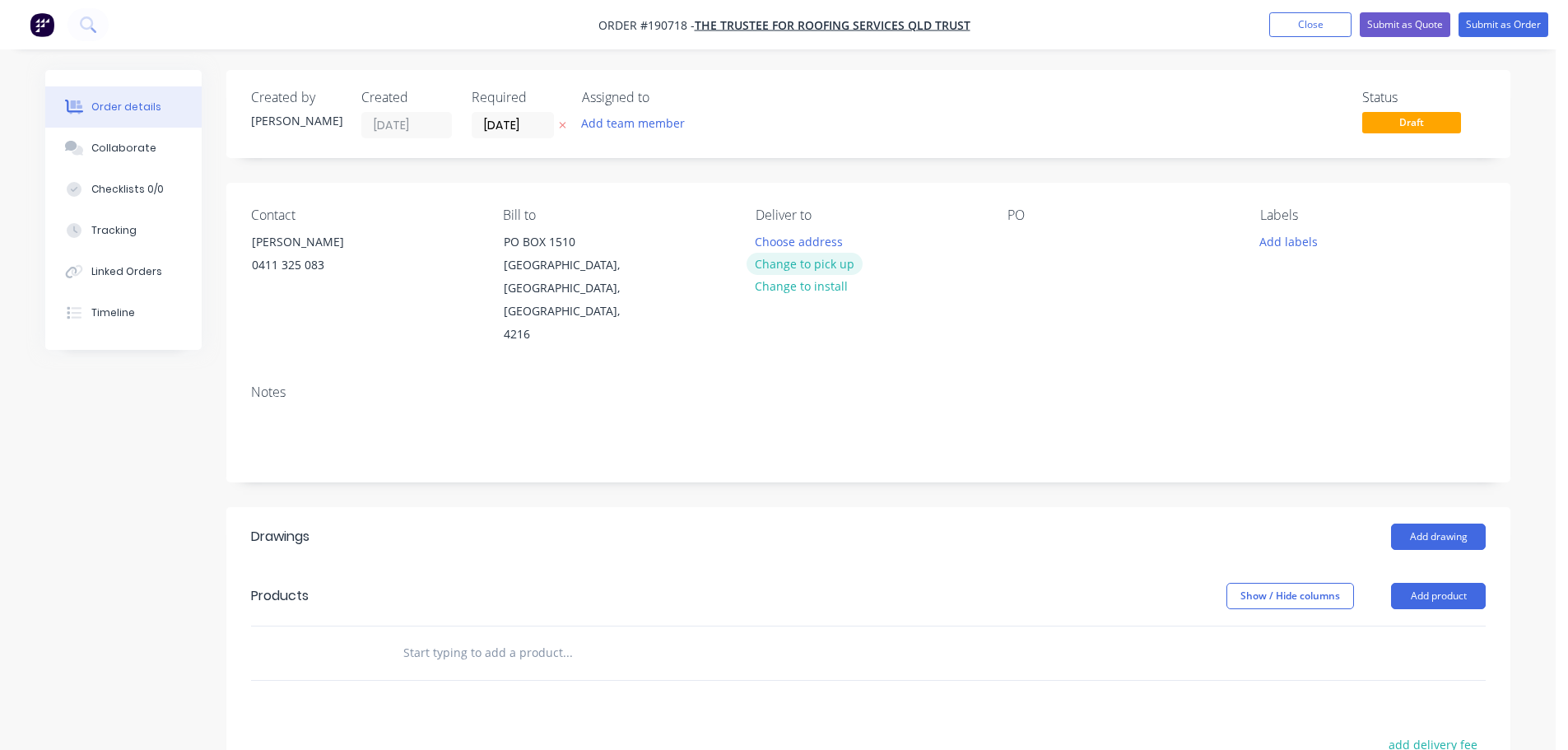
click at [752, 259] on button "Change to pick up" at bounding box center [804, 264] width 116 height 22
click at [785, 266] on button "Change to delivery" at bounding box center [806, 264] width 120 height 22
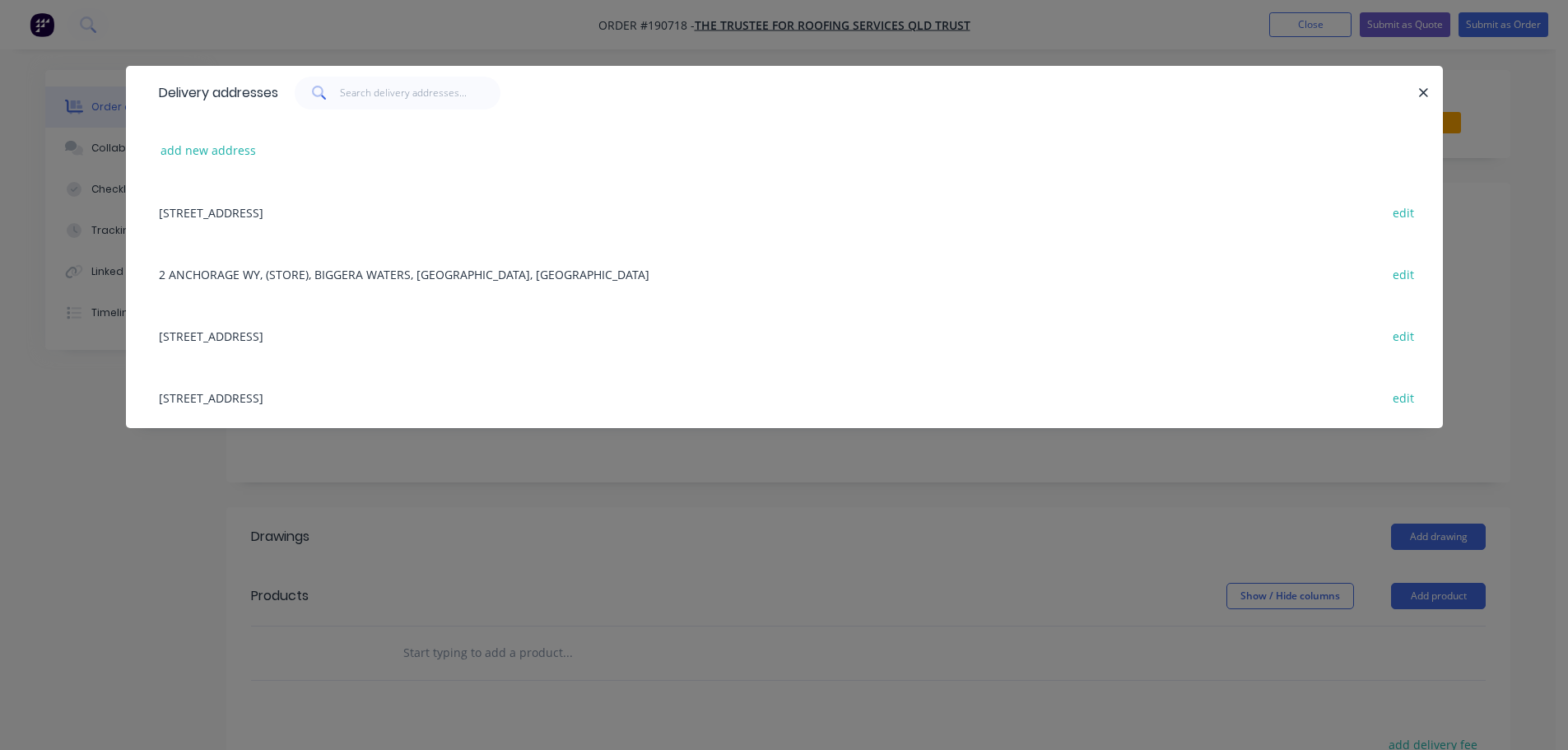
click at [227, 135] on div "add new address" at bounding box center [784, 149] width 1267 height 61
click at [230, 157] on button "add new address" at bounding box center [208, 150] width 113 height 22
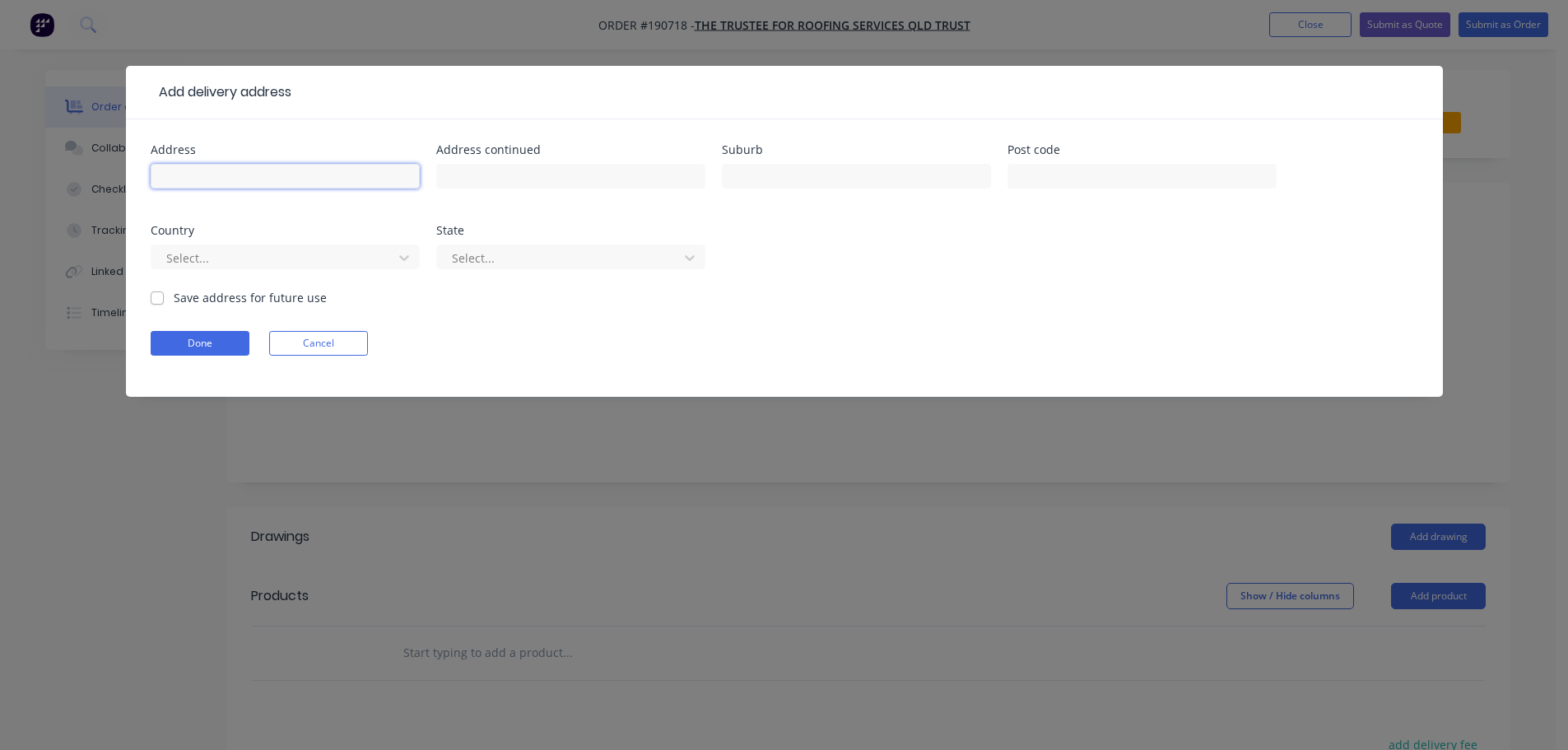
click at [234, 170] on input "text" at bounding box center [284, 176] width 269 height 25
type input "[STREET_ADDRESS]"
click at [799, 182] on input "text" at bounding box center [856, 176] width 269 height 25
click at [1032, 174] on input "text" at bounding box center [1142, 176] width 269 height 25
click at [299, 270] on div "Select..." at bounding box center [284, 264] width 269 height 49
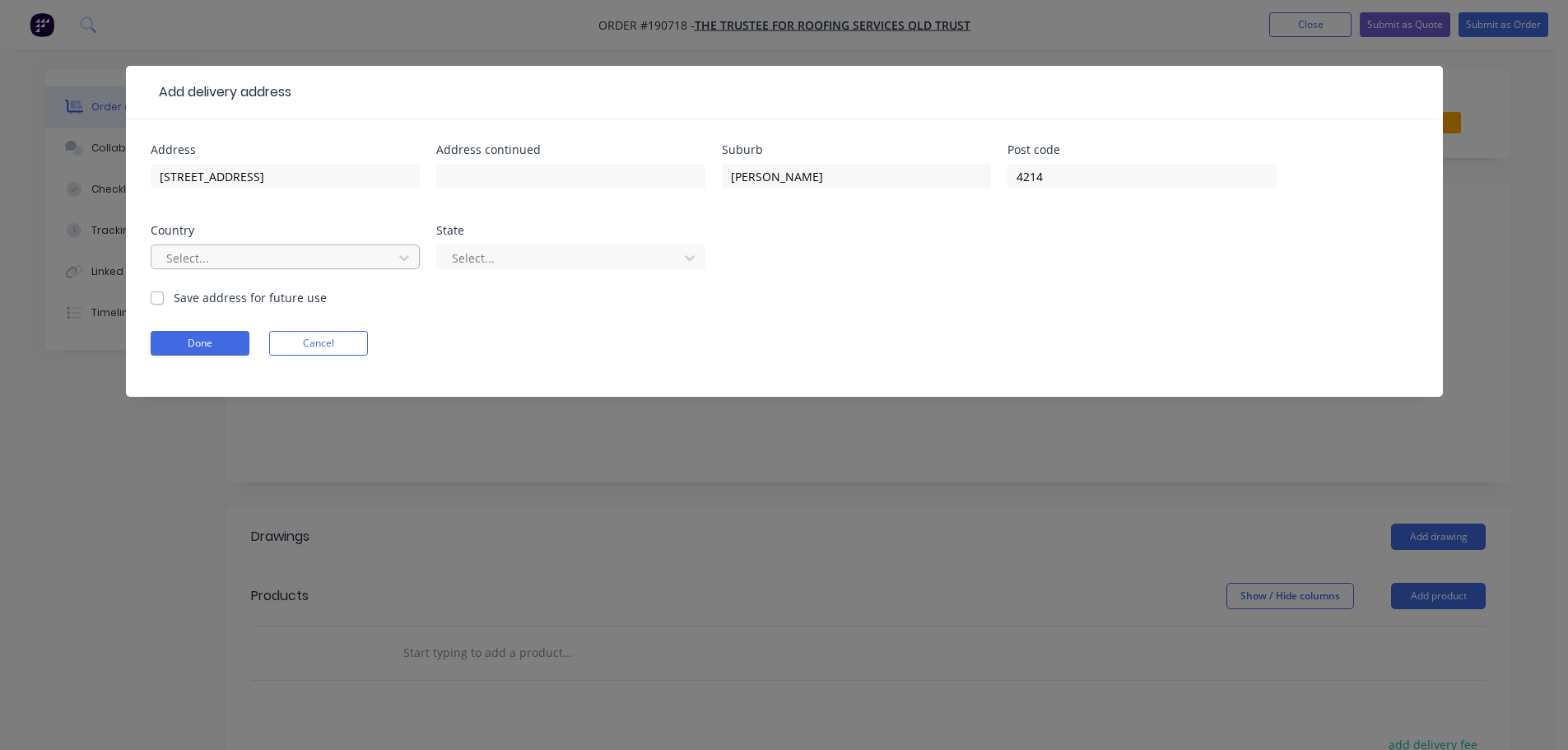
click at [300, 264] on div at bounding box center [275, 258] width 220 height 20
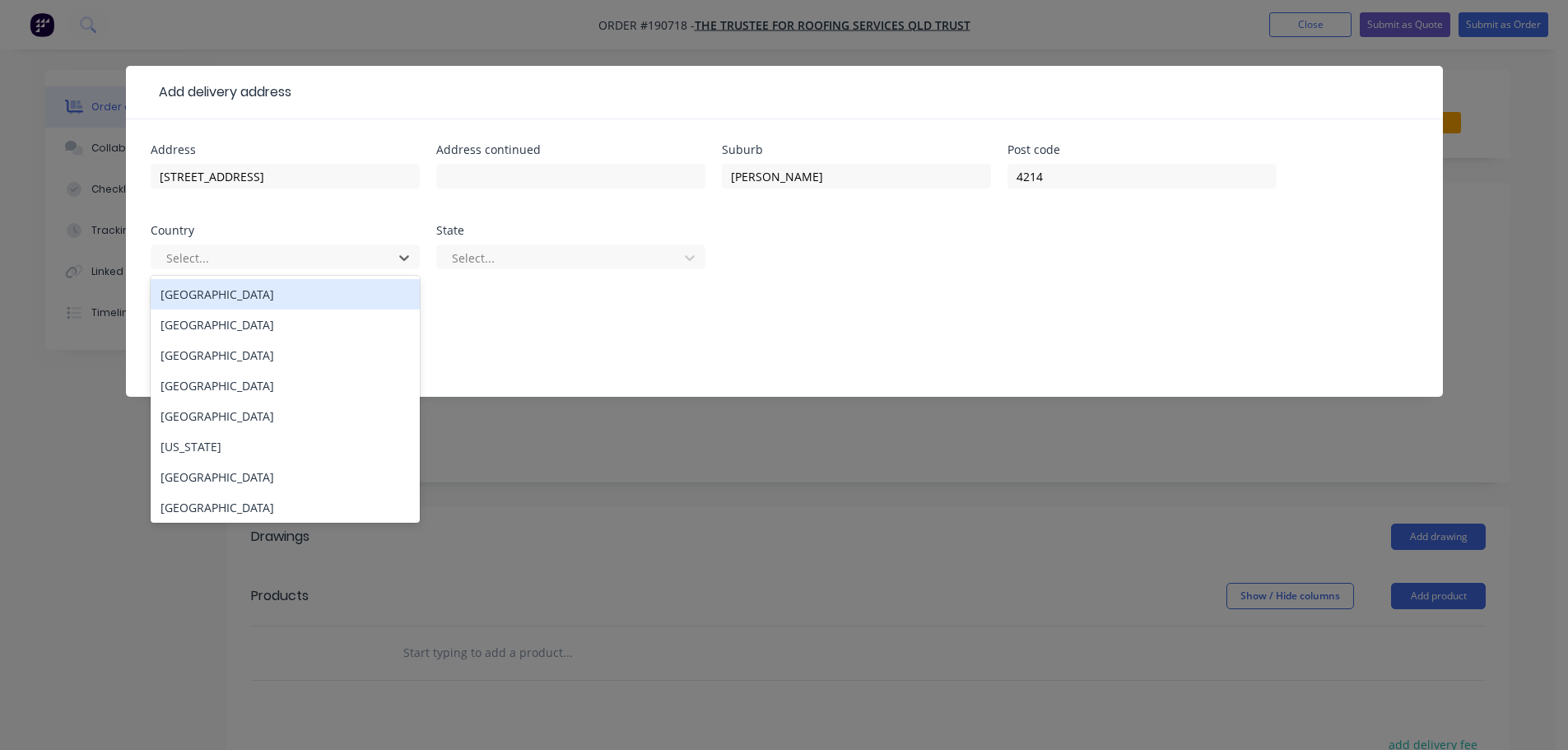
click at [280, 297] on div "[GEOGRAPHIC_DATA]" at bounding box center [284, 293] width 269 height 30
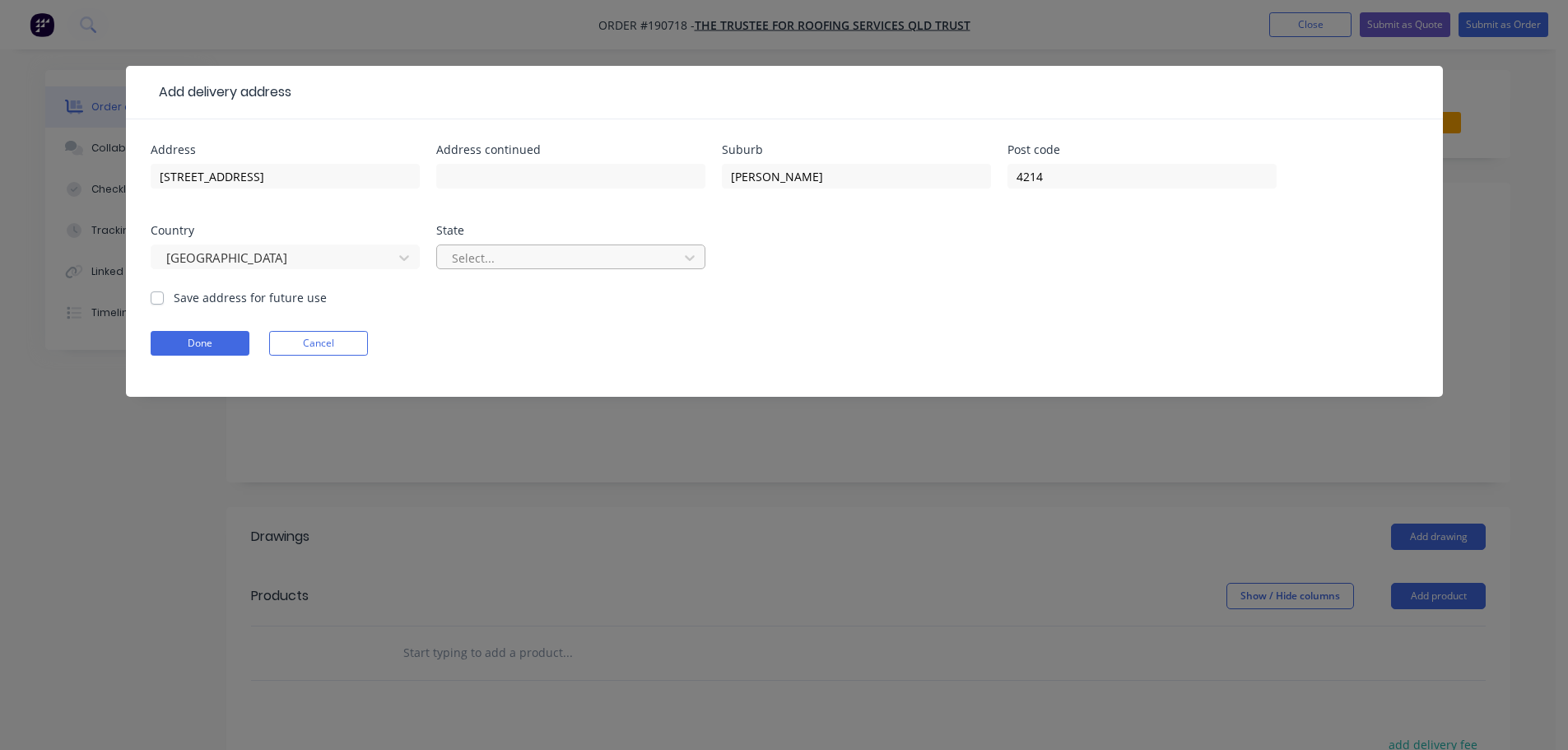
click at [501, 262] on div at bounding box center [560, 258] width 220 height 20
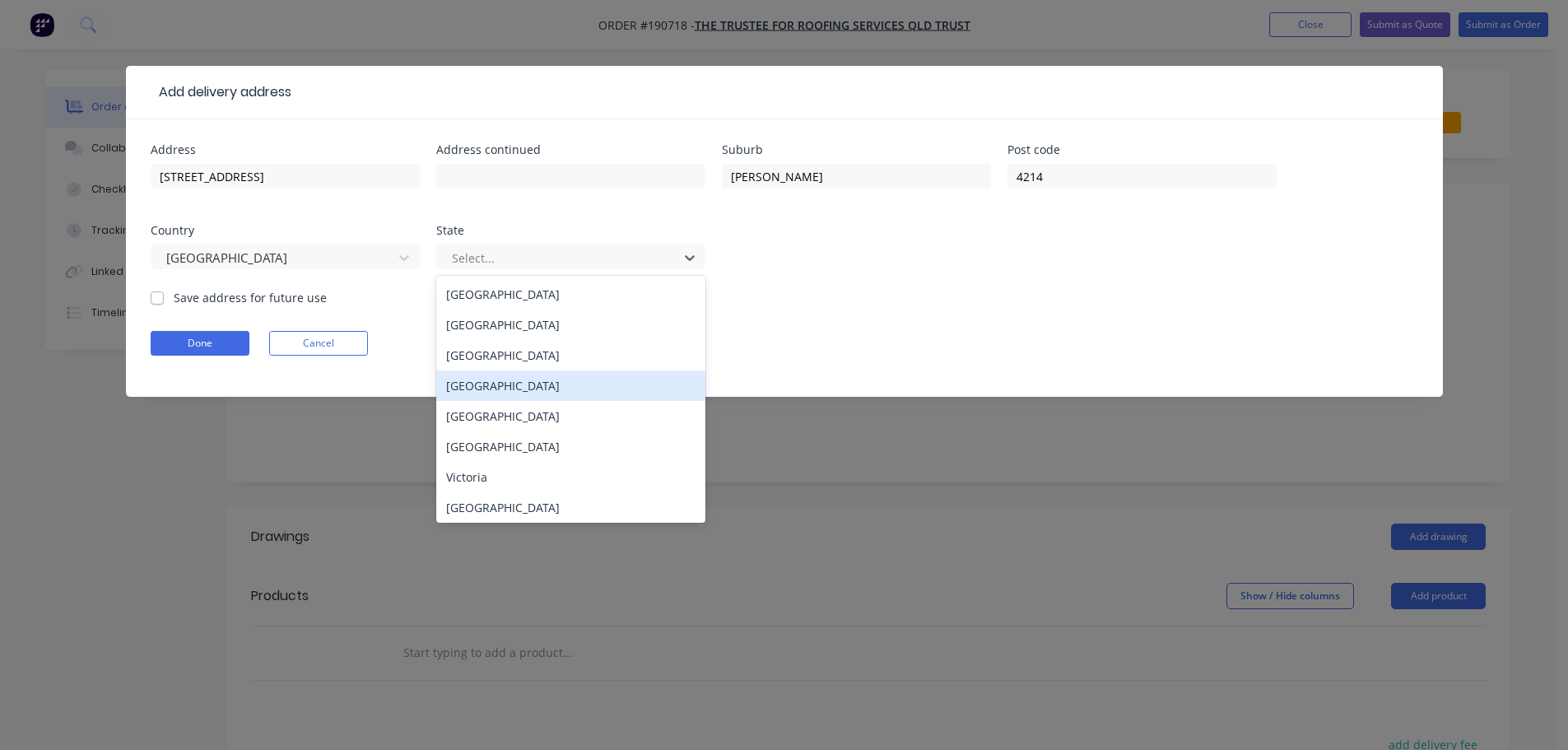
click at [502, 396] on div "[GEOGRAPHIC_DATA]" at bounding box center [570, 385] width 269 height 30
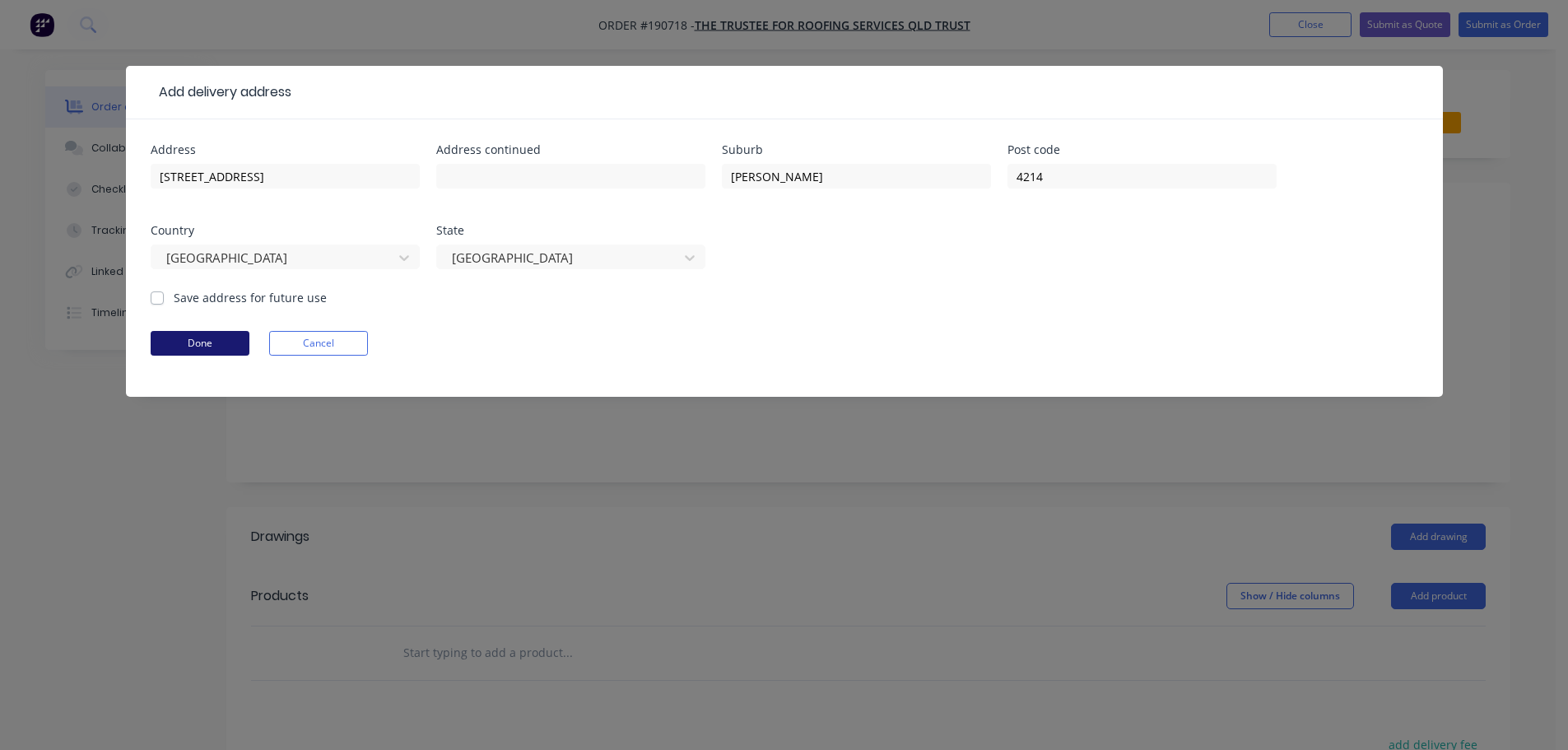
click at [226, 332] on button "Done" at bounding box center [200, 343] width 99 height 25
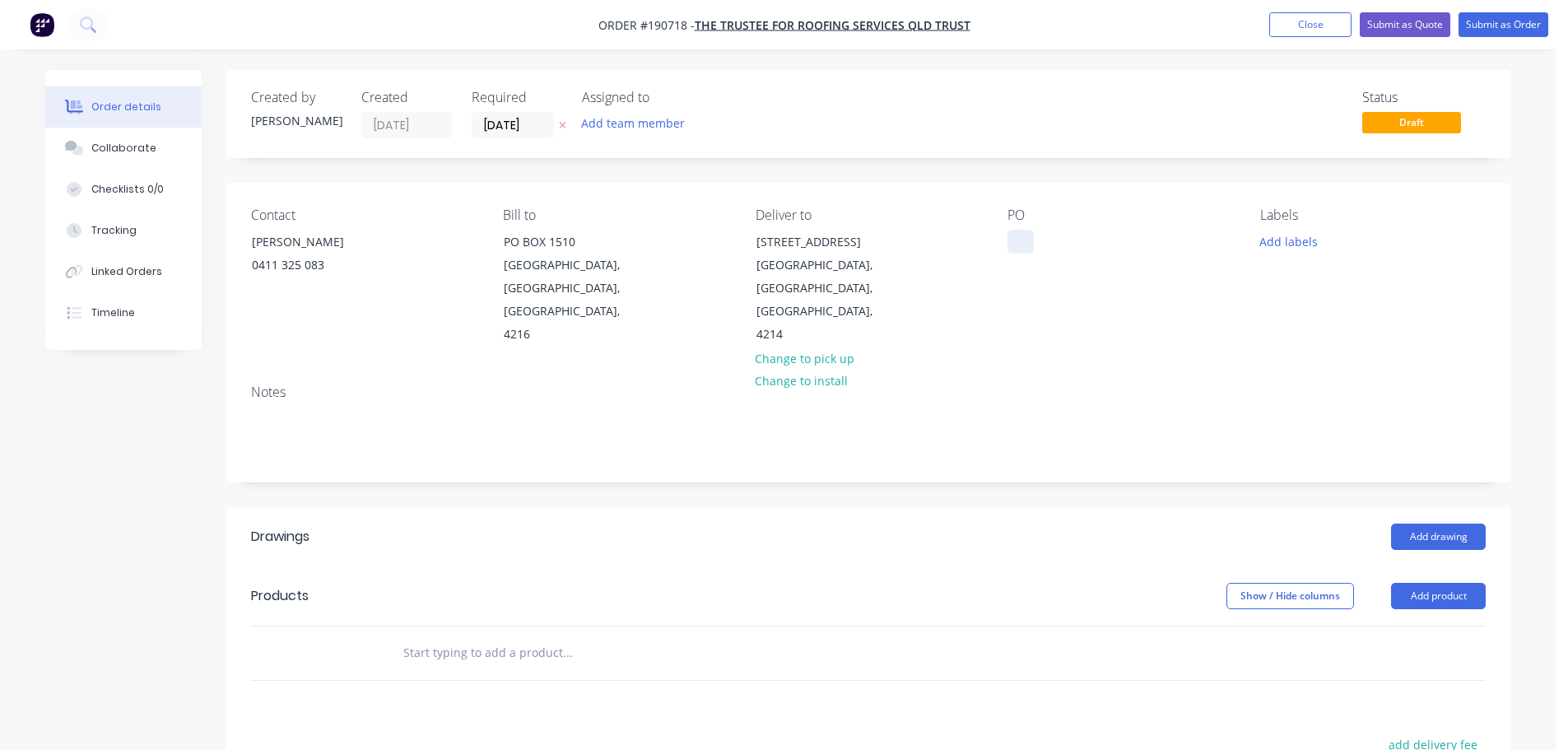
click at [1021, 249] on div at bounding box center [1021, 241] width 27 height 24
click at [1419, 524] on button "Add drawing" at bounding box center [1438, 536] width 94 height 27
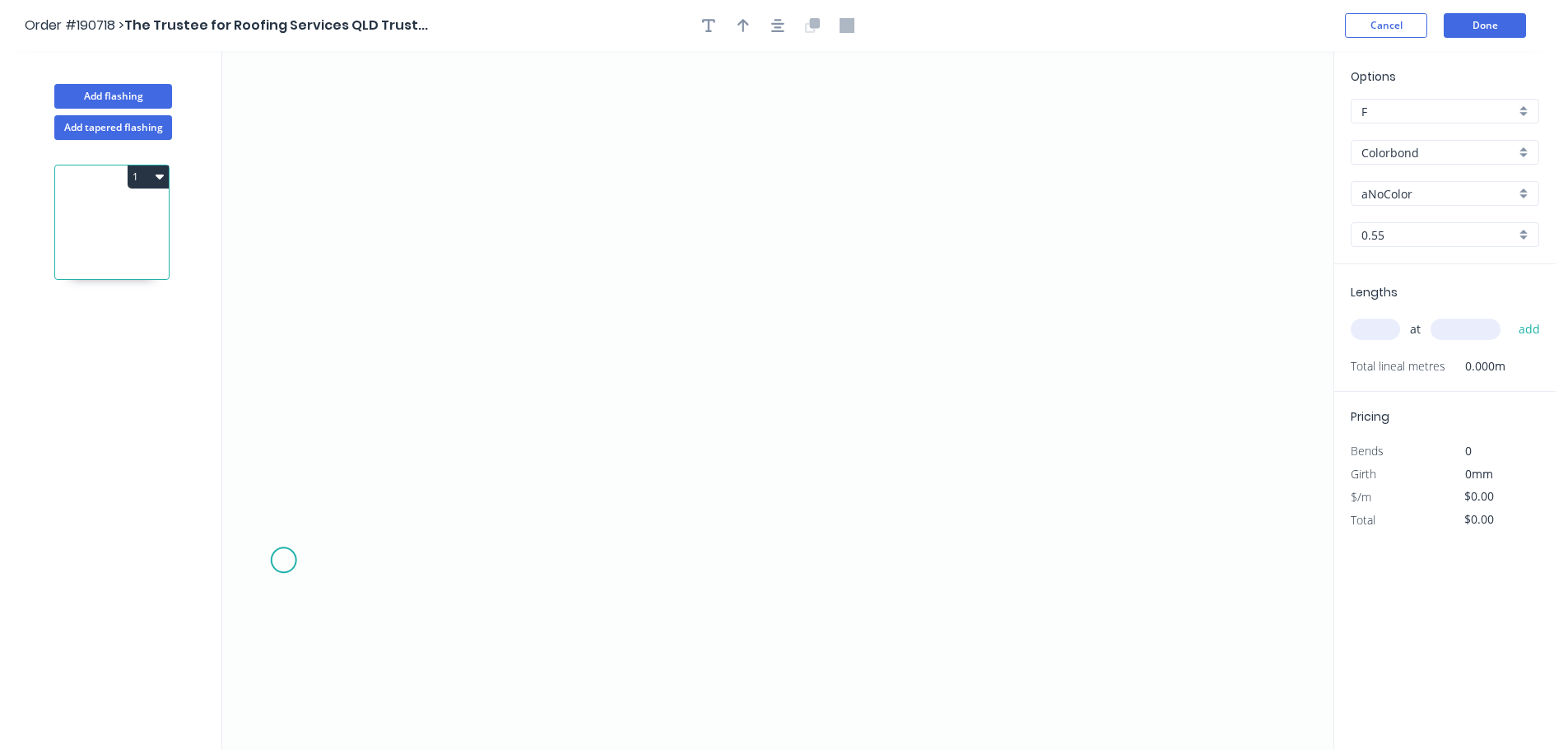
click at [287, 560] on icon "0" at bounding box center [778, 401] width 1111 height 699
click at [446, 406] on icon "0" at bounding box center [778, 401] width 1111 height 699
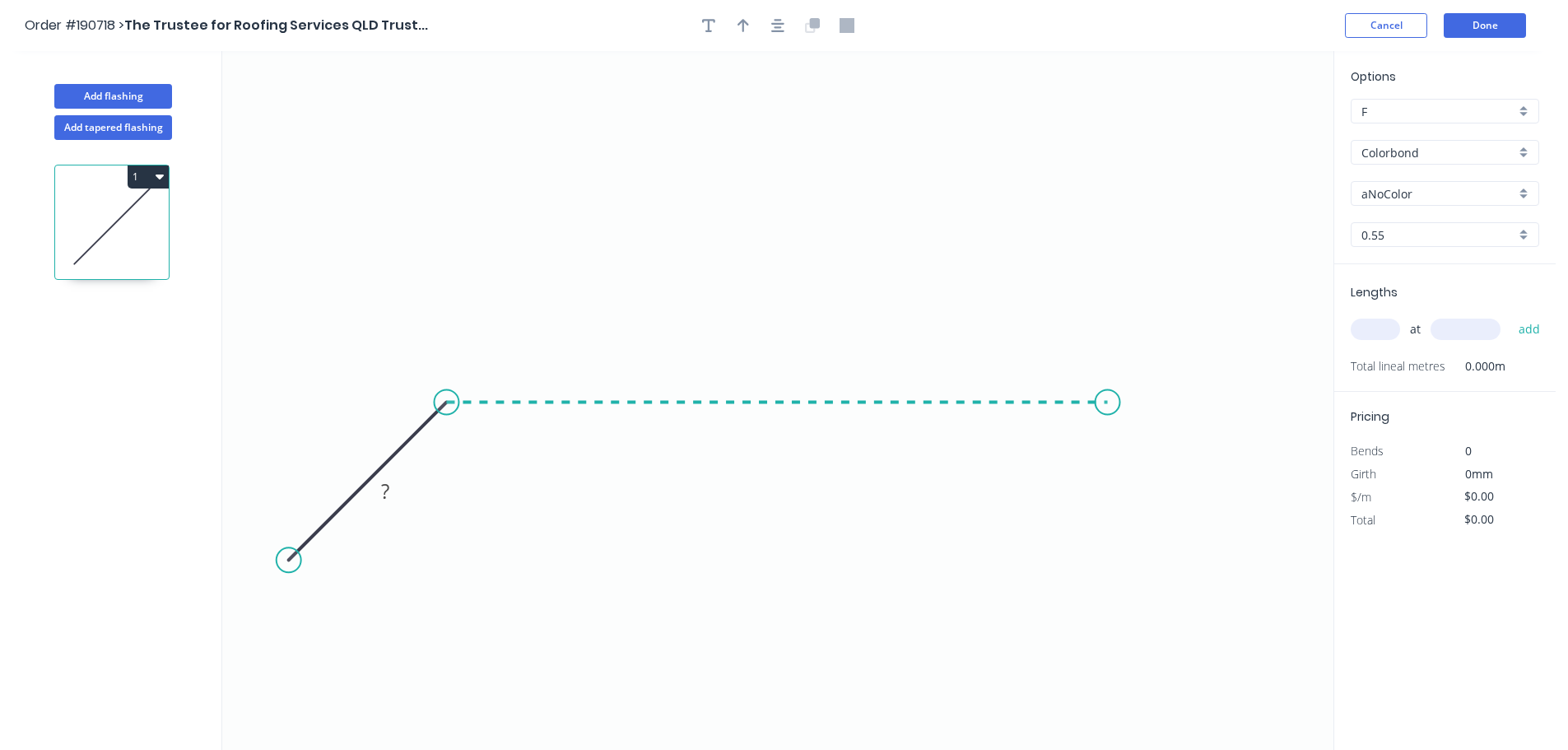
click at [1108, 434] on icon "0 ?" at bounding box center [778, 401] width 1111 height 699
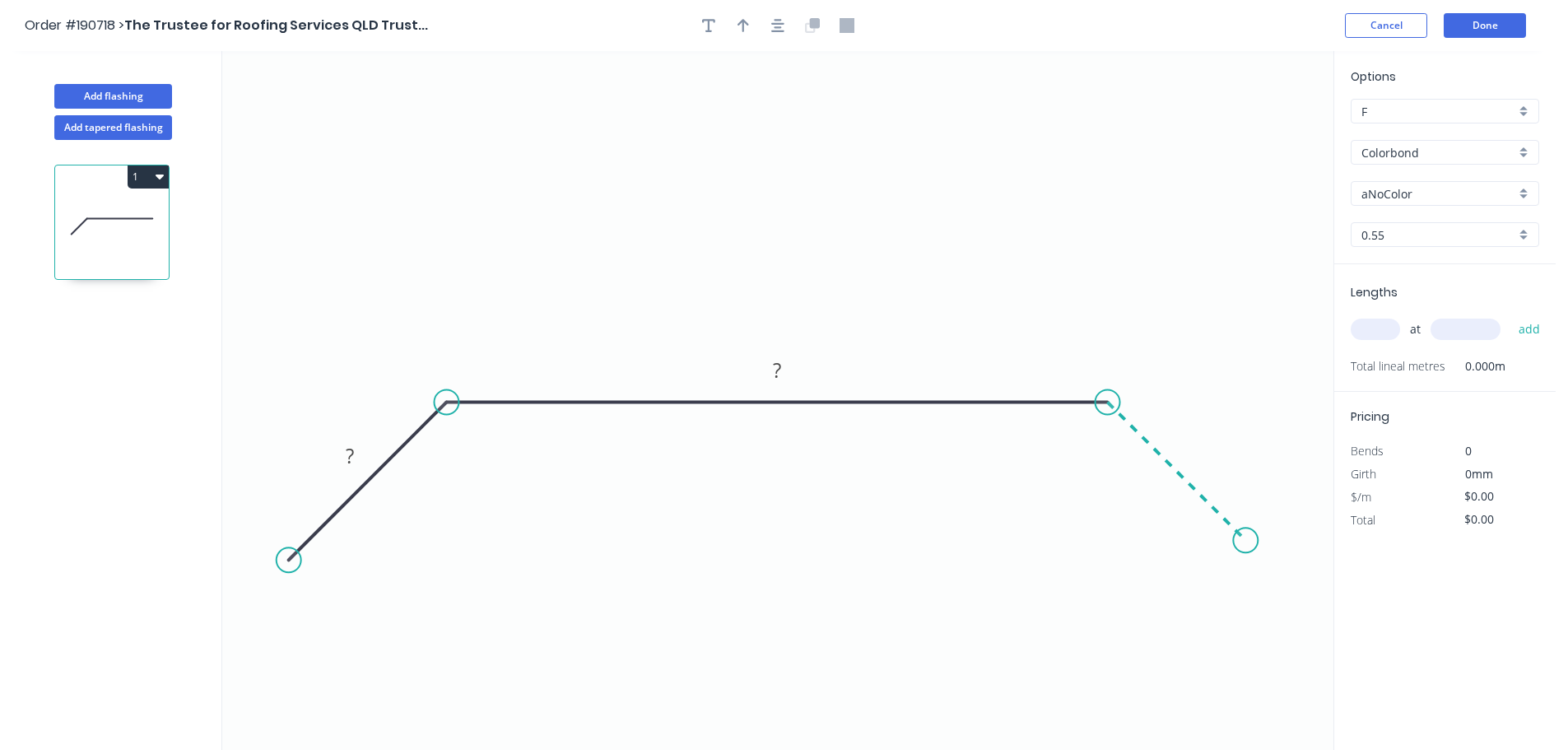
click at [1246, 566] on icon "0 ? ?" at bounding box center [778, 401] width 1111 height 699
drag, startPoint x: 285, startPoint y: 567, endPoint x: 478, endPoint y: 564, distance: 193.0
click at [345, 558] on circle at bounding box center [338, 557] width 25 height 25
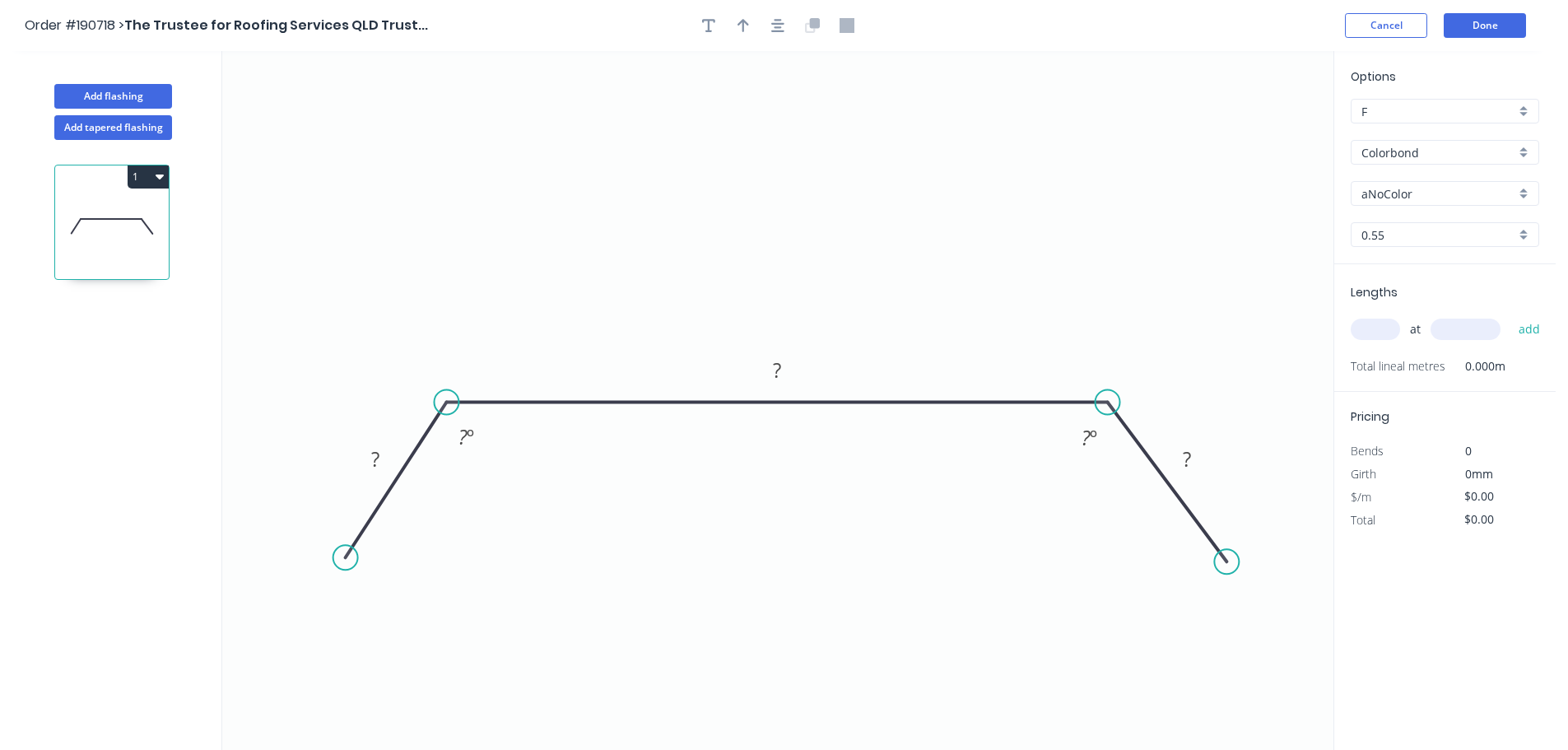
drag, startPoint x: 1253, startPoint y: 542, endPoint x: 1227, endPoint y: 562, distance: 32.8
click at [1227, 562] on circle at bounding box center [1226, 561] width 25 height 25
drag, startPoint x: 1227, startPoint y: 562, endPoint x: 1164, endPoint y: 569, distance: 63.4
click at [1225, 562] on circle at bounding box center [1226, 561] width 25 height 25
click at [1221, 563] on circle at bounding box center [1226, 561] width 25 height 25
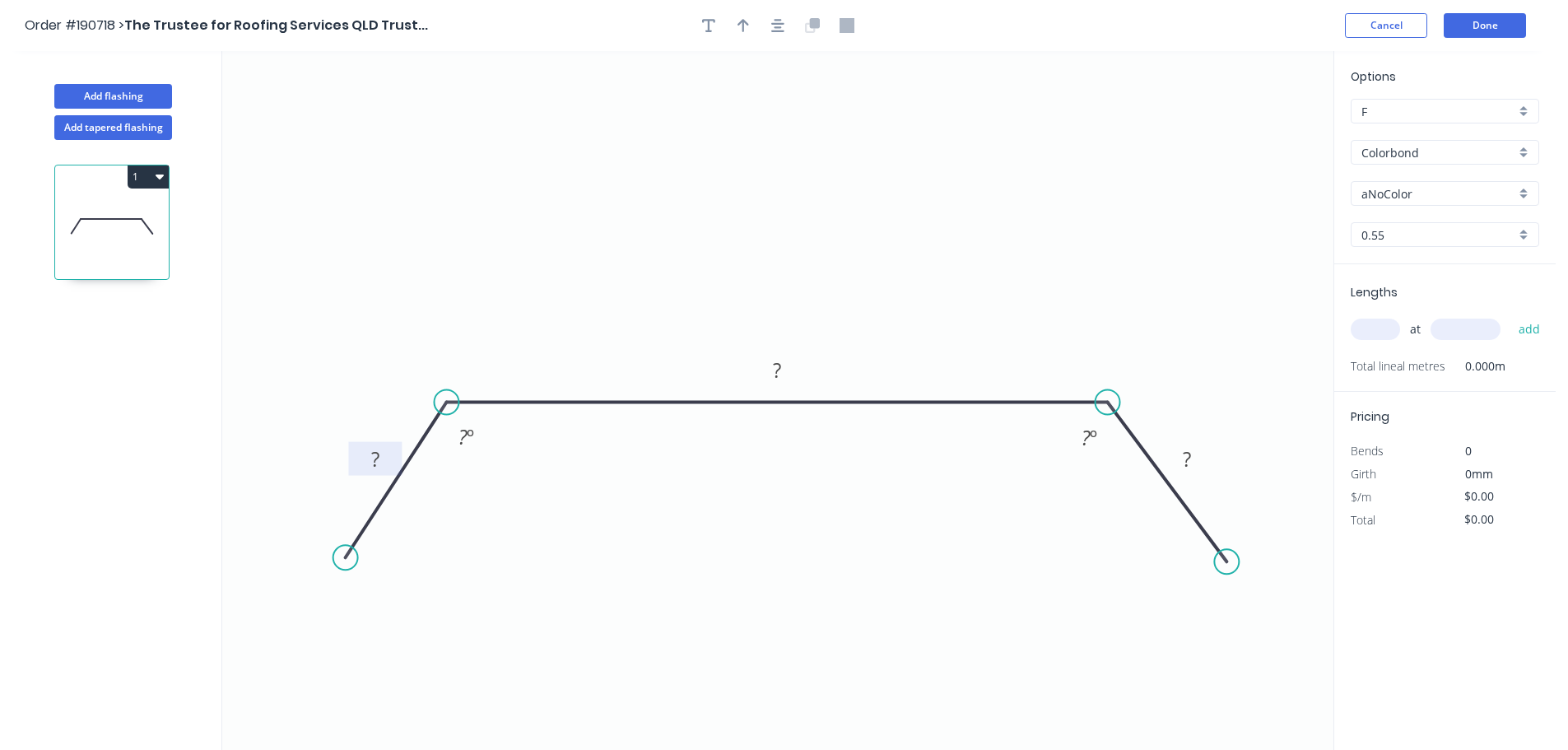
click at [375, 454] on tspan "?" at bounding box center [375, 459] width 8 height 28
drag, startPoint x: 1233, startPoint y: 561, endPoint x: 1197, endPoint y: 566, distance: 36.3
click at [1197, 566] on circle at bounding box center [1196, 564] width 25 height 25
click at [1203, 574] on circle at bounding box center [1202, 572] width 25 height 25
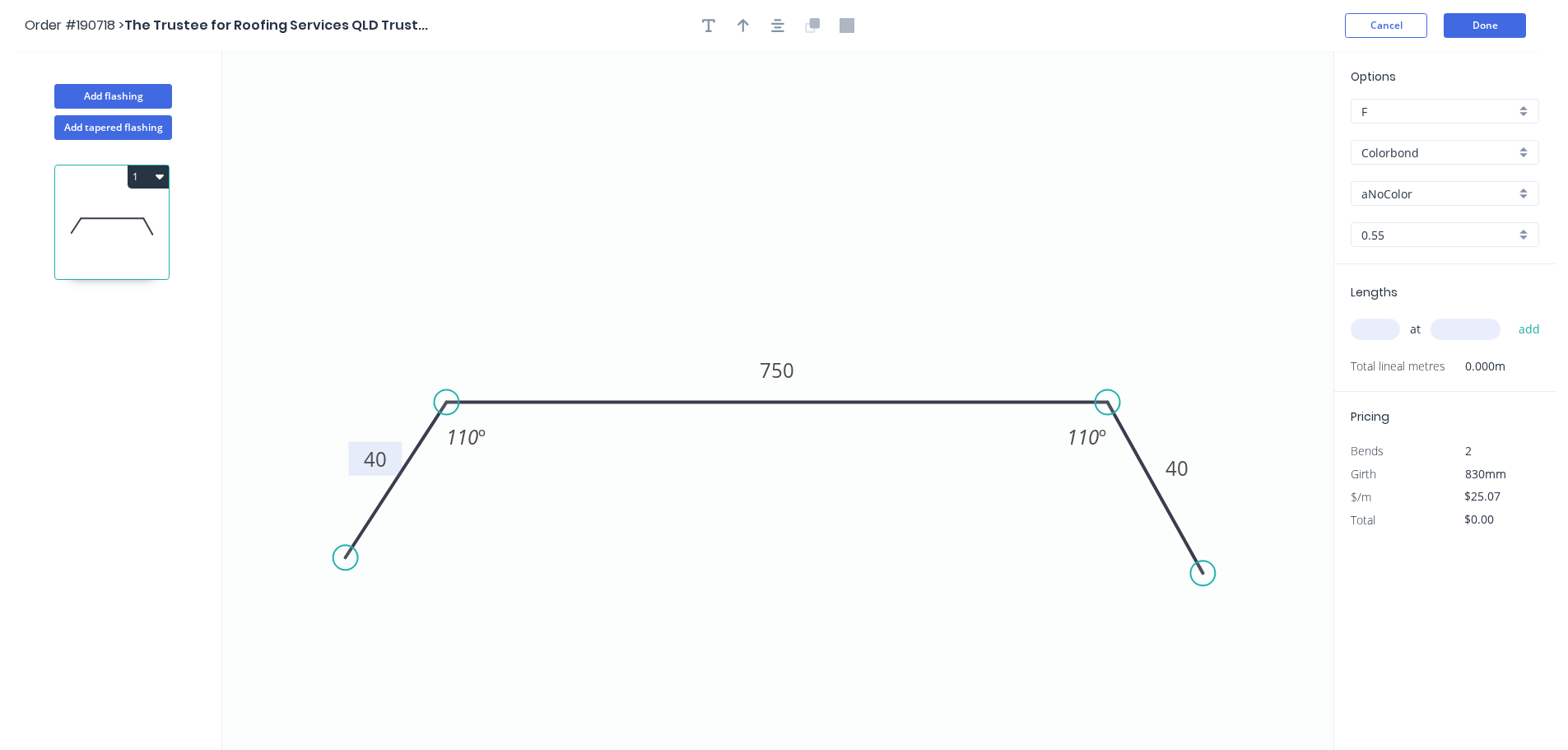
click at [783, 41] on header "Order #190718 > The Trustee for Roofing Services QLD Trust... Cancel Done" at bounding box center [778, 26] width 1555 height 51
click at [773, 24] on icon "button" at bounding box center [778, 26] width 13 height 13
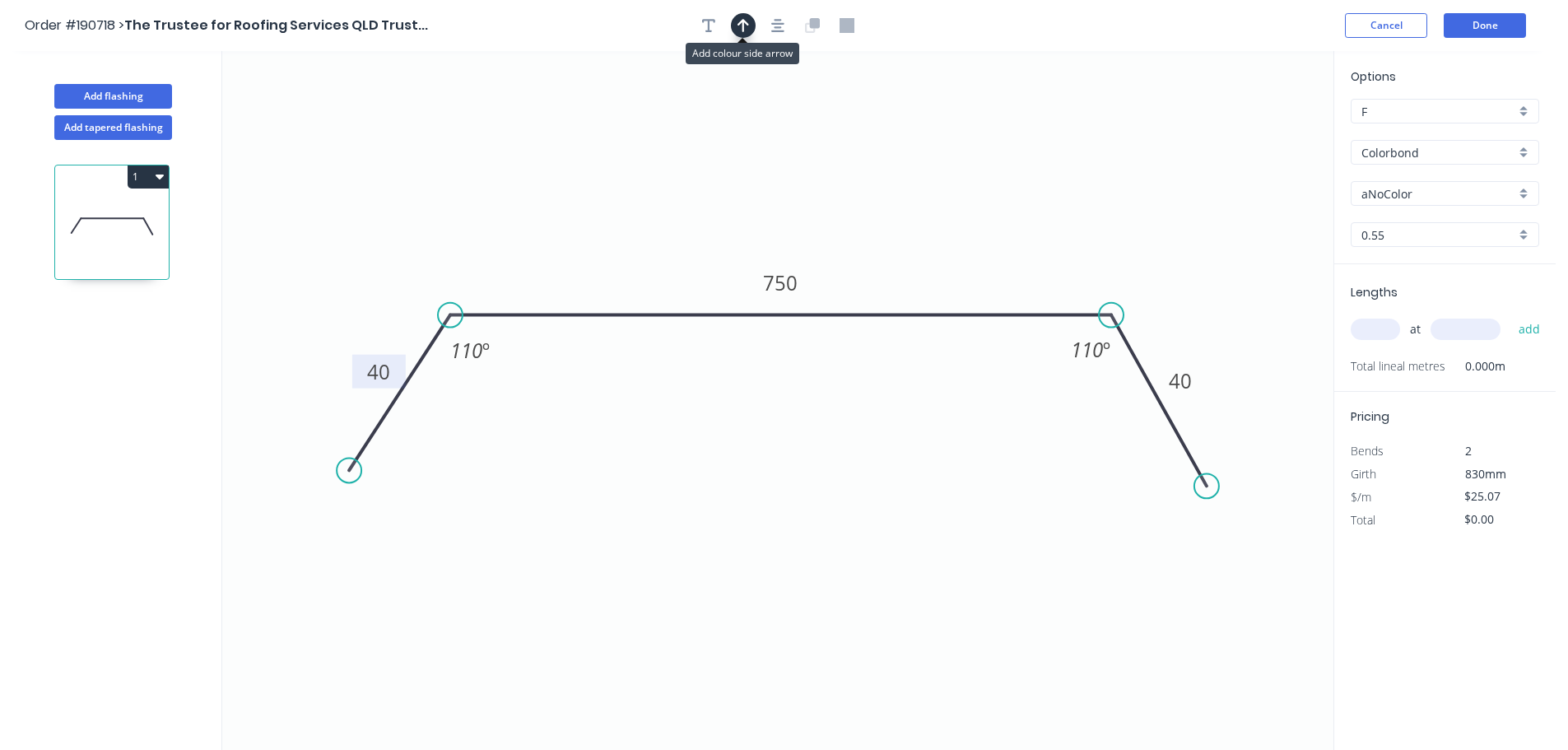
click at [744, 21] on icon "button" at bounding box center [743, 26] width 12 height 13
drag, startPoint x: 1253, startPoint y: 130, endPoint x: 783, endPoint y: 120, distance: 470.1
click at [783, 121] on icon at bounding box center [778, 104] width 15 height 52
drag, startPoint x: 349, startPoint y: 478, endPoint x: 544, endPoint y: 507, distance: 197.1
click at [349, 477] on circle at bounding box center [348, 469] width 25 height 25
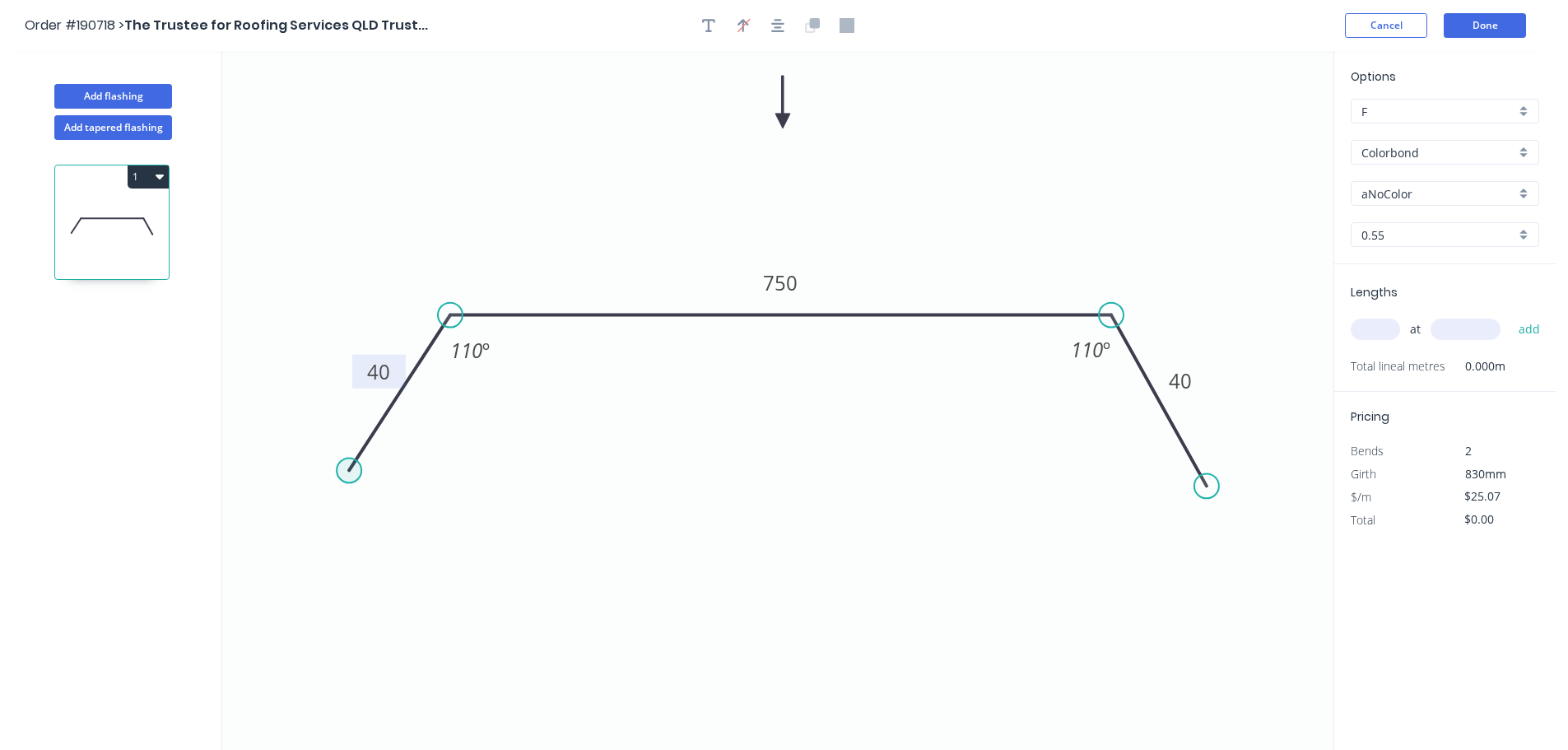
click at [354, 469] on circle at bounding box center [348, 469] width 25 height 25
drag, startPoint x: 1209, startPoint y: 484, endPoint x: 1187, endPoint y: 479, distance: 22.6
click at [1187, 479] on circle at bounding box center [1186, 478] width 25 height 25
drag, startPoint x: 1187, startPoint y: 479, endPoint x: 1177, endPoint y: 479, distance: 10.0
click at [1186, 479] on circle at bounding box center [1186, 478] width 25 height 25
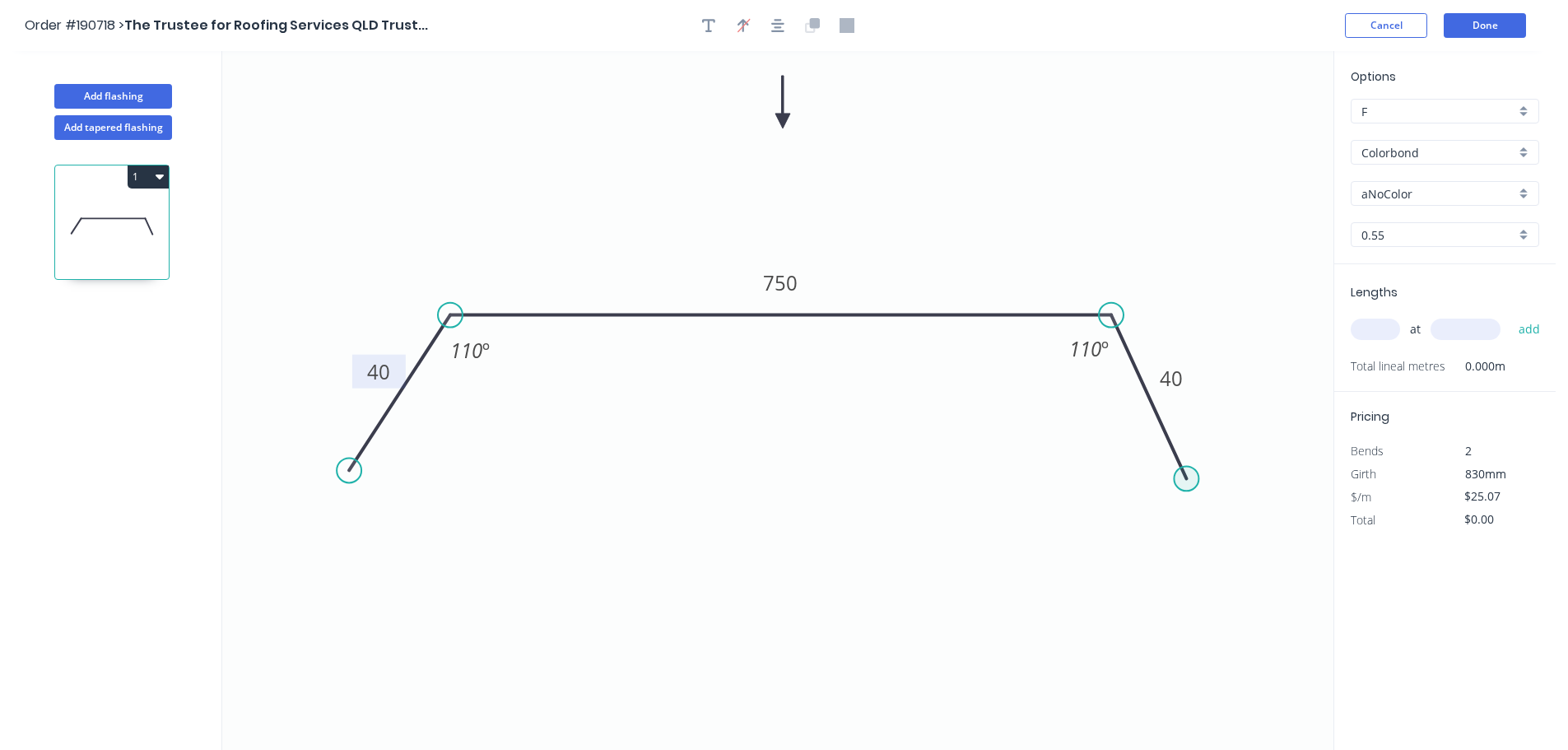
click at [1188, 485] on circle at bounding box center [1186, 478] width 25 height 25
drag, startPoint x: 1186, startPoint y: 484, endPoint x: 1185, endPoint y: 476, distance: 8.1
click at [1185, 476] on circle at bounding box center [1183, 474] width 25 height 25
click at [1185, 474] on circle at bounding box center [1183, 474] width 25 height 25
drag, startPoint x: 340, startPoint y: 470, endPoint x: 364, endPoint y: 478, distance: 25.3
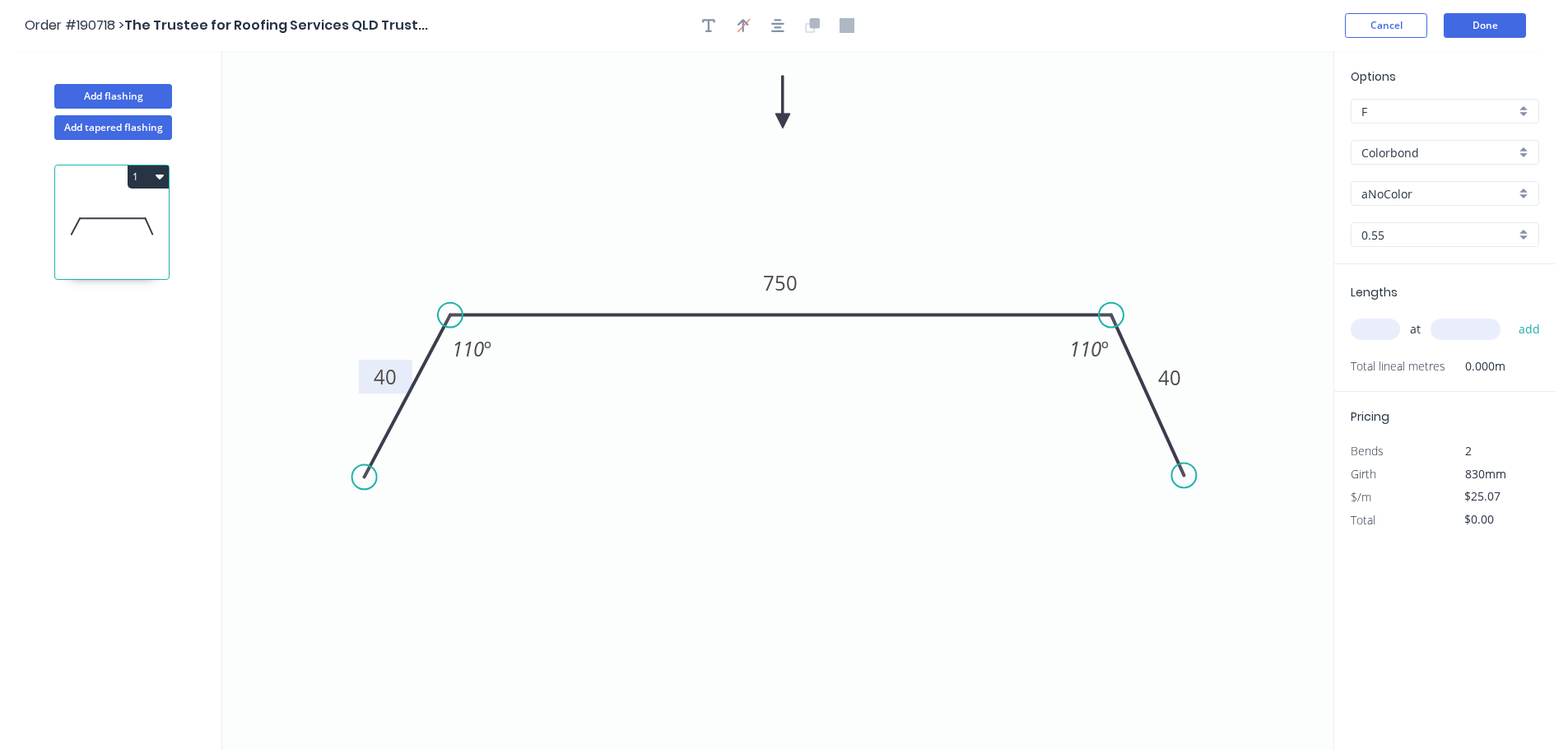
click at [364, 478] on circle at bounding box center [364, 476] width 25 height 25
click at [371, 484] on circle at bounding box center [371, 483] width 25 height 25
click at [371, 482] on circle at bounding box center [371, 482] width 25 height 25
click at [1198, 483] on circle at bounding box center [1195, 480] width 25 height 25
click at [1193, 483] on circle at bounding box center [1192, 481] width 25 height 25
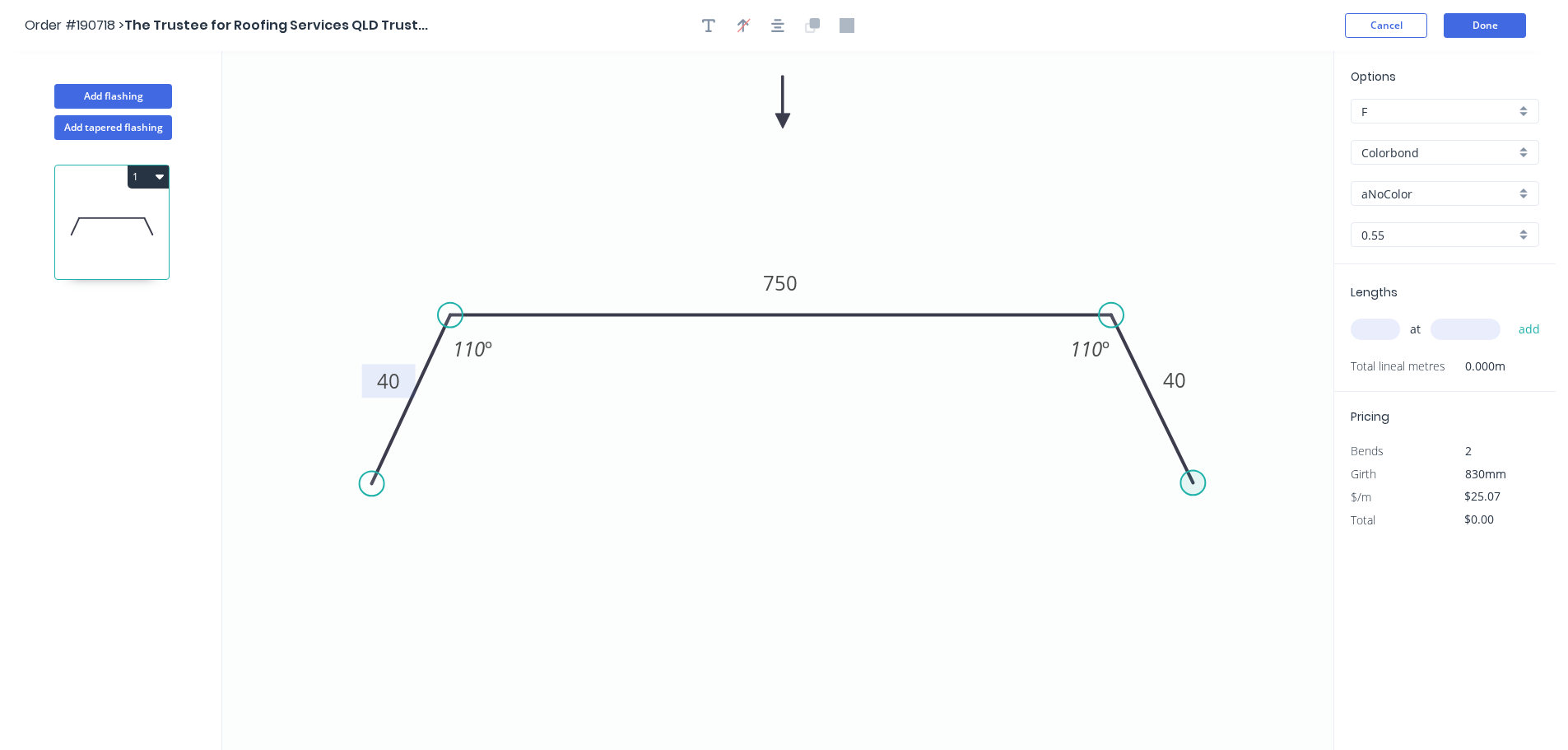
click at [1193, 481] on circle at bounding box center [1192, 481] width 25 height 25
click at [1429, 146] on input "Colorbond" at bounding box center [1438, 152] width 154 height 17
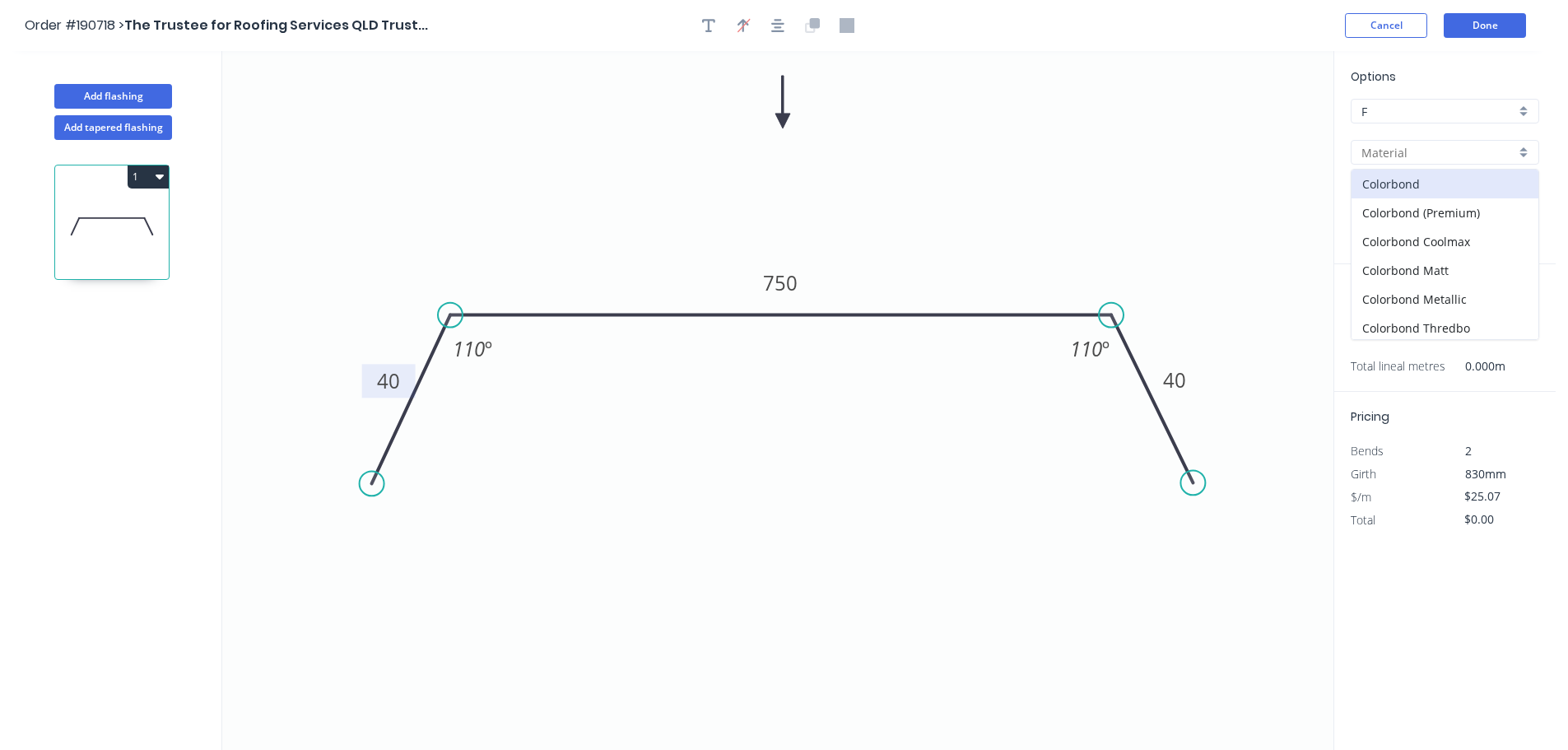
scroll to position [329, 0]
click at [1472, 314] on div "Zincalume" at bounding box center [1445, 314] width 187 height 28
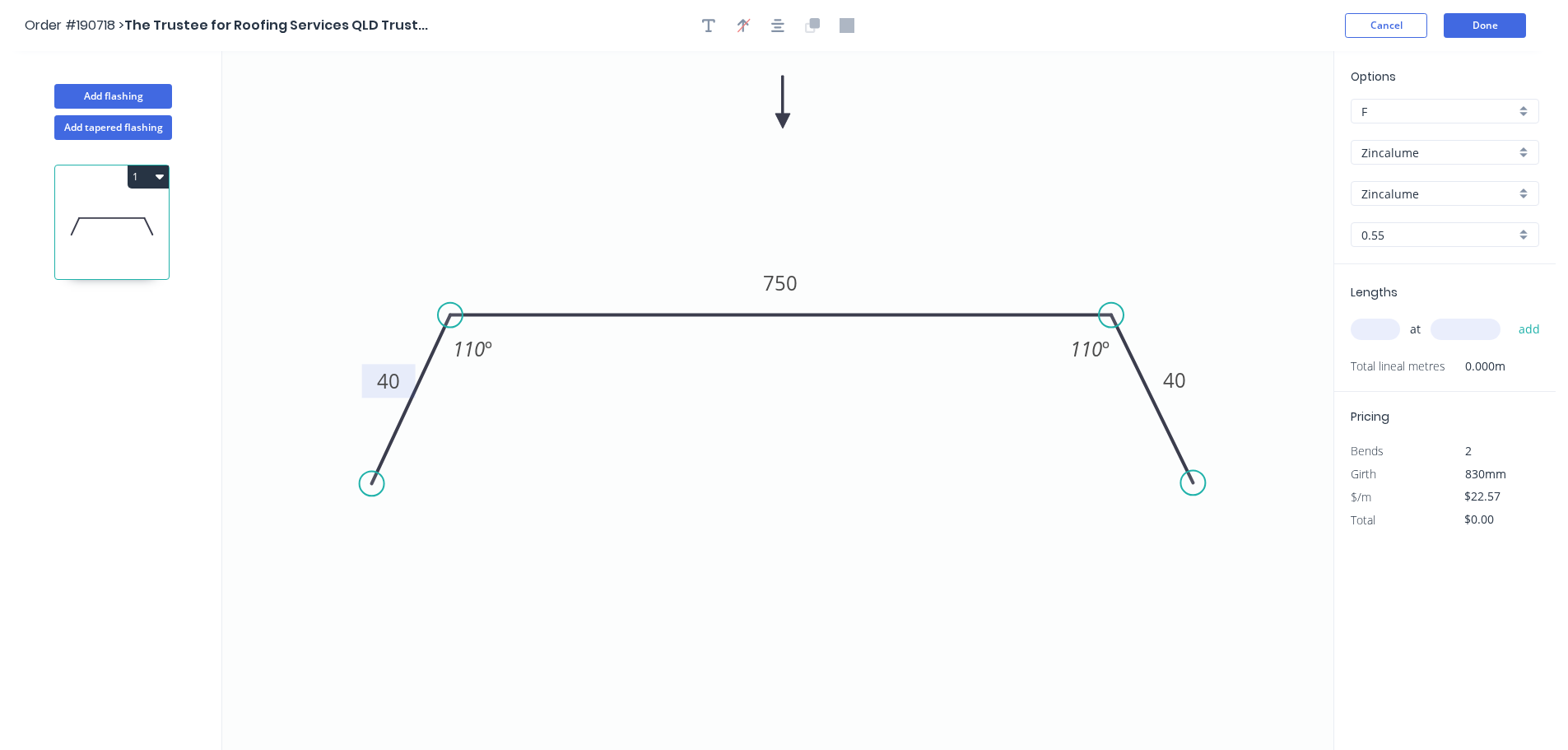
click at [1361, 336] on input "text" at bounding box center [1375, 328] width 50 height 21
click at [1510, 315] on button "add" at bounding box center [1529, 329] width 39 height 28
click at [1468, 23] on button "Done" at bounding box center [1485, 25] width 83 height 25
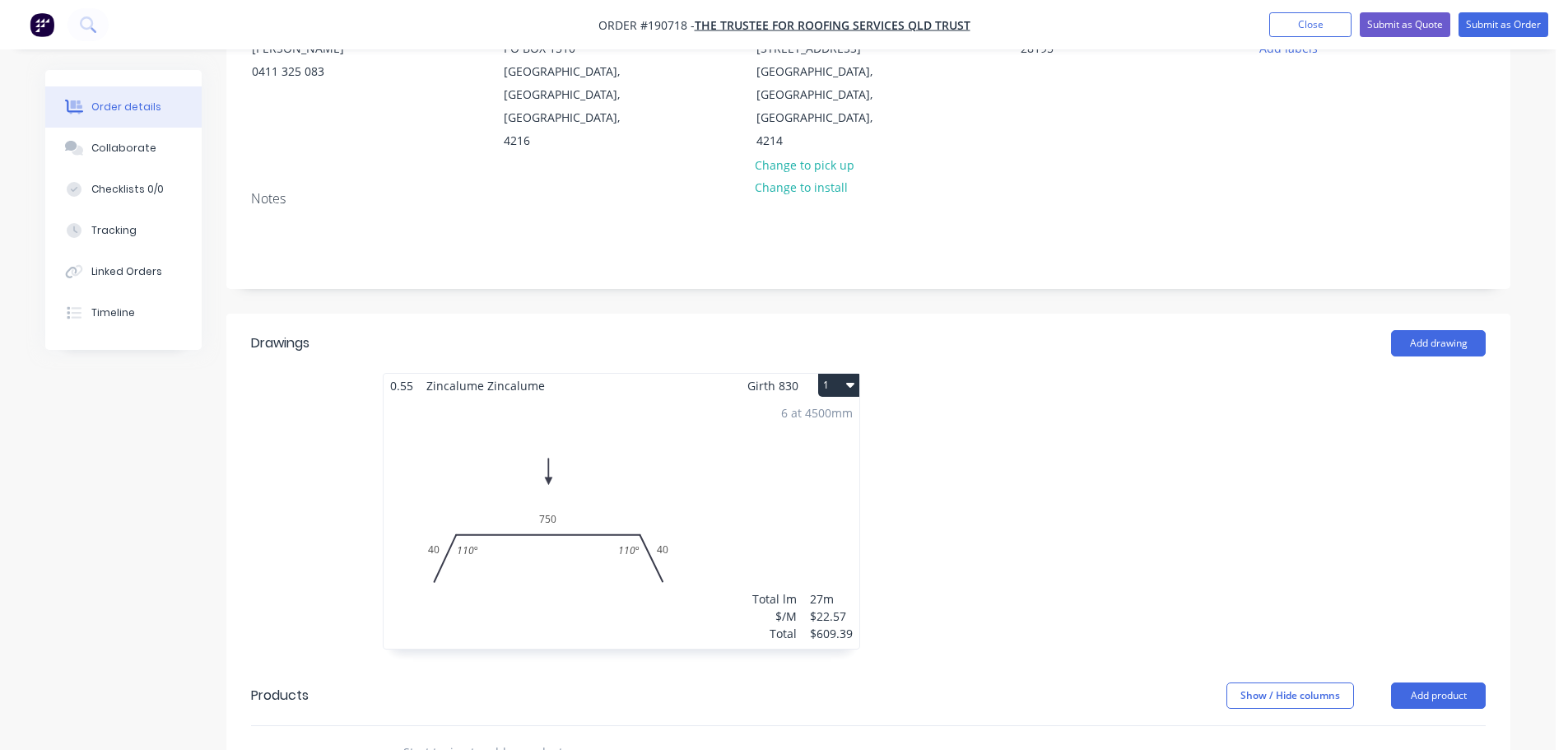
scroll to position [165, 0]
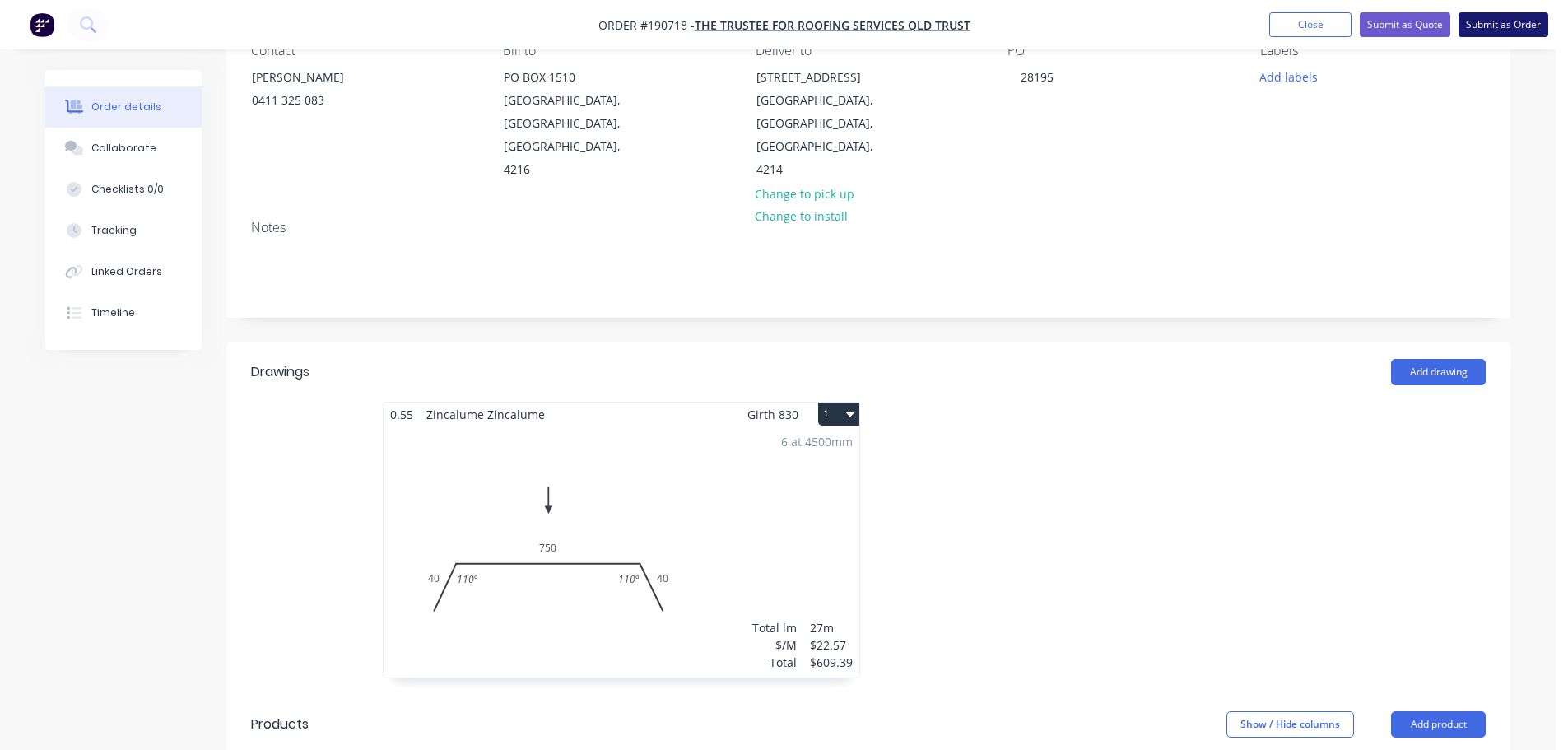
click at [1507, 33] on button "Submit as Order" at bounding box center [1503, 24] width 90 height 25
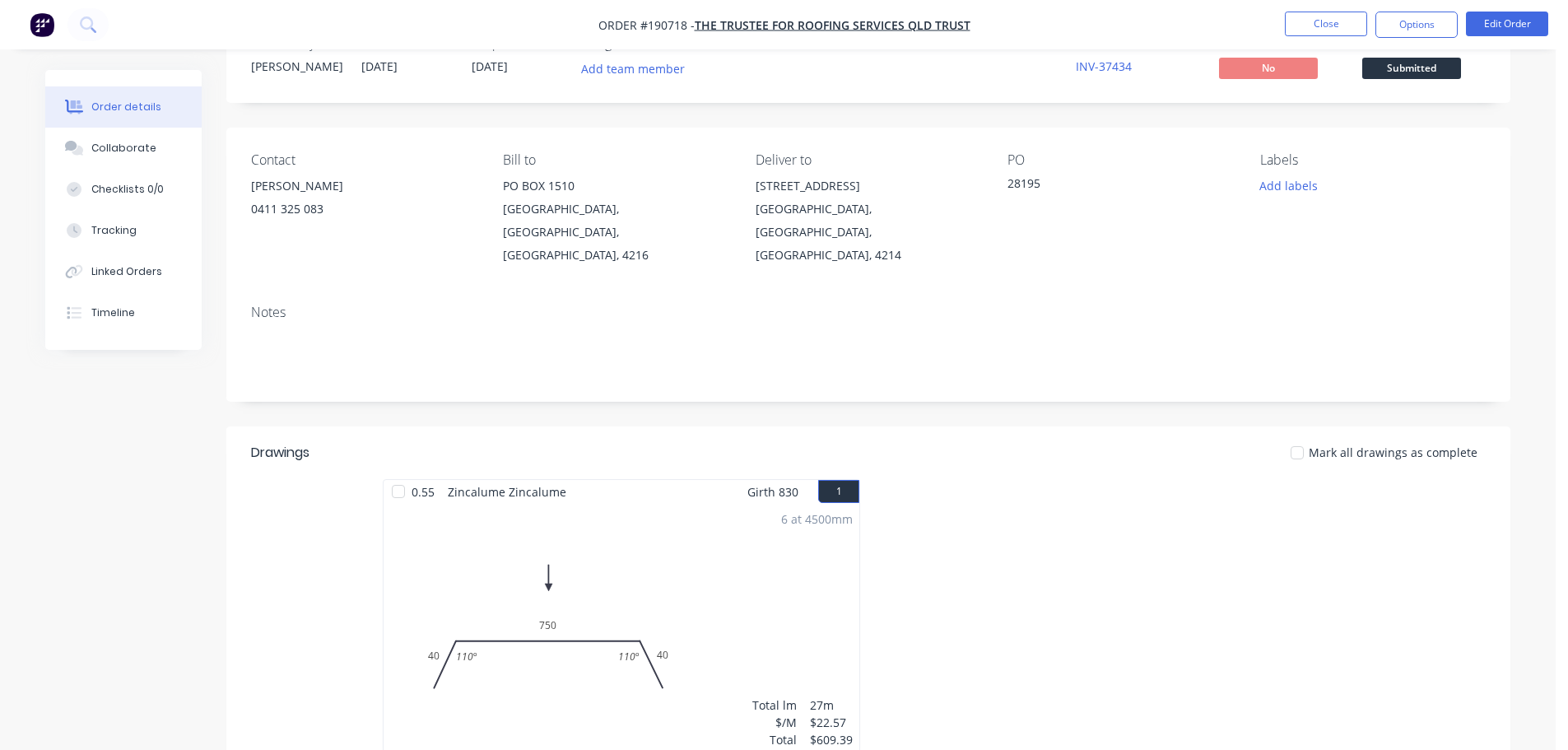
scroll to position [83, 0]
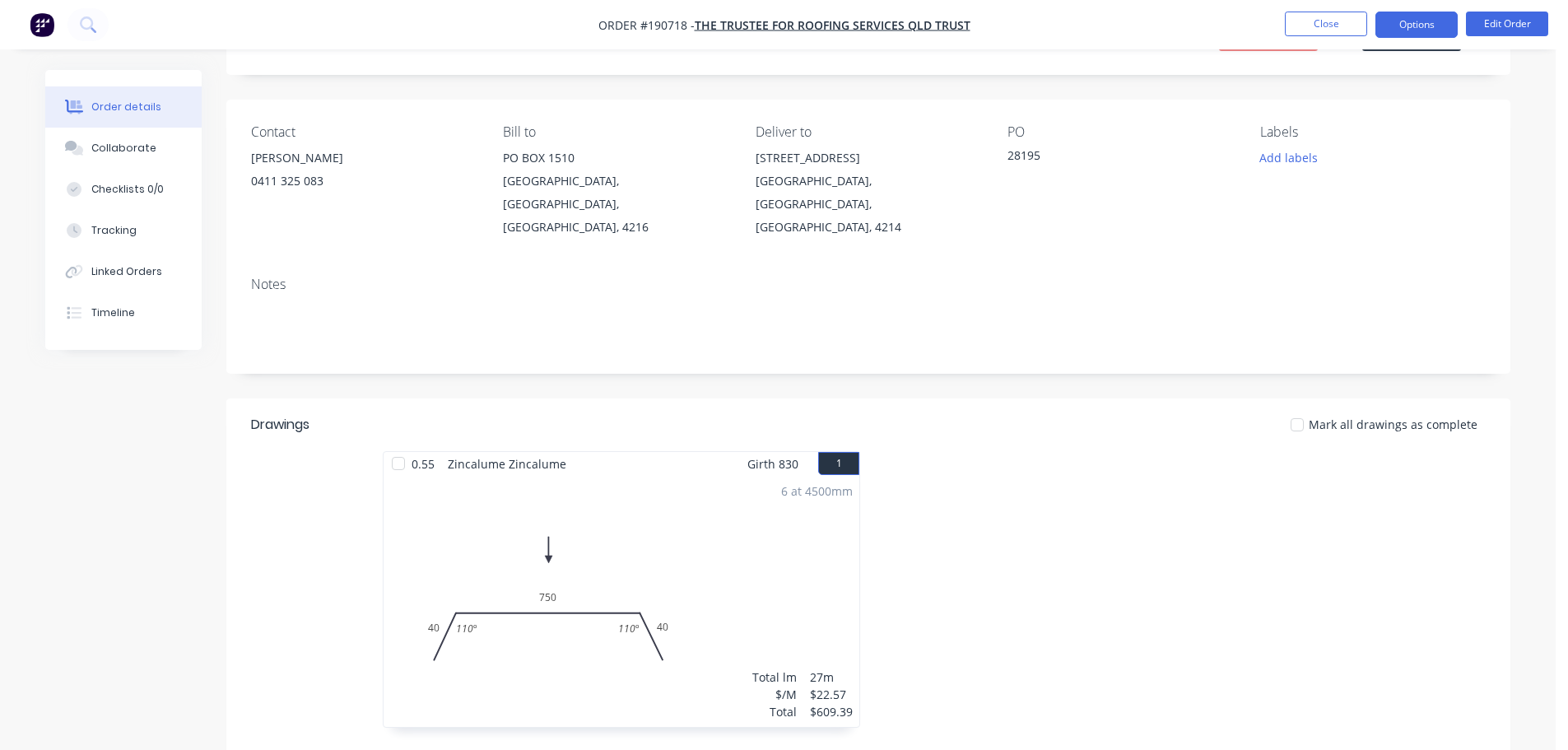
click at [1424, 25] on button "Options" at bounding box center [1417, 25] width 83 height 27
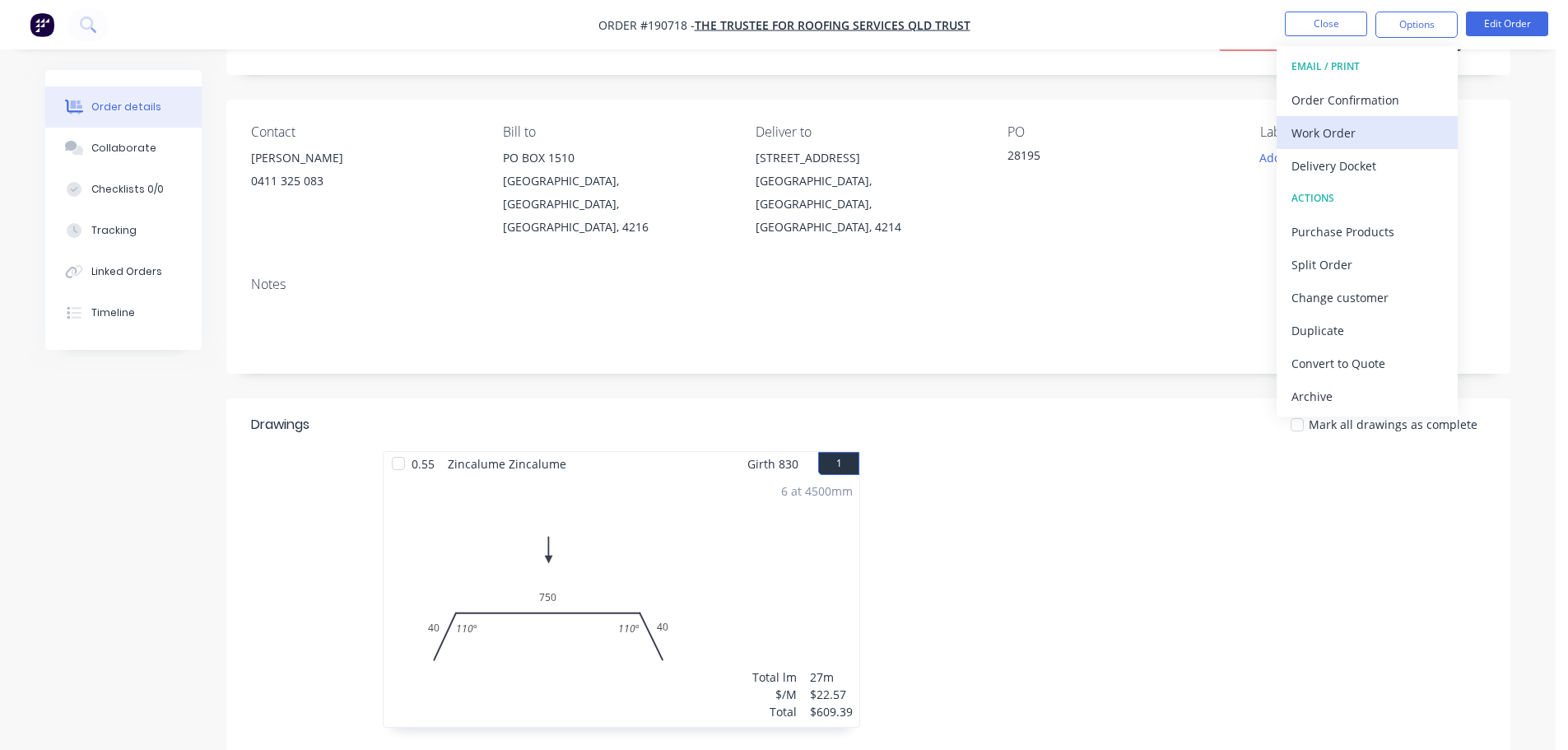
click at [1396, 143] on div "Work Order" at bounding box center [1366, 133] width 151 height 24
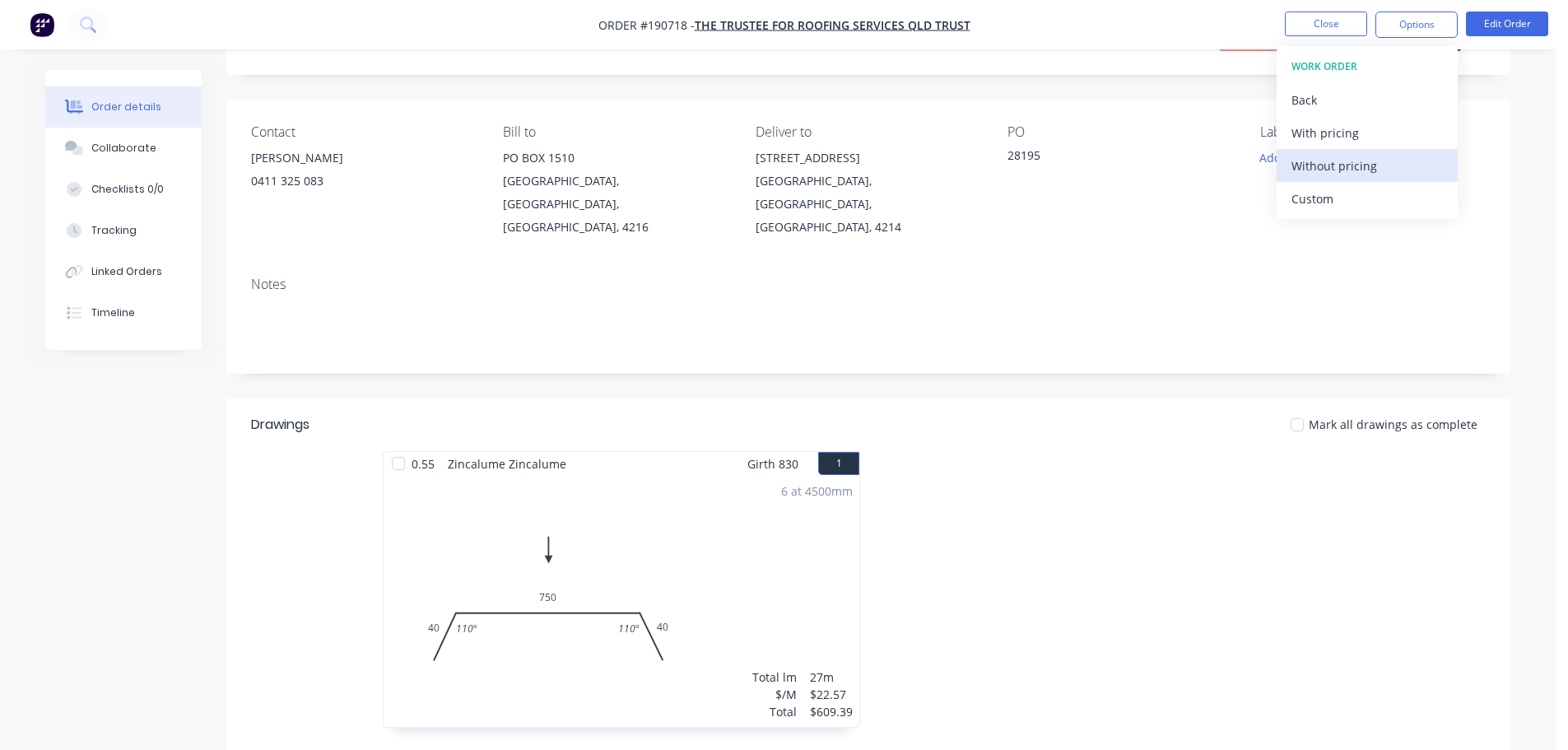
click at [1393, 161] on div "Without pricing" at bounding box center [1366, 166] width 151 height 24
click at [201, 493] on div "Created by [PERSON_NAME] Created [DATE] Required [DATE] Assigned to Add team me…" at bounding box center [778, 513] width 1465 height 1049
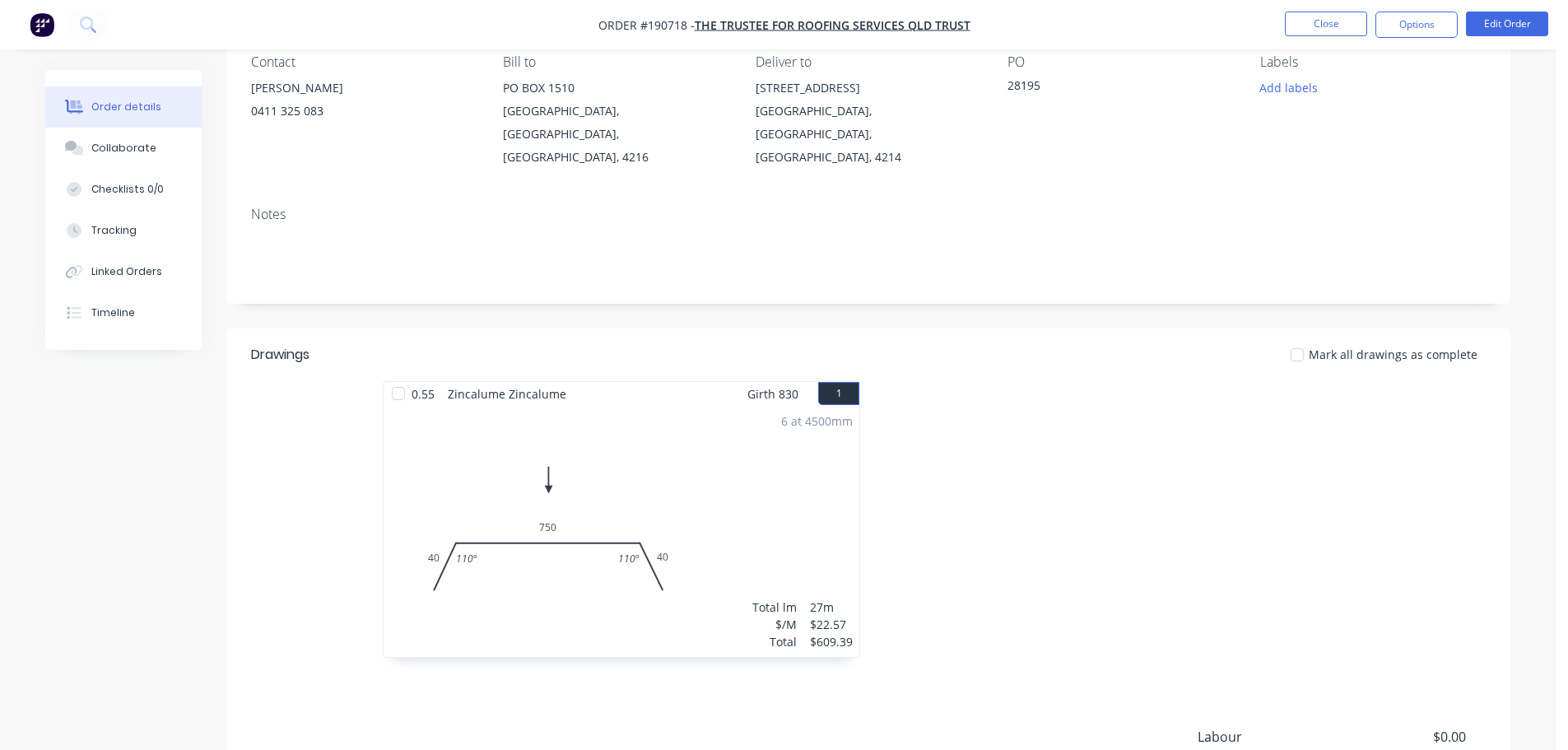
scroll to position [247, 0]
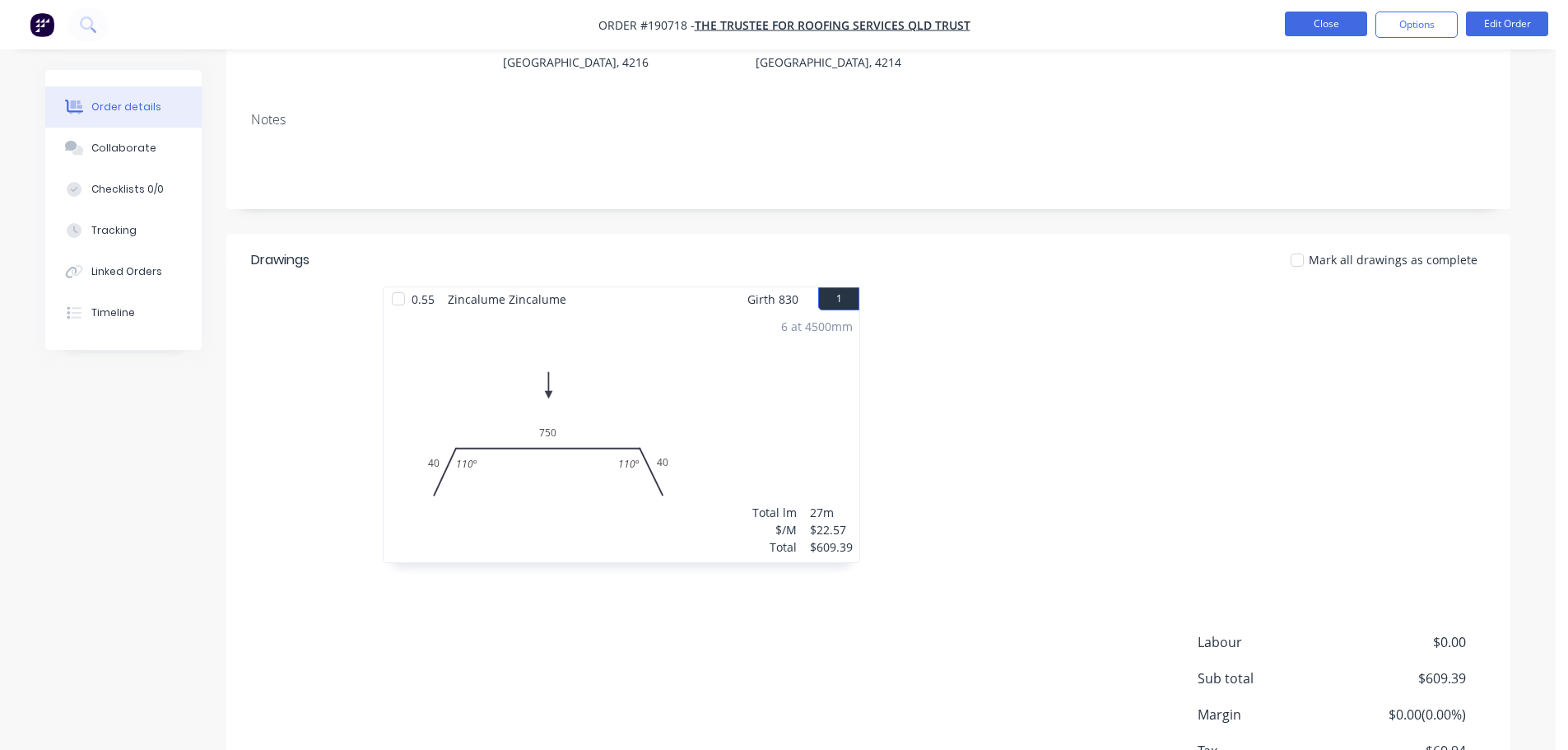
click at [1329, 17] on button "Close" at bounding box center [1326, 24] width 83 height 25
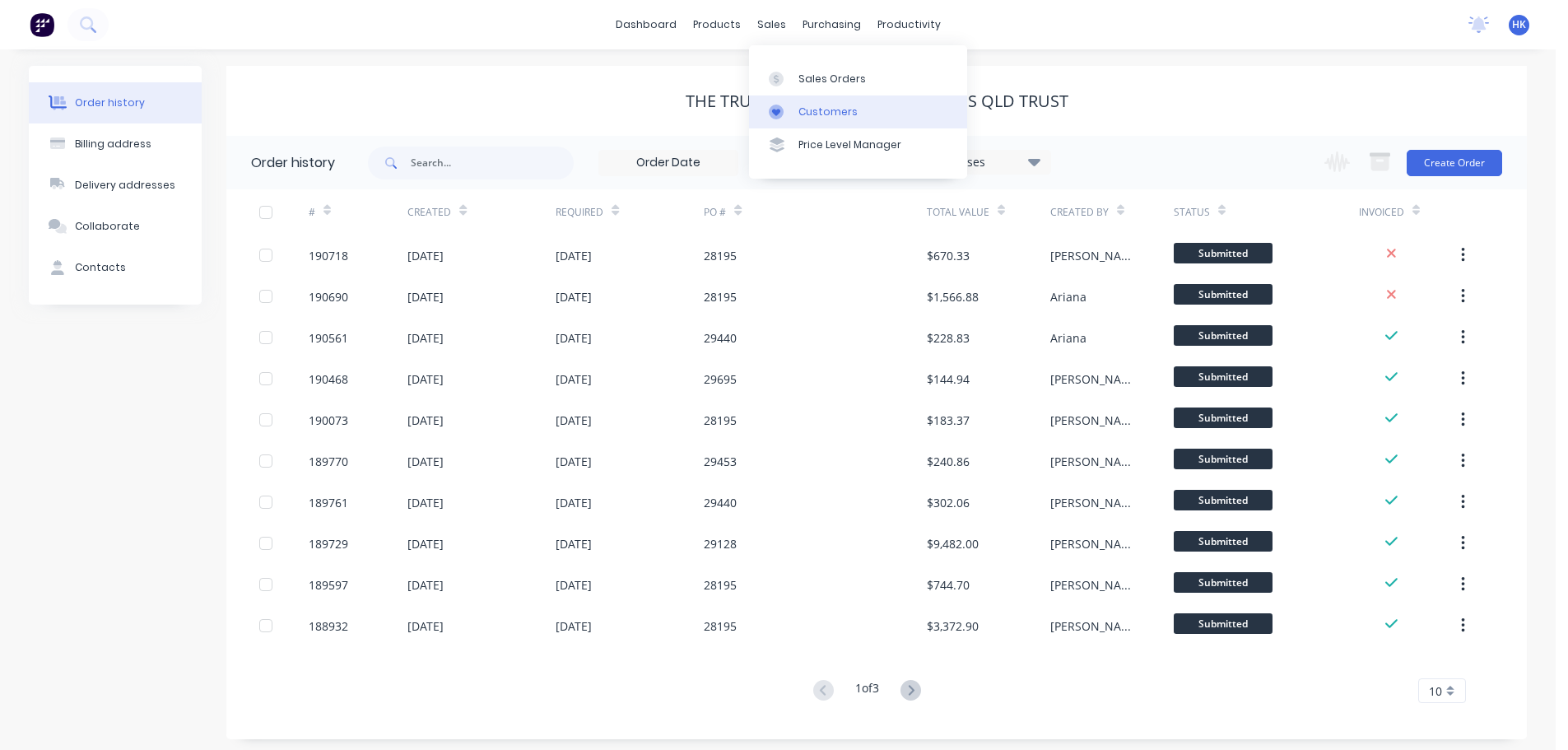
click at [802, 95] on link "Customers" at bounding box center [858, 112] width 218 height 33
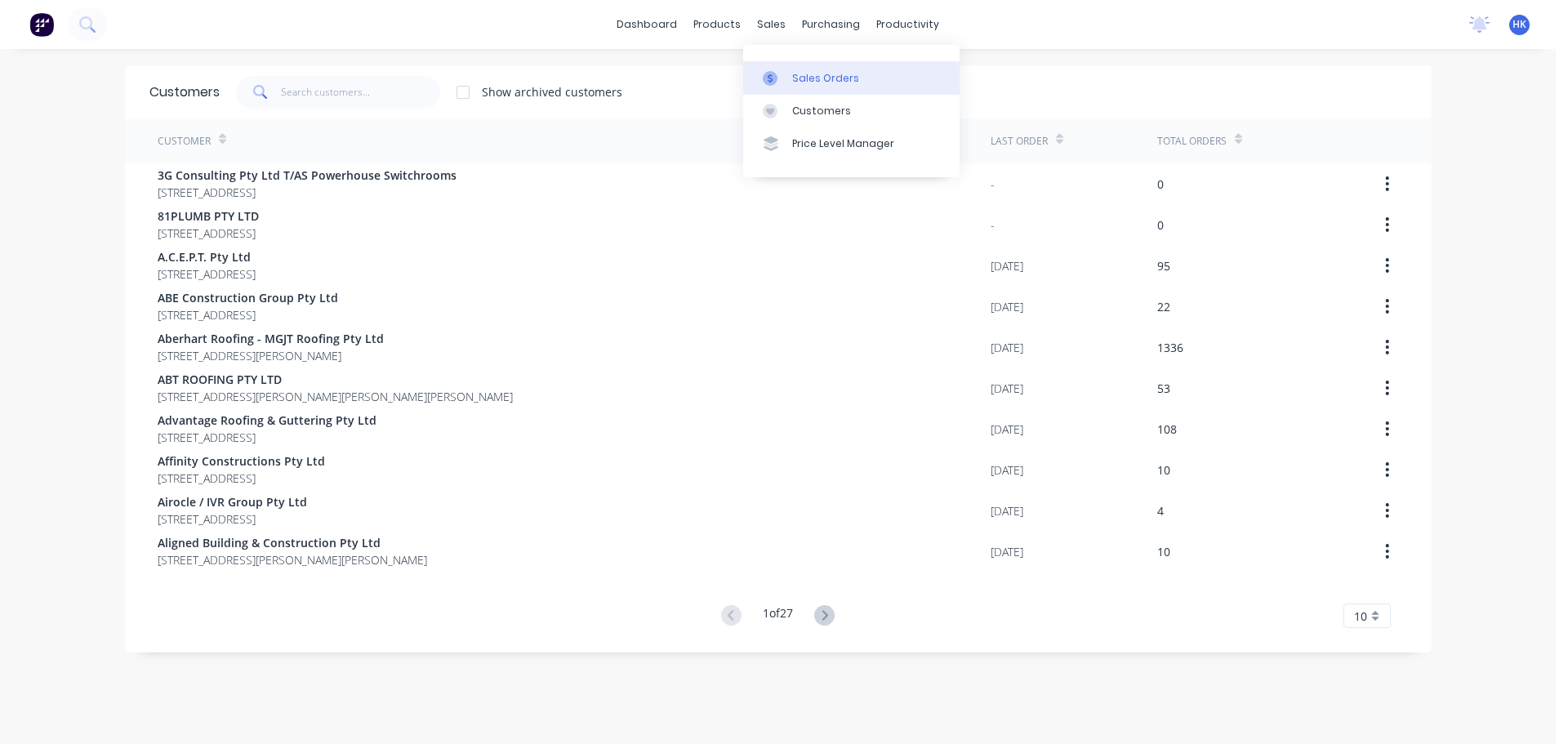
click at [787, 76] on link "Sales Orders" at bounding box center [852, 77] width 217 height 33
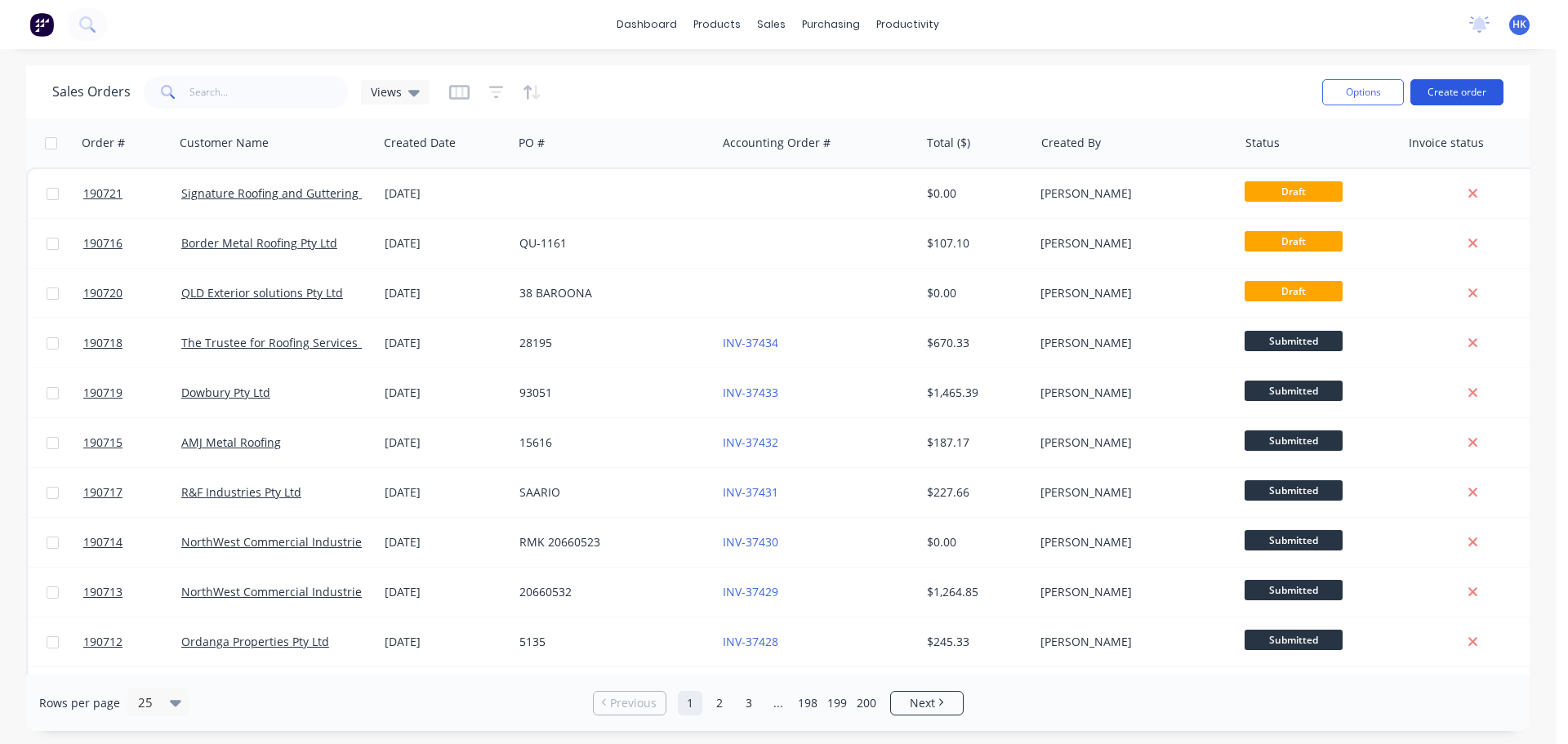
click at [1421, 93] on button "Create order" at bounding box center [1457, 92] width 93 height 26
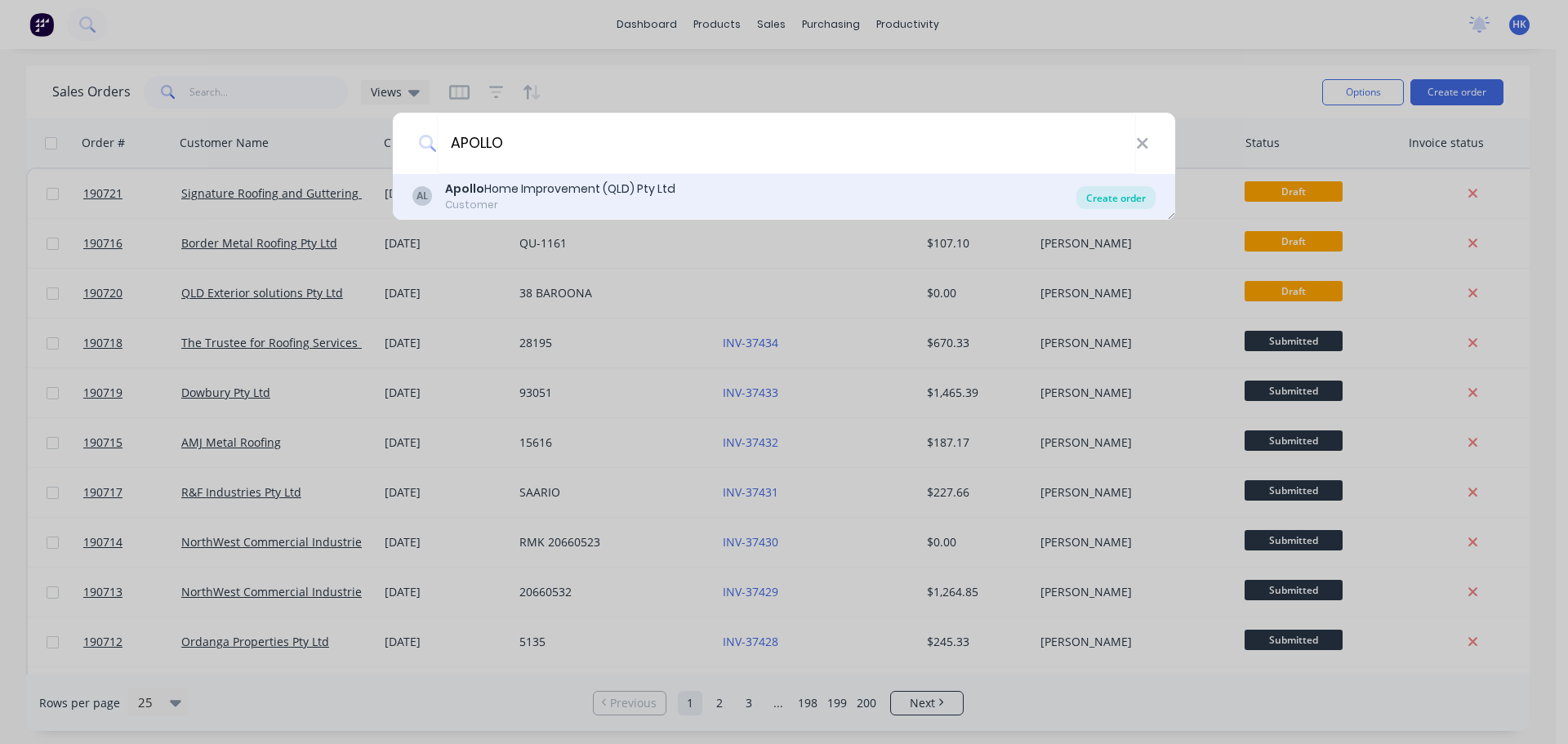
click at [1115, 200] on div "Create order" at bounding box center [1116, 197] width 79 height 23
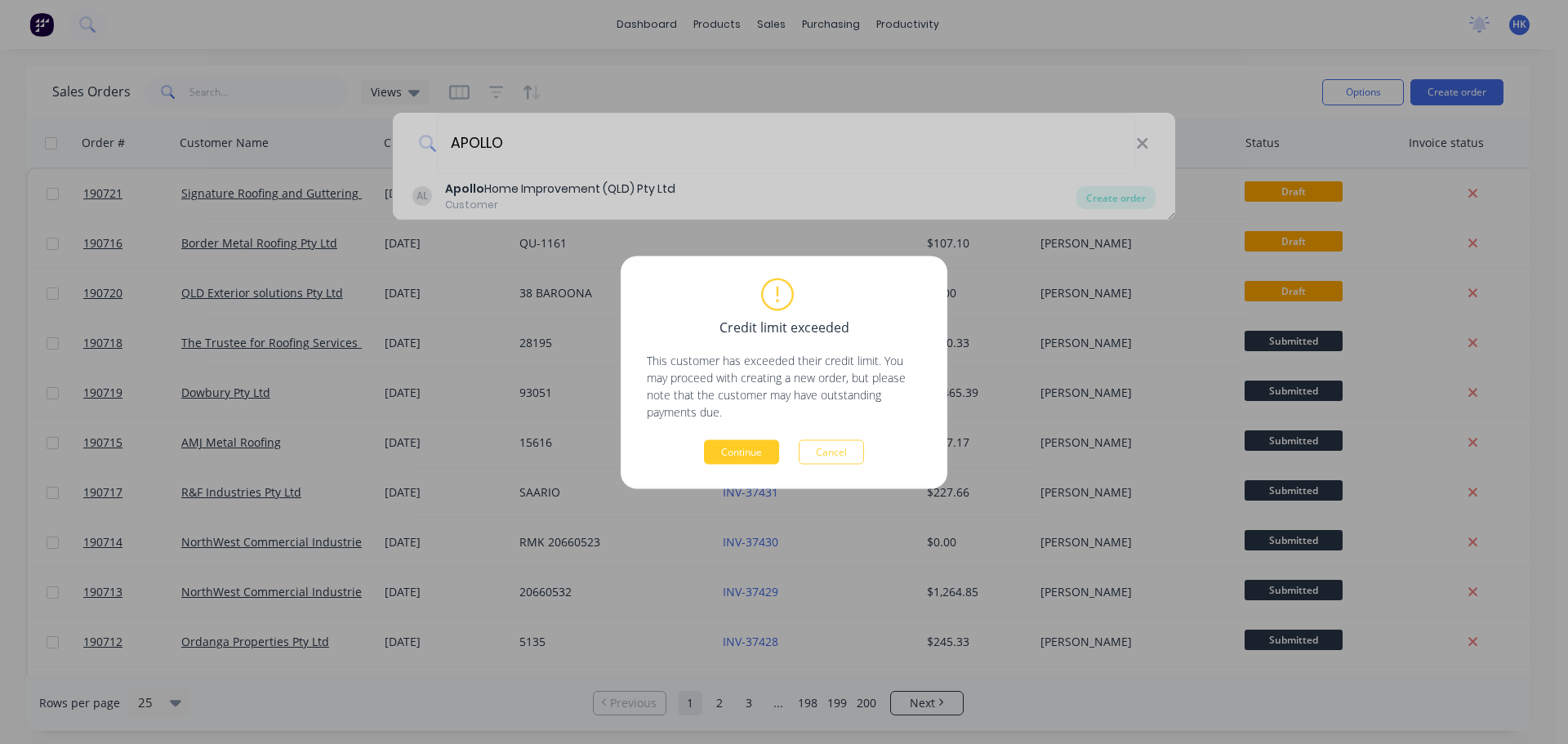
click at [769, 453] on button "Continue" at bounding box center [742, 451] width 76 height 25
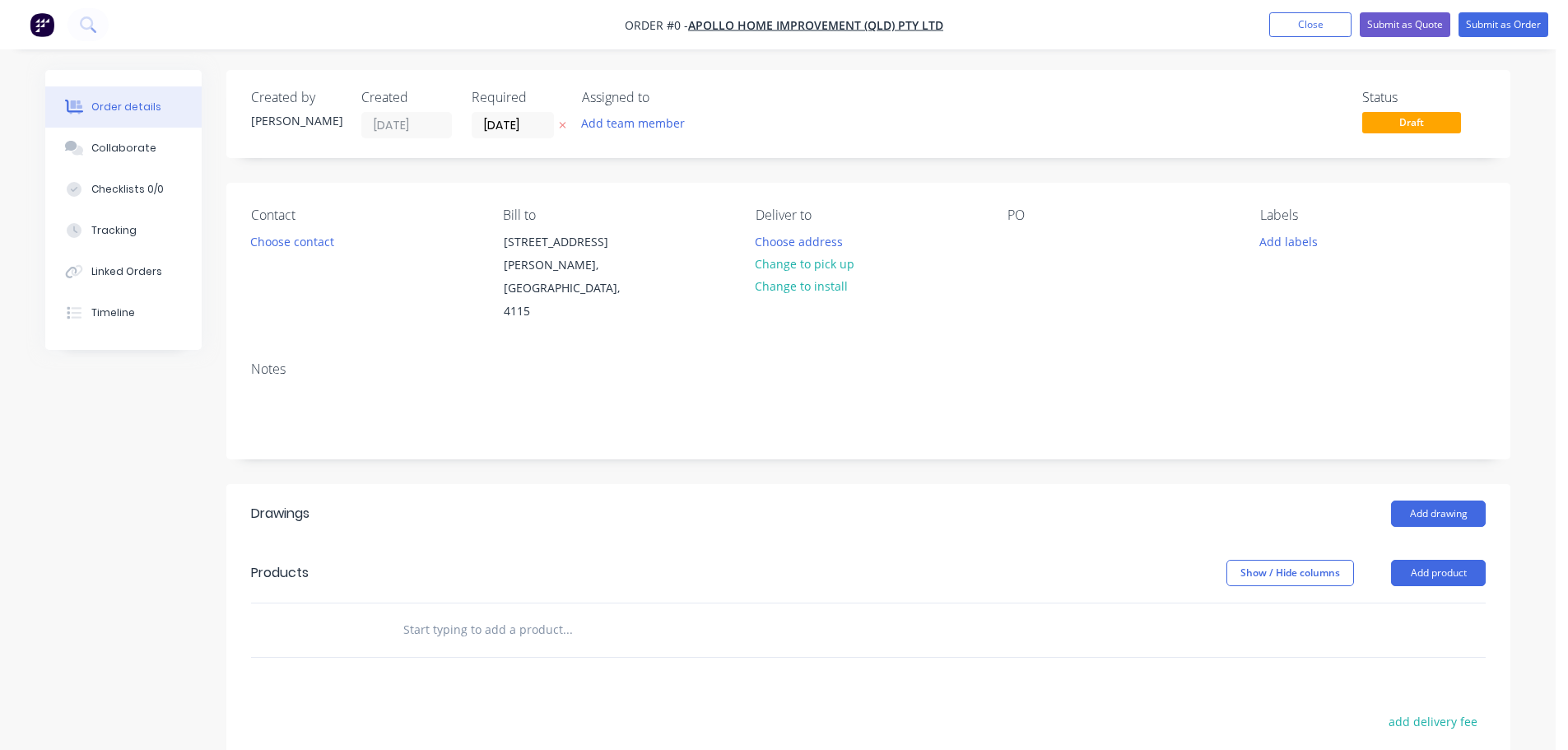
click at [500, 139] on div "Created by [PERSON_NAME] Created [DATE] Required [DATE] Assigned to Add team me…" at bounding box center [868, 114] width 1284 height 88
click at [498, 137] on label "[DATE]" at bounding box center [513, 125] width 83 height 27
click at [498, 137] on input "[DATE]" at bounding box center [513, 125] width 81 height 25
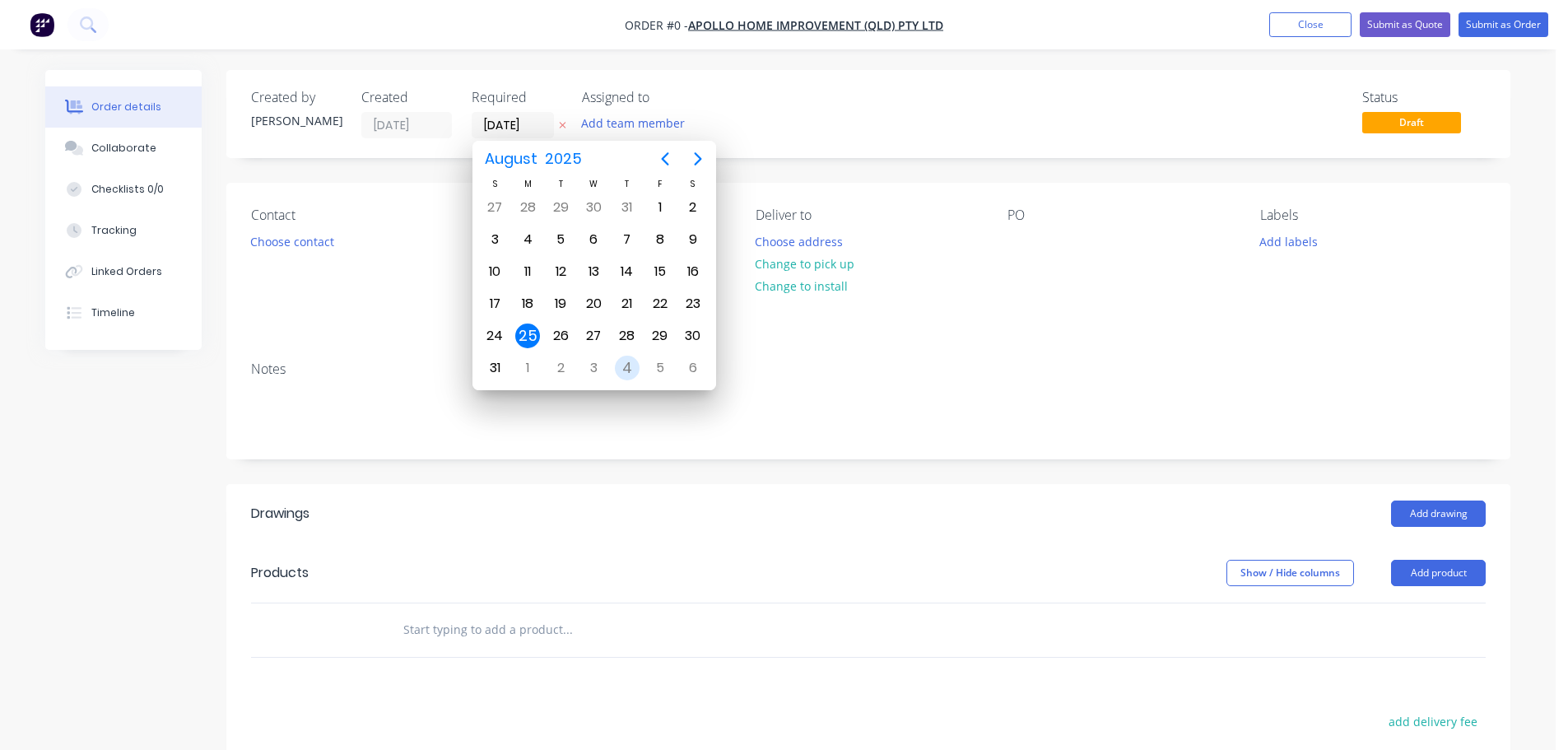
click at [620, 365] on div "4" at bounding box center [626, 368] width 25 height 25
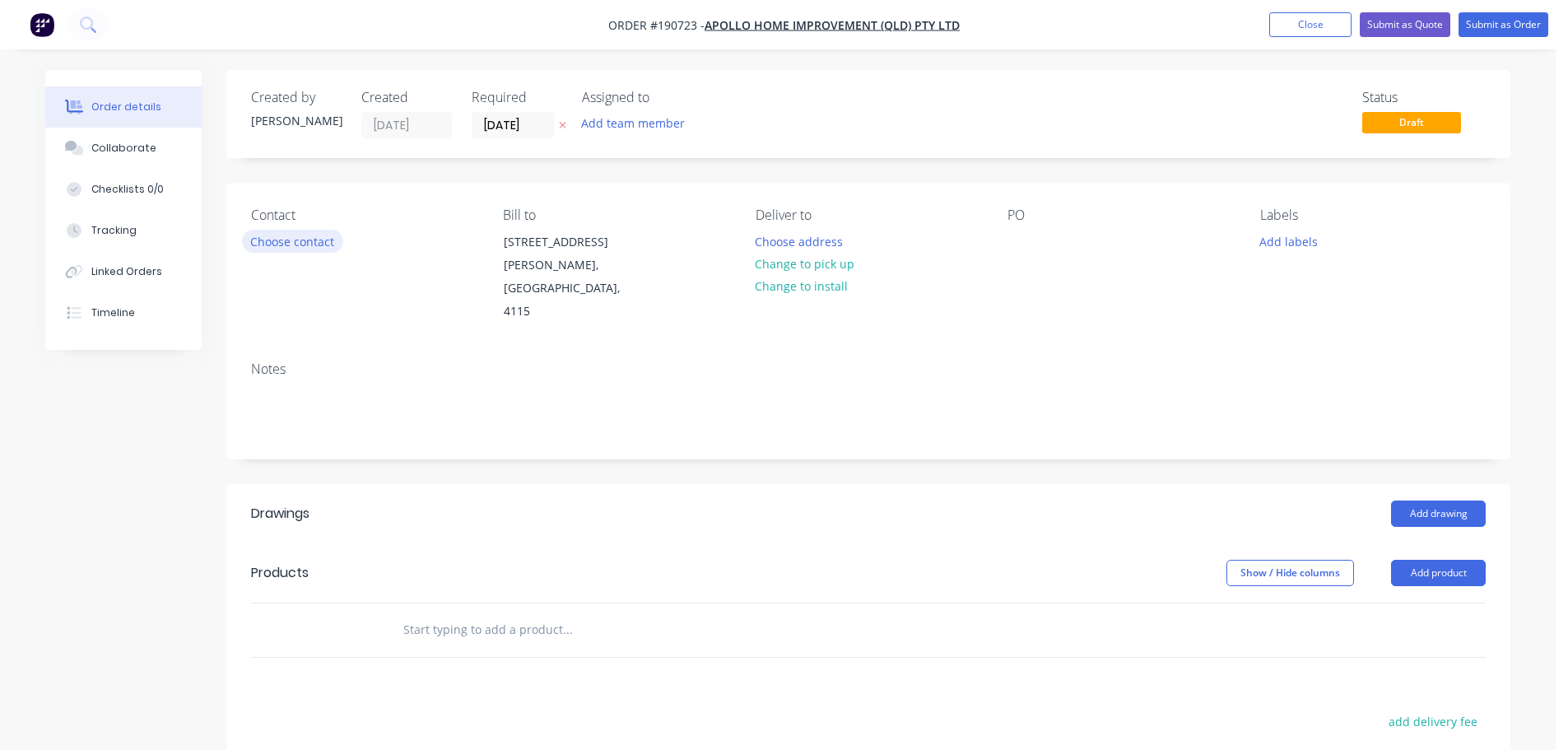
click at [305, 231] on button "Choose contact" at bounding box center [293, 240] width 101 height 22
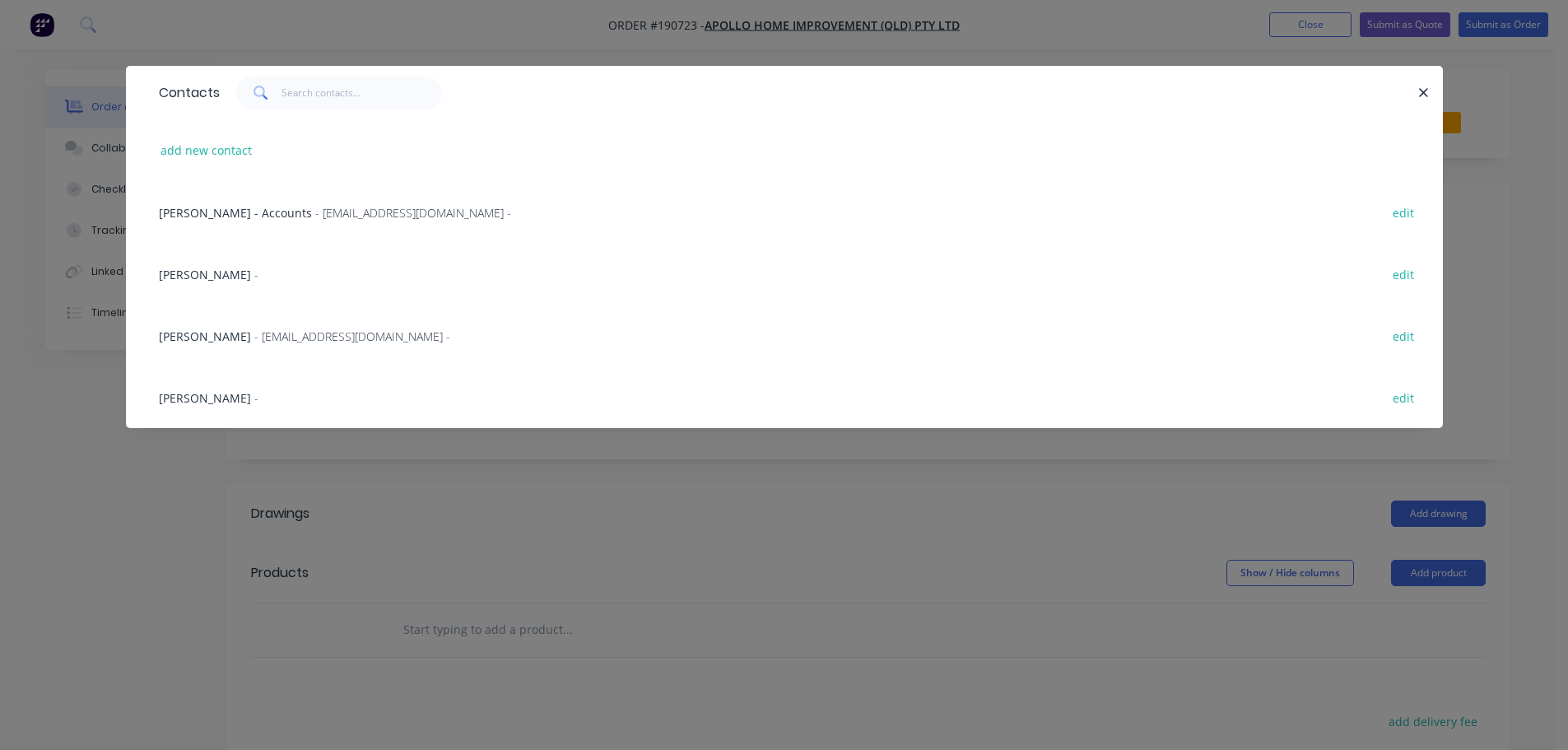
drag, startPoint x: 267, startPoint y: 331, endPoint x: 301, endPoint y: 329, distance: 34.1
click at [267, 332] on span "- [EMAIL_ADDRESS][DOMAIN_NAME] -" at bounding box center [352, 336] width 196 height 16
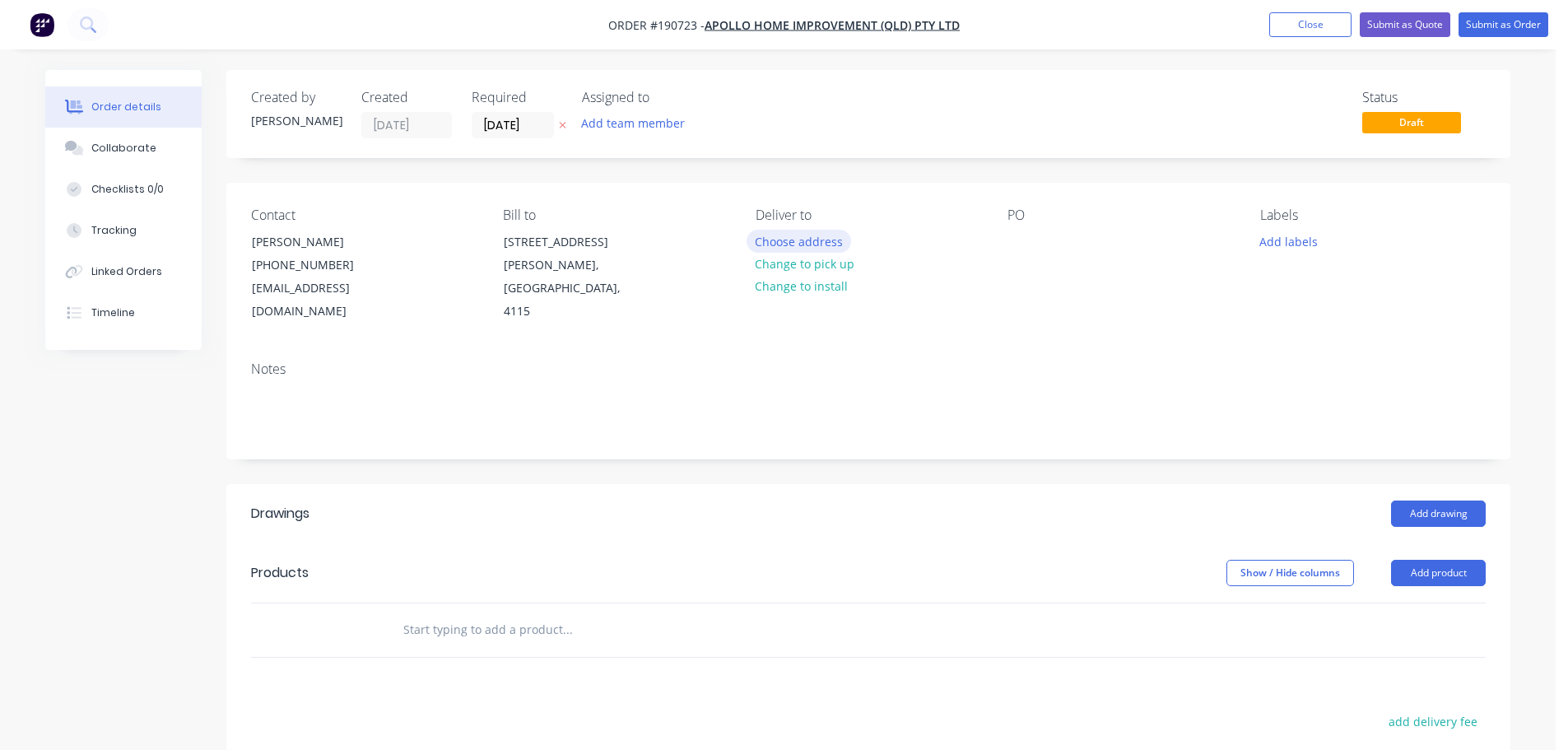
click at [787, 248] on button "Choose address" at bounding box center [799, 240] width 105 height 22
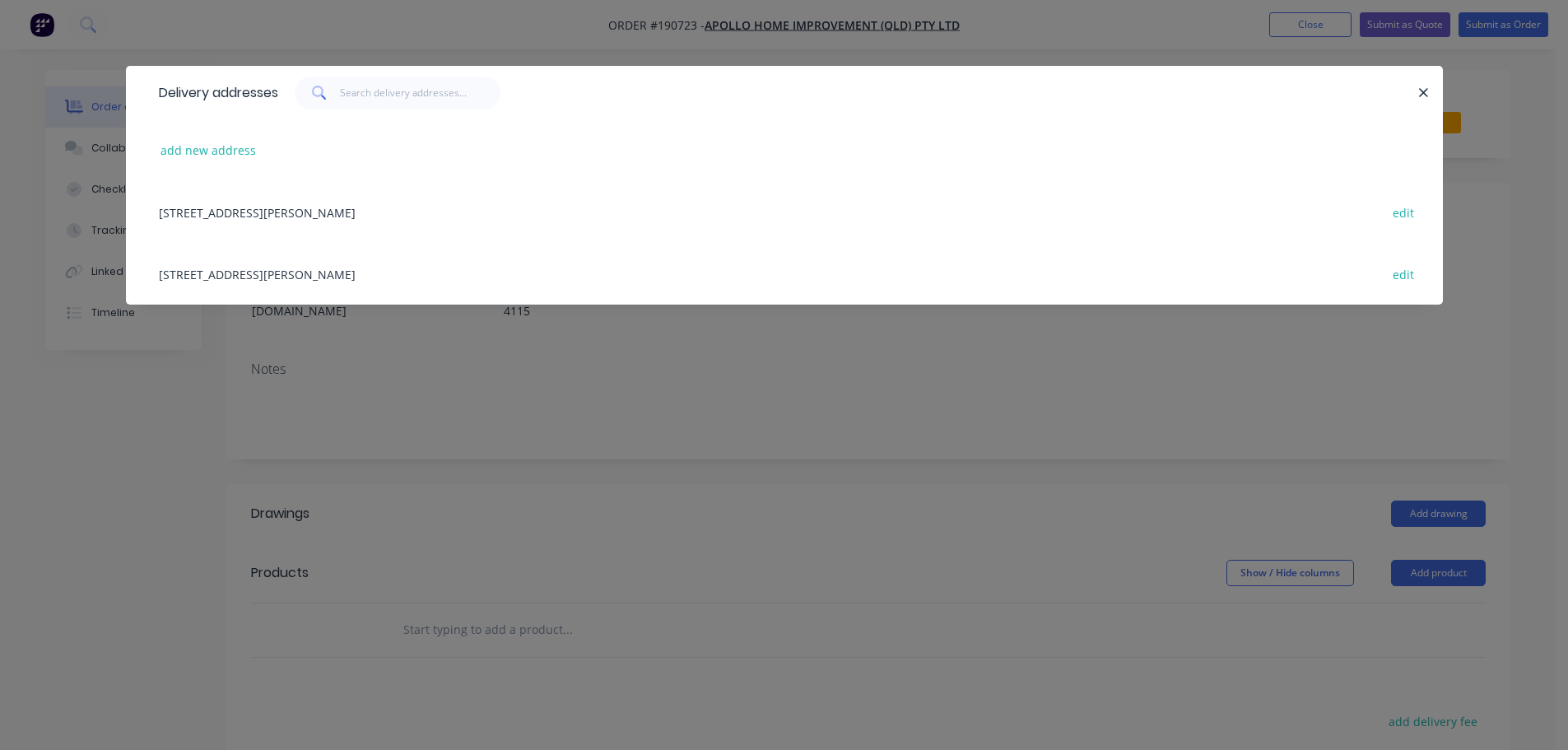
click at [366, 270] on div "[STREET_ADDRESS][PERSON_NAME] edit" at bounding box center [784, 273] width 1267 height 61
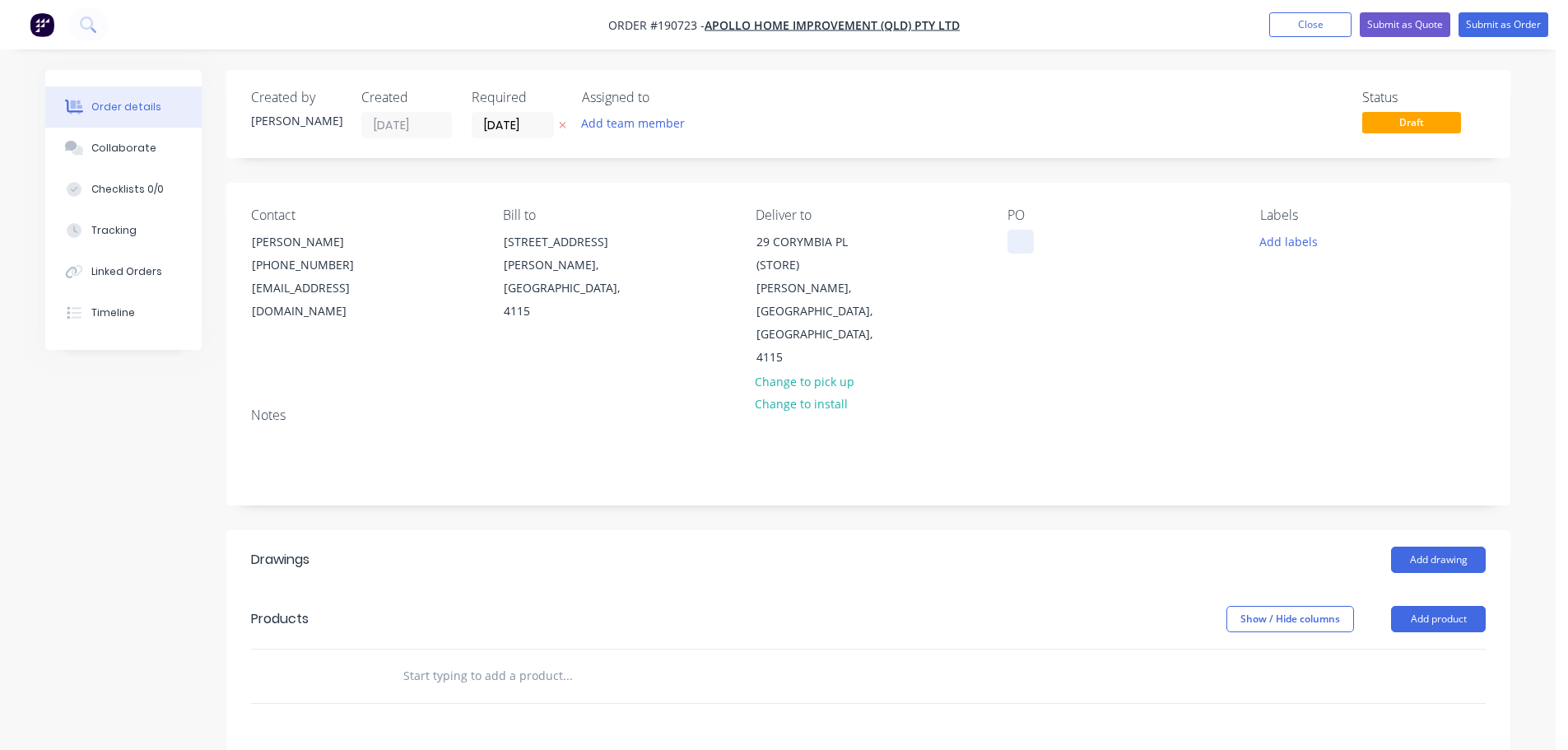
click at [1026, 240] on div at bounding box center [1021, 241] width 27 height 24
click at [1273, 248] on button "Add labels" at bounding box center [1287, 240] width 76 height 22
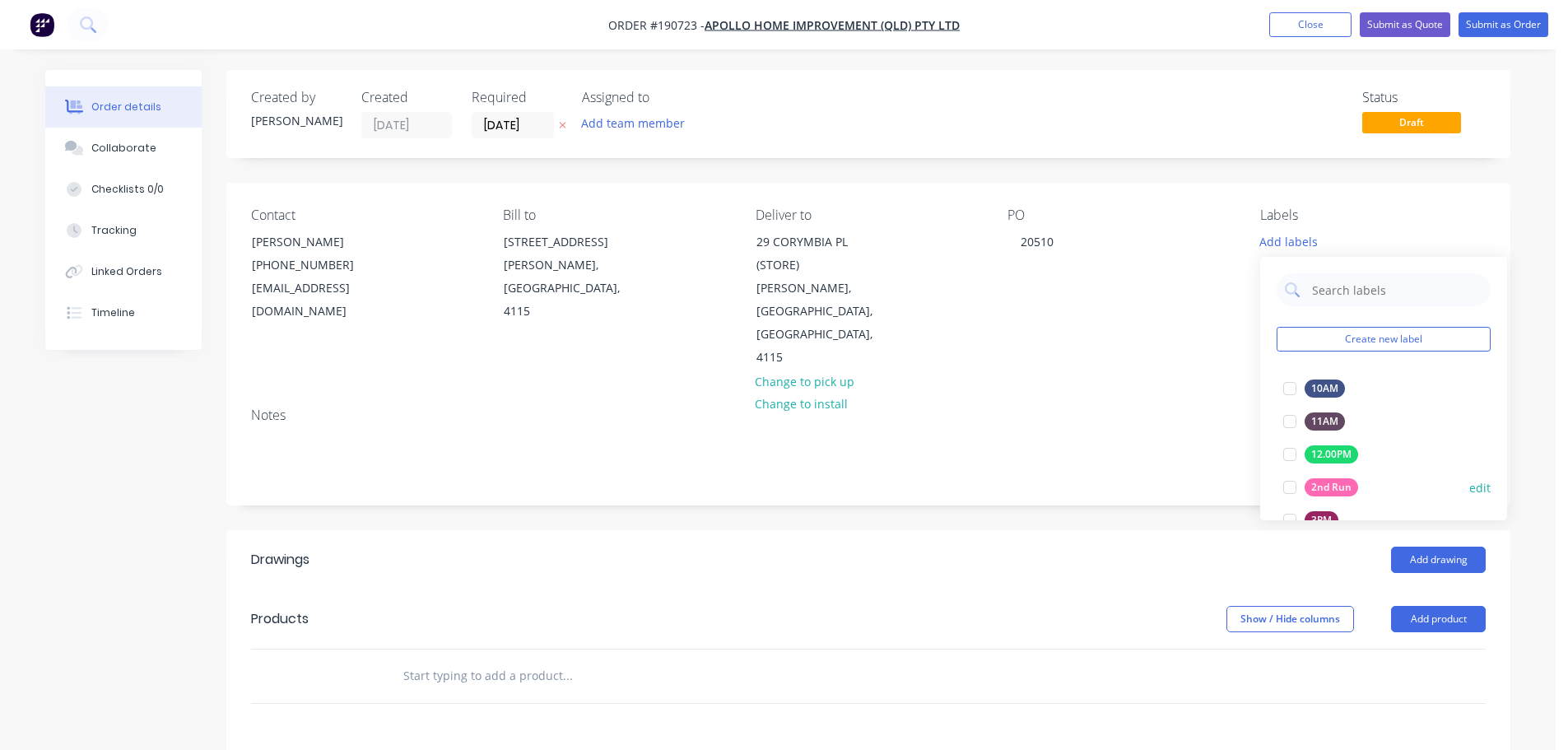
click at [1282, 486] on div at bounding box center [1289, 487] width 33 height 33
click at [1162, 590] on header "Products Show / Hide columns Add product" at bounding box center [868, 619] width 1284 height 60
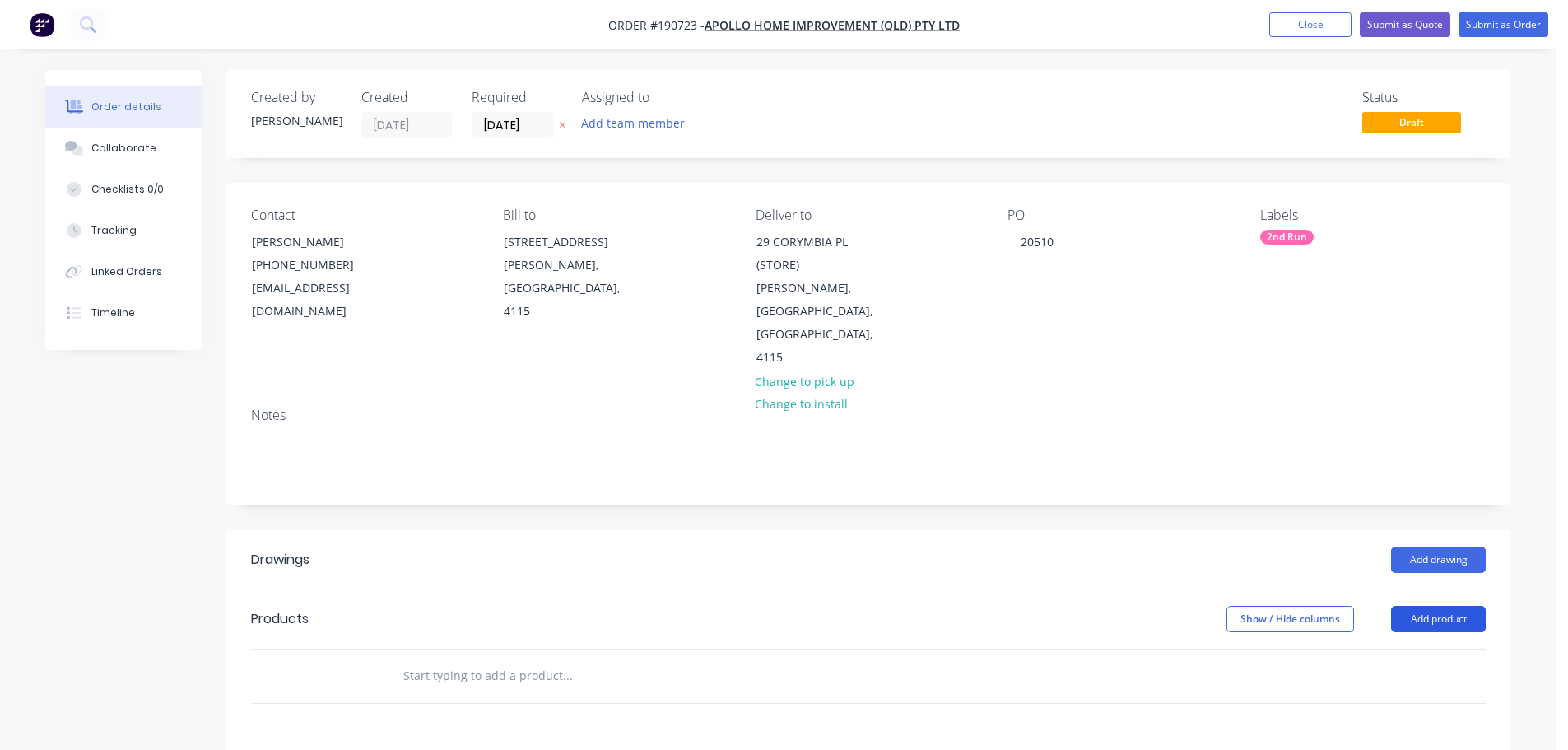
click at [1441, 606] on button "Add product" at bounding box center [1438, 619] width 94 height 27
click at [1435, 648] on div "Product catalogue" at bounding box center [1408, 660] width 127 height 24
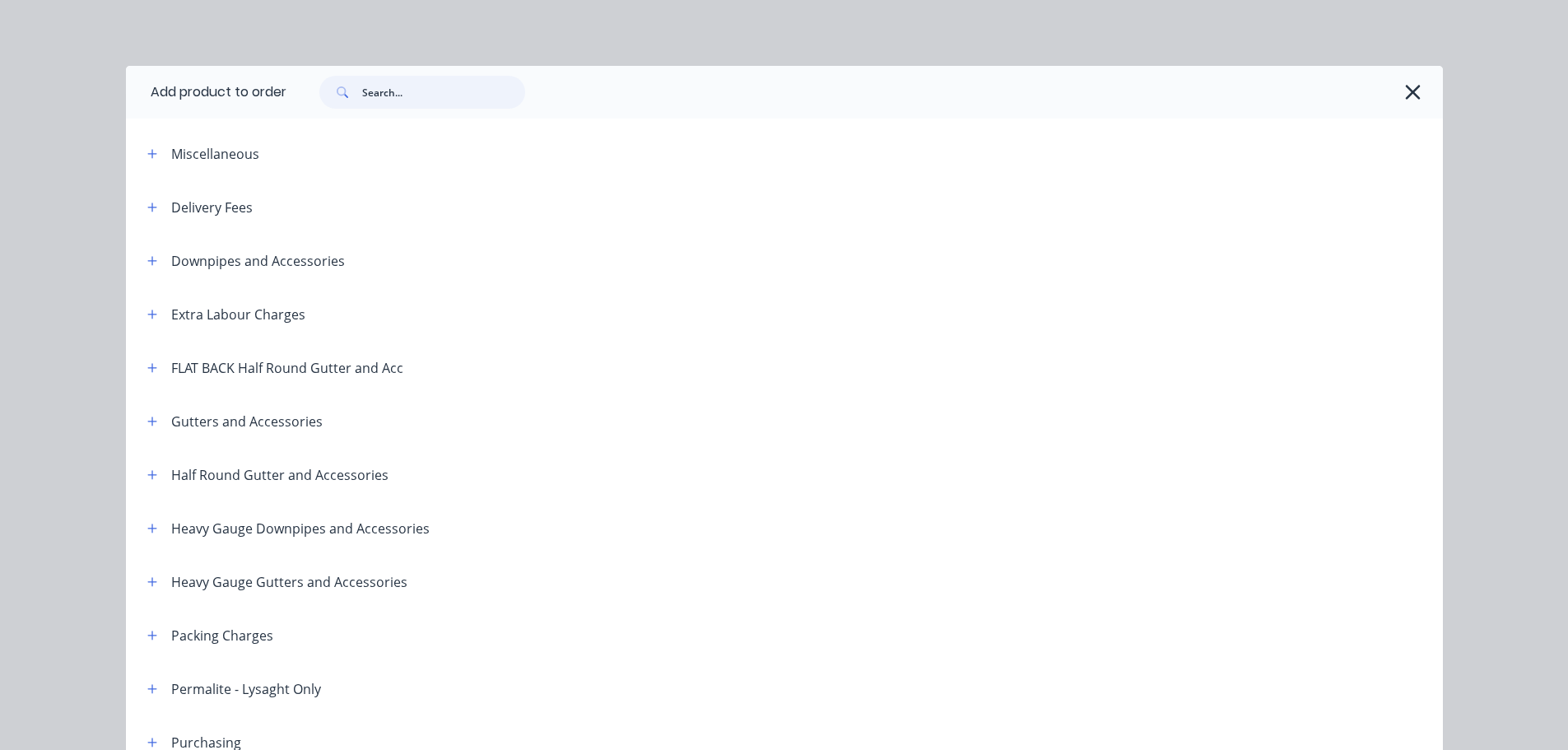
click at [396, 93] on input "text" at bounding box center [444, 93] width 163 height 33
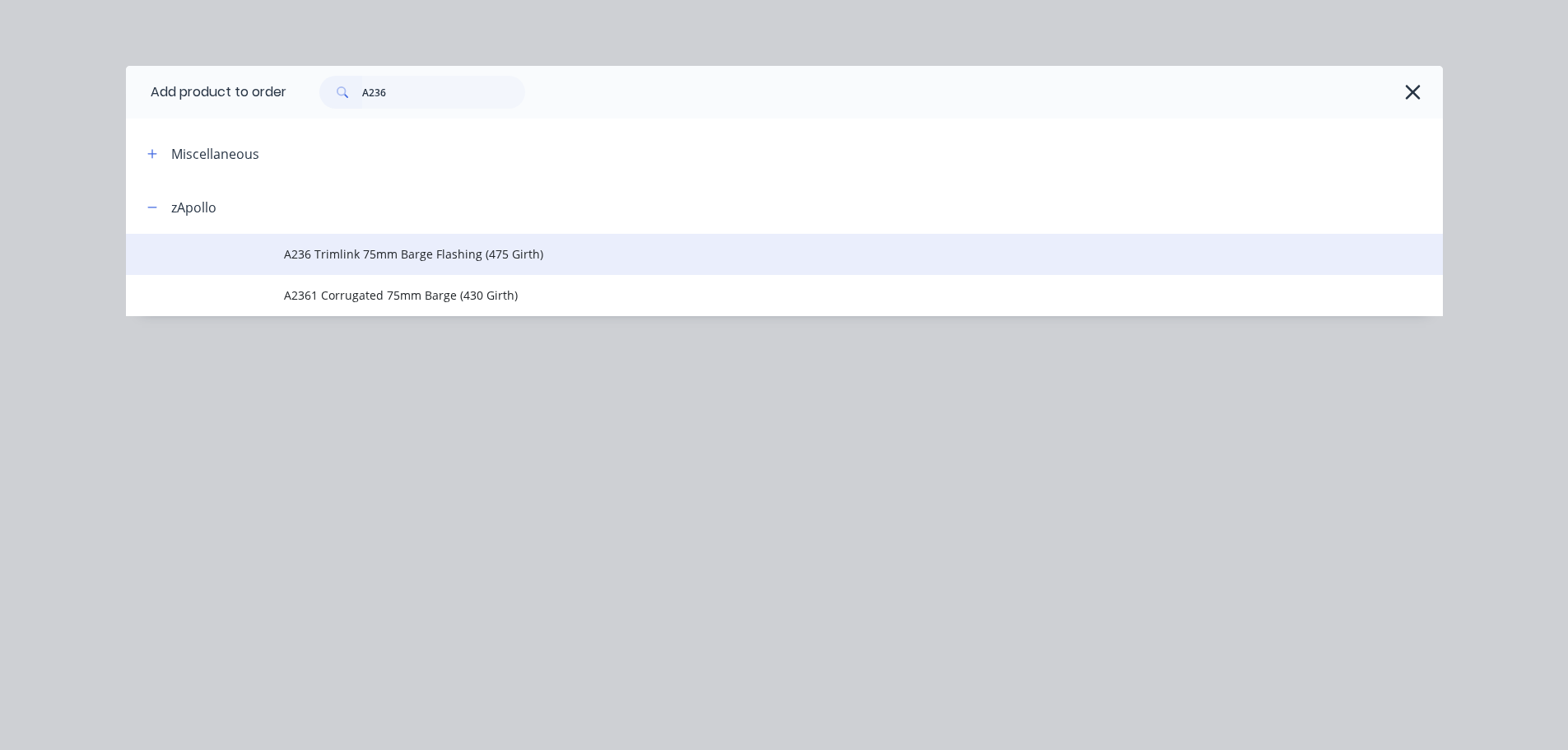
click at [519, 257] on span "A236 Trimlink 75mm Barge Flashing (475 Girth)" at bounding box center [747, 253] width 927 height 17
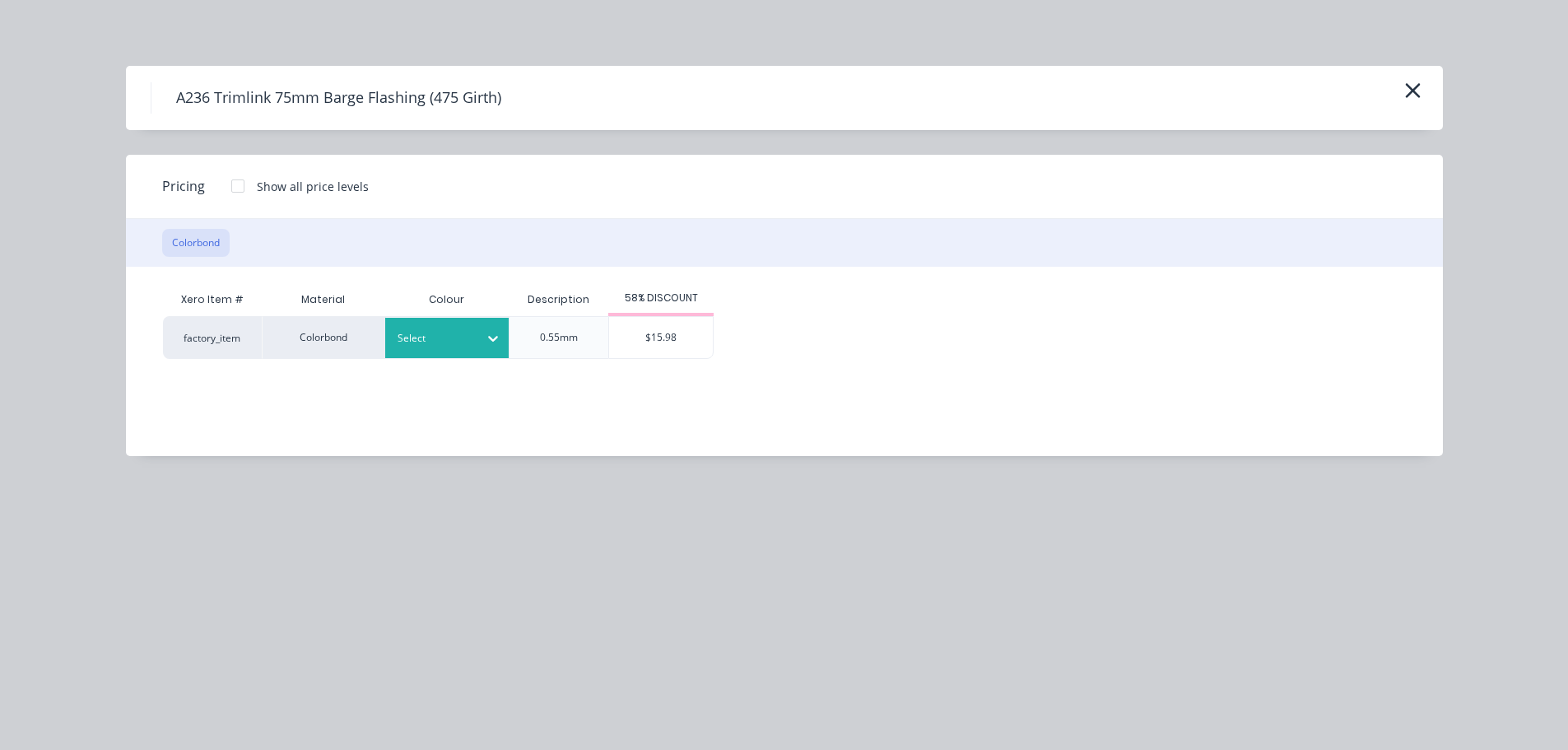
click at [486, 333] on icon at bounding box center [493, 338] width 17 height 17
click at [670, 336] on div "$15.98" at bounding box center [660, 337] width 104 height 41
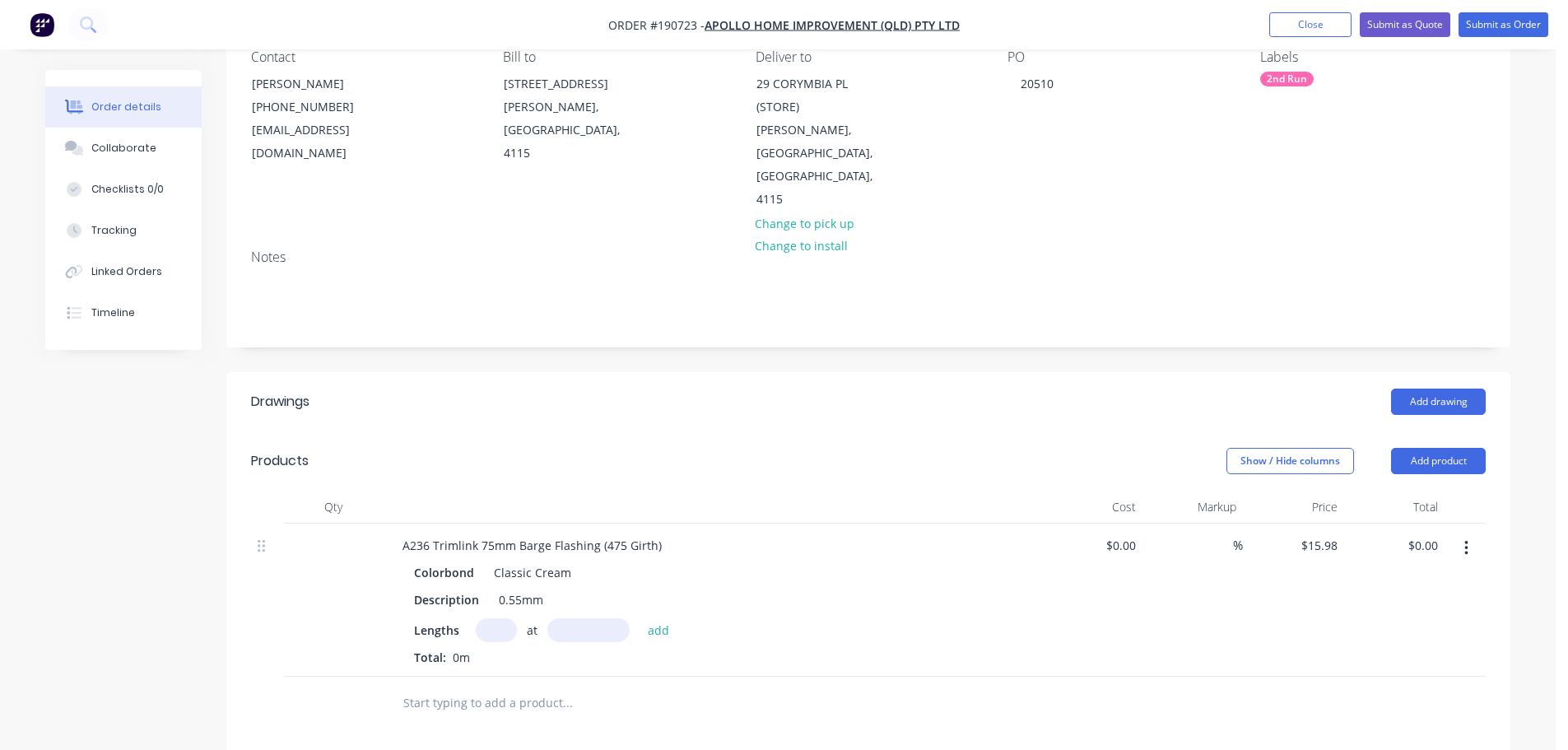
scroll to position [165, 0]
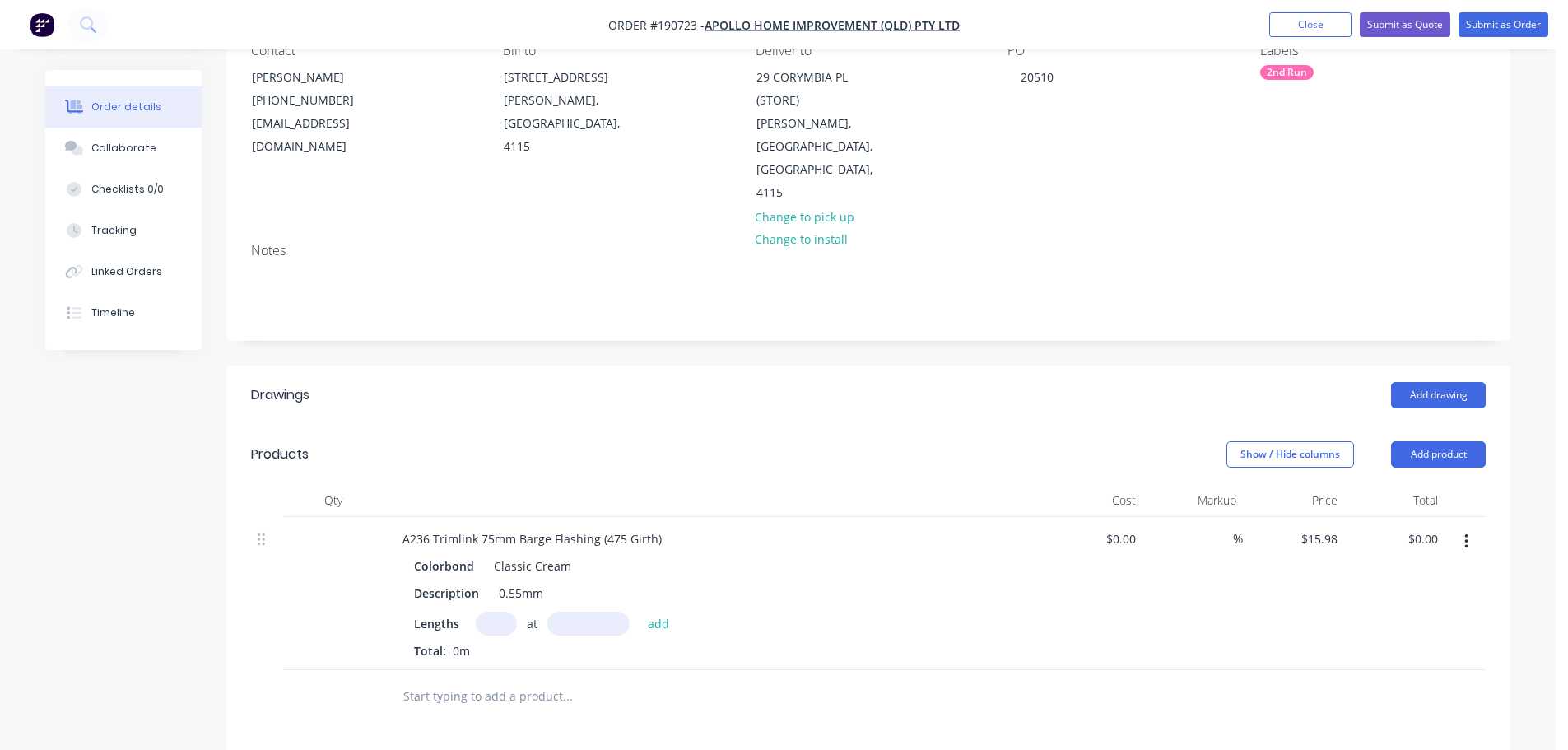
click at [499, 612] on input "text" at bounding box center [496, 623] width 41 height 24
click at [639, 612] on button "add" at bounding box center [658, 623] width 39 height 22
click at [1433, 441] on button "Add product" at bounding box center [1438, 454] width 94 height 27
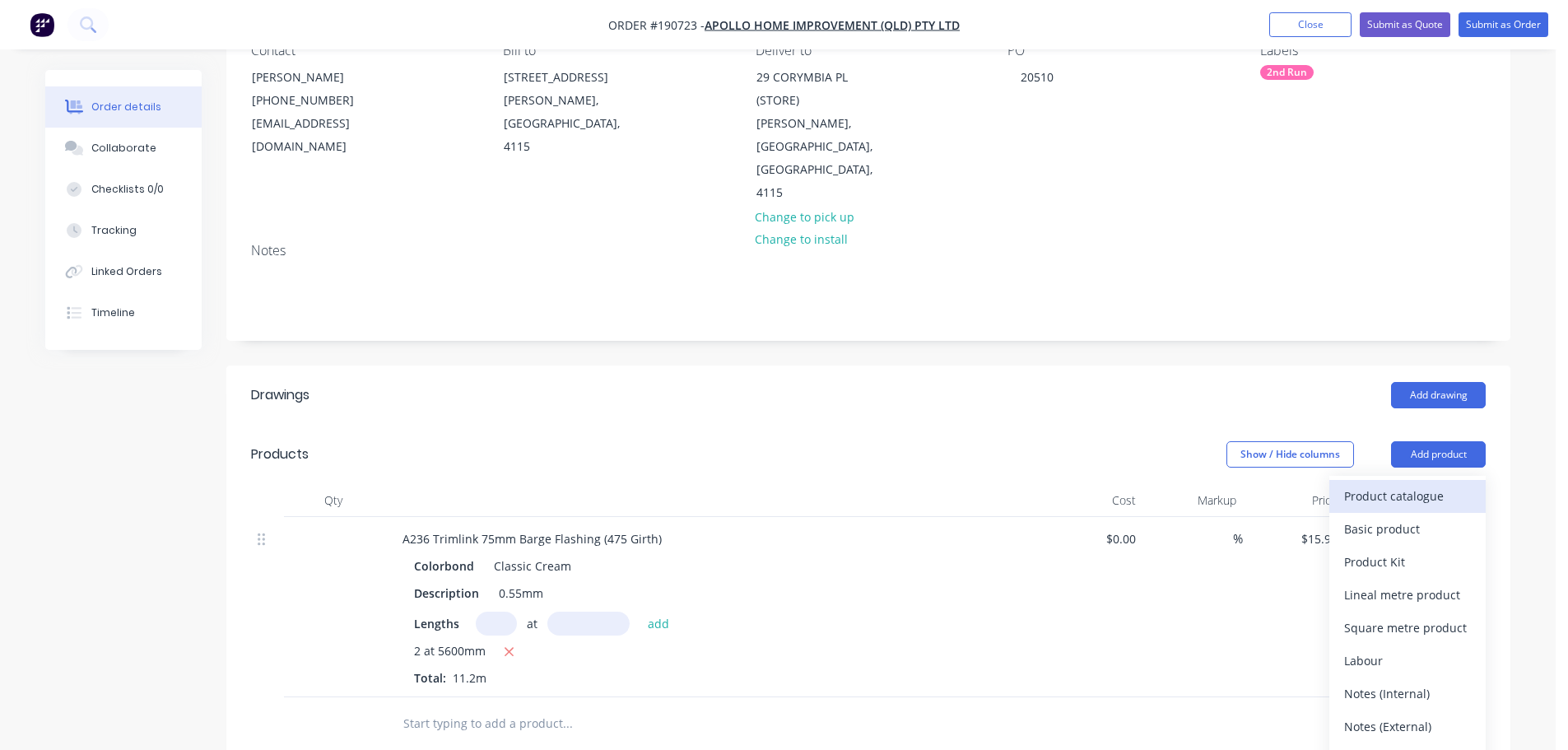
click at [1429, 484] on div "Product catalogue" at bounding box center [1408, 496] width 127 height 24
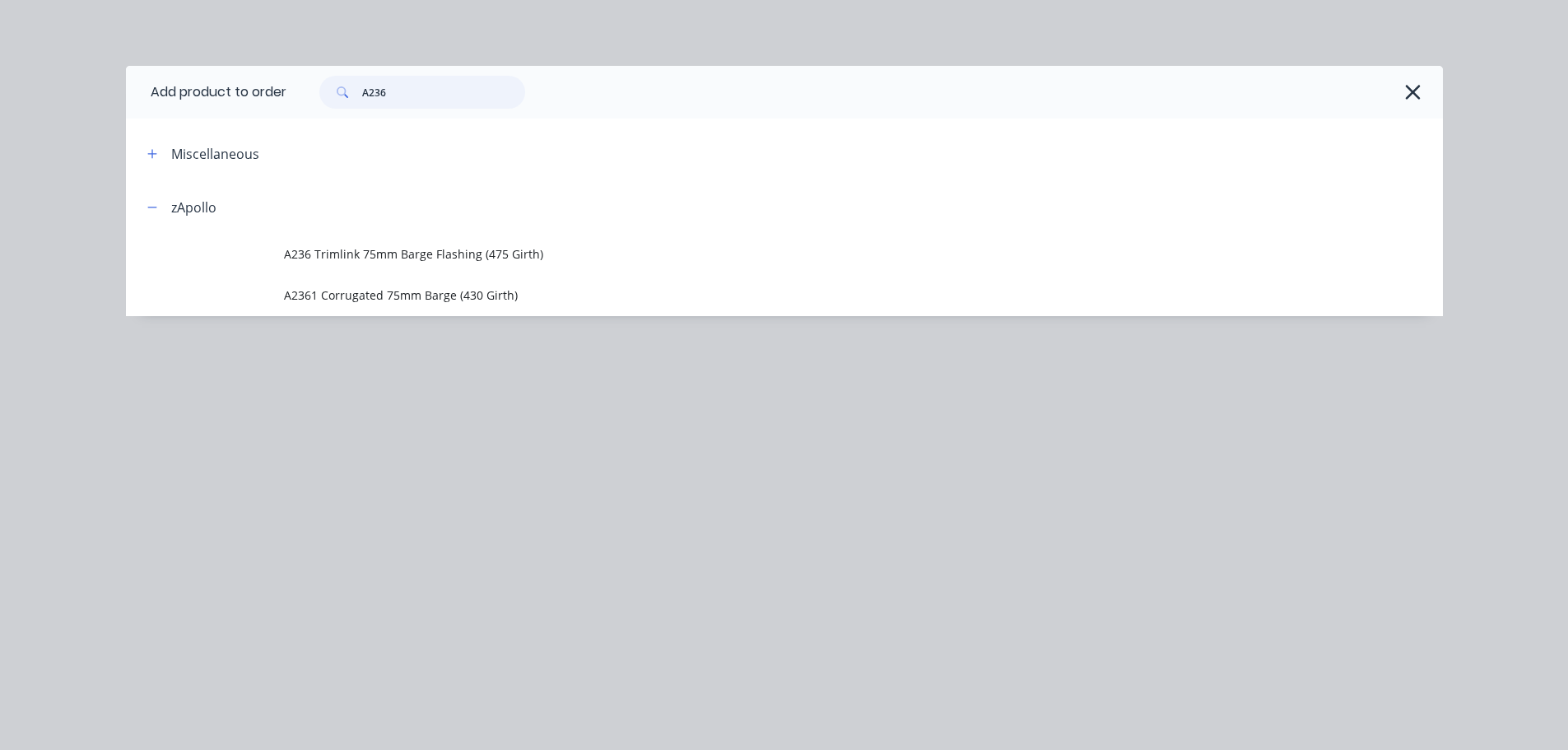
drag, startPoint x: 469, startPoint y: 103, endPoint x: 335, endPoint y: 108, distance: 134.1
click at [335, 108] on div "A236" at bounding box center [422, 93] width 205 height 33
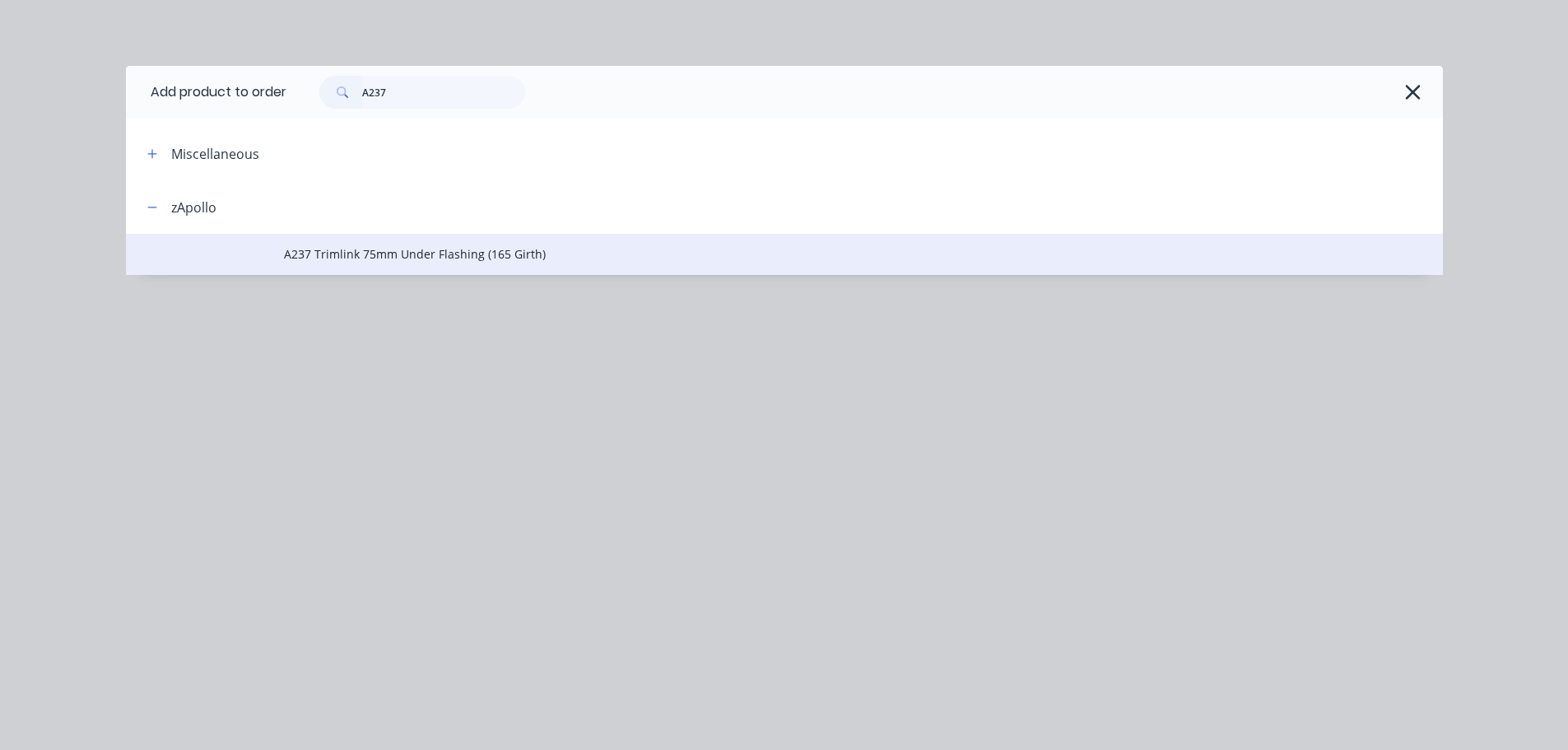
click at [487, 245] on span "A237 Trimlink 75mm Under Flashing (165 Girth)" at bounding box center [747, 253] width 927 height 17
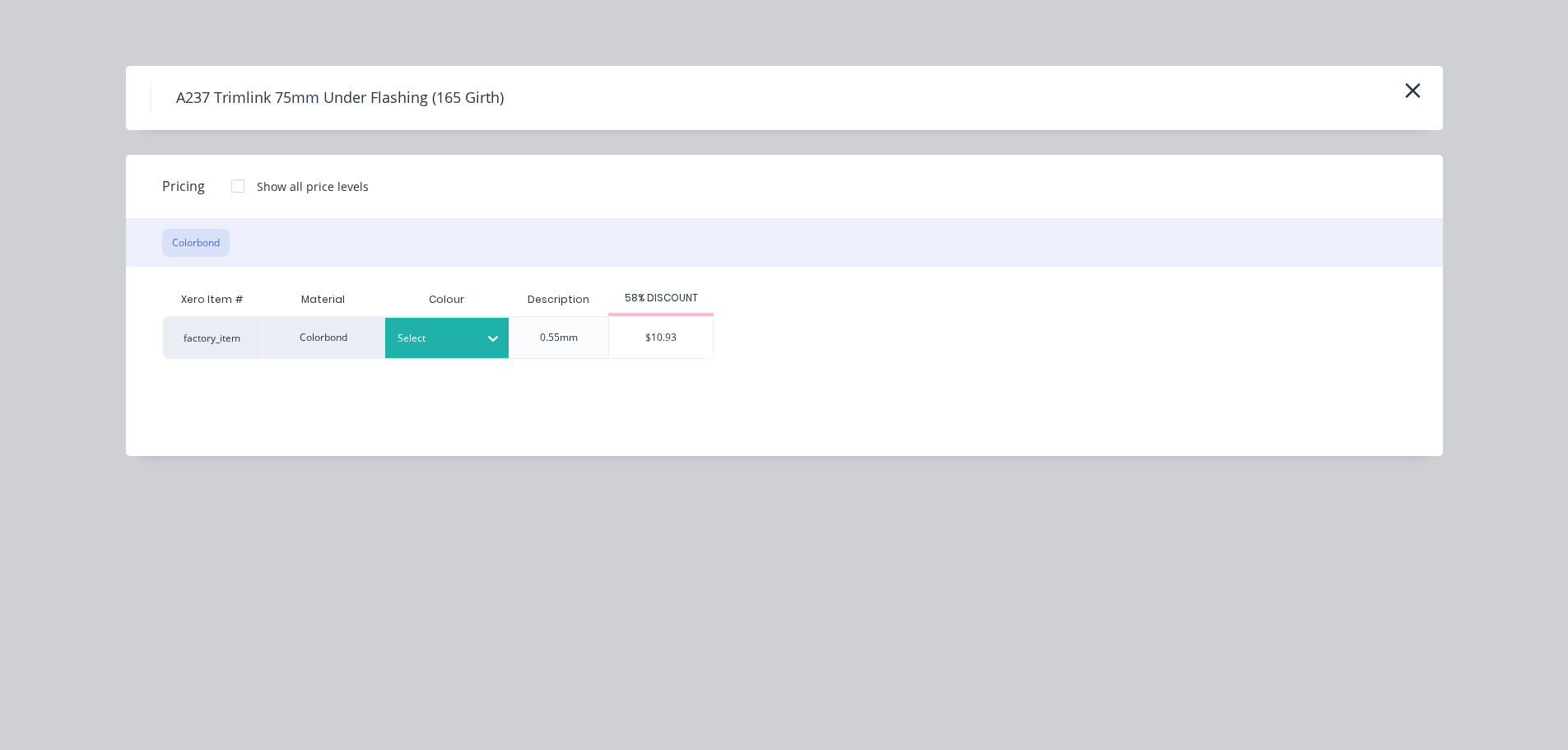
click at [470, 342] on div at bounding box center [434, 338] width 74 height 18
click at [205, 656] on div "Classic Cream" at bounding box center [103, 670] width 205 height 30
click at [640, 352] on div "$10.93" at bounding box center [660, 337] width 104 height 41
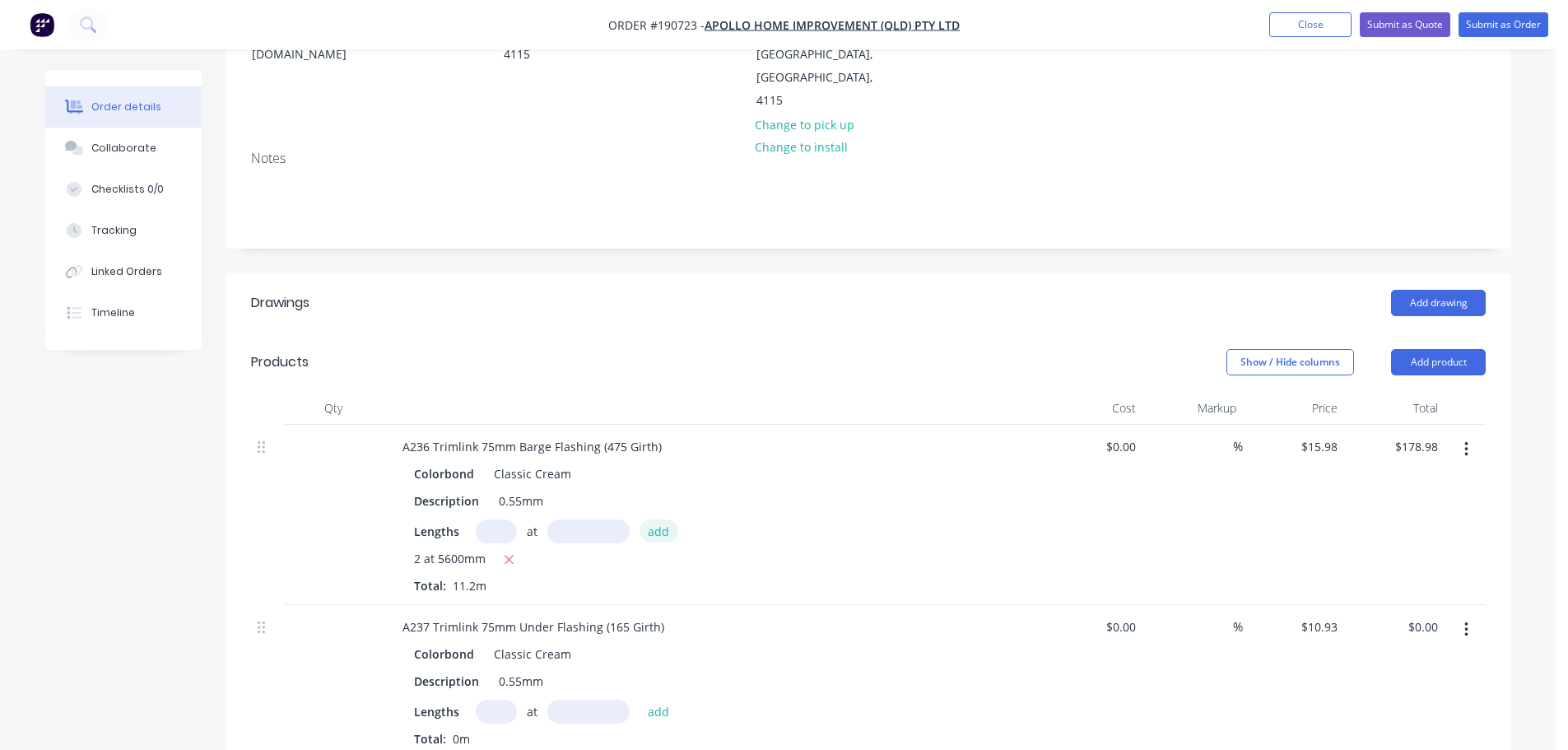
scroll to position [412, 0]
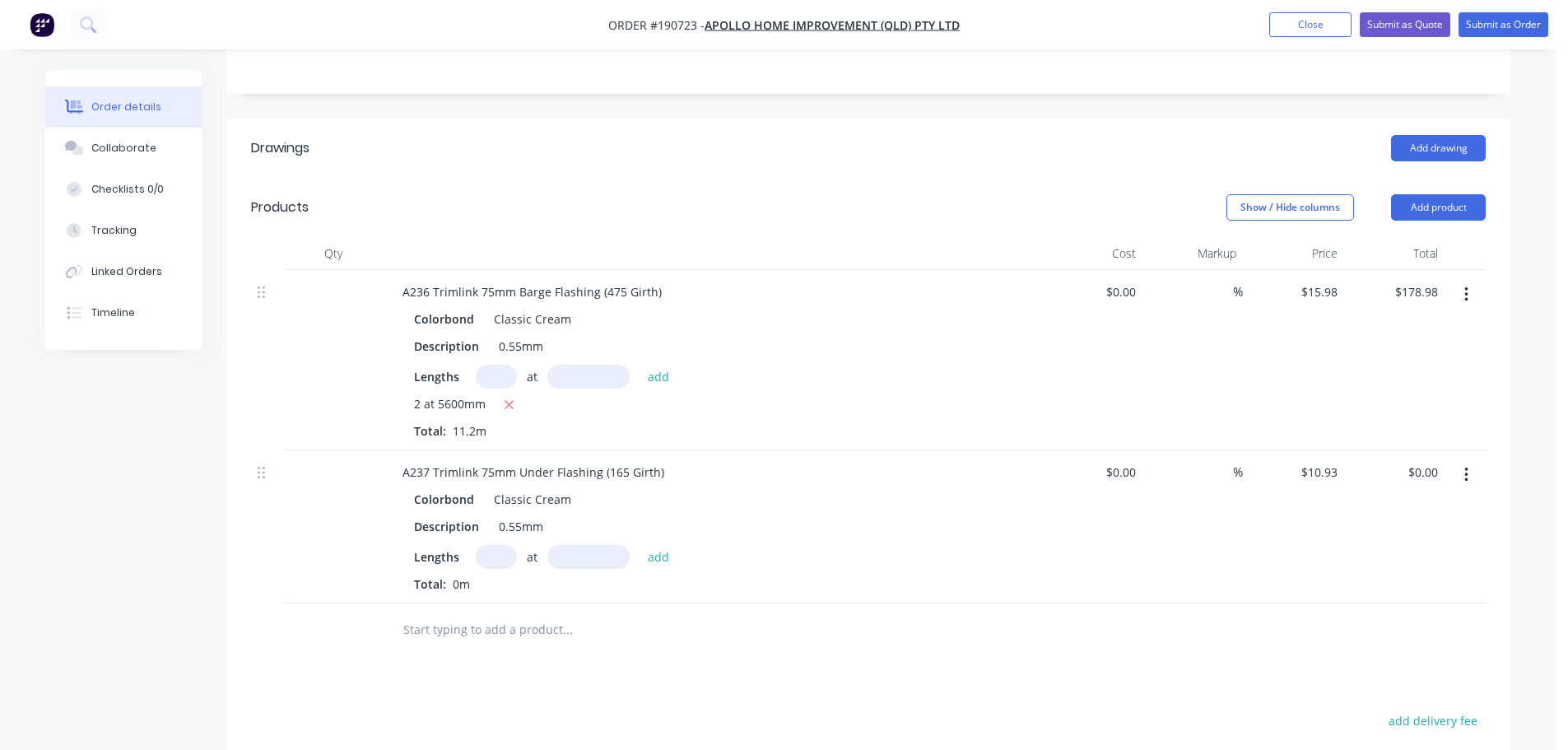
click at [499, 545] on input "text" at bounding box center [496, 557] width 41 height 24
click at [639, 545] on button "add" at bounding box center [658, 556] width 39 height 22
click at [1477, 194] on button "Add product" at bounding box center [1438, 207] width 94 height 27
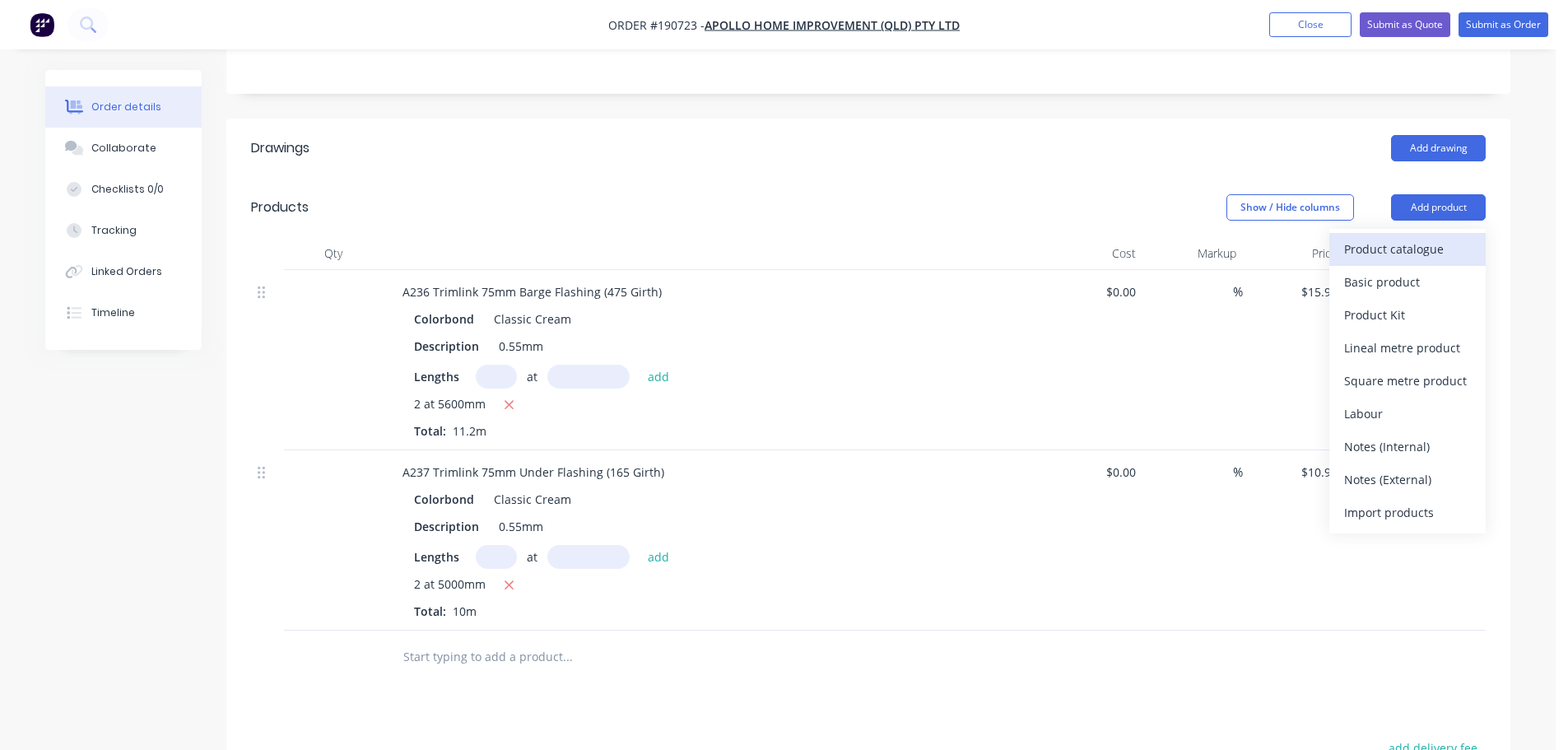
click at [1433, 237] on div "Product catalogue" at bounding box center [1408, 248] width 127 height 24
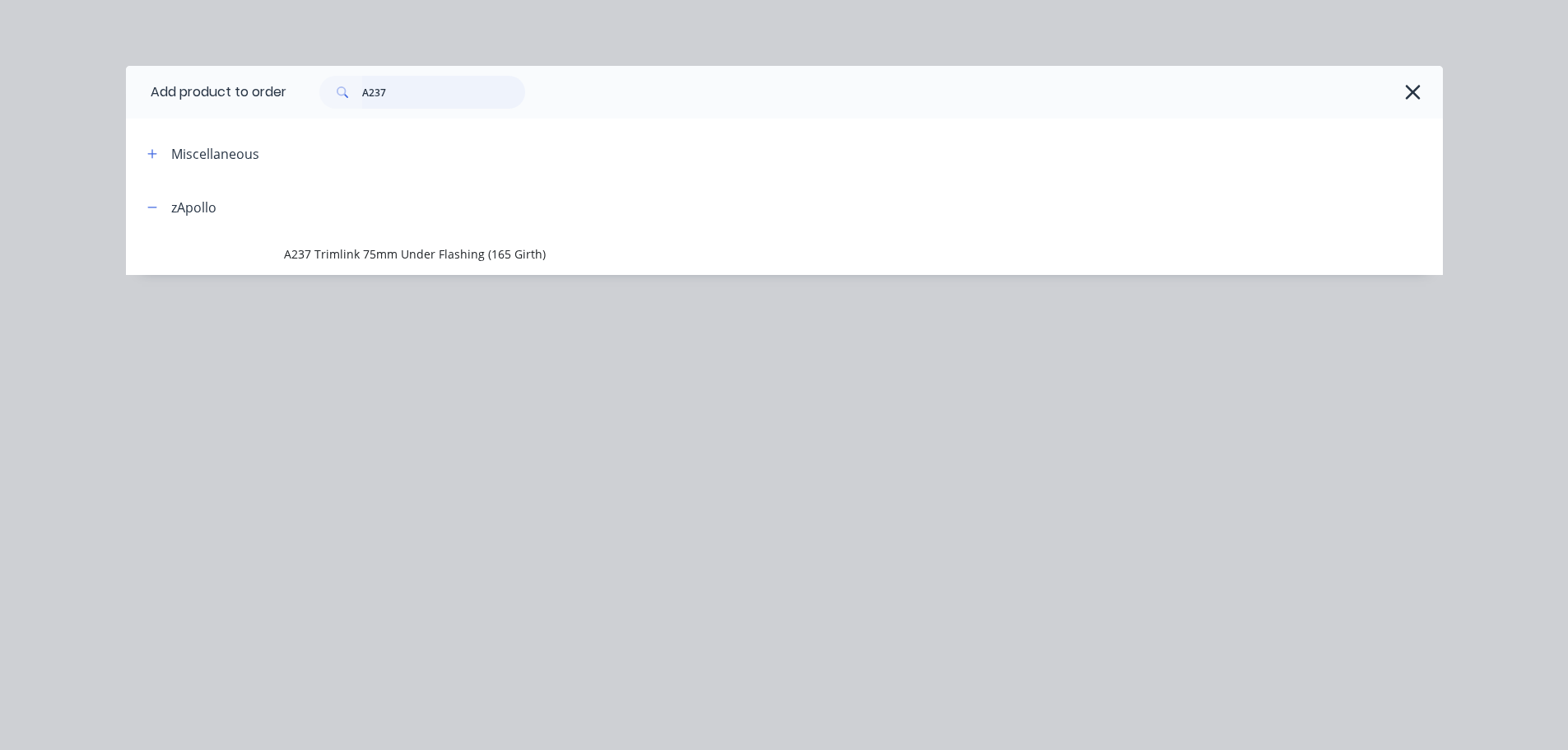
click at [459, 83] on input "A237" at bounding box center [444, 93] width 163 height 33
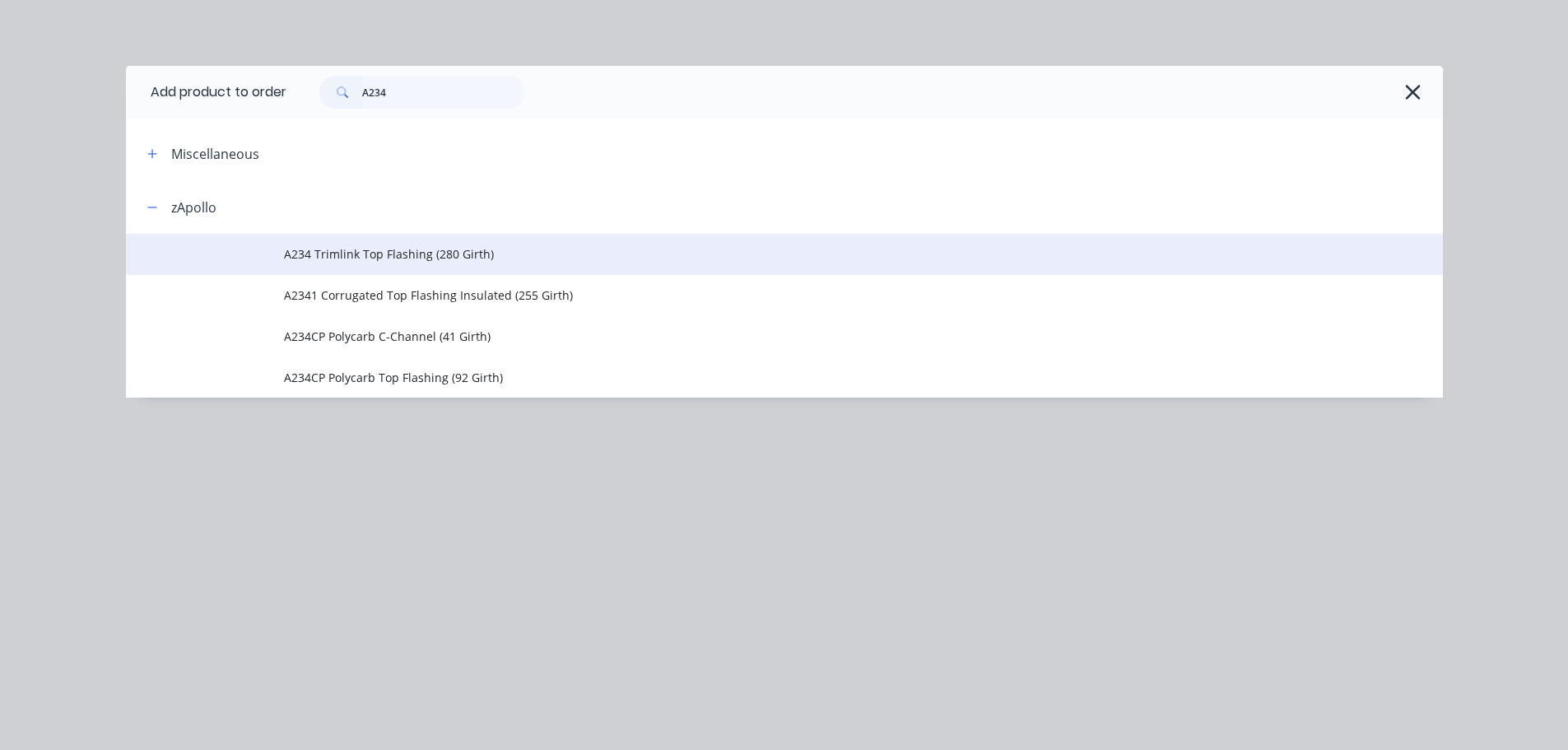
click at [437, 253] on span "A234 Trimlink Top Flashing (280 Girth)" at bounding box center [747, 253] width 927 height 17
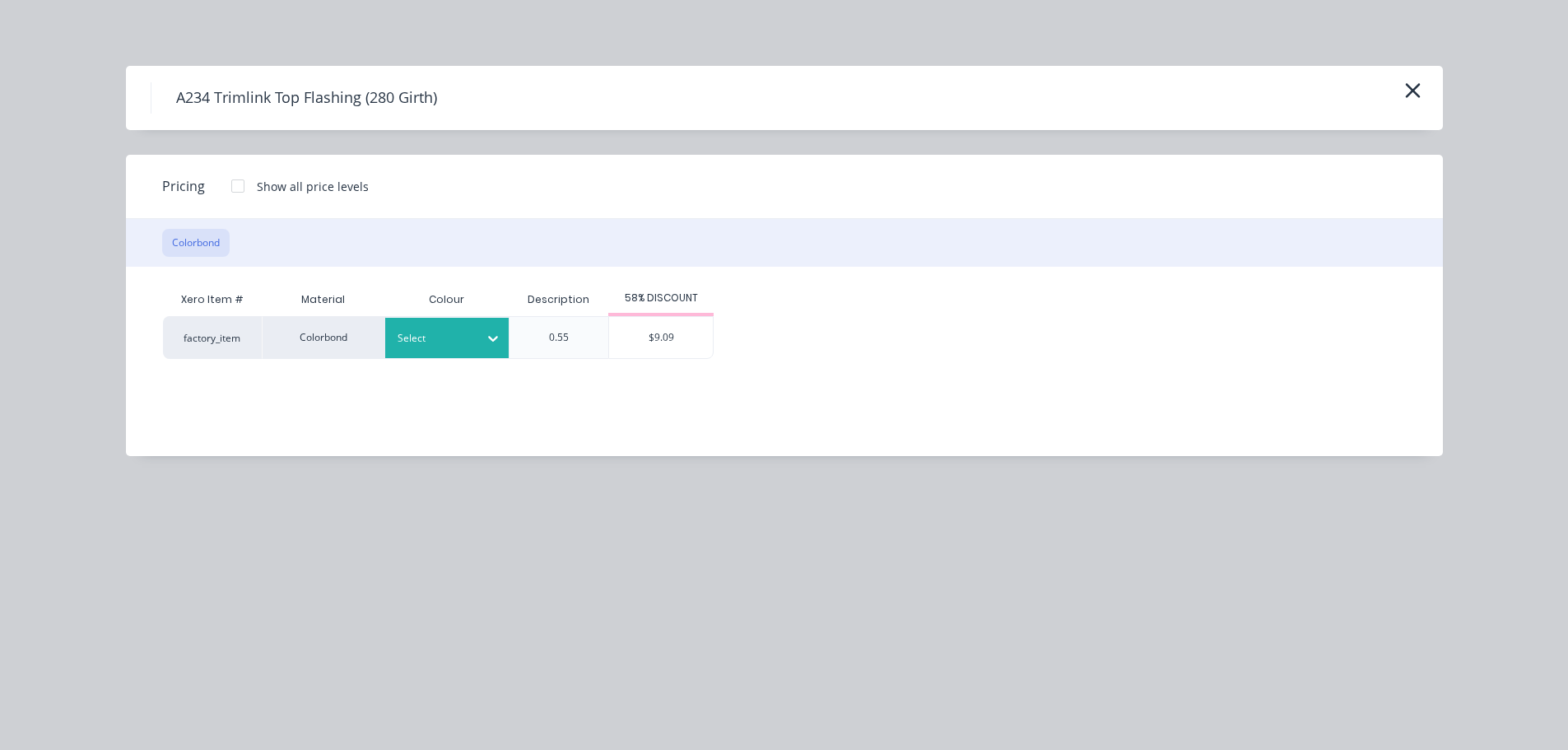
click at [448, 347] on div "Select" at bounding box center [432, 337] width 93 height 21
click at [205, 363] on div "Wallaby" at bounding box center [103, 347] width 205 height 30
click at [662, 336] on div "$9.09" at bounding box center [660, 337] width 104 height 41
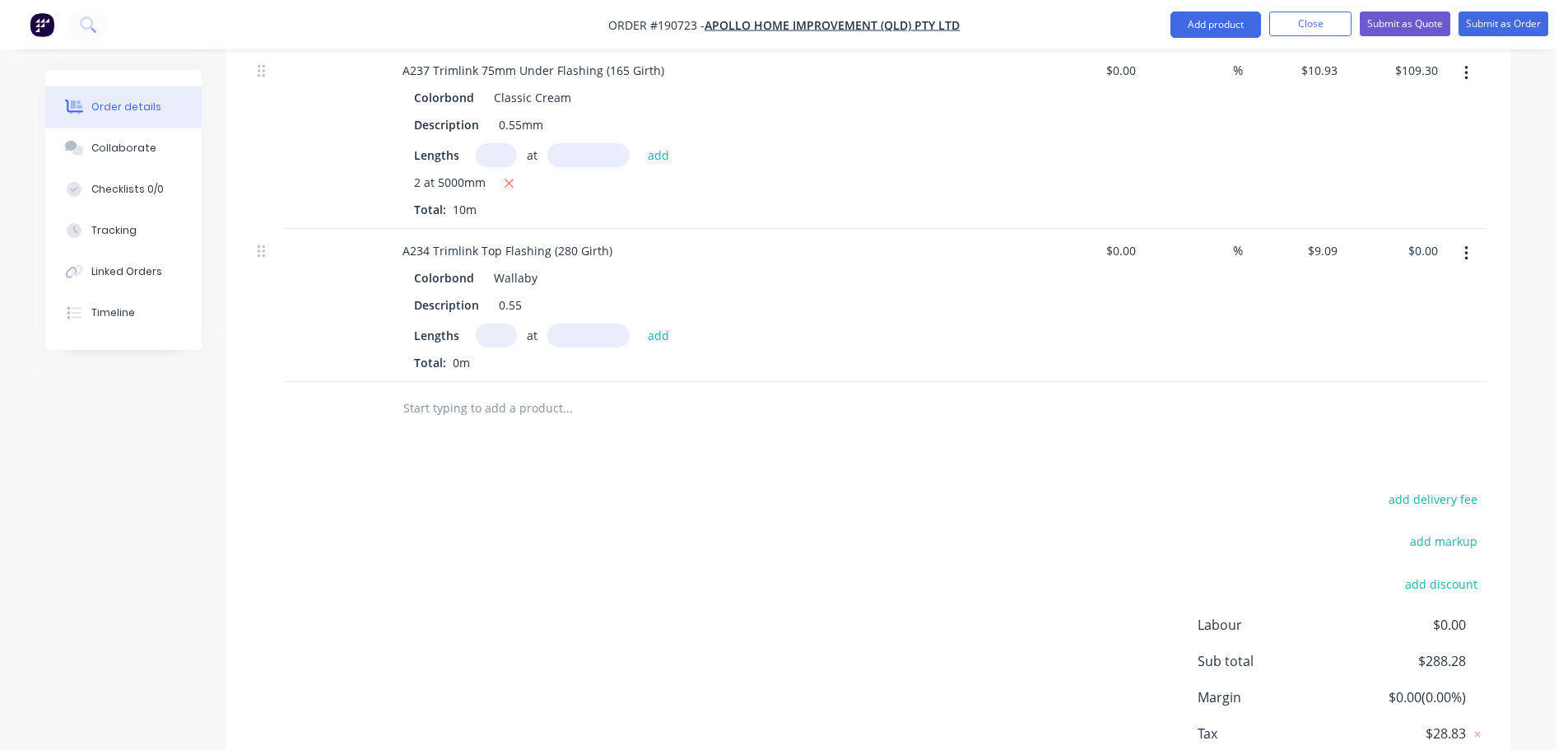
scroll to position [823, 0]
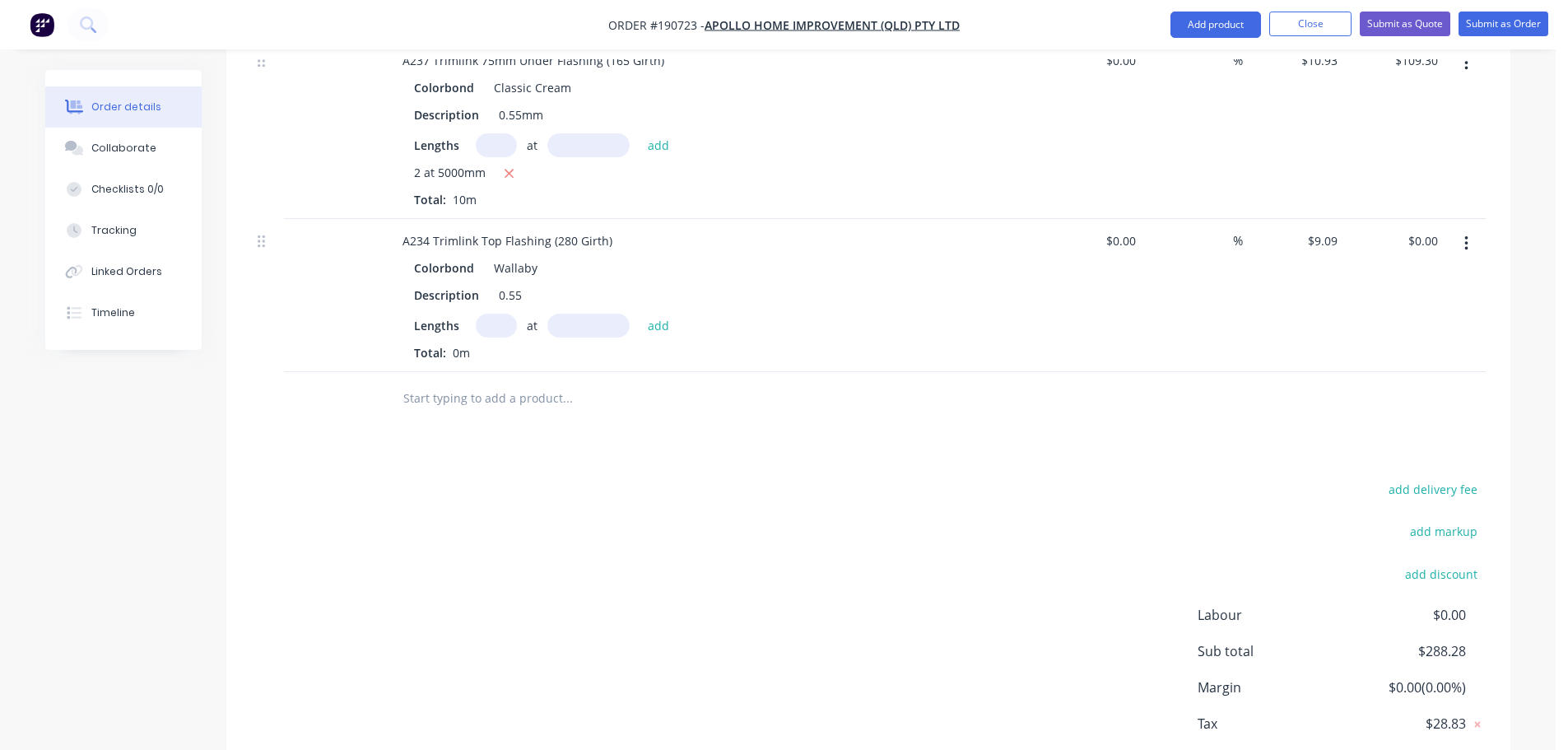
click at [501, 314] on input "text" at bounding box center [496, 325] width 41 height 24
click at [639, 314] on button "add" at bounding box center [658, 325] width 39 height 22
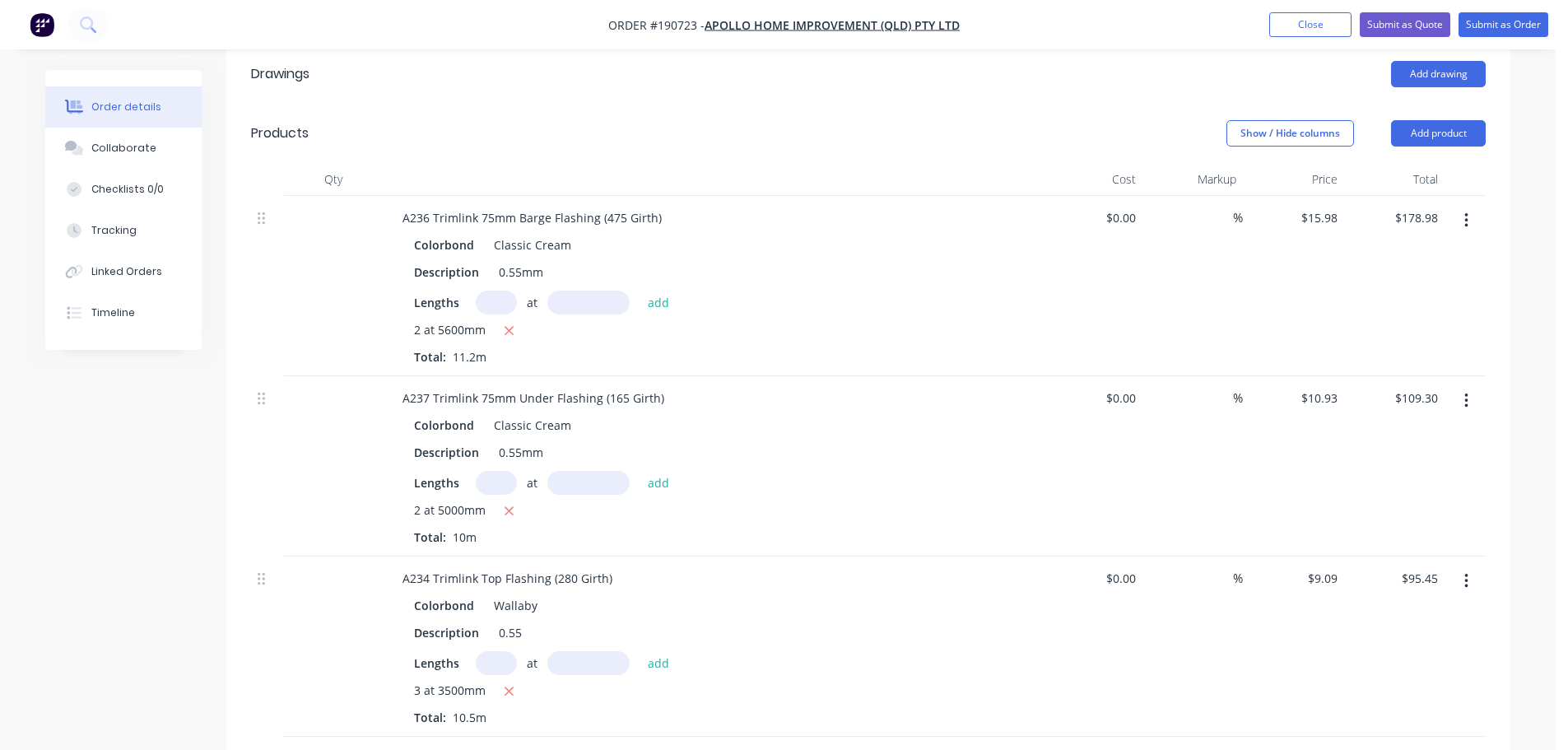
scroll to position [412, 0]
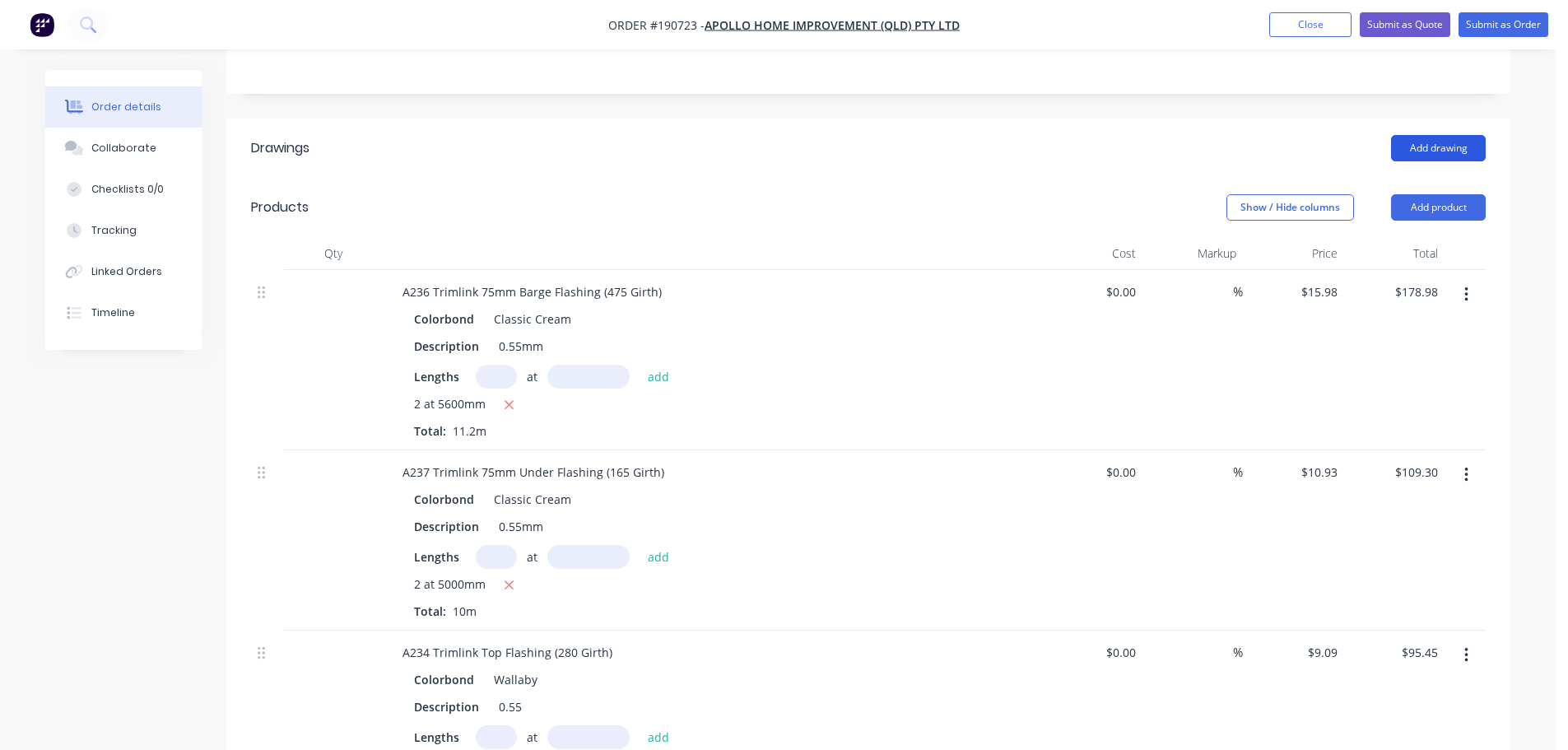
click at [1450, 135] on button "Add drawing" at bounding box center [1438, 148] width 94 height 27
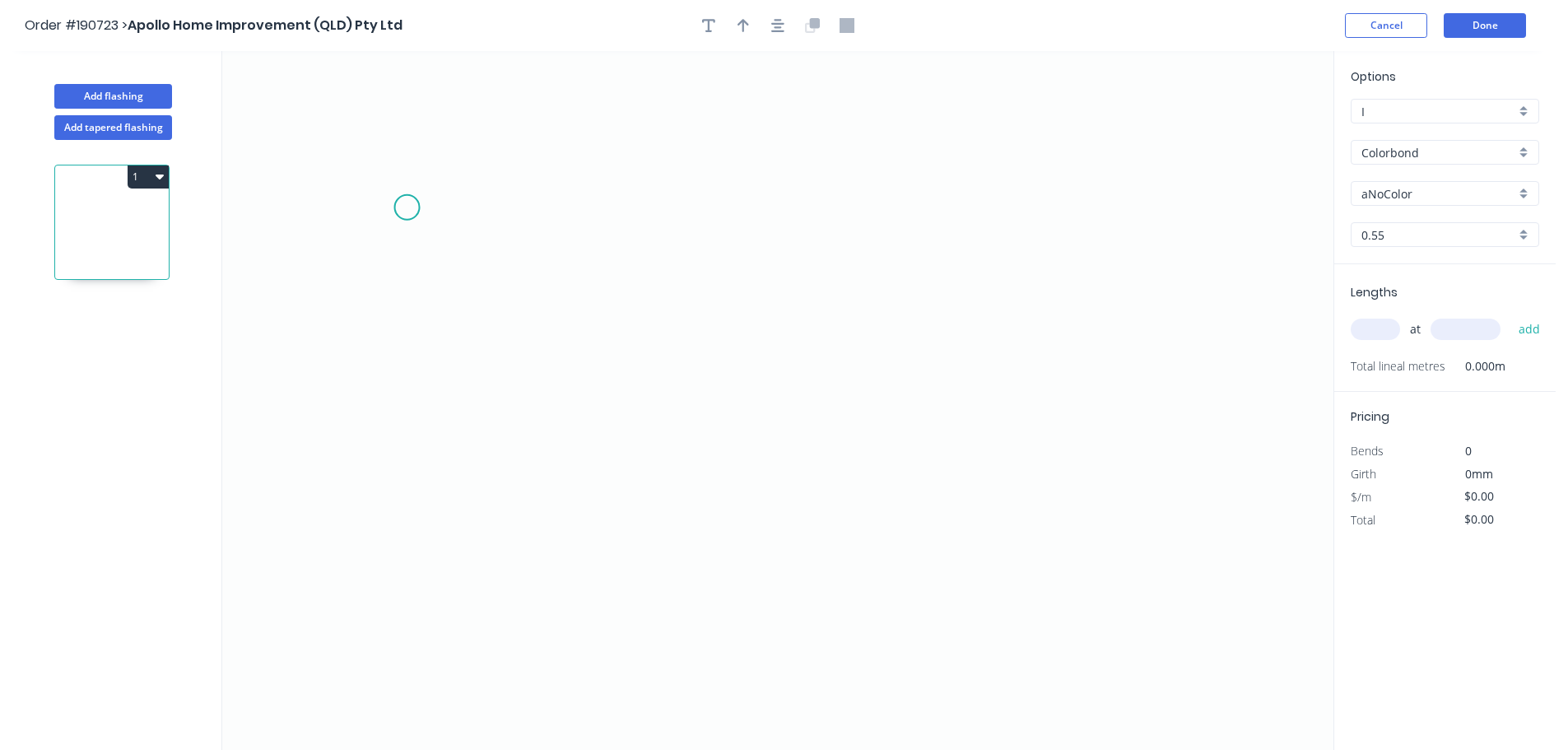
click at [390, 183] on icon "0" at bounding box center [778, 401] width 1111 height 699
click at [403, 626] on icon "0" at bounding box center [778, 401] width 1111 height 699
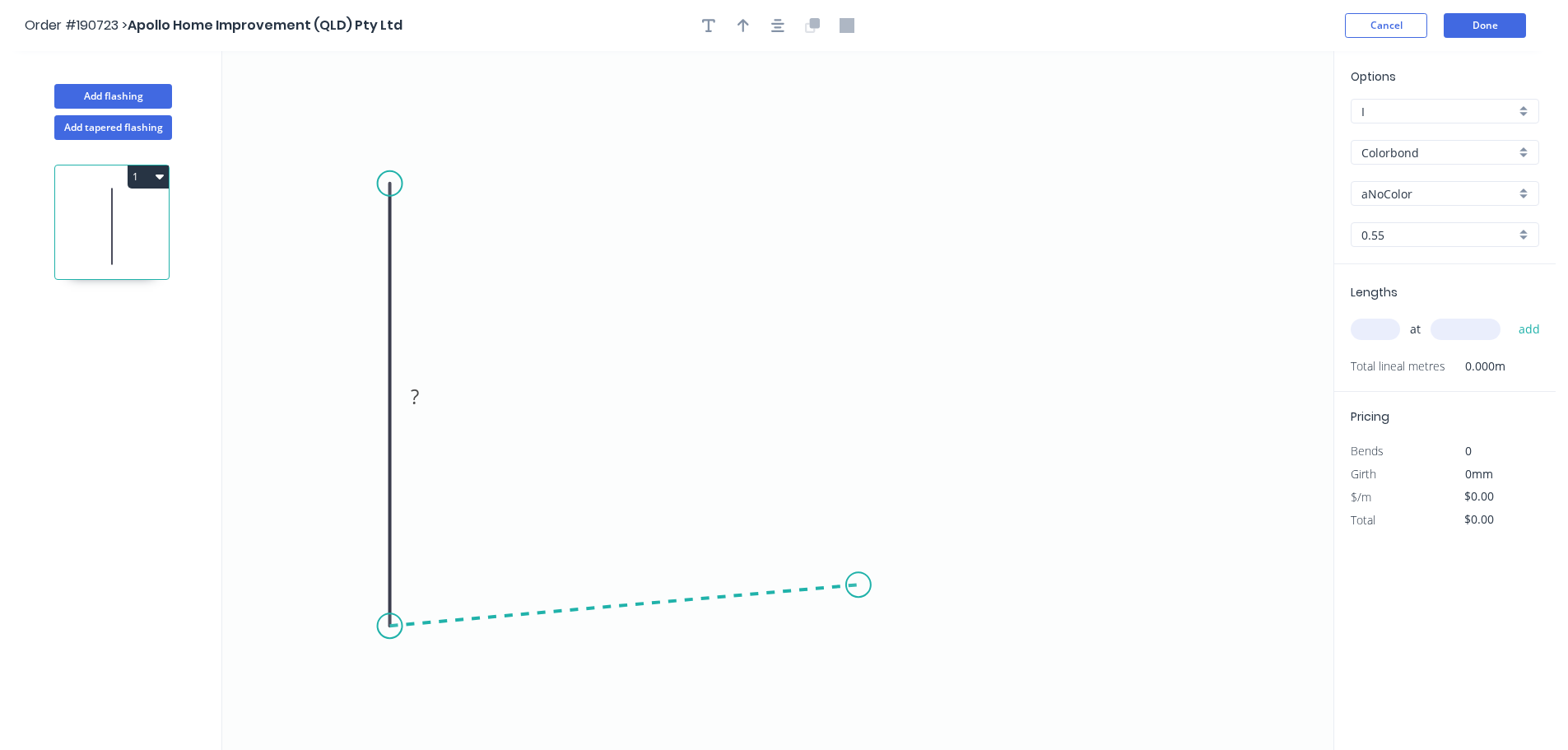
click at [858, 585] on icon "0 ?" at bounding box center [778, 401] width 1111 height 699
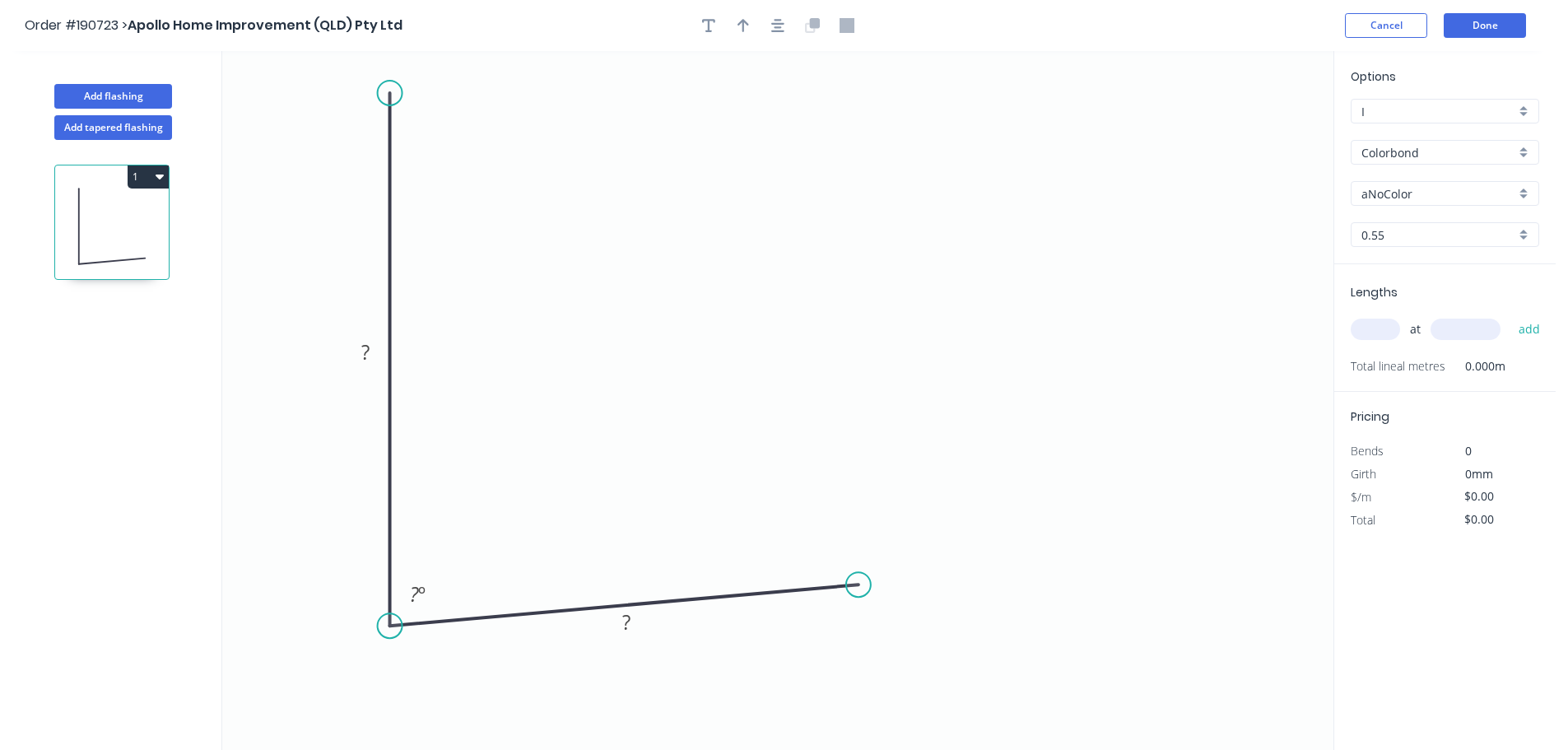
drag, startPoint x: 397, startPoint y: 172, endPoint x: 397, endPoint y: 89, distance: 83.0
click at [397, 90] on circle at bounding box center [390, 93] width 25 height 25
click at [397, 87] on circle at bounding box center [390, 89] width 25 height 25
click at [1153, 164] on icon "0 ? ? ? º" at bounding box center [778, 401] width 1111 height 699
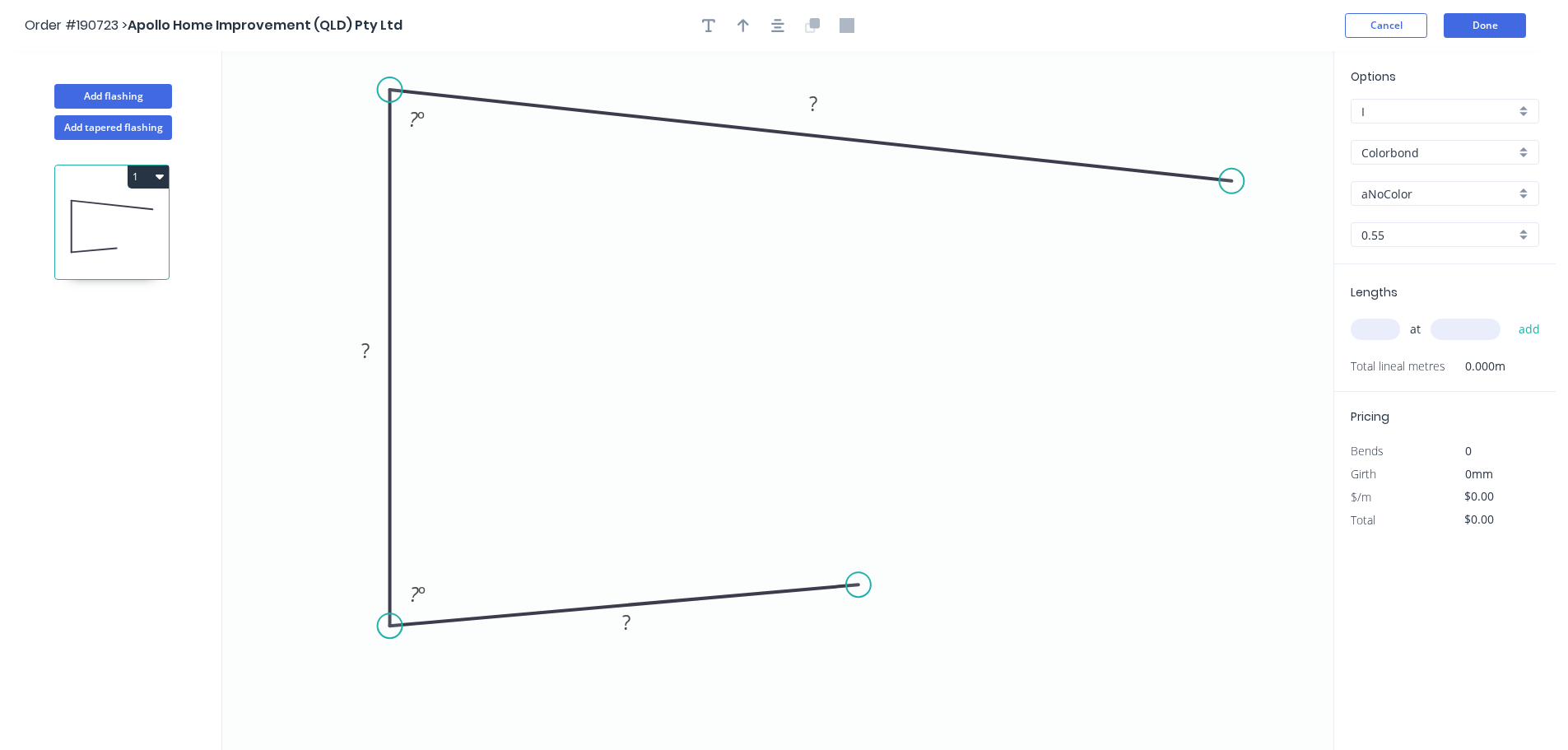
drag, startPoint x: 1153, startPoint y: 171, endPoint x: 1234, endPoint y: 181, distance: 81.6
click at [1234, 181] on circle at bounding box center [1231, 181] width 25 height 25
click at [783, 24] on icon "button" at bounding box center [778, 26] width 13 height 13
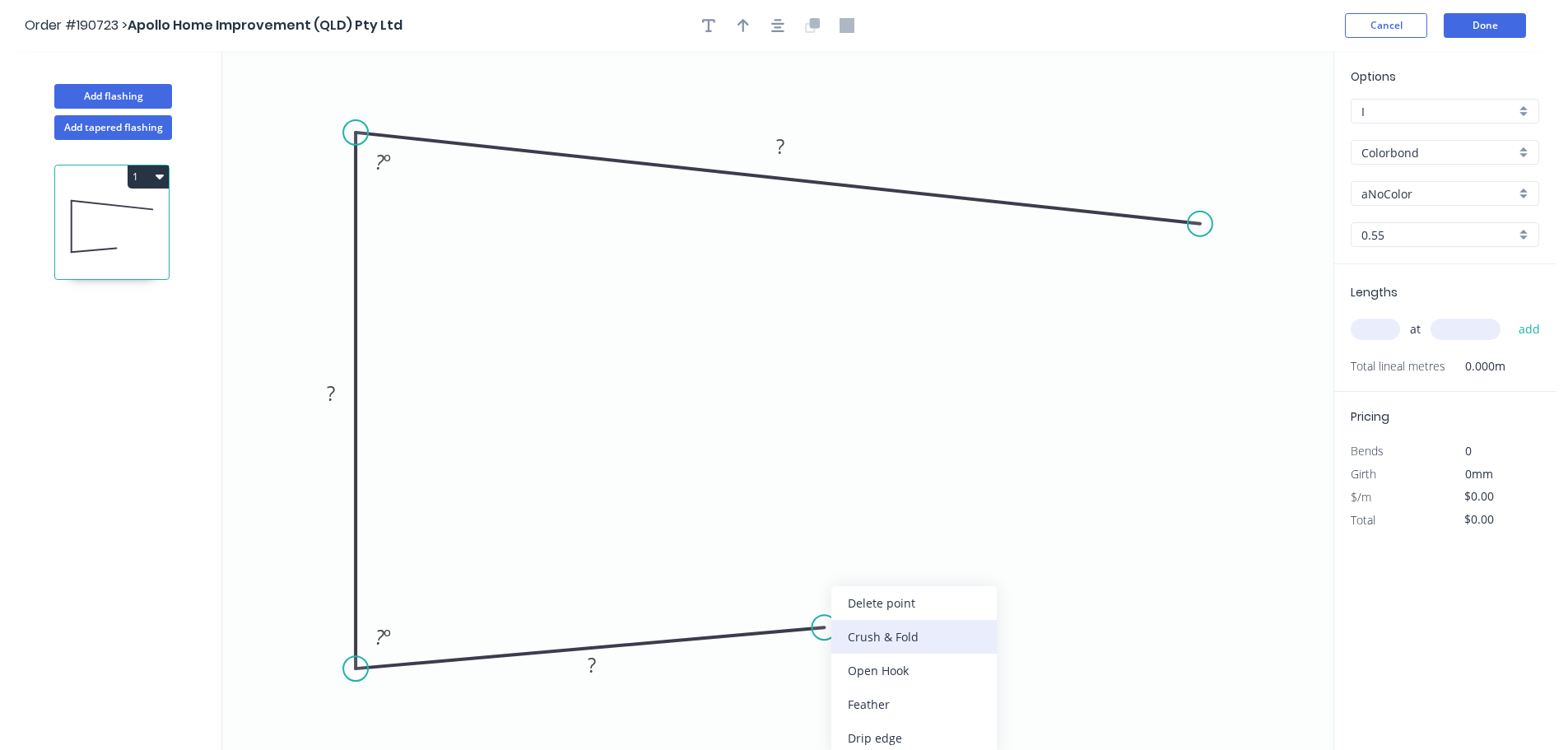
click at [920, 646] on div "Crush & Fold" at bounding box center [913, 636] width 165 height 34
drag, startPoint x: 832, startPoint y: 664, endPoint x: 933, endPoint y: 662, distance: 101.0
click at [933, 662] on rect at bounding box center [908, 656] width 66 height 34
click at [923, 661] on tspan "10" at bounding box center [919, 656] width 23 height 28
drag, startPoint x: 935, startPoint y: 662, endPoint x: 945, endPoint y: 659, distance: 10.4
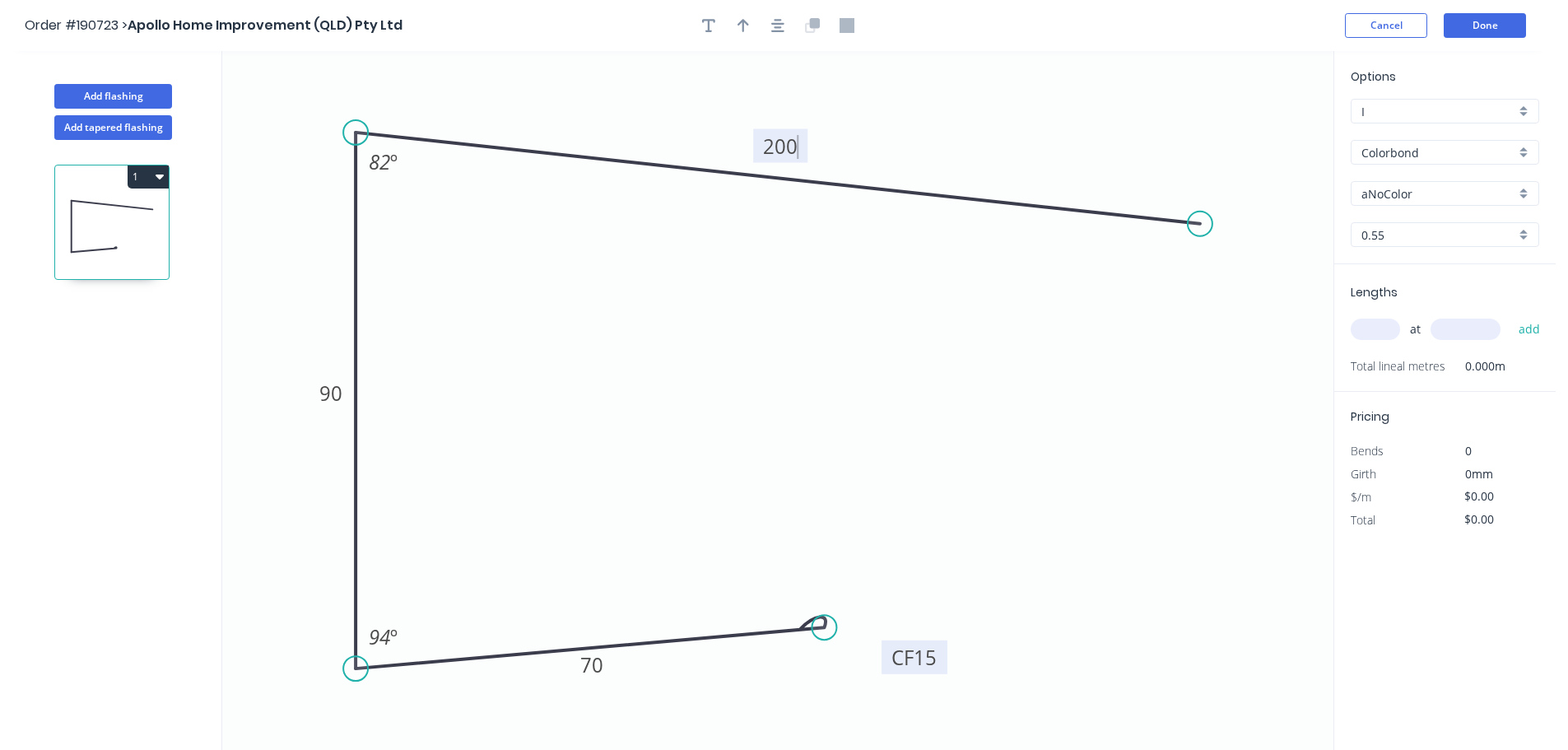
click at [944, 663] on rect at bounding box center [914, 656] width 66 height 34
click at [768, 36] on div at bounding box center [778, 25] width 172 height 25
drag, startPoint x: 778, startPoint y: 28, endPoint x: 756, endPoint y: 28, distance: 22.0
click at [776, 28] on icon "button" at bounding box center [778, 26] width 13 height 15
click at [745, 28] on icon "button" at bounding box center [743, 26] width 12 height 15
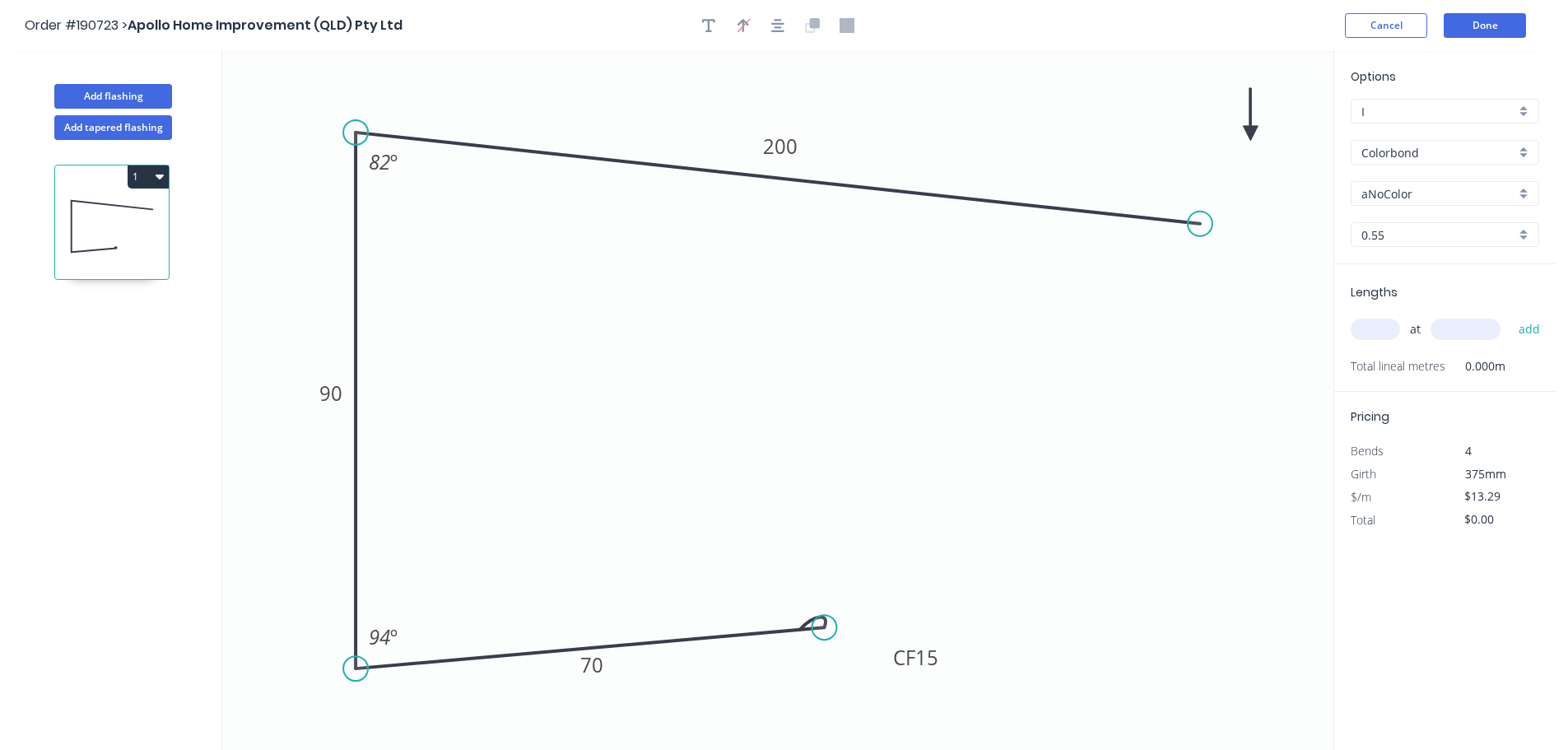
click at [1244, 122] on icon "0 CF 15 70 90 200 82 º 94 º" at bounding box center [778, 401] width 1111 height 699
click at [1249, 130] on icon at bounding box center [1250, 114] width 15 height 52
drag, startPoint x: 1249, startPoint y: 130, endPoint x: 1262, endPoint y: 110, distance: 23.9
click at [1262, 110] on icon at bounding box center [1275, 97] width 48 height 48
click at [1425, 186] on input "aNoColor" at bounding box center [1438, 193] width 154 height 17
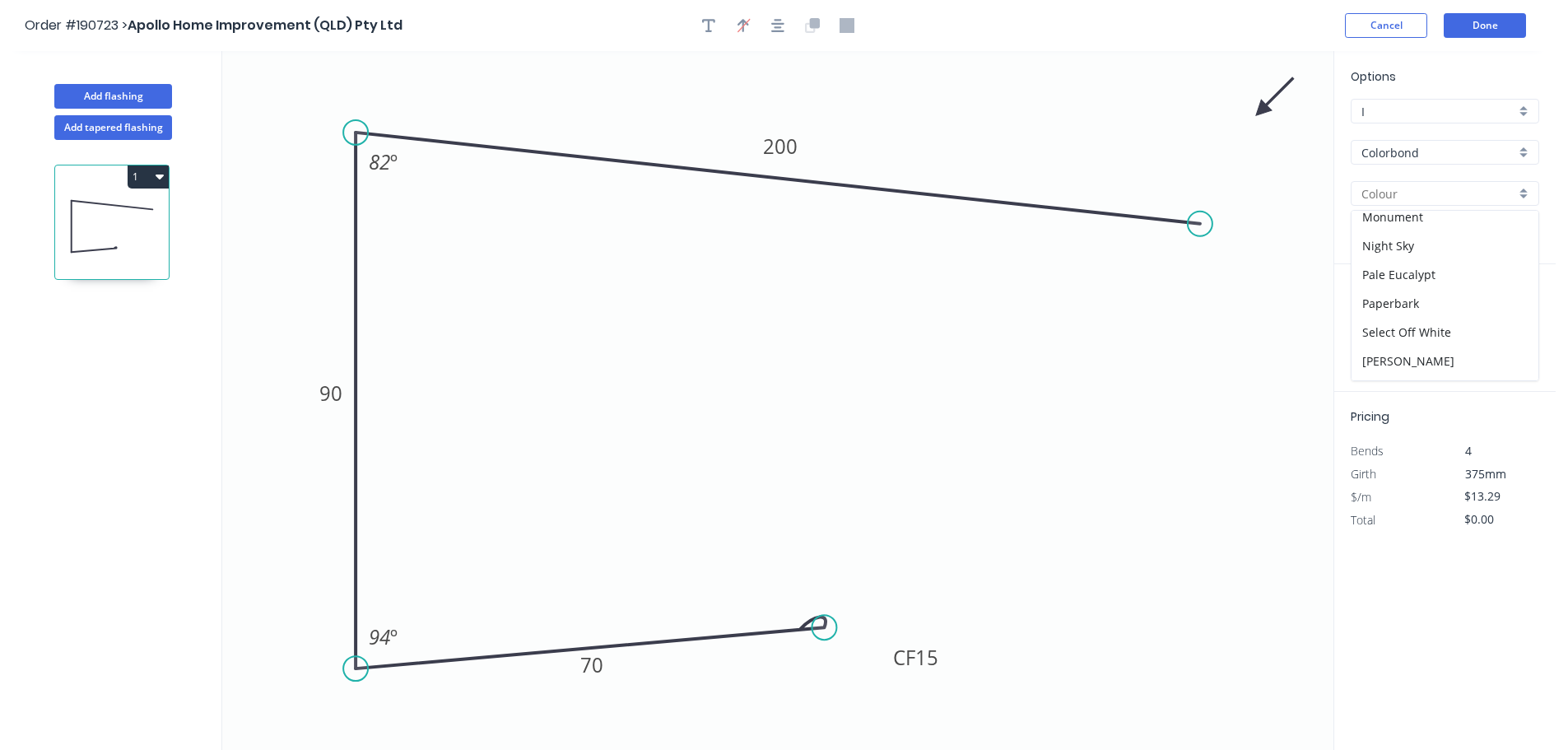
scroll to position [494, 0]
click at [1427, 352] on div "Surfmist" at bounding box center [1445, 364] width 187 height 28
click at [1381, 333] on input "text" at bounding box center [1375, 328] width 50 height 21
click at [1510, 315] on button "add" at bounding box center [1529, 329] width 39 height 28
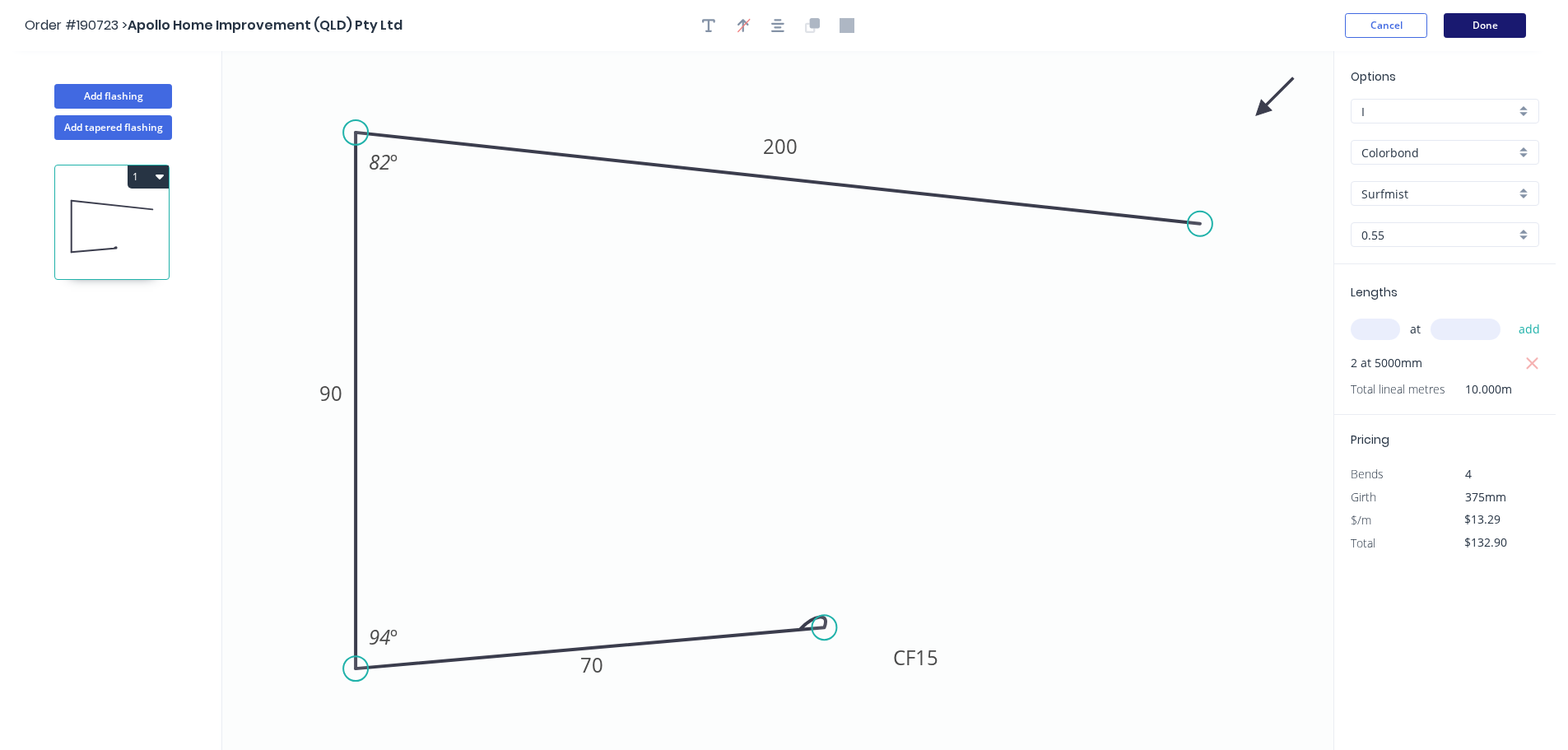
click at [1492, 26] on button "Done" at bounding box center [1485, 25] width 83 height 25
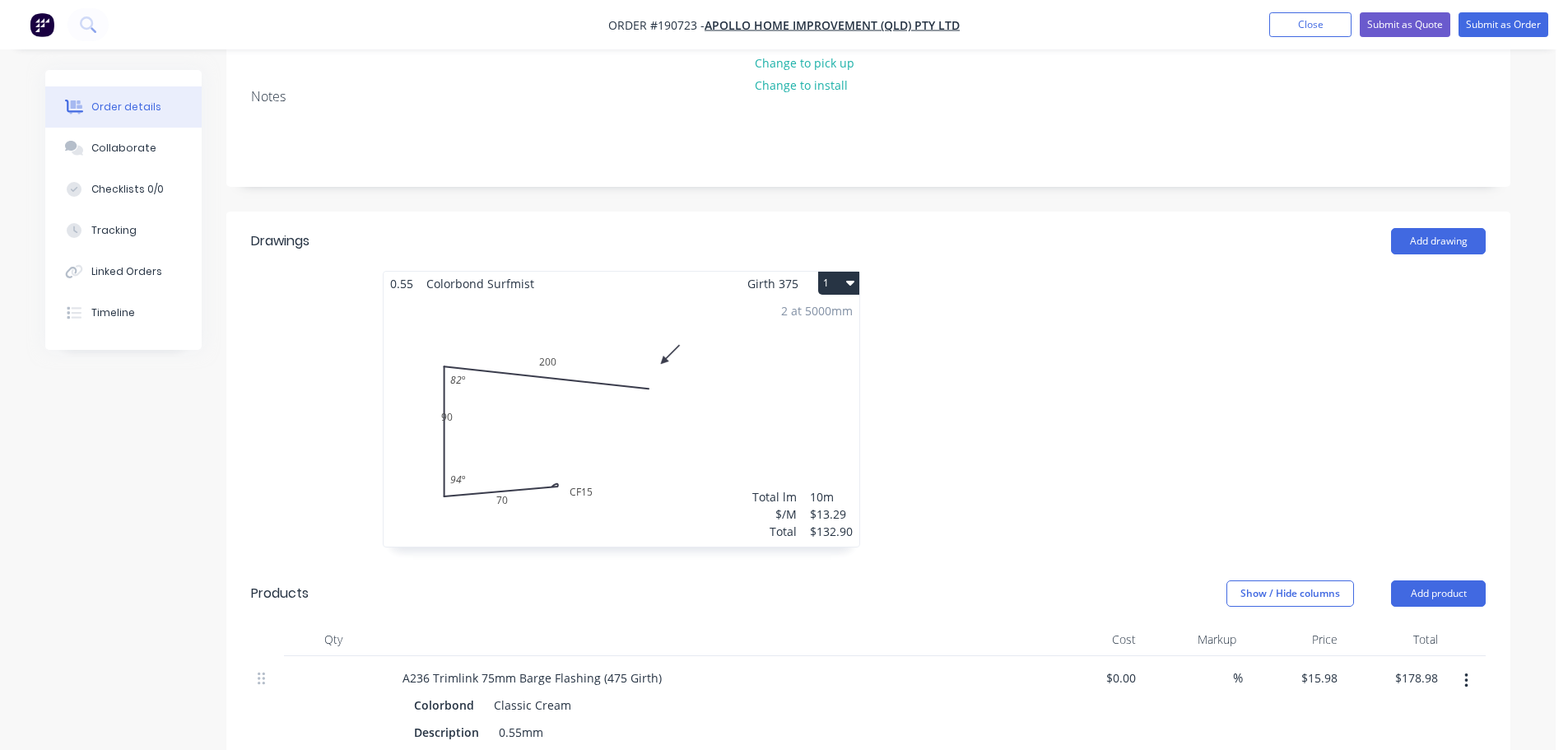
scroll to position [329, 0]
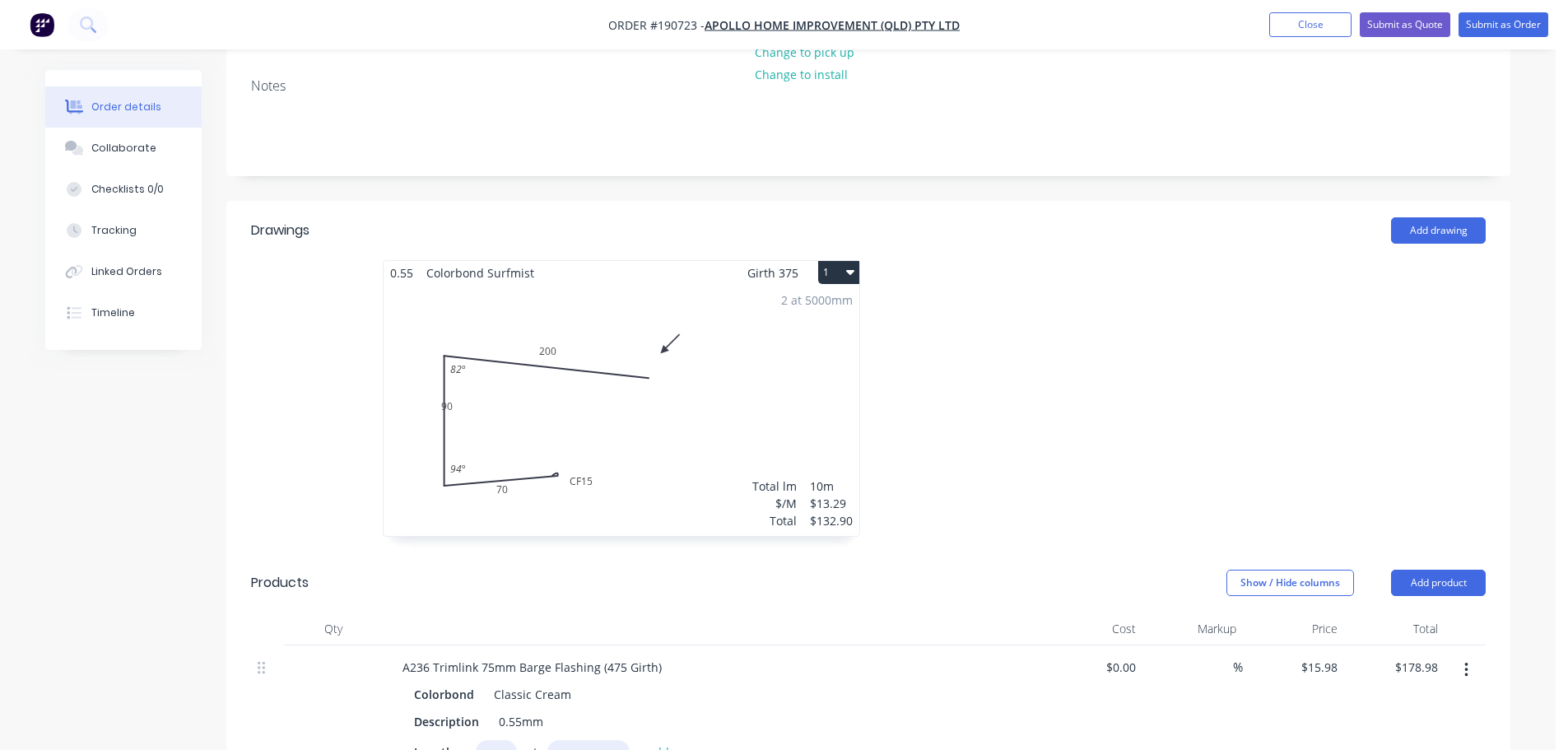
click at [778, 397] on div "2 at 5000mm Total lm $/M Total 10m $13.29 $132.90" at bounding box center [621, 411] width 476 height 251
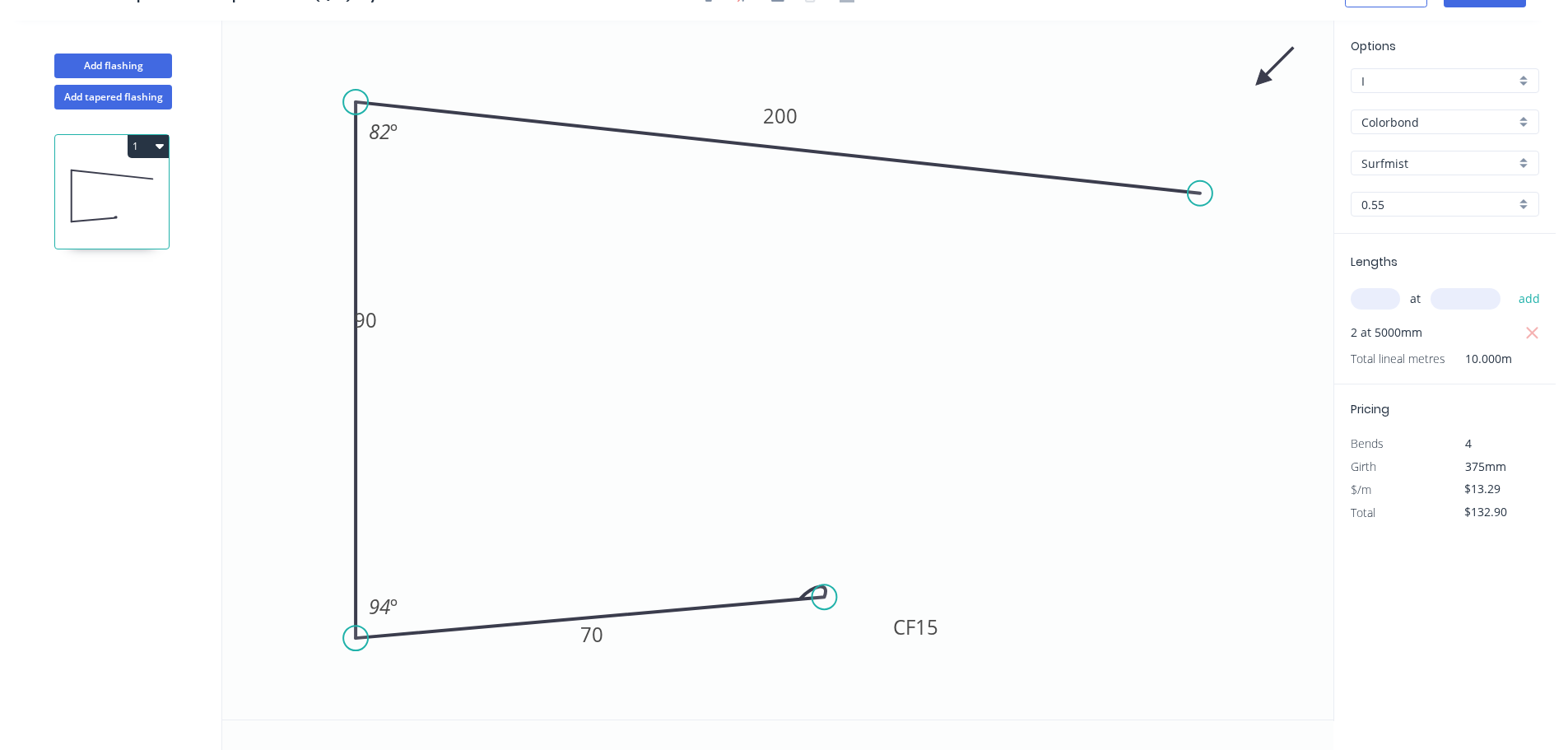
scroll to position [30, 0]
drag, startPoint x: 387, startPoint y: 323, endPoint x: 333, endPoint y: 325, distance: 54.0
click at [333, 325] on rect at bounding box center [315, 321] width 53 height 34
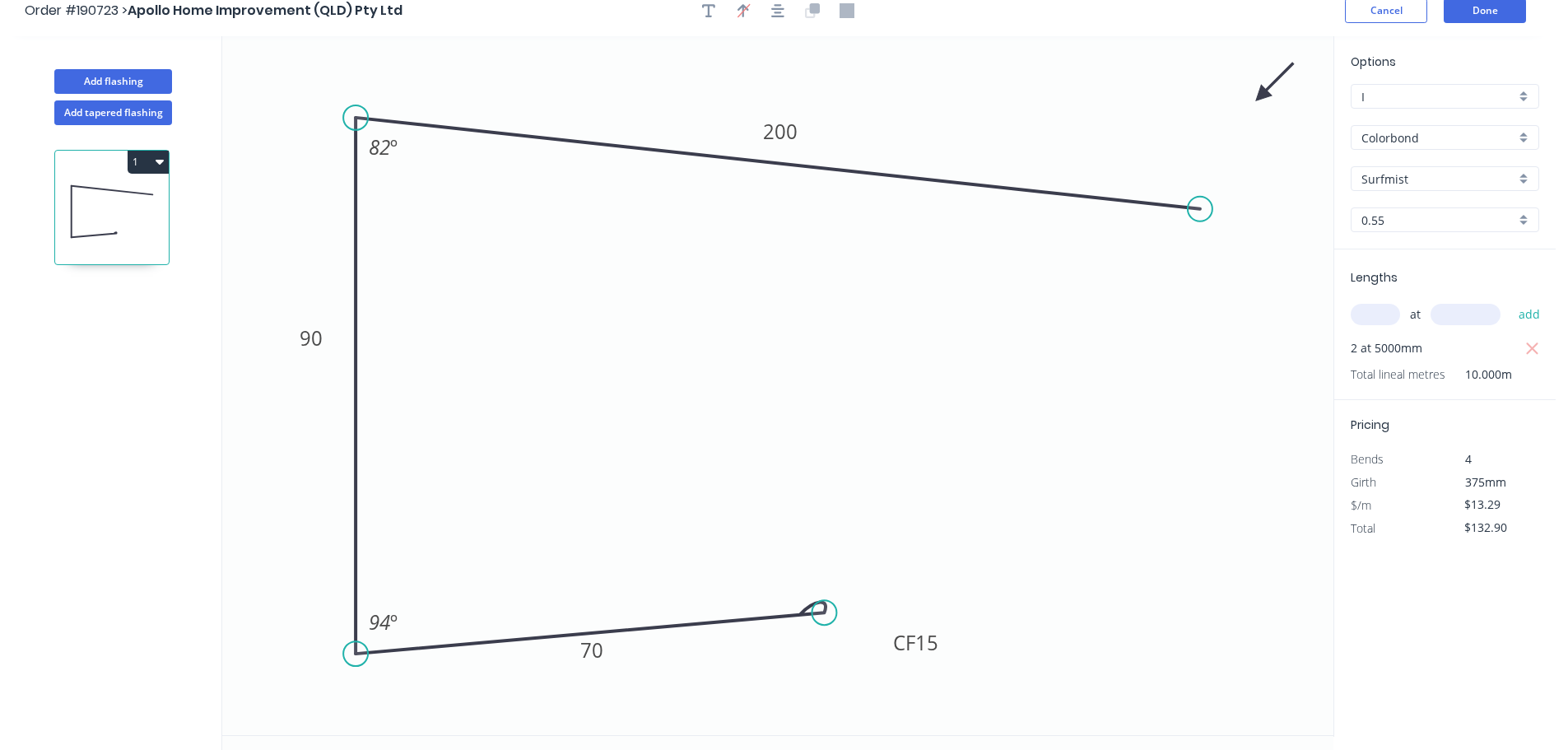
scroll to position [0, 0]
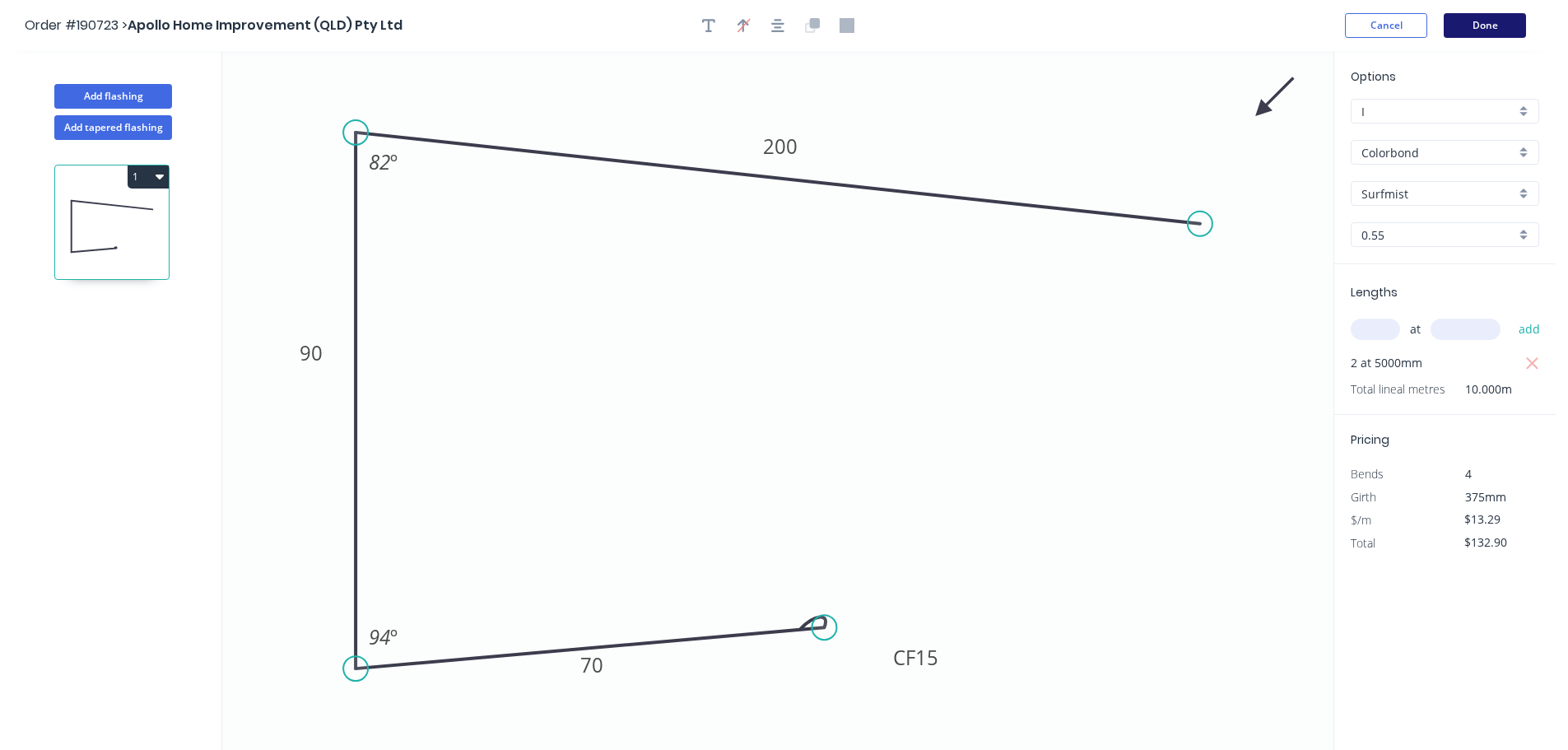
click at [1496, 28] on button "Done" at bounding box center [1485, 25] width 83 height 25
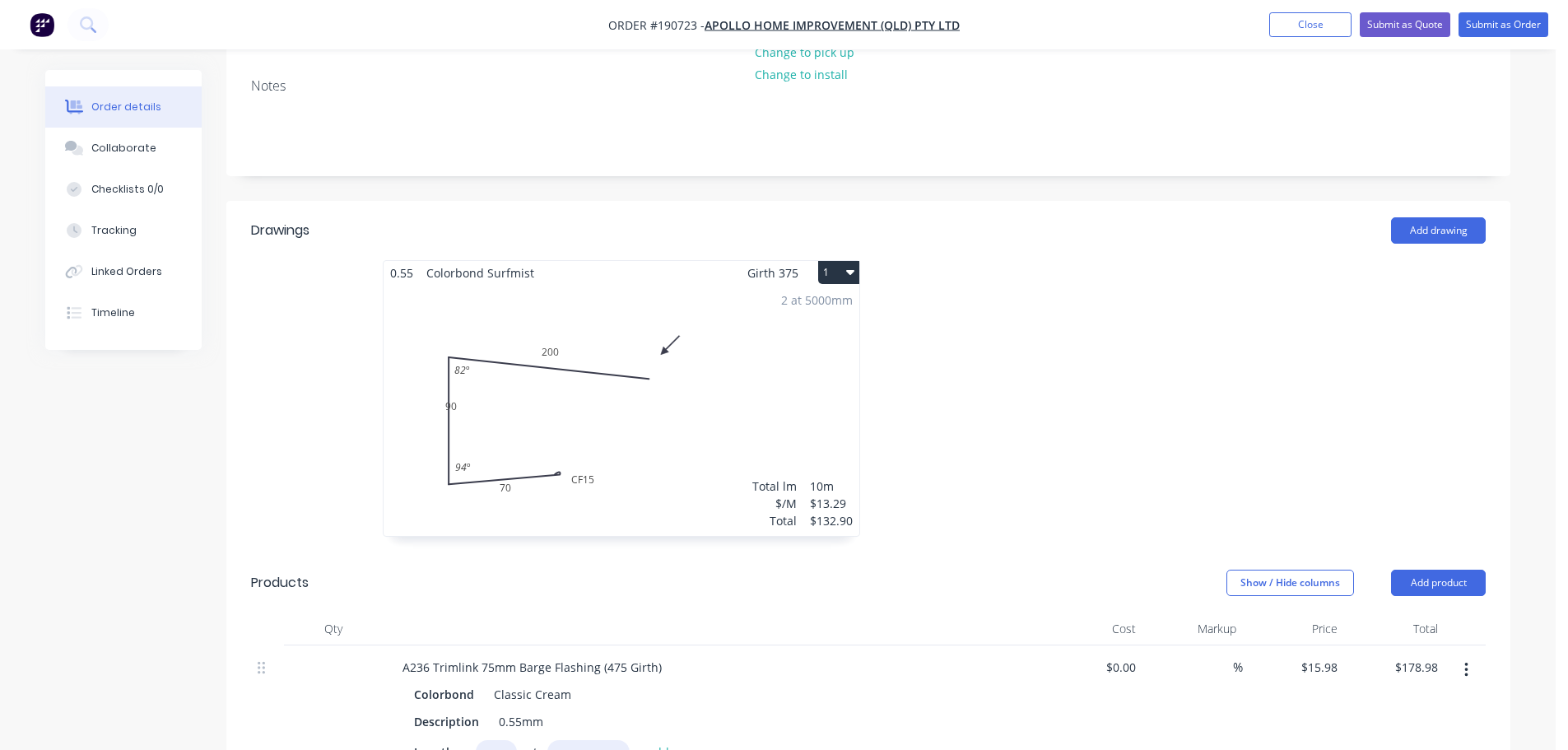
click at [689, 376] on div "2 at 5000mm Total lm $/M Total 10m $13.29 $132.90" at bounding box center [621, 411] width 476 height 251
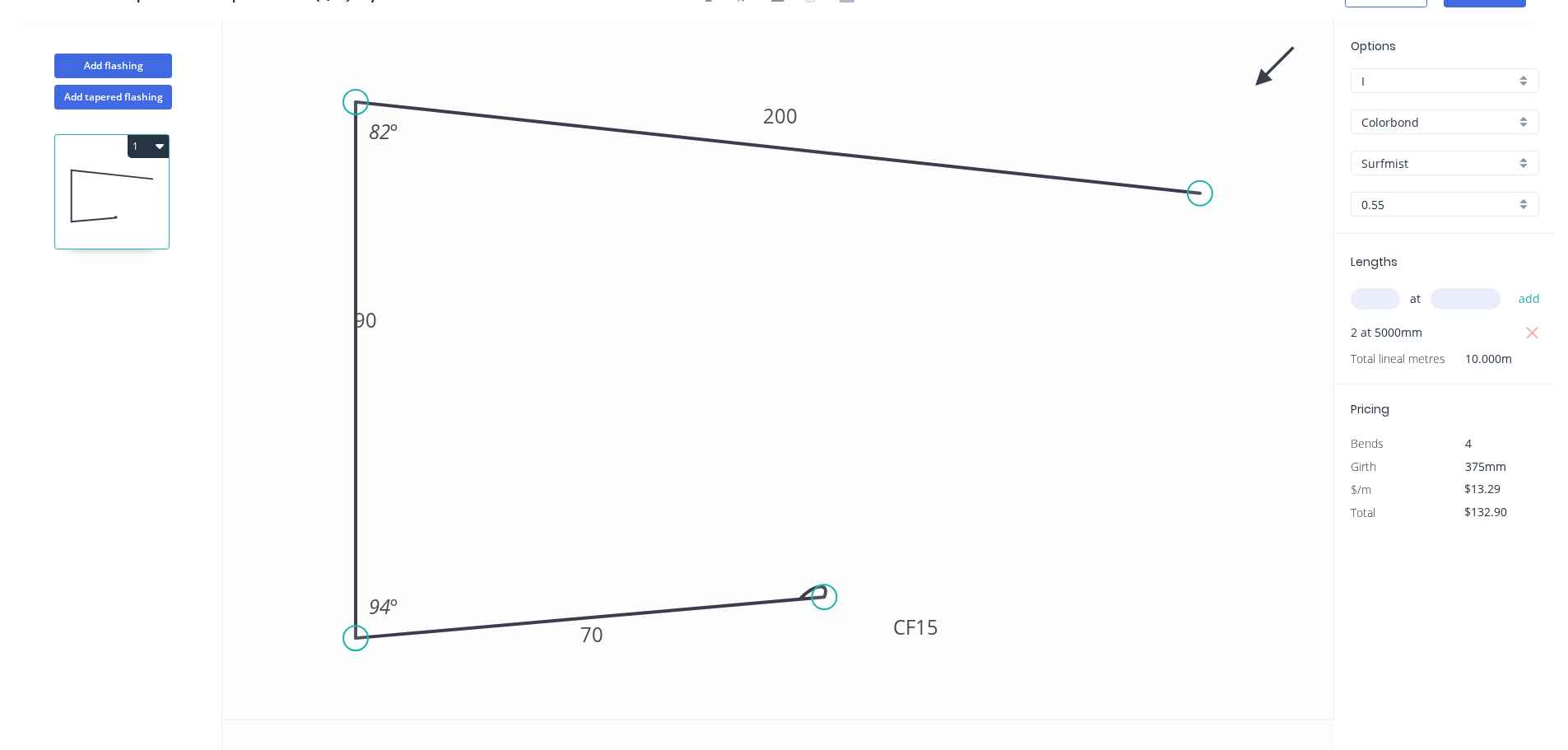
scroll to position [30, 0]
click at [140, 133] on div "1" at bounding box center [113, 429] width 216 height 640
drag, startPoint x: 140, startPoint y: 145, endPoint x: 135, endPoint y: 160, distance: 15.8
click at [142, 145] on button "1" at bounding box center [148, 146] width 41 height 23
click at [100, 213] on div "Delete" at bounding box center [91, 220] width 127 height 24
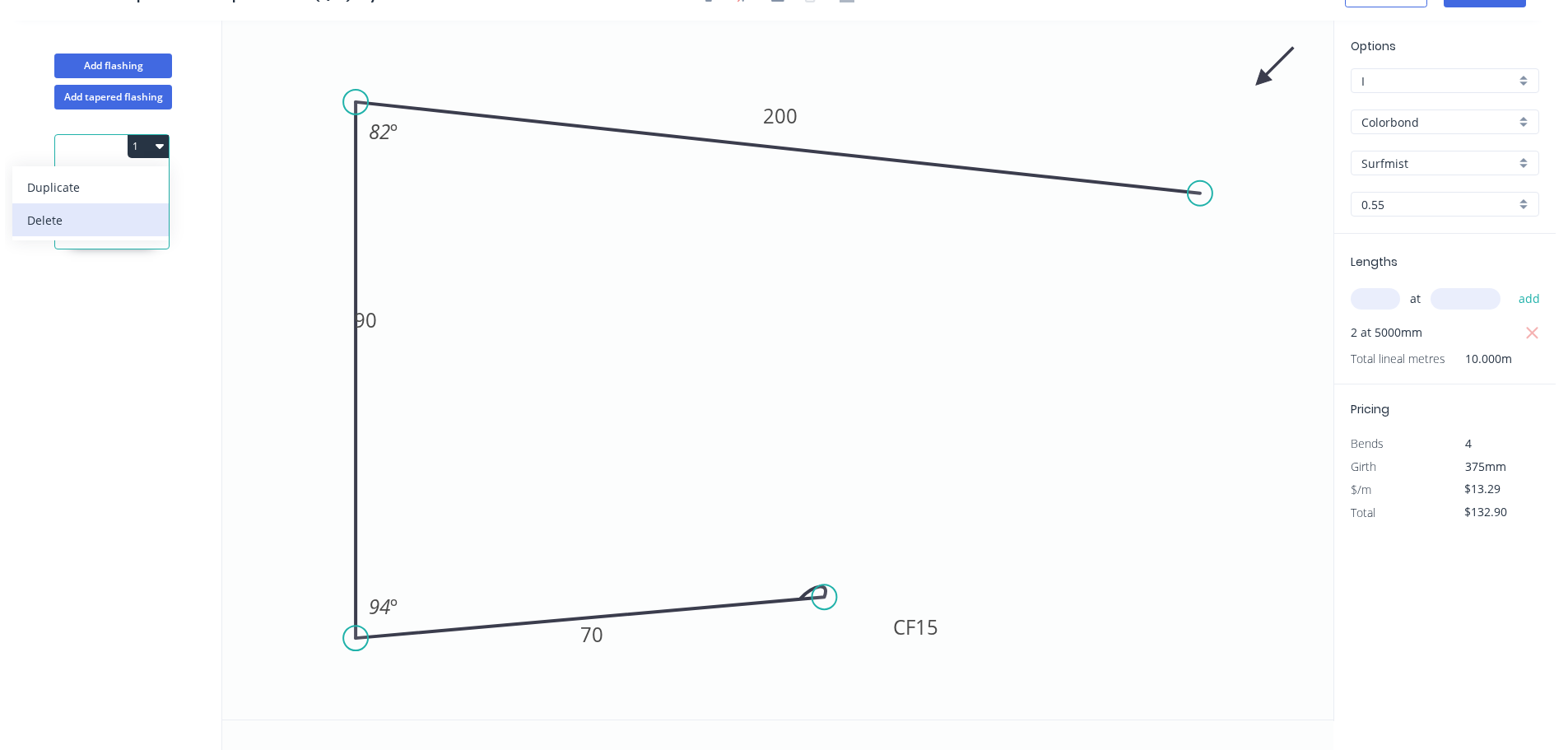
scroll to position [0, 0]
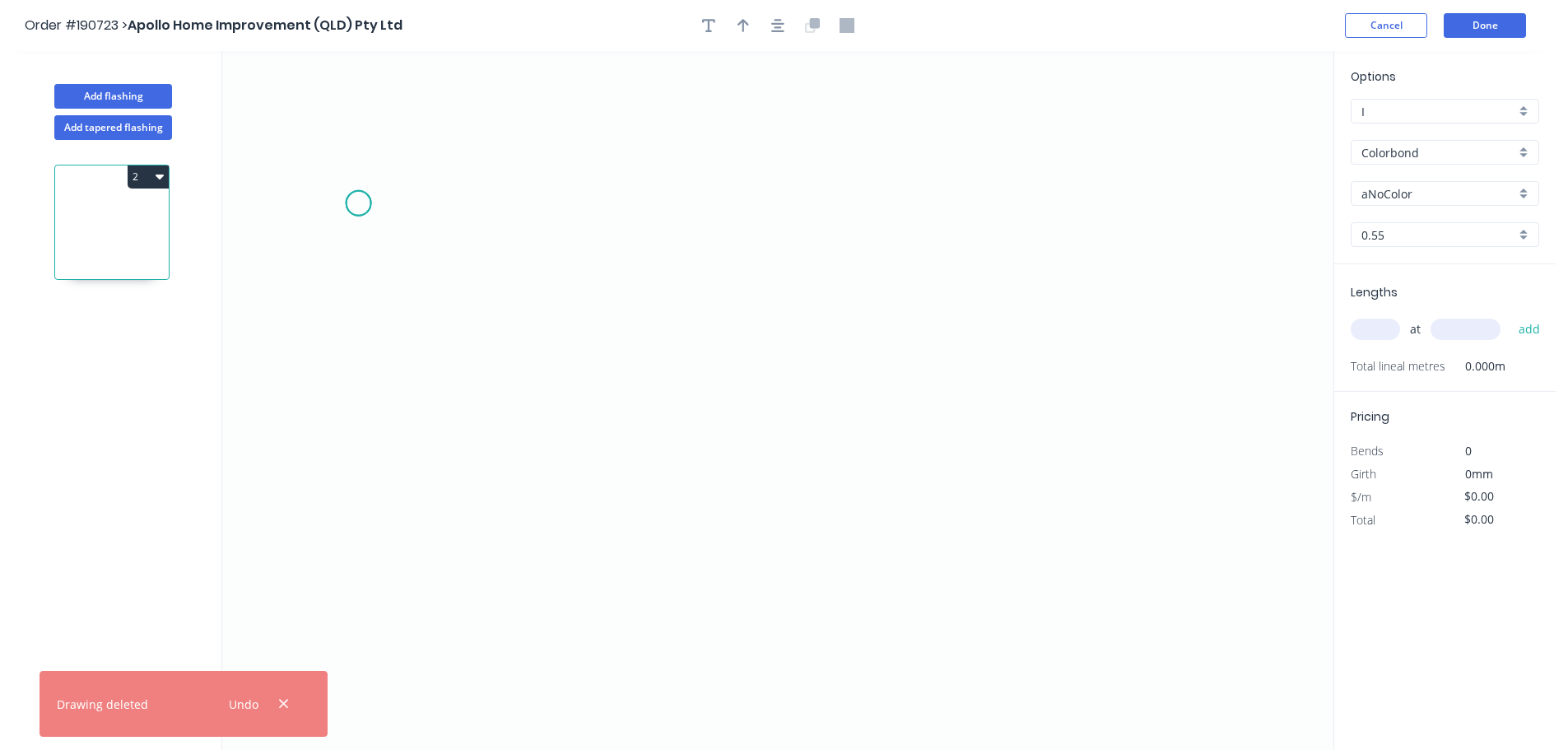
click at [358, 204] on icon "0" at bounding box center [778, 401] width 1111 height 699
click at [365, 648] on icon "0" at bounding box center [778, 401] width 1111 height 699
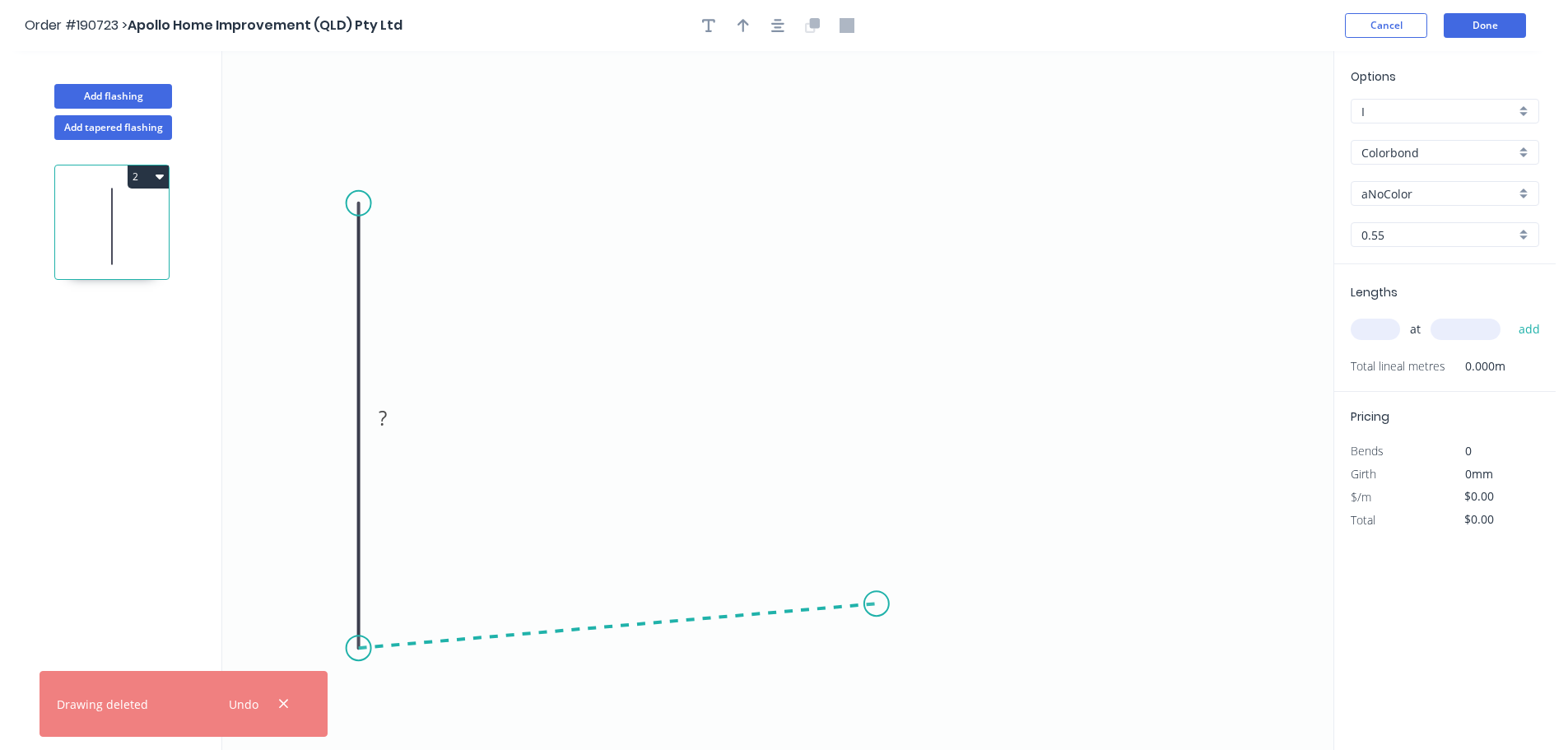
click at [877, 604] on icon "0 ?" at bounding box center [778, 401] width 1111 height 699
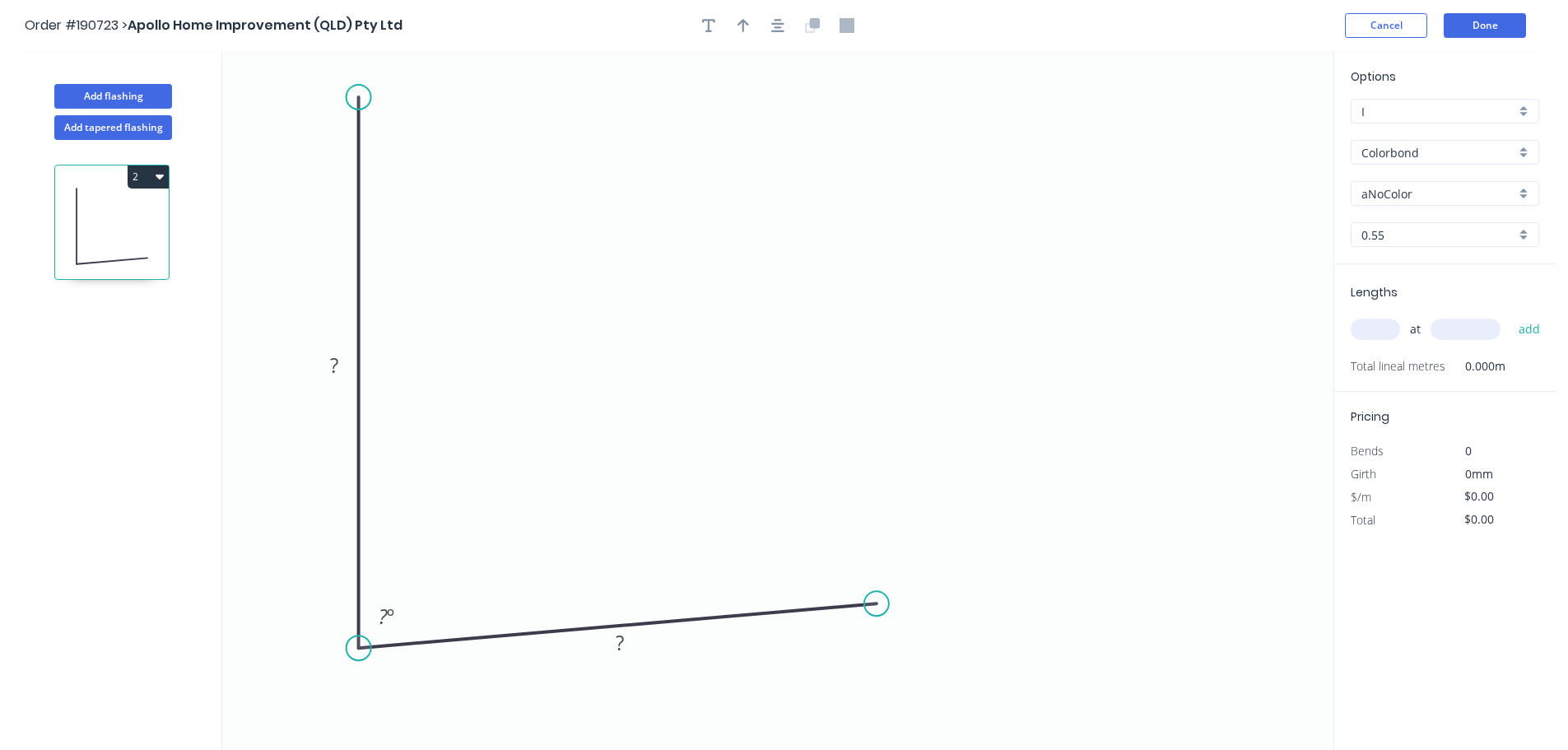
drag, startPoint x: 355, startPoint y: 205, endPoint x: 359, endPoint y: 96, distance: 109.1
click at [359, 96] on circle at bounding box center [359, 96] width 25 height 25
drag, startPoint x: 359, startPoint y: 93, endPoint x: 662, endPoint y: 143, distance: 307.1
click at [360, 93] on circle at bounding box center [359, 96] width 25 height 25
click at [362, 93] on circle at bounding box center [359, 96] width 25 height 25
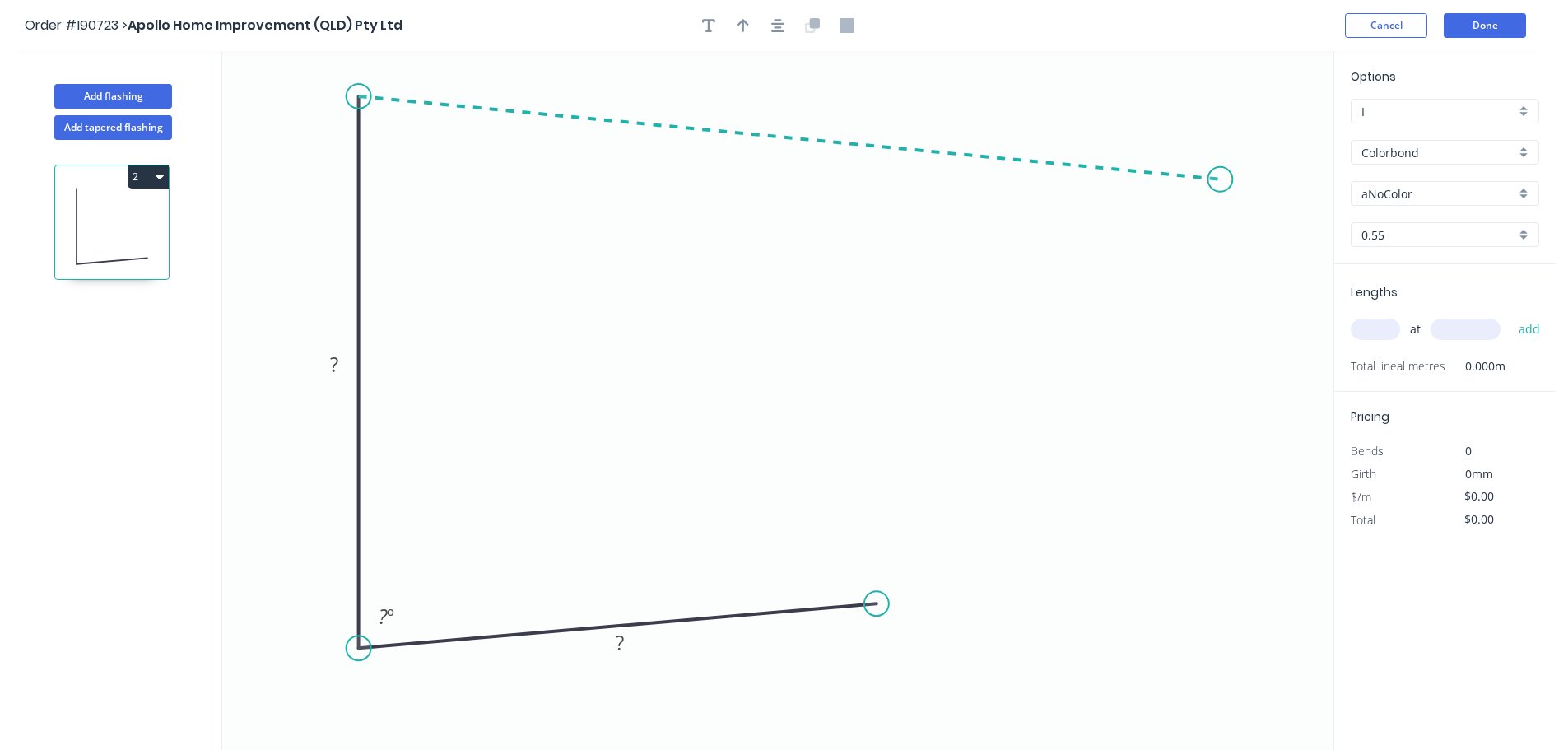
click at [1220, 180] on icon "0 ? ? ? º" at bounding box center [778, 401] width 1111 height 699
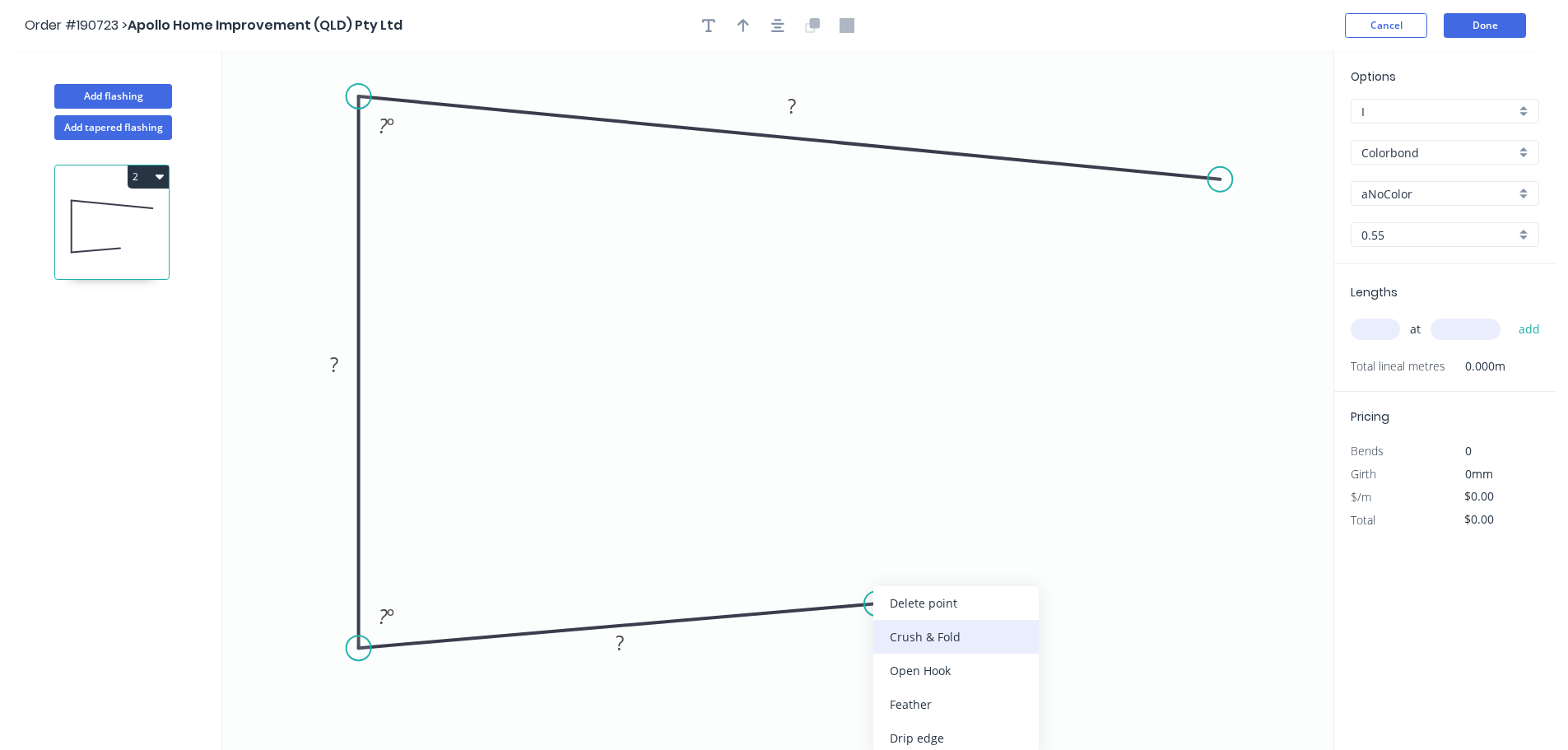
click at [930, 644] on div "Crush & Fold" at bounding box center [955, 636] width 165 height 34
drag, startPoint x: 886, startPoint y: 637, endPoint x: 999, endPoint y: 650, distance: 113.7
click at [999, 650] on rect at bounding box center [971, 646] width 66 height 34
click at [977, 653] on tspan "10" at bounding box center [982, 645] width 23 height 28
click at [1423, 191] on input "aNoColor" at bounding box center [1438, 193] width 154 height 17
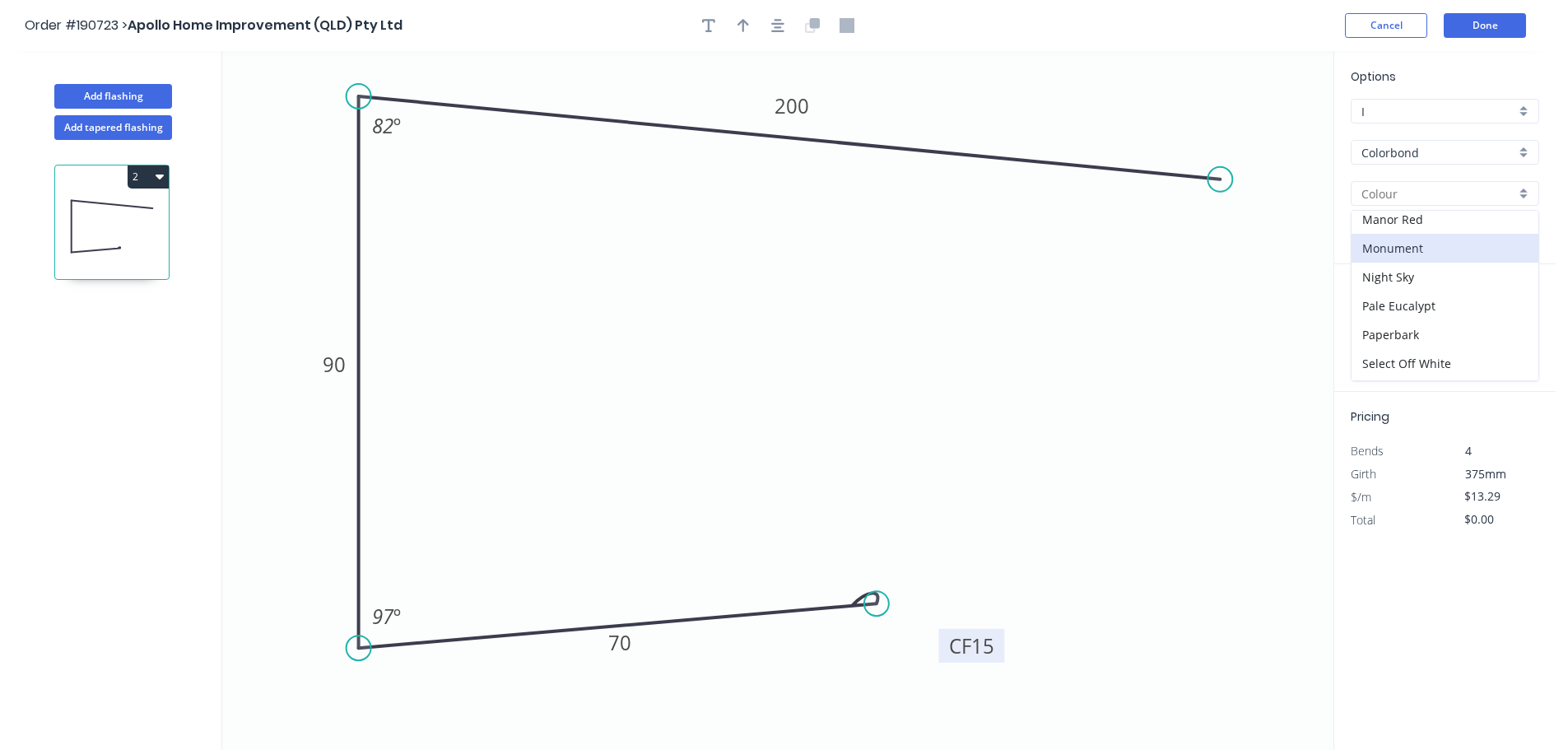
scroll to position [494, 0]
click at [1415, 353] on div "Surfmist" at bounding box center [1445, 364] width 187 height 28
click at [1391, 334] on input "text" at bounding box center [1375, 328] width 50 height 21
click at [1510, 315] on button "add" at bounding box center [1529, 329] width 39 height 28
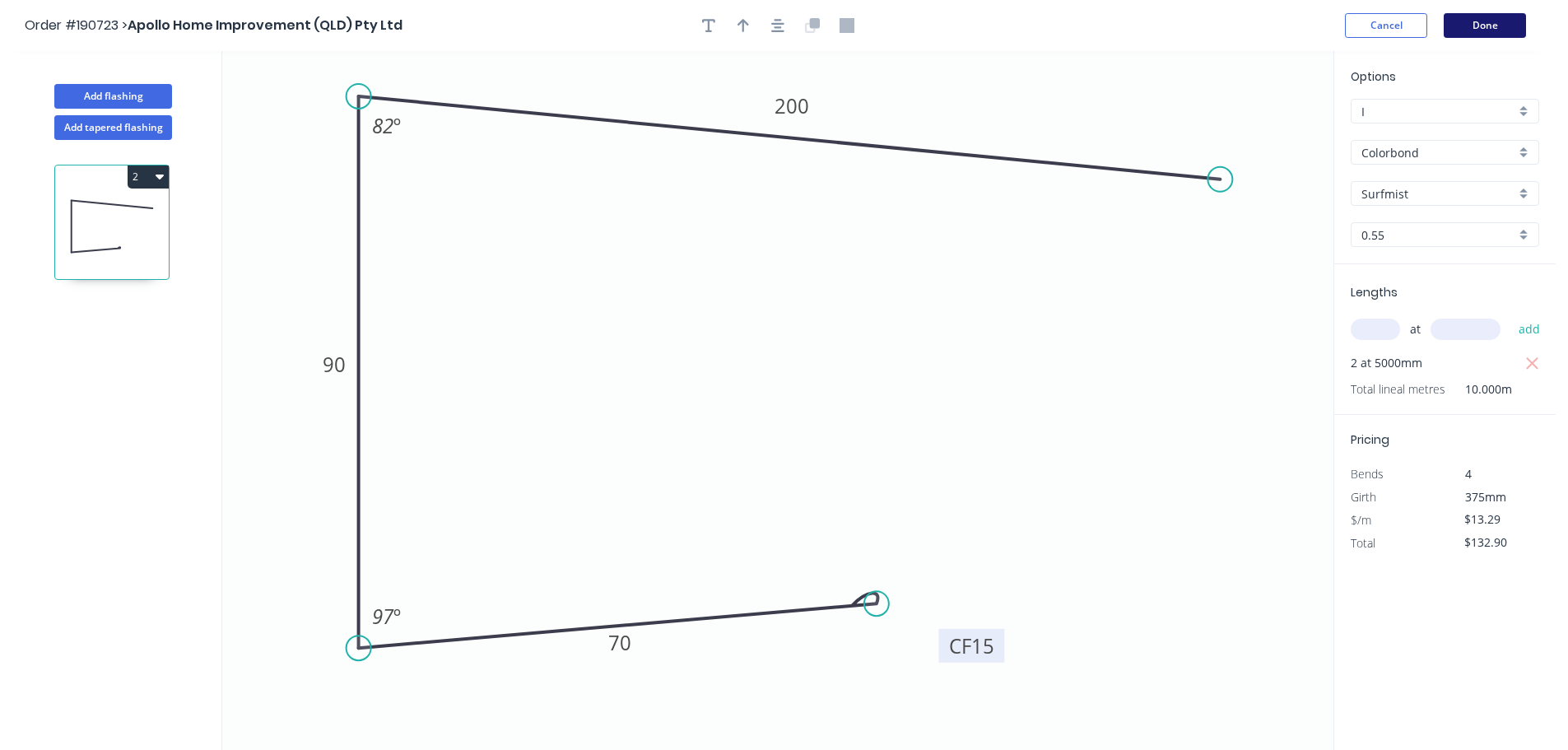
click at [1469, 31] on button "Done" at bounding box center [1485, 25] width 83 height 25
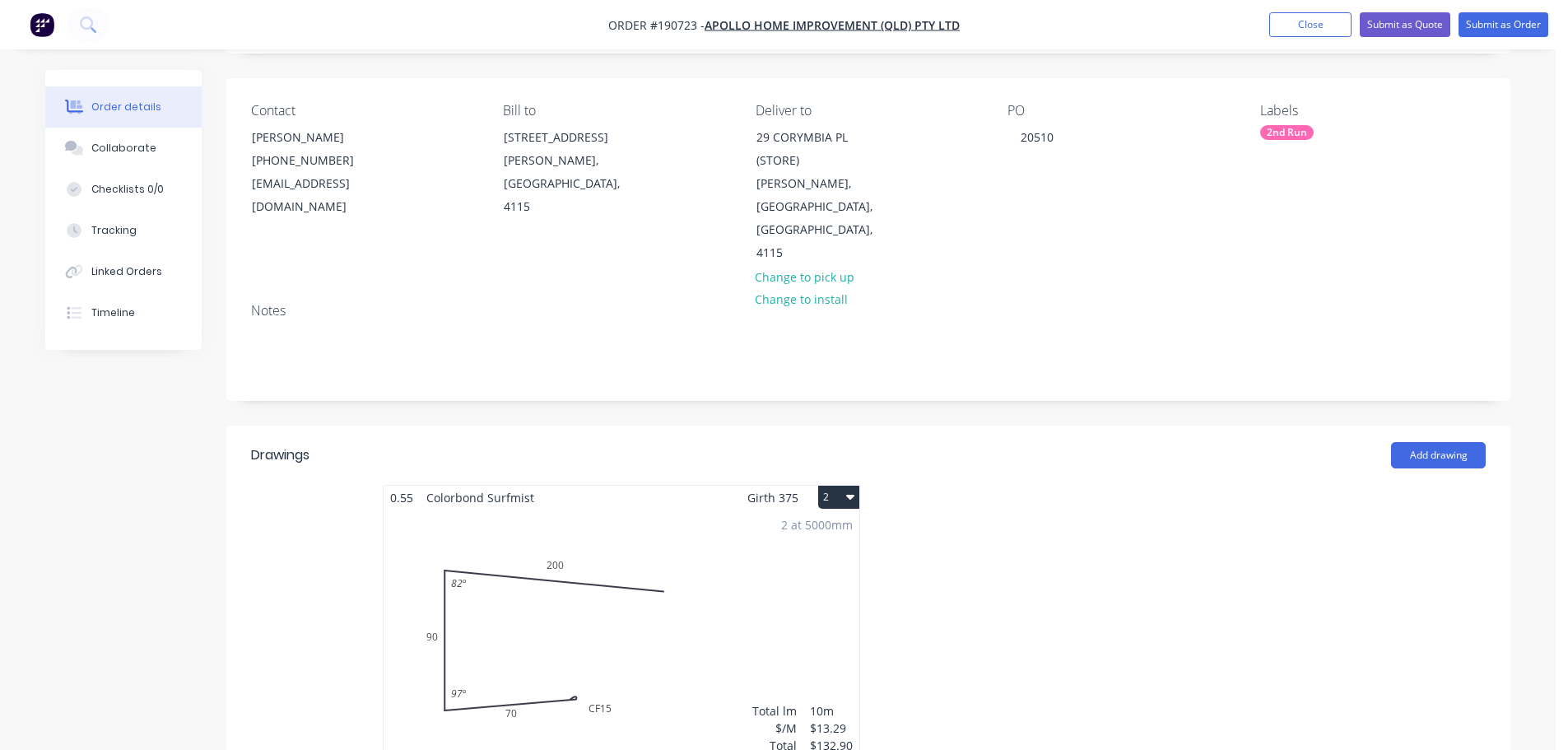
scroll to position [165, 0]
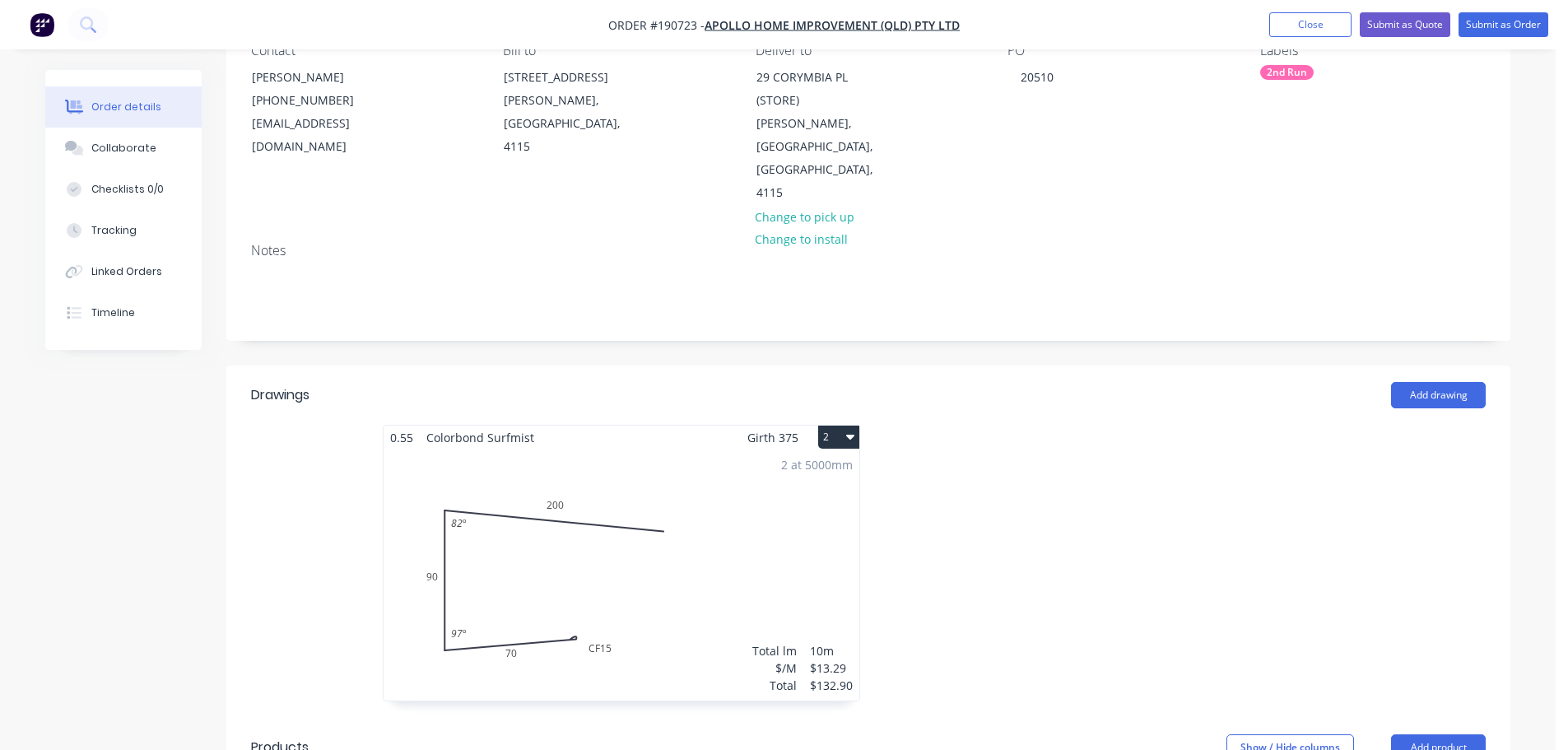
click at [788, 461] on div "2 at 5000mm Total lm $/M Total 10m $13.29 $132.90" at bounding box center [621, 575] width 476 height 251
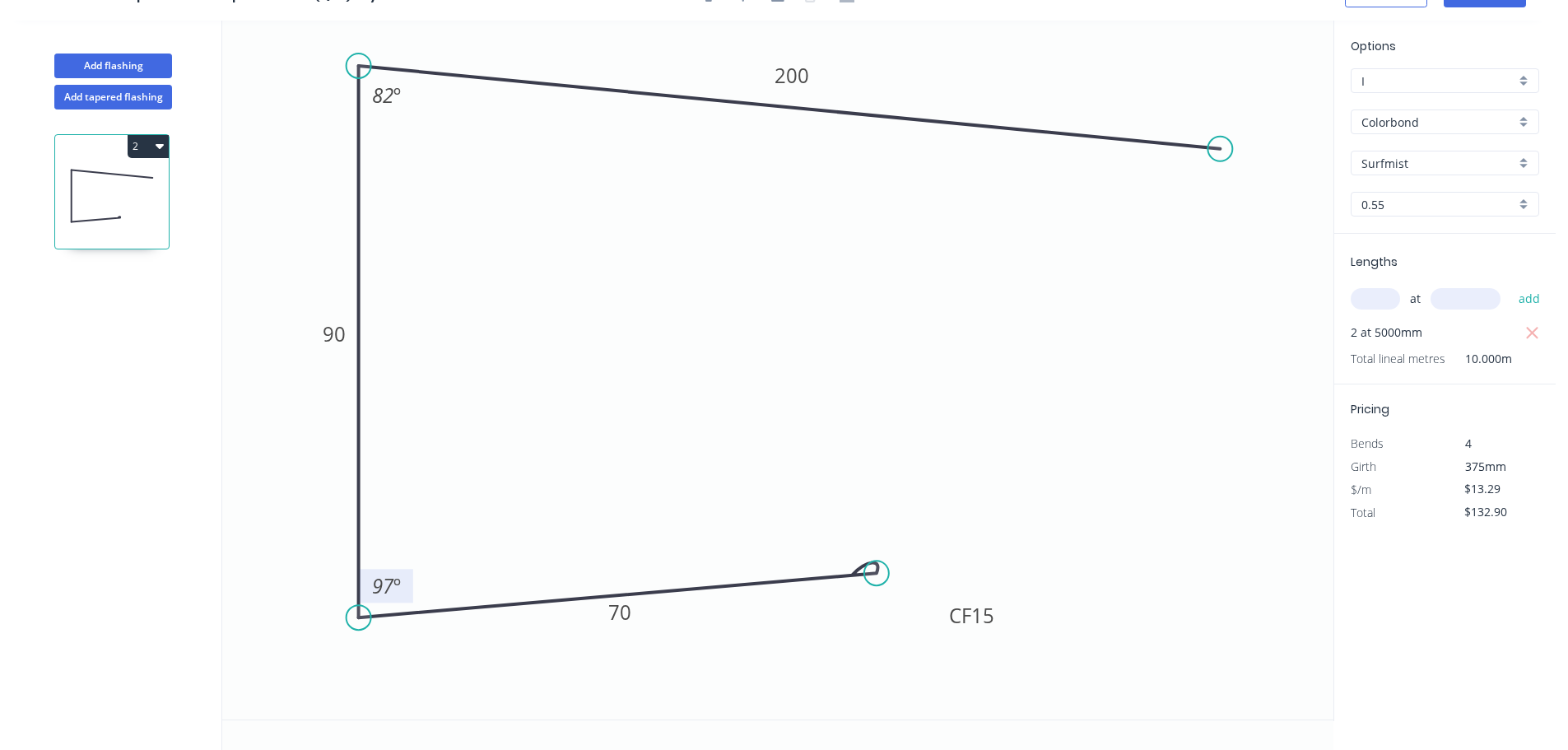
click at [394, 585] on tspan "º" at bounding box center [397, 586] width 7 height 28
click at [395, 583] on tspan "º" at bounding box center [397, 586] width 7 height 28
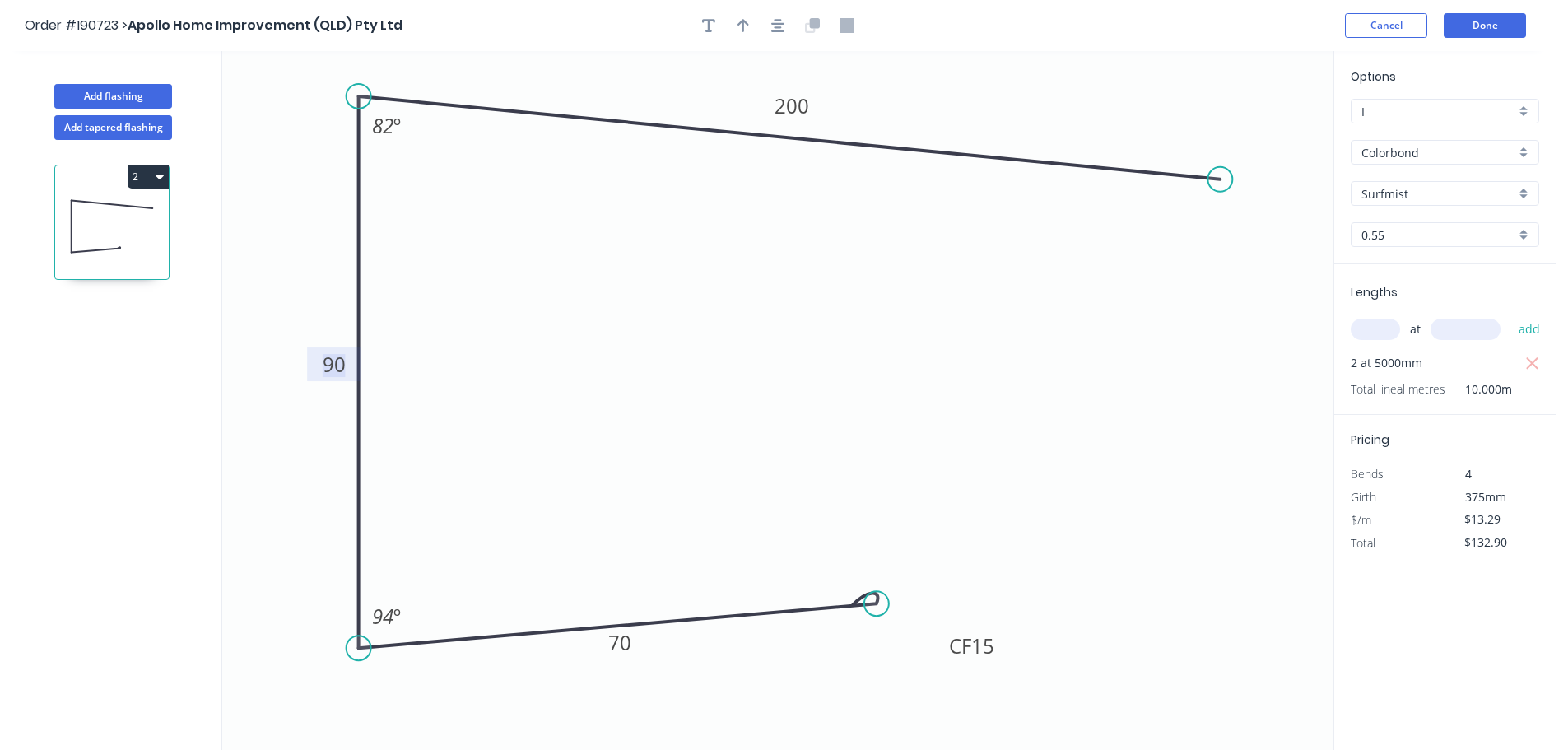
click at [1499, 8] on header "Order #190723 > Apollo Home Improvement (QLD) Pty Ltd Cancel Done" at bounding box center [778, 26] width 1555 height 51
click at [1495, 39] on header "Order #190723 > Apollo Home Improvement (QLD) Pty Ltd Cancel Done" at bounding box center [778, 26] width 1555 height 51
click at [1493, 26] on button "Done" at bounding box center [1485, 25] width 83 height 25
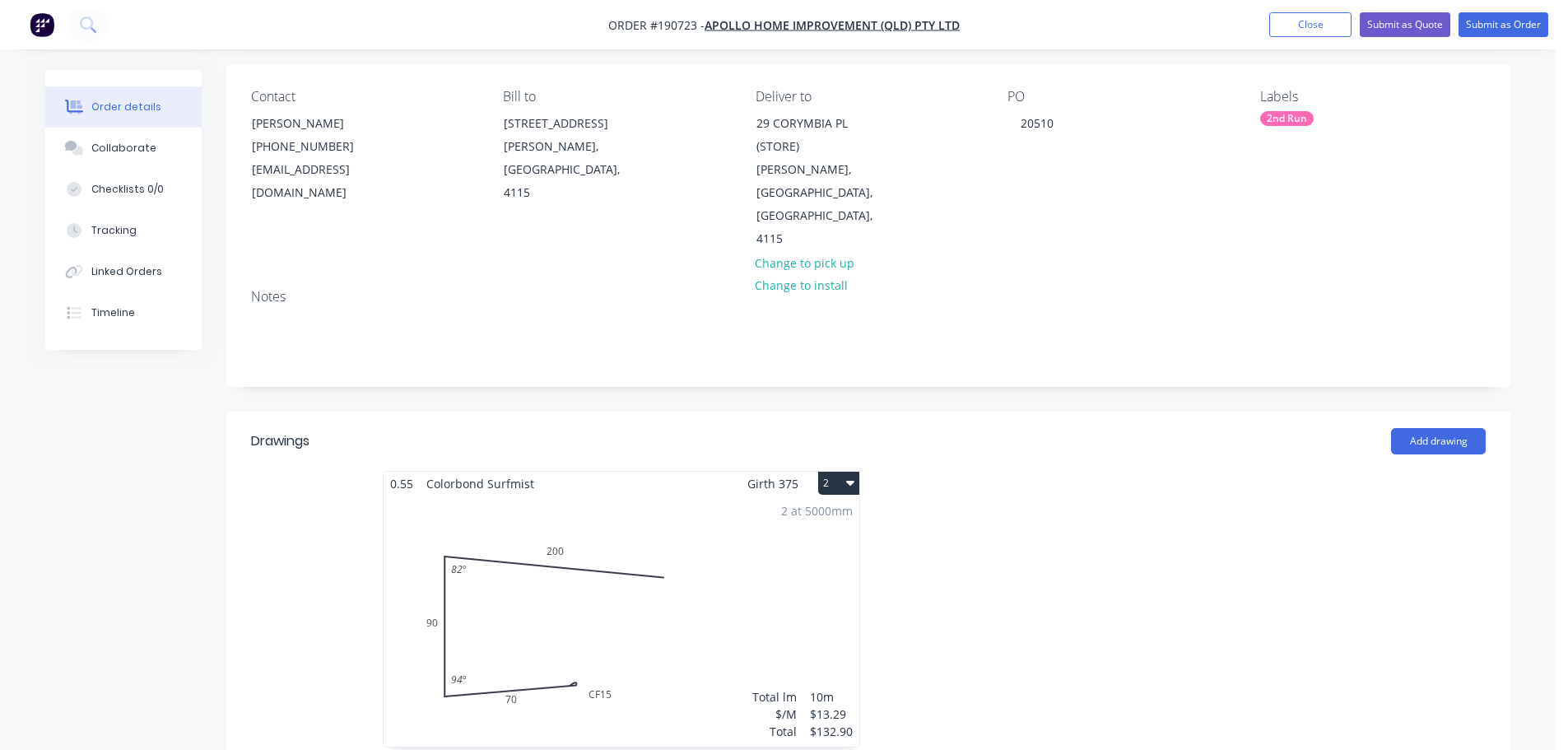
scroll to position [247, 0]
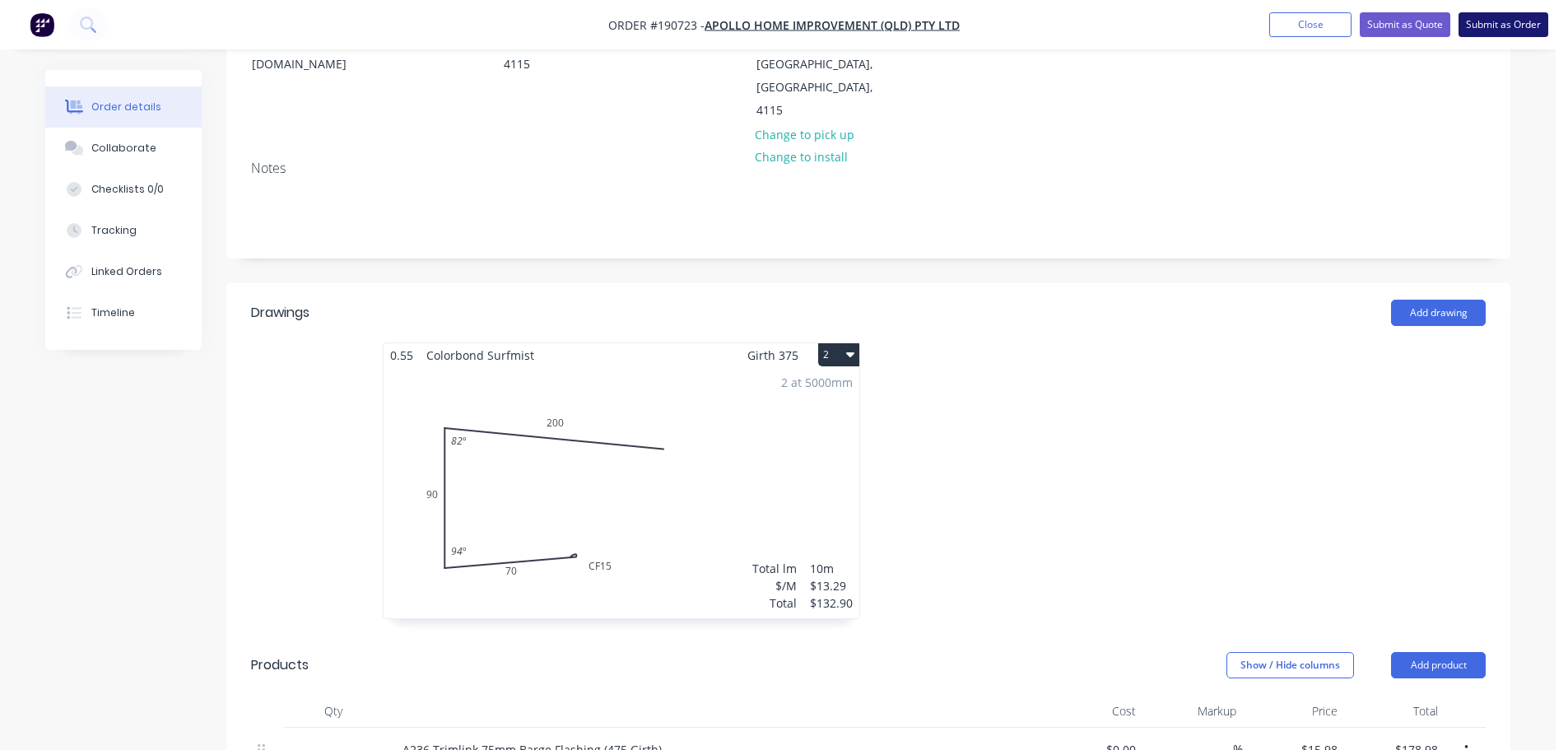
click at [1520, 32] on button "Submit as Order" at bounding box center [1503, 24] width 90 height 25
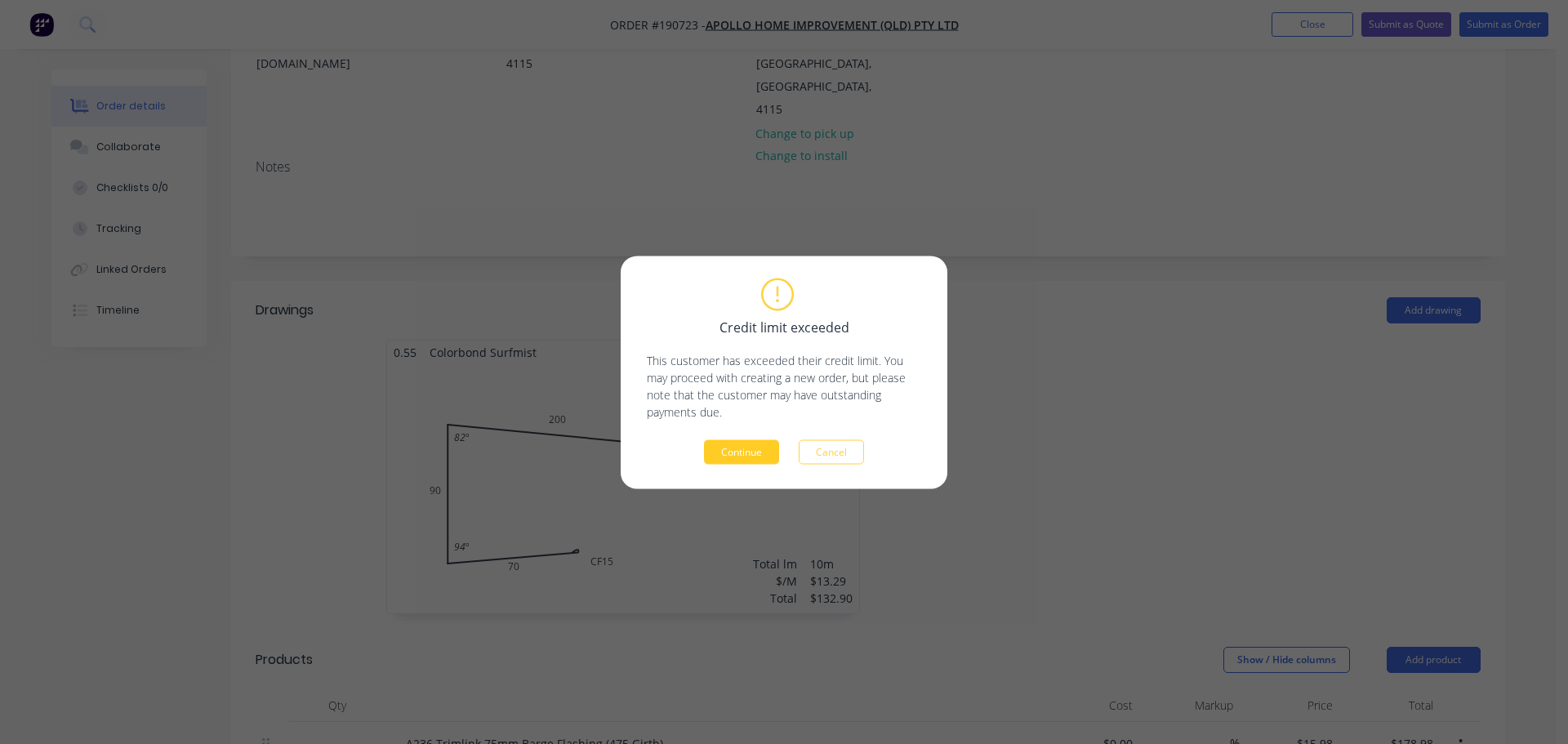
click at [748, 450] on button "Continue" at bounding box center [742, 451] width 76 height 25
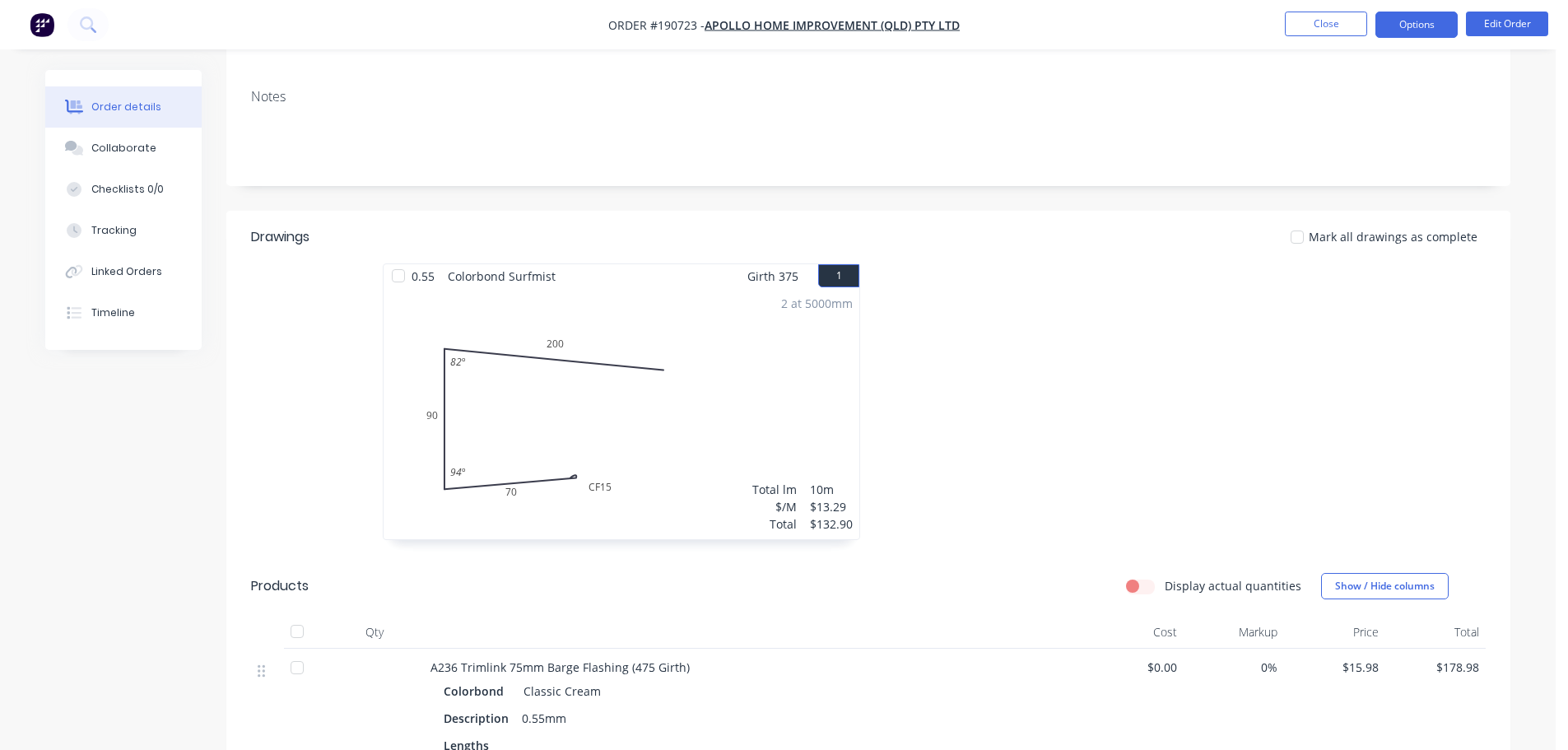
click at [1442, 20] on button "Options" at bounding box center [1417, 25] width 83 height 27
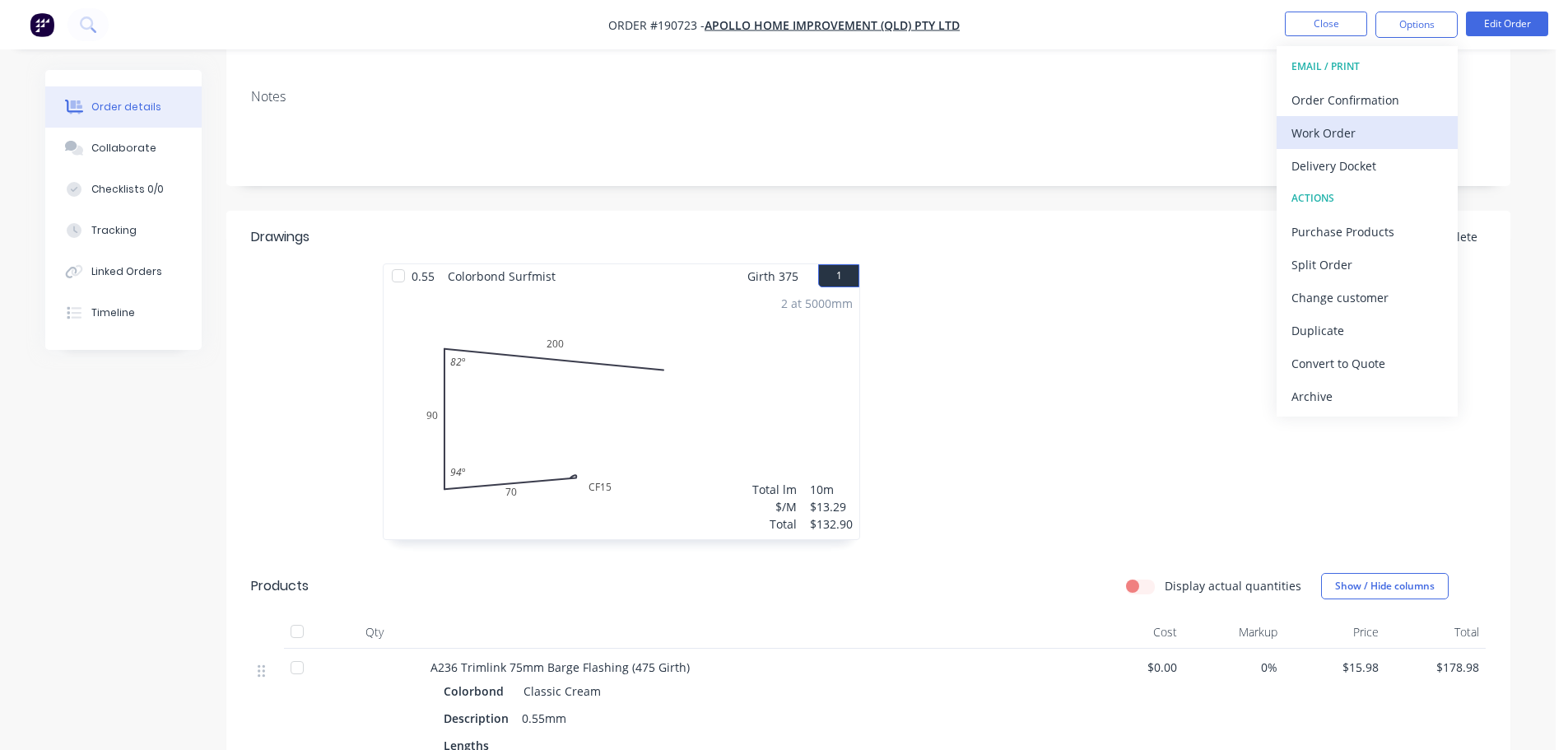
click at [1370, 140] on div "Work Order" at bounding box center [1366, 133] width 151 height 24
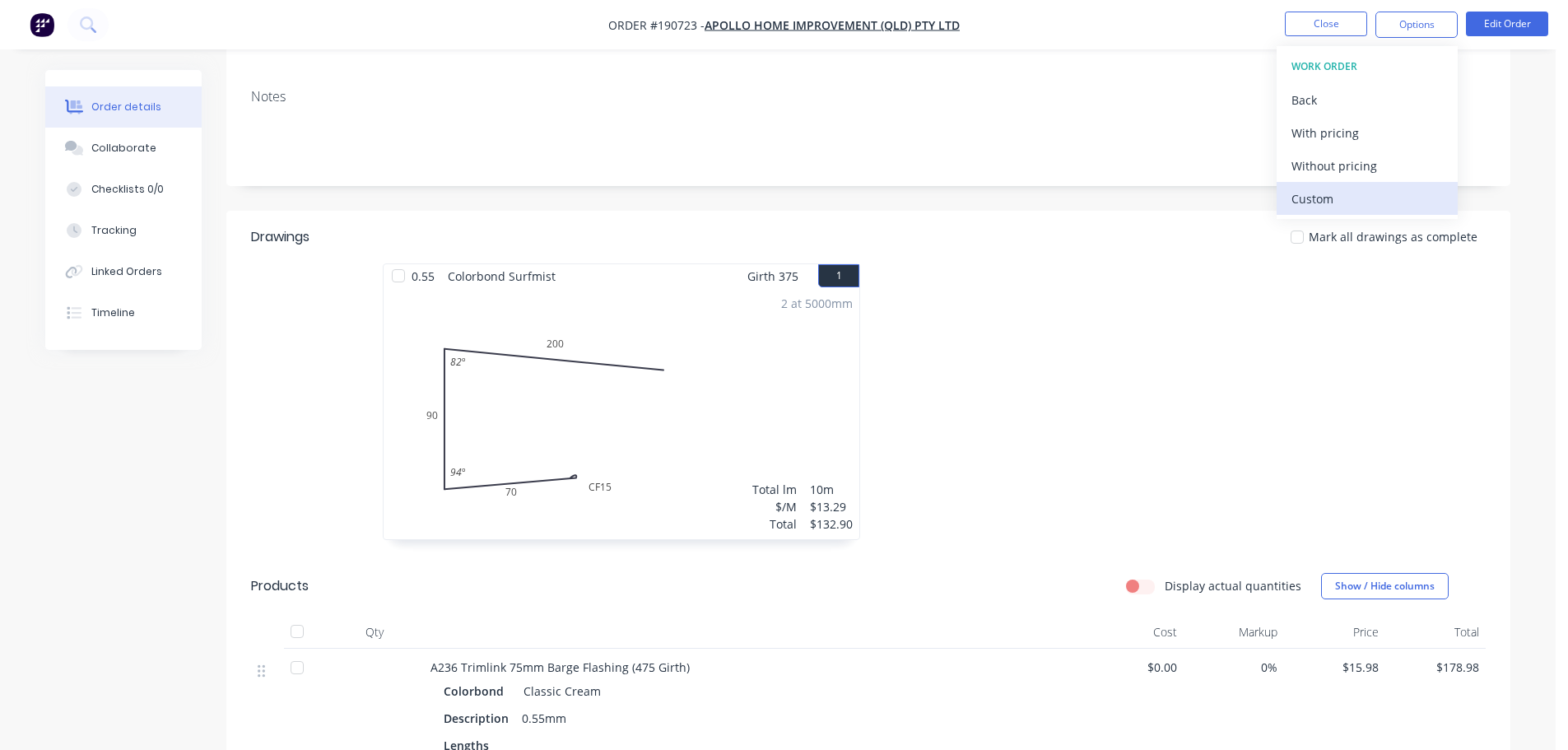
click at [1377, 183] on button "Custom" at bounding box center [1366, 198] width 181 height 33
click at [1381, 165] on div "Without pricing" at bounding box center [1366, 166] width 151 height 24
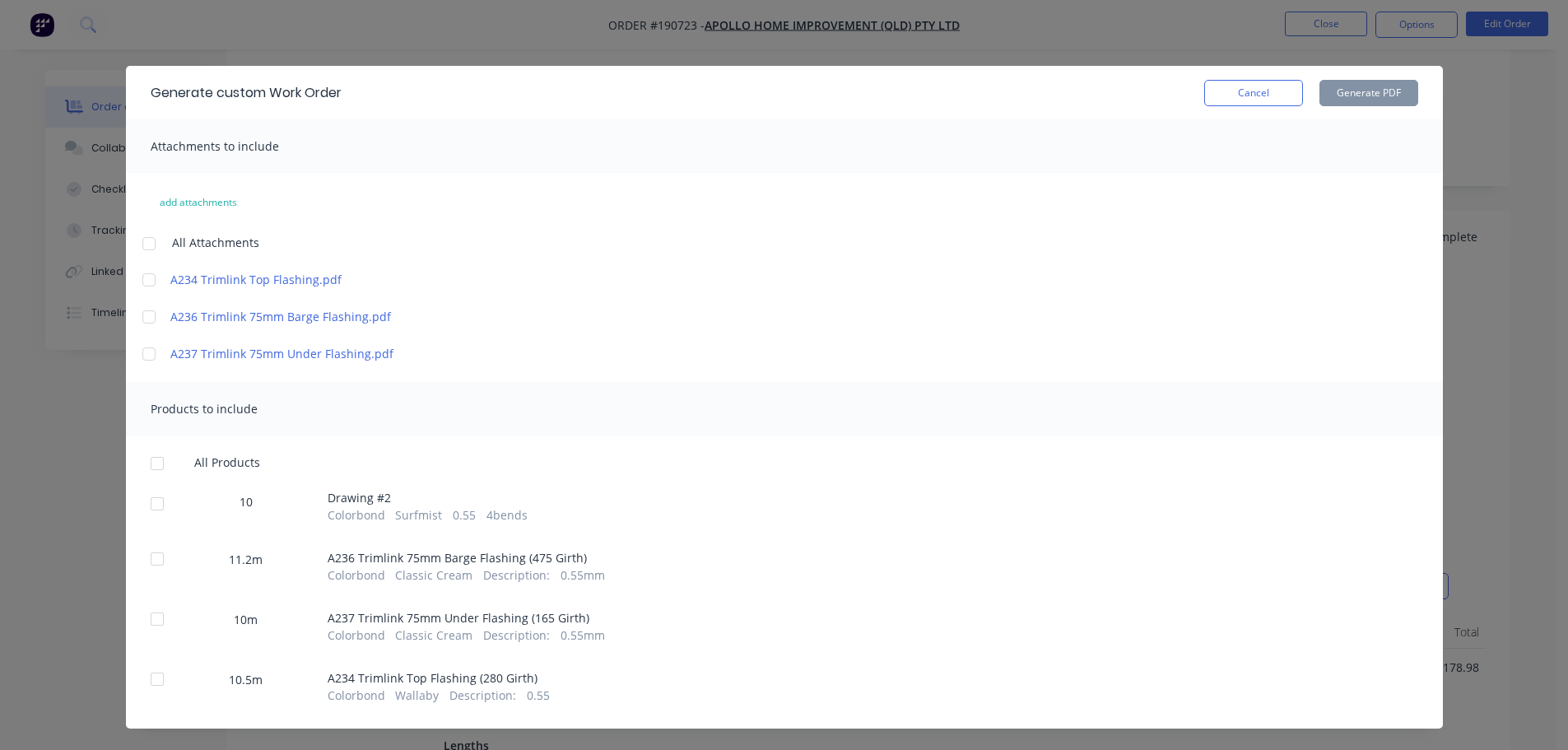
click at [146, 240] on div at bounding box center [149, 244] width 33 height 33
click at [149, 466] on div at bounding box center [157, 463] width 33 height 33
click at [1361, 103] on button "Generate PDF" at bounding box center [1369, 93] width 99 height 27
click at [1264, 105] on button "Cancel" at bounding box center [1253, 93] width 99 height 27
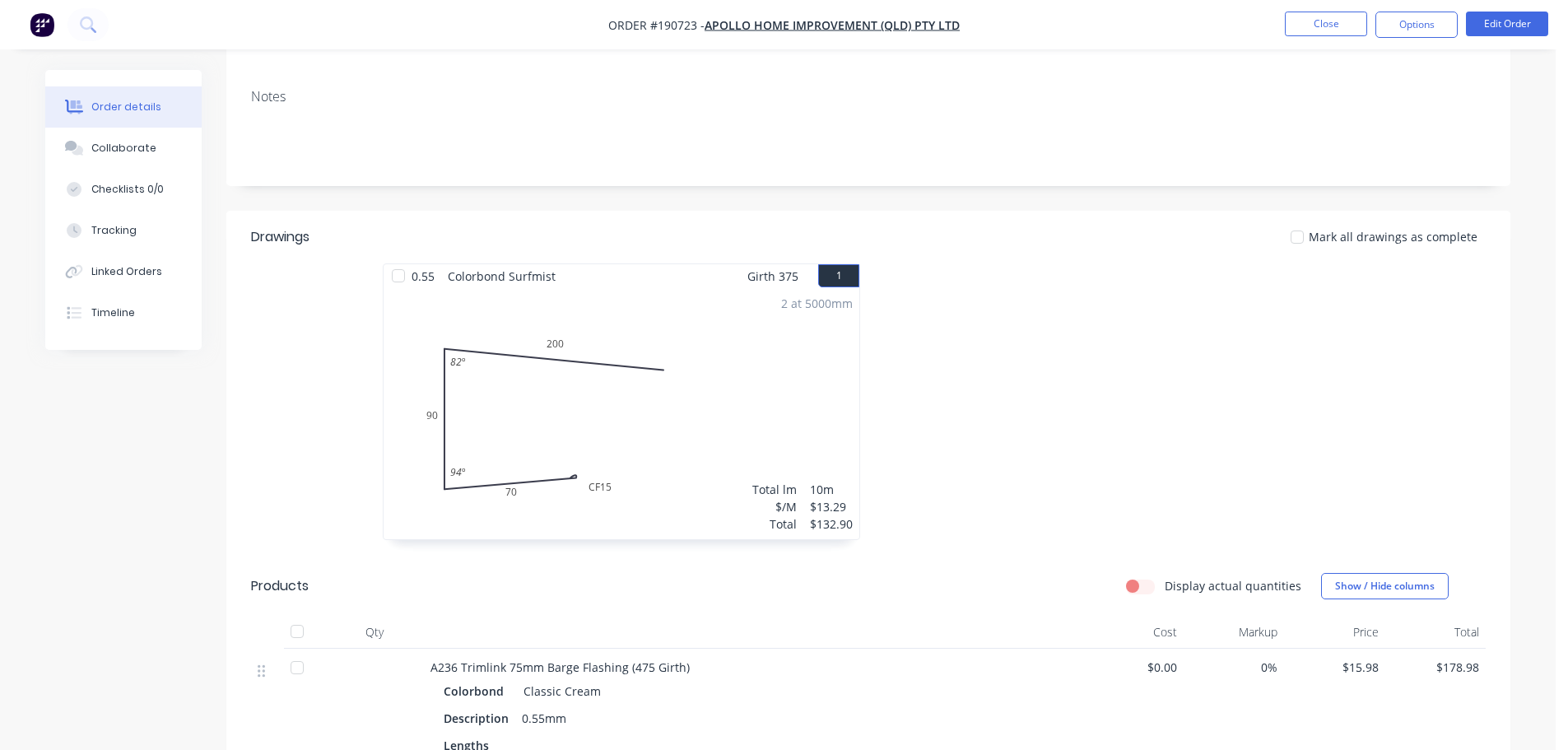
click at [1503, 38] on nav "Order #190723 - Apollo Home Improvement (QLD) Pty Ltd Close Options Edit Order" at bounding box center [784, 25] width 1568 height 50
click at [1506, 31] on button "Edit Order" at bounding box center [1507, 24] width 83 height 25
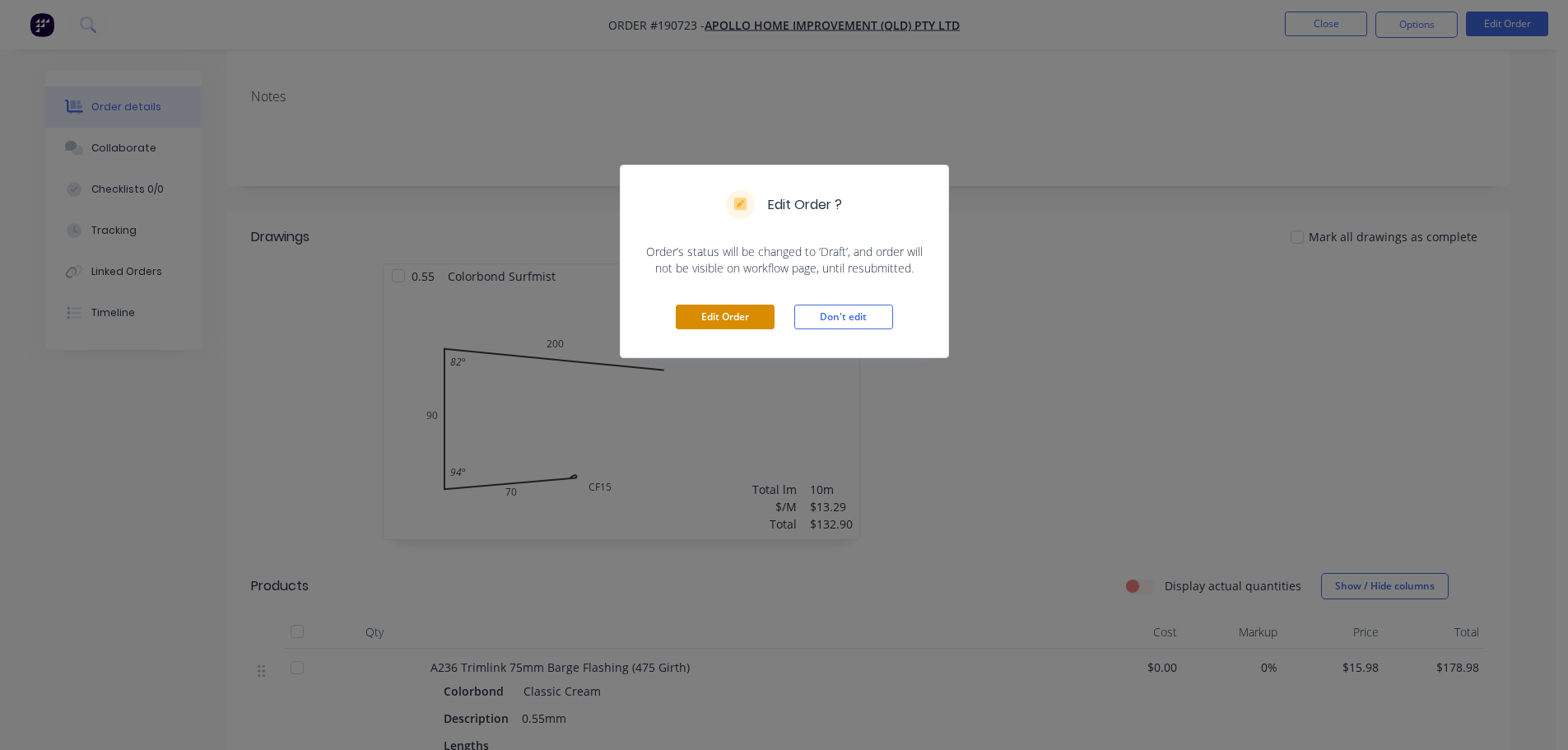
click at [746, 329] on button "Edit Order" at bounding box center [725, 316] width 99 height 25
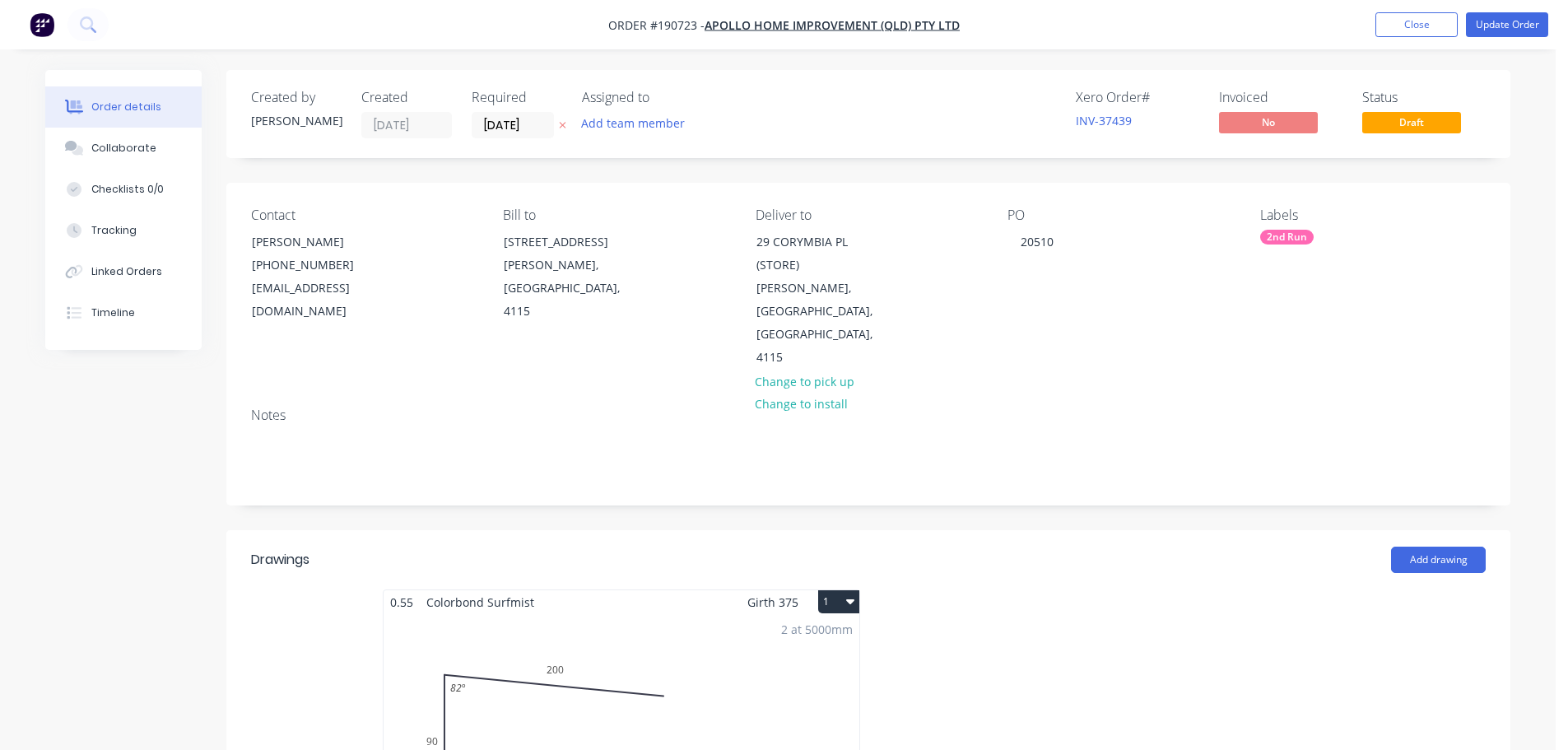
click at [848, 627] on div "2 at 5000mm Total lm $/M Total 10m $13.29 $132.90" at bounding box center [621, 740] width 476 height 251
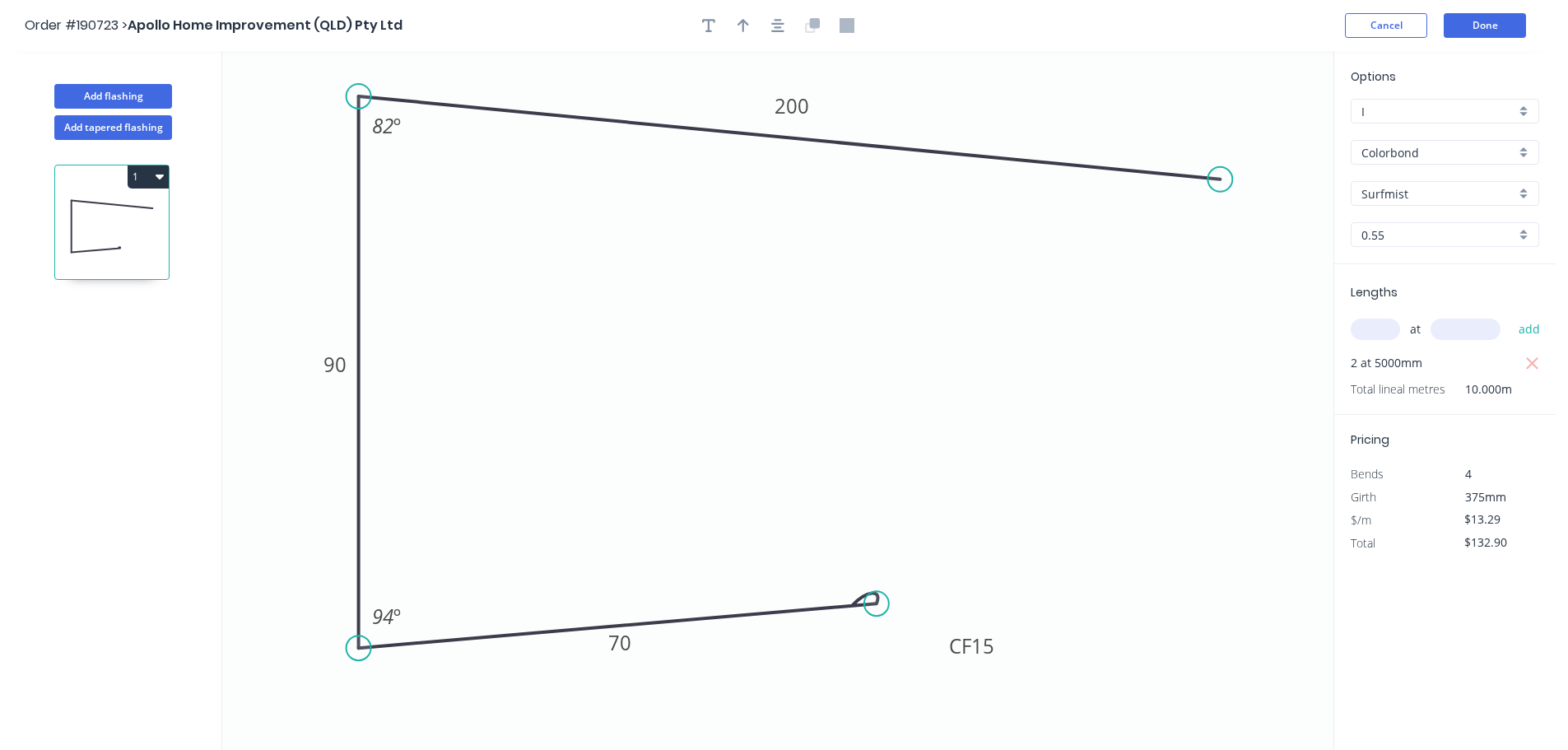
click at [1493, 234] on input "0.55" at bounding box center [1438, 235] width 154 height 17
drag, startPoint x: 1462, startPoint y: 299, endPoint x: 1526, endPoint y: 84, distance: 224.3
click at [1461, 299] on div "1.0" at bounding box center [1445, 294] width 187 height 28
click at [1515, 25] on button "Done" at bounding box center [1485, 25] width 83 height 25
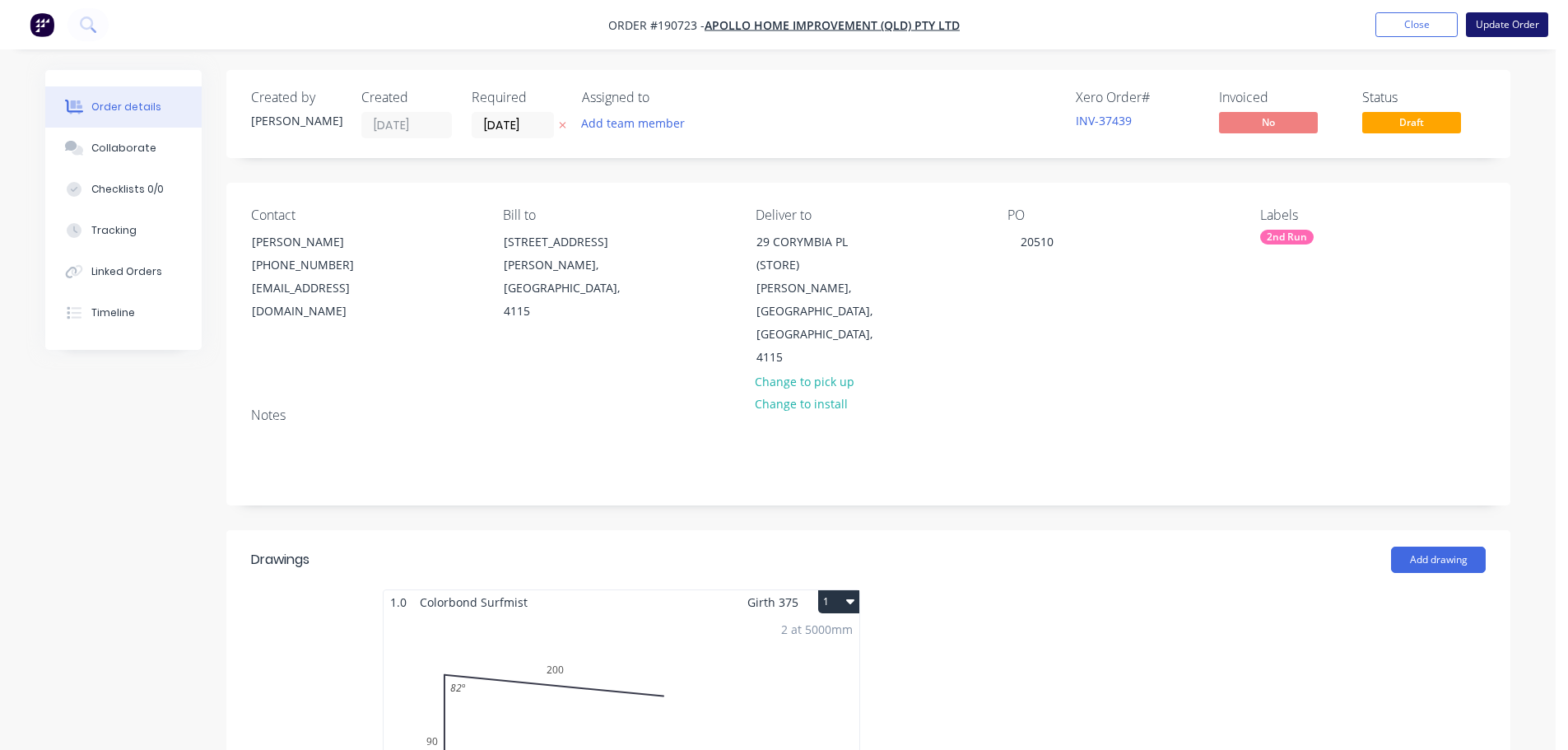
click at [1488, 28] on button "Update Order" at bounding box center [1507, 24] width 83 height 25
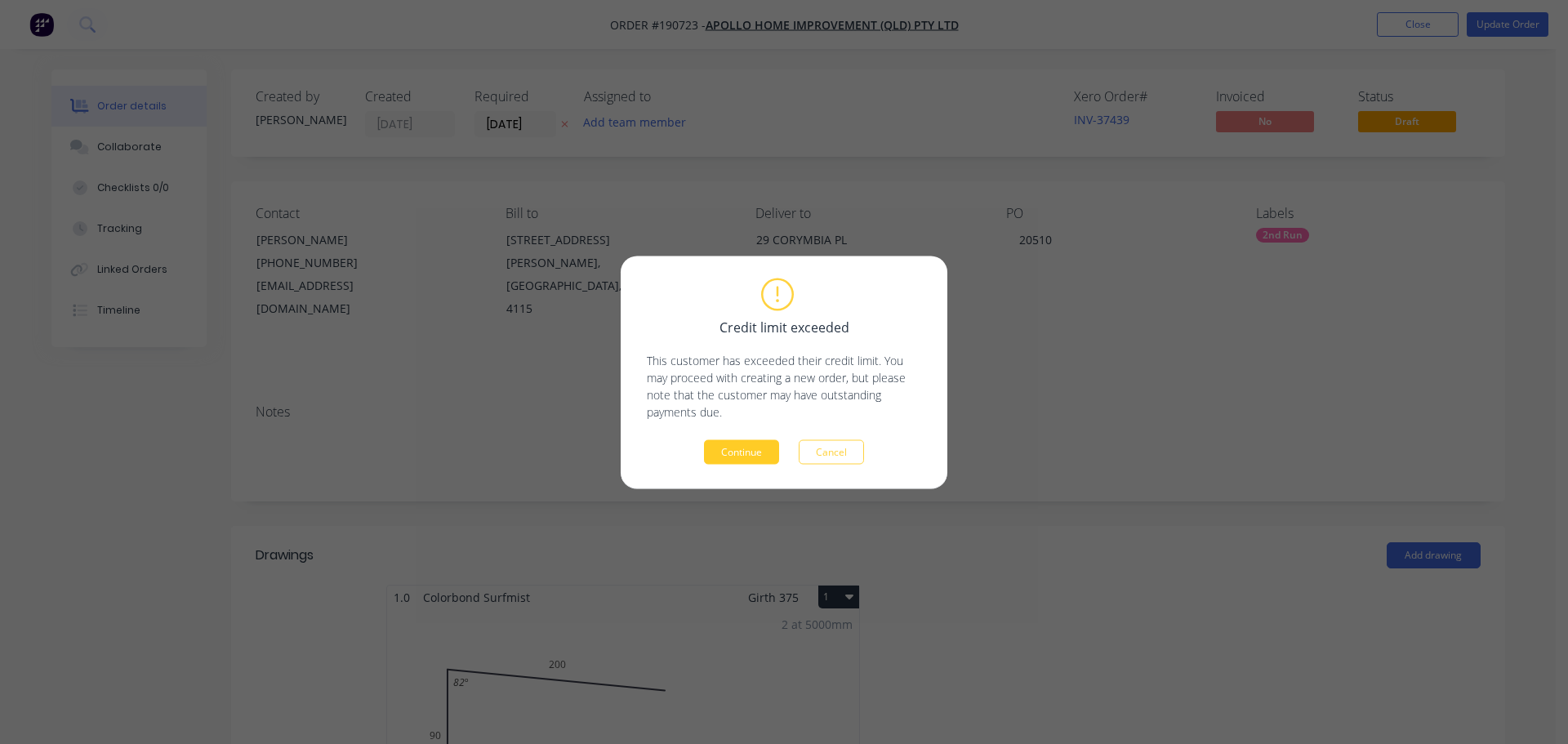
click at [743, 441] on button "Continue" at bounding box center [742, 451] width 76 height 25
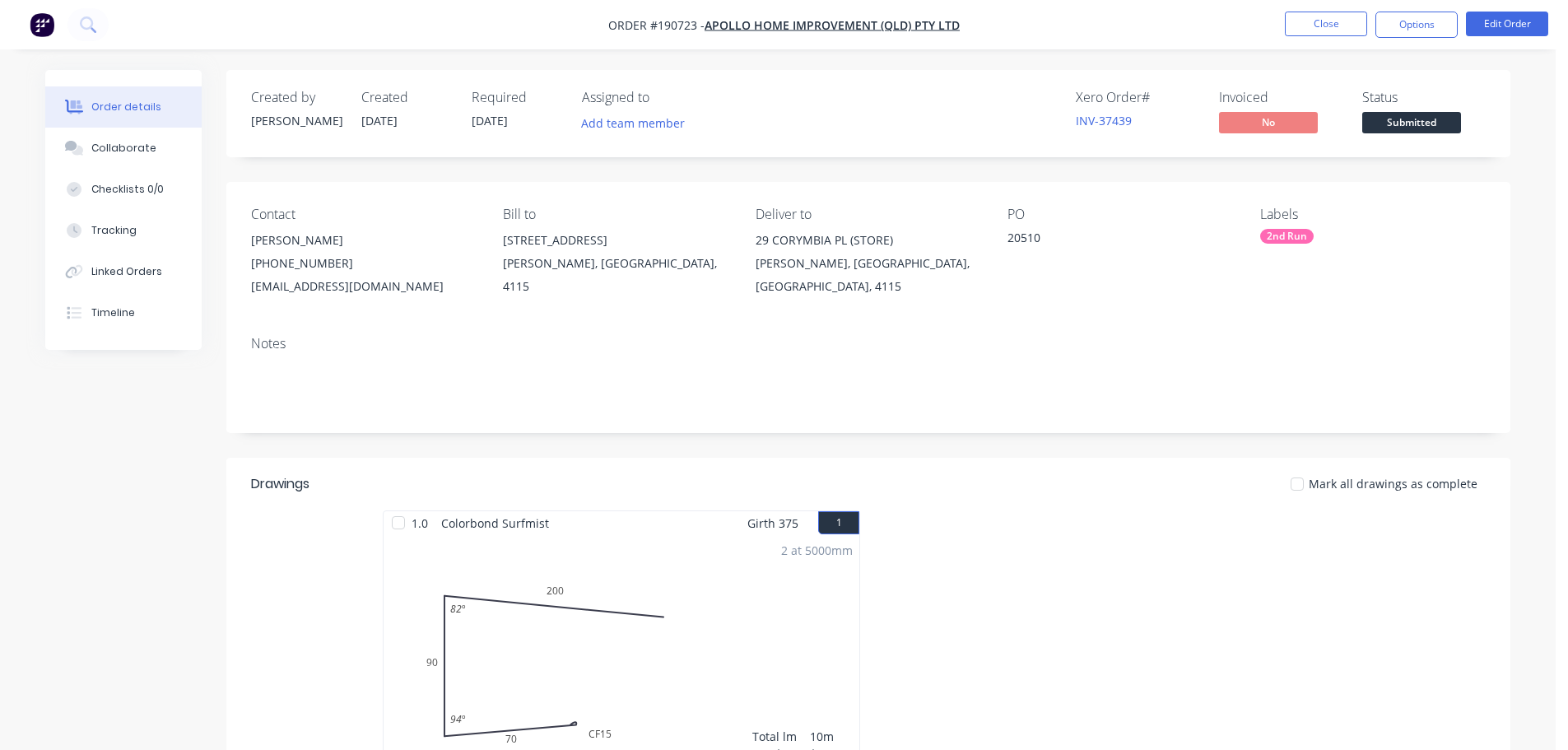
click at [1303, 39] on nav "Order #190723 - Apollo Home Improvement (QLD) Pty Ltd Close Options Edit Order" at bounding box center [784, 25] width 1568 height 50
click at [1316, 34] on button "Close" at bounding box center [1326, 24] width 83 height 25
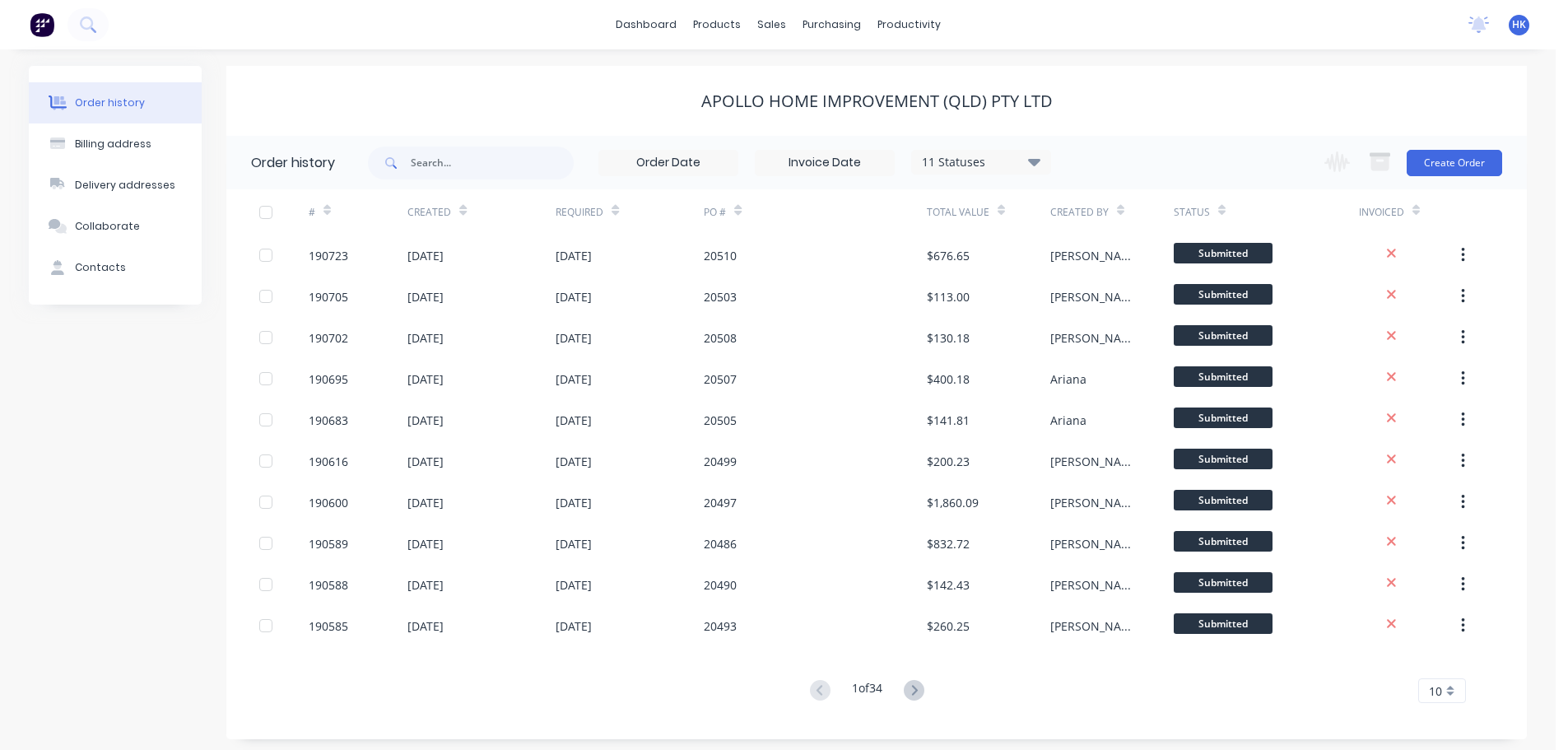
click at [1432, 179] on div "Change order status Submitted Manufactured Ready for pick up Slitting Delivered…" at bounding box center [1408, 162] width 188 height 53
click at [1457, 181] on div "Change order status Submitted Manufactured Ready for pick up Slitting Delivered…" at bounding box center [1408, 162] width 188 height 53
click at [1470, 165] on button "Create Order" at bounding box center [1454, 162] width 95 height 27
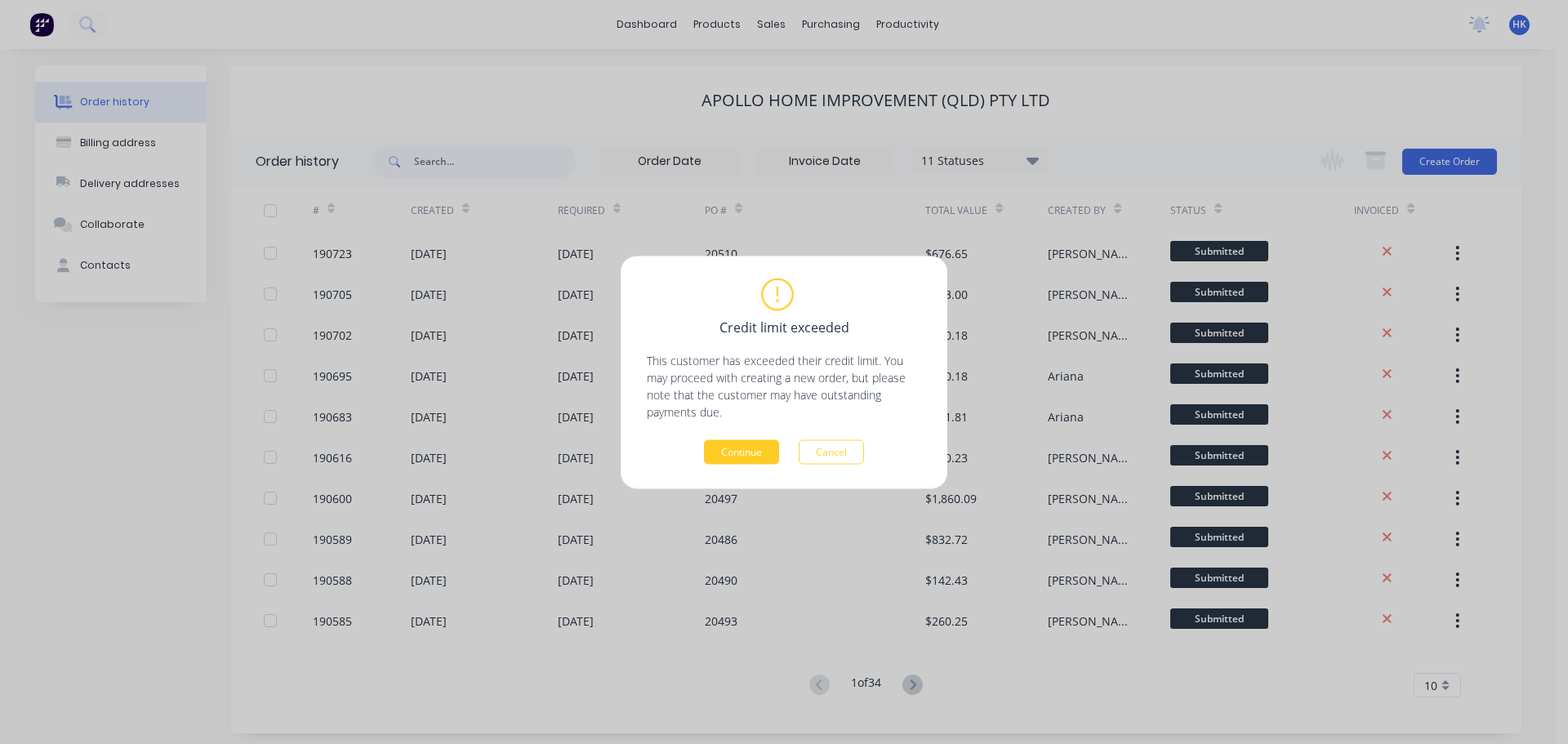
click at [745, 453] on button "Continue" at bounding box center [742, 451] width 76 height 25
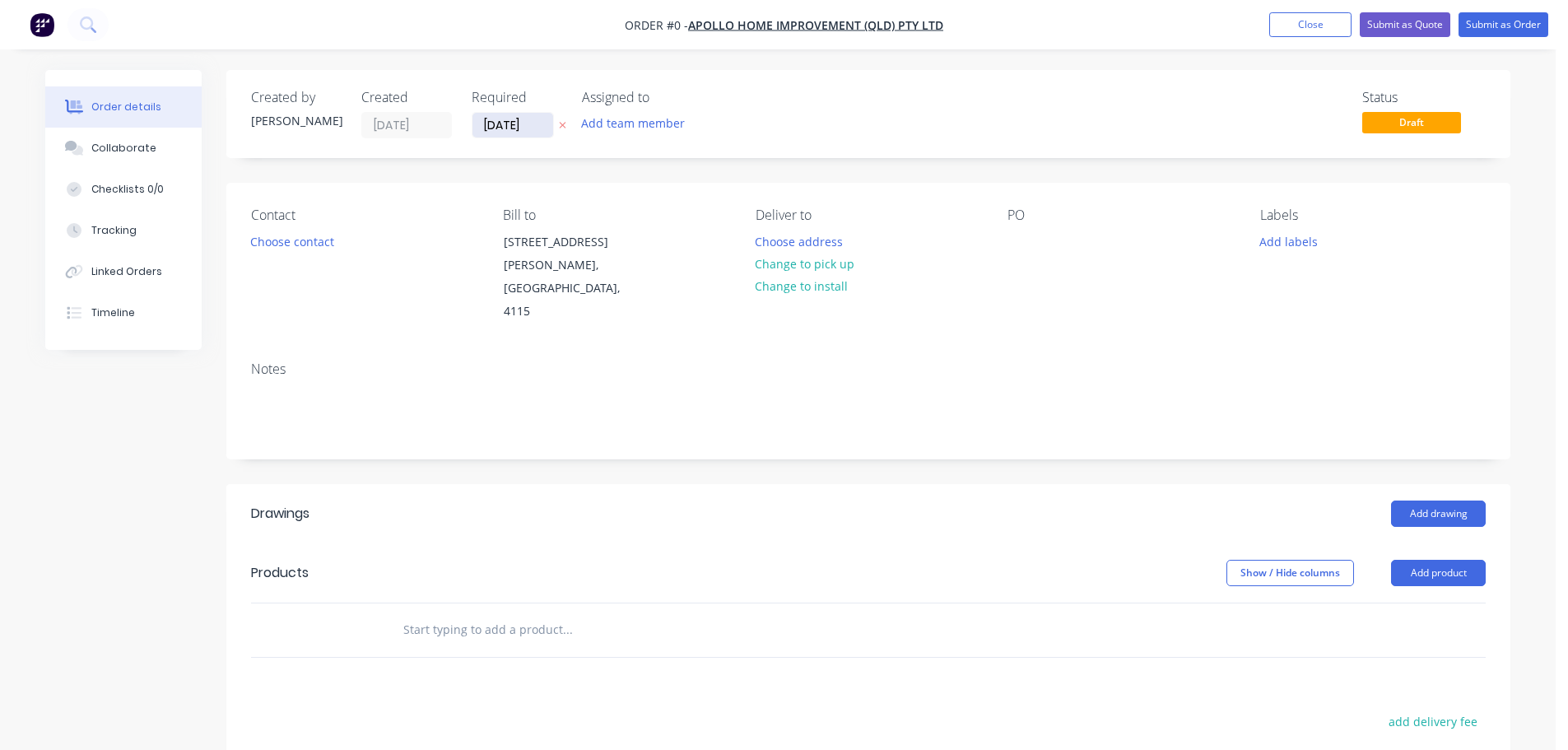
click at [526, 125] on input "[DATE]" at bounding box center [513, 125] width 81 height 25
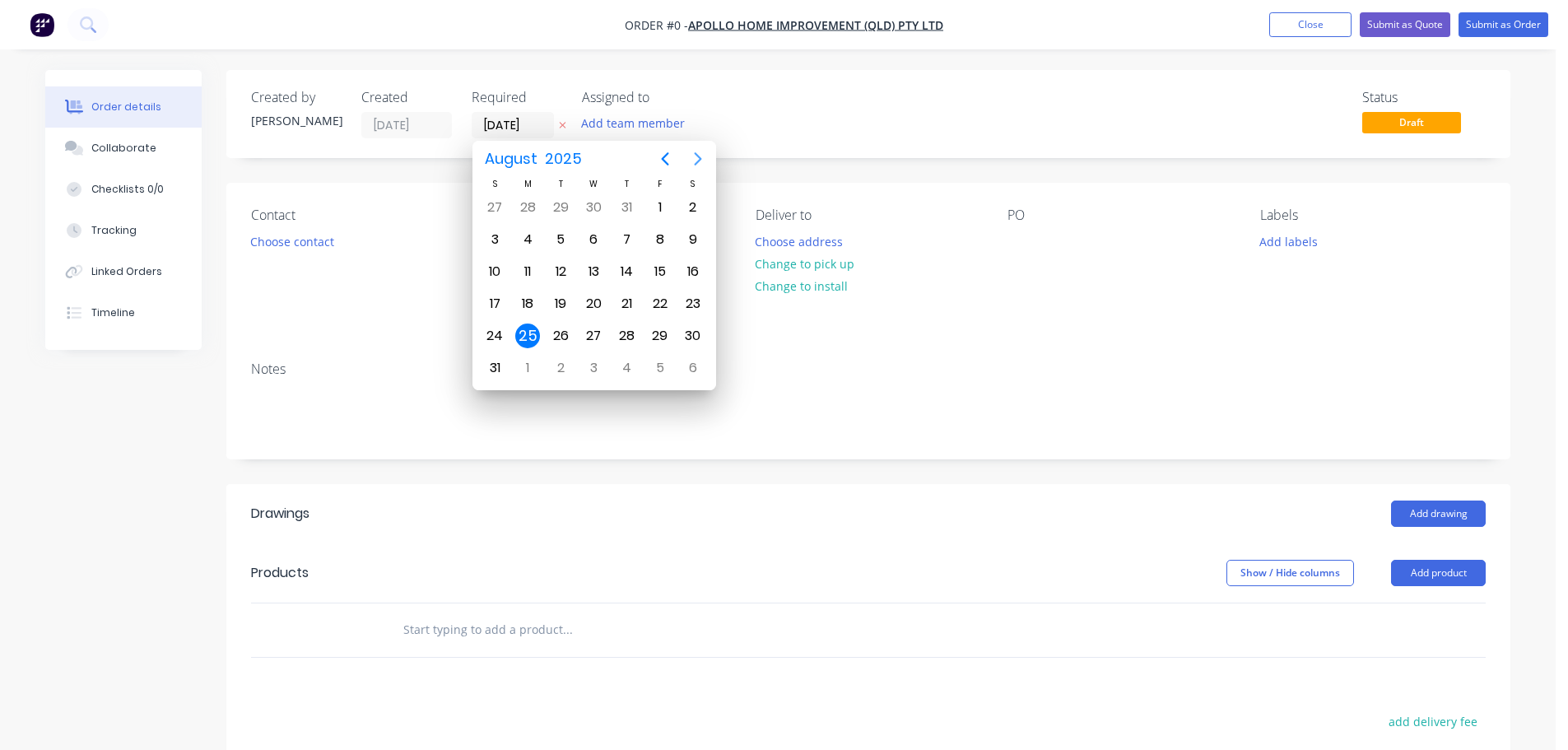
click at [691, 172] on button "Next page" at bounding box center [698, 159] width 33 height 33
click at [528, 270] on div "15" at bounding box center [527, 271] width 25 height 25
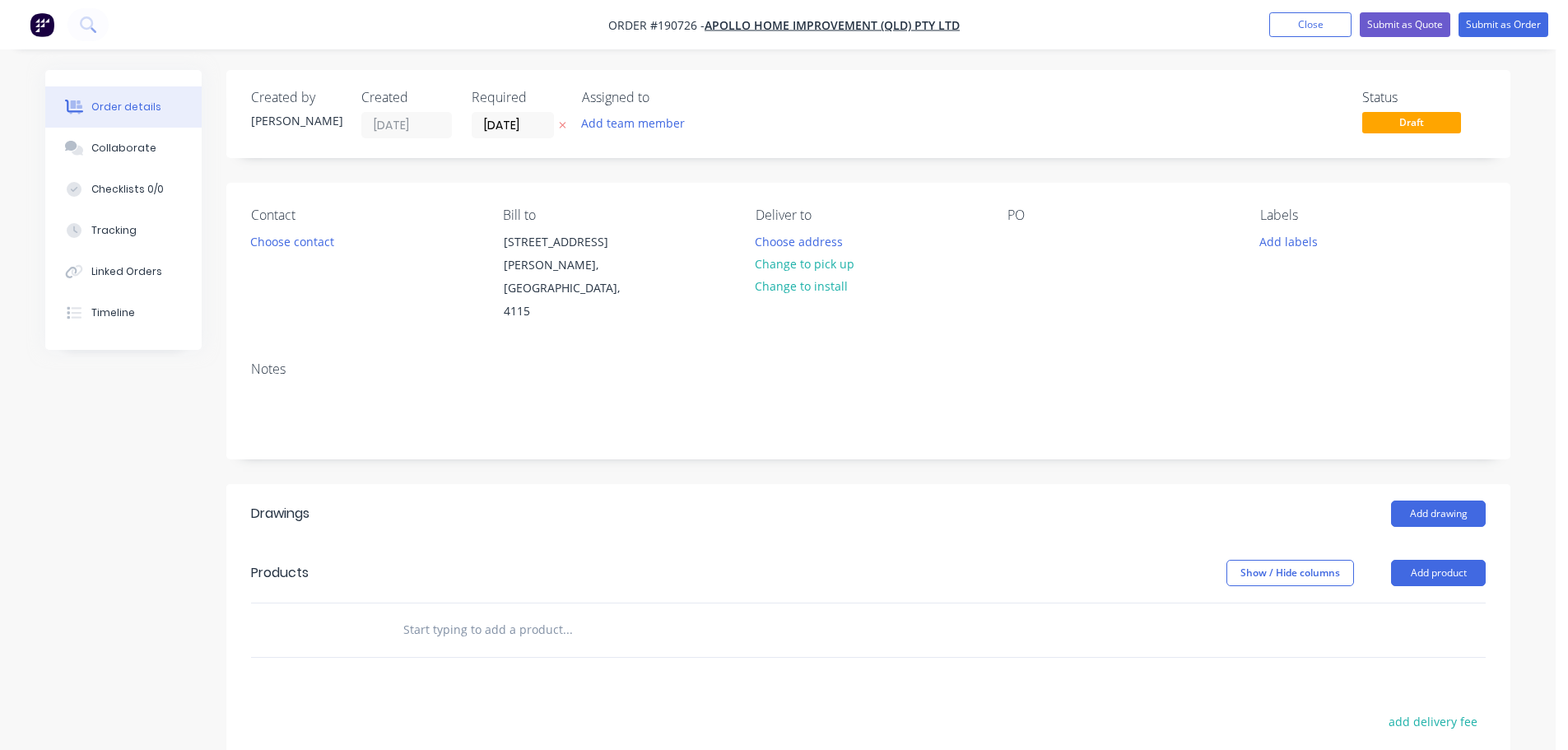
click at [299, 248] on button "Choose contact" at bounding box center [293, 240] width 101 height 22
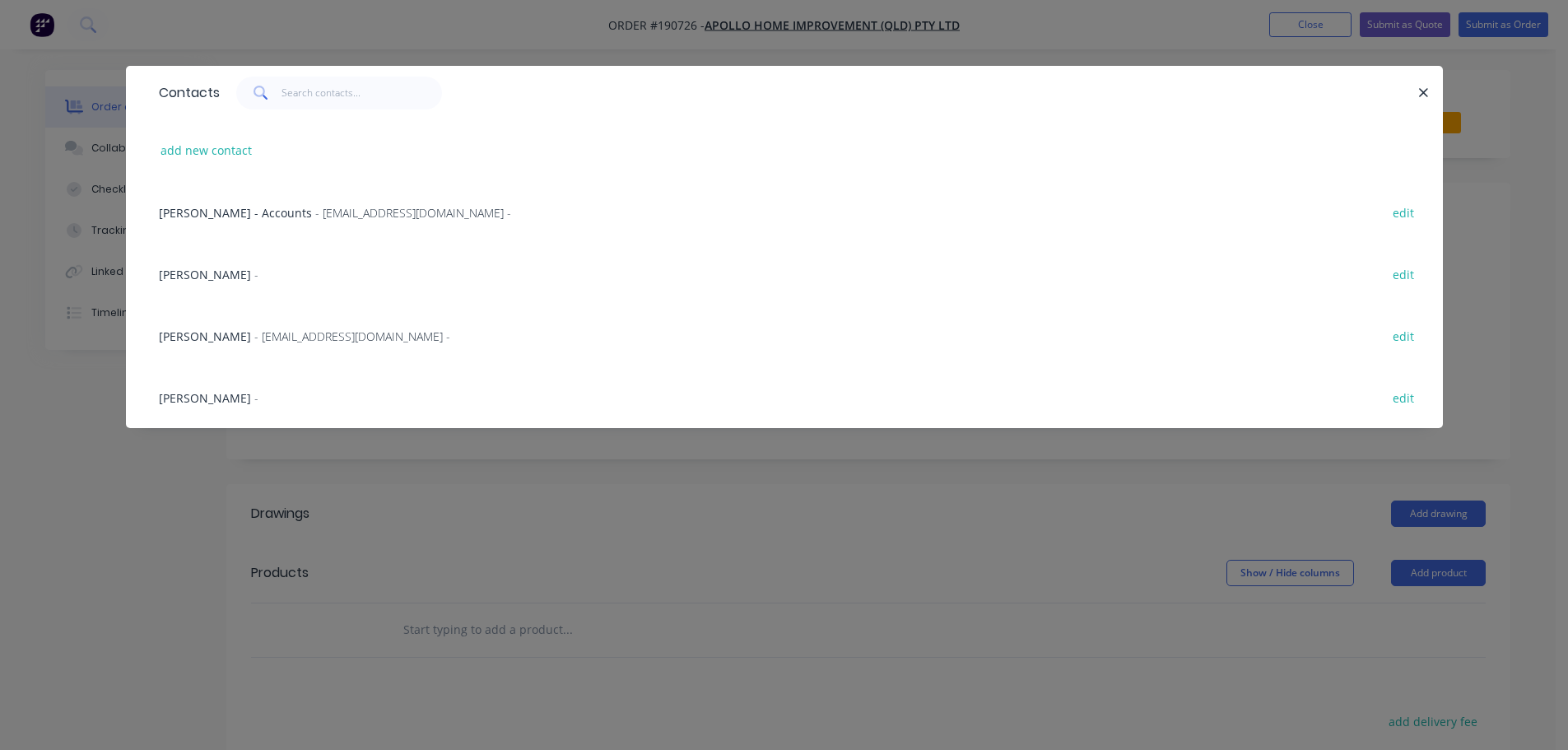
click at [259, 333] on span "- [EMAIL_ADDRESS][DOMAIN_NAME] -" at bounding box center [352, 336] width 196 height 16
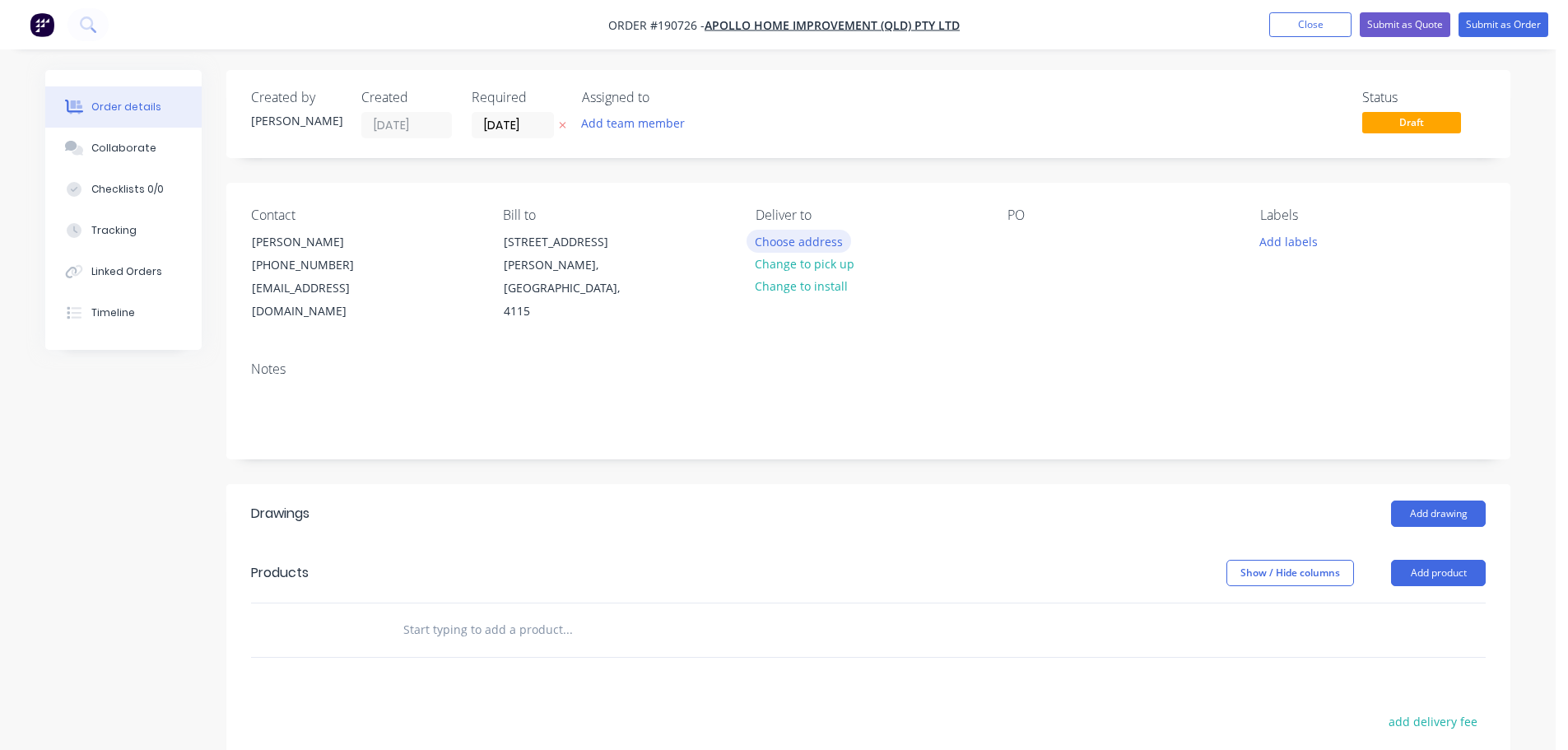
click at [792, 244] on button "Choose address" at bounding box center [799, 240] width 105 height 22
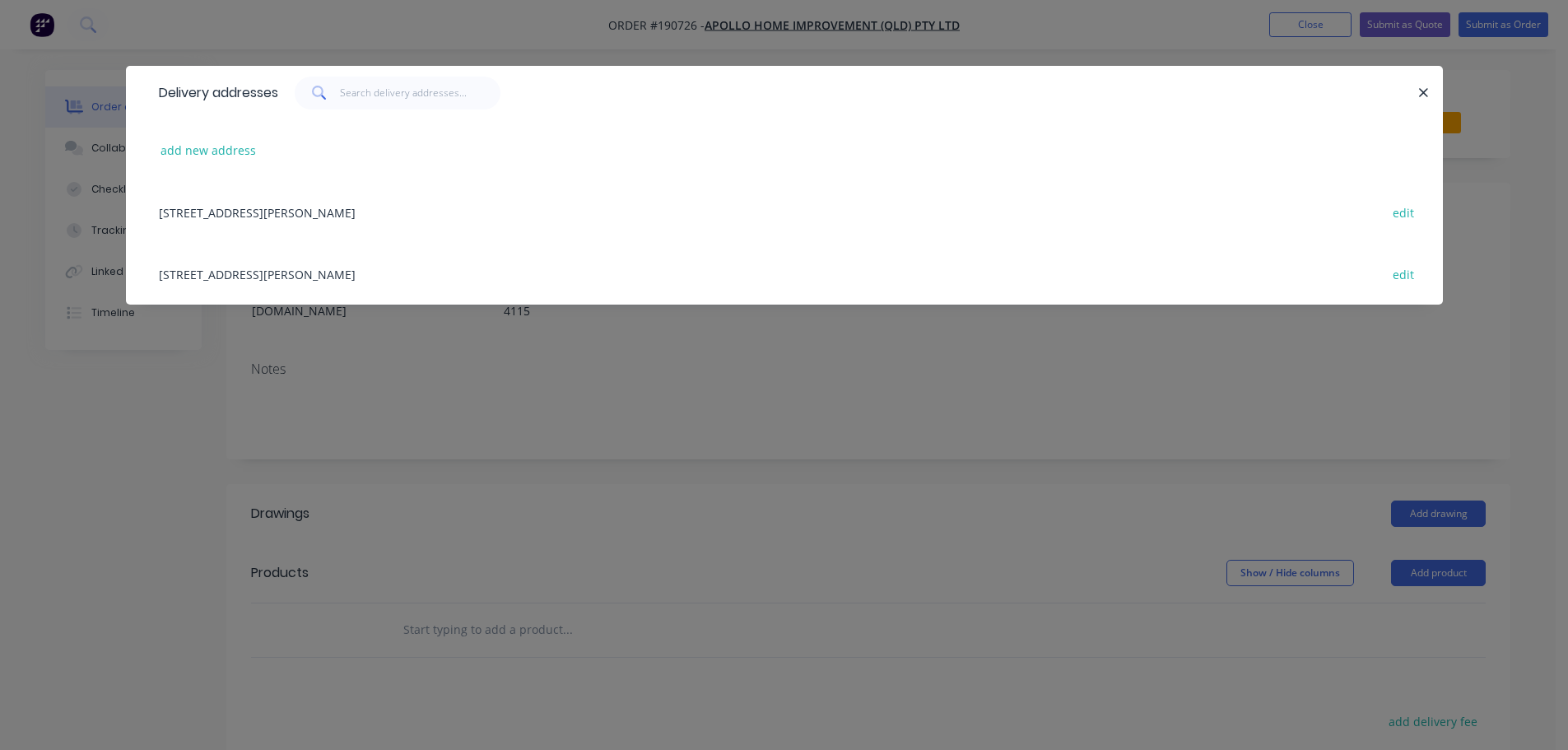
click at [483, 274] on div "[STREET_ADDRESS][PERSON_NAME] edit" at bounding box center [784, 273] width 1267 height 61
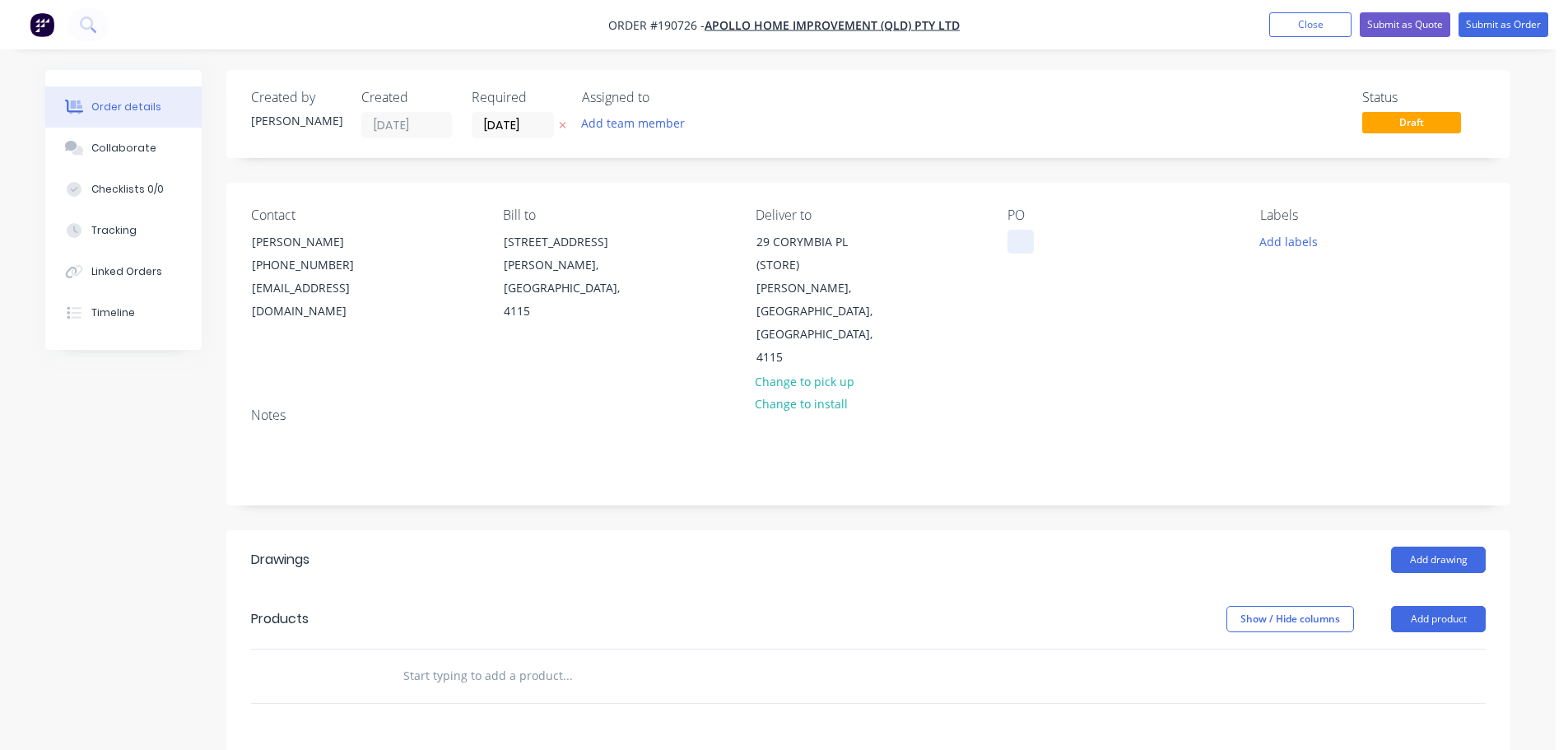
click at [1024, 237] on div at bounding box center [1021, 241] width 27 height 24
click at [1280, 233] on button "Add labels" at bounding box center [1287, 240] width 76 height 22
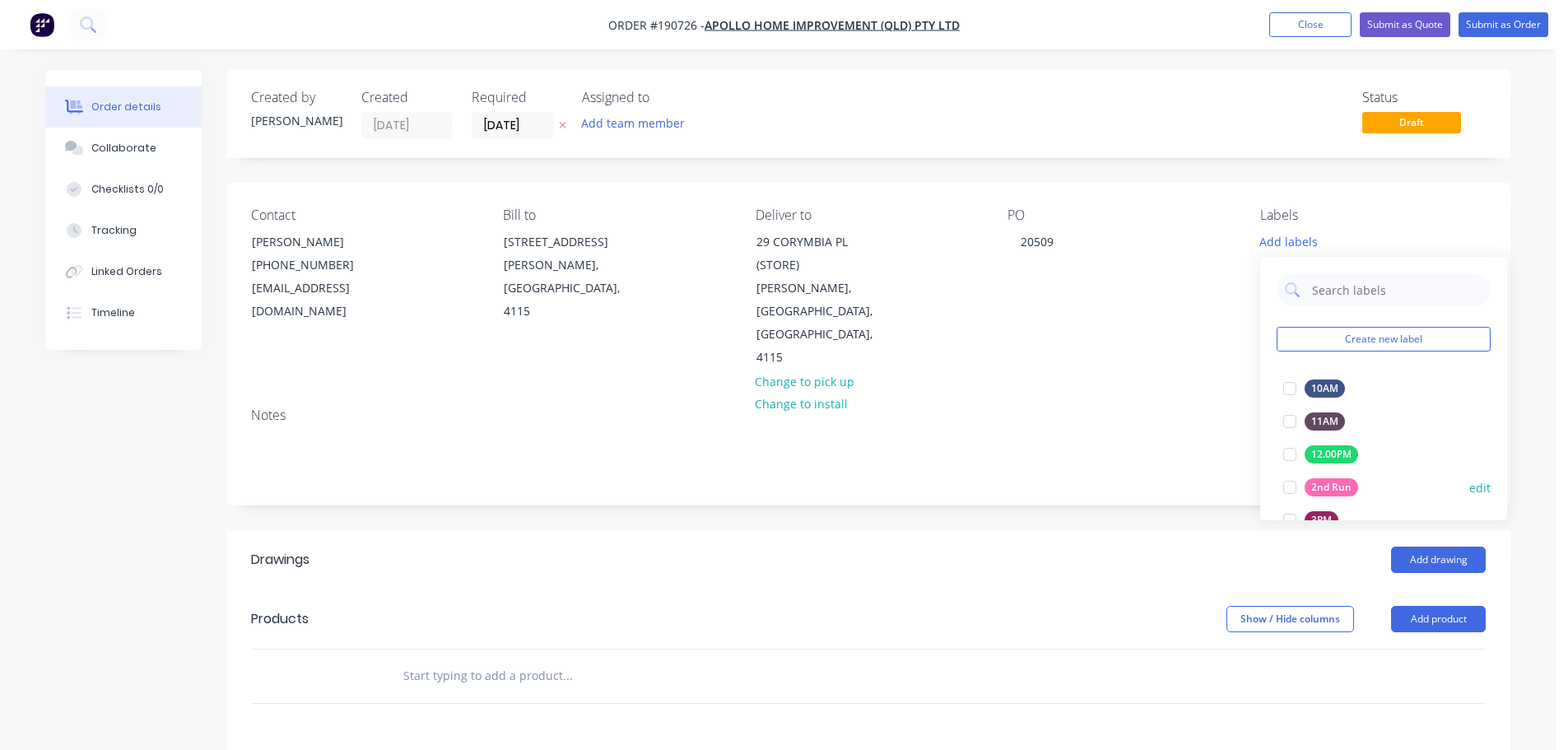
click at [1286, 486] on div at bounding box center [1289, 487] width 33 height 33
click at [1010, 606] on div "Show / Hide columns Add product" at bounding box center [999, 619] width 972 height 27
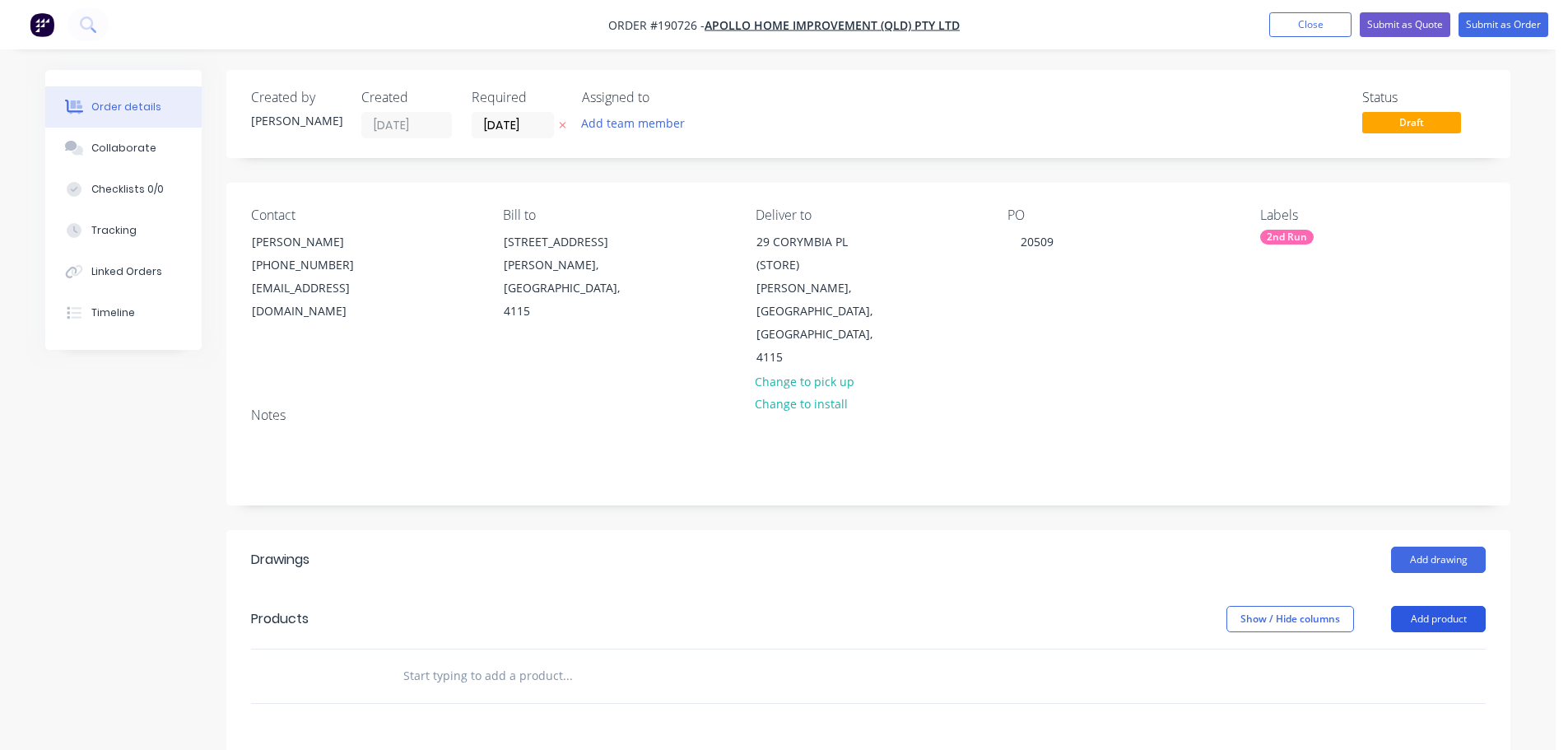
click at [1426, 606] on button "Add product" at bounding box center [1438, 619] width 94 height 27
click at [1415, 648] on div "Product catalogue" at bounding box center [1408, 660] width 127 height 24
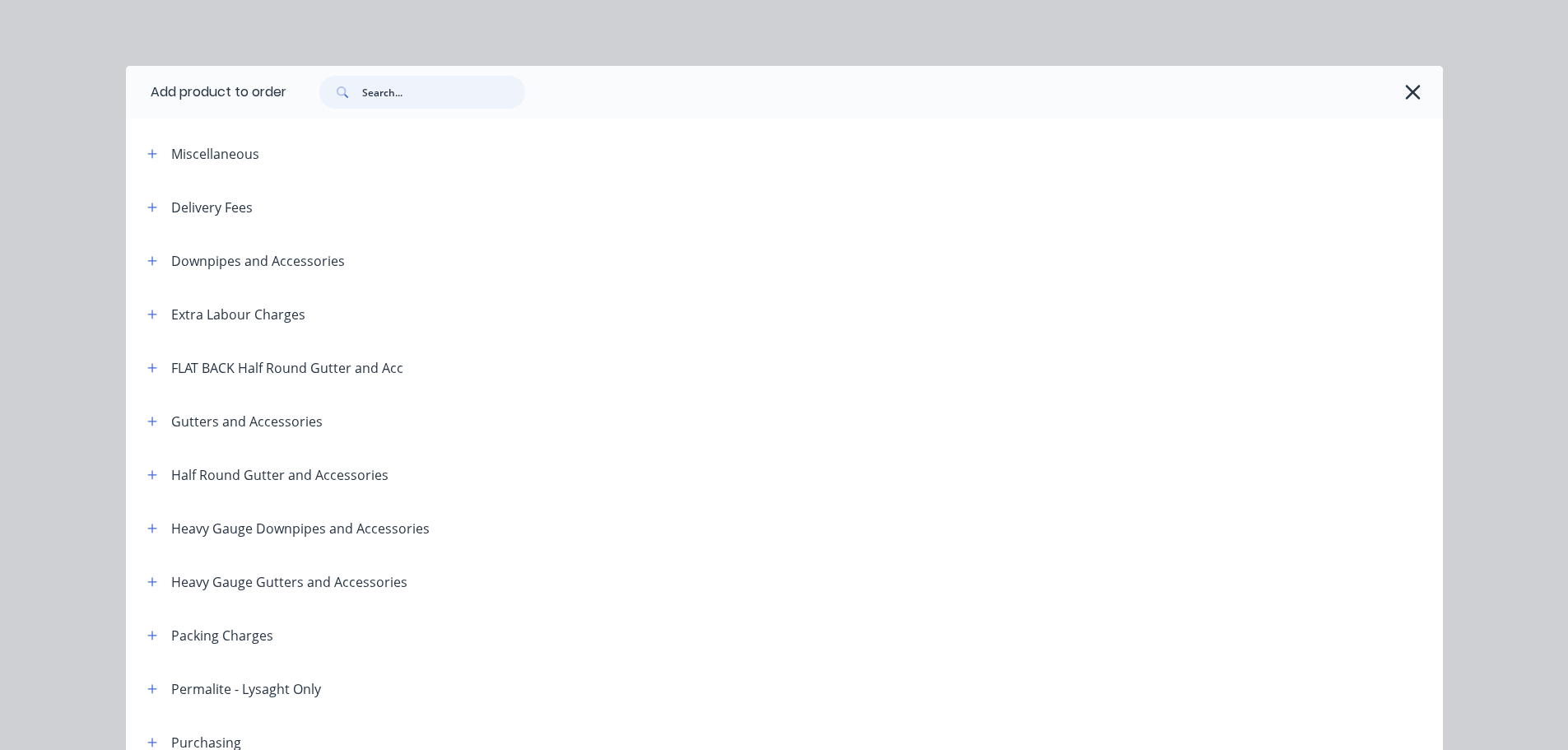
click at [379, 88] on input "text" at bounding box center [444, 93] width 163 height 33
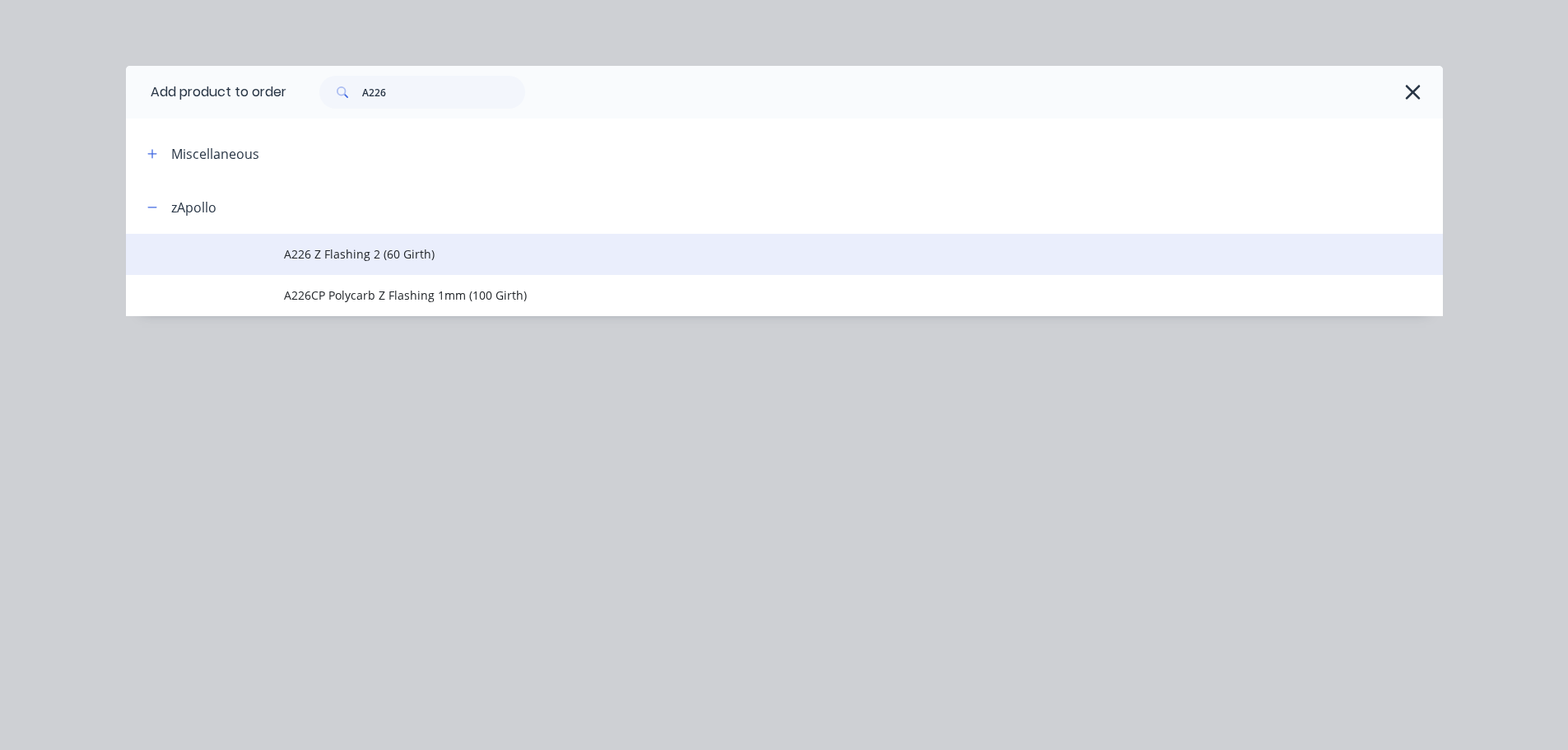
click at [347, 255] on span "A226 Z Flashing 2 (60 Girth)" at bounding box center [747, 253] width 927 height 17
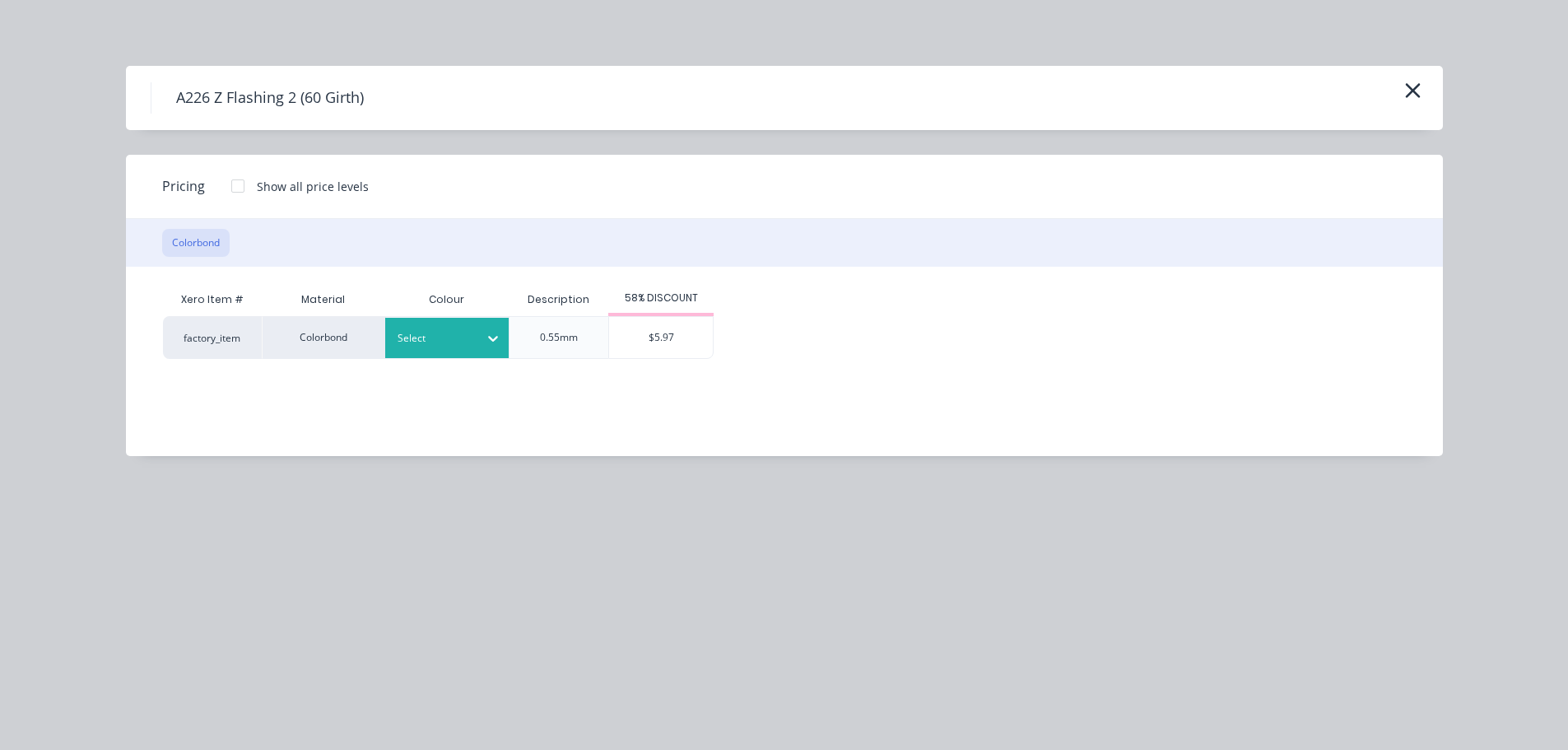
click at [440, 336] on div at bounding box center [434, 338] width 74 height 18
click at [664, 344] on div "$5.97" at bounding box center [660, 337] width 104 height 41
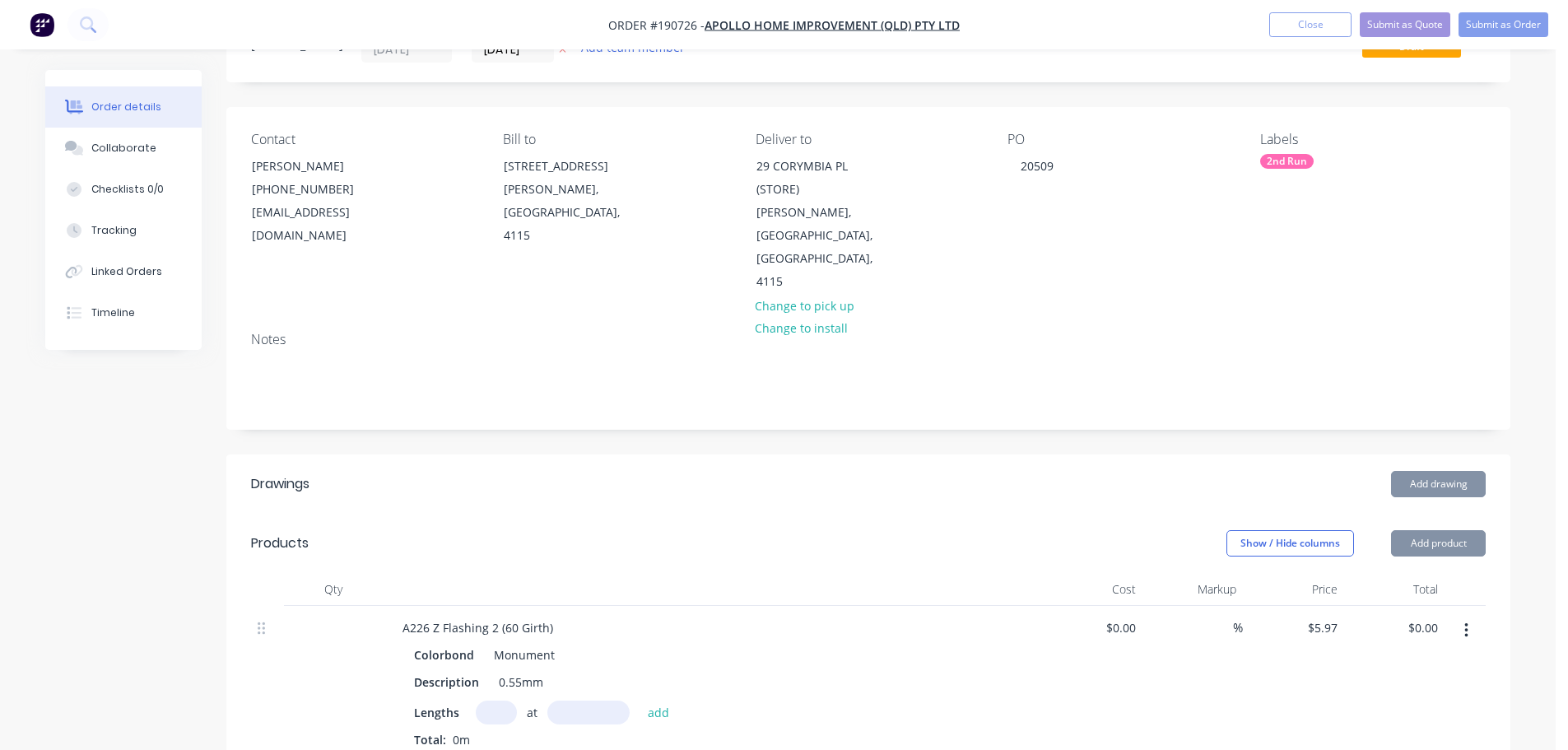
scroll to position [165, 0]
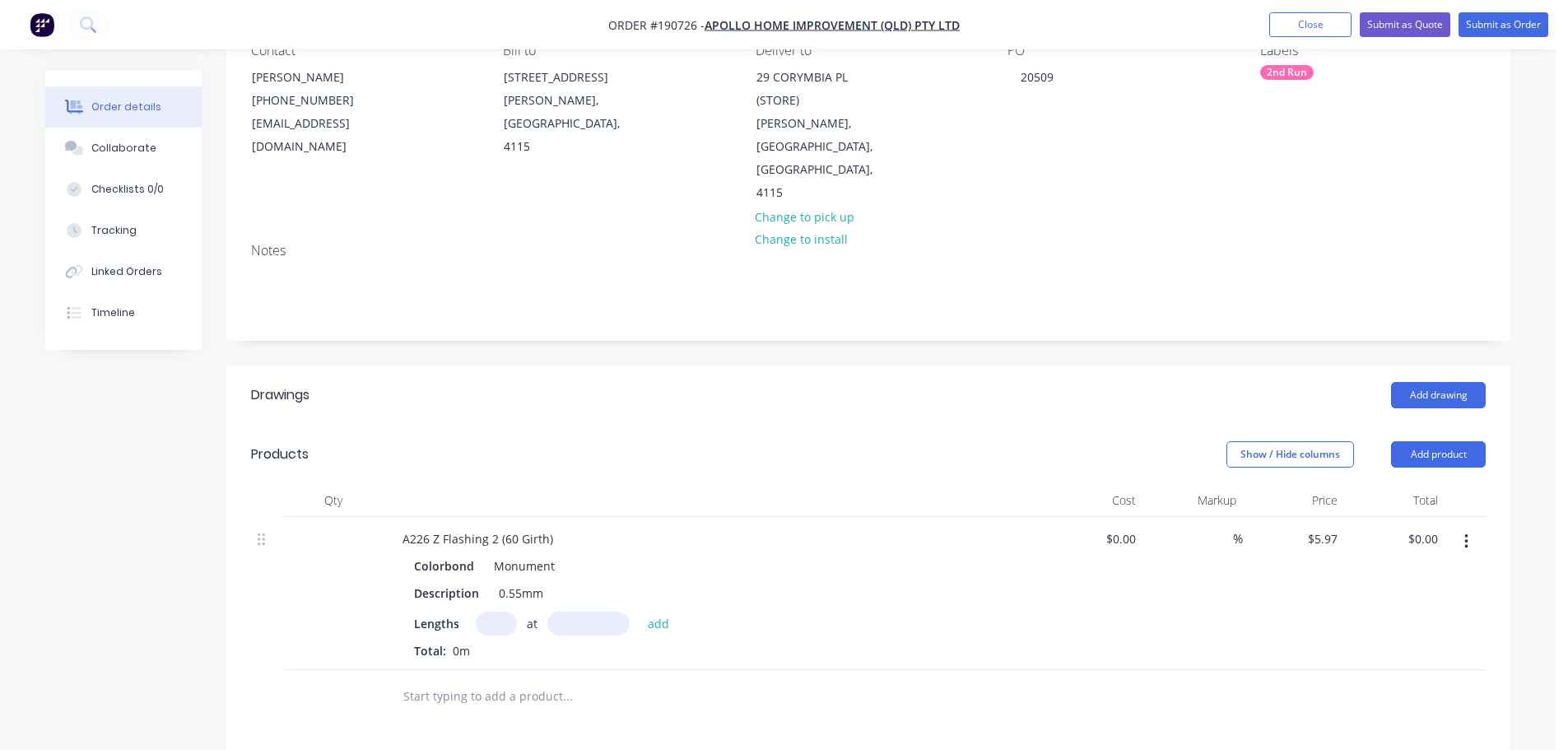
click at [495, 612] on input "text" at bounding box center [496, 623] width 41 height 24
click at [639, 612] on button "add" at bounding box center [658, 623] width 39 height 22
click at [1463, 441] on button "Add product" at bounding box center [1438, 454] width 94 height 27
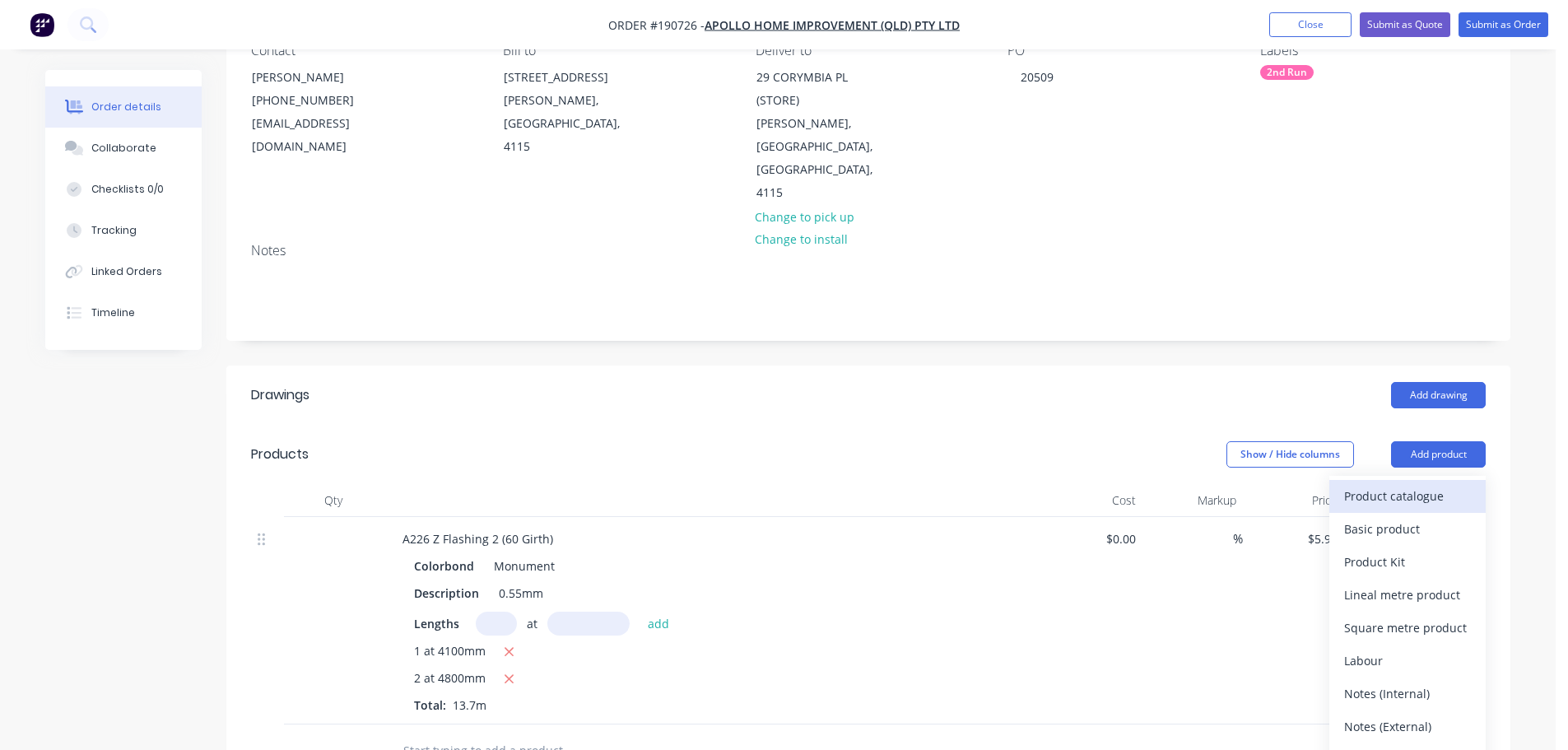
click at [1432, 484] on div "Product catalogue" at bounding box center [1408, 496] width 127 height 24
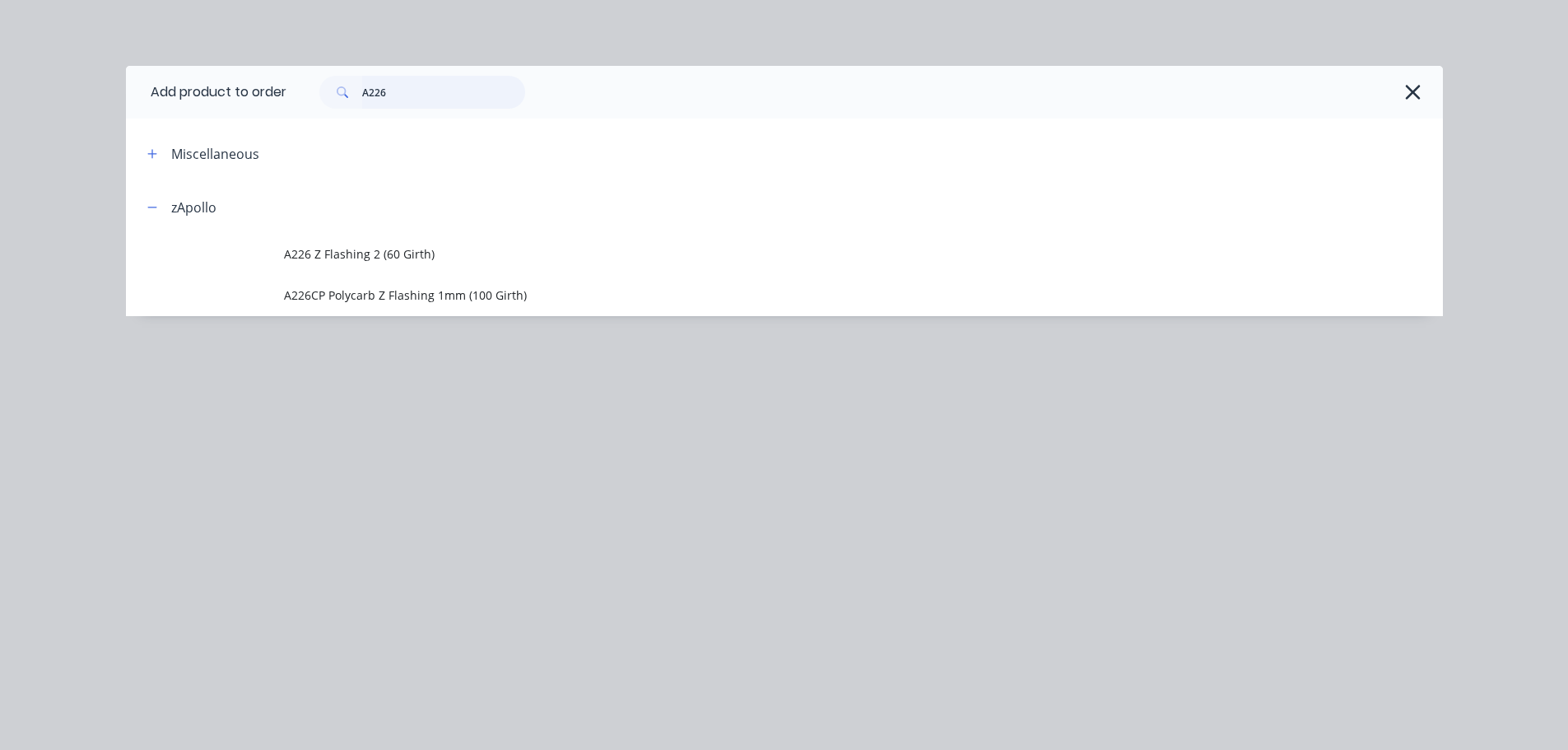
click at [437, 89] on input "A226" at bounding box center [444, 93] width 163 height 33
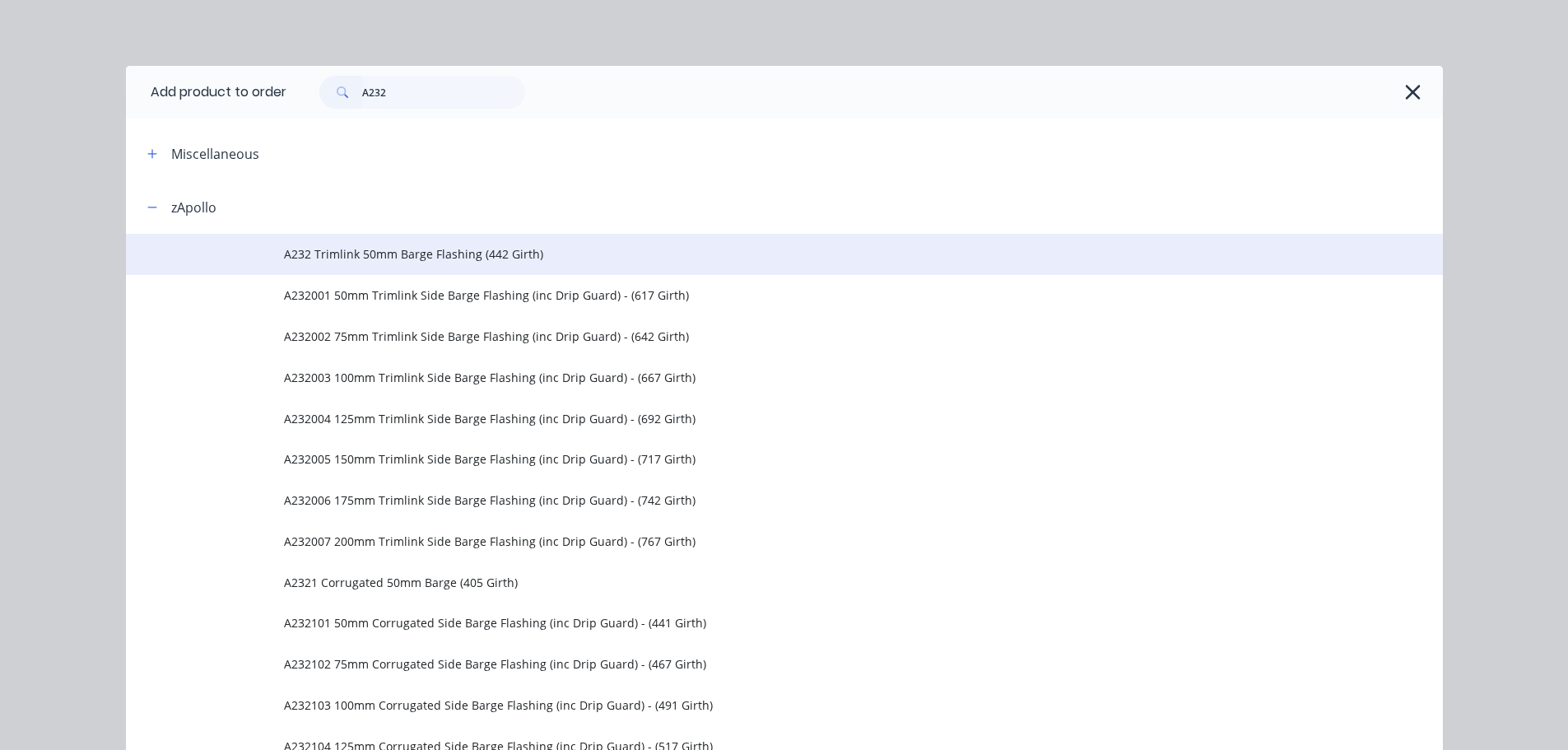
click at [492, 260] on span "A232 Trimlink 50mm Barge Flashing (442 Girth)" at bounding box center [747, 253] width 927 height 17
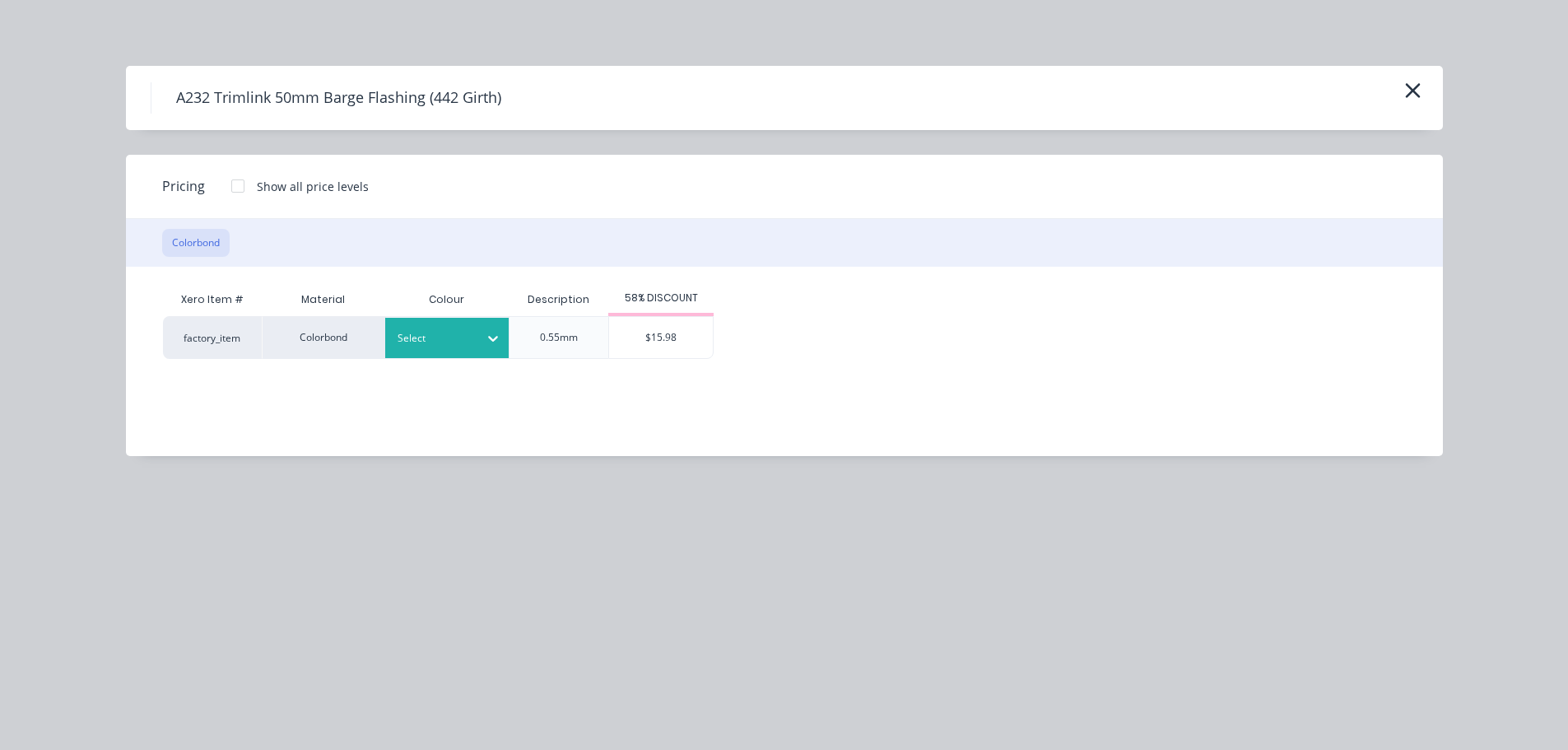
click at [481, 340] on div at bounding box center [492, 338] width 29 height 27
click at [205, 692] on div "Monument" at bounding box center [103, 707] width 205 height 30
click at [682, 347] on div "$15.98" at bounding box center [660, 337] width 104 height 41
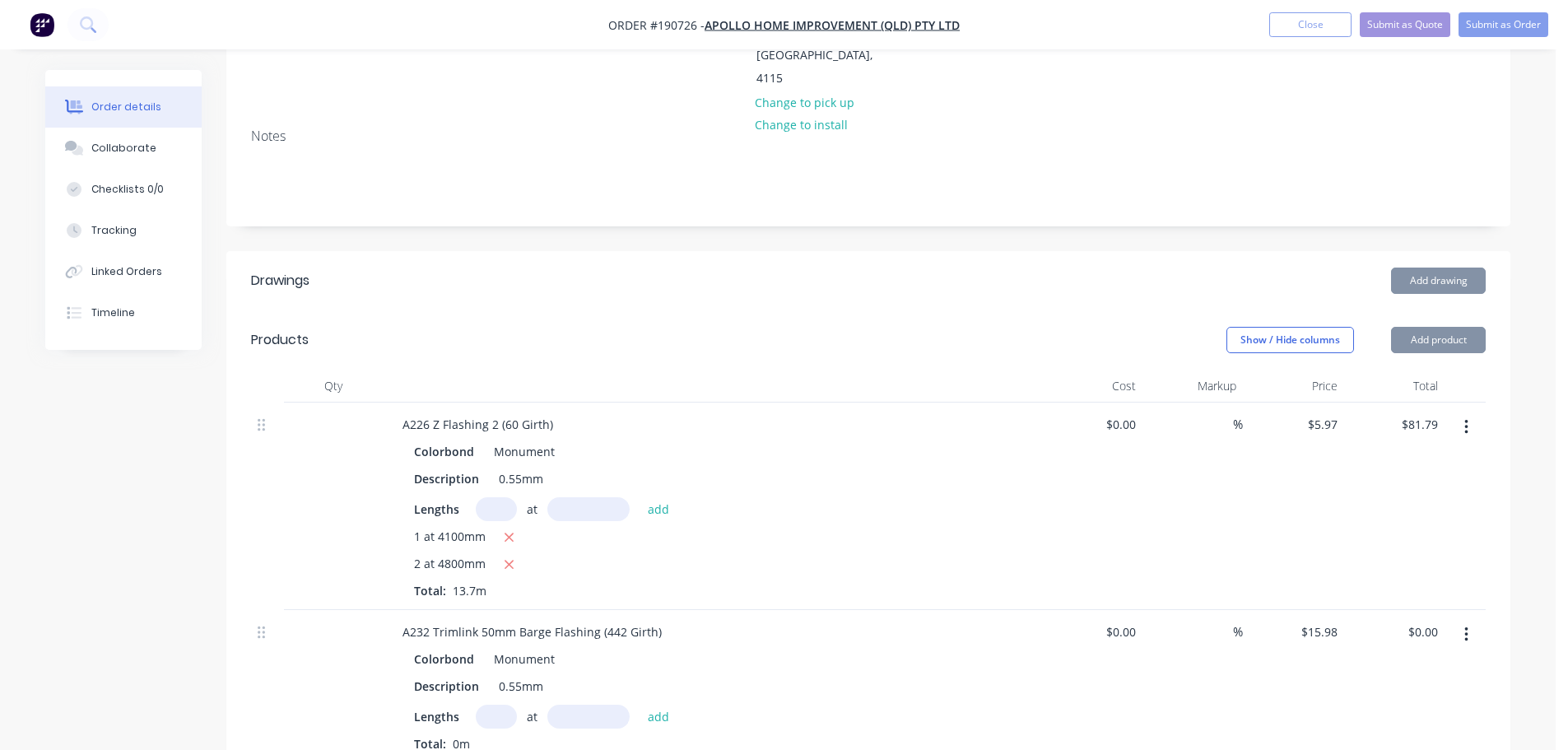
scroll to position [412, 0]
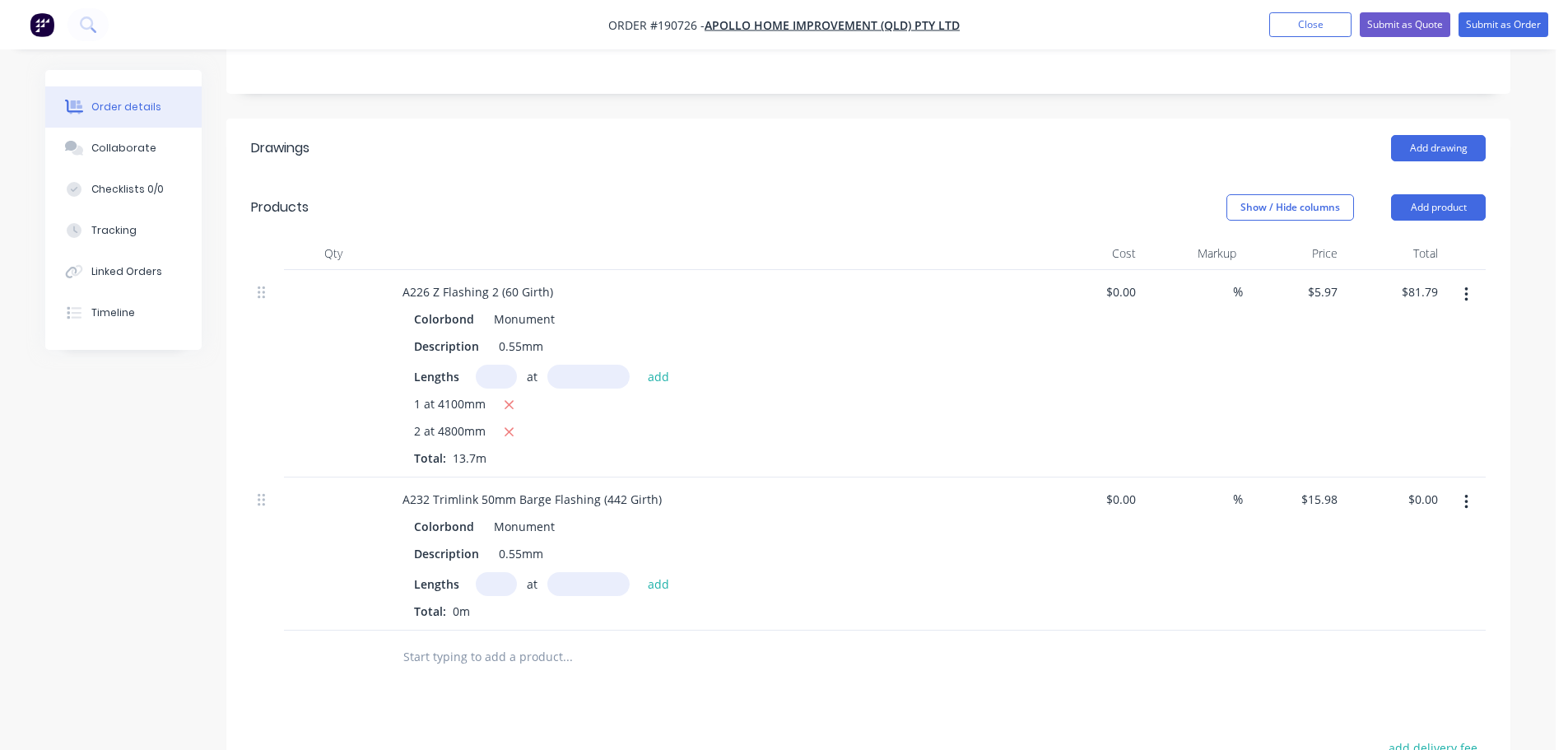
click at [495, 572] on input "text" at bounding box center [496, 584] width 41 height 24
click at [639, 572] on button "add" at bounding box center [658, 583] width 39 height 22
click at [1411, 194] on button "Add product" at bounding box center [1438, 207] width 94 height 27
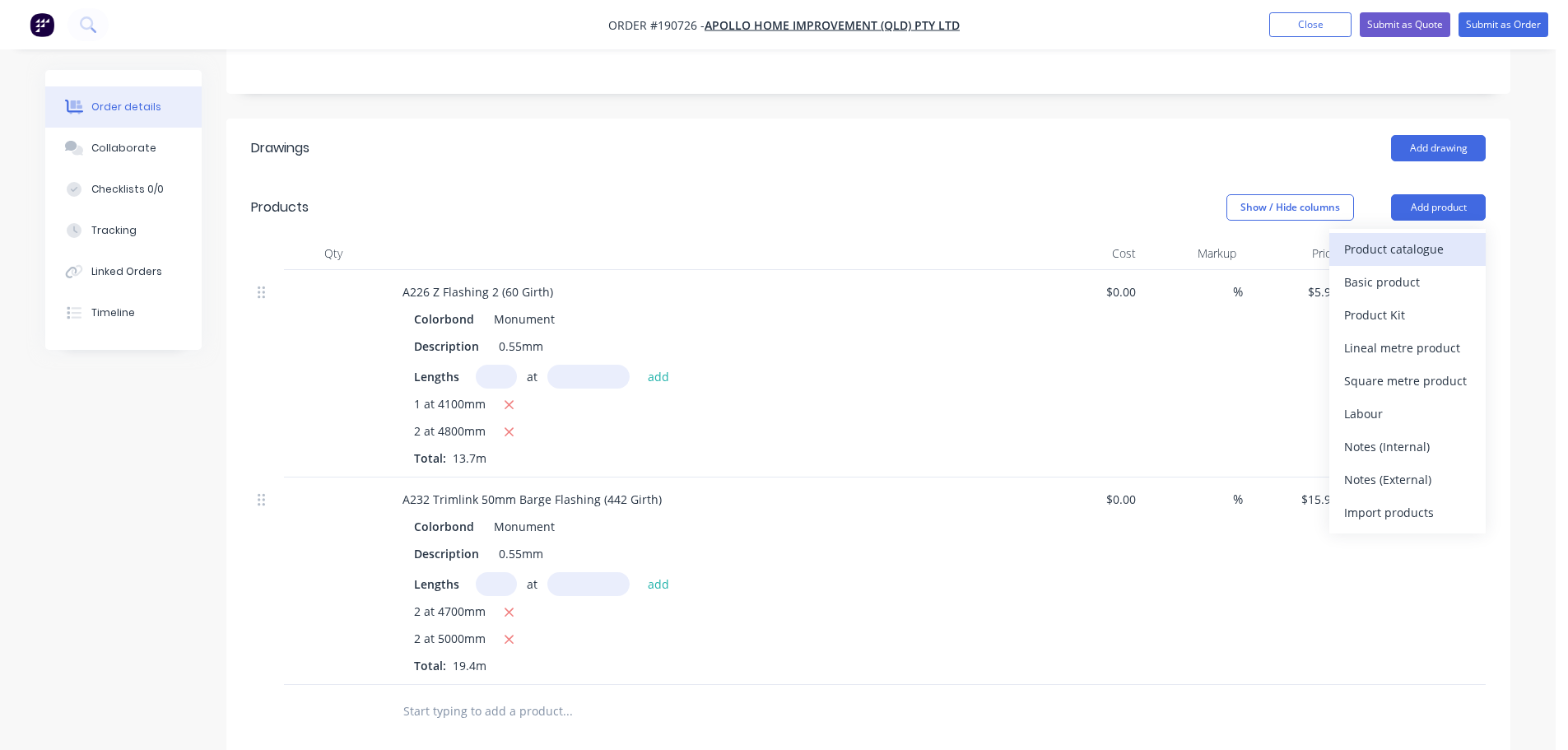
click at [1418, 237] on div "Product catalogue" at bounding box center [1408, 248] width 127 height 24
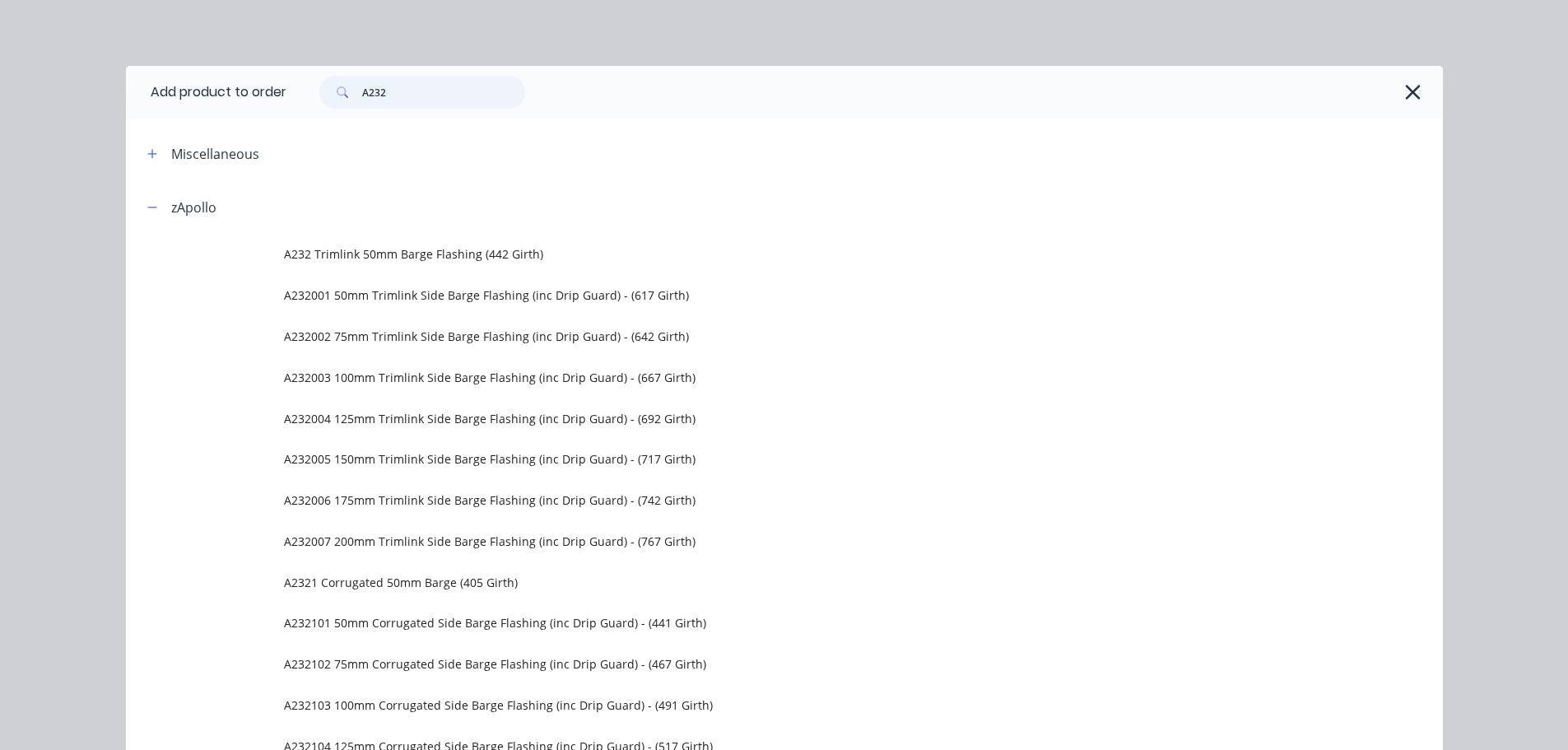
drag, startPoint x: 403, startPoint y: 90, endPoint x: 313, endPoint y: 99, distance: 90.4
click at [313, 99] on div "A232" at bounding box center [414, 93] width 222 height 33
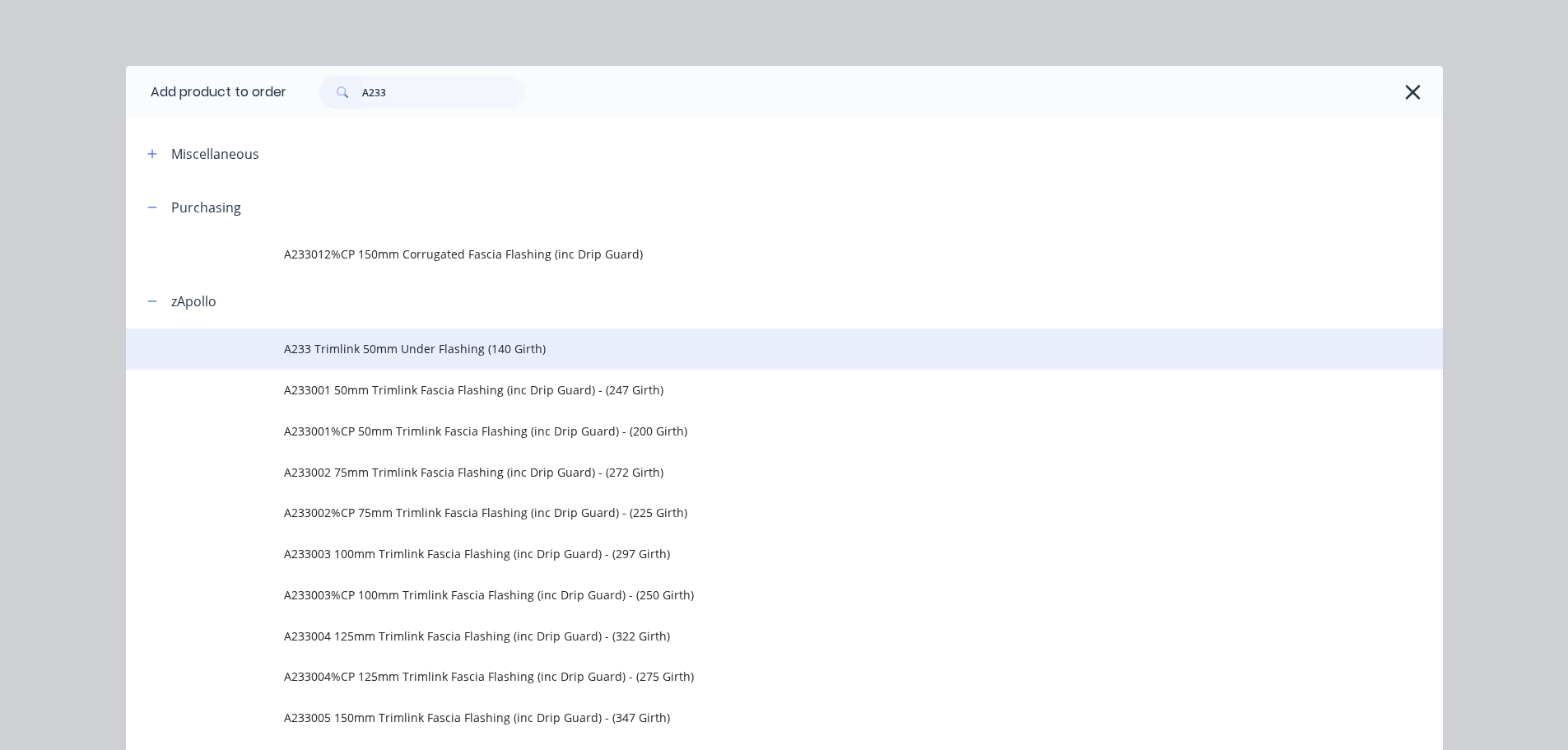
click at [447, 352] on span "A233 Trimlink 50mm Under Flashing (140 Girth)" at bounding box center [747, 348] width 927 height 17
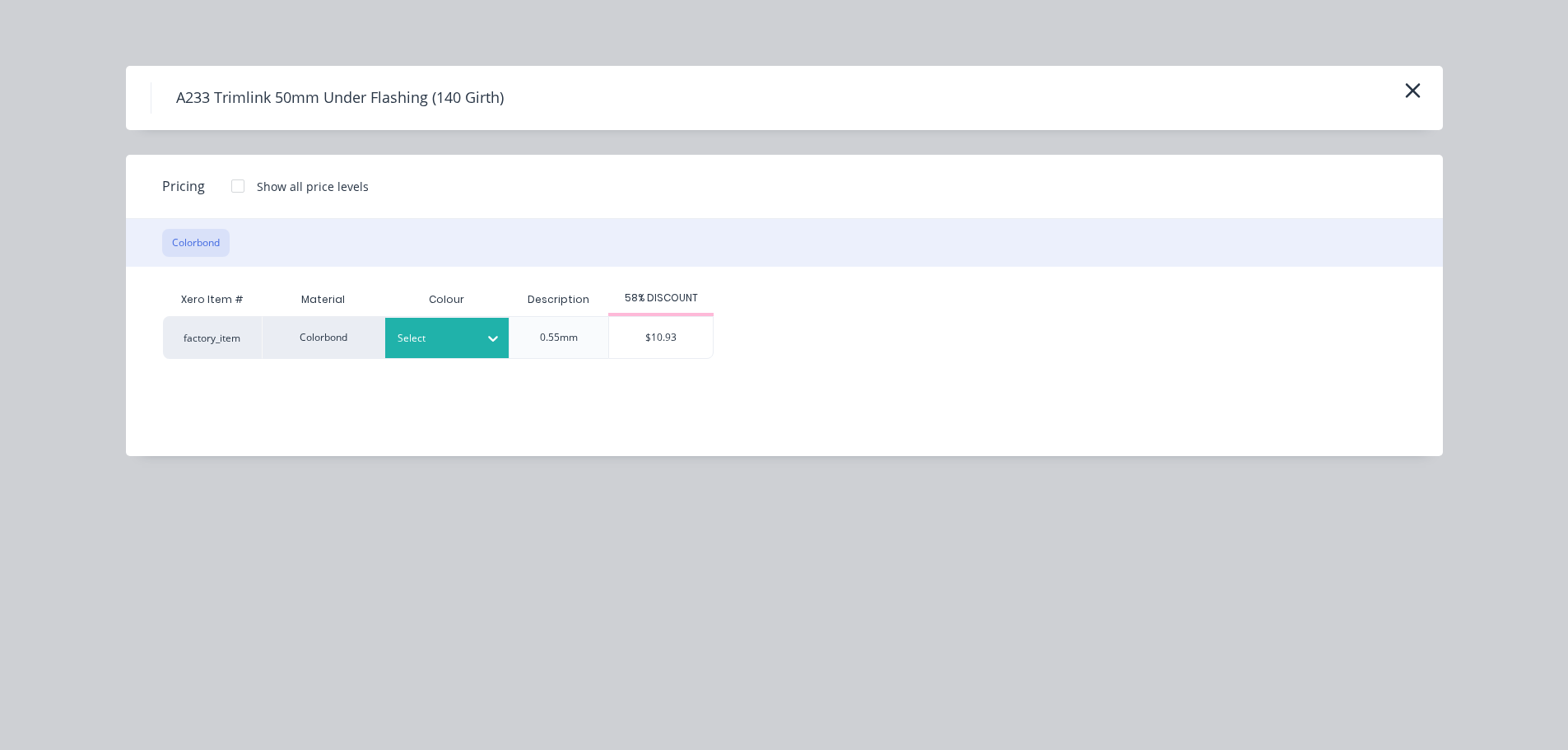
click at [468, 340] on div at bounding box center [434, 338] width 74 height 18
click at [205, 476] on div "Monument" at bounding box center [103, 460] width 205 height 30
click at [662, 338] on div "$10.93" at bounding box center [660, 337] width 104 height 41
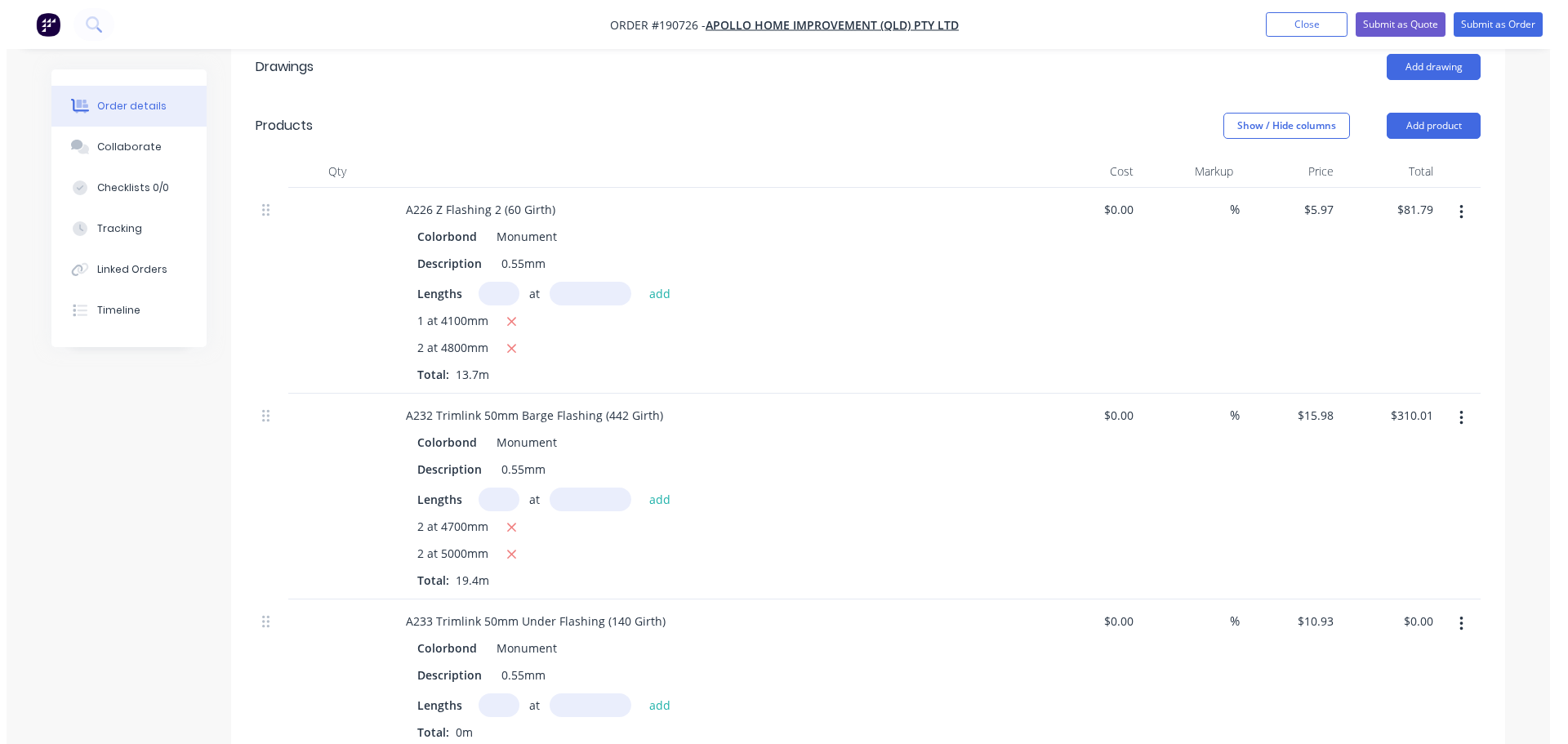
scroll to position [653, 0]
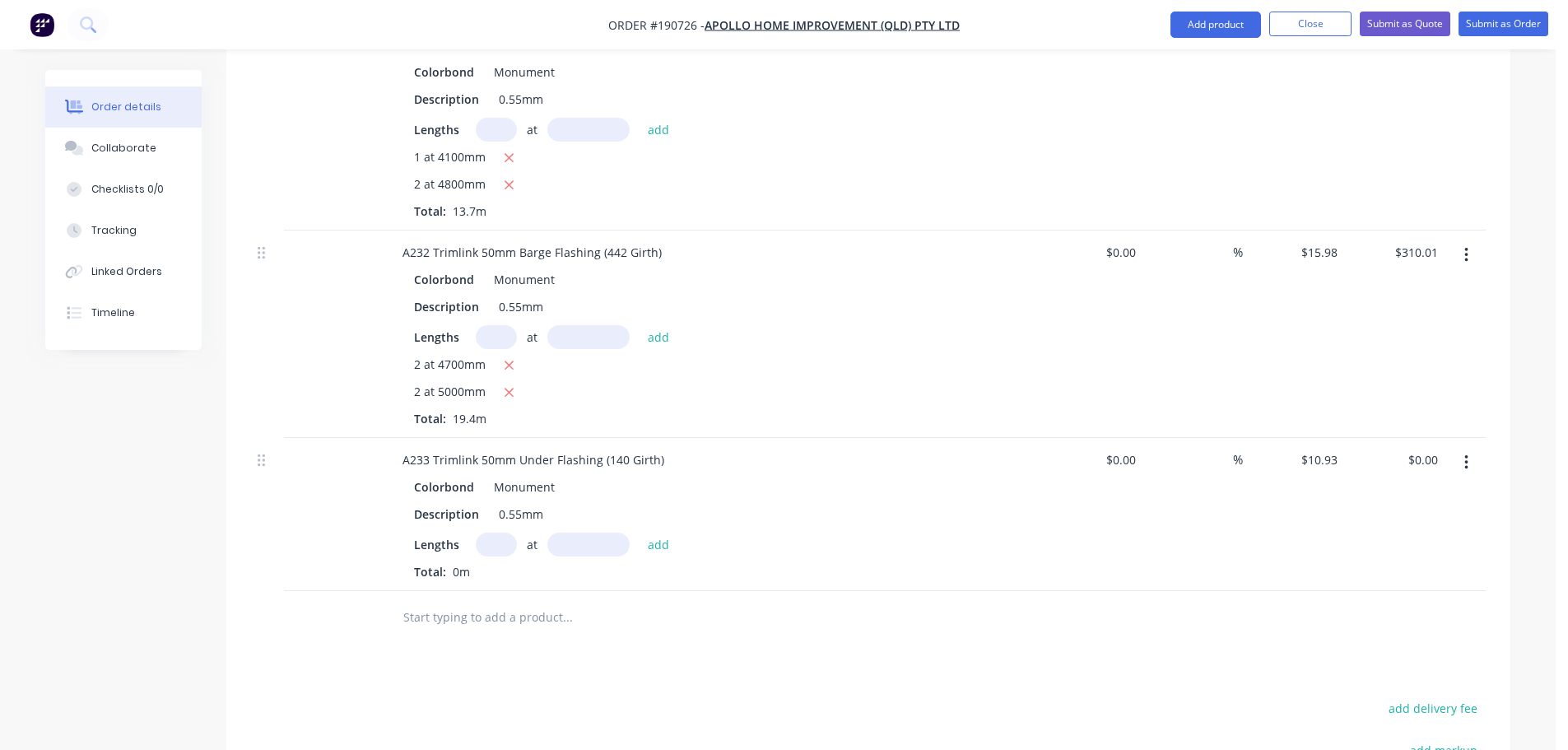
click at [503, 533] on input "text" at bounding box center [496, 545] width 41 height 24
click at [639, 533] on button "add" at bounding box center [658, 544] width 39 height 22
click at [1506, 30] on button "Submit as Order" at bounding box center [1503, 24] width 90 height 25
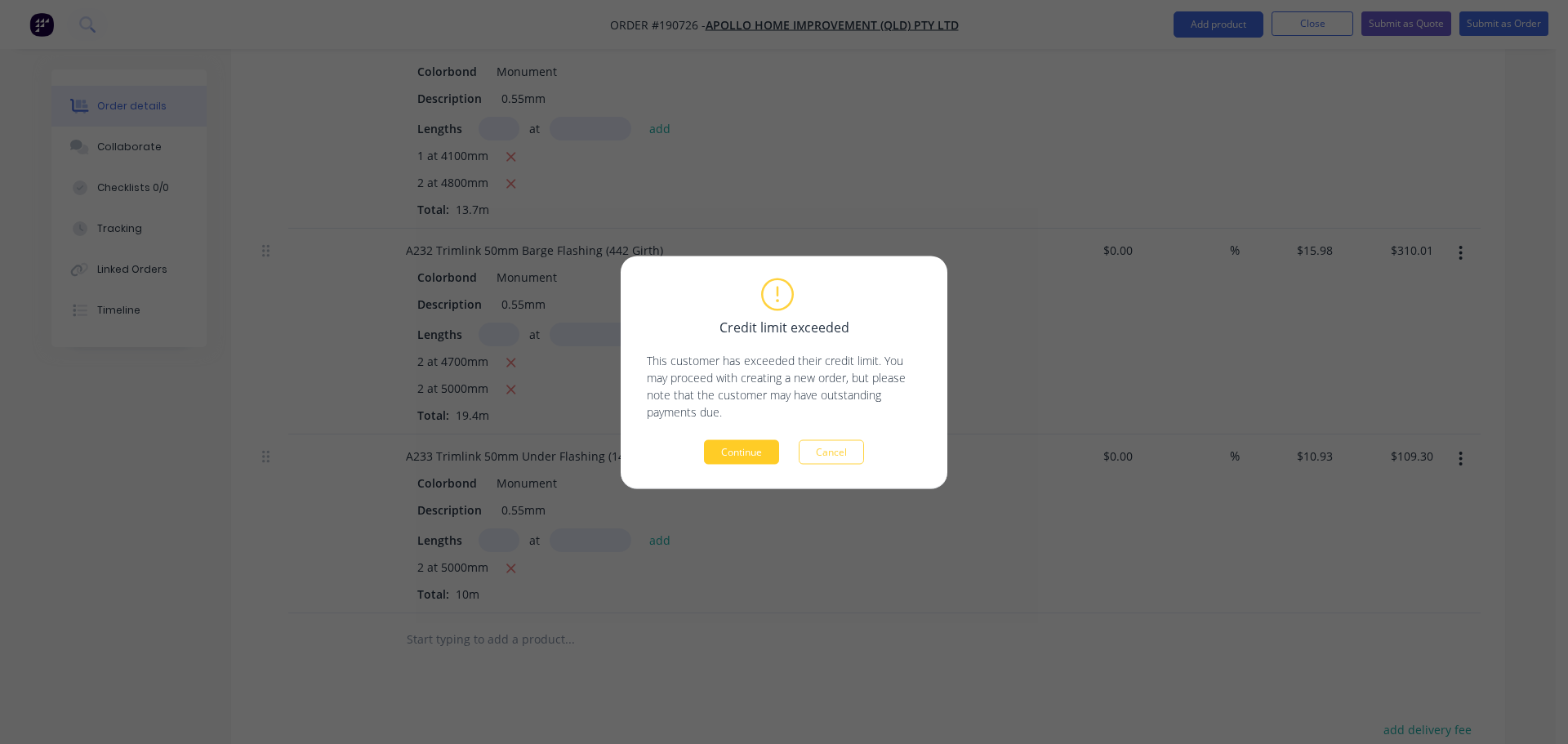
click at [737, 453] on button "Continue" at bounding box center [742, 451] width 76 height 25
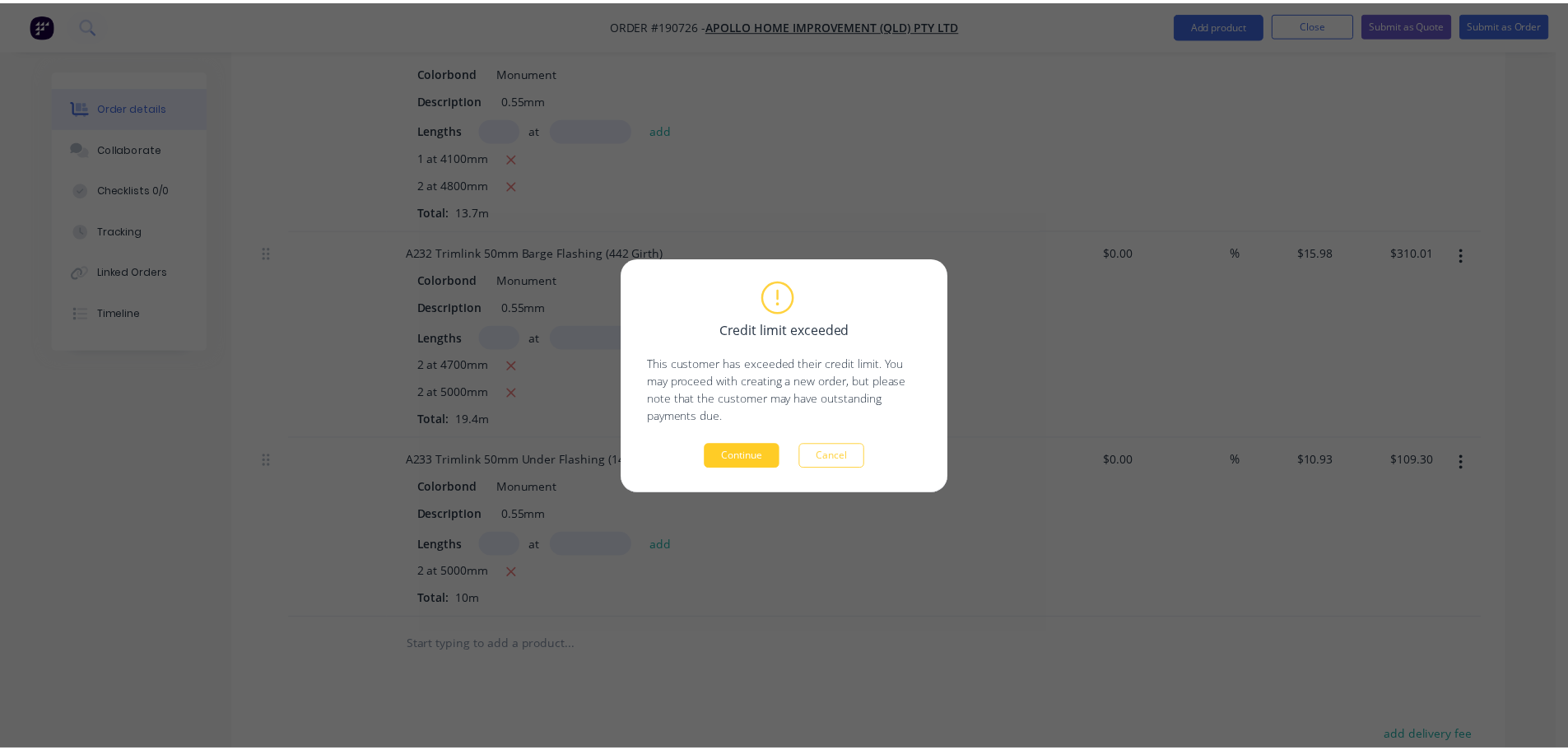
scroll to position [573, 0]
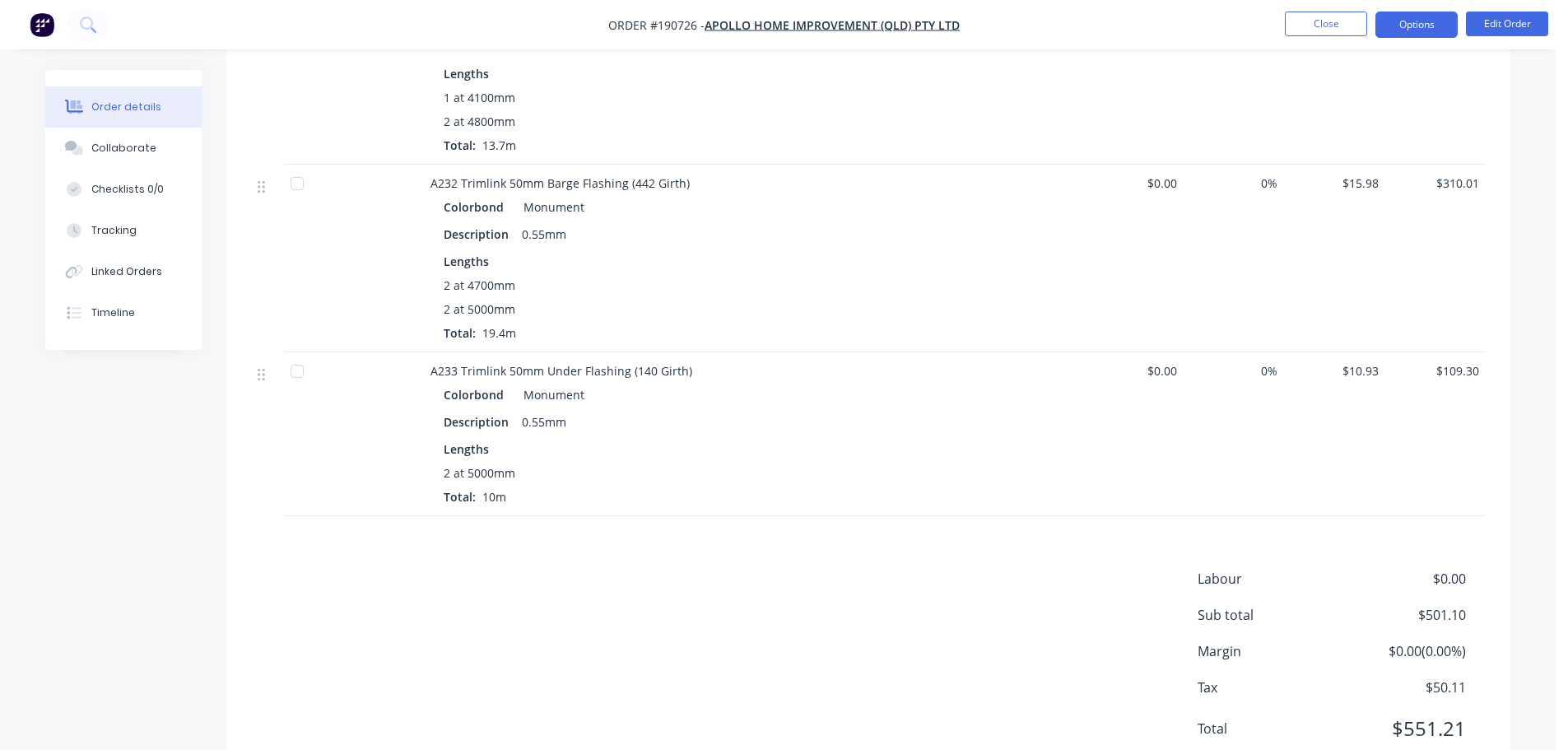
click at [1437, 24] on button "Options" at bounding box center [1417, 25] width 83 height 27
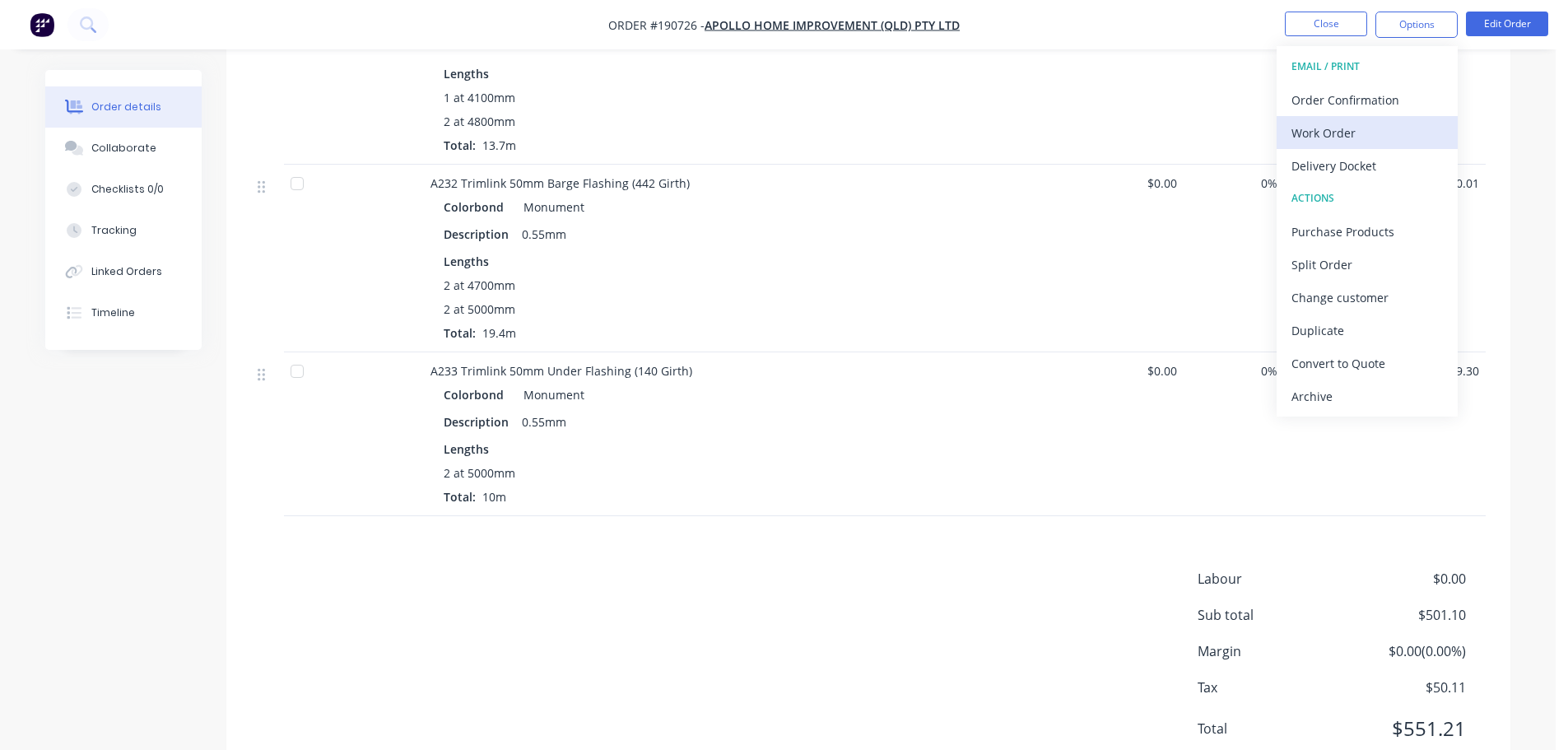
click at [1419, 130] on div "Work Order" at bounding box center [1366, 133] width 151 height 24
drag, startPoint x: 1396, startPoint y: 205, endPoint x: 1397, endPoint y: 189, distance: 16.0
click at [1396, 204] on div "Custom" at bounding box center [1366, 199] width 151 height 24
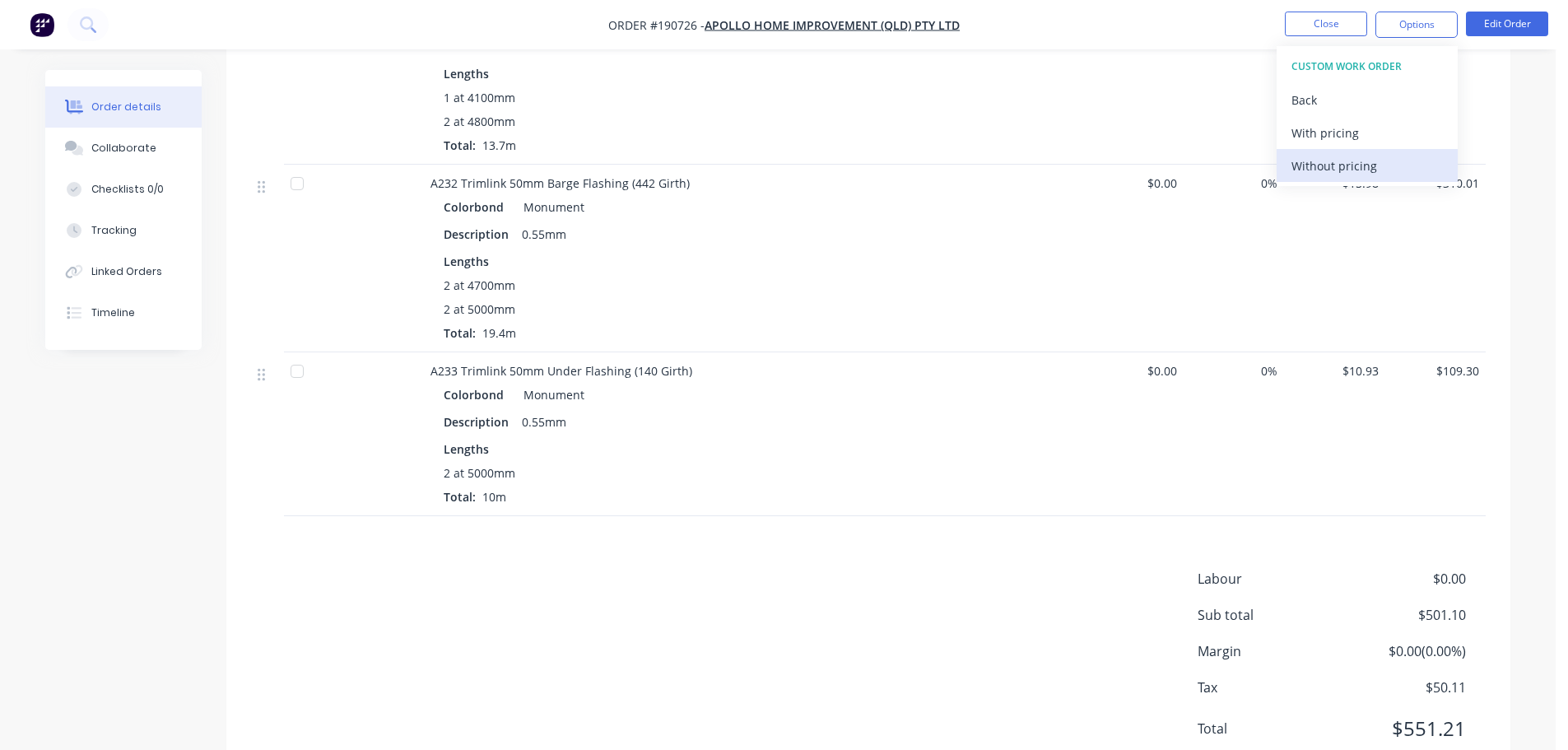
click at [1401, 170] on div "Without pricing" at bounding box center [1366, 166] width 151 height 24
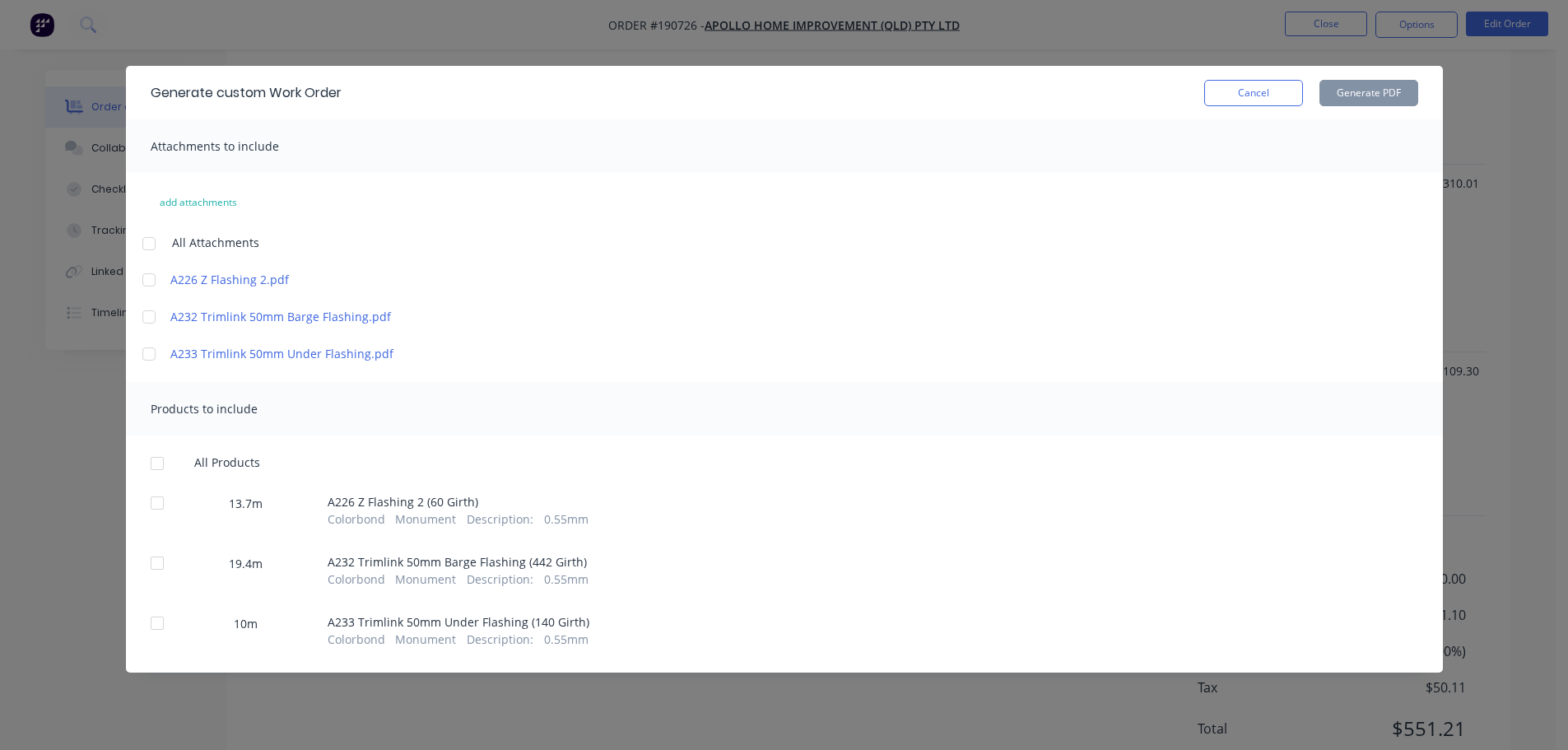
click at [149, 238] on div at bounding box center [149, 244] width 33 height 33
click at [157, 469] on div at bounding box center [157, 463] width 33 height 33
click at [1355, 97] on button "Generate PDF" at bounding box center [1369, 93] width 99 height 27
click at [1232, 93] on button "Cancel" at bounding box center [1253, 93] width 99 height 27
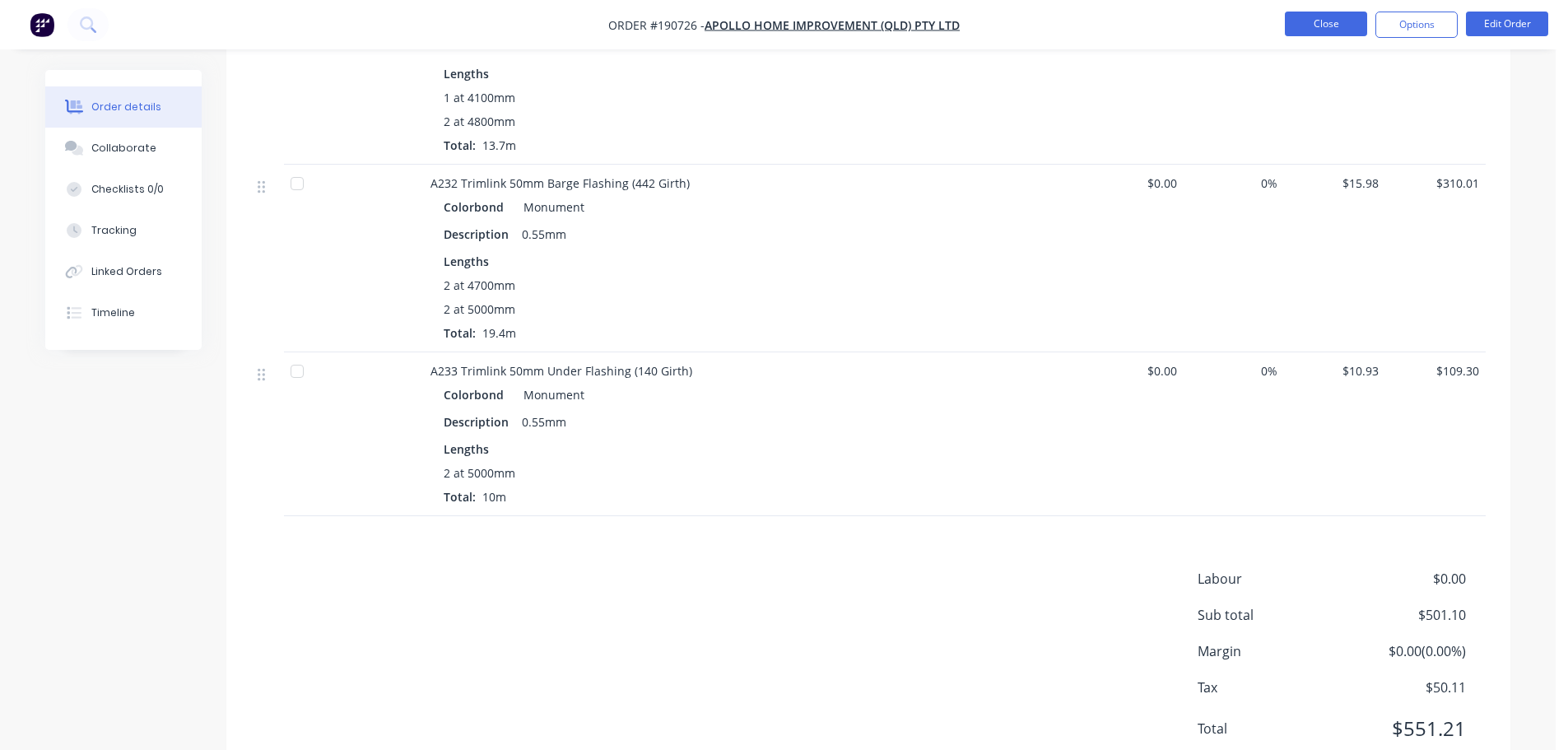
click at [1341, 36] on button "Close" at bounding box center [1326, 24] width 83 height 25
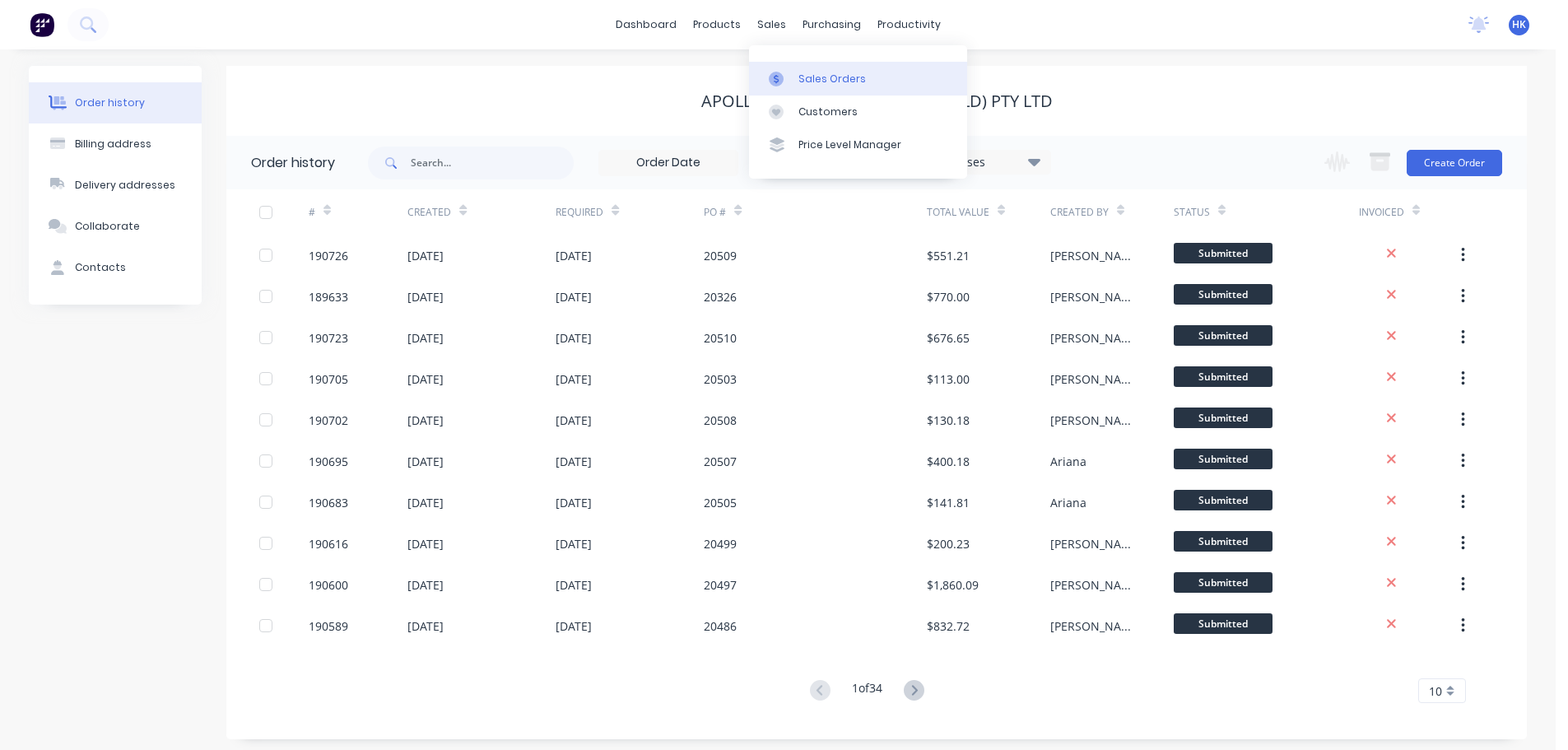
click at [806, 75] on div "Sales Orders" at bounding box center [833, 79] width 68 height 15
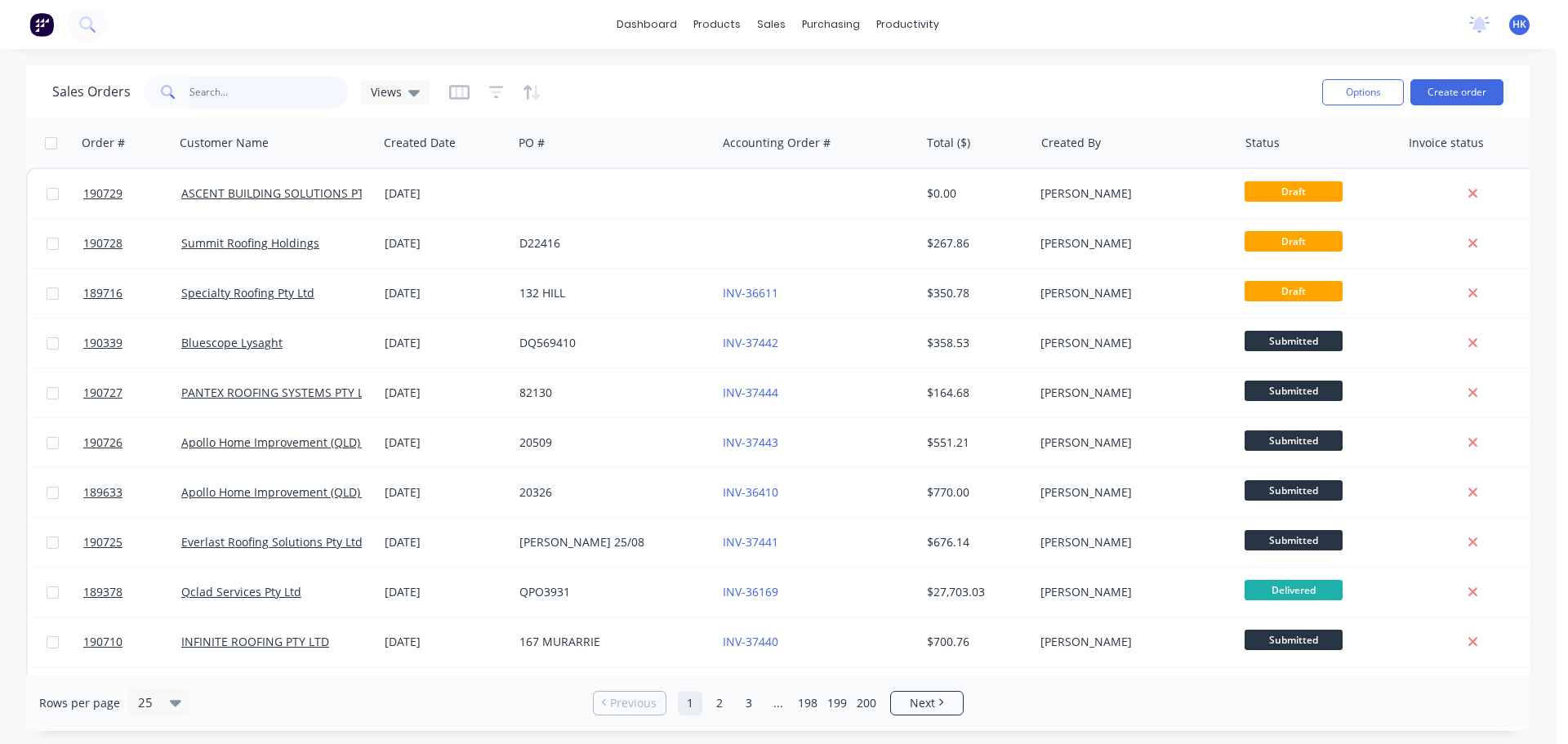
click at [291, 94] on input "text" at bounding box center [268, 92] width 159 height 33
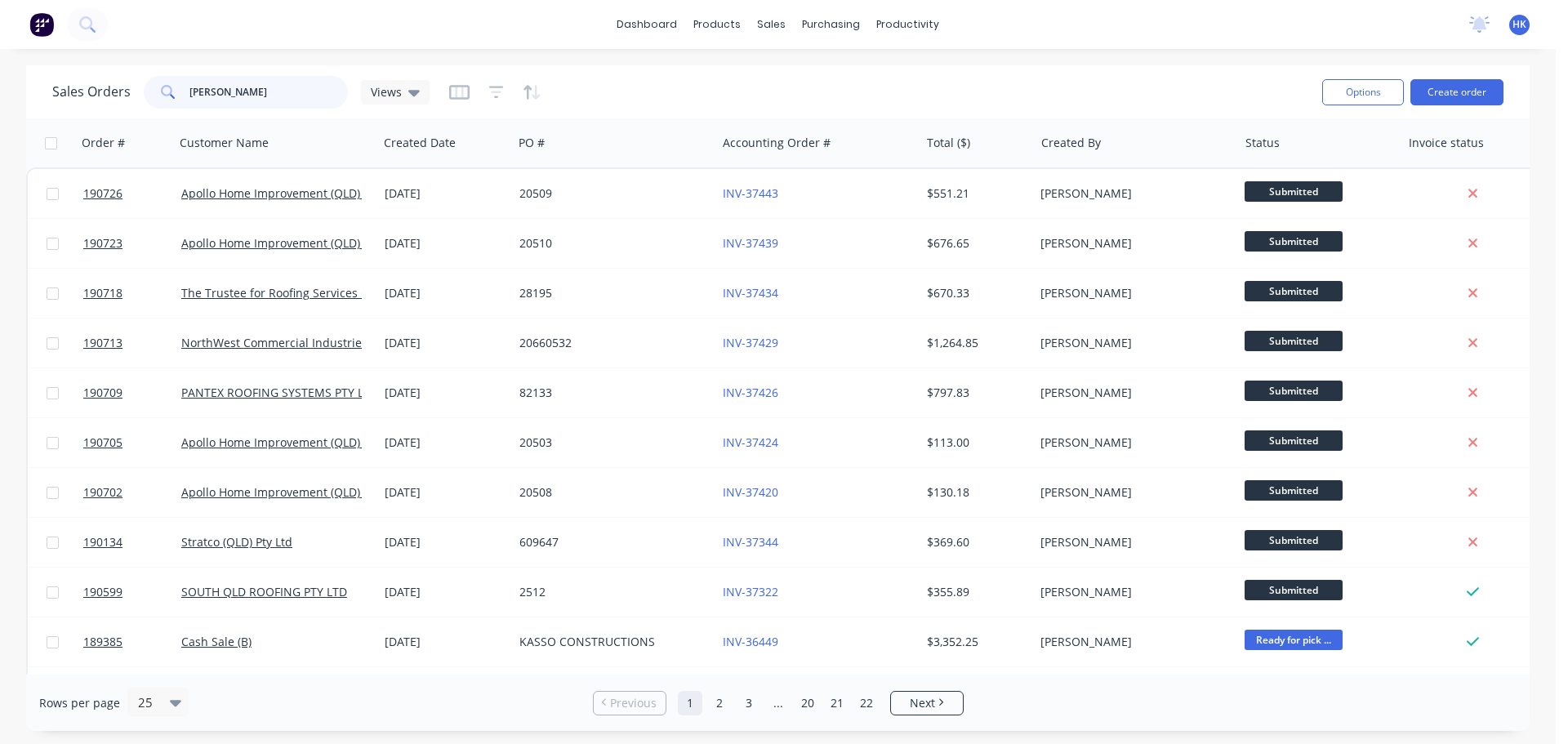
drag, startPoint x: 295, startPoint y: 93, endPoint x: 155, endPoint y: 95, distance: 140.0
click at [155, 95] on div "[PERSON_NAME]" at bounding box center [246, 92] width 204 height 33
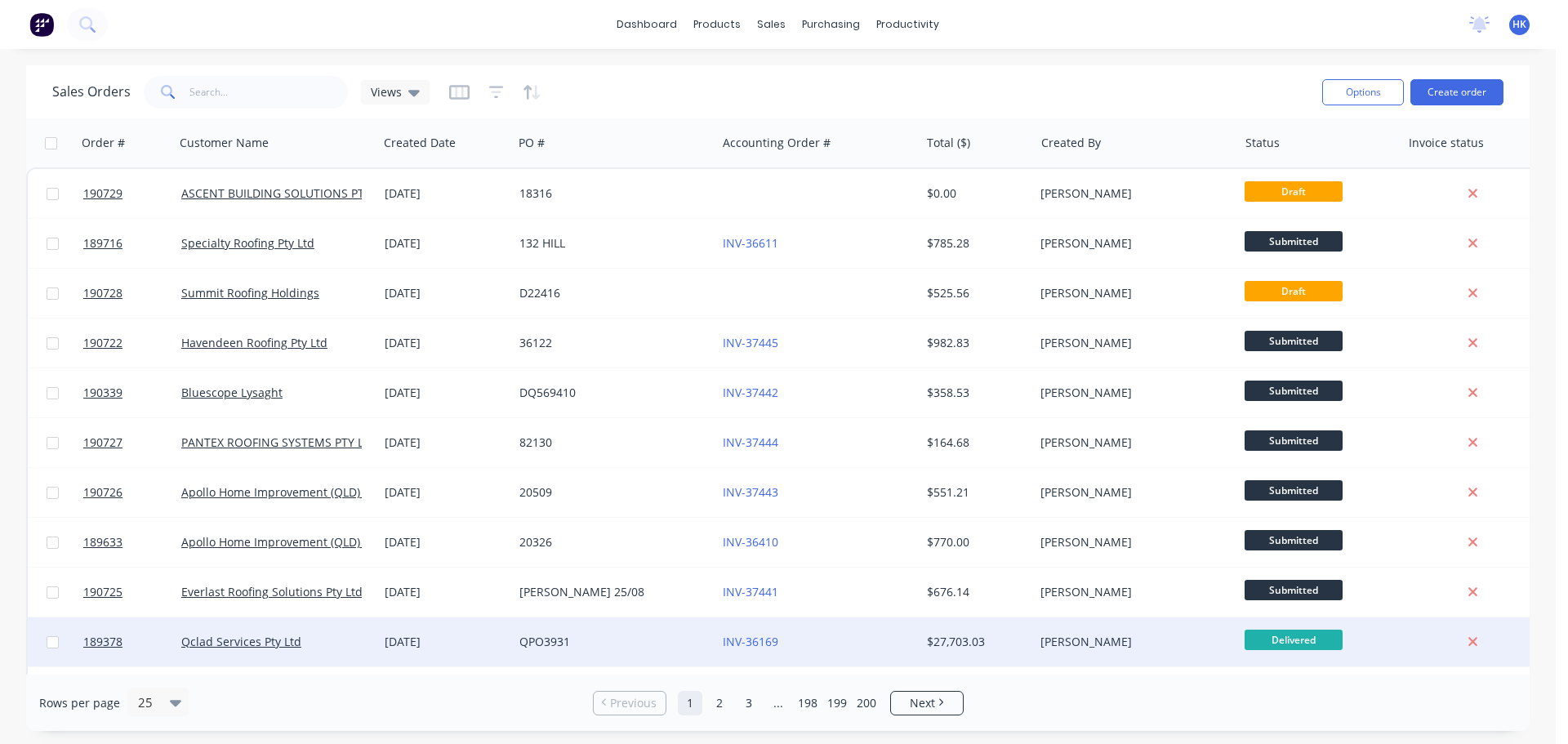
click at [632, 634] on div "QPO3931" at bounding box center [610, 641] width 181 height 16
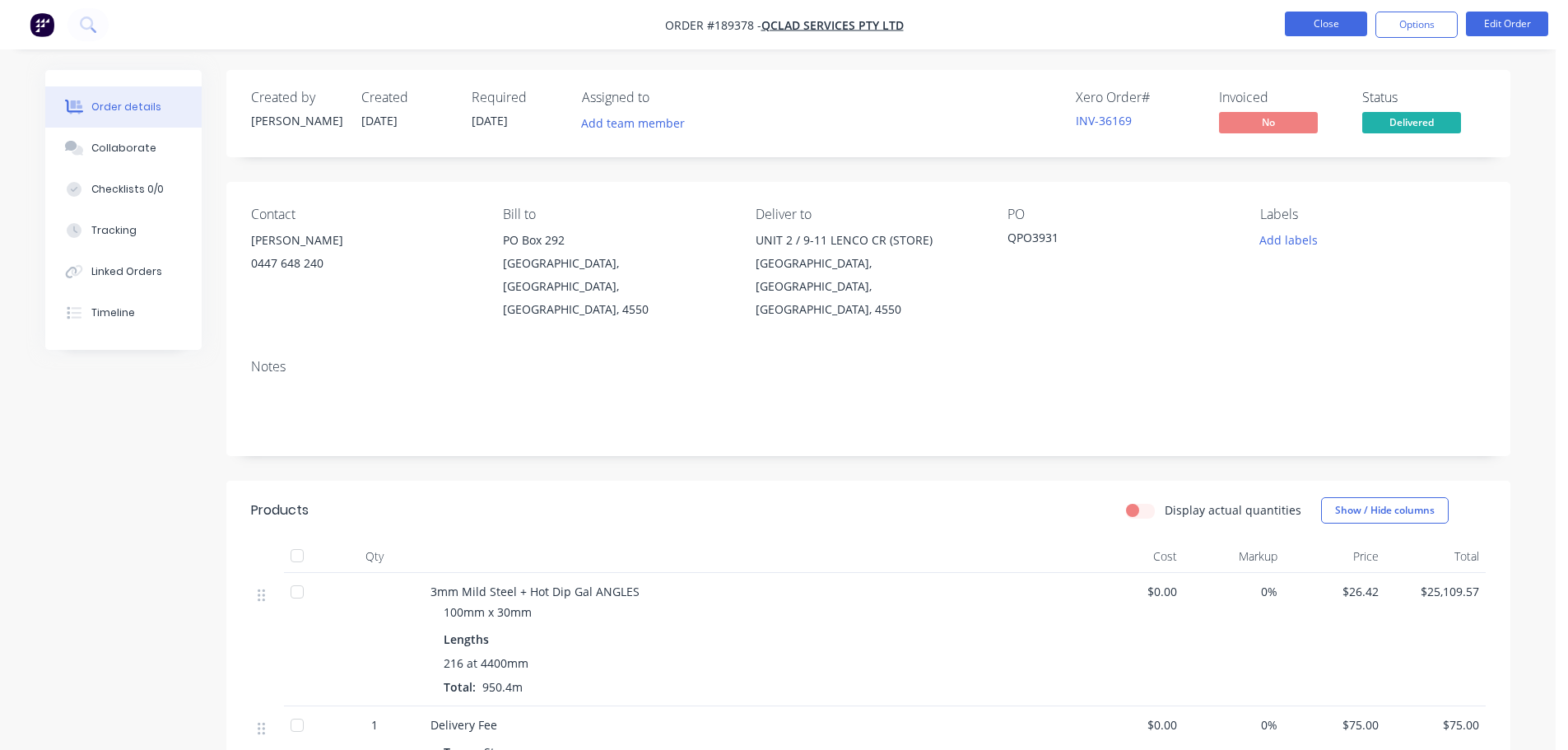
click at [1332, 24] on button "Close" at bounding box center [1326, 24] width 83 height 25
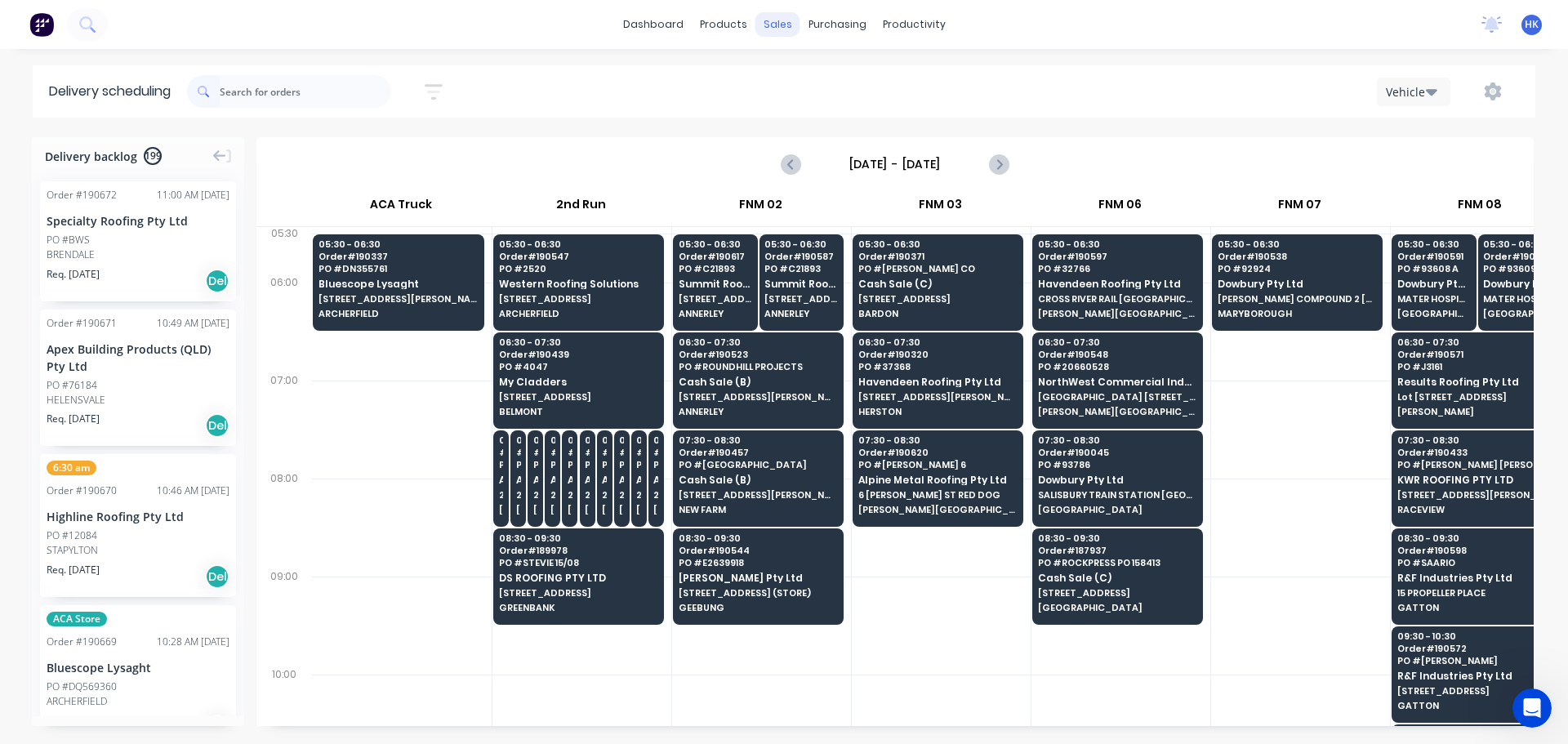
scroll to position [0, 1]
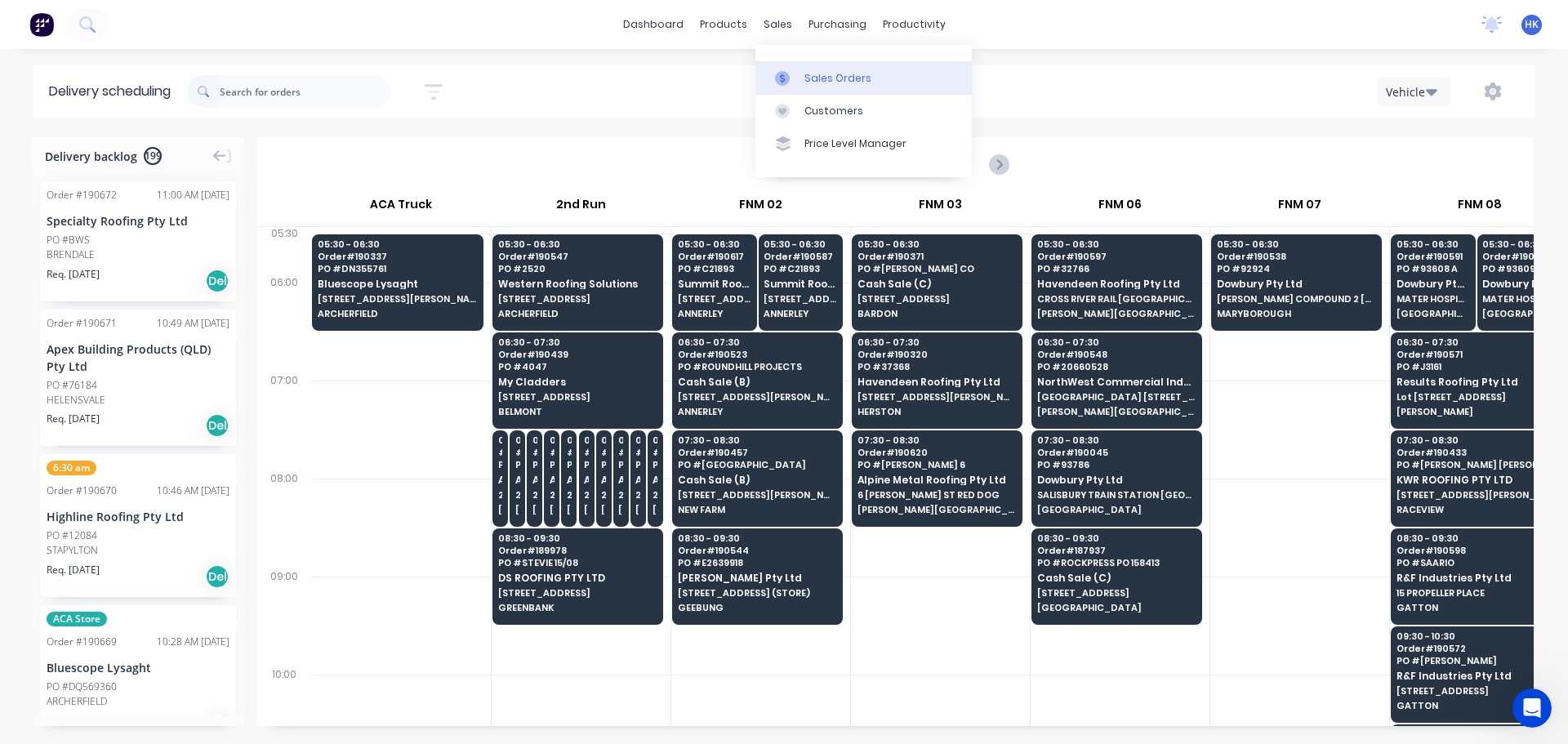
click at [821, 84] on div "Sales Orders" at bounding box center [838, 78] width 67 height 15
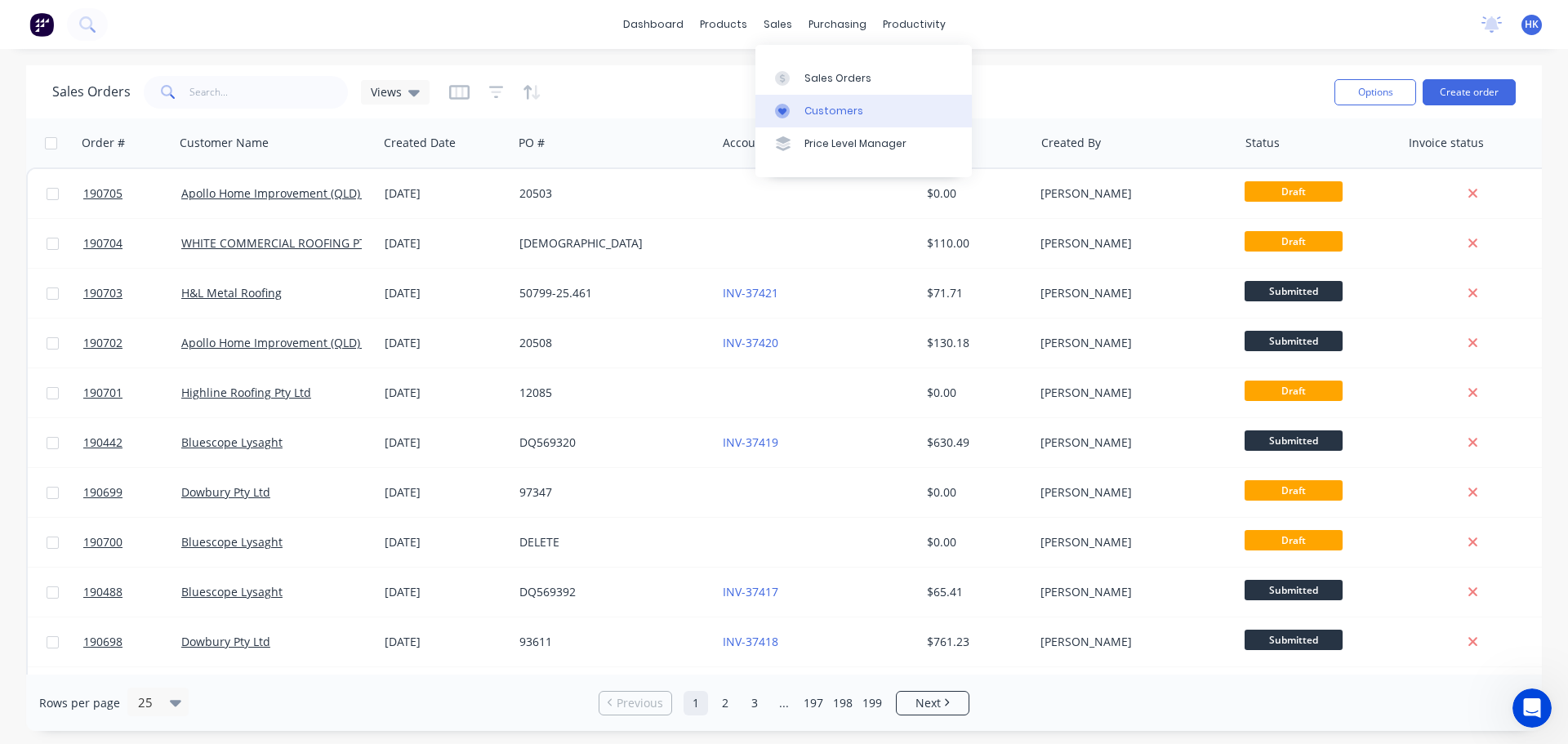
click at [831, 106] on div "Customers" at bounding box center [834, 111] width 59 height 15
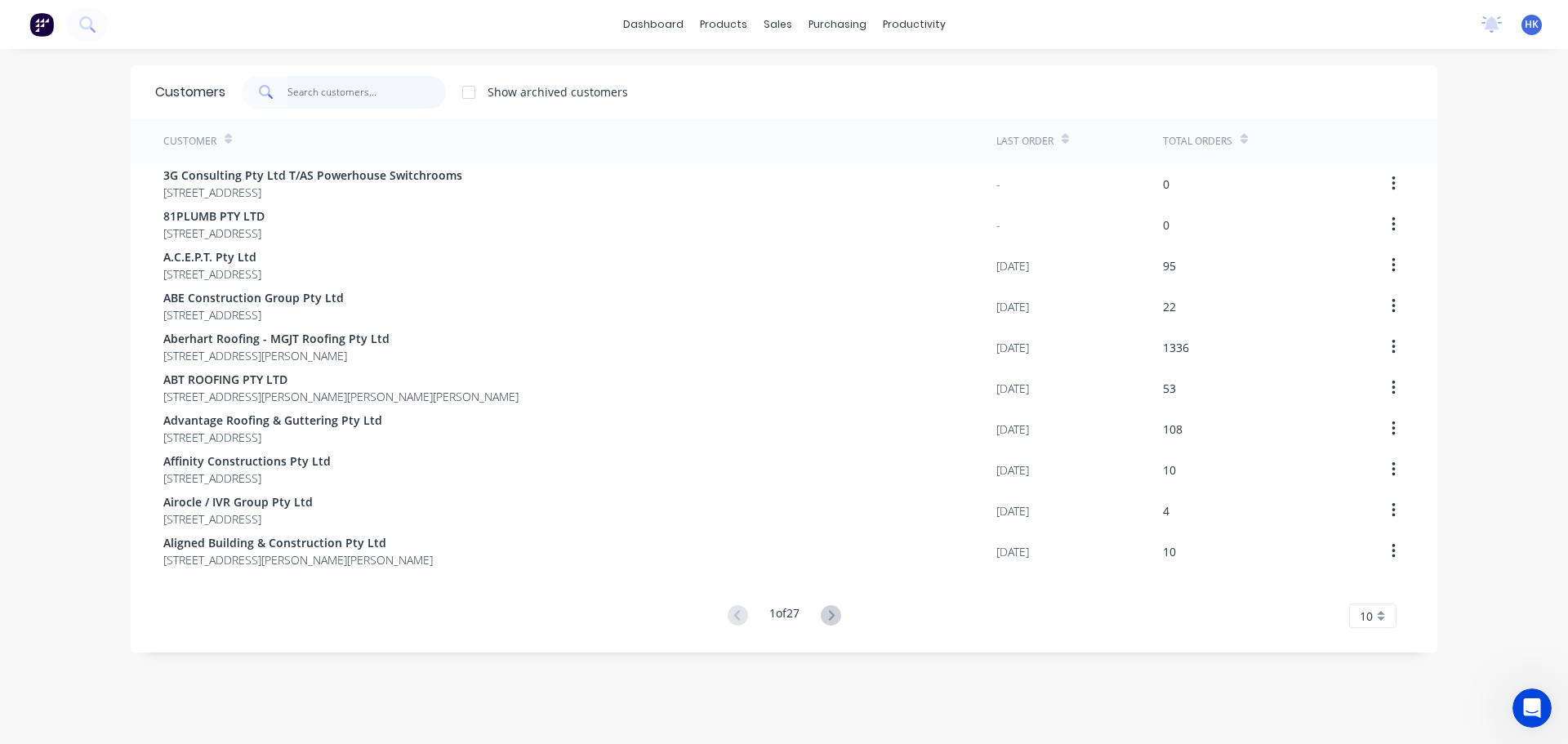
click at [346, 100] on input "text" at bounding box center [367, 92] width 159 height 33
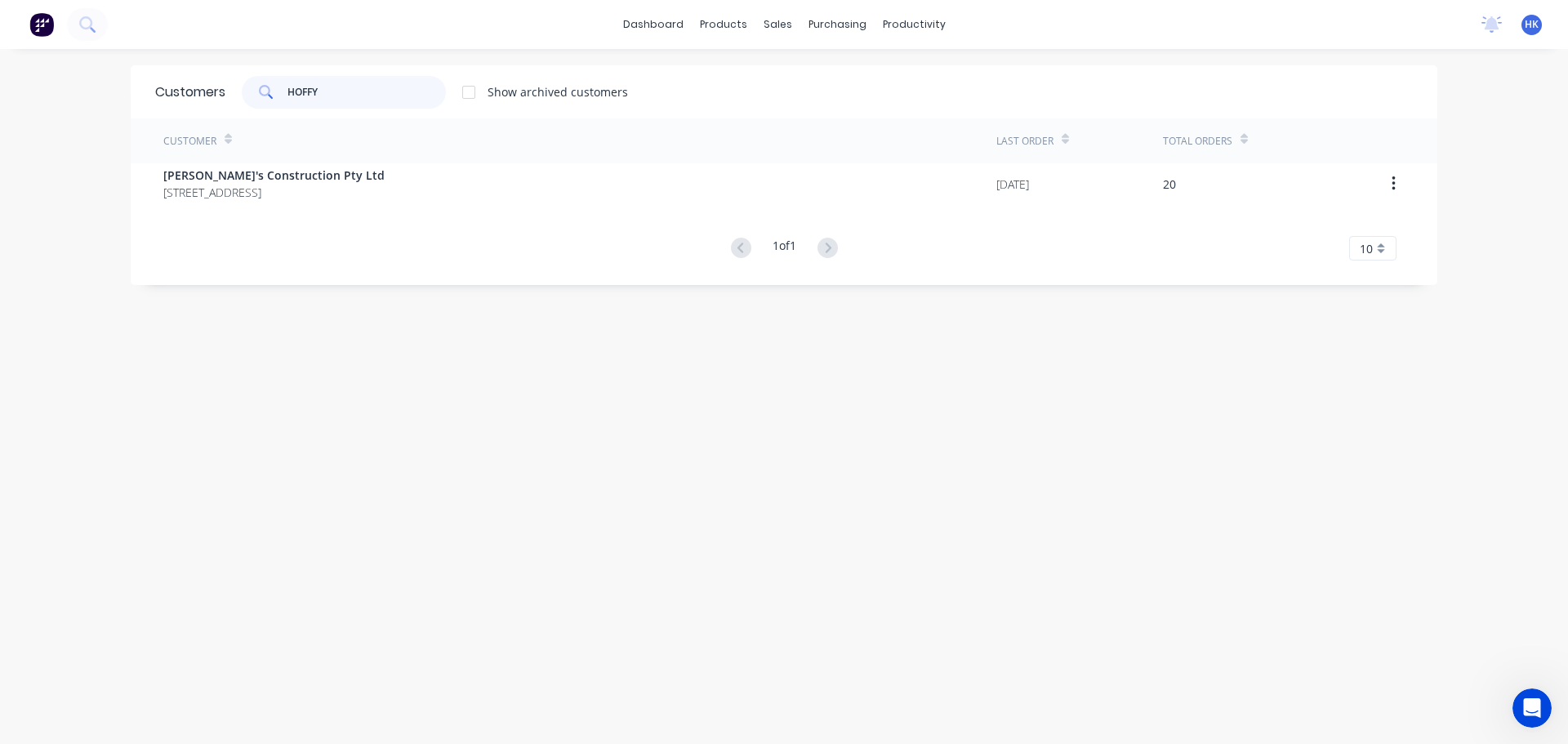
type input "HOFFY"
click at [391, 154] on div "Customer" at bounding box center [580, 140] width 833 height 45
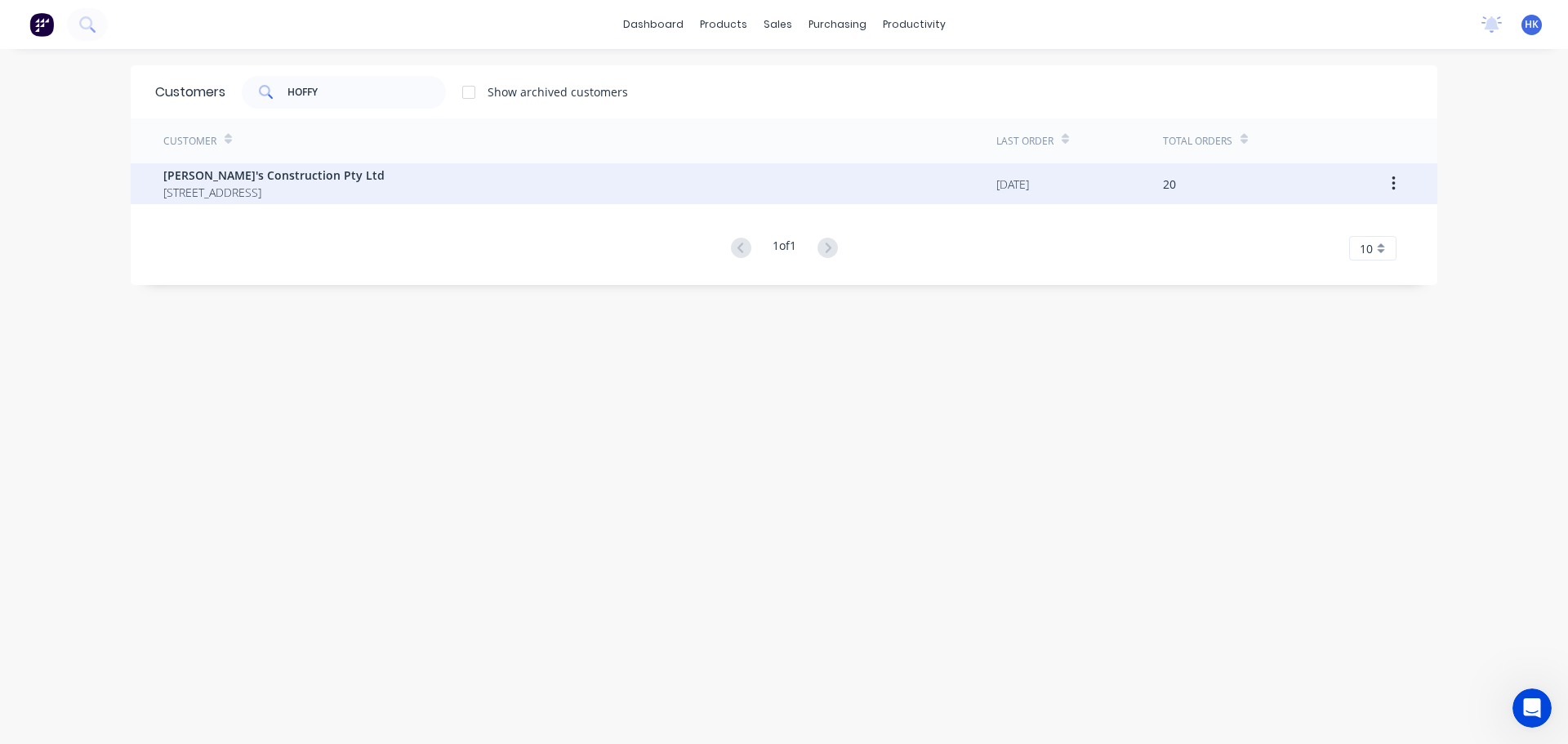
drag, startPoint x: 389, startPoint y: 161, endPoint x: 389, endPoint y: 175, distance: 14.0
click at [389, 164] on div "Customer Last Order Total Orders Hoffy's Construction Pty Ltd 79 Eastern Road U…" at bounding box center [784, 189] width 1307 height 142
click at [385, 180] on span "Hoffy's Construction Pty Ltd" at bounding box center [274, 175] width 221 height 17
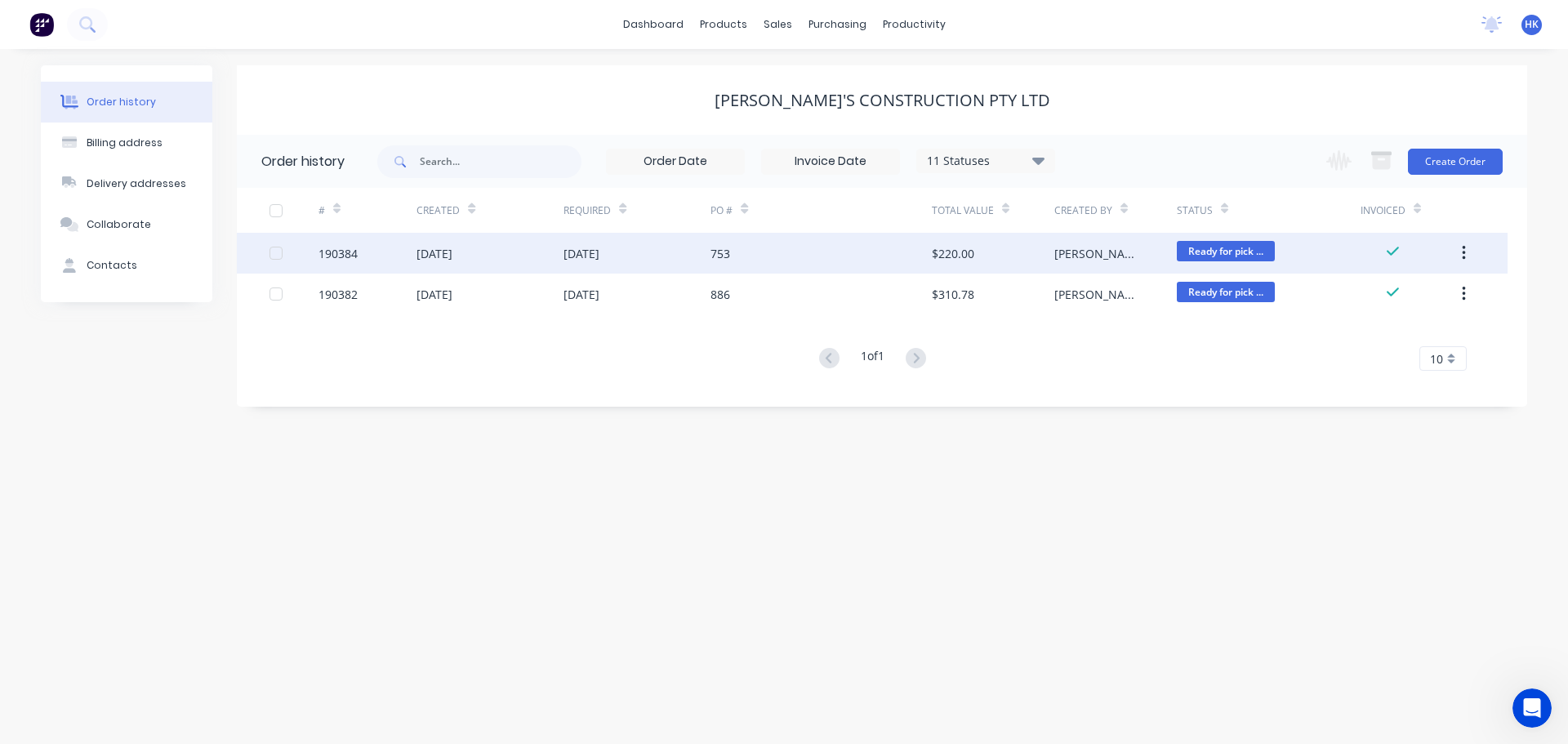
click at [831, 266] on div "753" at bounding box center [821, 253] width 220 height 41
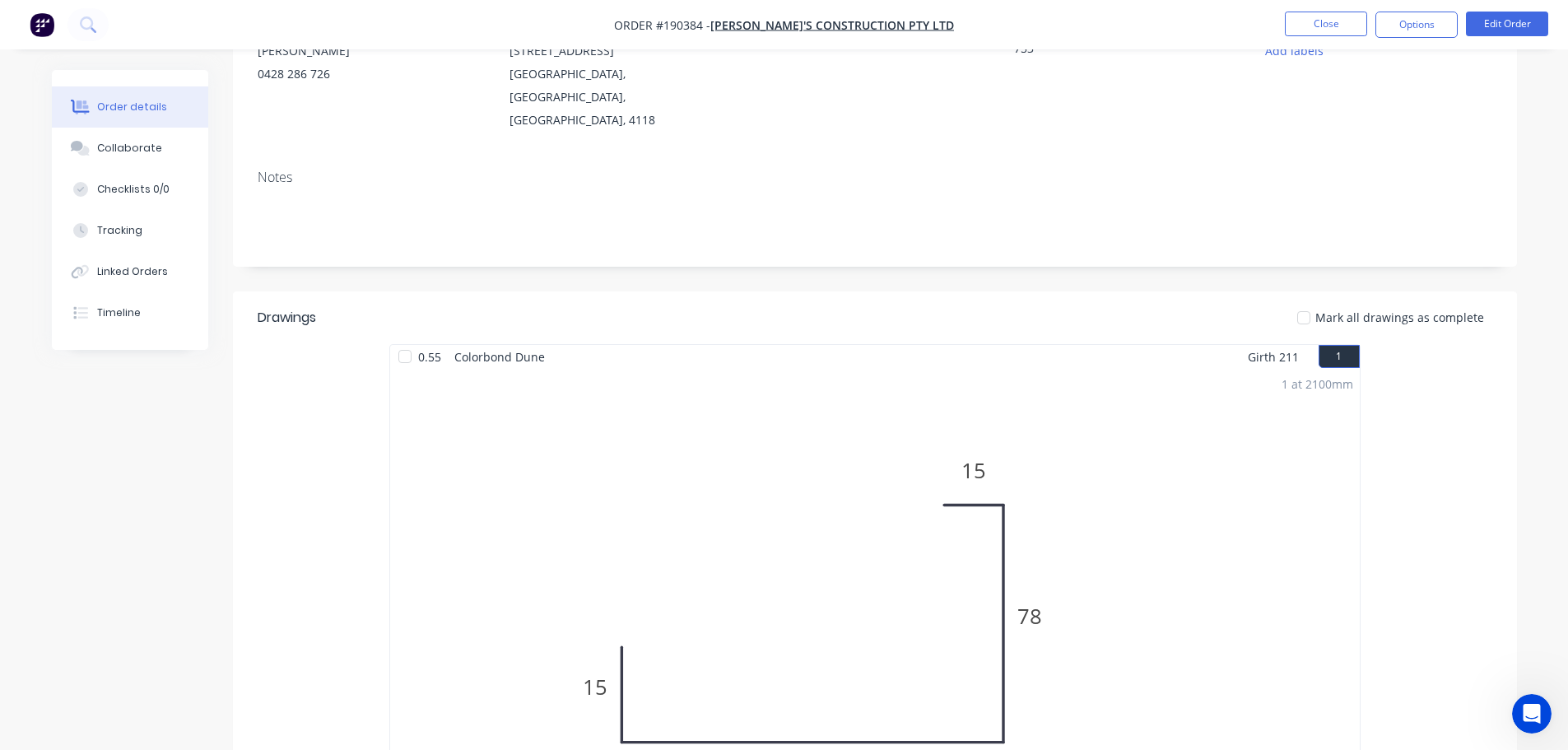
scroll to position [165, 0]
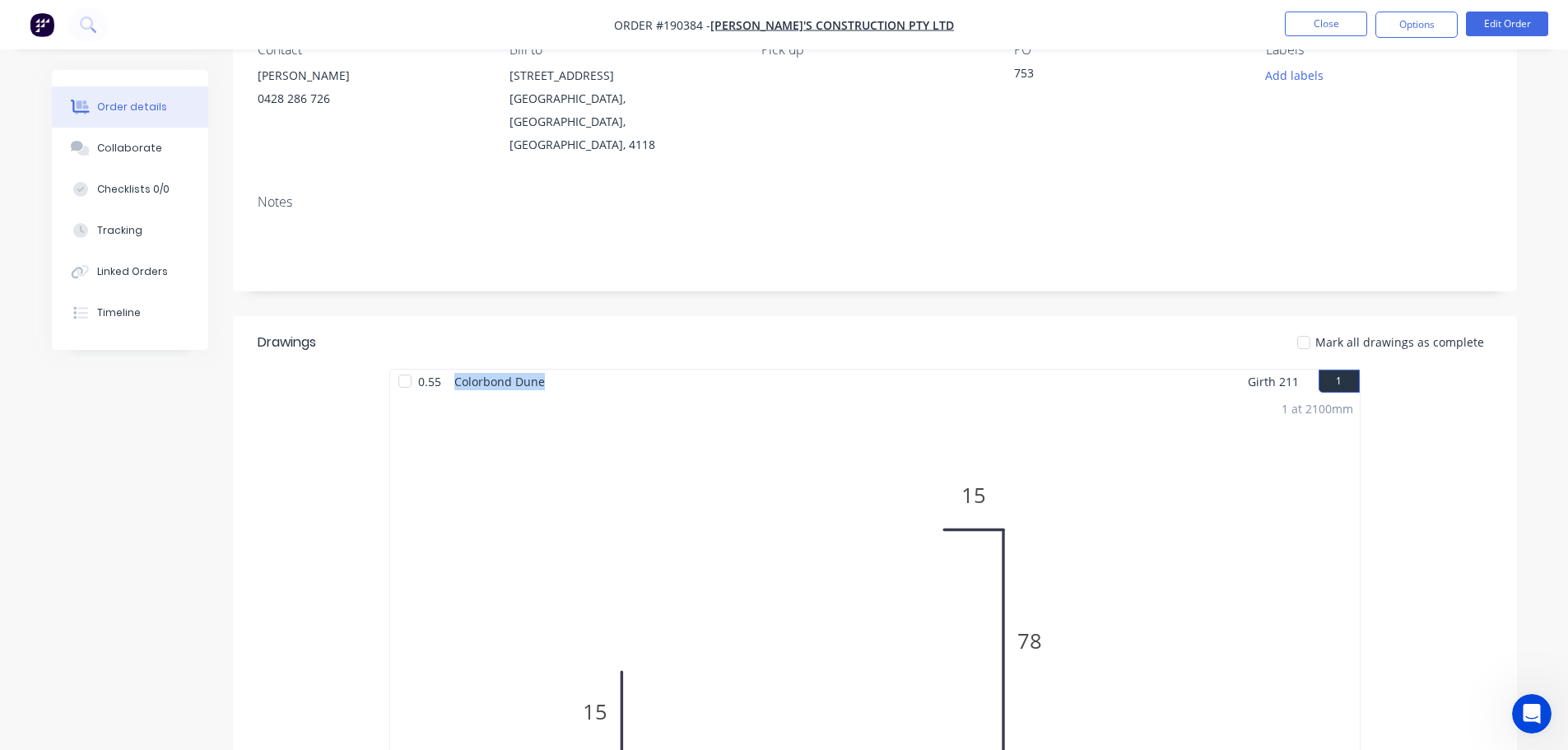
drag, startPoint x: 443, startPoint y: 358, endPoint x: 540, endPoint y: 362, distance: 97.1
click at [540, 369] on div "0.55 Colorbond Dune" at bounding box center [470, 381] width 161 height 24
click at [496, 369] on span "Colorbond Dune" at bounding box center [499, 381] width 104 height 24
drag, startPoint x: 470, startPoint y: 366, endPoint x: 436, endPoint y: 369, distance: 34.1
click at [437, 393] on div "1 at 2100mm Total lm $/M Total 2.1m $12.62 $26.50" at bounding box center [874, 644] width 969 height 502
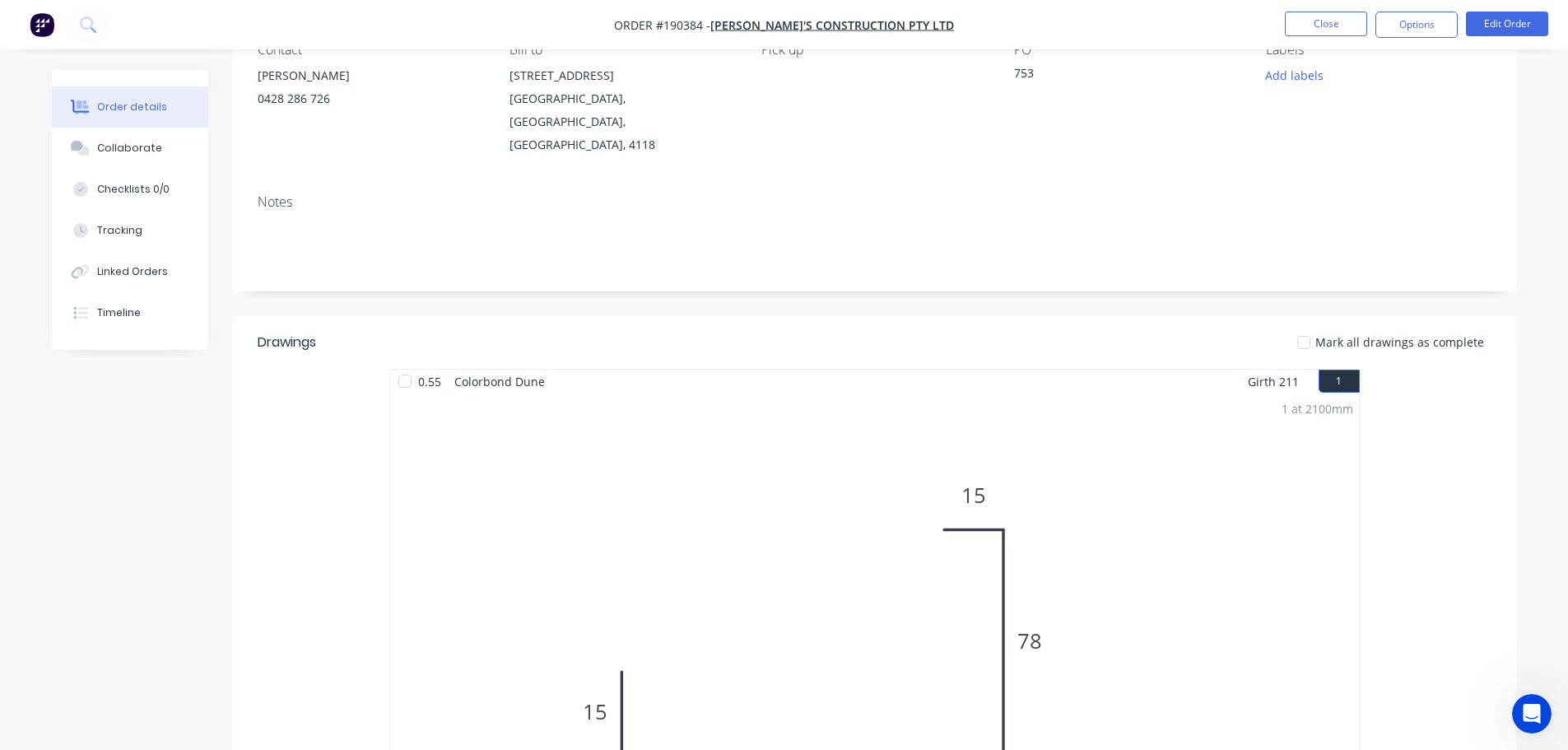
click at [484, 393] on div "1 at 2100mm Total lm $/M Total 2.1m $12.62 $26.50" at bounding box center [874, 644] width 969 height 502
drag, startPoint x: 468, startPoint y: 354, endPoint x: 536, endPoint y: 360, distance: 68.3
click at [536, 369] on span "Colorbond Dune" at bounding box center [499, 381] width 104 height 24
click at [487, 393] on div "1 at 2100mm Total lm $/M Total 2.1m $12.62 $26.50" at bounding box center [874, 644] width 969 height 502
drag, startPoint x: 454, startPoint y: 360, endPoint x: 548, endPoint y: 359, distance: 94.0
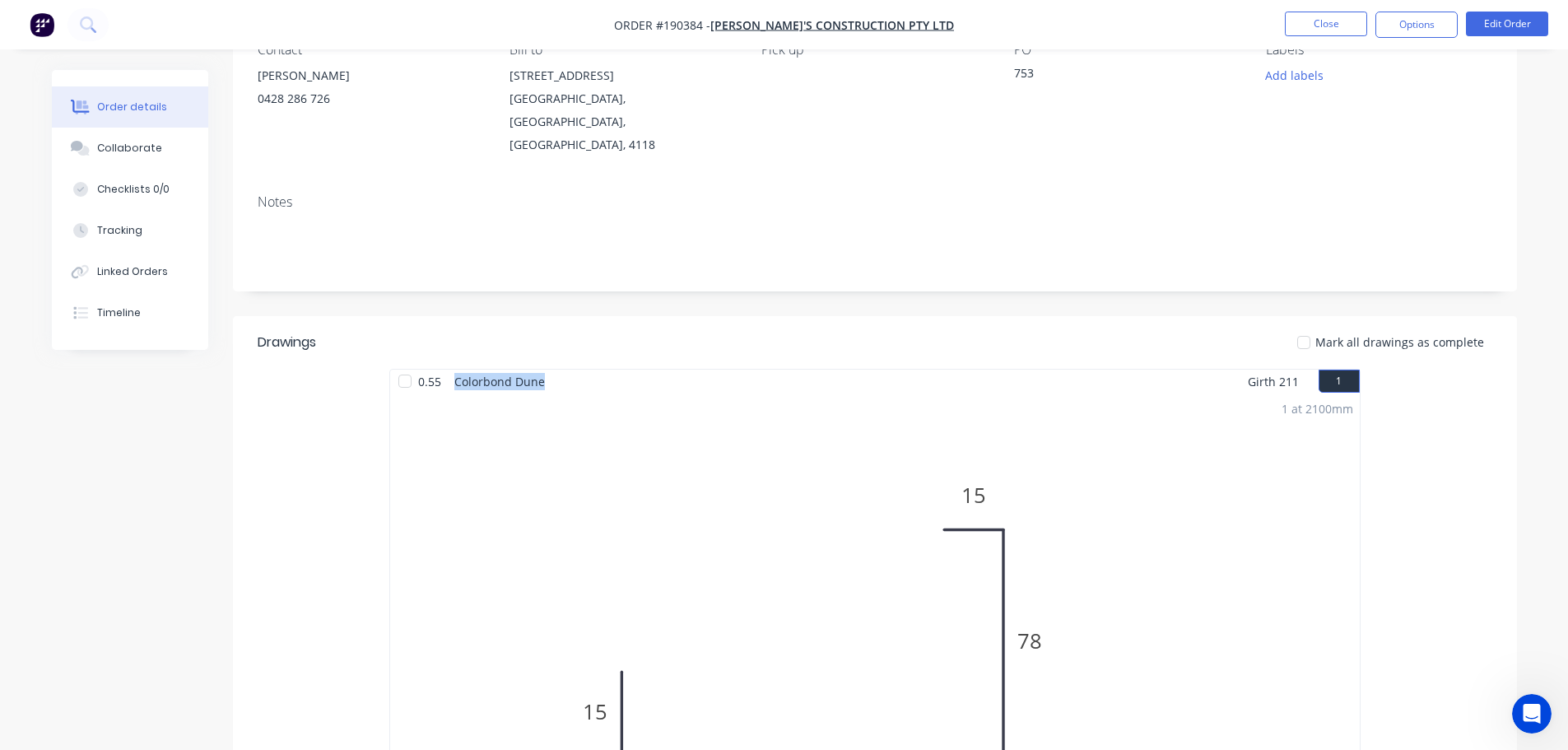
click at [546, 369] on span "Colorbond Dune" at bounding box center [499, 381] width 104 height 24
click at [503, 369] on span "Colorbond Dune" at bounding box center [499, 381] width 104 height 24
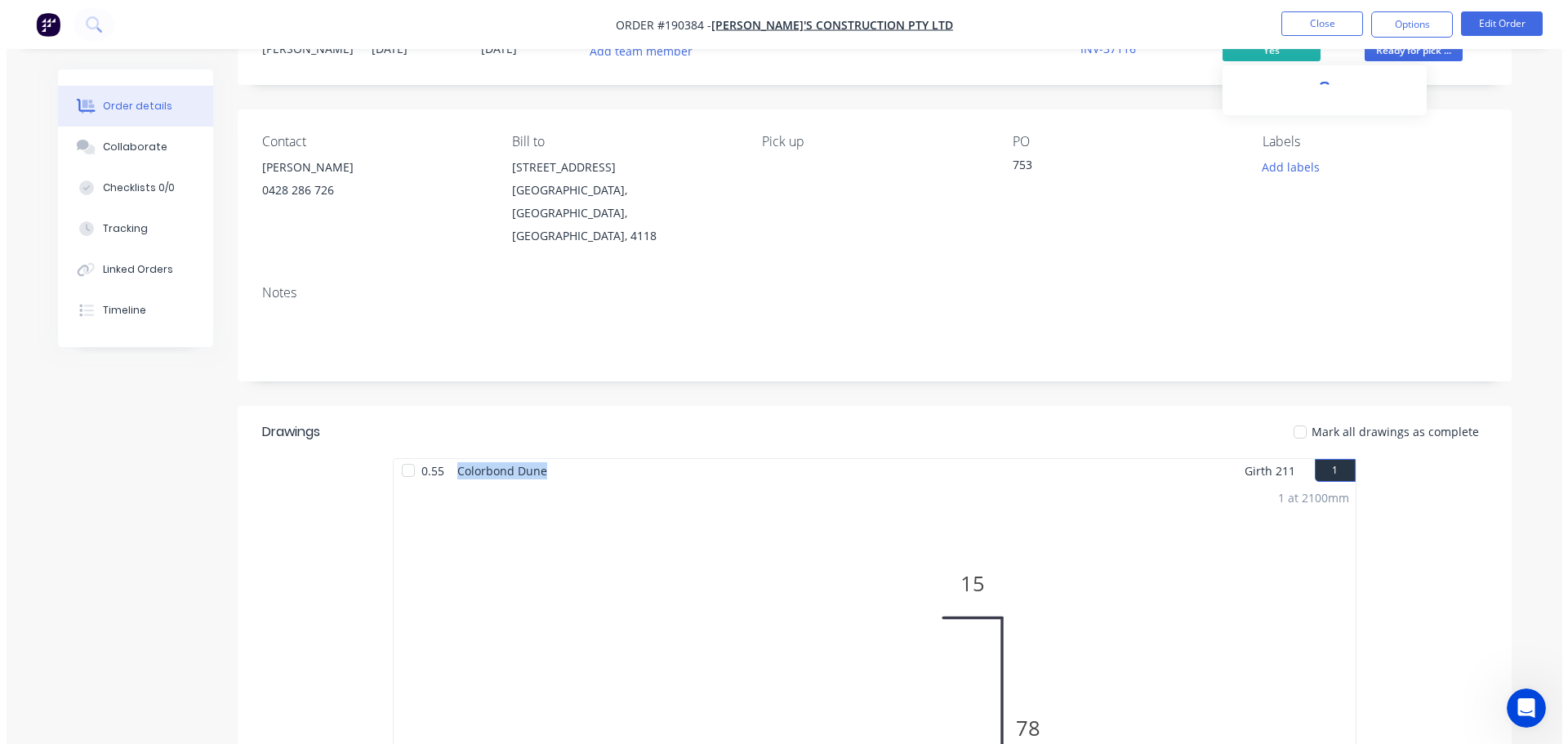
scroll to position [0, 0]
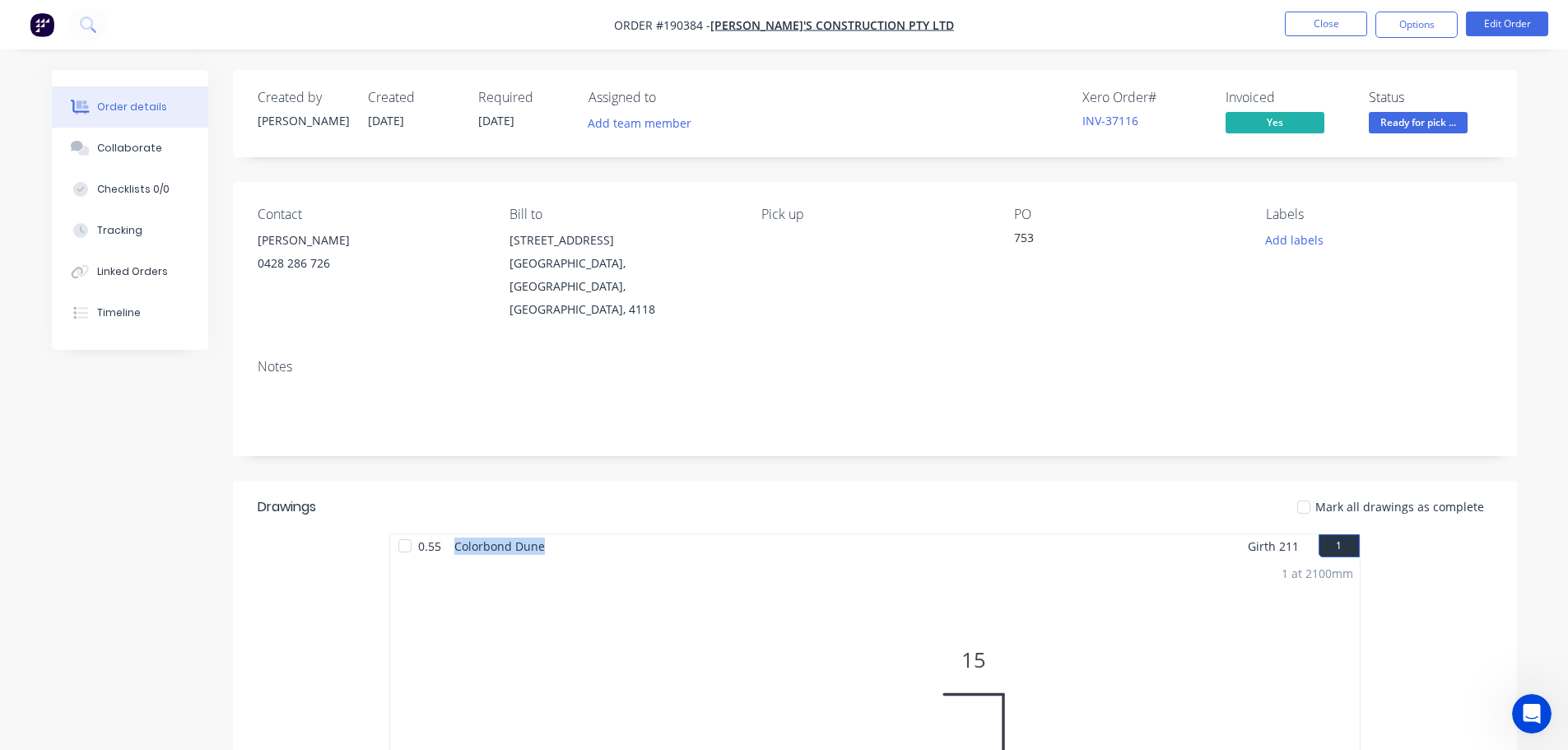
click at [528, 534] on span "Colorbond Dune" at bounding box center [499, 546] width 104 height 24
click at [1339, 36] on button "Close" at bounding box center [1326, 24] width 83 height 25
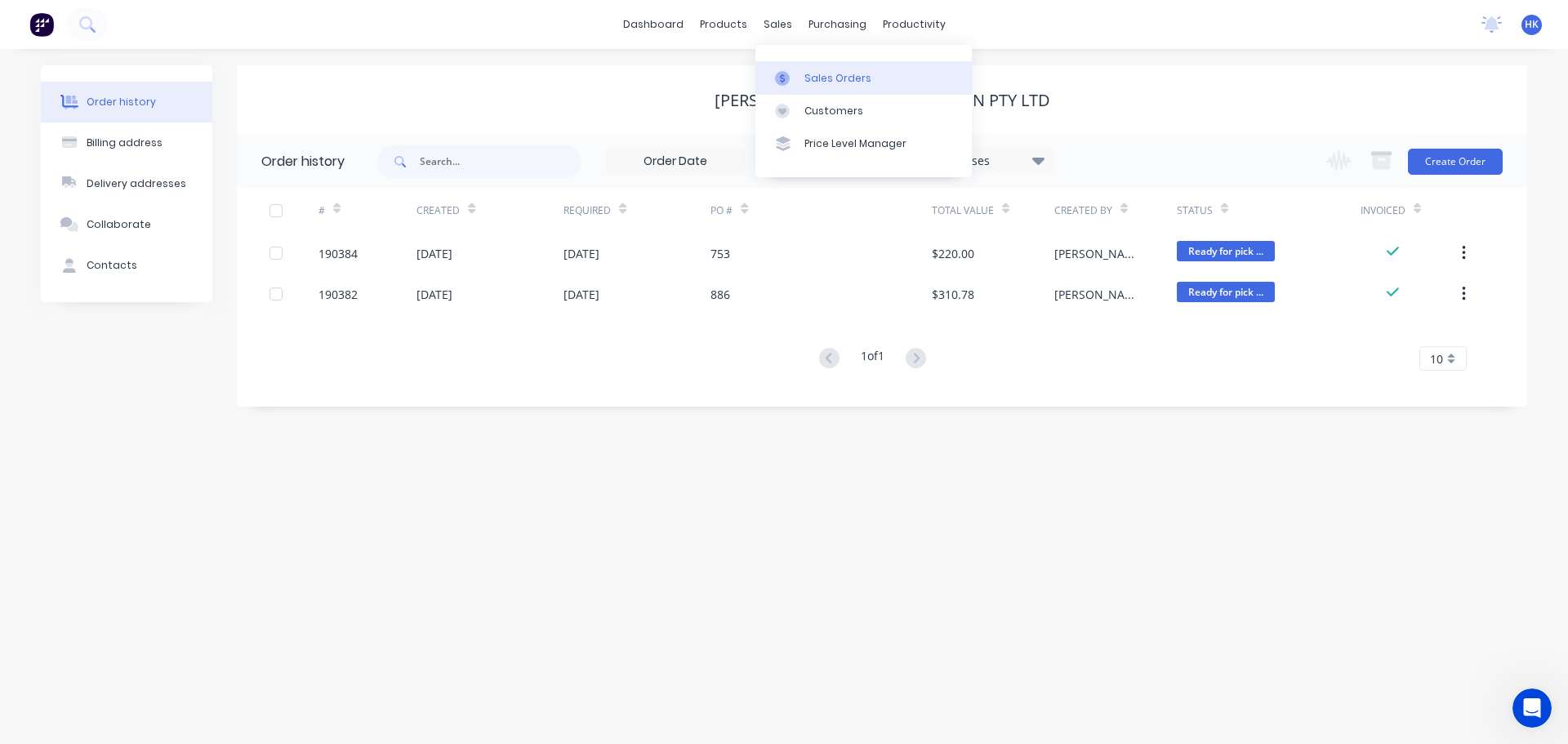
click at [795, 76] on div at bounding box center [787, 78] width 25 height 15
